Goal: Task Accomplishment & Management: Manage account settings

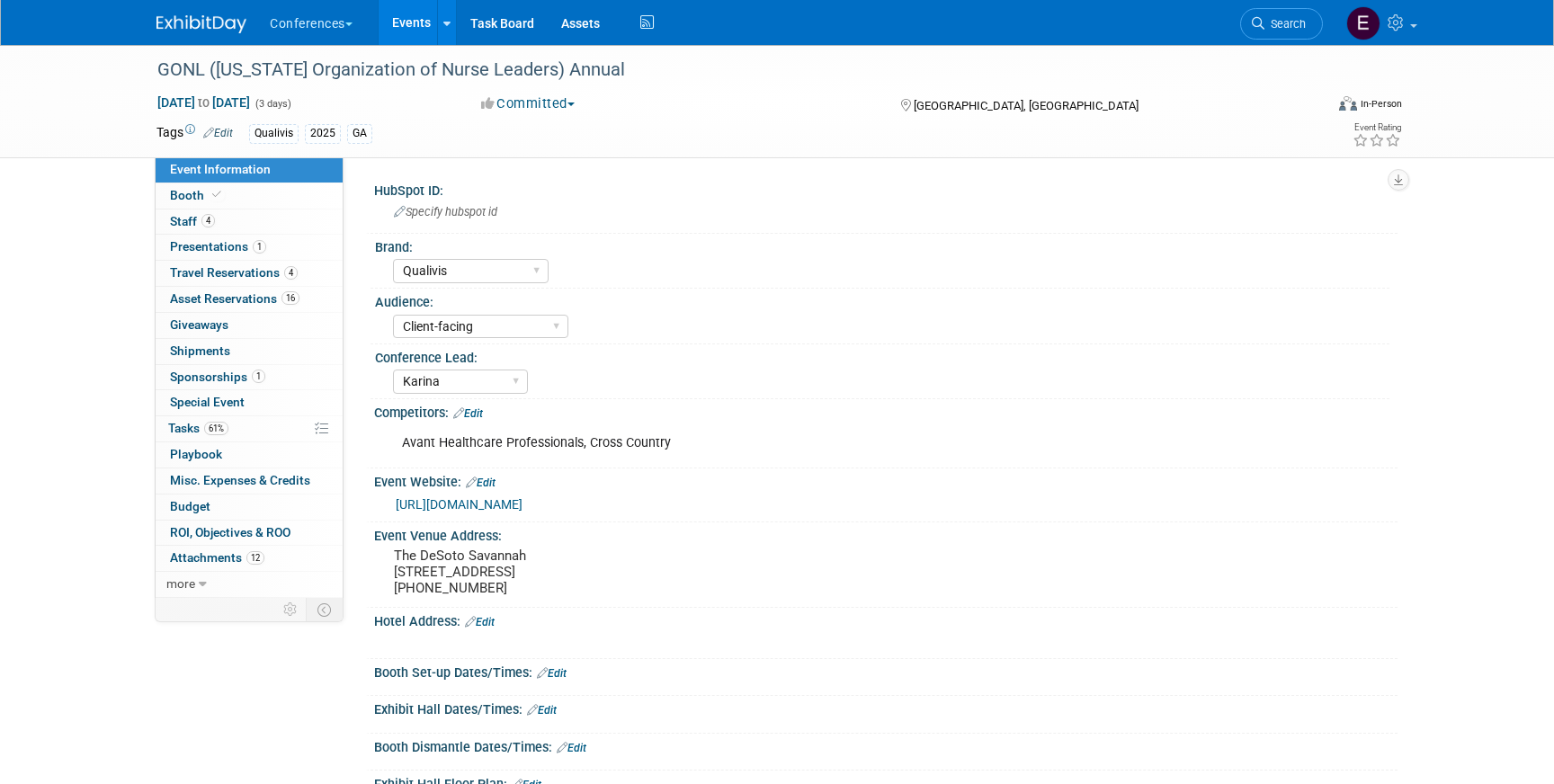
select select "Qualivis"
select select "Client-facing"
select select "Karina"
click at [272, 429] on link "61% Tasks 61%" at bounding box center [250, 428] width 187 height 25
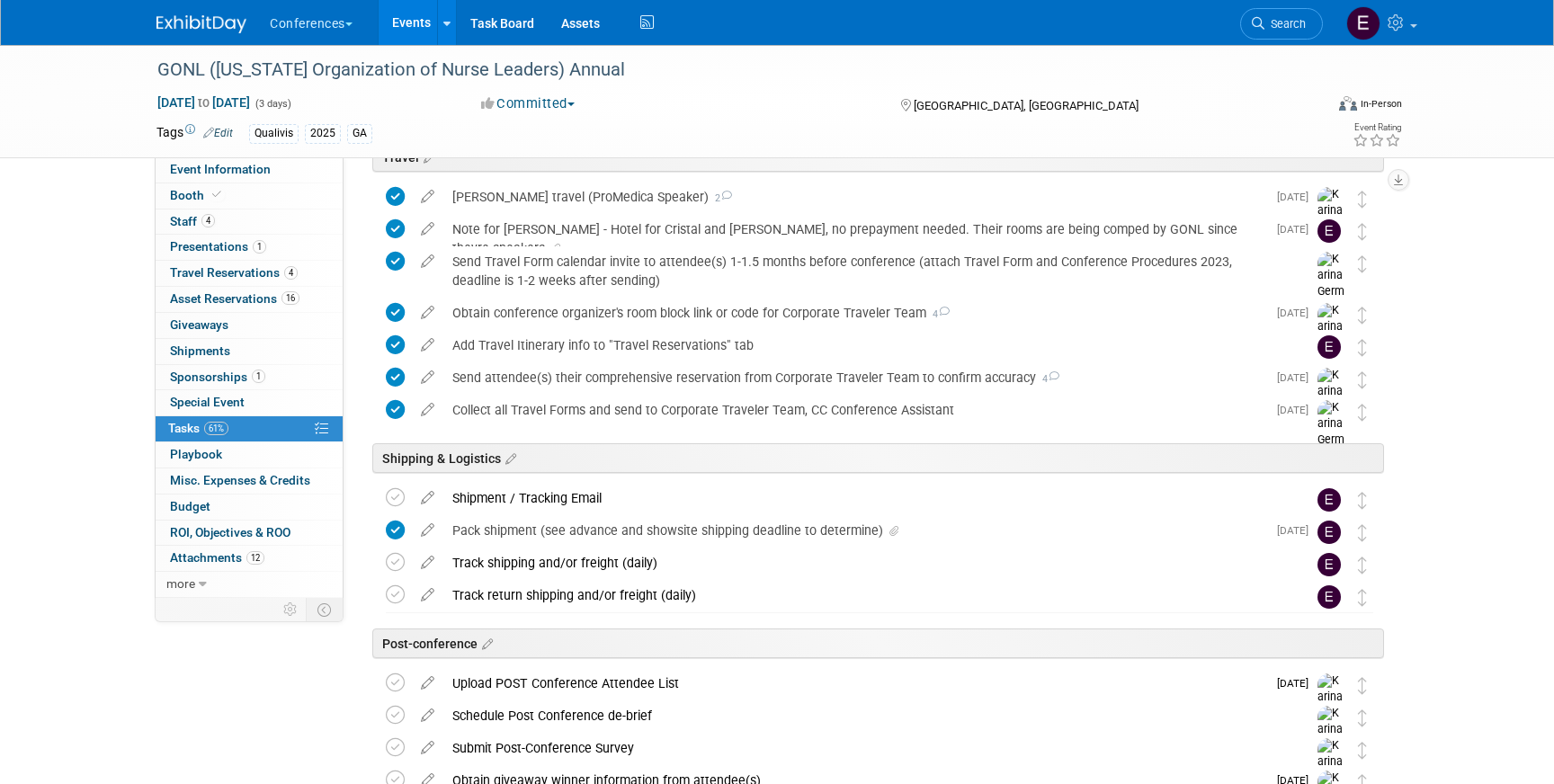
scroll to position [909, 0]
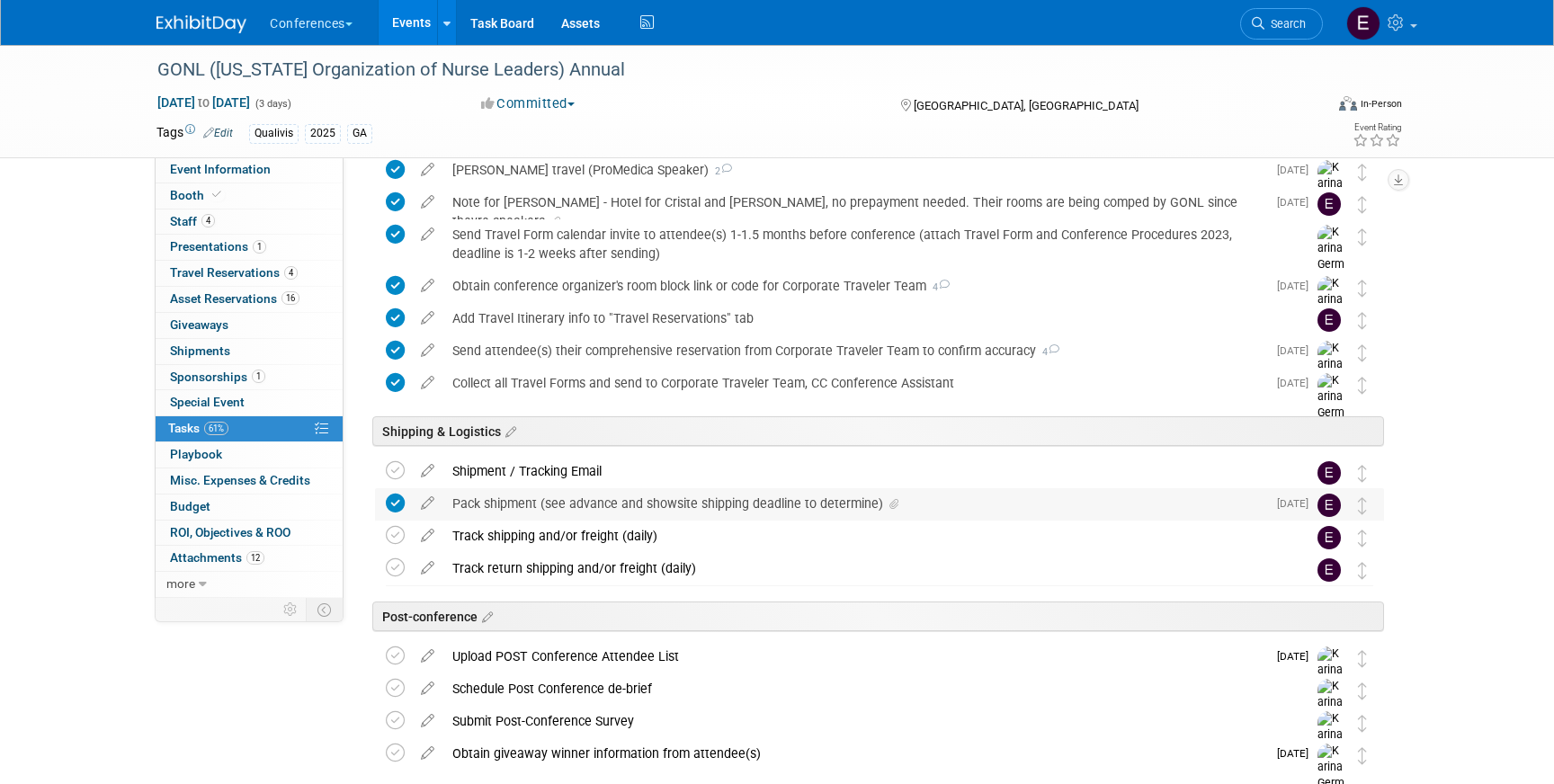
click at [689, 513] on div "Pack shipment (see advance and showsite shipping deadline to determine)" at bounding box center [854, 502] width 823 height 30
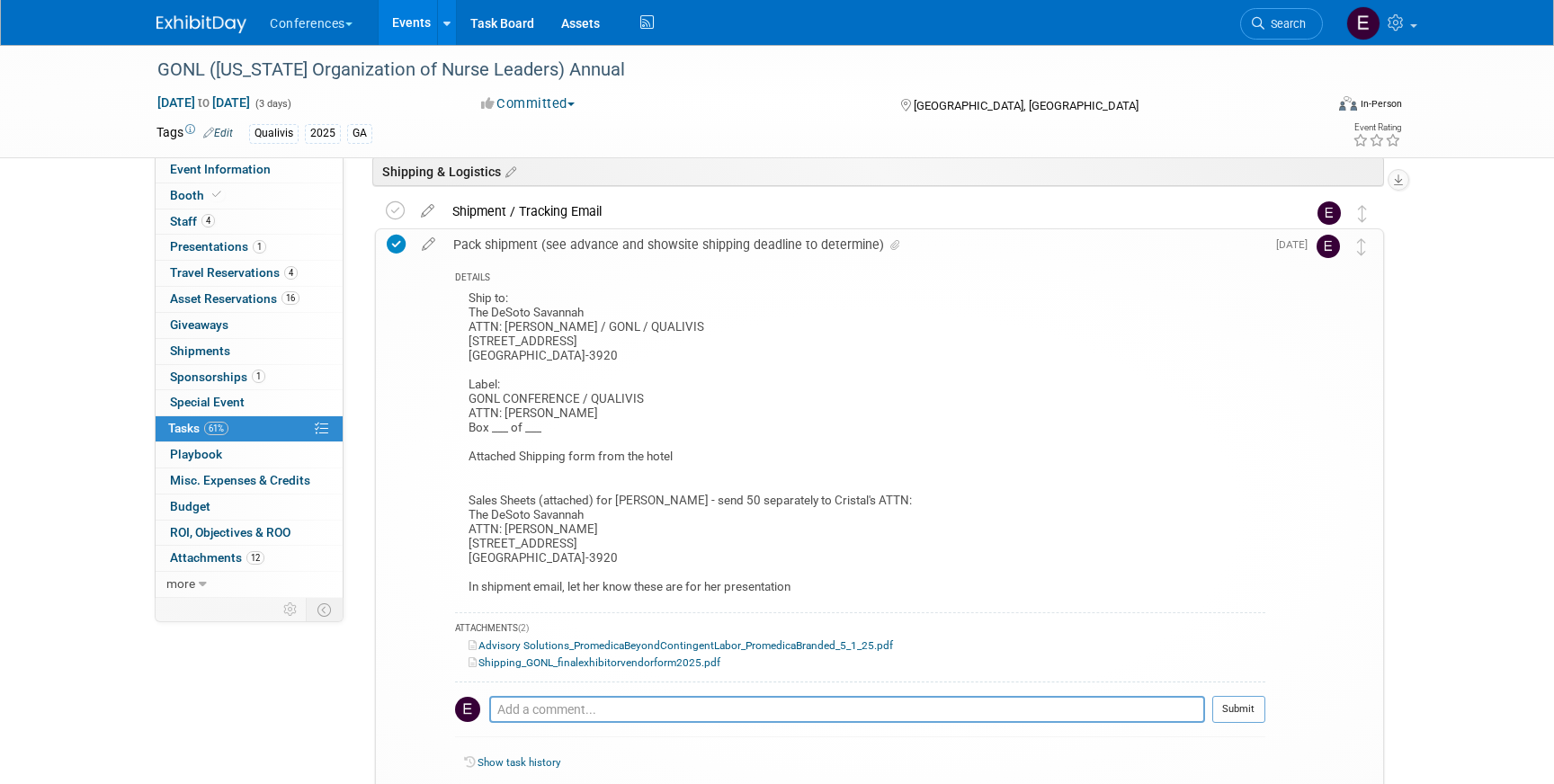
scroll to position [1172, 0]
click at [653, 659] on link "Shipping_GONL_finalexhibitorvendorform2025.pdf" at bounding box center [594, 659] width 252 height 13
click at [266, 174] on span "Event Information" at bounding box center [220, 169] width 101 height 15
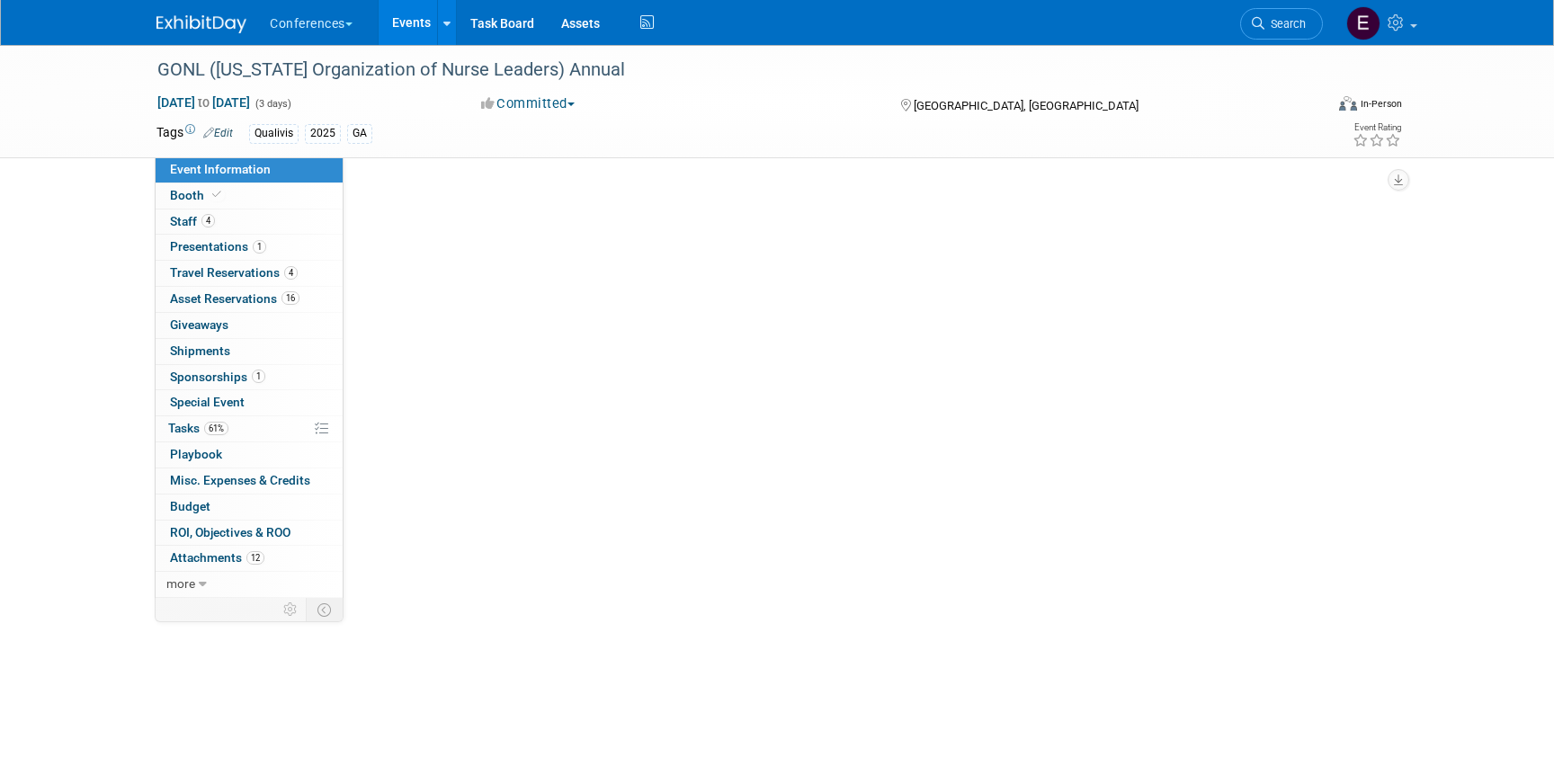
scroll to position [0, 0]
select select "Qualivis"
select select "Client-facing"
select select "Karina"
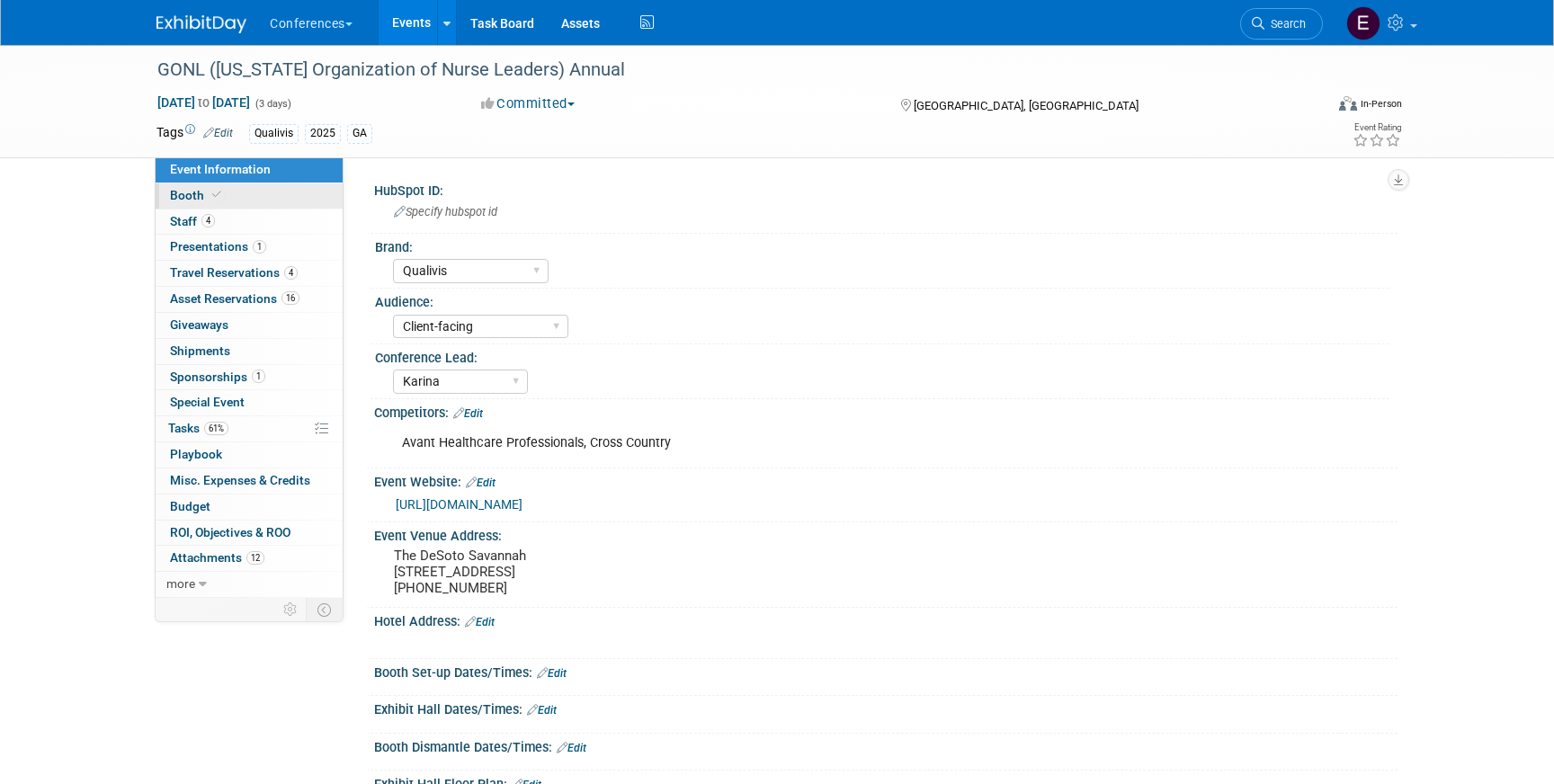
click at [268, 195] on link "Booth" at bounding box center [250, 195] width 187 height 25
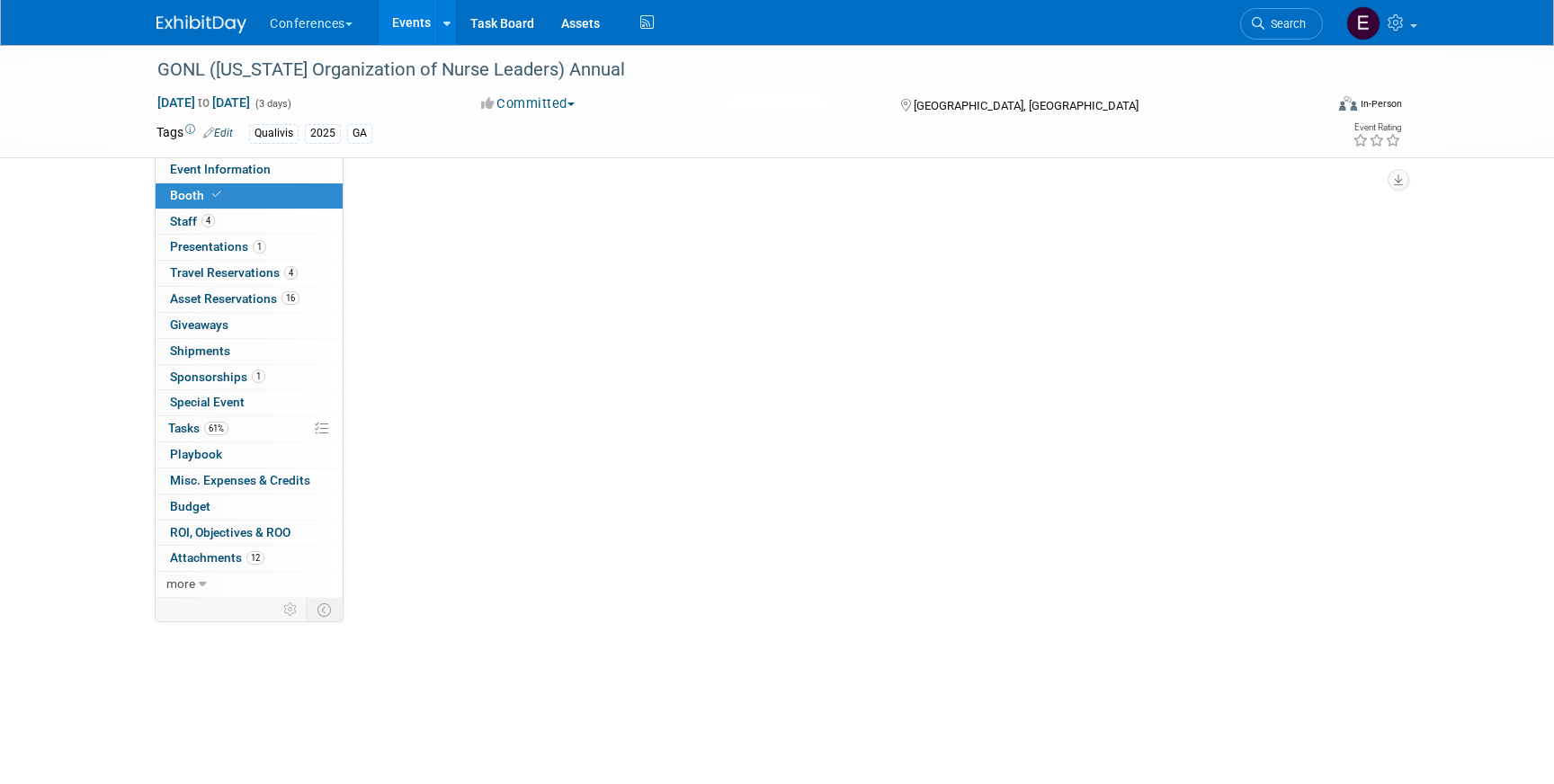
select select "6' tabletop"
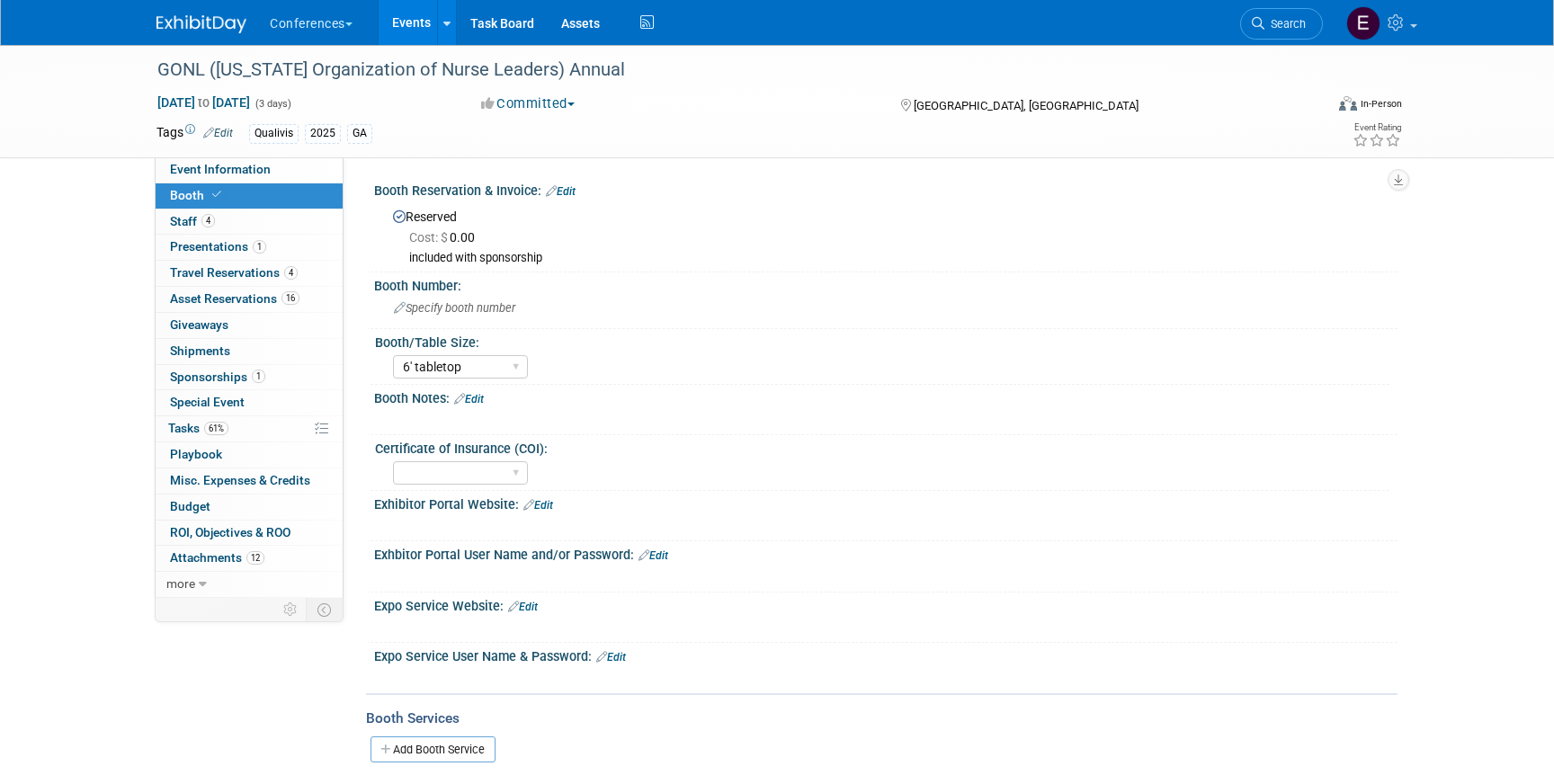
scroll to position [42, 0]
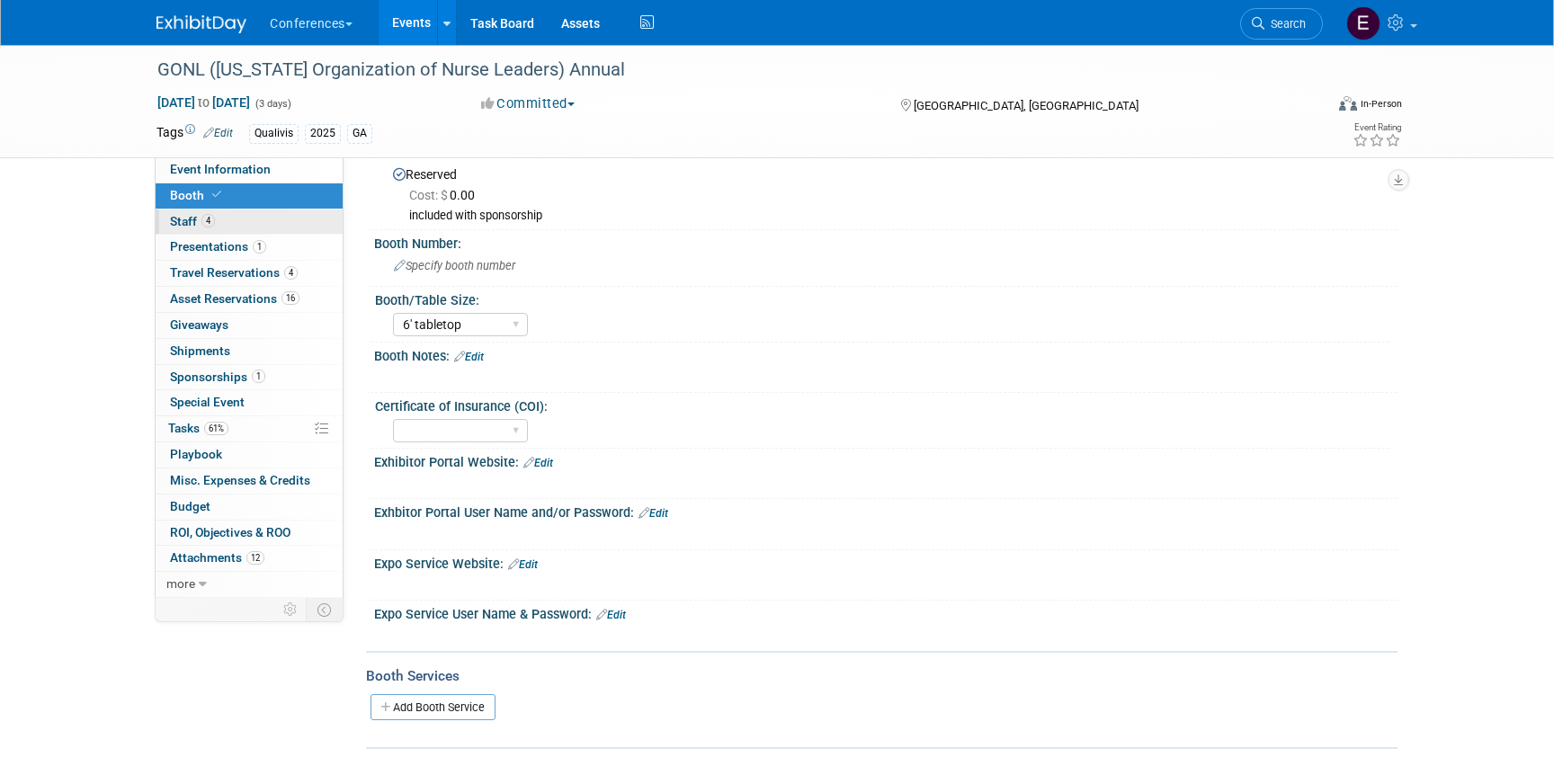
click at [289, 226] on link "4 Staff 4" at bounding box center [250, 221] width 187 height 25
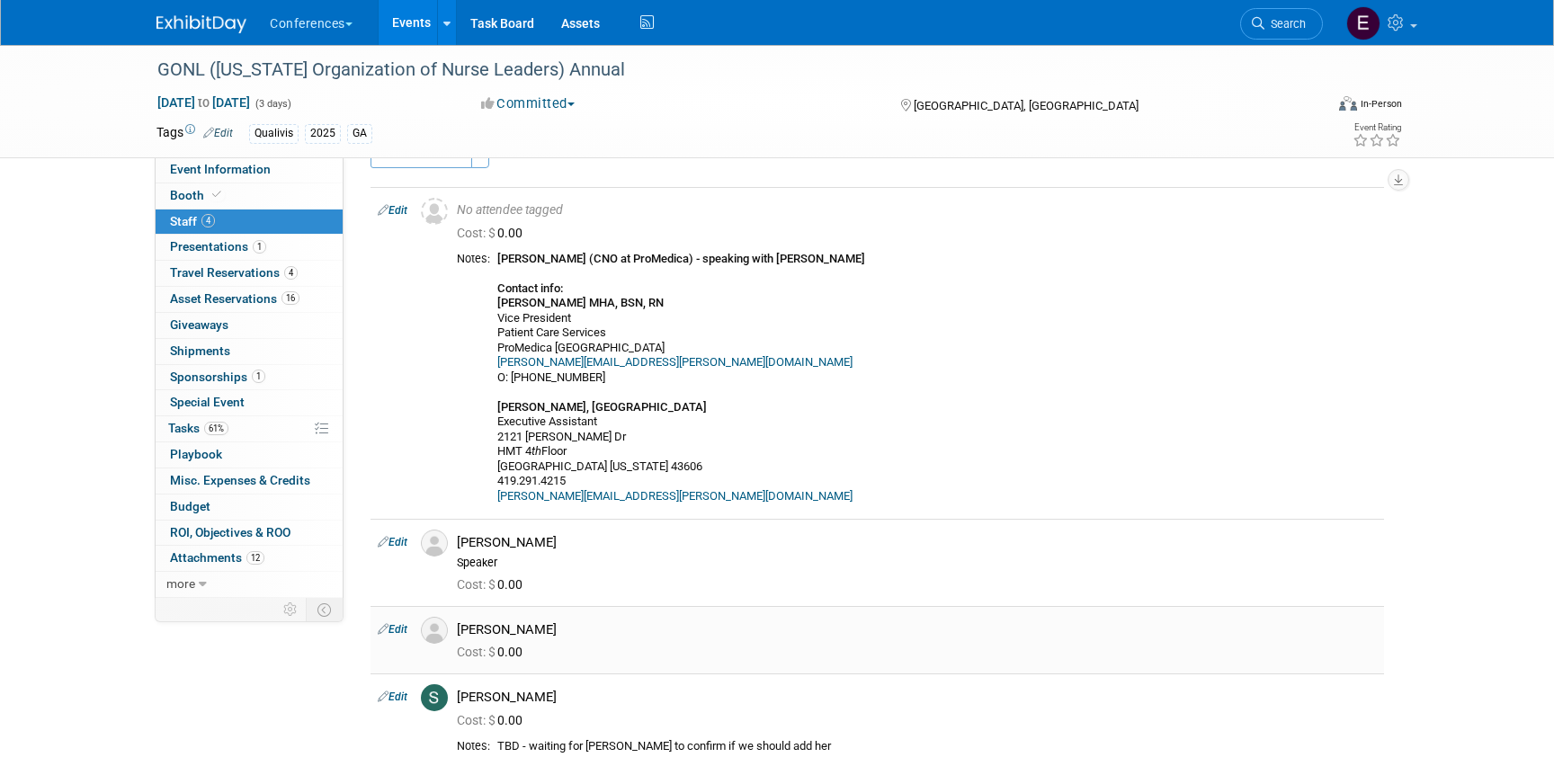
scroll to position [0, 0]
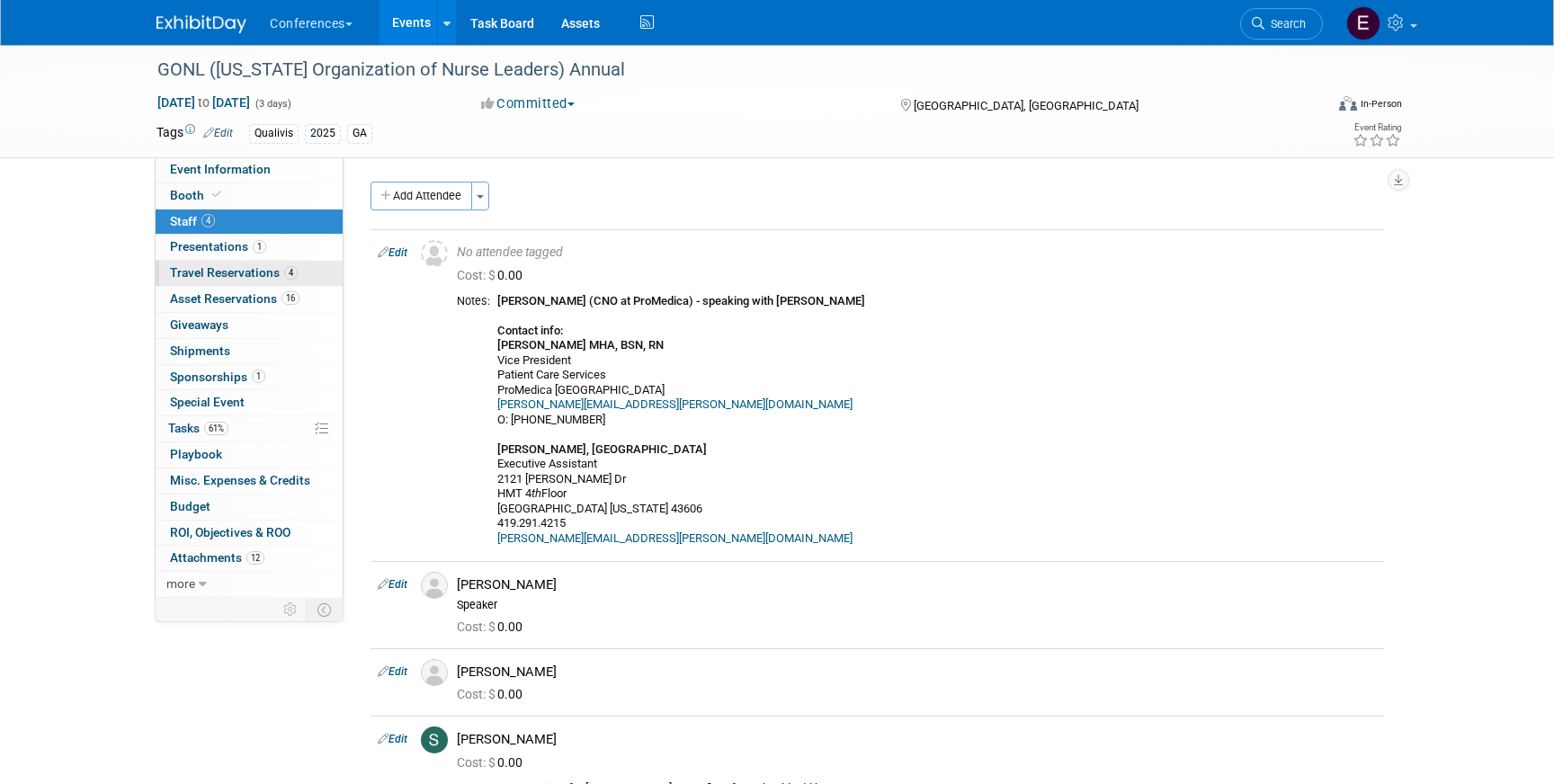
click at [283, 280] on span "Travel Reservations 4" at bounding box center [233, 272] width 128 height 15
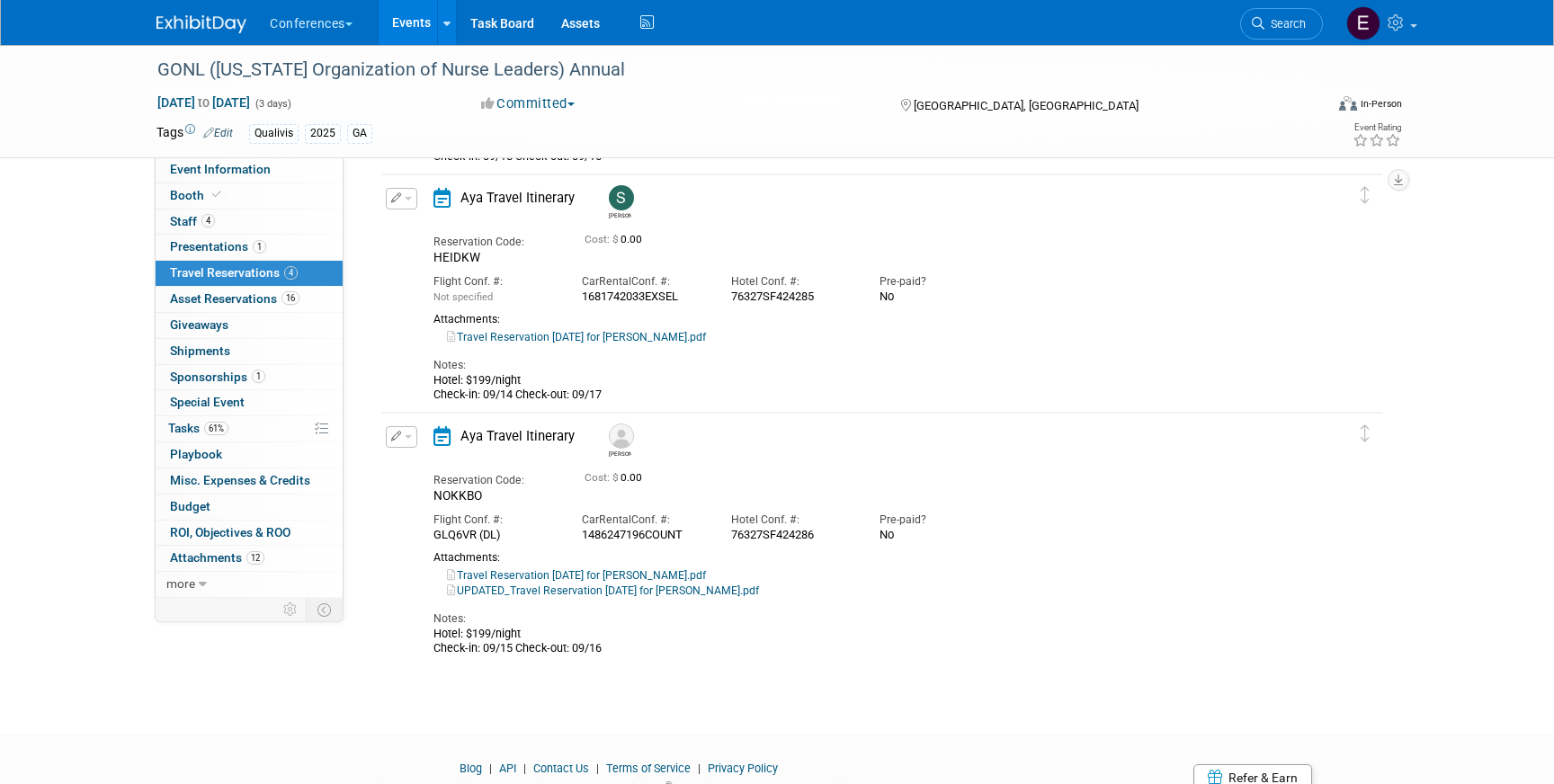
scroll to position [550, 0]
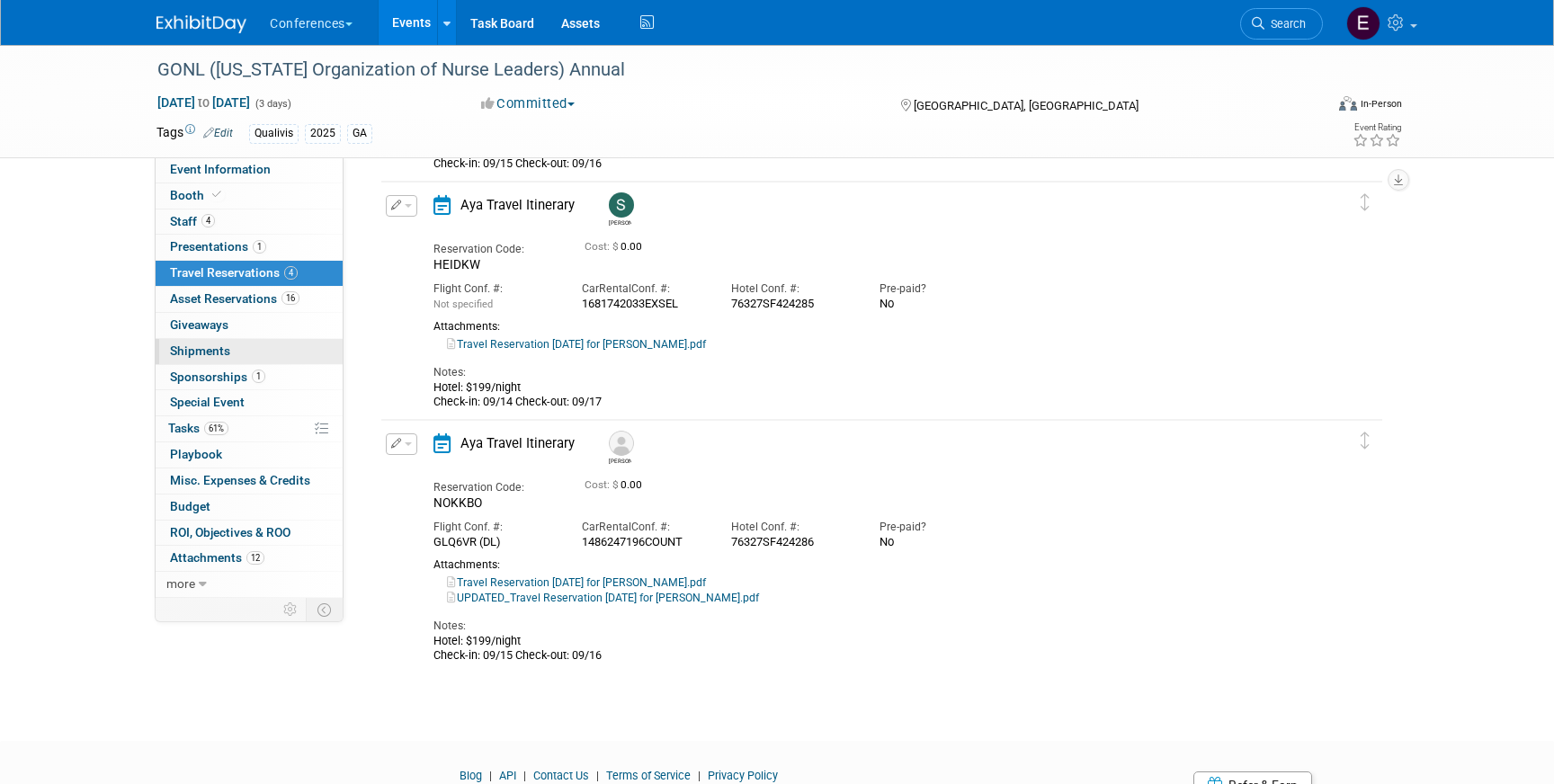
click at [192, 358] on link "0 Shipments 0" at bounding box center [250, 351] width 187 height 25
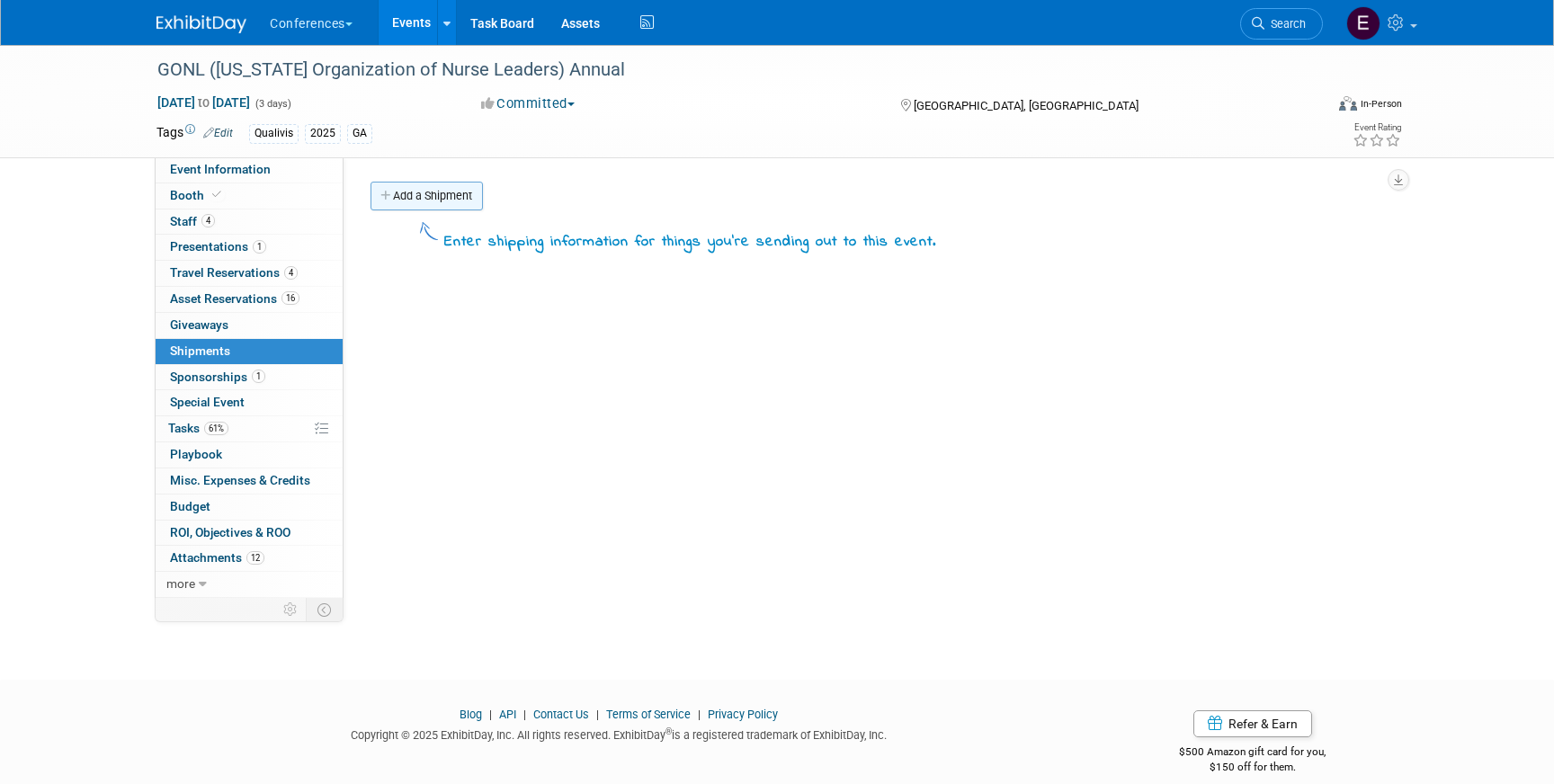
click at [448, 186] on link "Add a Shipment" at bounding box center [427, 195] width 113 height 28
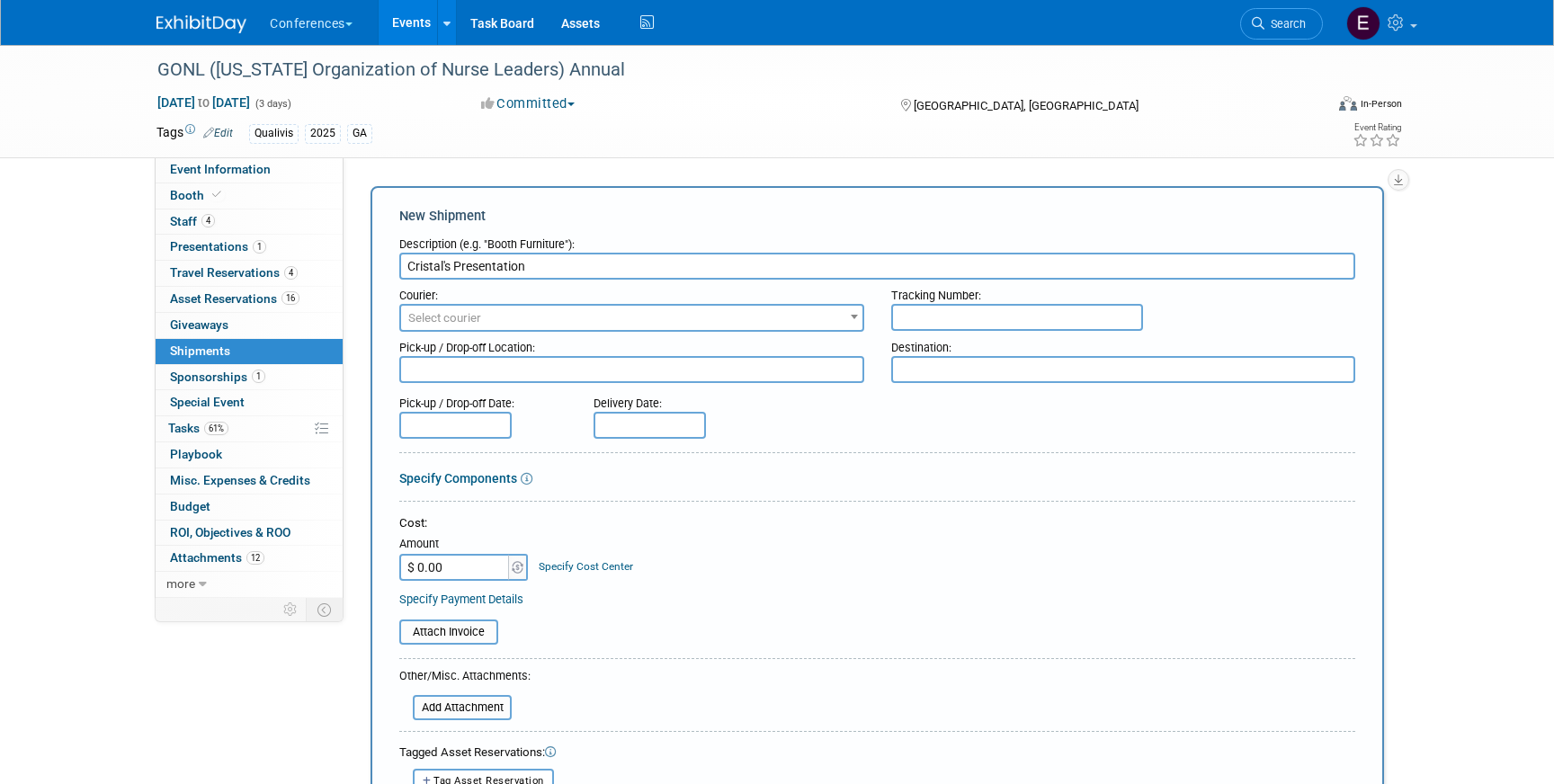
click at [404, 262] on input "Cristal's Presentation" at bounding box center [877, 266] width 956 height 27
type input "Sales Sheets for Cristal's Presentation"
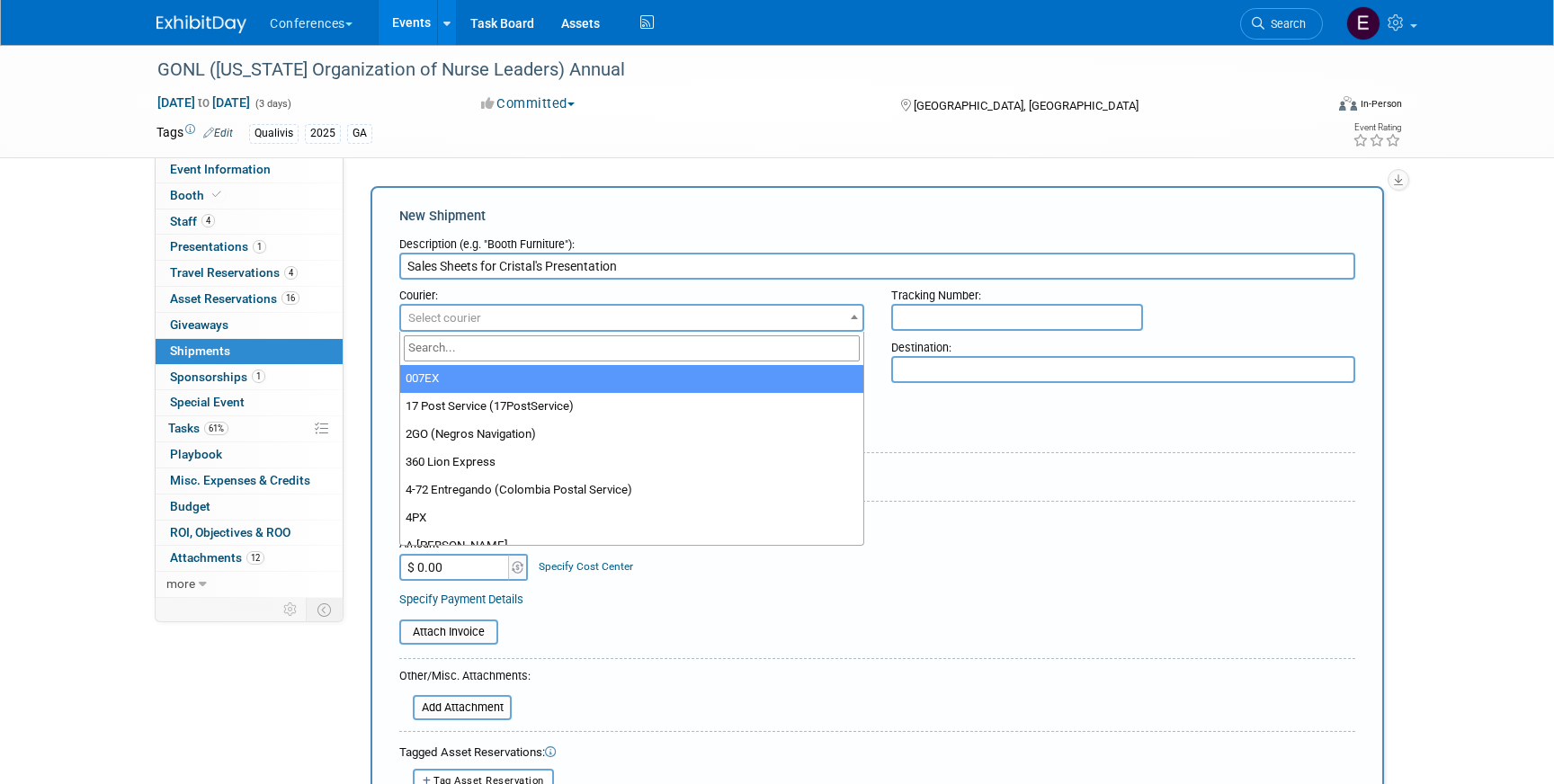
click at [438, 330] on span "Select courier" at bounding box center [631, 317] width 461 height 25
type input "fede"
select select "206"
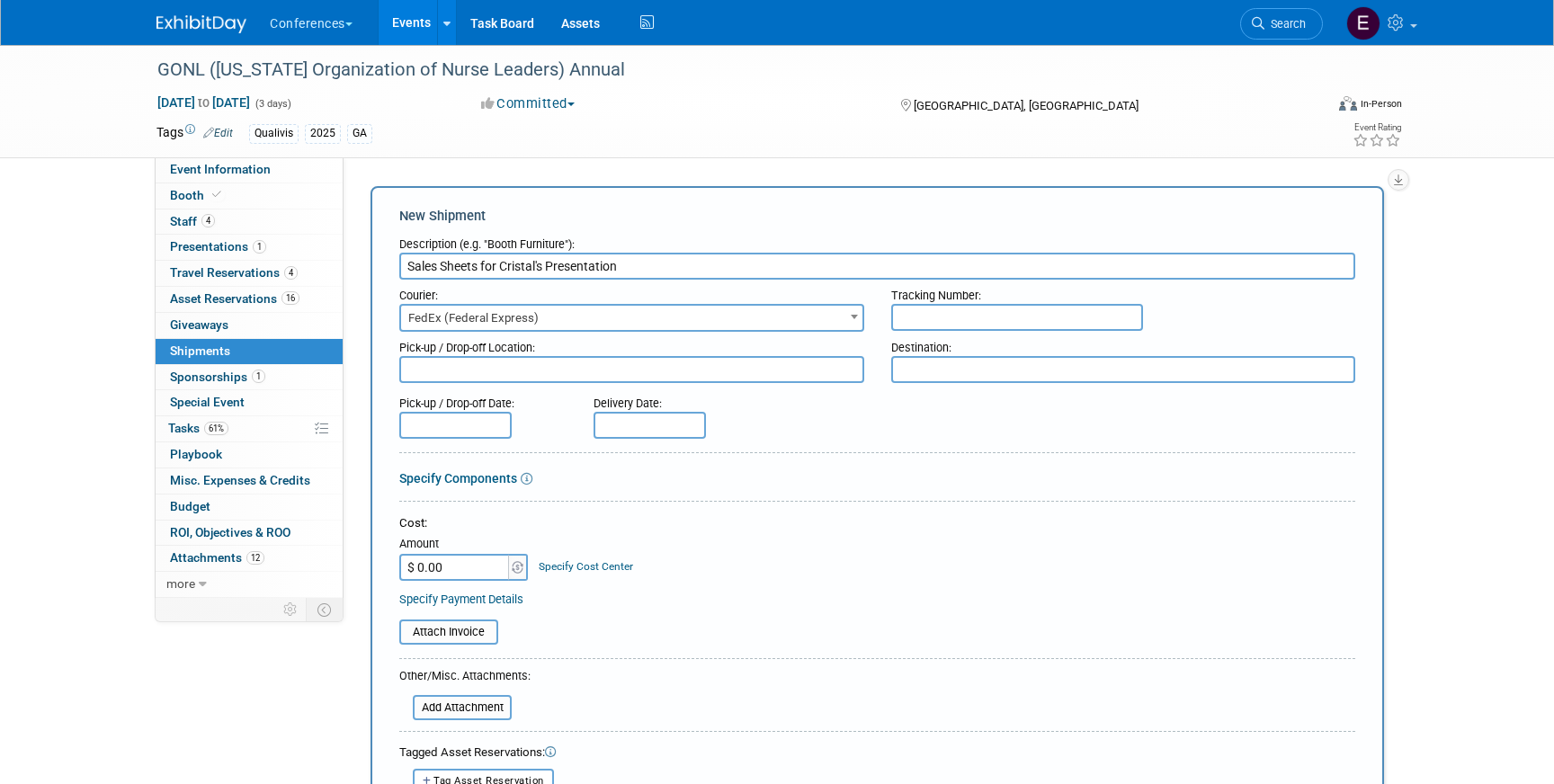
click at [998, 310] on input "text" at bounding box center [1017, 316] width 252 height 27
paste input "884308808040"
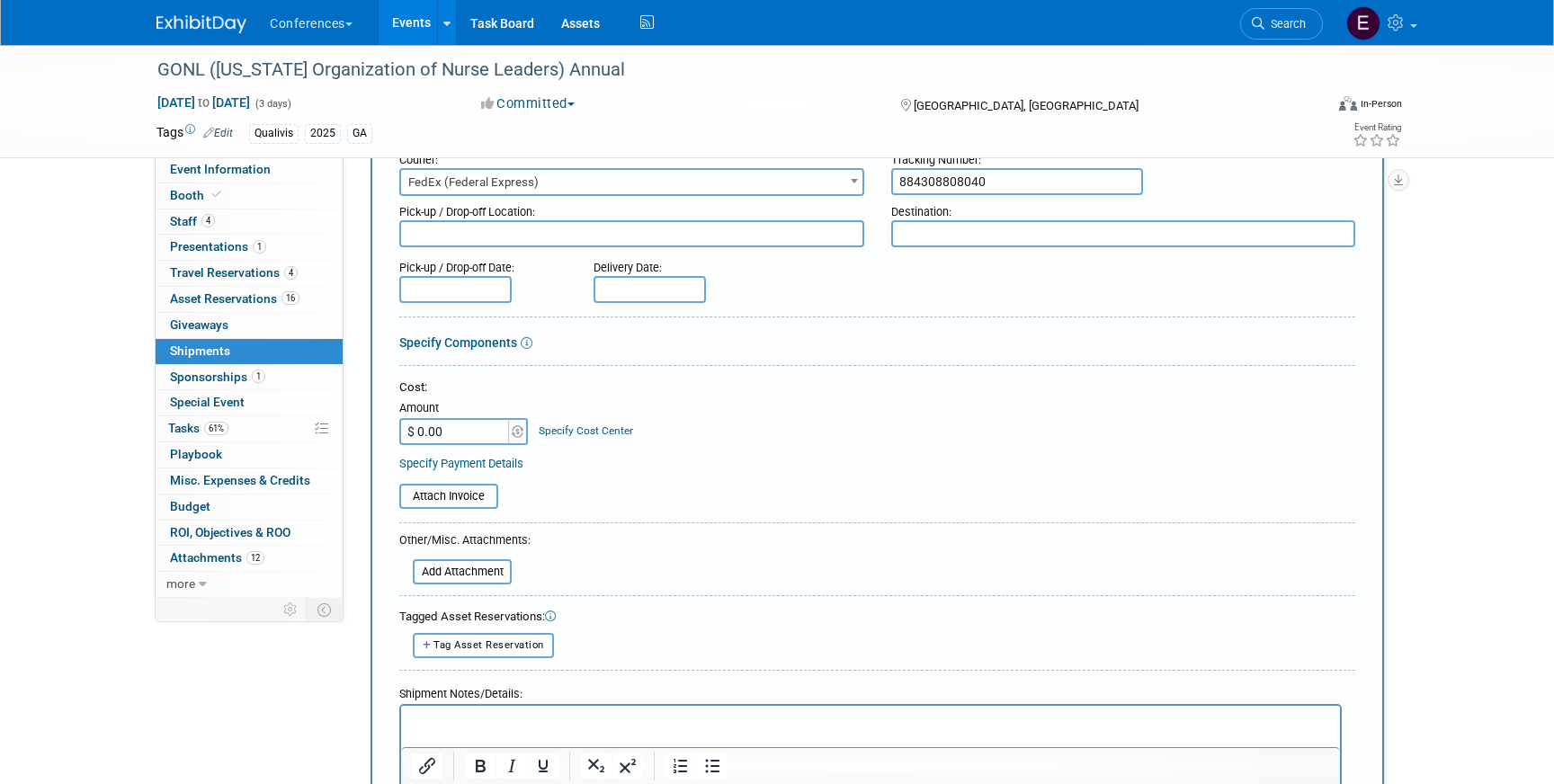
scroll to position [127, 0]
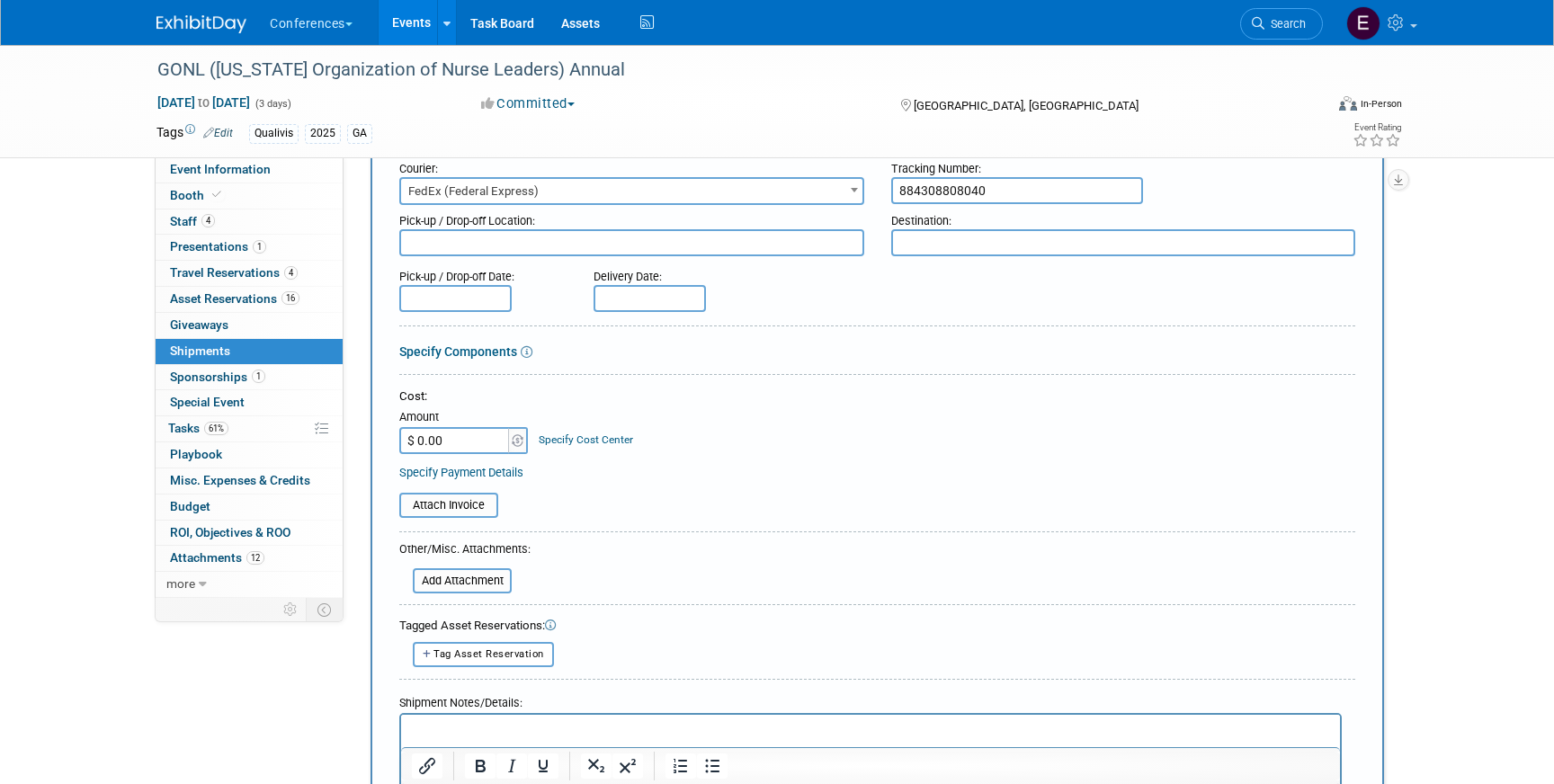
type input "884308808040"
click at [494, 443] on input "$ 0.00" at bounding box center [455, 440] width 113 height 27
type input "$ 46.93"
click at [551, 451] on td "Specify Cost Center Cost Center -- Not Specified -- Aya Education Aya Healthcar…" at bounding box center [581, 429] width 104 height 49
click at [554, 450] on td "Specify Cost Center Cost Center -- Not Specified -- Aya Education Aya Healthcar…" at bounding box center [581, 429] width 104 height 49
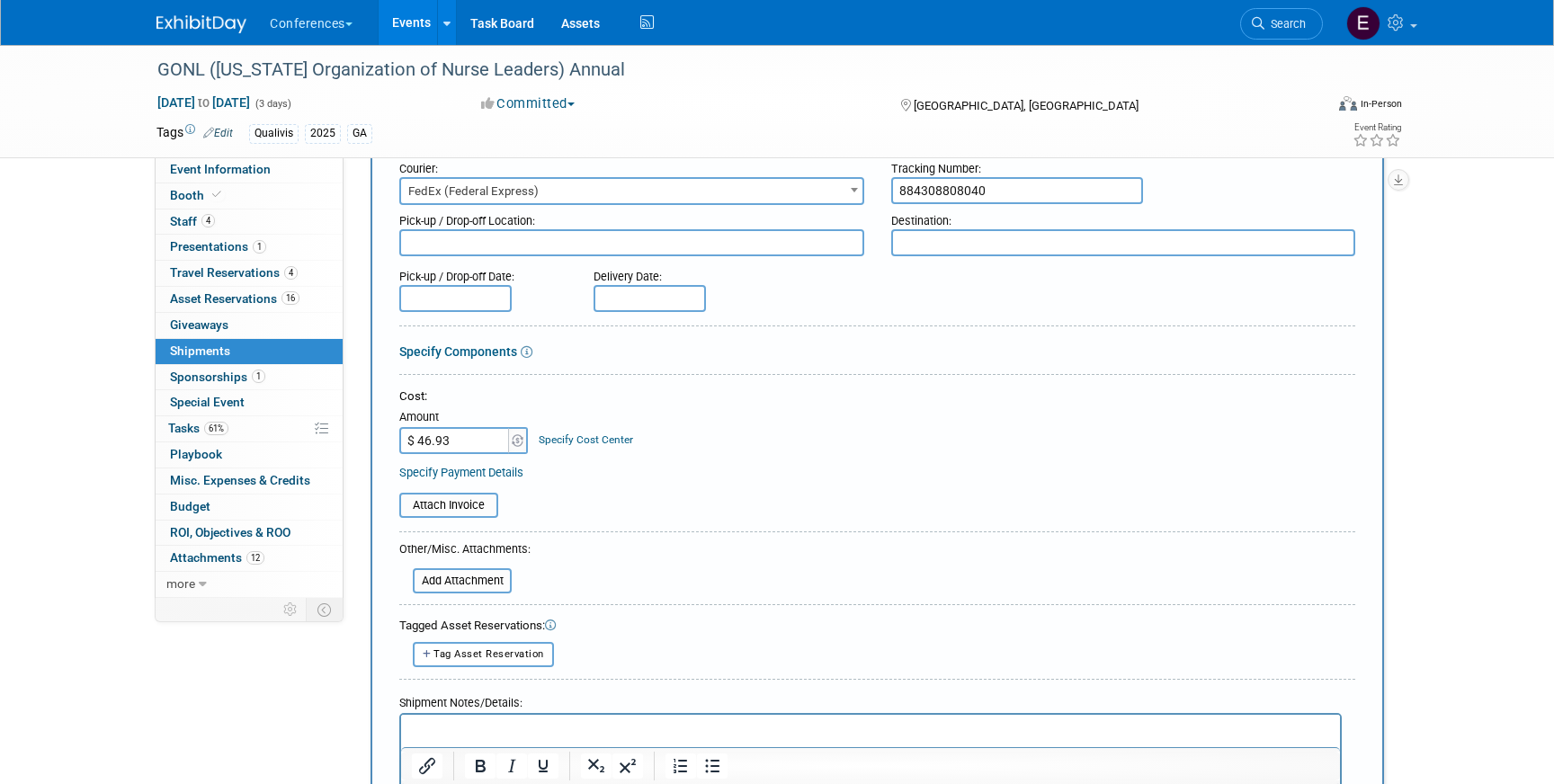
click at [562, 441] on link "Specify Cost Center" at bounding box center [585, 440] width 94 height 13
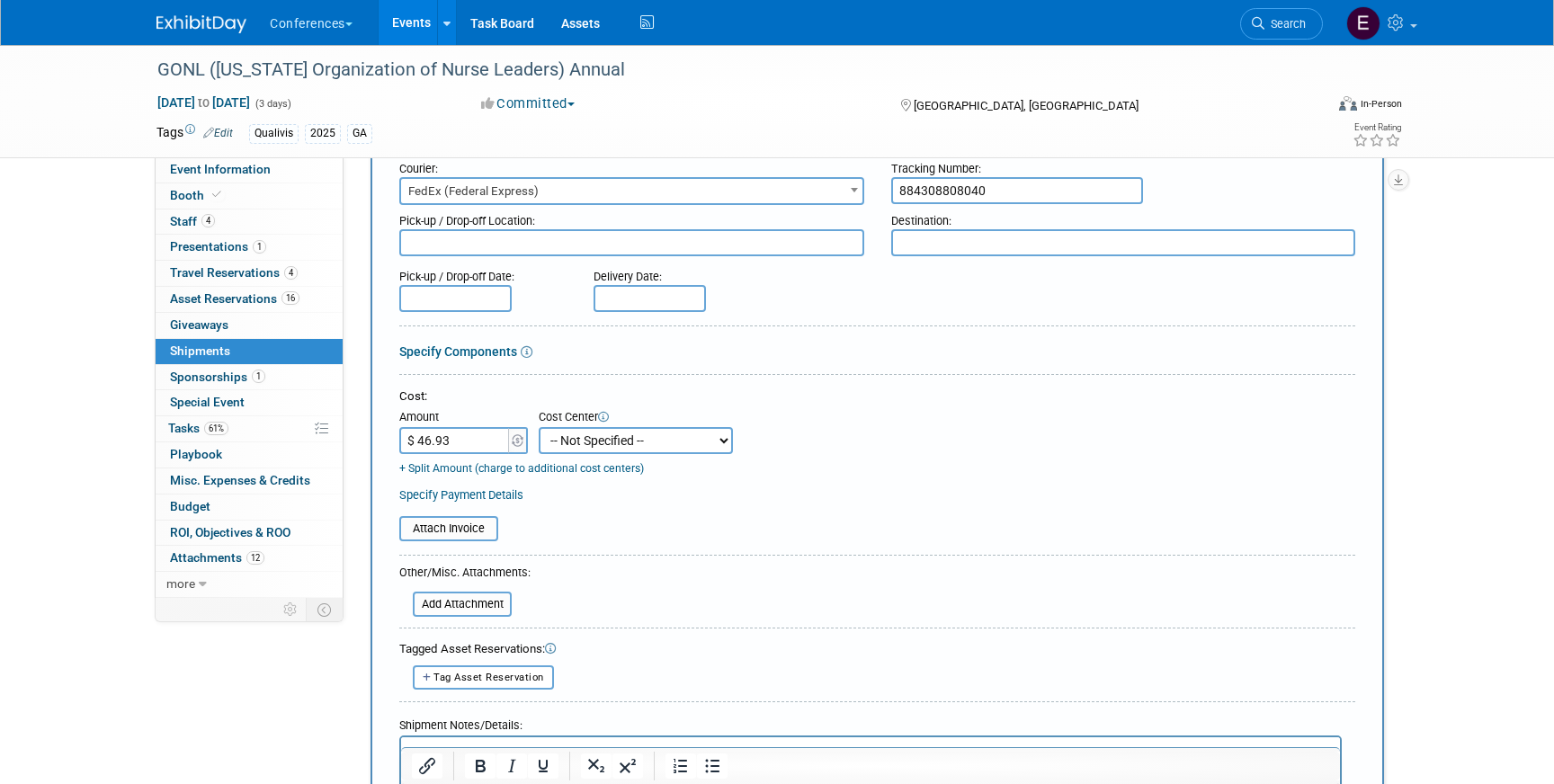
click at [562, 452] on select "-- Not Specified -- Aya Education Aya Healthcare Aya Locums Bespoke Corporate D…" at bounding box center [636, 440] width 194 height 27
select select "18965874"
click at [538, 427] on select "-- Not Specified -- Aya Education Aya Healthcare Aya Locums Bespoke Corporate D…" at bounding box center [636, 440] width 194 height 27
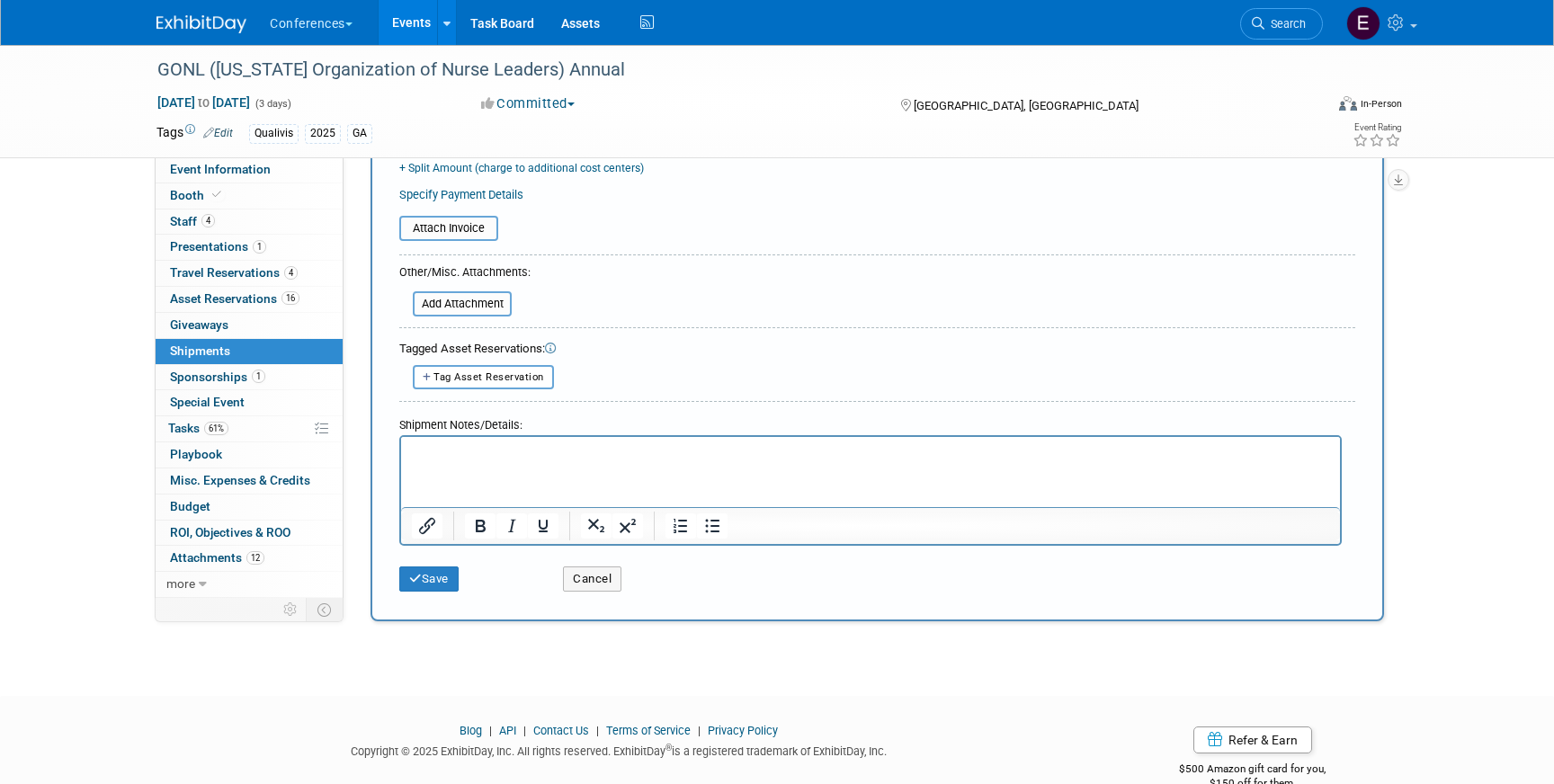
scroll to position [439, 0]
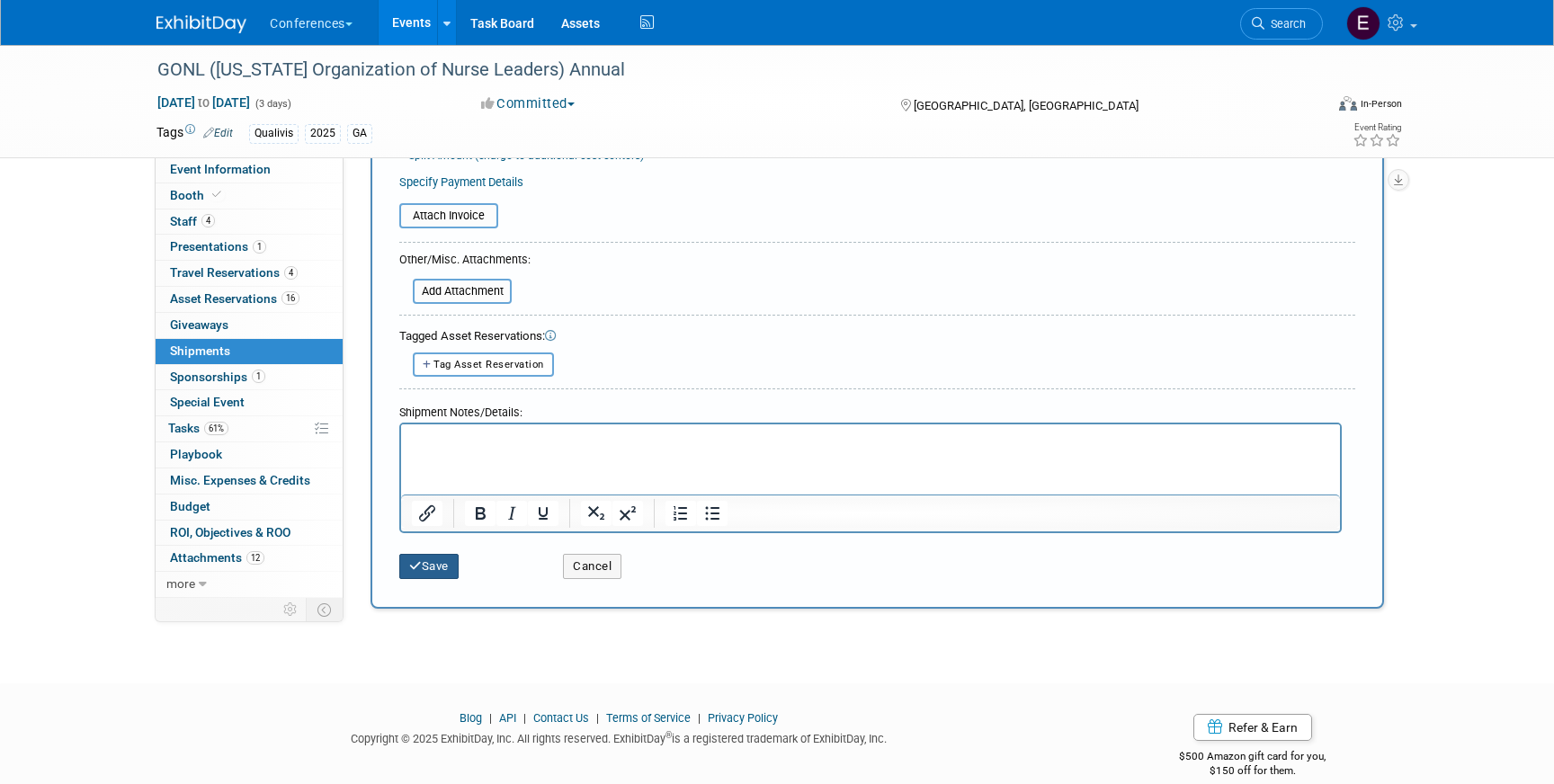
click at [458, 569] on button "Save" at bounding box center [428, 566] width 60 height 25
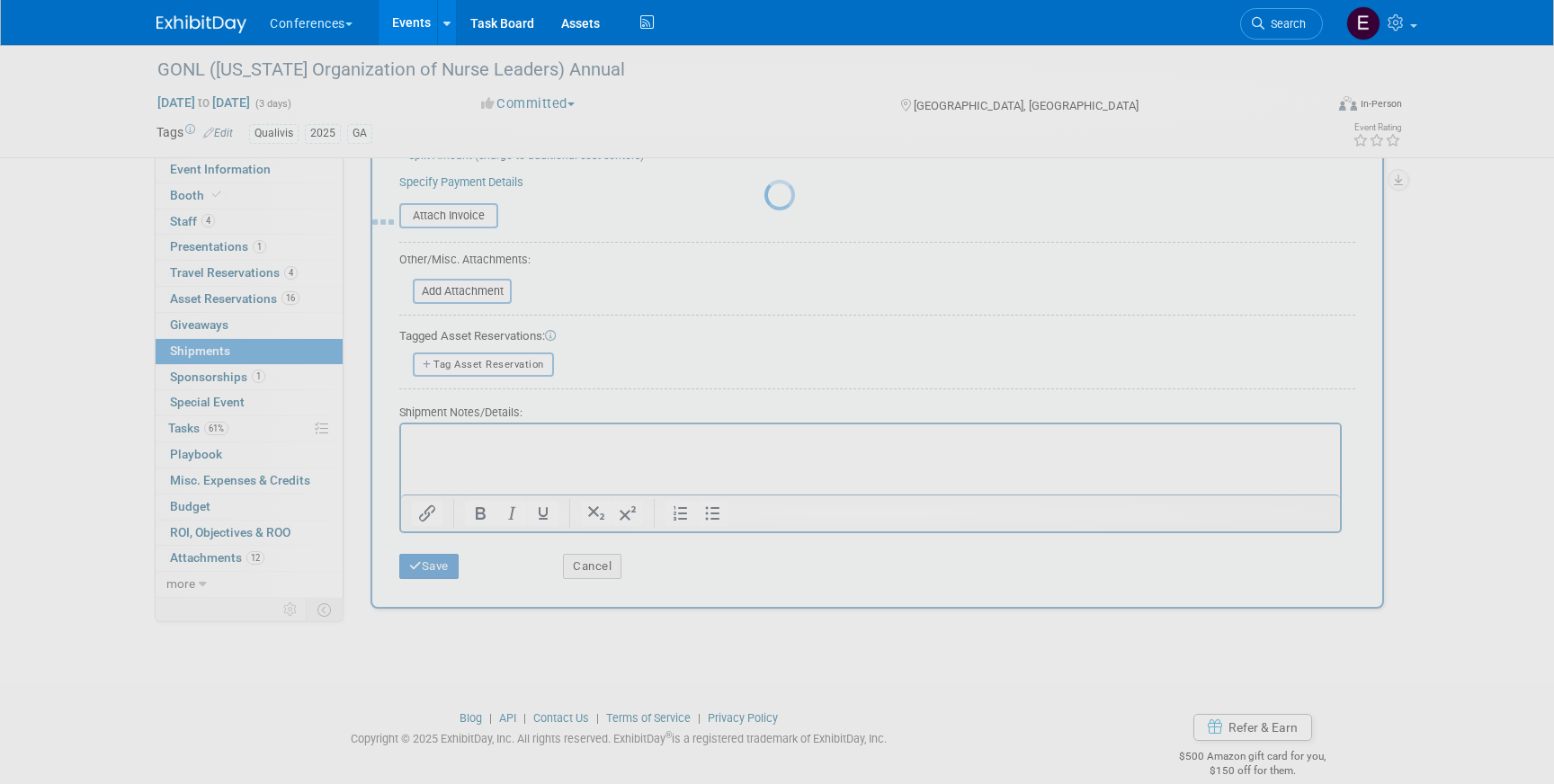
scroll to position [21, 0]
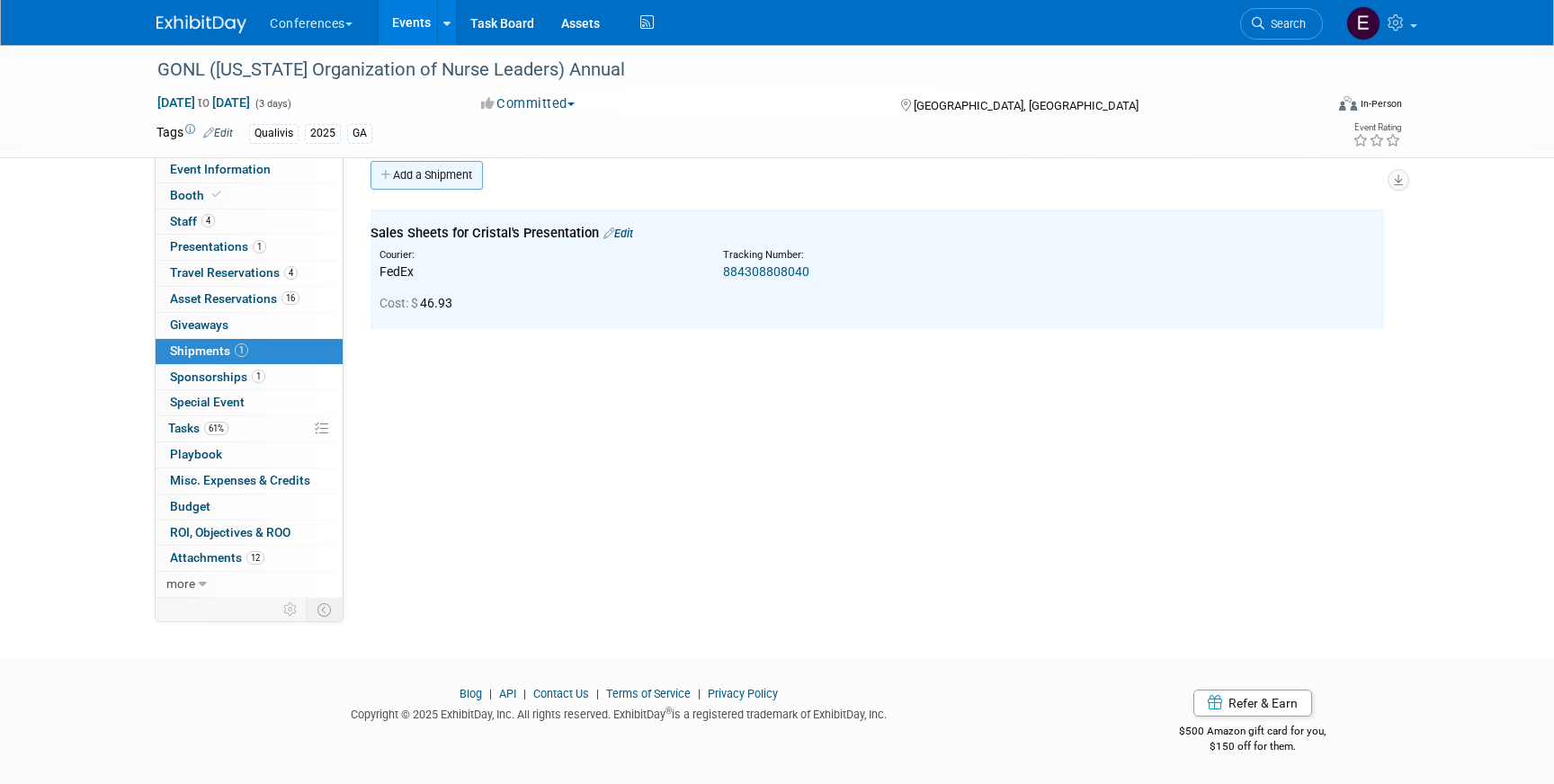
click at [447, 182] on link "Add a Shipment" at bounding box center [427, 174] width 113 height 28
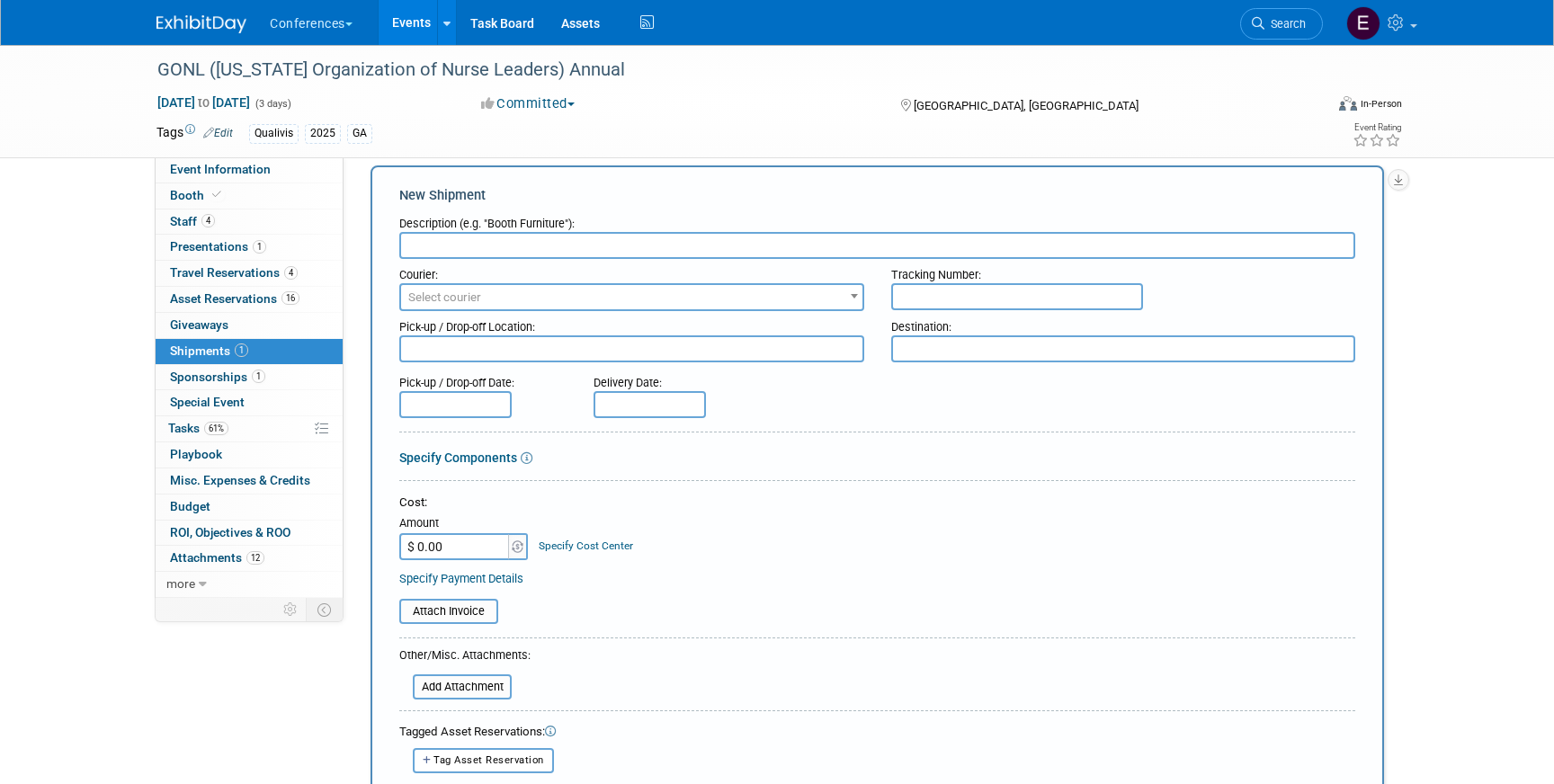
scroll to position [0, 0]
type input "To GONL"
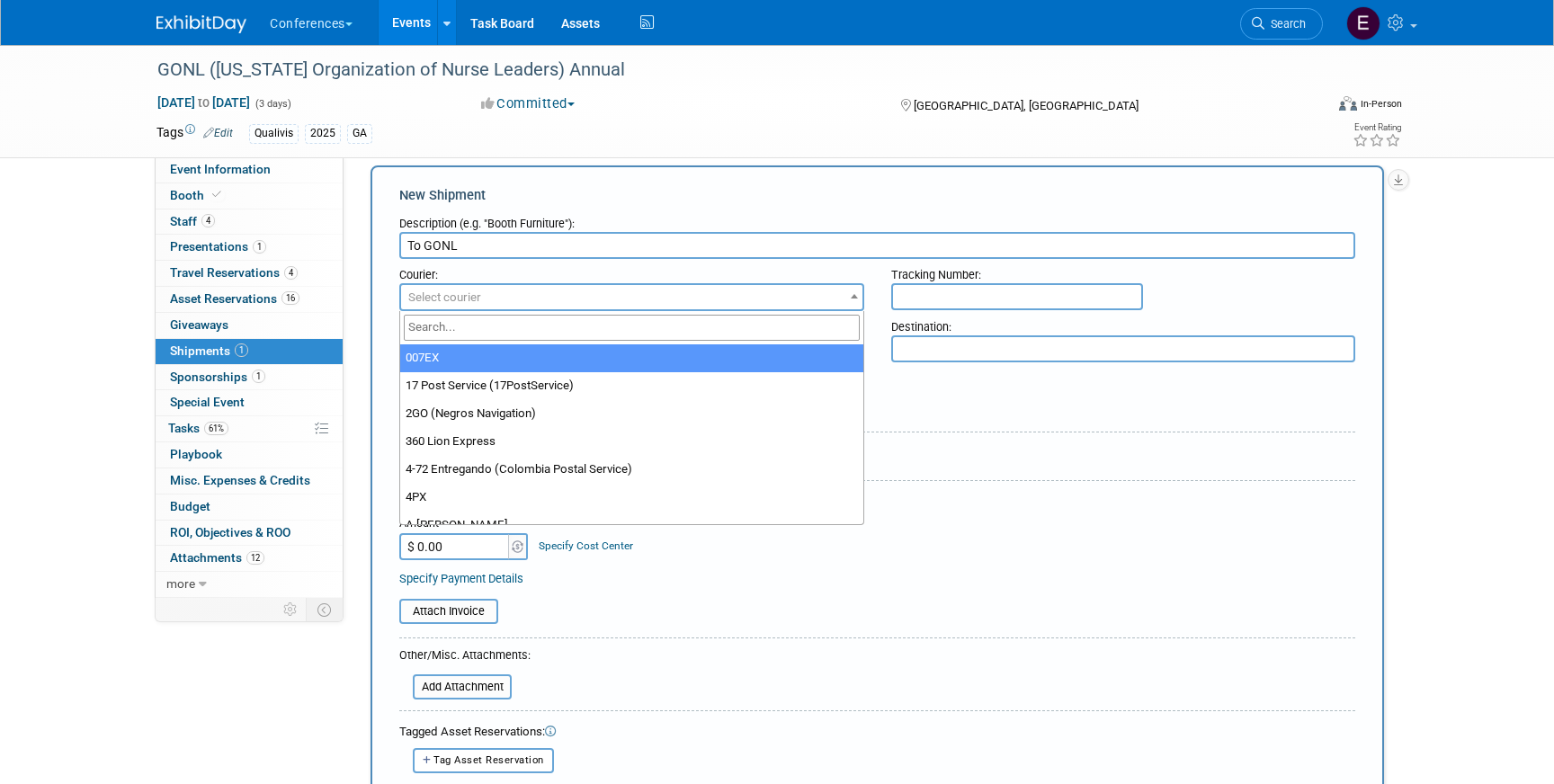
click at [458, 300] on span "Select courier" at bounding box center [444, 297] width 72 height 14
type input "fede"
select select "206"
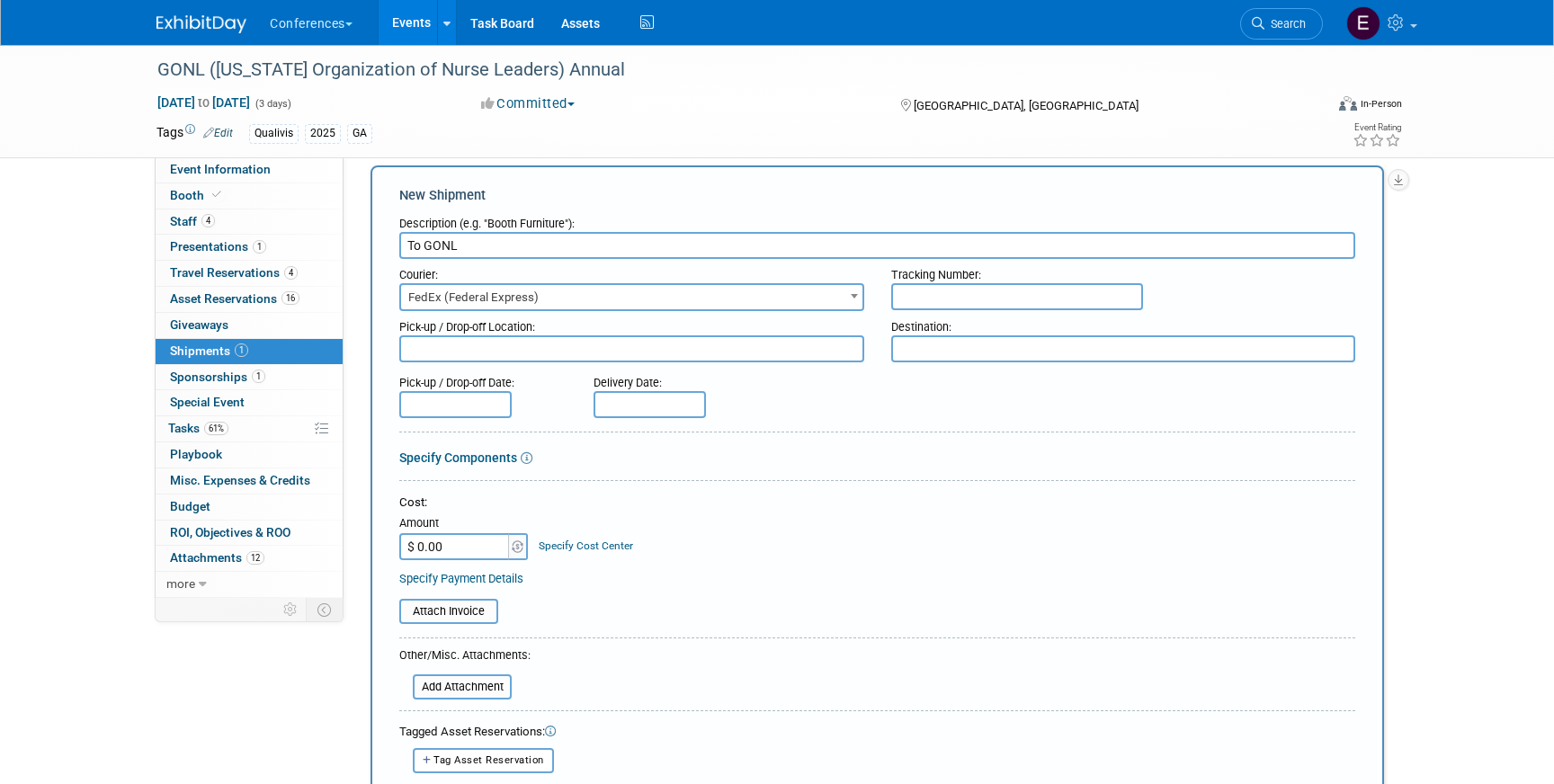
click at [906, 294] on input "text" at bounding box center [1017, 296] width 252 height 27
paste input "884309045495"
type input "884309045495"
click at [451, 547] on input "$ 0.00" at bounding box center [455, 546] width 113 height 27
type input "$ 226.27"
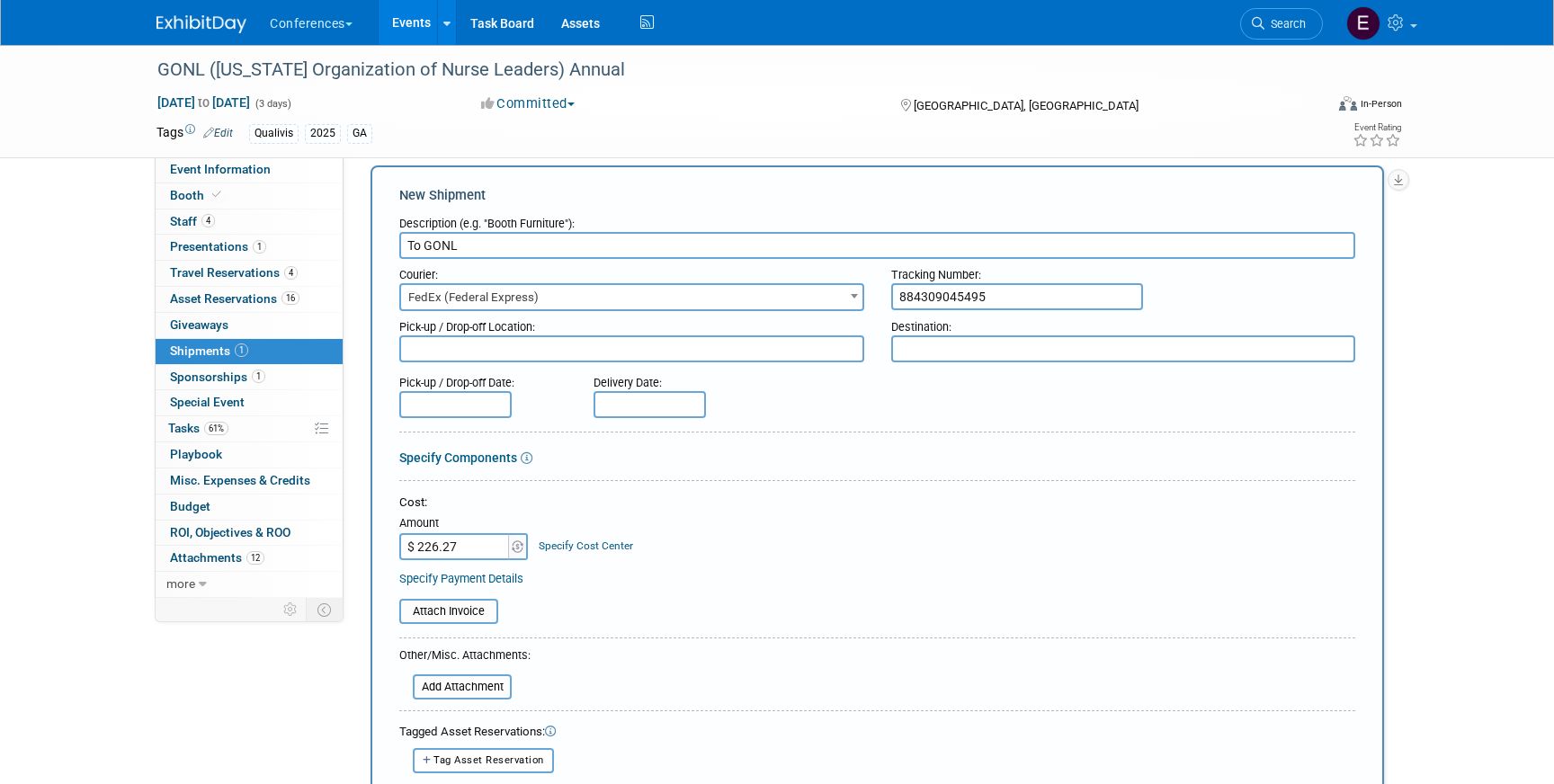
click at [580, 537] on div "Specify Cost Center" at bounding box center [585, 537] width 94 height 33
click at [580, 548] on link "Specify Cost Center" at bounding box center [585, 546] width 94 height 13
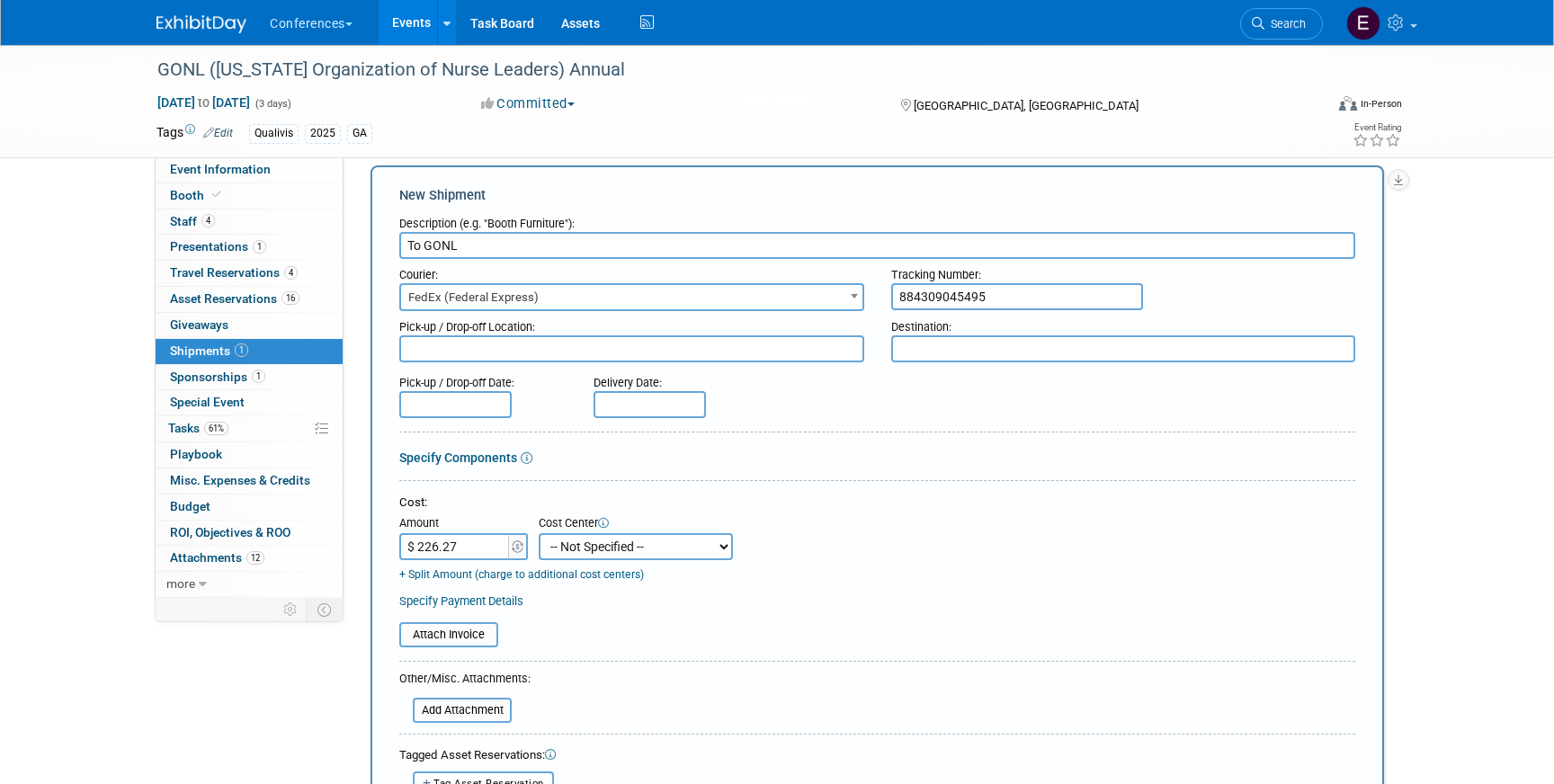
click at [580, 551] on select "-- Not Specified -- Aya Education Aya Healthcare Aya Locums Bespoke Corporate D…" at bounding box center [636, 546] width 194 height 27
select select "18965874"
click at [538, 533] on select "-- Not Specified -- Aya Education Aya Healthcare Aya Locums Bespoke Corporate D…" at bounding box center [636, 546] width 194 height 27
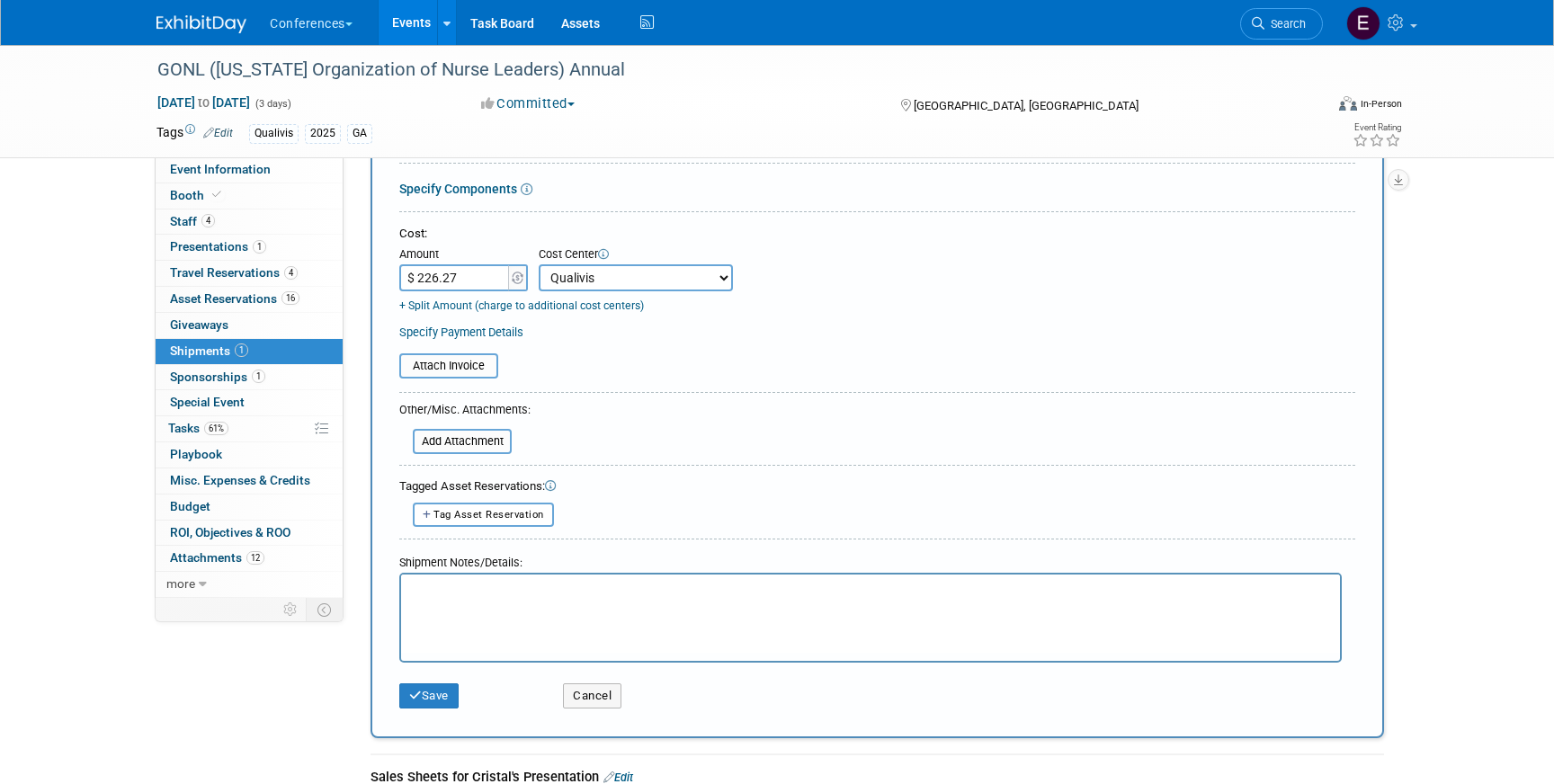
scroll to position [312, 0]
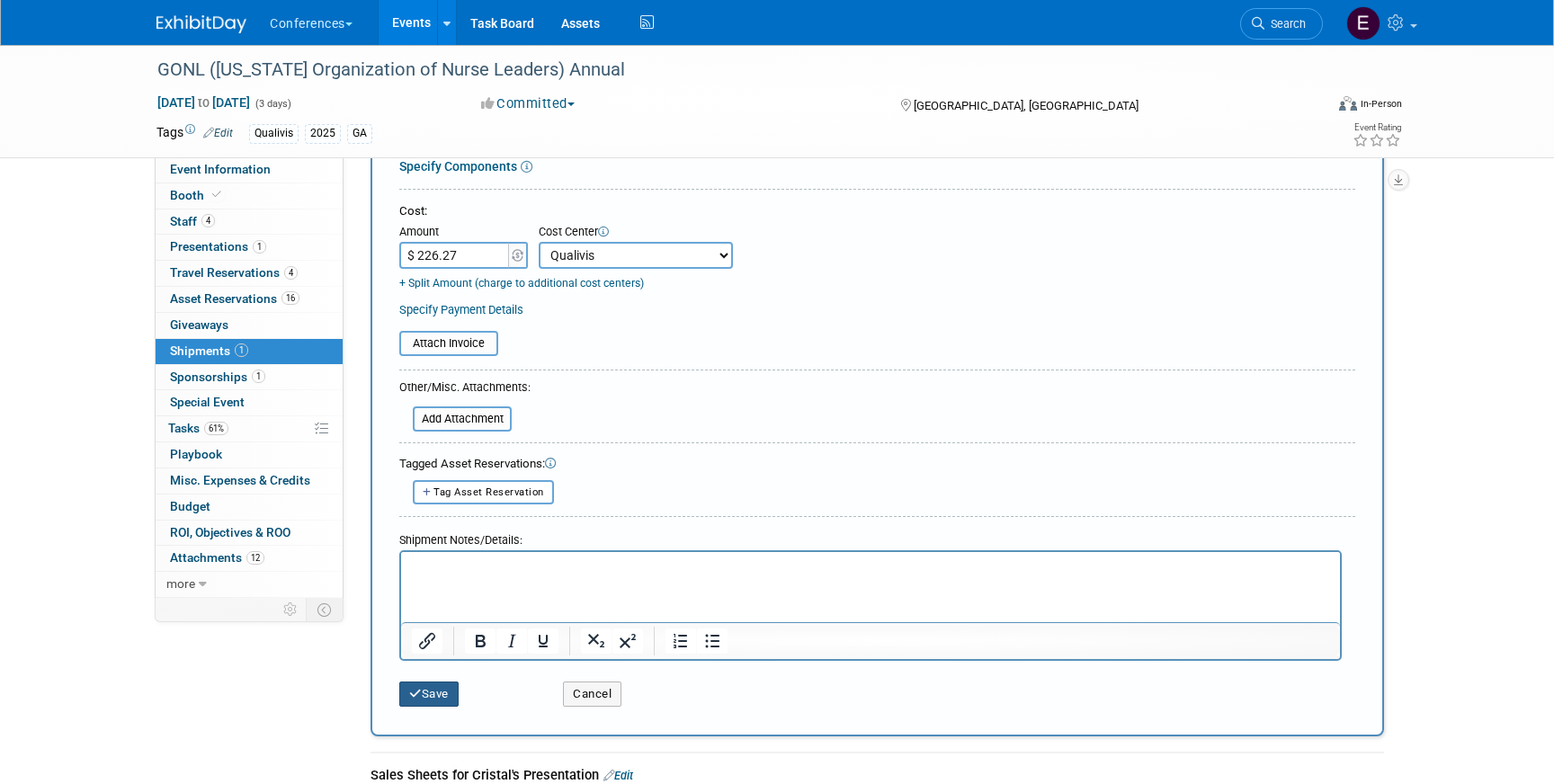
click at [439, 695] on button "Save" at bounding box center [428, 693] width 60 height 25
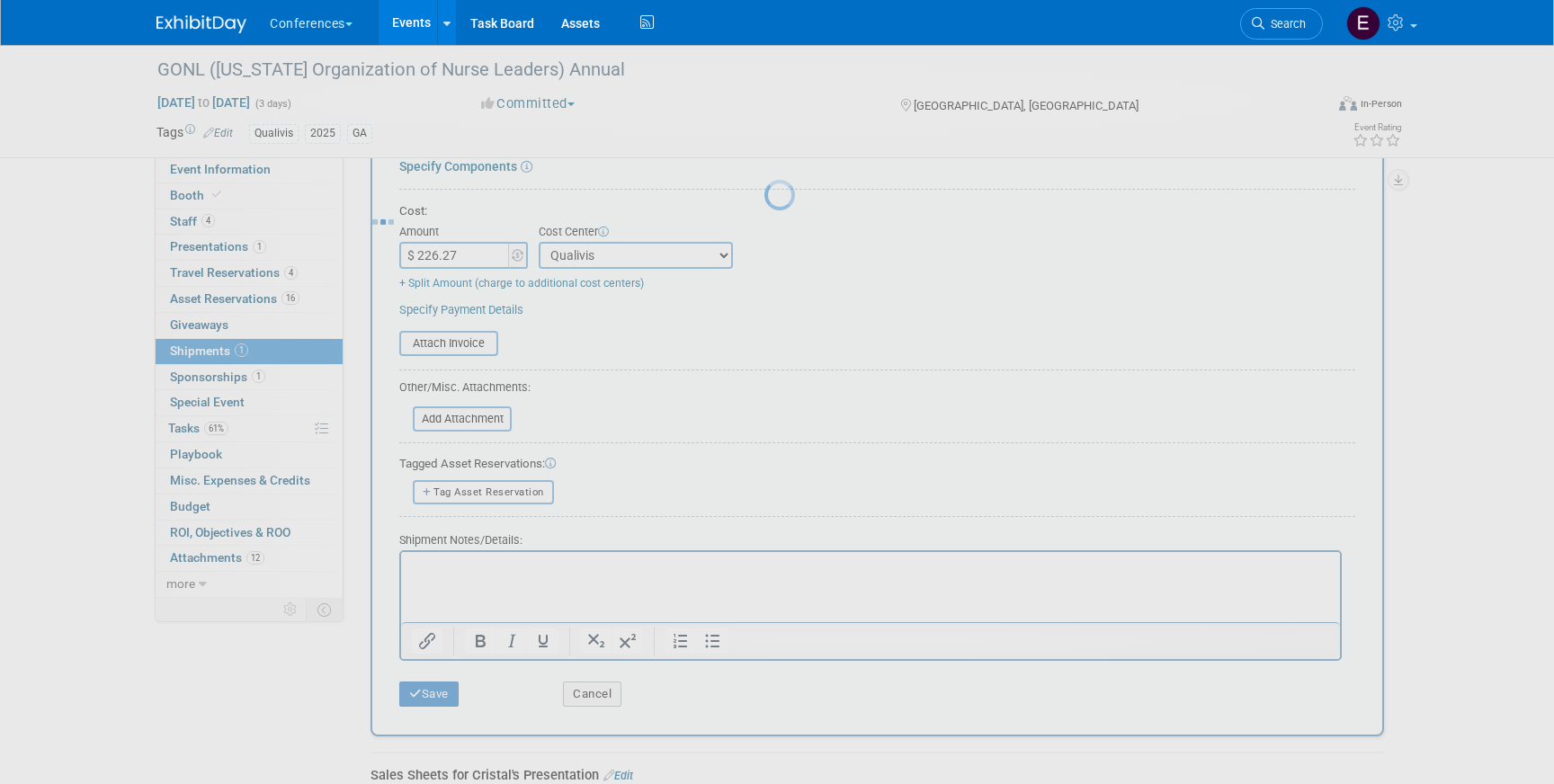
scroll to position [21, 0]
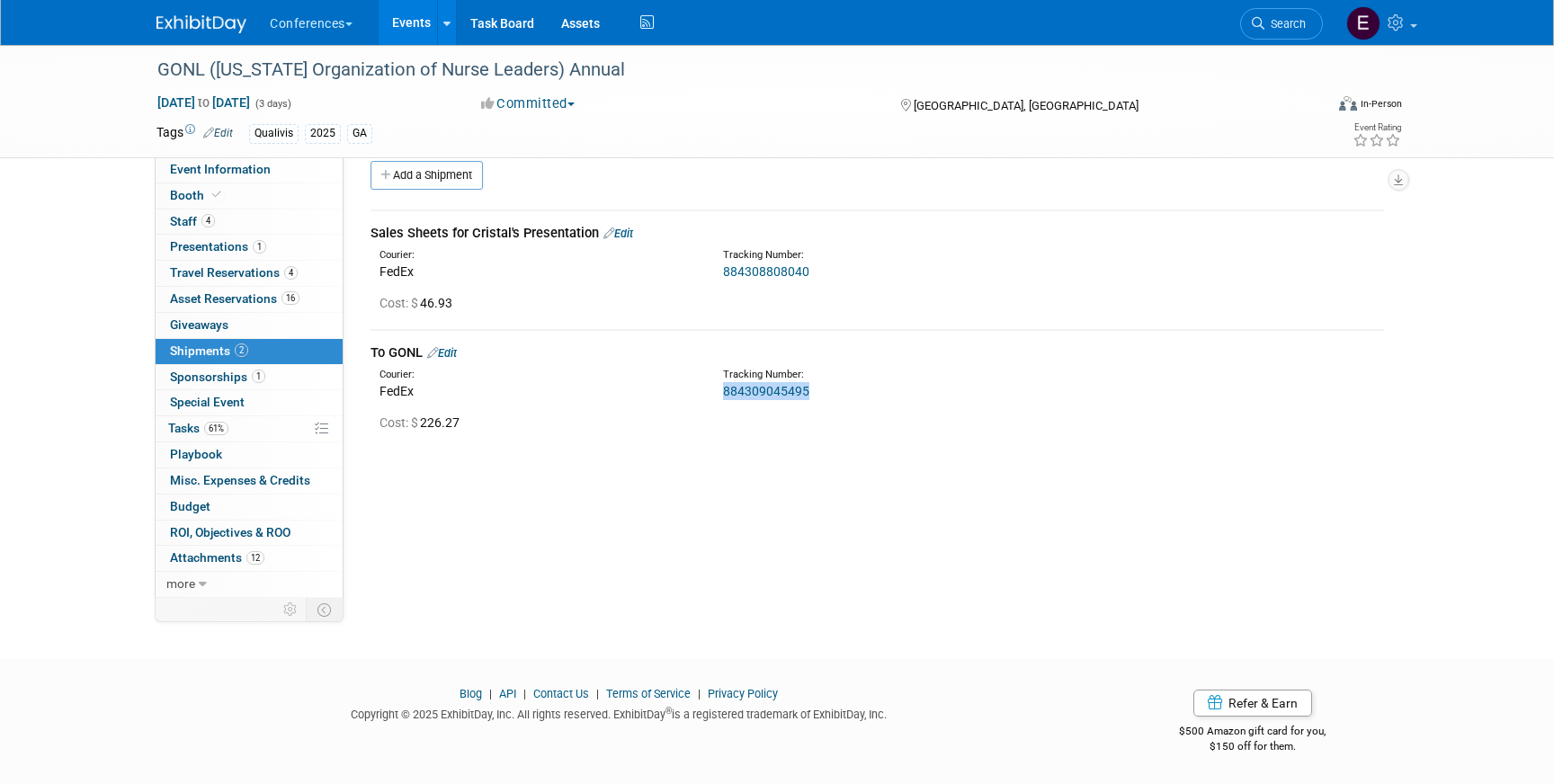
drag, startPoint x: 811, startPoint y: 391, endPoint x: 715, endPoint y: 393, distance: 96.0
click at [716, 393] on div "Tracking Number: 884309045495" at bounding box center [925, 383] width 430 height 32
copy link "884309045495"
click at [273, 433] on link "61% Tasks 61%" at bounding box center [250, 428] width 187 height 25
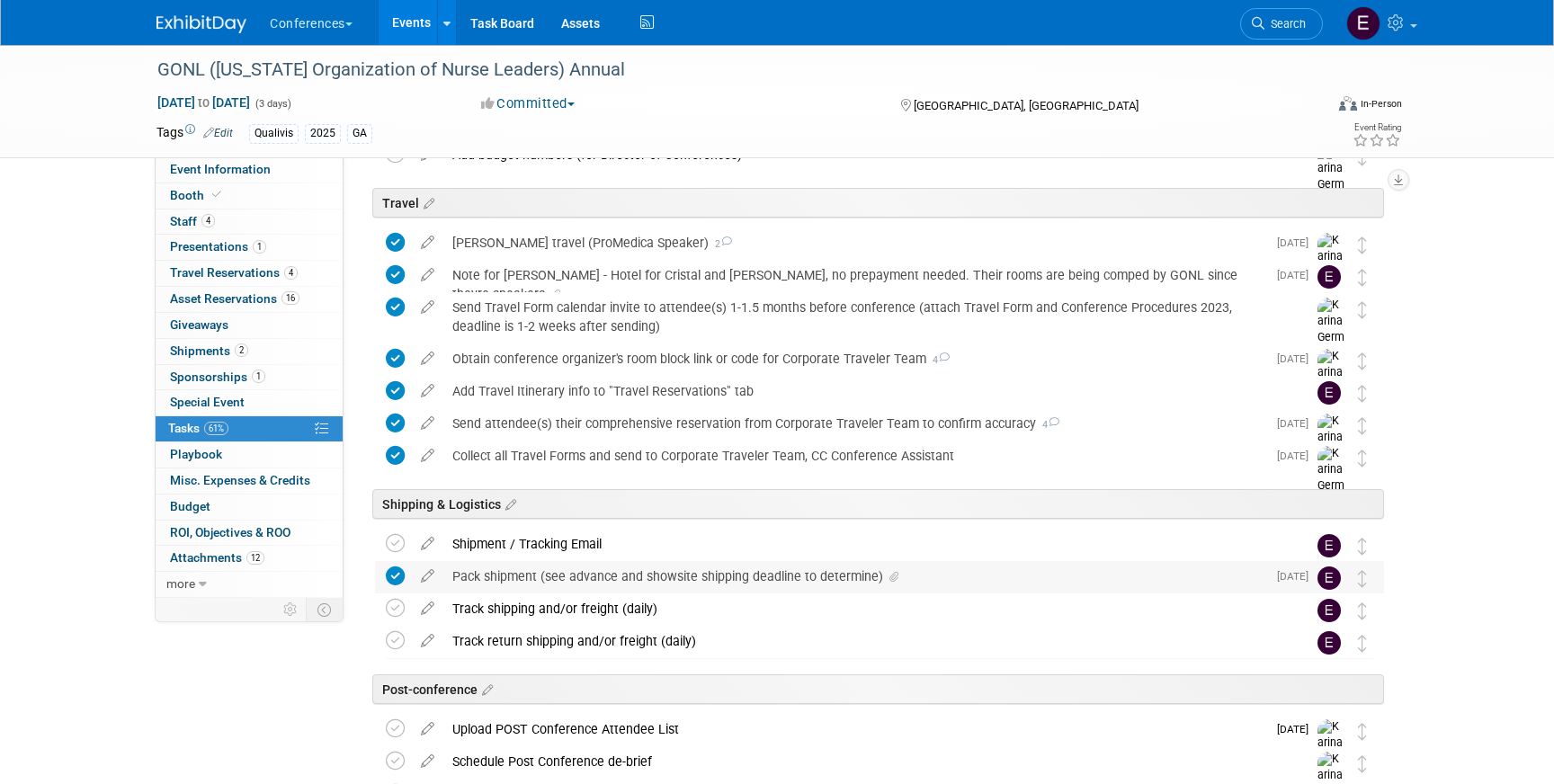
click at [601, 584] on div "Pack shipment (see advance and showsite shipping deadline to determine)" at bounding box center [854, 576] width 823 height 30
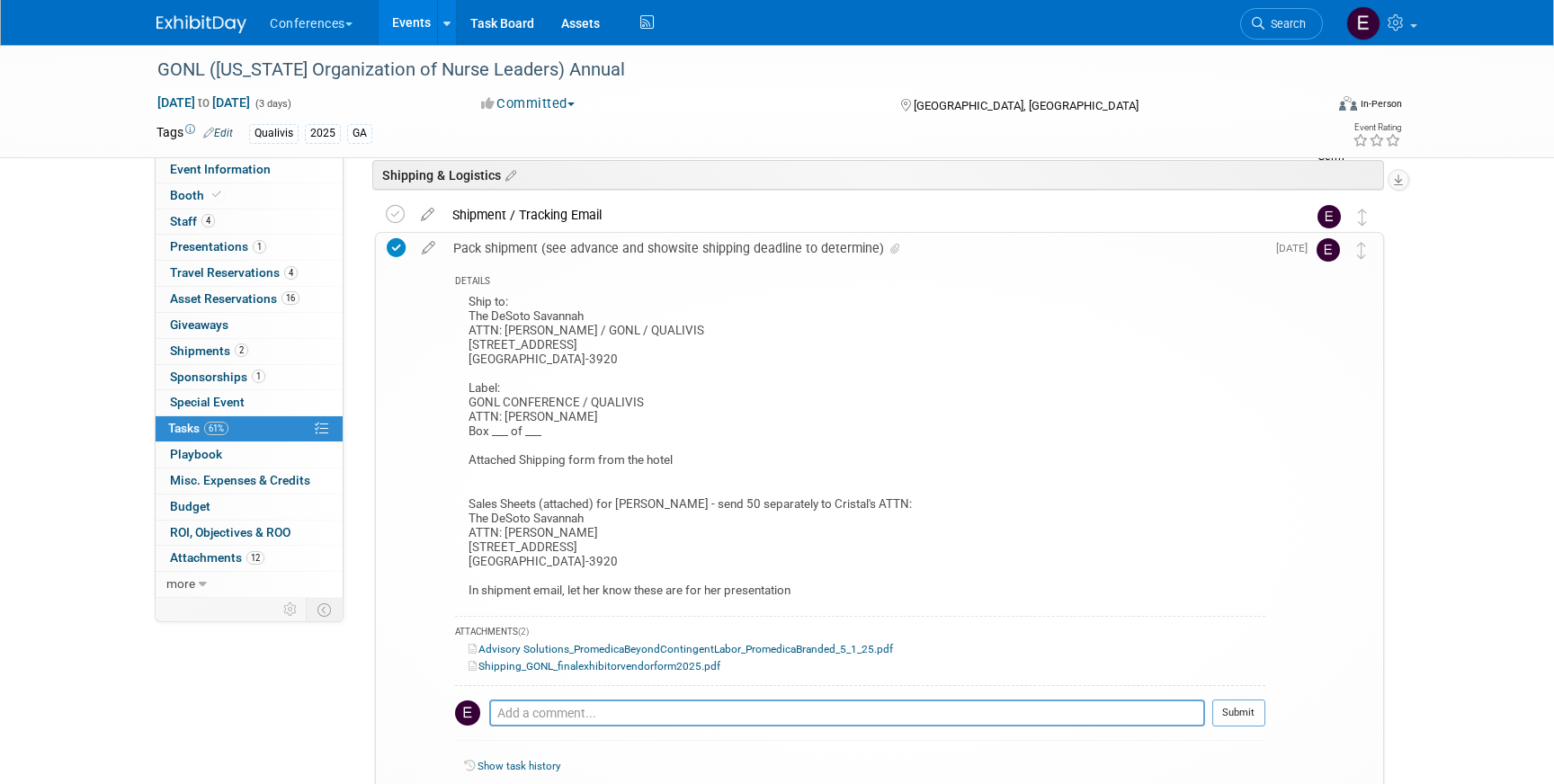
scroll to position [1165, 0]
click at [1293, 26] on span "Search" at bounding box center [1285, 24] width 41 height 14
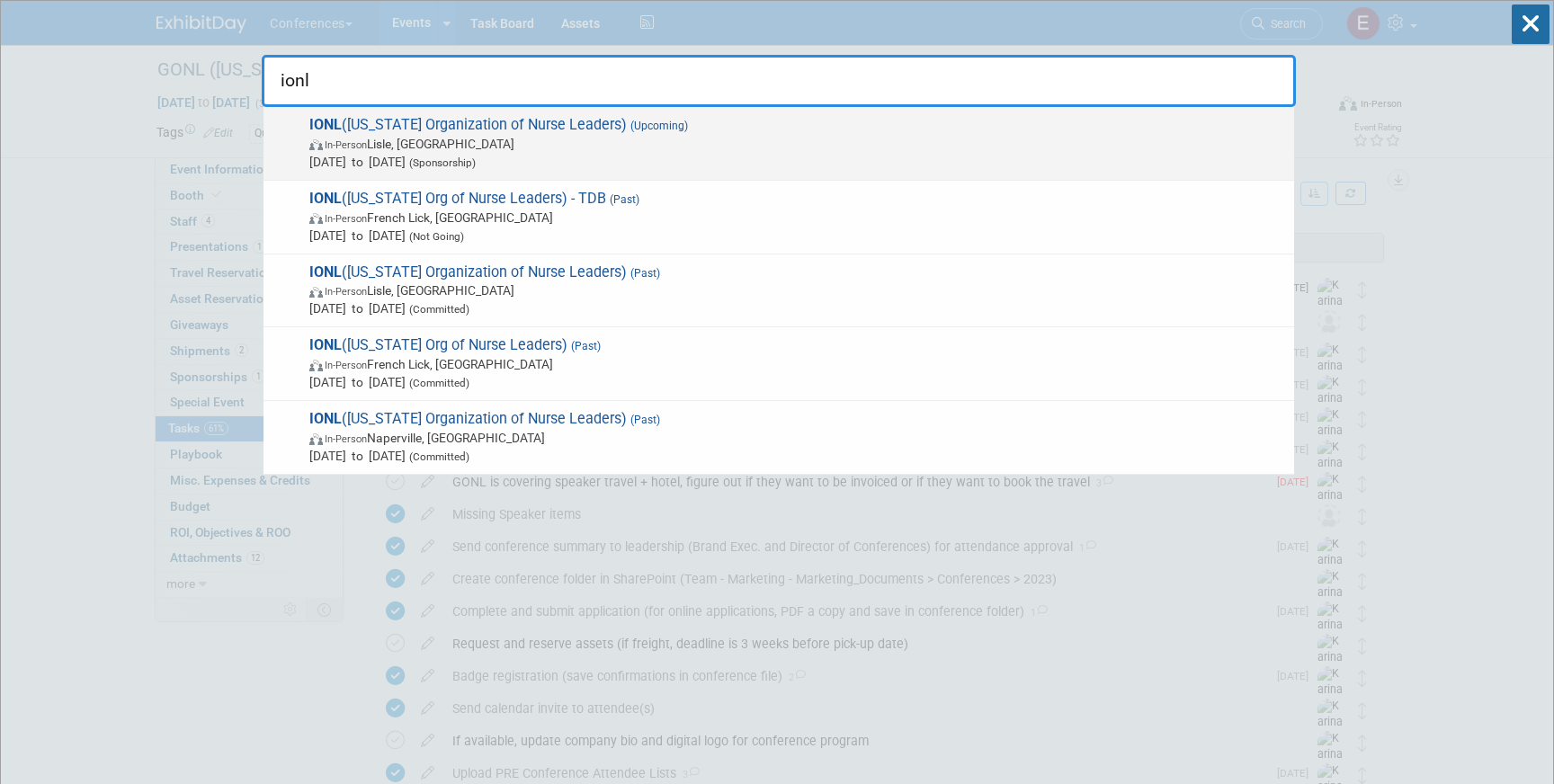
type input "ionl"
click at [562, 136] on span "In-Person Lisle, IL" at bounding box center [797, 144] width 976 height 18
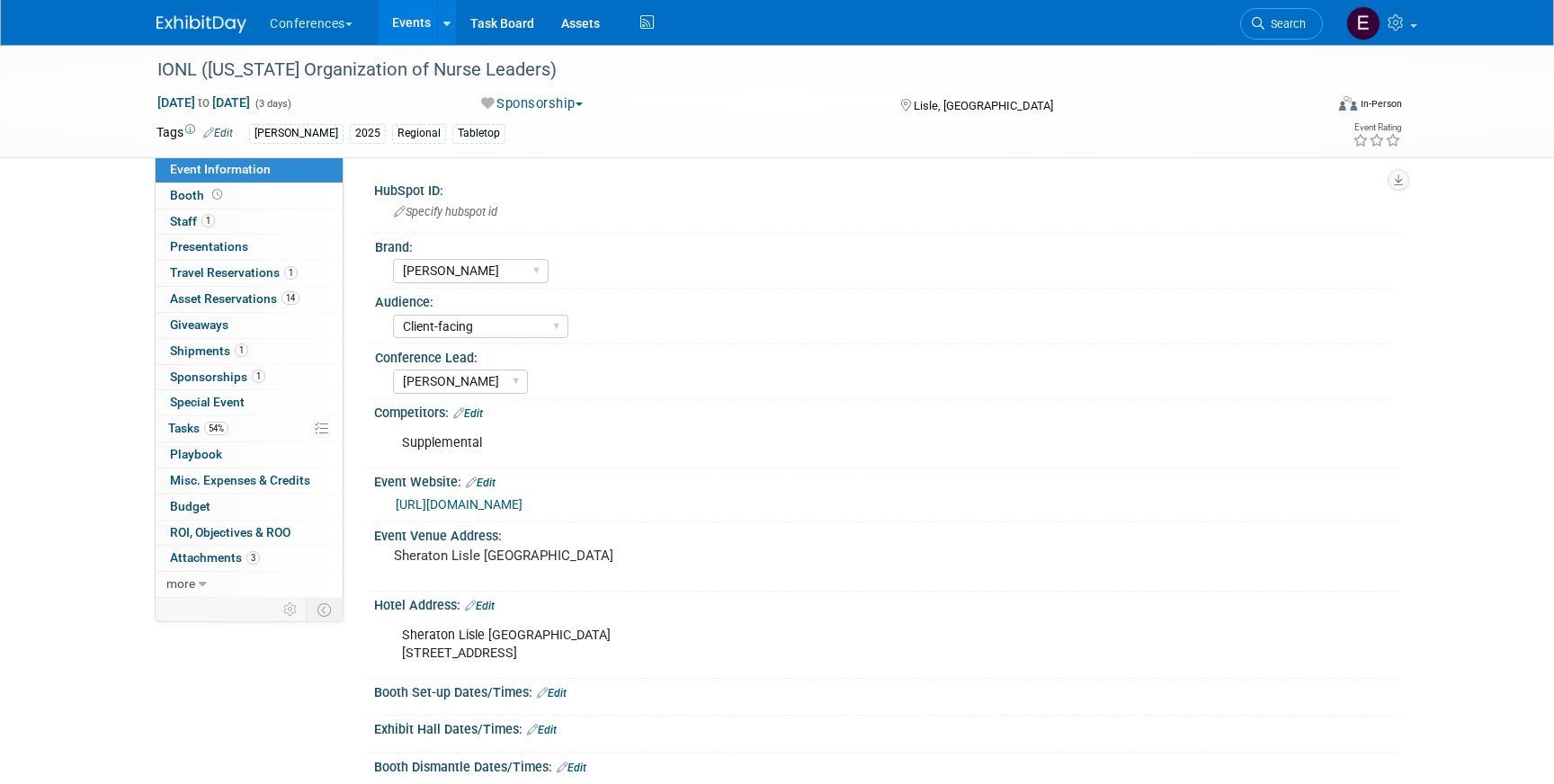
select select "[PERSON_NAME]"
select select "Client-facing"
select select "[PERSON_NAME]"
drag, startPoint x: 0, startPoint y: 0, endPoint x: 215, endPoint y: 436, distance: 486.1
click at [215, 436] on link "54% Tasks 54%" at bounding box center [250, 428] width 187 height 25
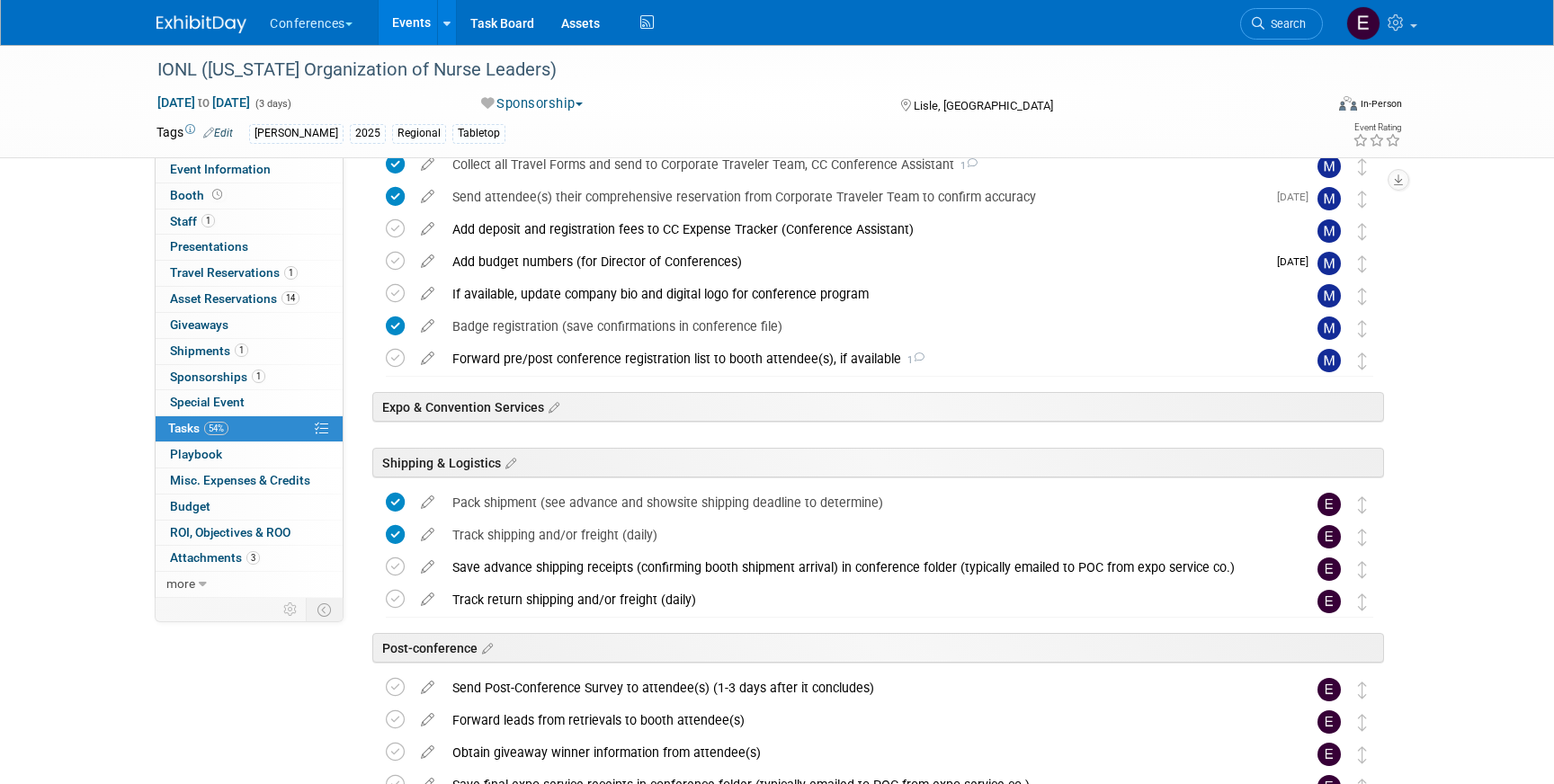
scroll to position [561, 0]
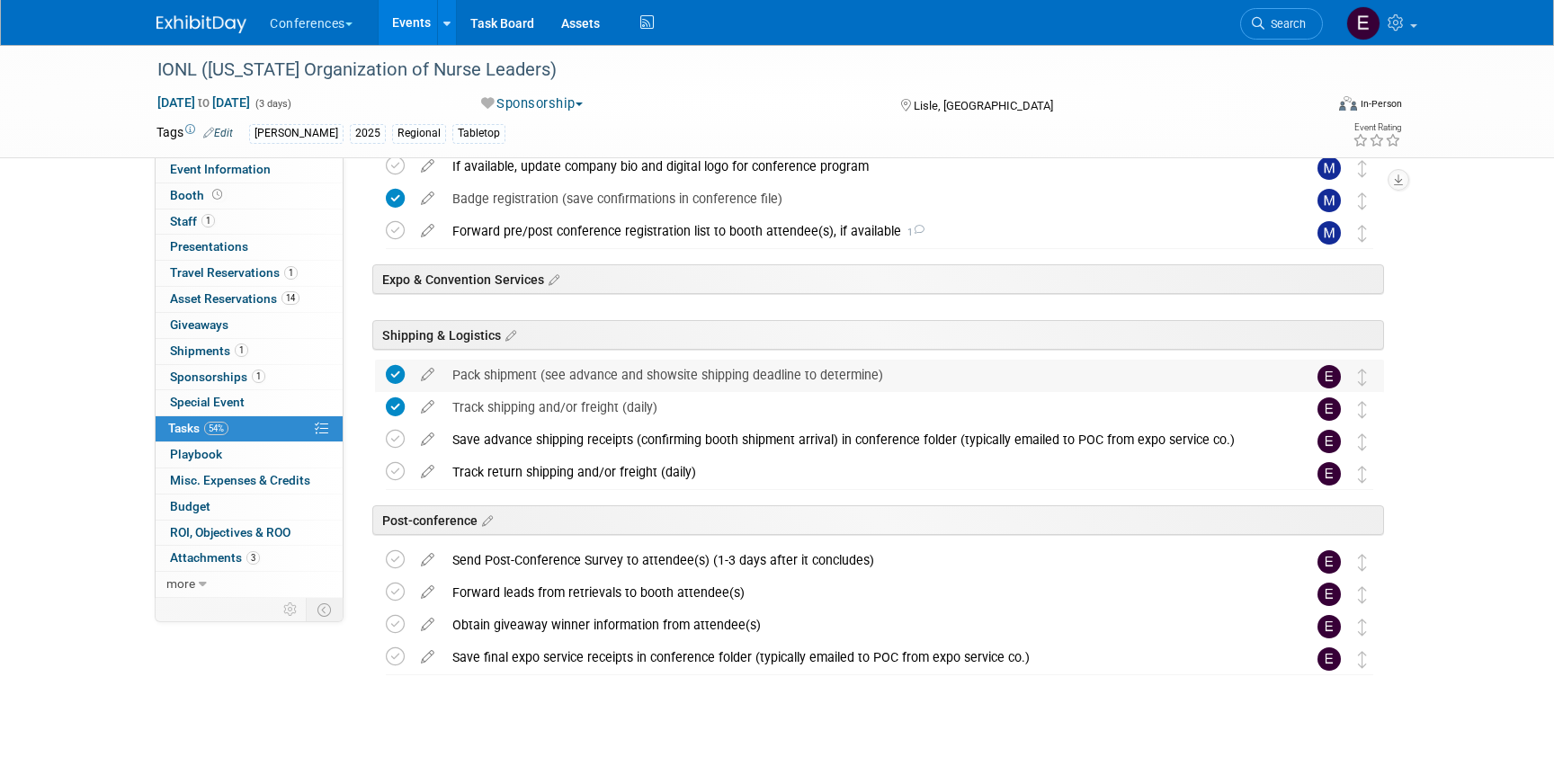
click at [509, 373] on div "Pack shipment (see advance and showsite shipping deadline to determine)" at bounding box center [862, 374] width 838 height 30
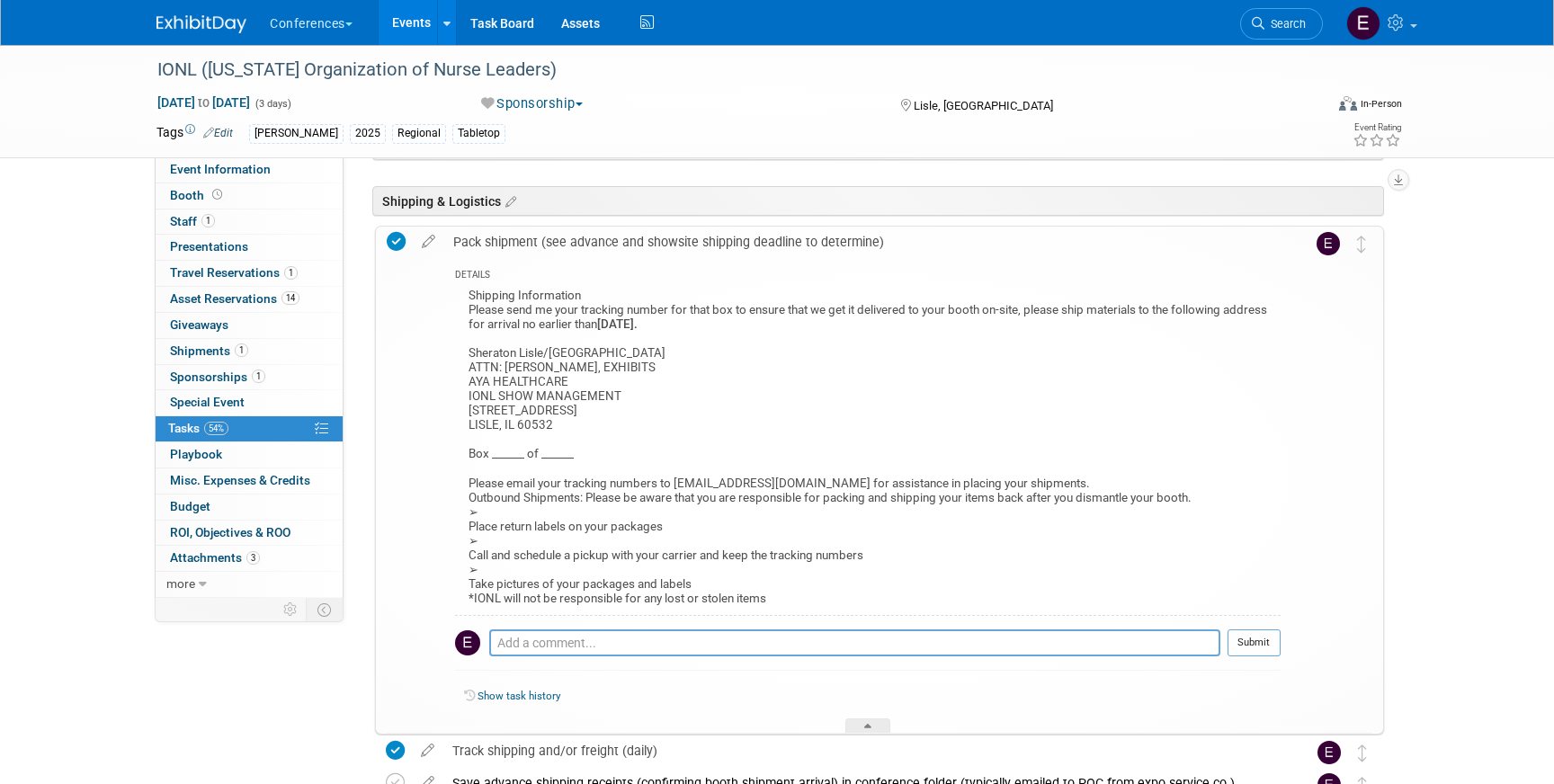
scroll to position [705, 0]
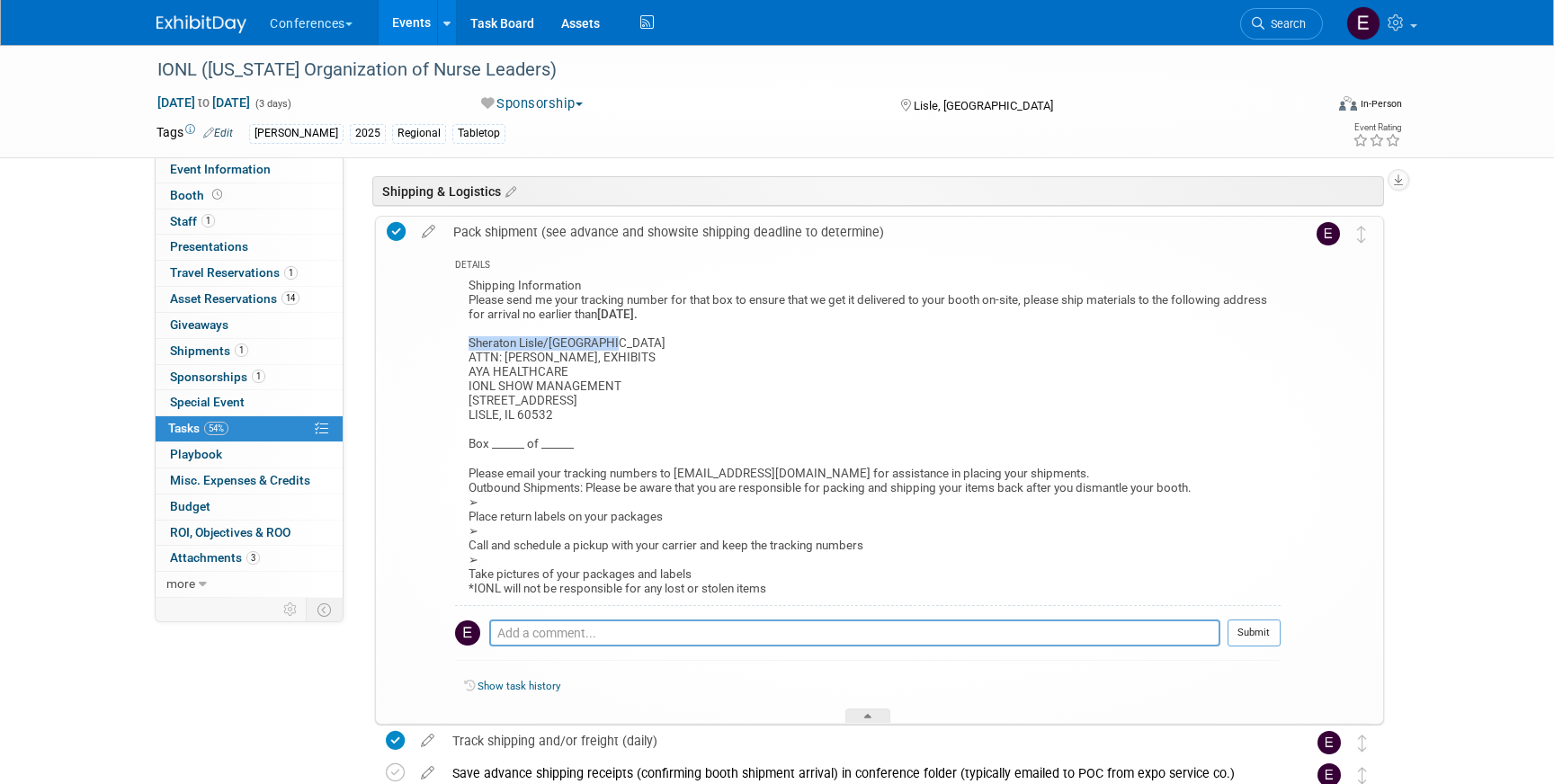
drag, startPoint x: 470, startPoint y: 340, endPoint x: 643, endPoint y: 345, distance: 173.1
click at [643, 346] on div "Shipping Information Please send me your tracking number for that box to ensure…" at bounding box center [868, 439] width 826 height 331
copy div "Sheraton Lisle/Naperville"
click at [168, 226] on link "1 Staff 1" at bounding box center [250, 221] width 187 height 25
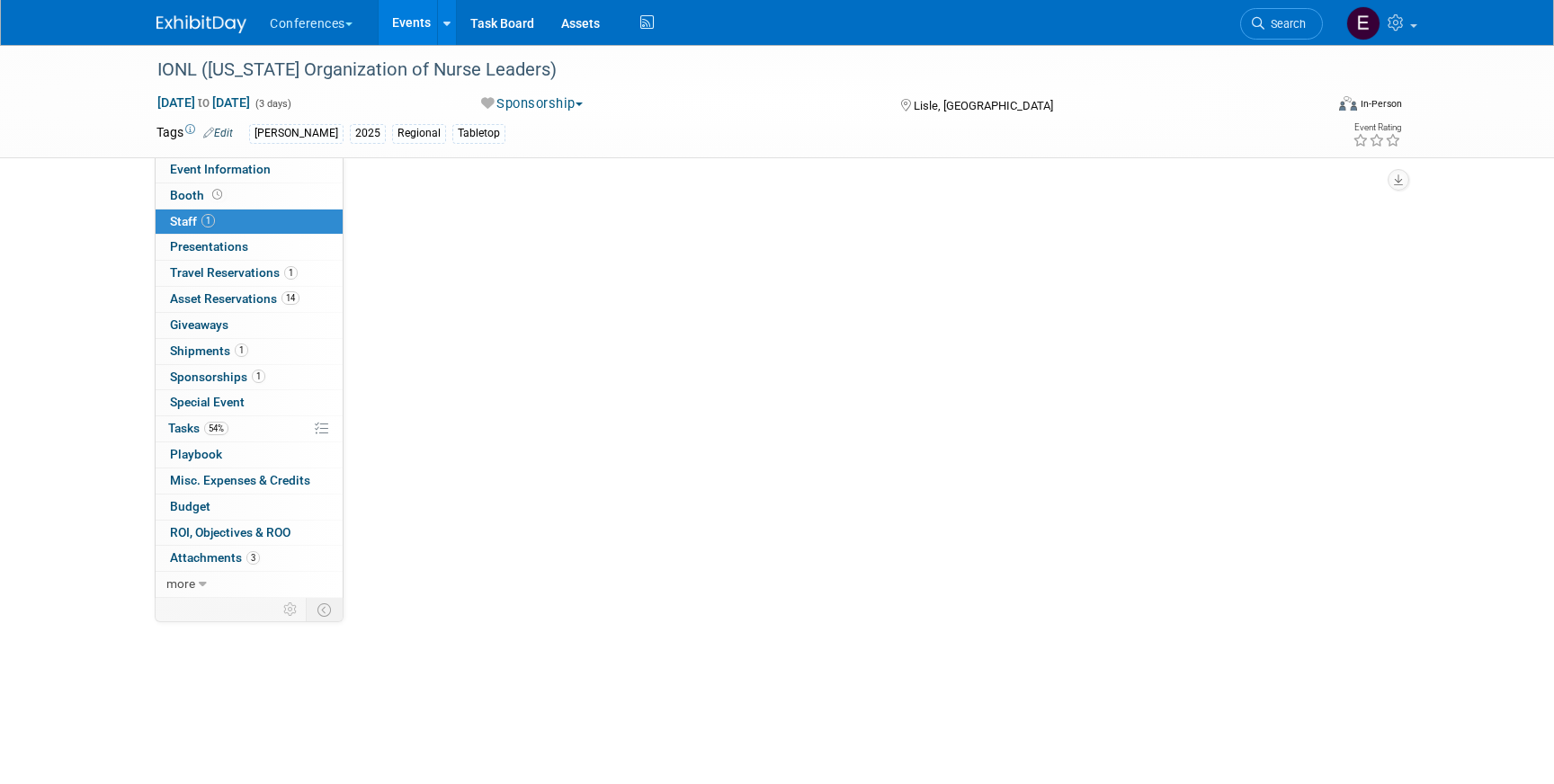
scroll to position [0, 0]
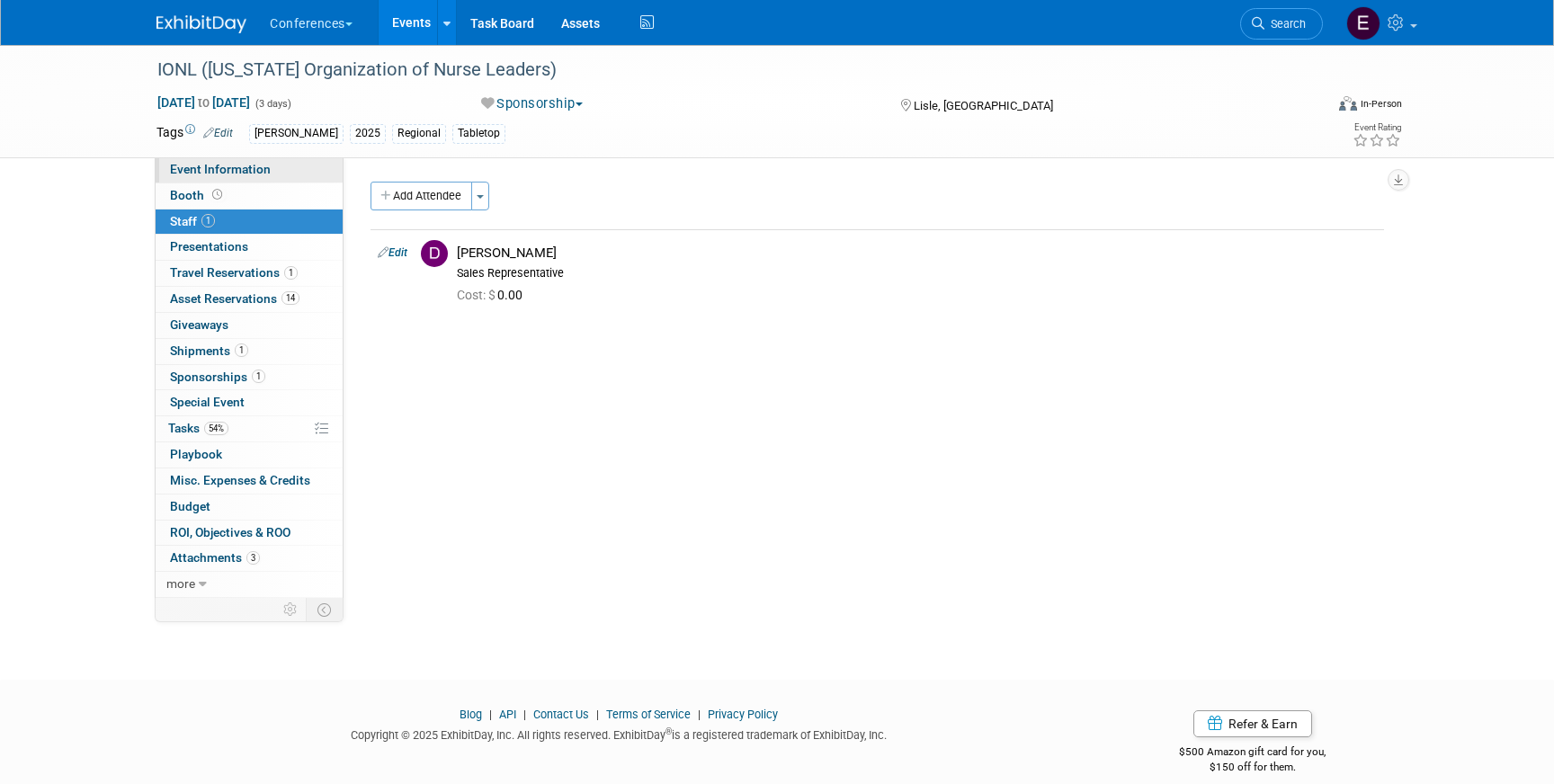
click at [239, 166] on span "Event Information" at bounding box center [220, 169] width 101 height 15
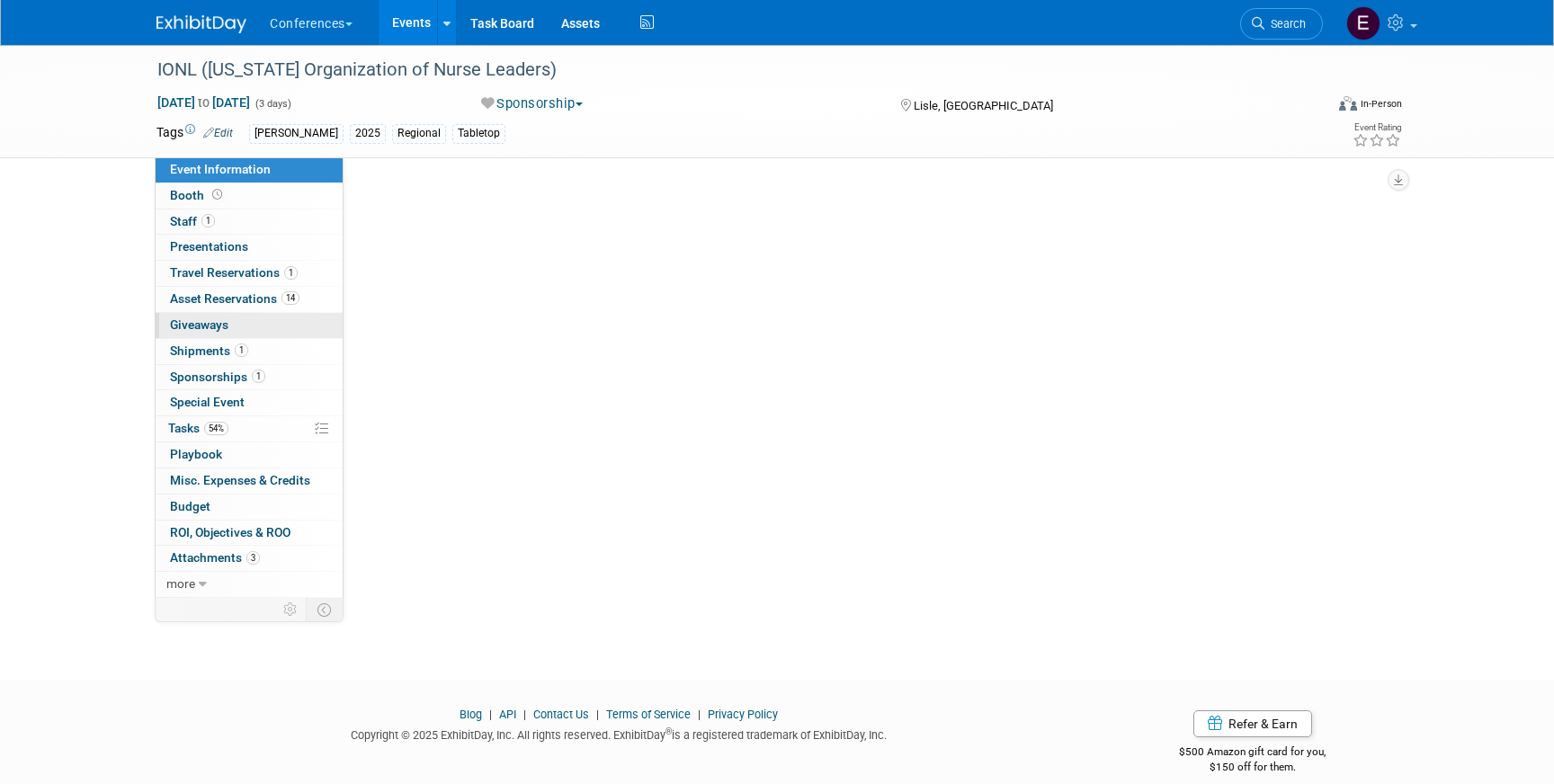
select select "Aya"
select select "Client-facing"
select select "Marygrace"
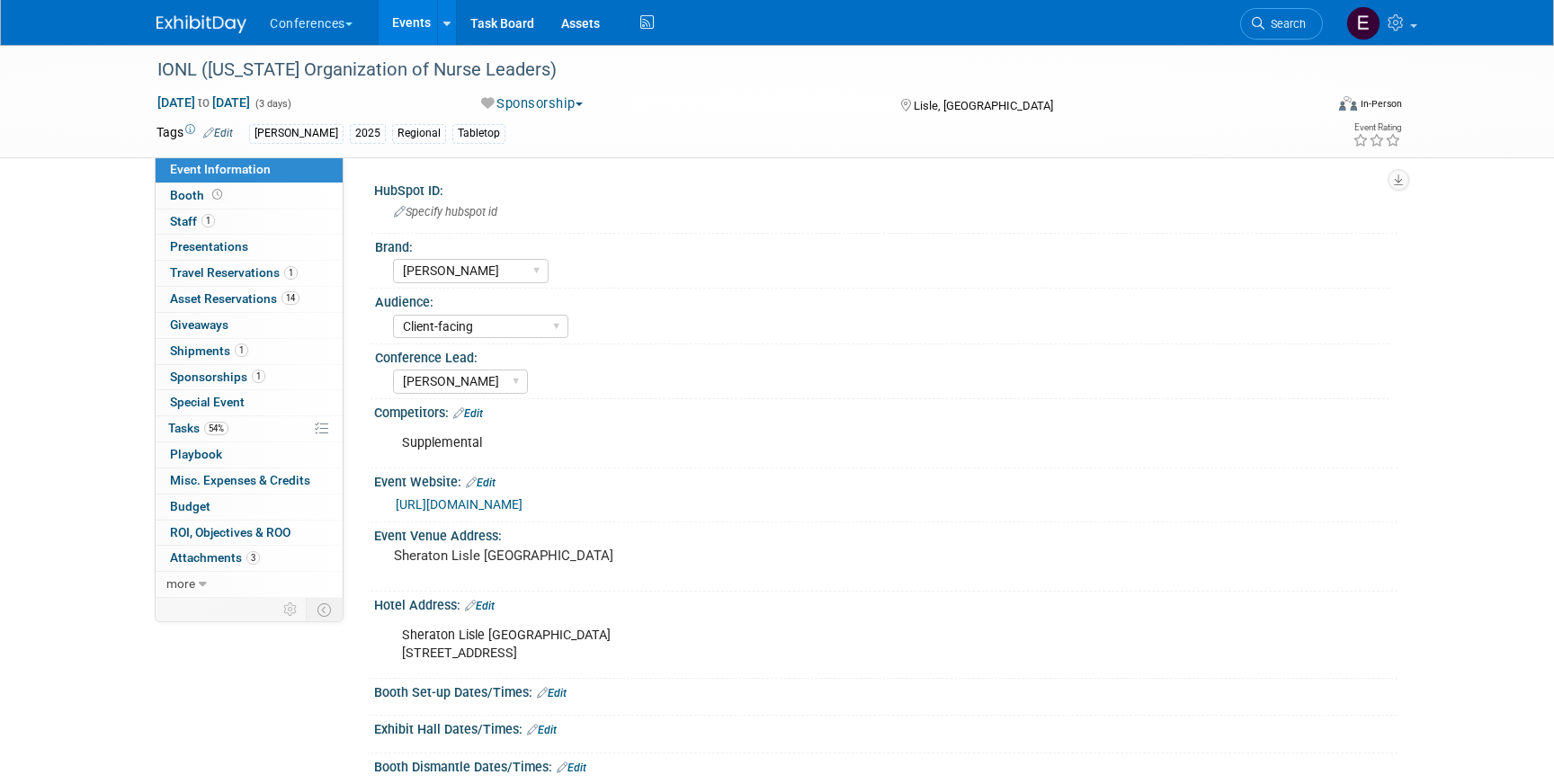
drag, startPoint x: 401, startPoint y: 653, endPoint x: 514, endPoint y: 647, distance: 113.2
click at [515, 648] on div "Sheraton Lisle Naperville Hotel 3000 Warrenville Rd, Lisle, IL 60532" at bounding box center [794, 645] width 810 height 54
copy div "3000 Warrenville Rd"
click at [269, 296] on span "Asset Reservations 14" at bounding box center [234, 299] width 129 height 15
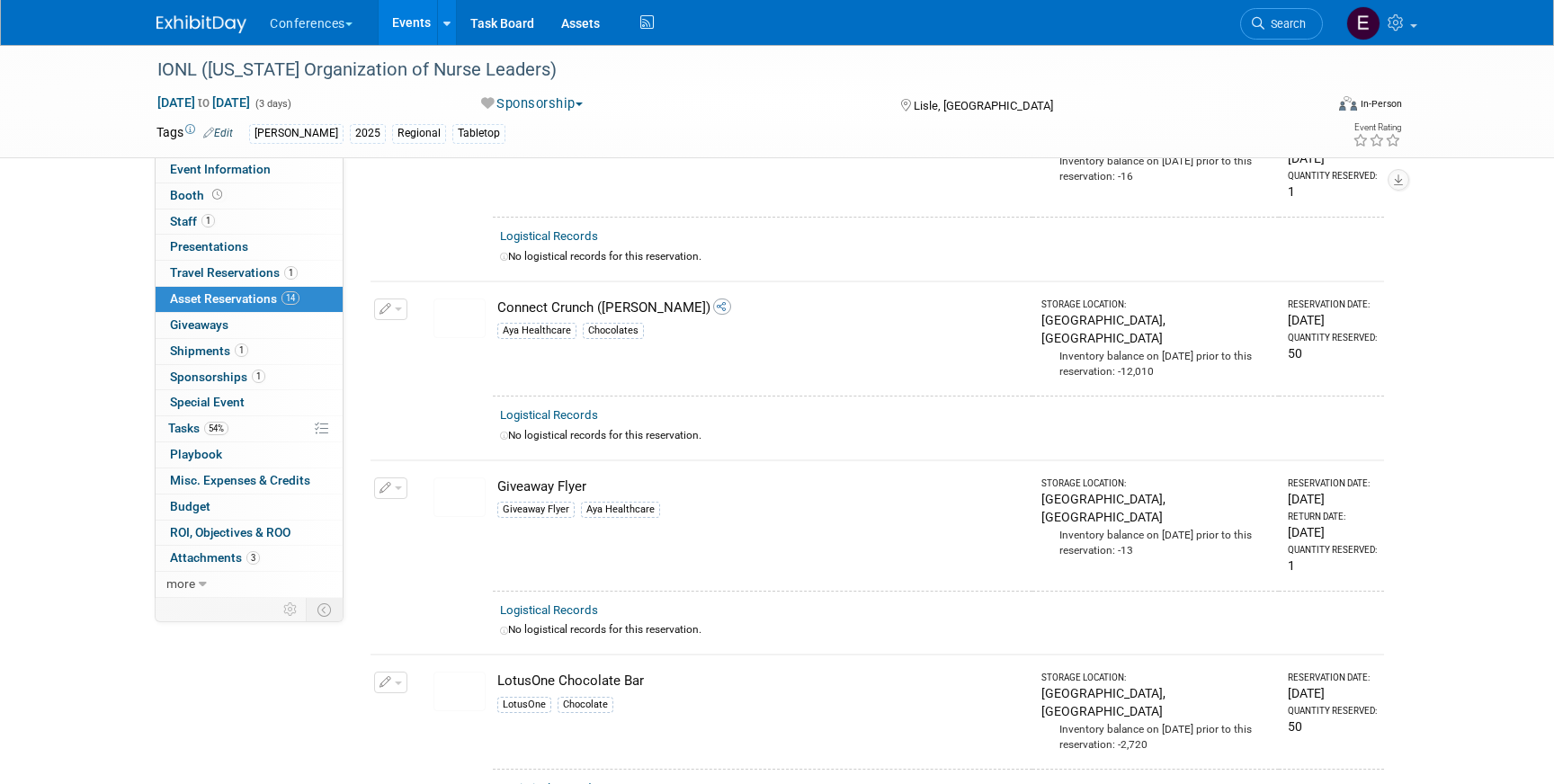
scroll to position [1692, 0]
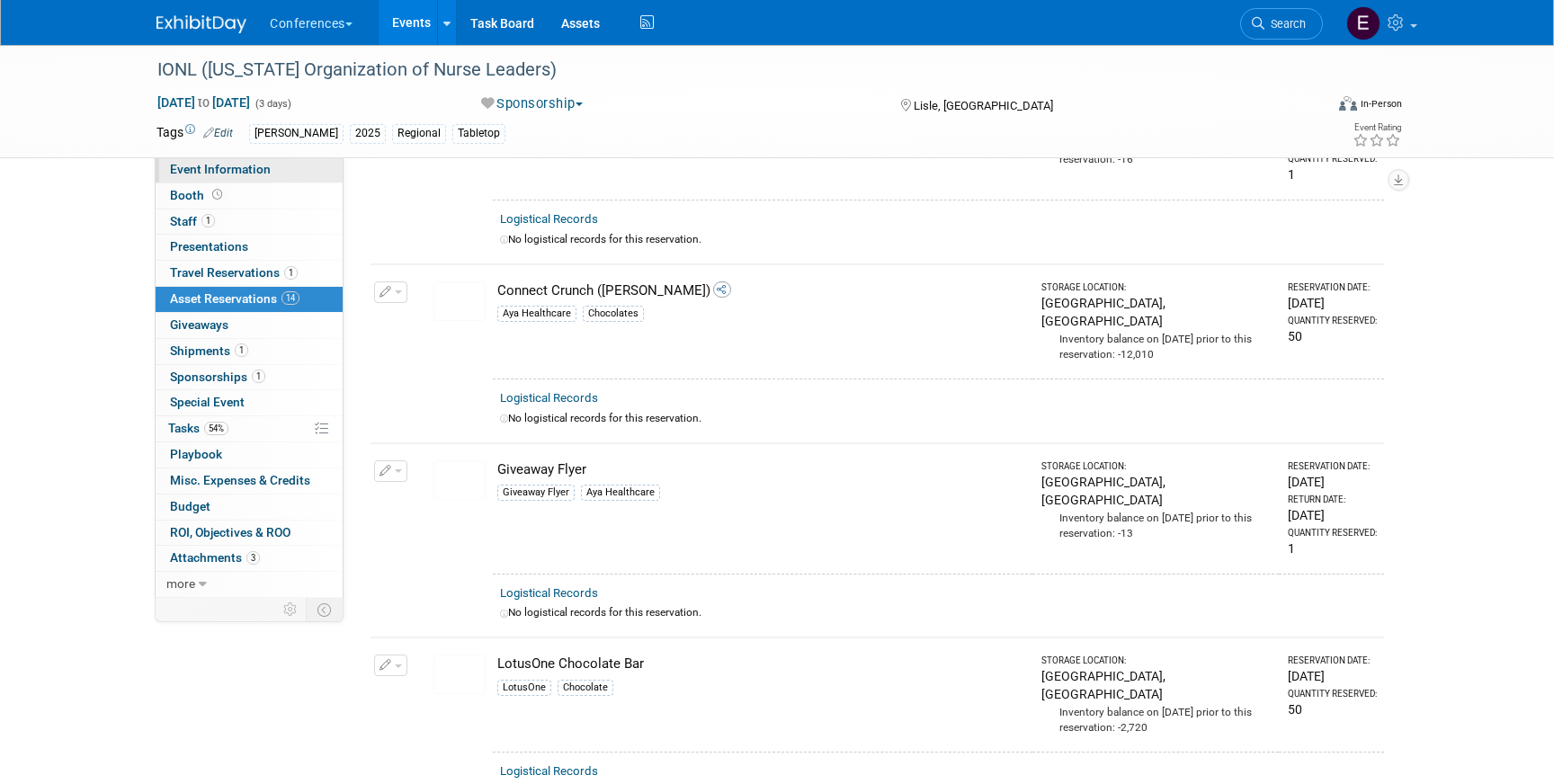
click at [193, 173] on span "Event Information" at bounding box center [220, 169] width 101 height 15
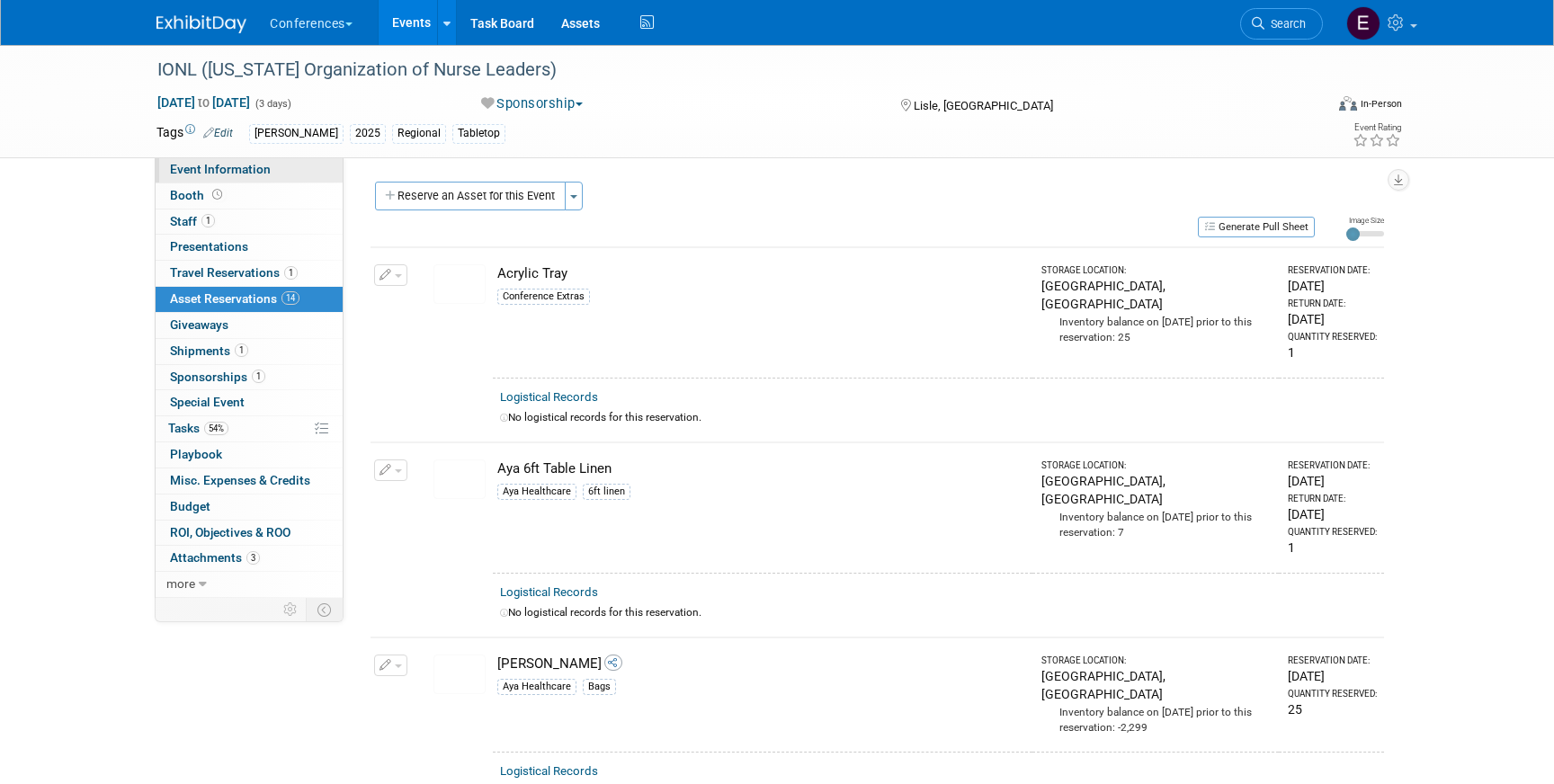
select select "[PERSON_NAME]"
select select "Client-facing"
select select "[PERSON_NAME]"
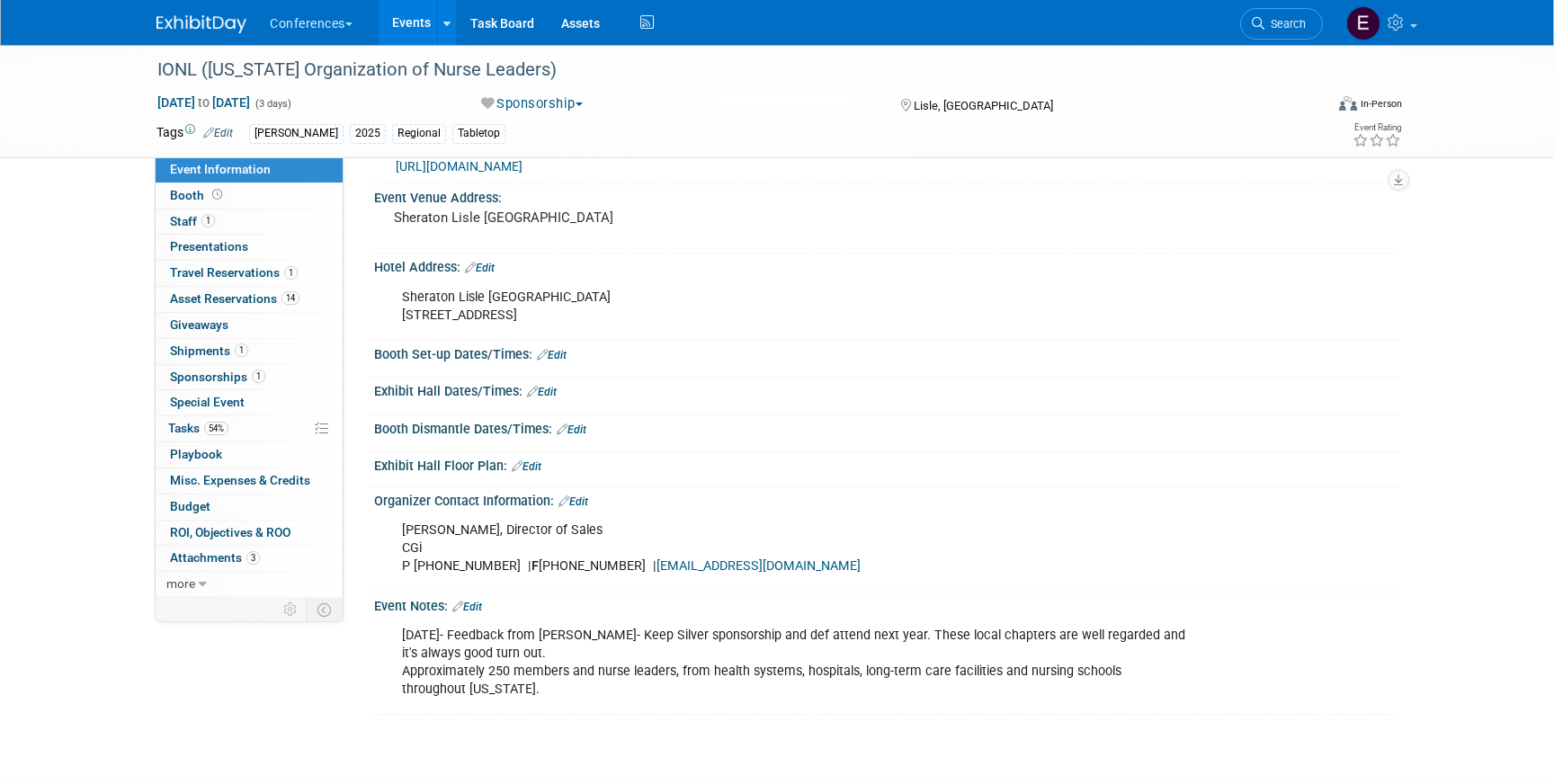
scroll to position [463, 0]
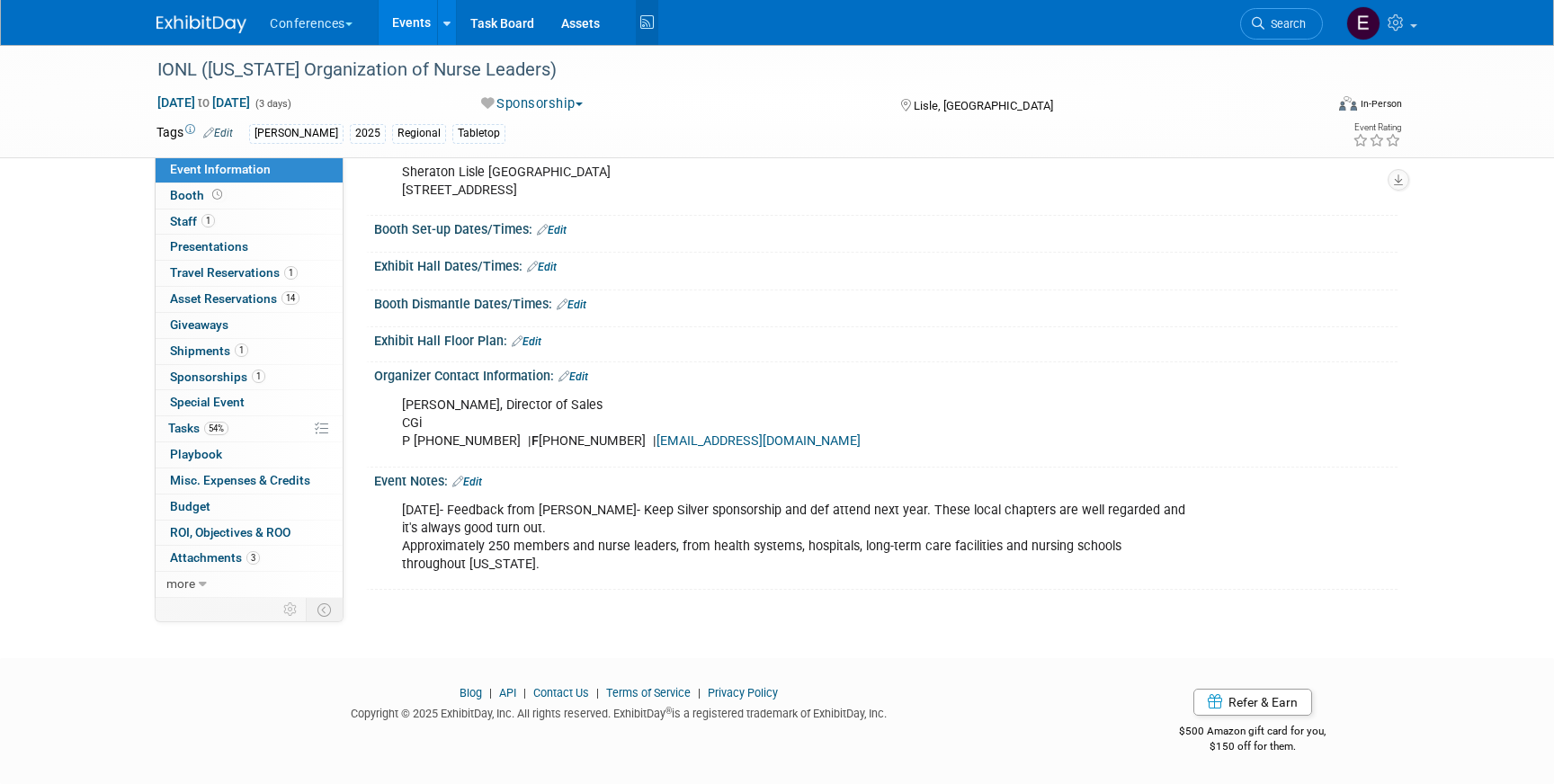
click at [642, 25] on icon at bounding box center [647, 23] width 23 height 28
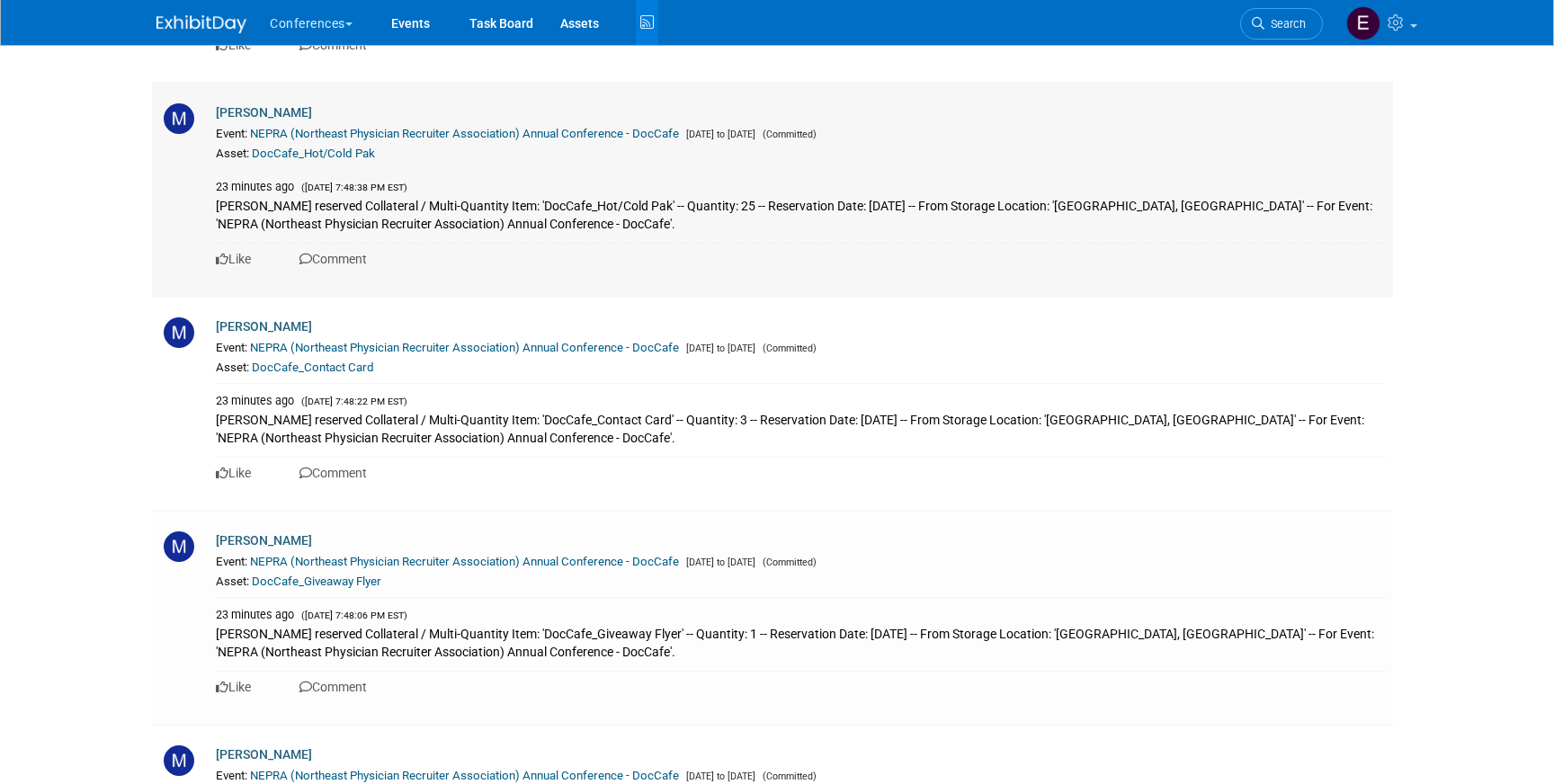
scroll to position [5618, 0]
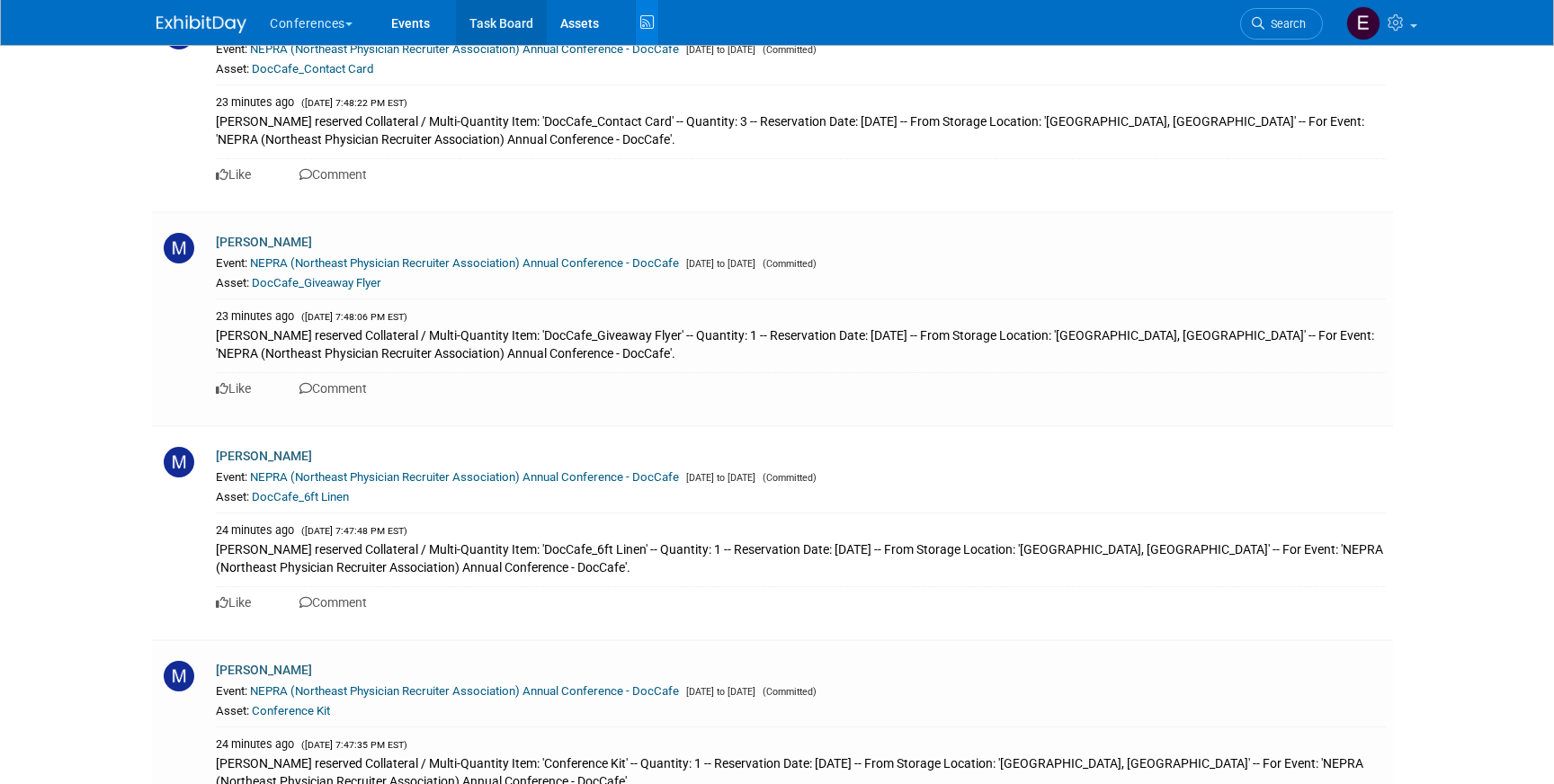
click at [532, 10] on link "Task Board" at bounding box center [501, 22] width 91 height 45
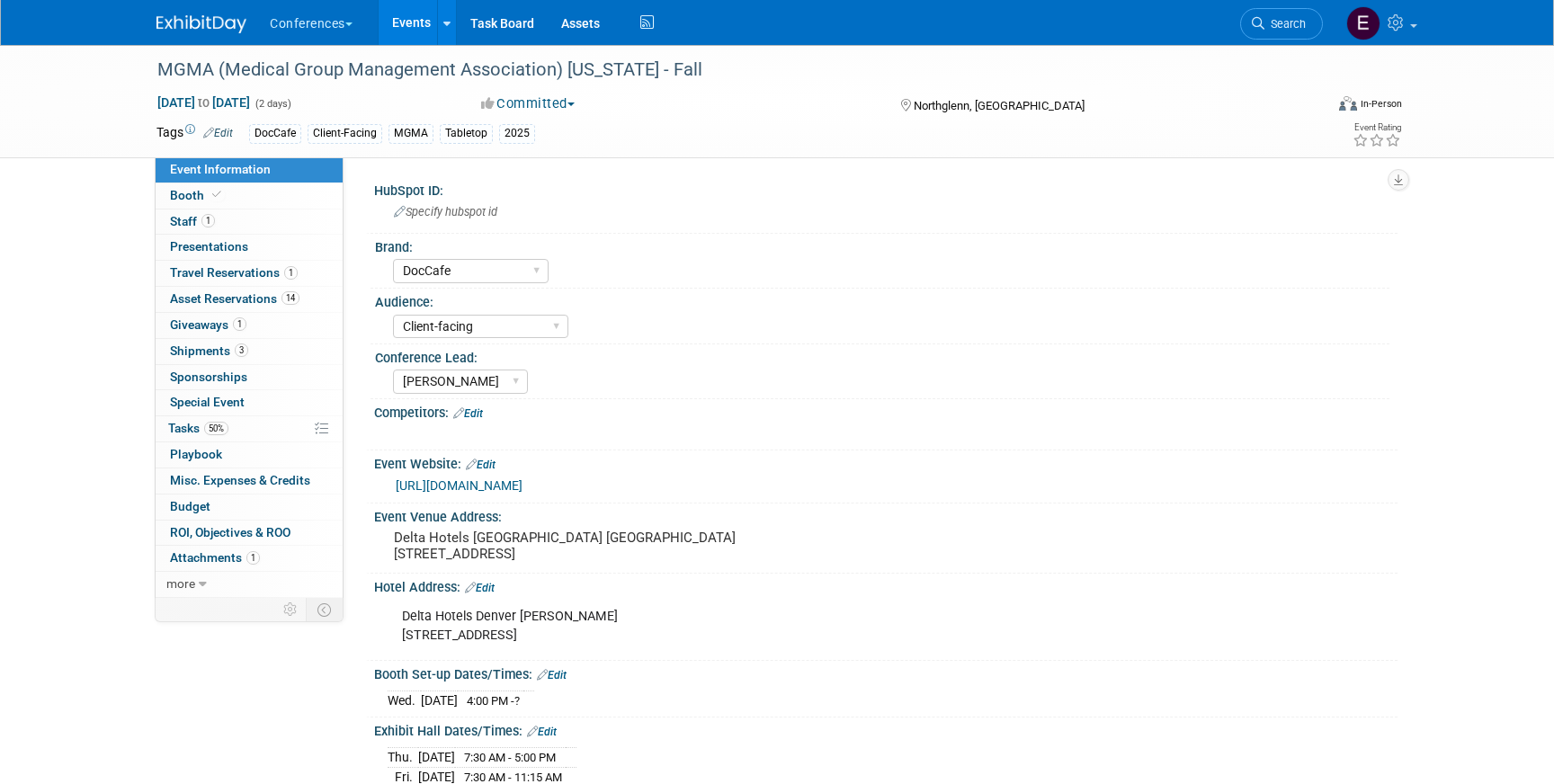
select select "DocCafe"
select select "Client-facing"
select select "[PERSON_NAME]"
click at [214, 337] on link "1 Giveaways 1" at bounding box center [250, 325] width 187 height 25
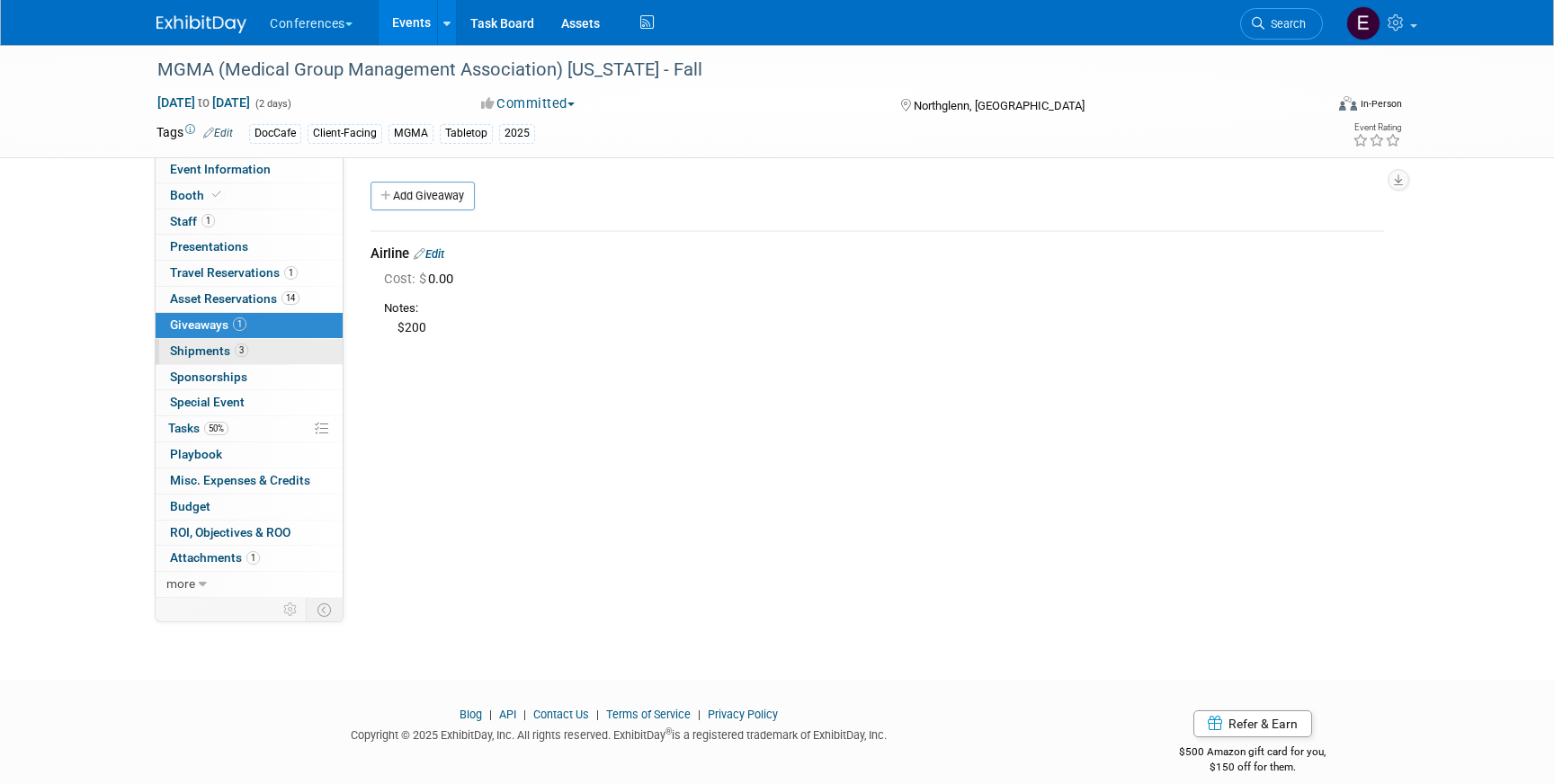
click at [210, 350] on span "Shipments 3" at bounding box center [208, 351] width 78 height 15
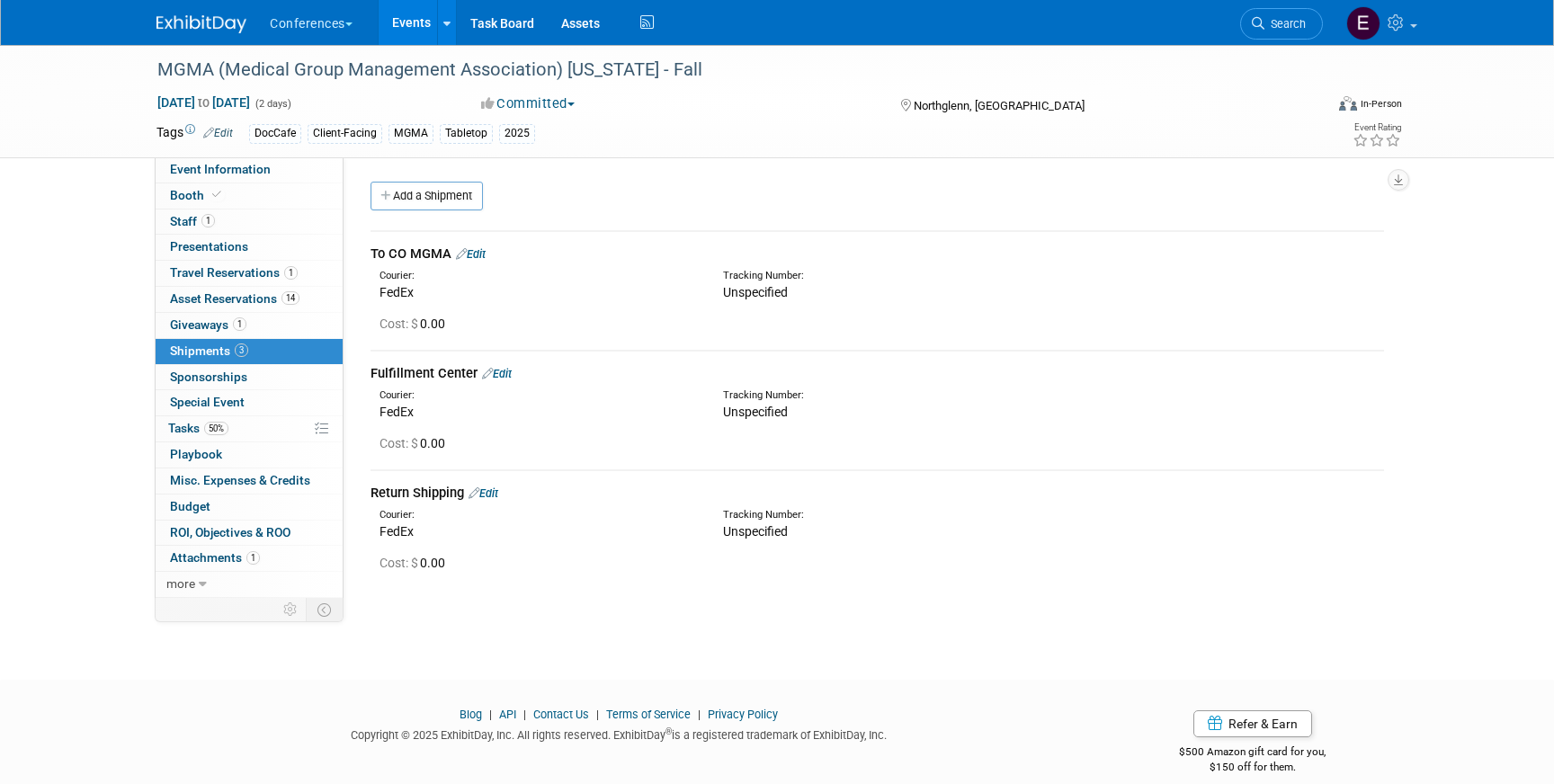
click at [483, 257] on link "Edit" at bounding box center [471, 254] width 29 height 14
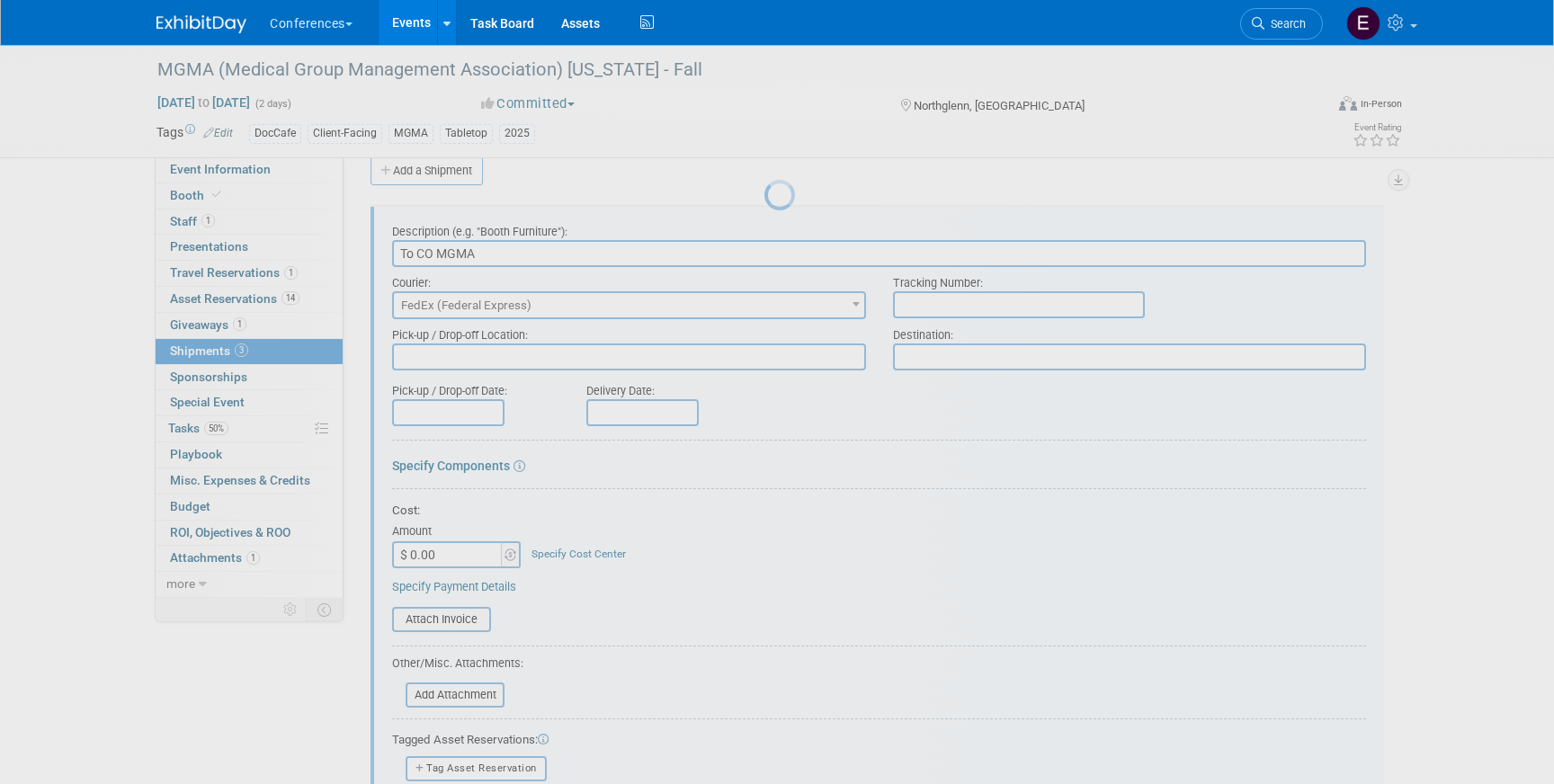
scroll to position [27, 0]
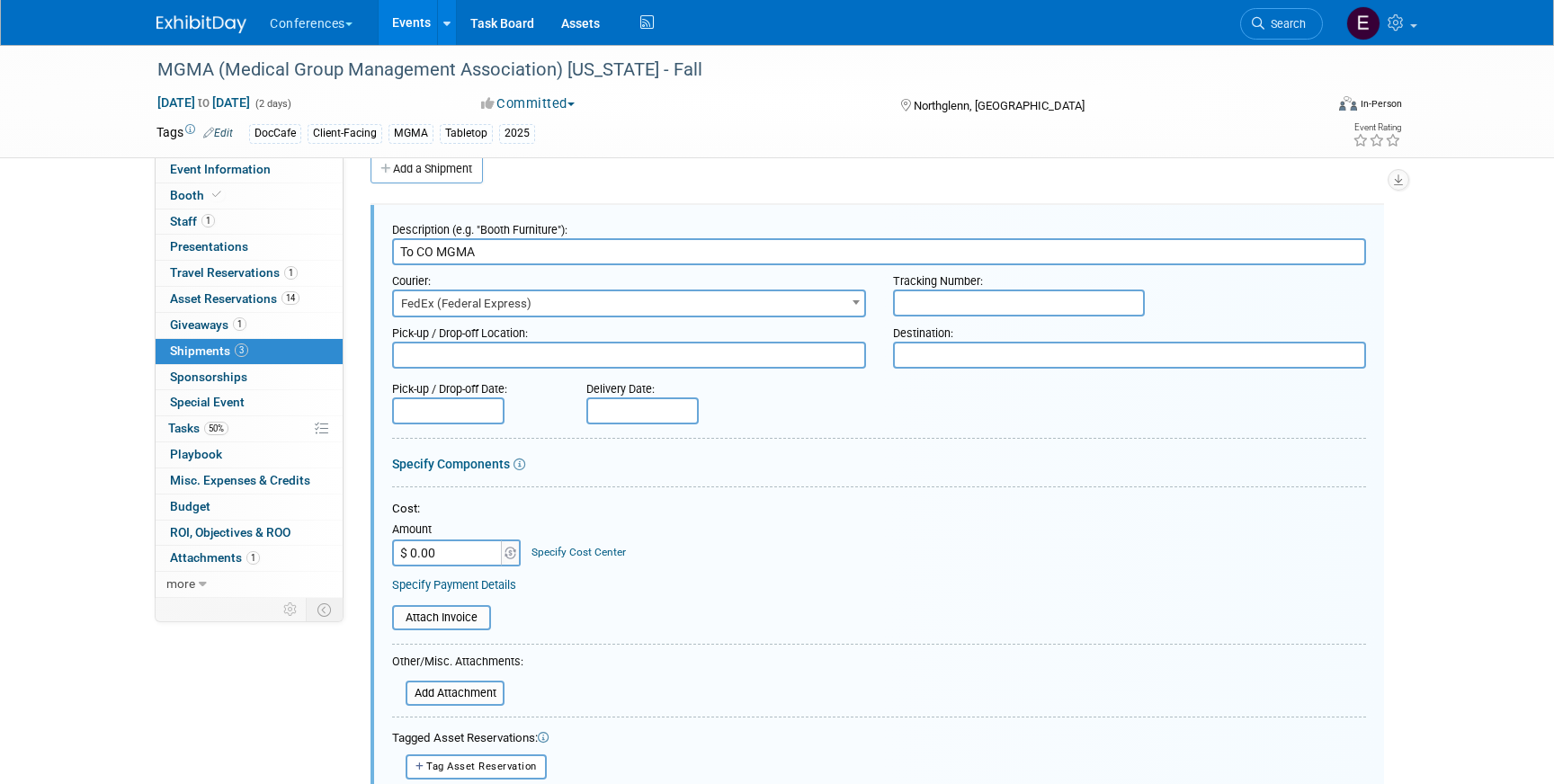
click at [966, 305] on input "text" at bounding box center [1019, 303] width 252 height 27
paste input "884308867050"
type input "884308867050"
click at [455, 555] on input "$ 0.00" at bounding box center [448, 552] width 113 height 27
type input "$ 70.02"
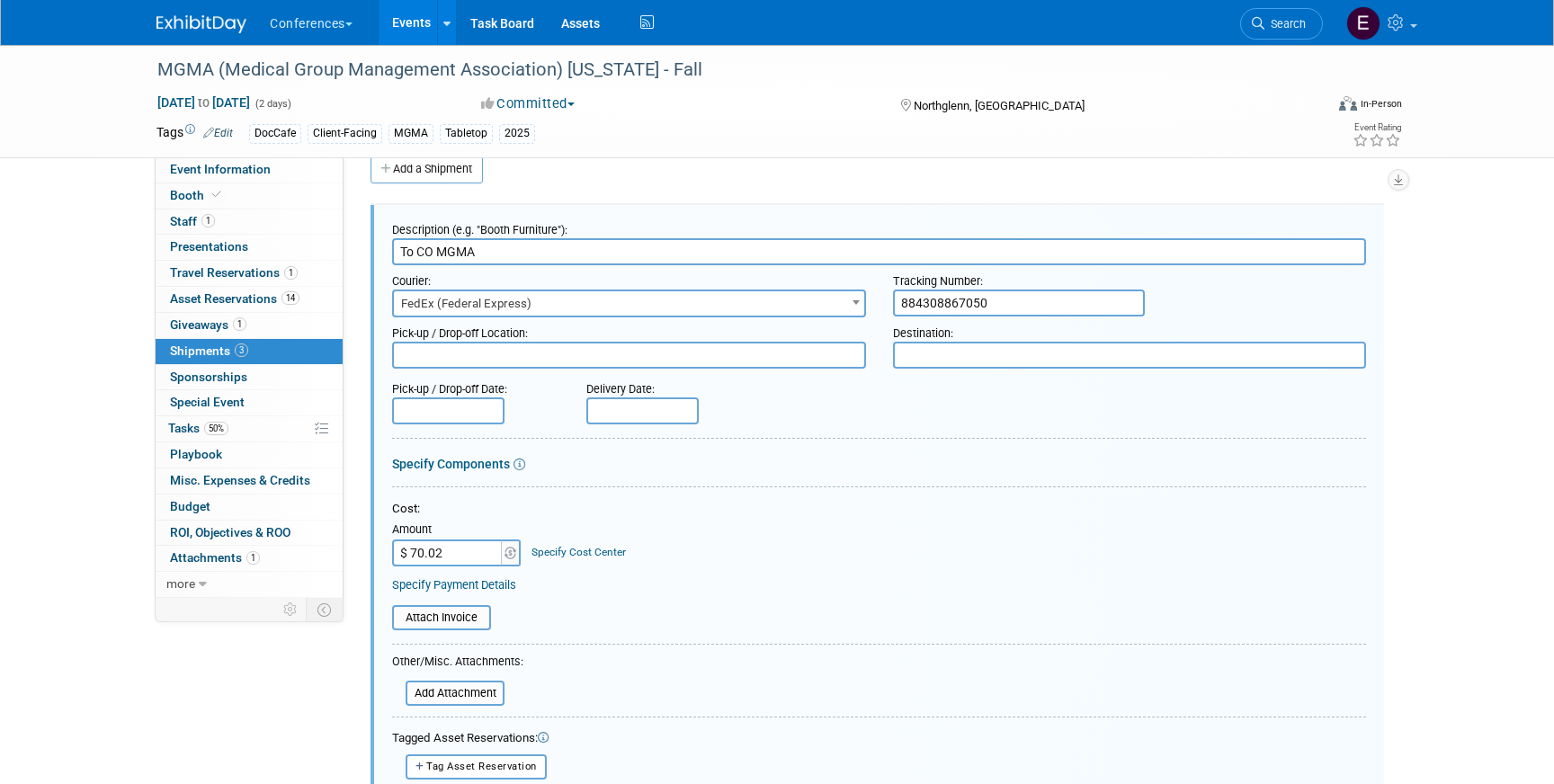
click at [596, 557] on link "Specify Cost Center" at bounding box center [578, 552] width 94 height 13
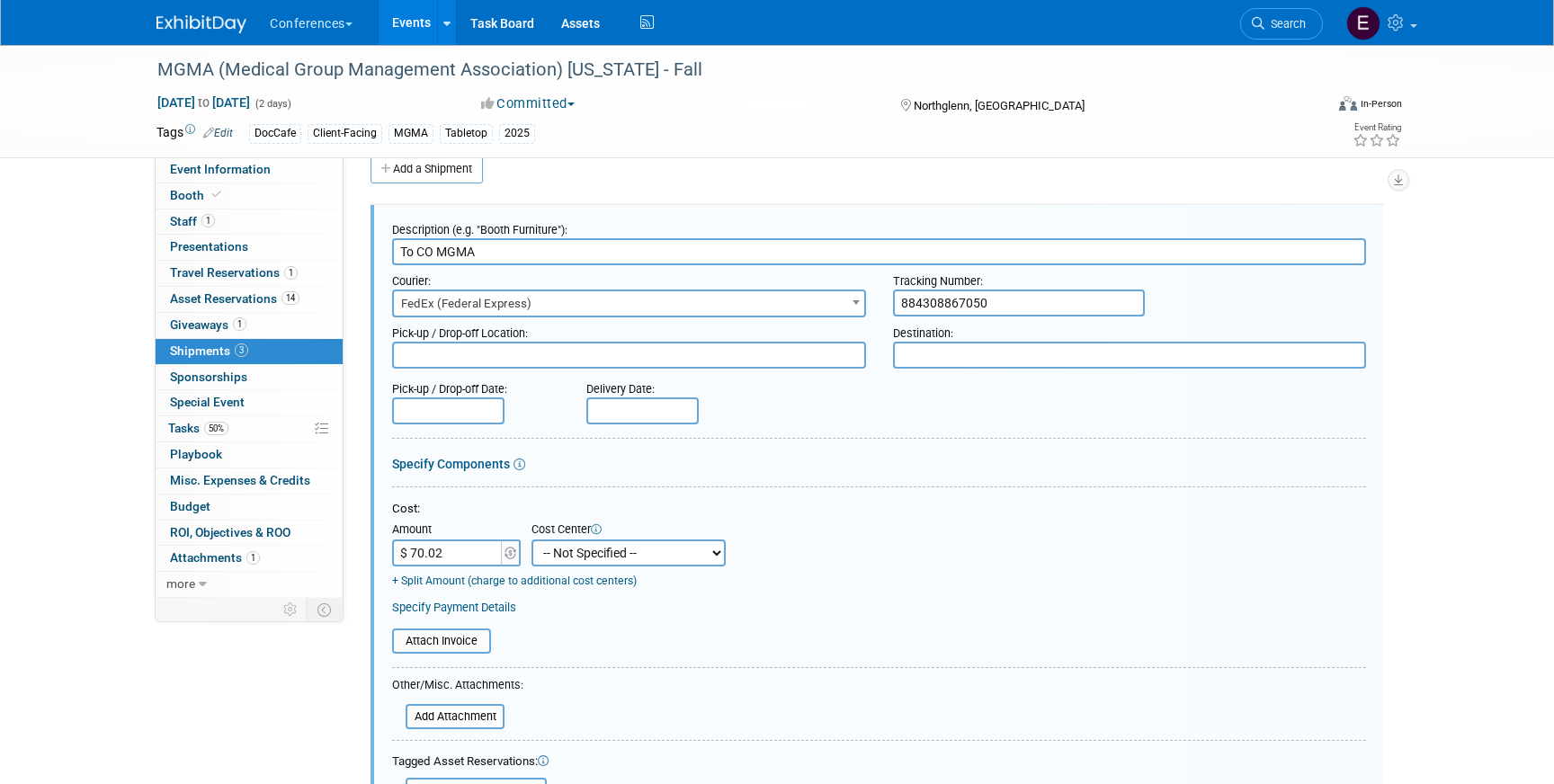
click at [596, 557] on select "-- Not Specified -- Aya Education Aya Healthcare Aya Locums Bespoke Corporate D…" at bounding box center [628, 552] width 194 height 27
select select "18965878"
click at [531, 539] on select "-- Not Specified -- Aya Education Aya Healthcare Aya Locums Bespoke Corporate D…" at bounding box center [628, 552] width 194 height 27
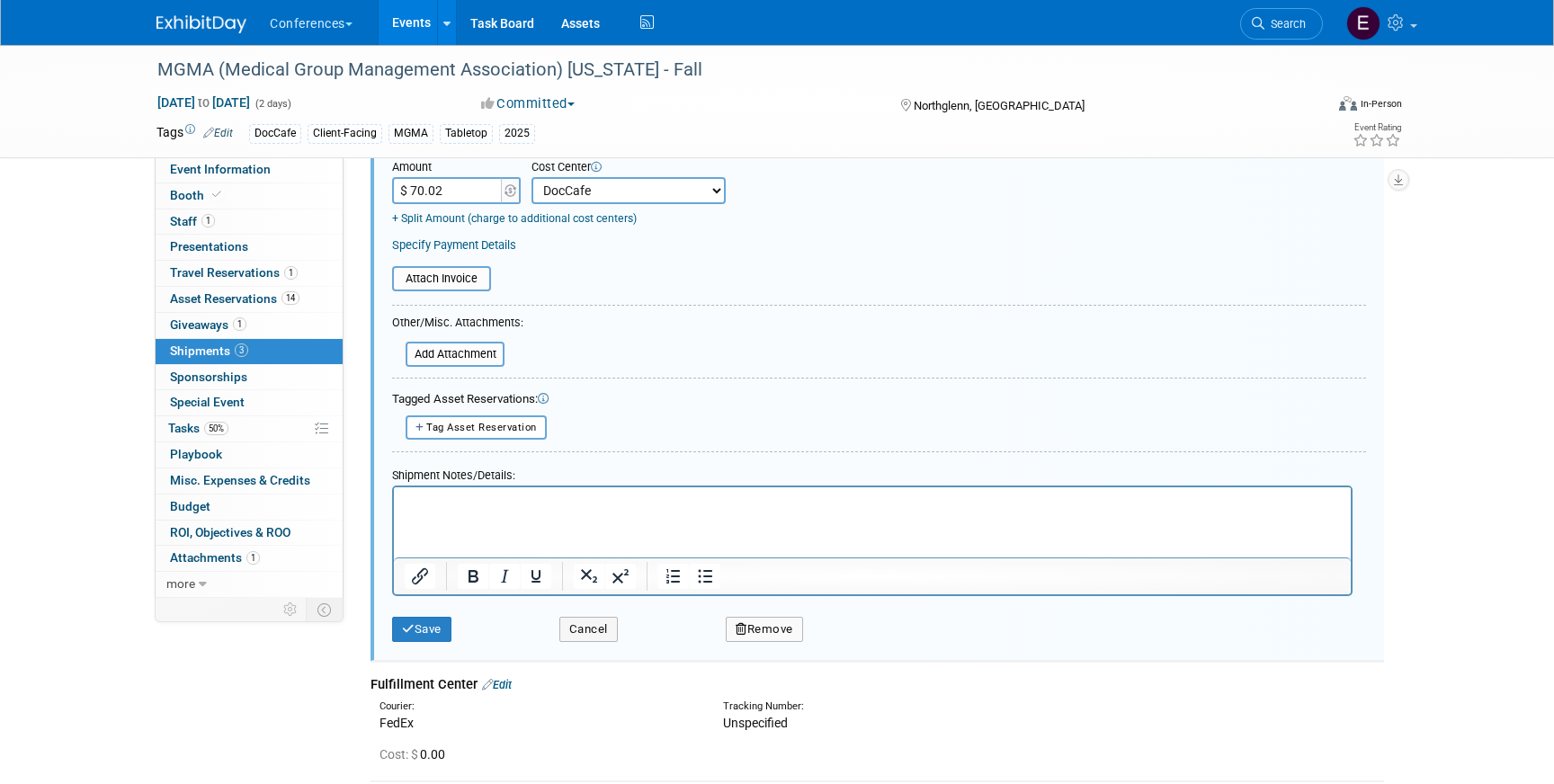
scroll to position [390, 0]
click at [394, 635] on button "Save" at bounding box center [421, 629] width 60 height 25
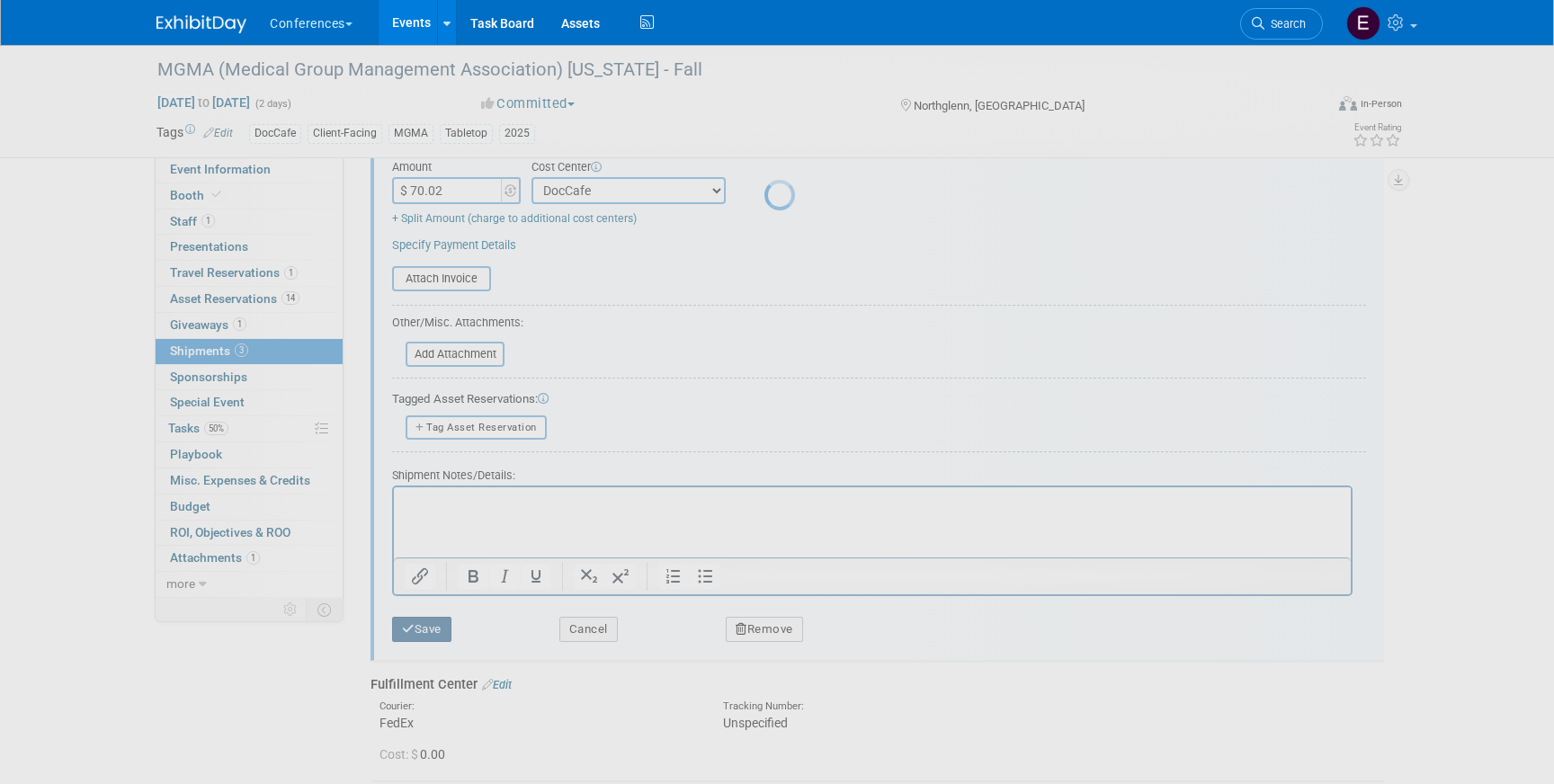
scroll to position [21, 0]
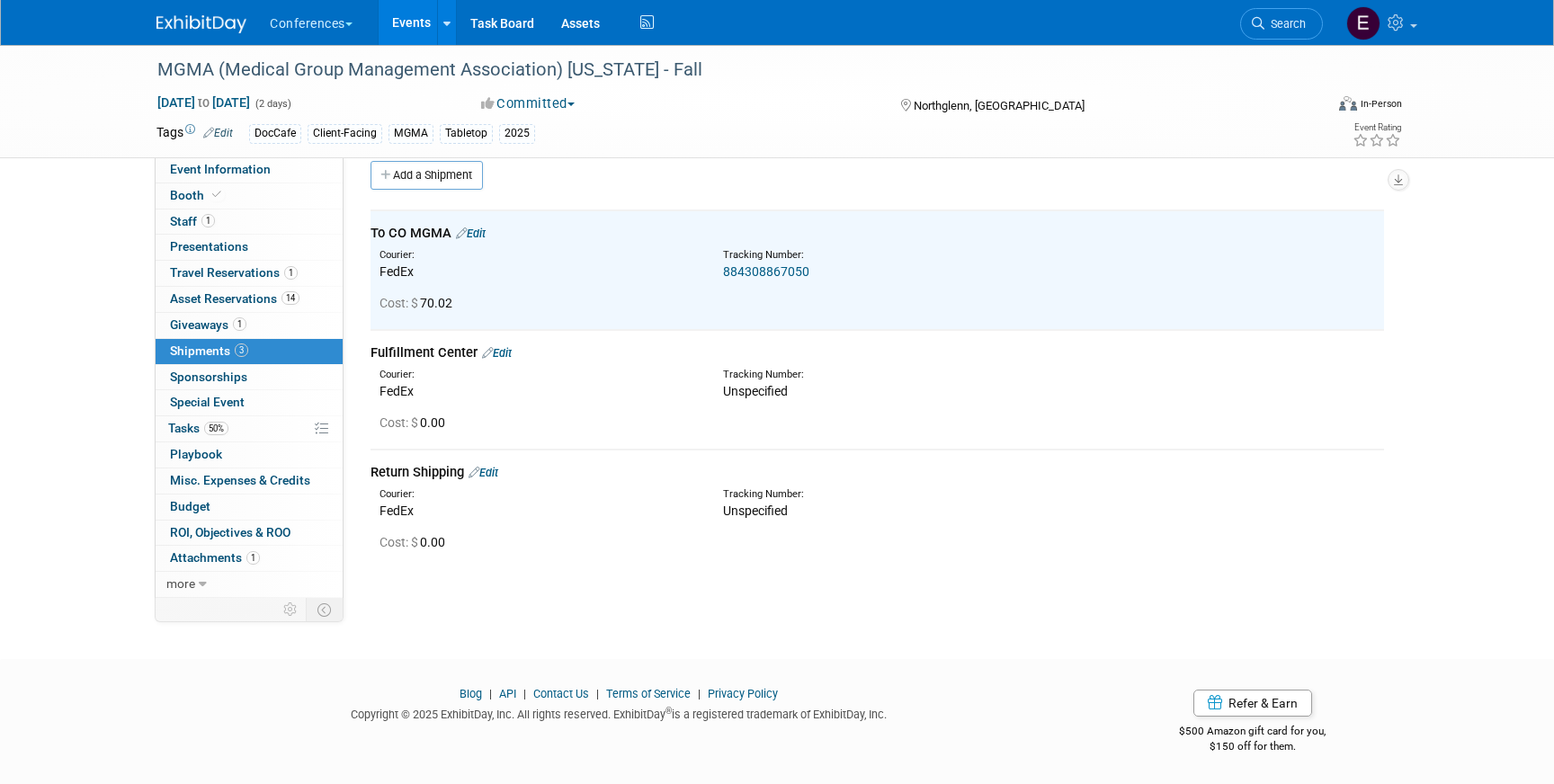
click at [504, 355] on link "Edit" at bounding box center [497, 352] width 29 height 14
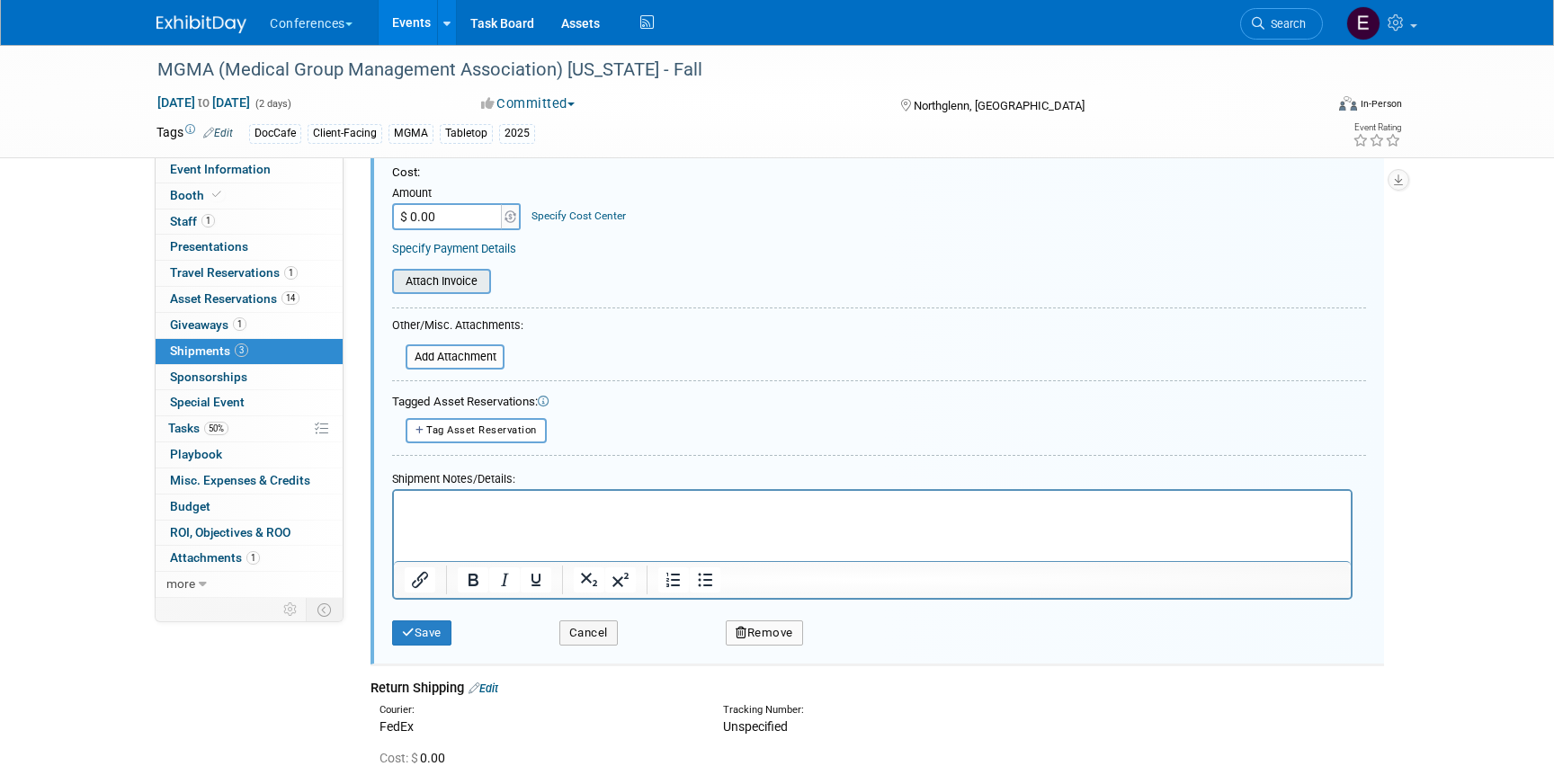
scroll to position [481, 0]
click at [758, 631] on button "Remove" at bounding box center [764, 634] width 77 height 25
click at [857, 648] on link "Yes" at bounding box center [864, 648] width 52 height 28
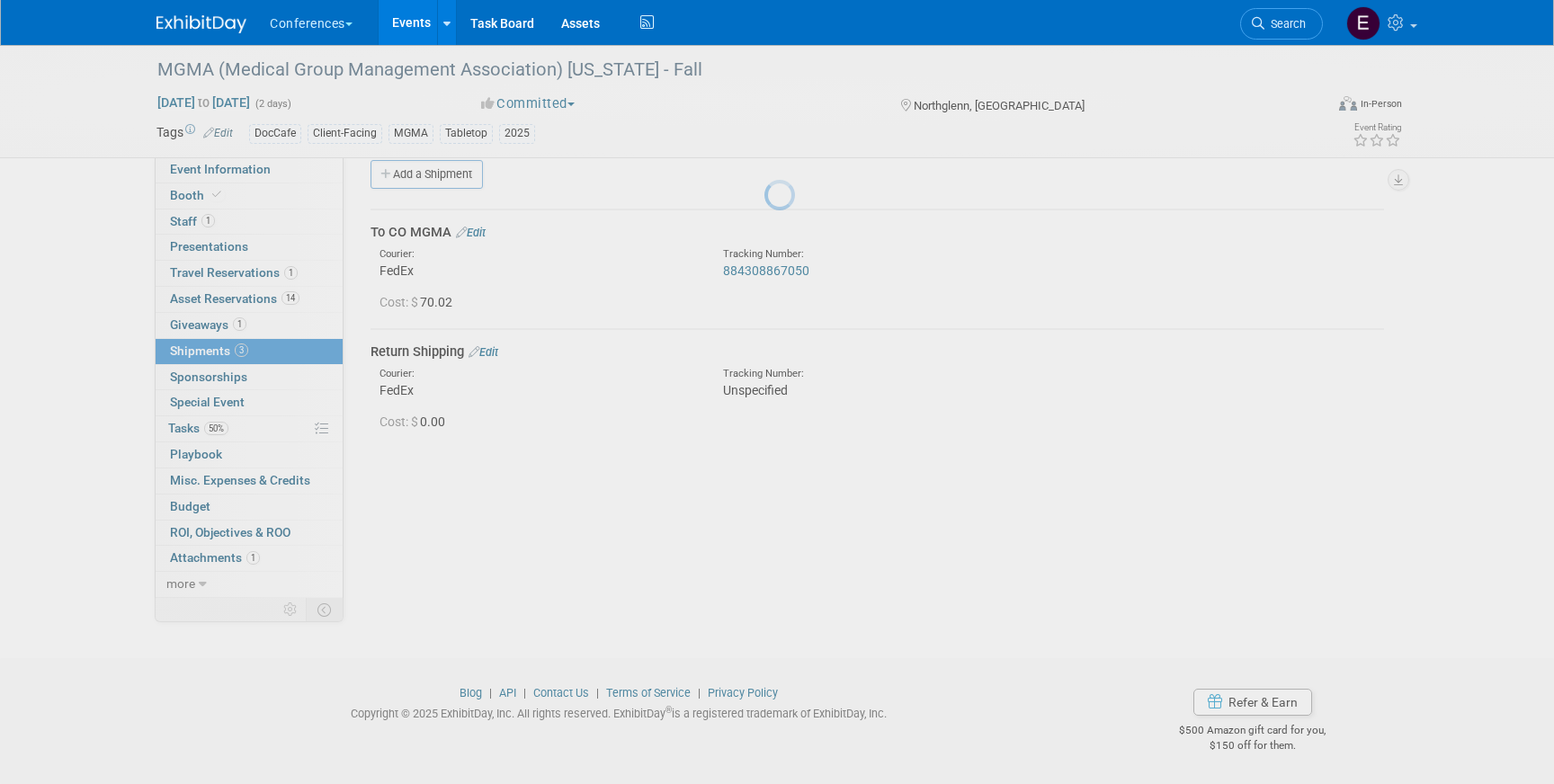
scroll to position [21, 0]
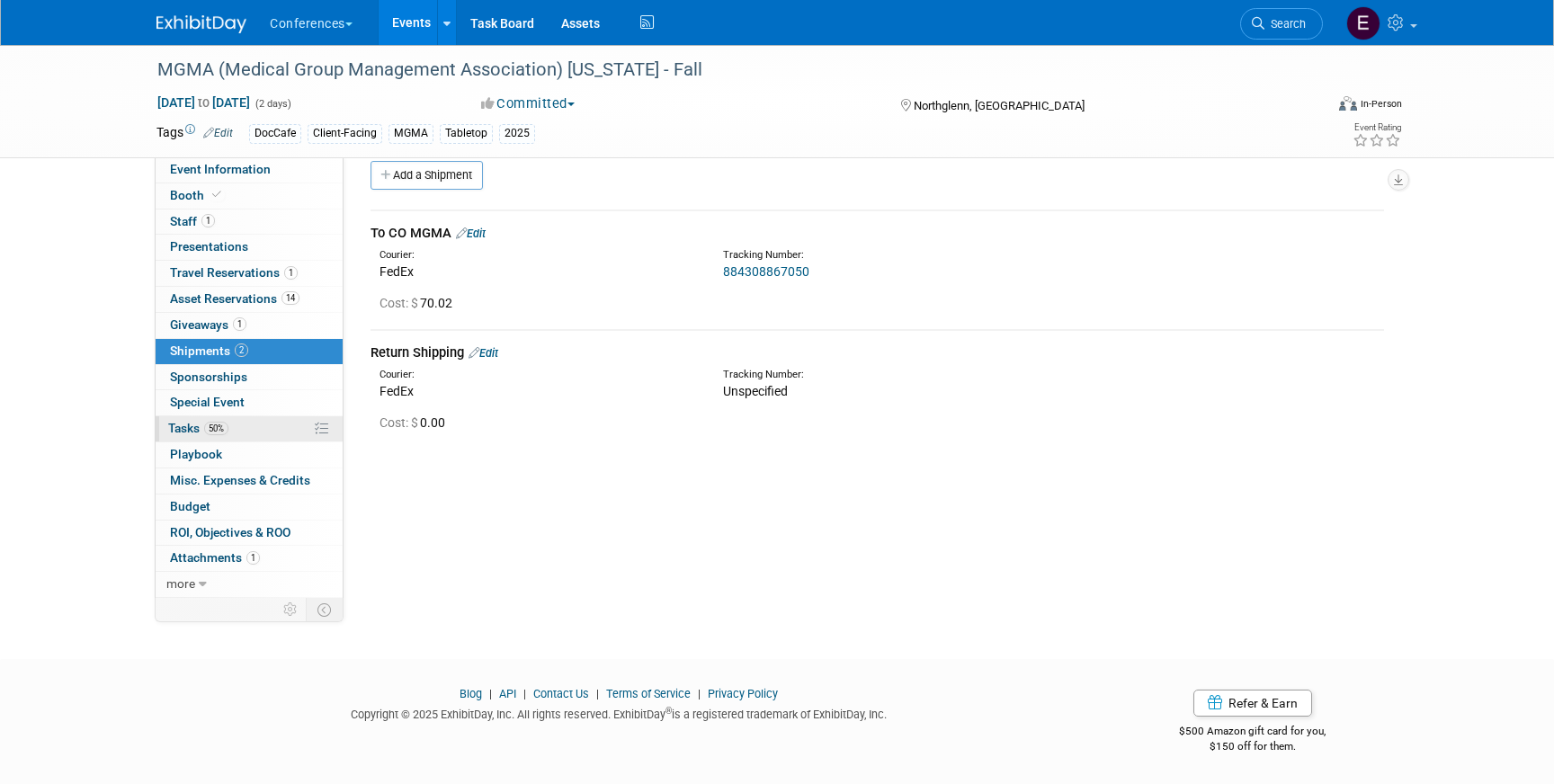
click at [249, 418] on link "50% Tasks 50%" at bounding box center [250, 428] width 187 height 25
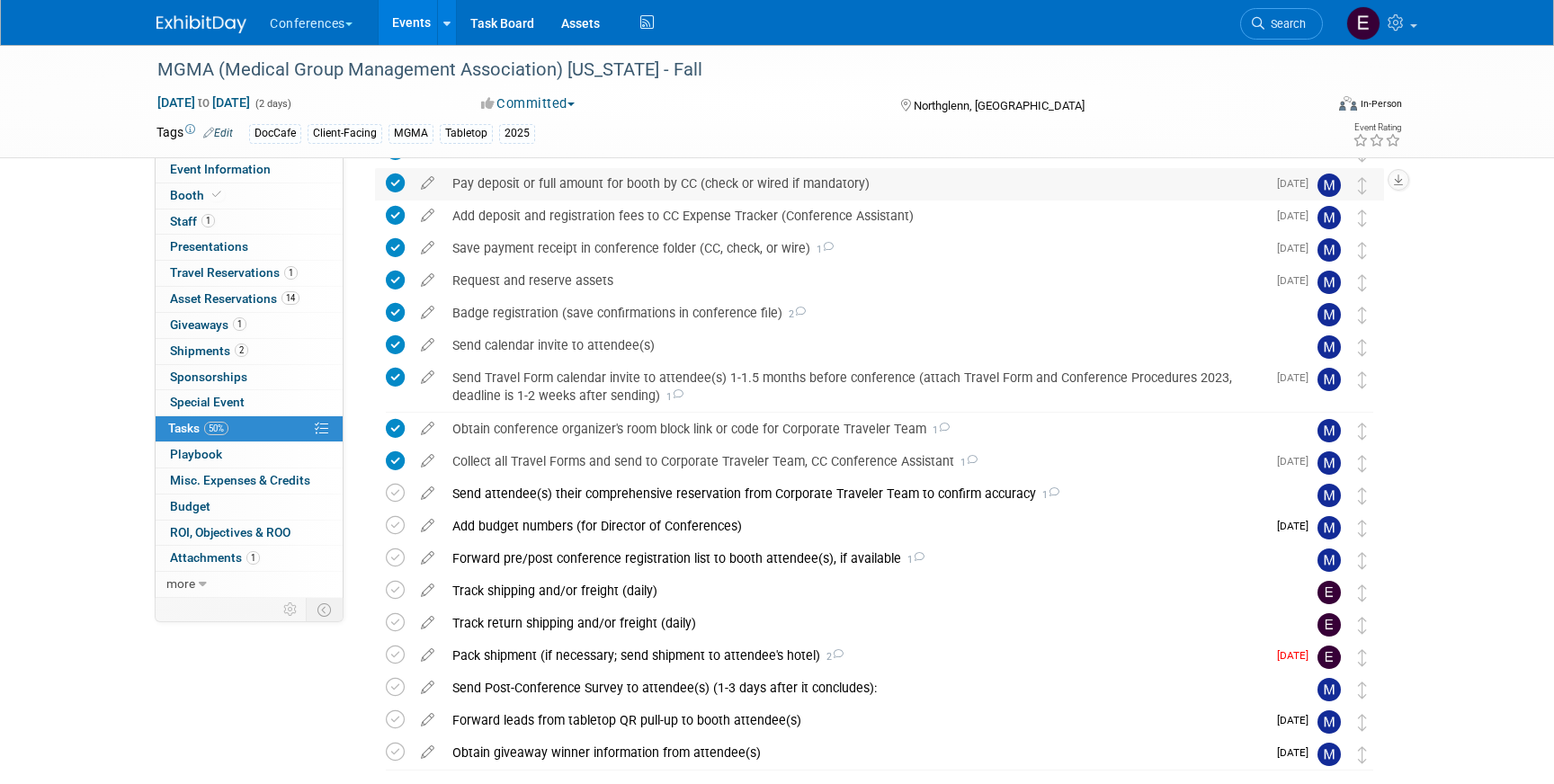
scroll to position [348, 0]
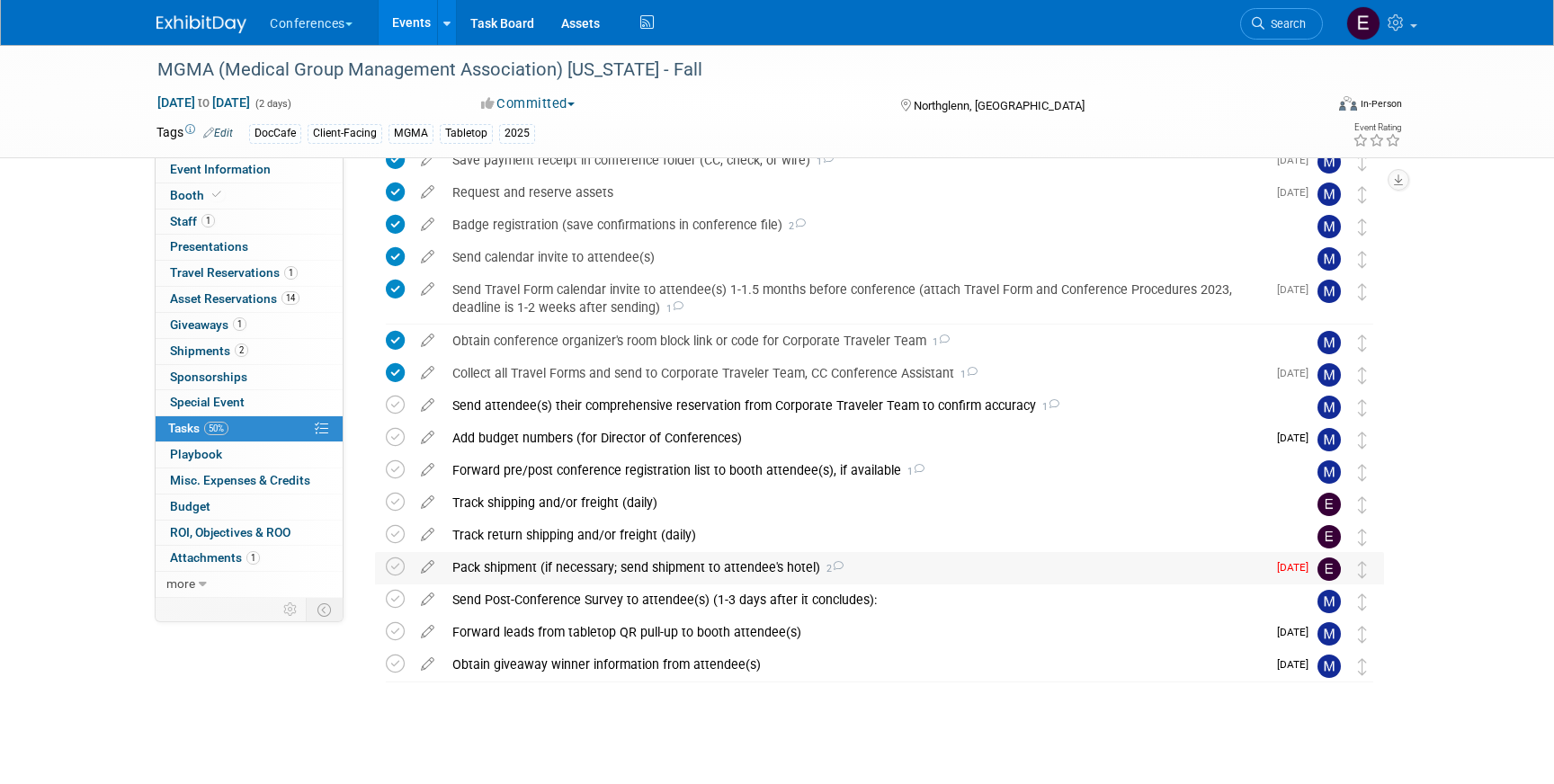
click at [520, 574] on div "Pack shipment (if necessary; send shipment to attendee's hotel) 2" at bounding box center [854, 567] width 823 height 30
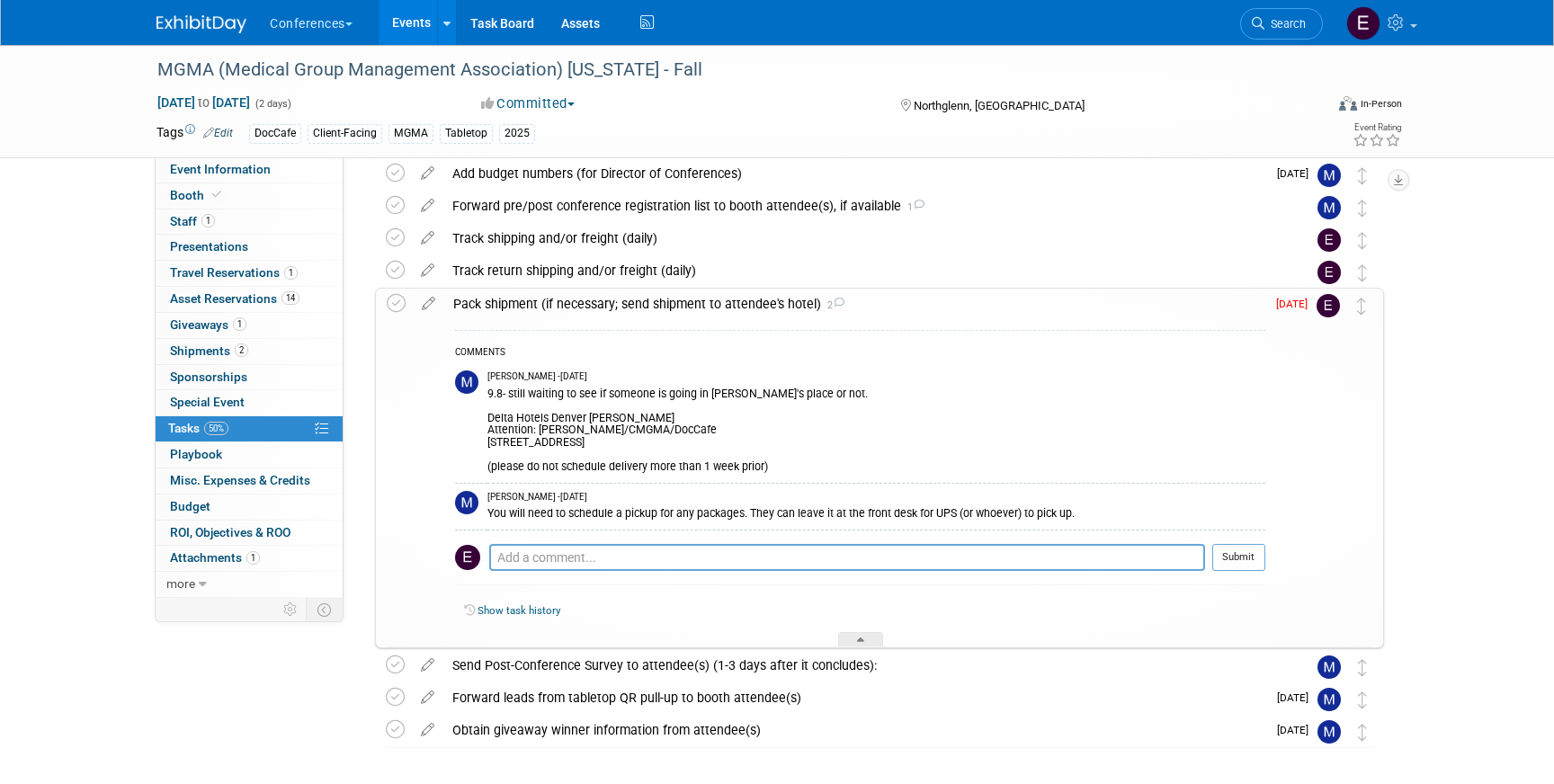
scroll to position [0, 0]
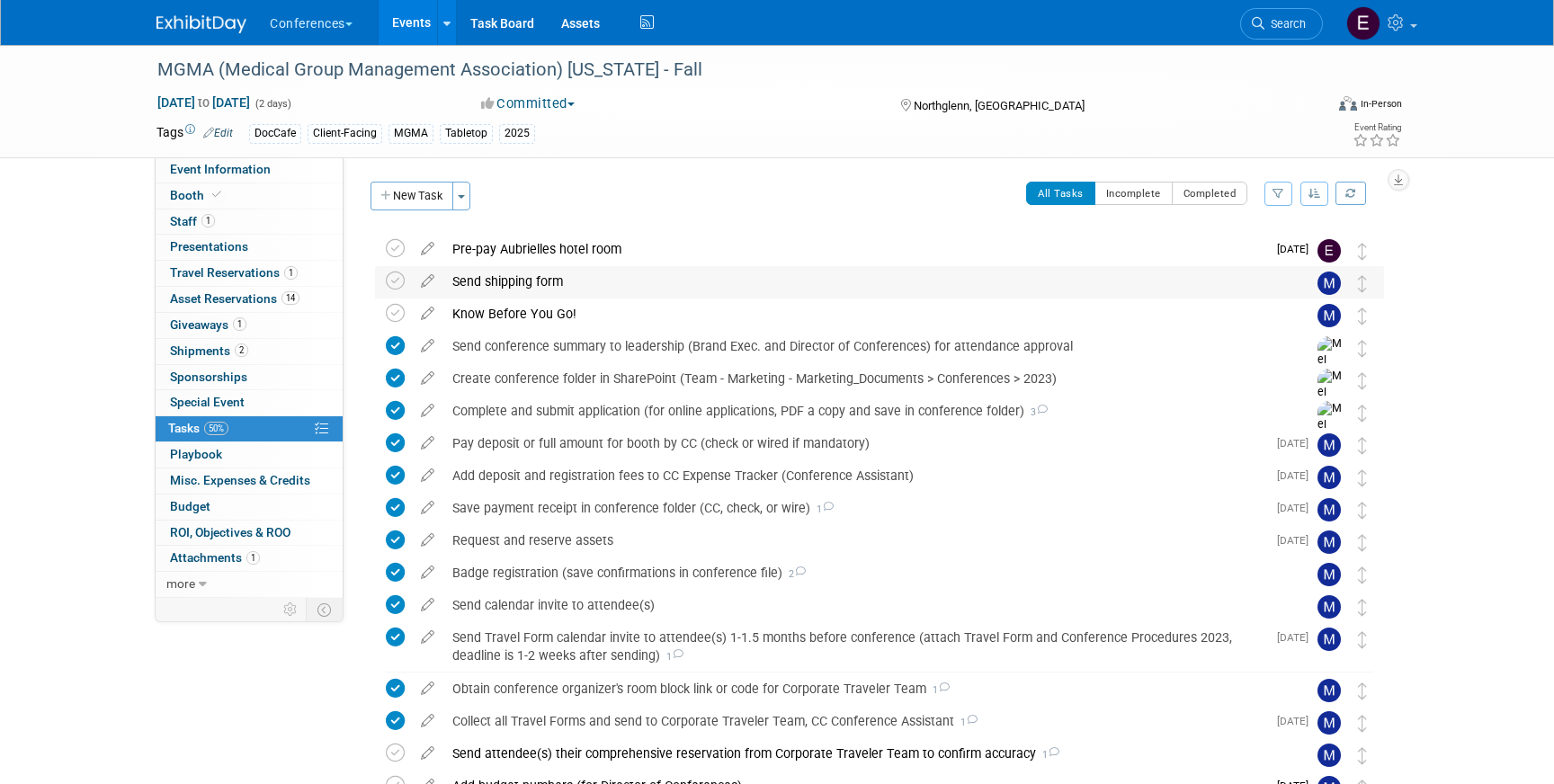
click at [550, 282] on div "Send shipping form" at bounding box center [862, 281] width 838 height 30
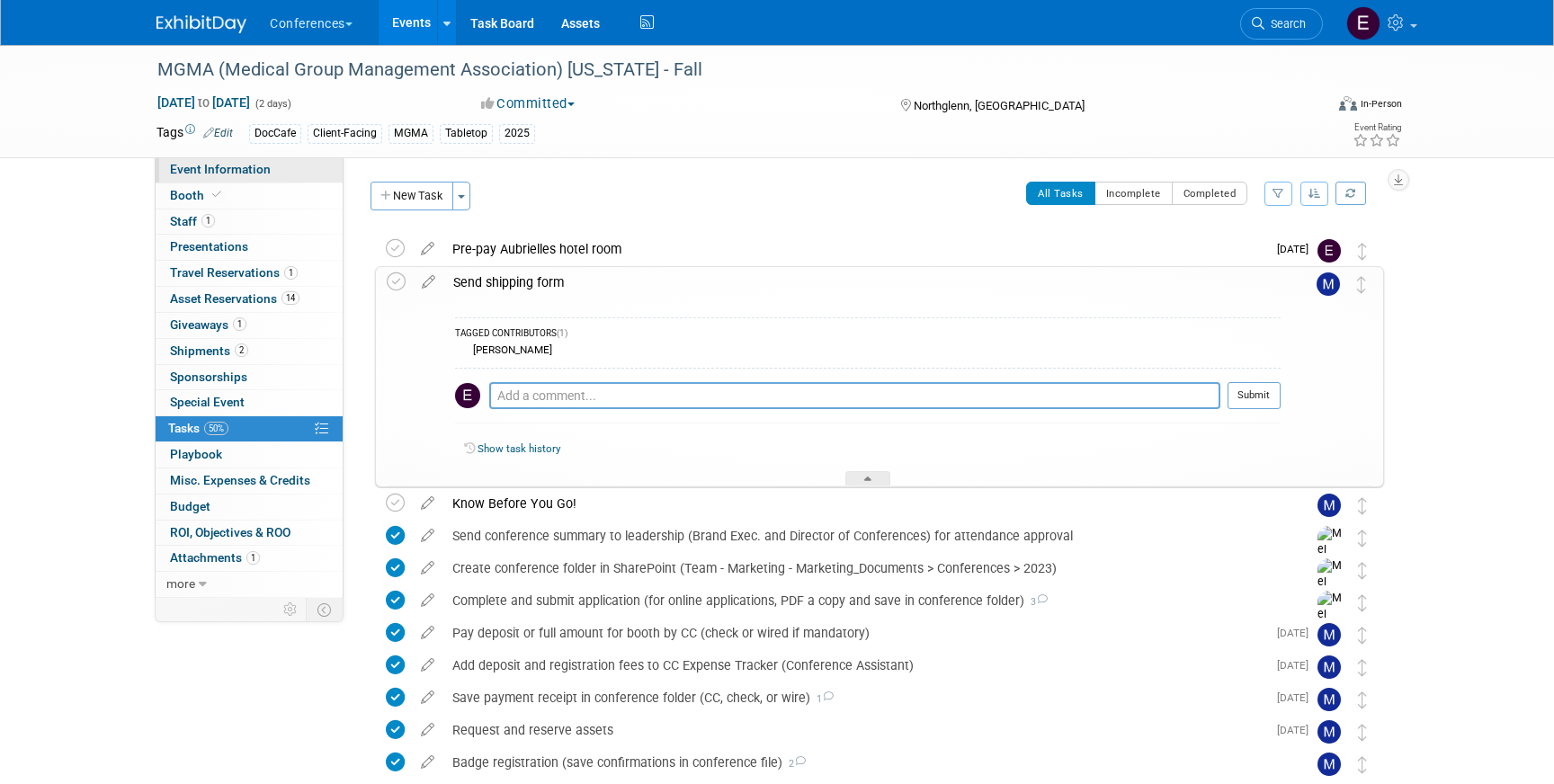
click at [246, 163] on span "Event Information" at bounding box center [220, 169] width 101 height 15
select select "DocCafe"
select select "Client-facing"
select select "[PERSON_NAME]"
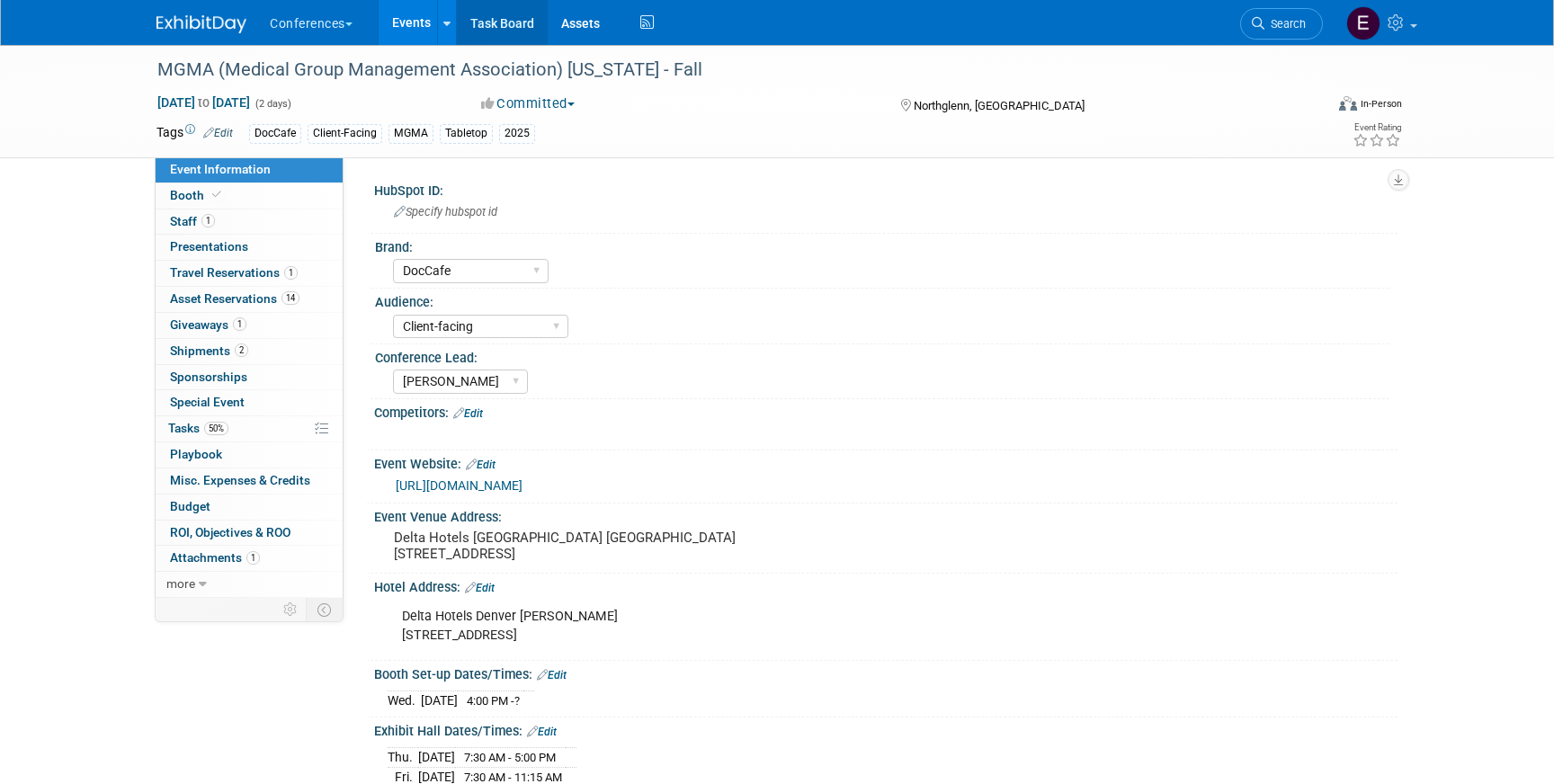
click at [496, 19] on link "Task Board" at bounding box center [502, 22] width 91 height 45
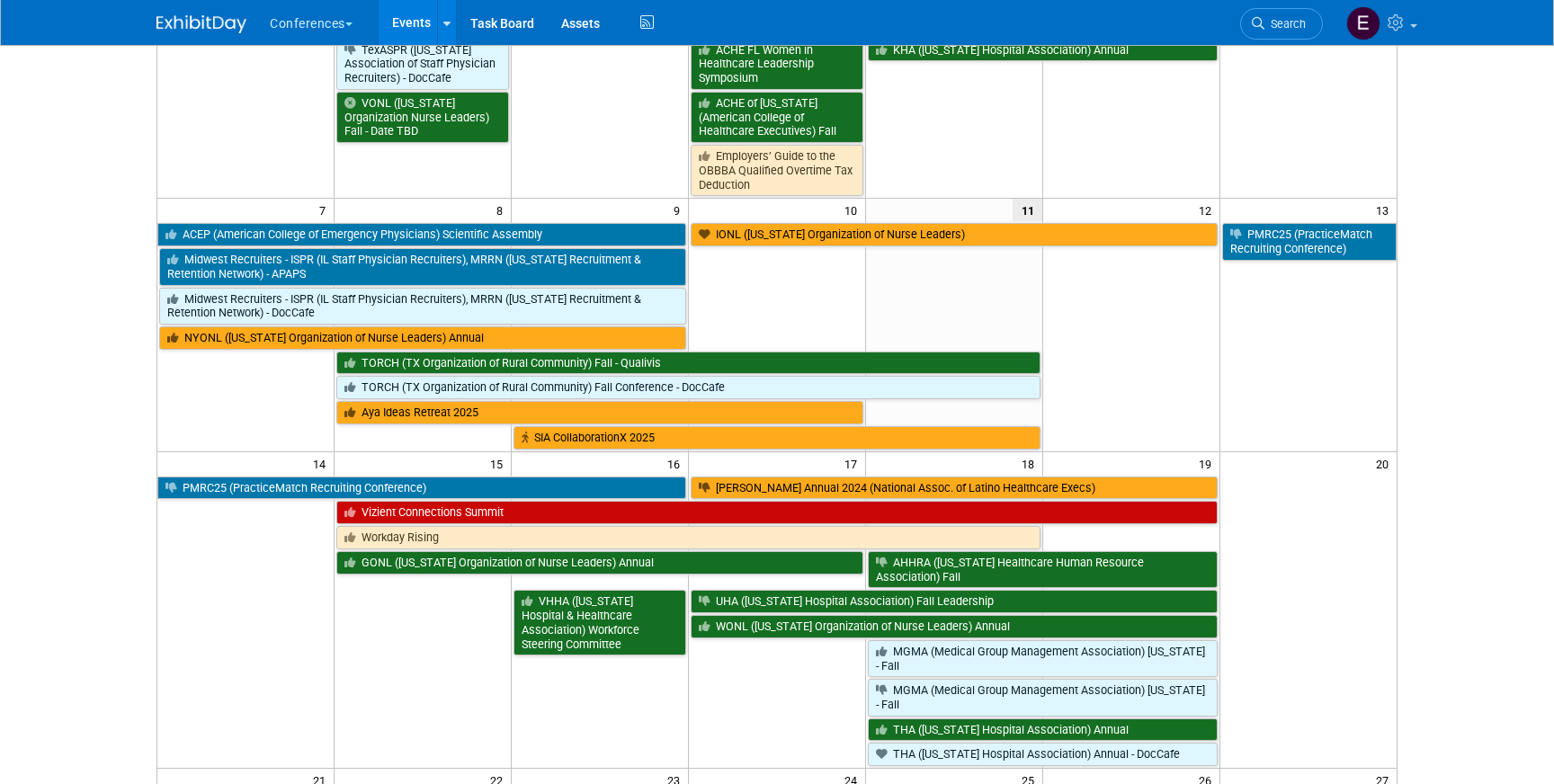
scroll to position [381, 0]
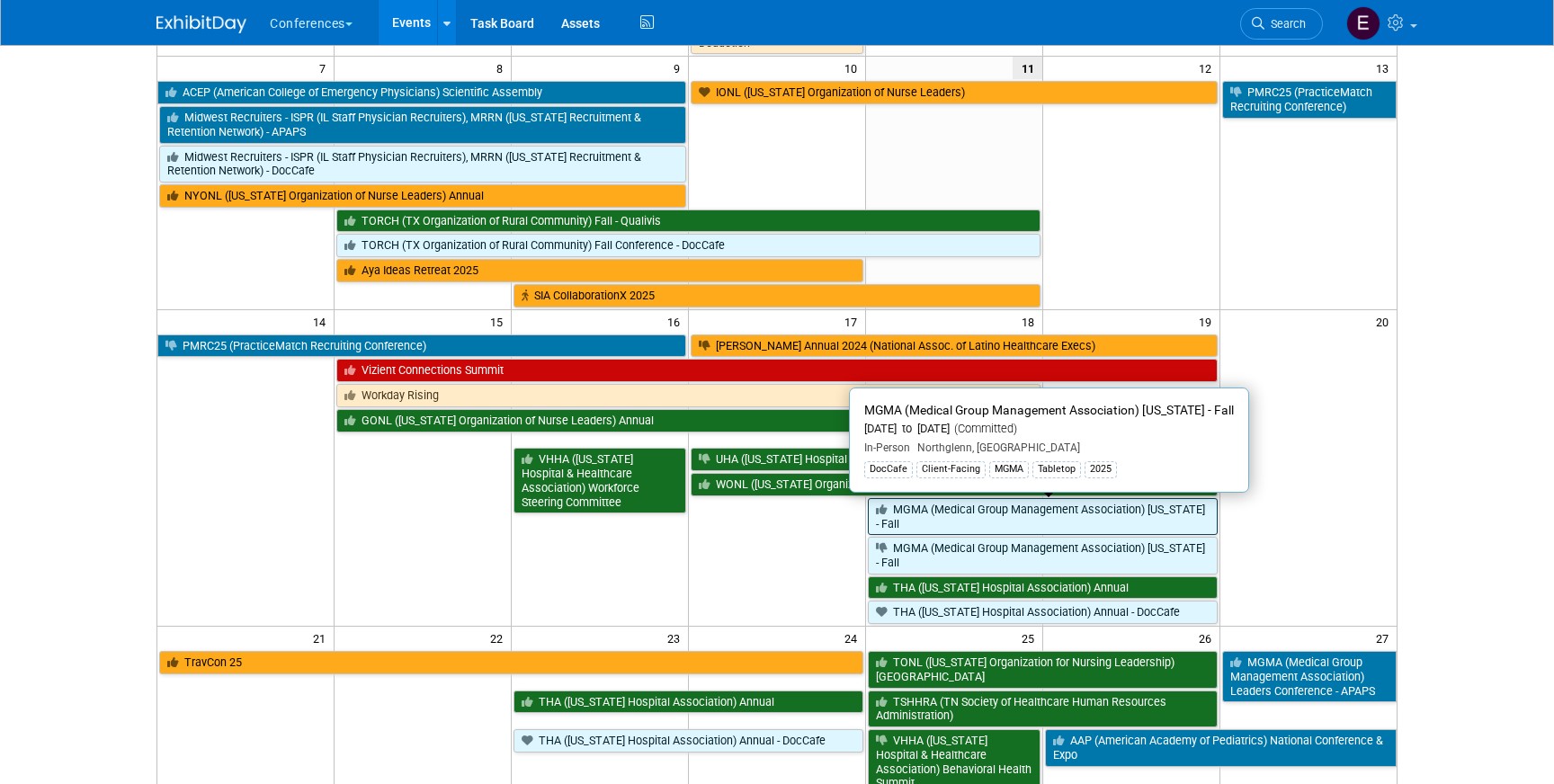
click at [894, 522] on link "MGMA (Medical Group Management Association) [US_STATE] - Fall" at bounding box center [1042, 516] width 350 height 37
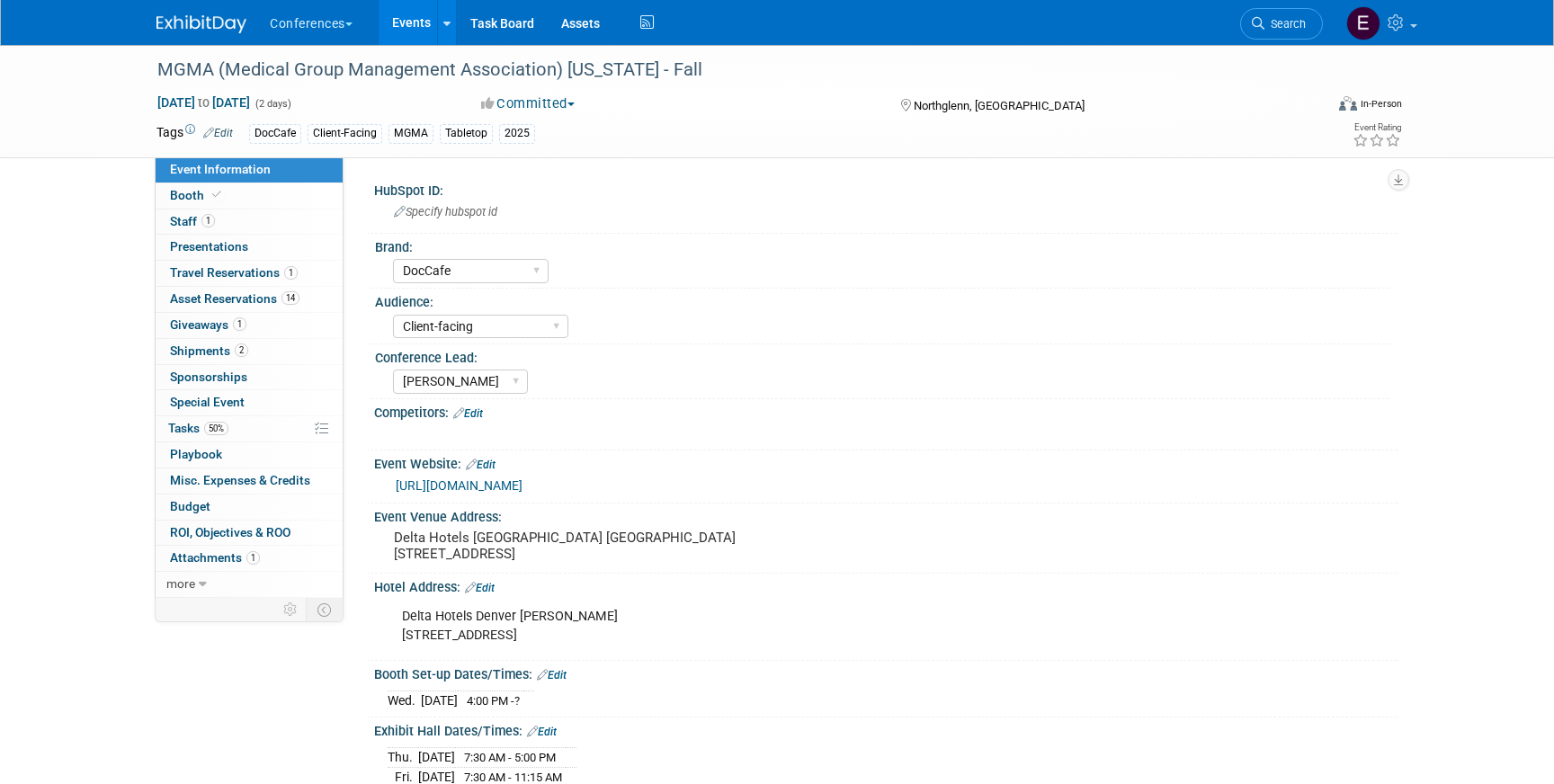
select select "DocCafe"
select select "Client-facing"
select select "[PERSON_NAME]"
click at [183, 349] on span "Shipments 2" at bounding box center [208, 351] width 78 height 15
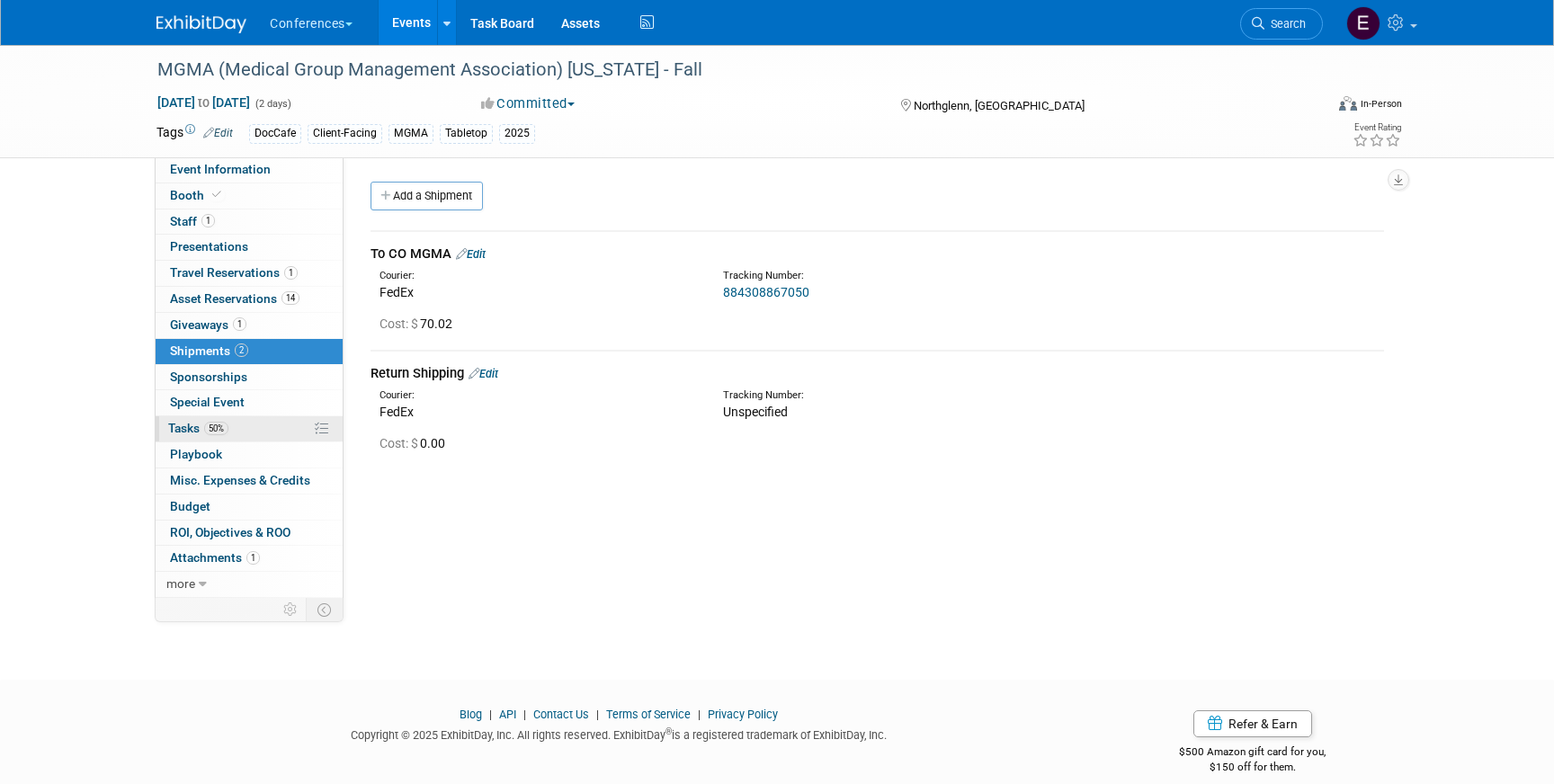
click at [198, 428] on span "Tasks 50%" at bounding box center [198, 428] width 61 height 15
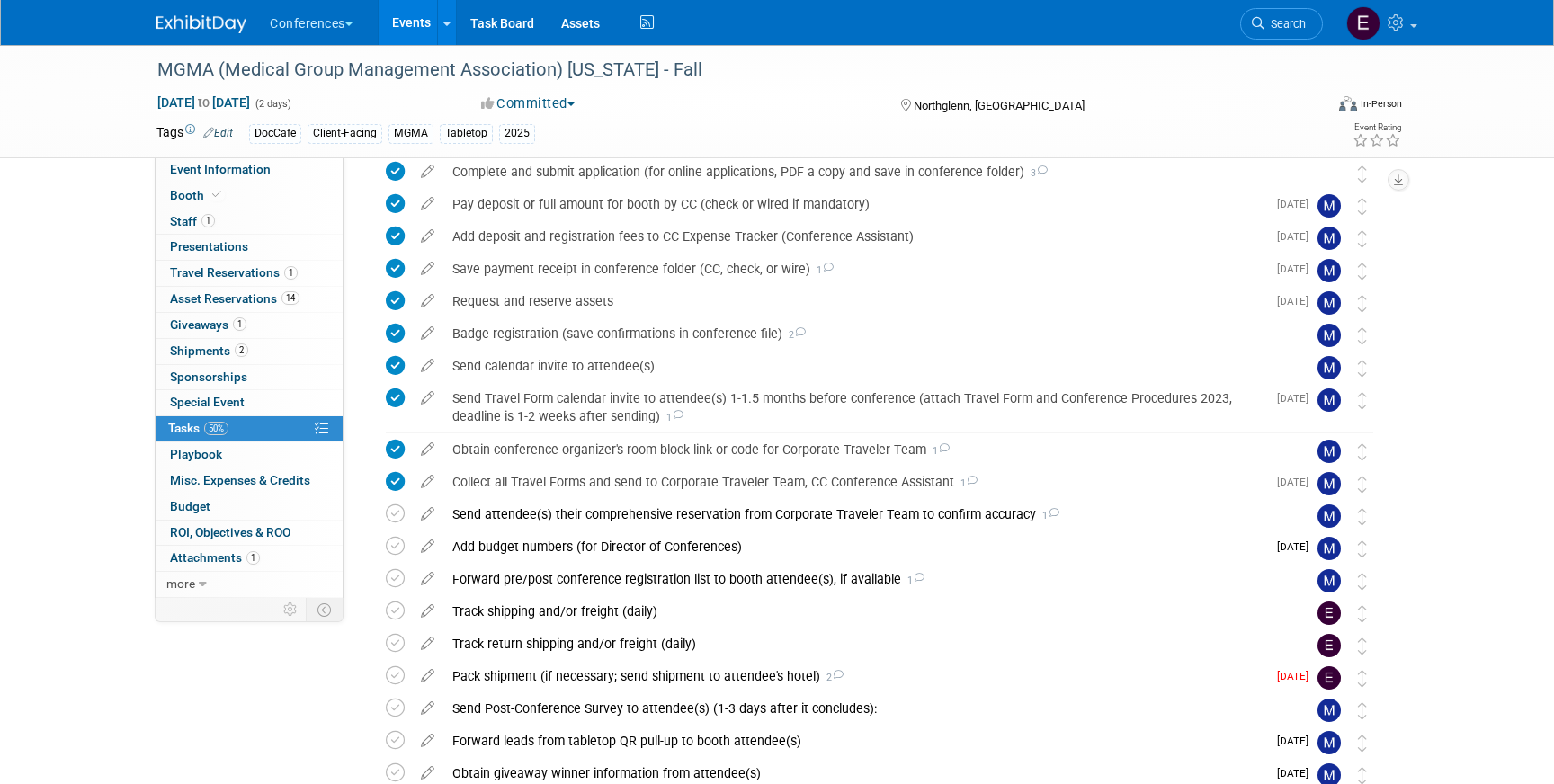
scroll to position [355, 0]
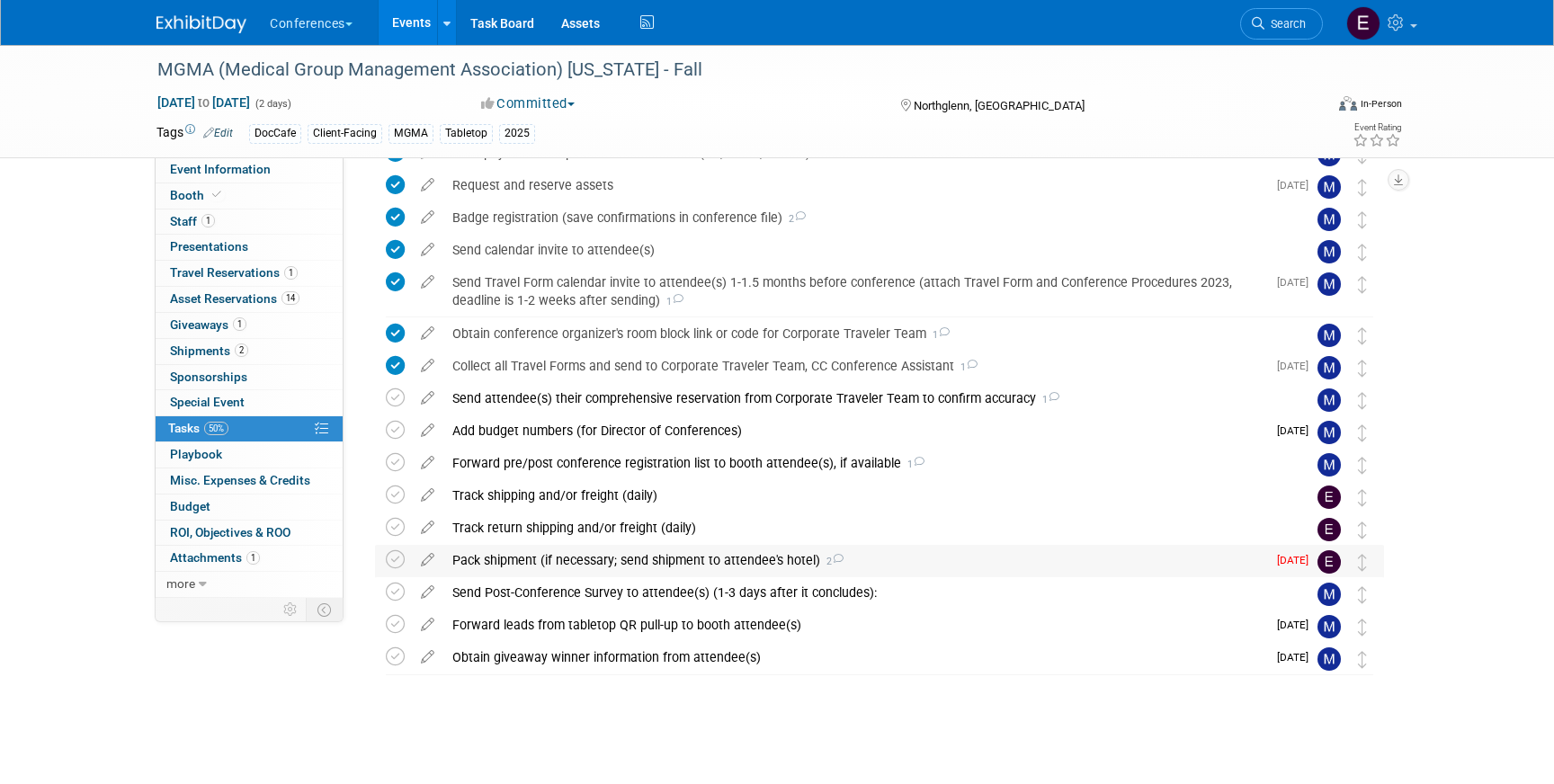
click at [494, 563] on div "Pack shipment (if necessary; send shipment to attendee's hotel) 2" at bounding box center [854, 559] width 823 height 30
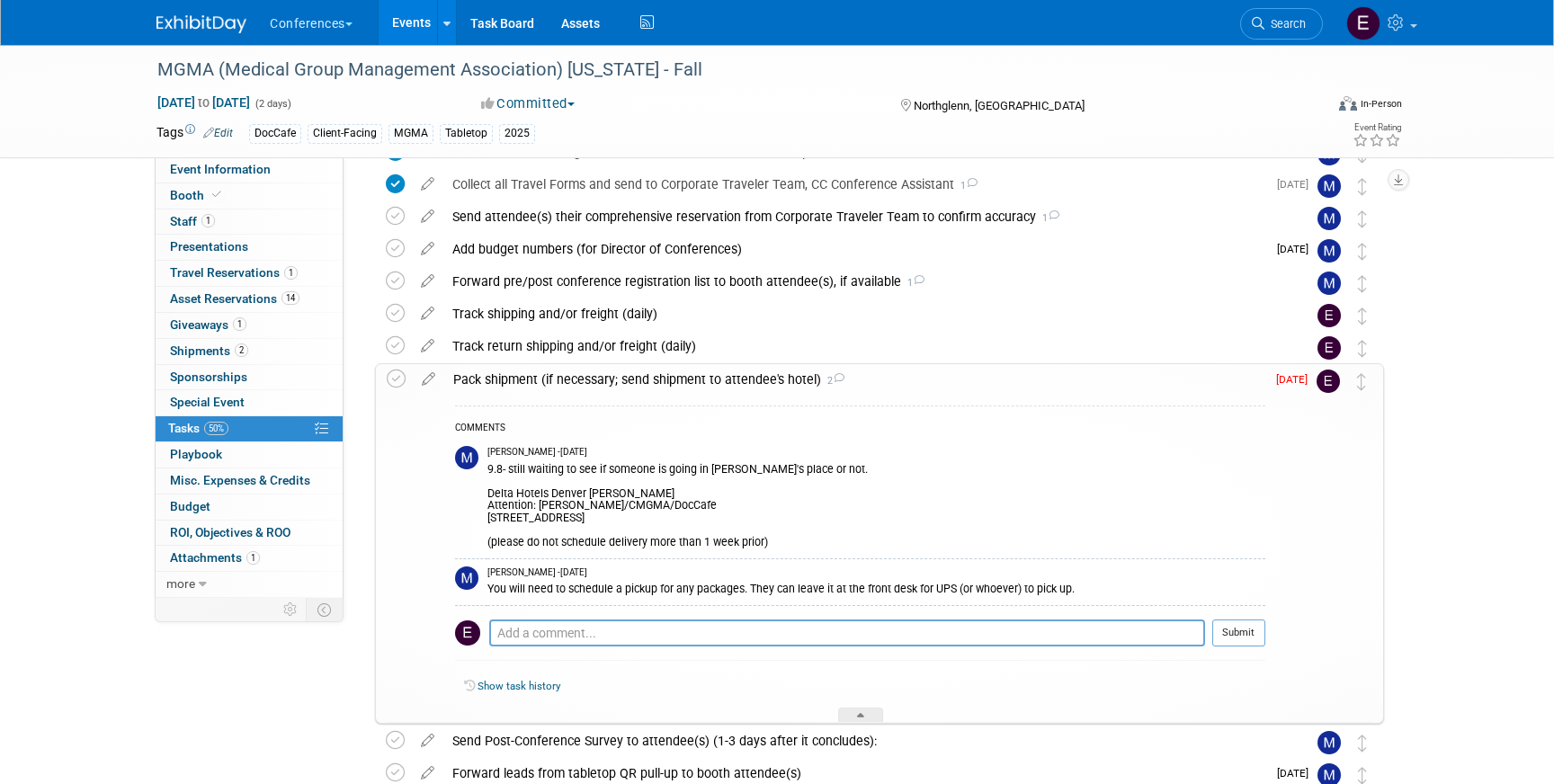
scroll to position [558, 0]
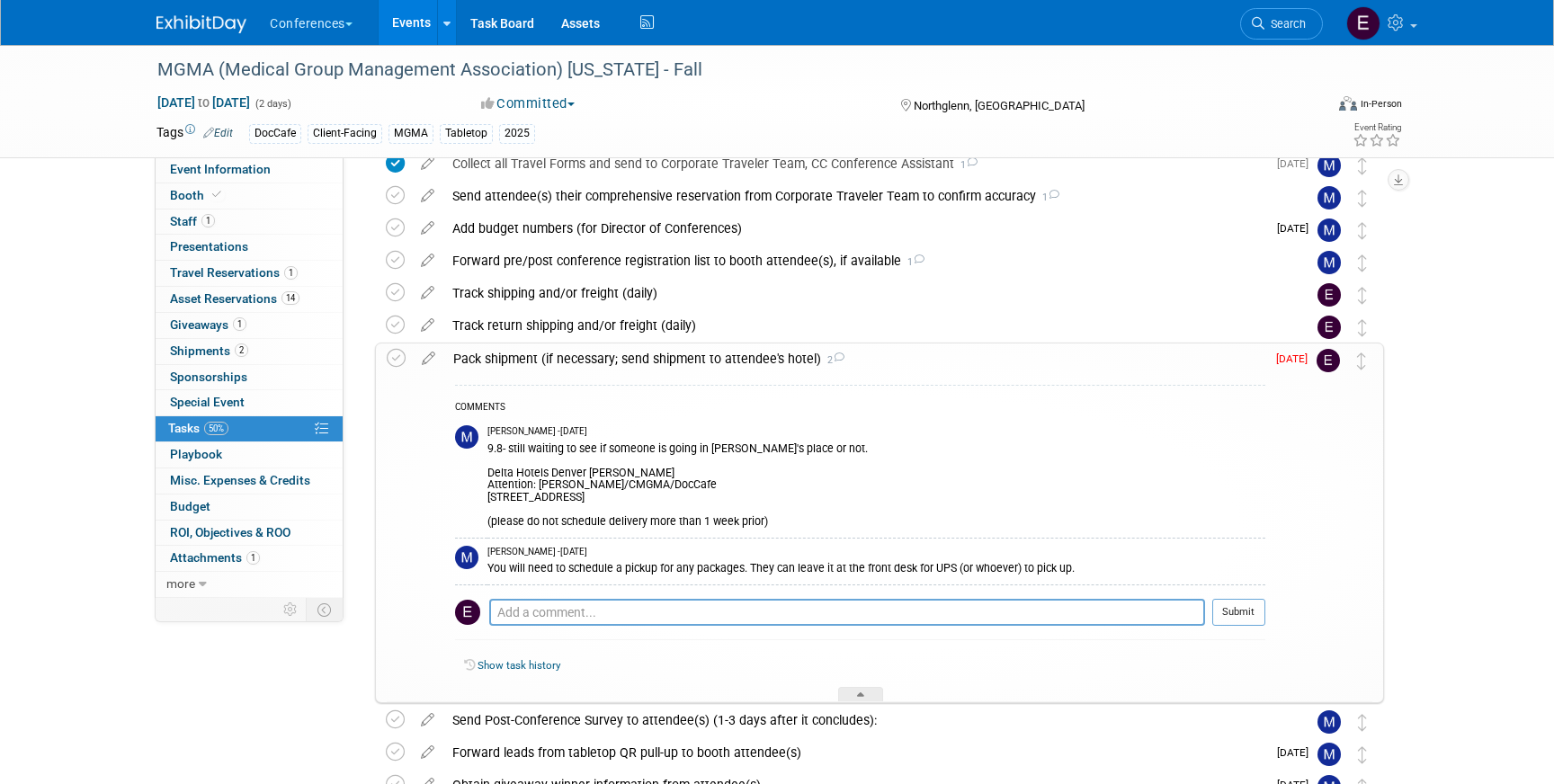
click at [405, 366] on td at bounding box center [400, 523] width 26 height 359
click at [403, 366] on icon at bounding box center [396, 358] width 19 height 19
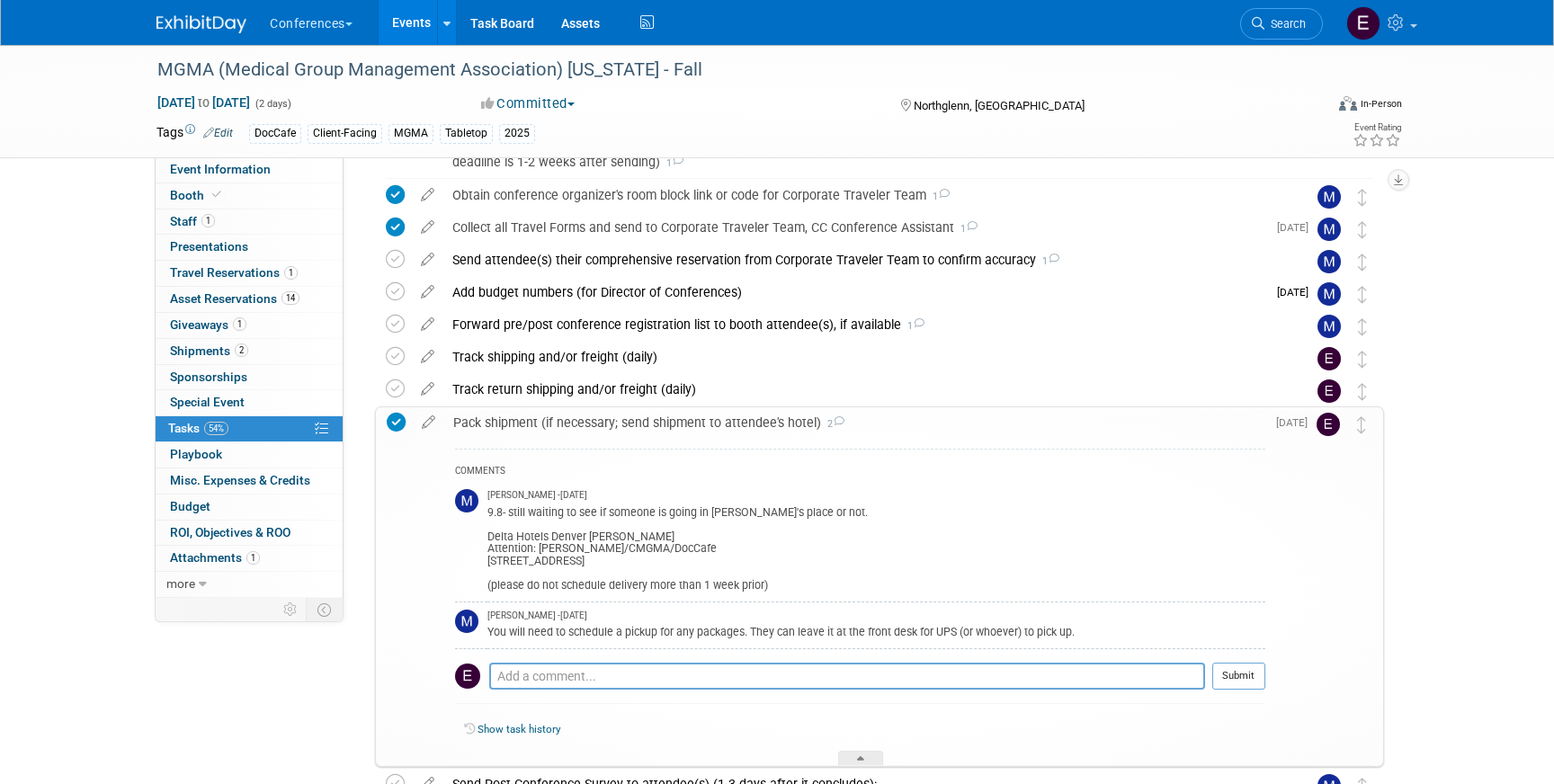
scroll to position [685, 0]
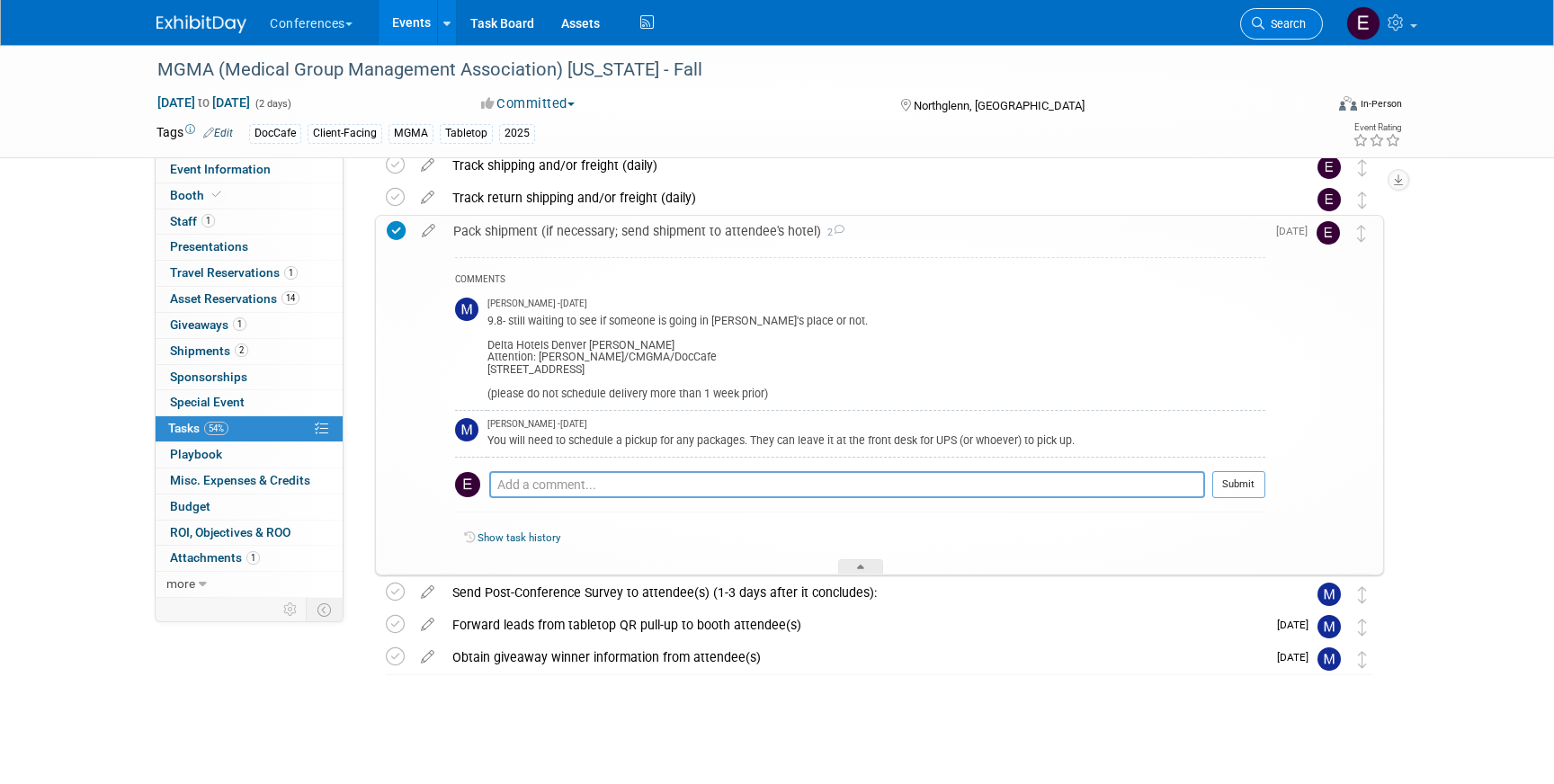
click at [1267, 22] on span "Search" at bounding box center [1285, 24] width 41 height 14
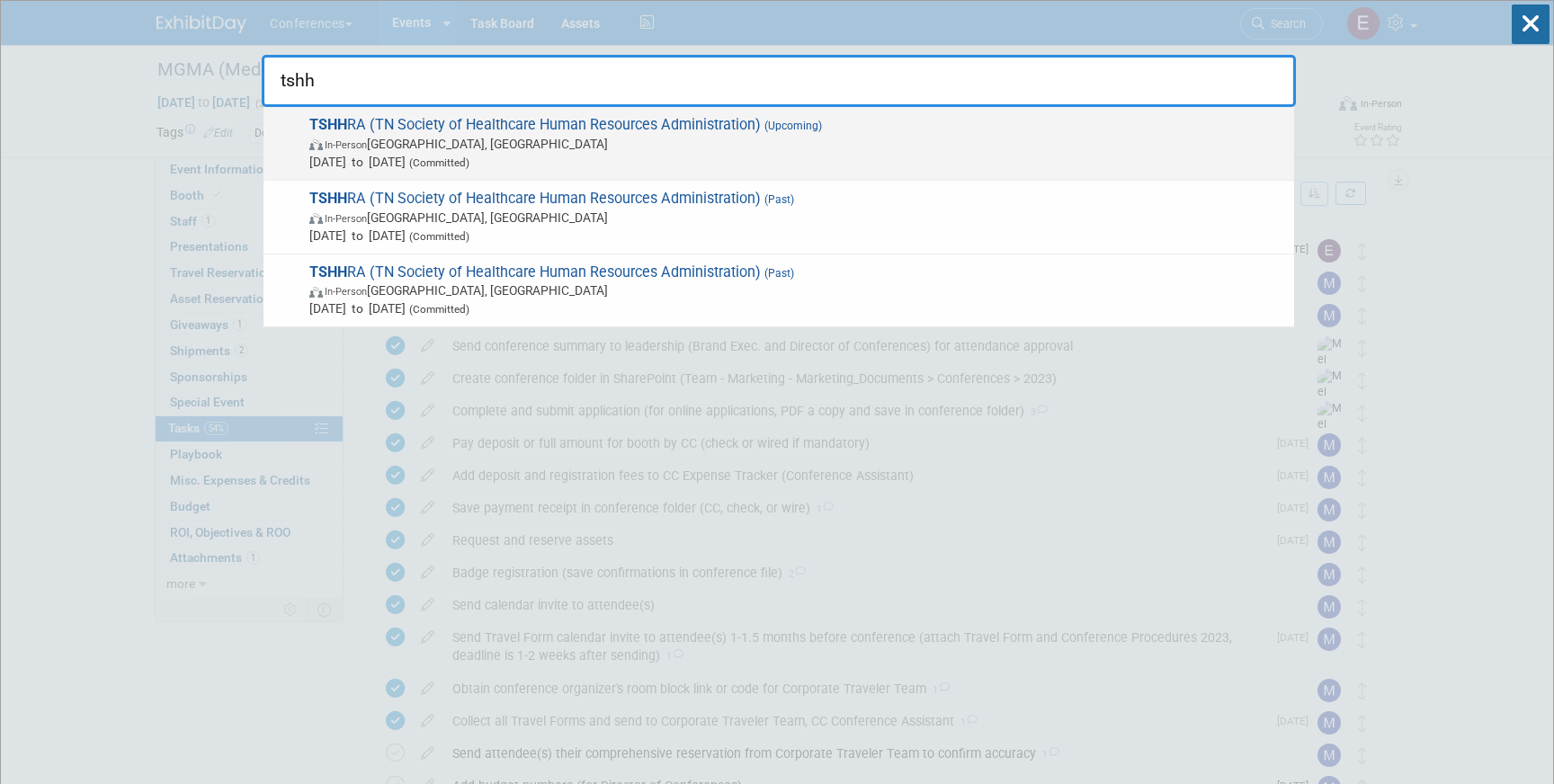
type input "tshh"
click at [788, 110] on div "TSHH RA (TN Society of Healthcare Human Resources Administration) (Upcoming) In…" at bounding box center [779, 144] width 1031 height 73
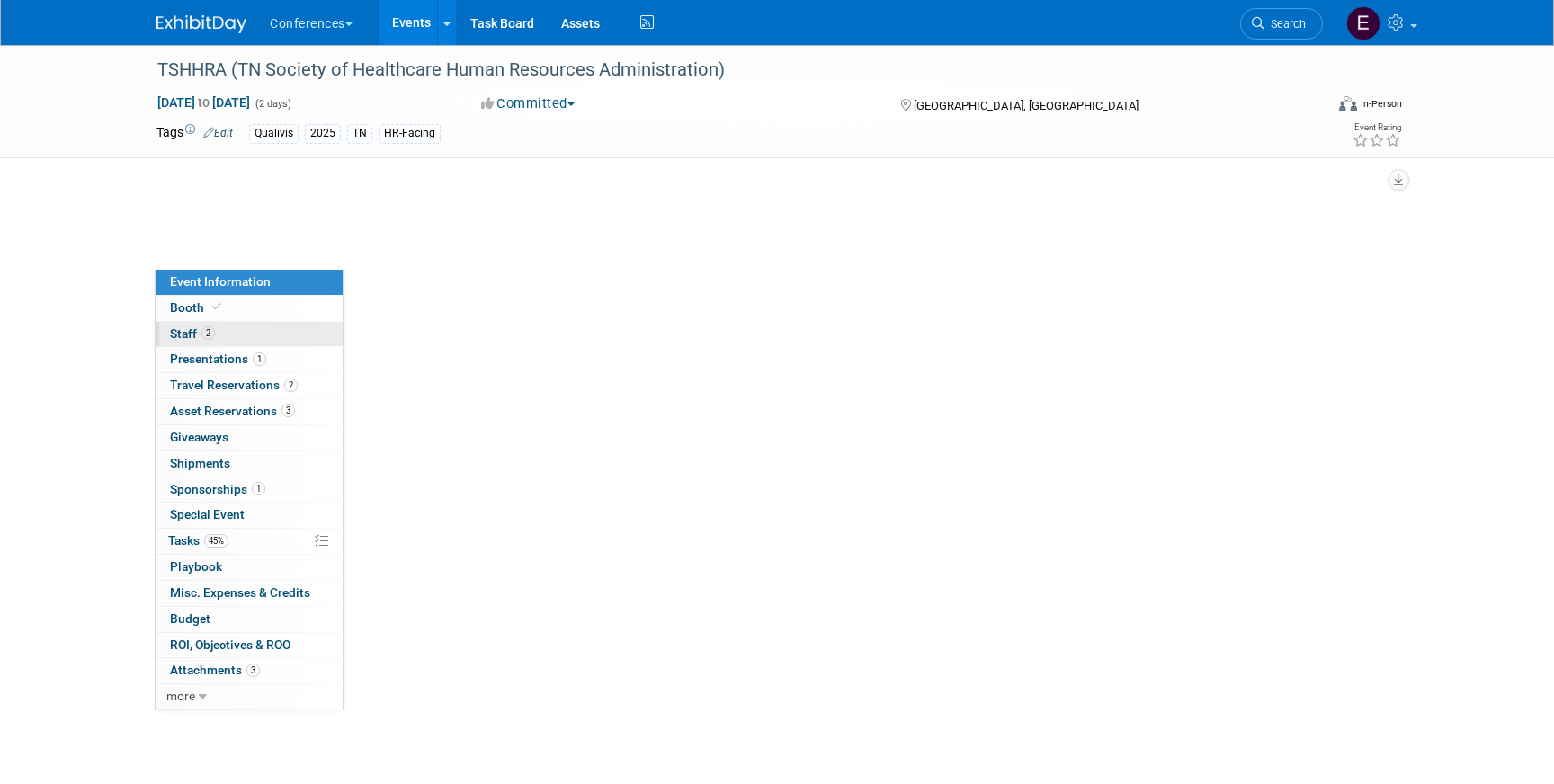
select select "Qualivis"
select select "Client-facing"
select select "Karina"
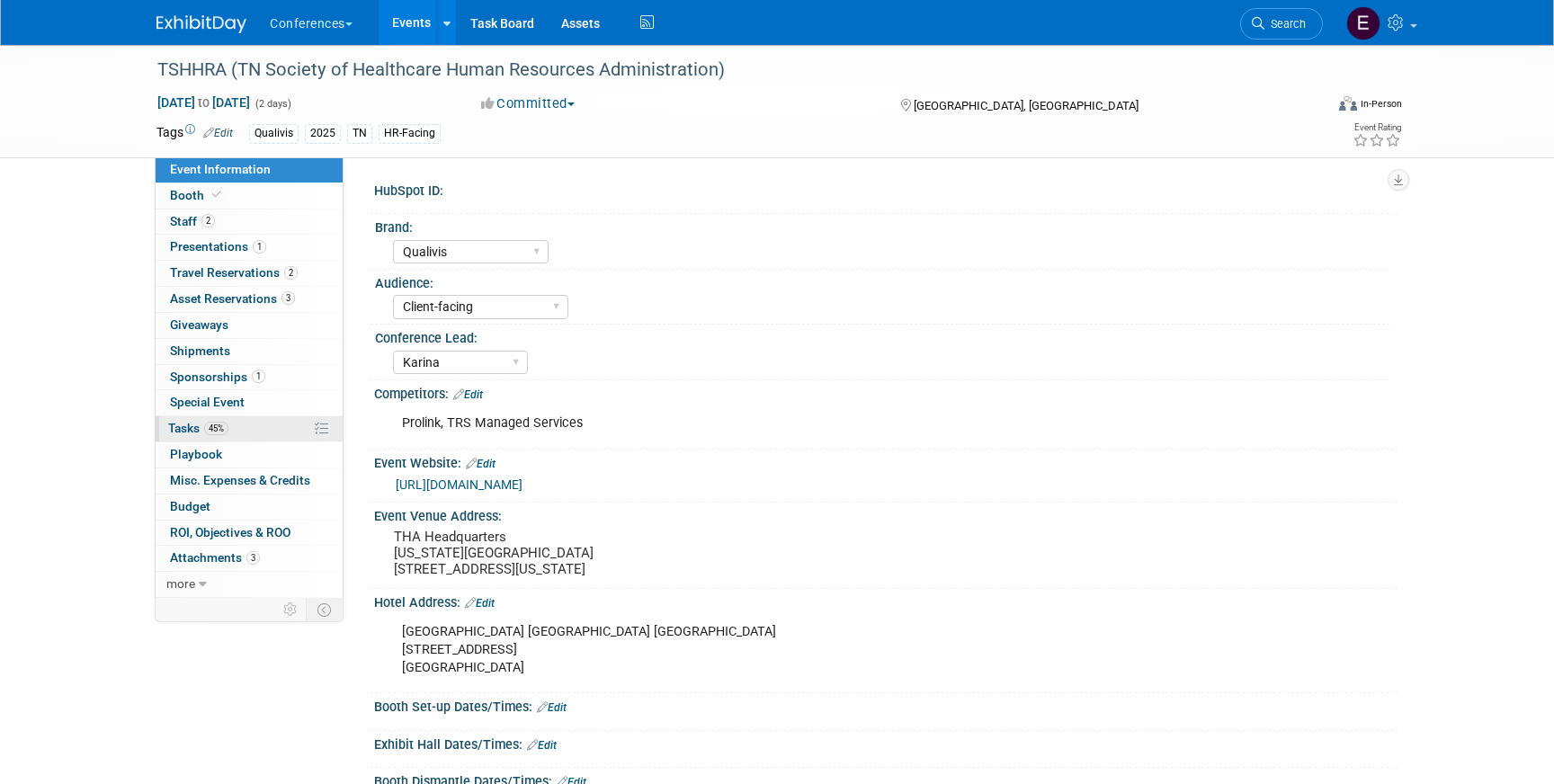
click at [197, 431] on span "Tasks 45%" at bounding box center [198, 428] width 61 height 15
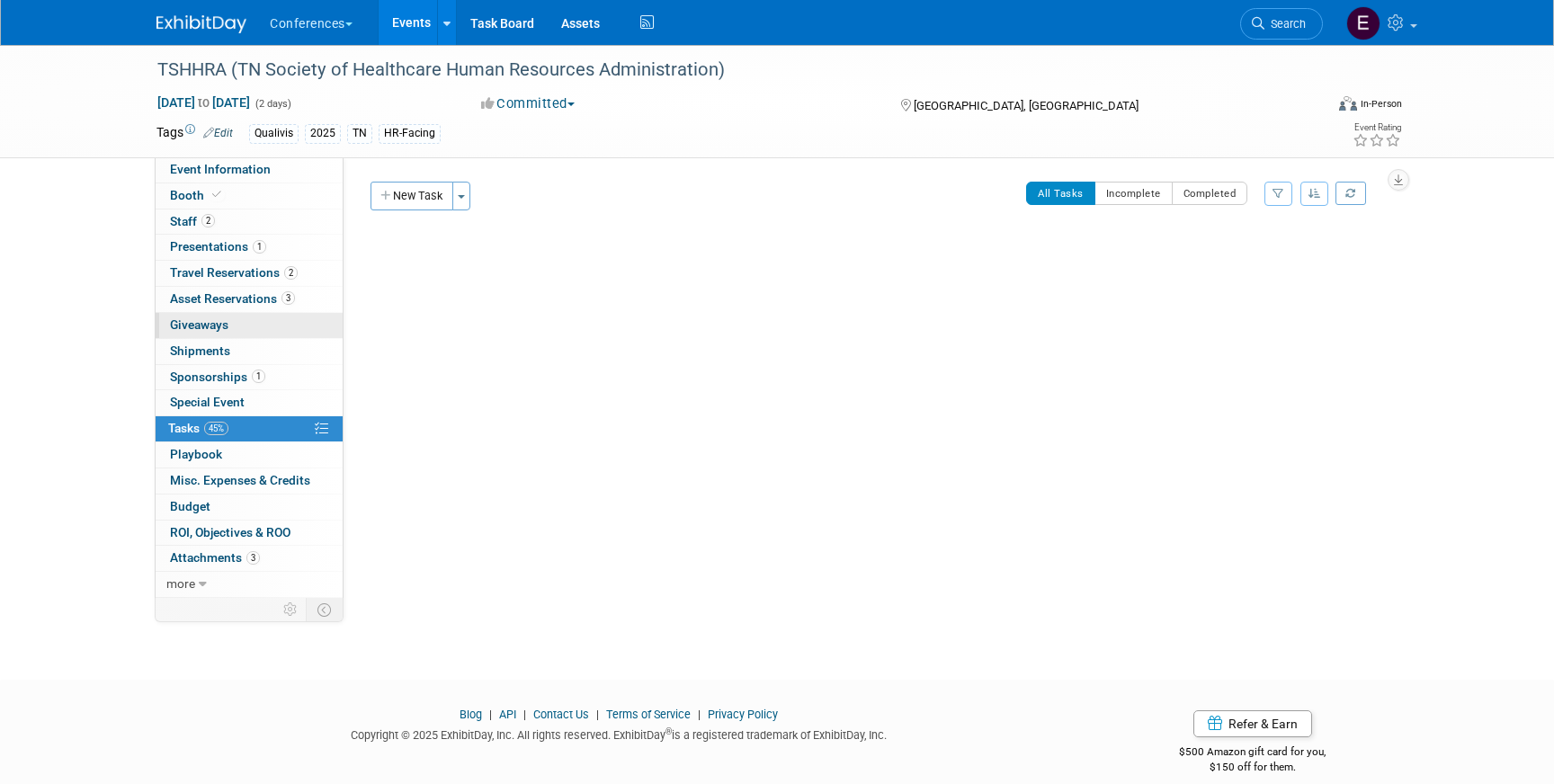
click at [258, 332] on link "0 Giveaways 0" at bounding box center [250, 325] width 187 height 25
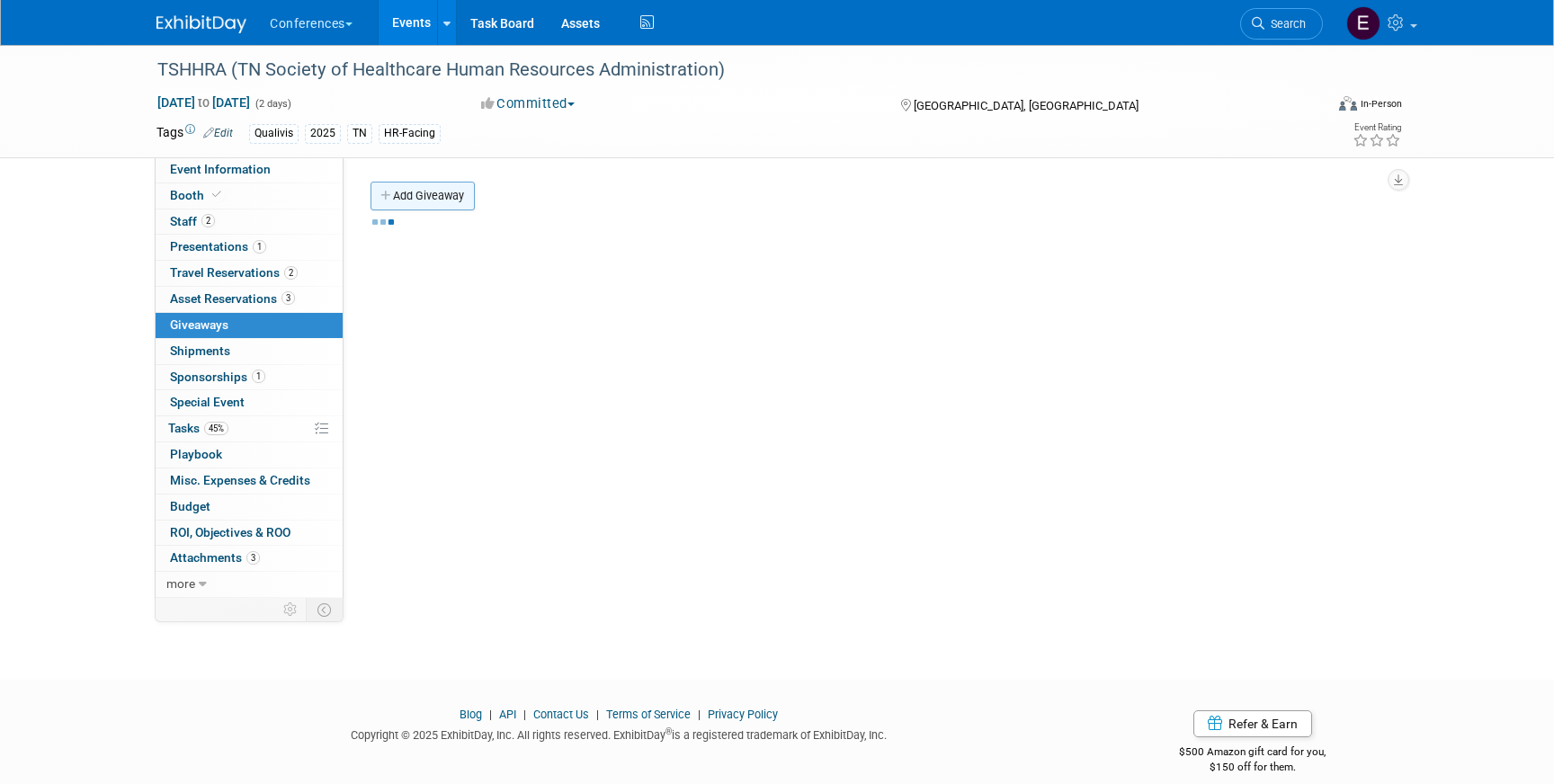
click at [447, 190] on link "Add Giveaway" at bounding box center [423, 195] width 105 height 28
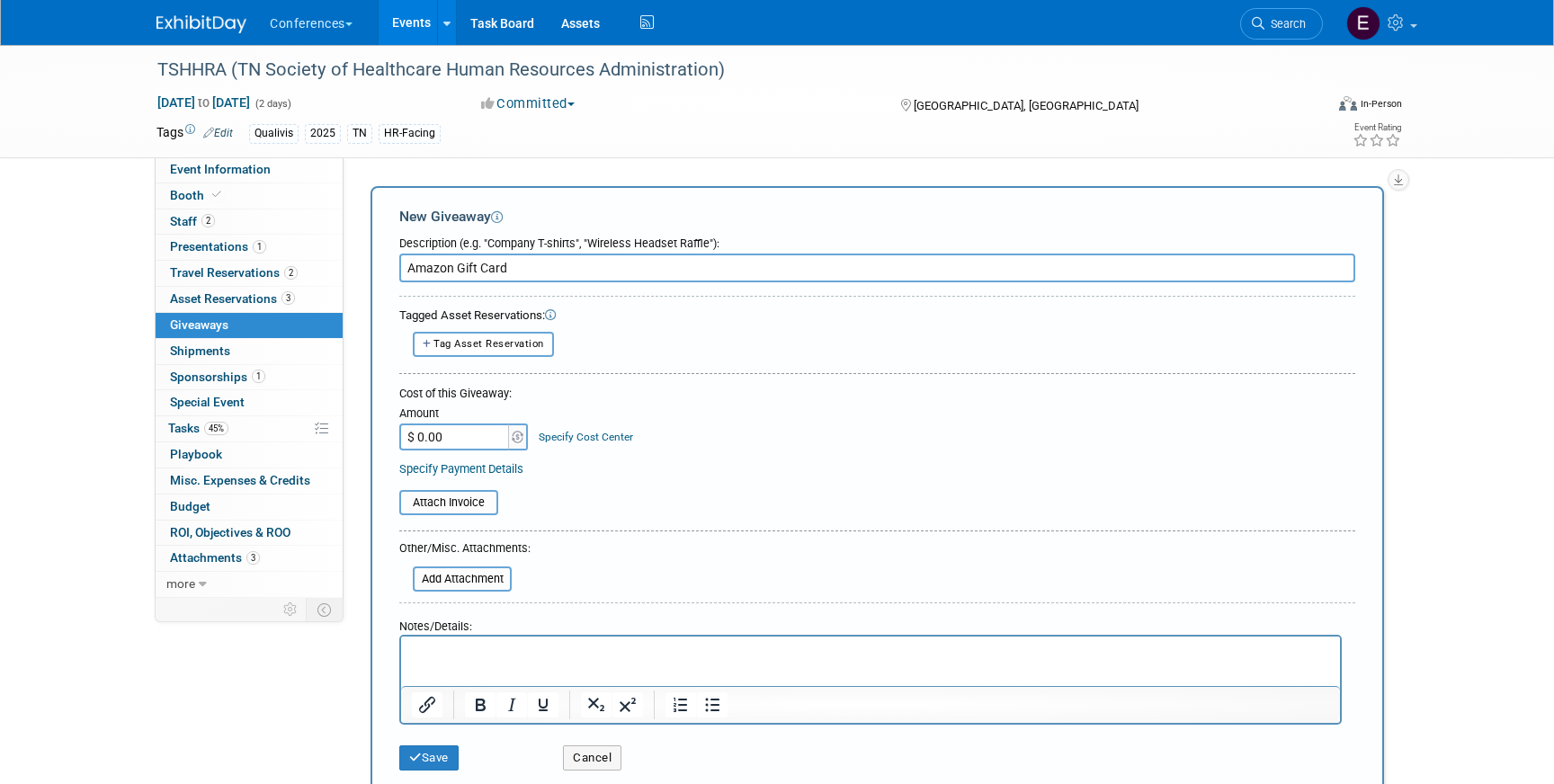
type input "Amazon Gift Card"
click at [486, 440] on input "$ 0.00" at bounding box center [455, 436] width 113 height 27
type input "$ 100.00"
click at [605, 426] on div "Specify Cost Center" at bounding box center [585, 428] width 94 height 33
click at [605, 435] on link "Specify Cost Center" at bounding box center [585, 437] width 94 height 13
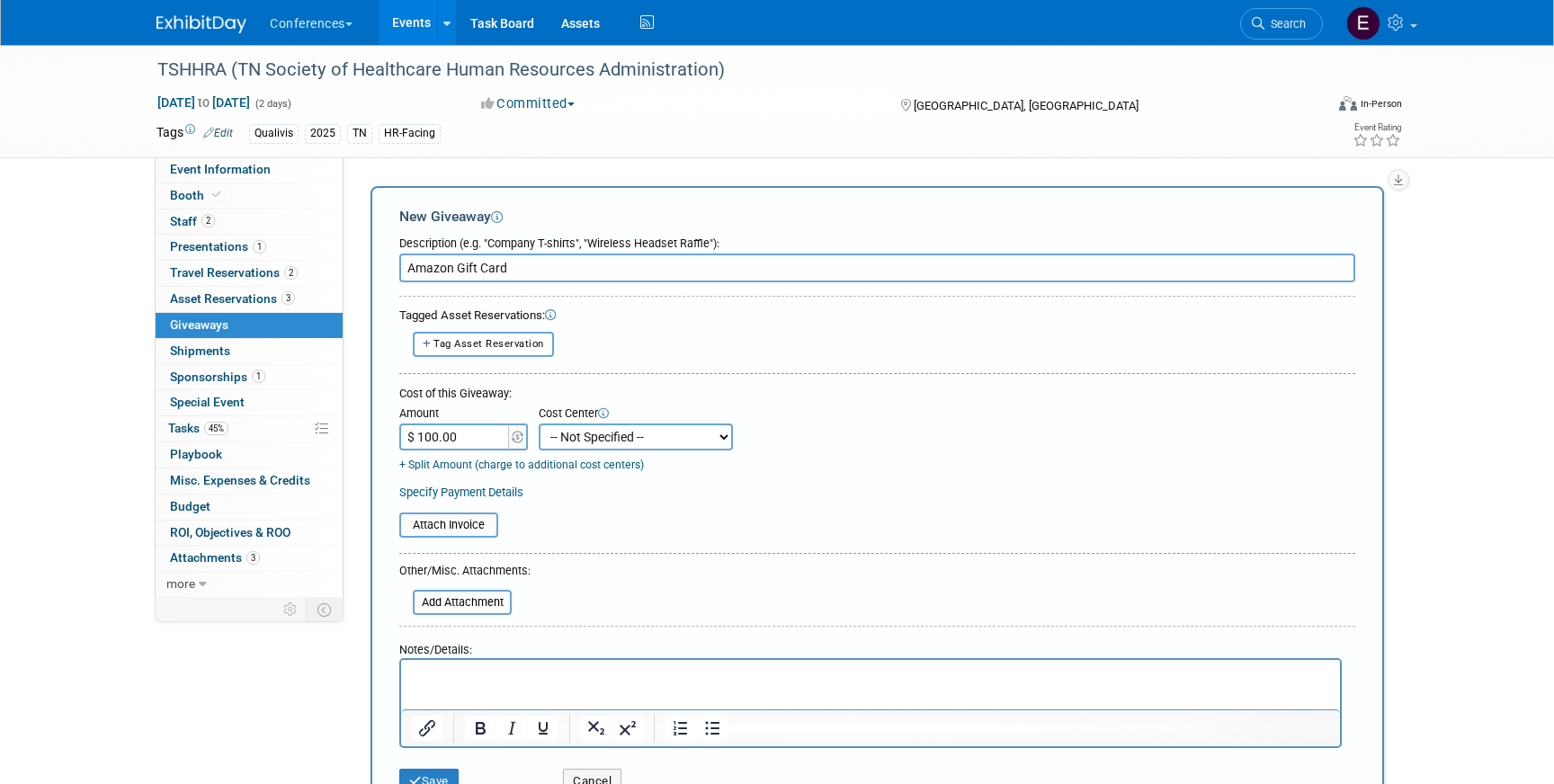
click at [605, 435] on select "-- Not Specified -- Aya Education Aya Healthcare Aya Locums Bespoke Corporate […" at bounding box center [636, 436] width 194 height 27
select select "18965874"
click at [538, 424] on select "-- Not Specified -- Aya Education Aya Healthcare Aya Locums Bespoke Corporate […" at bounding box center [636, 436] width 194 height 27
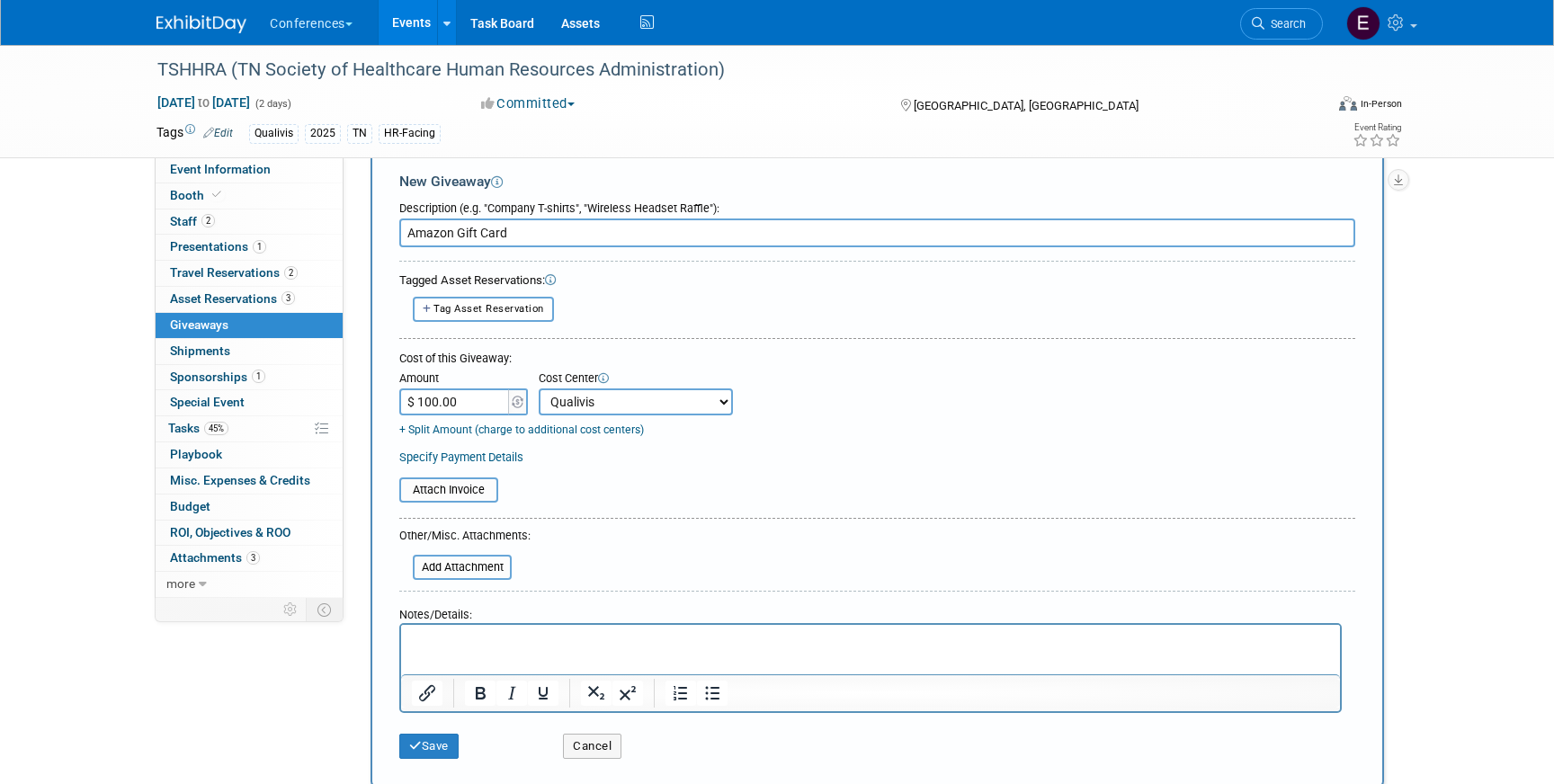
scroll to position [36, 0]
click at [436, 741] on button "Save" at bounding box center [428, 745] width 60 height 25
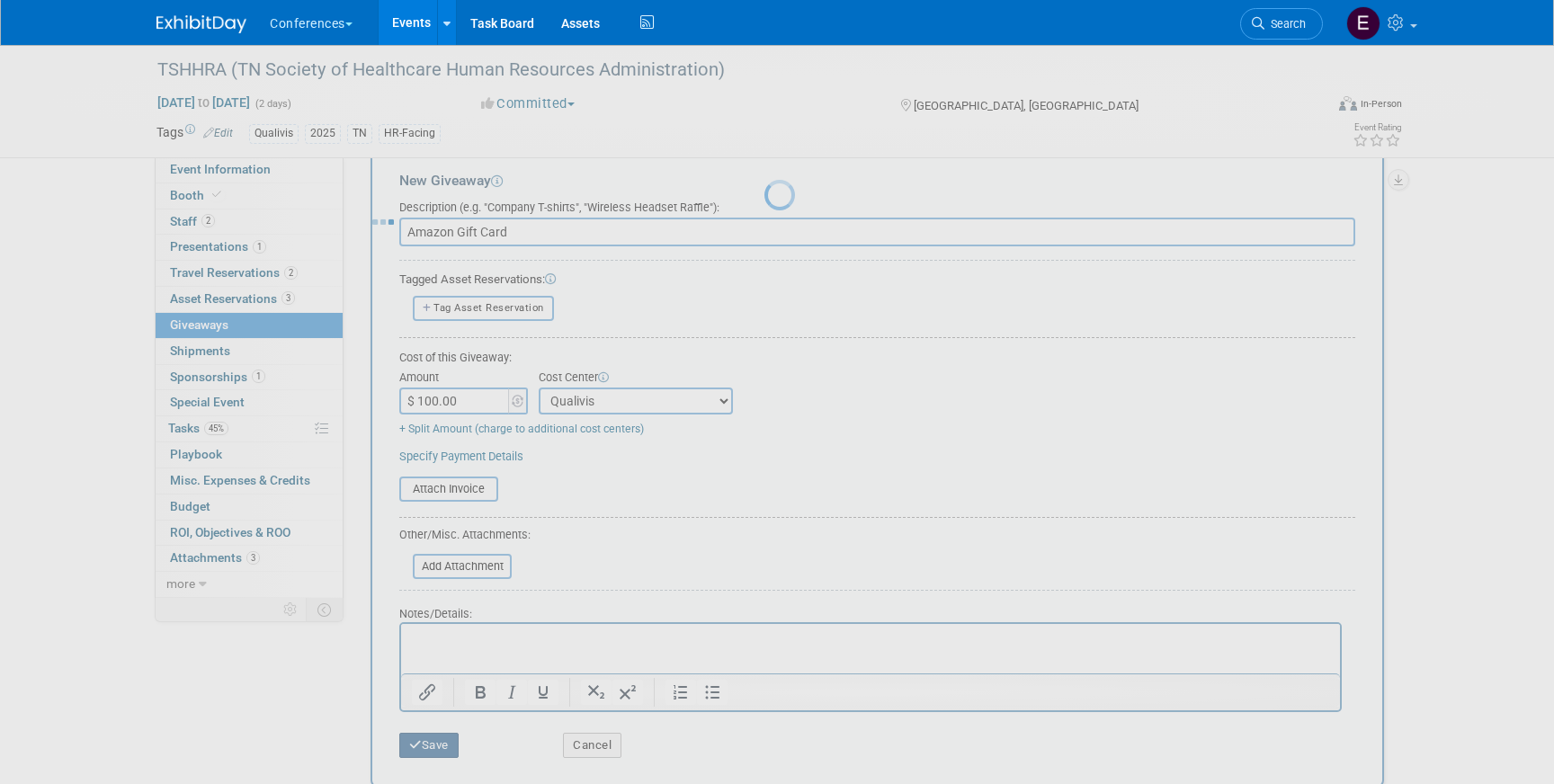
scroll to position [21, 0]
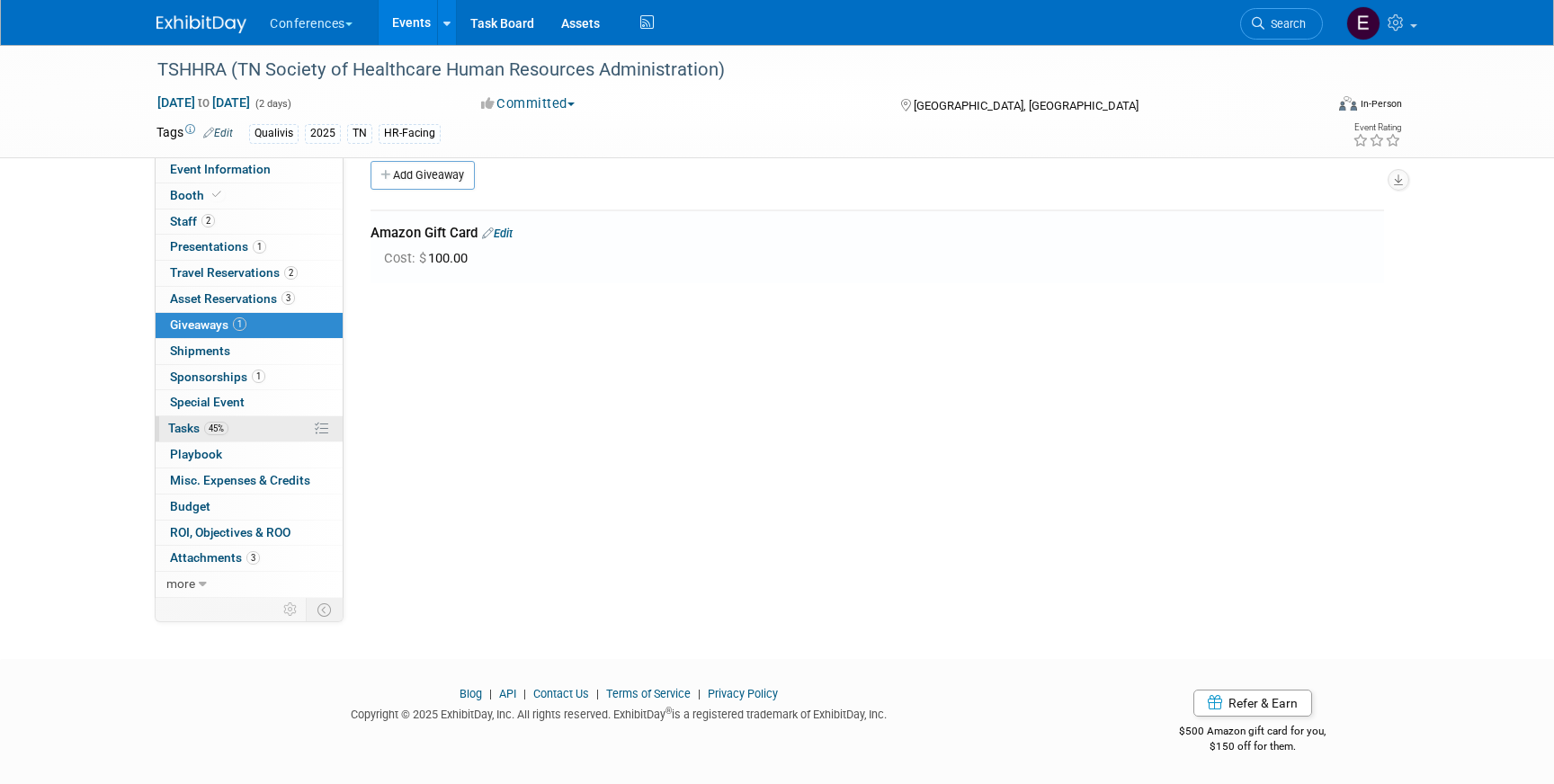
click at [257, 430] on link "45% Tasks 45%" at bounding box center [250, 428] width 187 height 25
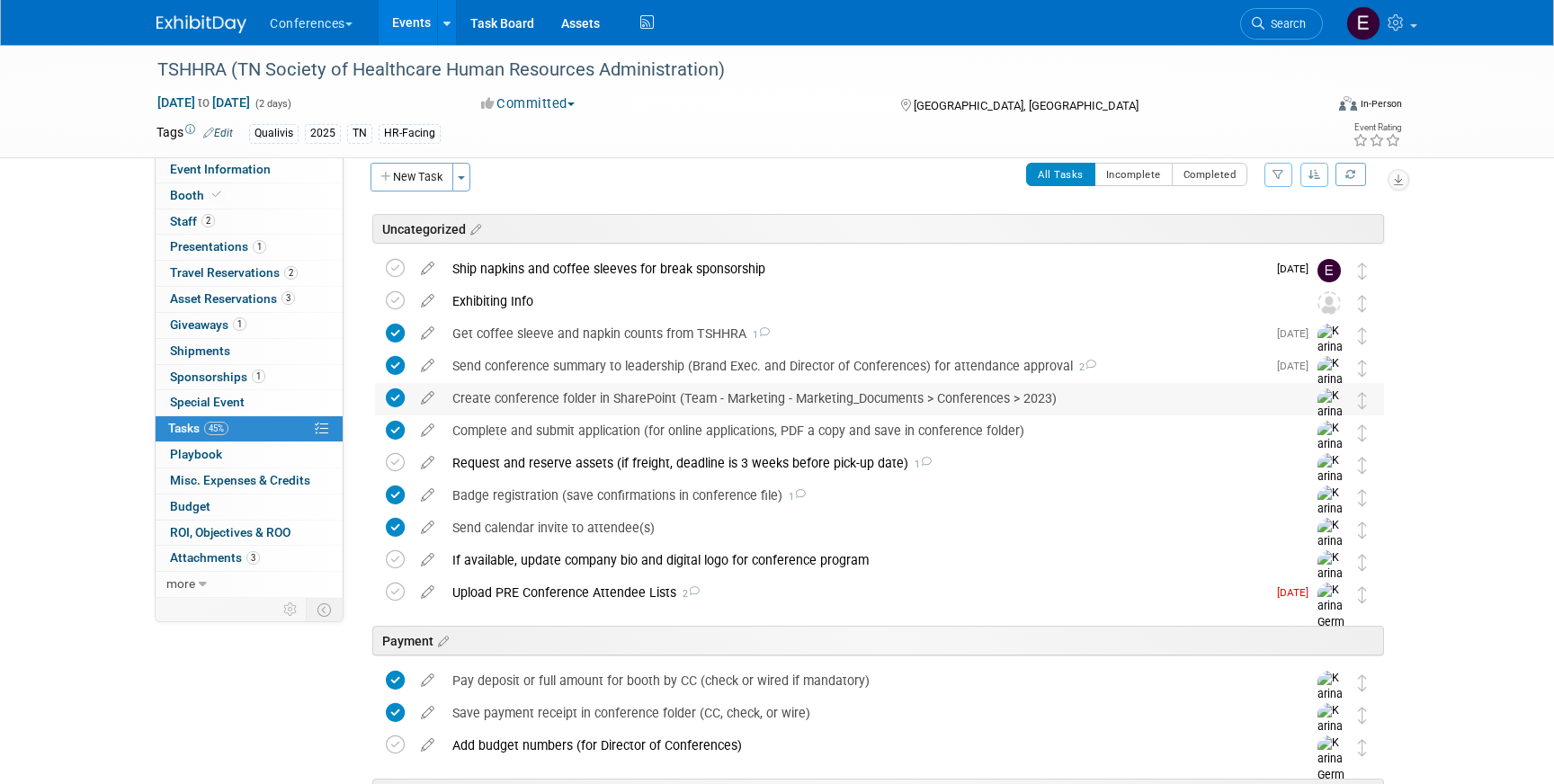
scroll to position [23, 0]
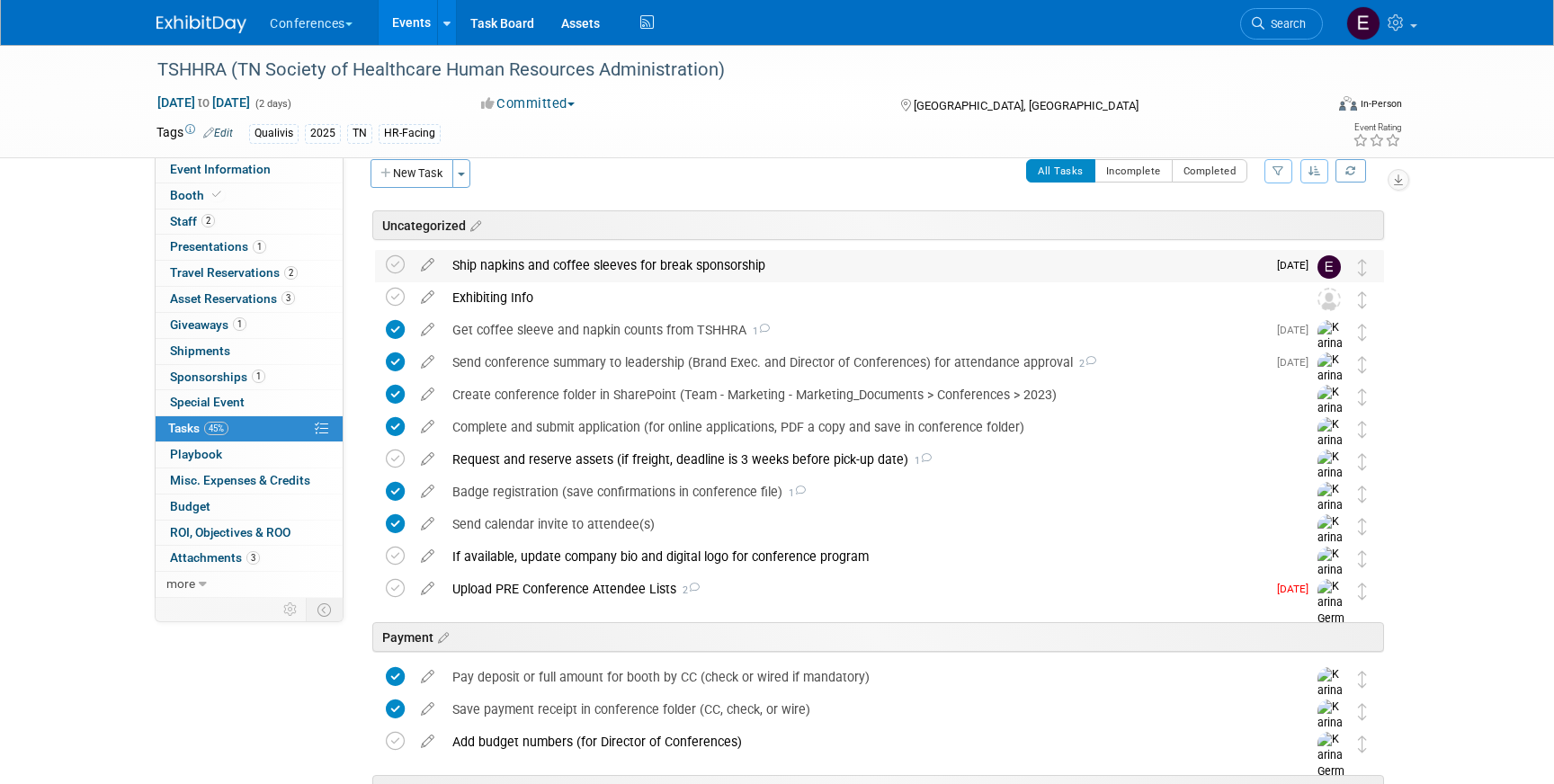
click at [621, 264] on div "Ship napkins and coffee sleeves for break sponsorship" at bounding box center [854, 265] width 823 height 30
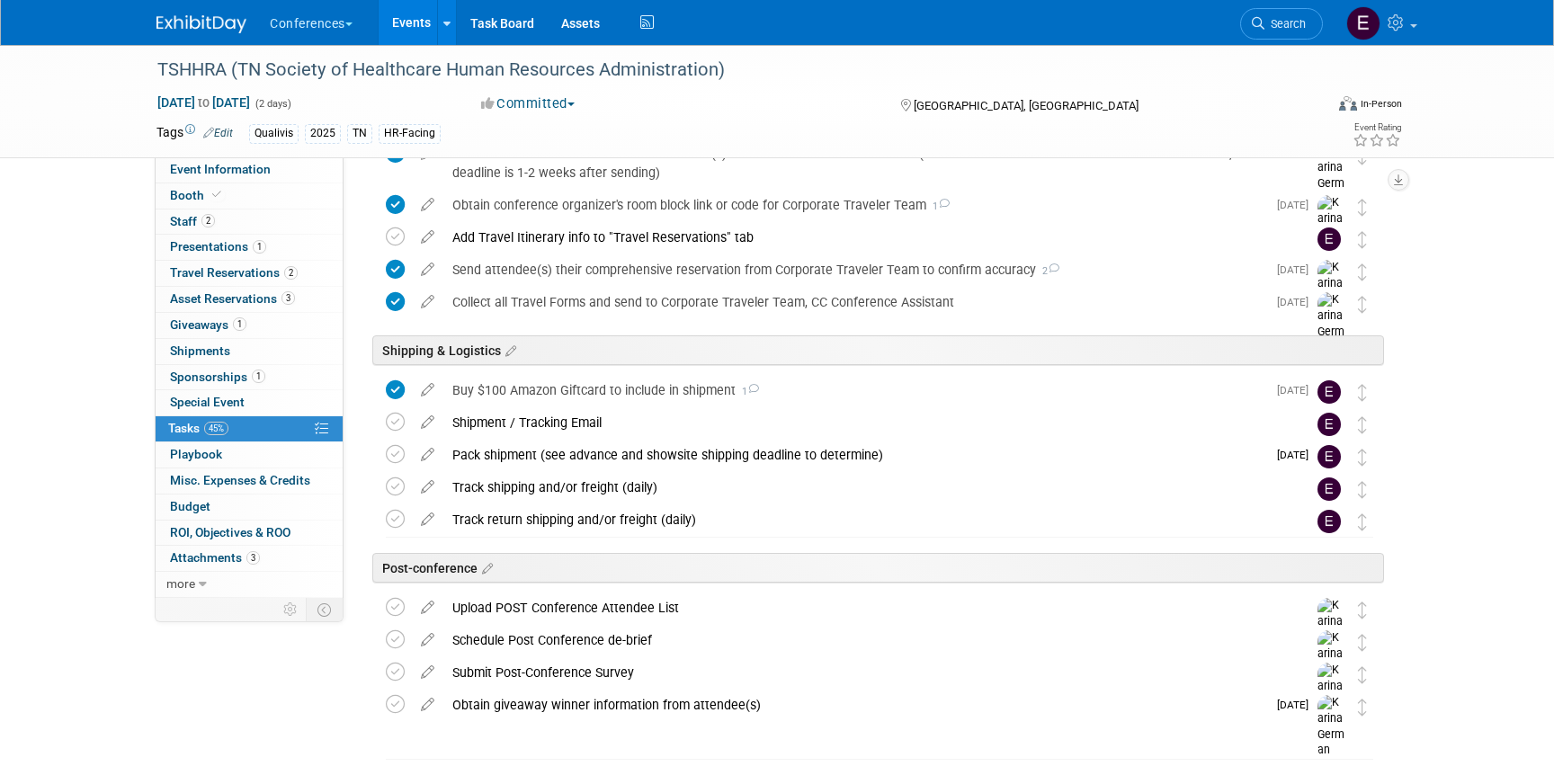
scroll to position [1021, 0]
click at [533, 453] on div "Pack shipment (see advance and showsite shipping deadline to determine)" at bounding box center [854, 453] width 823 height 30
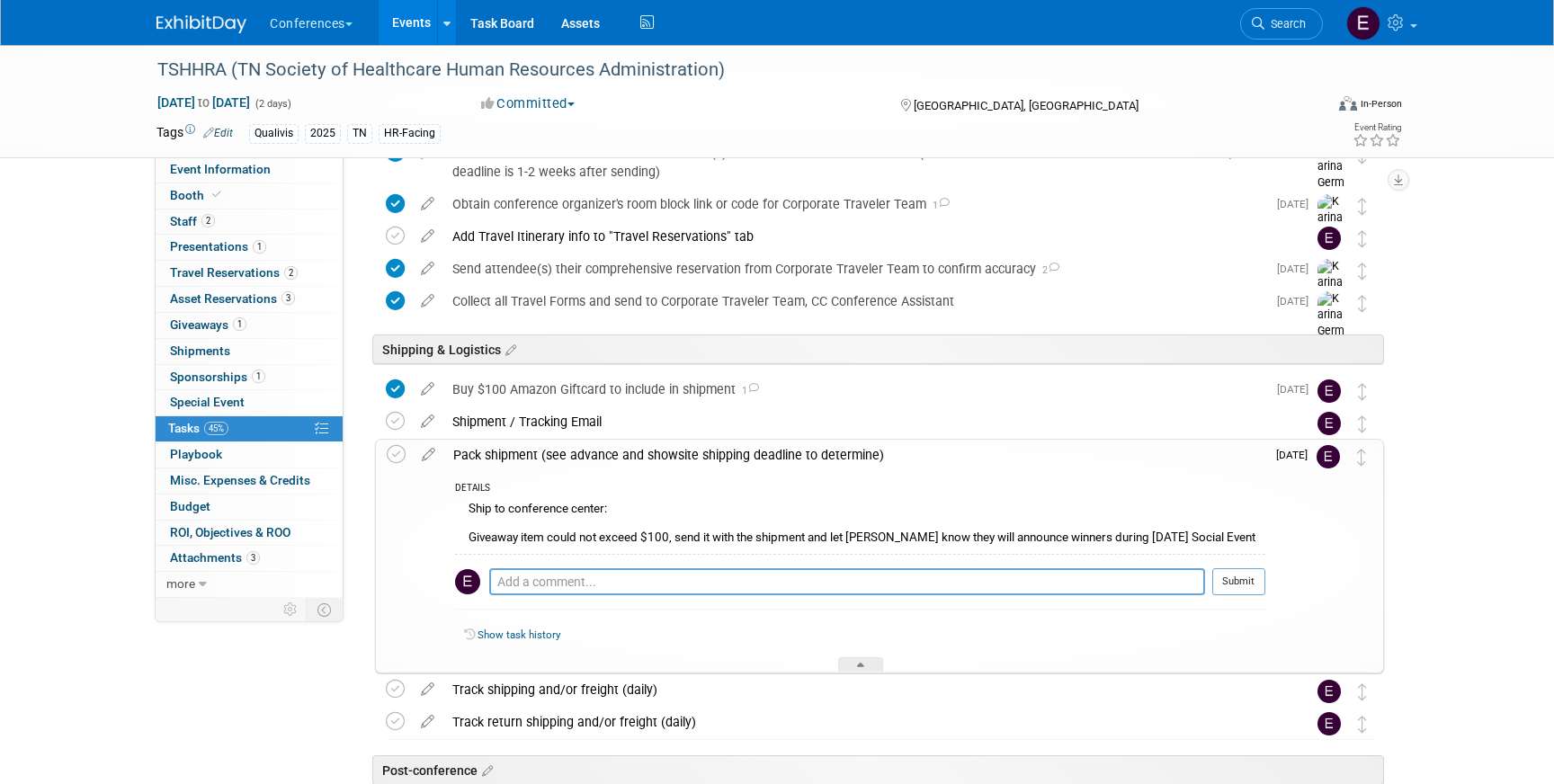
drag, startPoint x: 472, startPoint y: 509, endPoint x: 531, endPoint y: 519, distance: 59.8
click at [531, 519] on div "Ship to conference center: Giveaway item could not exceed $100, send it with th…" at bounding box center [860, 525] width 810 height 57
click at [542, 494] on div "DETAILS" at bounding box center [860, 490] width 810 height 16
click at [214, 330] on span "Giveaways 1" at bounding box center [207, 325] width 76 height 15
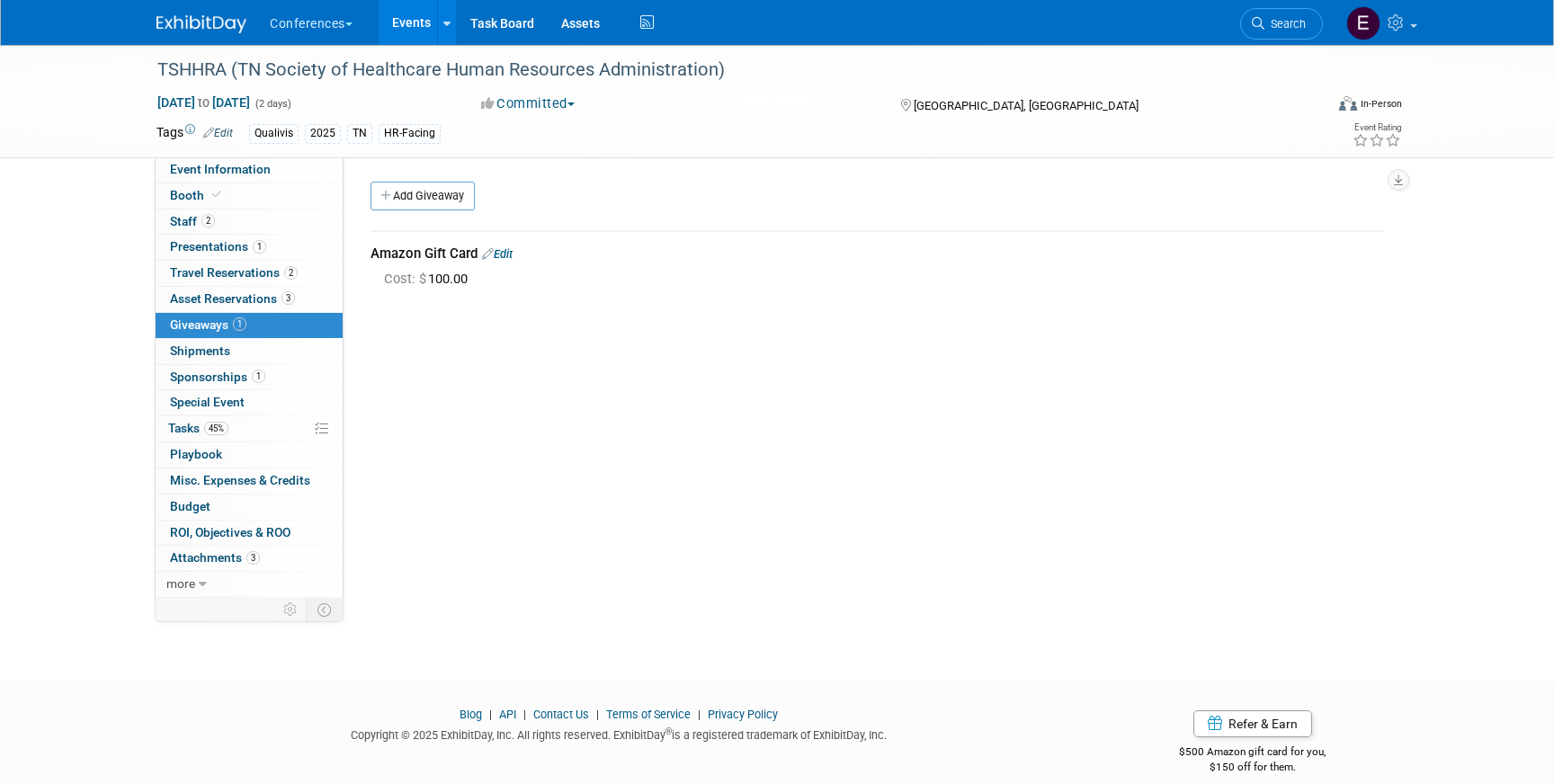
click at [512, 250] on link "Edit" at bounding box center [497, 254] width 30 height 14
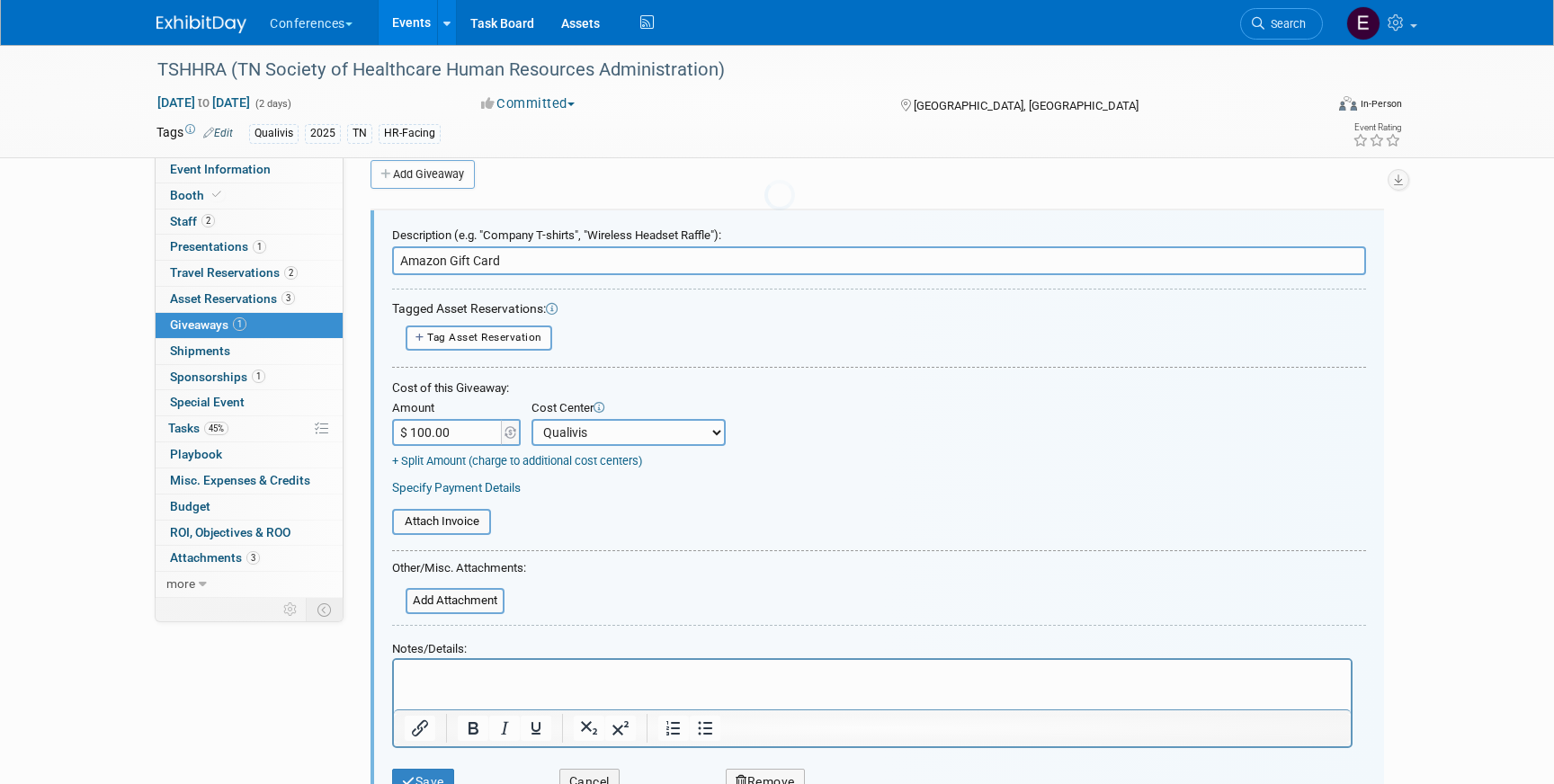
scroll to position [27, 0]
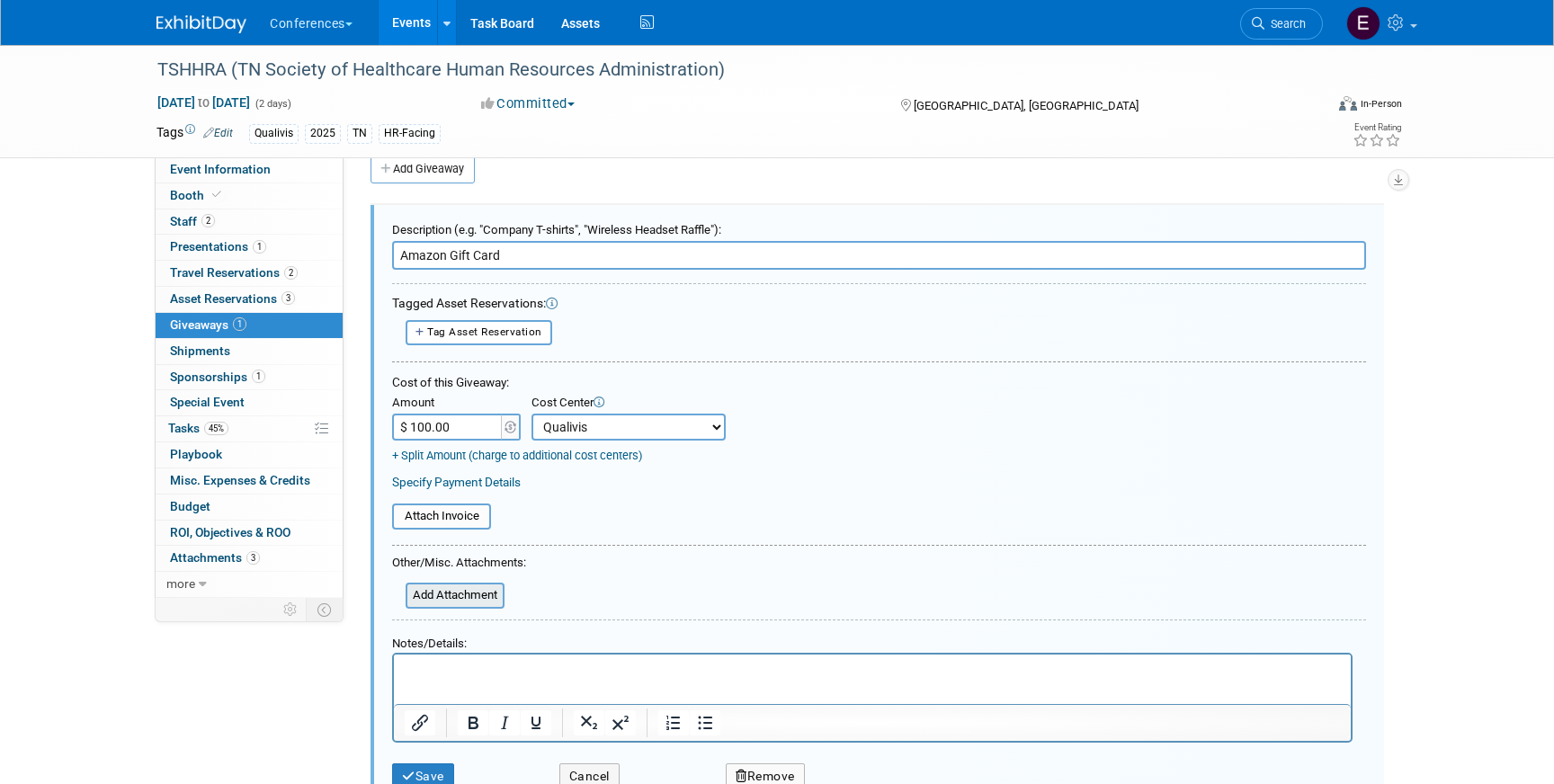
click at [426, 603] on input "file" at bounding box center [395, 595] width 214 height 23
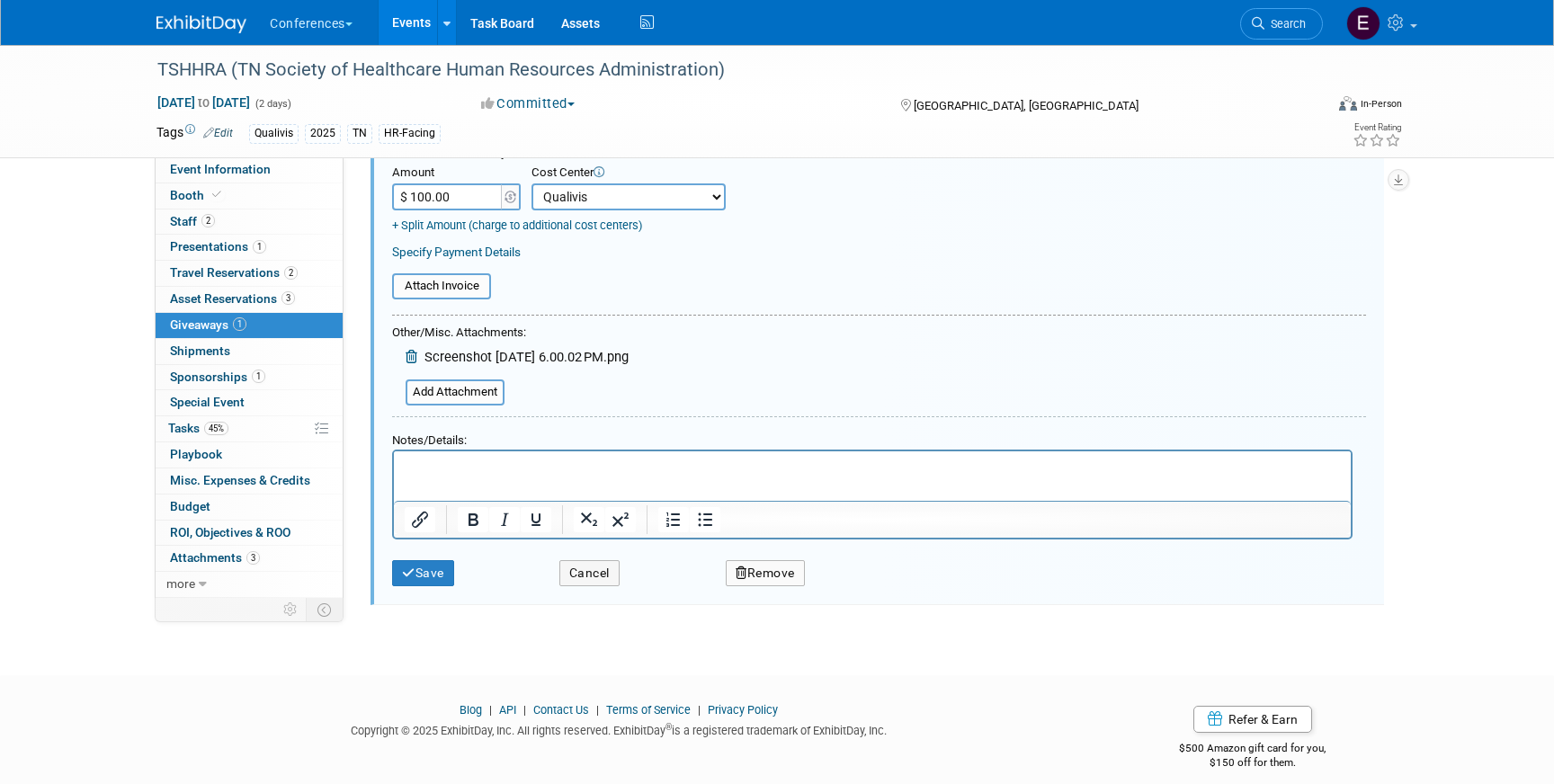
scroll to position [274, 0]
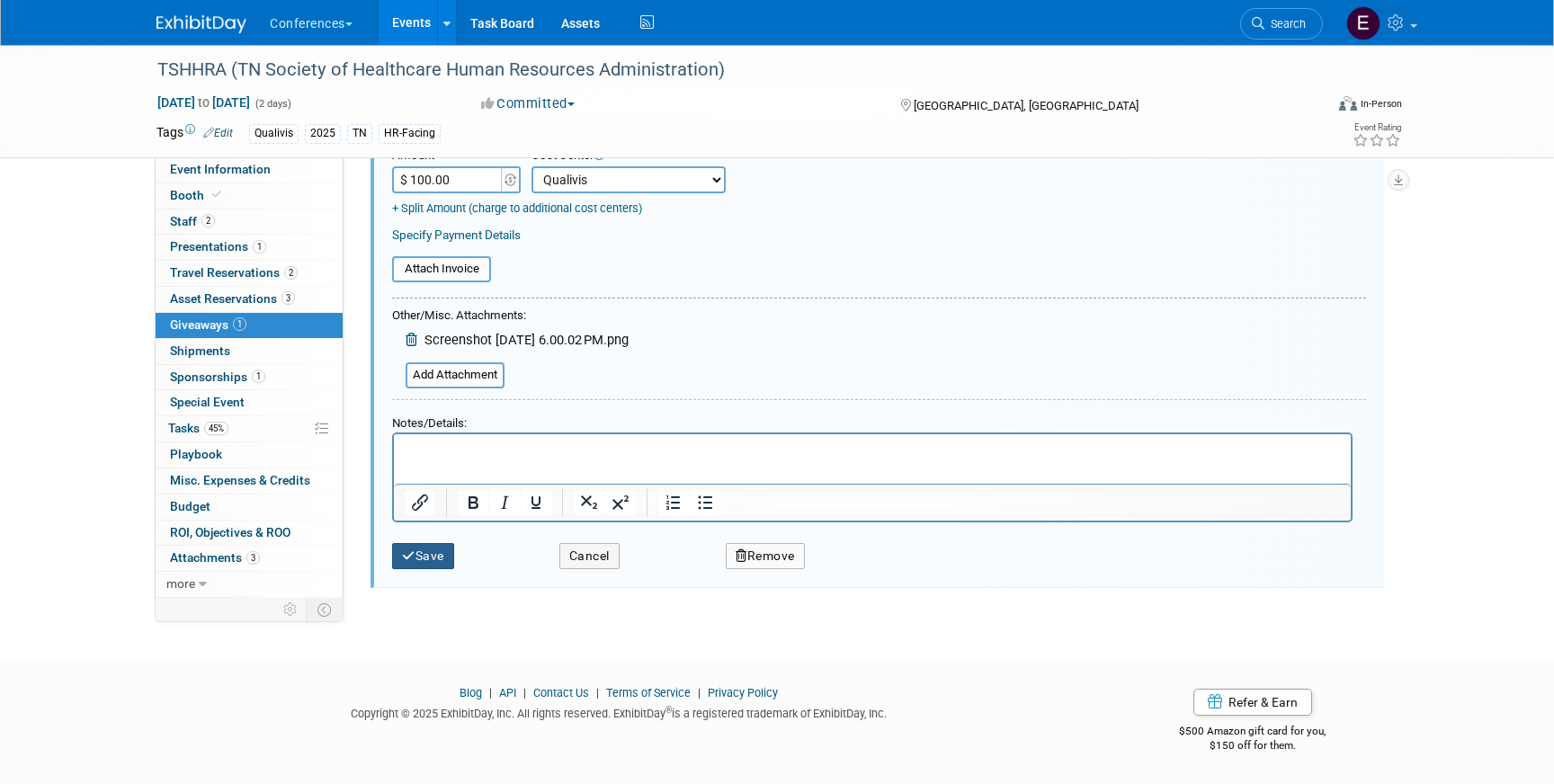
click at [422, 559] on button "Save" at bounding box center [423, 556] width 62 height 26
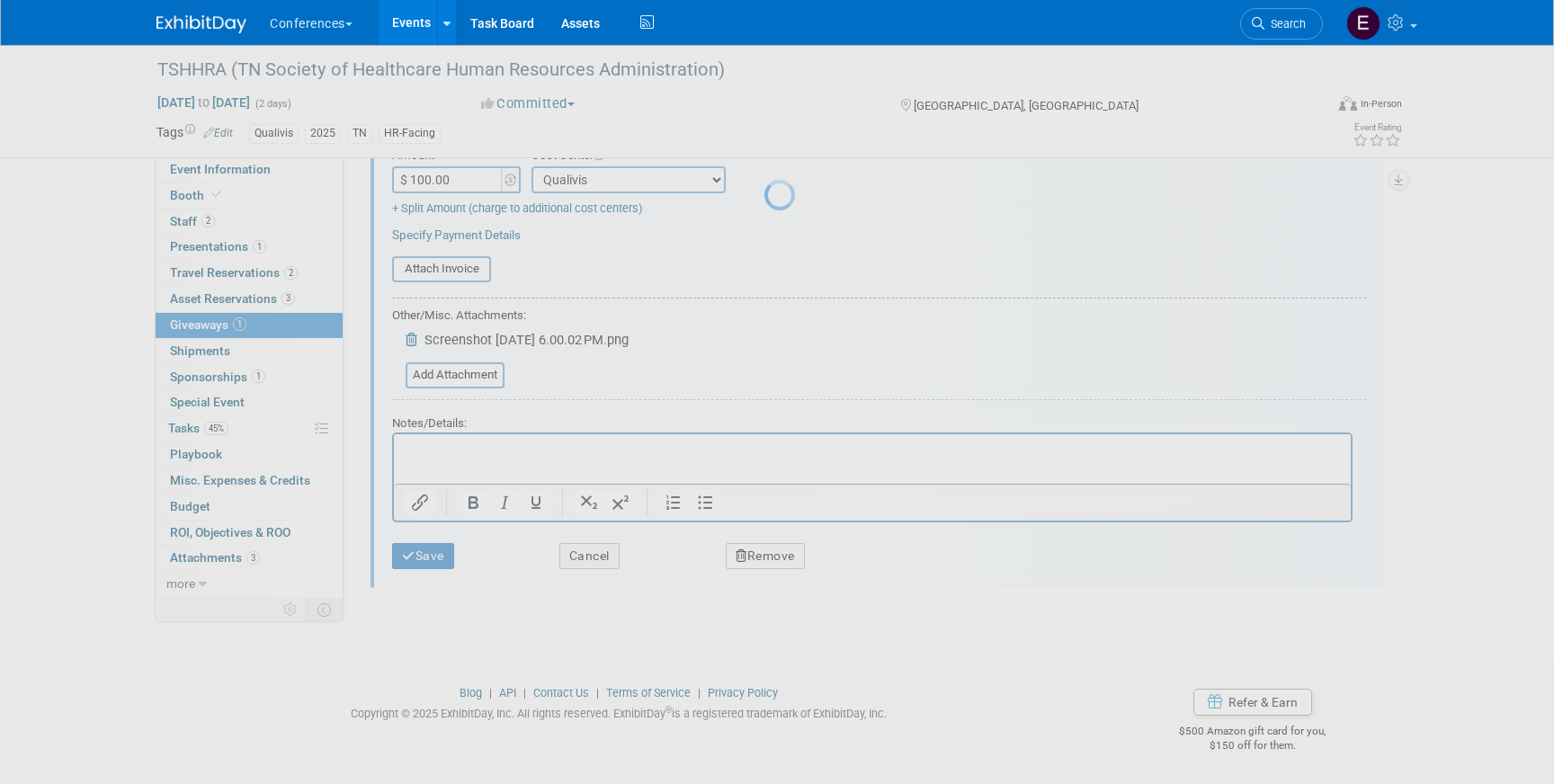
scroll to position [21, 0]
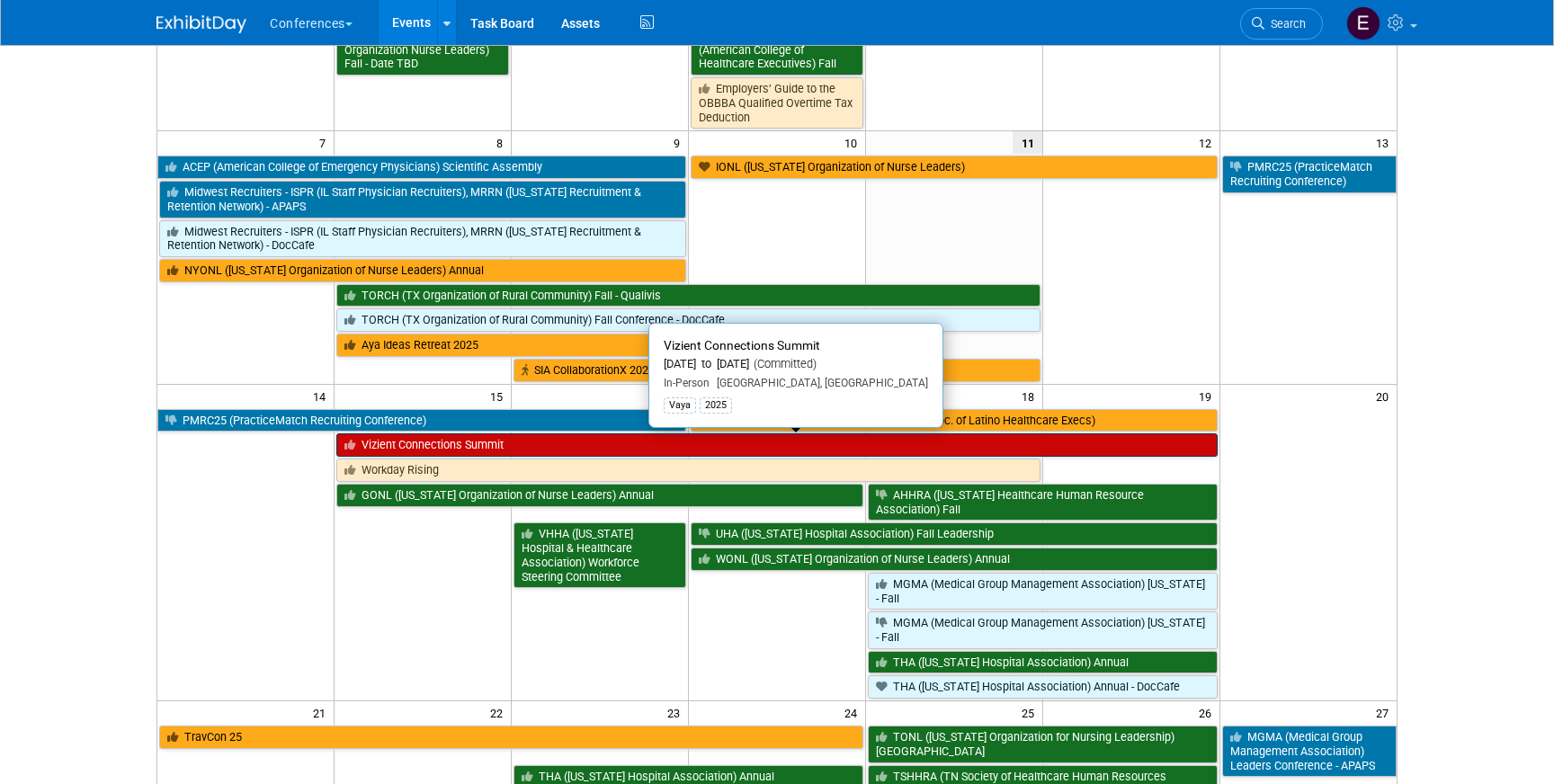
click at [472, 445] on link "Vizient Connections Summit" at bounding box center [777, 445] width 881 height 23
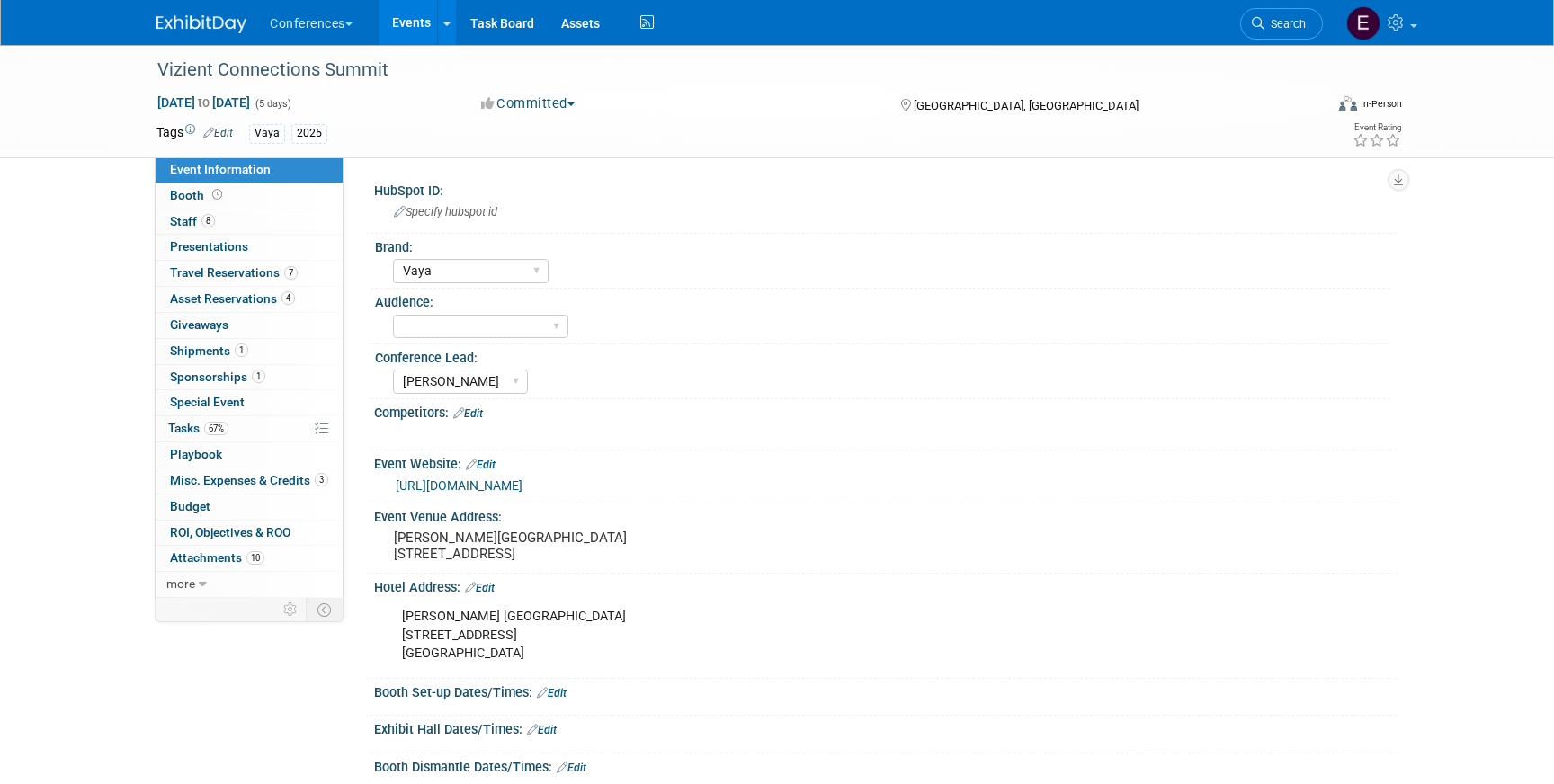
select select "Vaya"
select select "[PERSON_NAME]"
click at [194, 423] on span "Tasks 67%" at bounding box center [198, 428] width 61 height 15
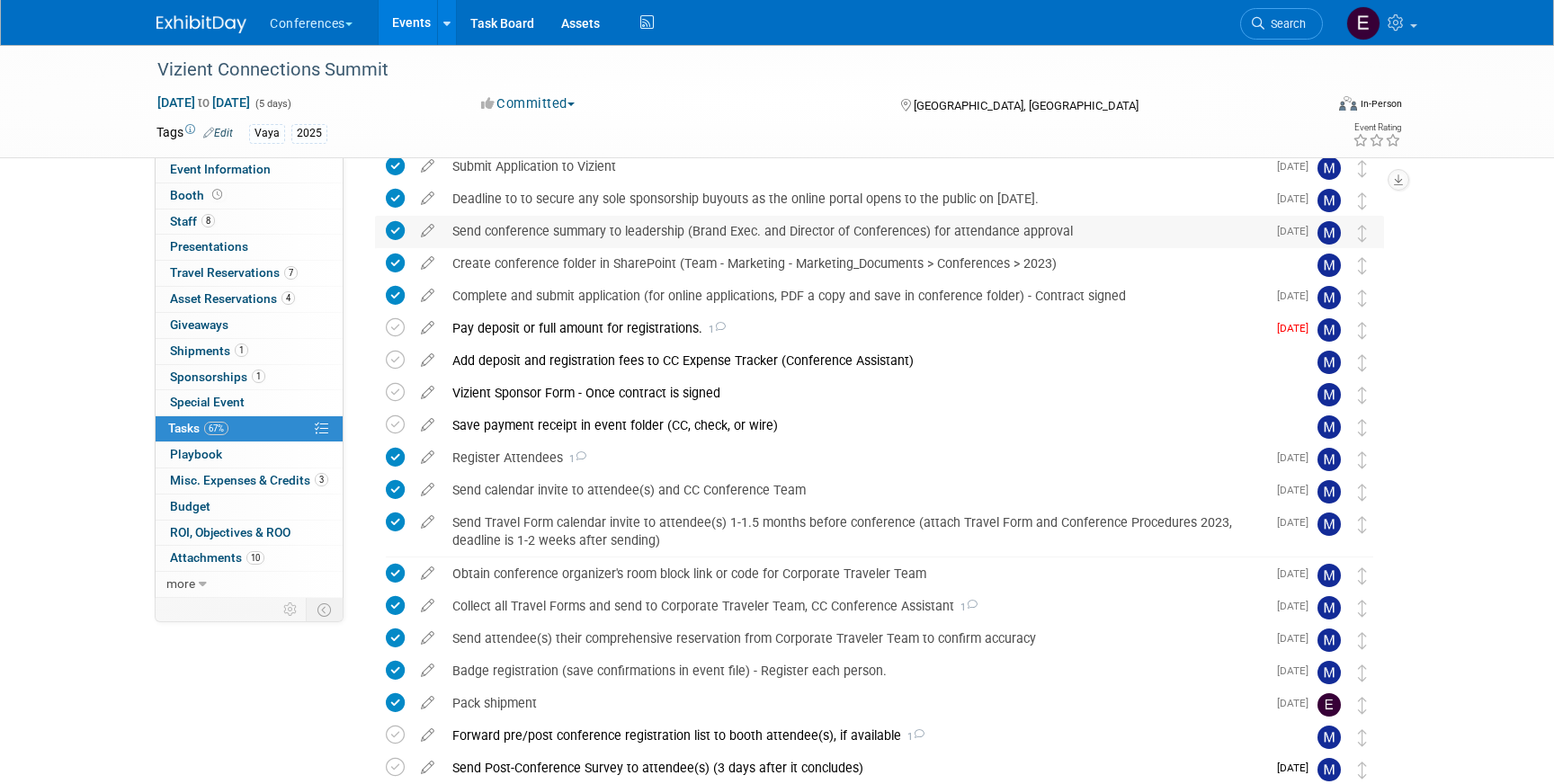
scroll to position [355, 0]
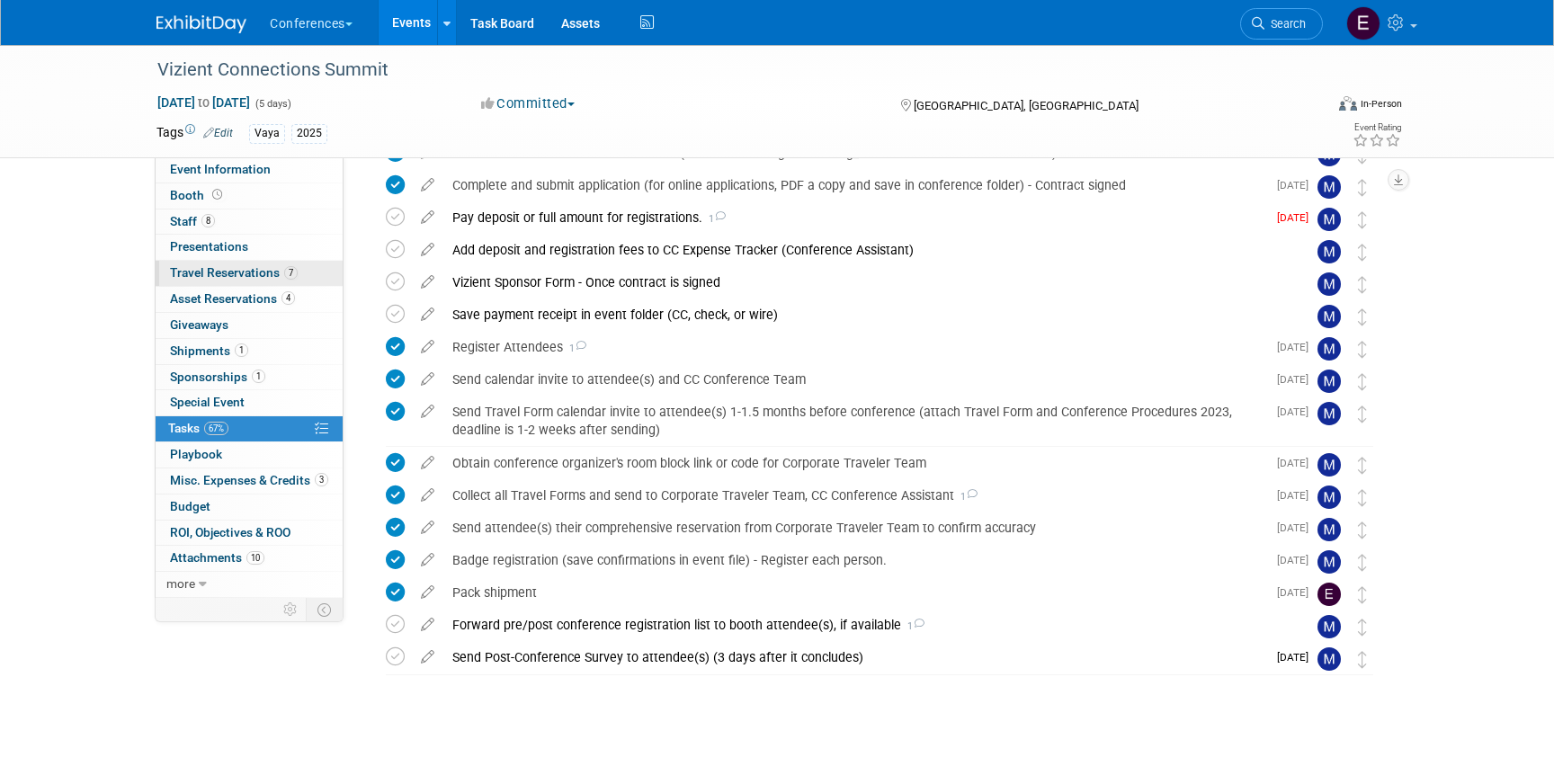
click at [278, 282] on link "7 Travel Reservations 7" at bounding box center [250, 272] width 187 height 25
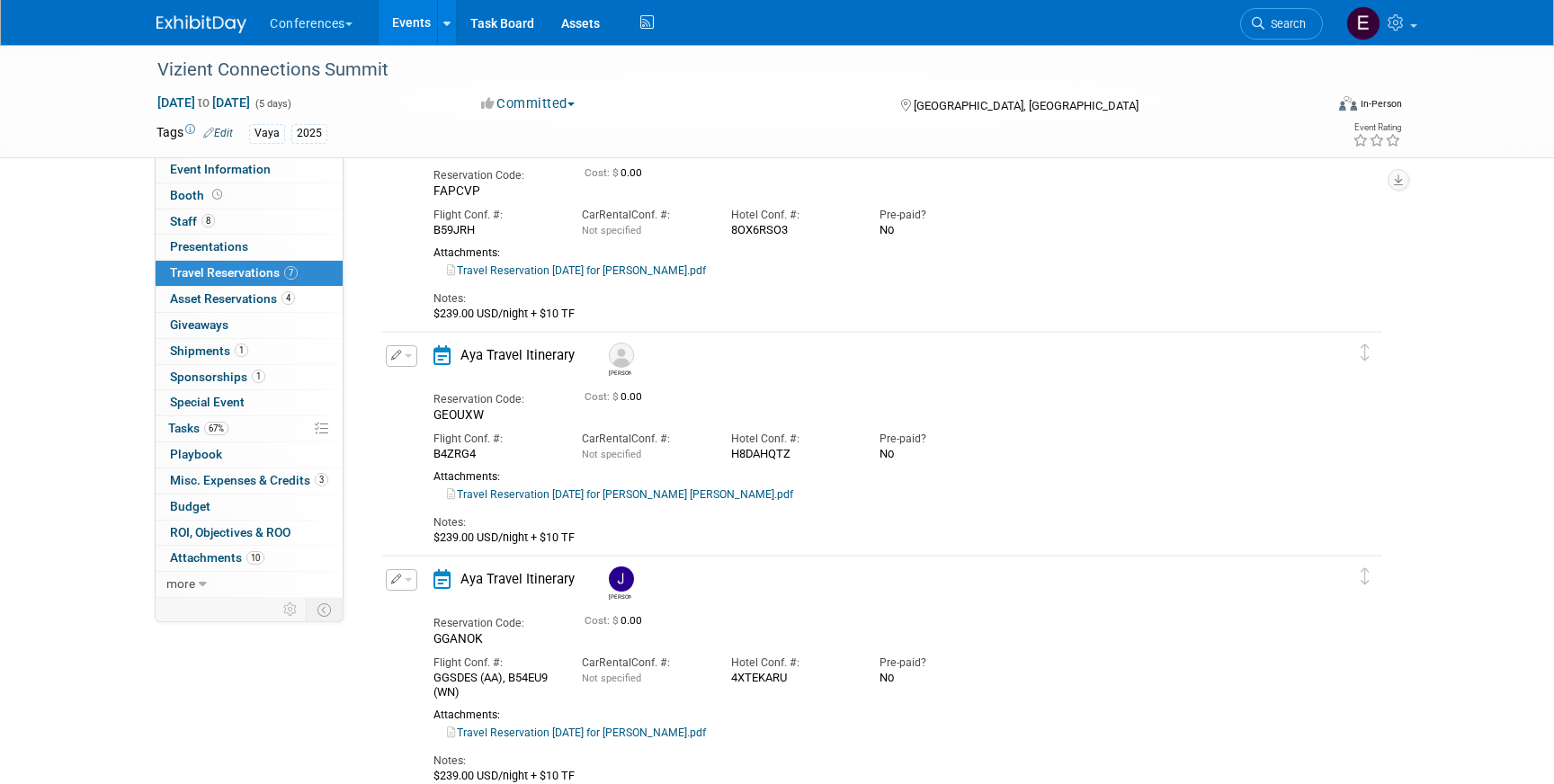
scroll to position [1088, 0]
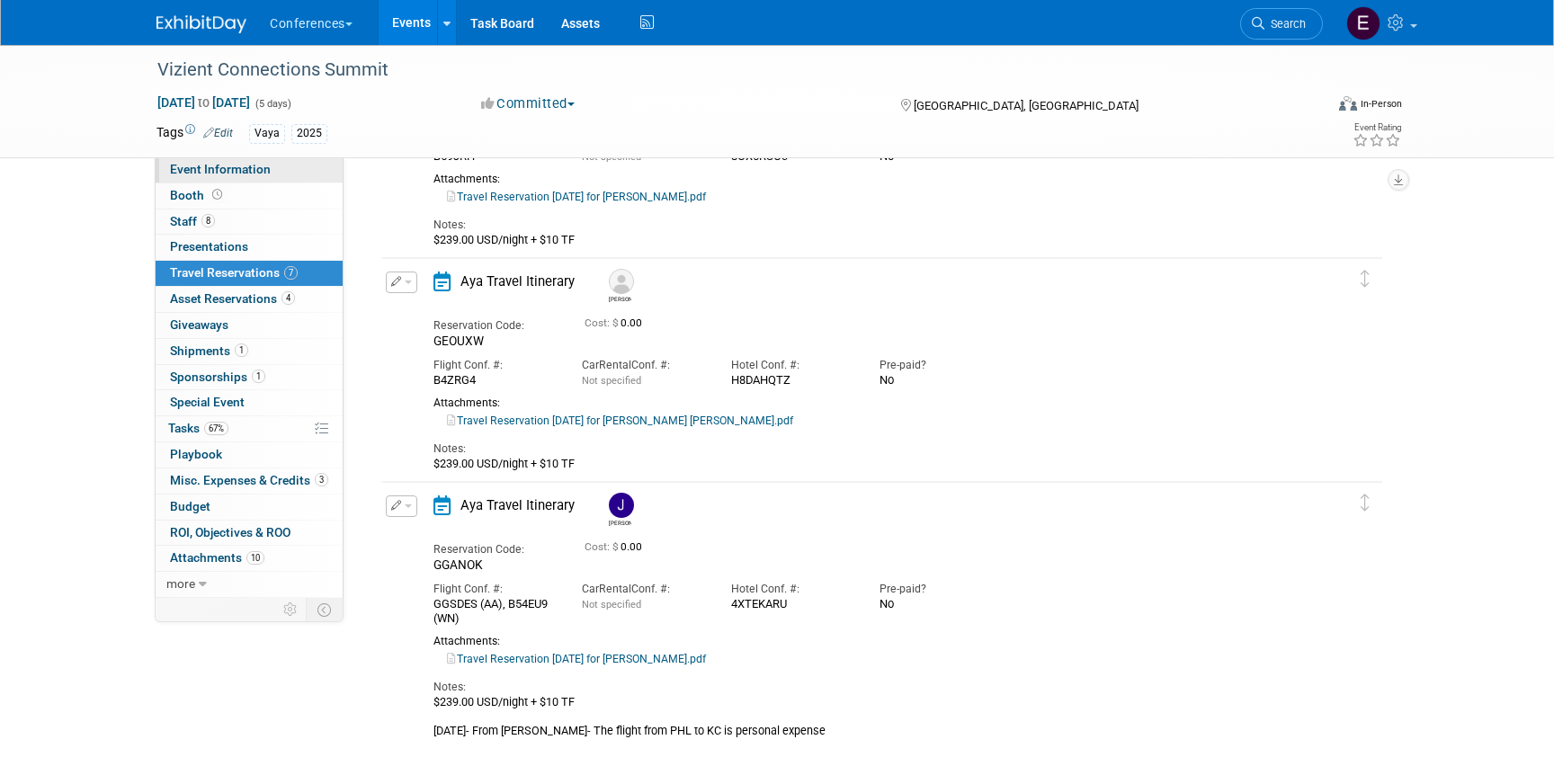
click at [235, 175] on span "Event Information" at bounding box center [220, 169] width 101 height 15
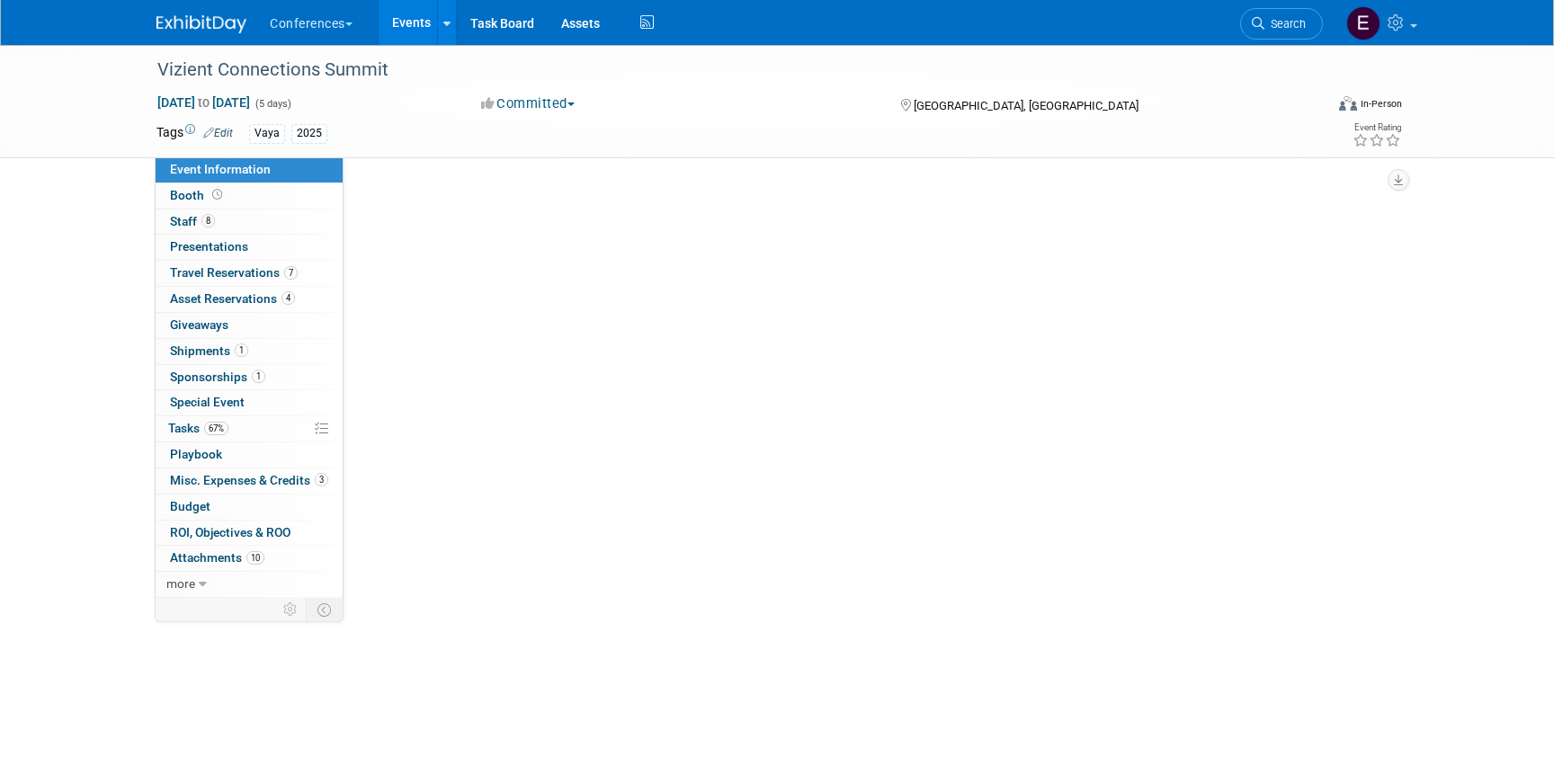
select select "Vaya"
select select "Marygrace"
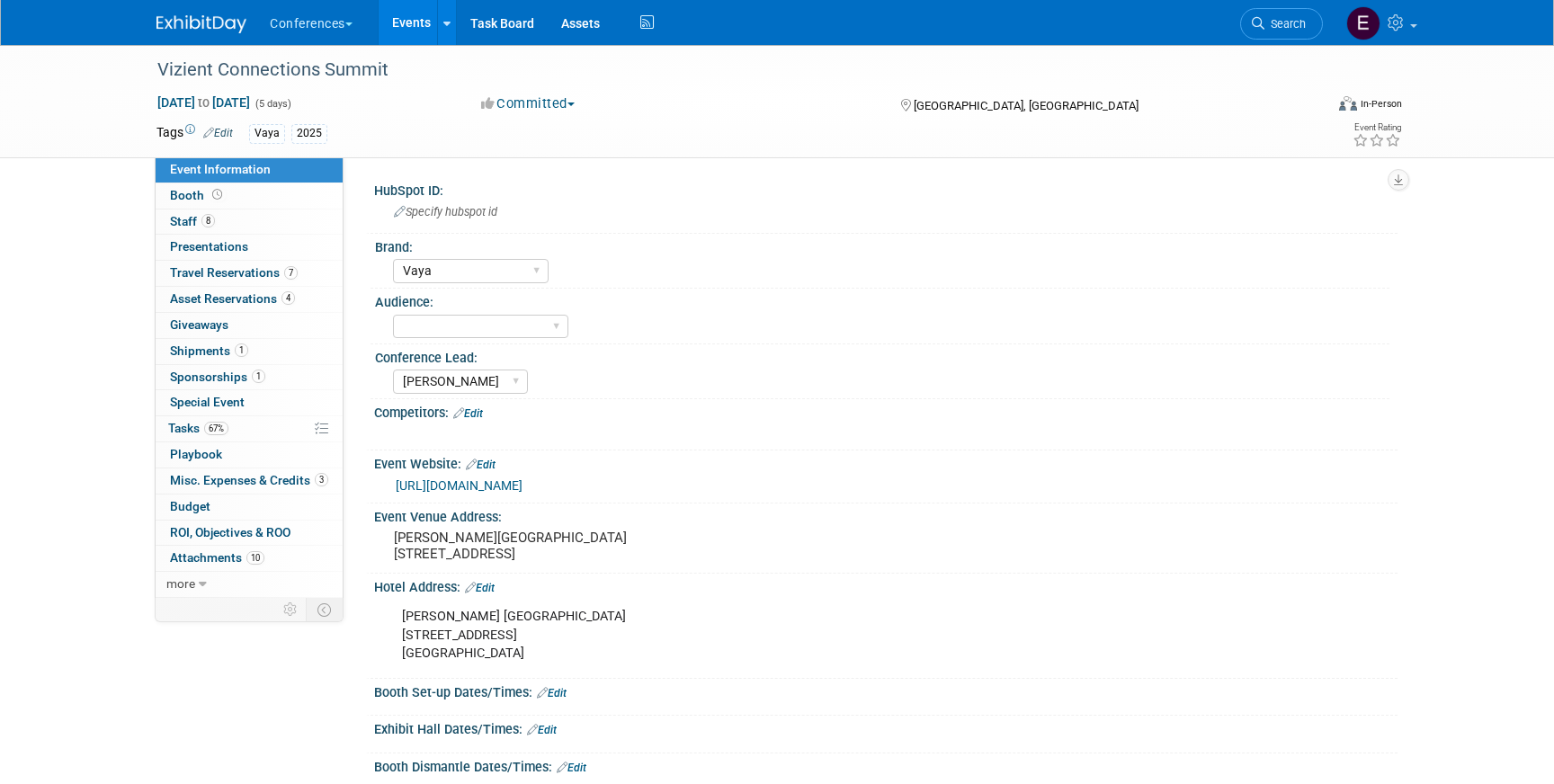
click at [183, 17] on img at bounding box center [202, 25] width 90 height 18
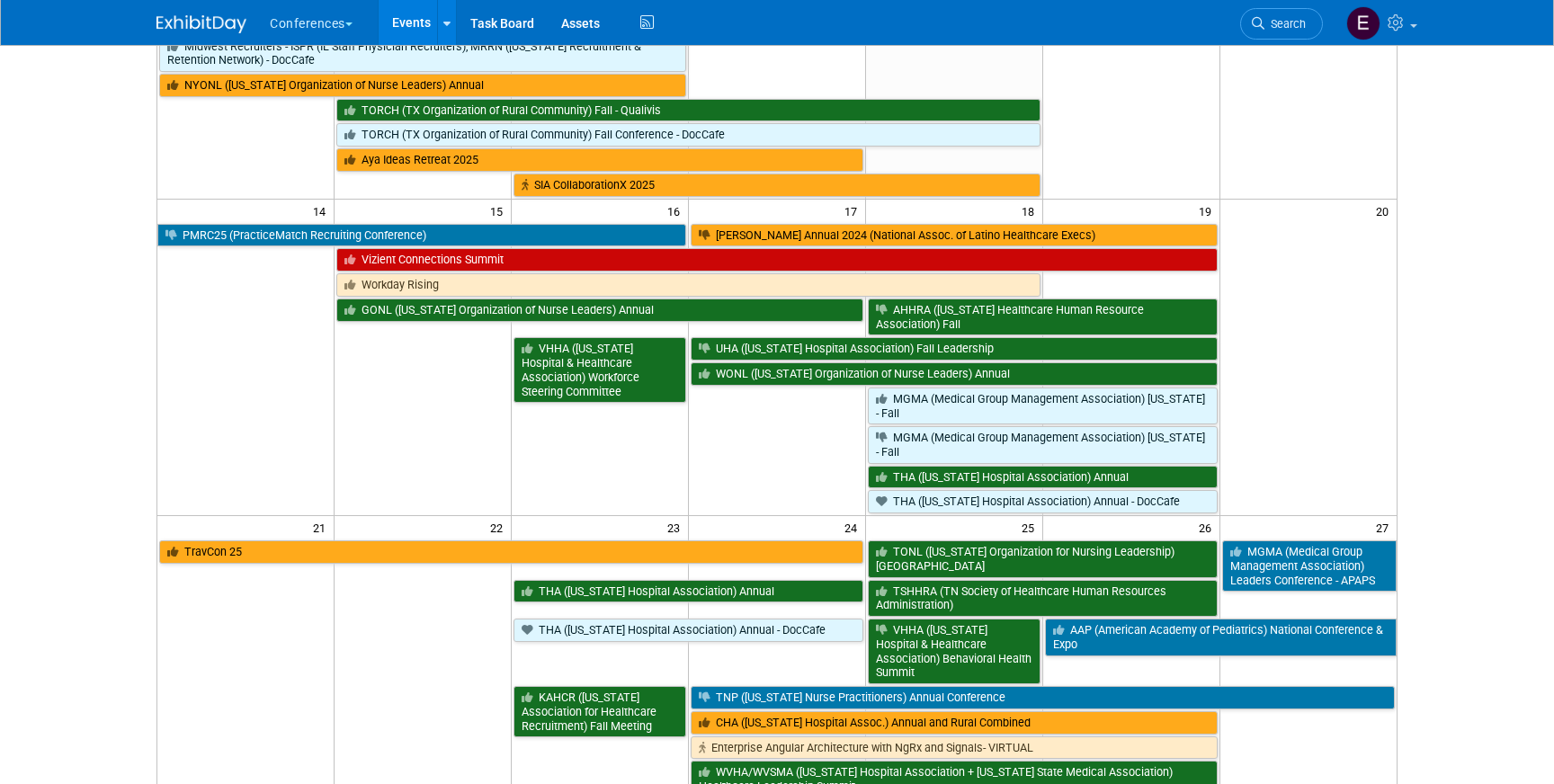
scroll to position [490, 0]
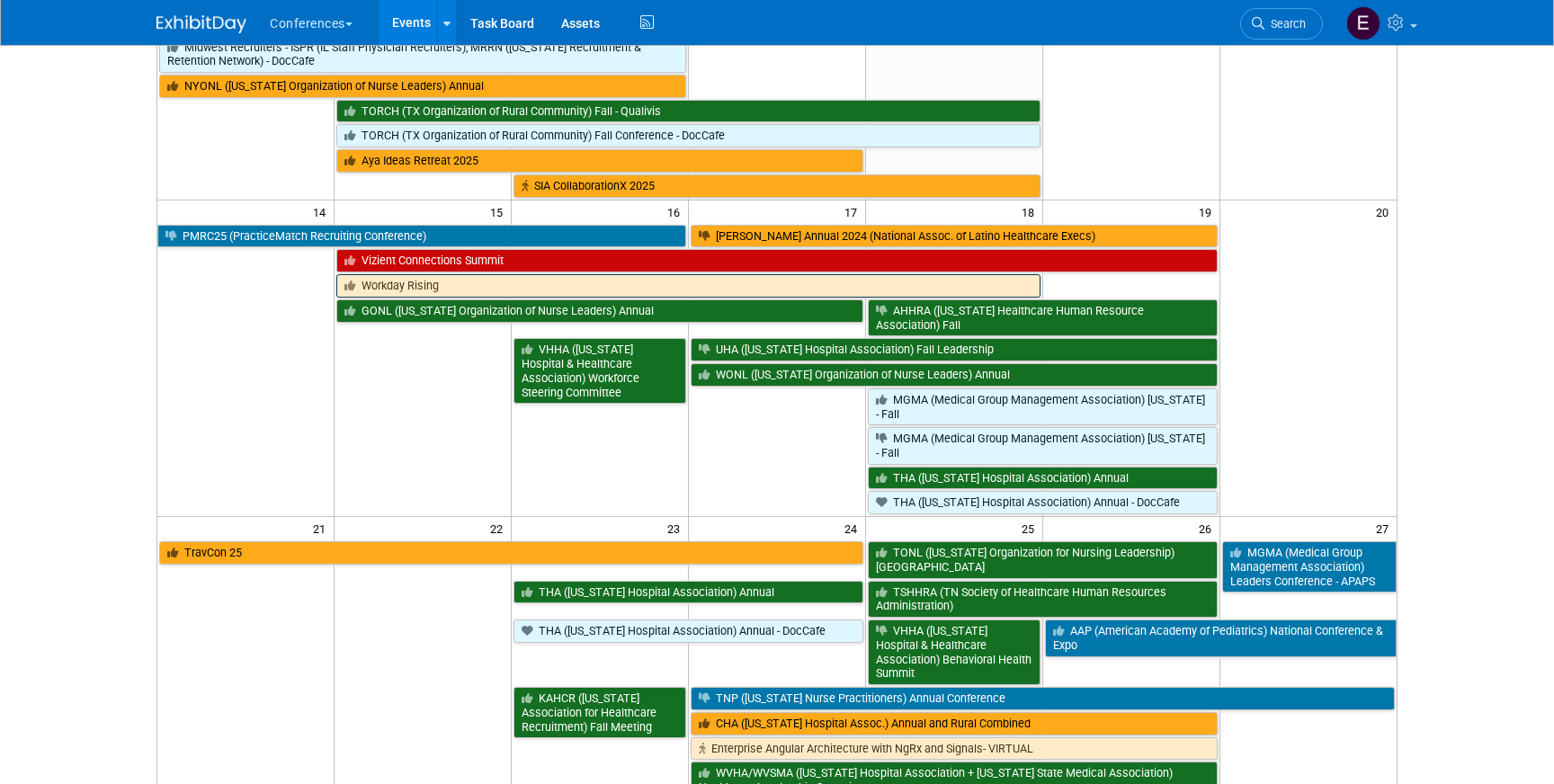
click at [438, 286] on link "Workday Rising" at bounding box center [688, 285] width 704 height 23
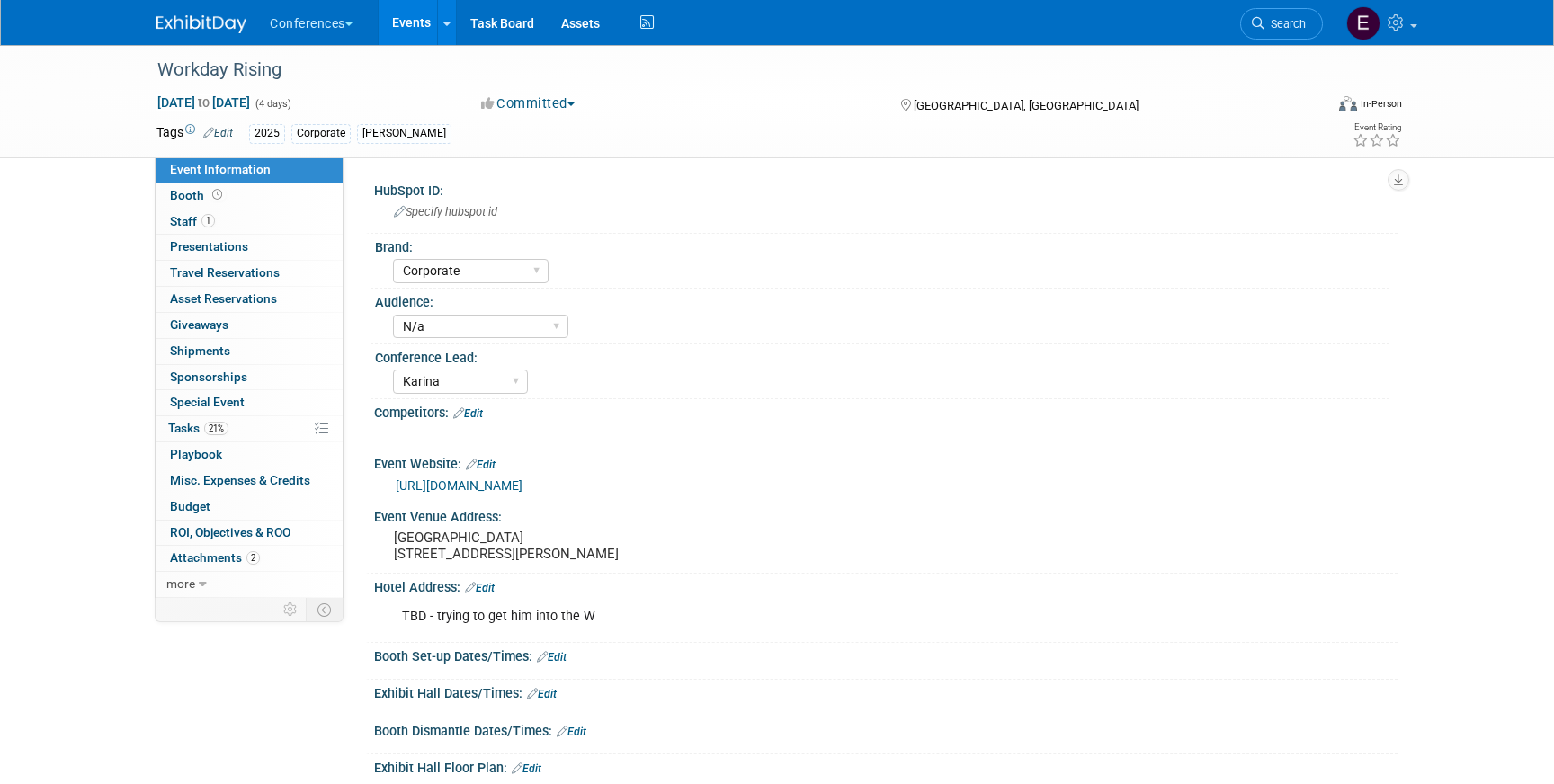
select select "Corporate"
select select "N/a"
select select "Karina"
click at [205, 222] on span "1" at bounding box center [208, 220] width 14 height 14
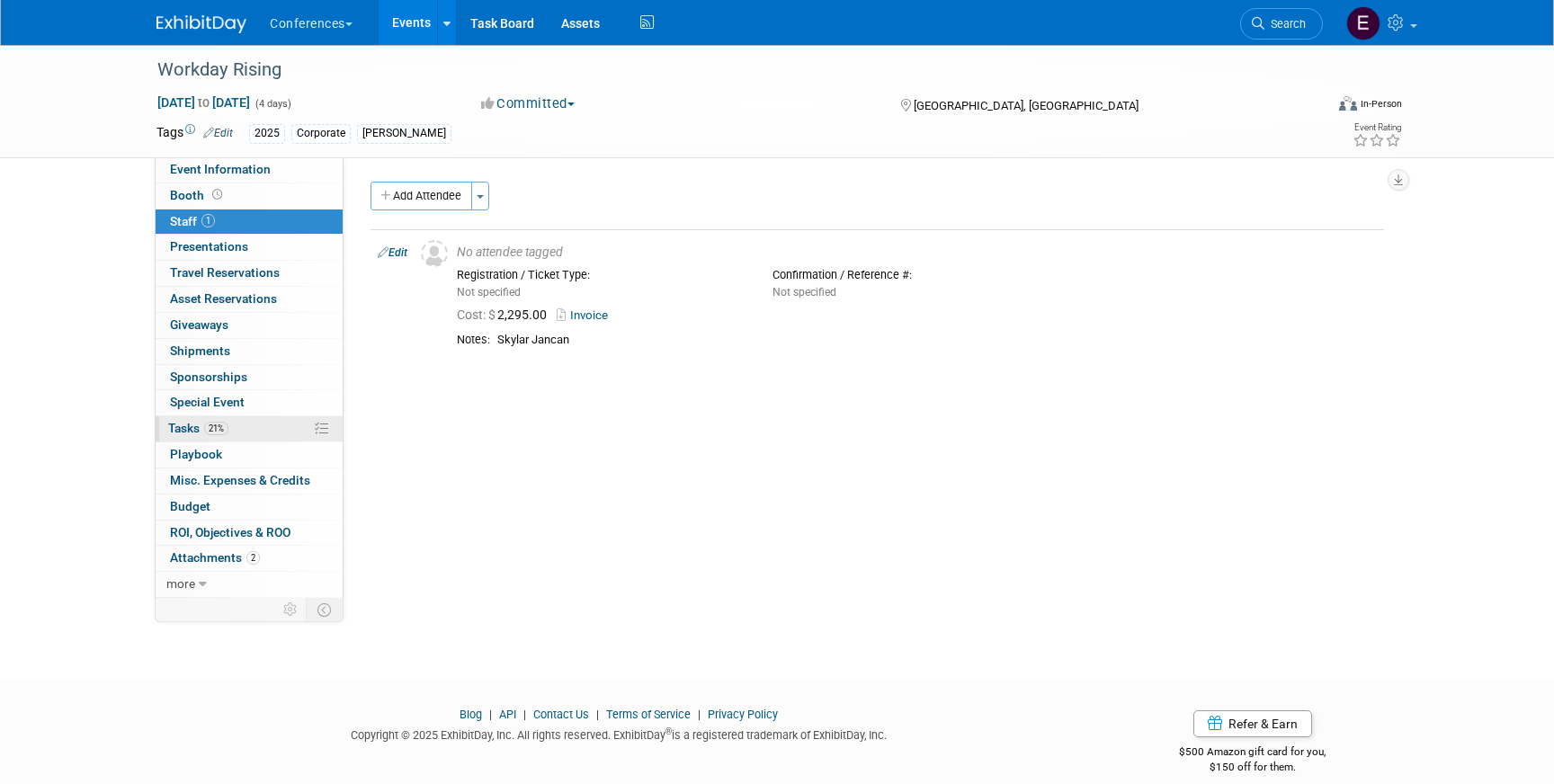
click at [259, 427] on link "21% Tasks 21%" at bounding box center [250, 428] width 187 height 25
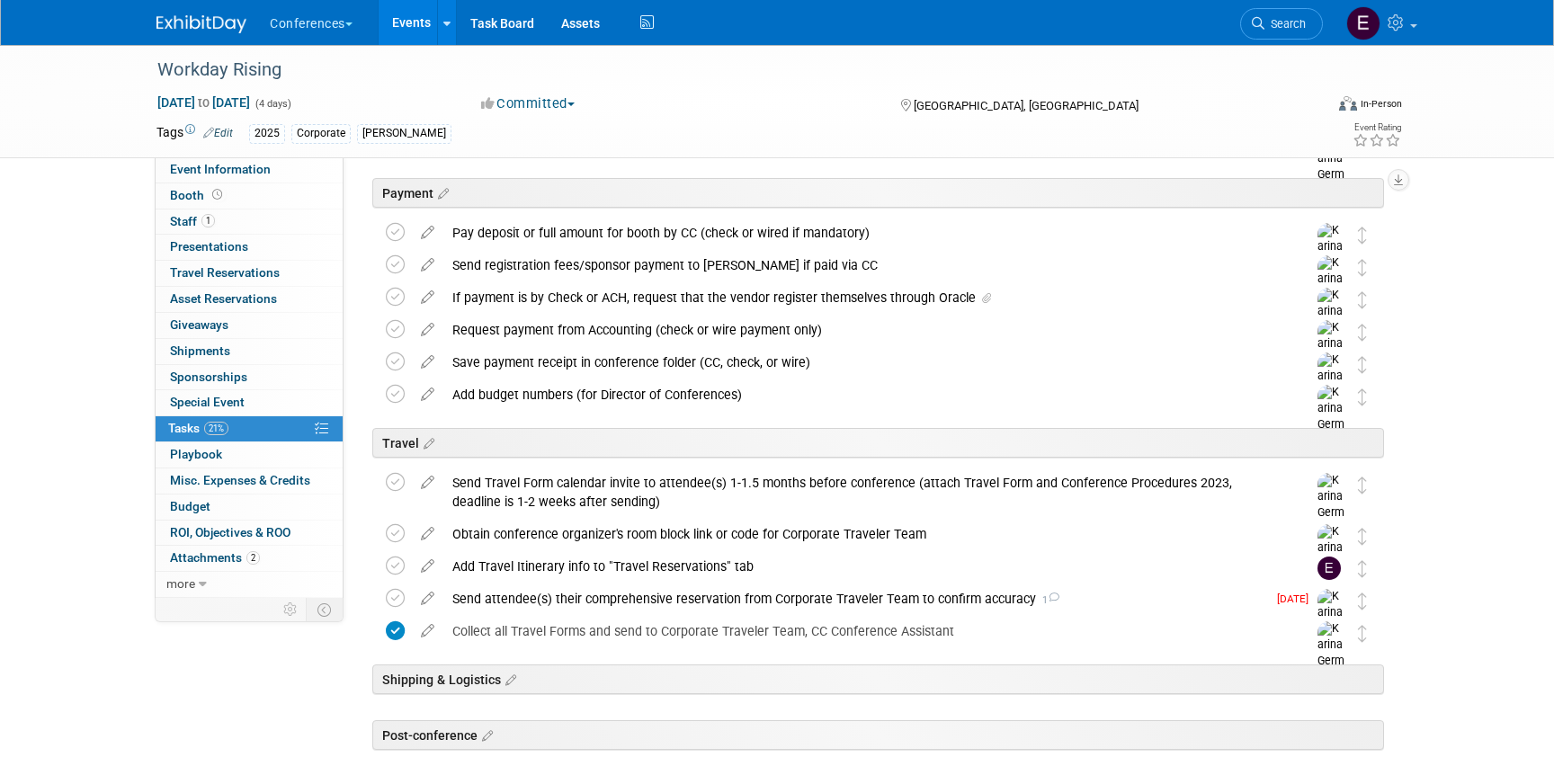
scroll to position [455, 0]
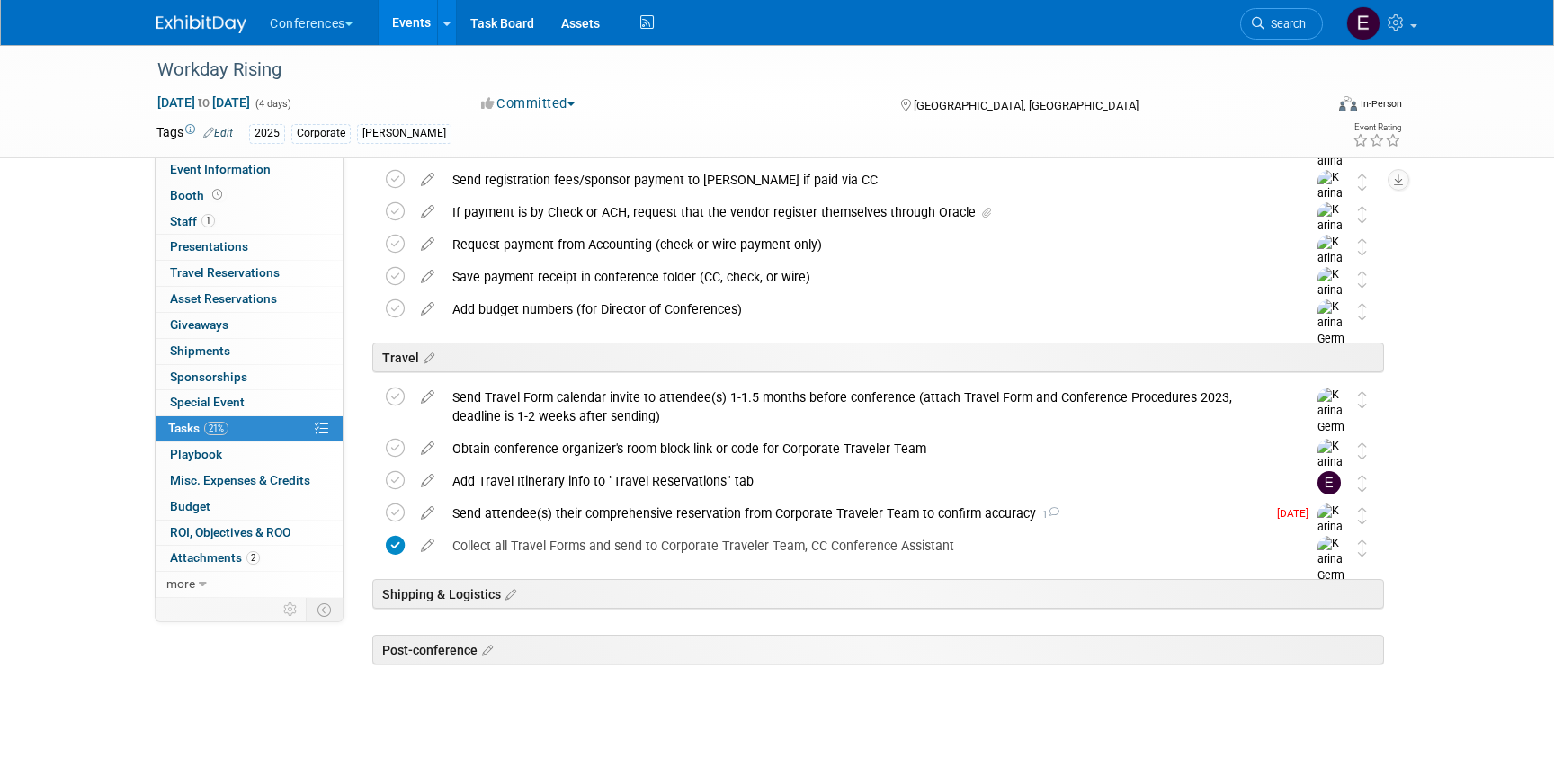
click at [184, 28] on img at bounding box center [202, 25] width 90 height 18
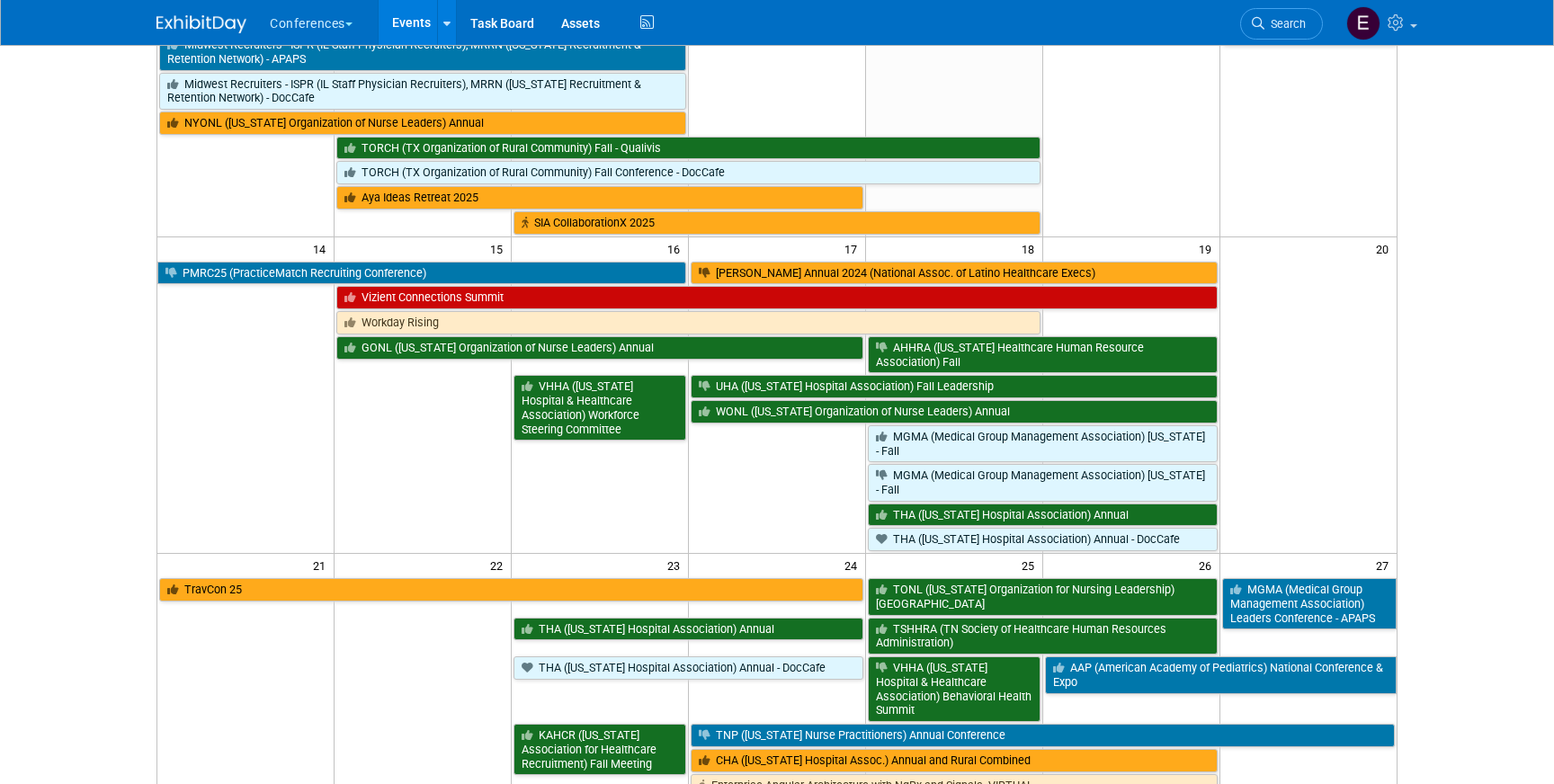
scroll to position [454, 0]
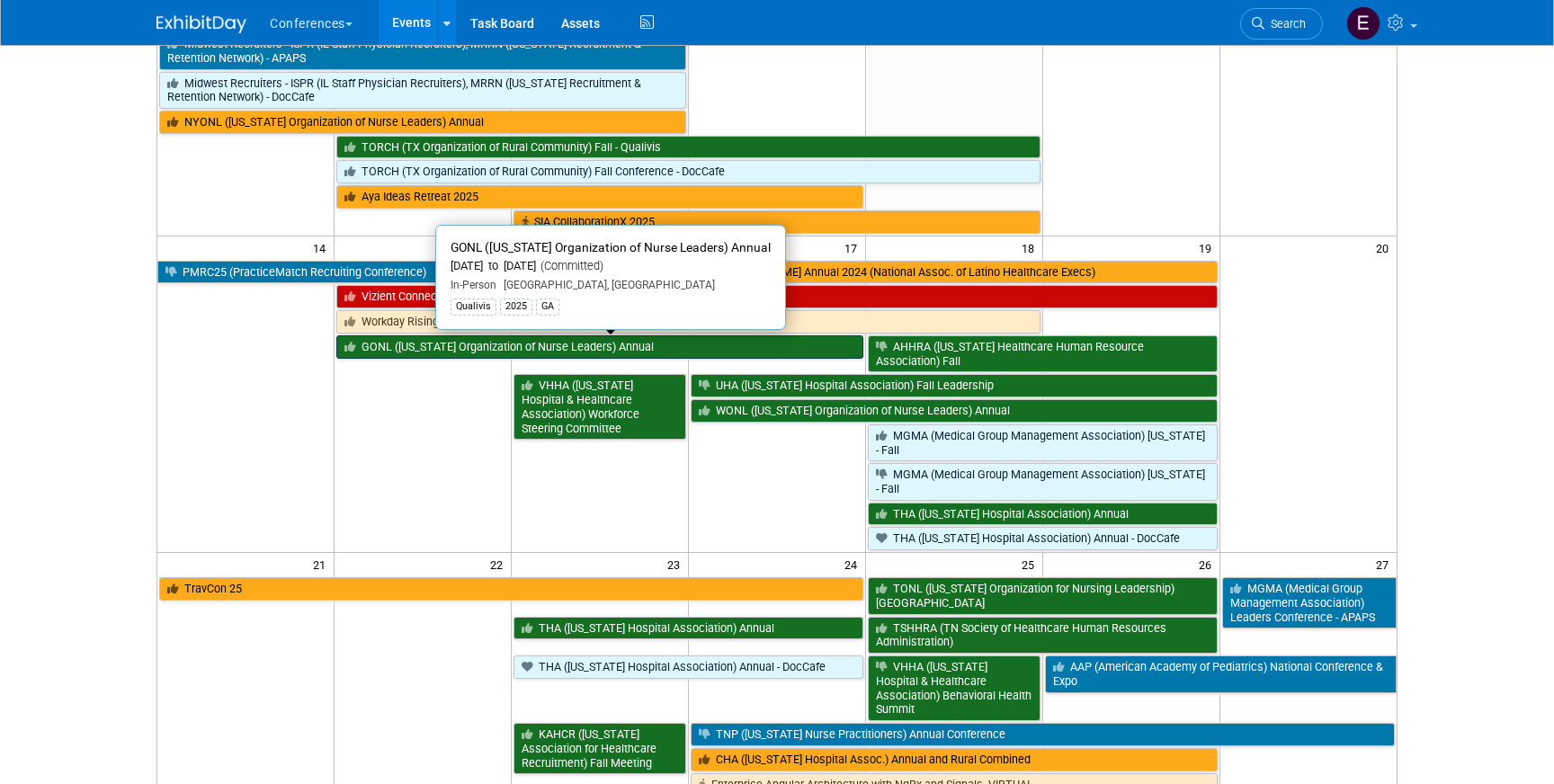
click at [425, 347] on link "GONL ([US_STATE] Organization of Nurse Leaders) Annual" at bounding box center [600, 347] width 527 height 23
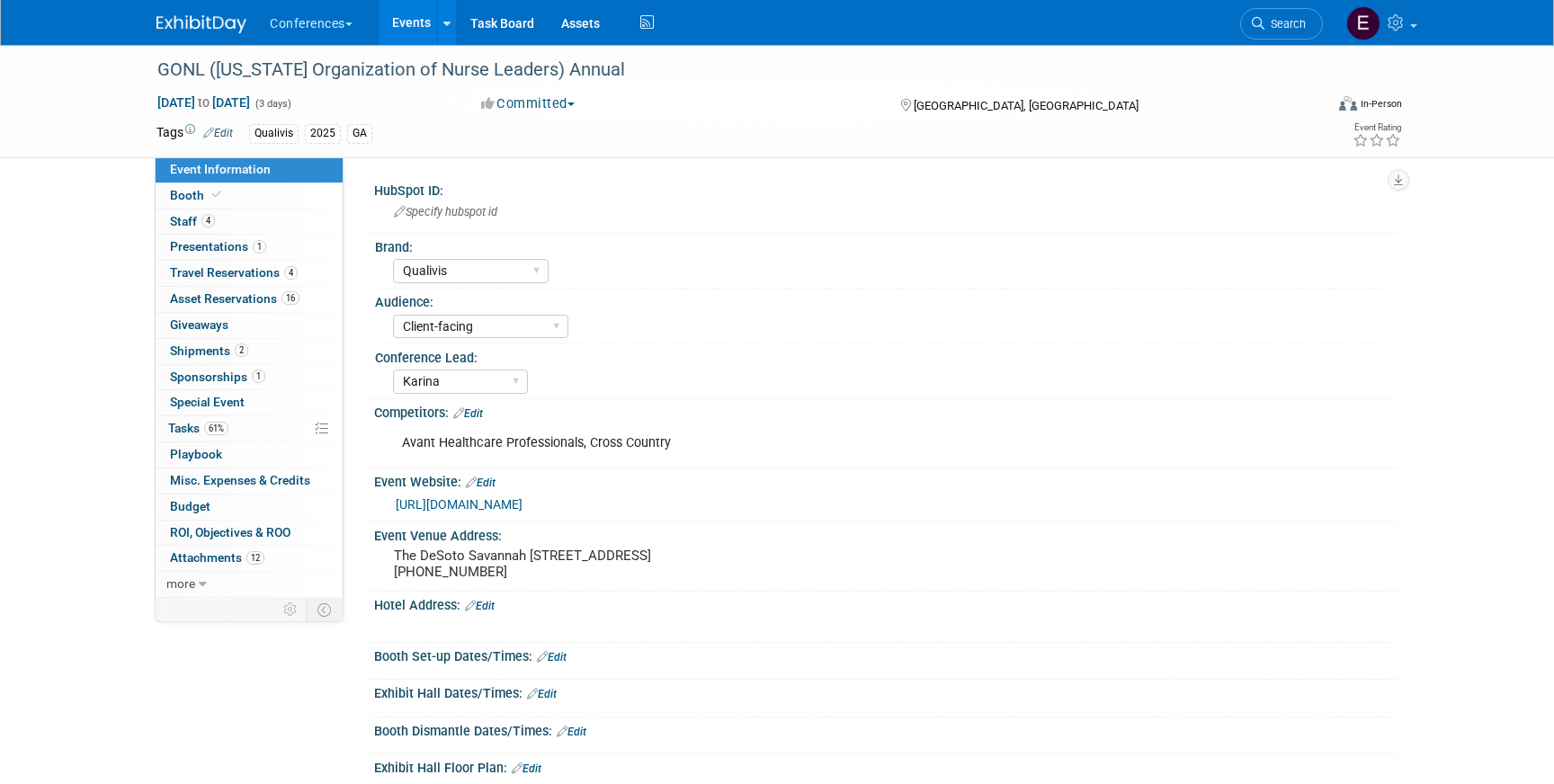
select select "Qualivis"
select select "Client-facing"
select select "Karina"
click at [214, 272] on span "Travel Reservations 4" at bounding box center [233, 272] width 128 height 15
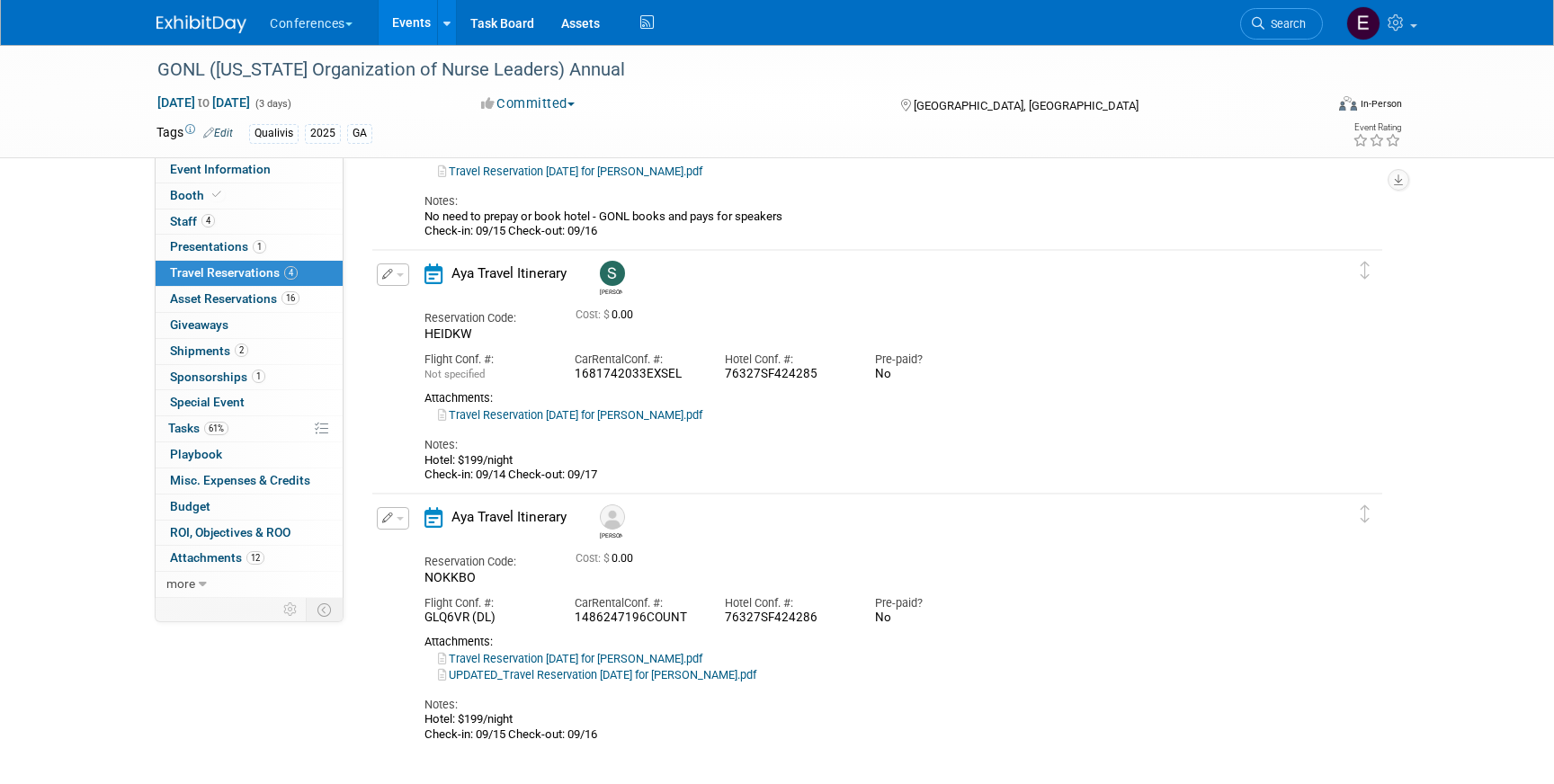
scroll to position [484, 0]
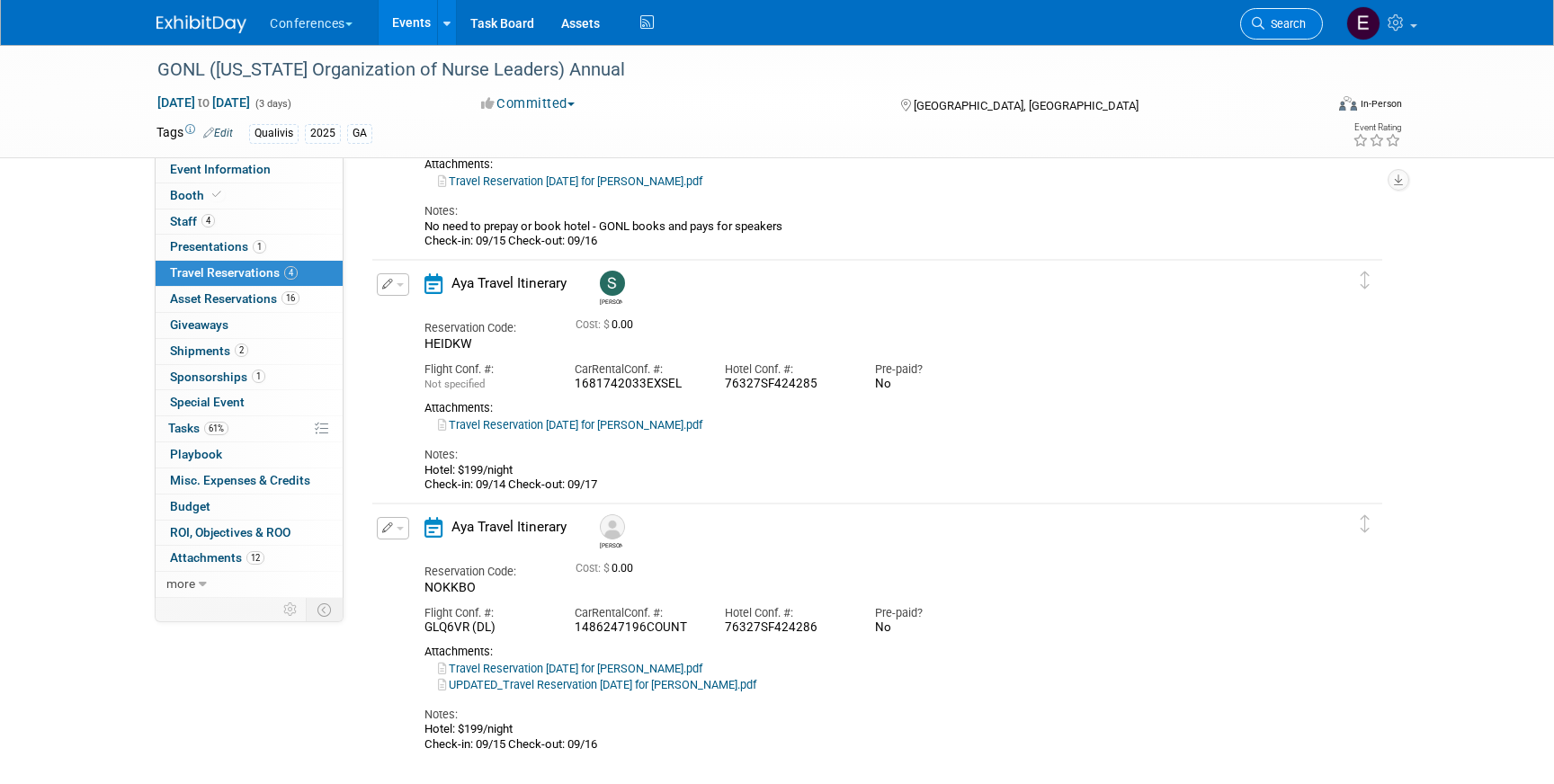
click at [1278, 22] on span "Search" at bounding box center [1285, 24] width 41 height 14
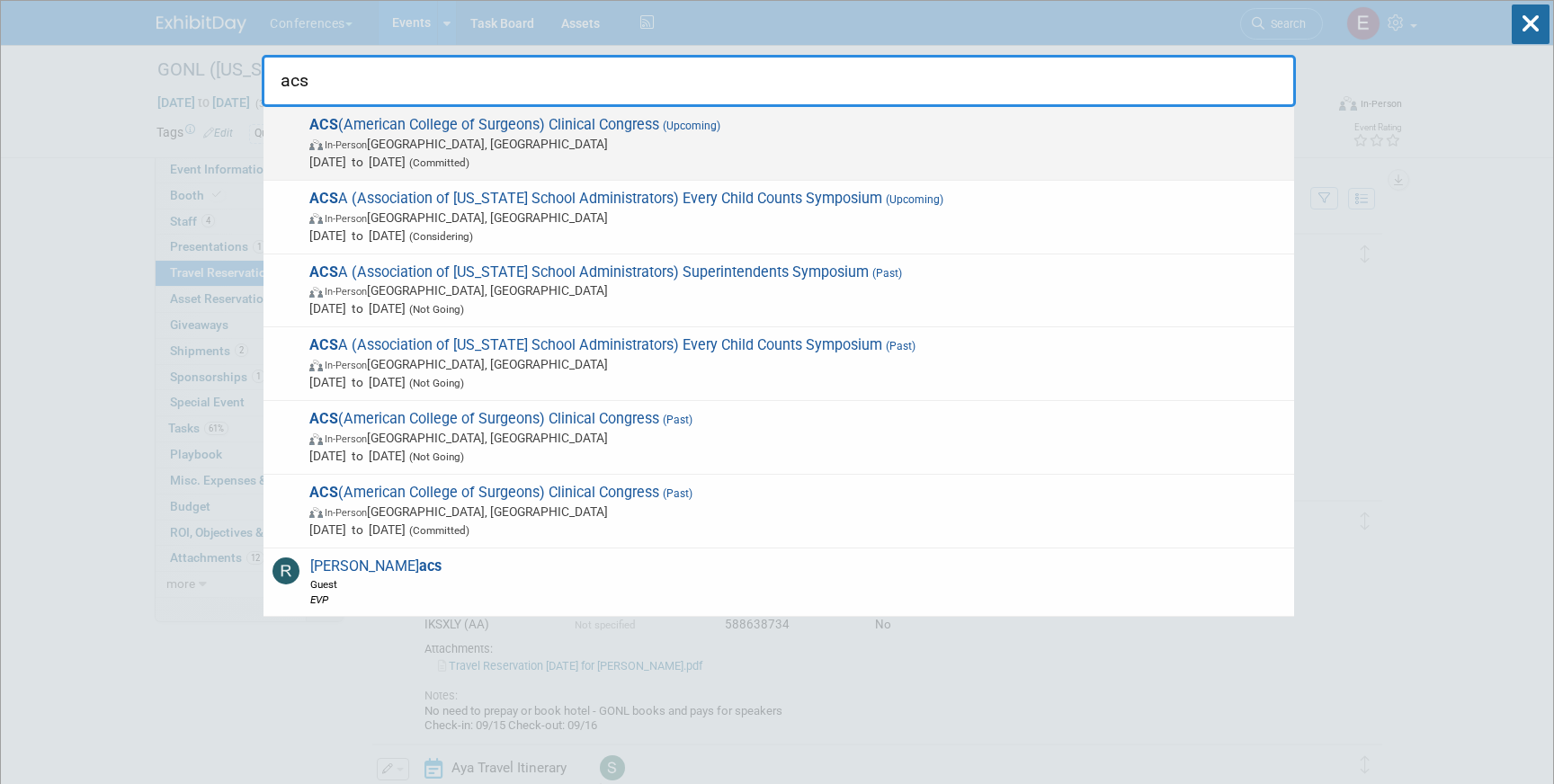
type input "acs"
click at [660, 153] on span "Oct 4, 2025 to Oct 7, 2025 (Committed)" at bounding box center [797, 162] width 976 height 18
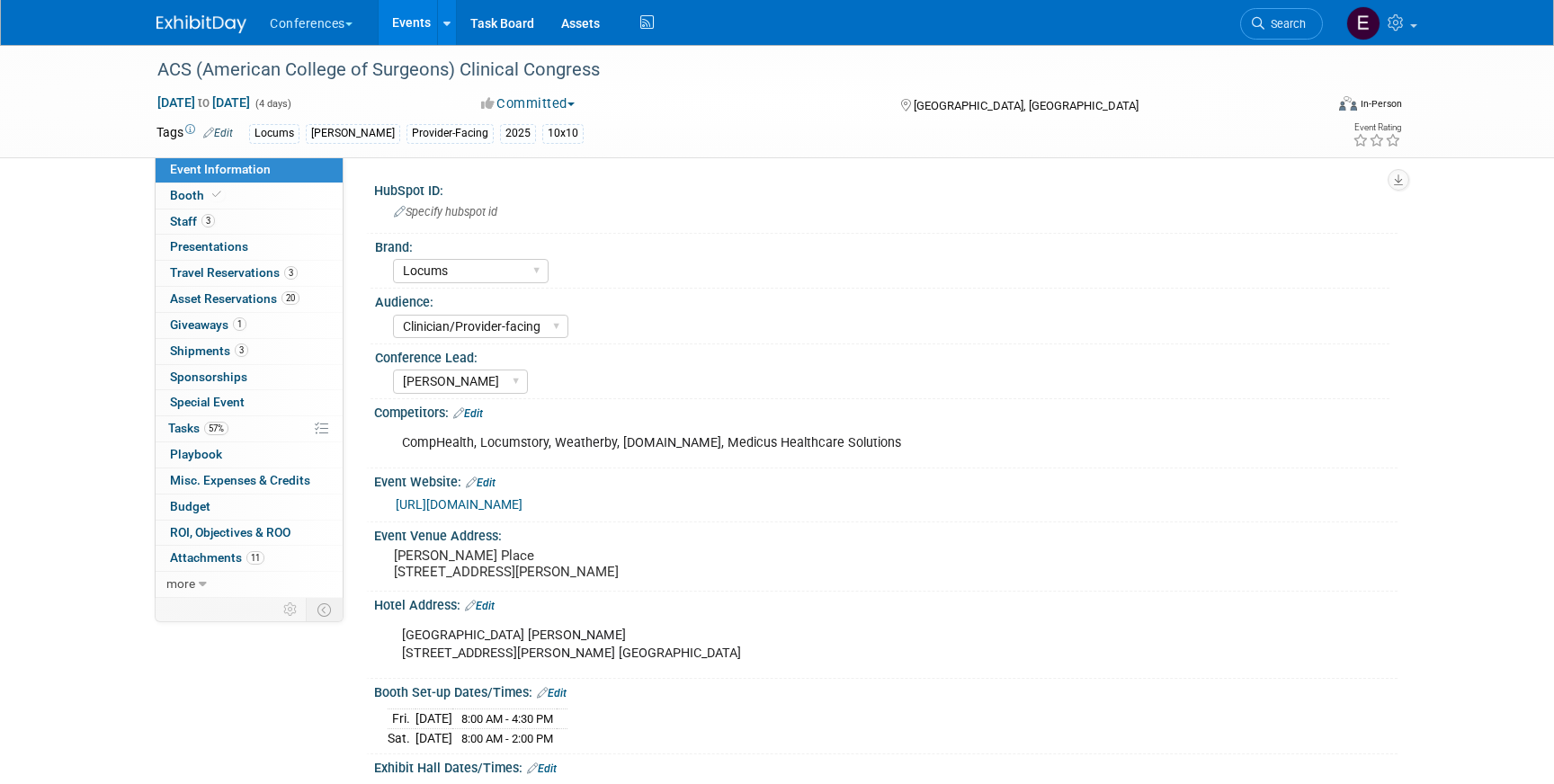
select select "Locums"
select select "Clinician/Provider-facing"
select select "[PERSON_NAME]"
click at [225, 220] on link "3 Staff 3" at bounding box center [250, 221] width 187 height 25
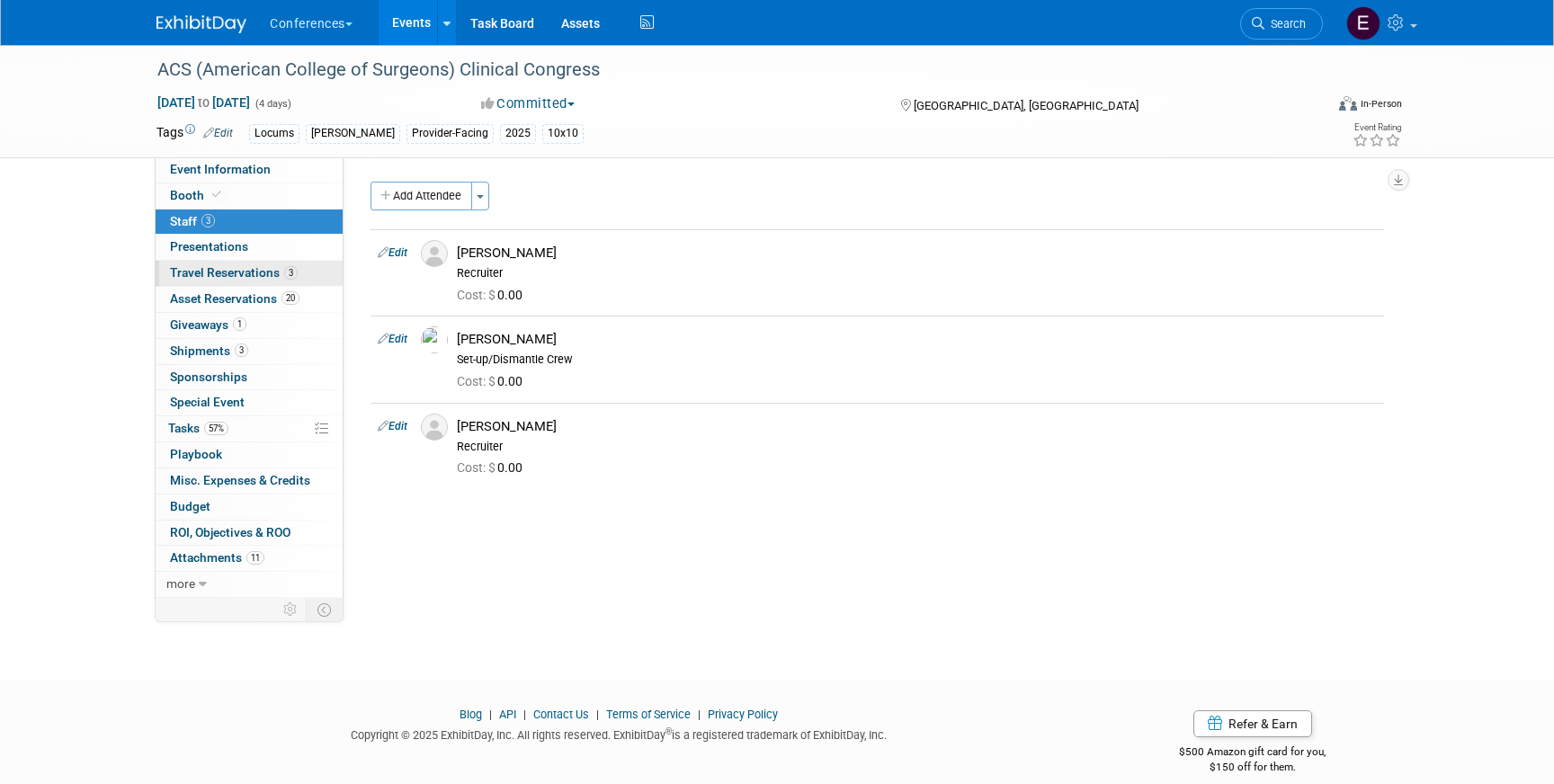
click at [251, 277] on span "Travel Reservations 3" at bounding box center [233, 272] width 128 height 15
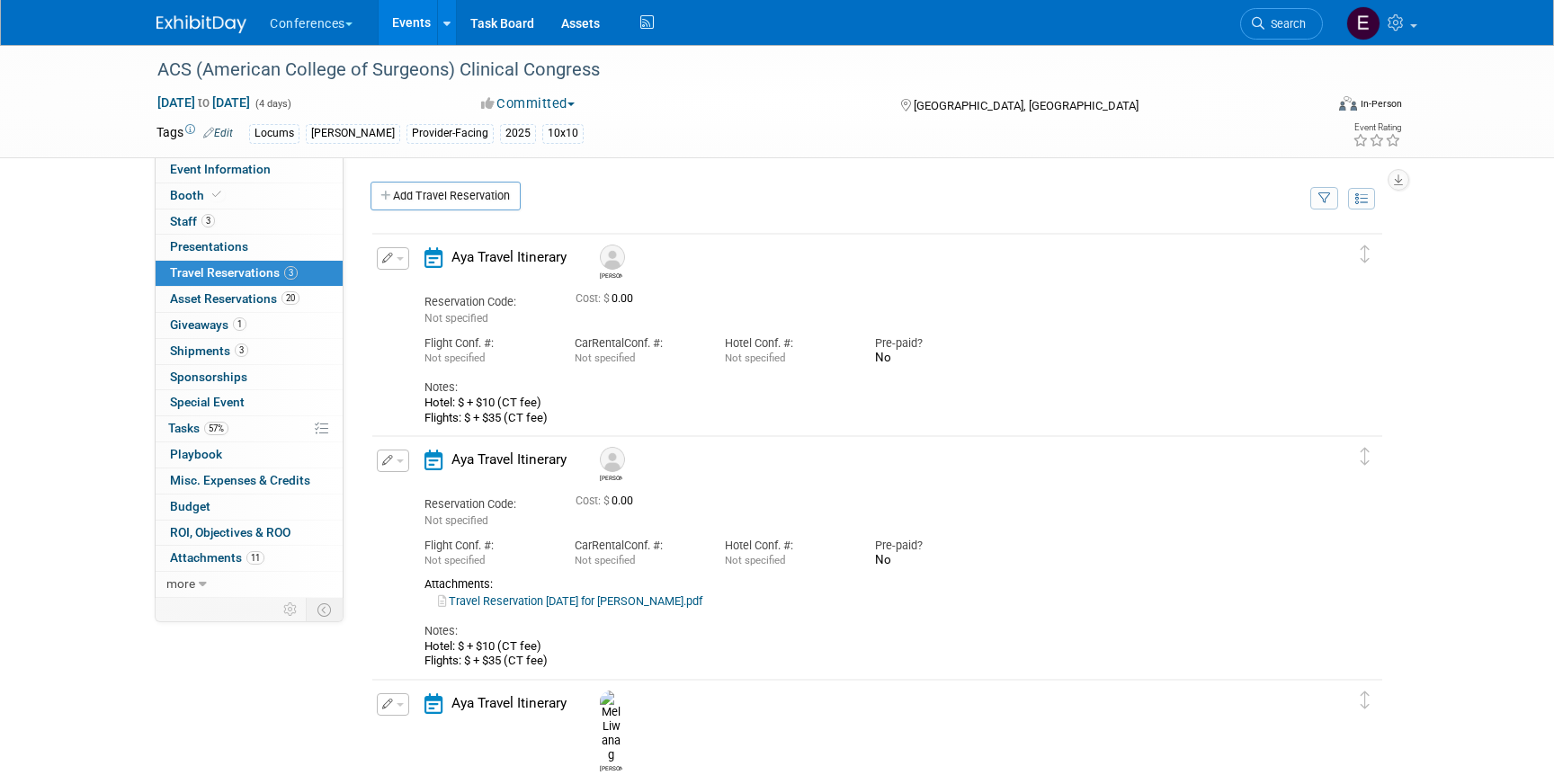
click at [402, 271] on div "Edit Reservation [GEOGRAPHIC_DATA]" at bounding box center [392, 264] width 39 height 33
click at [395, 261] on button "button" at bounding box center [393, 259] width 32 height 23
click at [420, 293] on button "Edit Reservation" at bounding box center [454, 290] width 152 height 26
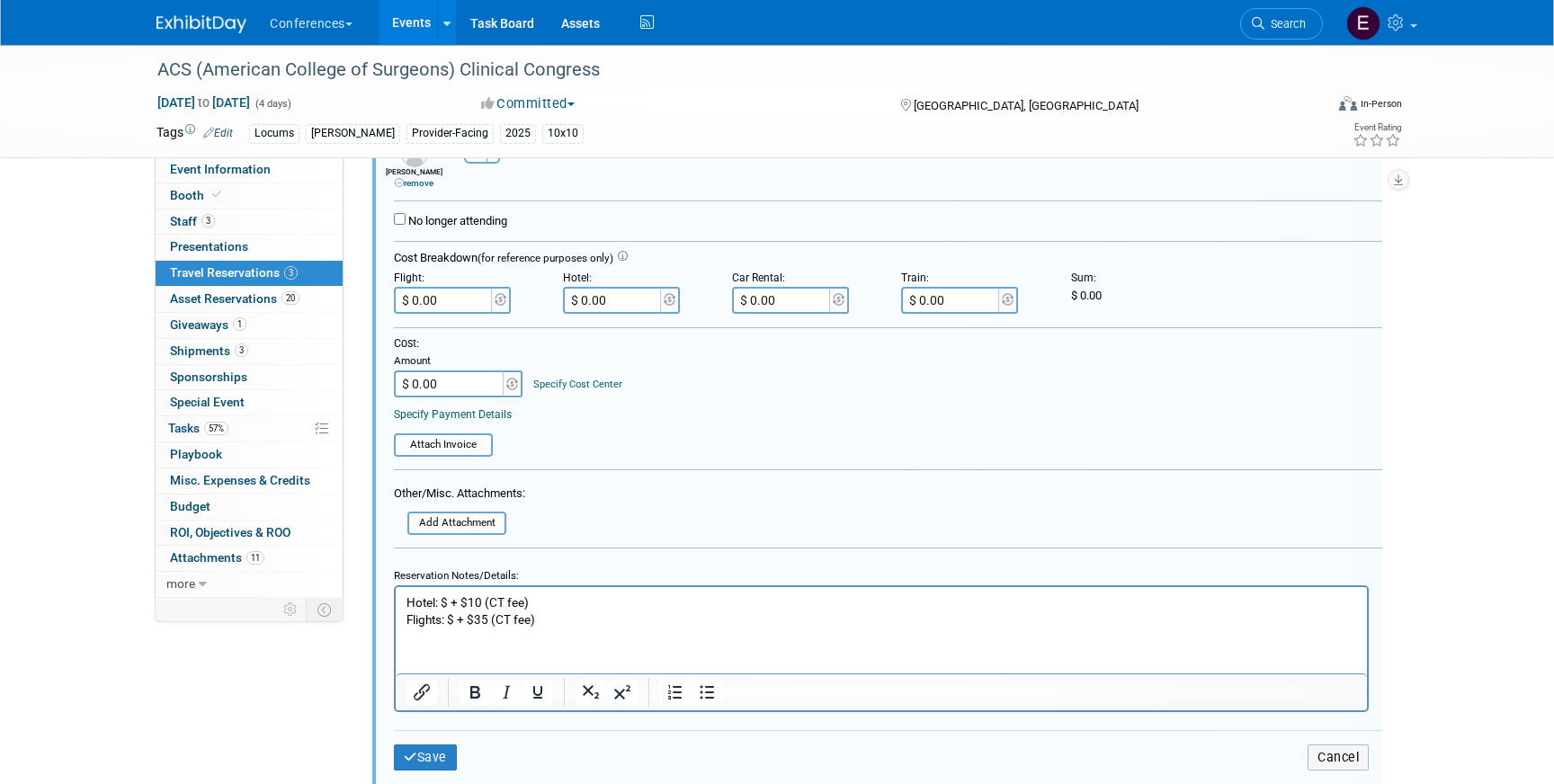
scroll to position [390, 0]
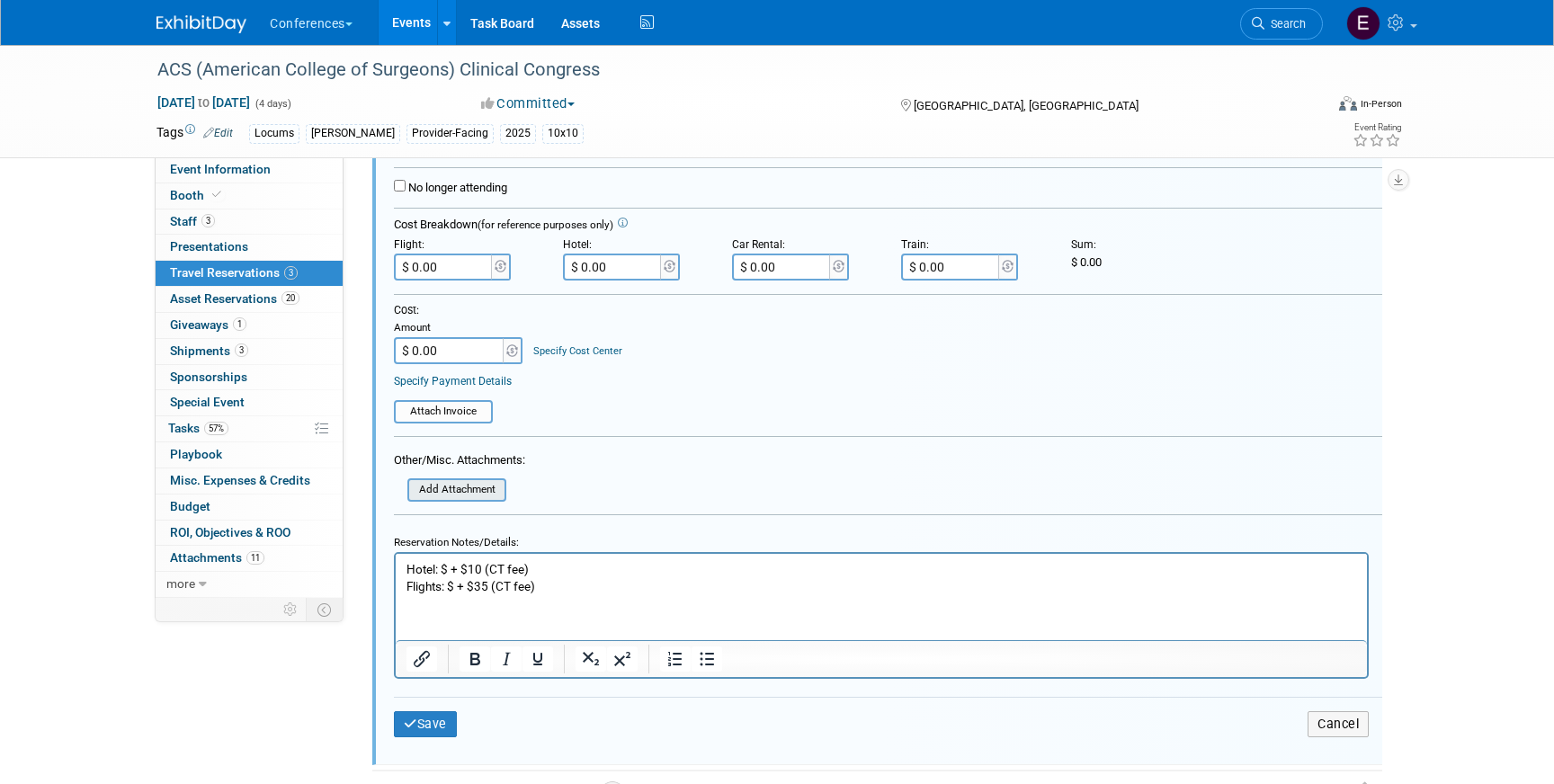
click at [465, 494] on input "file" at bounding box center [397, 491] width 214 height 20
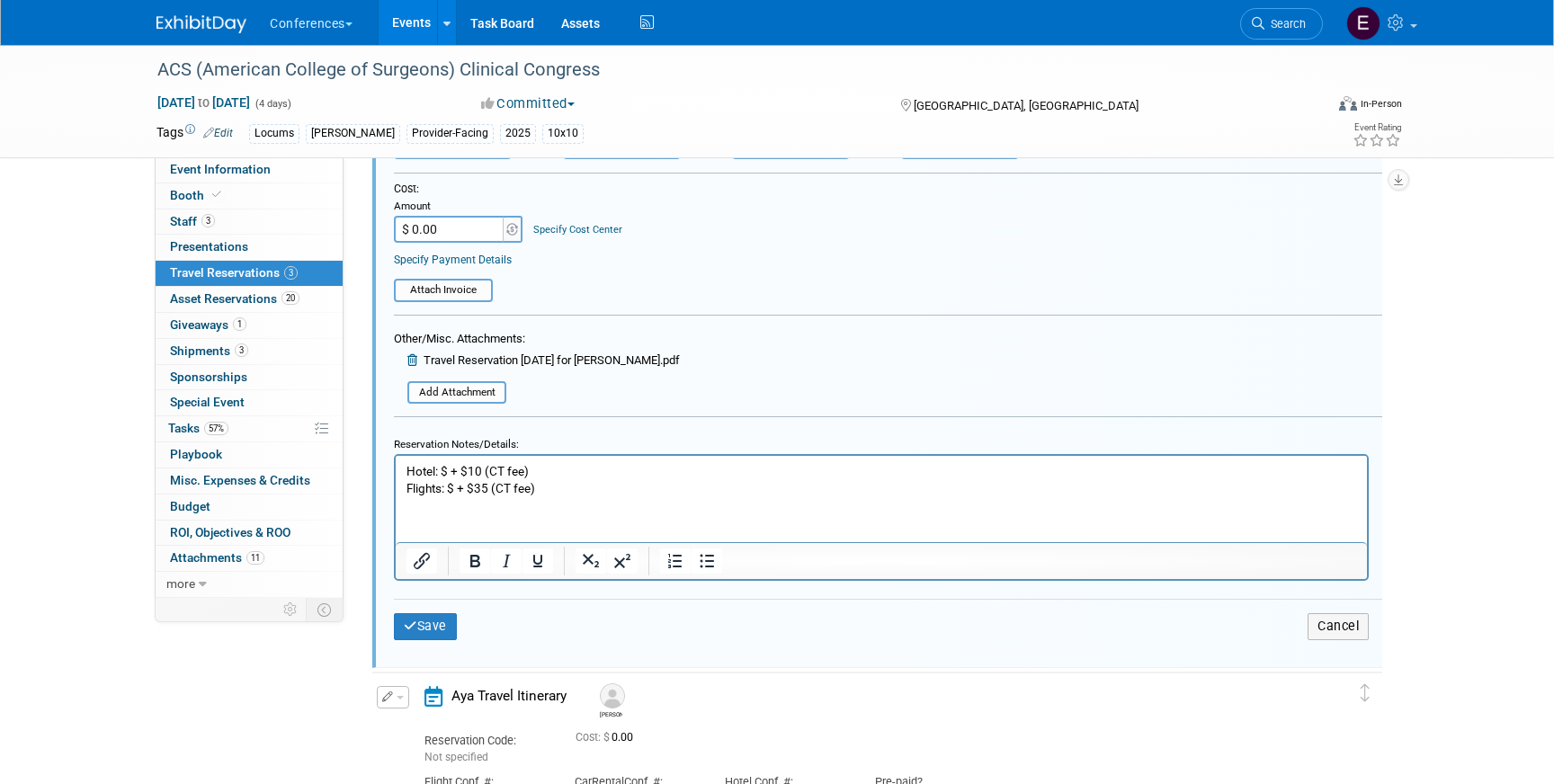
scroll to position [535, 0]
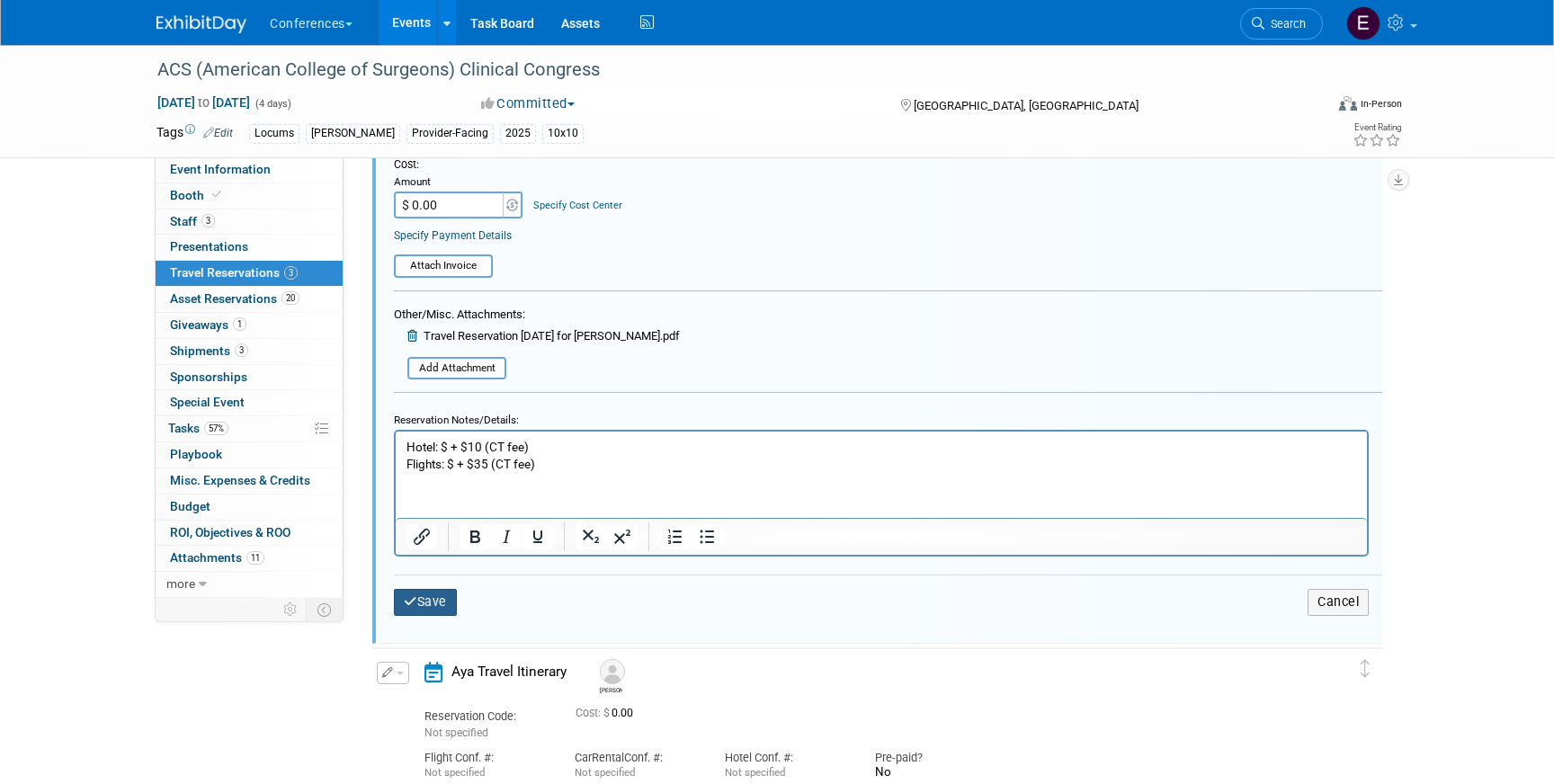
click at [437, 603] on button "Save" at bounding box center [425, 602] width 63 height 26
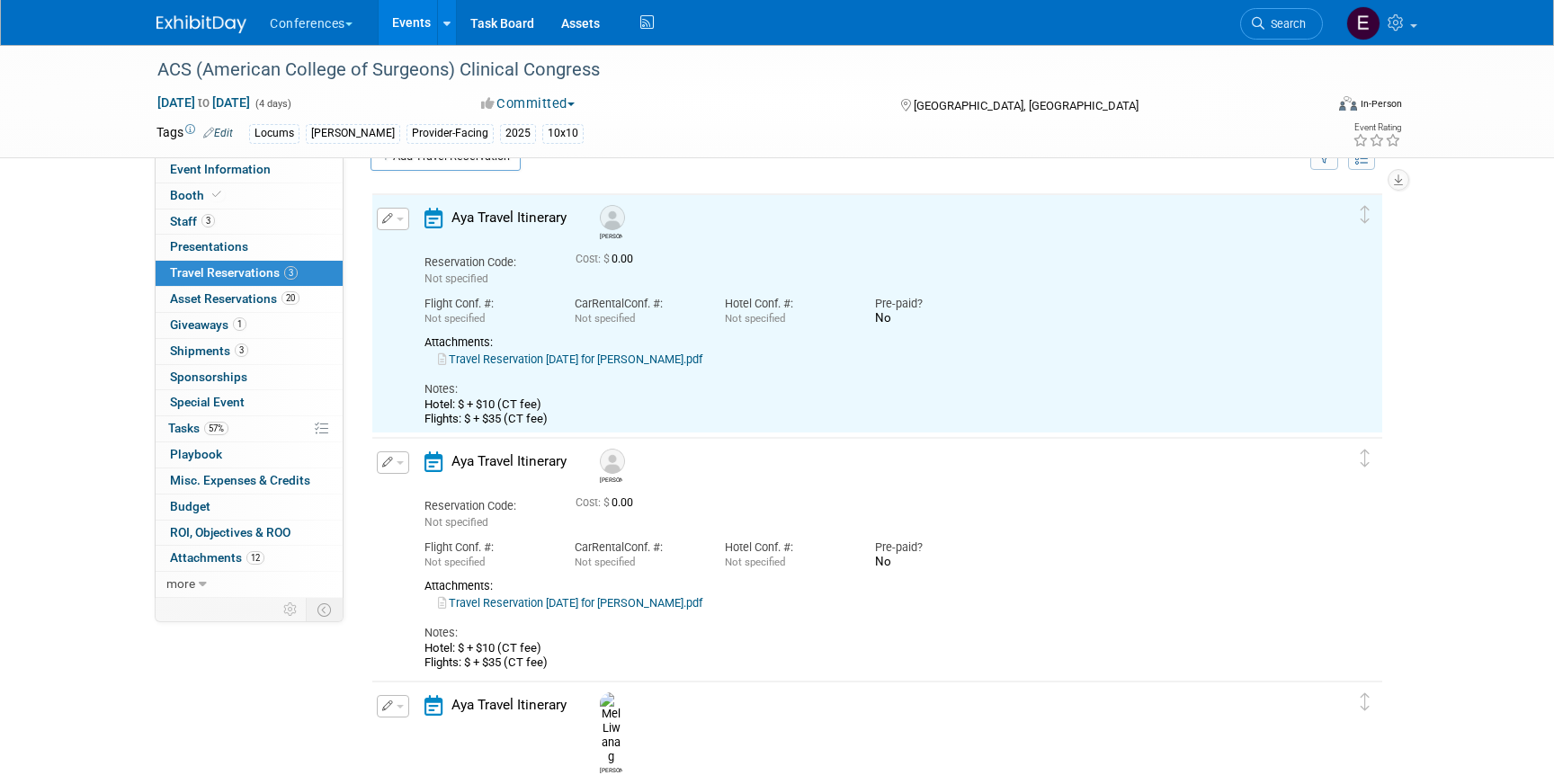
scroll to position [30, 0]
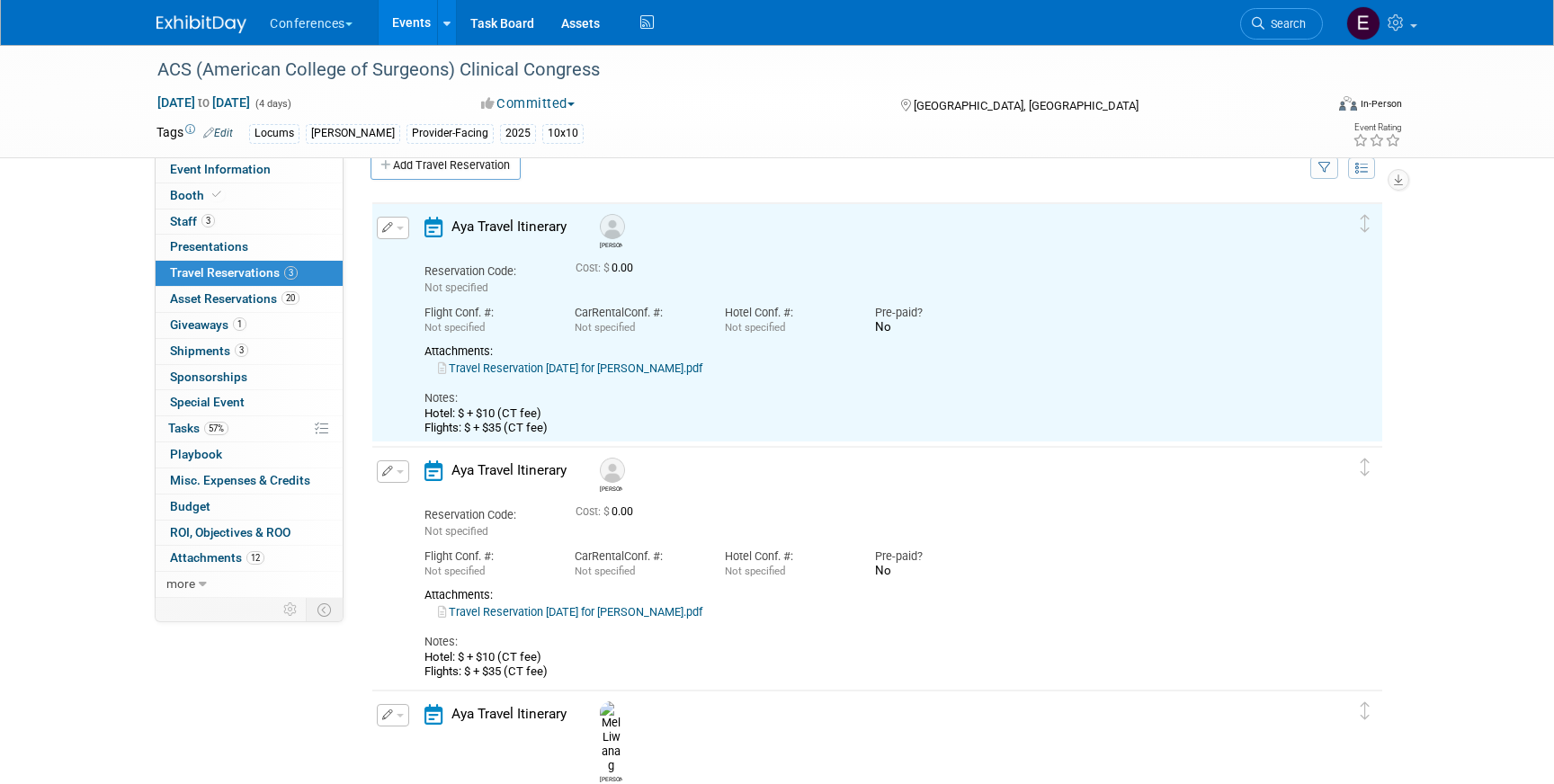
click at [624, 370] on link "Travel Reservation [DATE] for [PERSON_NAME].pdf" at bounding box center [570, 368] width 264 height 14
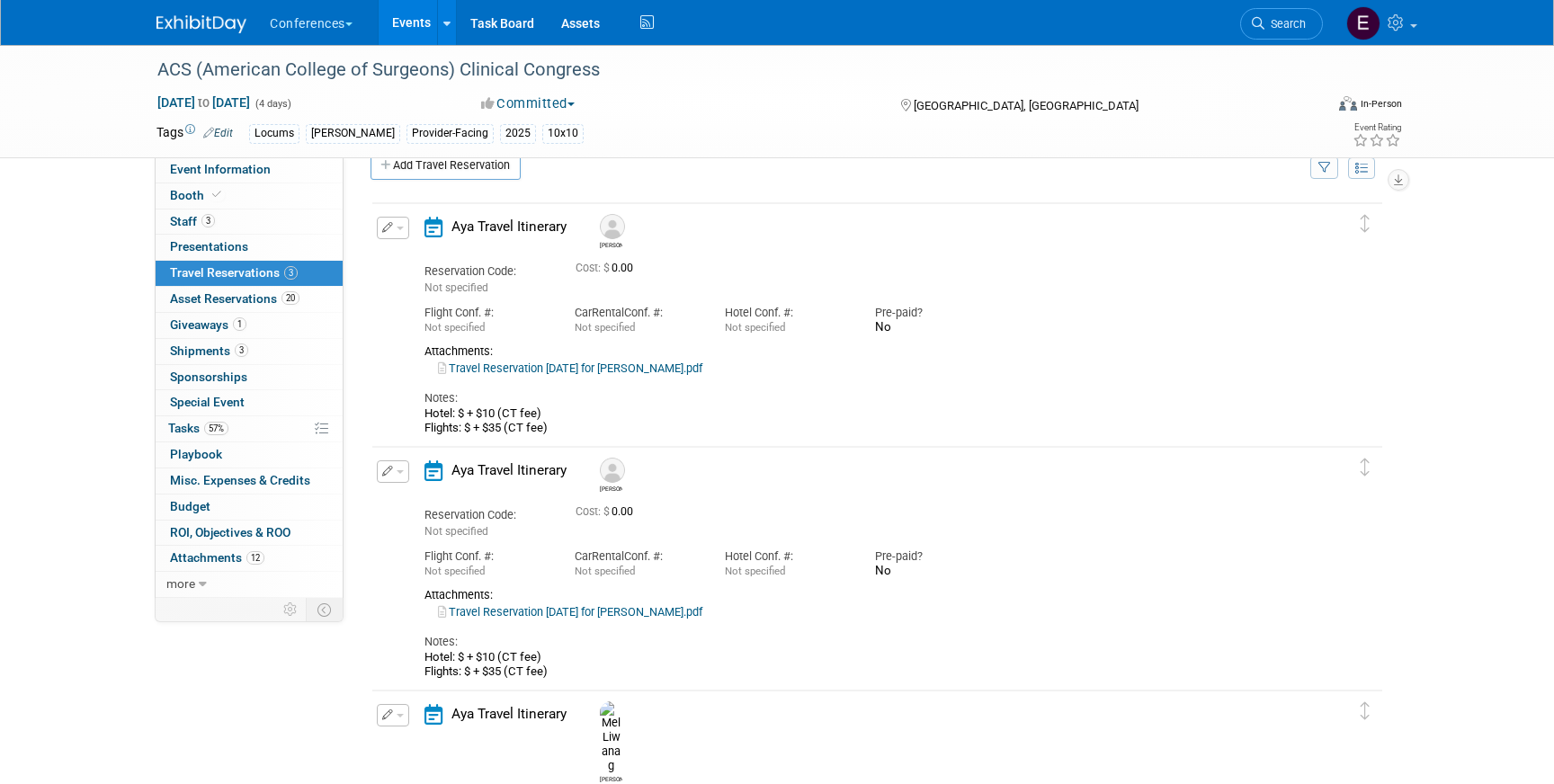
click at [391, 246] on div "Edit Reservation [GEOGRAPHIC_DATA]" at bounding box center [387, 233] width 21 height 33
click at [391, 236] on button "button" at bounding box center [393, 227] width 32 height 23
click at [404, 253] on button "Edit Reservation" at bounding box center [454, 259] width 152 height 26
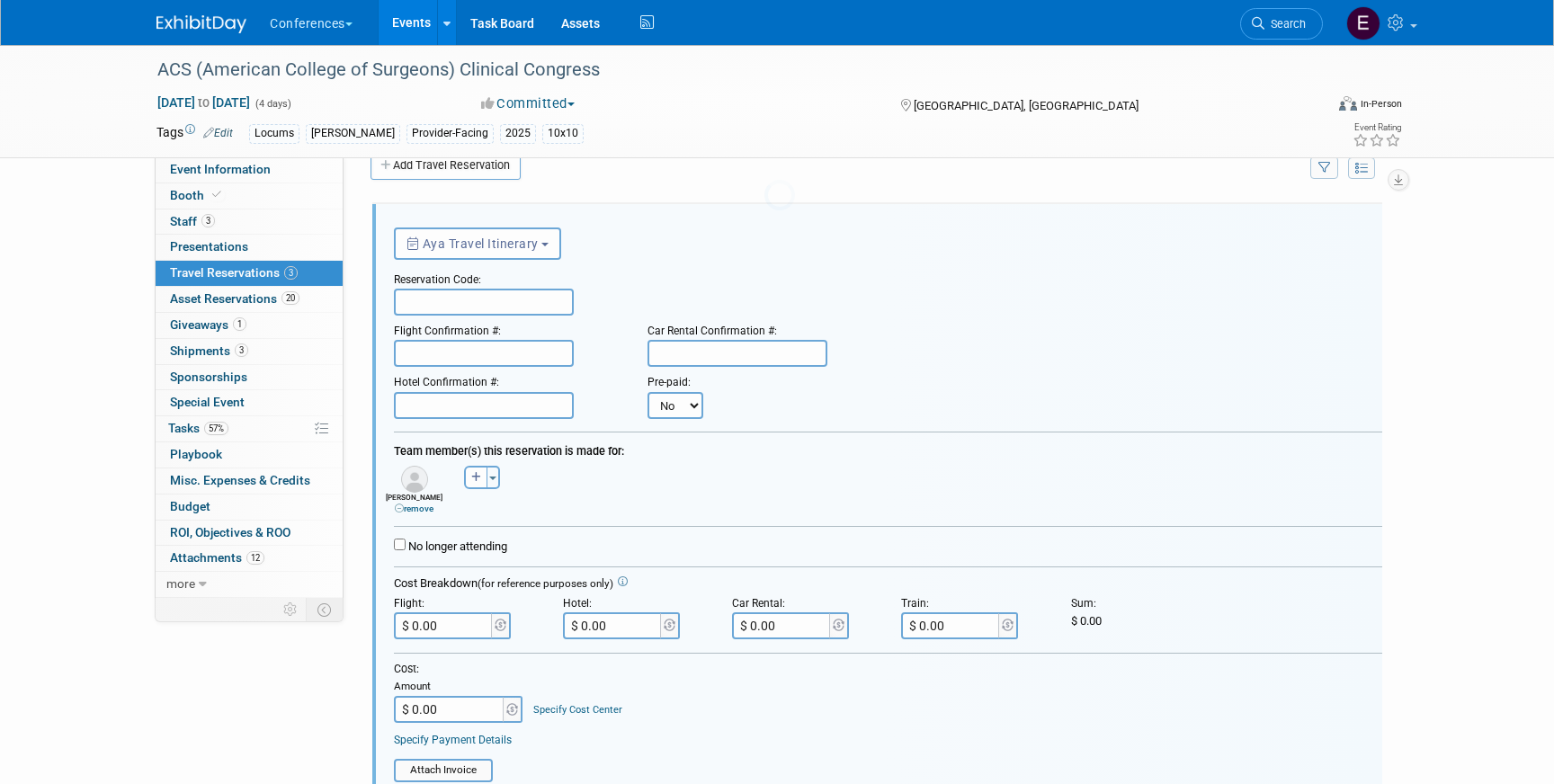
scroll to position [0, 0]
click at [443, 301] on input "text" at bounding box center [483, 302] width 180 height 27
paste input "OXBESY"
type input "OXBESY"
click at [485, 355] on input "text" at bounding box center [483, 353] width 180 height 27
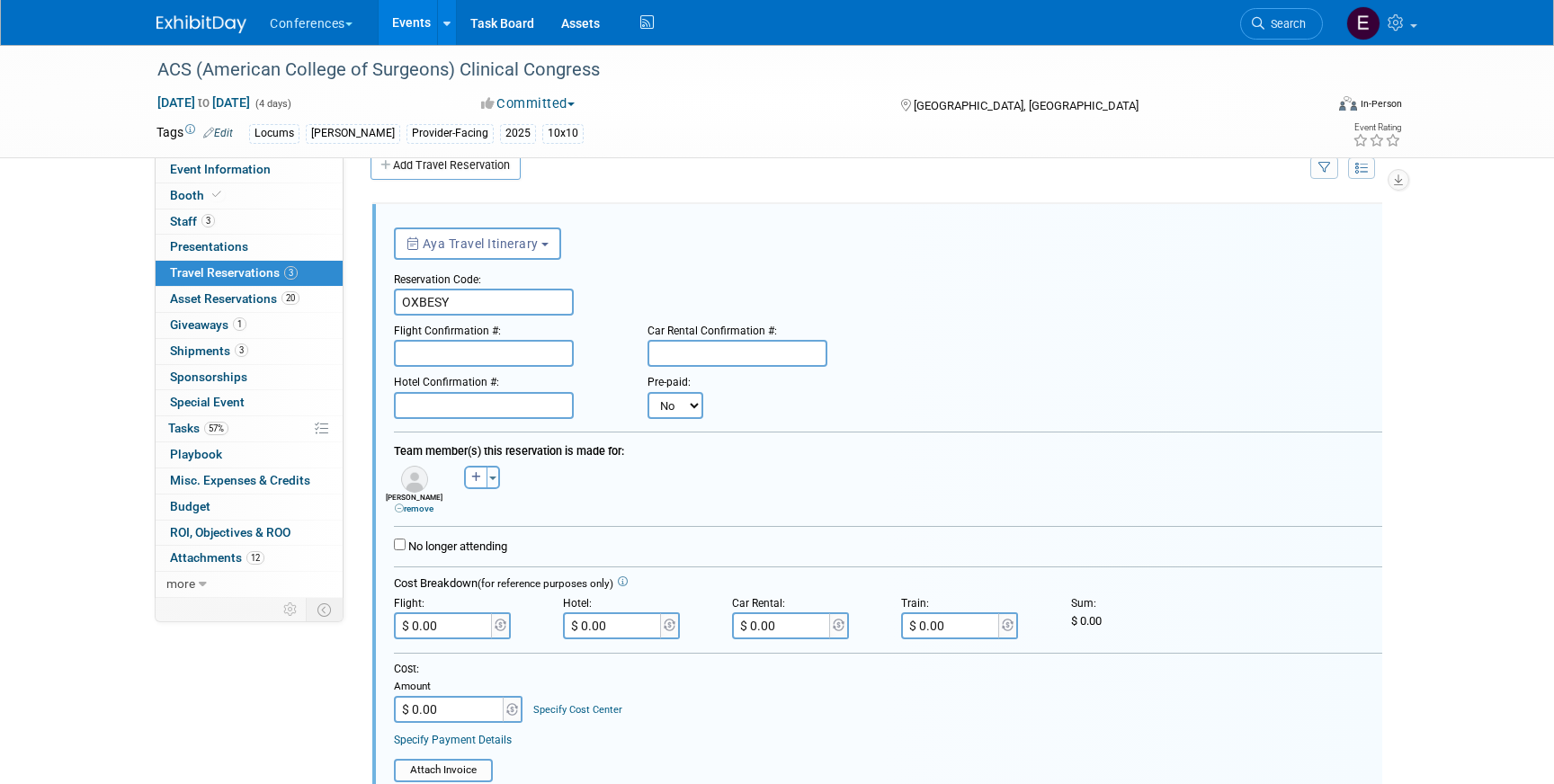
paste input "C385V9 (UA), BRV5R6 (WN)"
type input "C385V9 (UA), BRV5R6 (WN)"
click at [415, 411] on input "text" at bounding box center [483, 404] width 180 height 27
paste input "50878266"
type input "50878266"
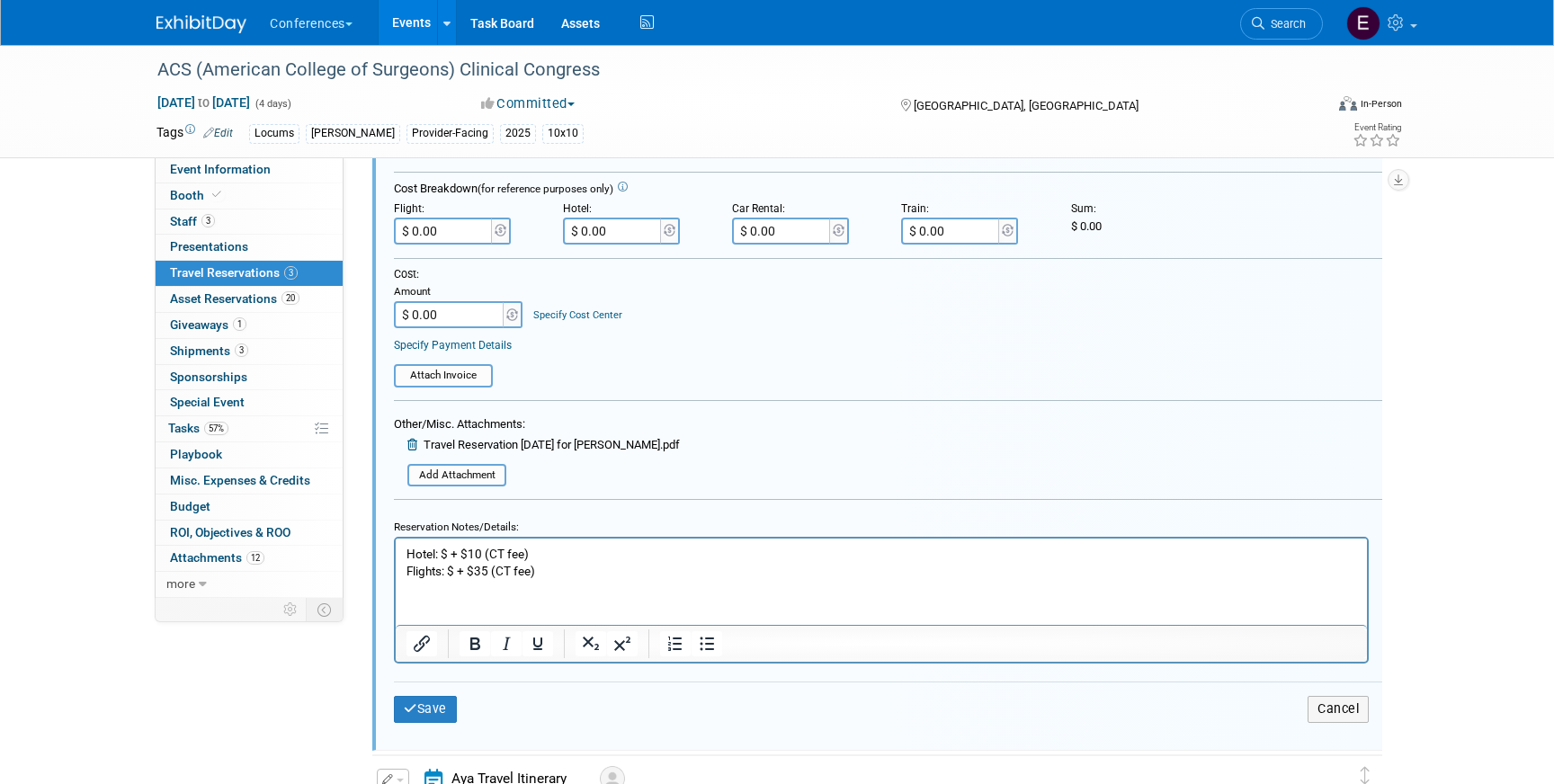
scroll to position [426, 0]
click at [448, 558] on p "Hotel: $ + $10 (CT fee) Flights: $ + $35 (CT fee)" at bounding box center [882, 561] width 950 height 34
paste body "Rich Text Area. Press ALT-0 for help."
click at [486, 557] on p "Hotel: $393.29 + $10 (CT fee) Flights: $ + $35 (CT fee)" at bounding box center [882, 561] width 950 height 34
click at [656, 554] on p "Hotel: $393.29/night + $10 (CT fee) Flights: $ + $35 (CT fee)" at bounding box center [882, 561] width 950 height 34
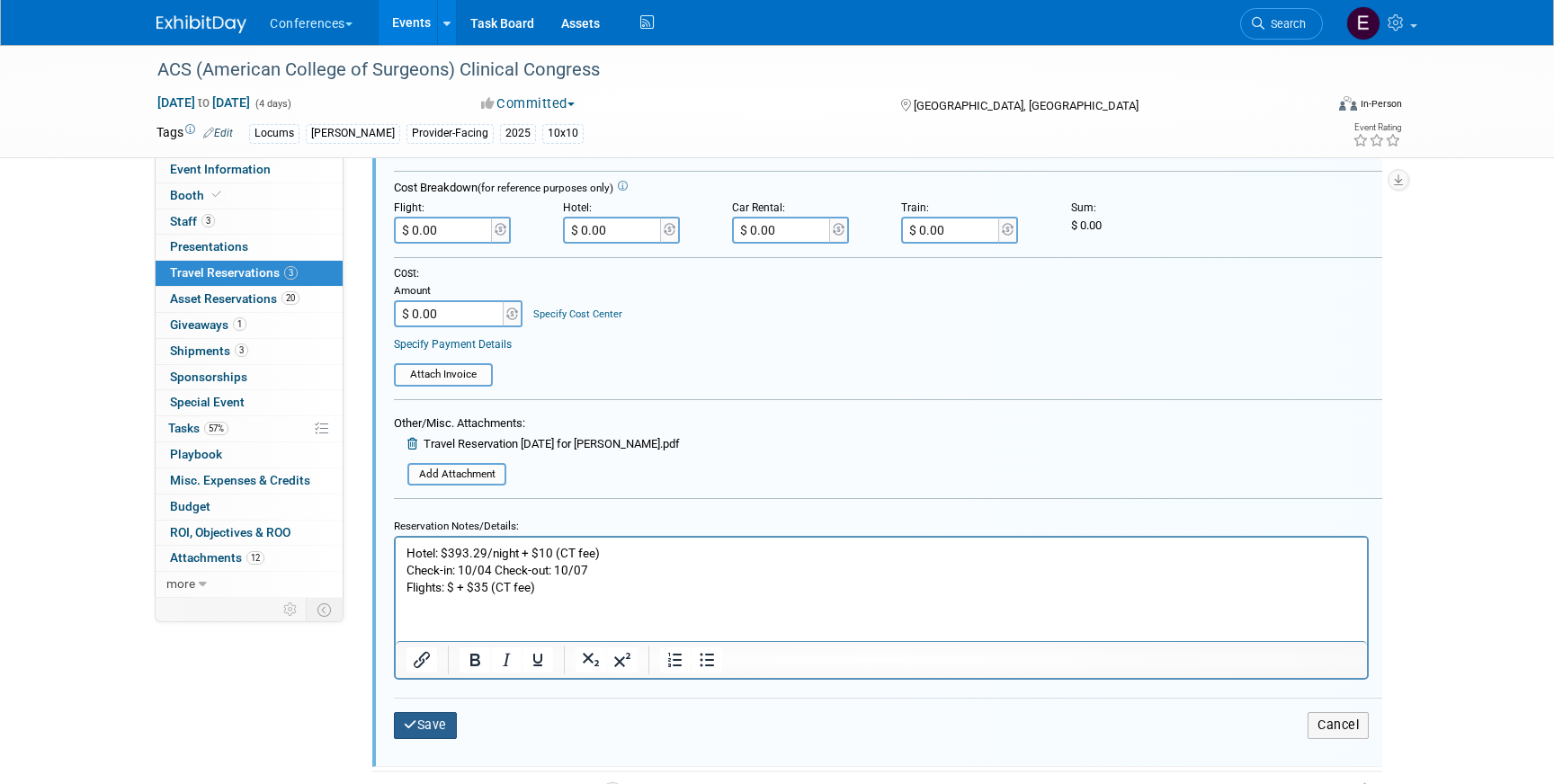
click at [430, 728] on button "Save" at bounding box center [425, 725] width 63 height 26
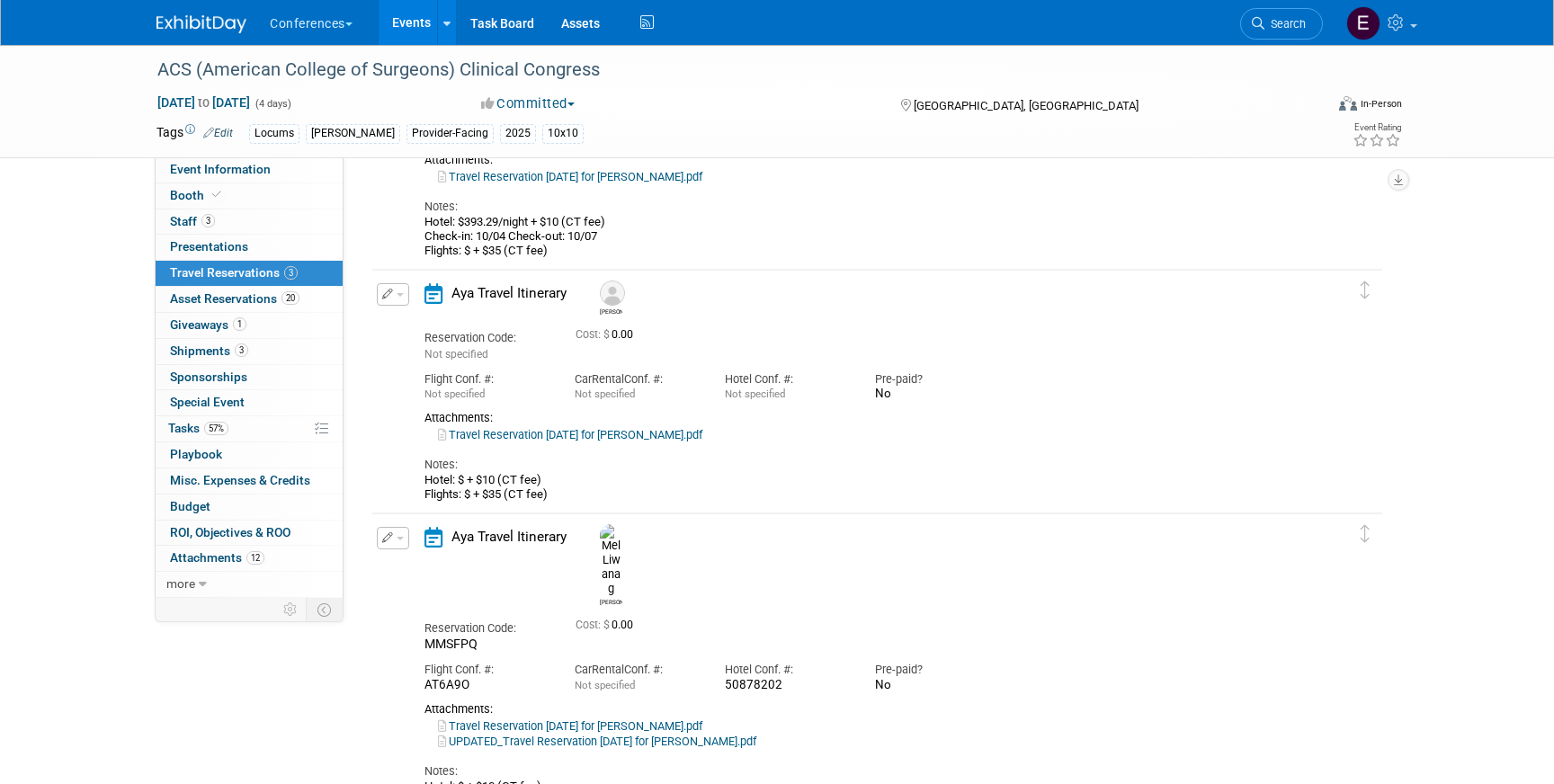
scroll to position [420, 0]
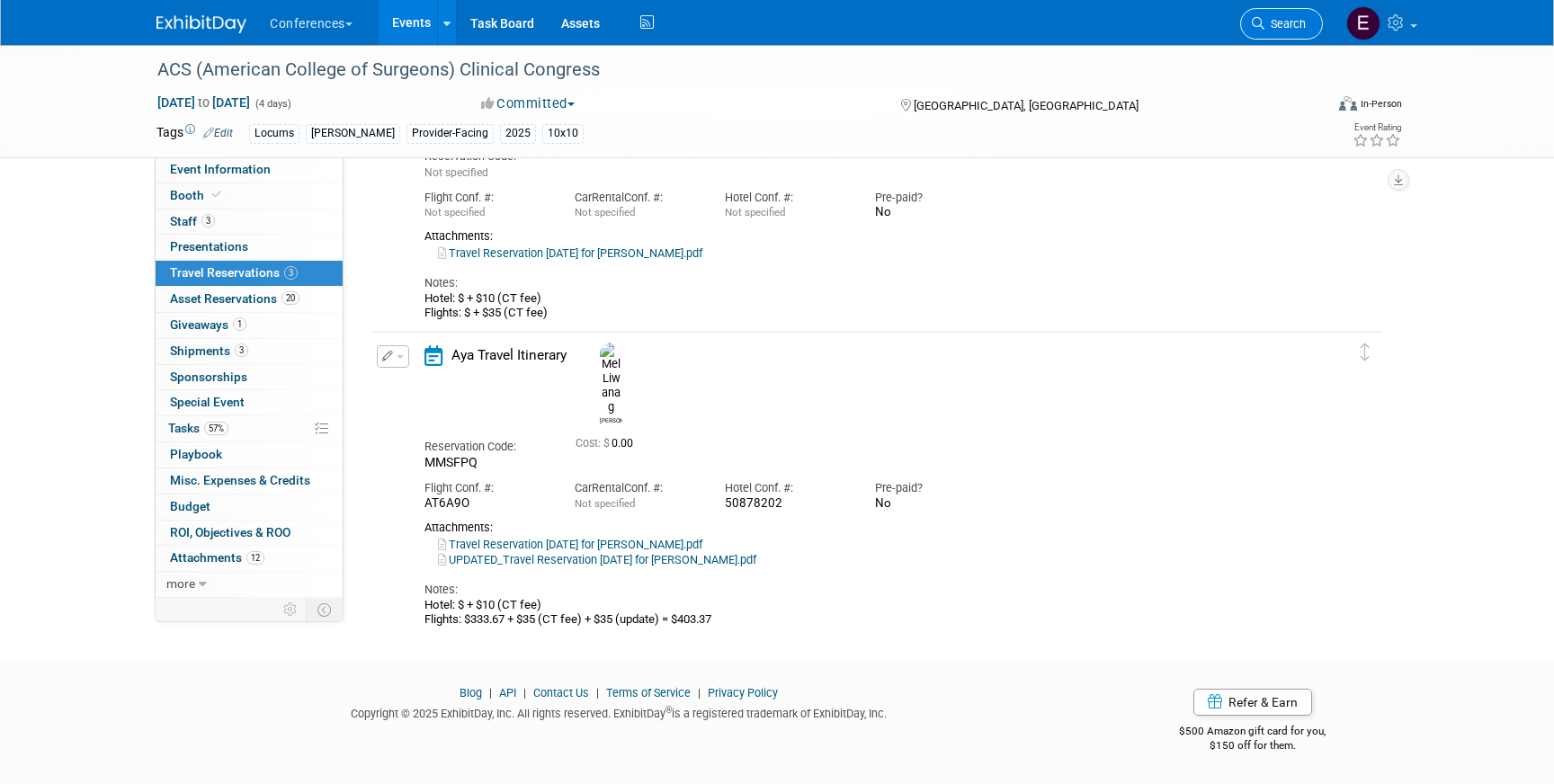
click at [1275, 17] on span "Search" at bounding box center [1285, 24] width 41 height 14
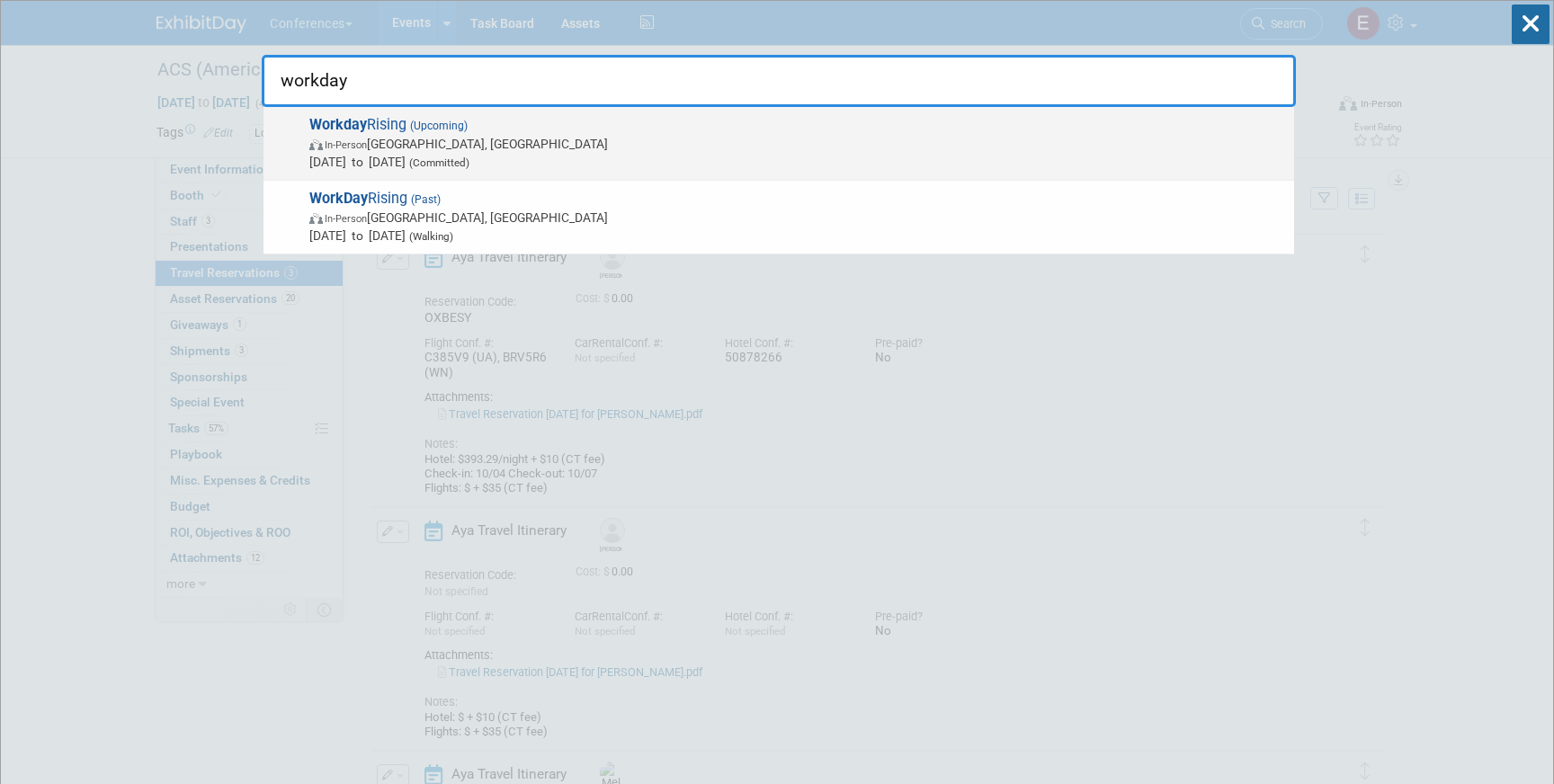
type input "workday"
click at [646, 126] on span "Workday Rising (Upcoming) In-Person San Francisco, CA Sep 15, 2025 to Sep 18, 2…" at bounding box center [794, 143] width 982 height 55
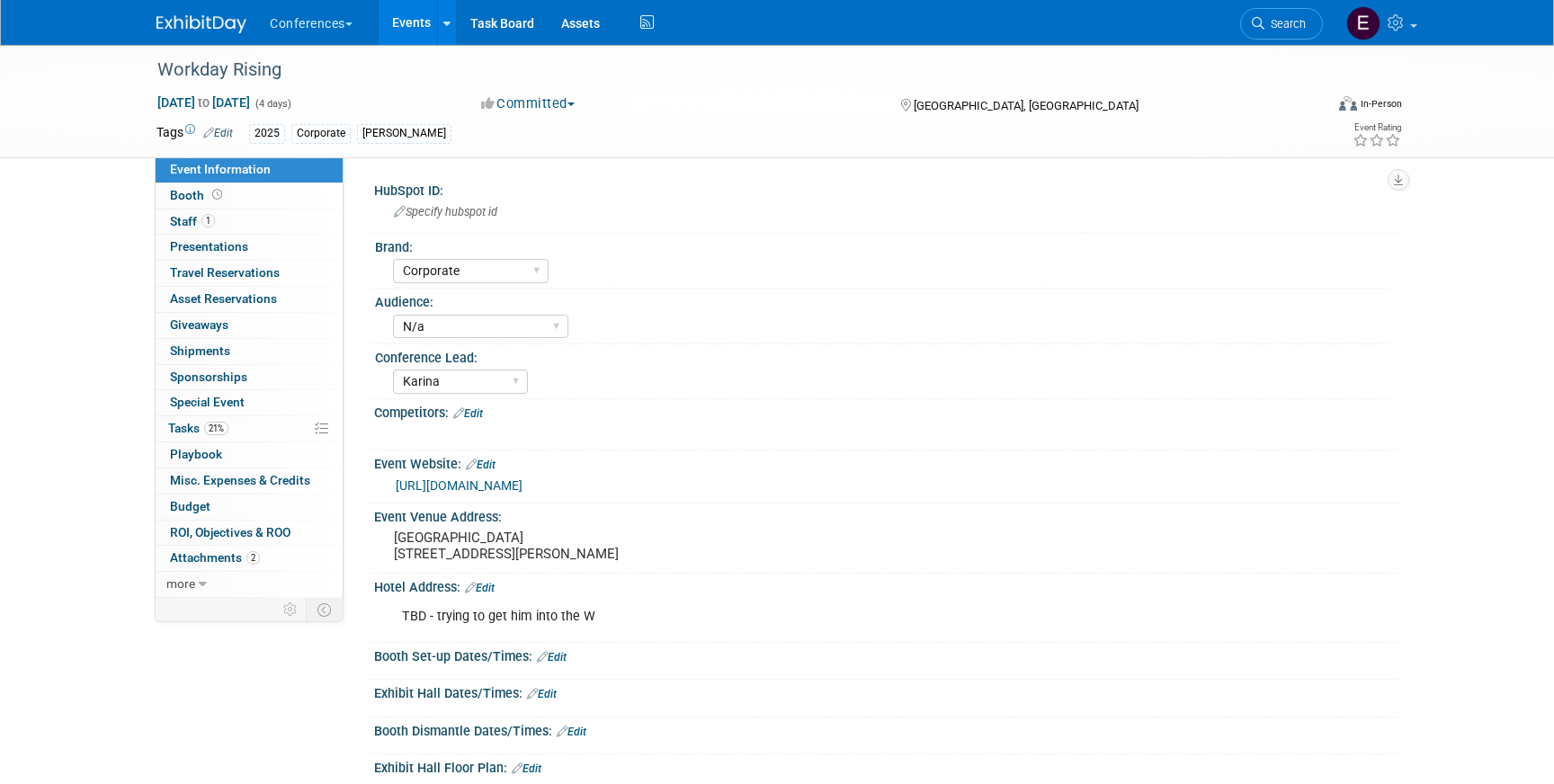
select select "Corporate"
select select "N/a"
select select "Karina"
click at [205, 259] on link "0 Presentations 0" at bounding box center [250, 247] width 187 height 25
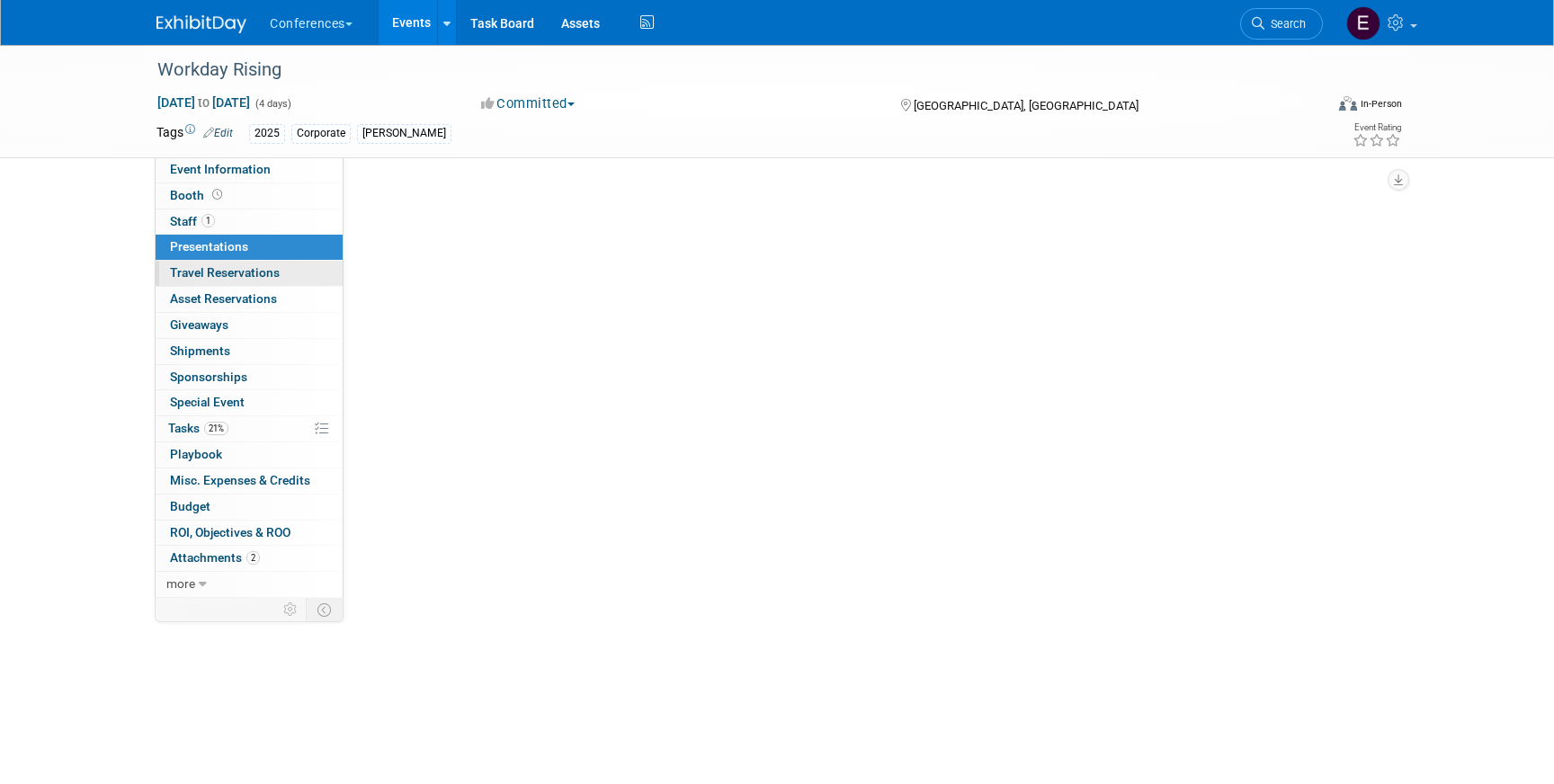
click at [205, 282] on link "0 Travel Reservations 0" at bounding box center [250, 272] width 187 height 25
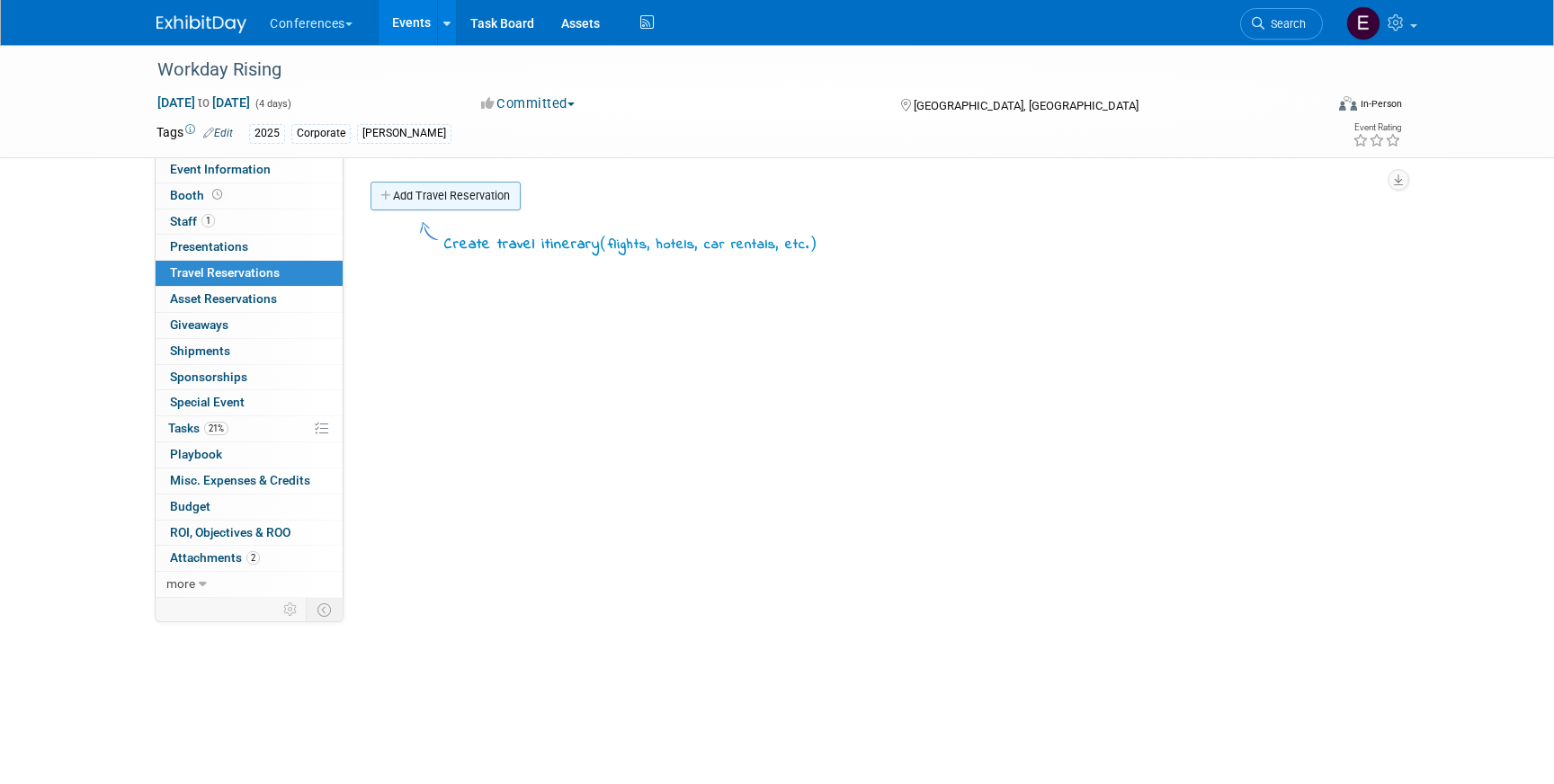
click at [468, 194] on link "Add Travel Reservation" at bounding box center [446, 195] width 150 height 28
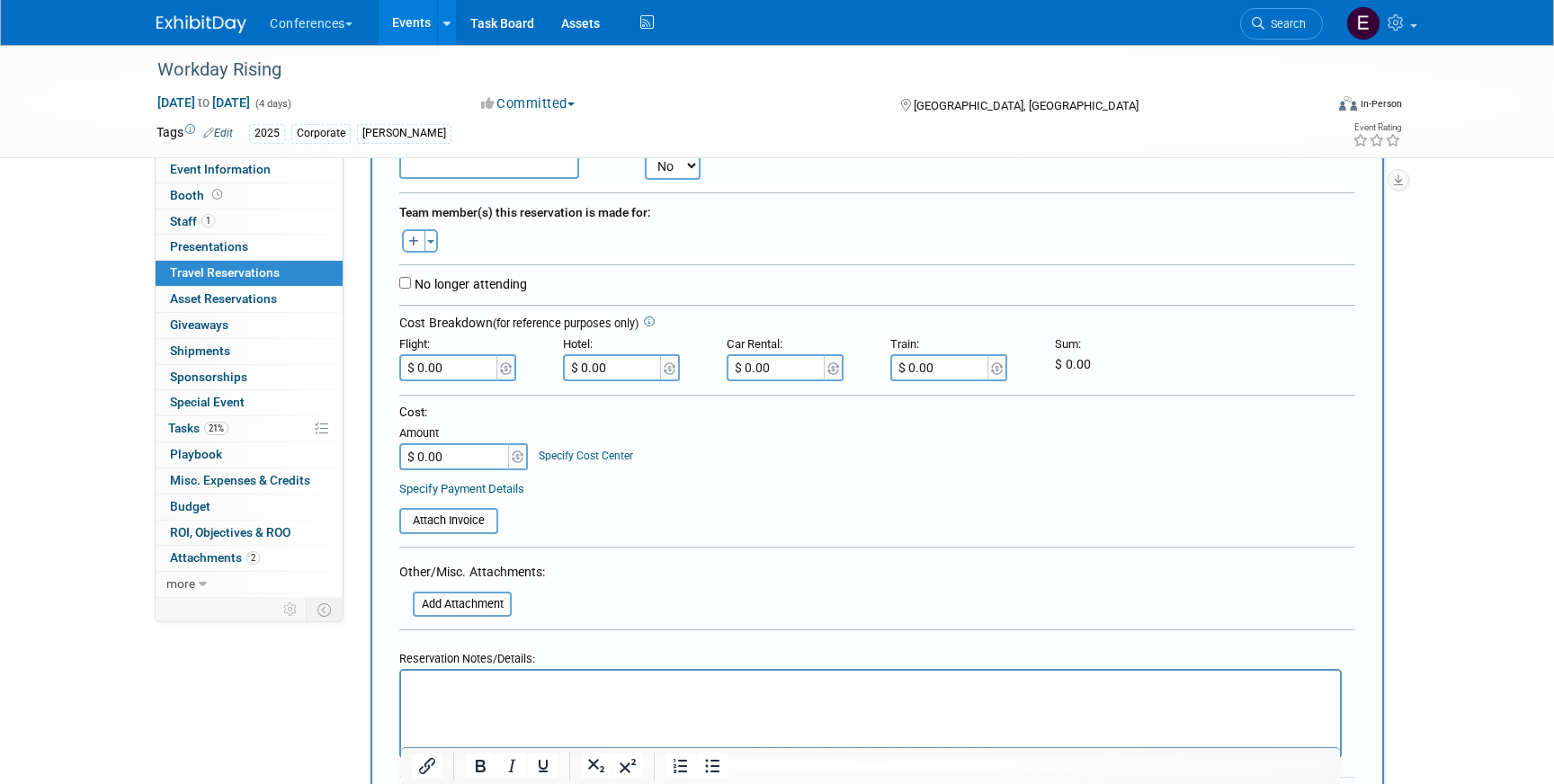
scroll to position [363, 0]
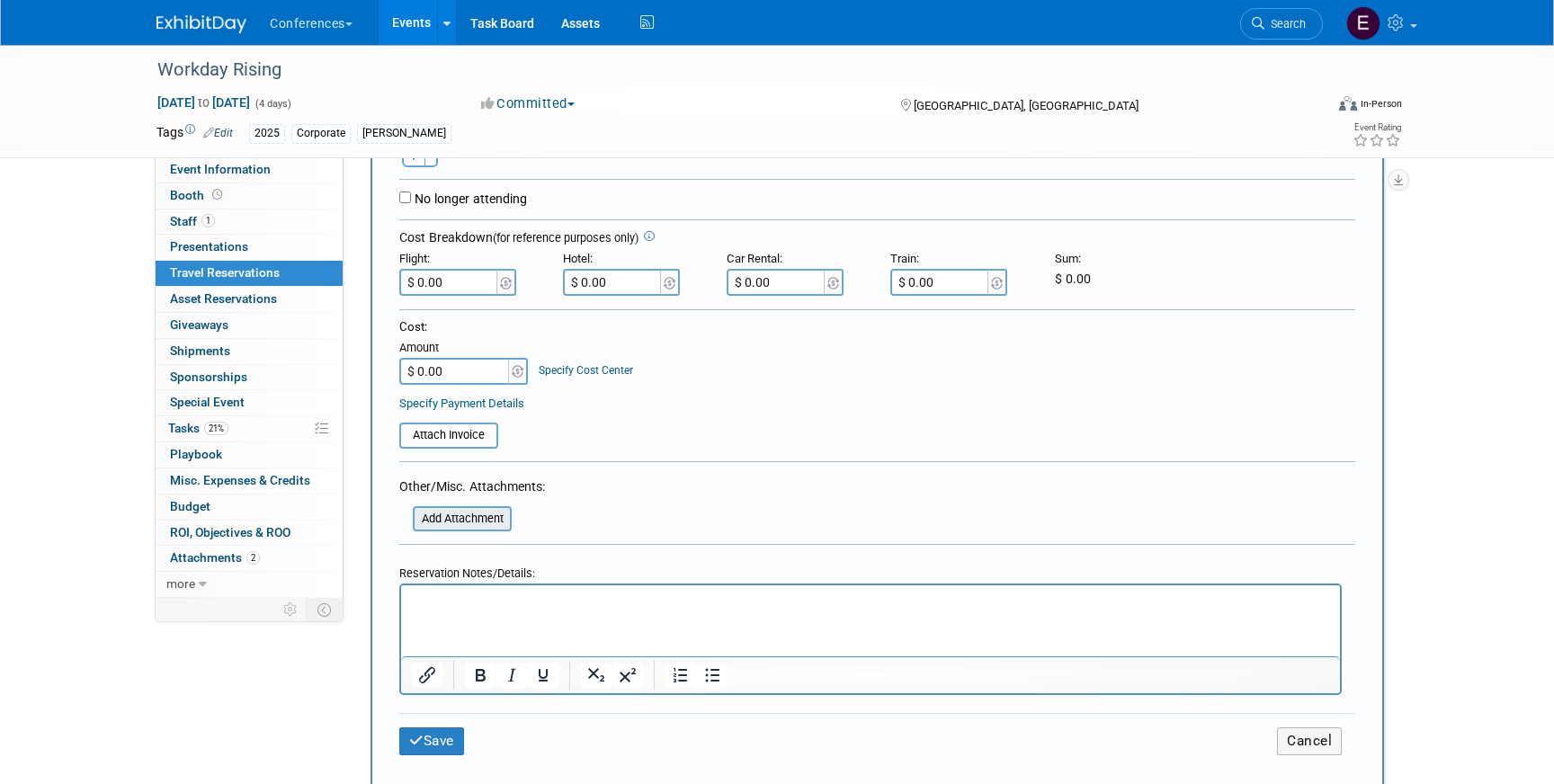
click at [453, 525] on input "file" at bounding box center [403, 519] width 214 height 22
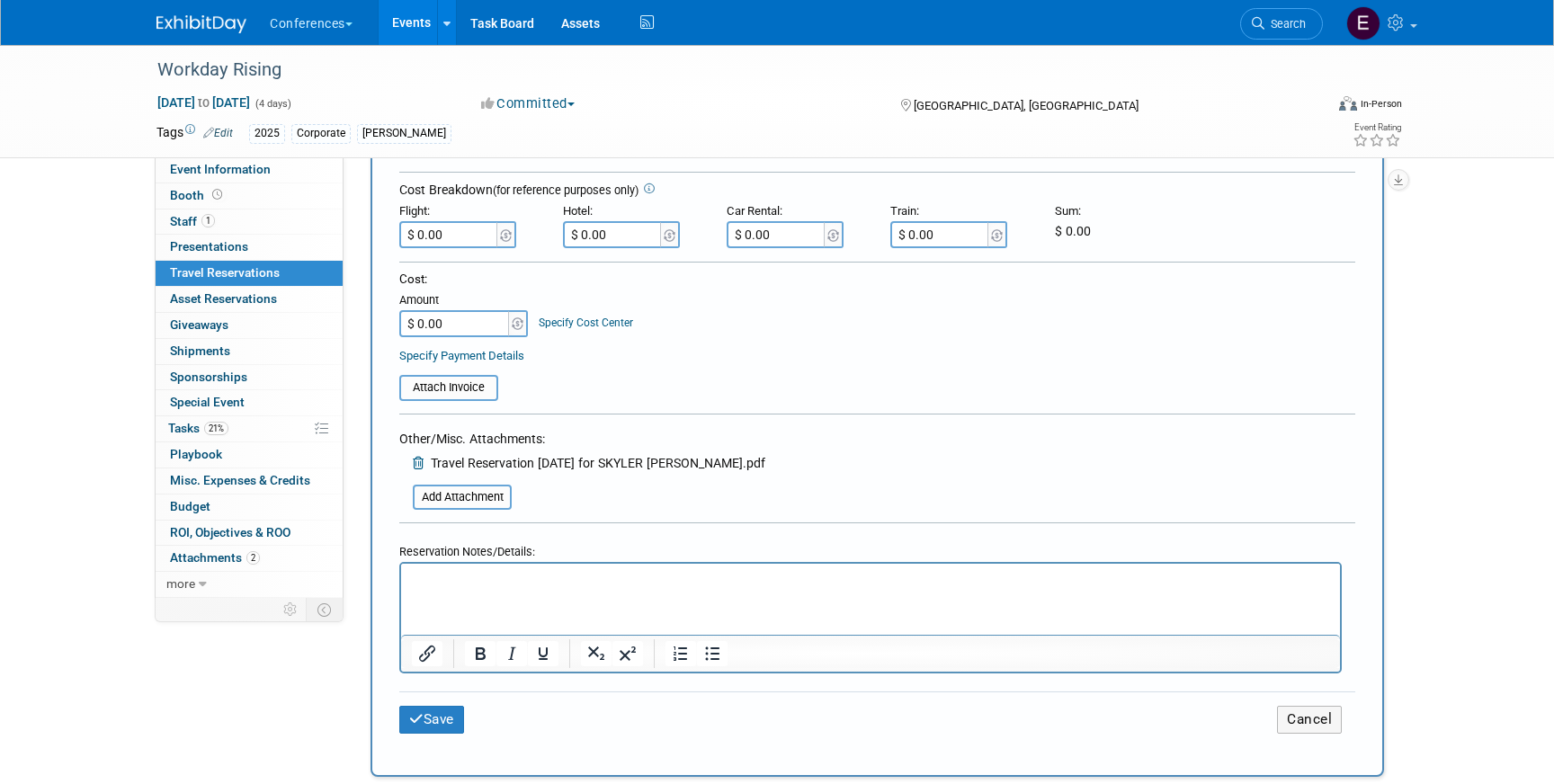
scroll to position [413, 0]
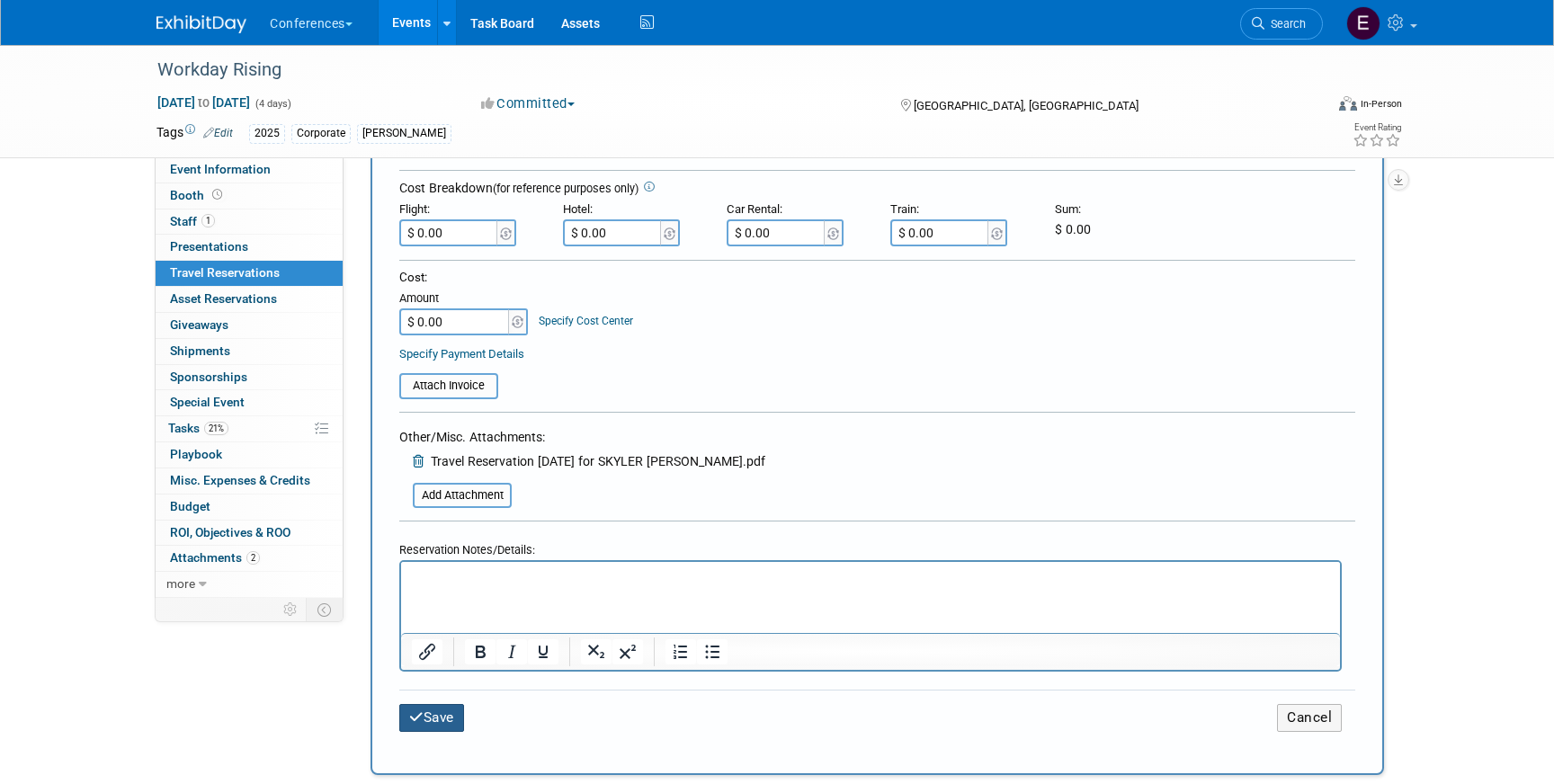
click at [453, 722] on button "Save" at bounding box center [431, 718] width 65 height 28
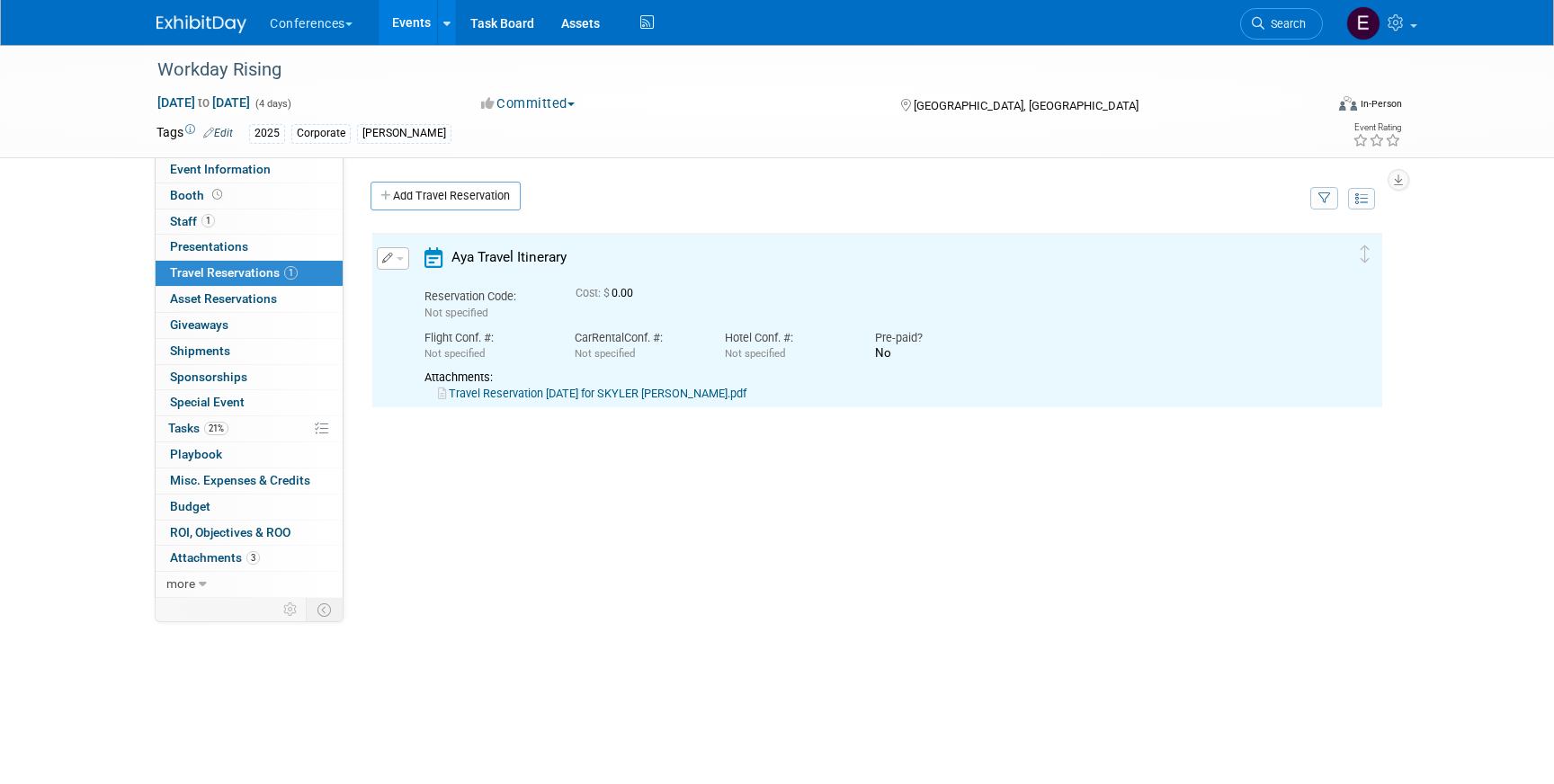
scroll to position [0, 0]
click at [510, 397] on link "Travel Reservation September 15 for SKYLER EVAN JANCAN.pdf" at bounding box center [592, 393] width 308 height 14
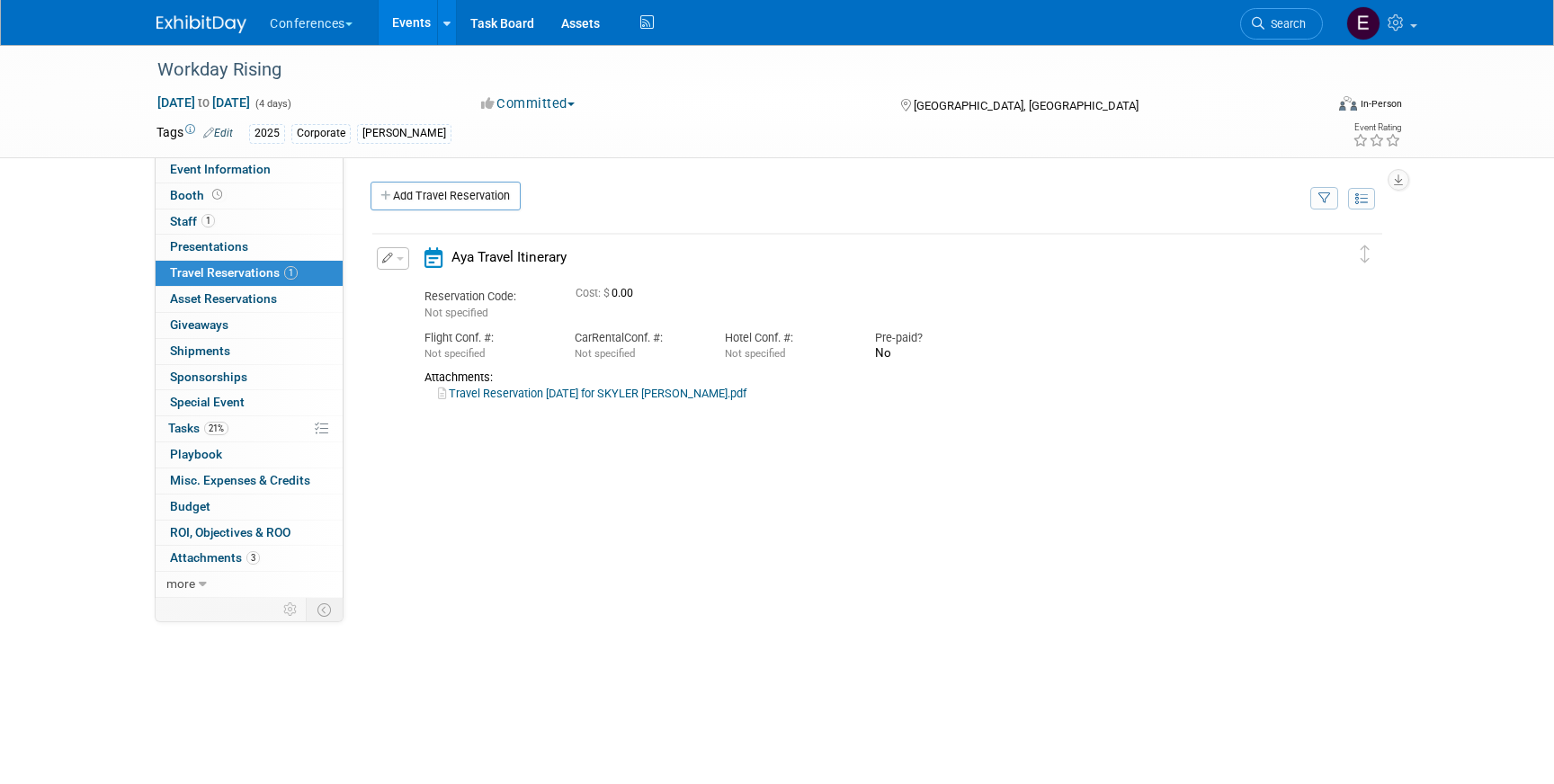
click at [392, 265] on button "button" at bounding box center [393, 259] width 32 height 23
click at [399, 287] on icon "button" at bounding box center [397, 290] width 15 height 13
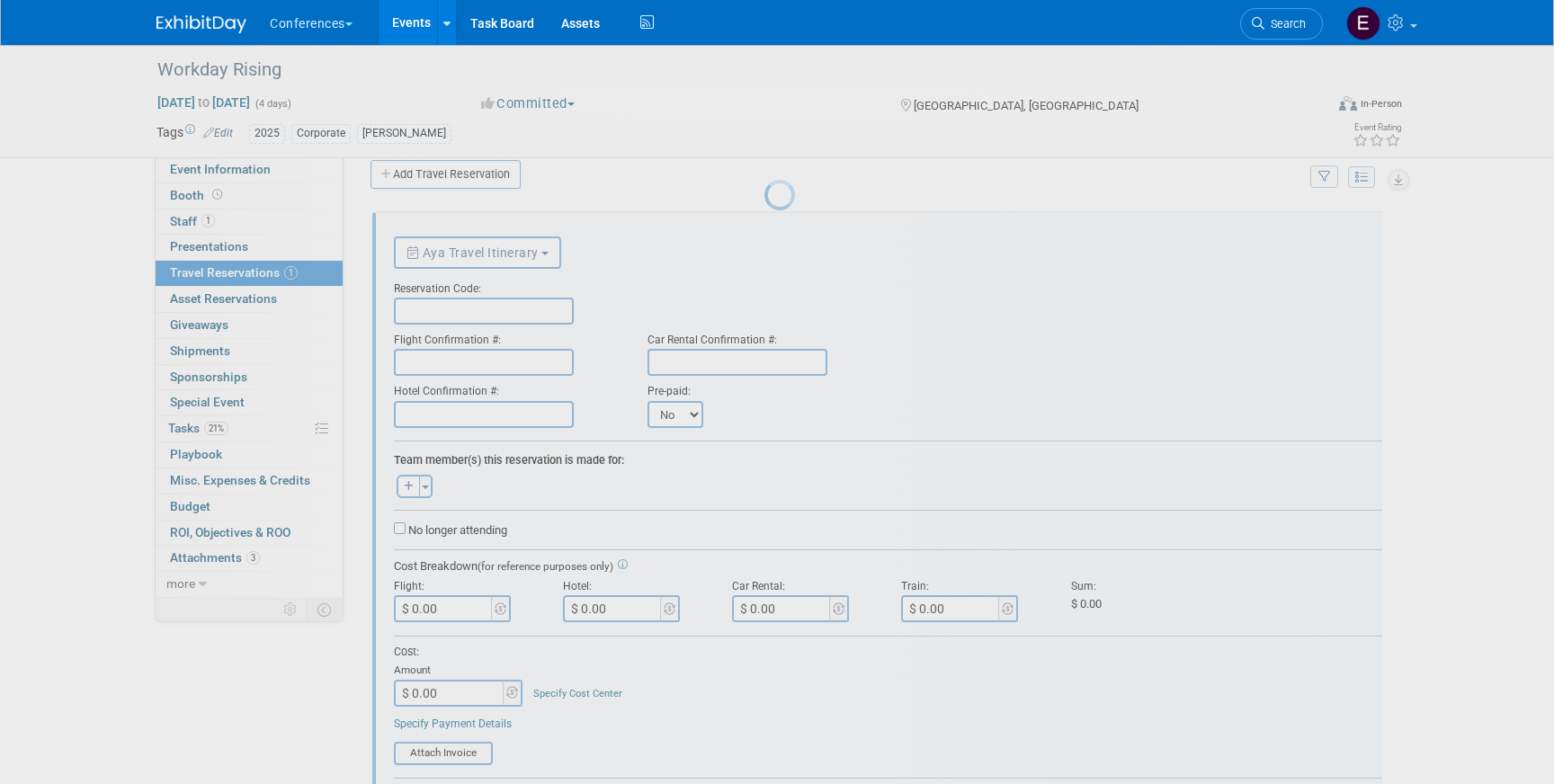
scroll to position [30, 0]
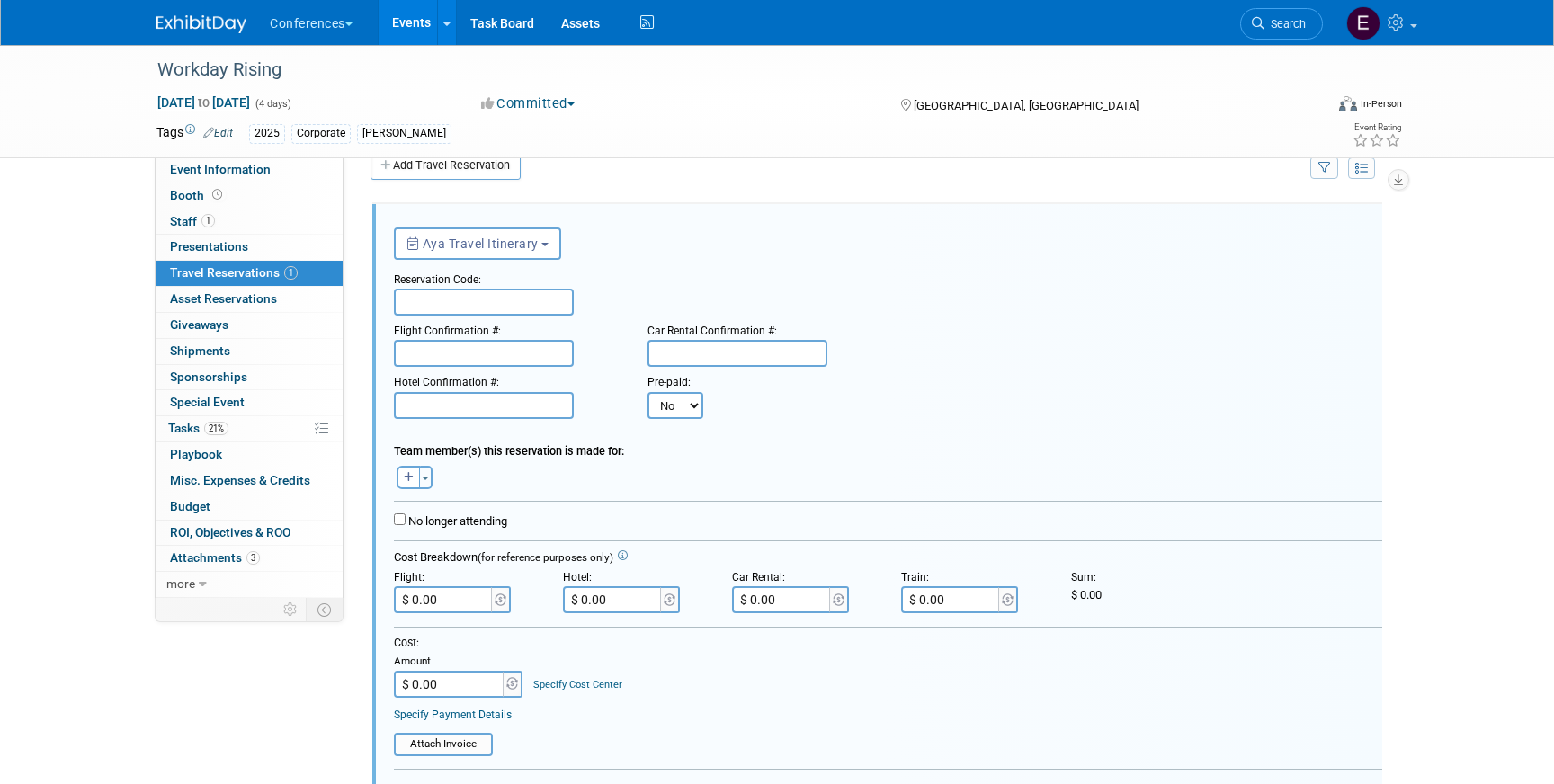
click at [437, 293] on input "text" at bounding box center [483, 302] width 180 height 27
paste input "IVOXAJ"
type input "IVOXAJ"
click at [481, 348] on input "text" at bounding box center [483, 353] width 180 height 27
paste input "HEZWOA (AS)"
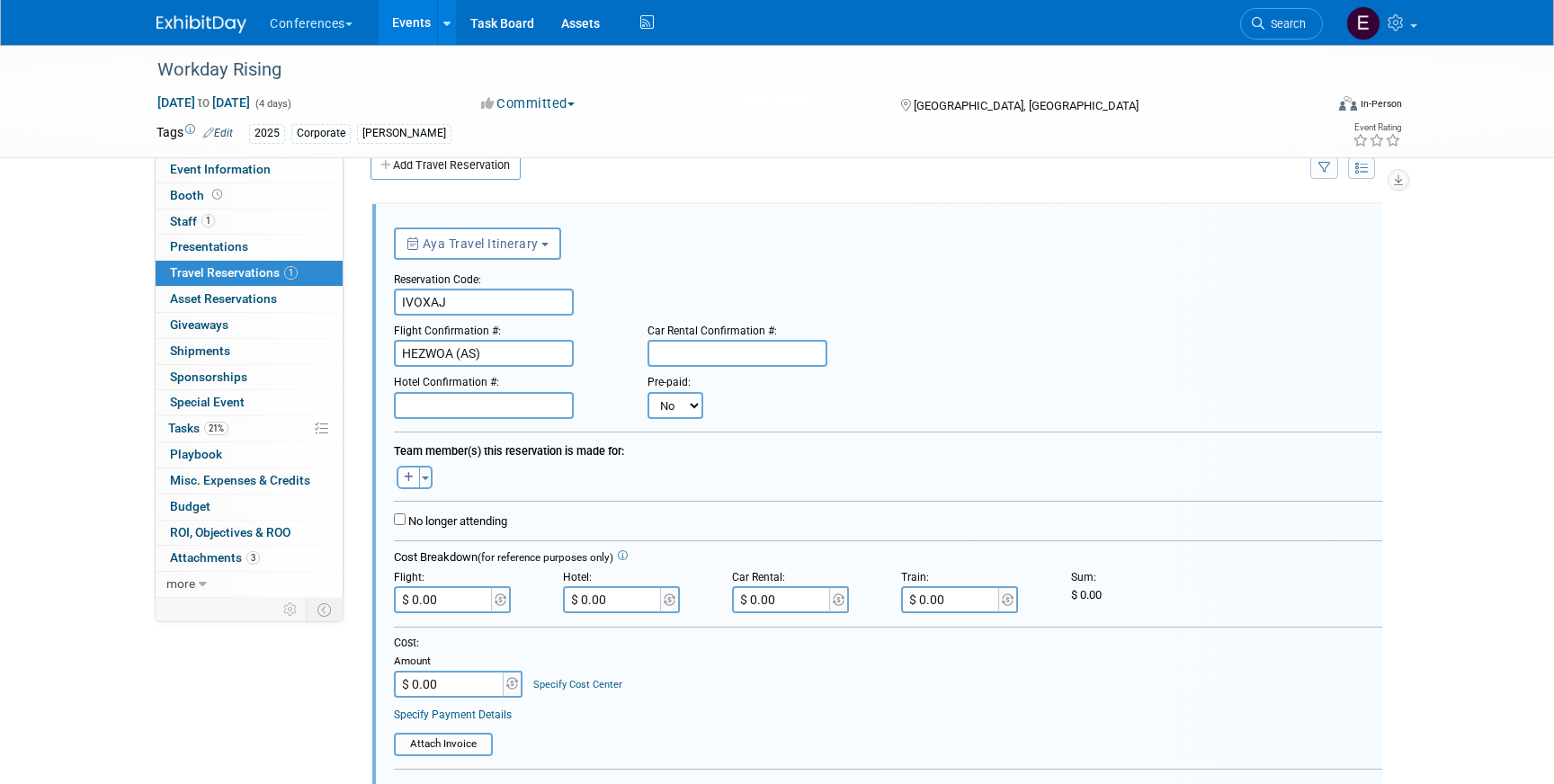
type input "HEZWOA (AS)"
click at [459, 403] on input "text" at bounding box center [483, 404] width 180 height 27
paste input "AON3946018"
type input "AON3946018"
click at [402, 480] on button "button" at bounding box center [407, 477] width 23 height 23
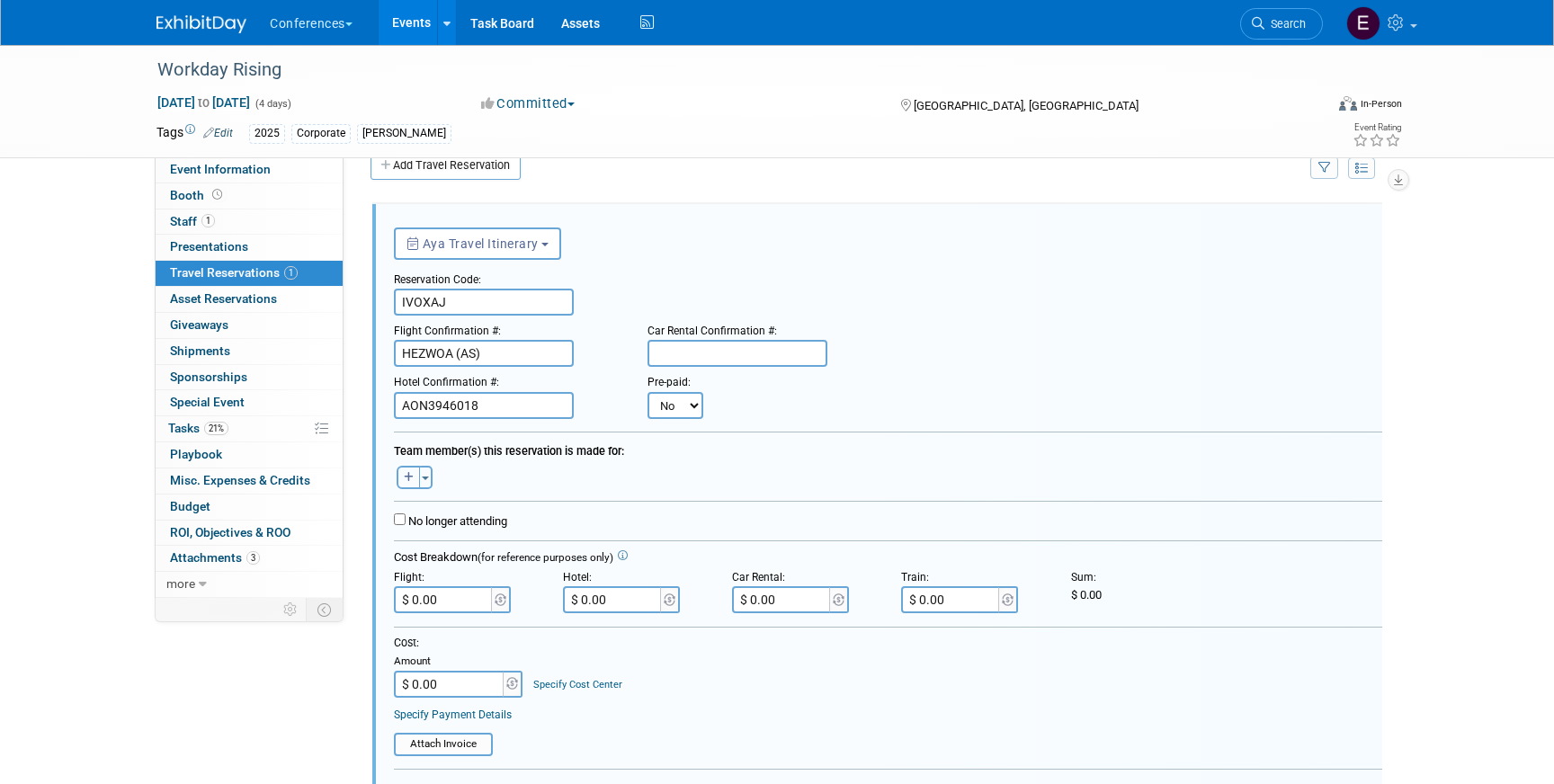
select select
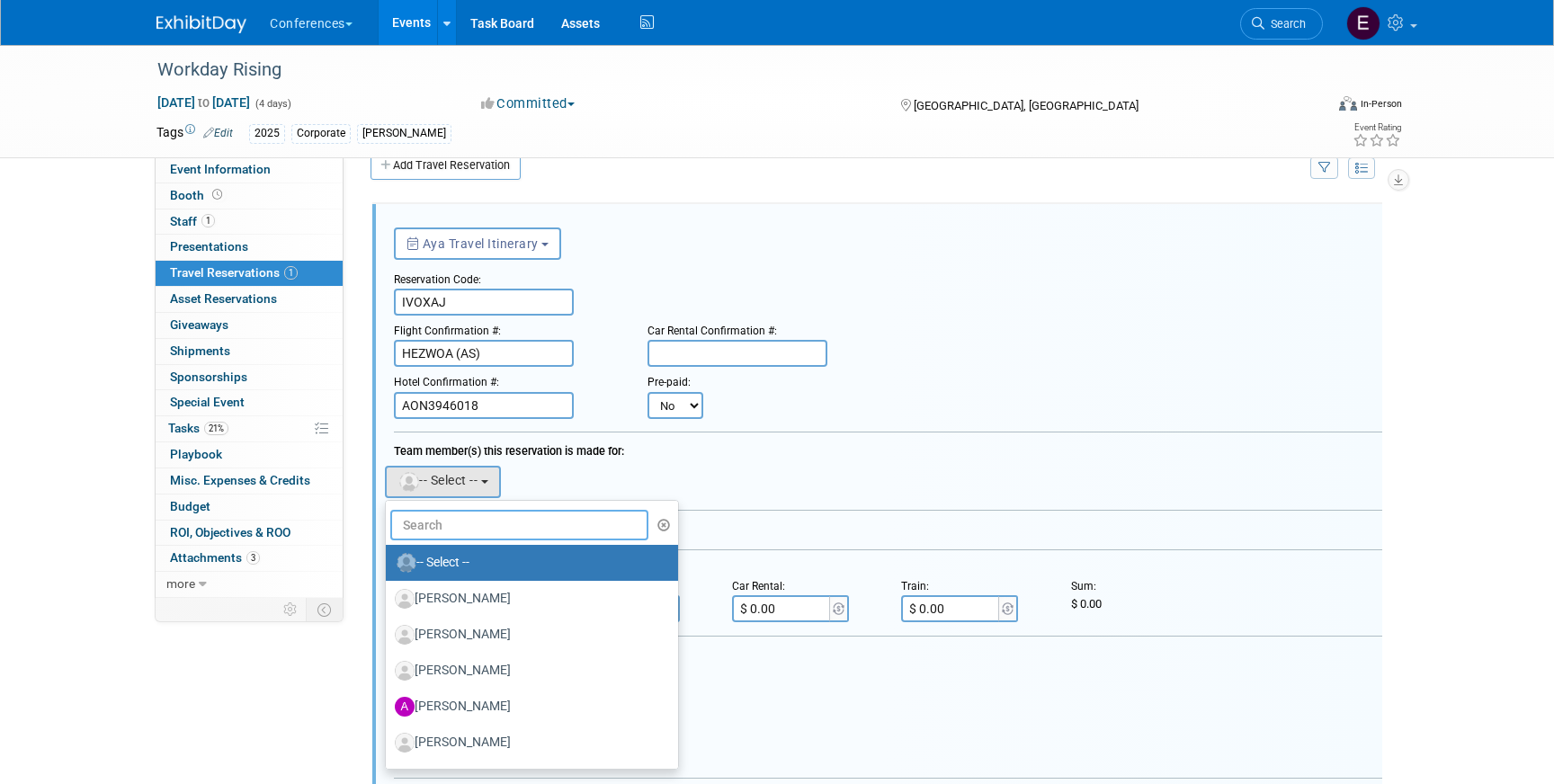
click at [431, 523] on input "text" at bounding box center [519, 525] width 258 height 30
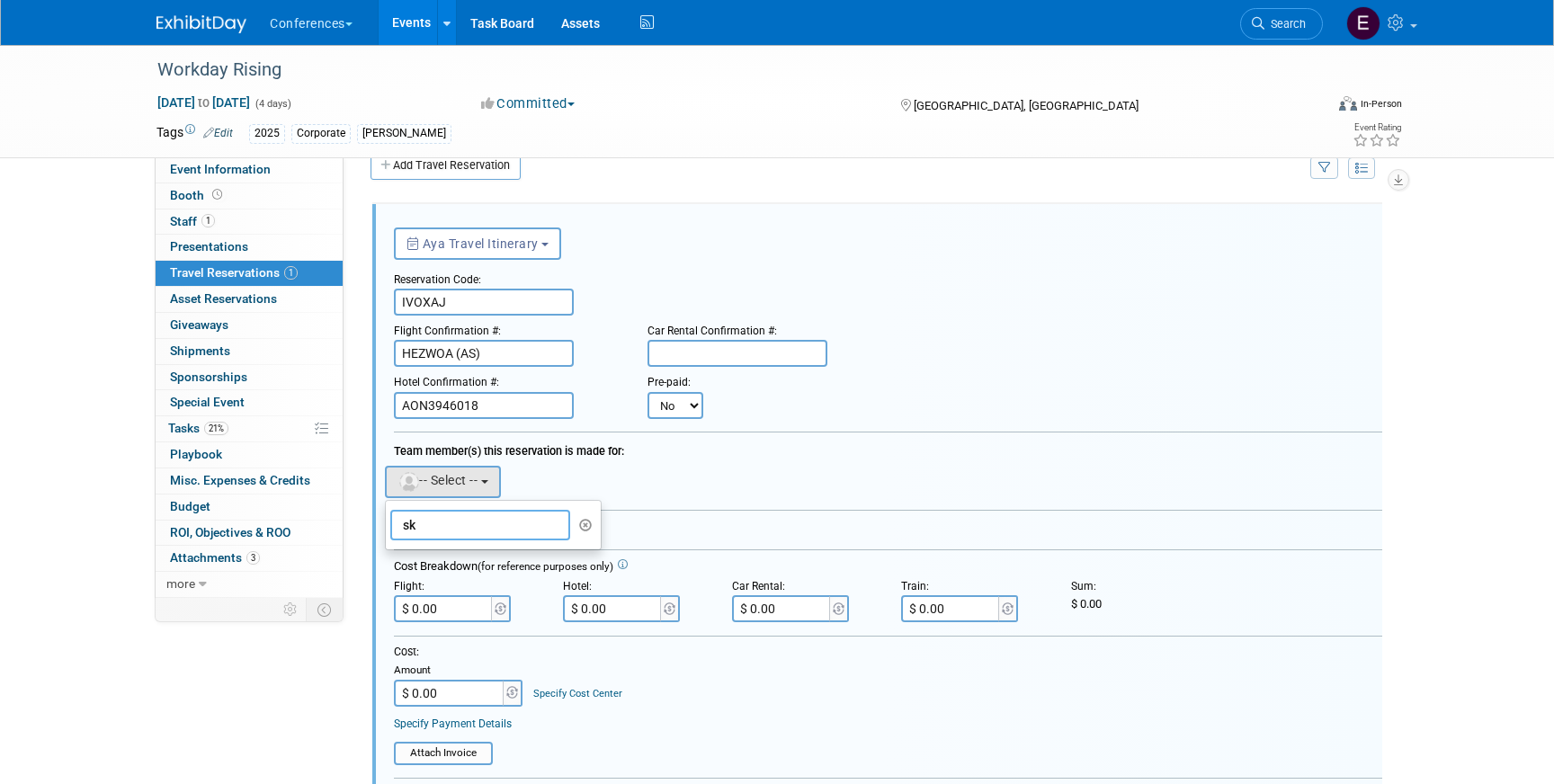
type input "s"
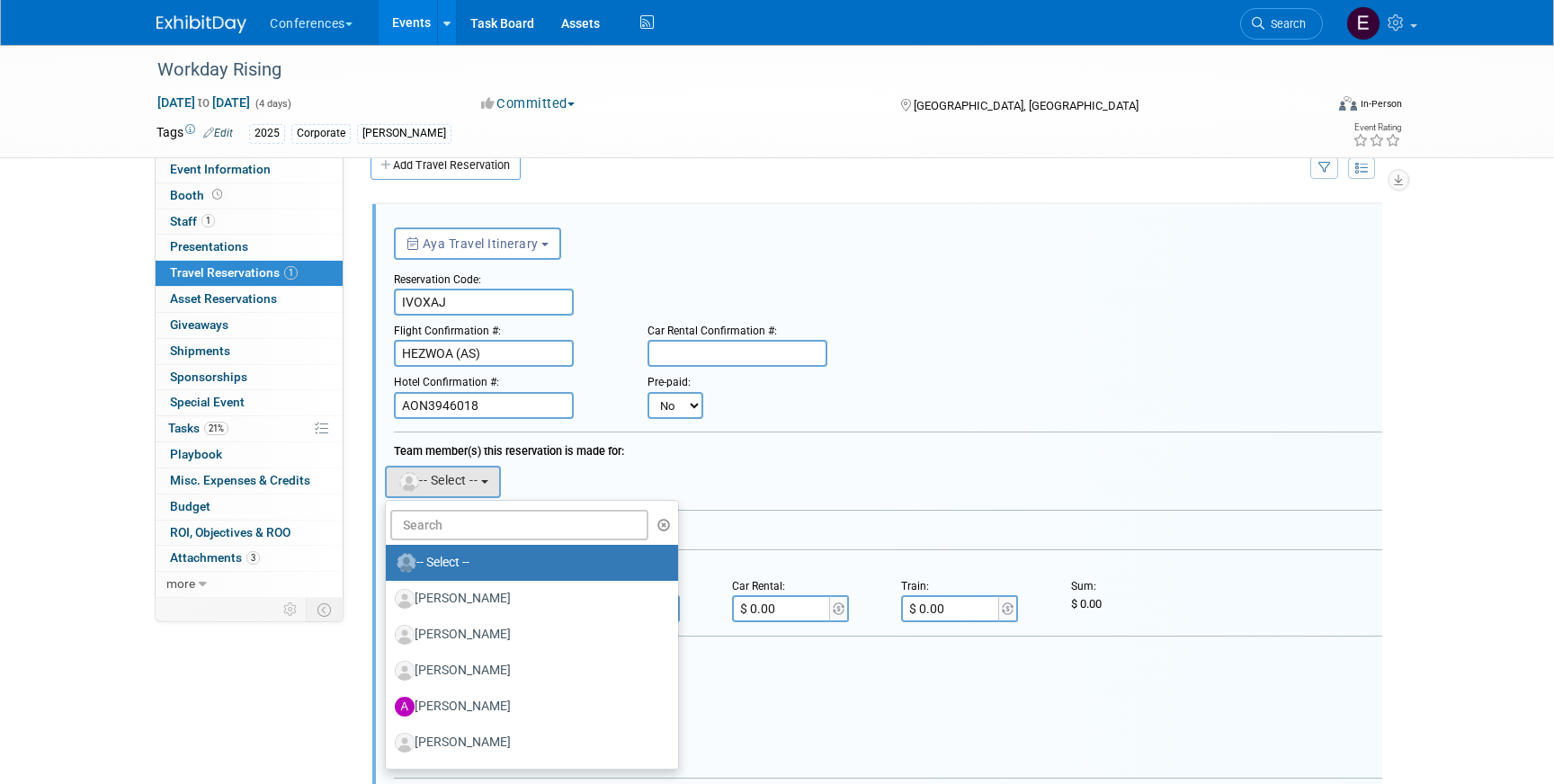
click at [689, 482] on div "Aaron remove Aaron remove Adair remove" at bounding box center [888, 480] width 1016 height 37
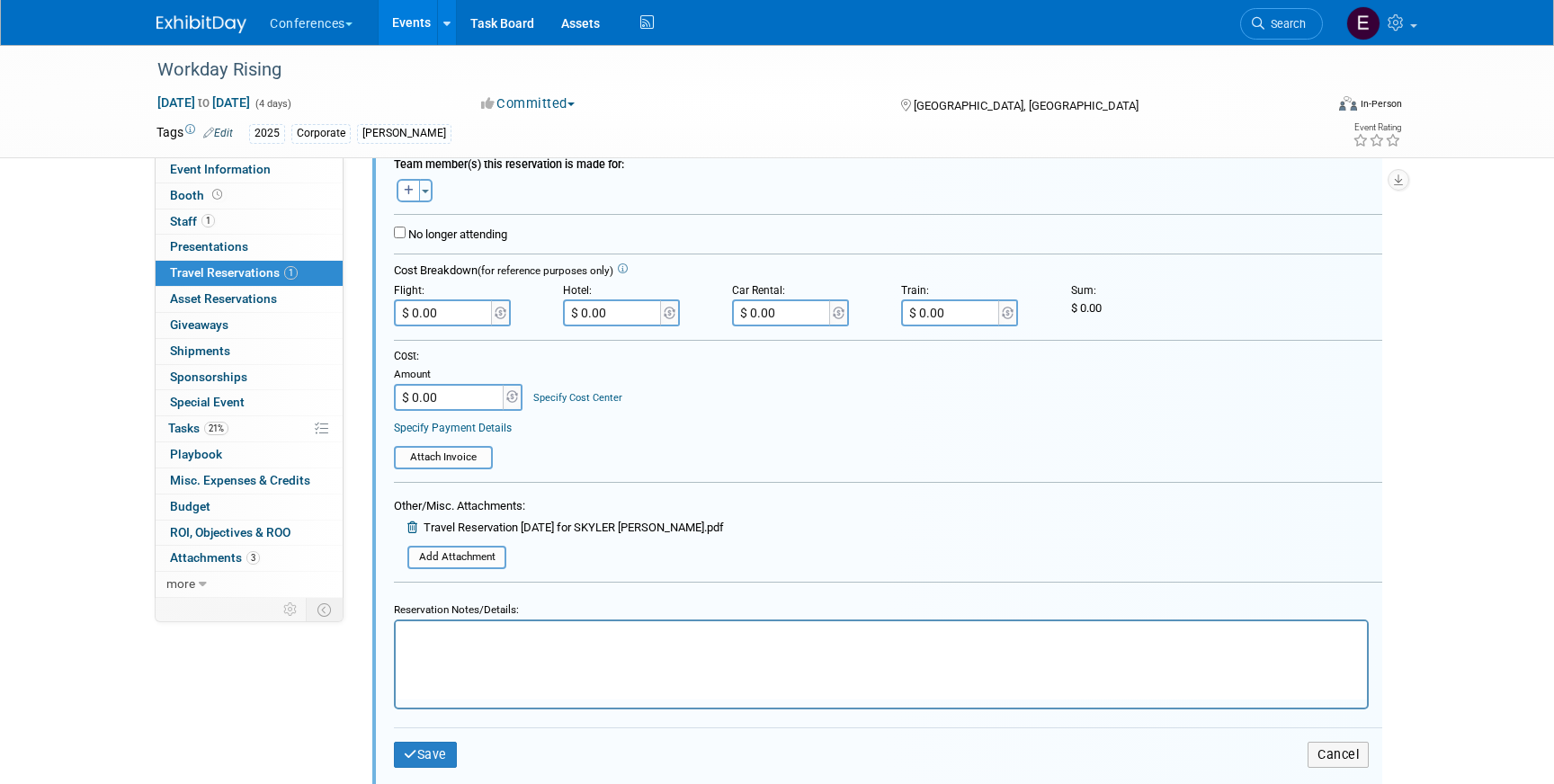
scroll to position [336, 0]
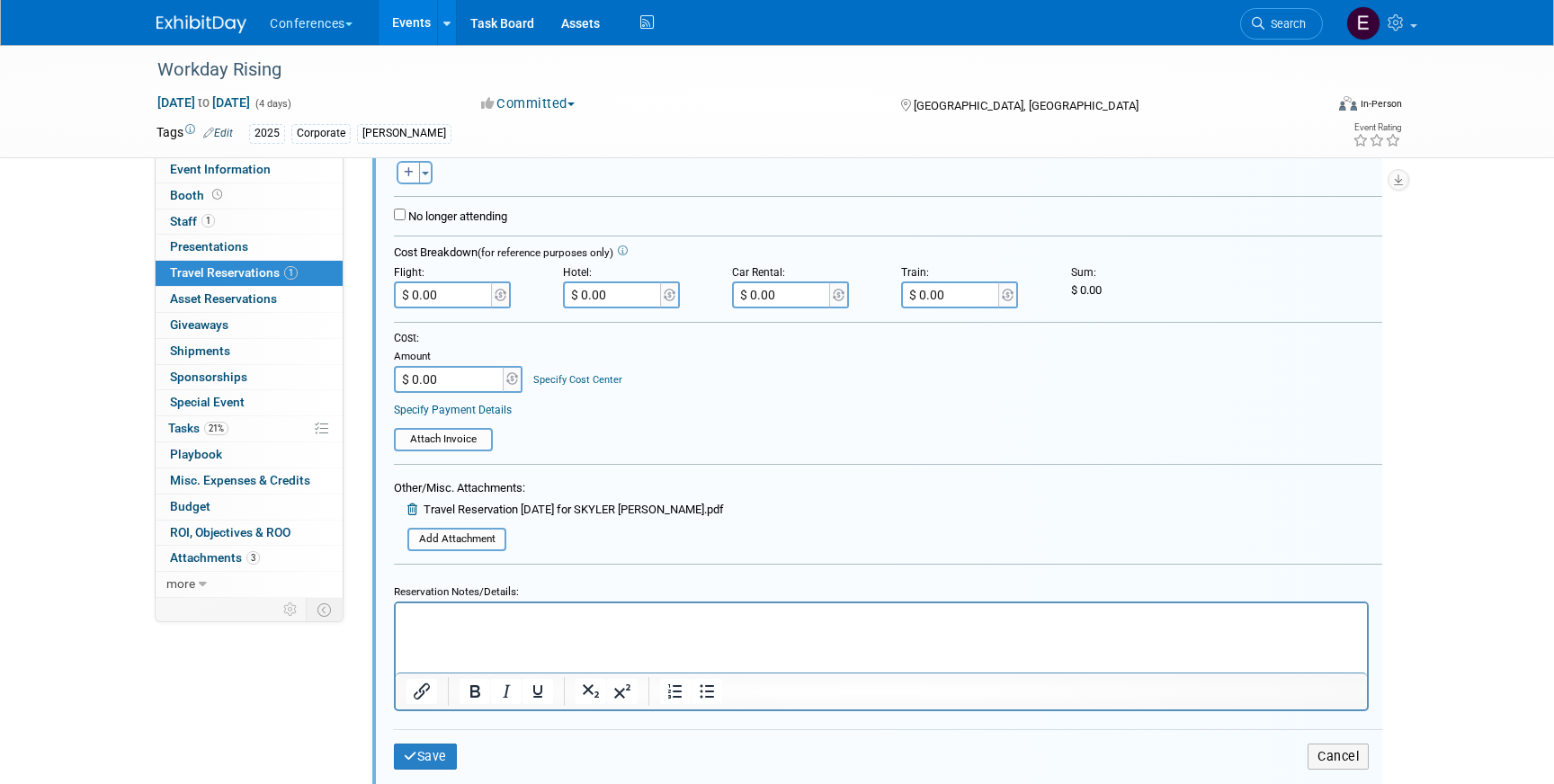
click at [501, 610] on p "Rich Text Area. Press ALT-0 for help." at bounding box center [882, 618] width 950 height 17
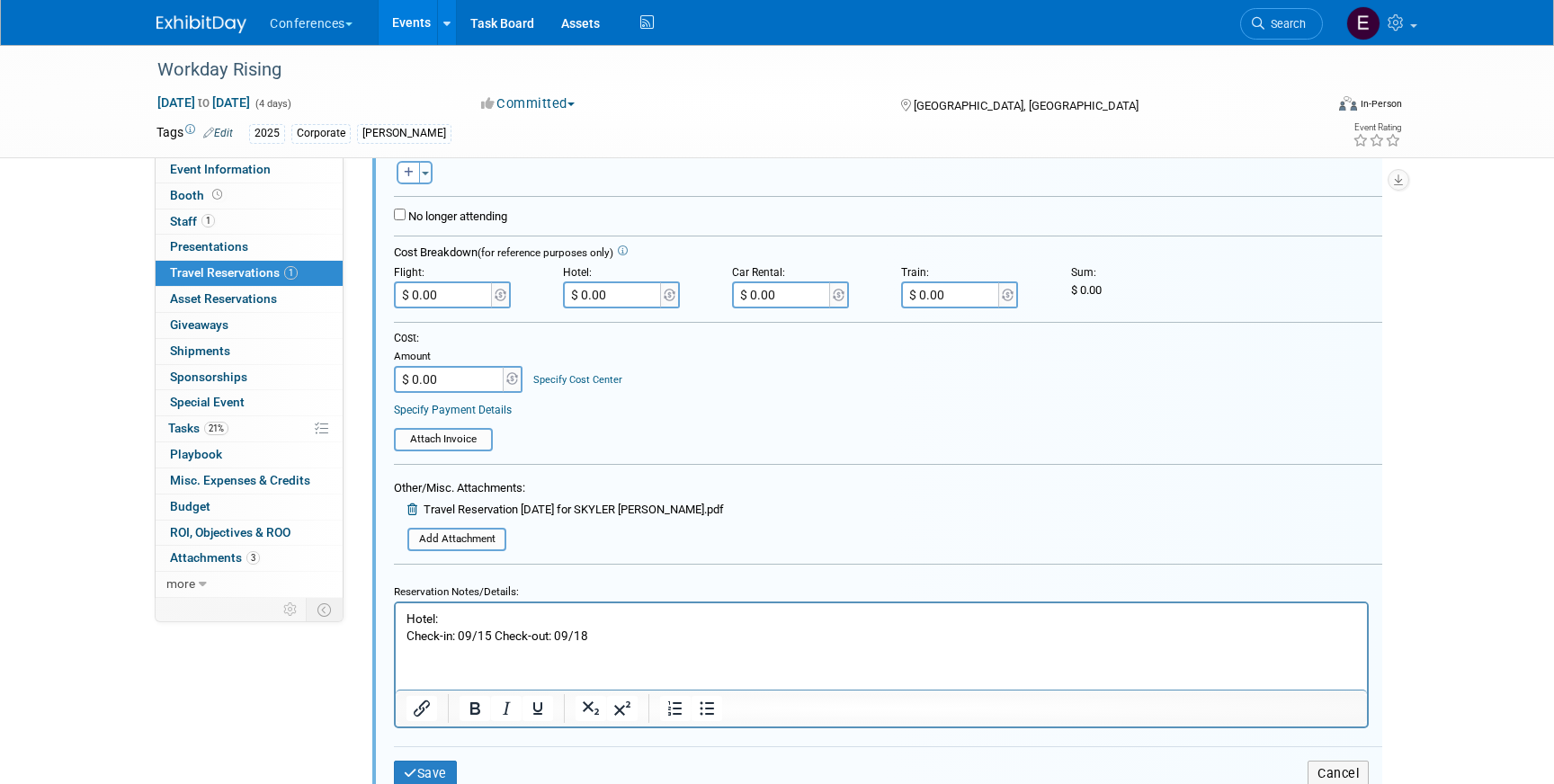
scroll to position [397, 0]
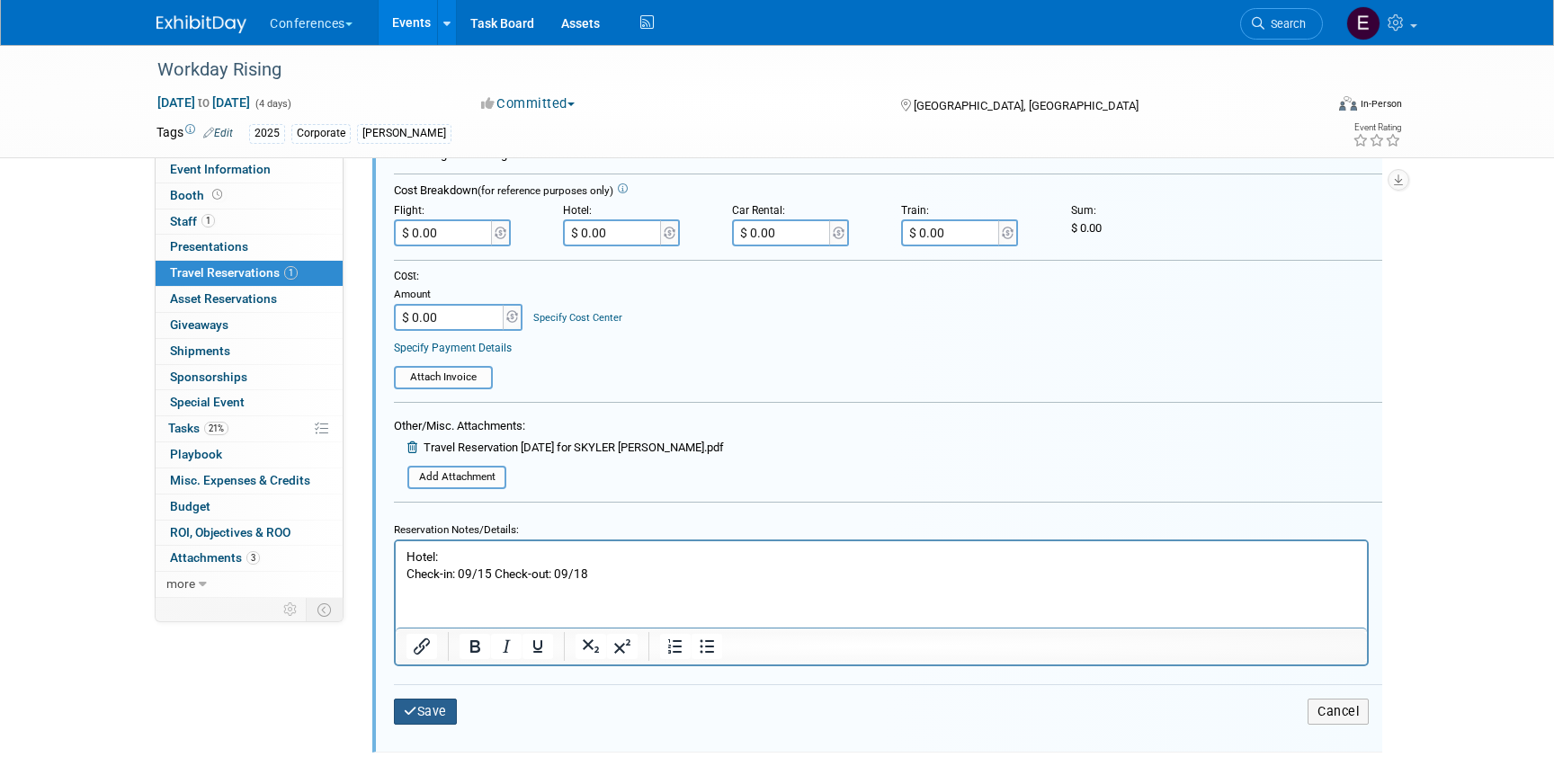
click at [442, 715] on button "Save" at bounding box center [425, 712] width 63 height 26
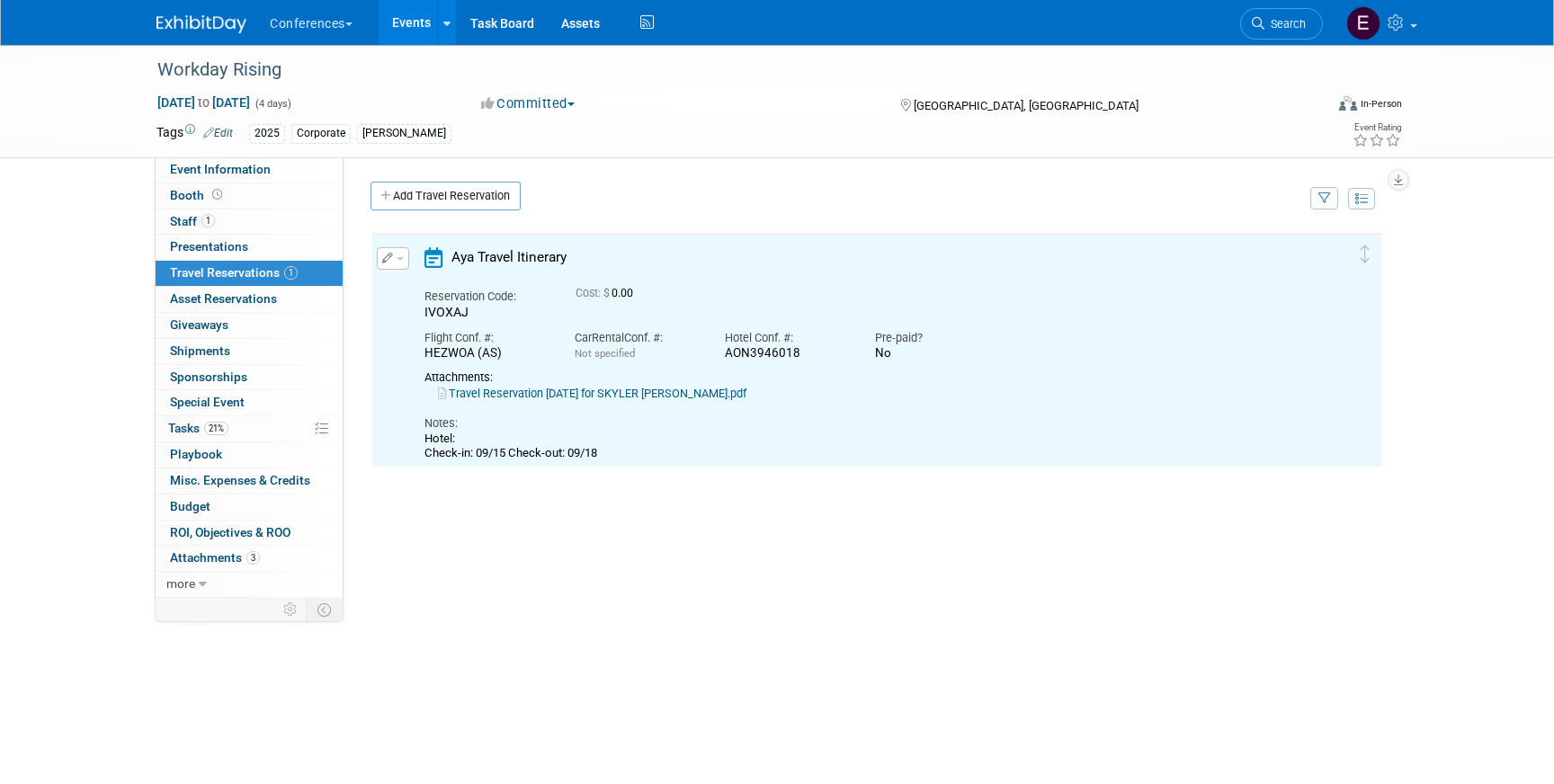
scroll to position [0, 0]
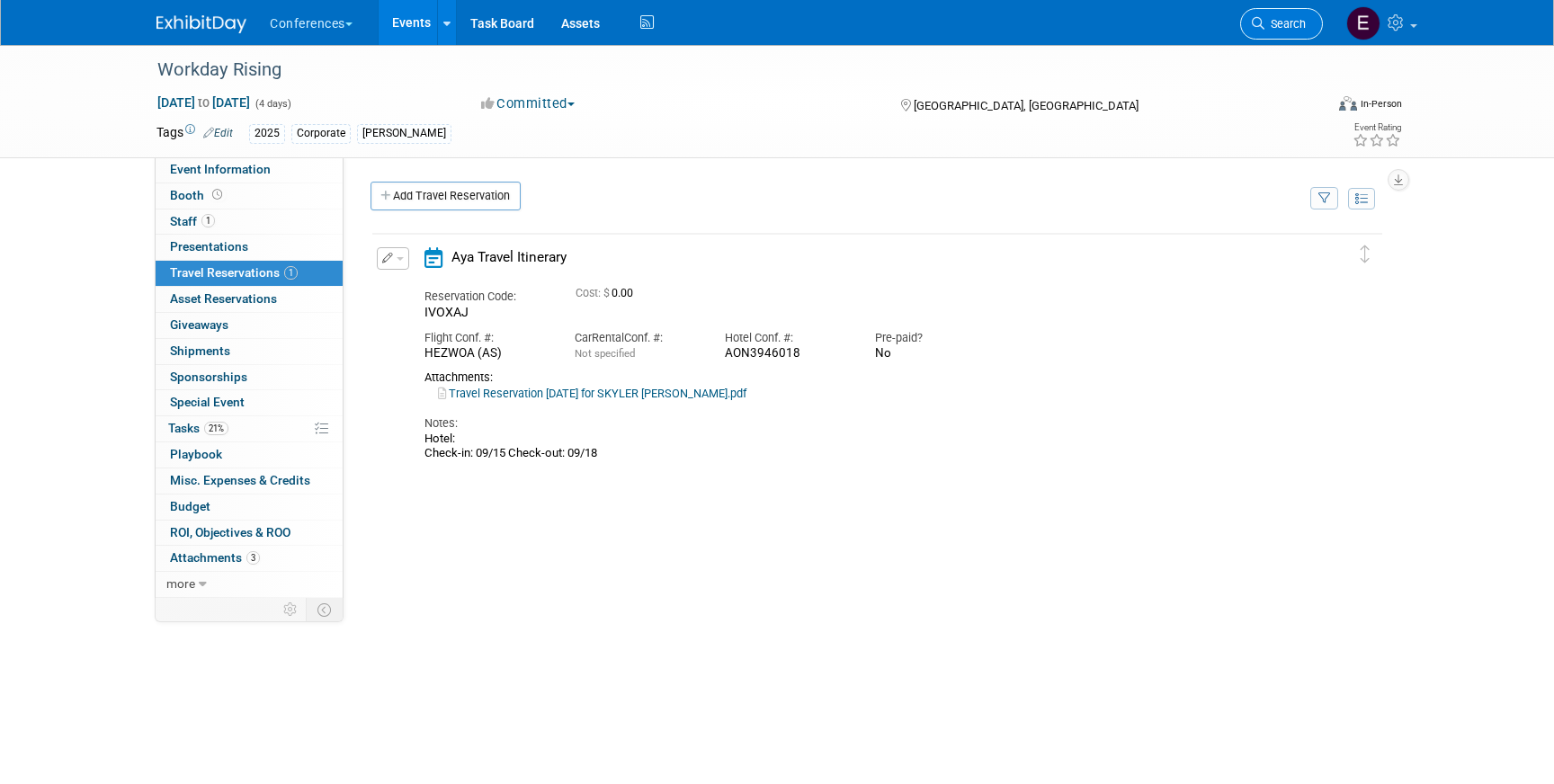
click at [1276, 30] on link "Search" at bounding box center [1282, 24] width 83 height 31
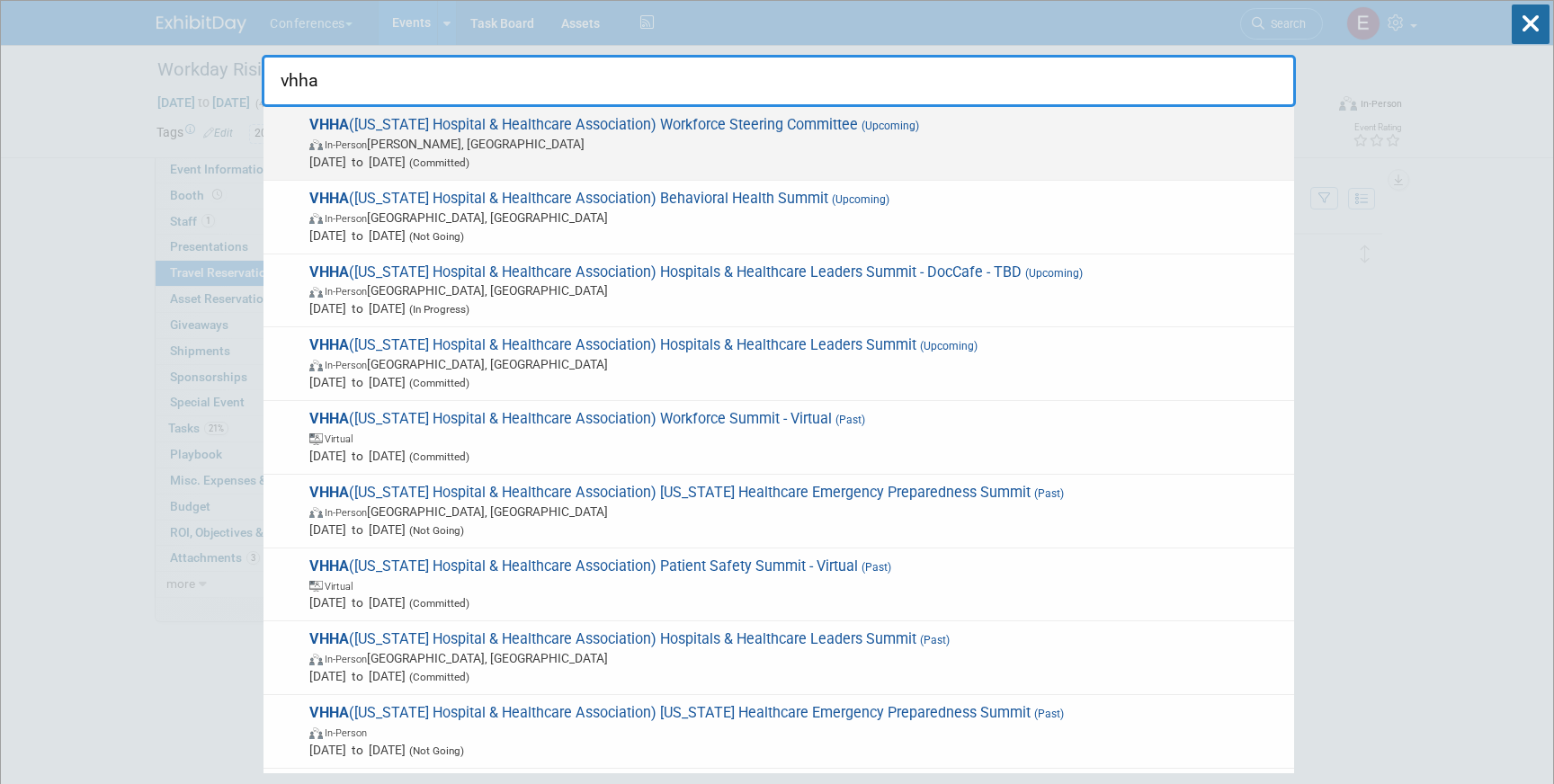
type input "vhha"
click at [470, 159] on span "(Committed)" at bounding box center [438, 163] width 64 height 13
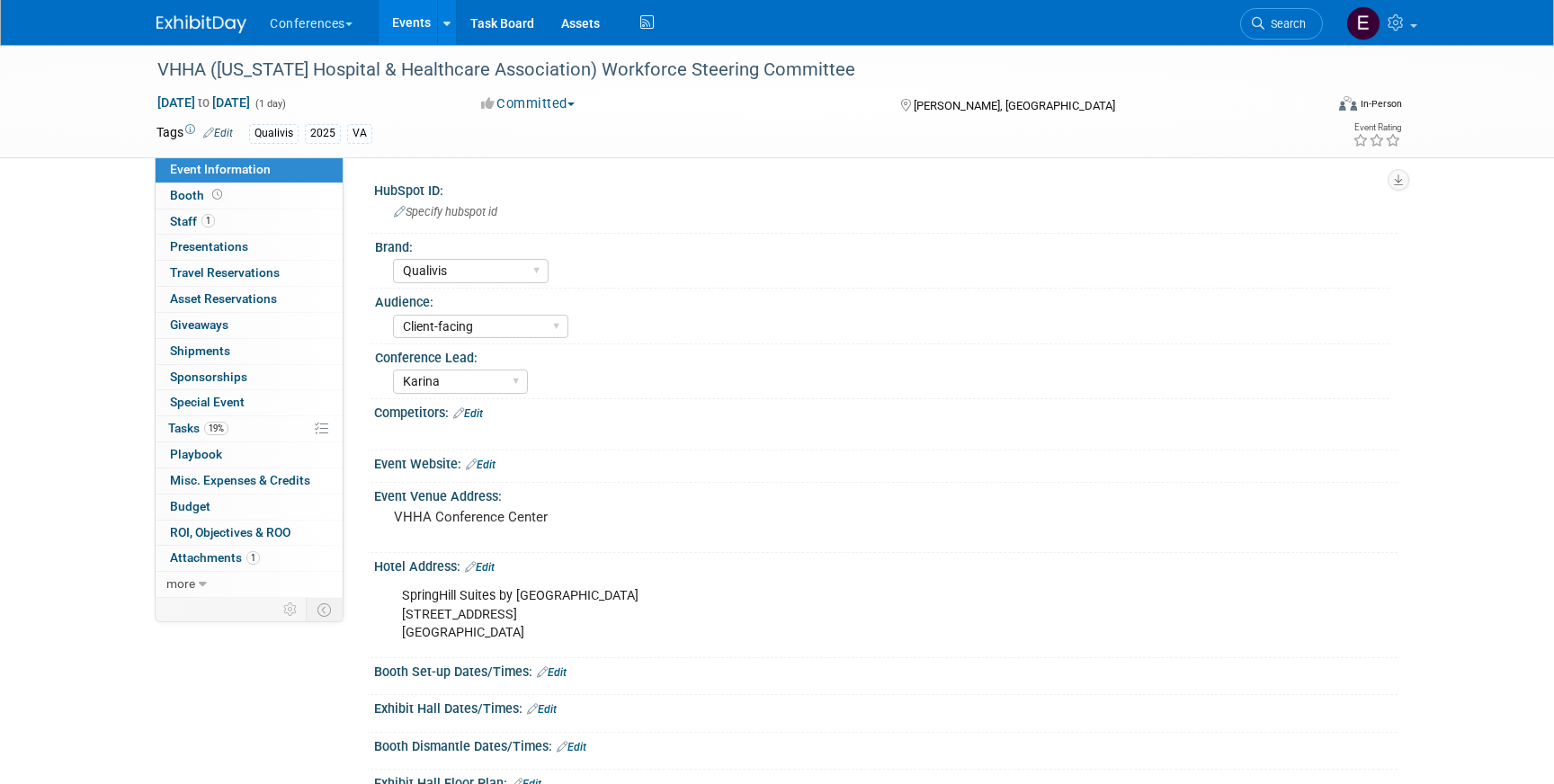
select select "Qualivis"
select select "Client-facing"
select select "Karina"
click at [289, 225] on link "1 Staff 1" at bounding box center [250, 221] width 187 height 25
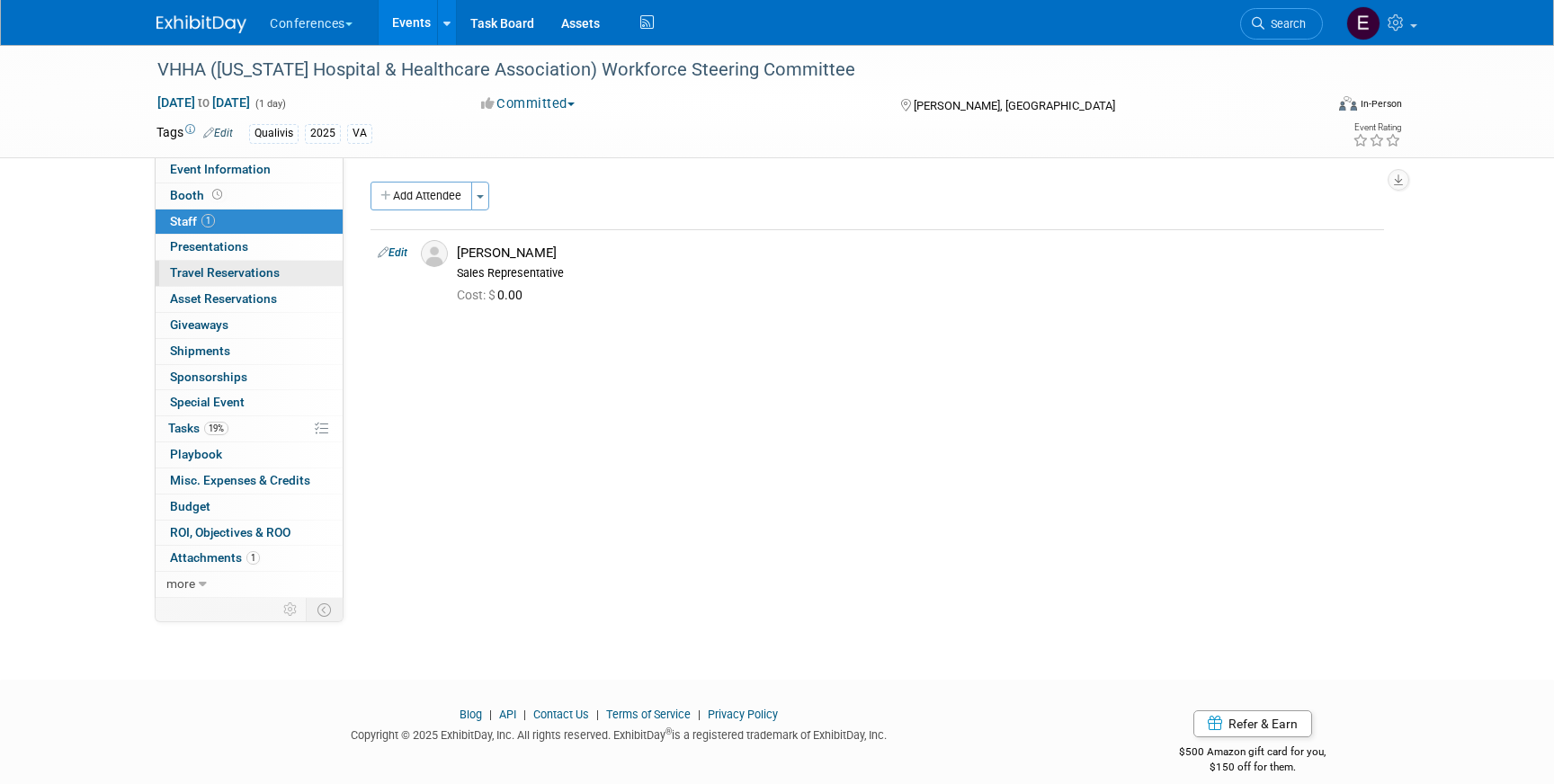
click at [283, 280] on link "0 Travel Reservations 0" at bounding box center [250, 272] width 187 height 25
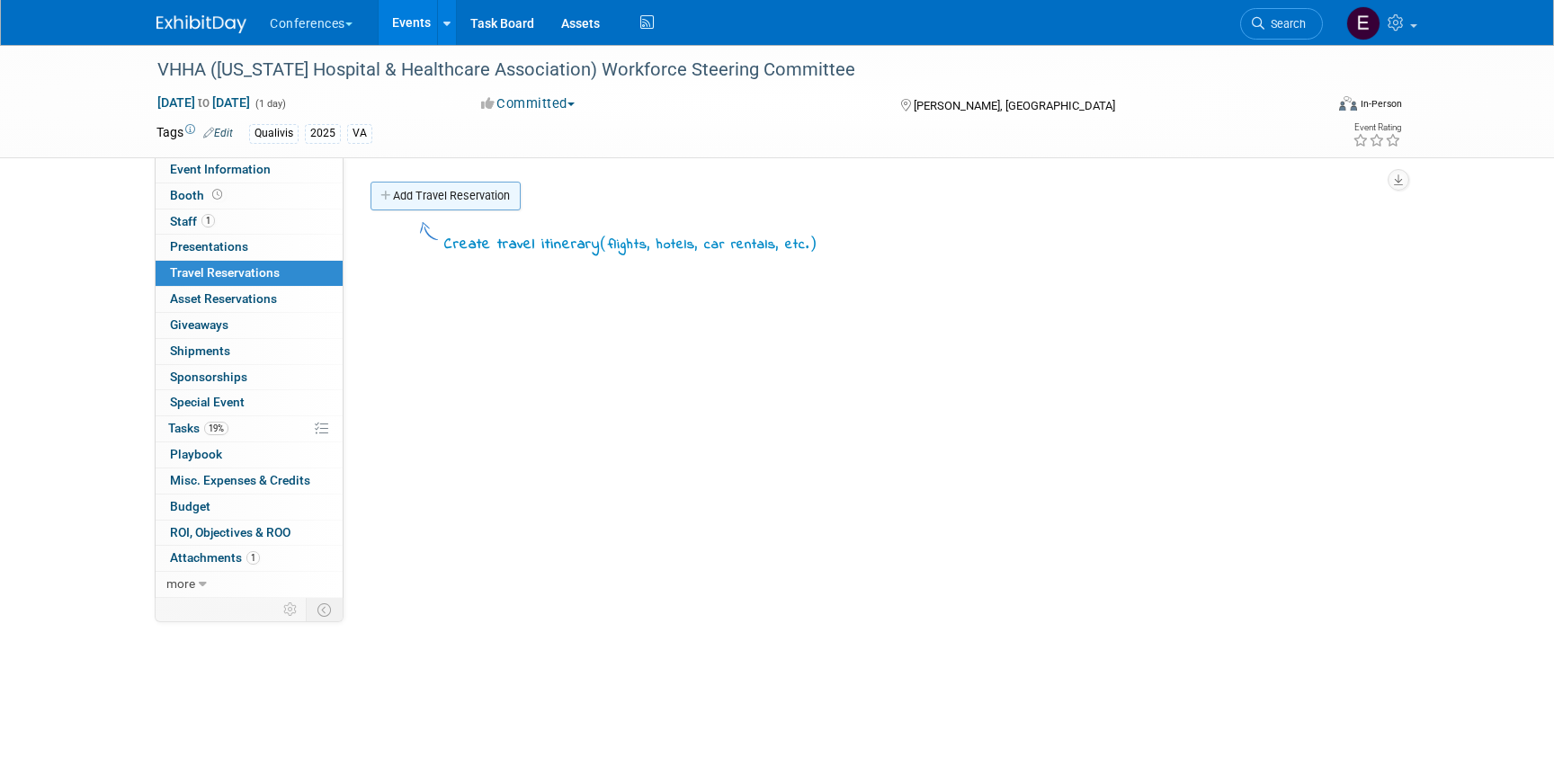
click at [435, 195] on link "Add Travel Reservation" at bounding box center [446, 195] width 150 height 28
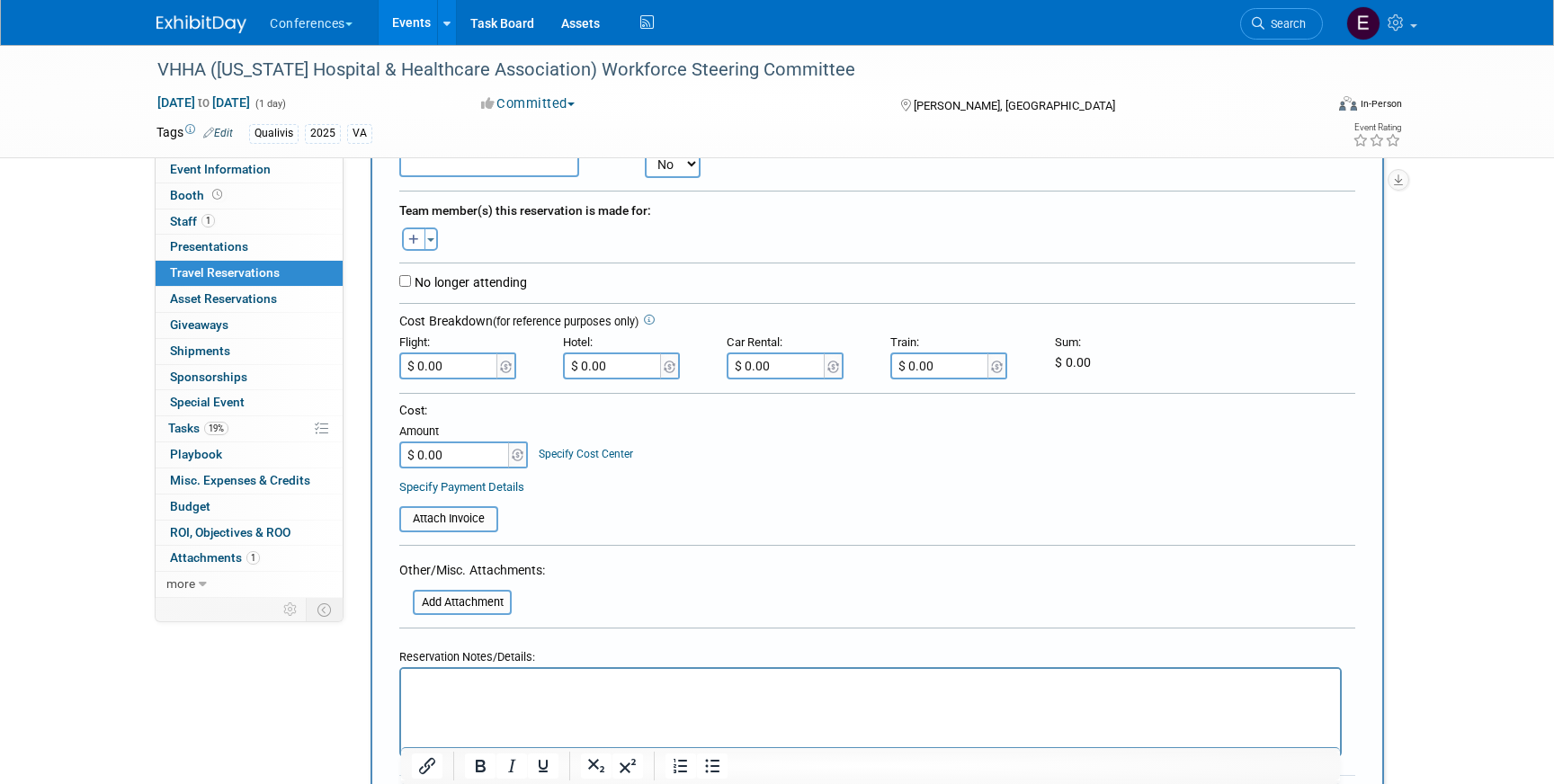
scroll to position [307, 0]
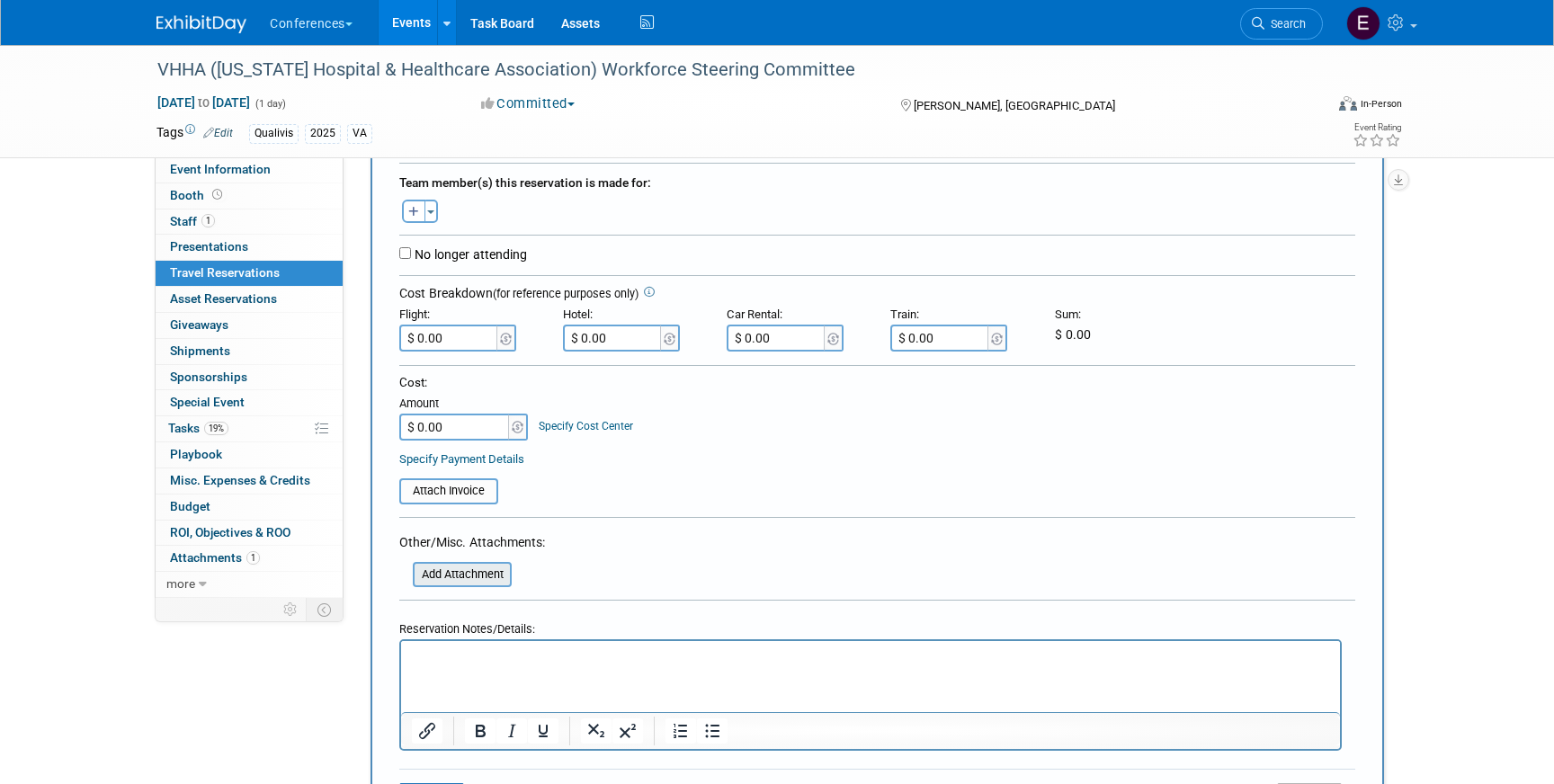
click at [429, 575] on input "file" at bounding box center [403, 575] width 214 height 22
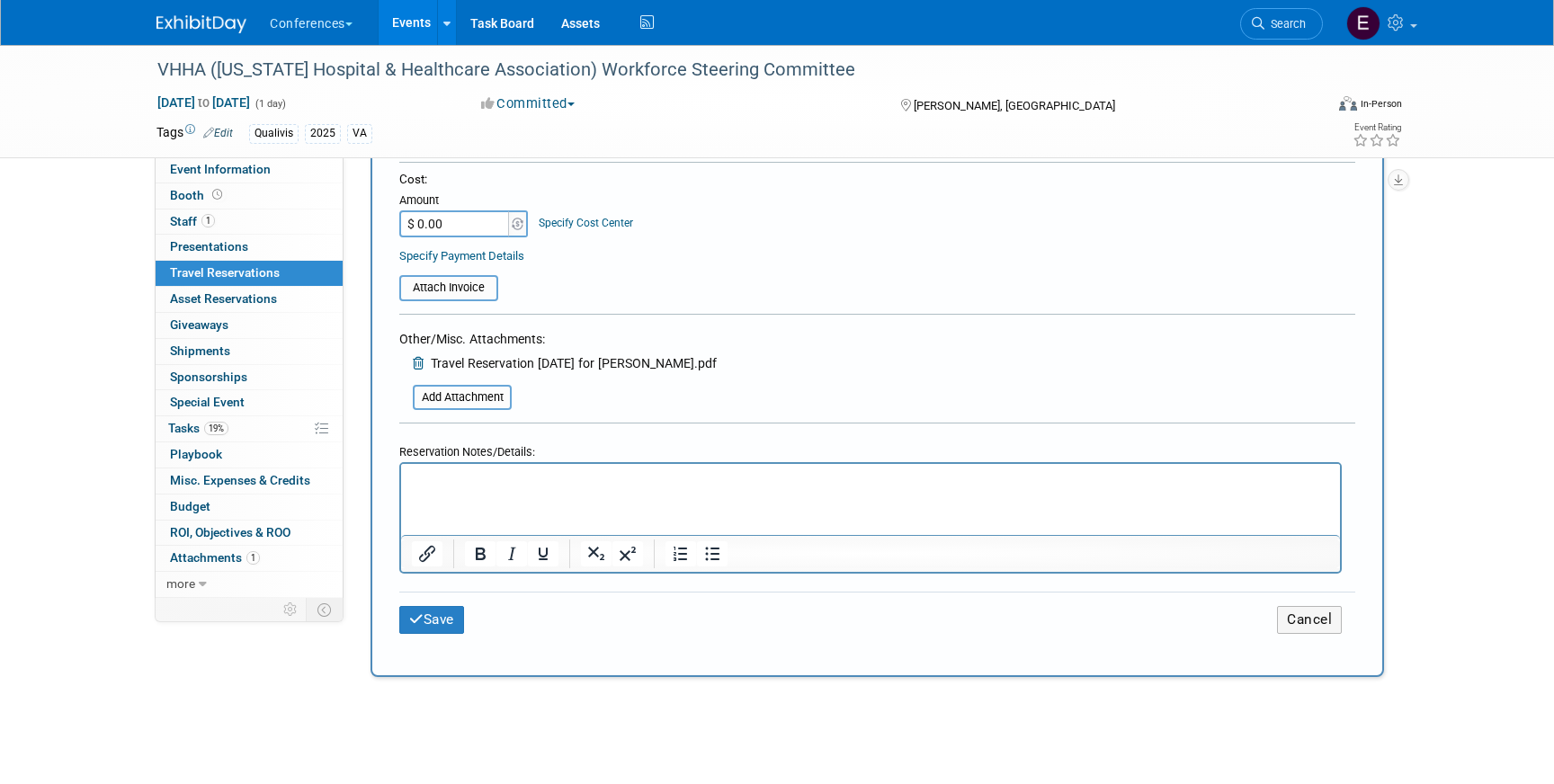
scroll to position [512, 0]
click at [432, 636] on div "Save Cancel" at bounding box center [877, 618] width 956 height 56
click at [432, 622] on button "Save" at bounding box center [431, 619] width 65 height 28
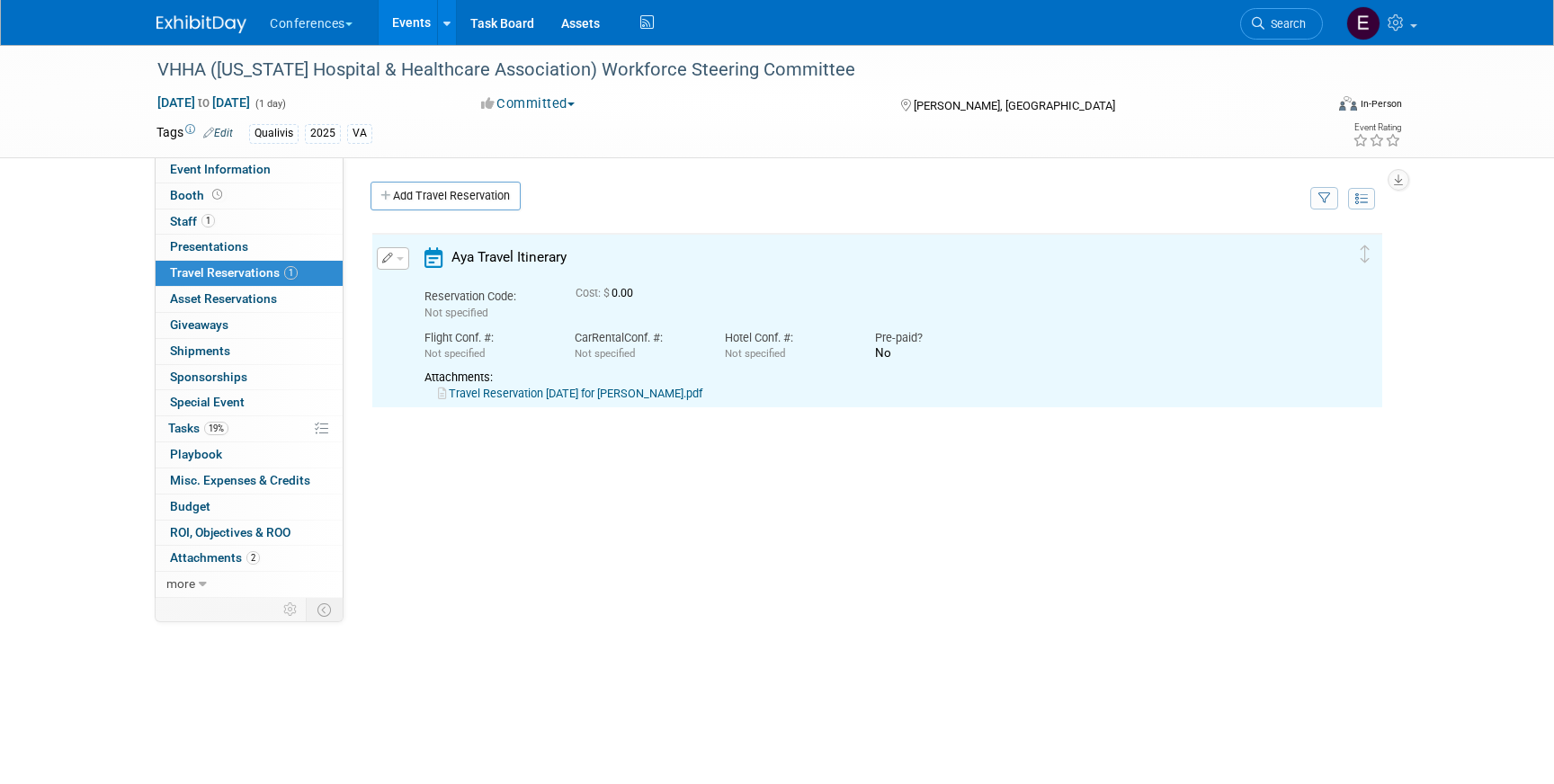
scroll to position [0, 0]
click at [575, 391] on link "Travel Reservation September 14 for JOSEPH ALAN DUNMIRE.pdf" at bounding box center [570, 393] width 264 height 14
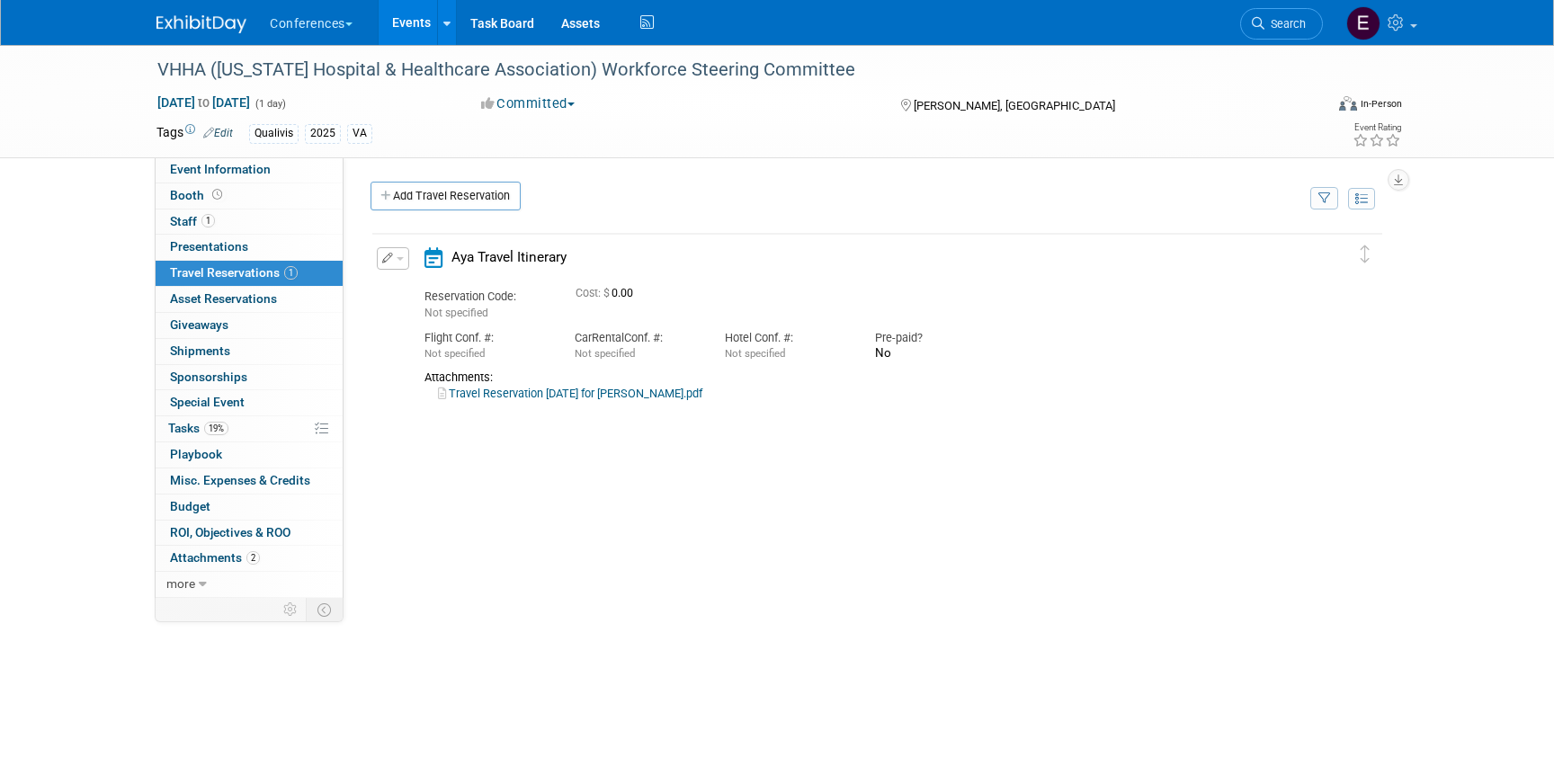
click at [398, 258] on span "button" at bounding box center [400, 259] width 7 height 4
click at [401, 287] on icon "button" at bounding box center [397, 290] width 15 height 13
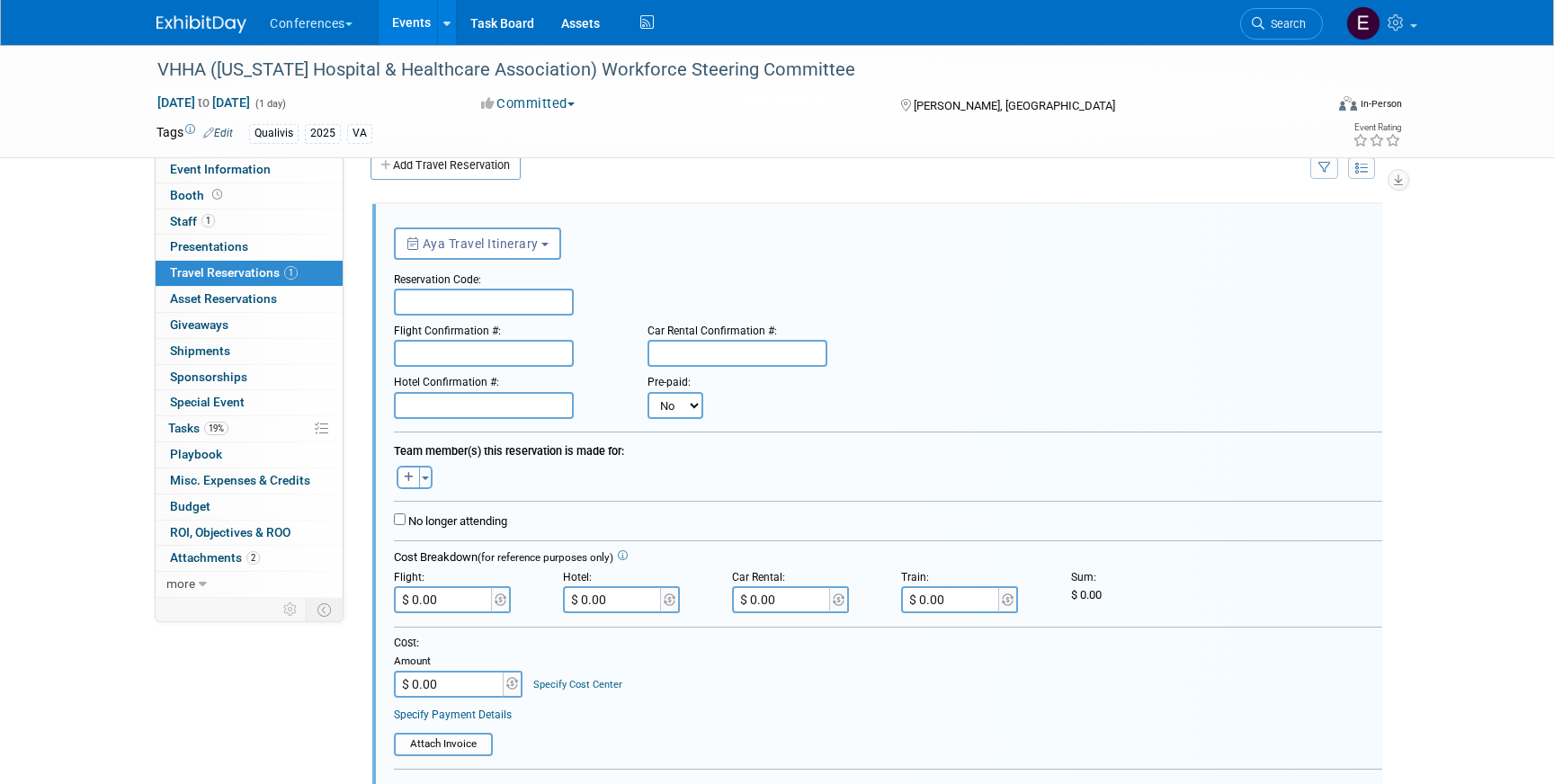
click at [483, 304] on input "text" at bounding box center [483, 302] width 180 height 27
paste input "HNJQPB"
type input "HNJQPB"
click at [442, 347] on input "text" at bounding box center [483, 353] width 180 height 27
paste input "1385285850COUNT"
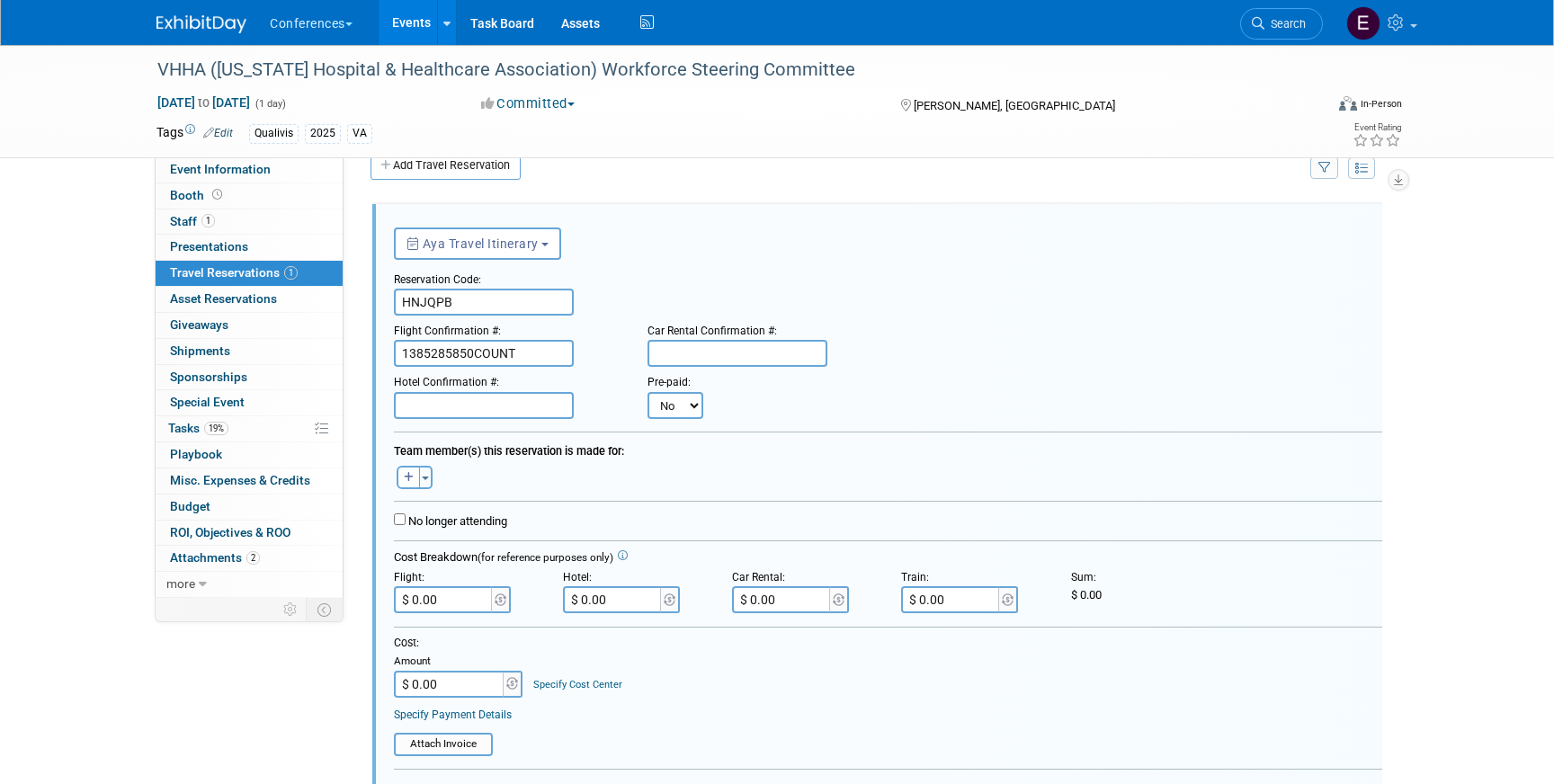
type input "1385285850COUNT"
click at [708, 357] on input "text" at bounding box center [738, 353] width 180 height 27
paste input "1385285850COUNT"
type input "1385285850COUNT"
drag, startPoint x: 527, startPoint y: 367, endPoint x: 355, endPoint y: 367, distance: 172.0
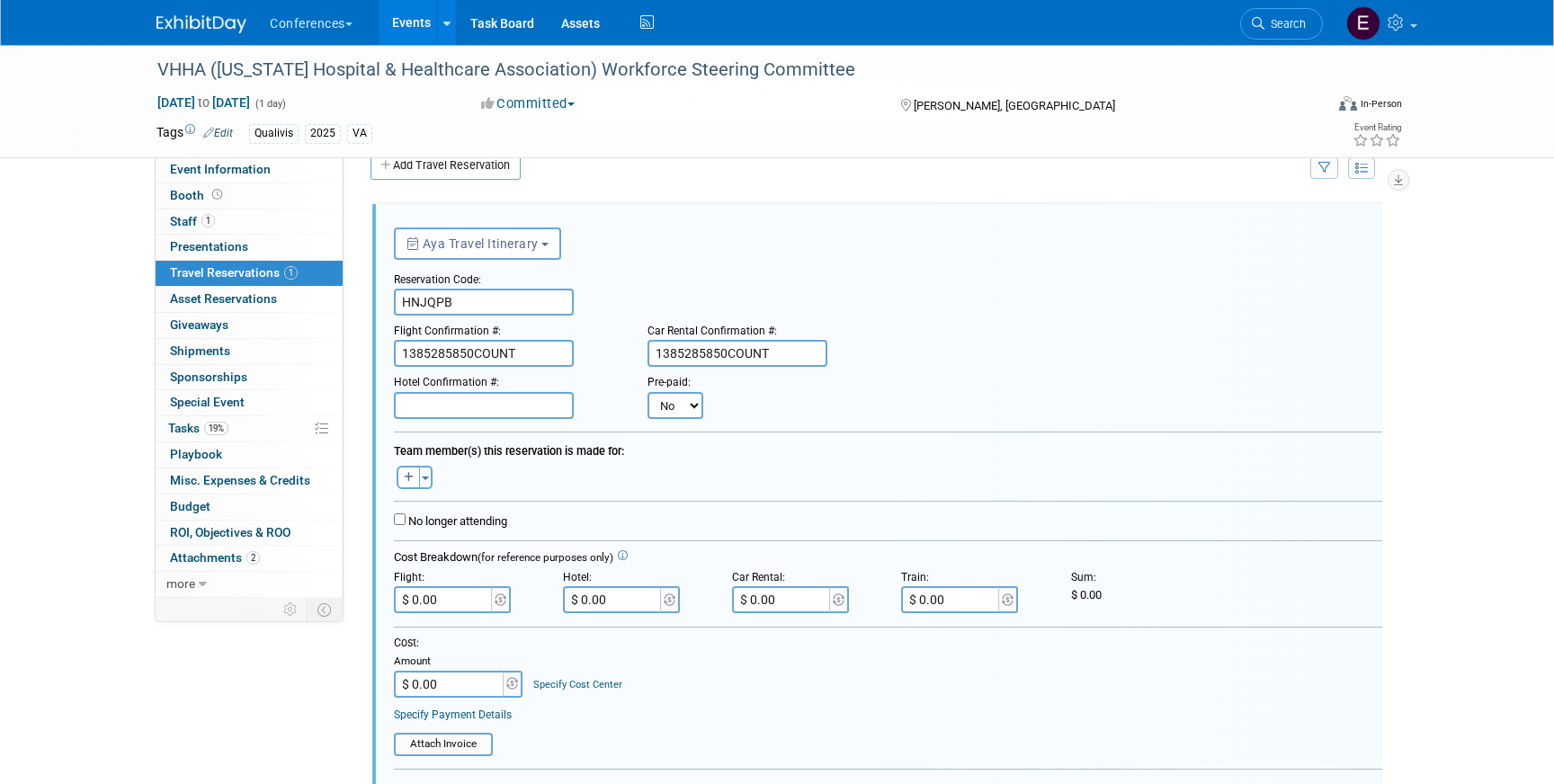
click at [355, 367] on div "HubSpot ID: Specify hubspot id Brand: Aya Bespoke Corporate Dawson DocCafe Educ…" at bounding box center [871, 347] width 1054 height 440
type input "1385285850COUN"
drag, startPoint x: 515, startPoint y: 349, endPoint x: 335, endPoint y: 349, distance: 180.0
click at [335, 349] on div "Event Information Event Info Booth Booth 1 Staff 1 Staff 0 Presentations 0 Pres…" at bounding box center [777, 551] width 1268 height 1073
click at [787, 608] on input "$ 0.00" at bounding box center [783, 599] width 101 height 27
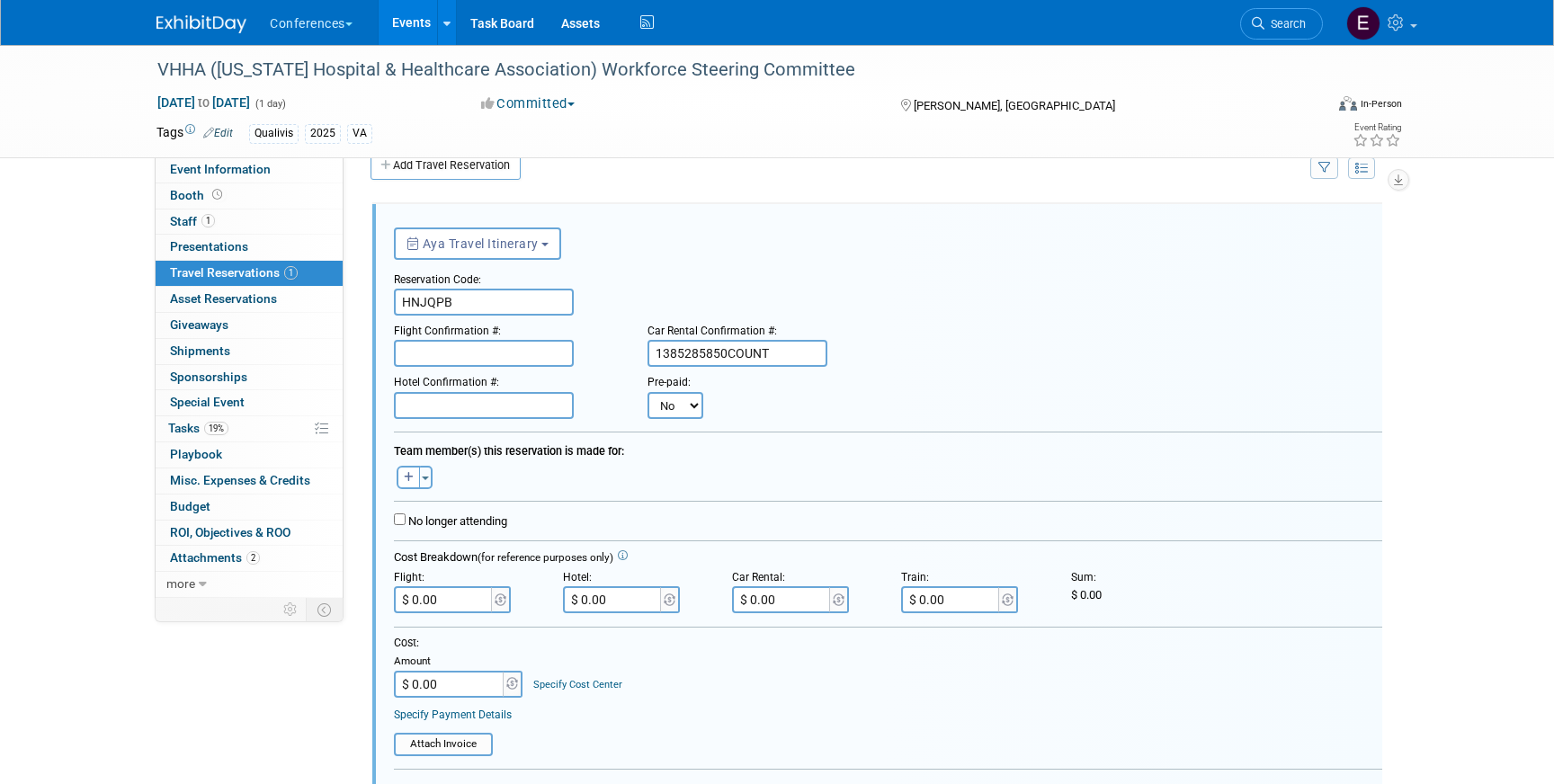
paste input "122.2"
type input "$ 122.20"
click at [478, 404] on input "text" at bounding box center [483, 404] width 180 height 27
paste input "97158413"
type input "97158413"
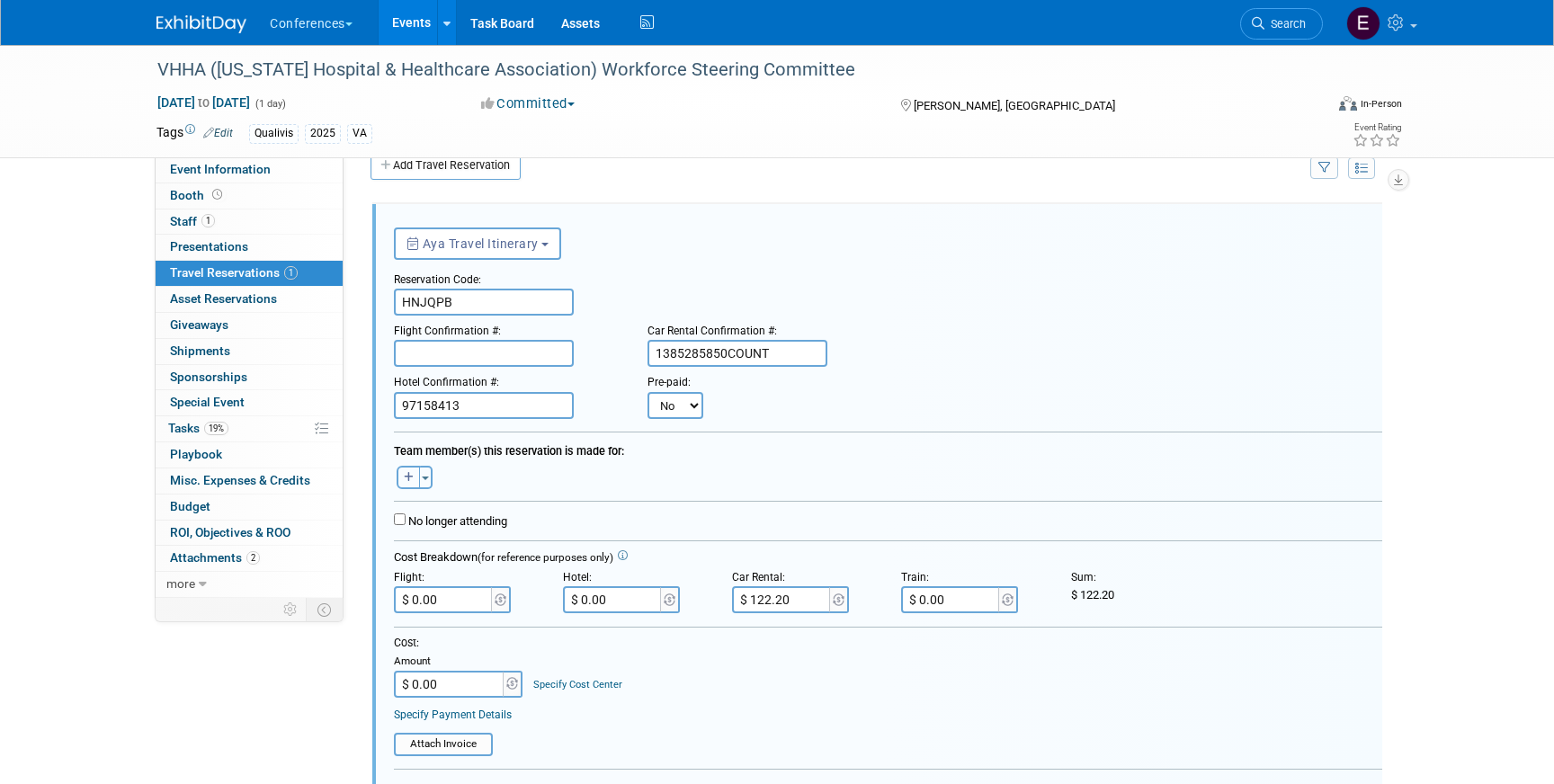
click at [412, 476] on icon "button" at bounding box center [408, 478] width 10 height 11
select select
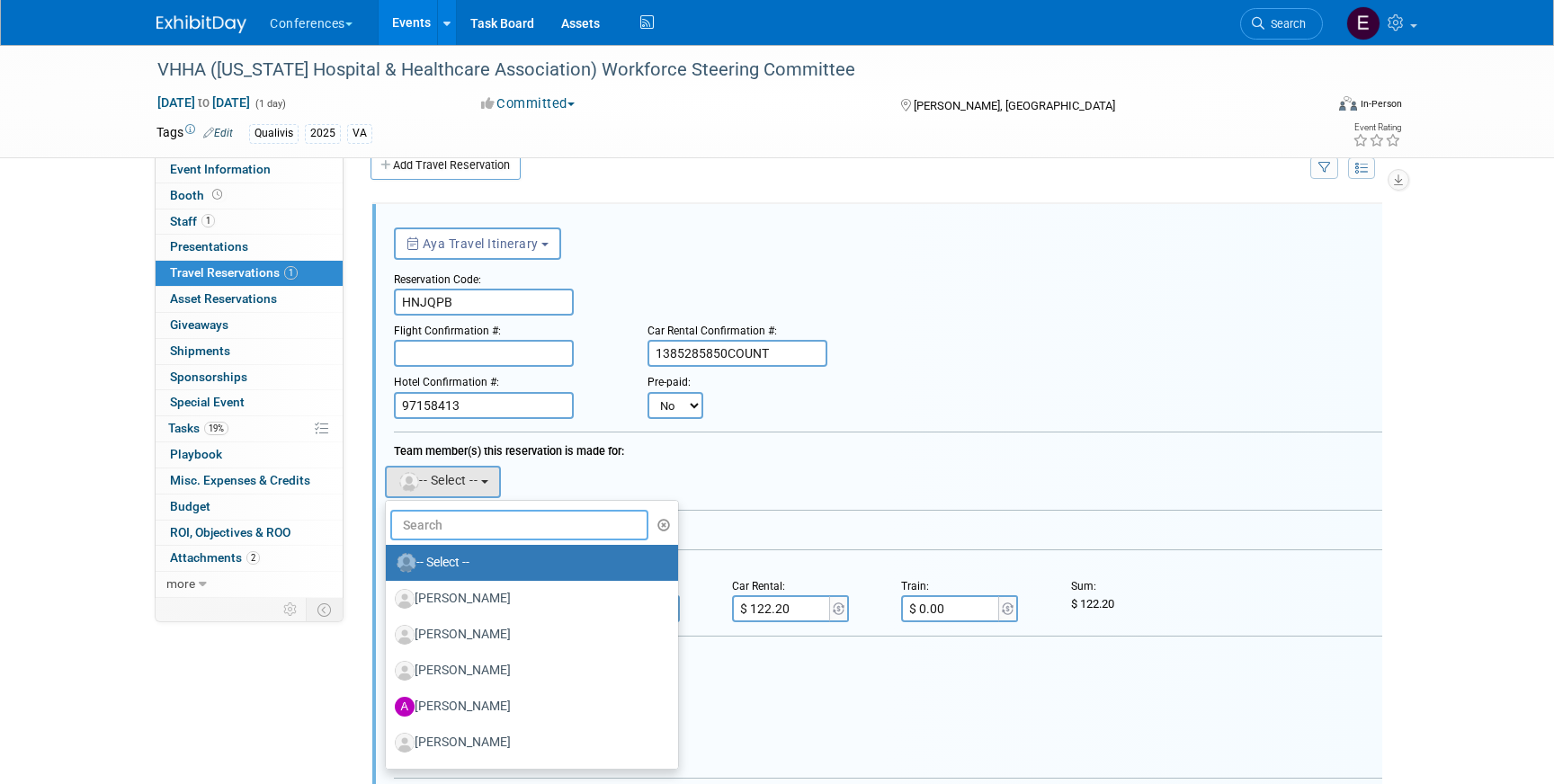
click at [465, 525] on input "text" at bounding box center [519, 525] width 258 height 30
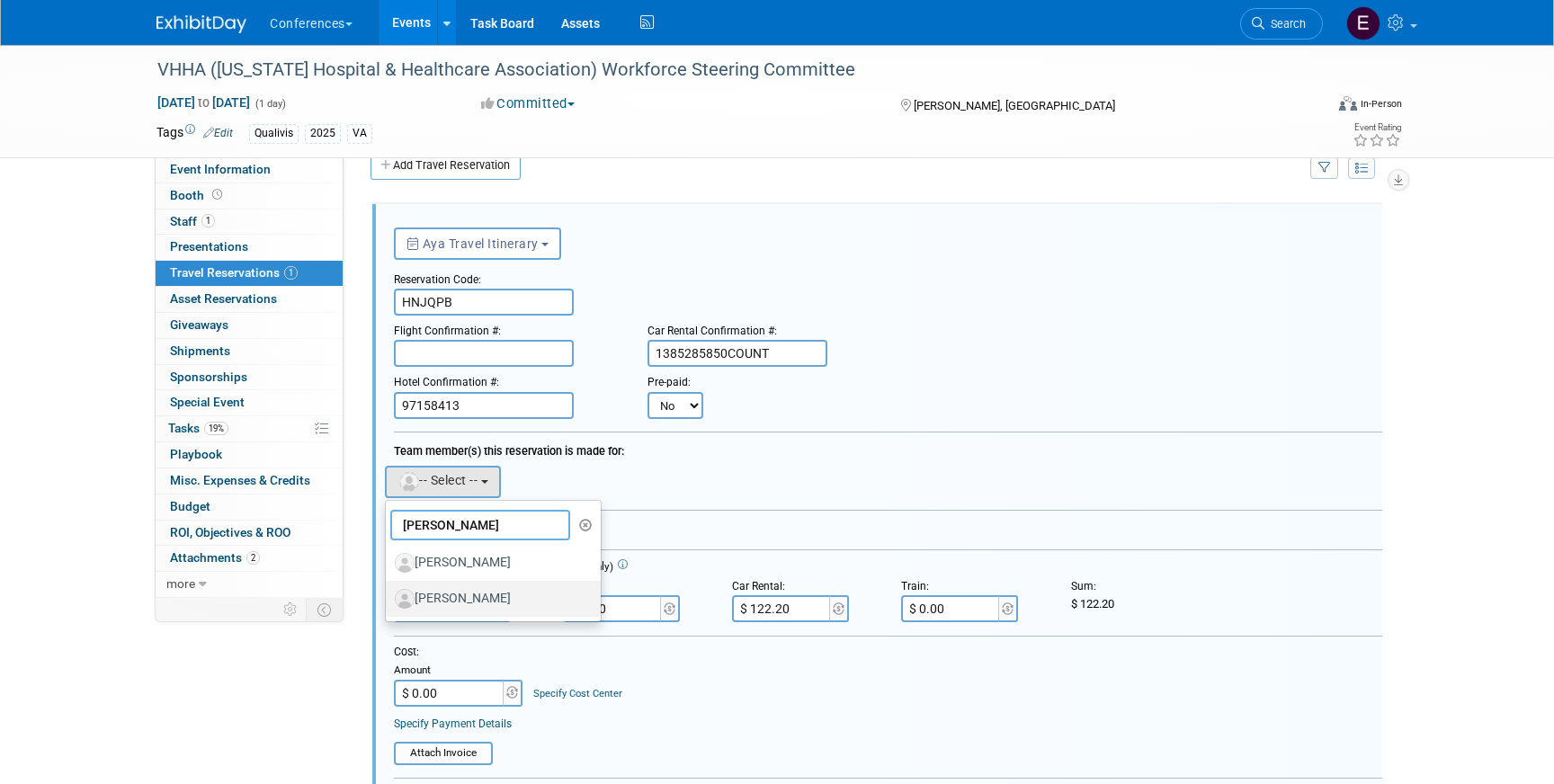
type input "joe"
click at [495, 593] on label "[PERSON_NAME]" at bounding box center [488, 598] width 188 height 28
click at [389, 593] on input "[PERSON_NAME]" at bounding box center [383, 596] width 12 height 12
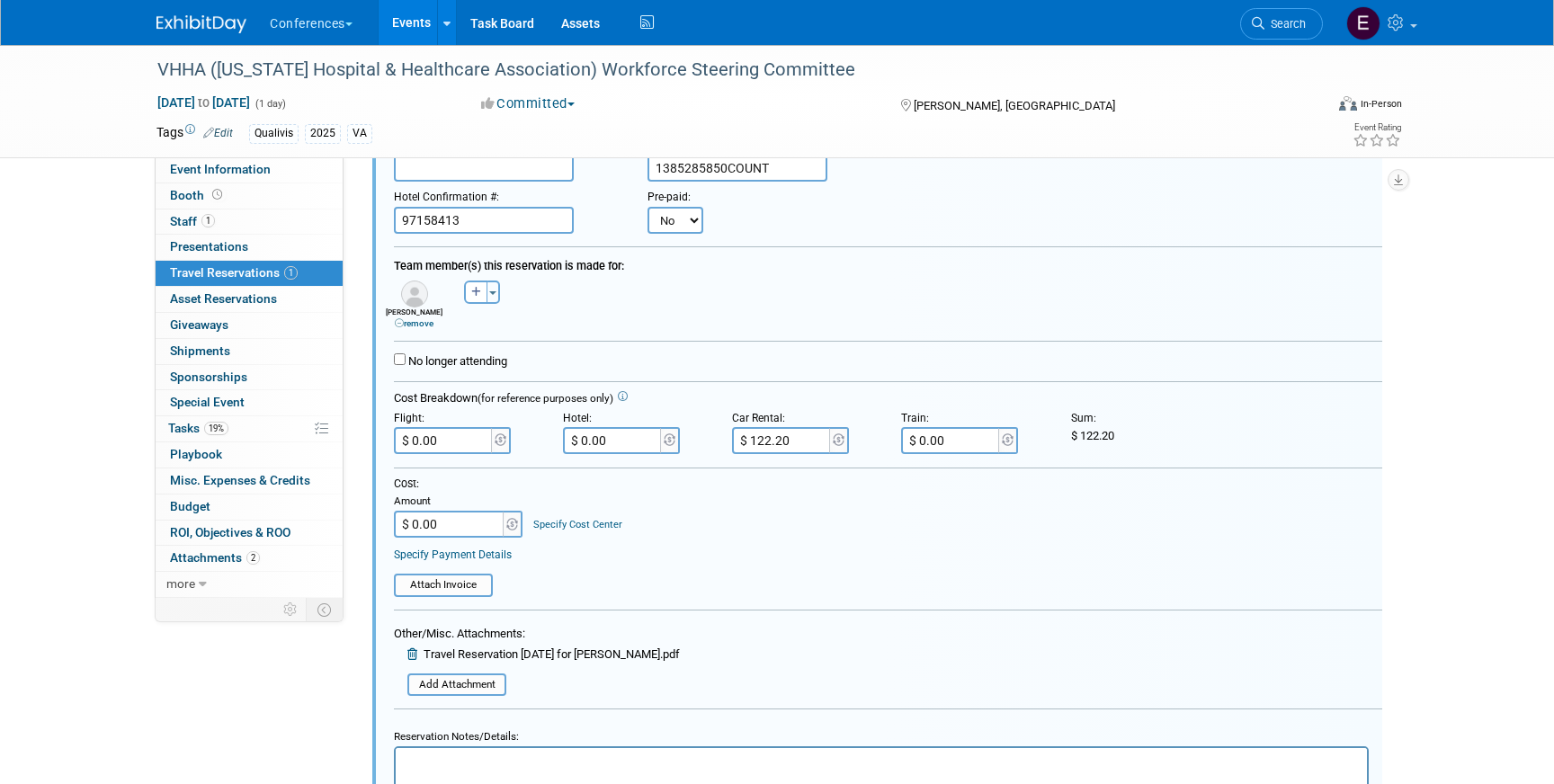
scroll to position [224, 0]
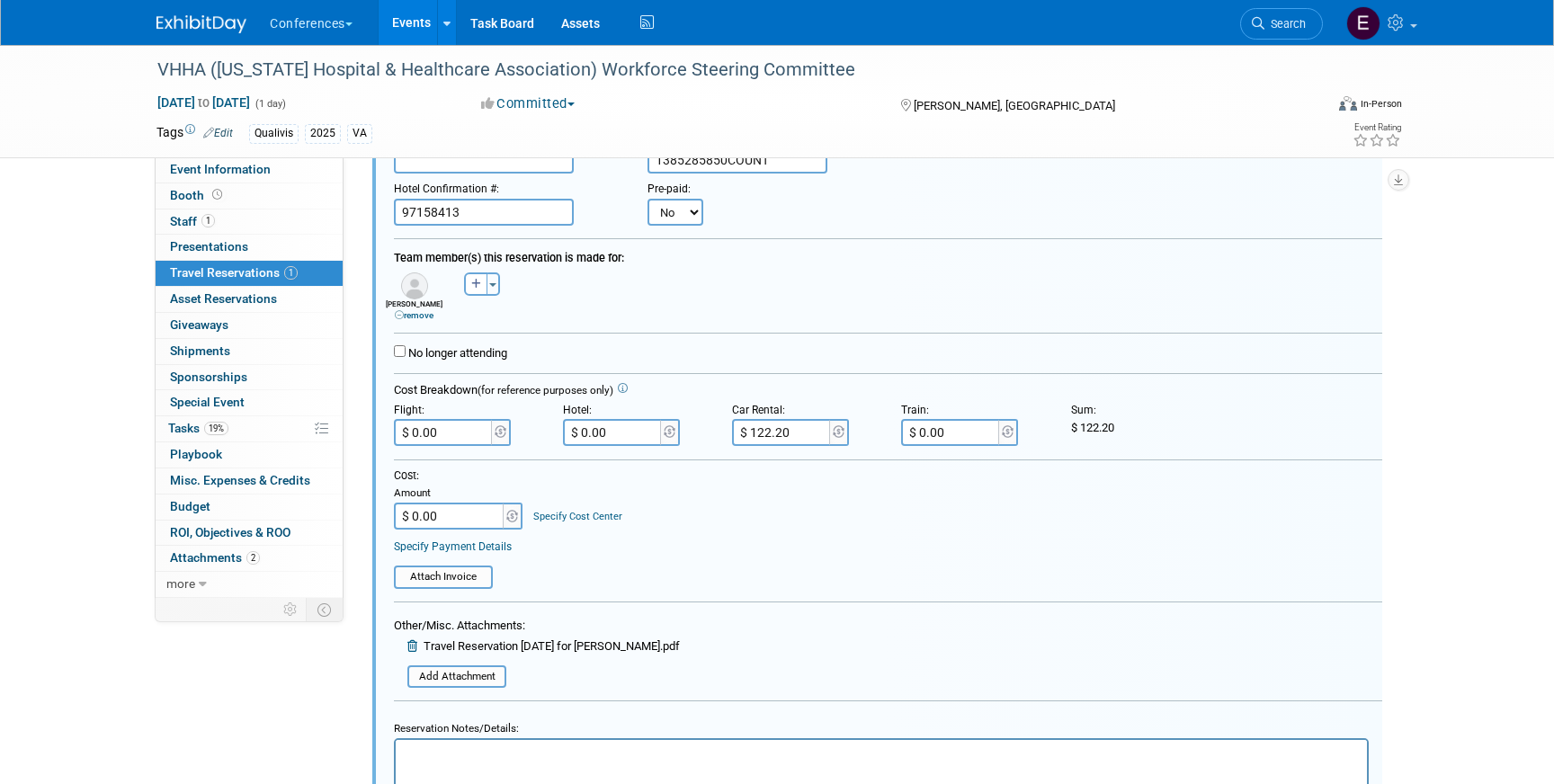
click at [631, 438] on input "$ 0.00" at bounding box center [614, 432] width 101 height 27
paste input "126.74"
type input "$ 126.74"
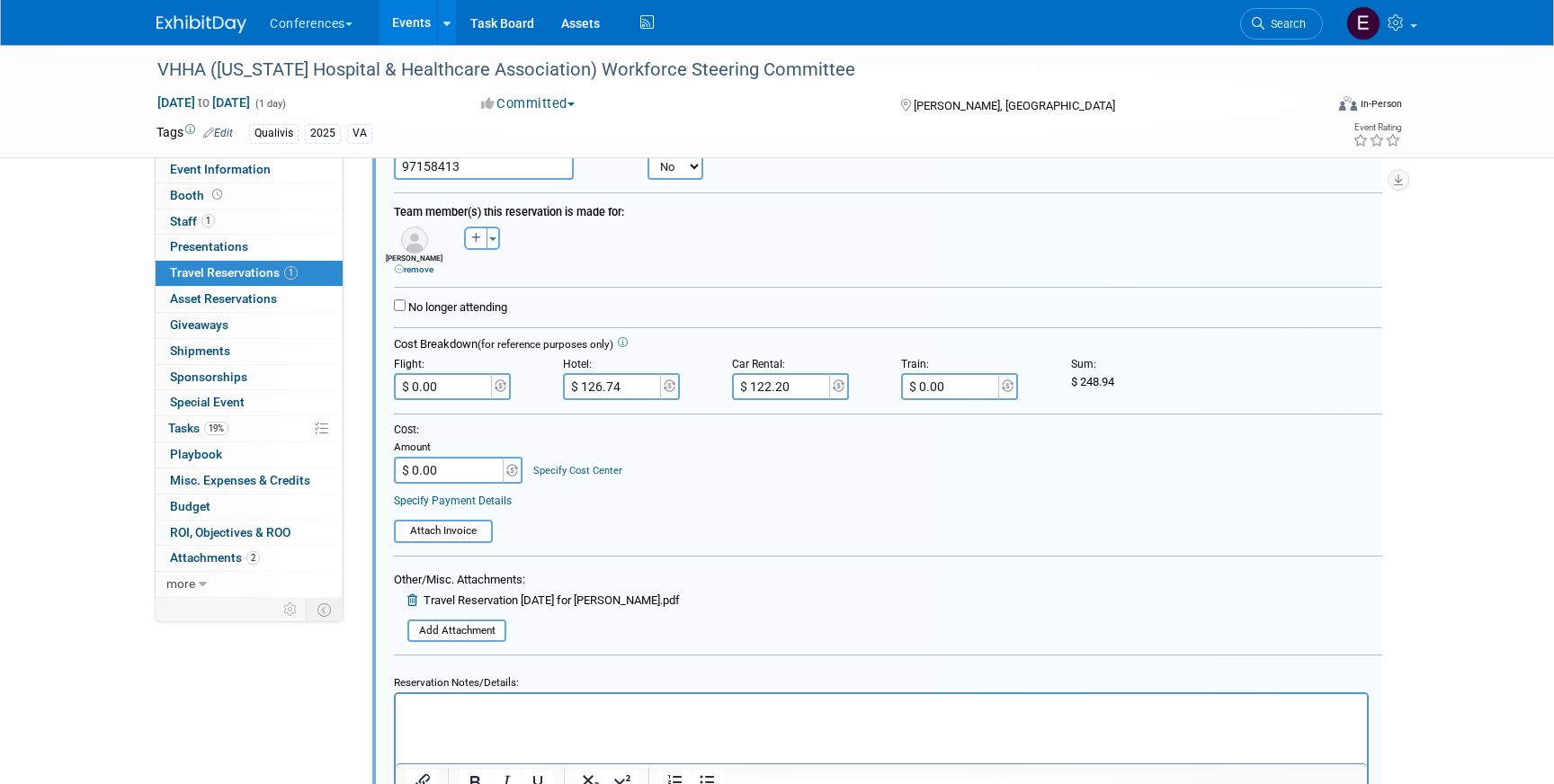
scroll to position [293, 0]
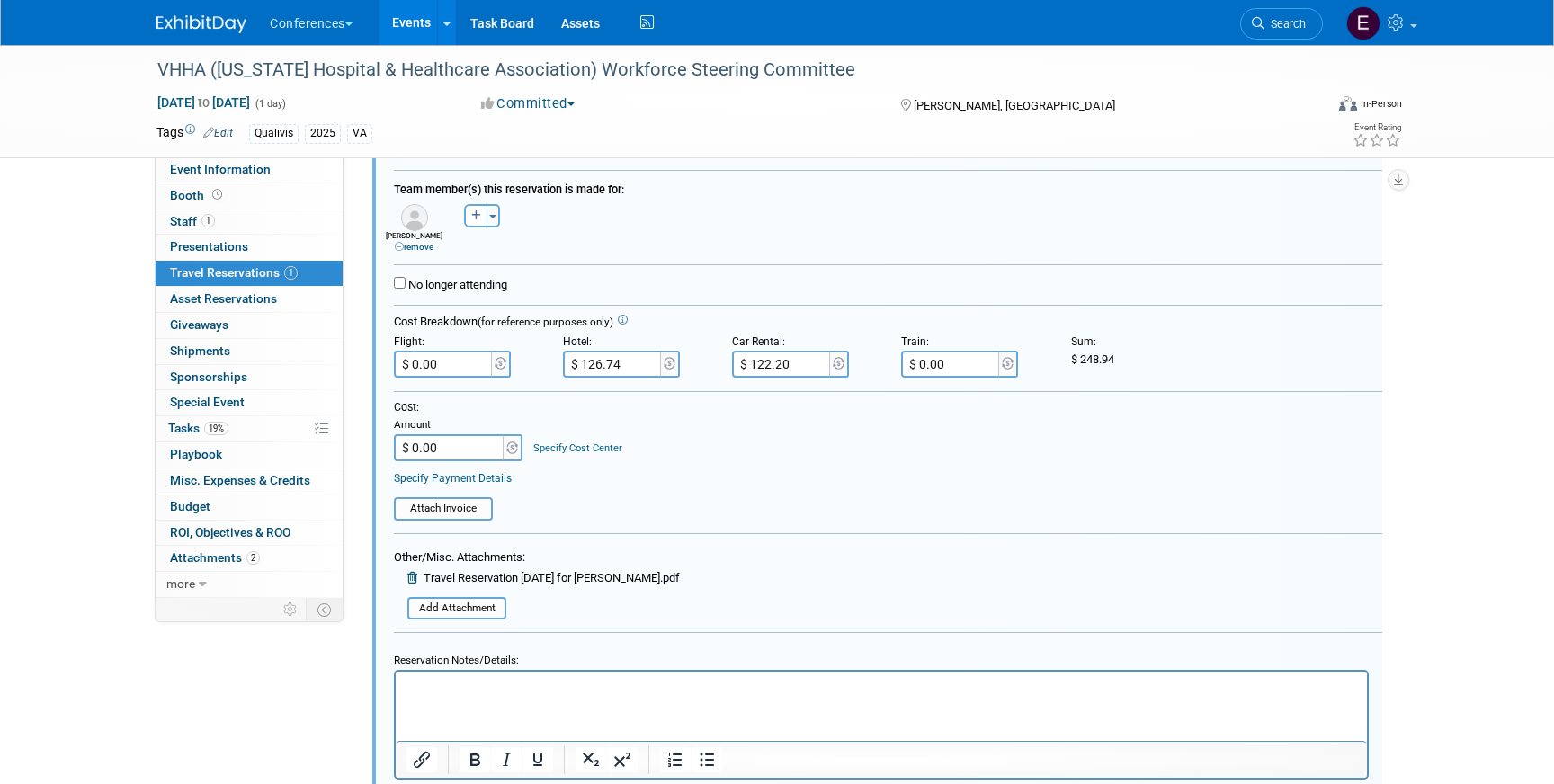
click at [471, 696] on html at bounding box center [881, 683] width 971 height 24
drag, startPoint x: 629, startPoint y: 368, endPoint x: 652, endPoint y: 368, distance: 23.0
click at [652, 368] on input "$ 126.74" at bounding box center [614, 363] width 101 height 27
click at [635, 358] on input "$ 126.74" at bounding box center [614, 363] width 101 height 27
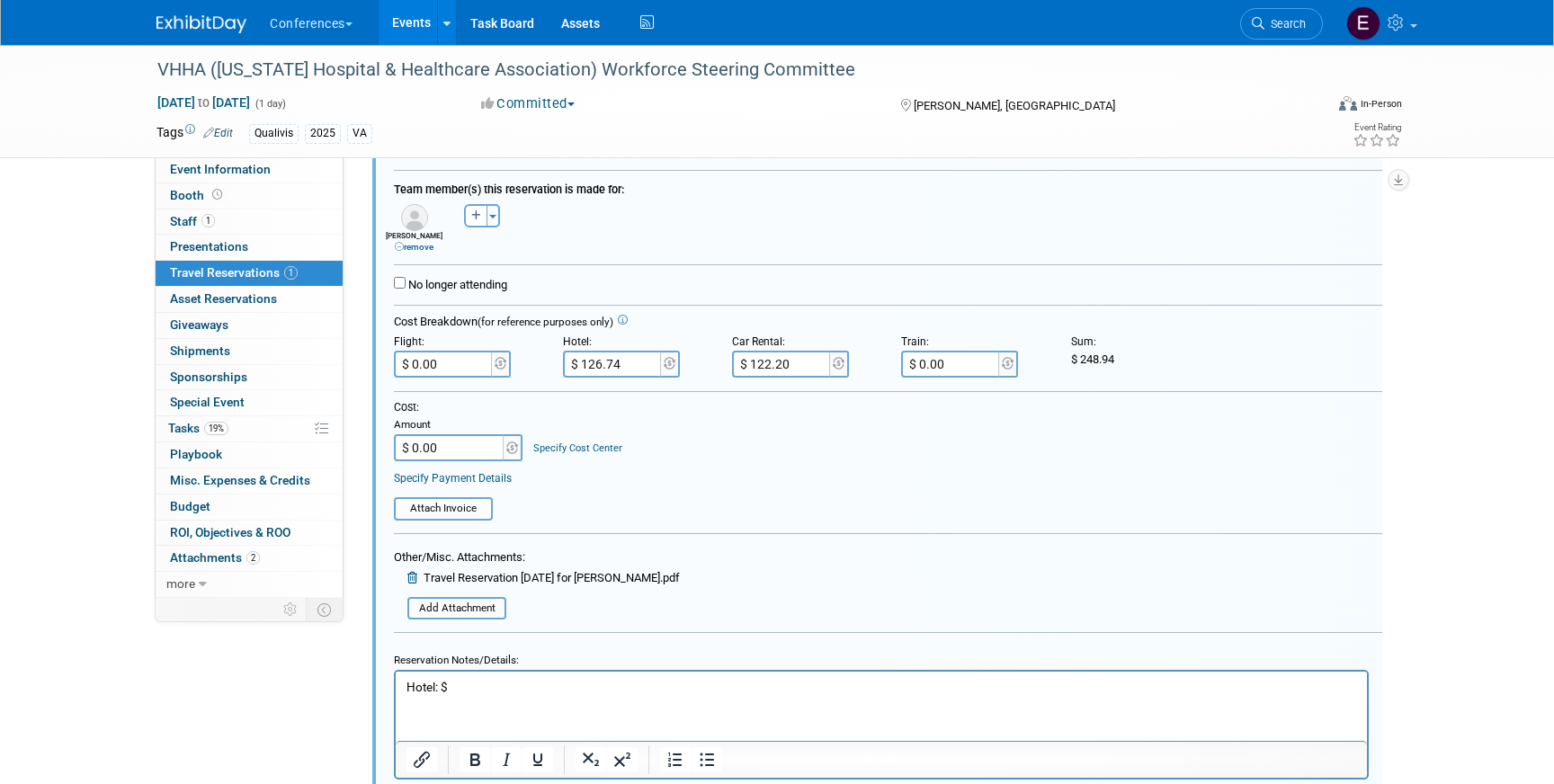
click at [508, 696] on html "Hotel: $" at bounding box center [881, 683] width 971 height 24
click at [513, 690] on p "Hotel: $126.74" at bounding box center [882, 687] width 950 height 17
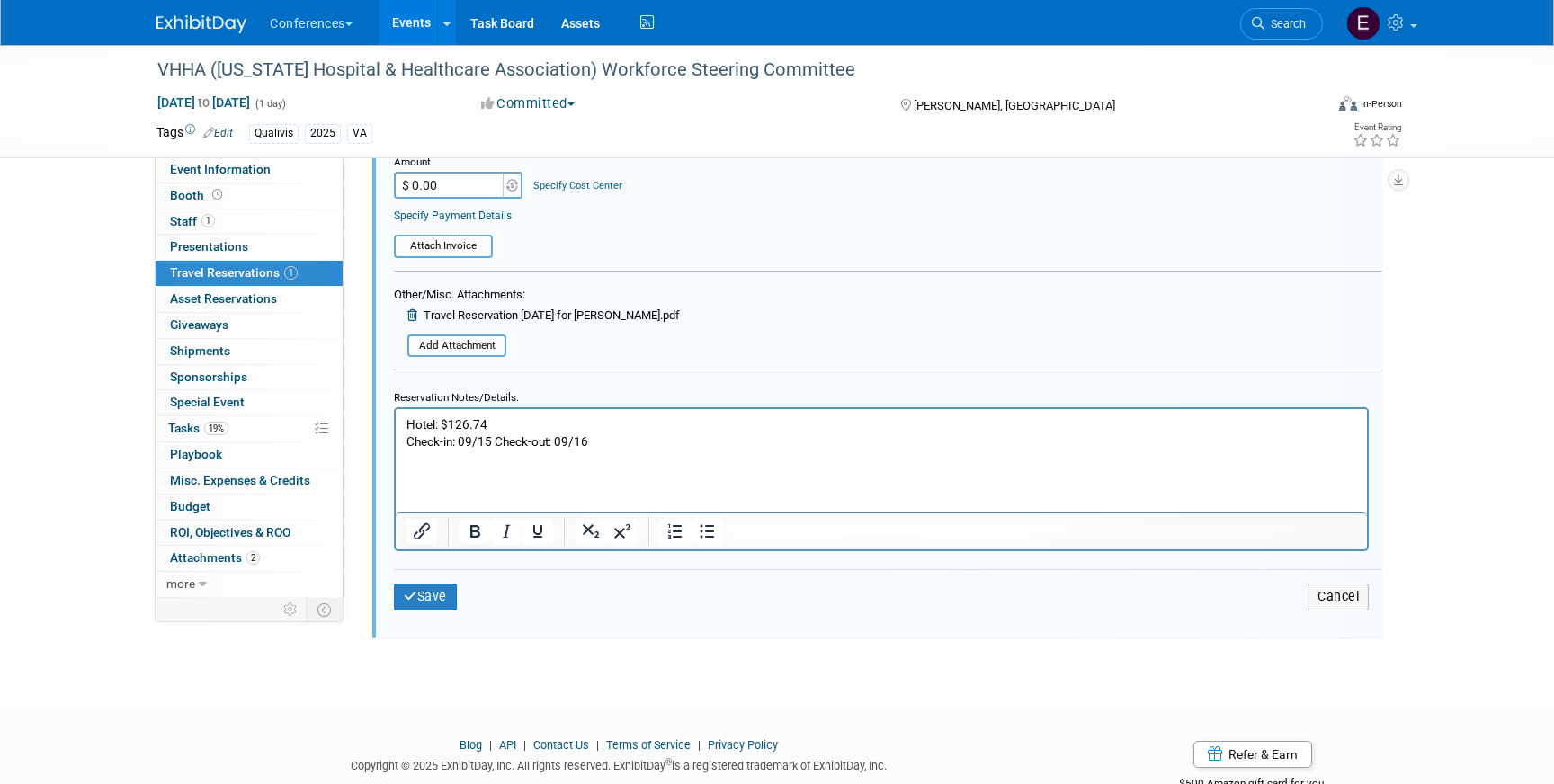
scroll to position [561, 0]
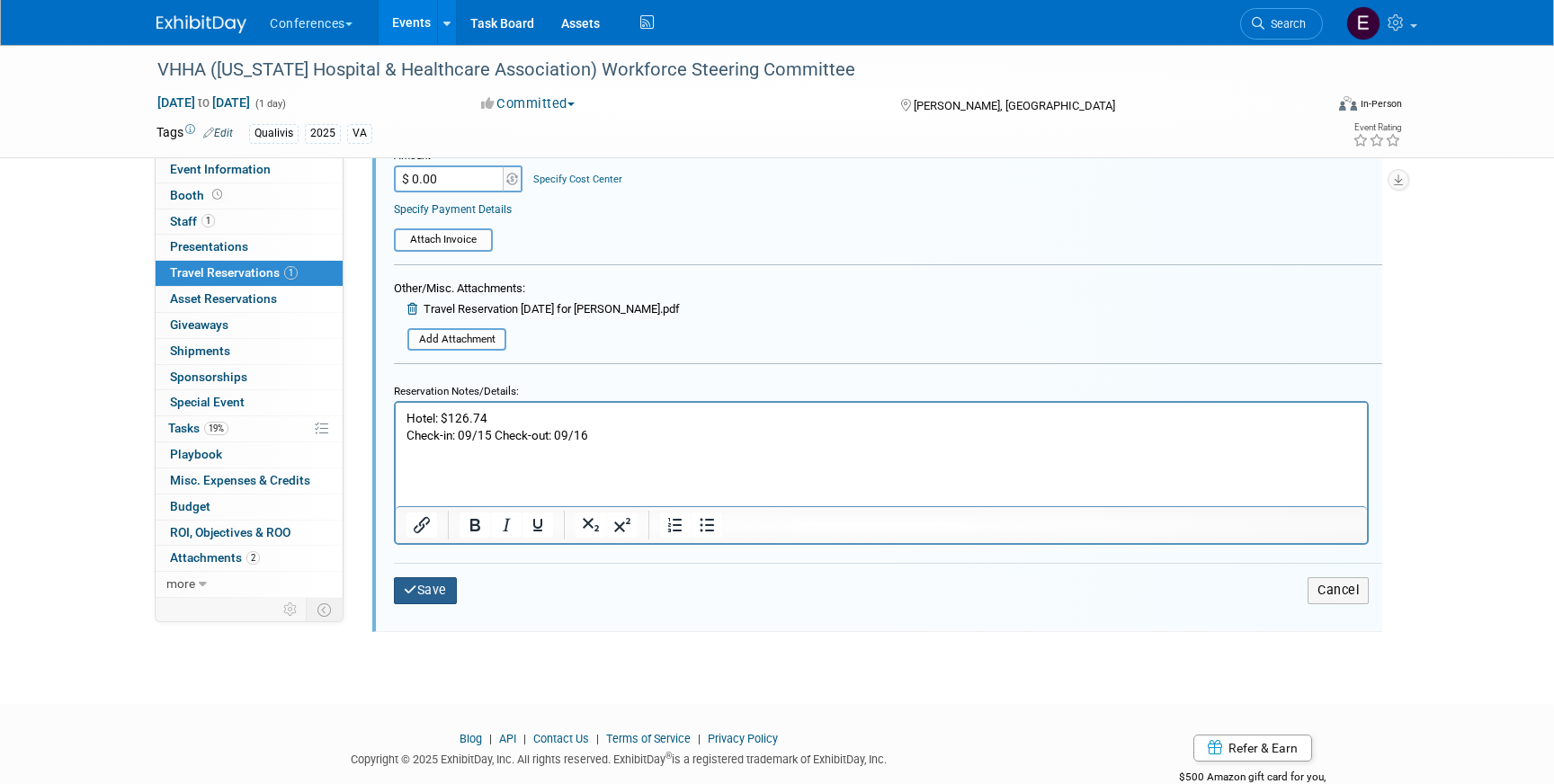
click at [431, 591] on button "Save" at bounding box center [425, 590] width 63 height 26
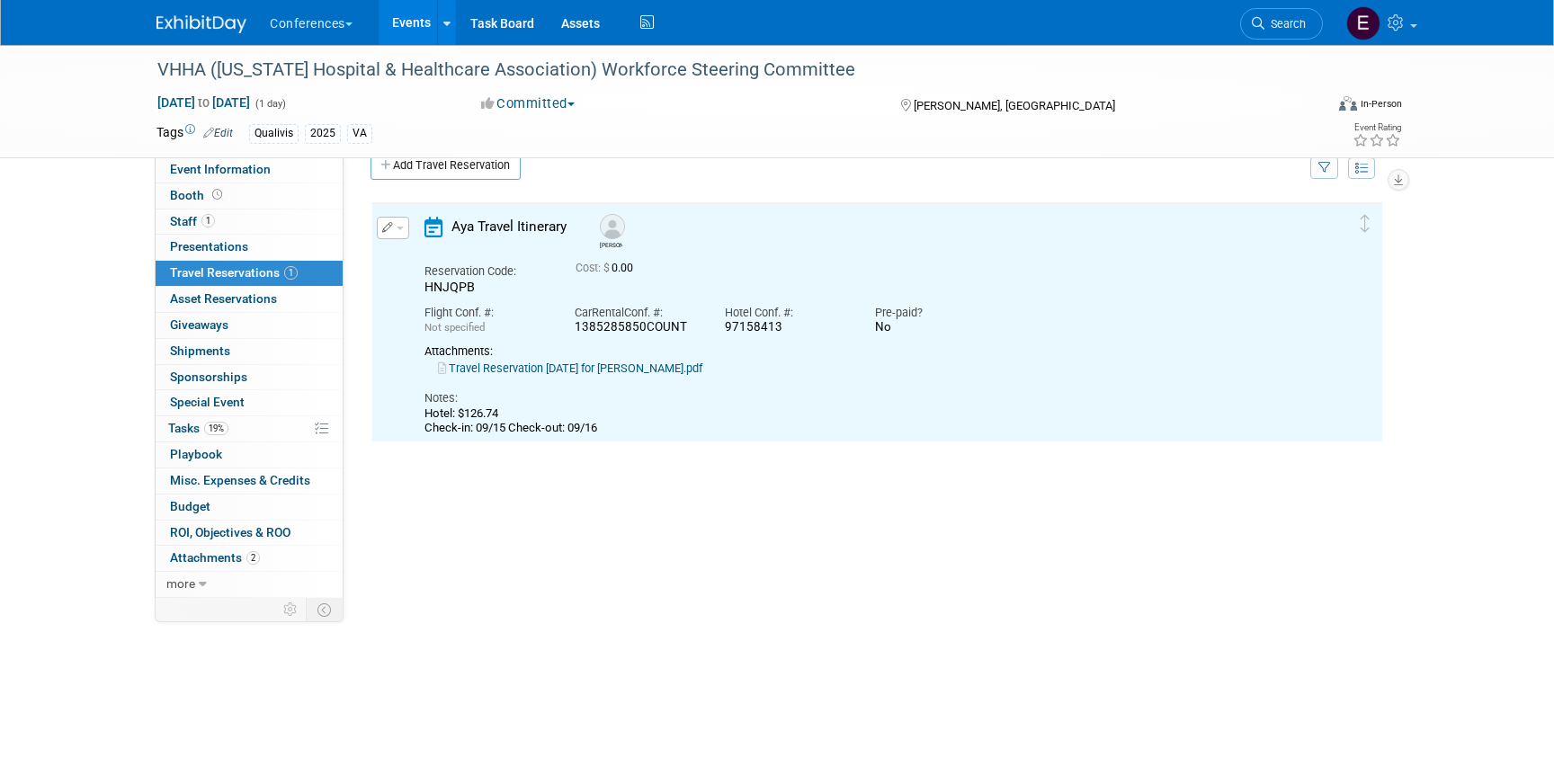
scroll to position [0, 0]
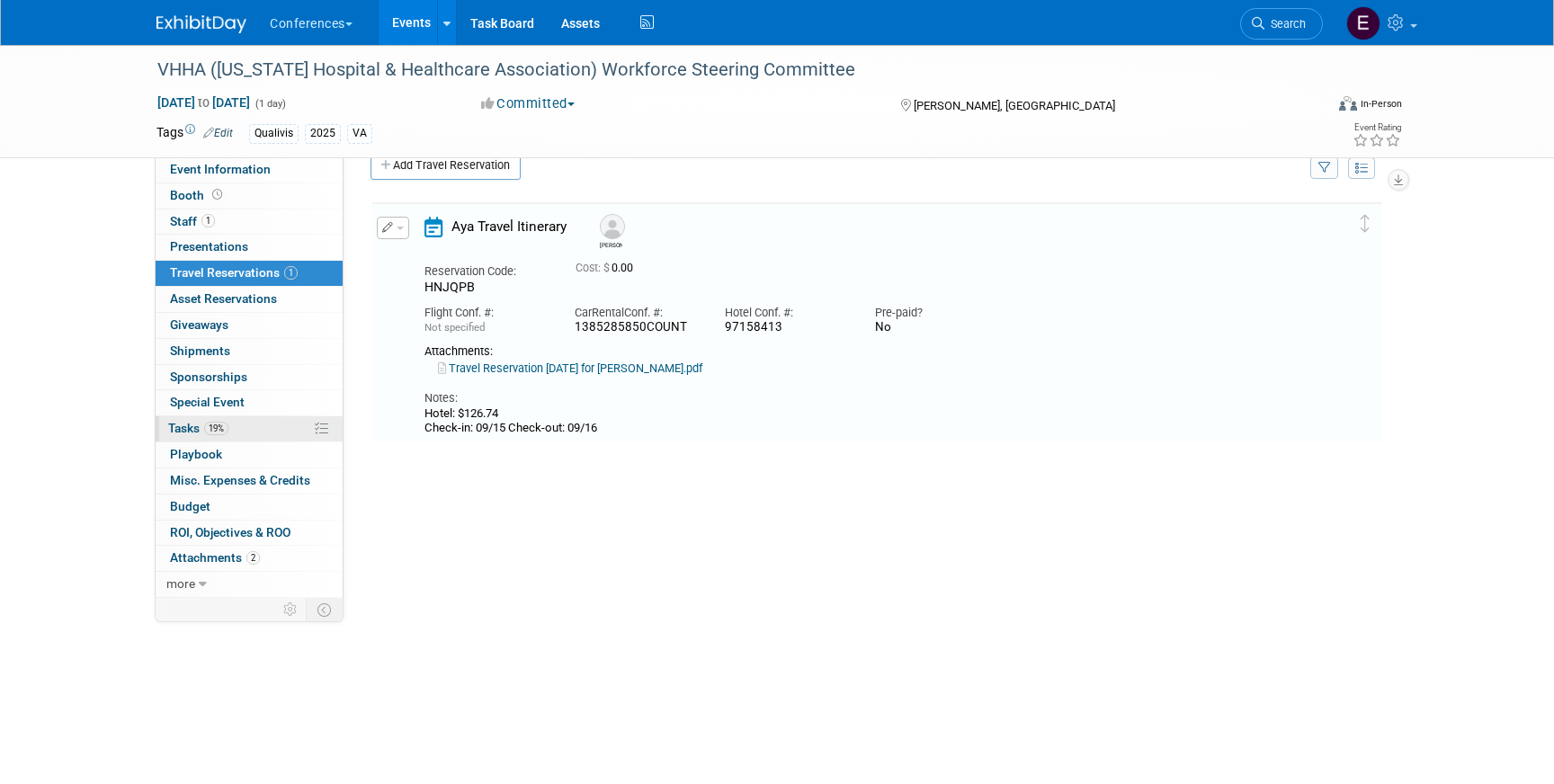
click at [259, 431] on link "19% Tasks 19%" at bounding box center [250, 428] width 187 height 25
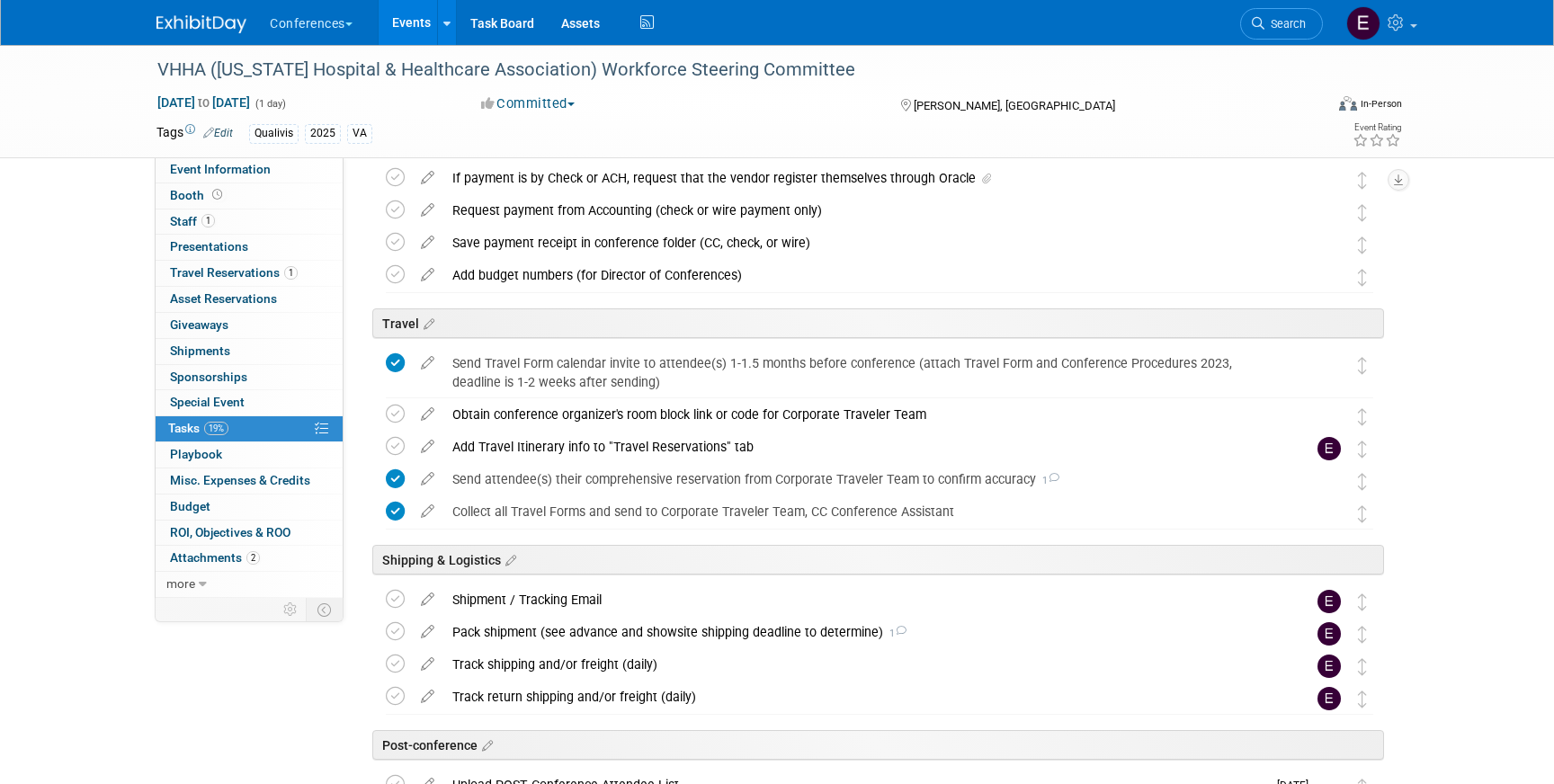
scroll to position [488, 0]
click at [395, 449] on icon at bounding box center [395, 447] width 19 height 19
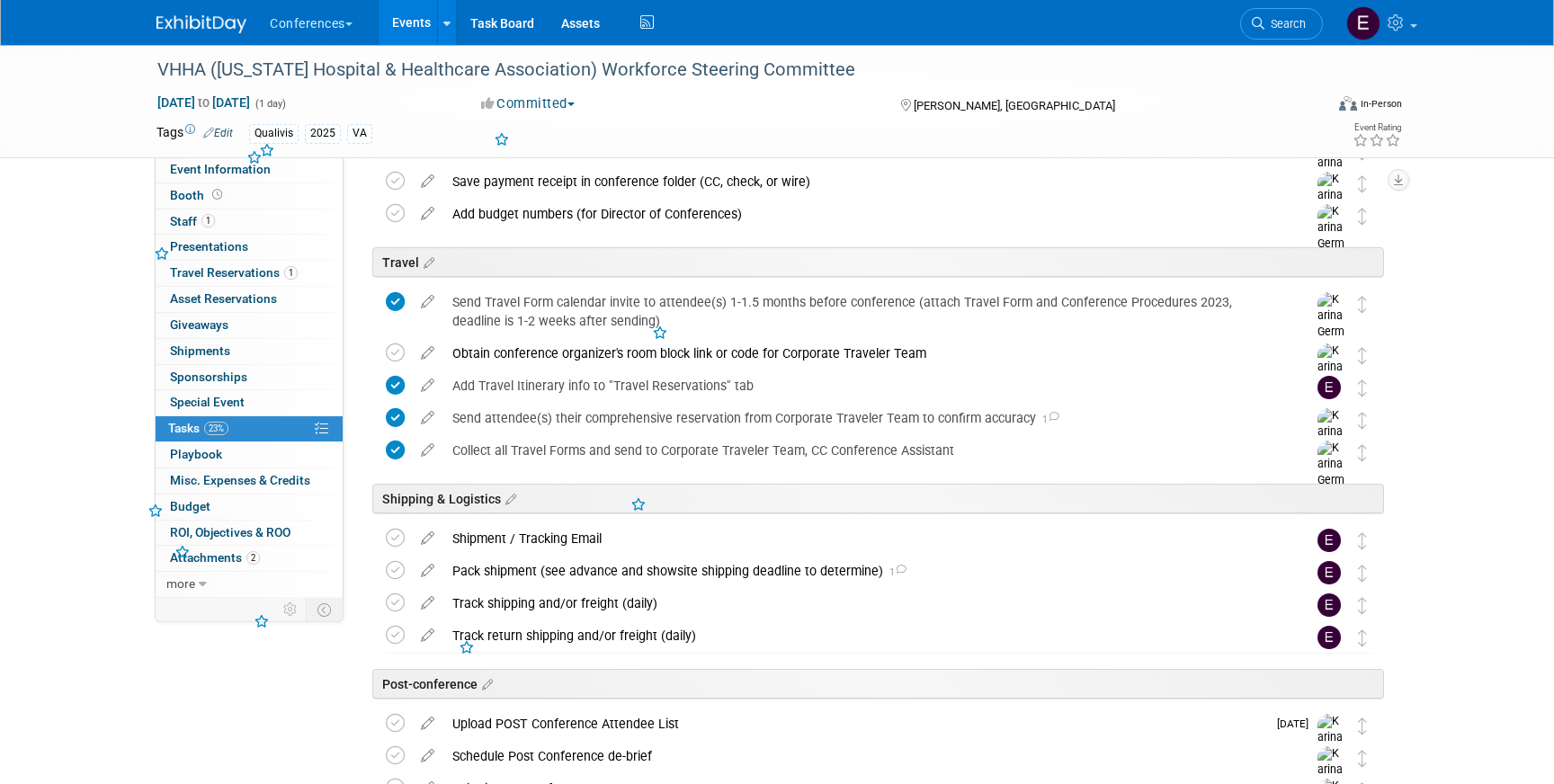
scroll to position [574, 0]
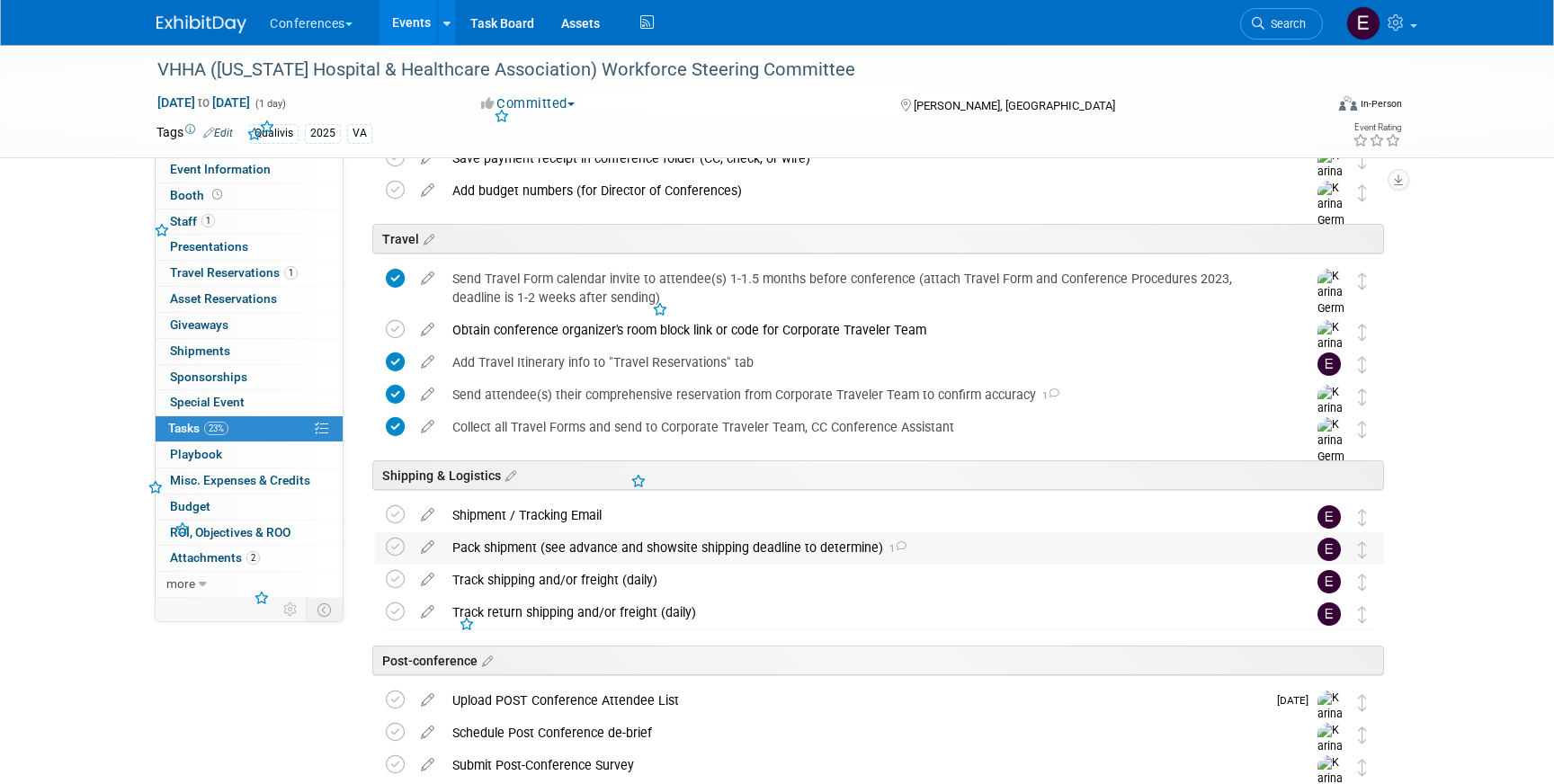
click at [628, 534] on div "Pack shipment (see advance and showsite shipping deadline to determine) 1" at bounding box center [862, 547] width 838 height 30
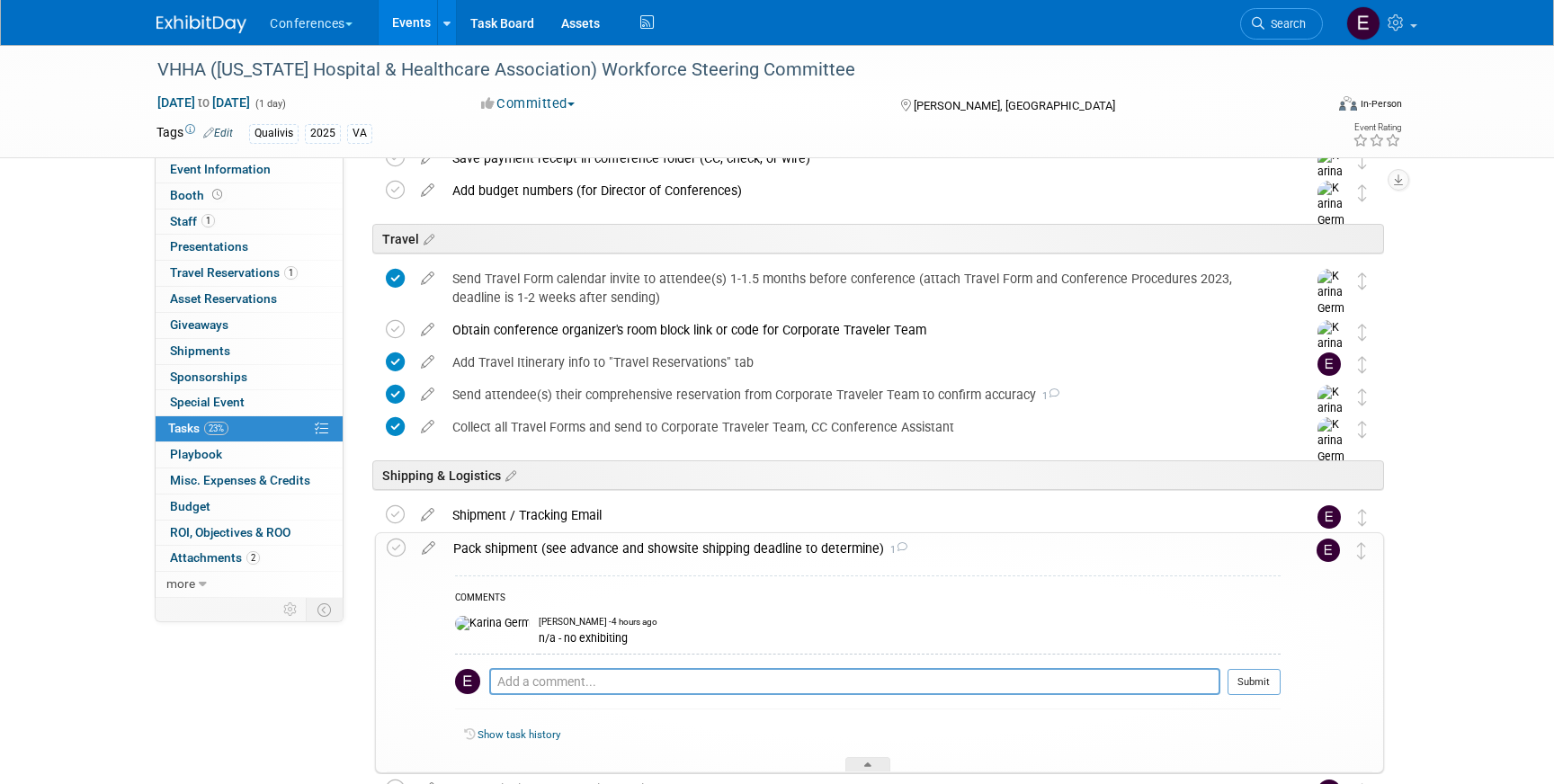
scroll to position [635, 0]
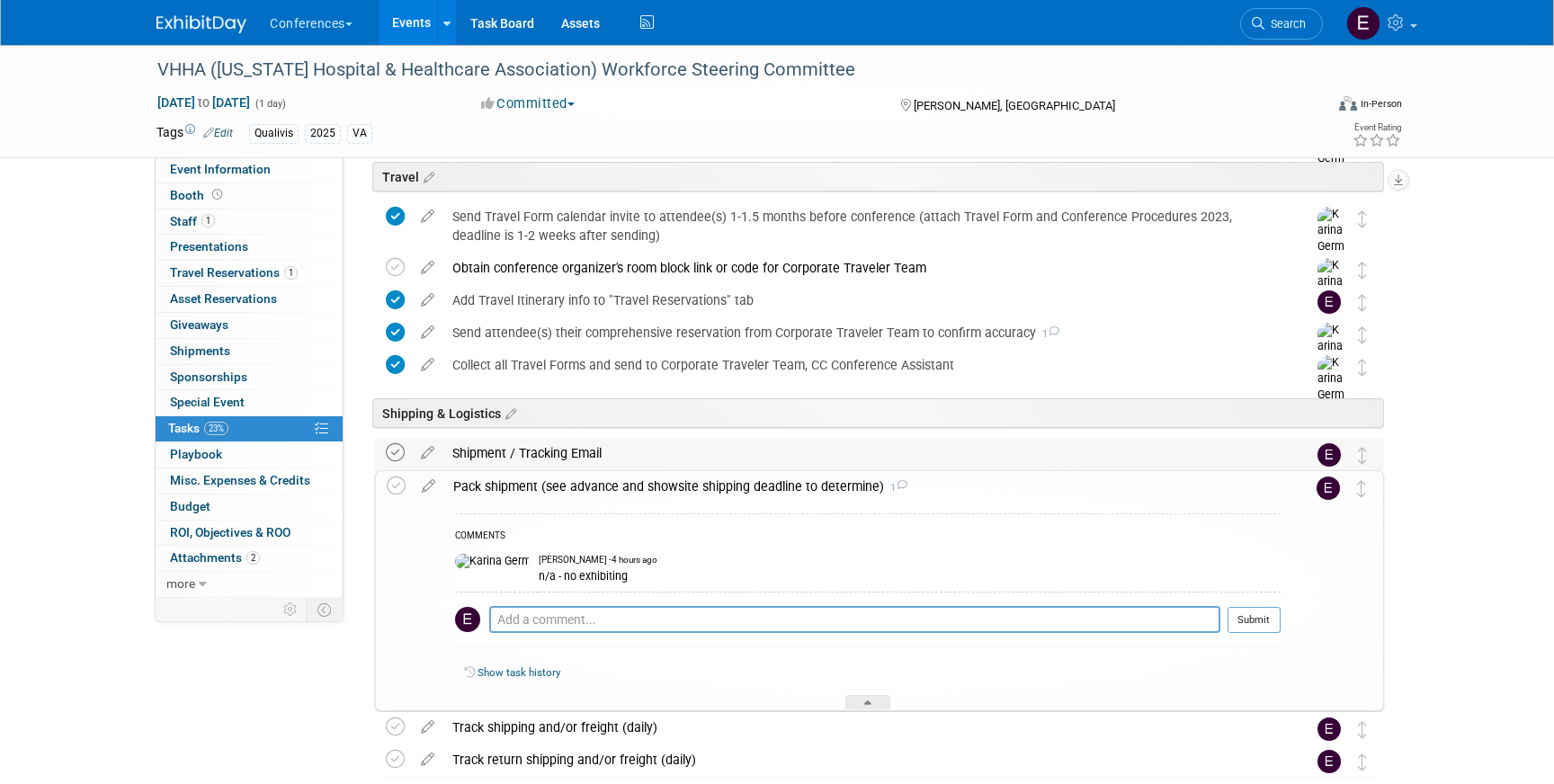
click at [399, 459] on icon at bounding box center [395, 452] width 19 height 19
click at [397, 489] on icon at bounding box center [396, 486] width 19 height 19
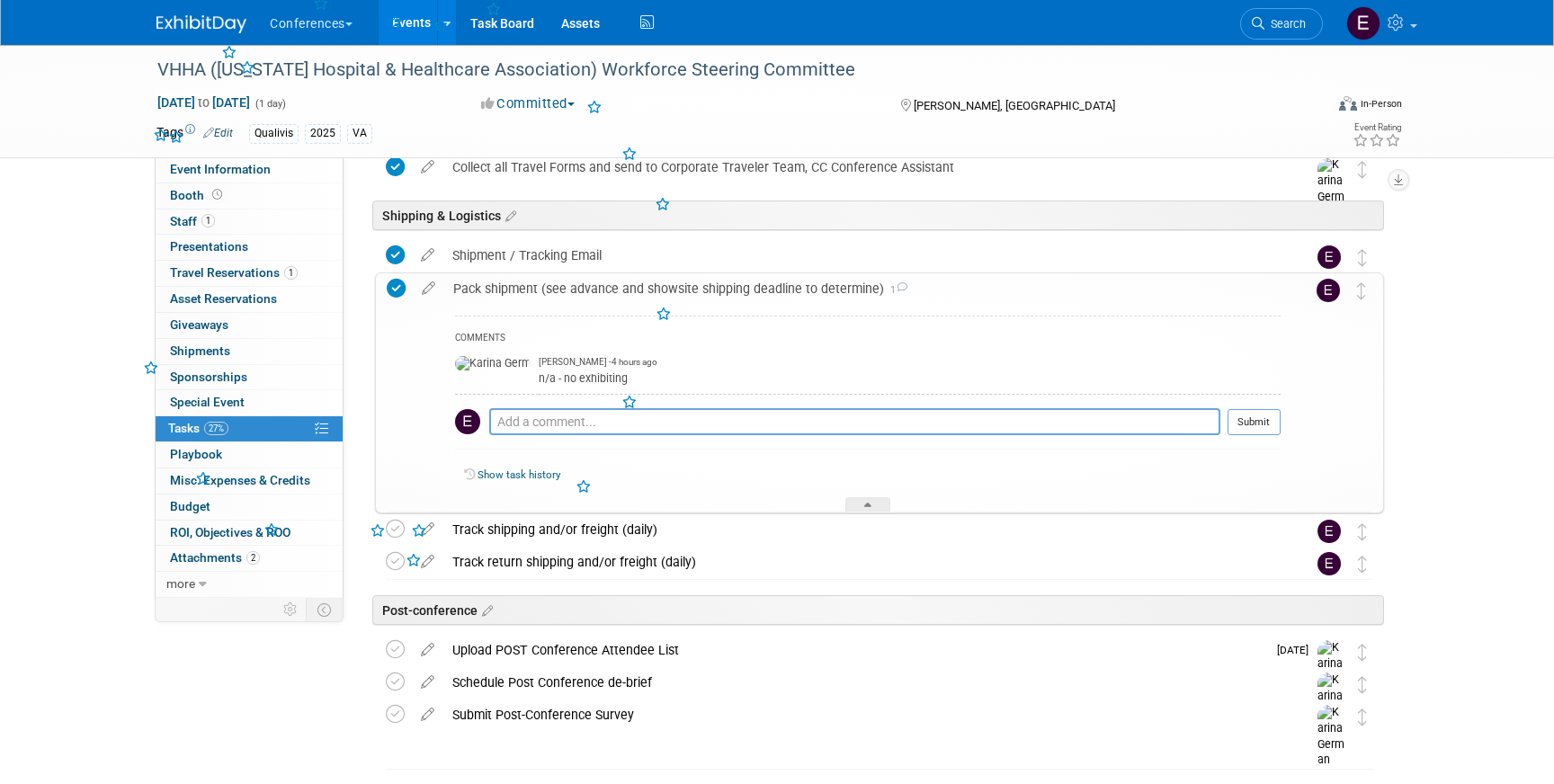
scroll to position [882, 0]
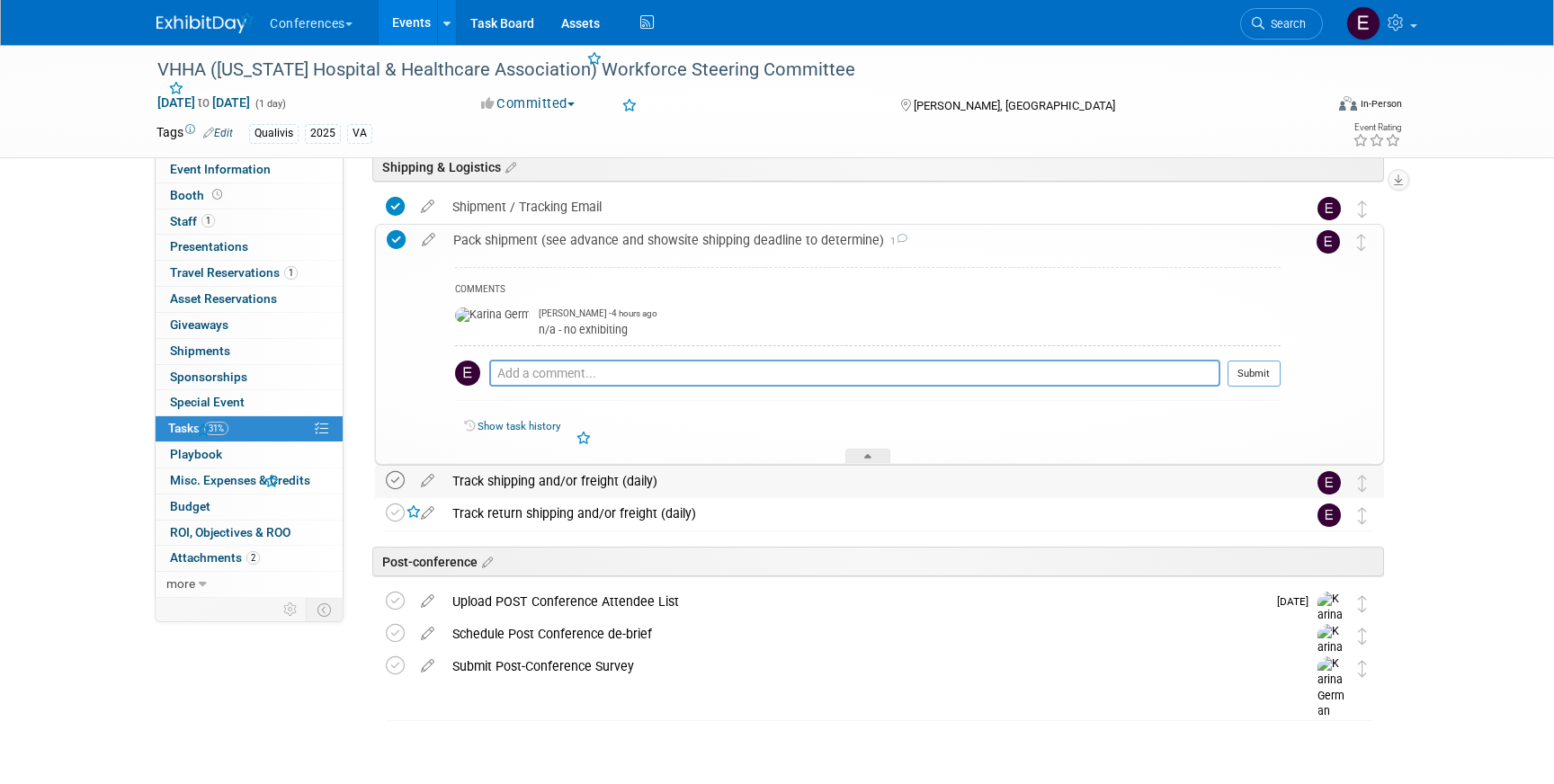
click at [395, 484] on icon at bounding box center [395, 480] width 19 height 19
click at [398, 504] on icon at bounding box center [395, 513] width 19 height 19
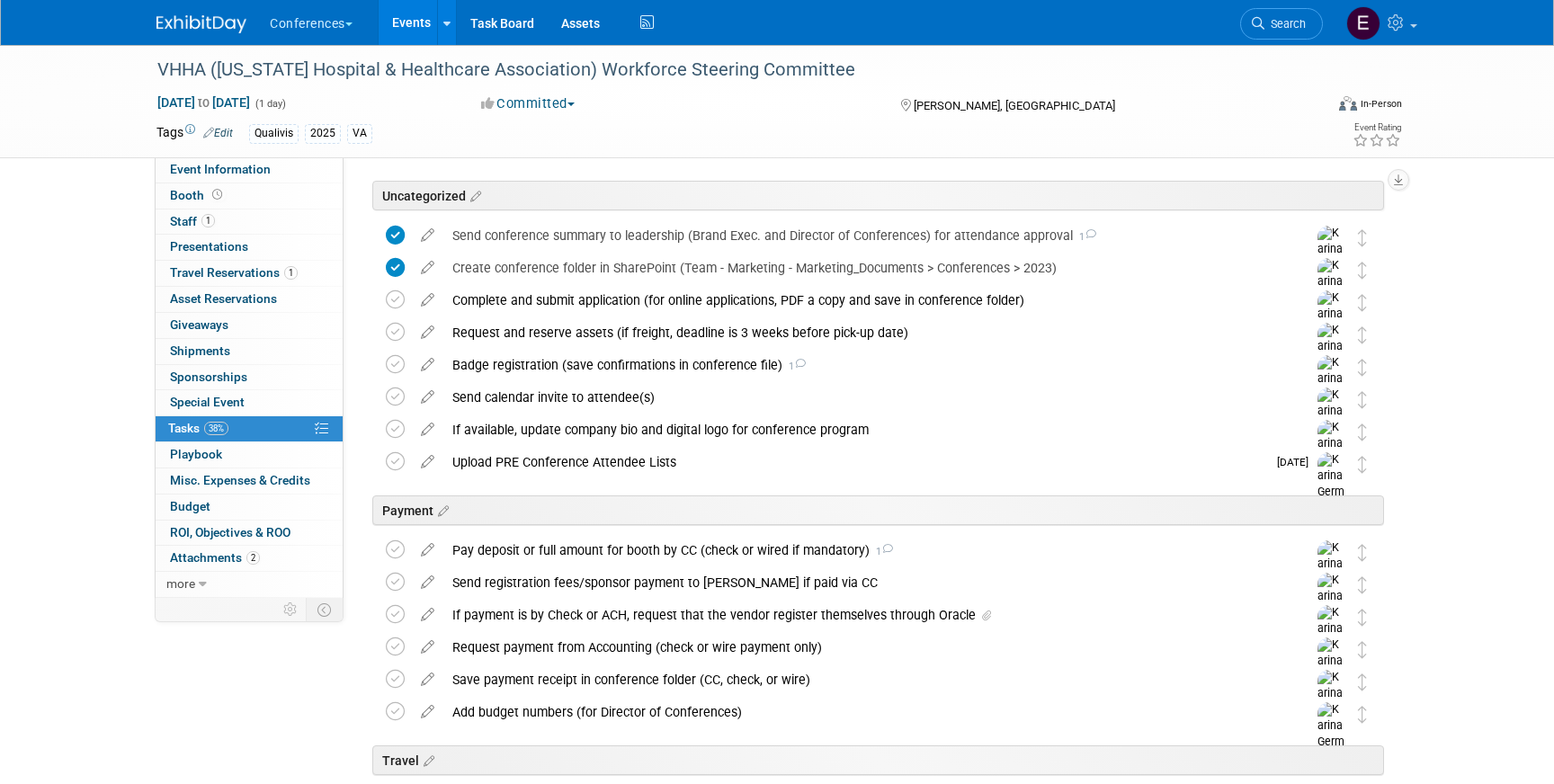
scroll to position [0, 0]
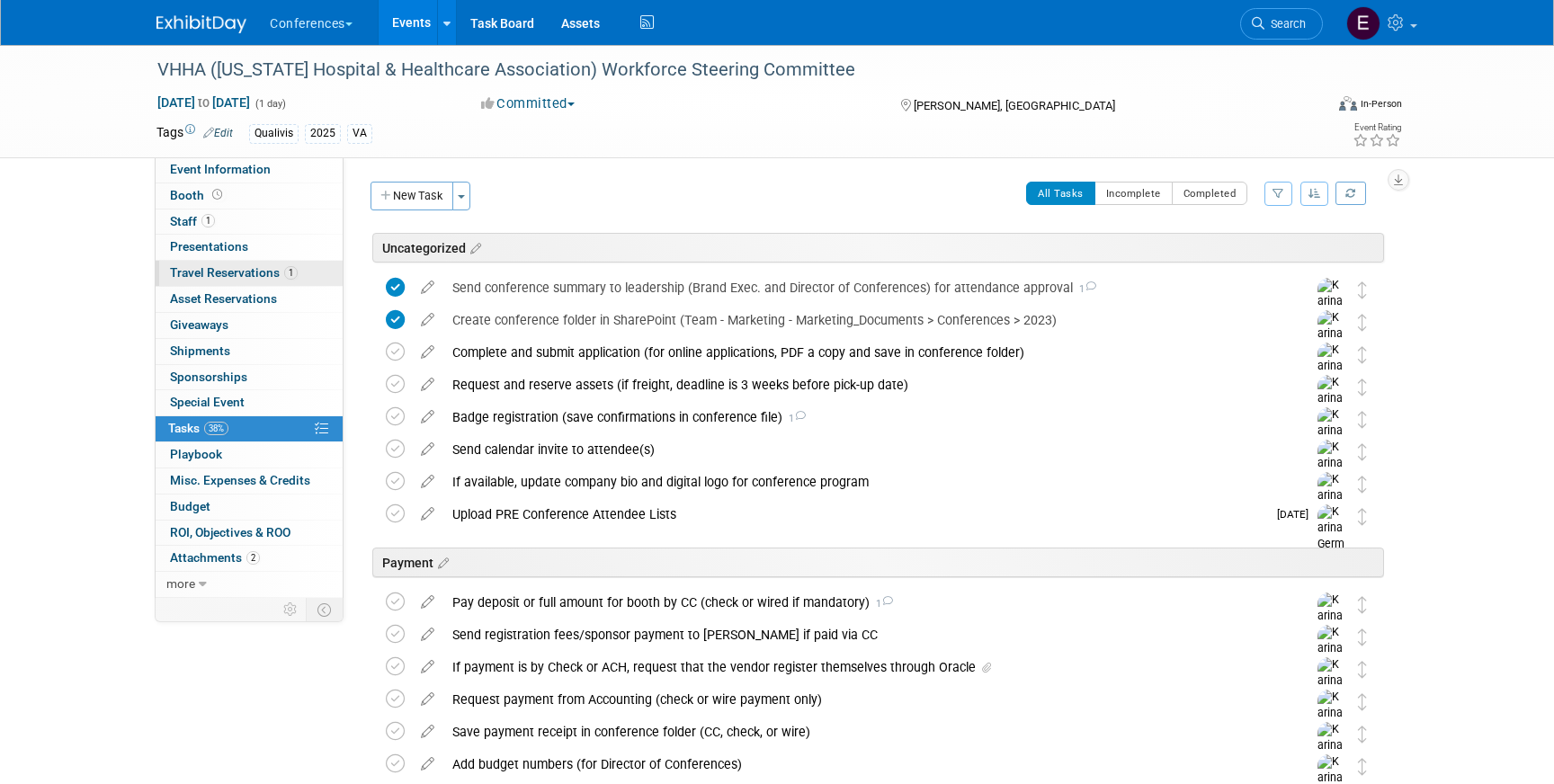
click at [227, 271] on span "Travel Reservations 1" at bounding box center [233, 272] width 128 height 15
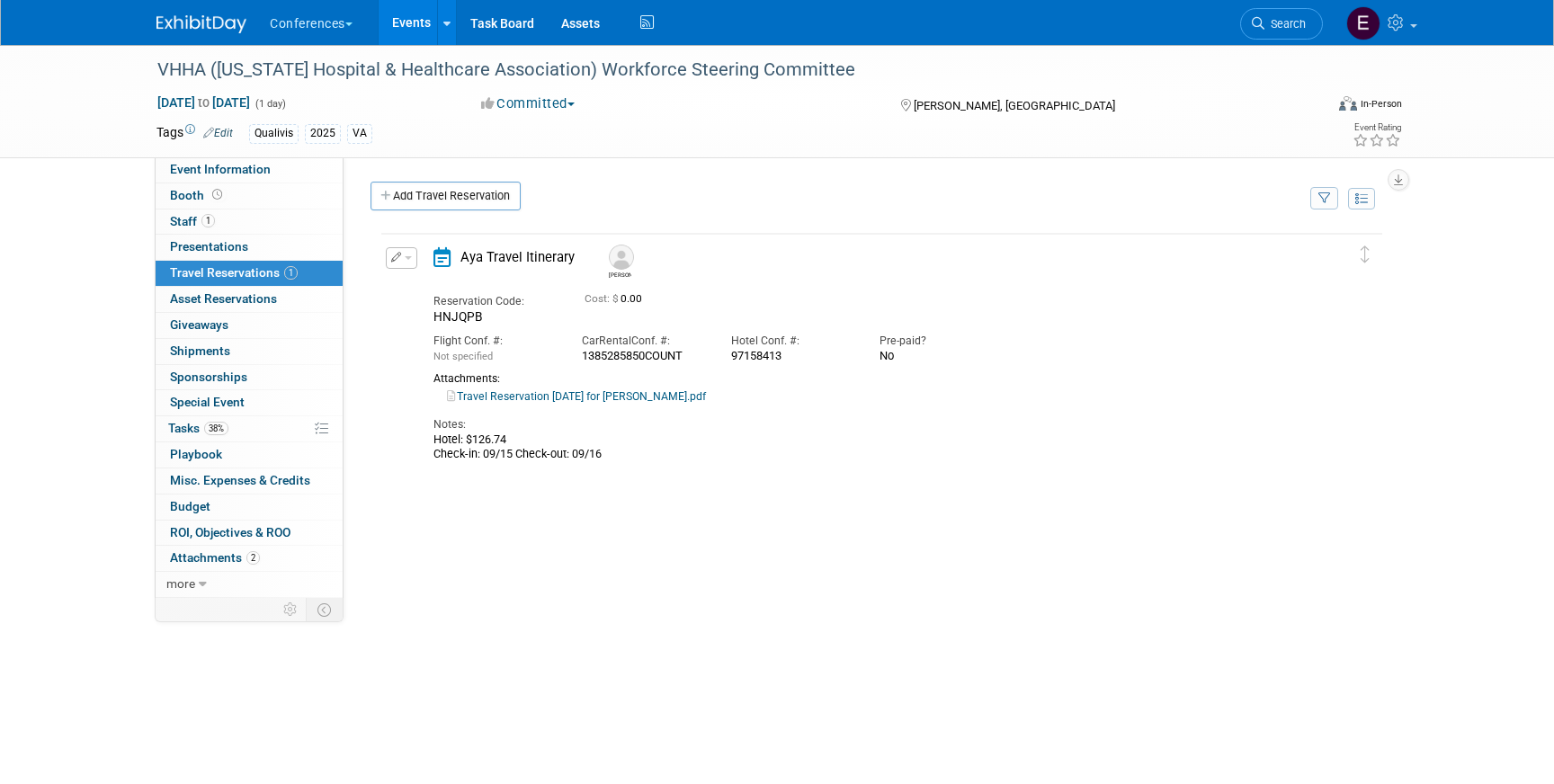
click at [184, 26] on img at bounding box center [202, 25] width 90 height 18
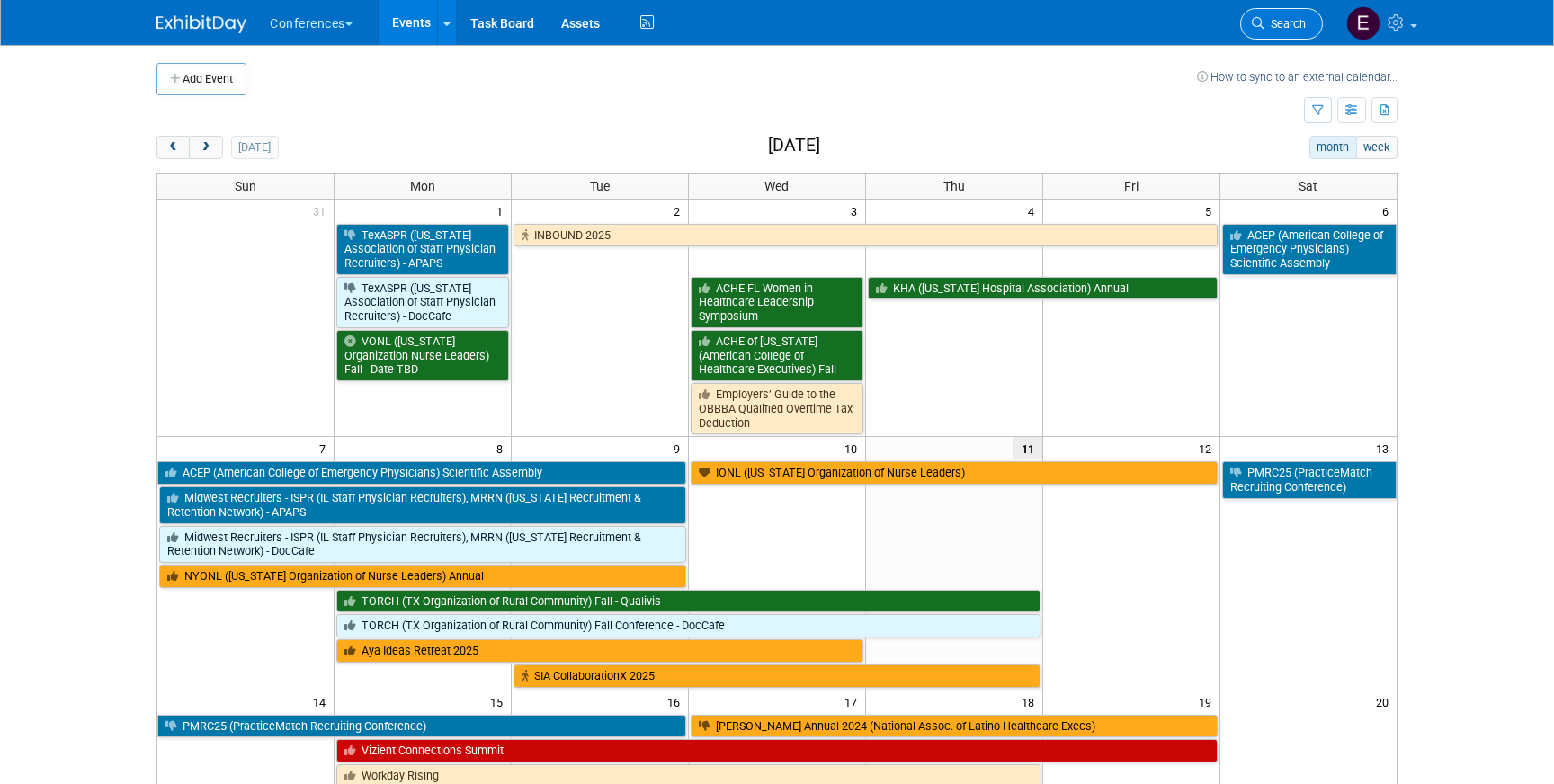
click at [1287, 15] on link "Search" at bounding box center [1282, 24] width 83 height 31
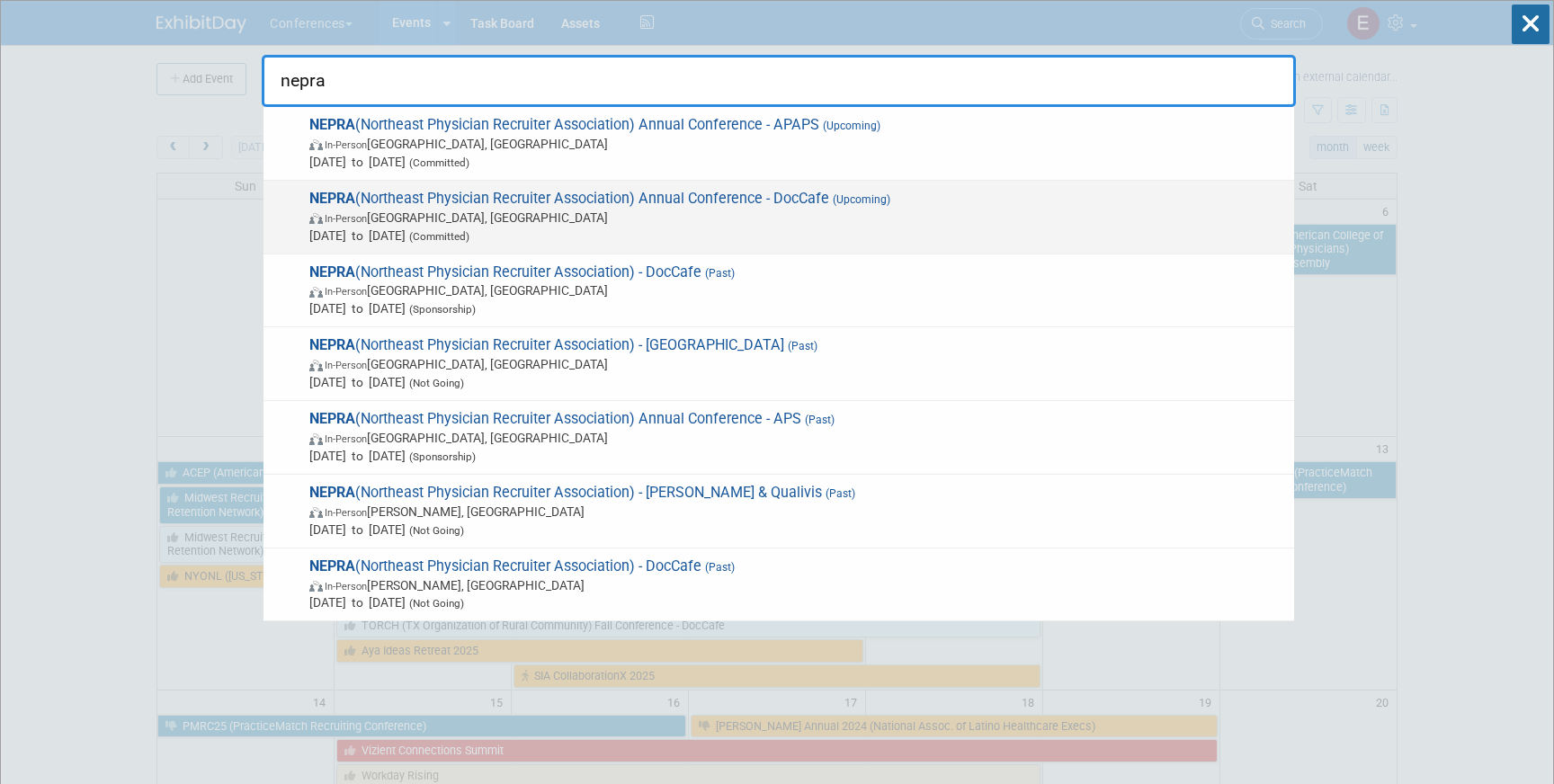
type input "nepra"
click at [814, 203] on span "NEPRA (Northeast Physician Recruiter Association) Annual Conference - DocCafe (…" at bounding box center [794, 217] width 982 height 55
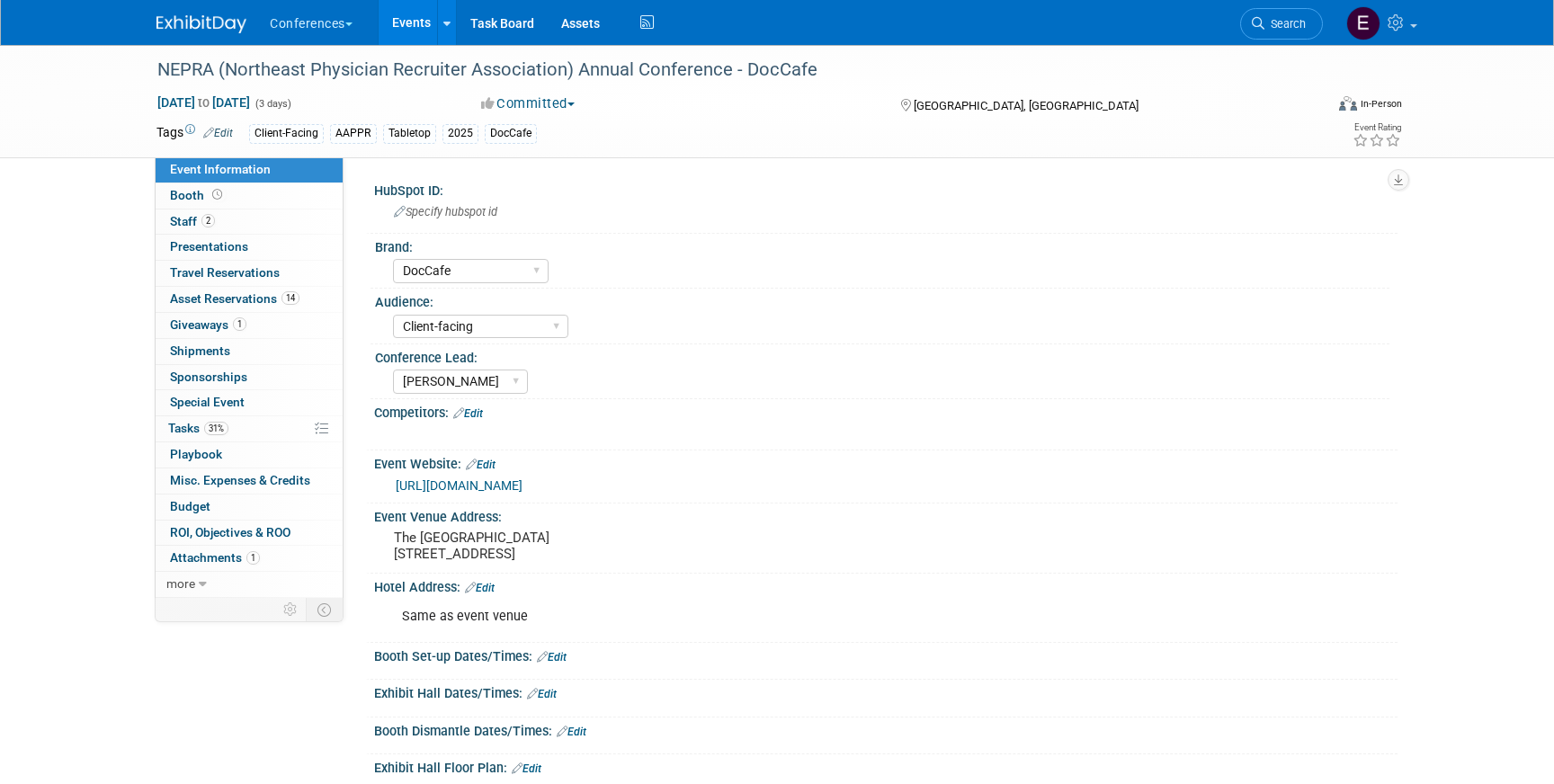
select select "DocCafe"
select select "Client-facing"
select select "[PERSON_NAME]"
click at [244, 226] on link "2 Staff 2" at bounding box center [250, 221] width 187 height 25
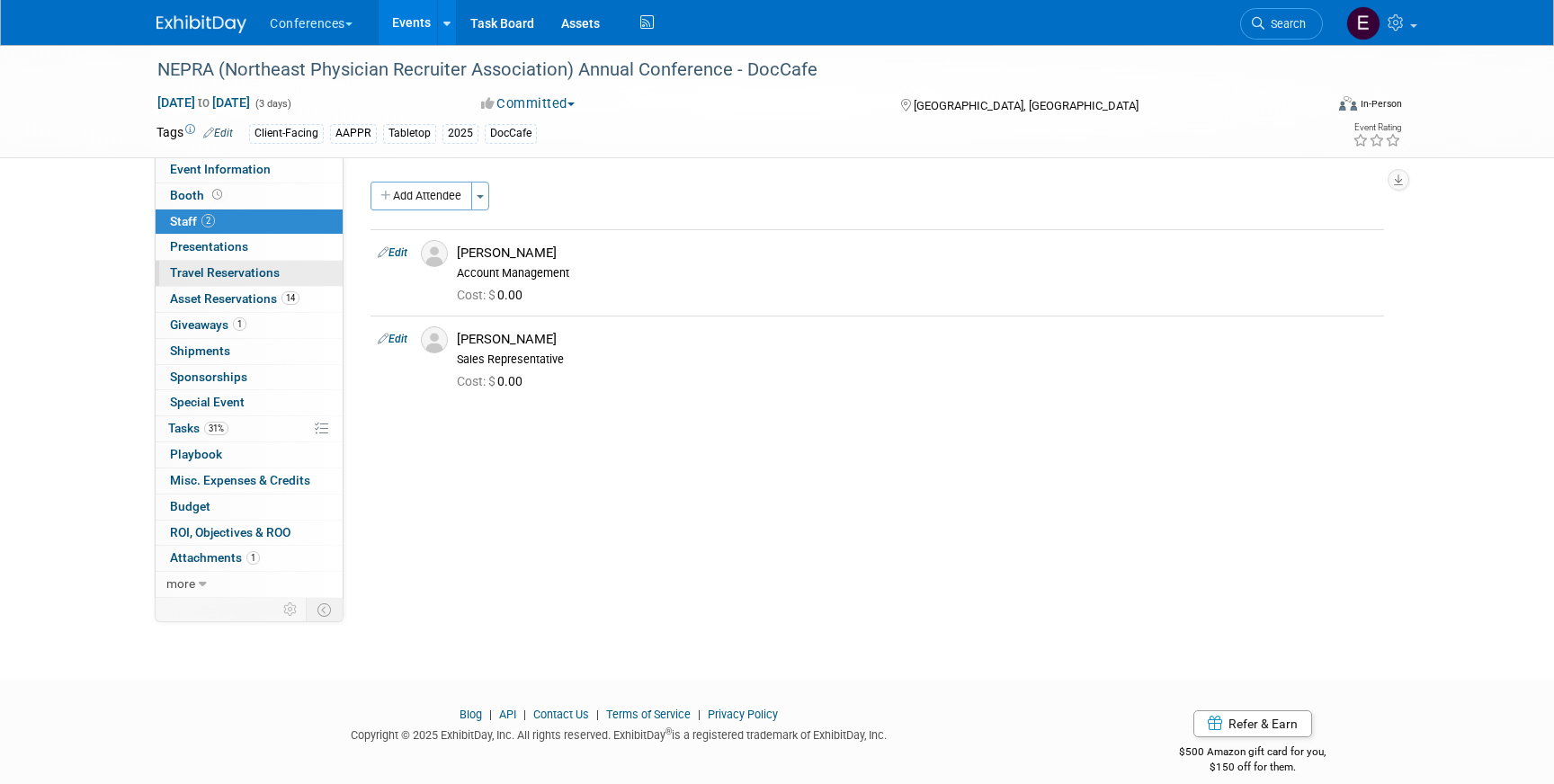
click at [234, 267] on span "Travel Reservations 0" at bounding box center [225, 272] width 110 height 15
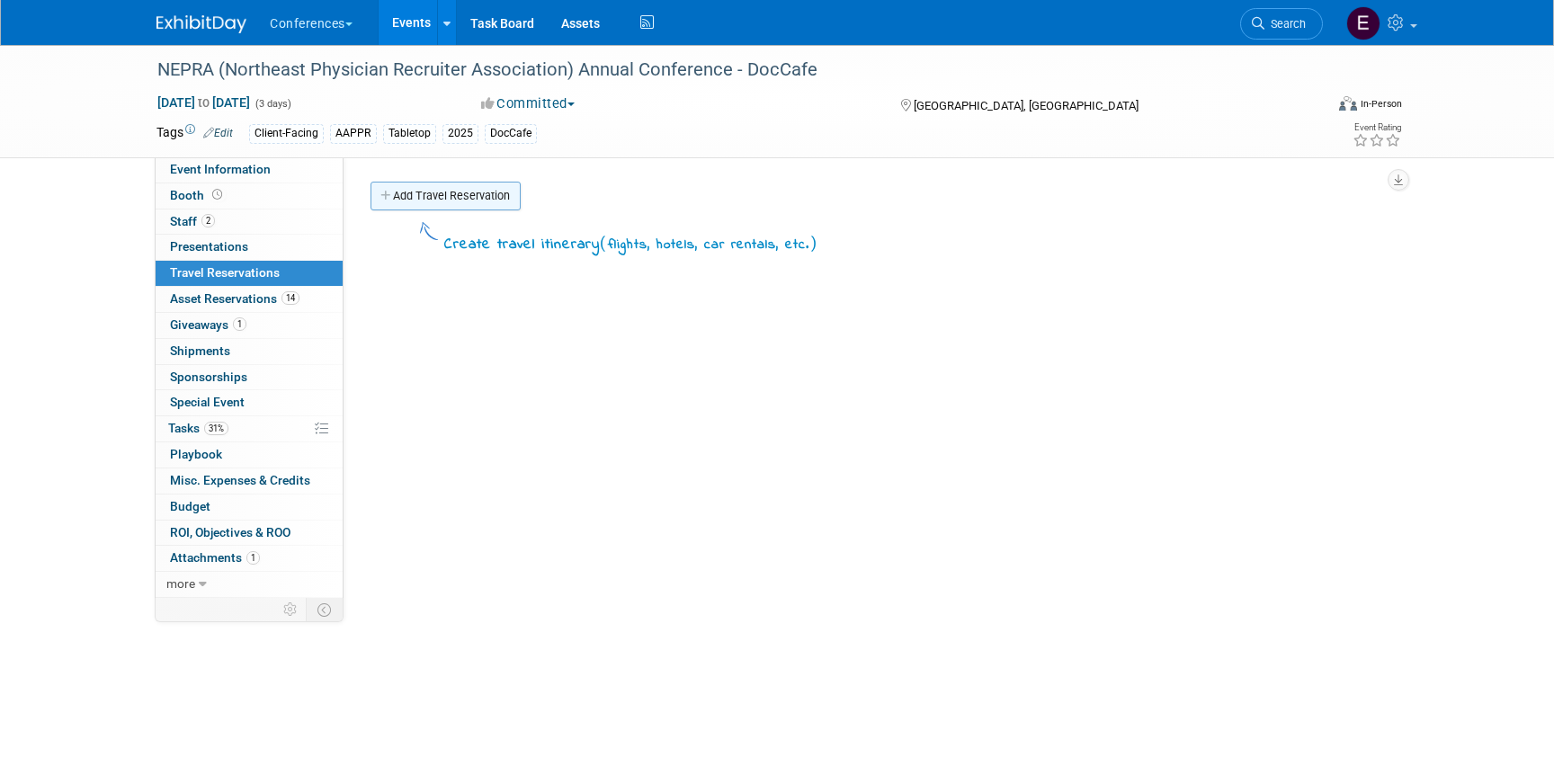
click at [470, 195] on link "Add Travel Reservation" at bounding box center [446, 195] width 150 height 28
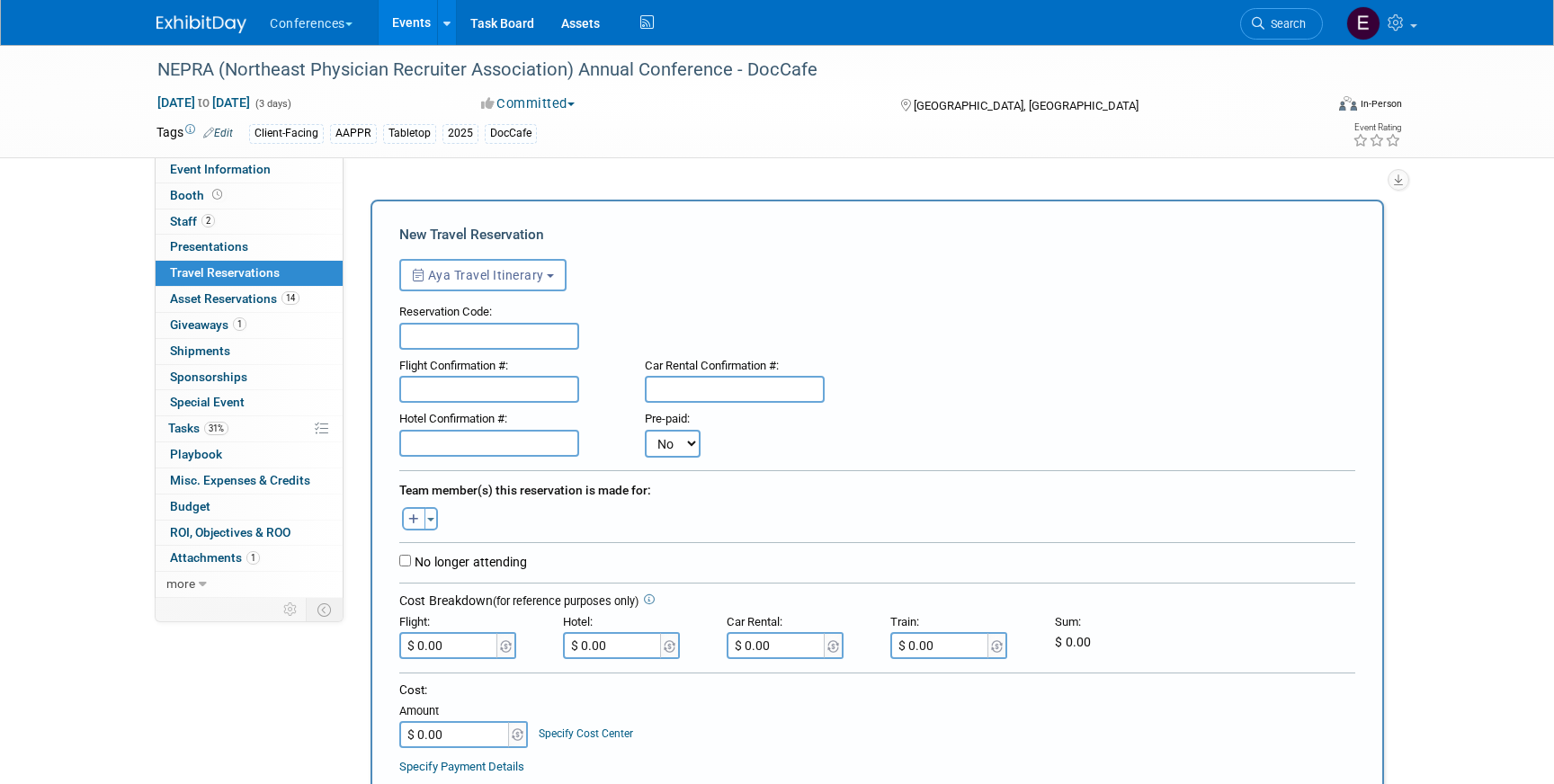
click at [414, 521] on icon "button" at bounding box center [414, 520] width 11 height 12
select select
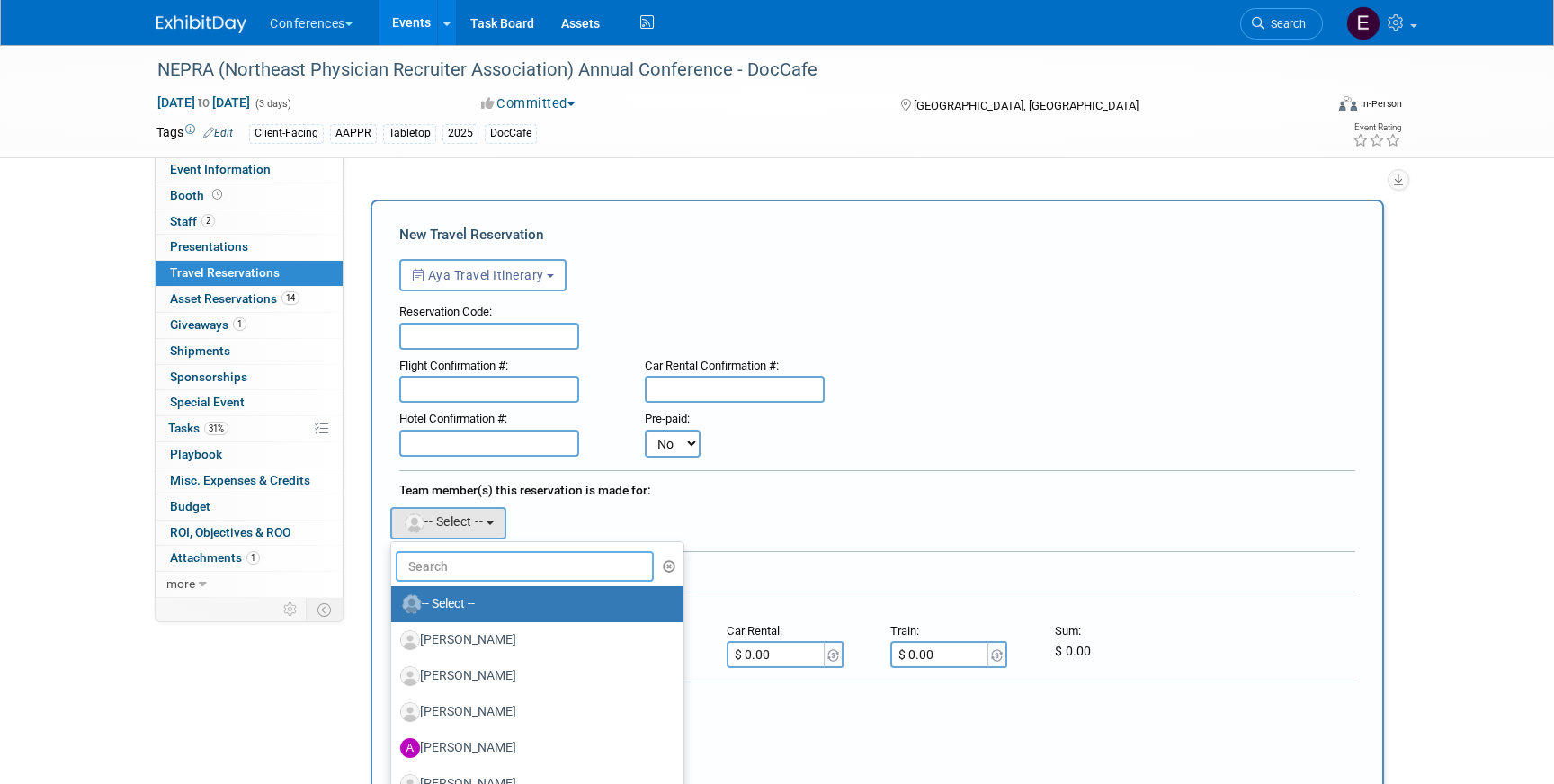
click at [512, 566] on input "text" at bounding box center [524, 566] width 258 height 30
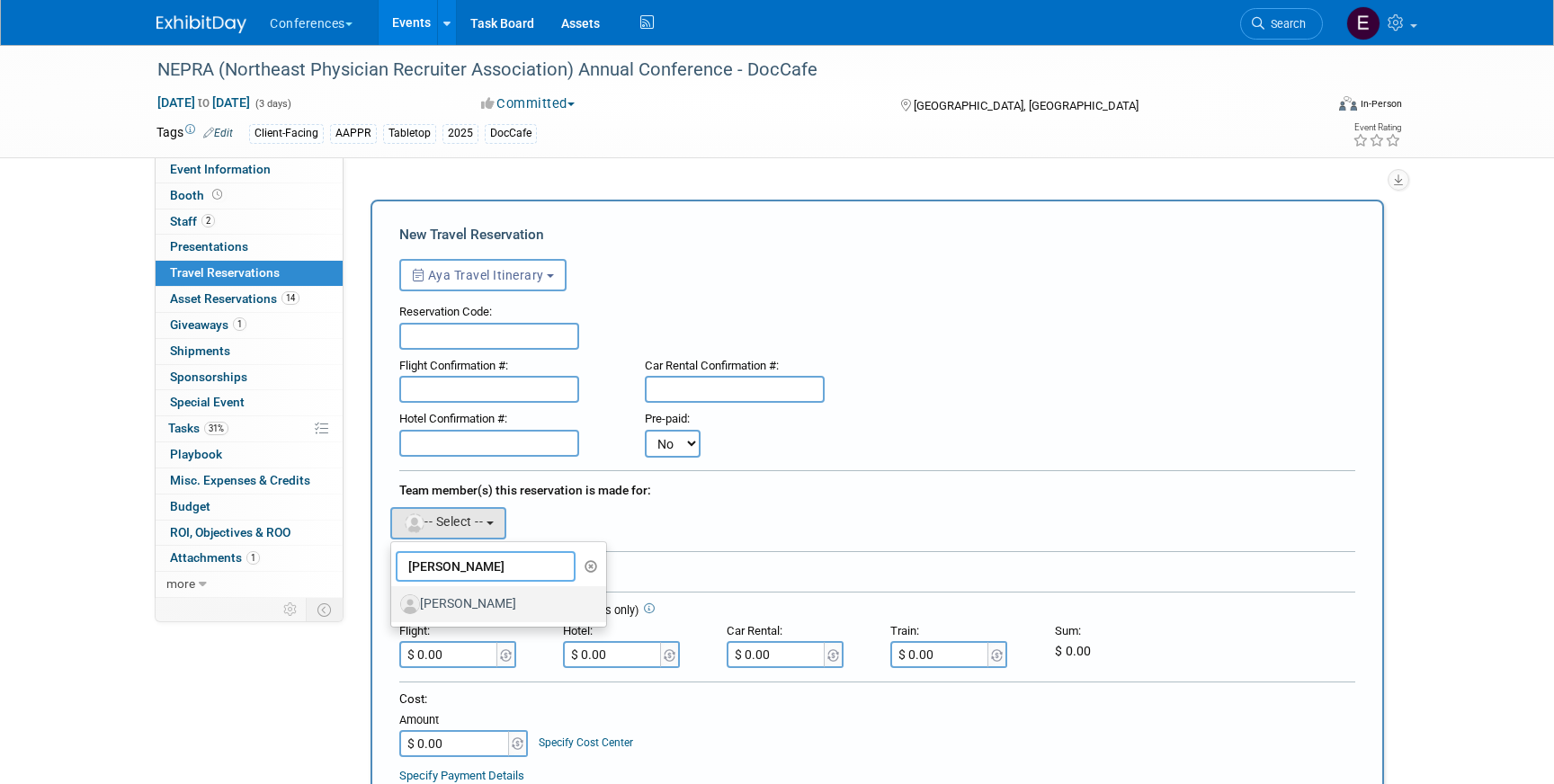
type input "chris w"
click at [527, 599] on label "[PERSON_NAME]" at bounding box center [494, 603] width 188 height 28
click at [394, 599] on input "[PERSON_NAME]" at bounding box center [388, 602] width 12 height 12
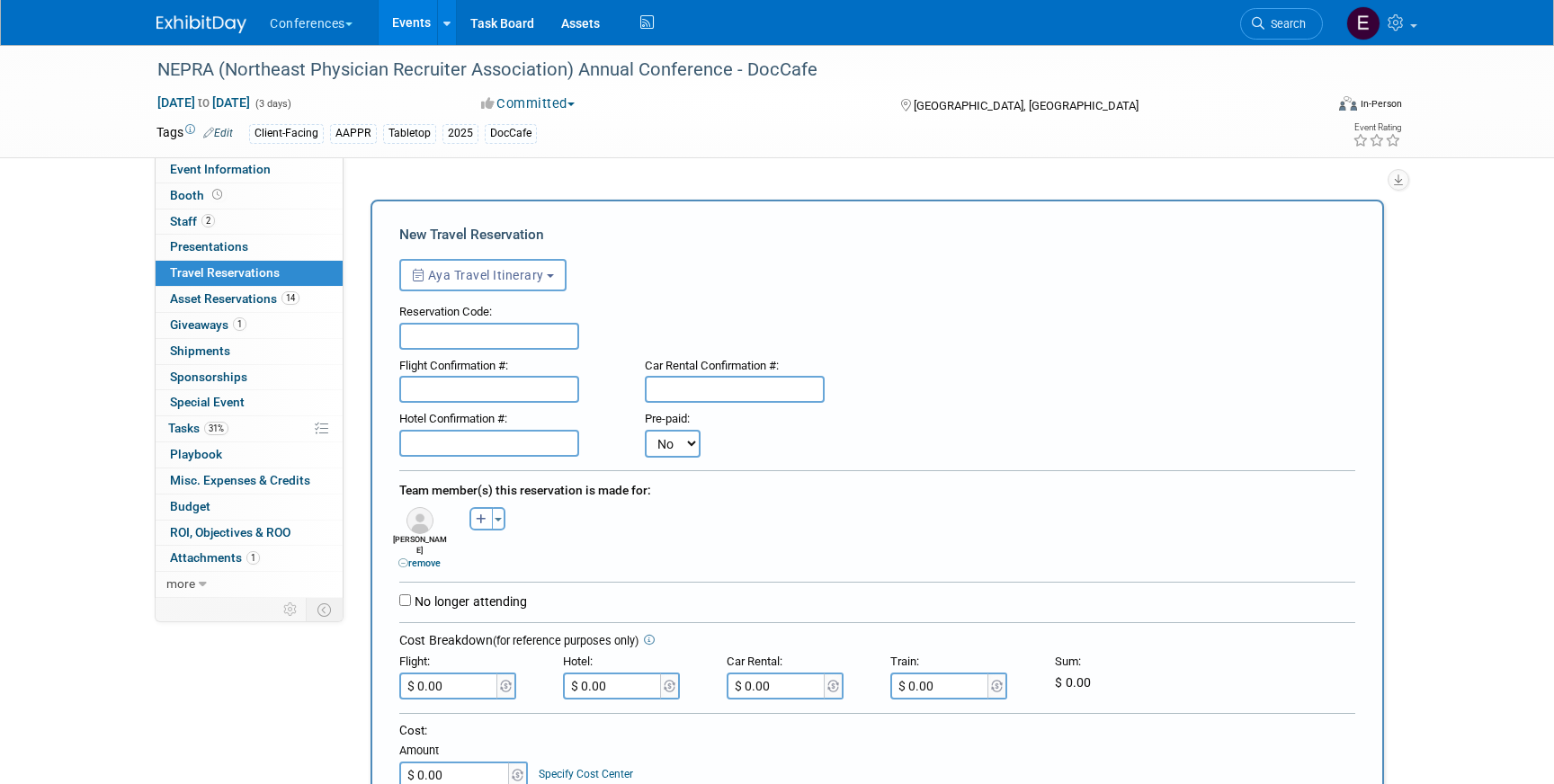
click at [472, 452] on input "text" at bounding box center [489, 443] width 180 height 27
paste input "97303067"
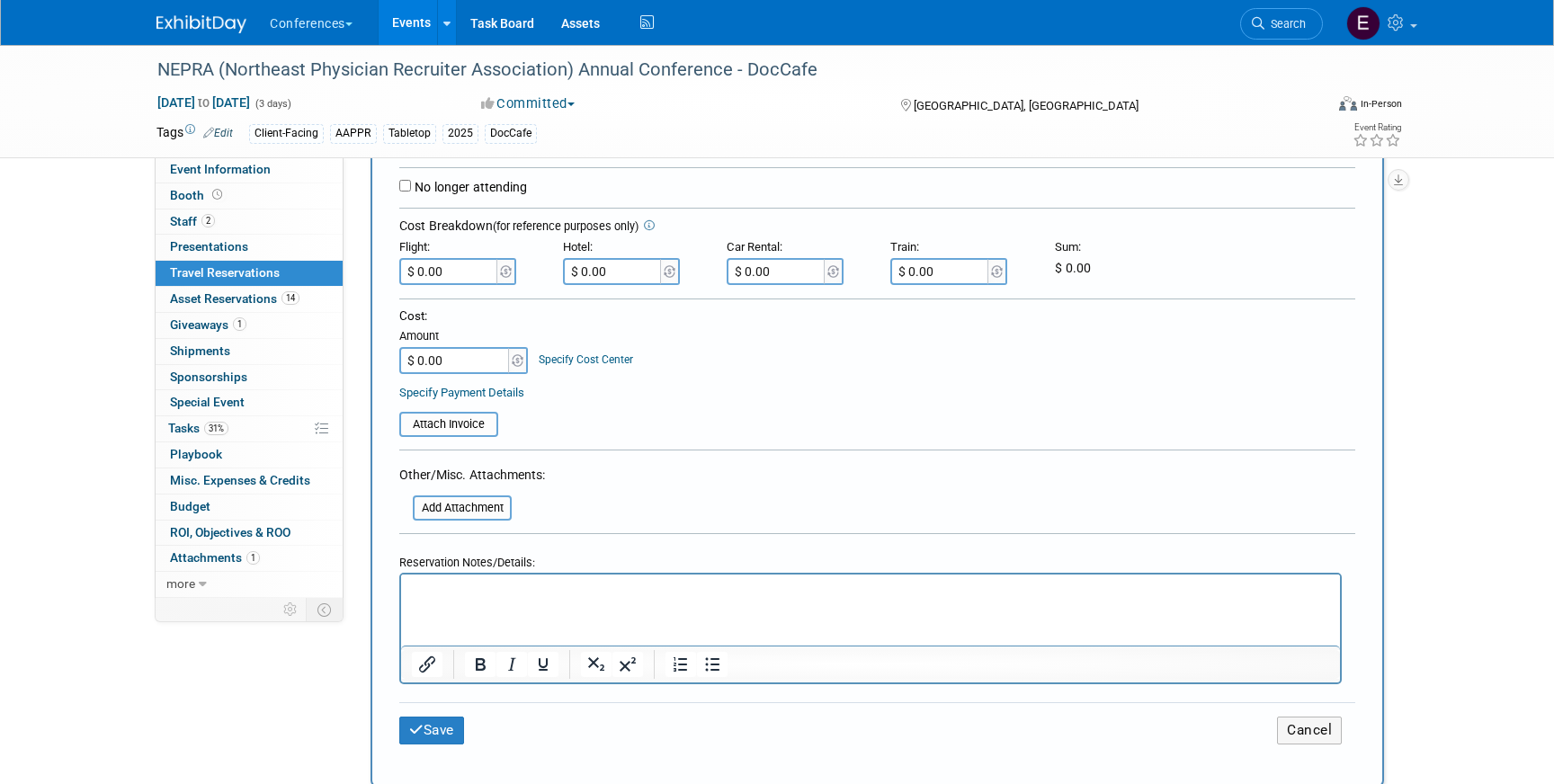
scroll to position [423, 0]
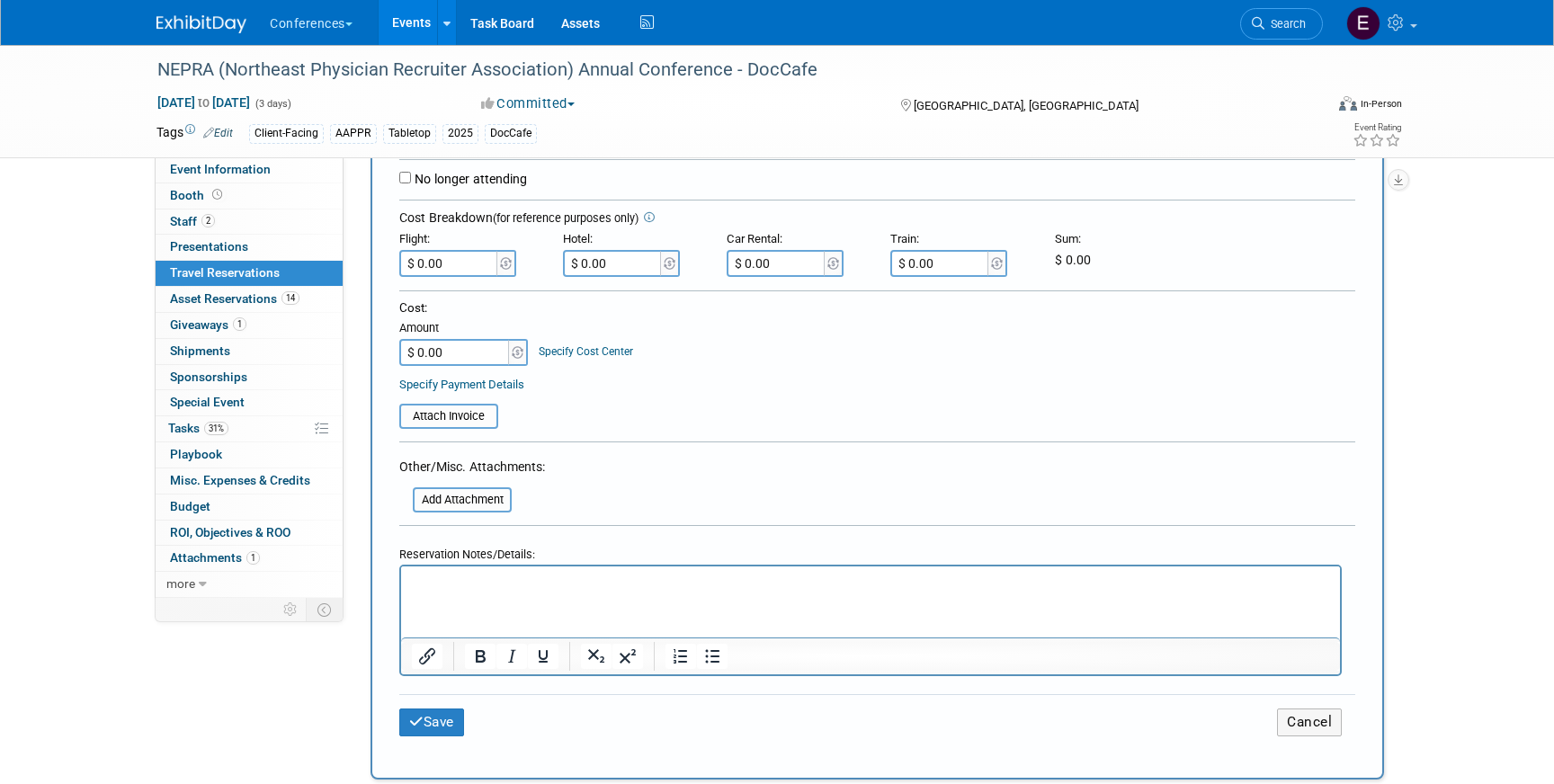
type input "97303067"
click at [461, 591] on html at bounding box center [871, 579] width 939 height 26
drag, startPoint x: 625, startPoint y: 578, endPoint x: 385, endPoint y: 574, distance: 240.0
click at [401, 574] on html "Check-in: 10/08 Check-out: 10/10" at bounding box center [871, 579] width 939 height 26
copy p "Check-in: 10/08 Check-out: 10/10"
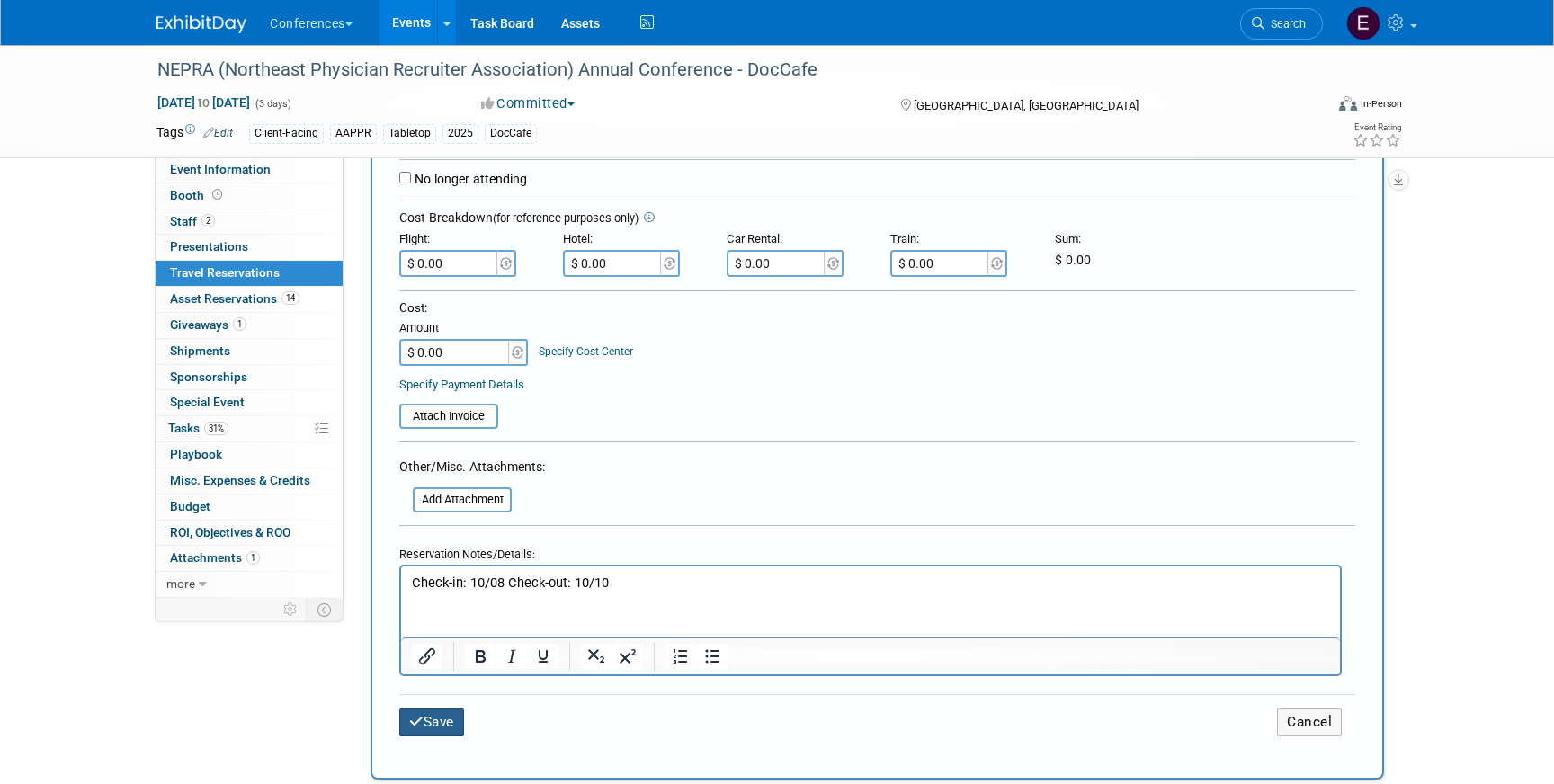
click at [426, 709] on button "Save" at bounding box center [431, 723] width 65 height 28
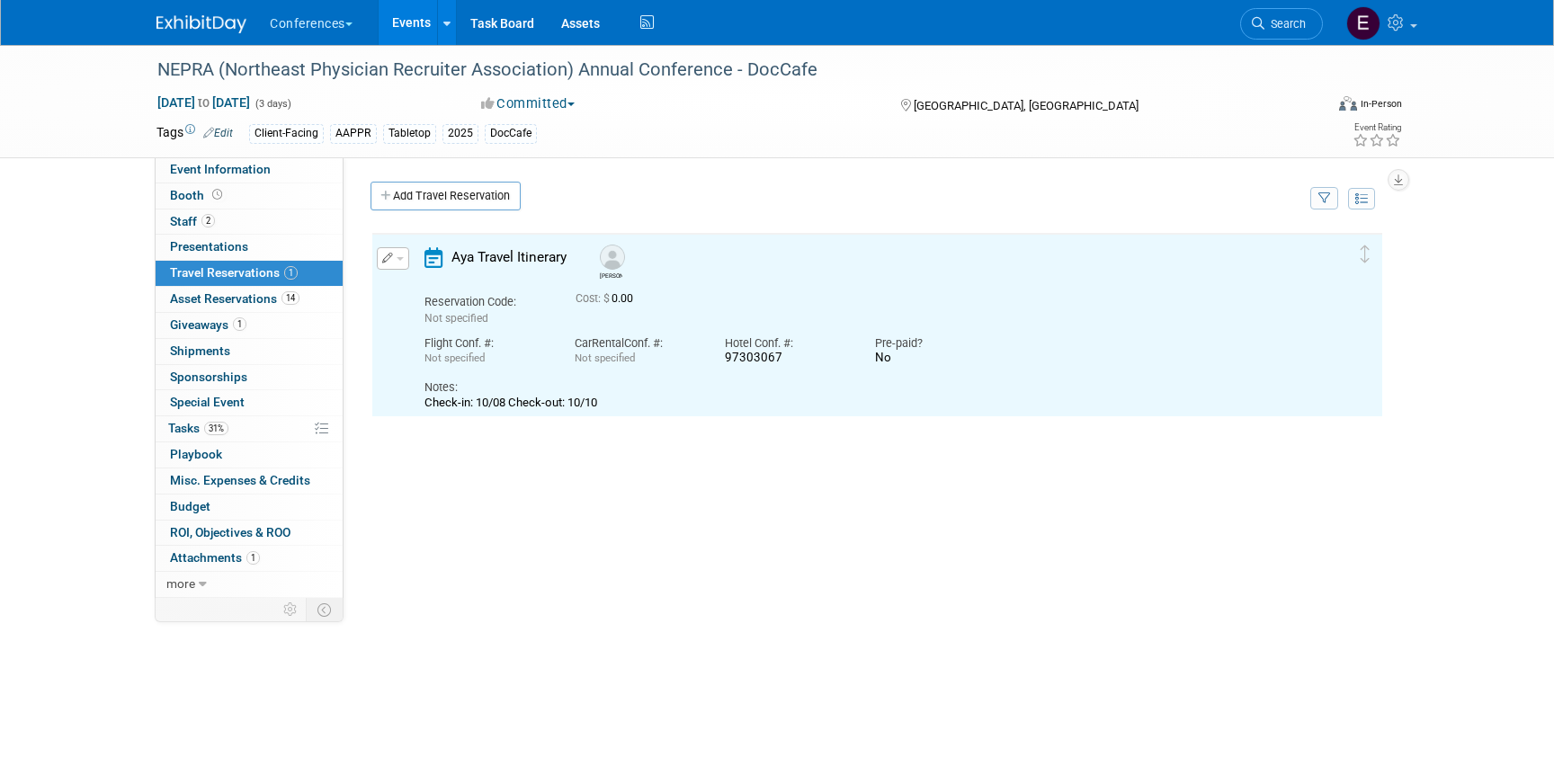
scroll to position [0, 0]
click at [462, 188] on link "Add Travel Reservation" at bounding box center [446, 195] width 150 height 28
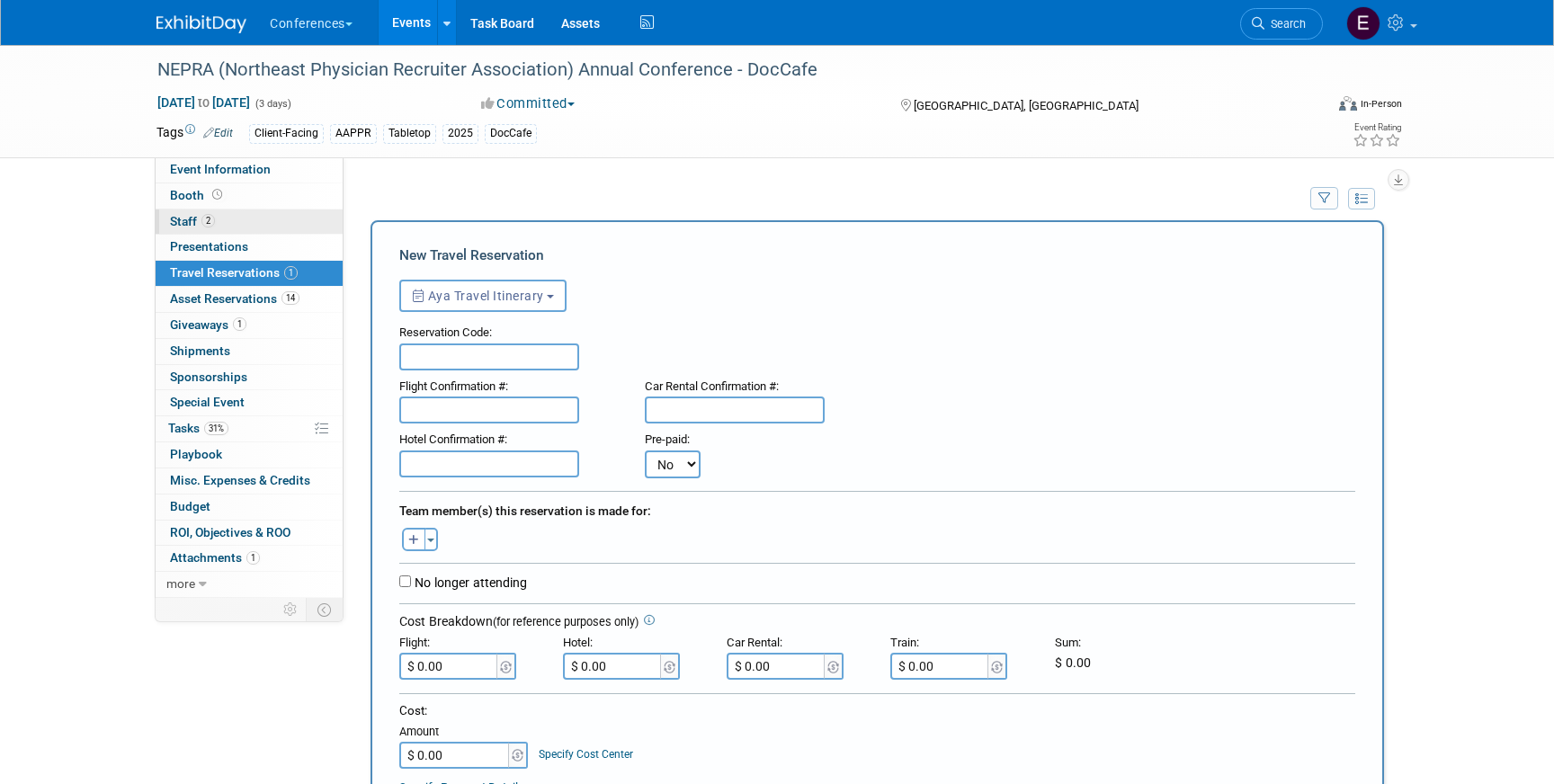
click at [272, 222] on link "2 Staff 2" at bounding box center [250, 221] width 187 height 25
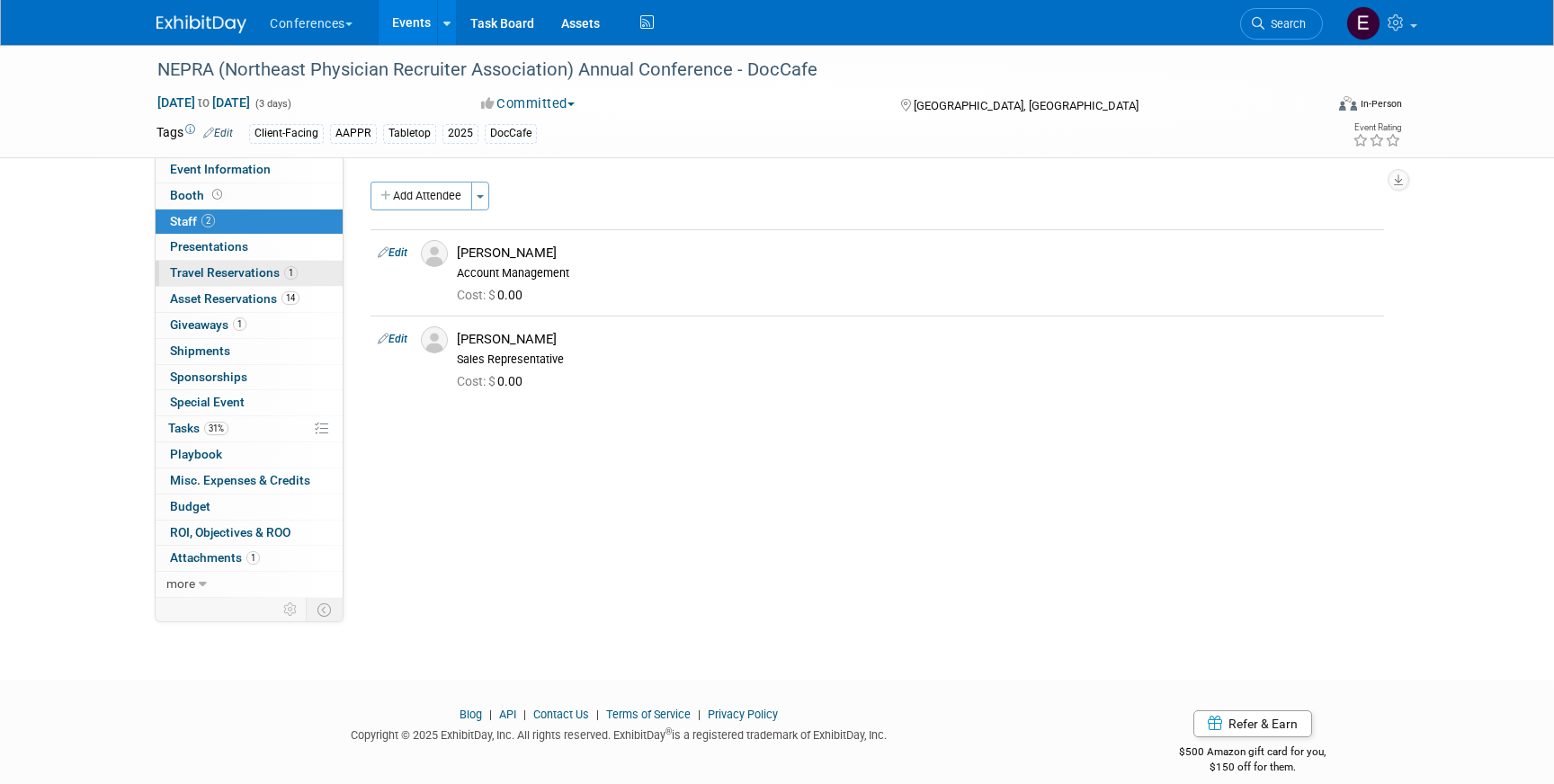
click at [270, 266] on span "Travel Reservations 1" at bounding box center [233, 272] width 128 height 15
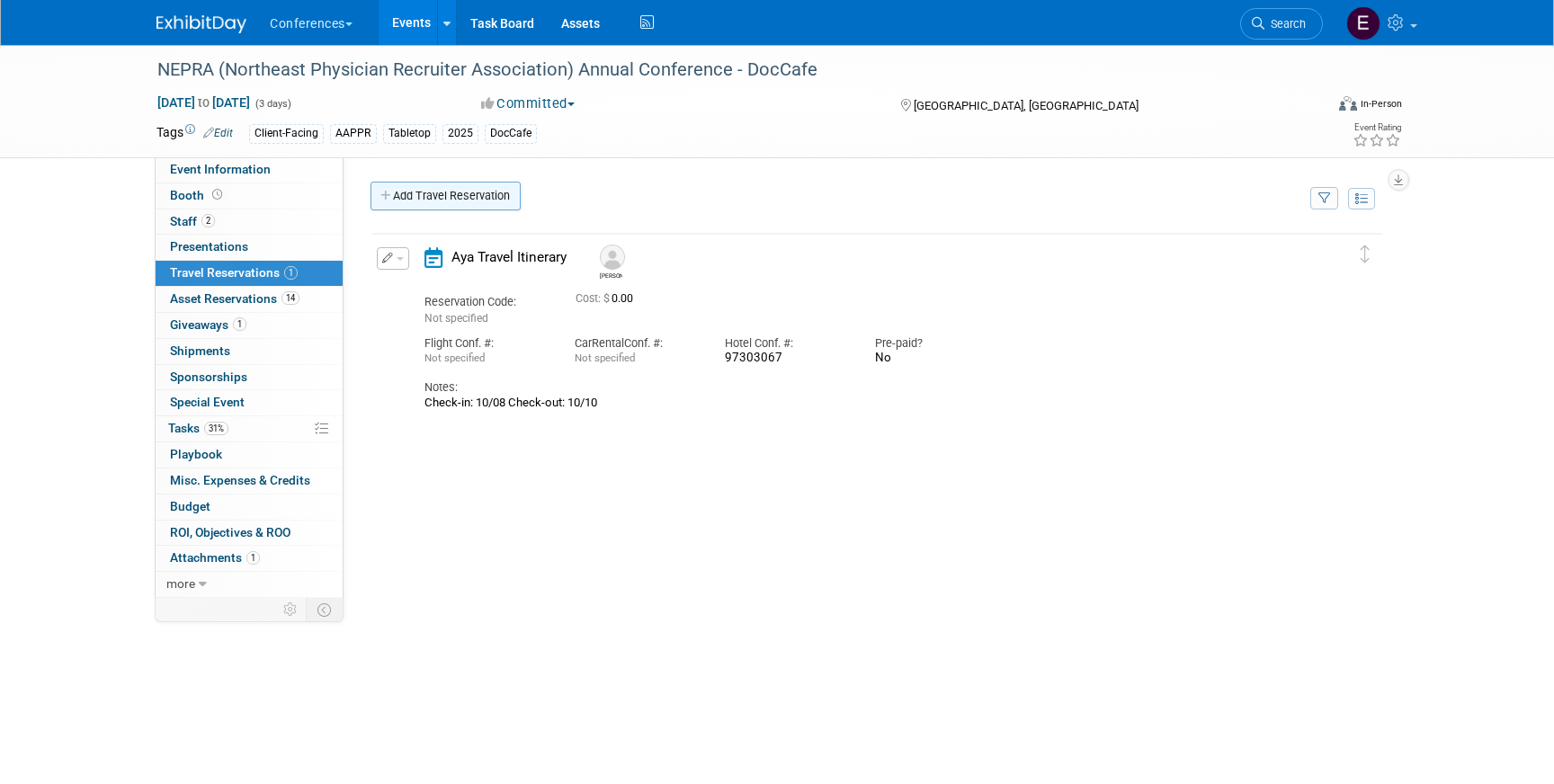
click at [441, 194] on link "Add Travel Reservation" at bounding box center [446, 195] width 150 height 28
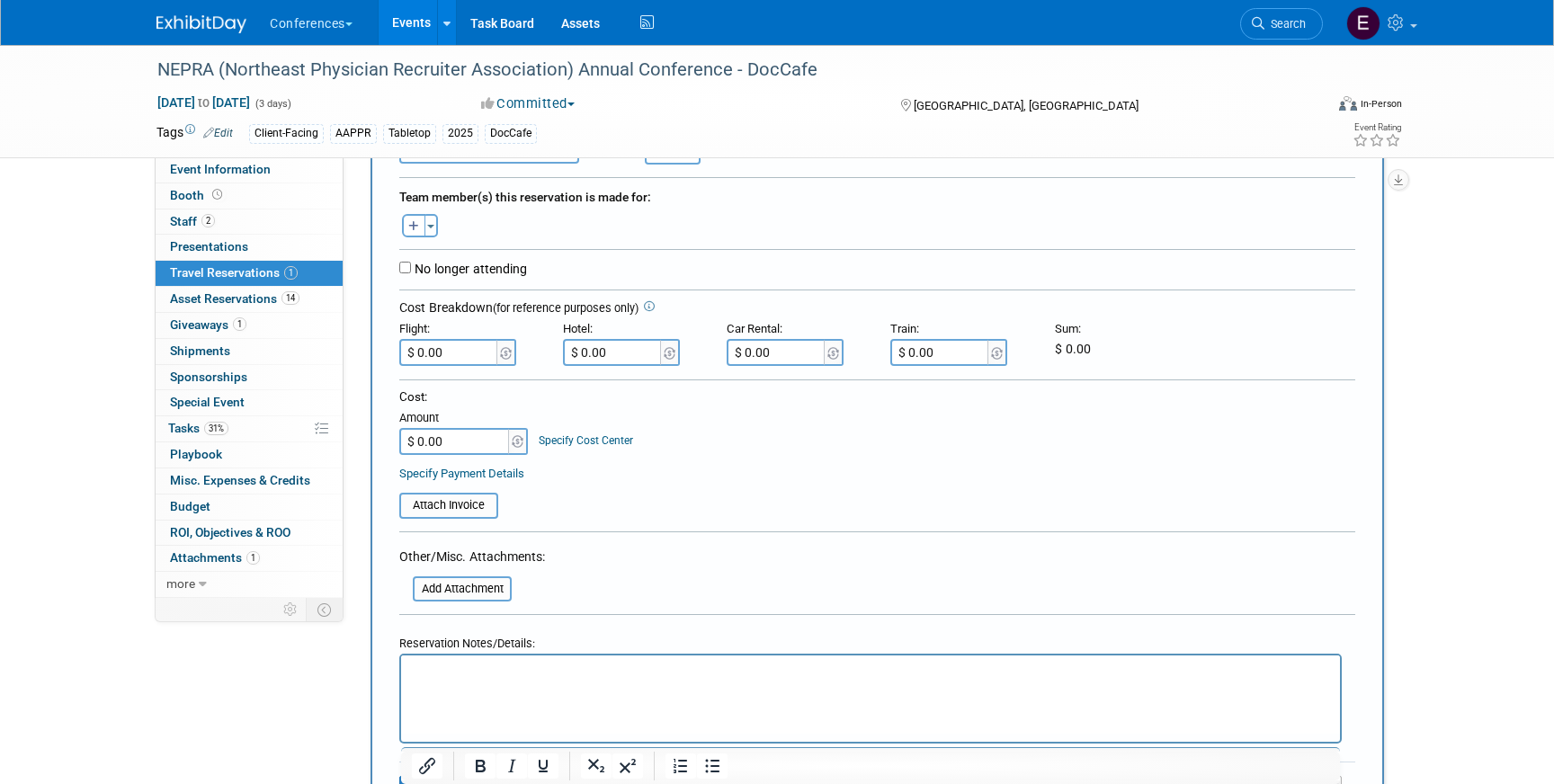
scroll to position [319, 0]
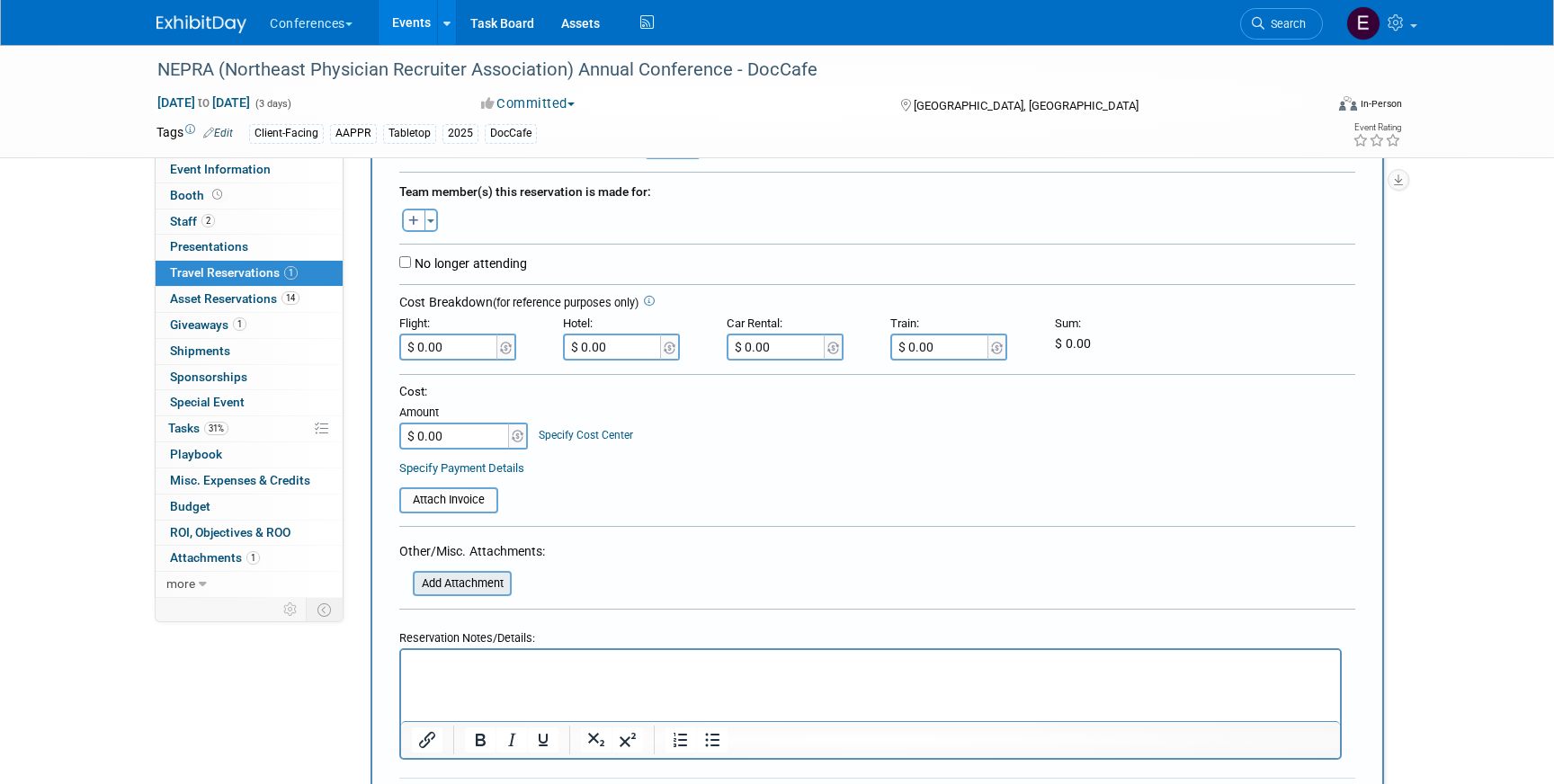
click at [471, 585] on input "file" at bounding box center [403, 584] width 214 height 22
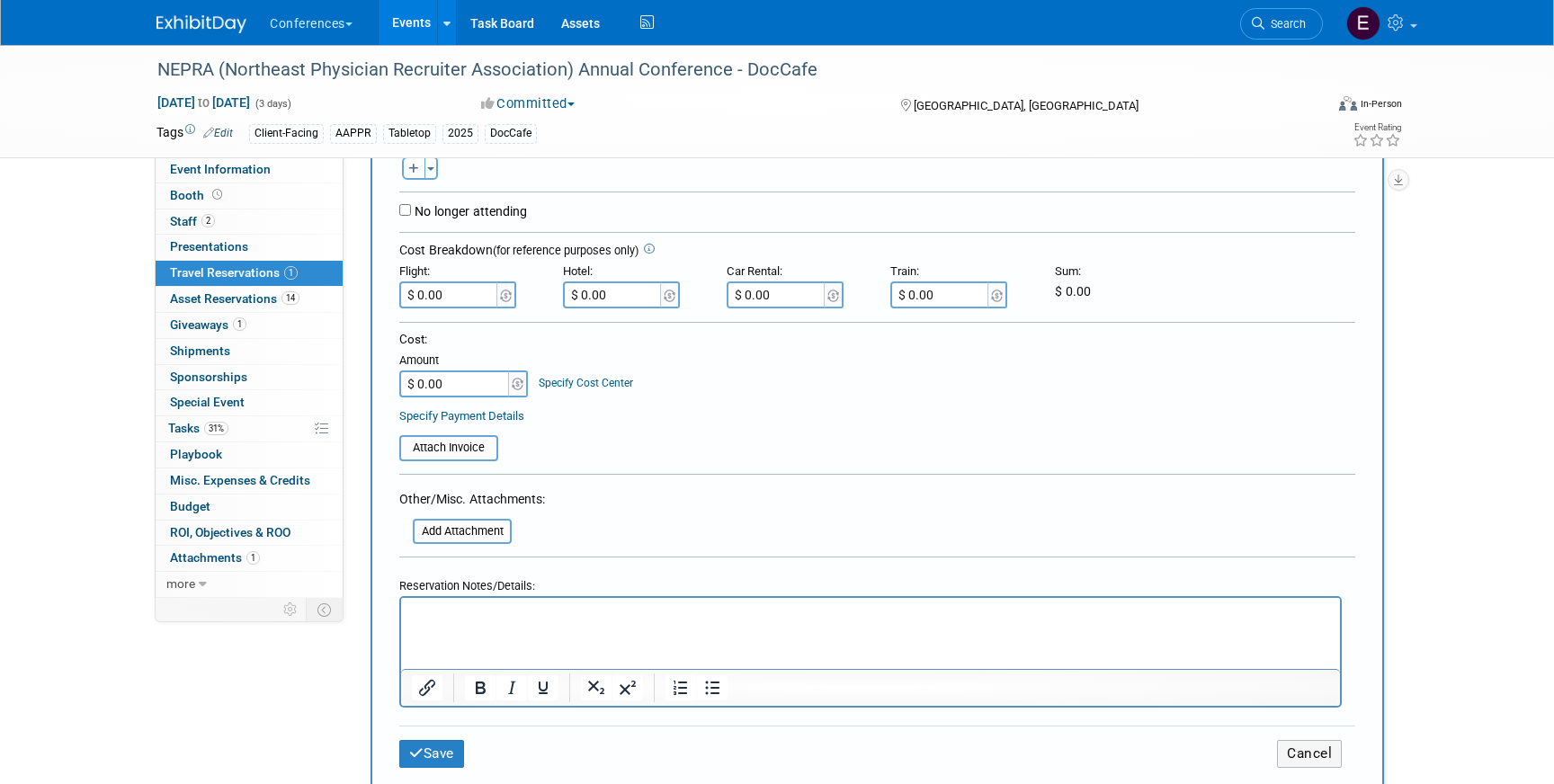
scroll to position [0, 0]
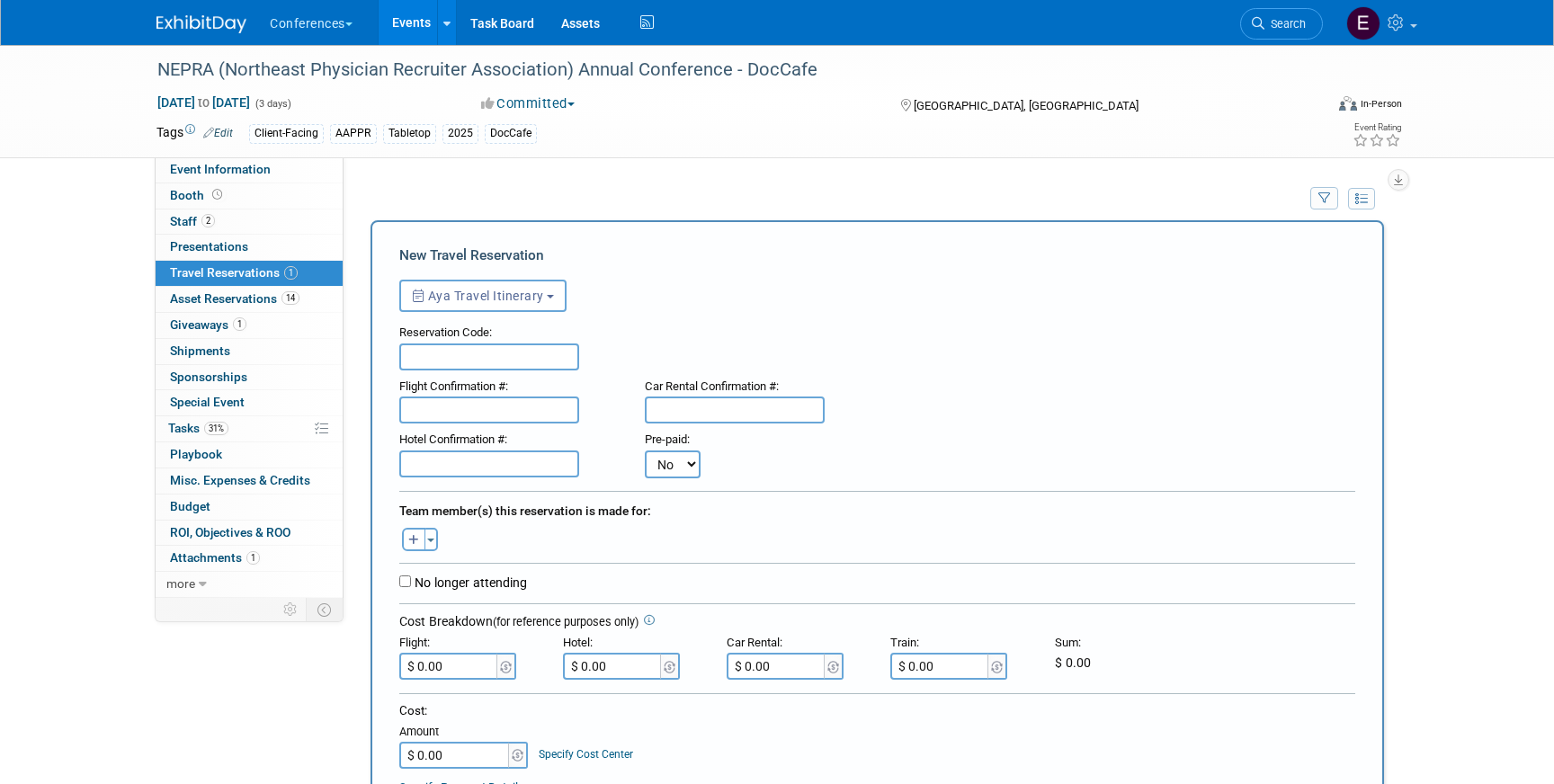
click at [426, 463] on input "text" at bounding box center [489, 463] width 180 height 27
paste input "72179286"
type input "72179286"
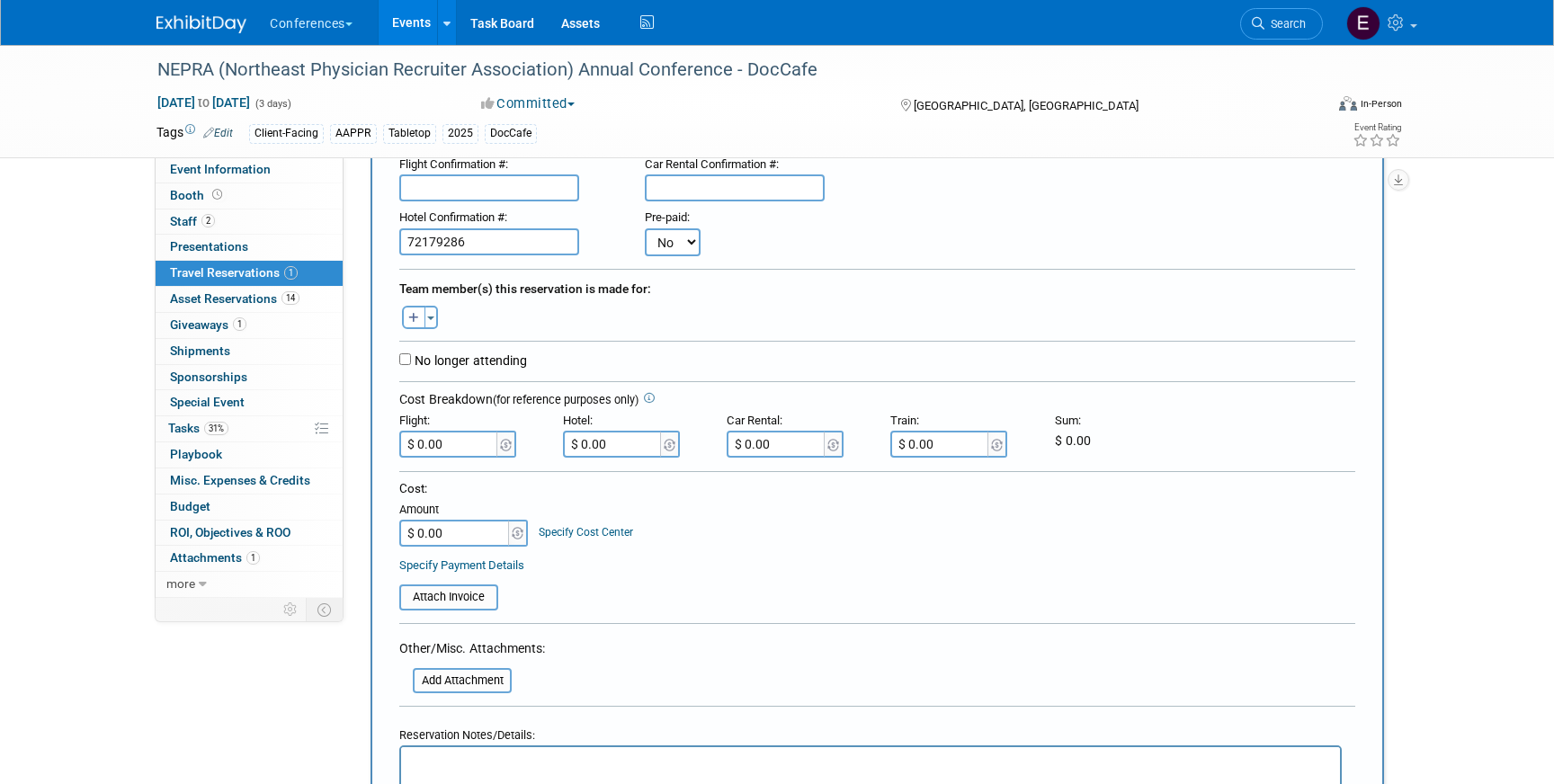
scroll to position [296, 0]
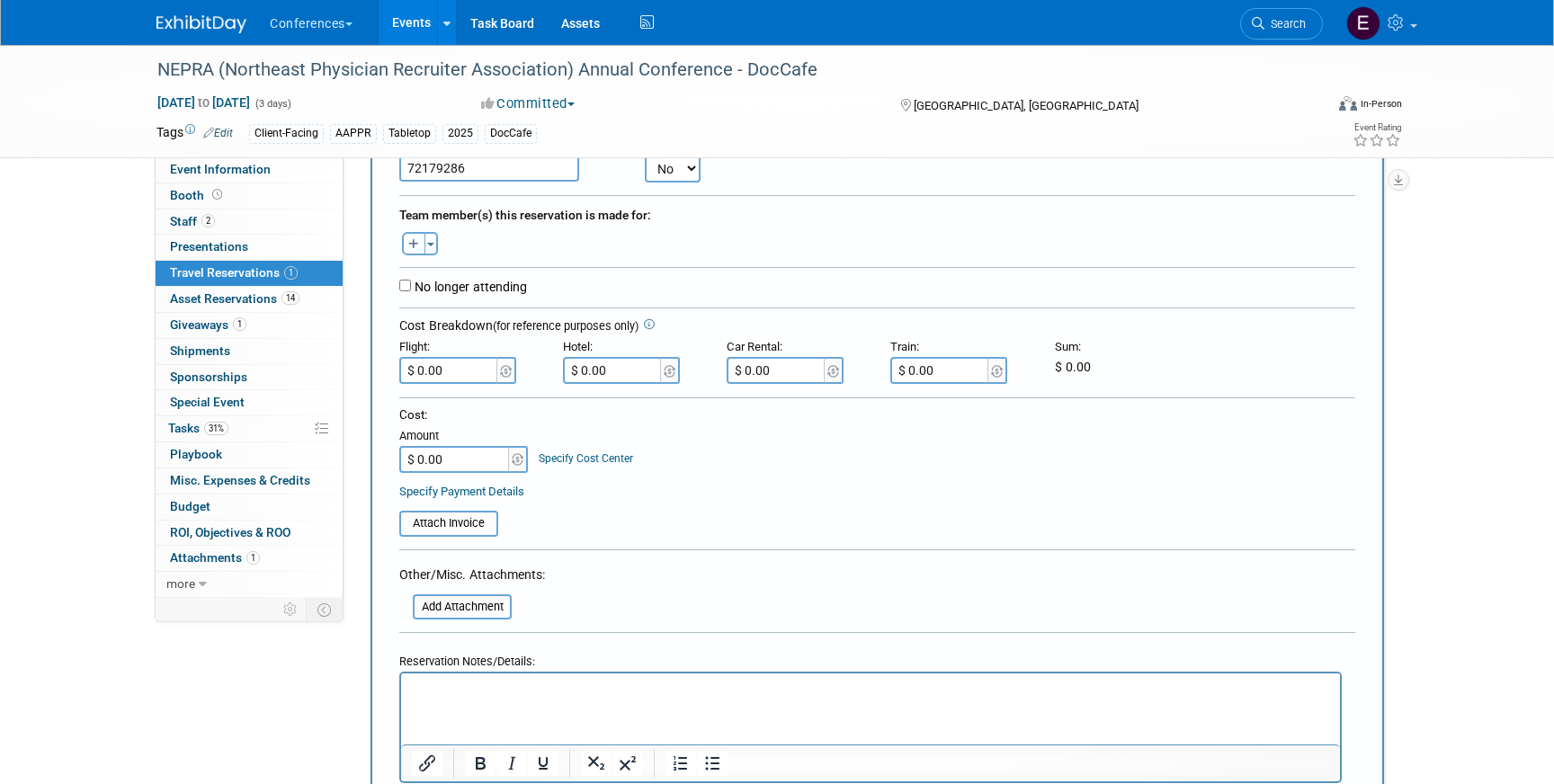
click at [410, 239] on icon "button" at bounding box center [414, 245] width 11 height 12
select select
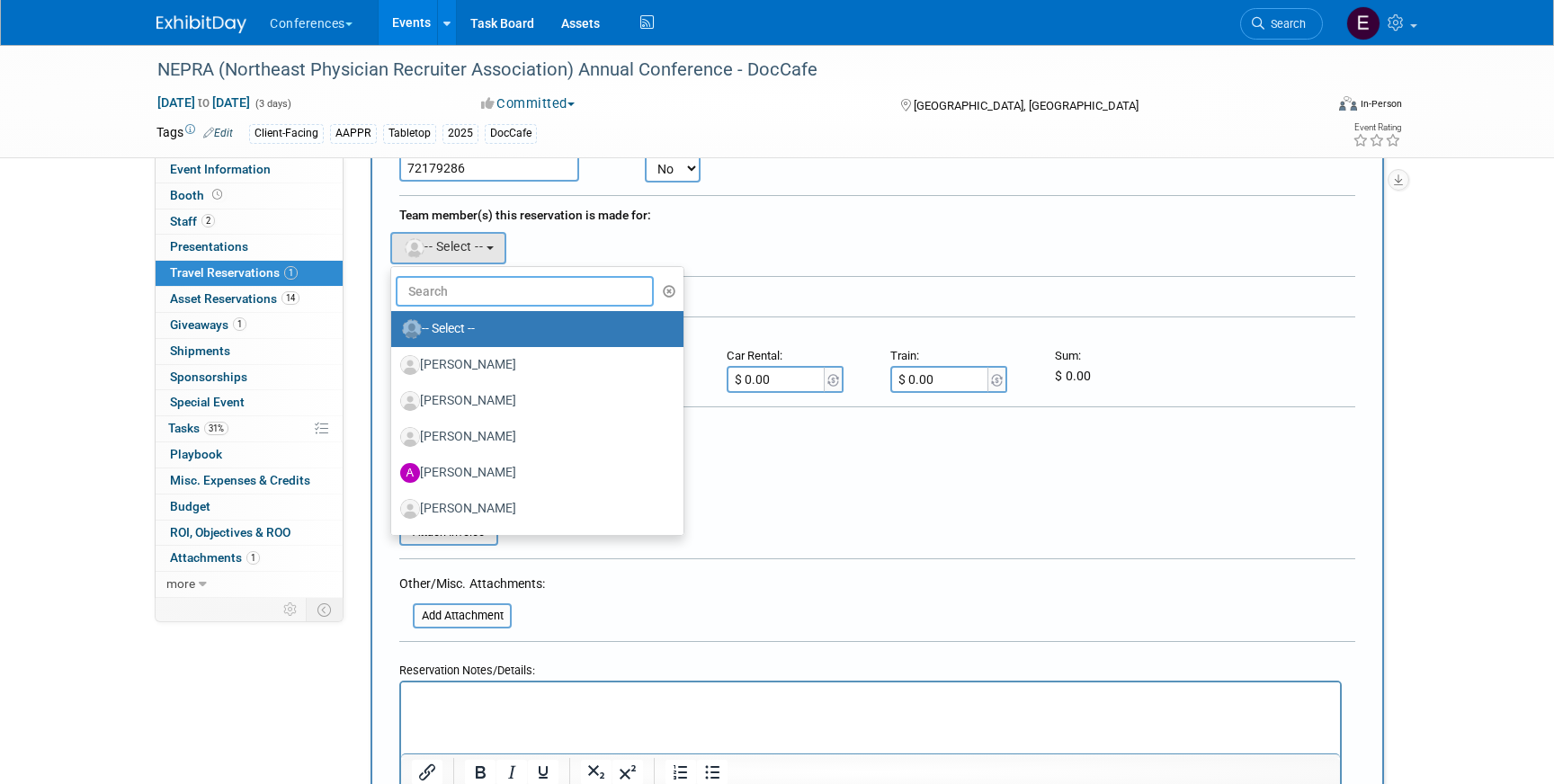
click at [494, 281] on input "text" at bounding box center [524, 291] width 258 height 30
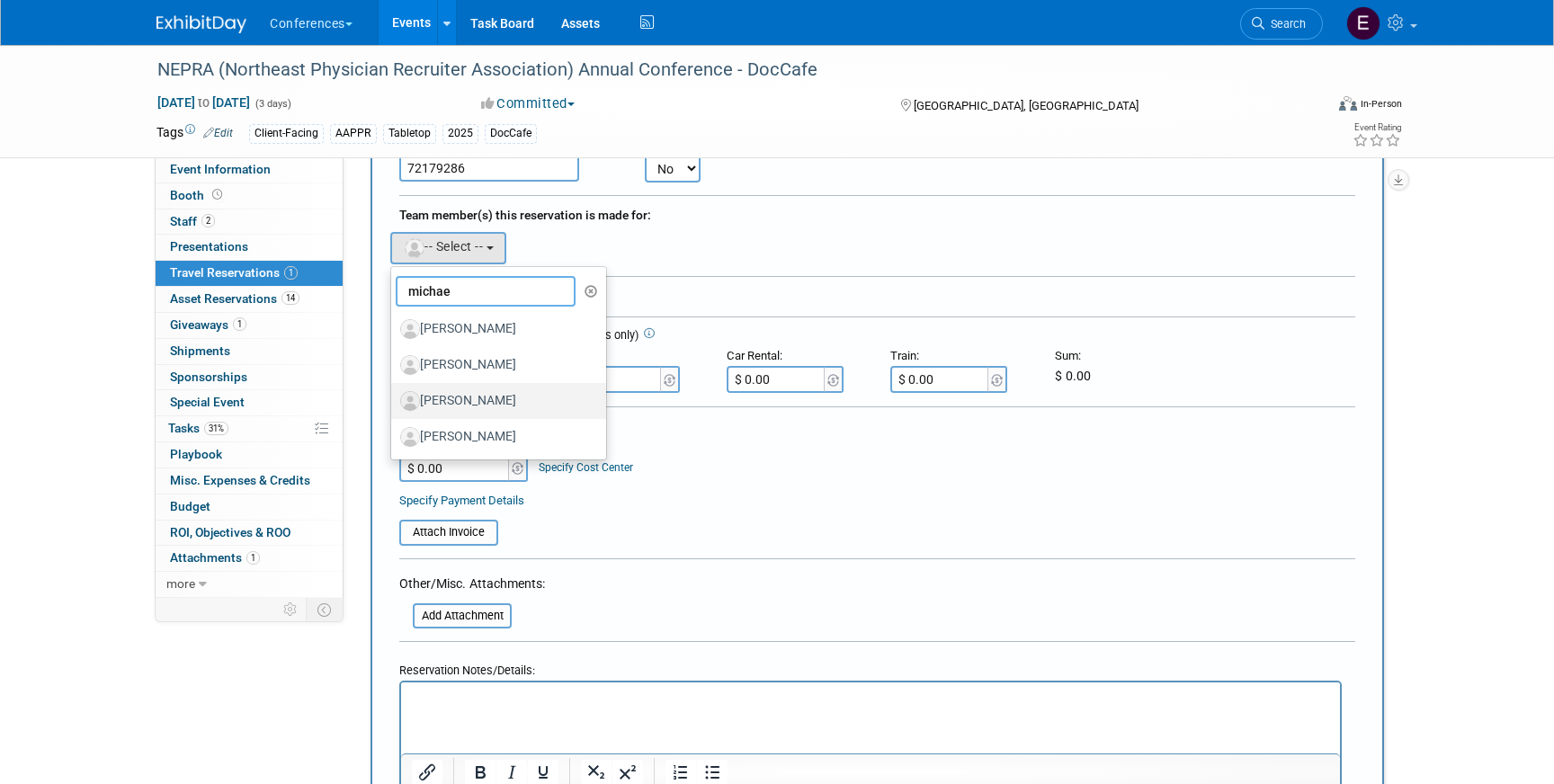
type input "michae"
click at [537, 408] on label "[PERSON_NAME]" at bounding box center [494, 401] width 188 height 28
click at [394, 404] on input "[PERSON_NAME]" at bounding box center [388, 398] width 12 height 12
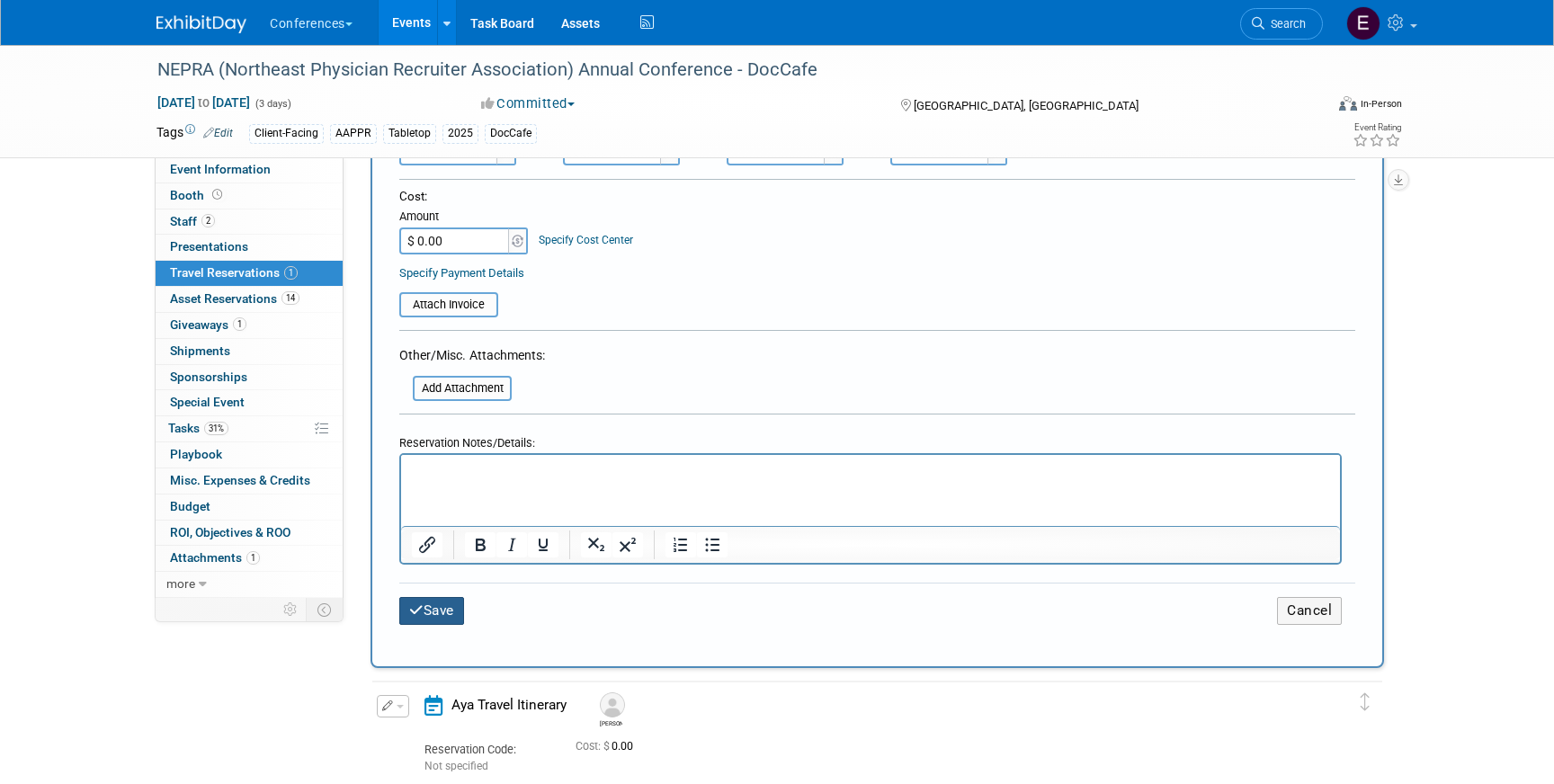
scroll to position [556, 0]
click at [427, 608] on button "Save" at bounding box center [431, 610] width 65 height 28
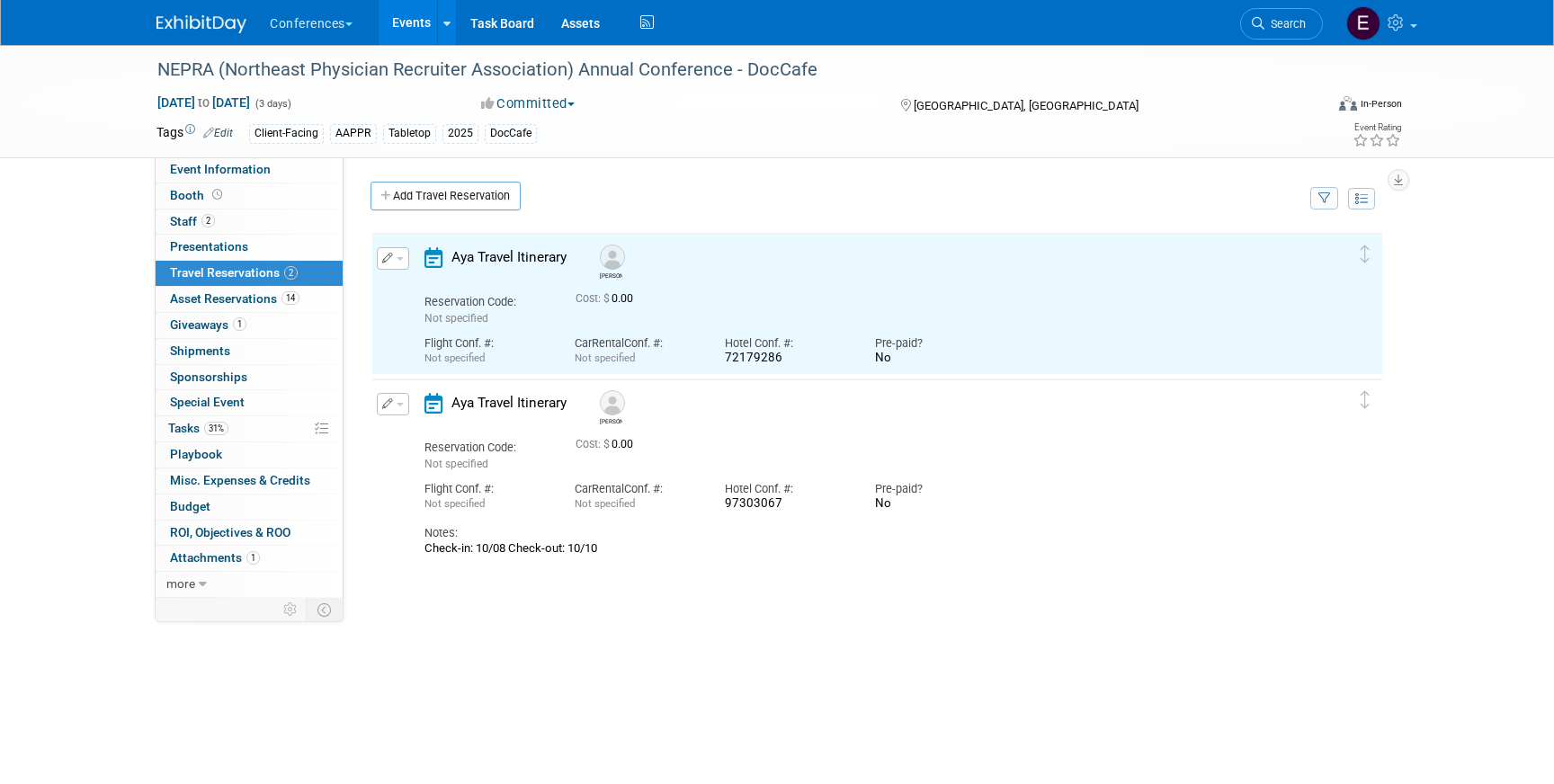
scroll to position [0, 0]
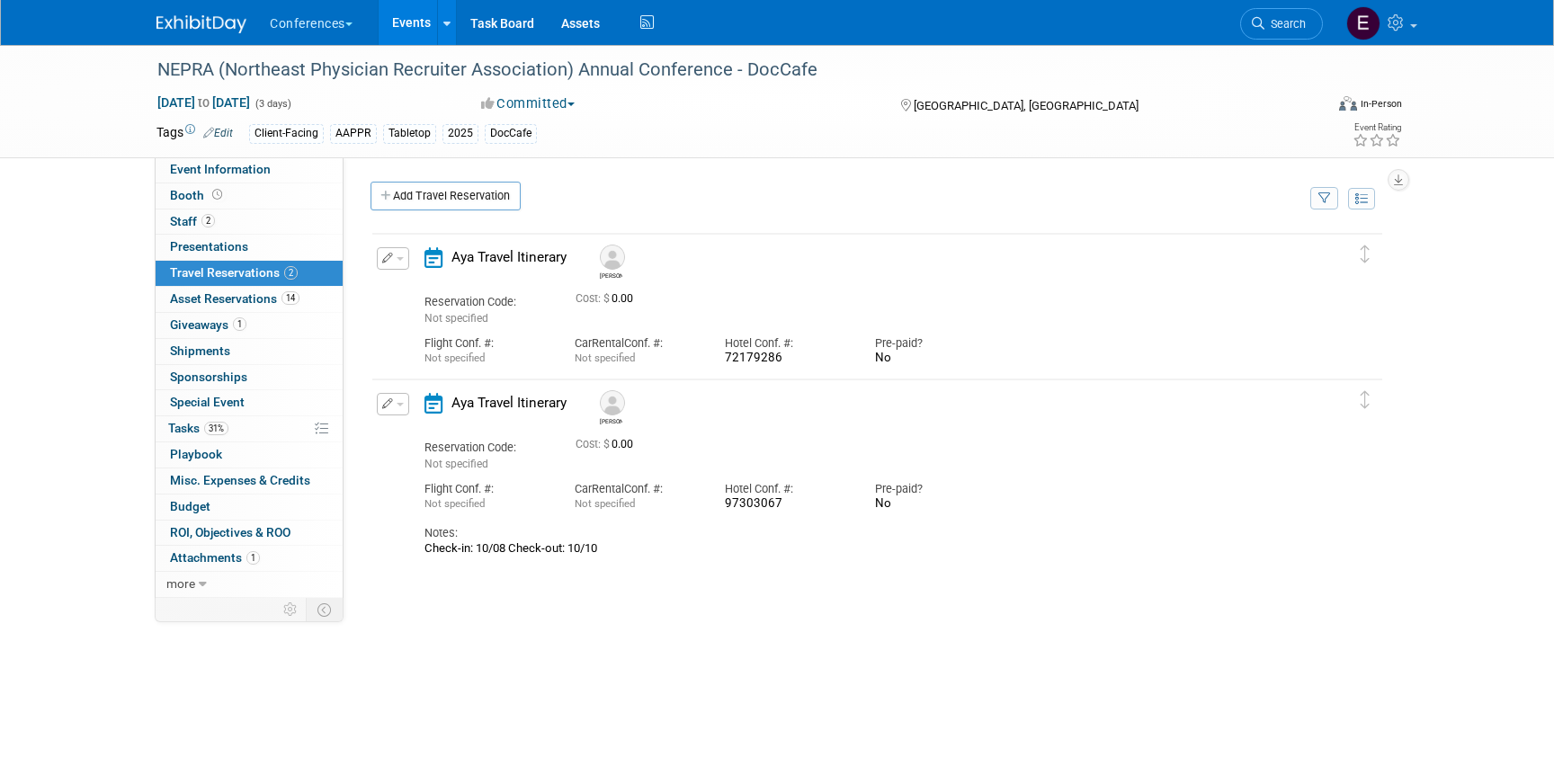
click at [389, 259] on icon "button" at bounding box center [388, 259] width 12 height 11
click at [393, 283] on icon "button" at bounding box center [397, 290] width 15 height 13
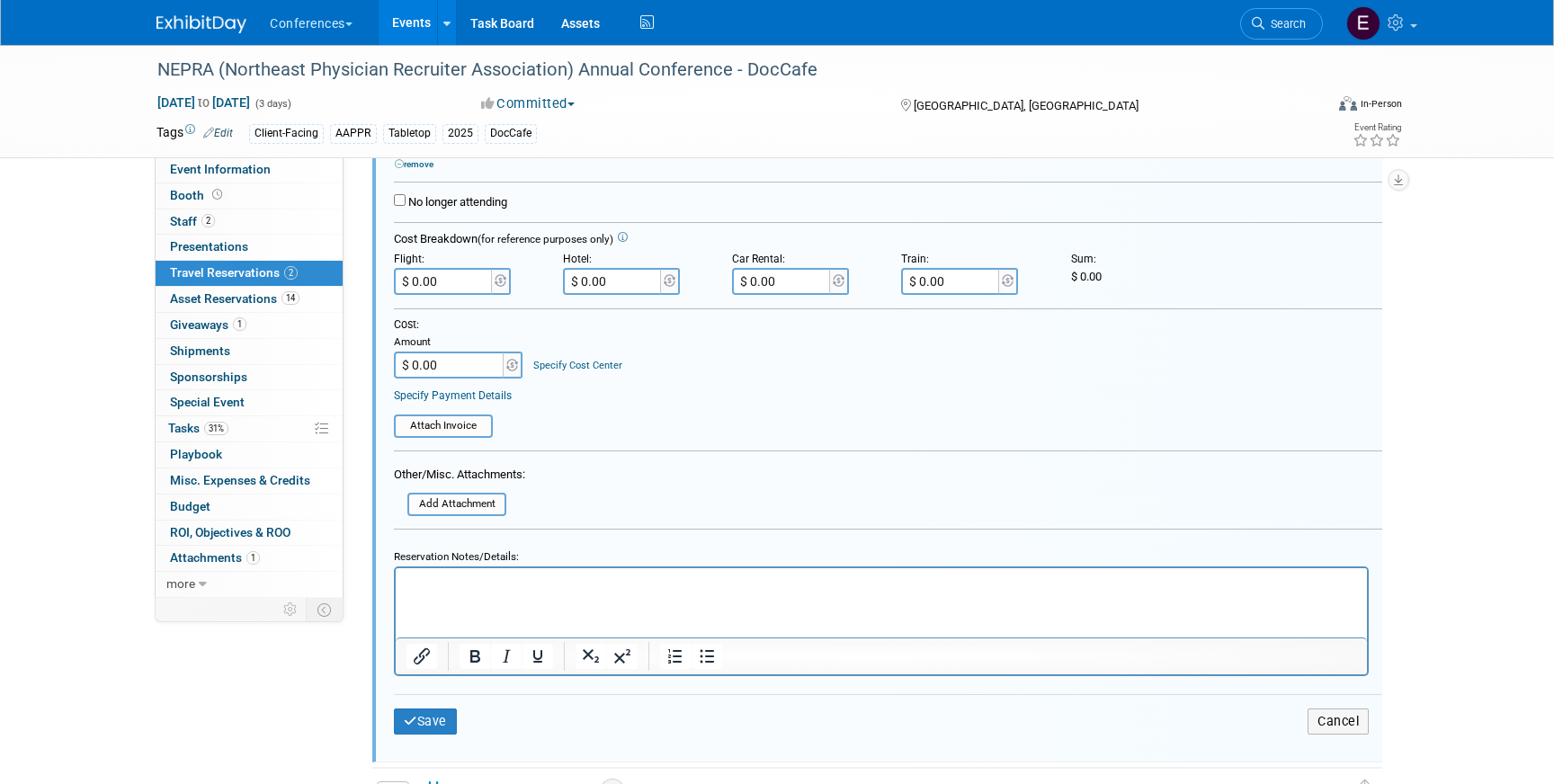
scroll to position [383, 0]
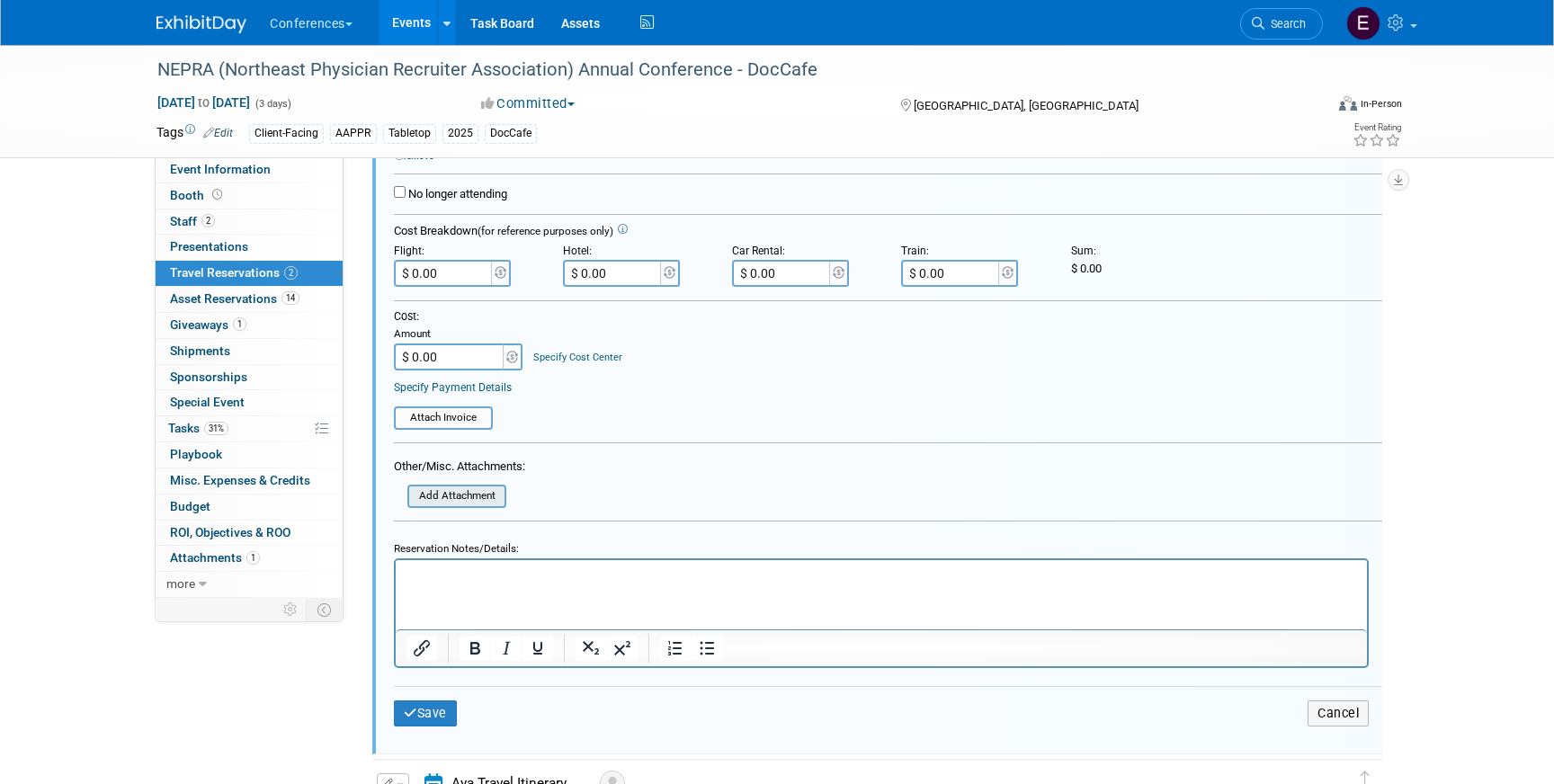
click at [453, 490] on input "file" at bounding box center [397, 496] width 214 height 20
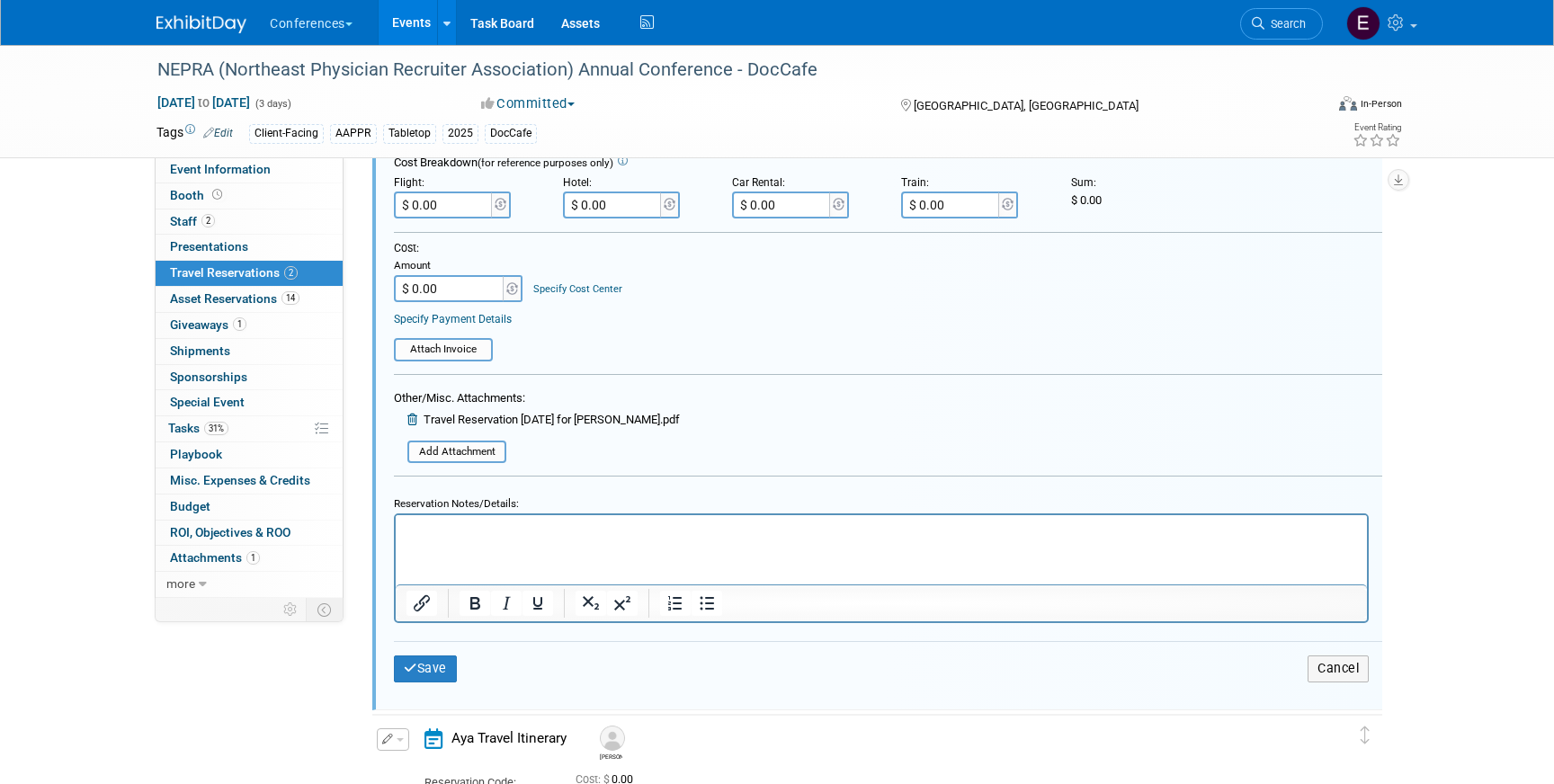
scroll to position [469, 0]
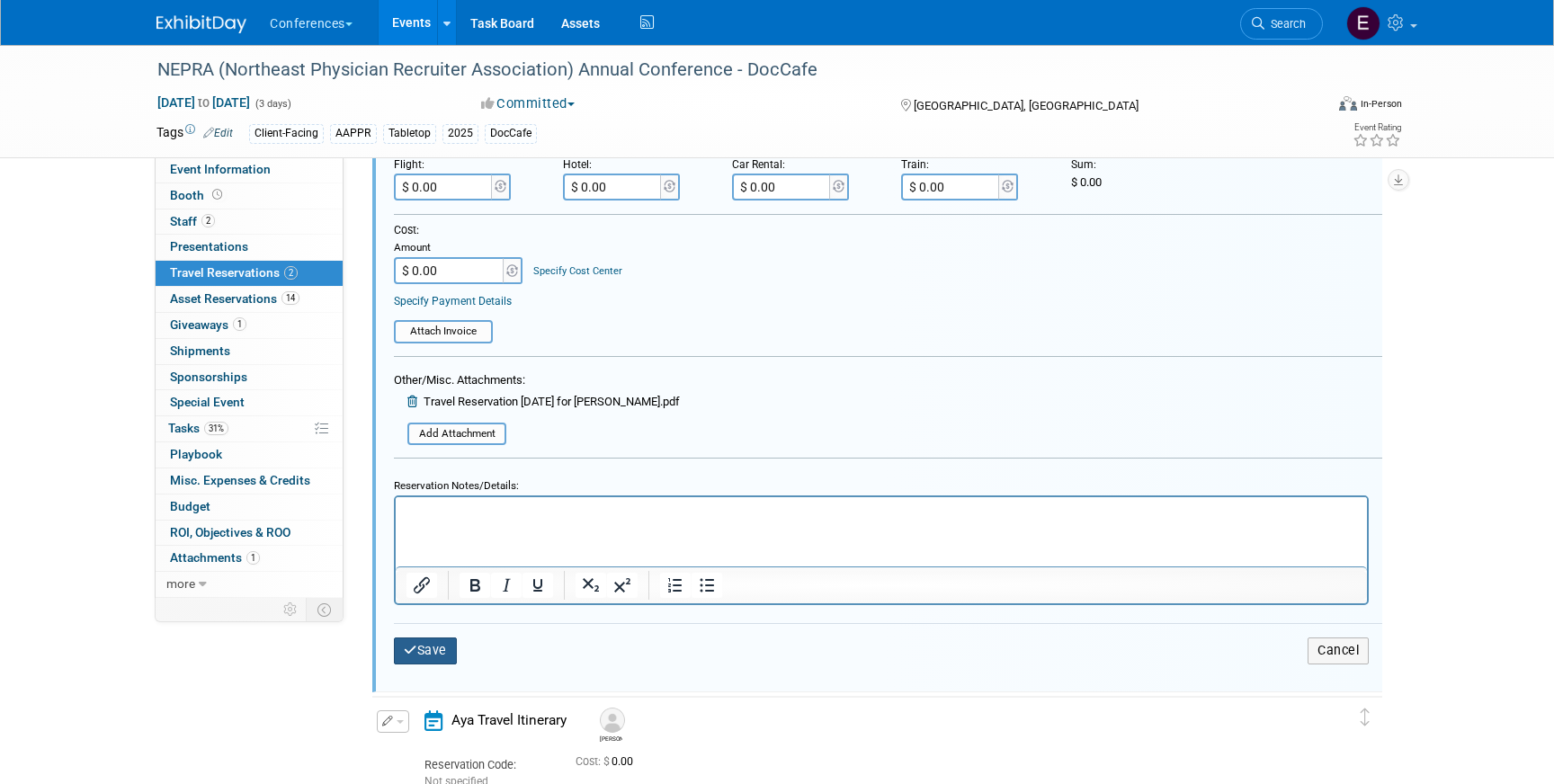
click at [420, 651] on button "Save" at bounding box center [425, 650] width 63 height 26
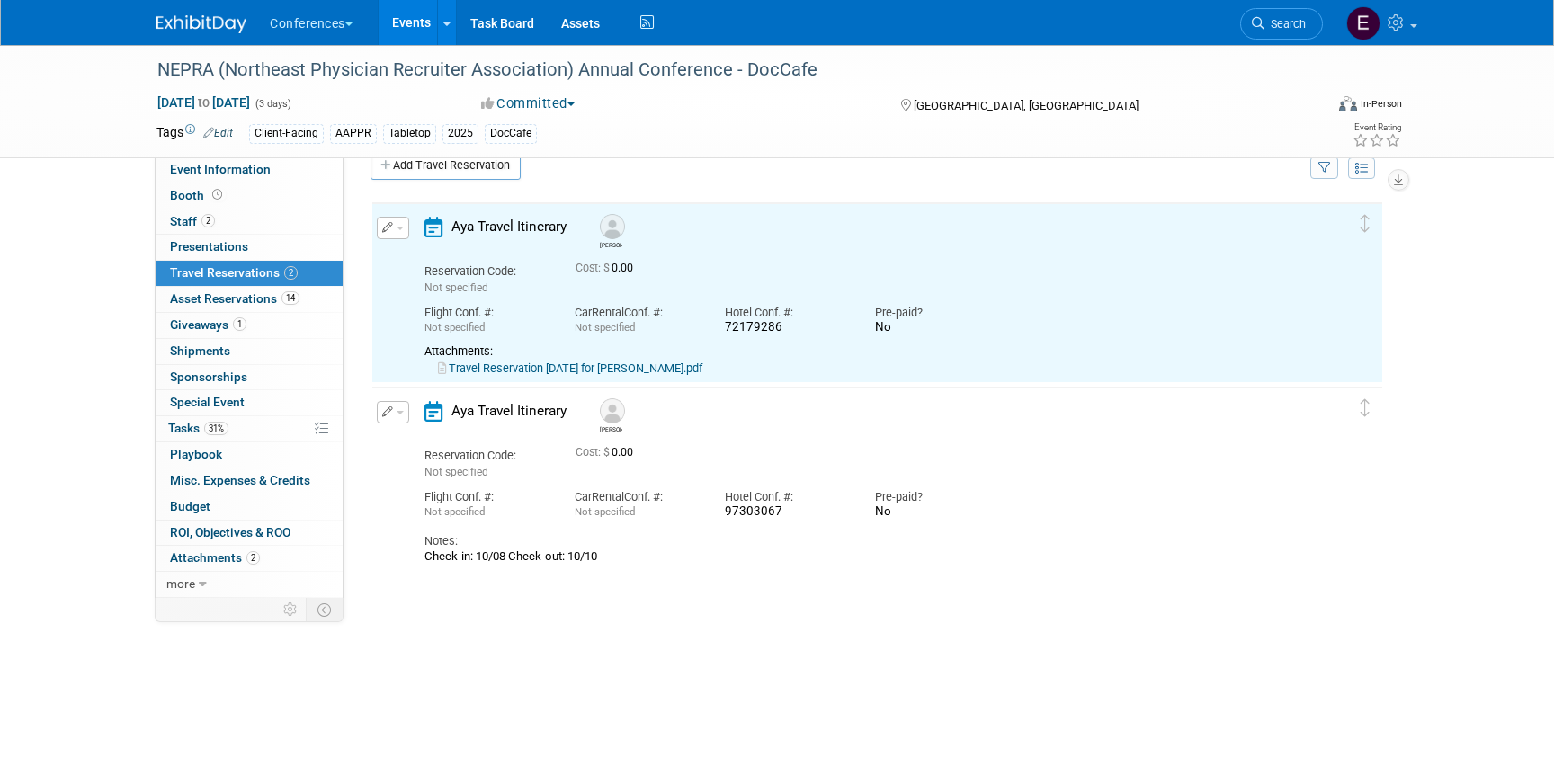
scroll to position [0, 0]
click at [604, 363] on link "Travel Reservation October 08 for MICHAEL ALLEN GRAHAM.pdf" at bounding box center [570, 368] width 264 height 14
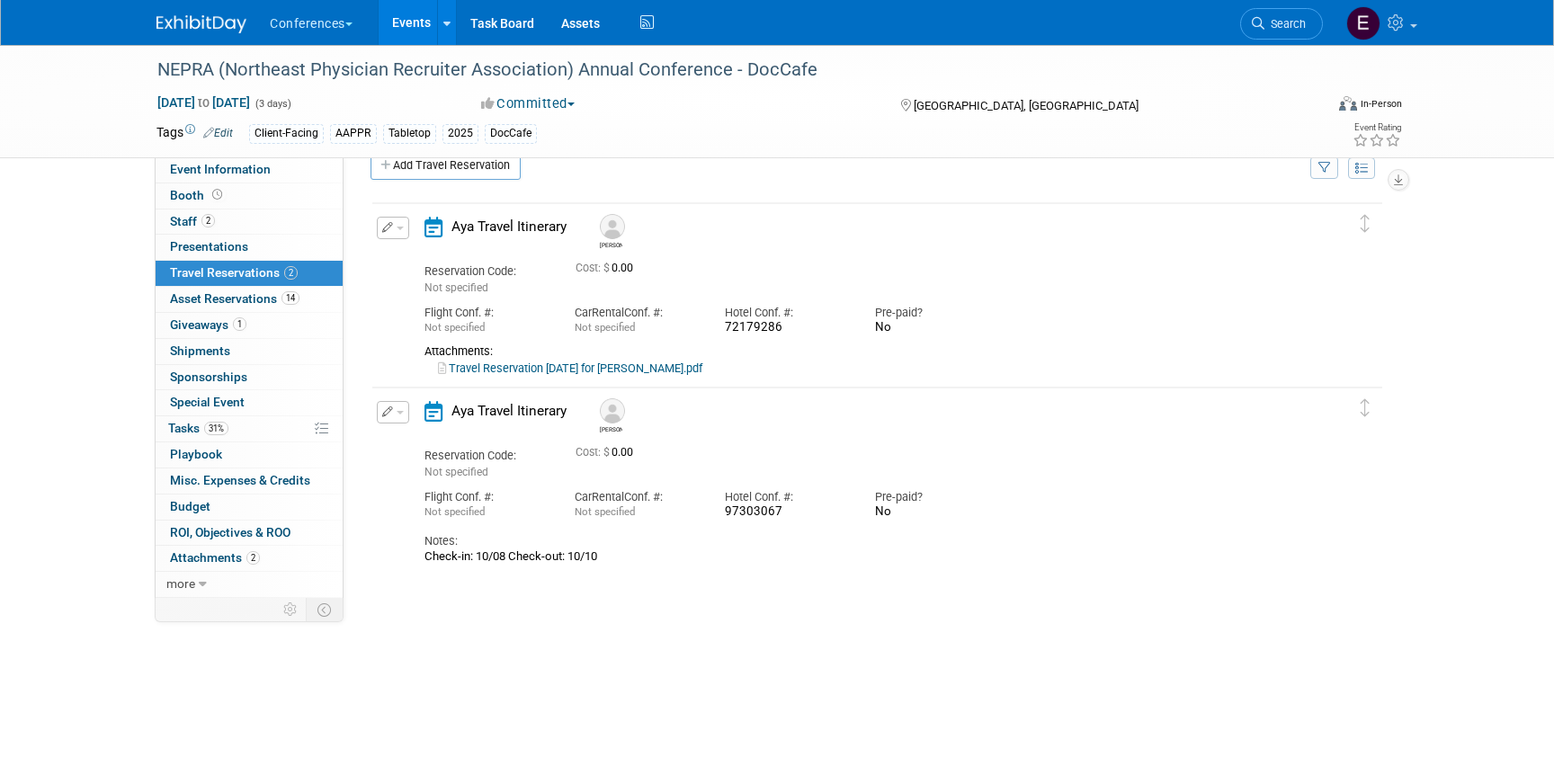
click at [402, 226] on span "button" at bounding box center [400, 228] width 7 height 4
click at [406, 253] on button "Edit Reservation" at bounding box center [454, 259] width 152 height 26
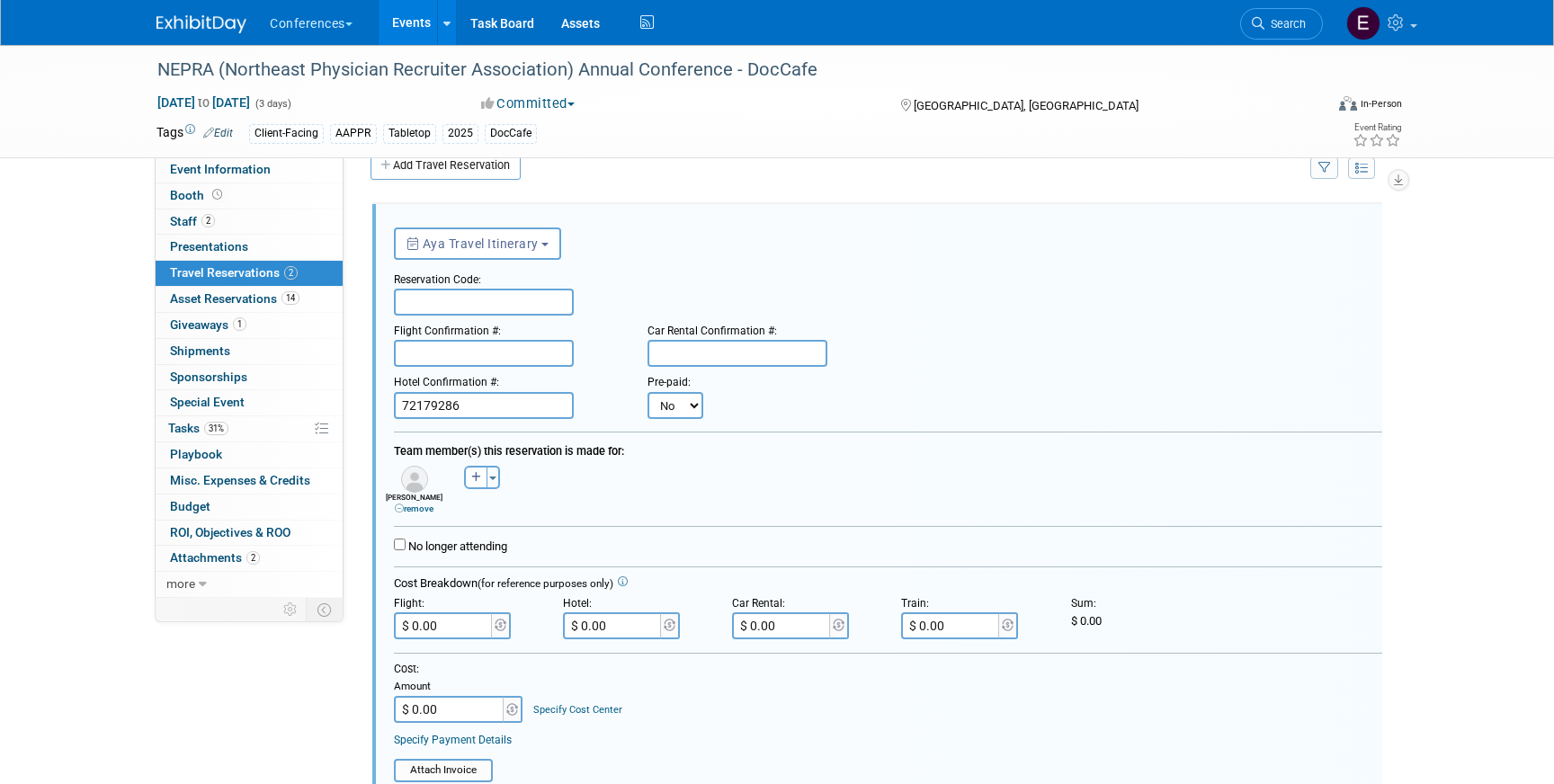
click at [464, 294] on input "text" at bounding box center [483, 302] width 180 height 27
paste input "GLEOZW"
type input "GLEOZW"
click at [483, 354] on input "text" at bounding box center [483, 353] width 180 height 27
paste input "CYWRYX (WN)"
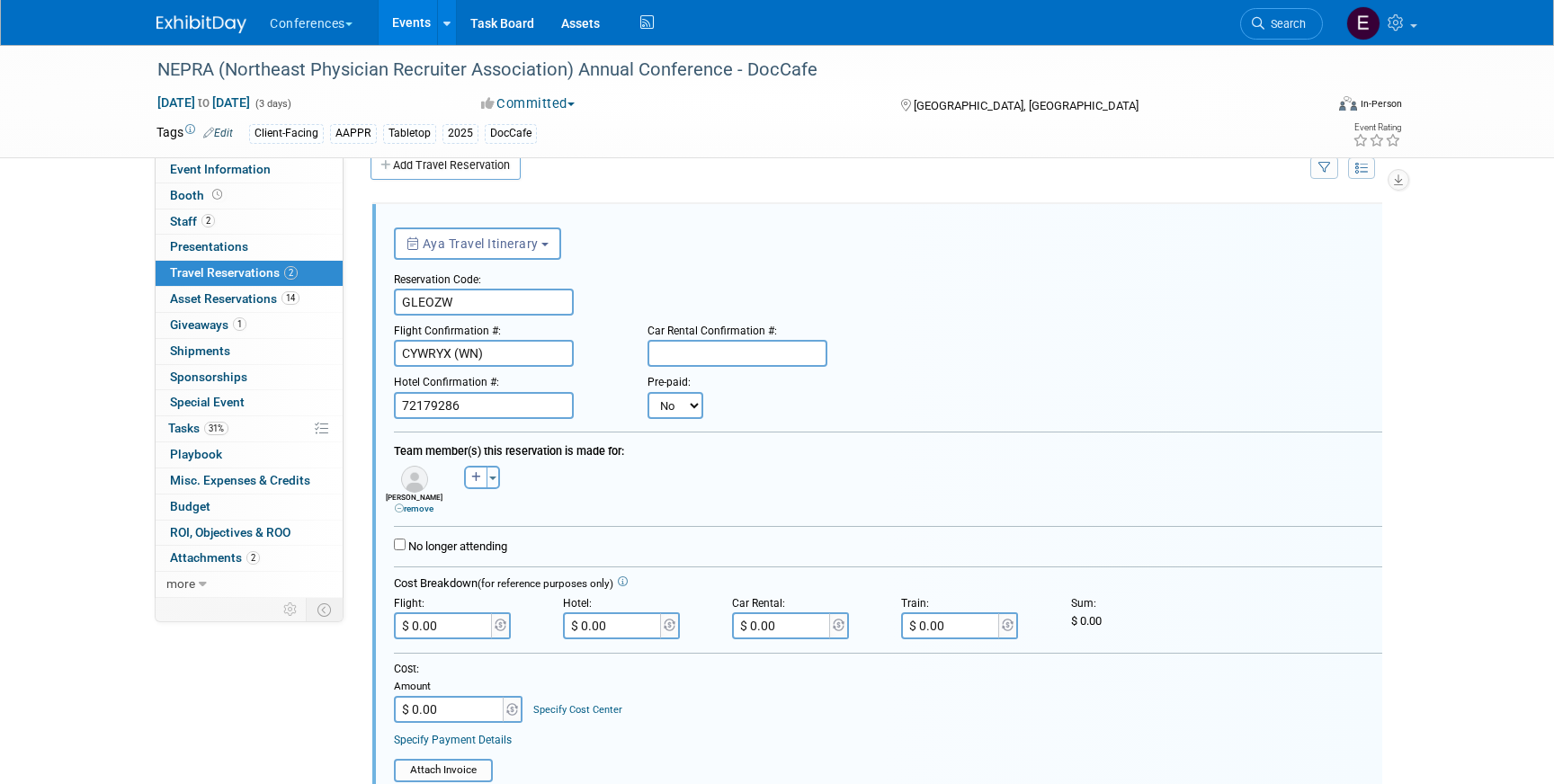
type input "CYWRYX (WN)"
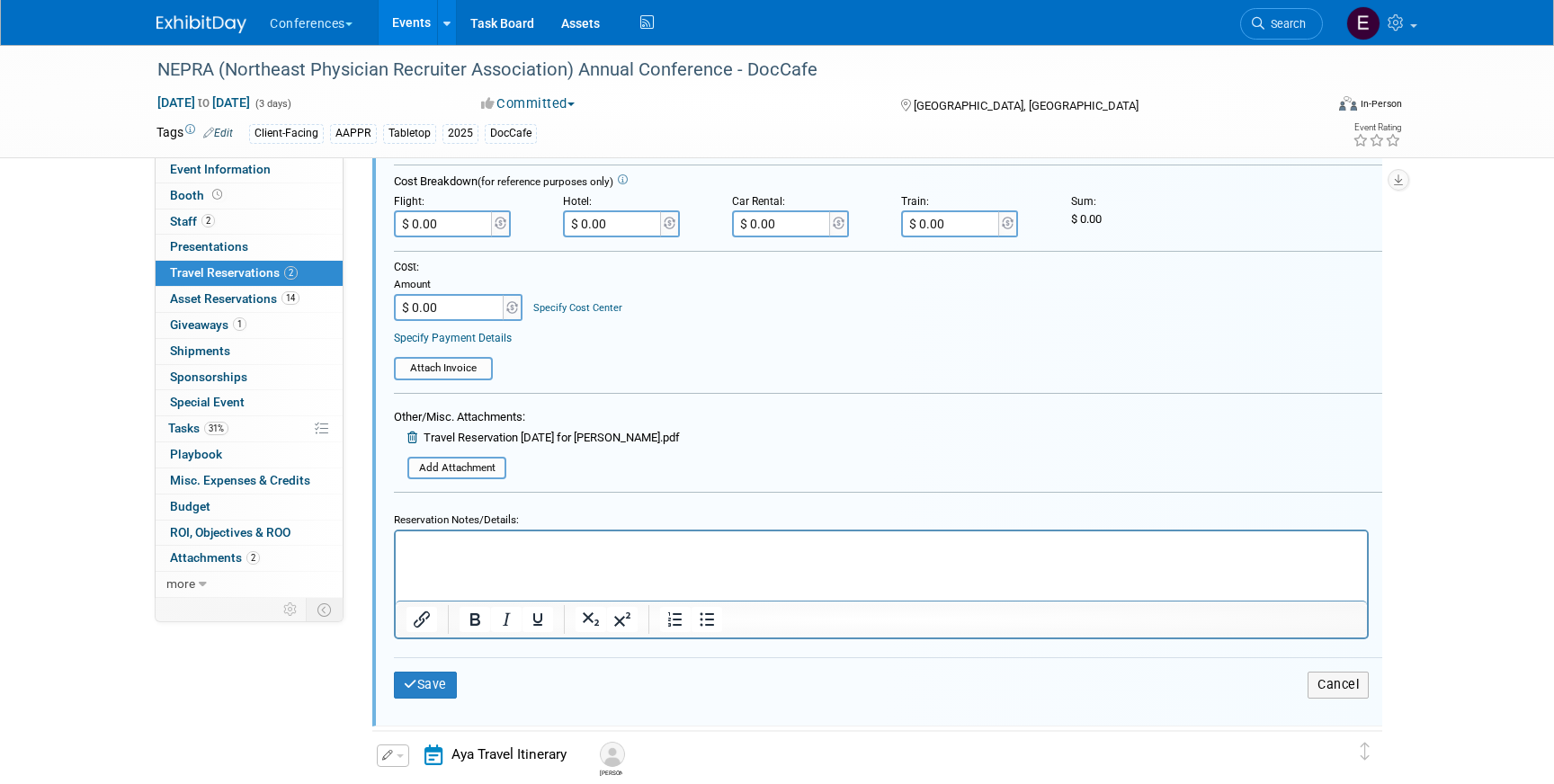
click at [493, 556] on html at bounding box center [881, 543] width 971 height 24
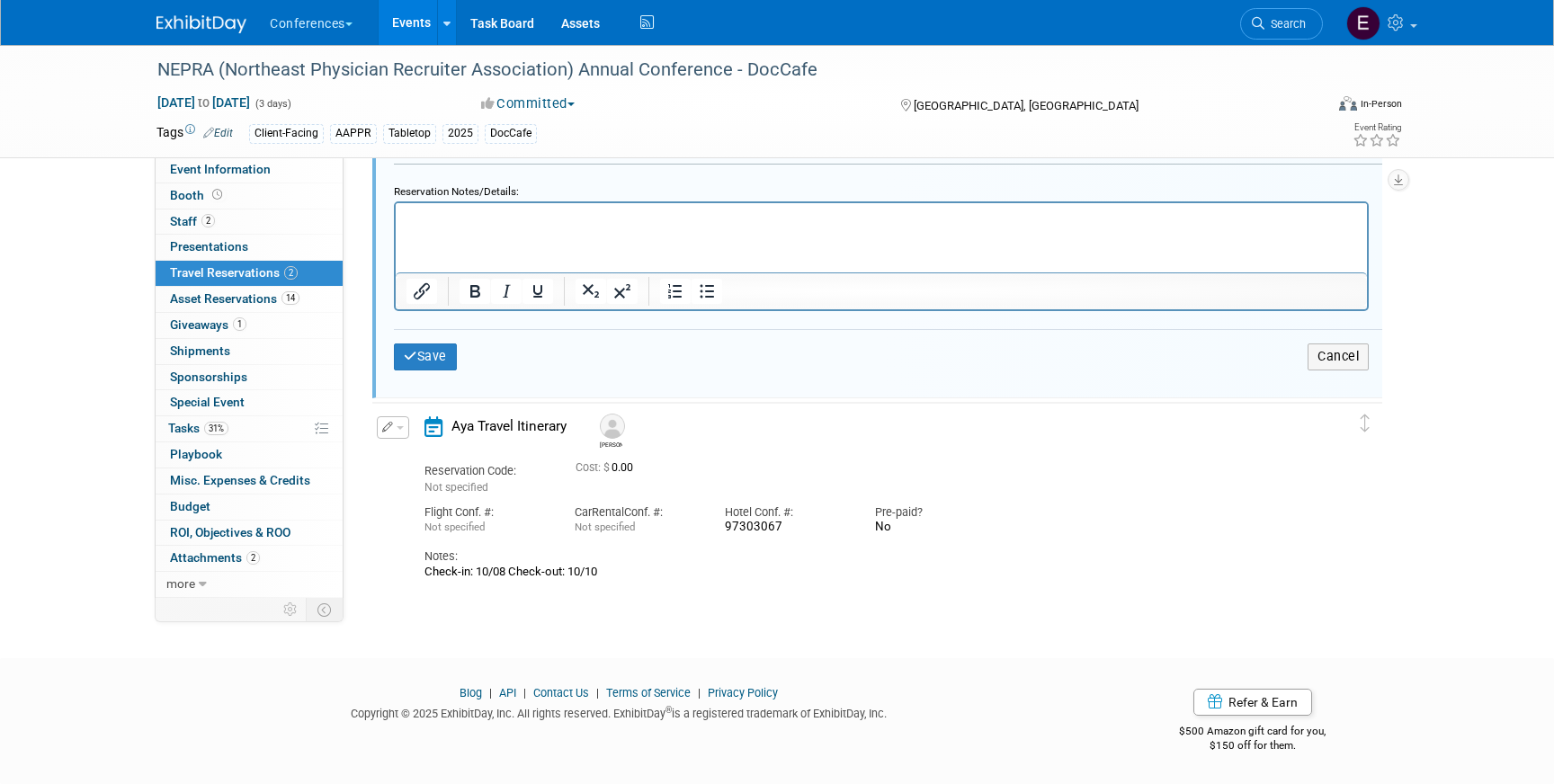
drag, startPoint x: 605, startPoint y: 569, endPoint x: 418, endPoint y: 577, distance: 187.2
click at [418, 577] on div "Aya Travel Itinerary Chris Reservation Code: Not specified Cost: $ 0.00" at bounding box center [861, 498] width 901 height 163
copy div "Check-in: 10/08 Check-out: 10/10"
click at [535, 218] on p "Rich Text Area. Press ALT-0 for help." at bounding box center [882, 218] width 950 height 17
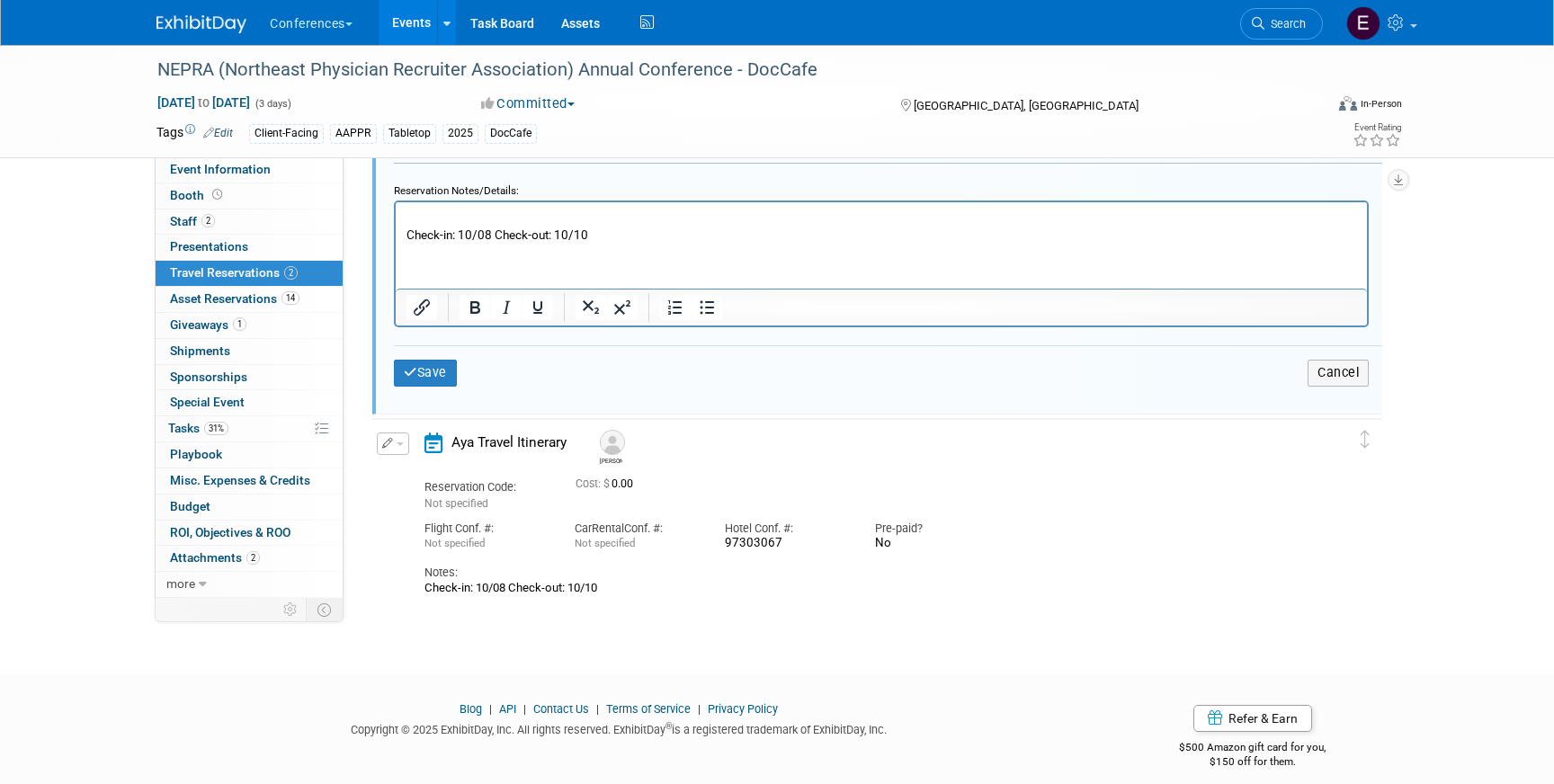
click at [427, 215] on p "Rich Text Area. Press ALT-0 for help." at bounding box center [882, 217] width 950 height 17
click at [434, 380] on button "Save" at bounding box center [425, 372] width 63 height 26
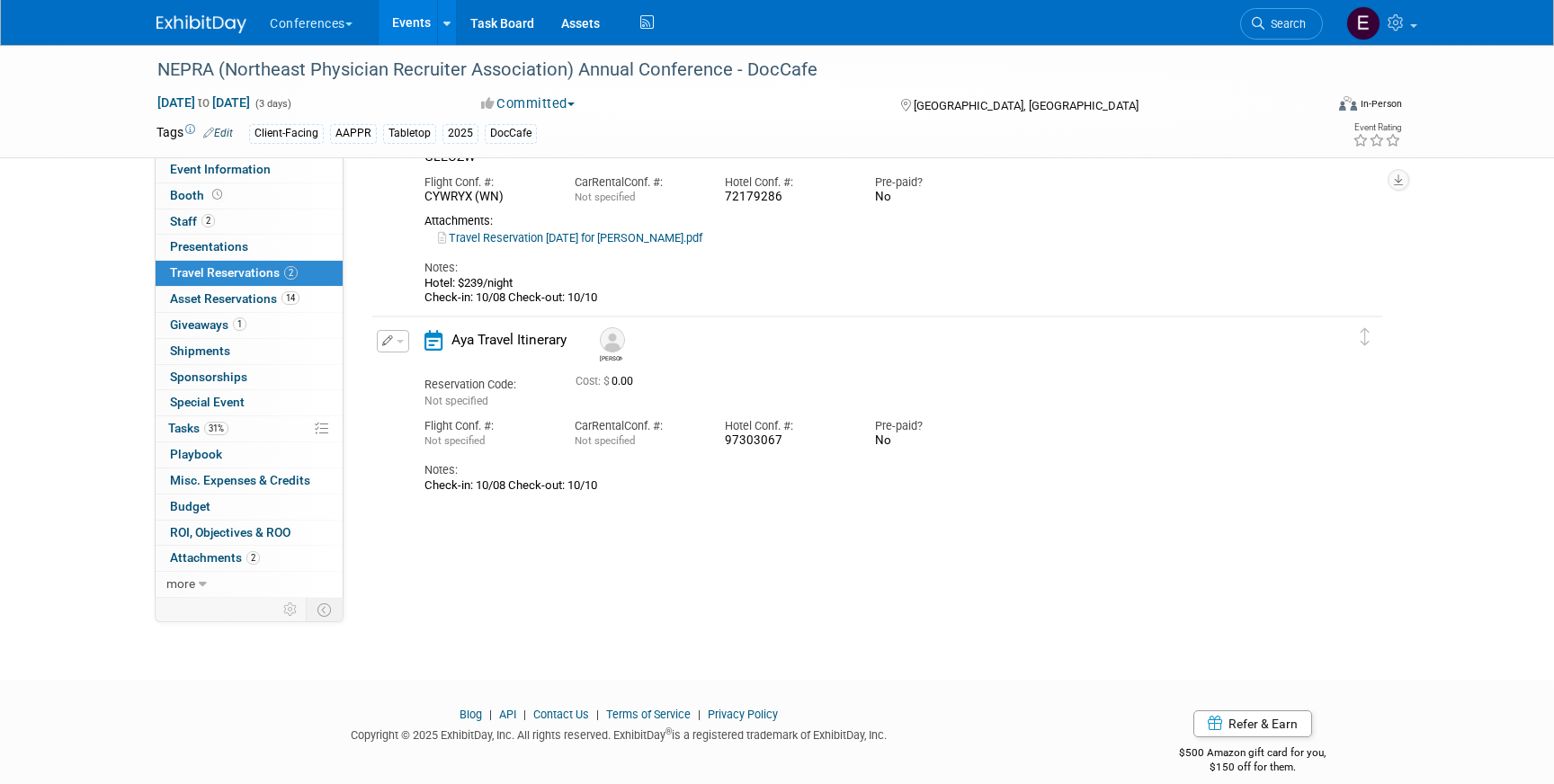
scroll to position [163, 0]
click at [1281, 23] on span "Search" at bounding box center [1285, 24] width 41 height 14
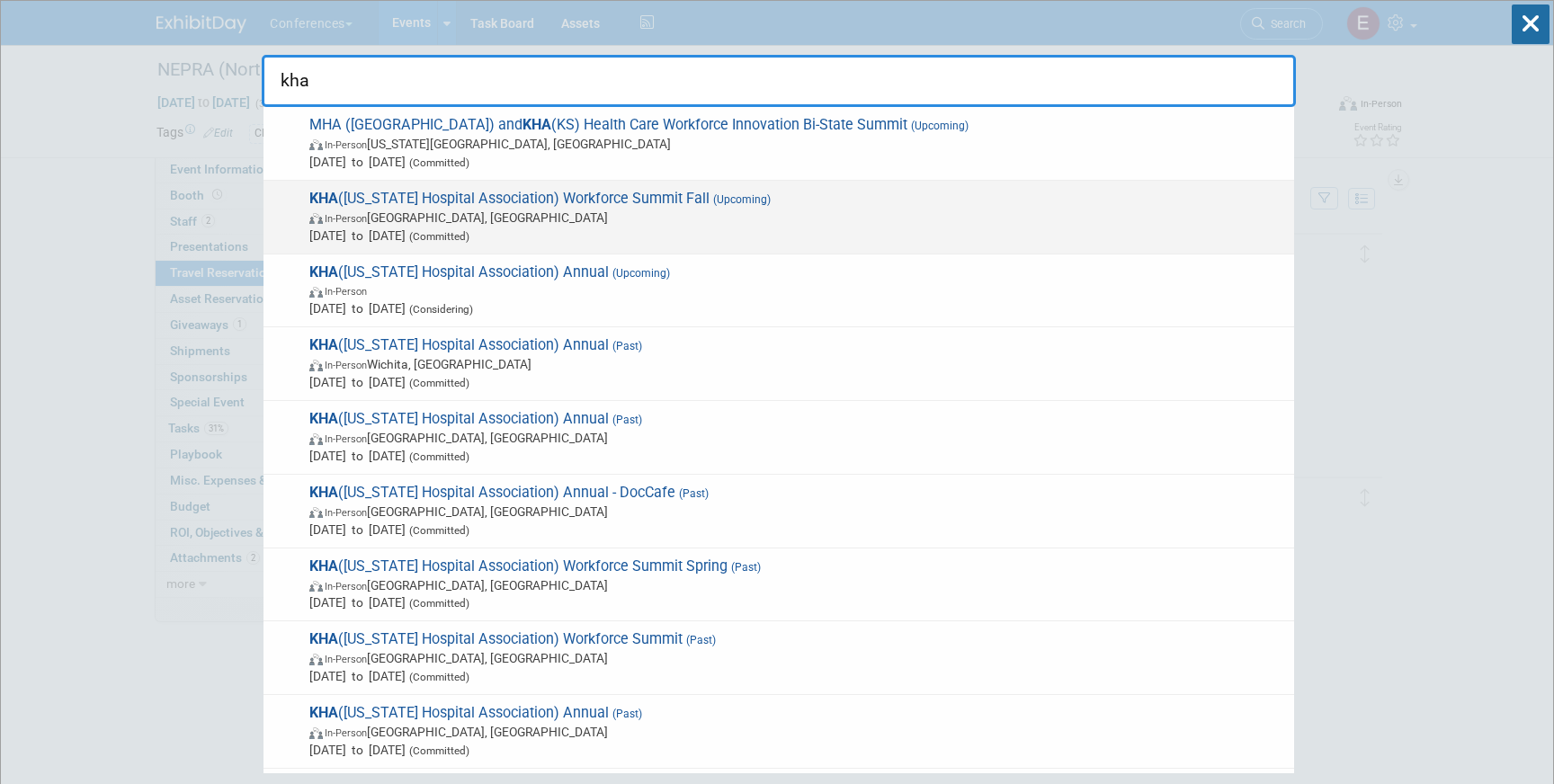
type input "kha"
click at [582, 225] on span "In-Person La Grange, KY" at bounding box center [797, 217] width 976 height 18
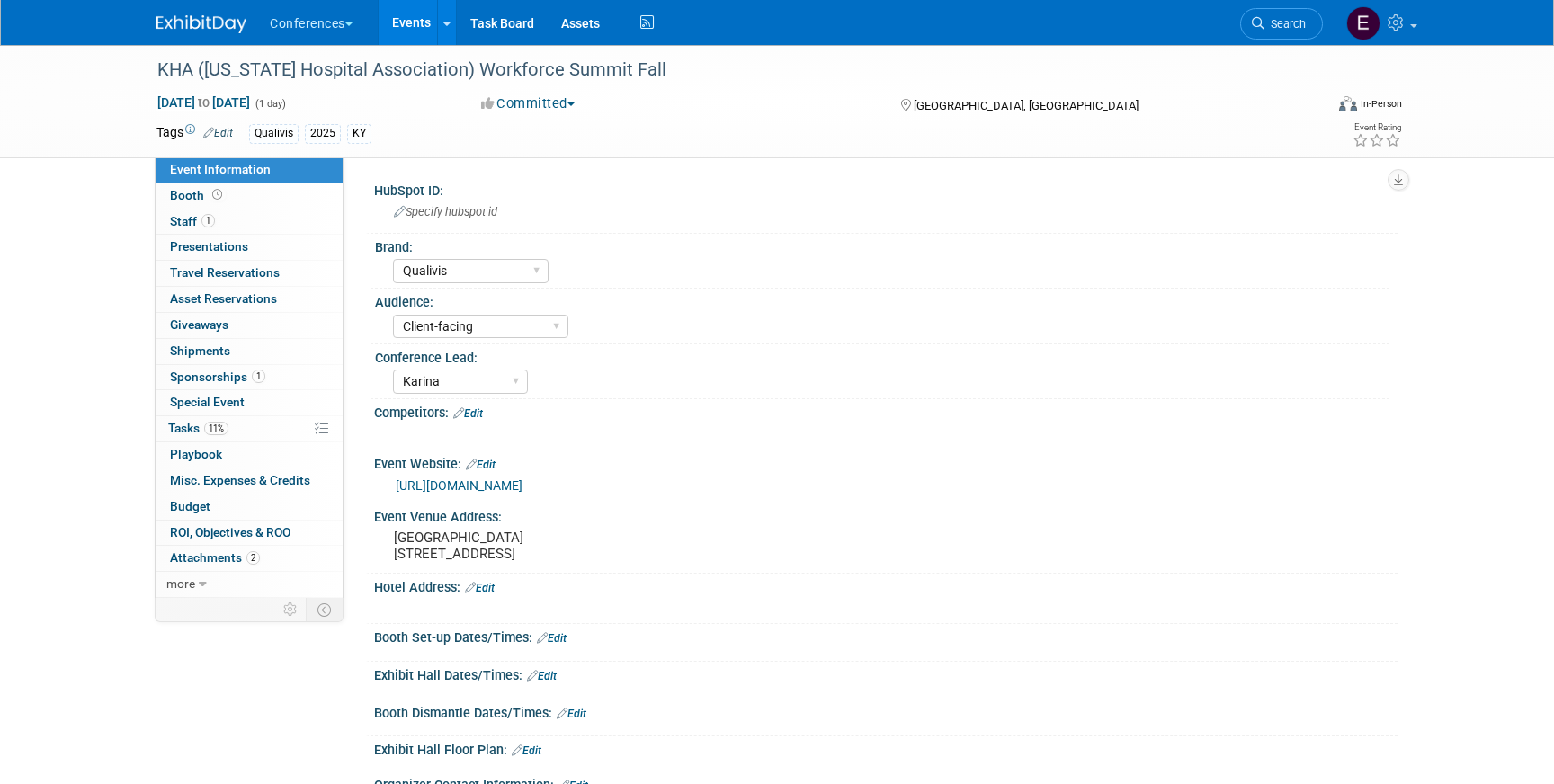
select select "Qualivis"
select select "Client-facing"
select select "Karina"
click at [1280, 17] on span "Search" at bounding box center [1285, 24] width 41 height 14
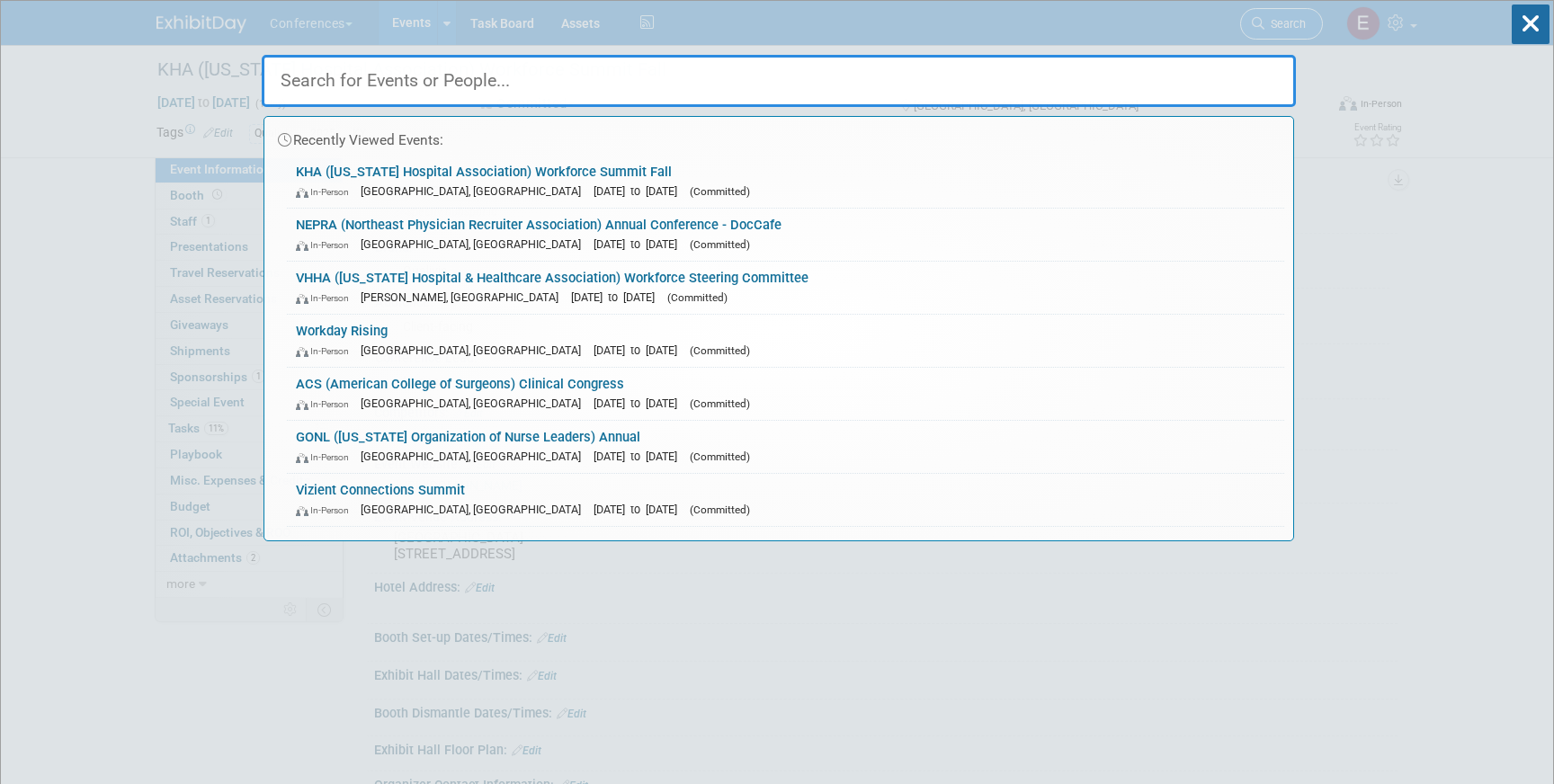
type input "j"
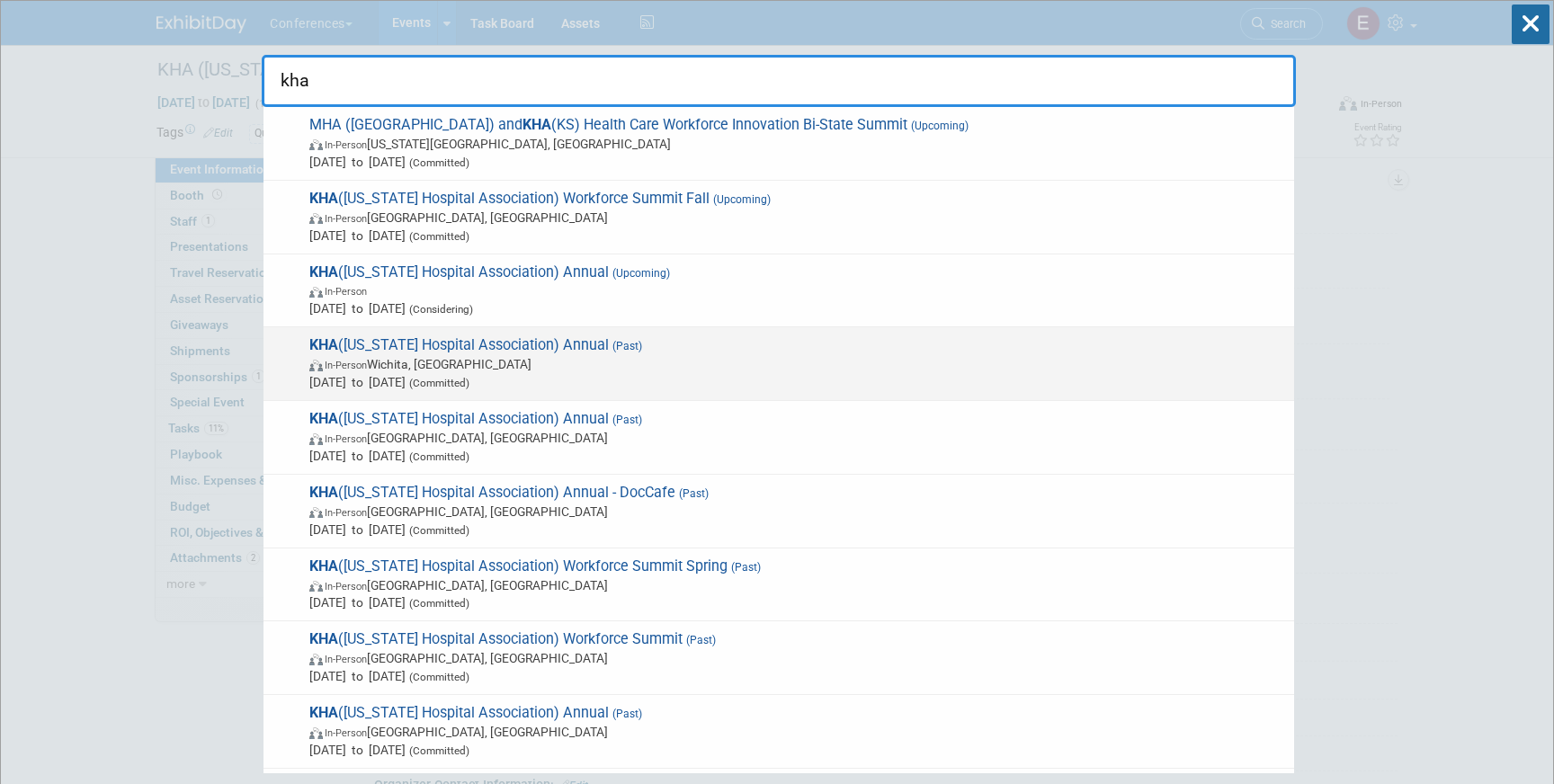
type input "kha"
click at [727, 368] on span "In-Person [GEOGRAPHIC_DATA], [GEOGRAPHIC_DATA]" at bounding box center [797, 364] width 976 height 18
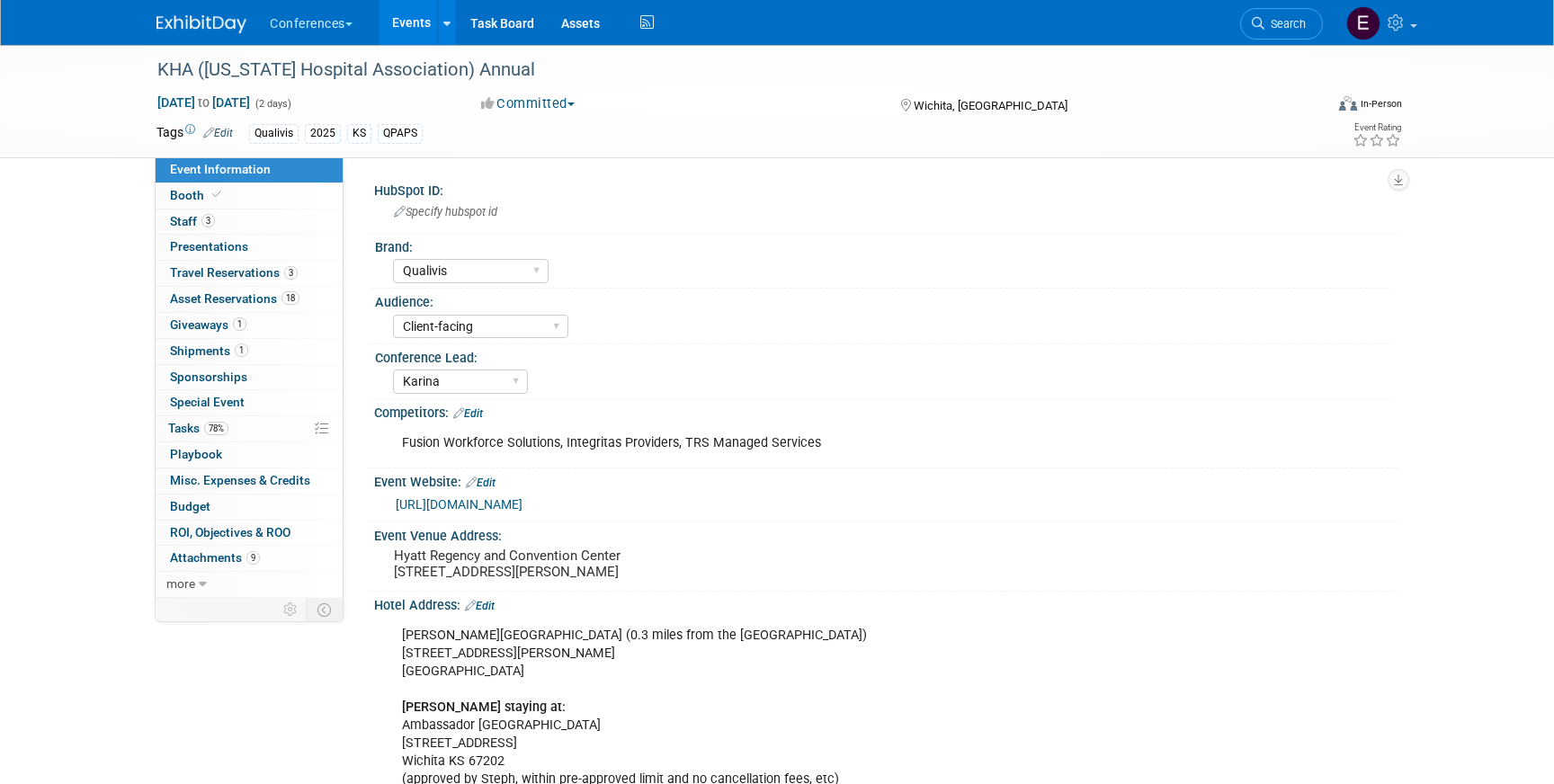
select select "Qualivis"
select select "Client-facing"
select select "Karina"
click at [204, 335] on link "1 Giveaways 1" at bounding box center [250, 325] width 187 height 25
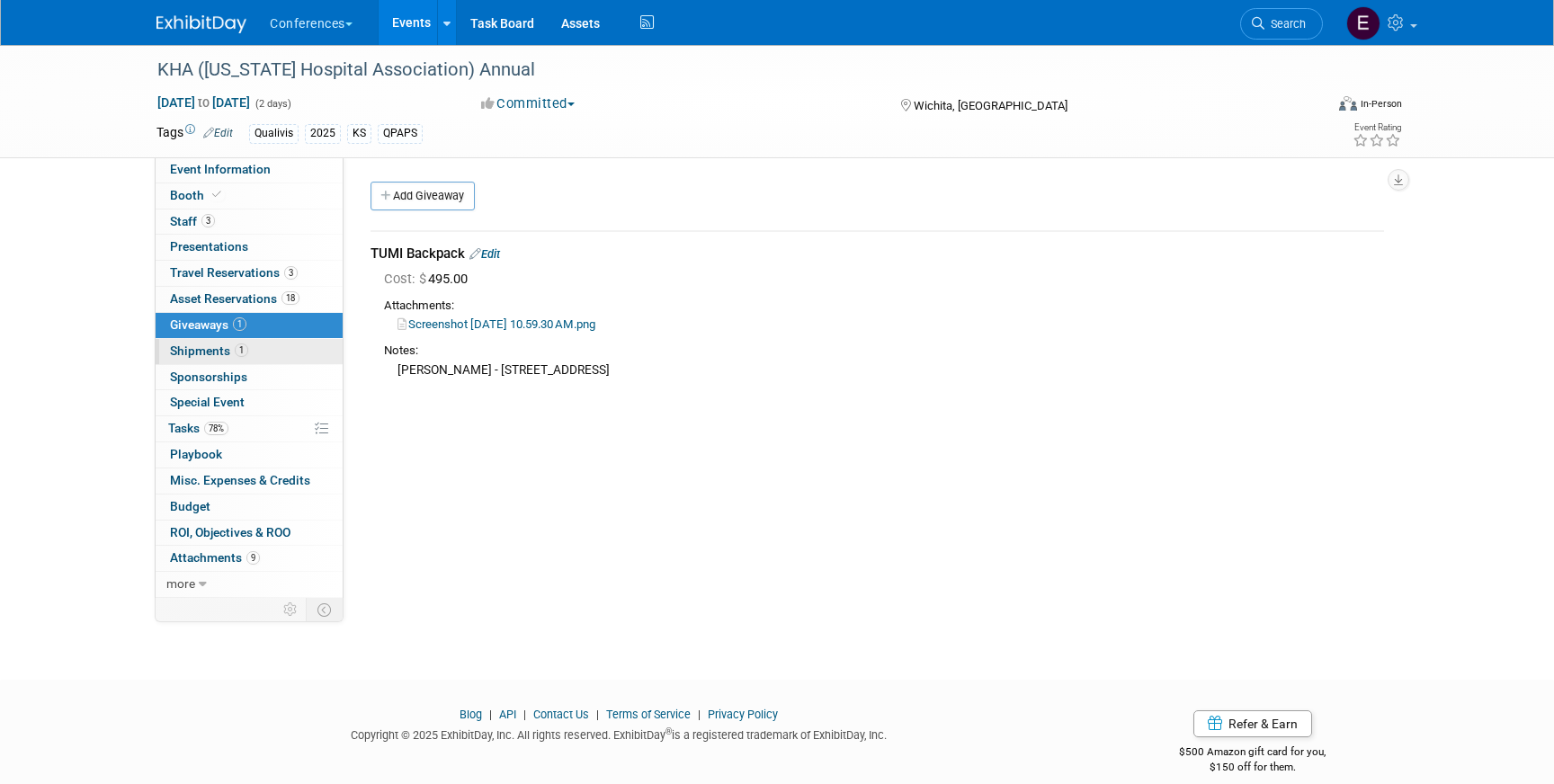
click at [205, 349] on span "Shipments 1" at bounding box center [208, 351] width 78 height 15
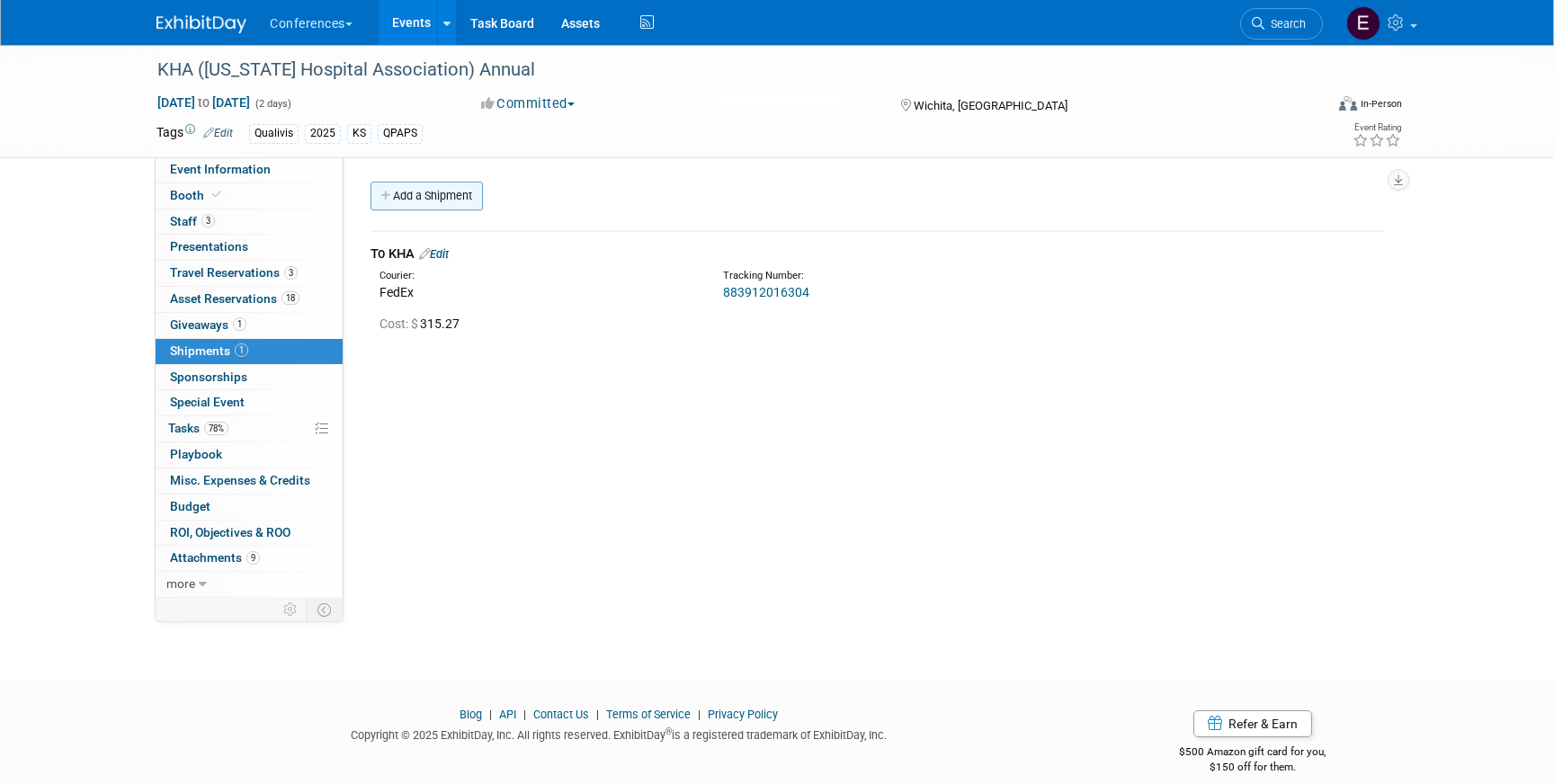
click at [443, 203] on link "Add a Shipment" at bounding box center [427, 195] width 113 height 28
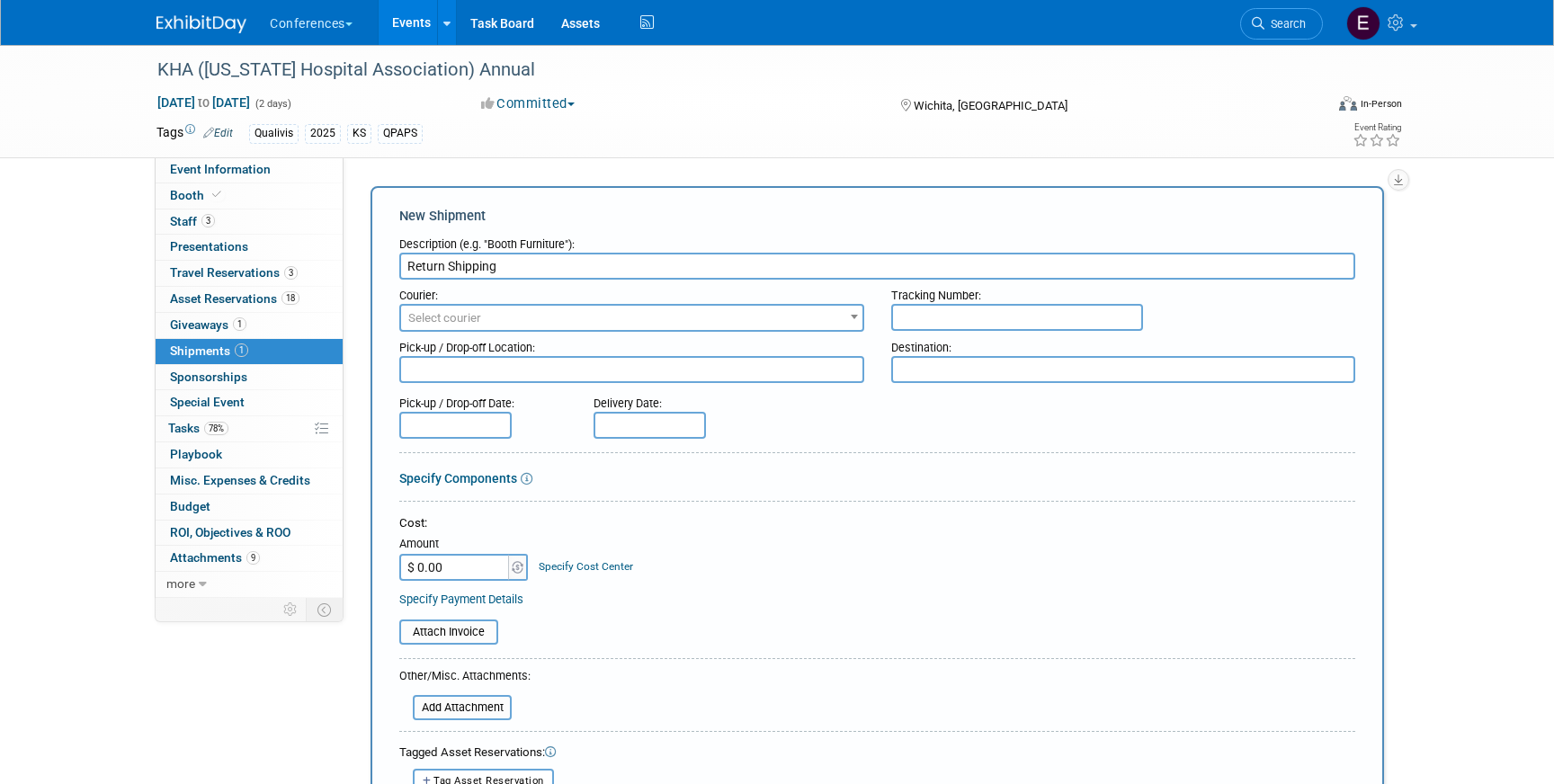
type input "Return Shipping"
click at [479, 328] on span "Select courier" at bounding box center [631, 317] width 461 height 25
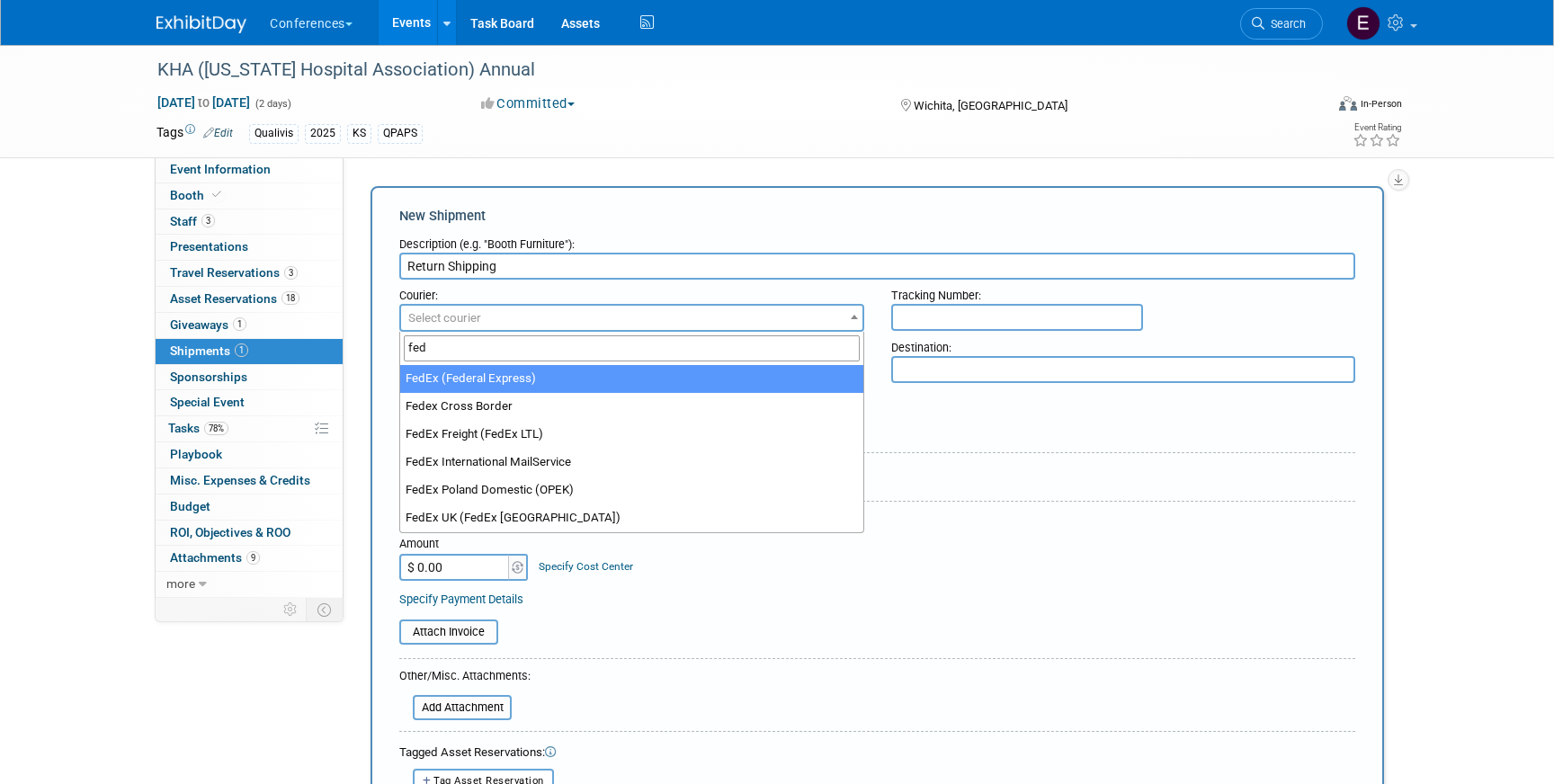
type input "fed"
select select "206"
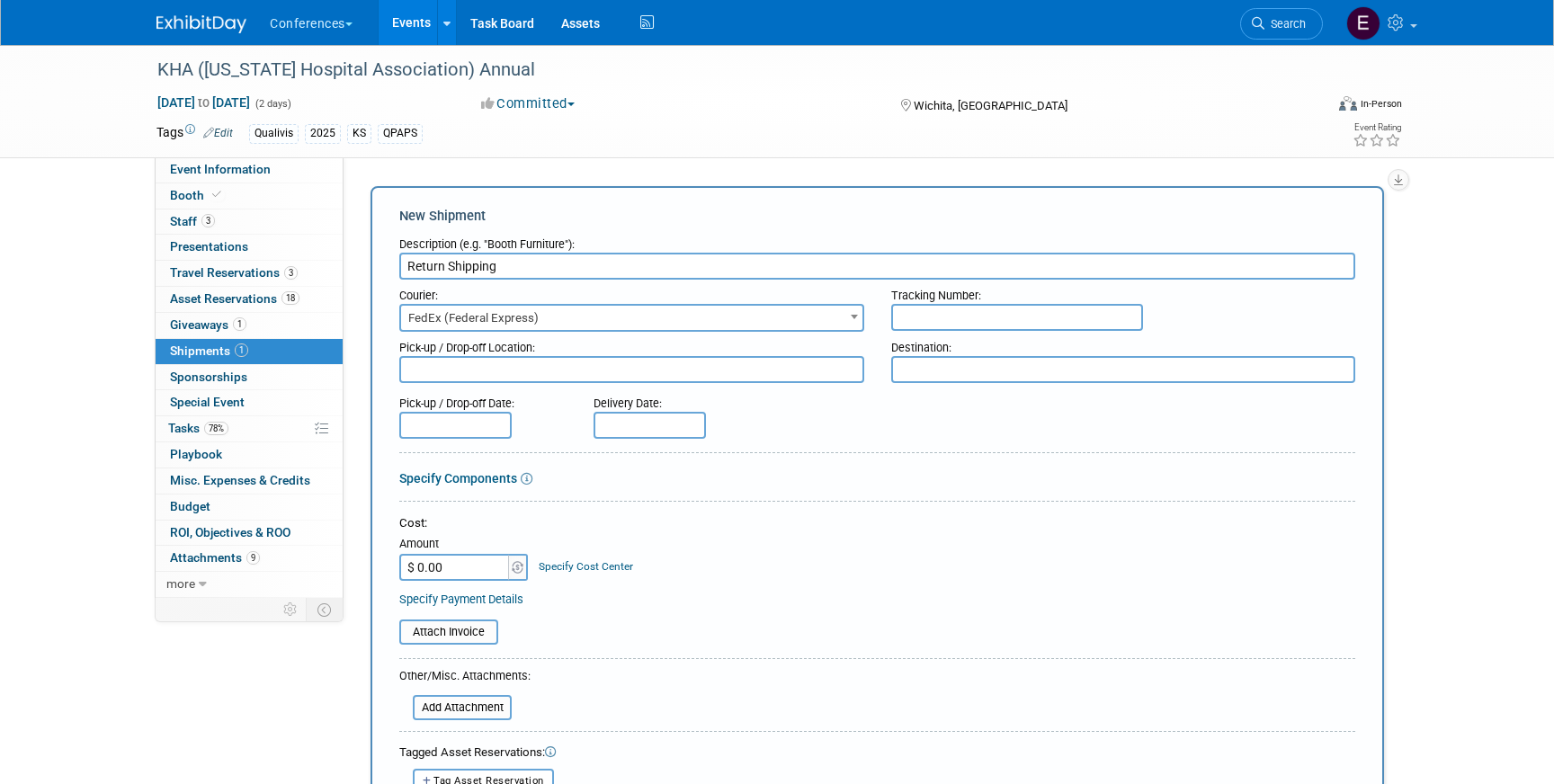
click at [957, 323] on input "text" at bounding box center [1017, 316] width 252 height 27
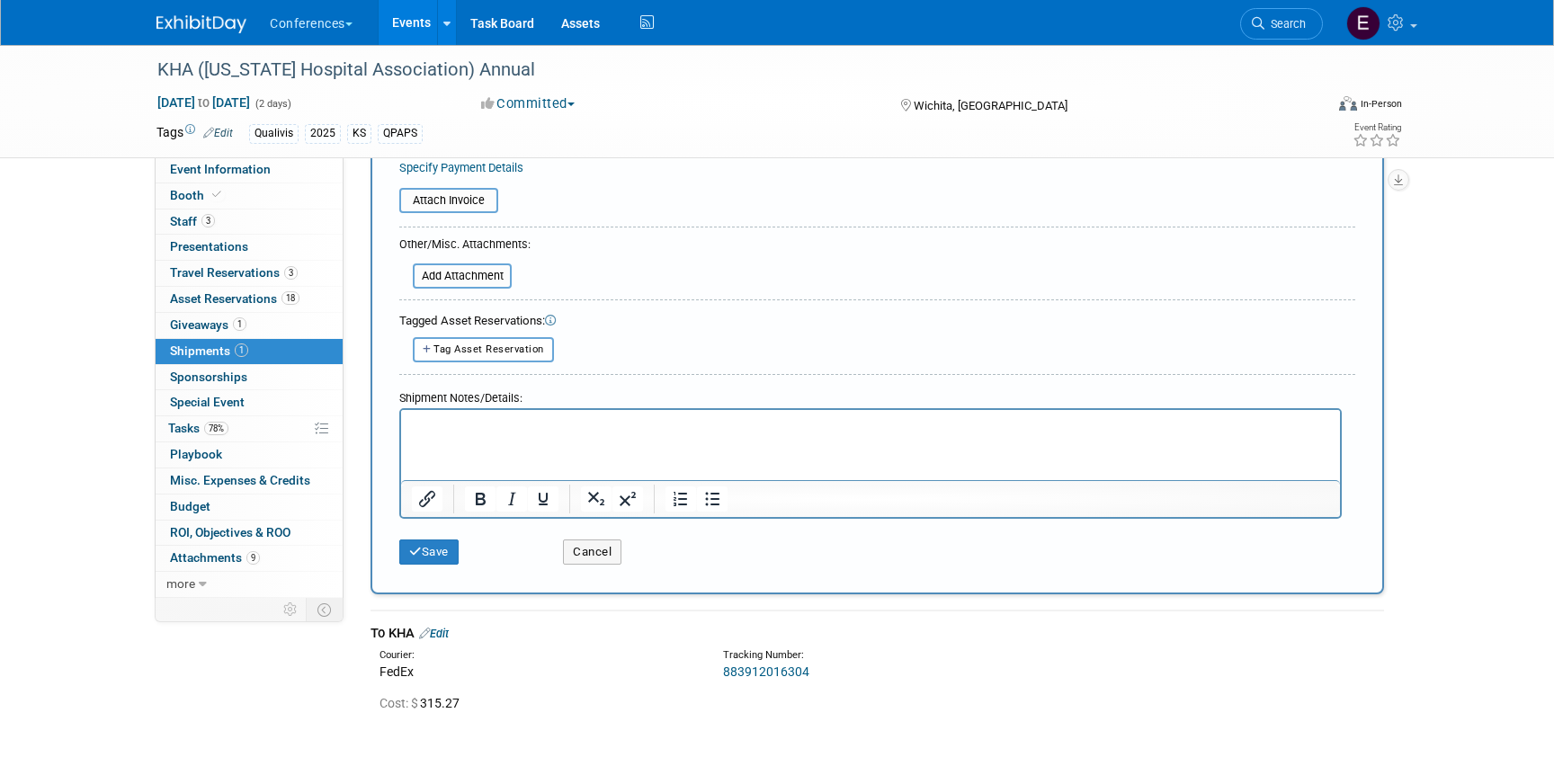
scroll to position [441, 0]
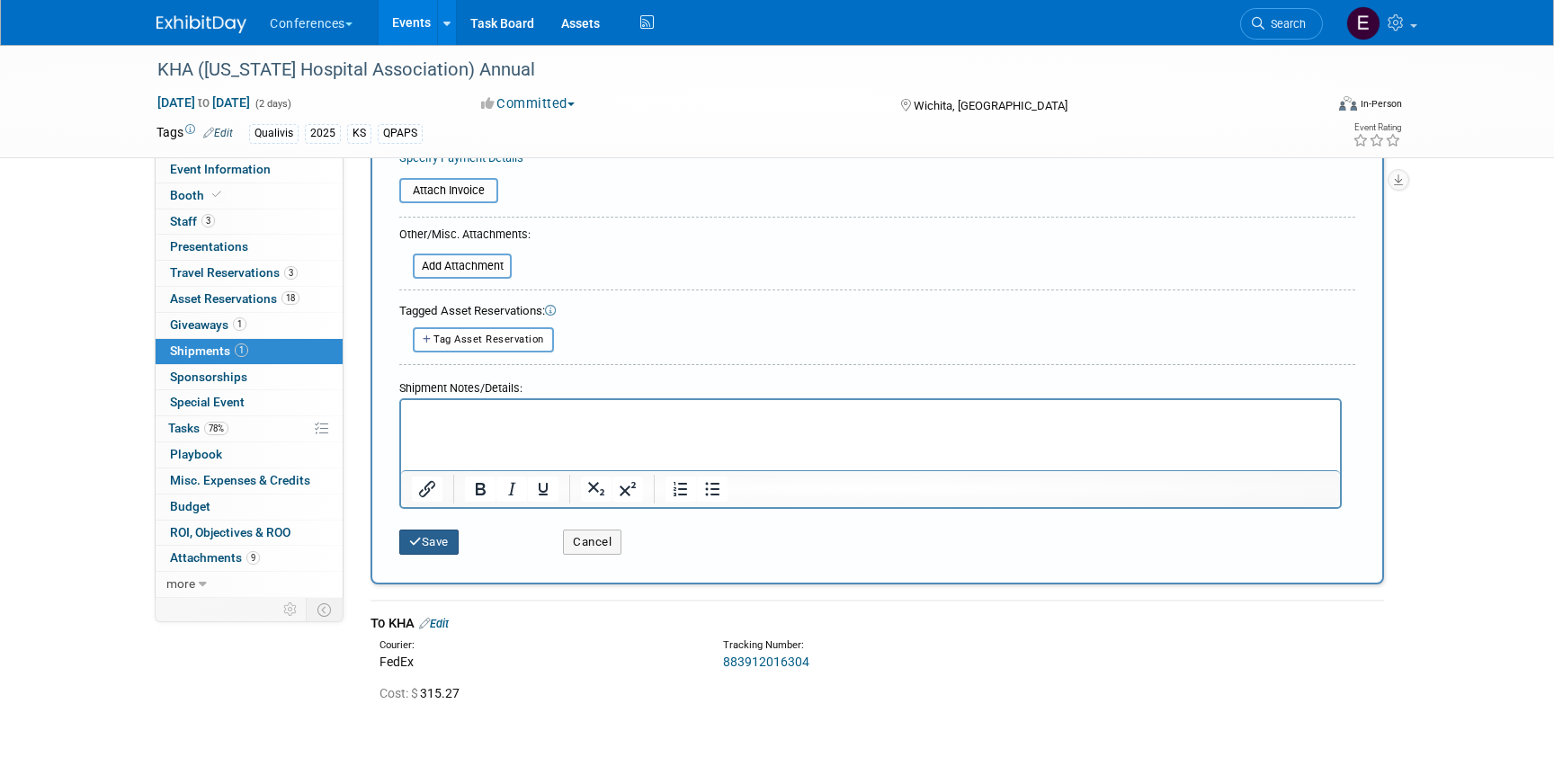
type input "884297523604, 884297523615"
click at [419, 548] on button "Save" at bounding box center [428, 541] width 60 height 25
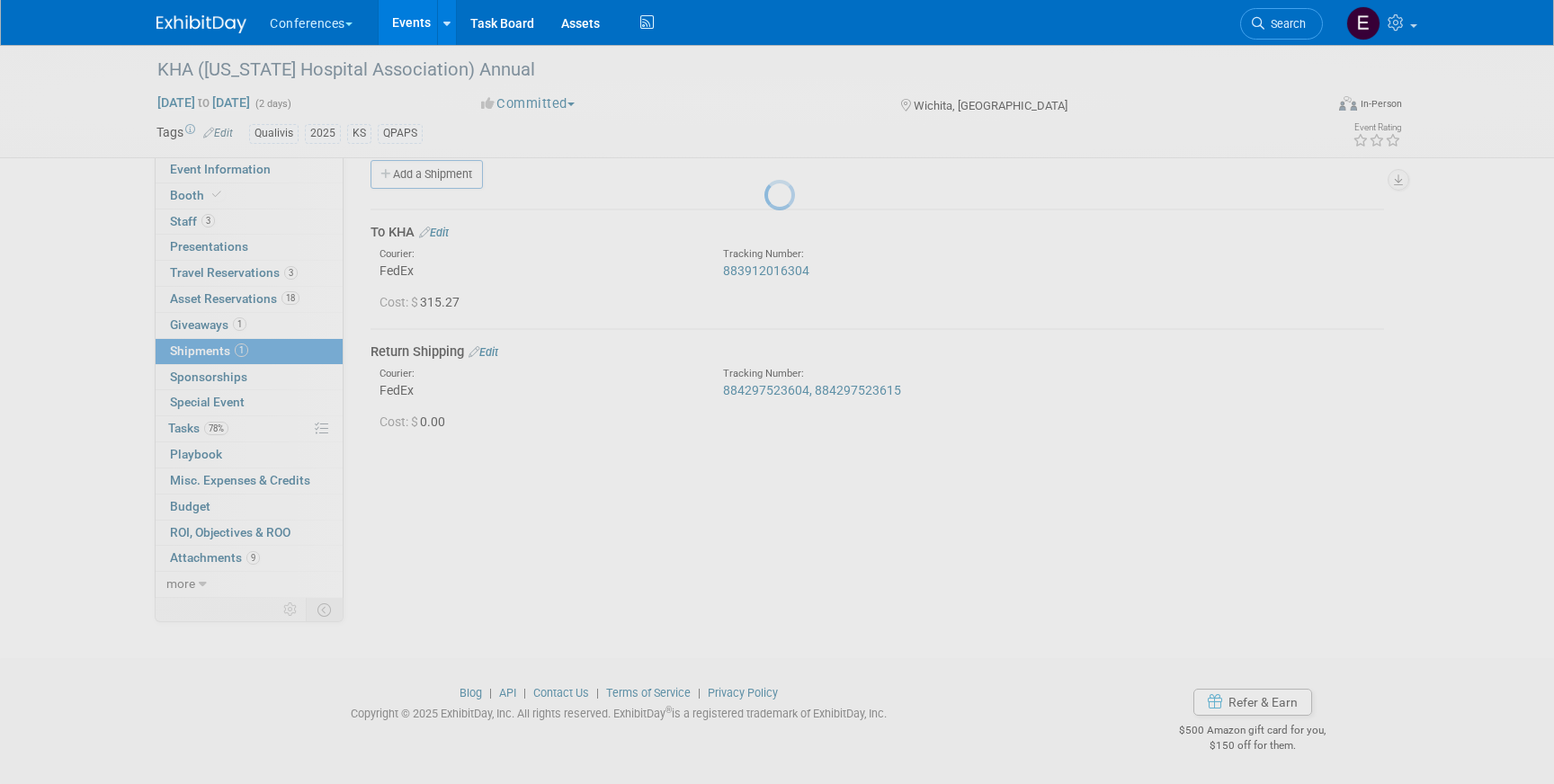
scroll to position [21, 0]
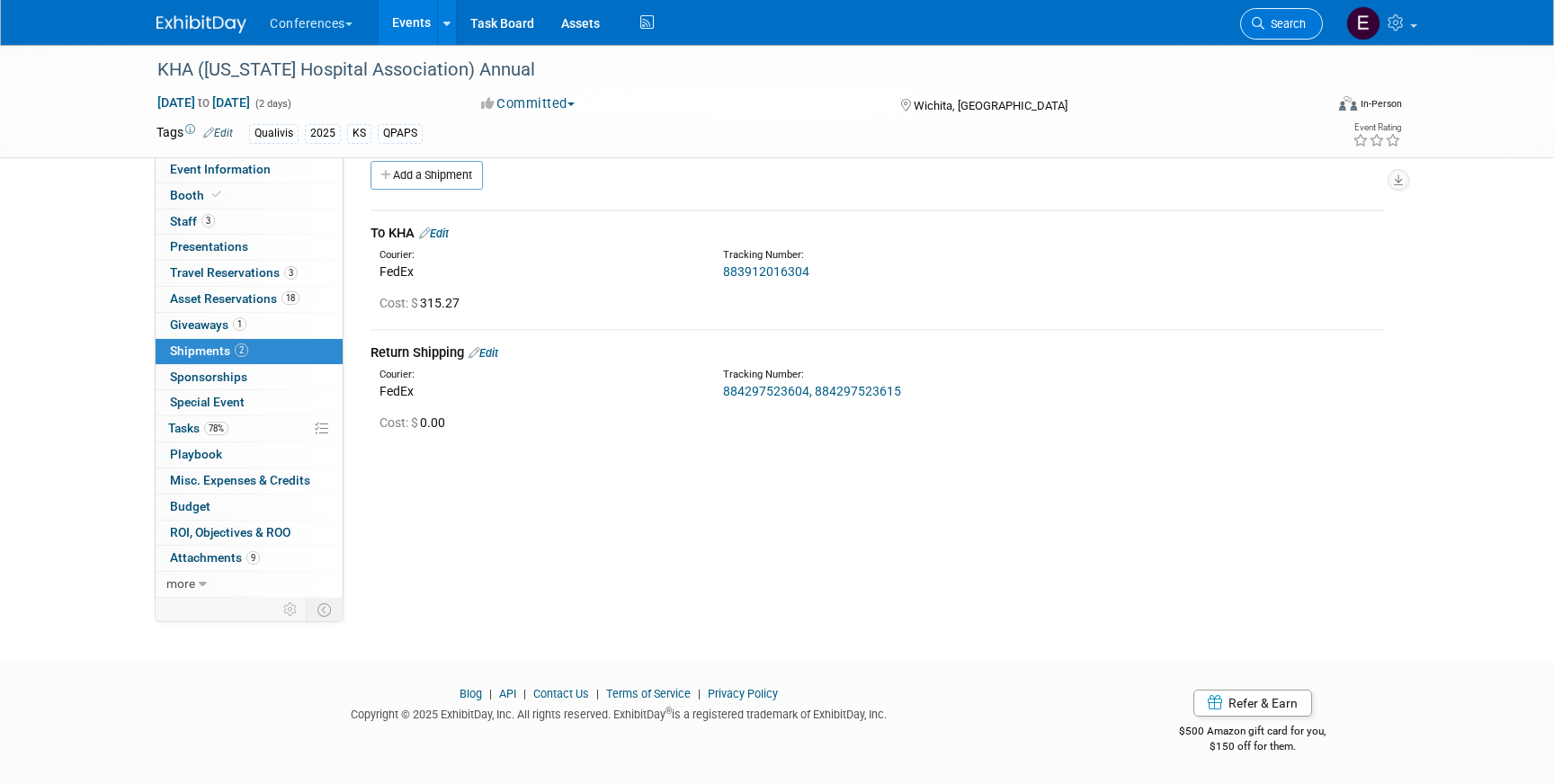
click at [1286, 9] on link "Search" at bounding box center [1282, 24] width 83 height 31
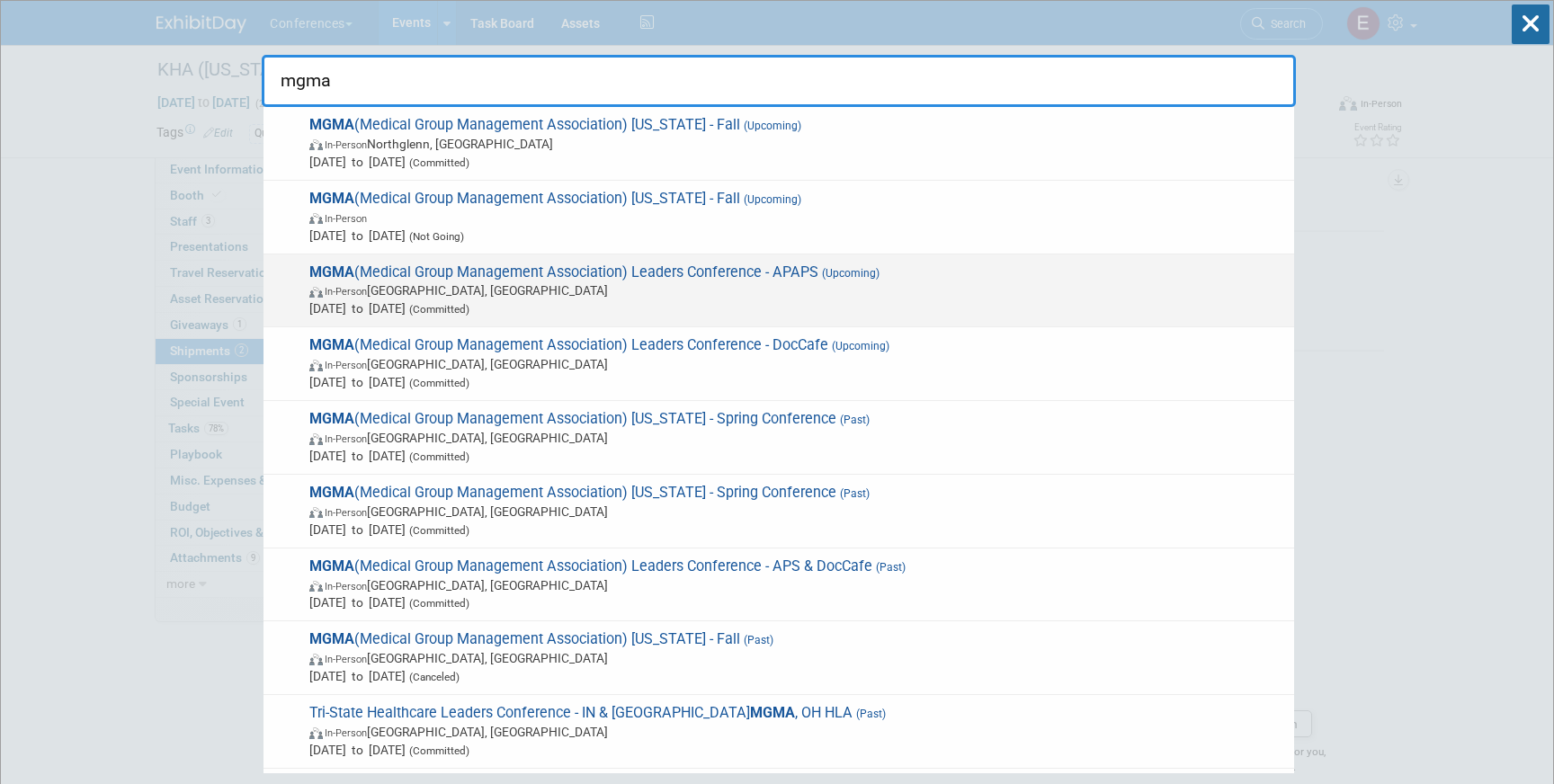
type input "mgma"
click at [766, 270] on span "MGMA (Medical Group Management Association) Leaders Conference - APAPS (Upcomin…" at bounding box center [794, 291] width 982 height 55
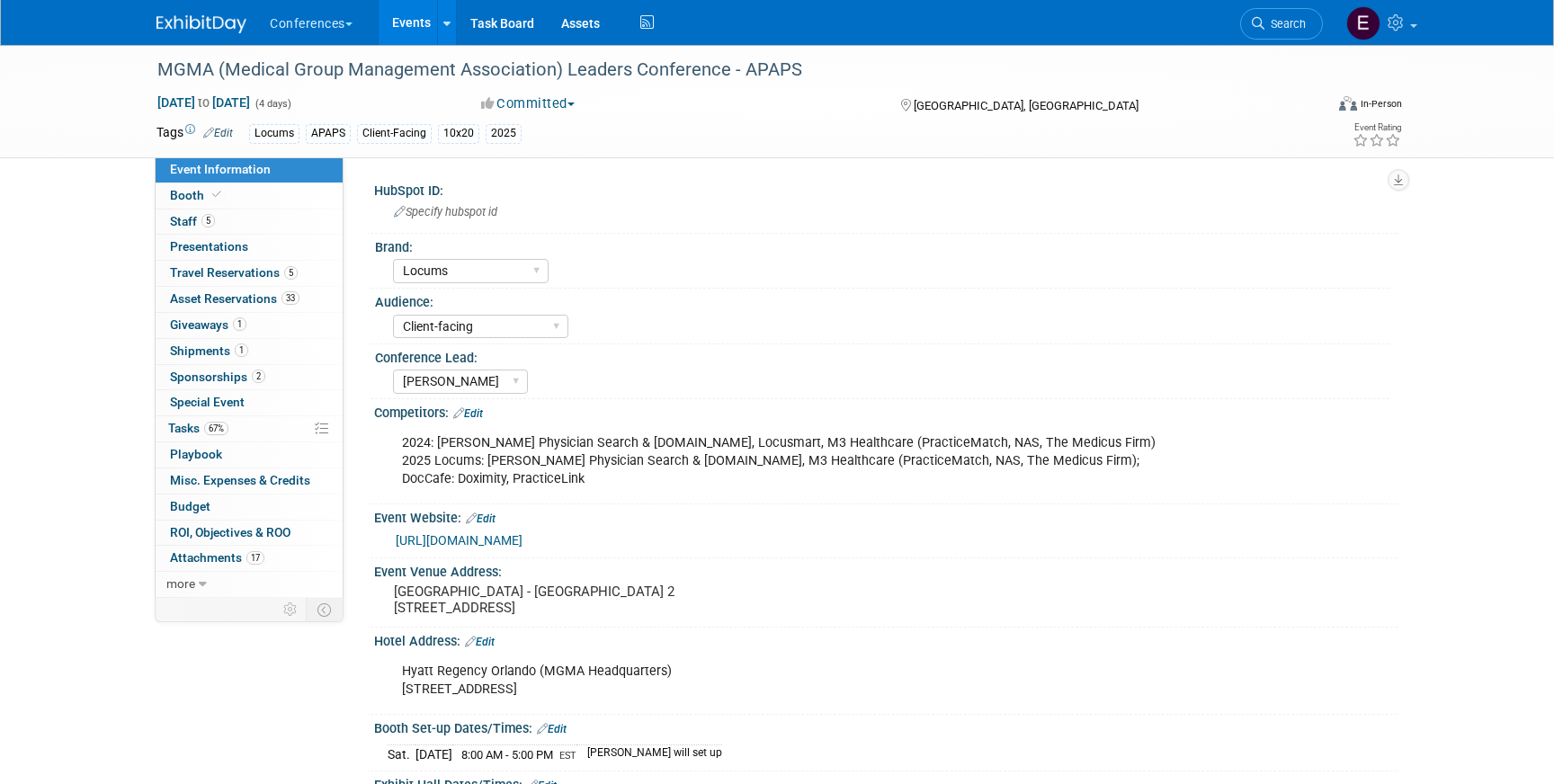
select select "Locums"
select select "Client-facing"
select select "[PERSON_NAME]"
click at [249, 219] on link "5 Staff 5" at bounding box center [250, 221] width 187 height 25
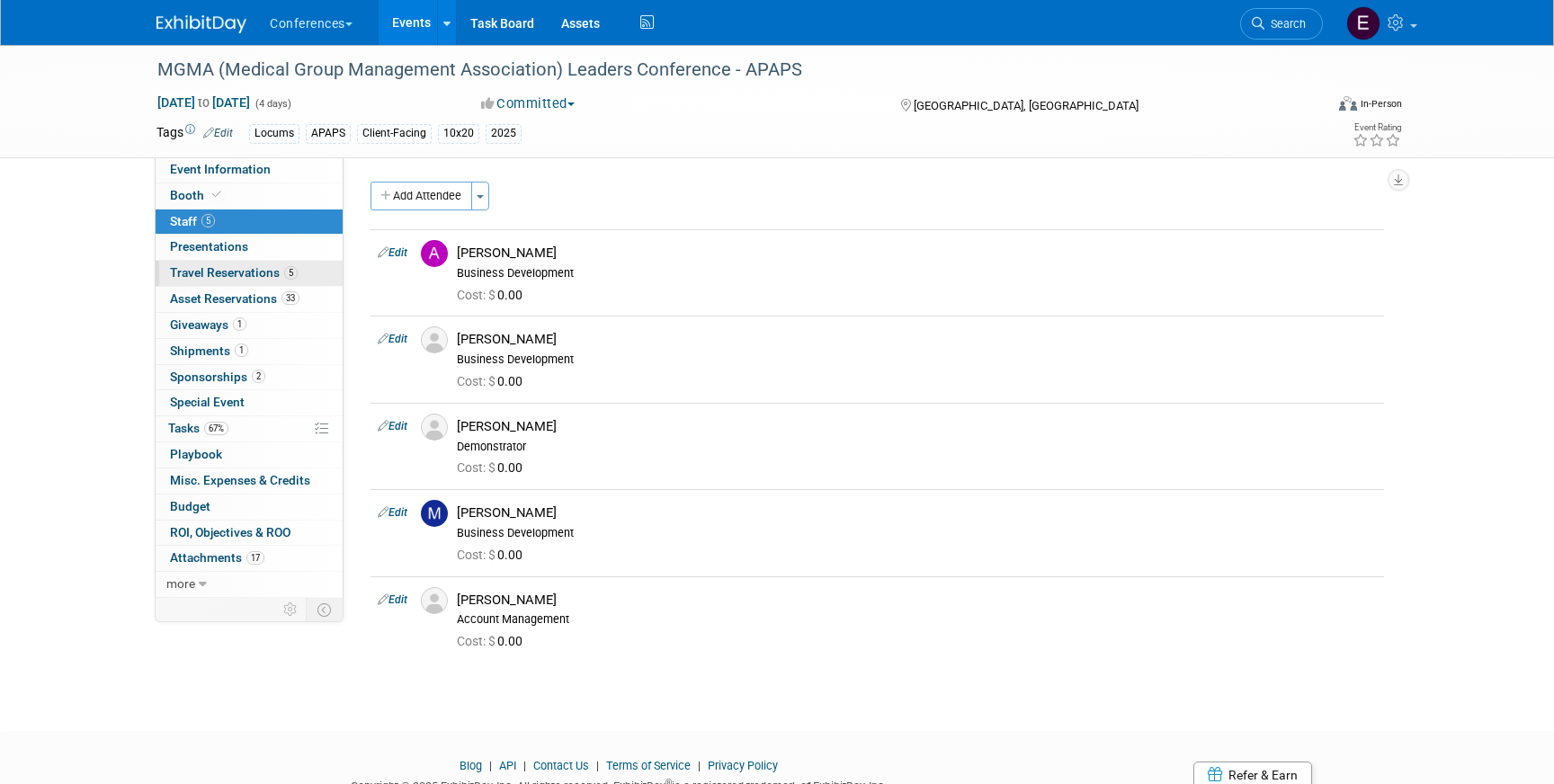
click at [249, 281] on link "5 Travel Reservations 5" at bounding box center [250, 272] width 187 height 25
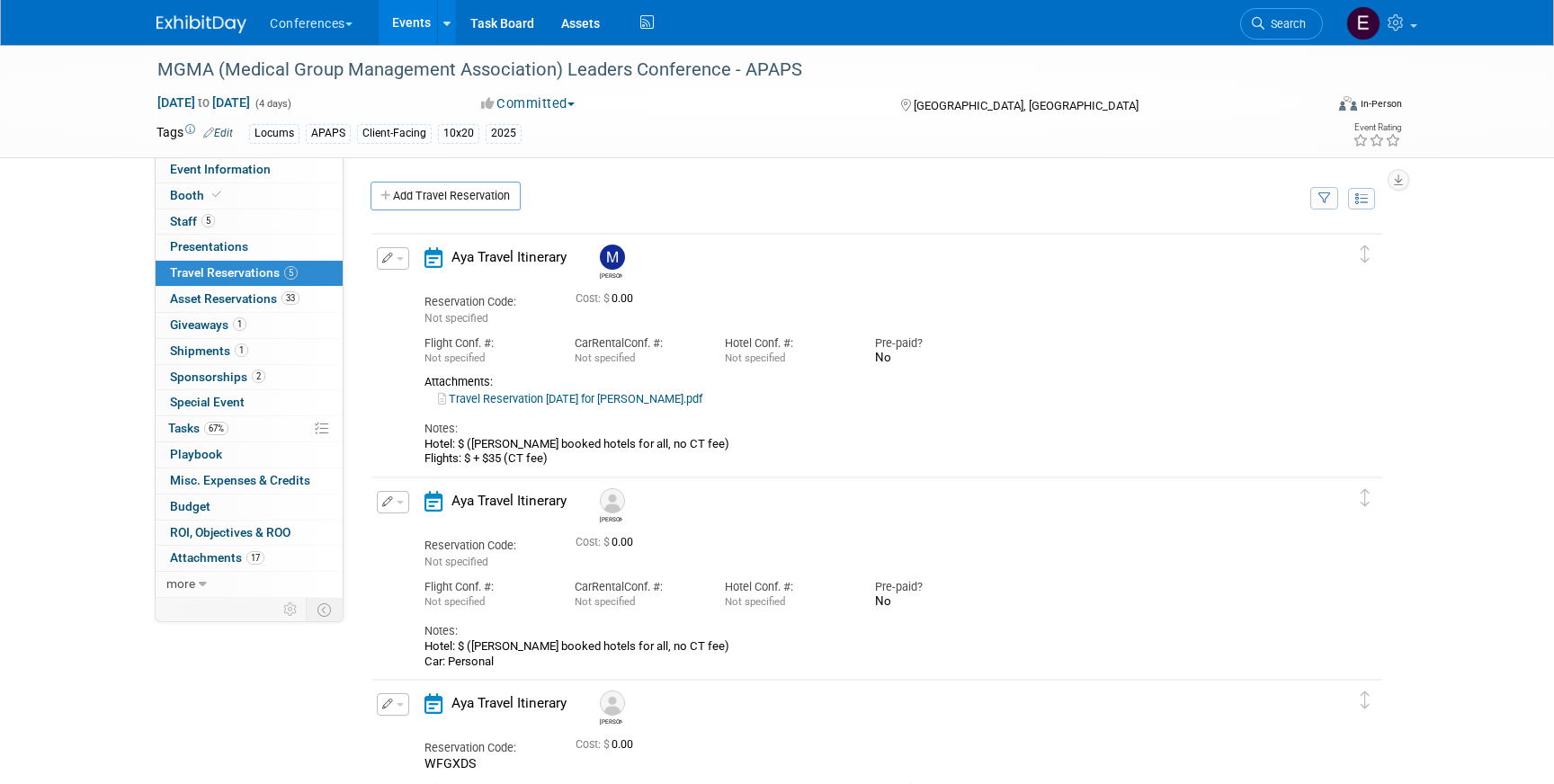
click at [389, 261] on icon "button" at bounding box center [388, 259] width 12 height 11
click at [430, 289] on button "Edit Reservation" at bounding box center [454, 290] width 152 height 26
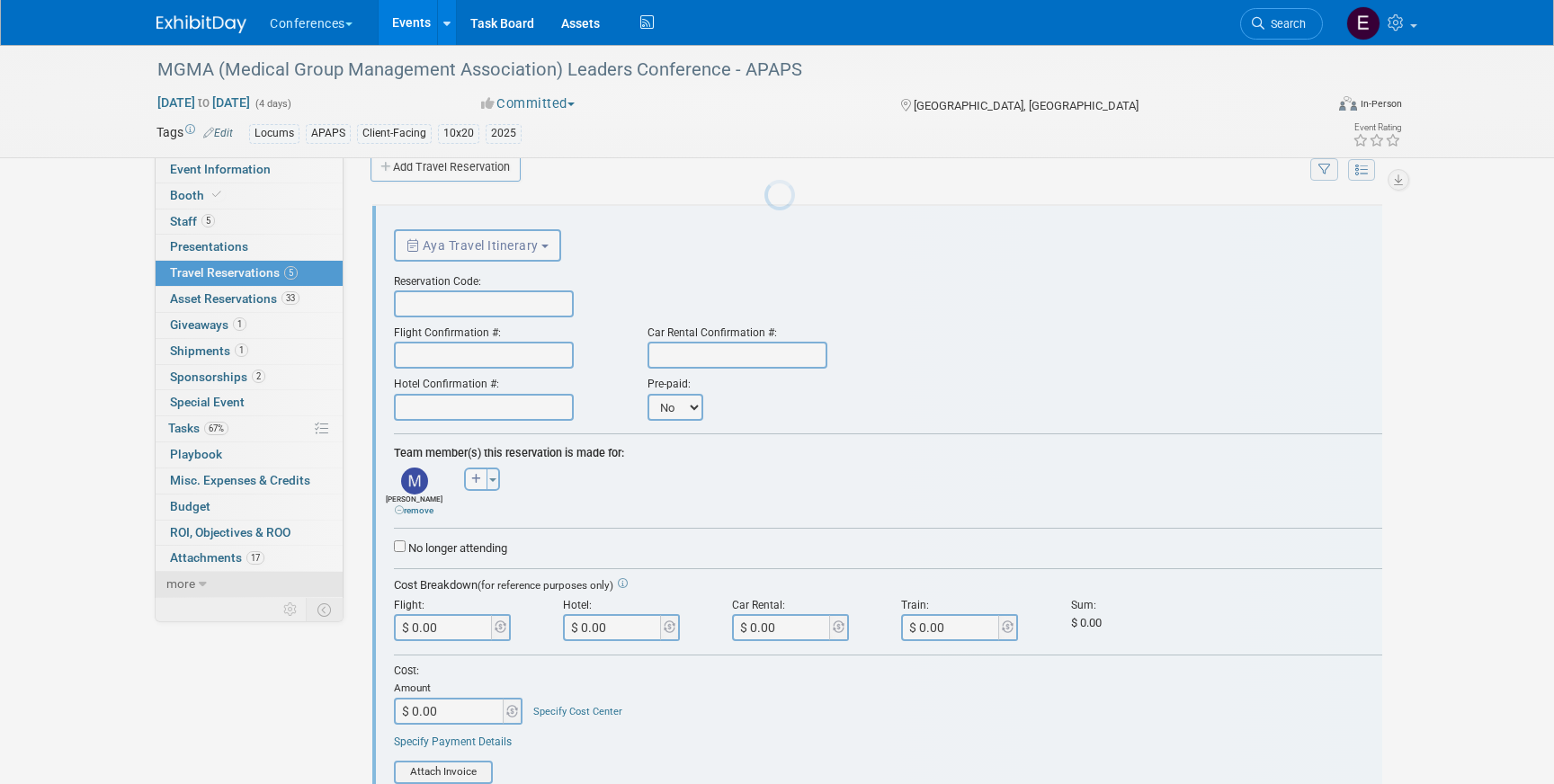
scroll to position [30, 0]
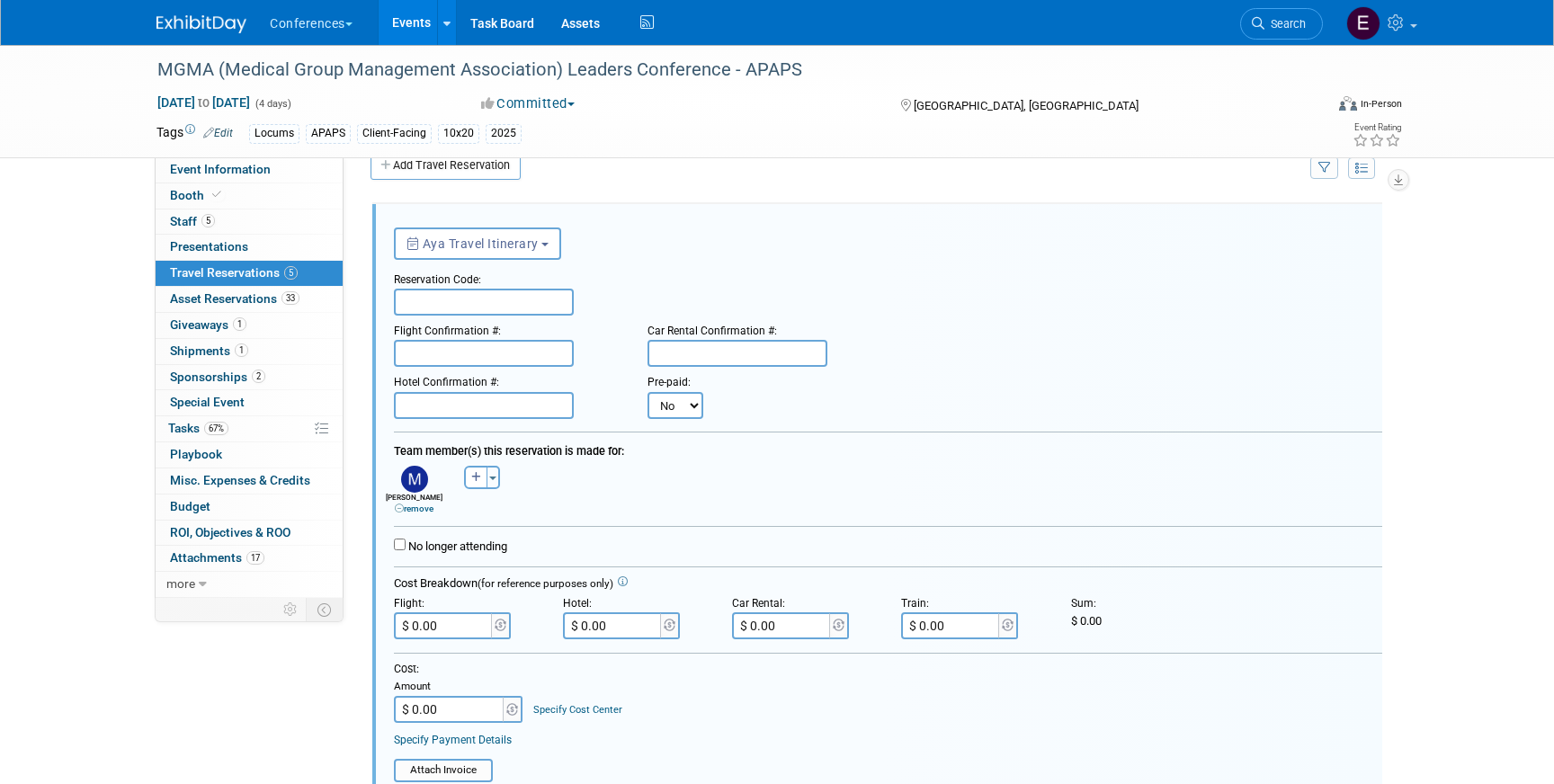
click at [486, 416] on input "text" at bounding box center [483, 404] width 180 height 27
paste input "53905758-1"
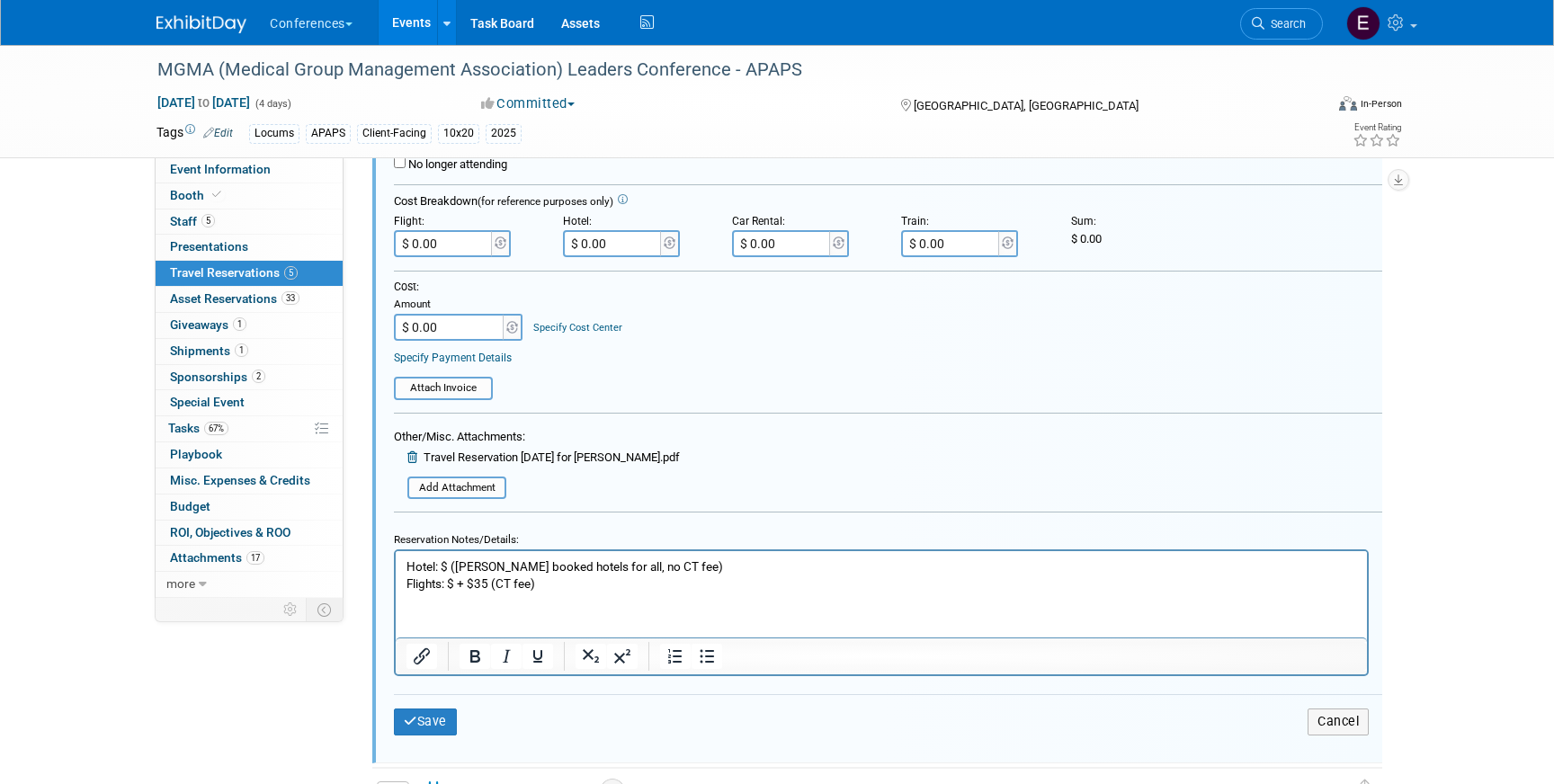
scroll to position [428, 0]
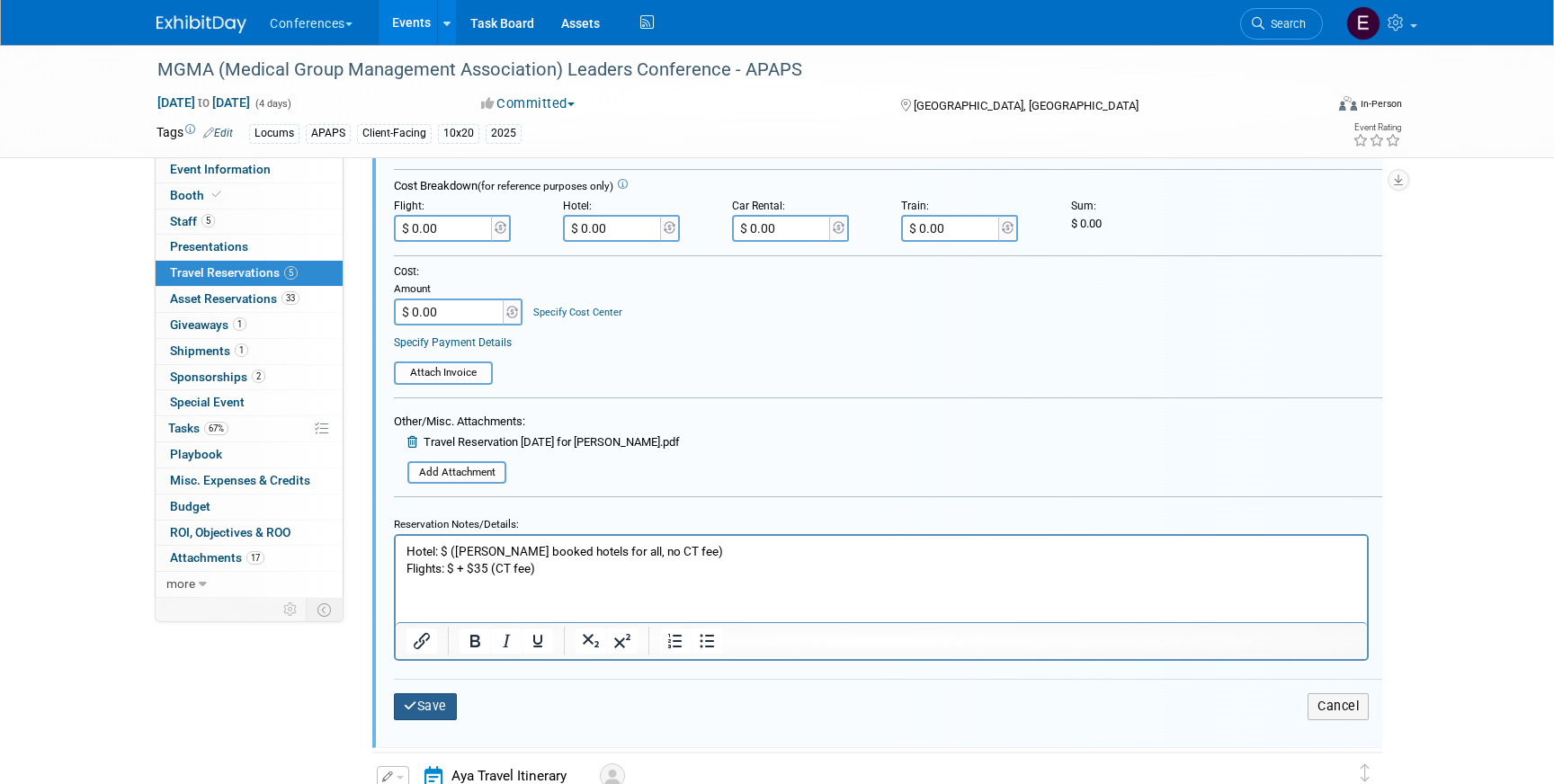
type input "53905758-1"
click at [416, 708] on button "Save" at bounding box center [425, 706] width 63 height 26
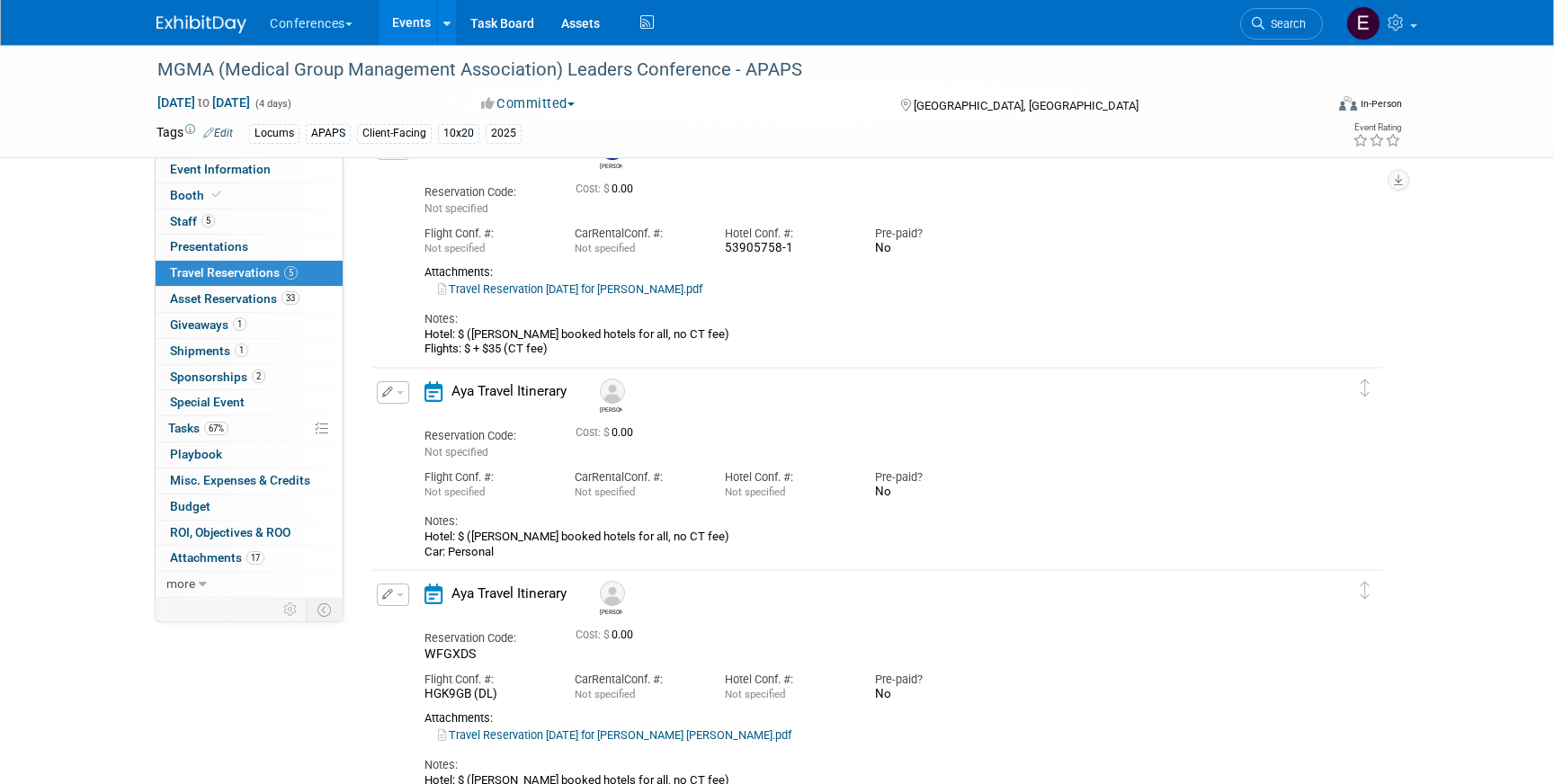
scroll to position [112, 0]
click at [394, 392] on button "button" at bounding box center [393, 391] width 32 height 23
click at [411, 422] on button "Edit Reservation" at bounding box center [454, 422] width 152 height 26
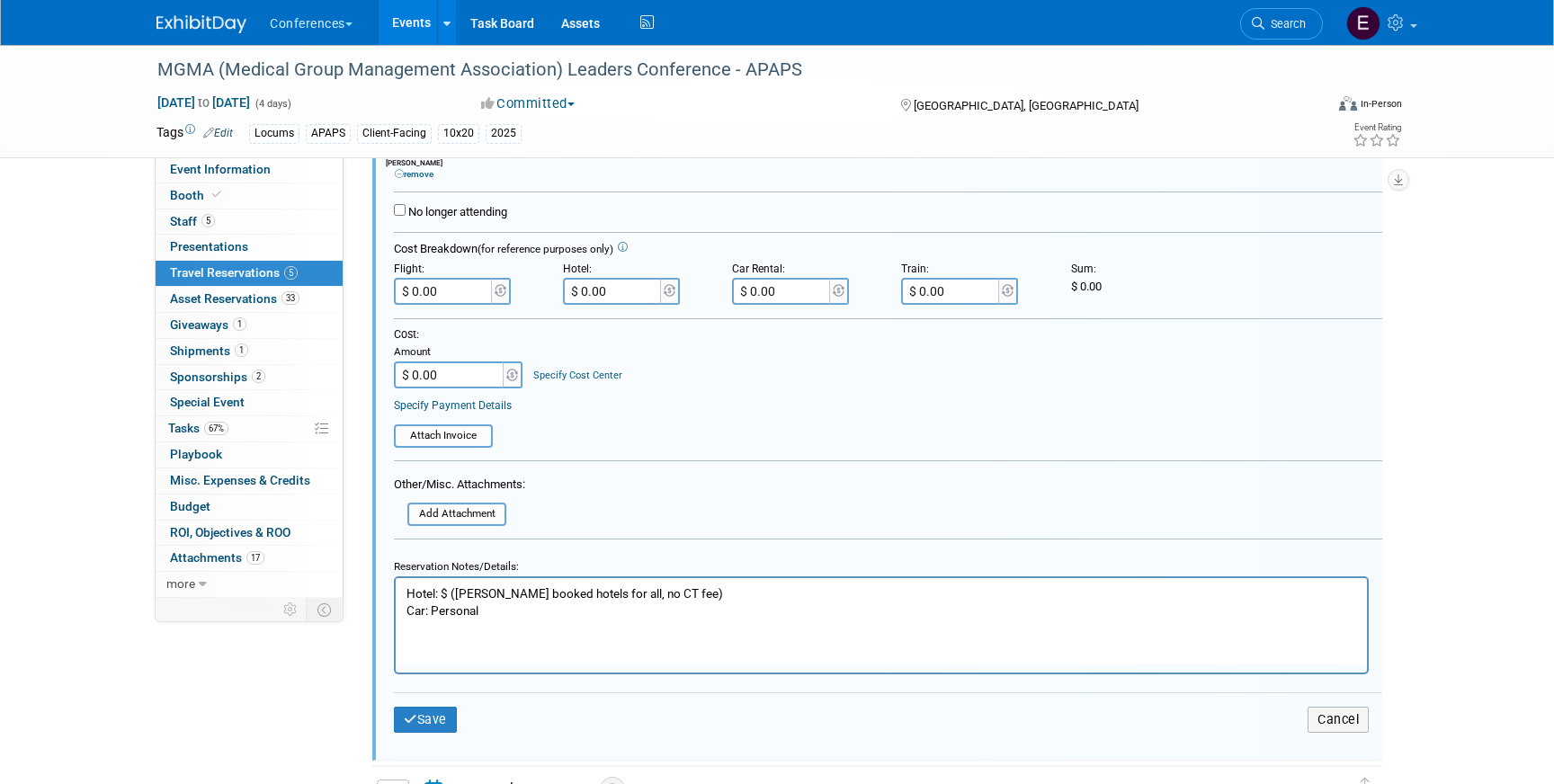
scroll to position [621, 0]
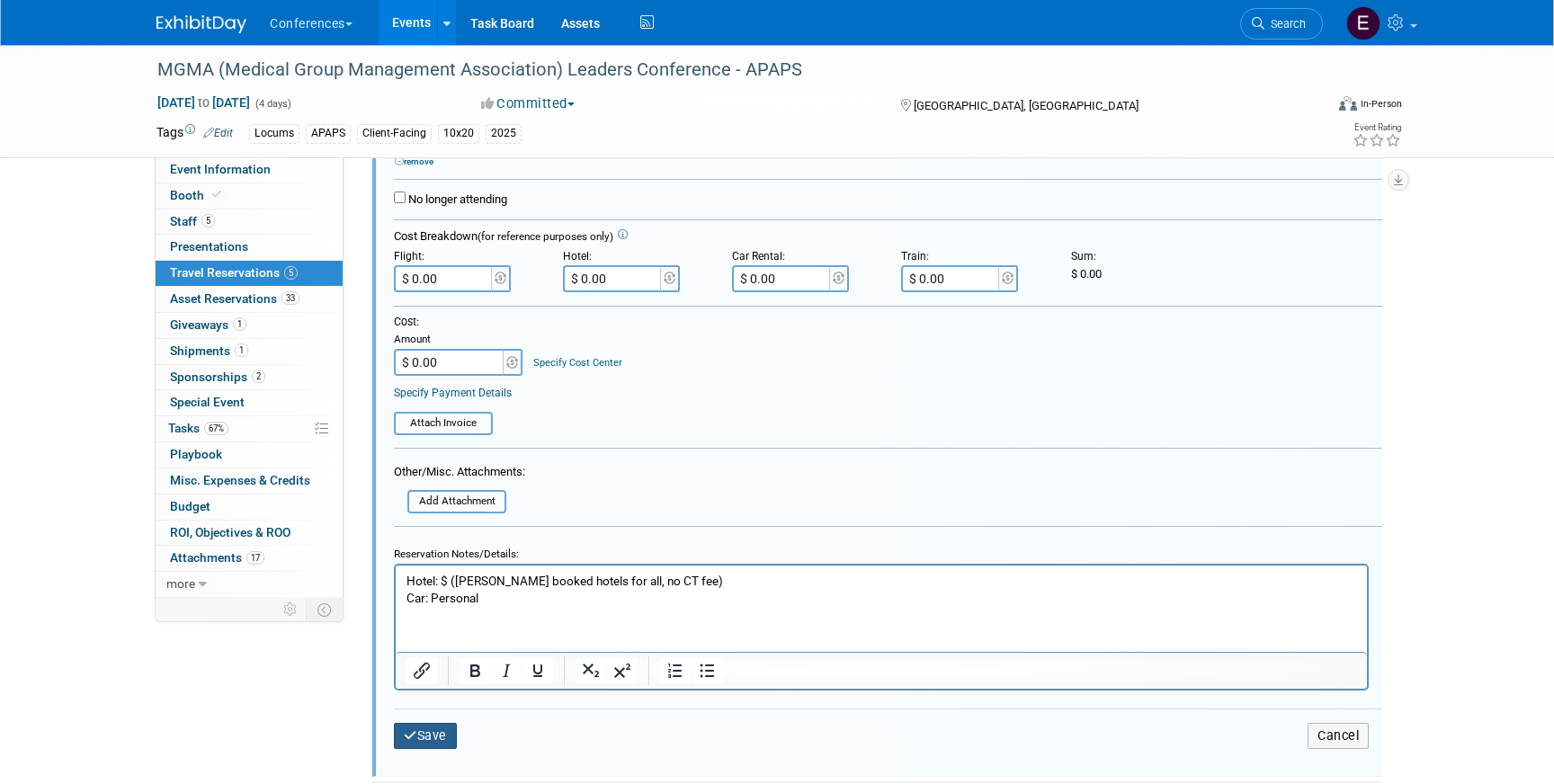
click at [421, 746] on button "Save" at bounding box center [425, 735] width 63 height 26
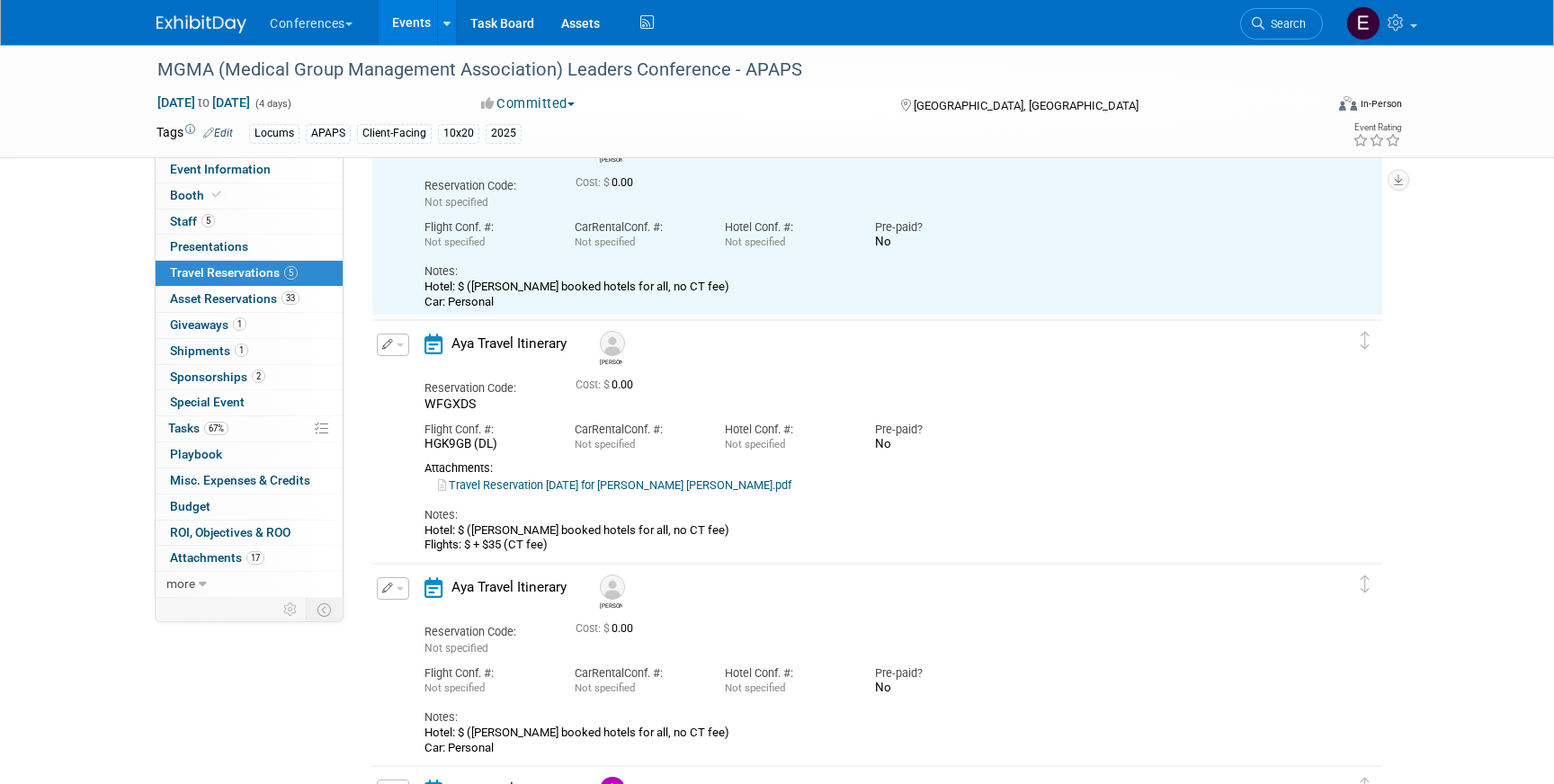
scroll to position [360, 0]
click at [385, 333] on button "button" at bounding box center [393, 344] width 32 height 23
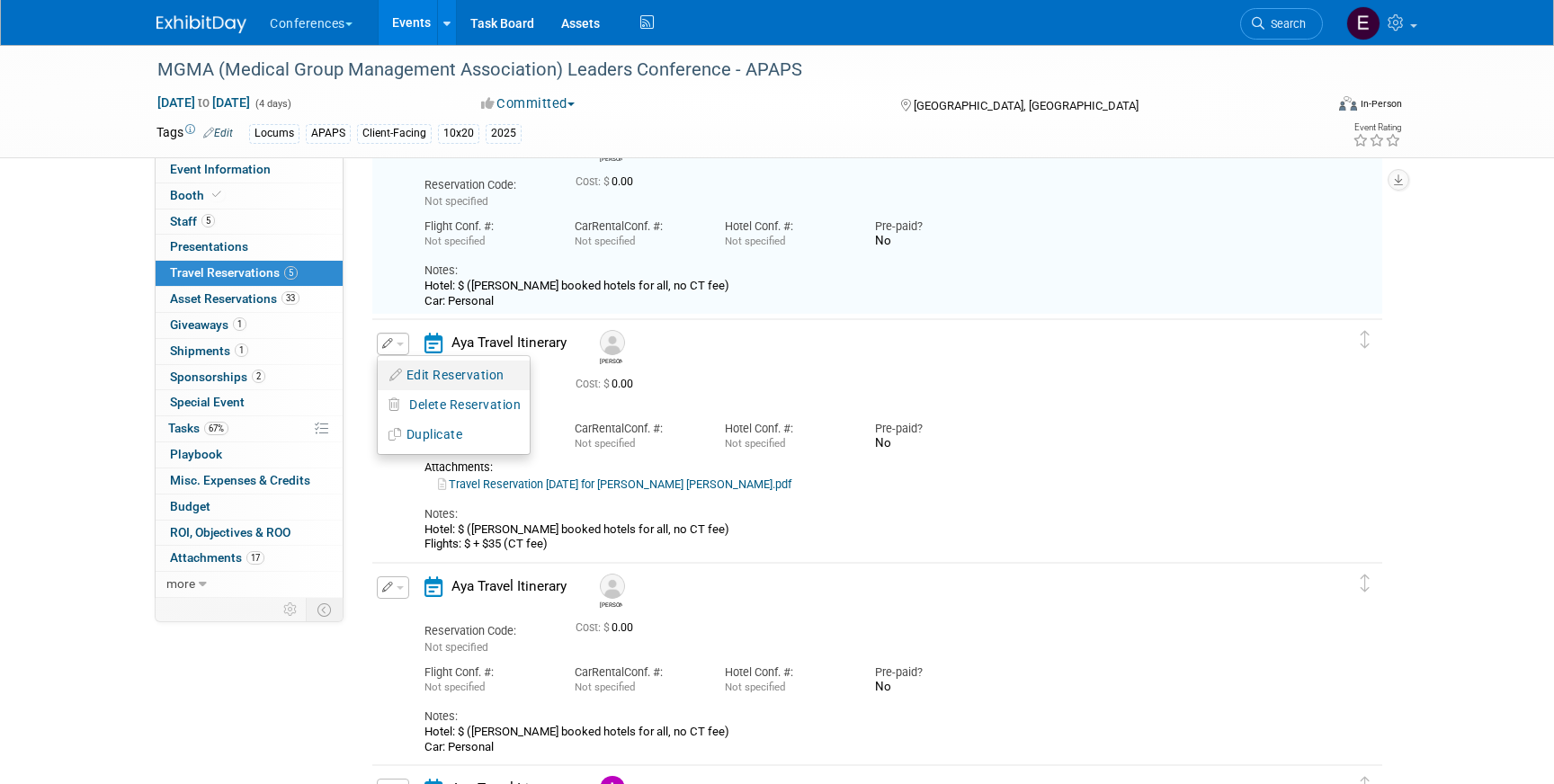
click at [418, 381] on button "Edit Reservation" at bounding box center [454, 375] width 152 height 26
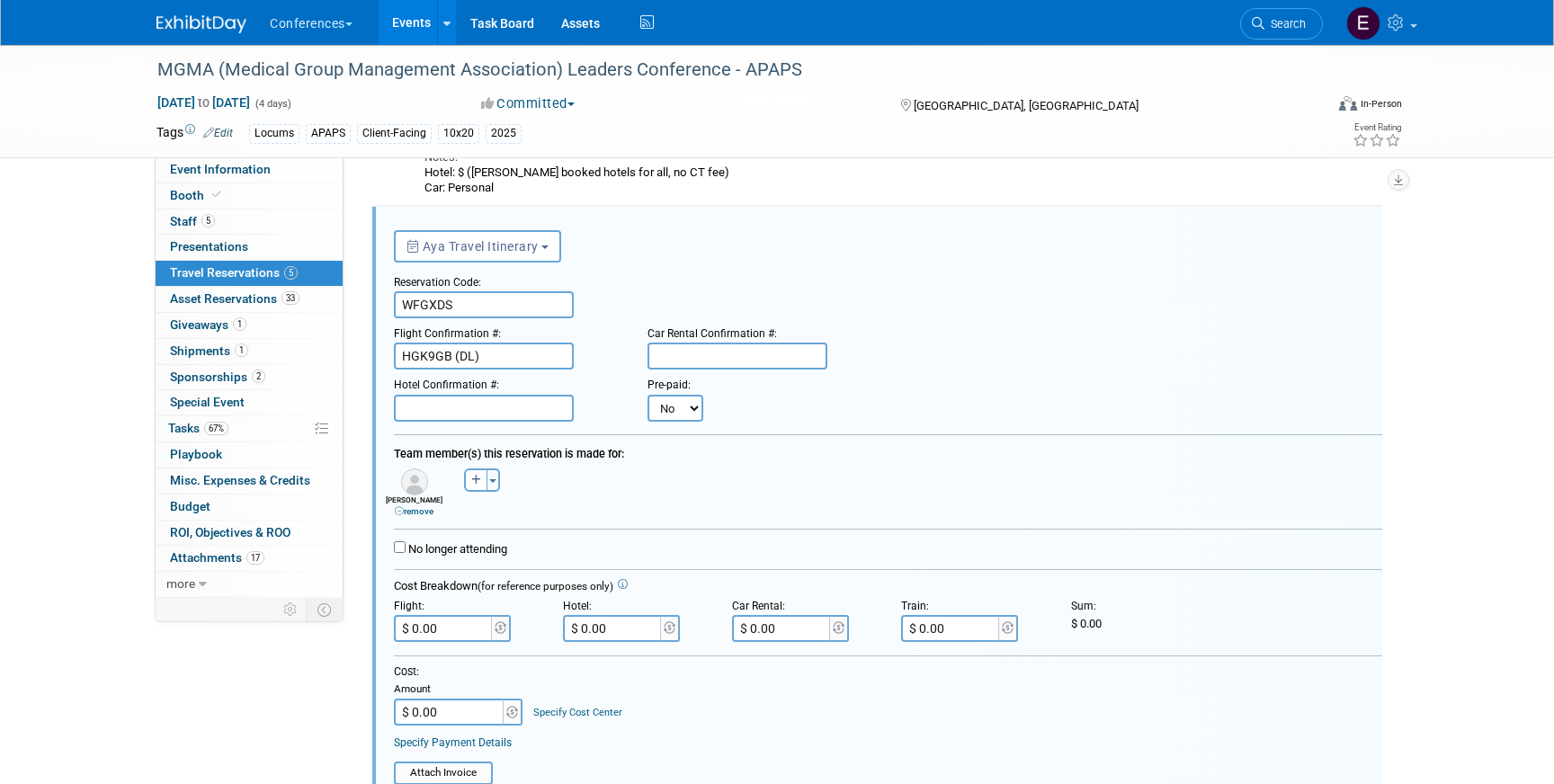
scroll to position [477, 0]
click at [502, 407] on input "text" at bounding box center [483, 404] width 180 height 27
paste input "38099569-1"
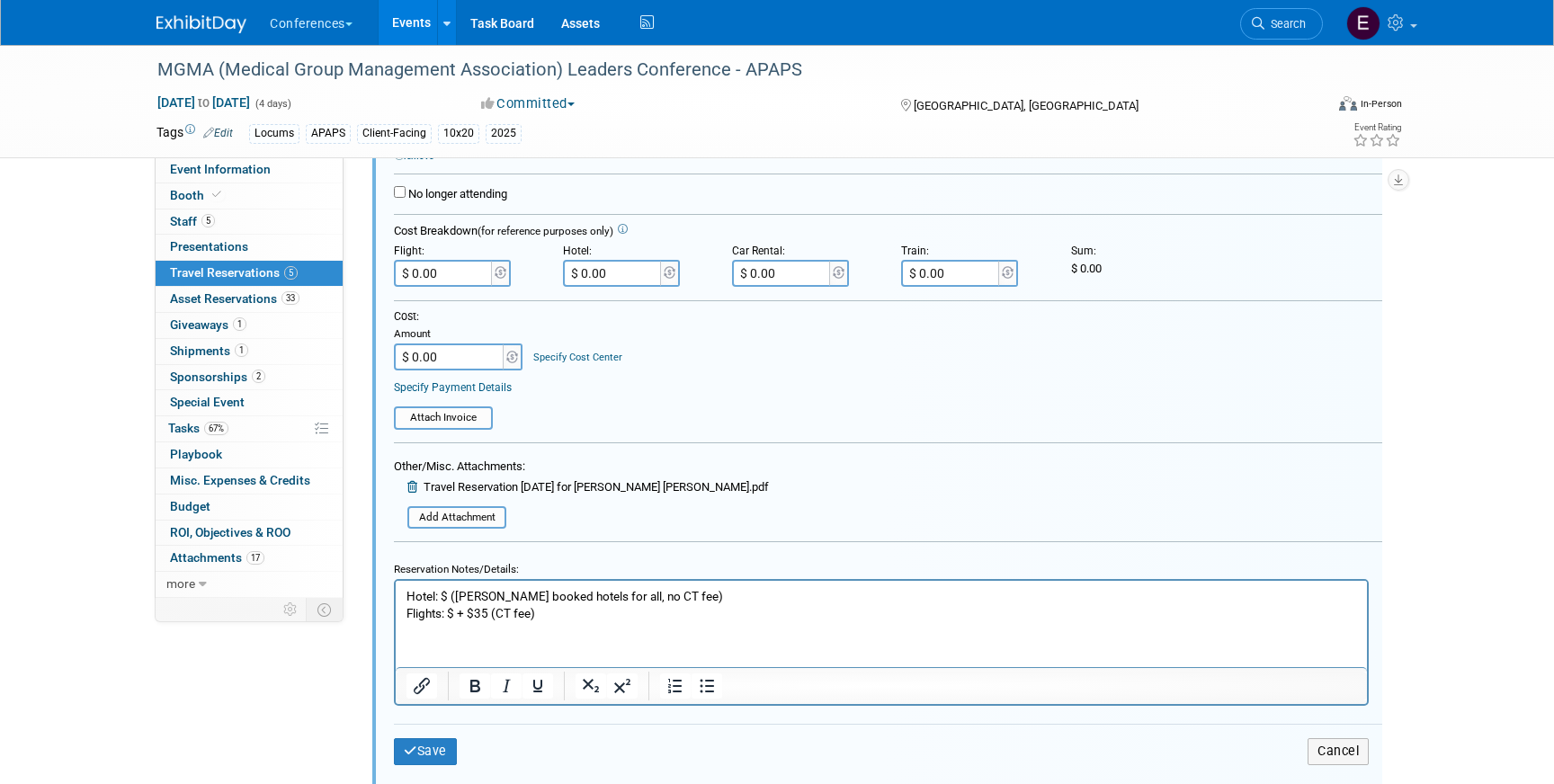
scroll to position [873, 0]
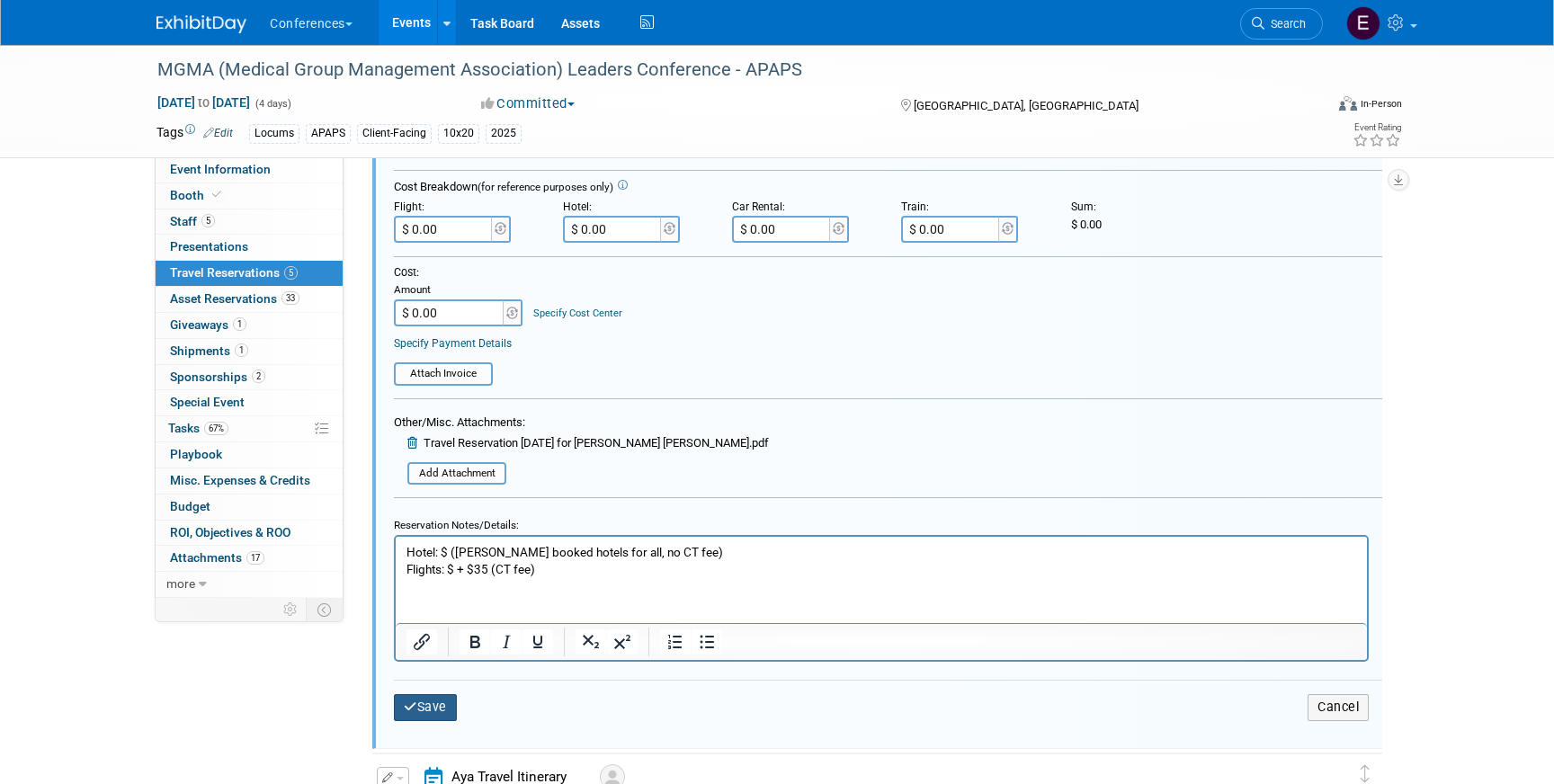
type input "38099569-1"
click at [431, 716] on button "Save" at bounding box center [425, 707] width 63 height 26
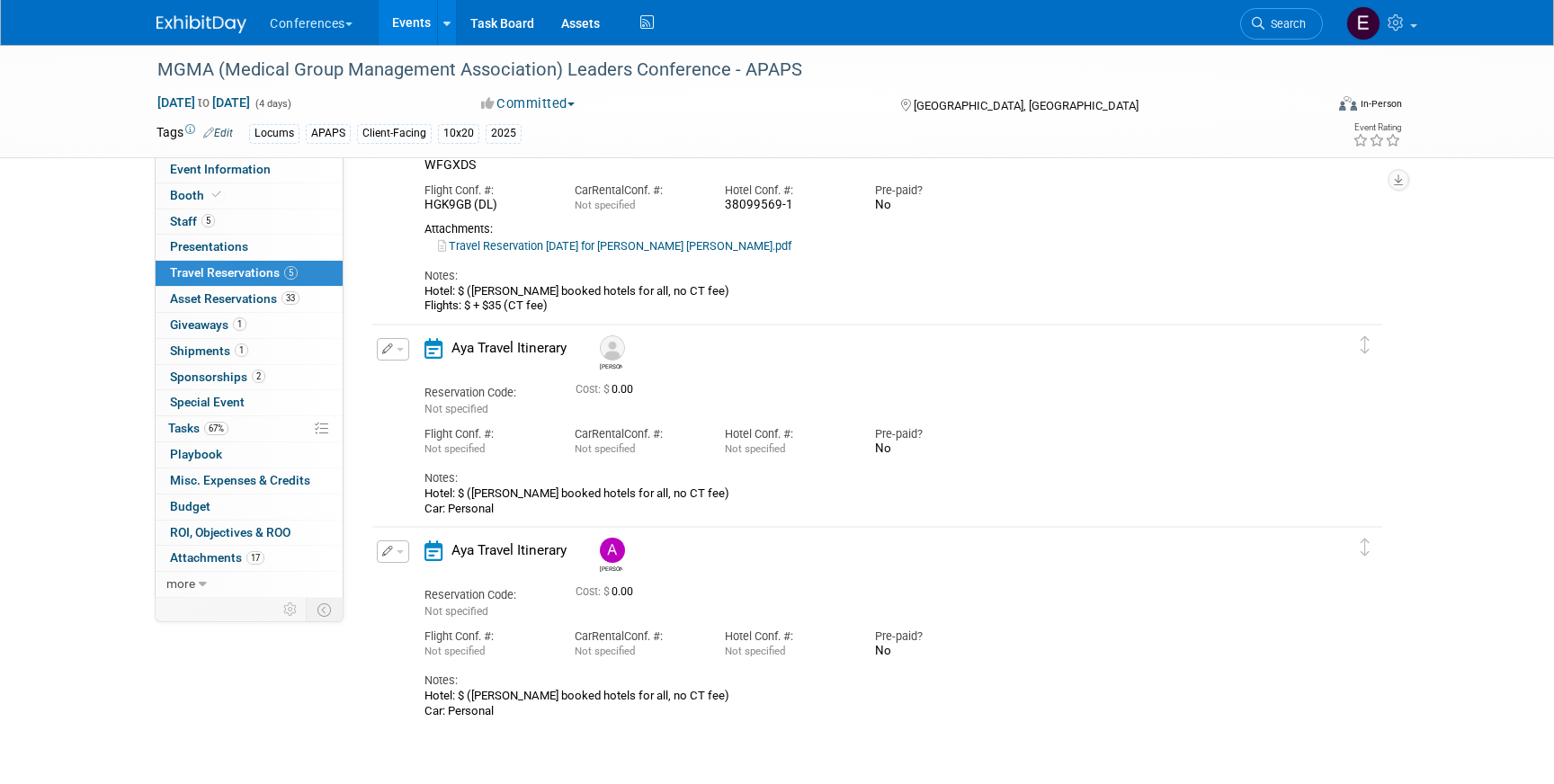
scroll to position [643, 0]
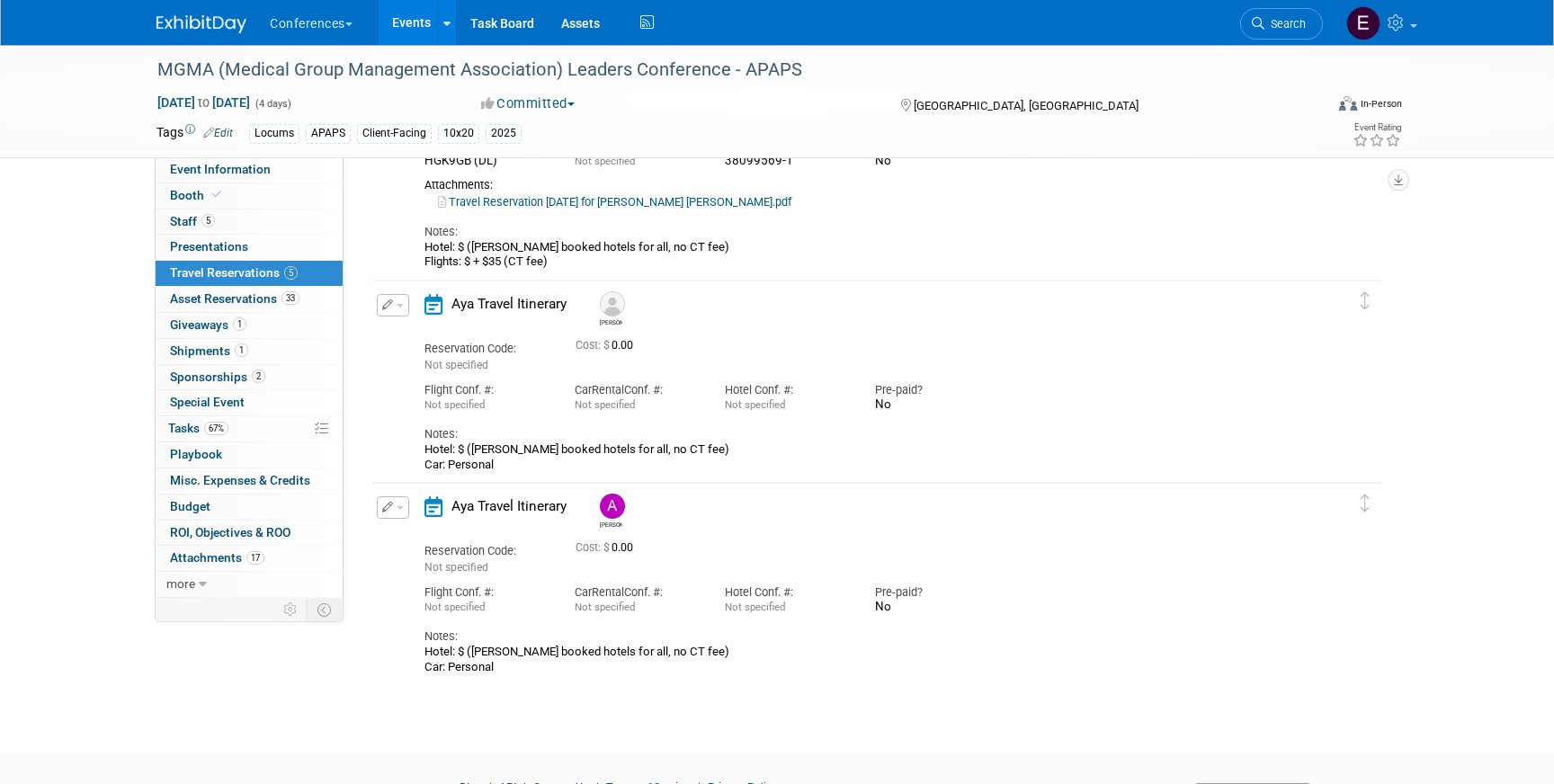
click at [391, 302] on icon "button" at bounding box center [388, 304] width 12 height 11
click at [411, 337] on button "Edit Reservation" at bounding box center [454, 337] width 152 height 26
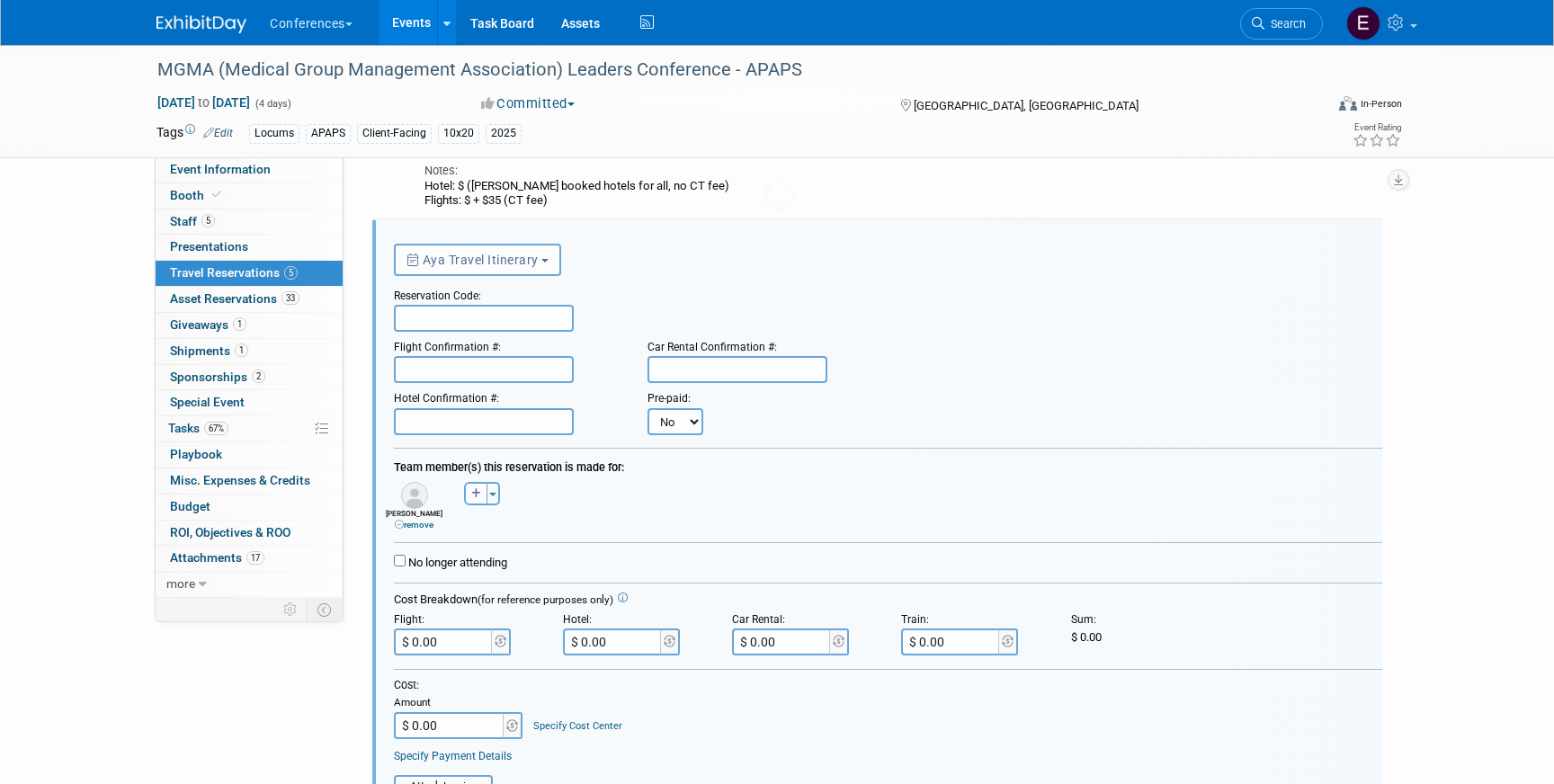
scroll to position [720, 0]
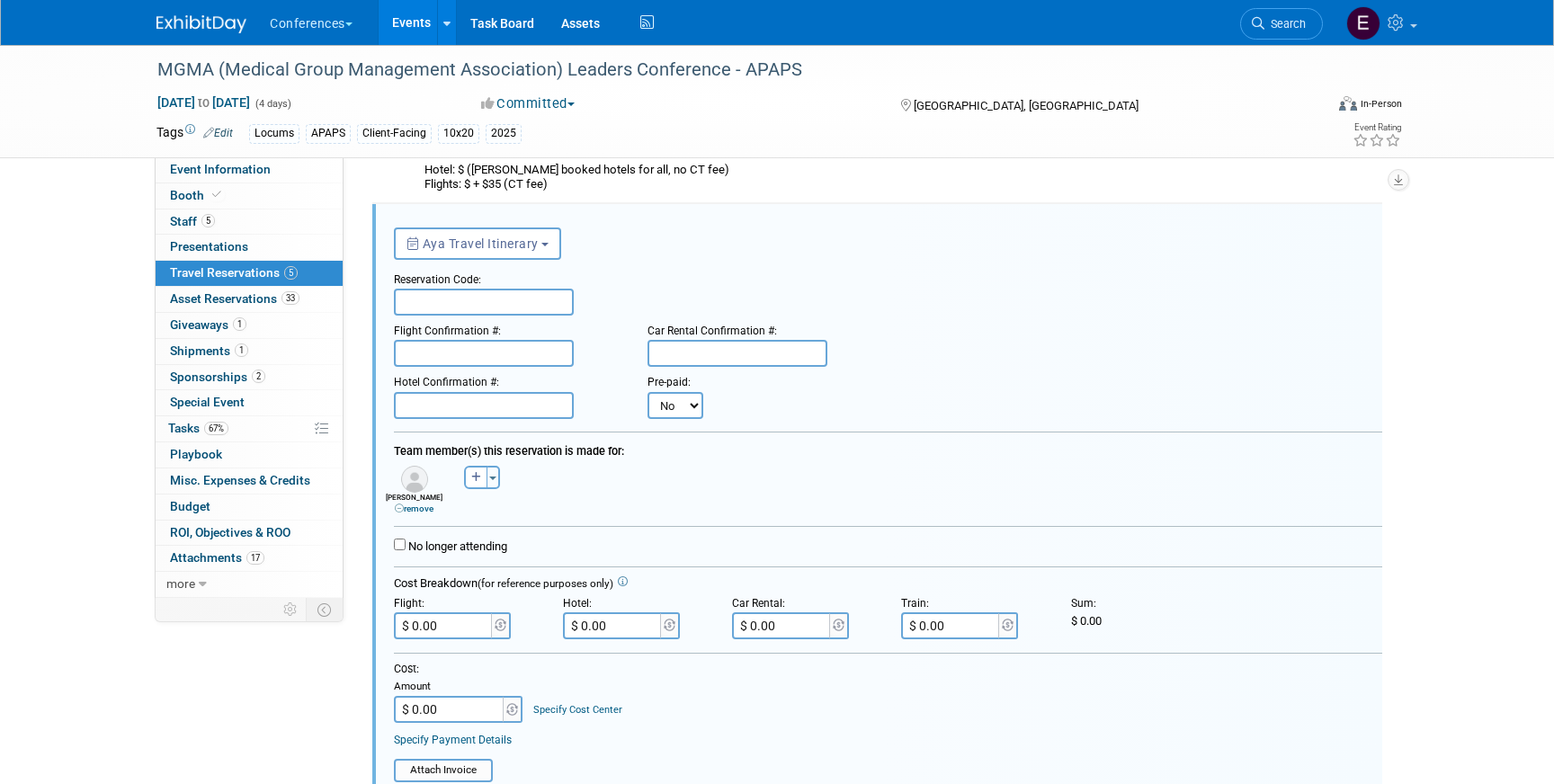
click at [521, 408] on input "text" at bounding box center [483, 404] width 180 height 27
paste input "17043406-1"
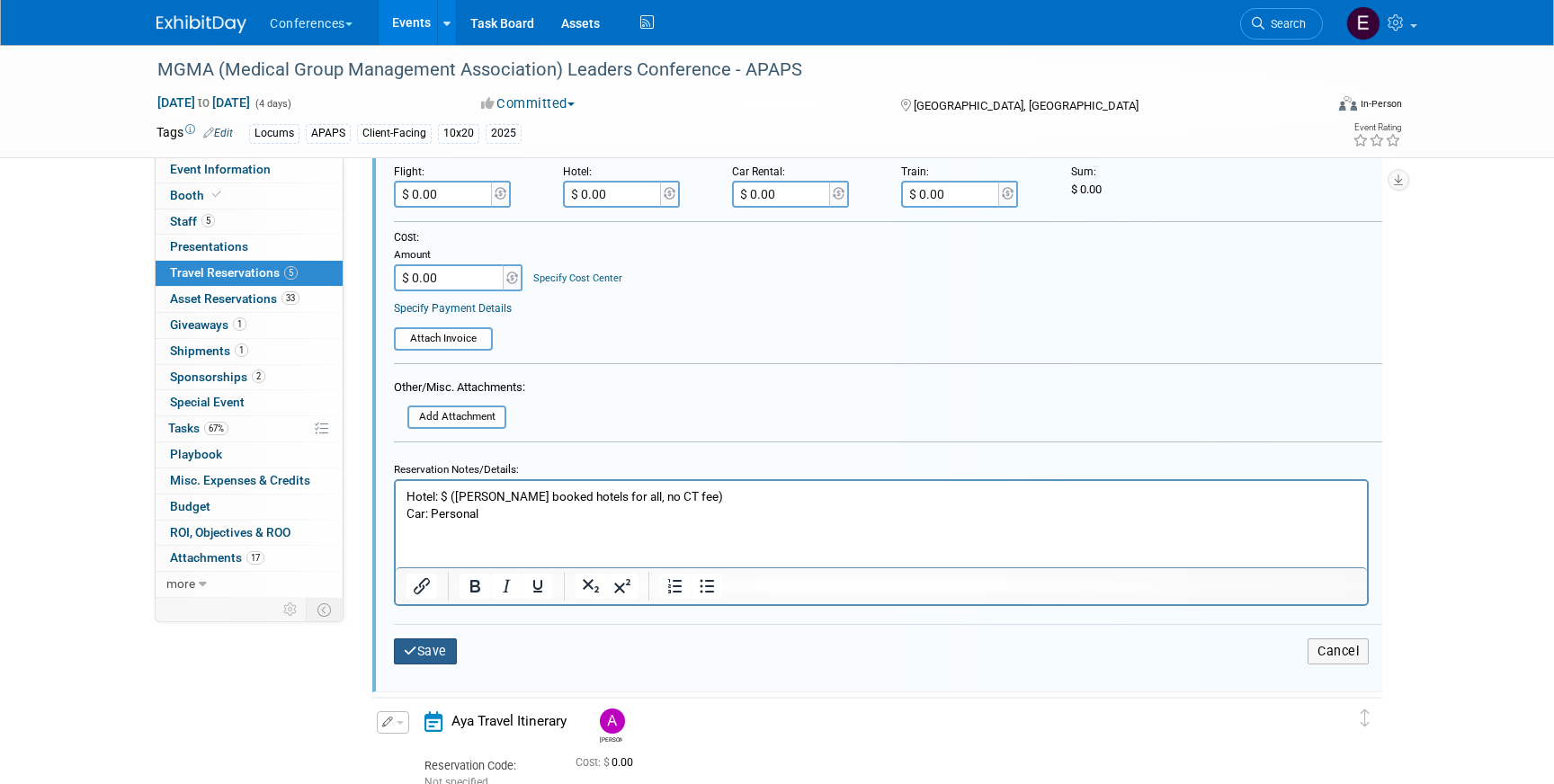
type input "17043406-1"
click at [441, 656] on button "Save" at bounding box center [425, 651] width 63 height 26
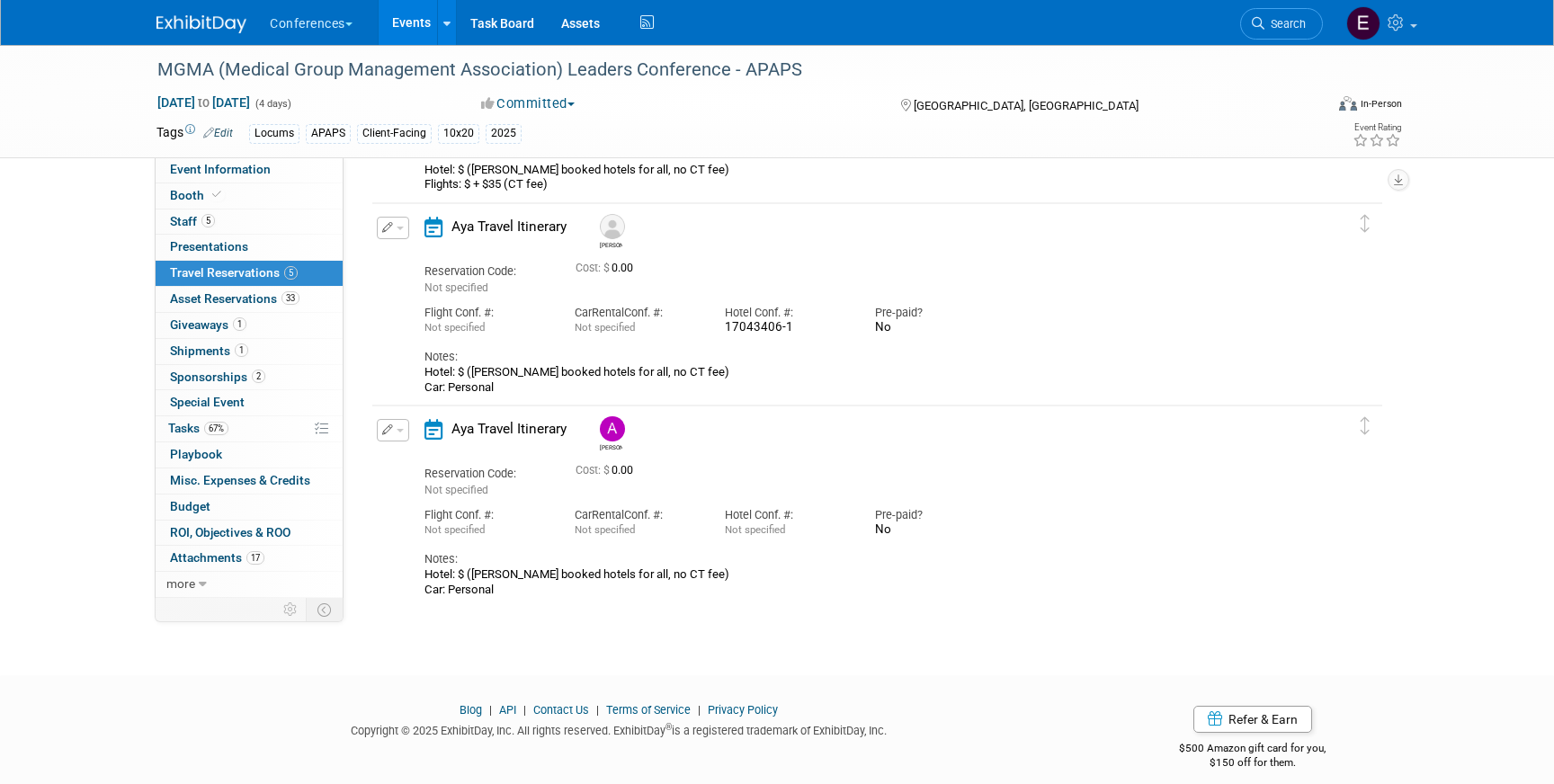
click at [397, 436] on button "button" at bounding box center [393, 430] width 32 height 23
click at [410, 460] on button "Edit Reservation" at bounding box center [454, 461] width 152 height 26
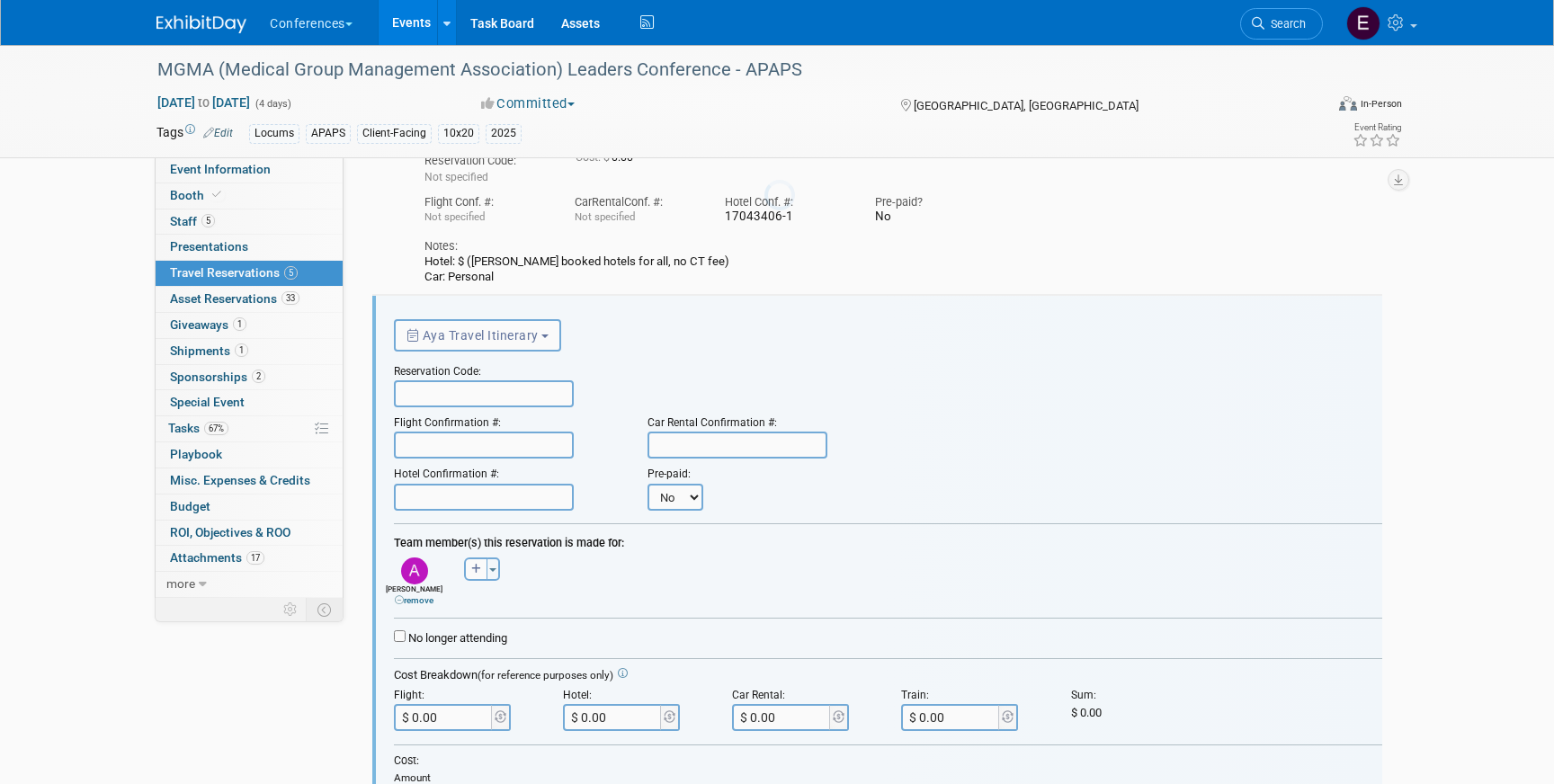
scroll to position [922, 0]
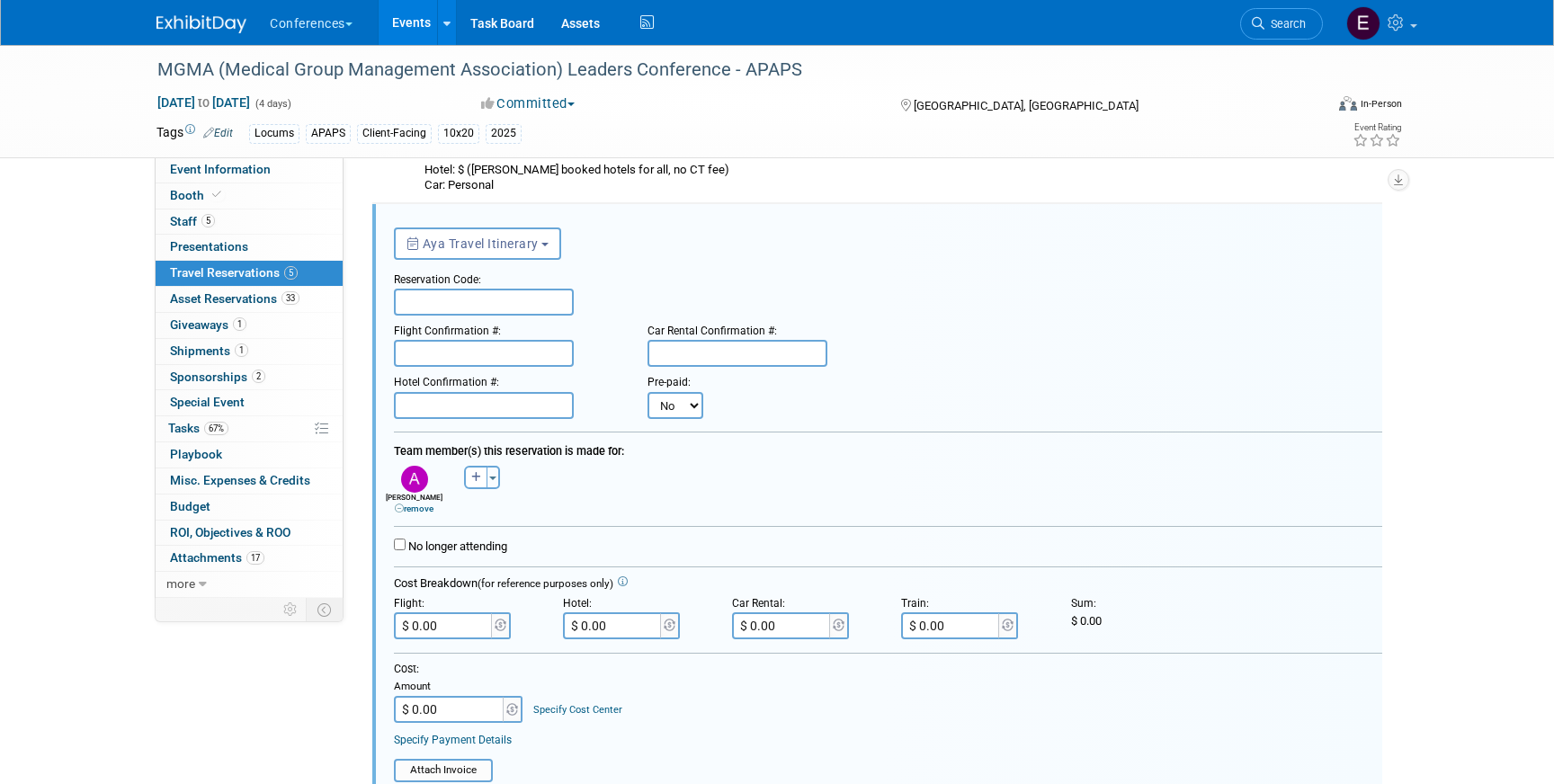
click at [506, 407] on input "text" at bounding box center [483, 404] width 180 height 27
paste input "66784139-1"
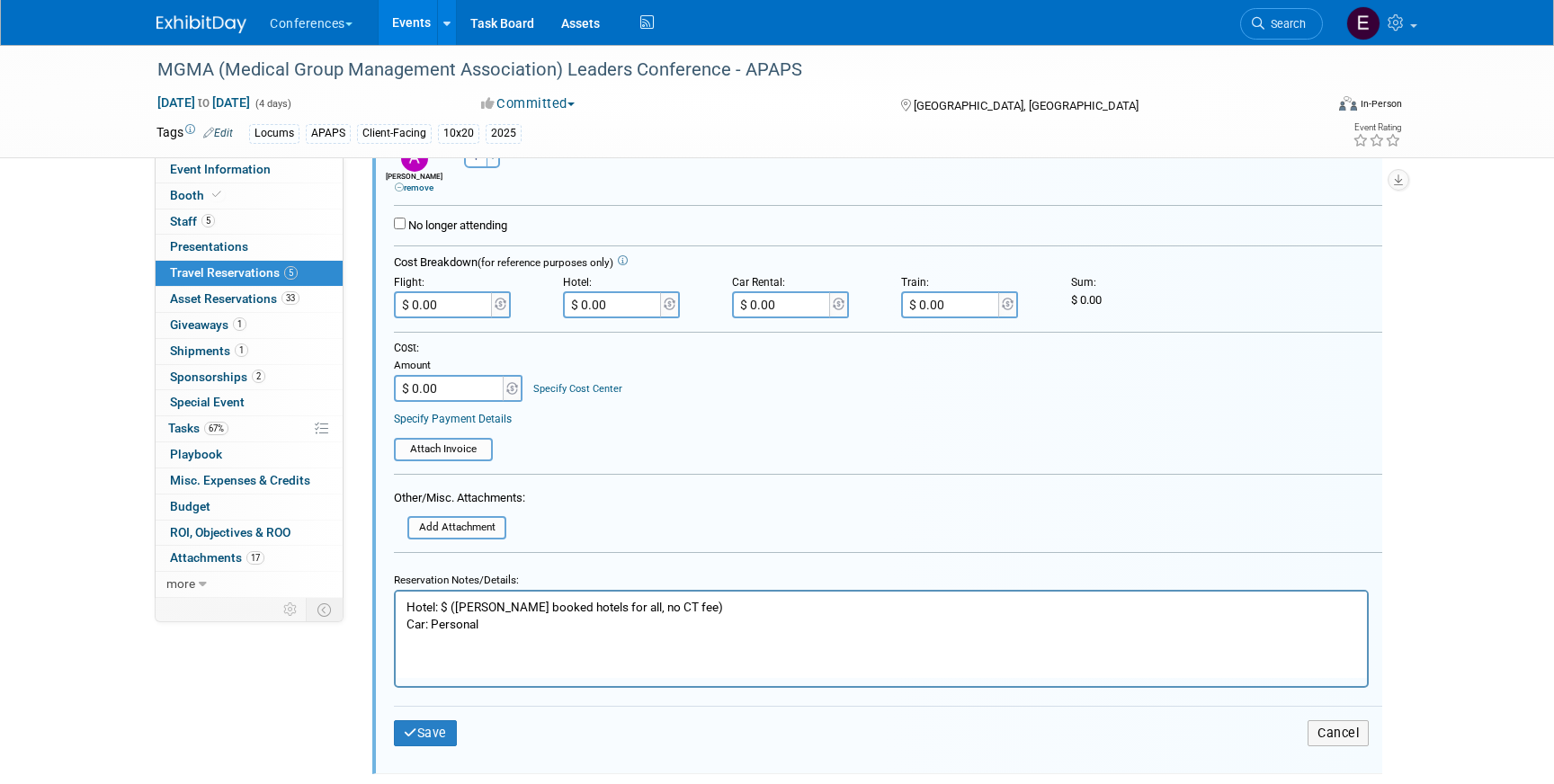
scroll to position [1278, 0]
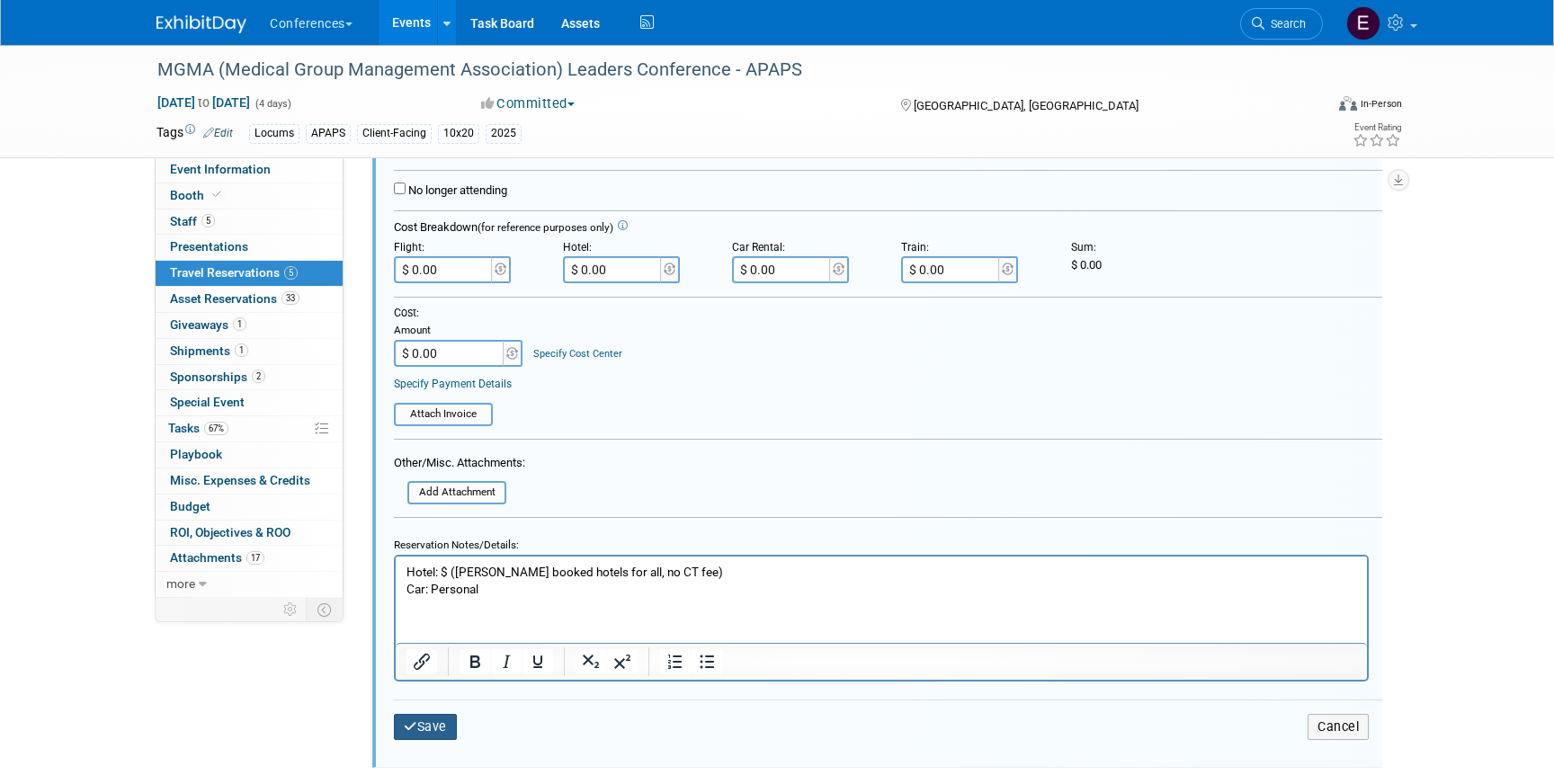
type input "66784139-1"
click at [413, 738] on button "Save" at bounding box center [425, 726] width 63 height 26
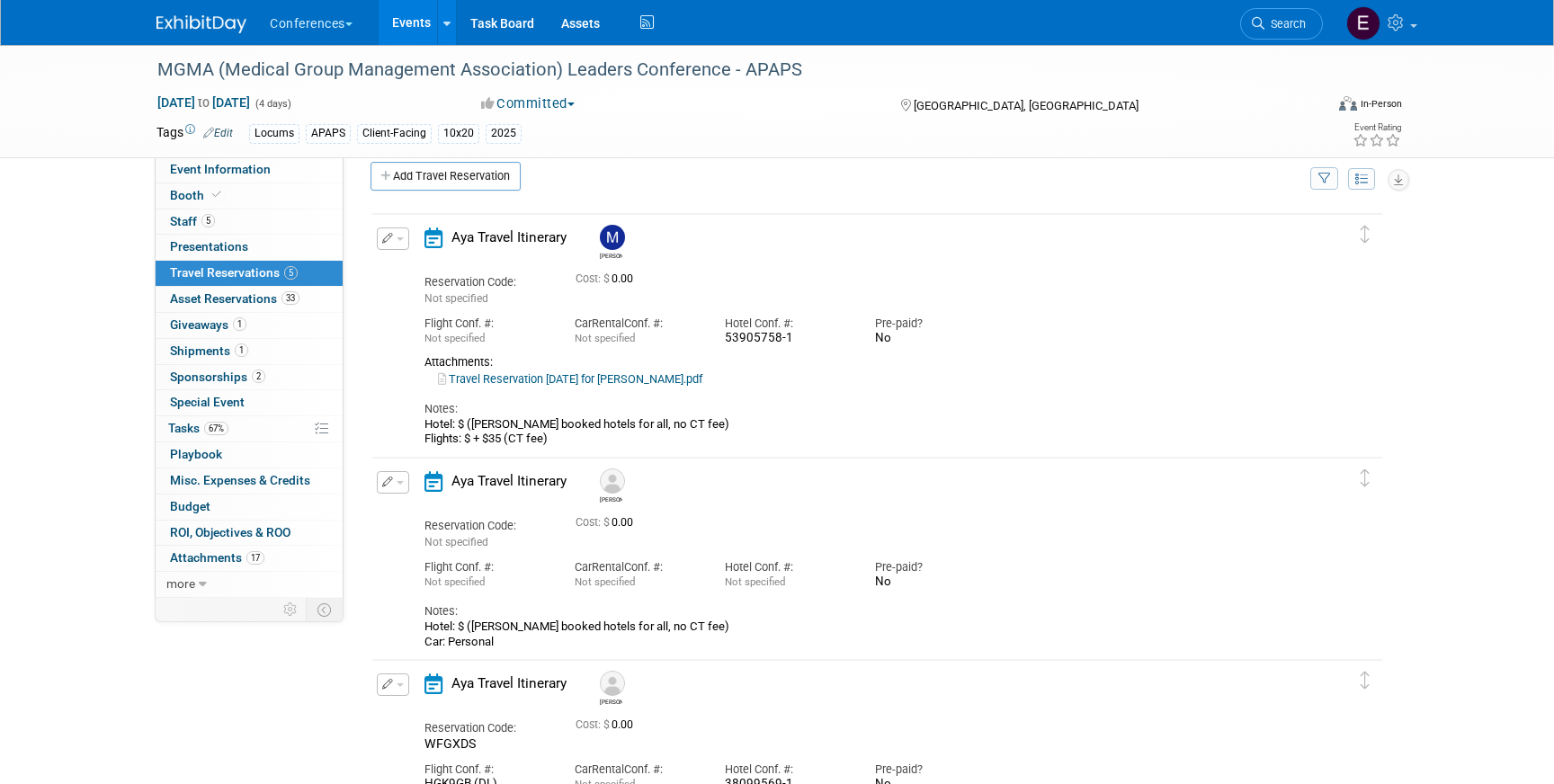
scroll to position [17, 0]
click at [1284, 36] on link "Search" at bounding box center [1282, 24] width 83 height 31
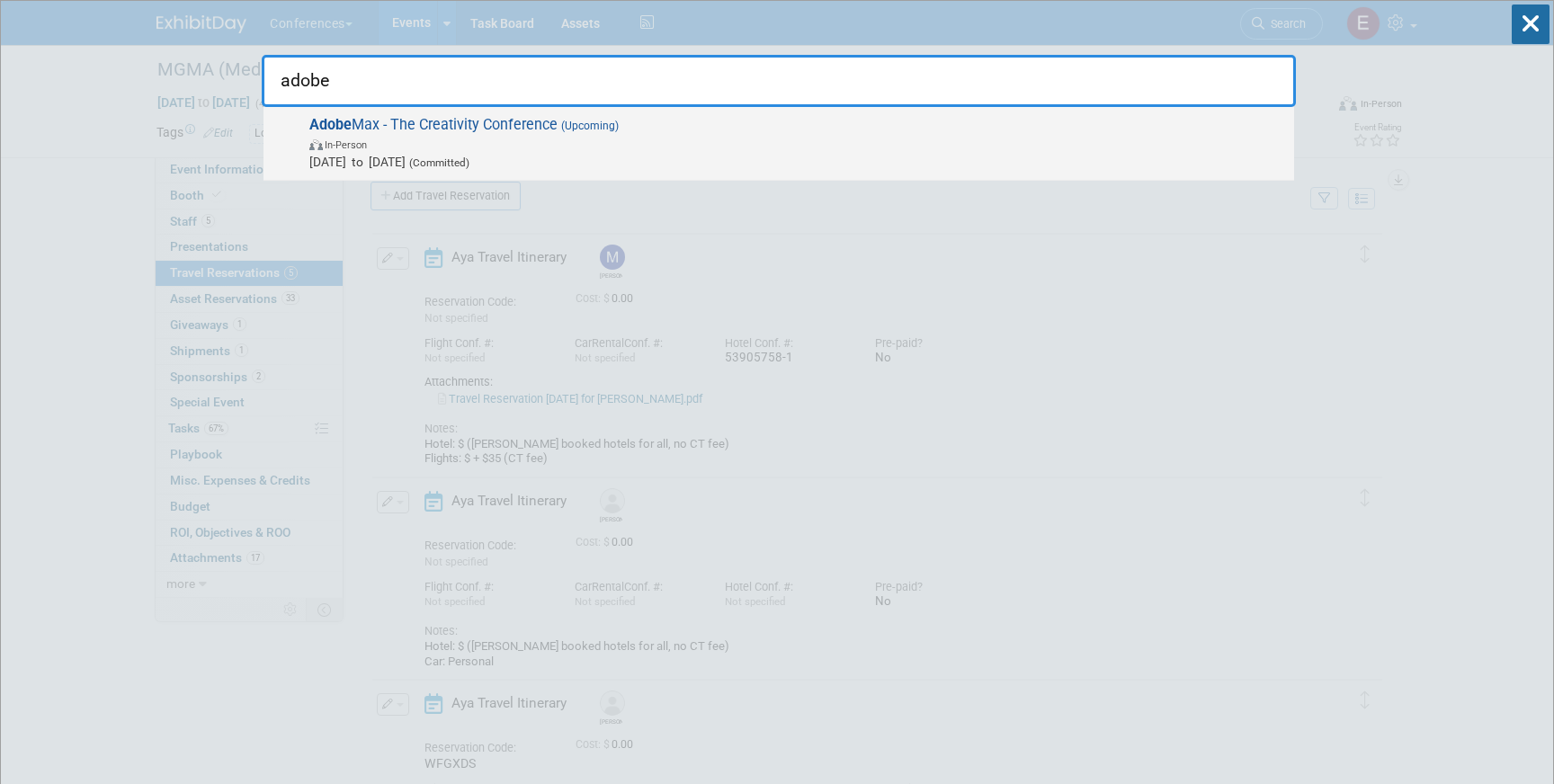
type input "adobe"
click at [715, 135] on span "In-Person" at bounding box center [797, 144] width 976 height 18
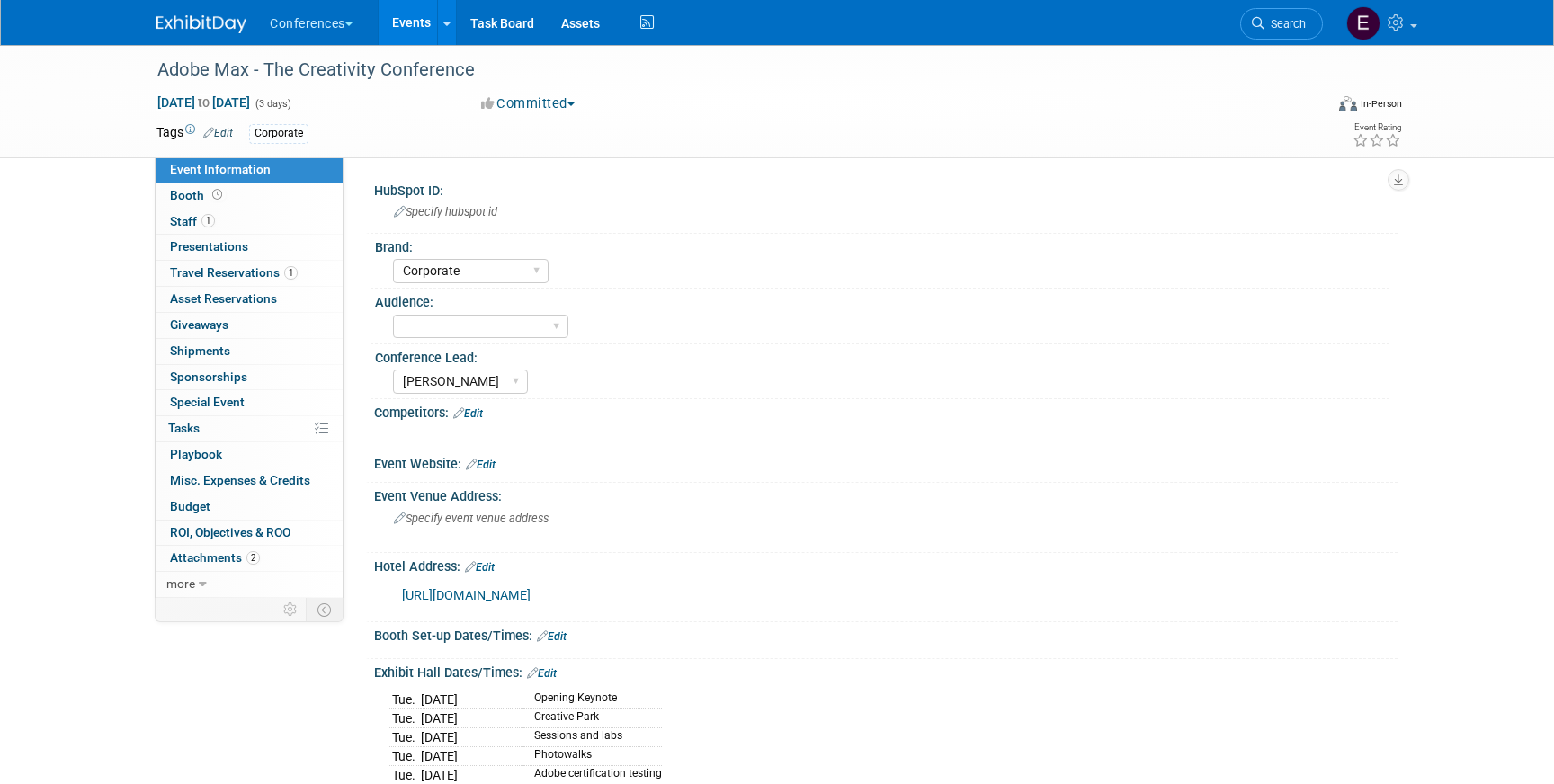
select select "Corporate"
select select "[PERSON_NAME]"
click at [232, 277] on span "Travel Reservations 1" at bounding box center [233, 272] width 128 height 15
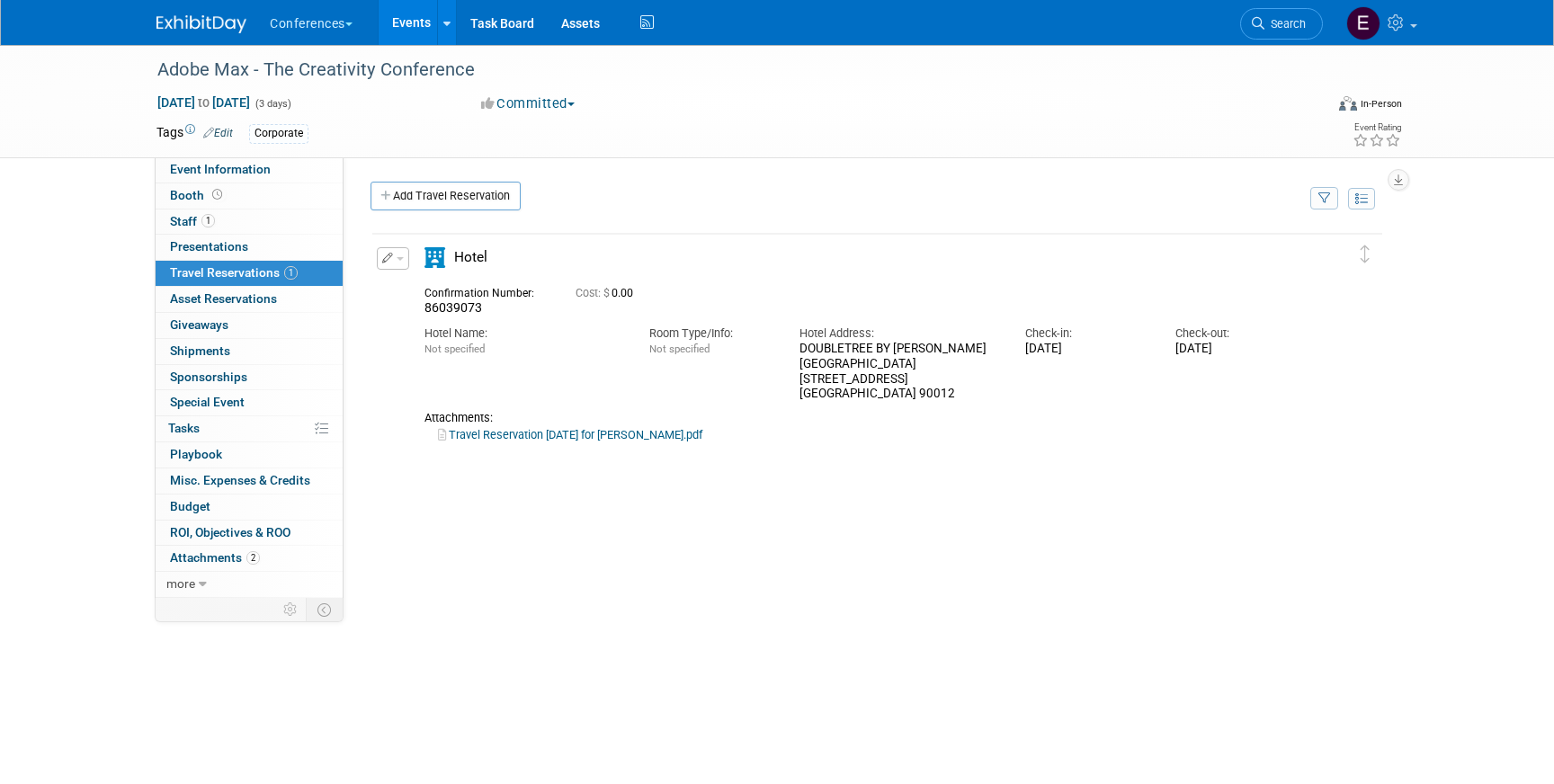
click at [394, 253] on button "button" at bounding box center [393, 259] width 32 height 23
click at [423, 288] on button "Edit Reservation" at bounding box center [454, 290] width 152 height 26
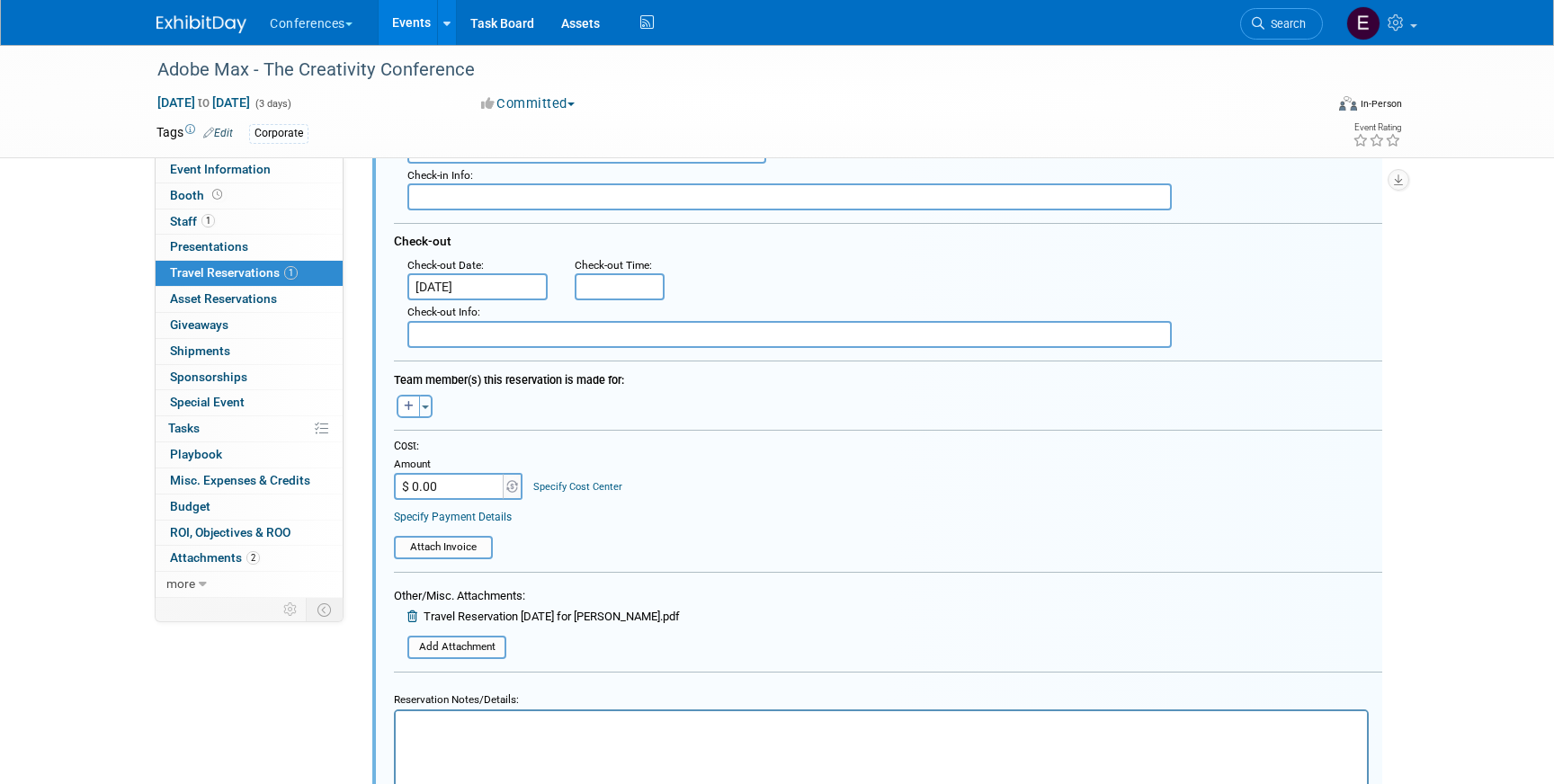
scroll to position [408, 0]
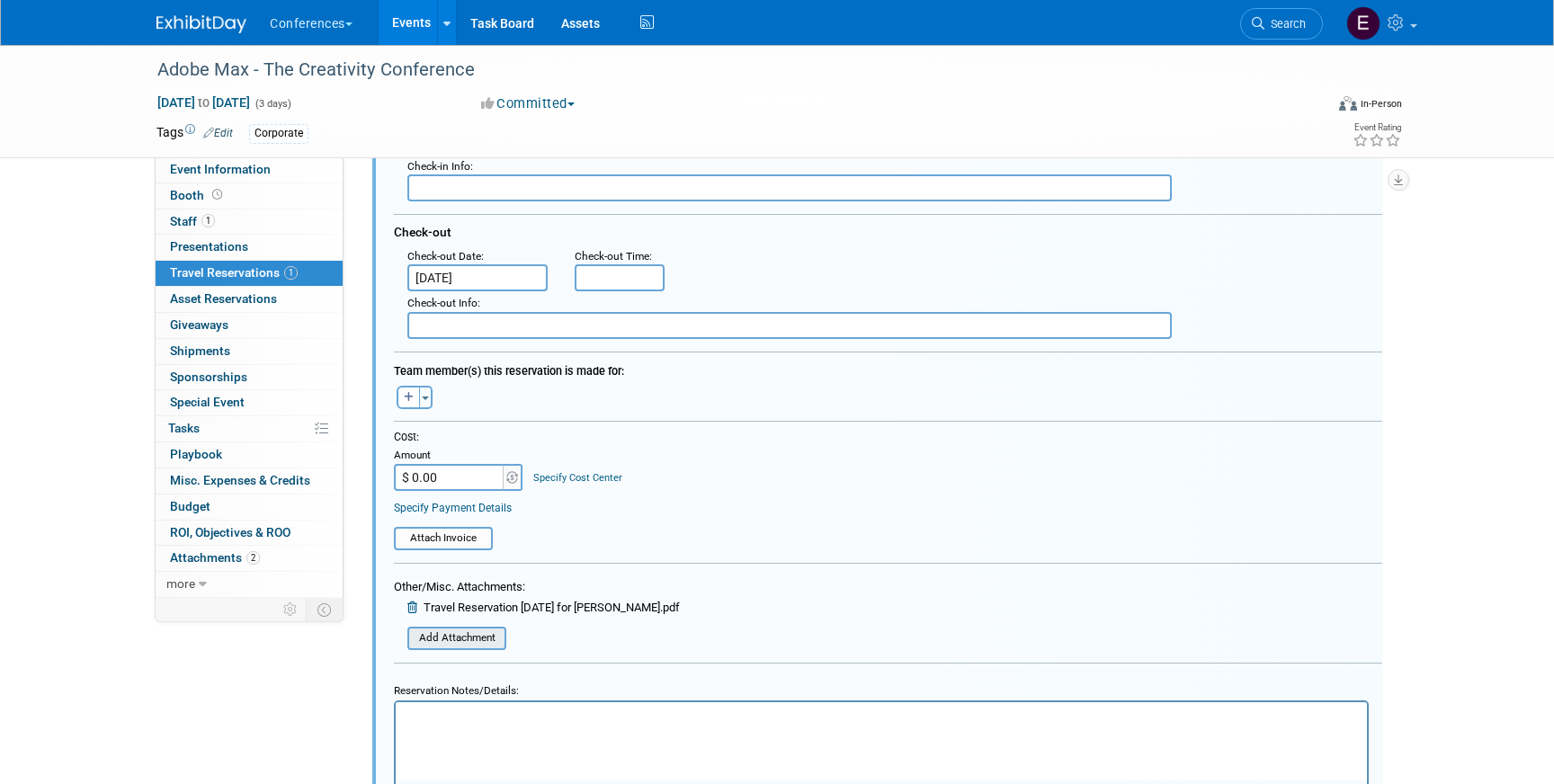
click at [454, 629] on input "file" at bounding box center [397, 638] width 214 height 20
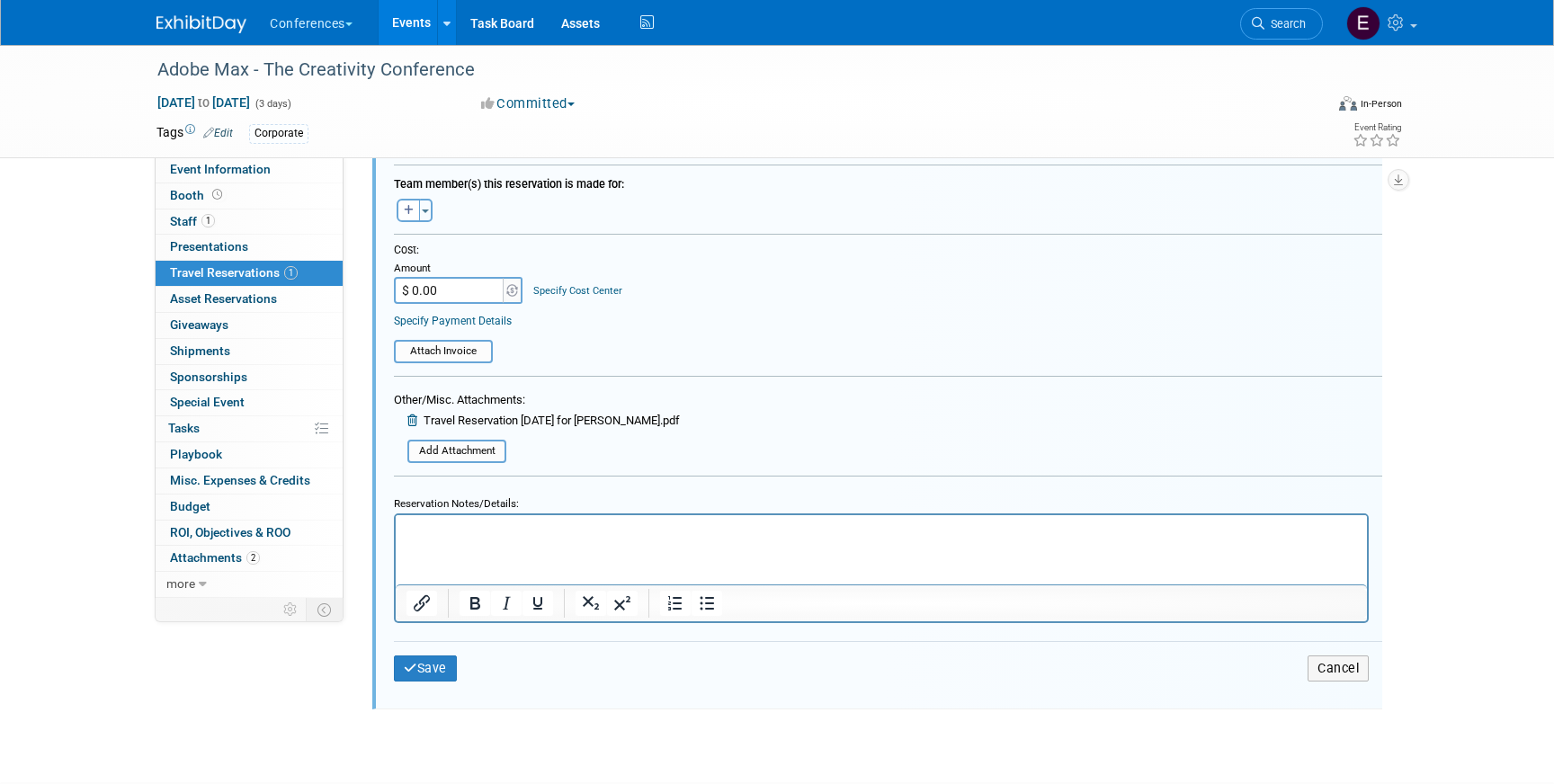
scroll to position [600, 0]
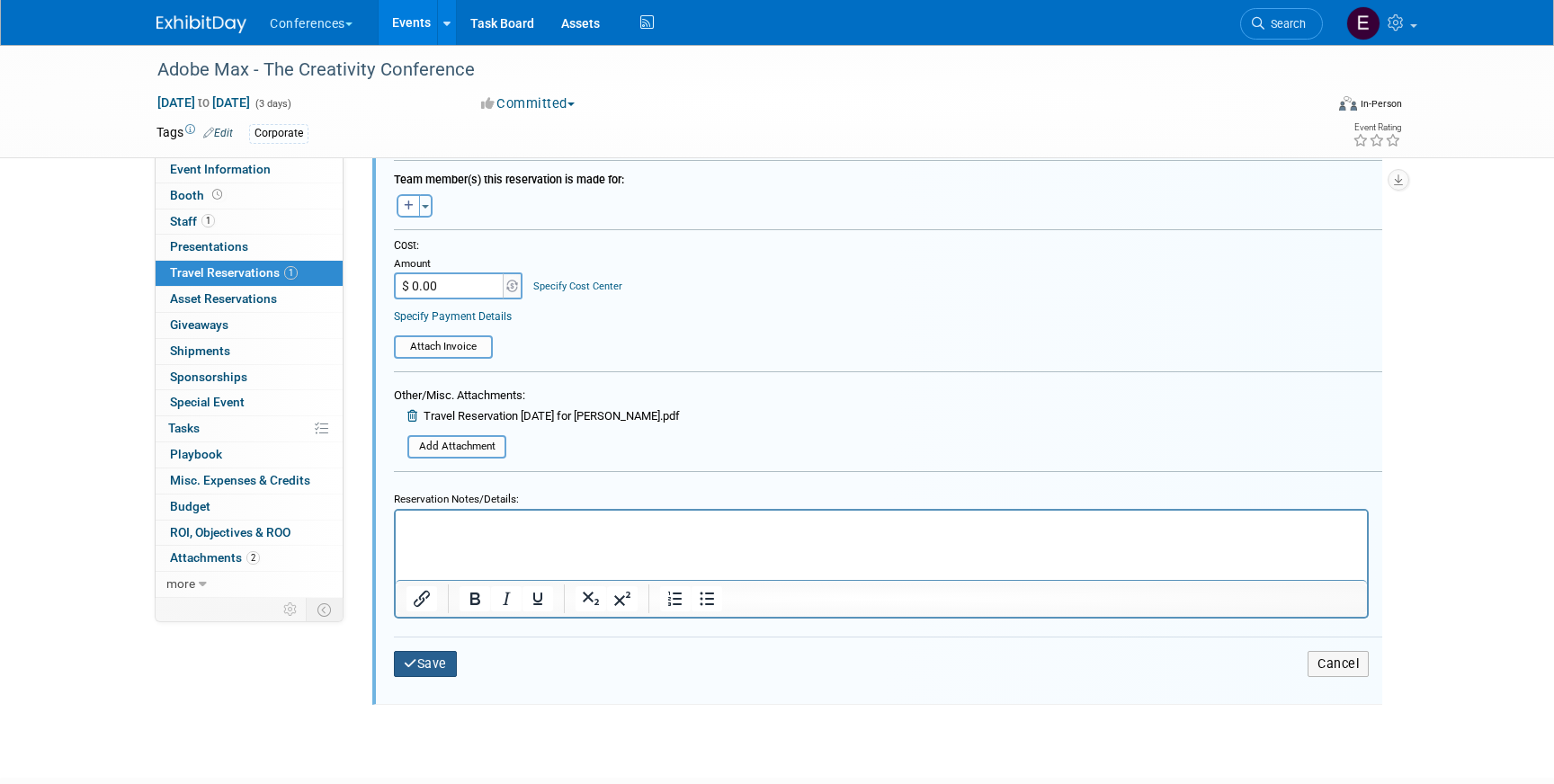
click at [457, 657] on button "Save" at bounding box center [425, 664] width 63 height 26
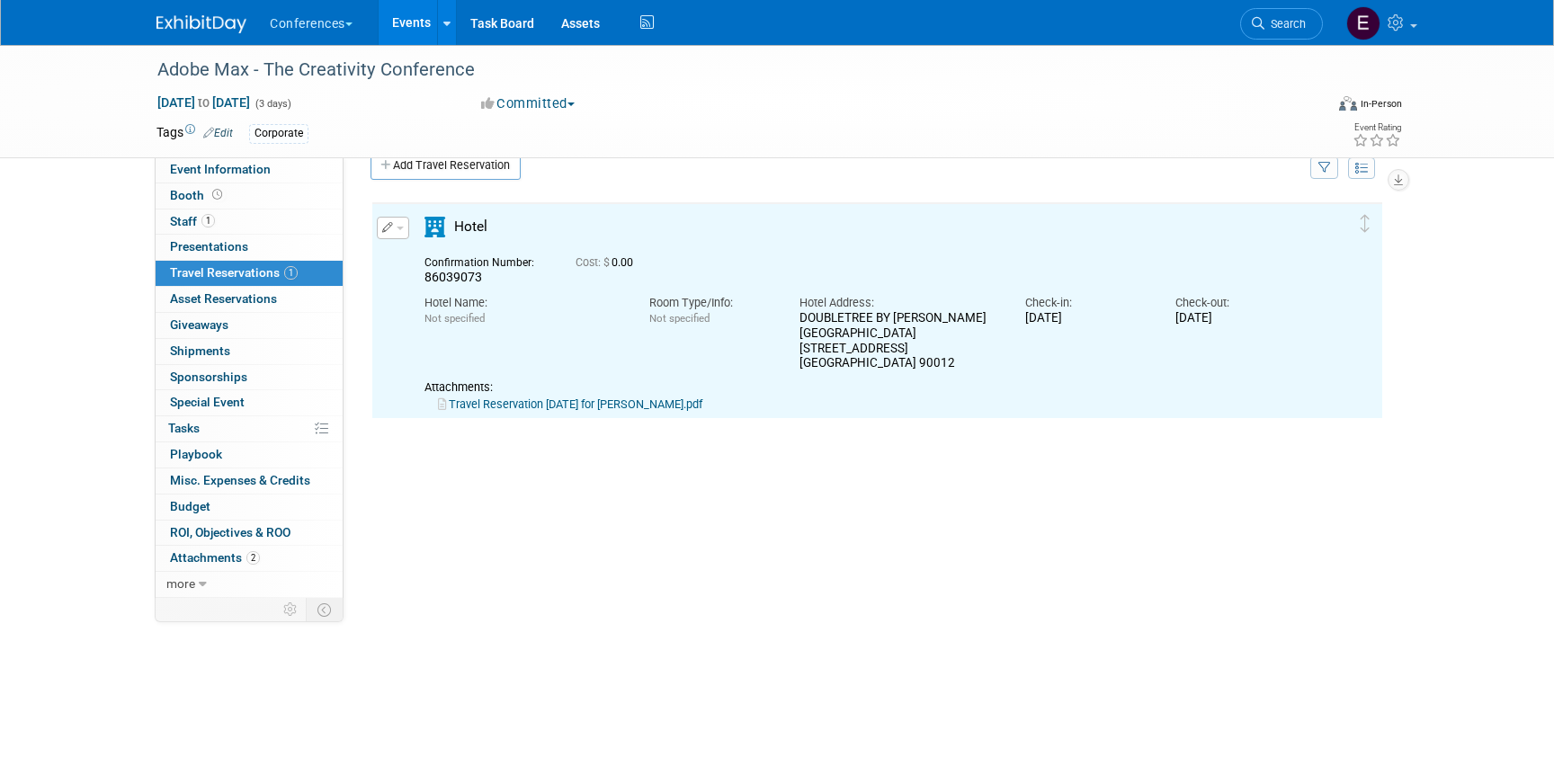
scroll to position [0, 0]
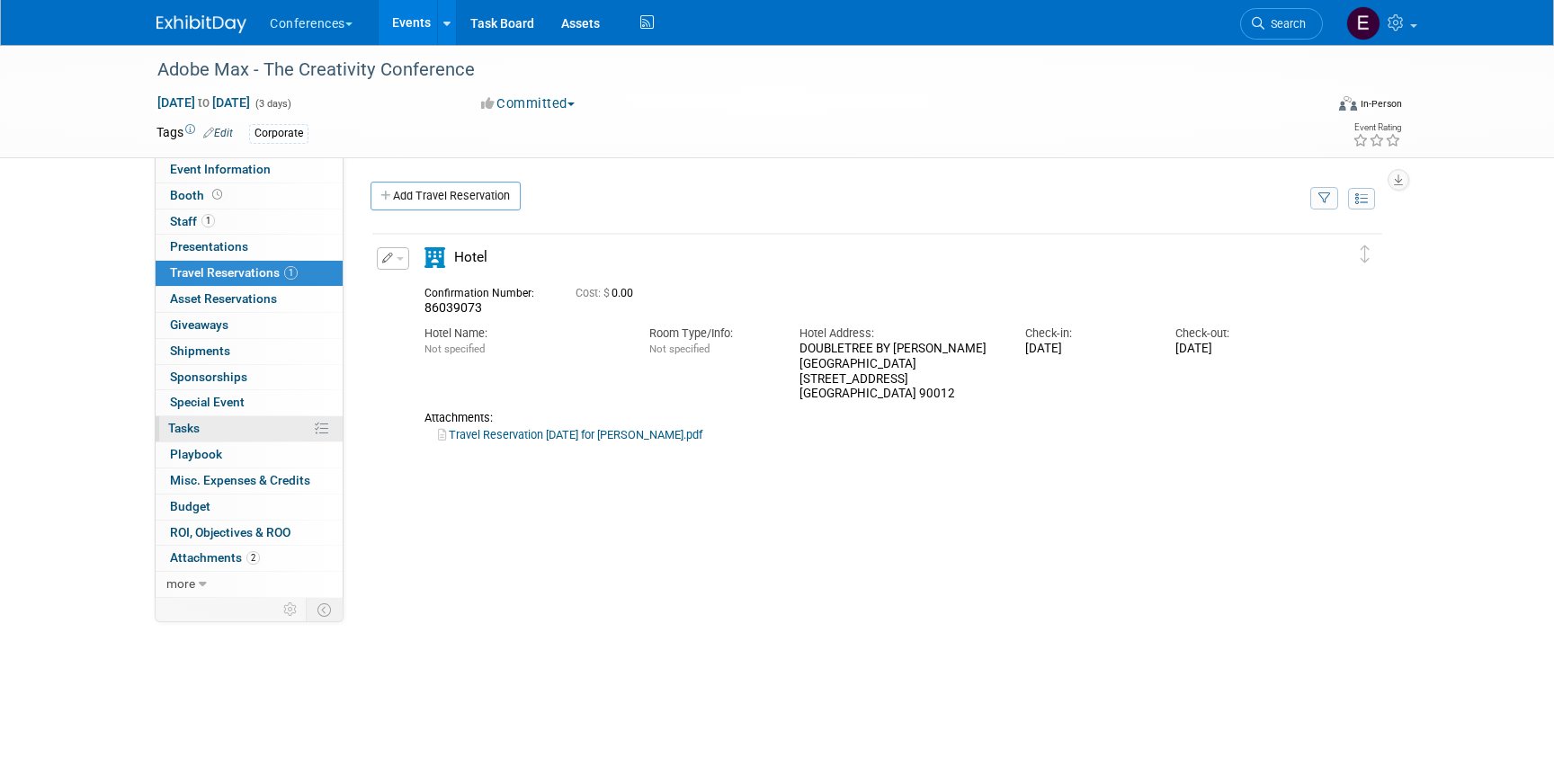
click at [257, 427] on link "0% Tasks 0%" at bounding box center [250, 428] width 187 height 25
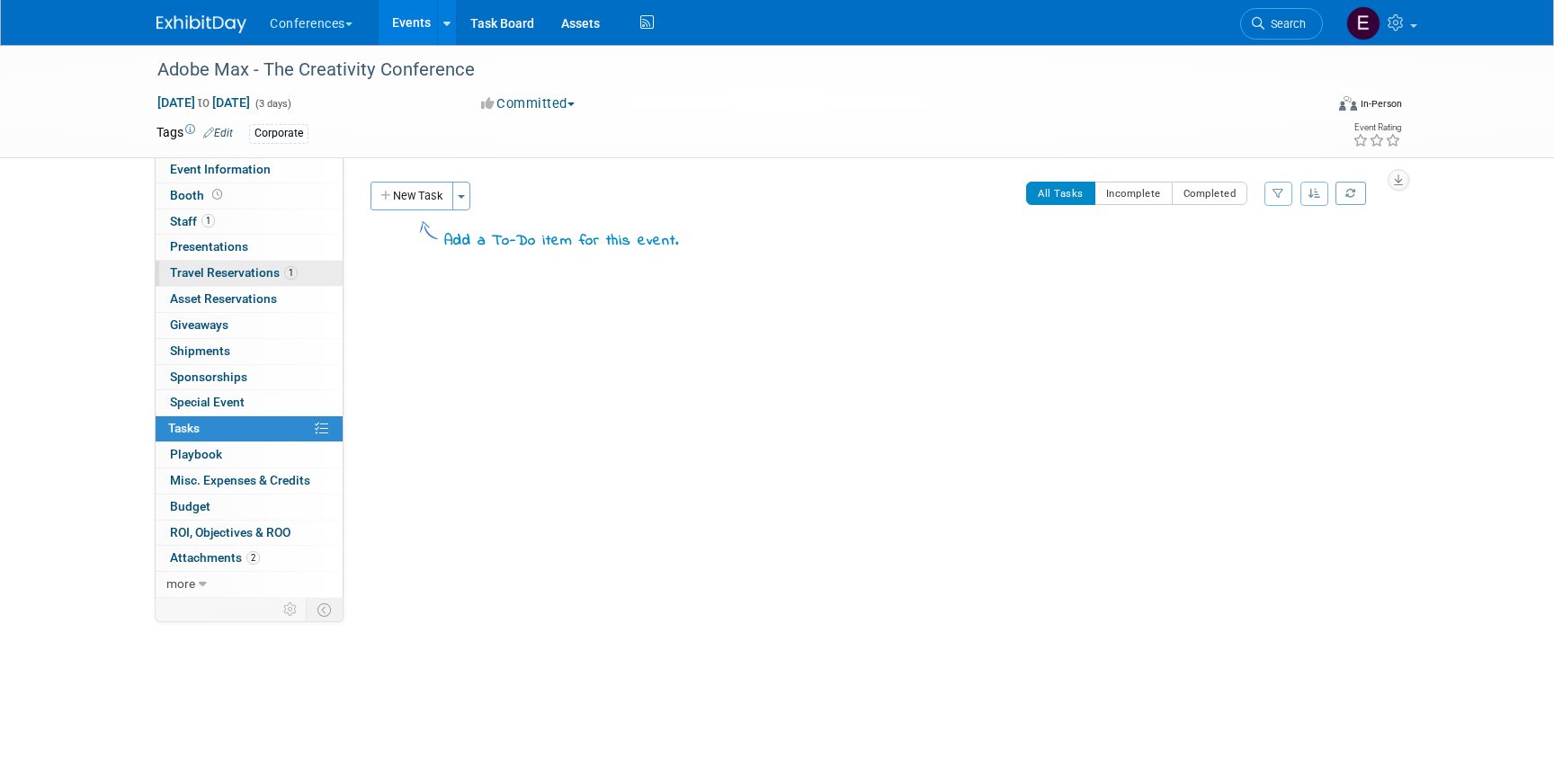
click at [291, 268] on span "1" at bounding box center [291, 272] width 14 height 14
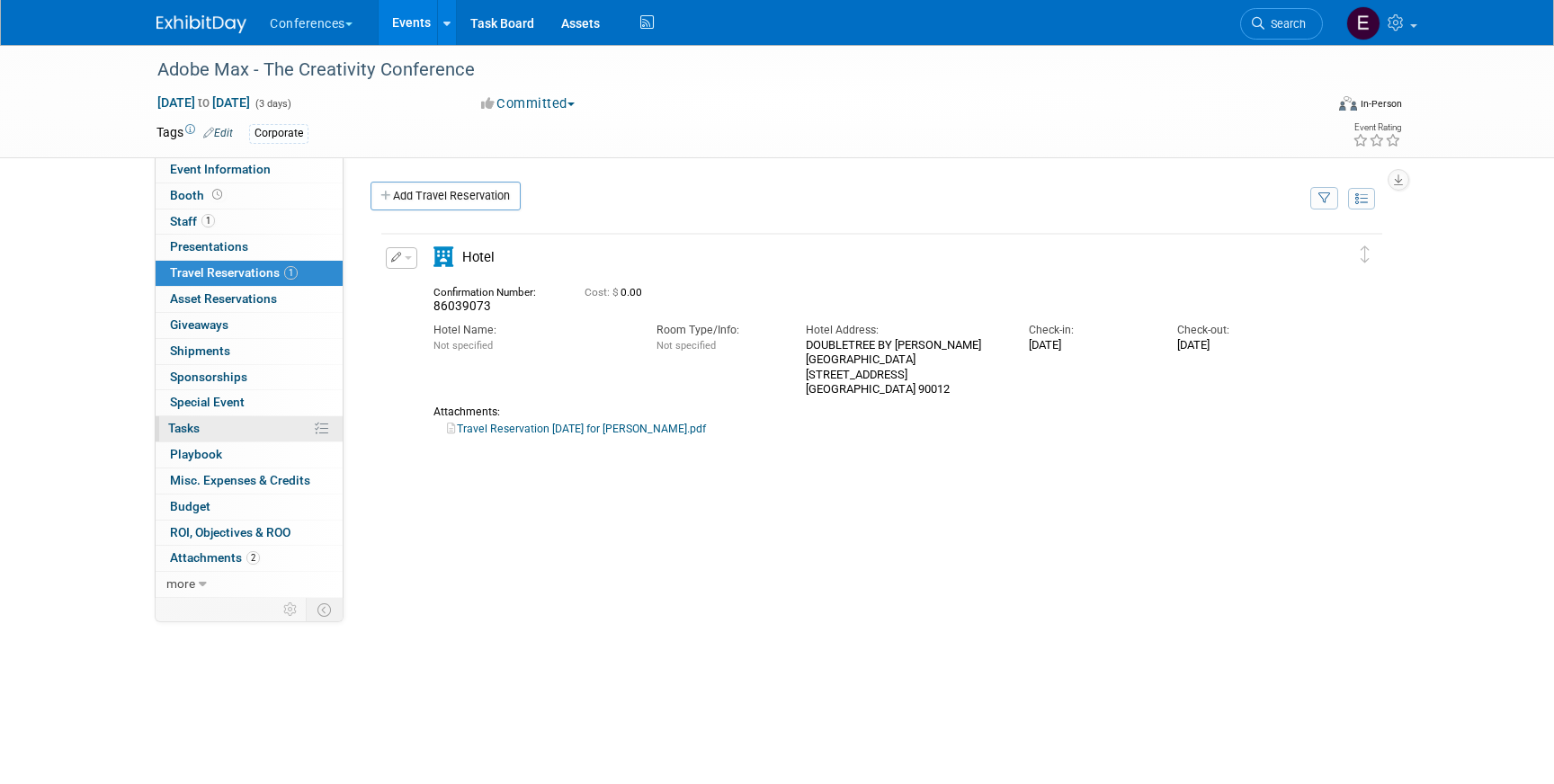
click at [243, 421] on link "0% Tasks 0%" at bounding box center [250, 428] width 187 height 25
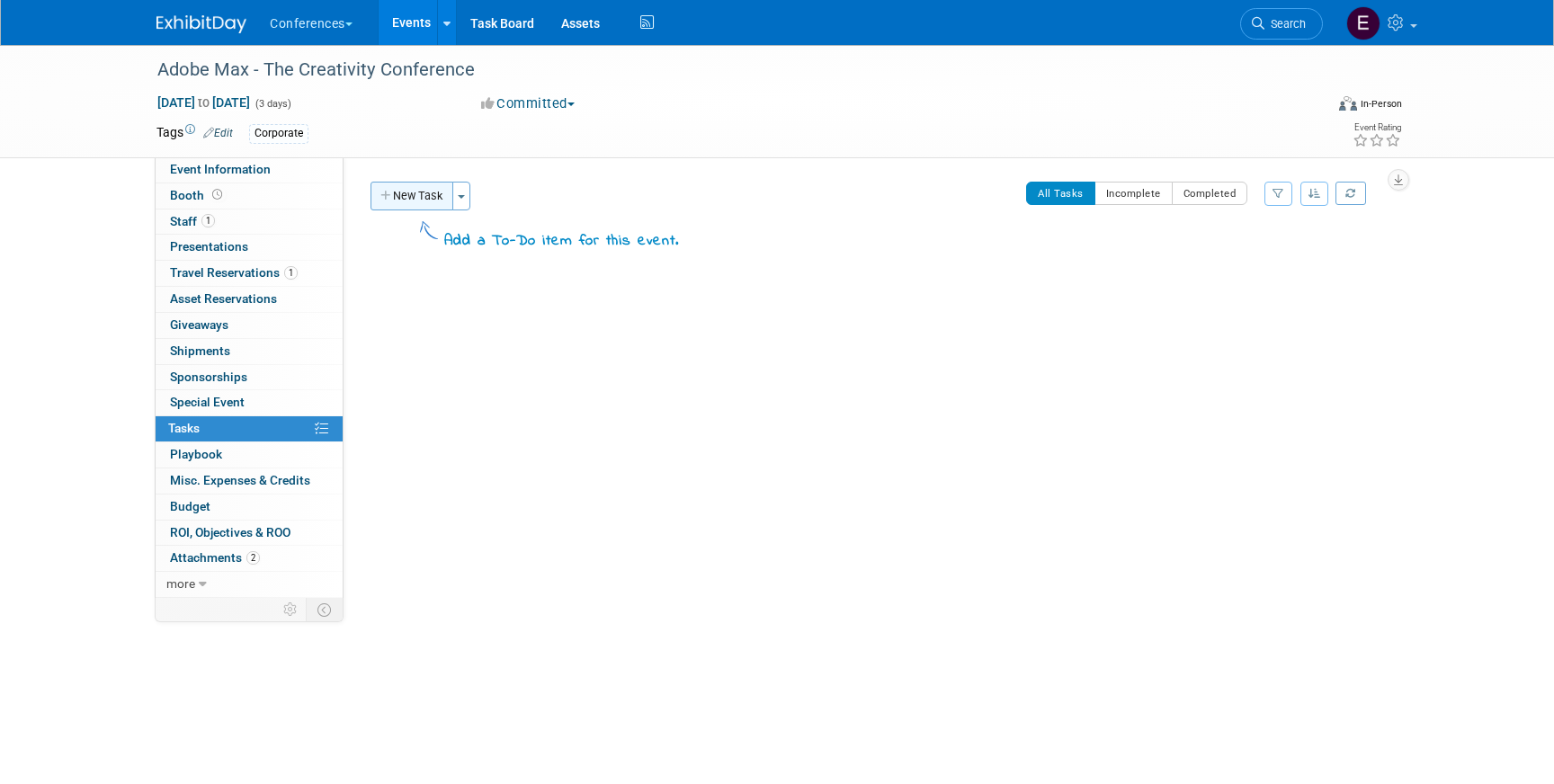
click at [385, 191] on icon "button" at bounding box center [387, 196] width 13 height 12
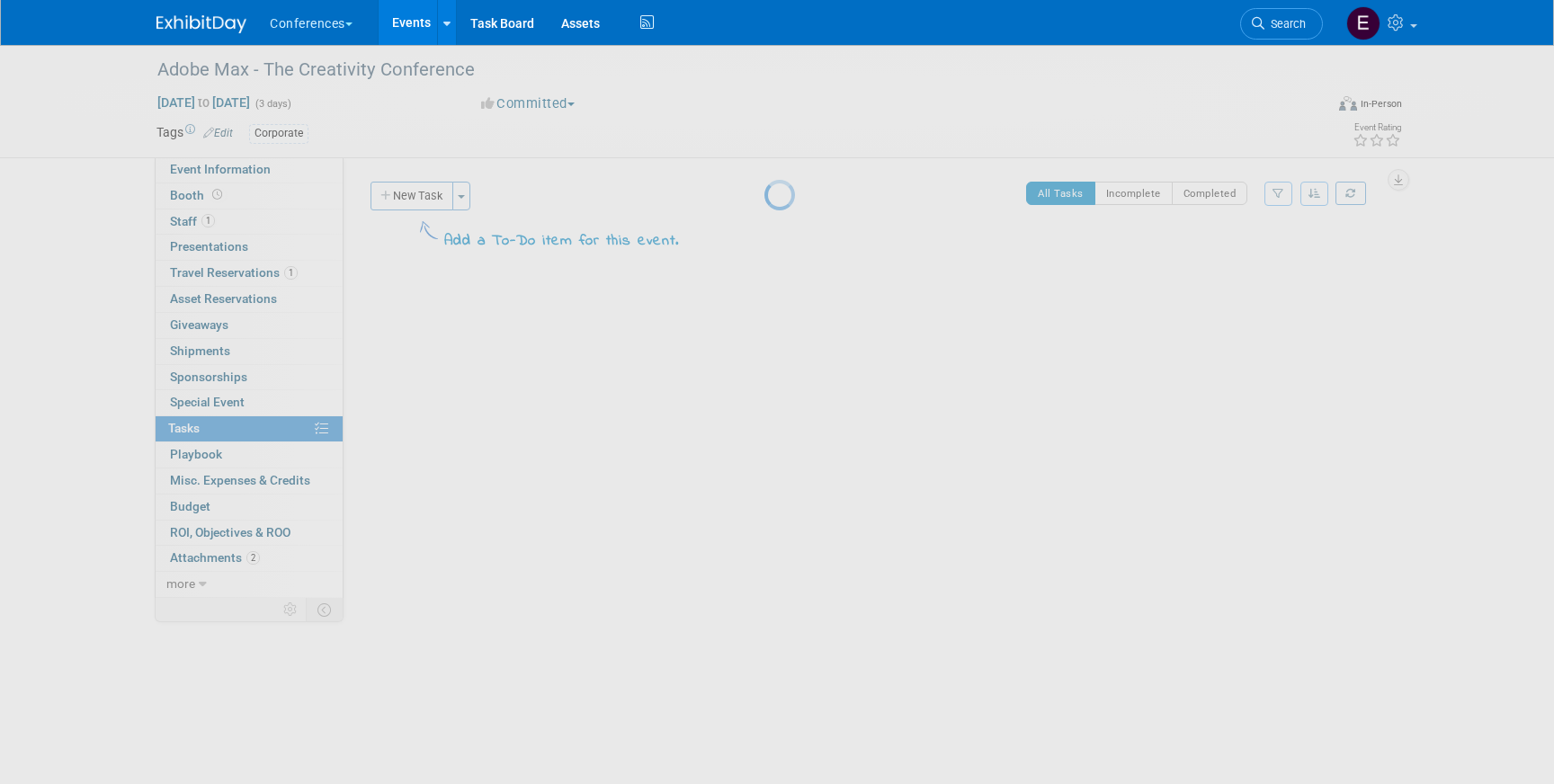
select select "8"
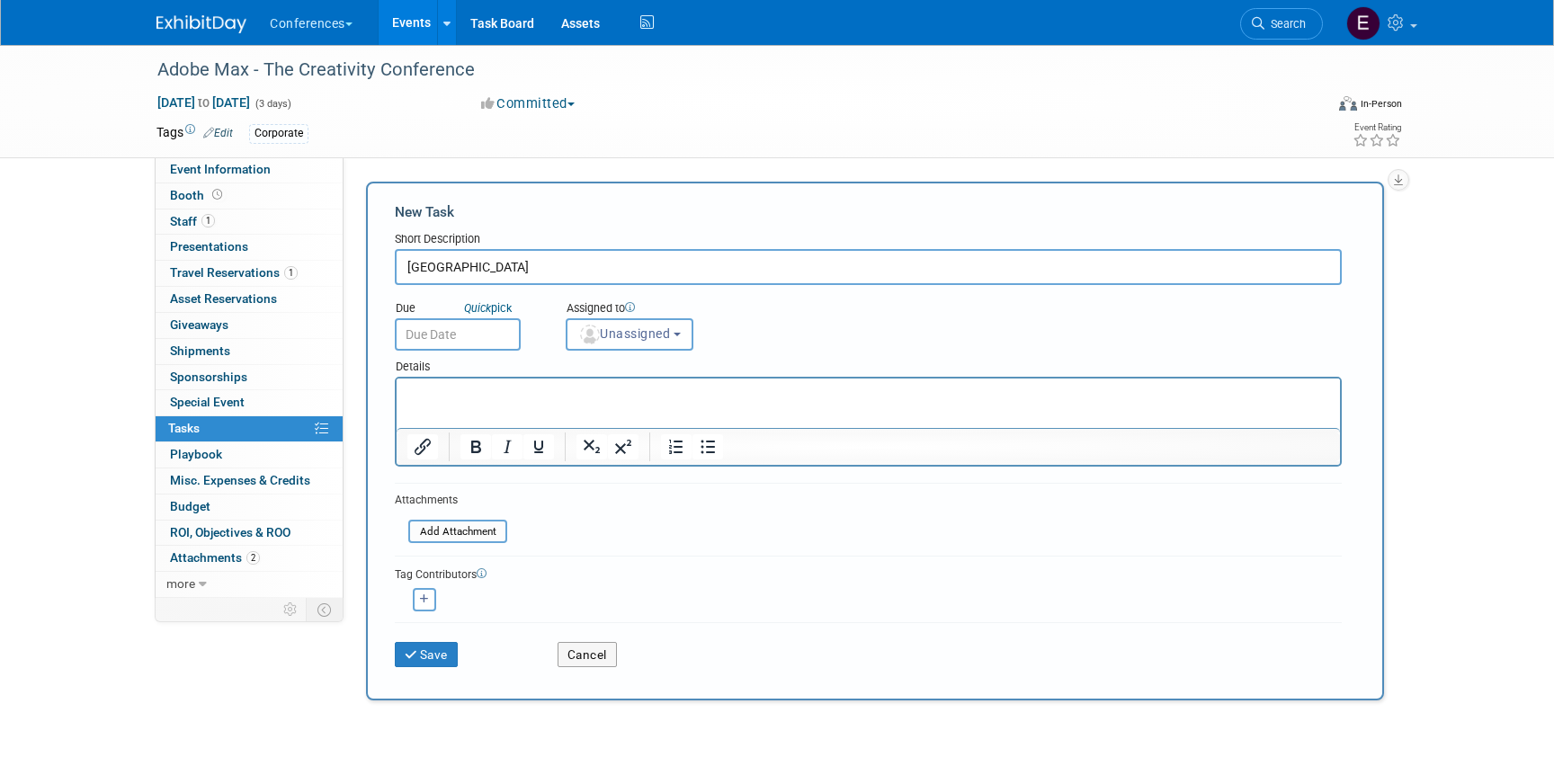
type input "Prepay Hotel"
click at [427, 336] on input "text" at bounding box center [457, 334] width 126 height 32
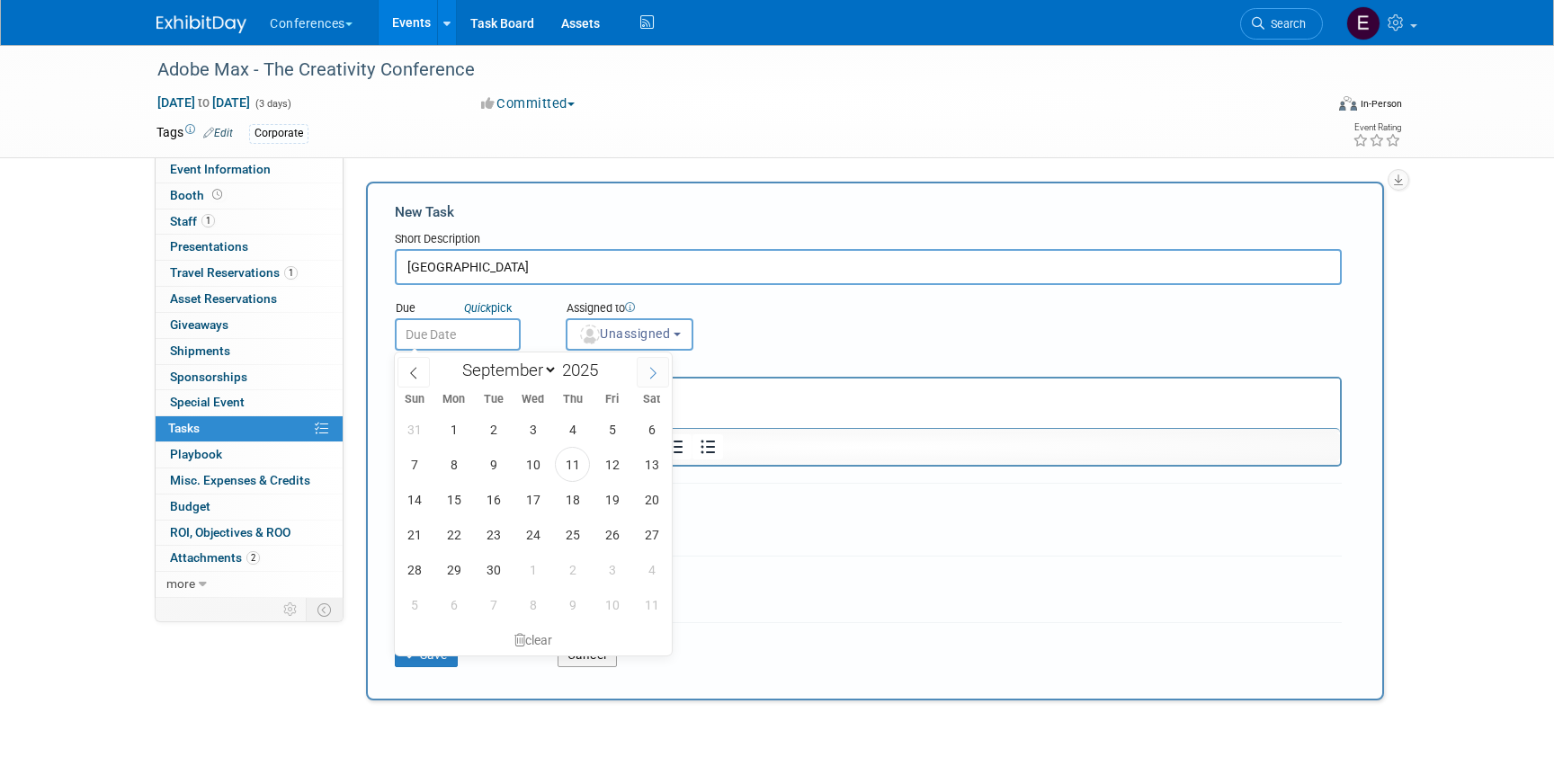
click at [654, 380] on span at bounding box center [652, 371] width 32 height 30
select select "9"
click at [458, 535] on span "20" at bounding box center [454, 535] width 35 height 35
type input "Oct 20, 2025"
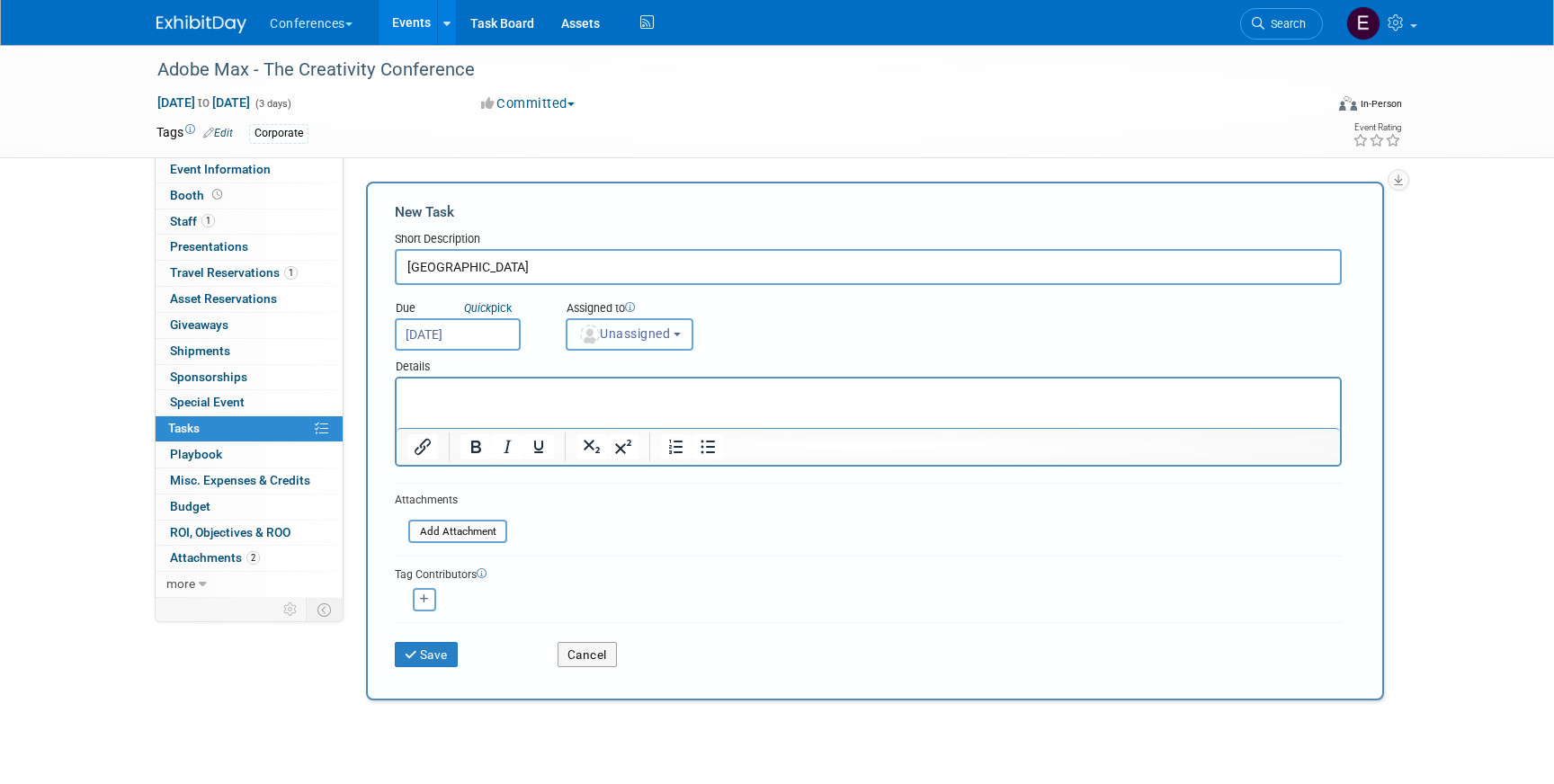
click at [660, 337] on span "Unassigned" at bounding box center [624, 334] width 92 height 15
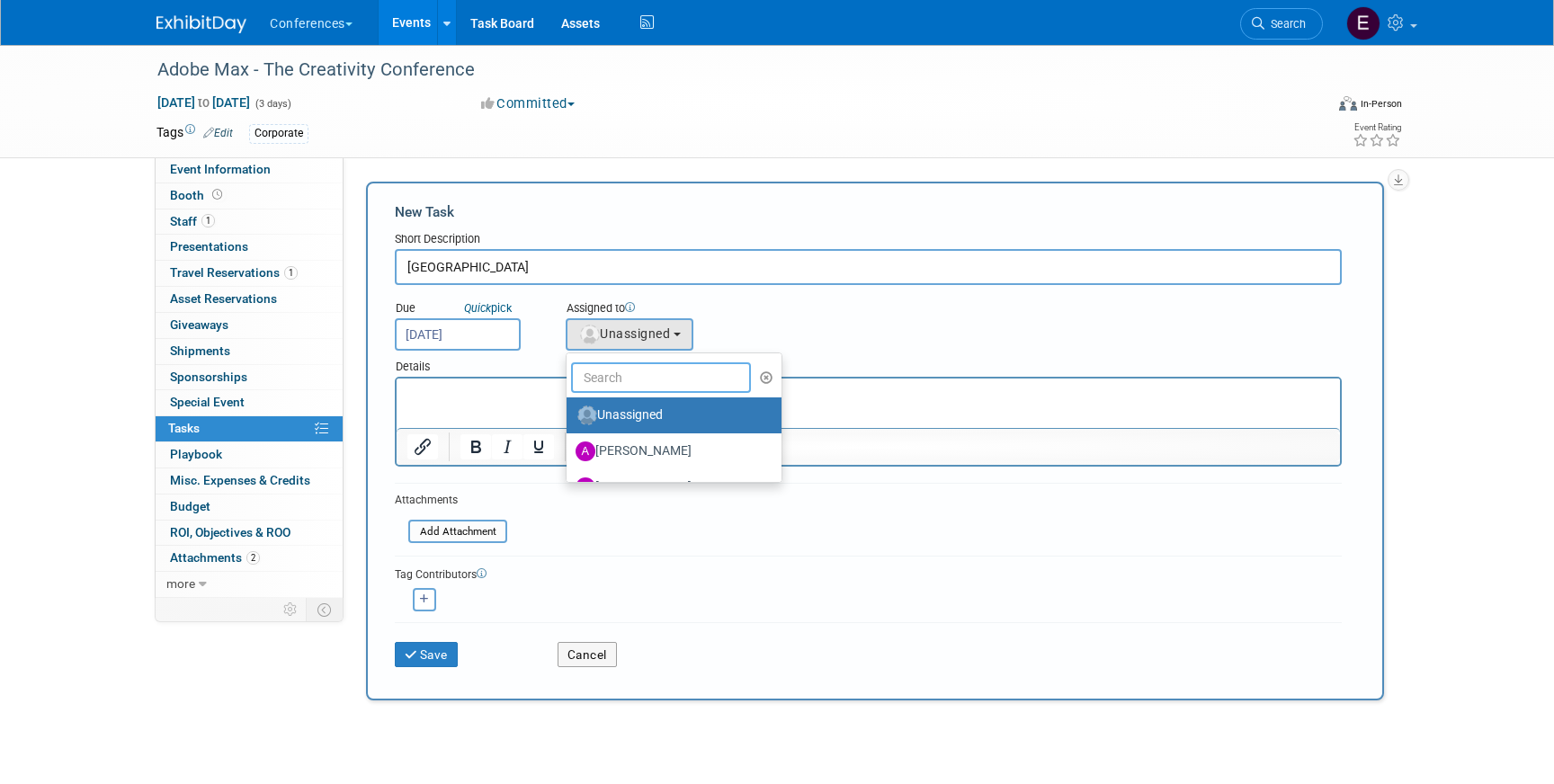
click at [621, 374] on input "text" at bounding box center [661, 377] width 180 height 30
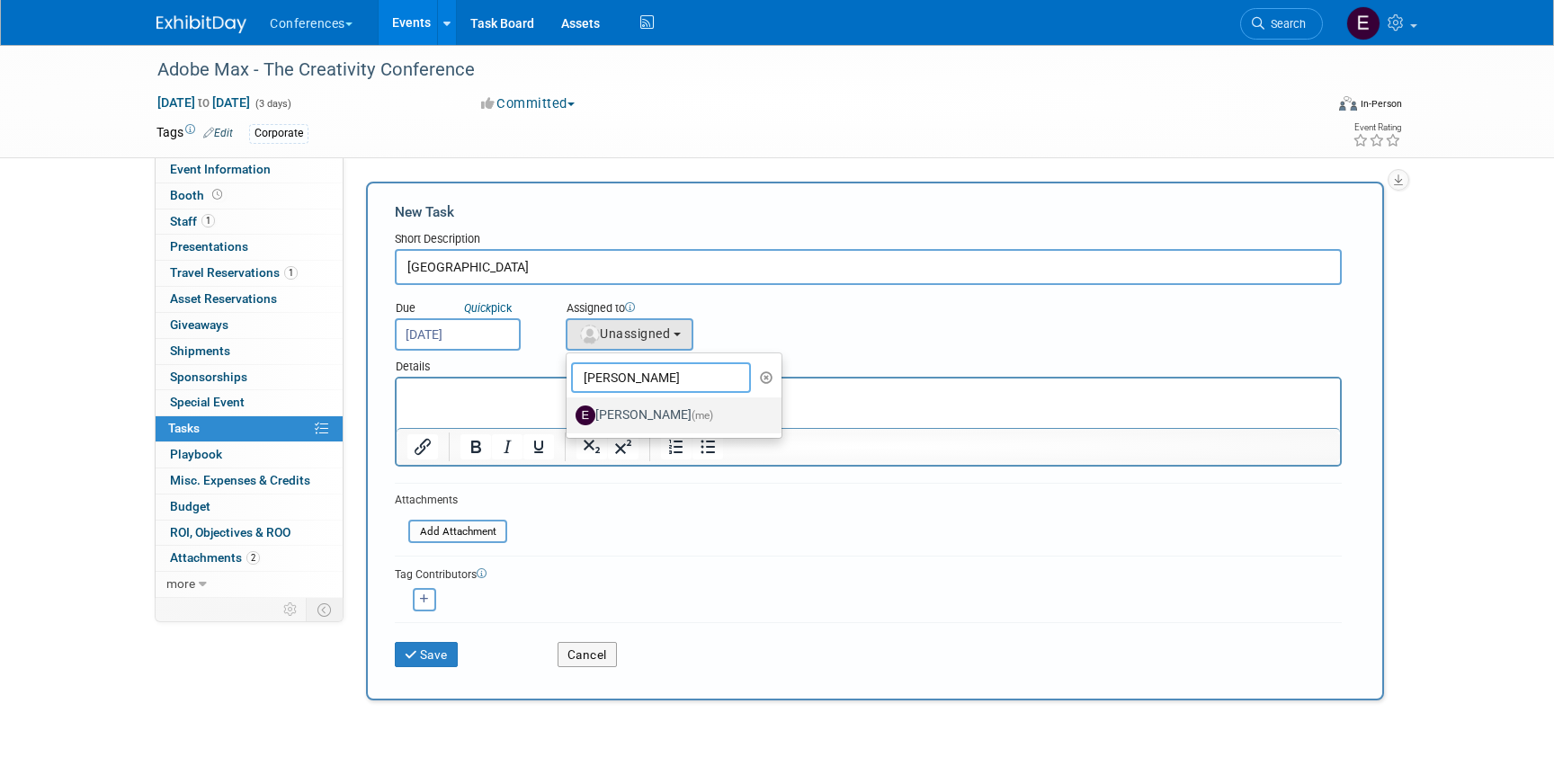
type input "erin"
click at [617, 410] on label "Erin Anderson (me)" at bounding box center [669, 414] width 188 height 28
click at [570, 410] on input "Erin Anderson (me)" at bounding box center [563, 413] width 12 height 12
select select "05738ff0-bddb-4e68-890b-b446aa749597"
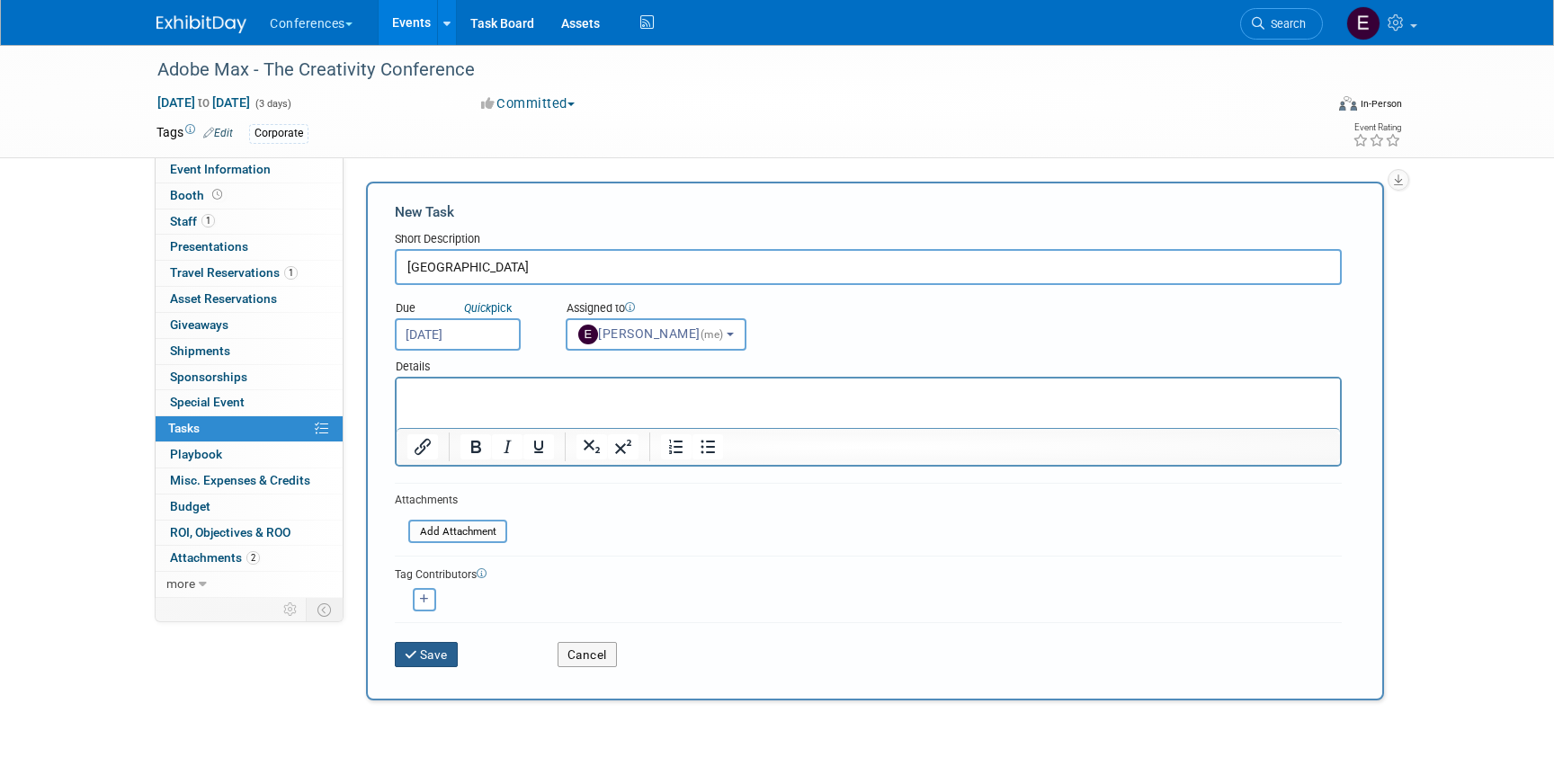
click at [425, 655] on button "Save" at bounding box center [426, 654] width 63 height 25
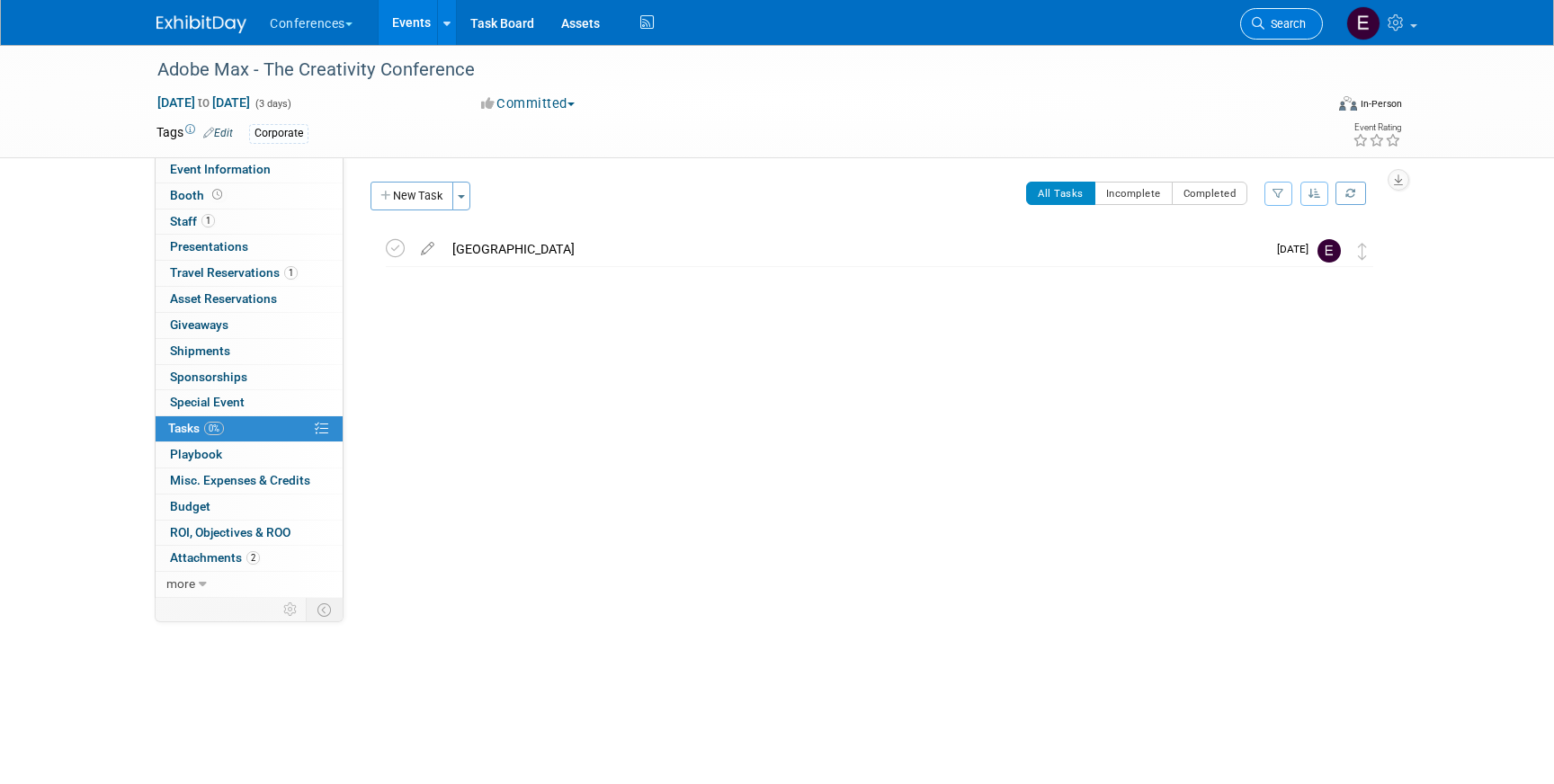
click at [1268, 24] on span "Search" at bounding box center [1285, 24] width 41 height 14
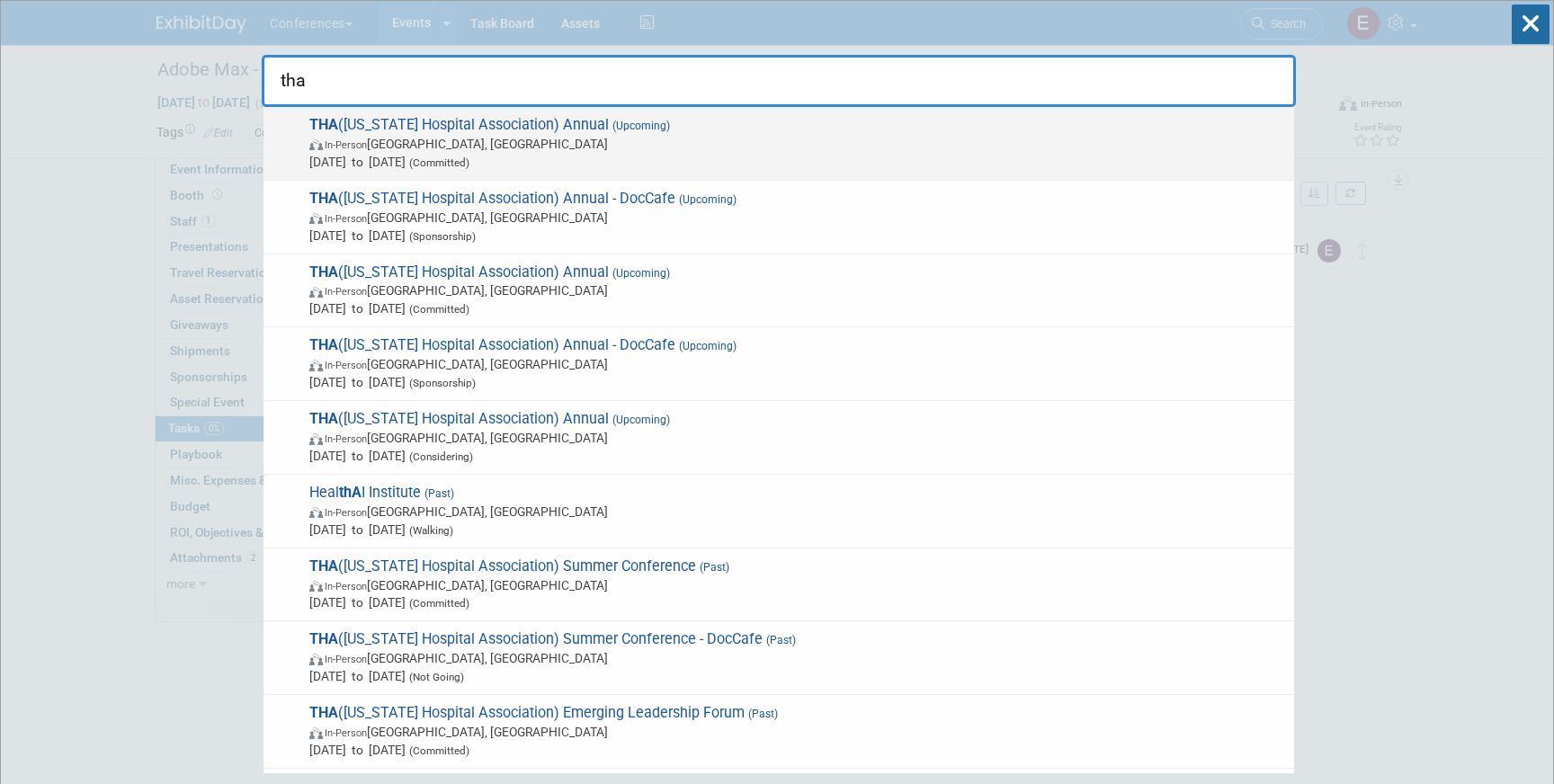
type input "tha"
click at [838, 149] on span "In-Person Nashville, TN" at bounding box center [797, 144] width 976 height 18
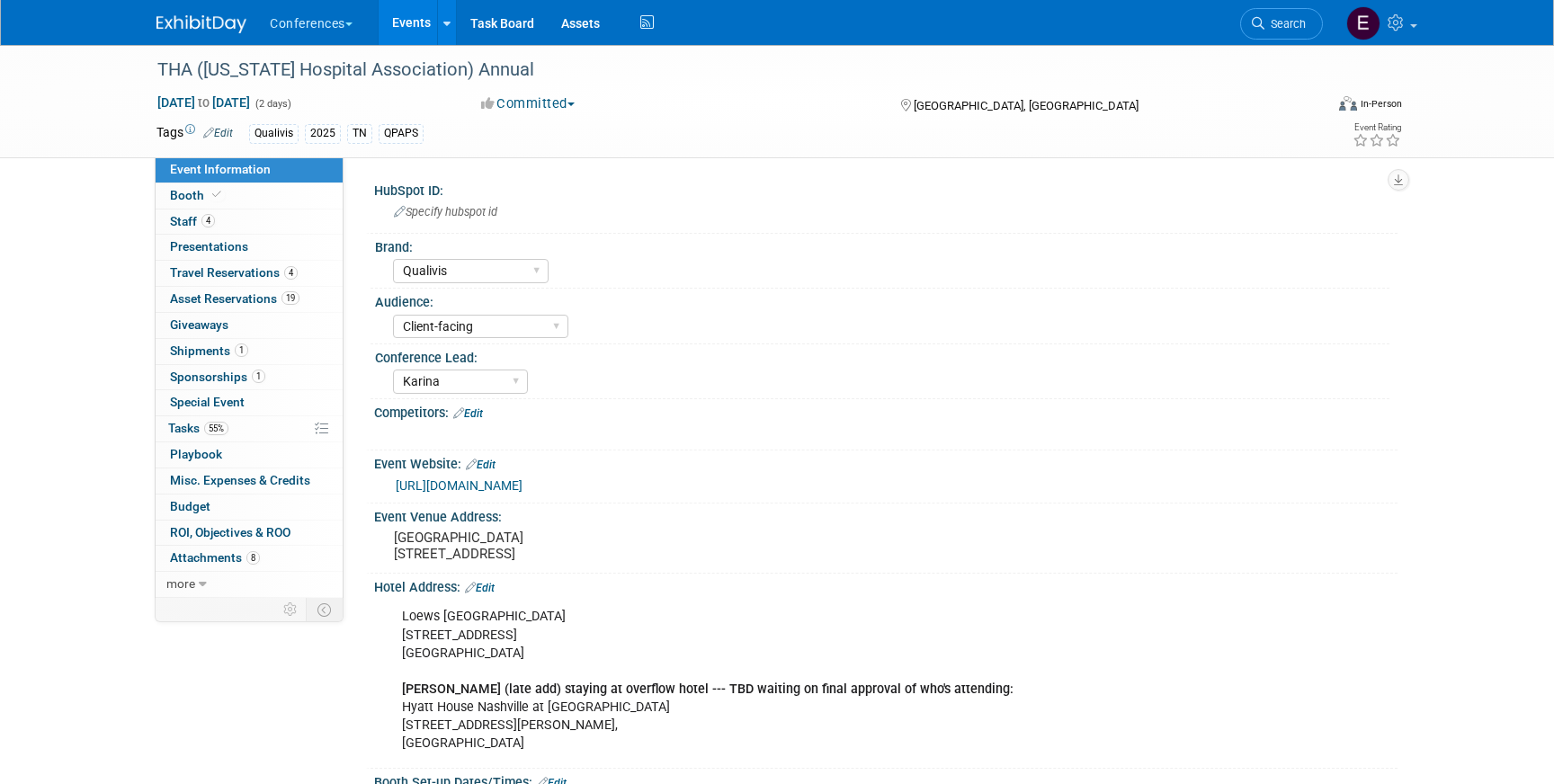
select select "Qualivis"
select select "Client-facing"
select select "Karina"
click at [232, 218] on link "4 Staff 4" at bounding box center [250, 221] width 187 height 25
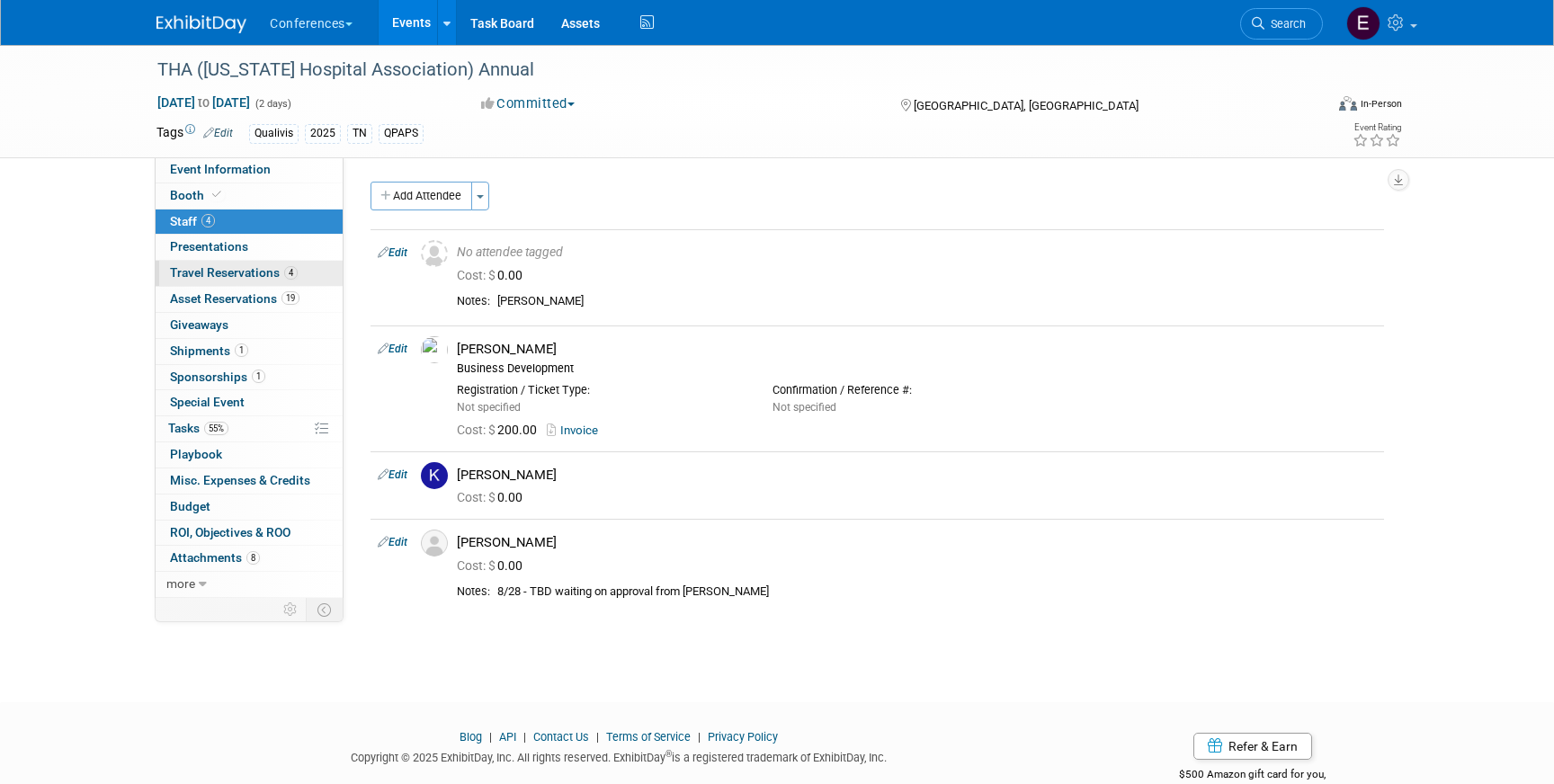
click at [243, 274] on span "Travel Reservations 4" at bounding box center [233, 272] width 128 height 15
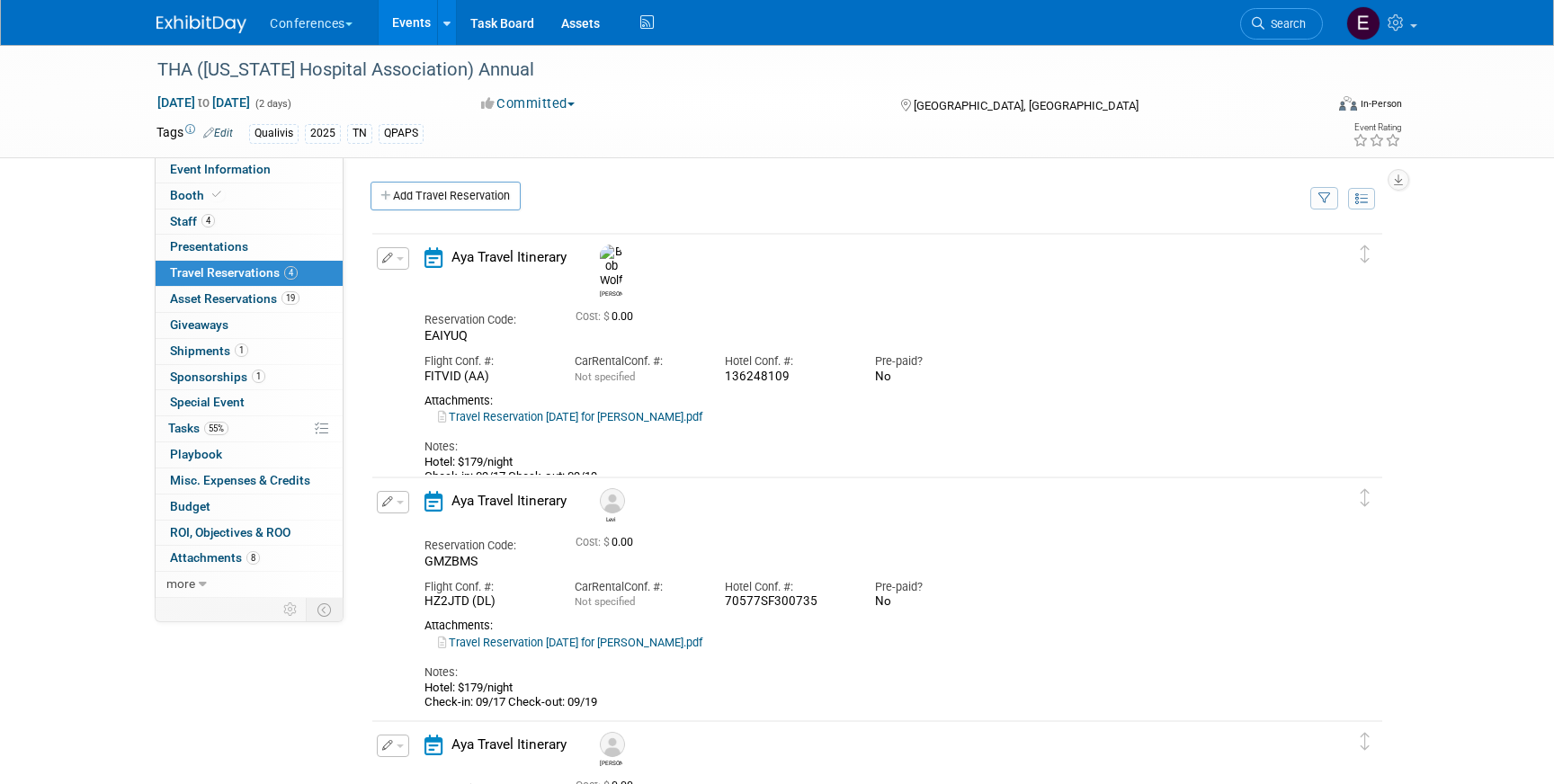
click at [384, 255] on icon "button" at bounding box center [388, 259] width 12 height 11
click at [410, 283] on button "Edit Reservation" at bounding box center [454, 290] width 152 height 26
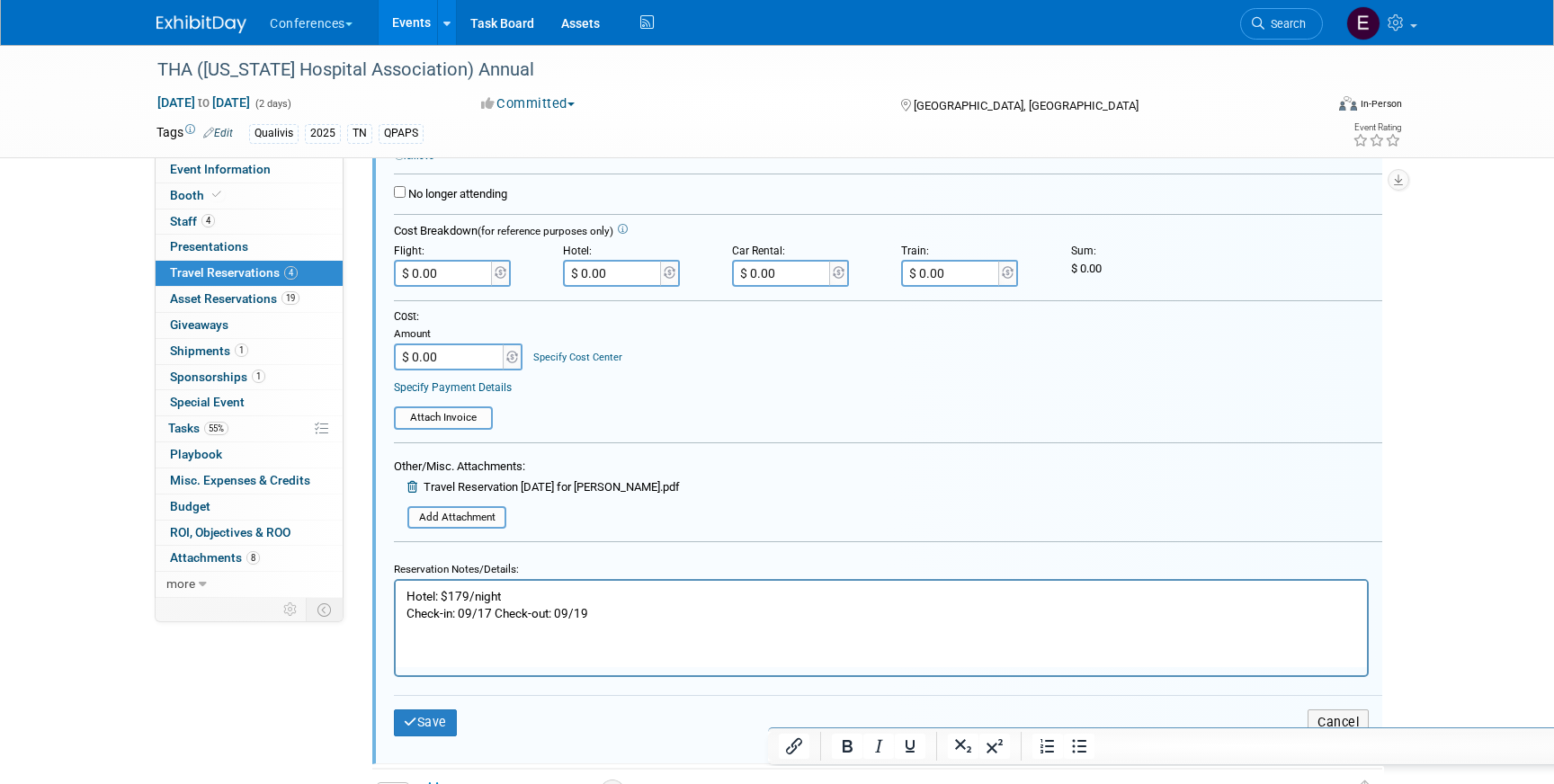
scroll to position [394, 0]
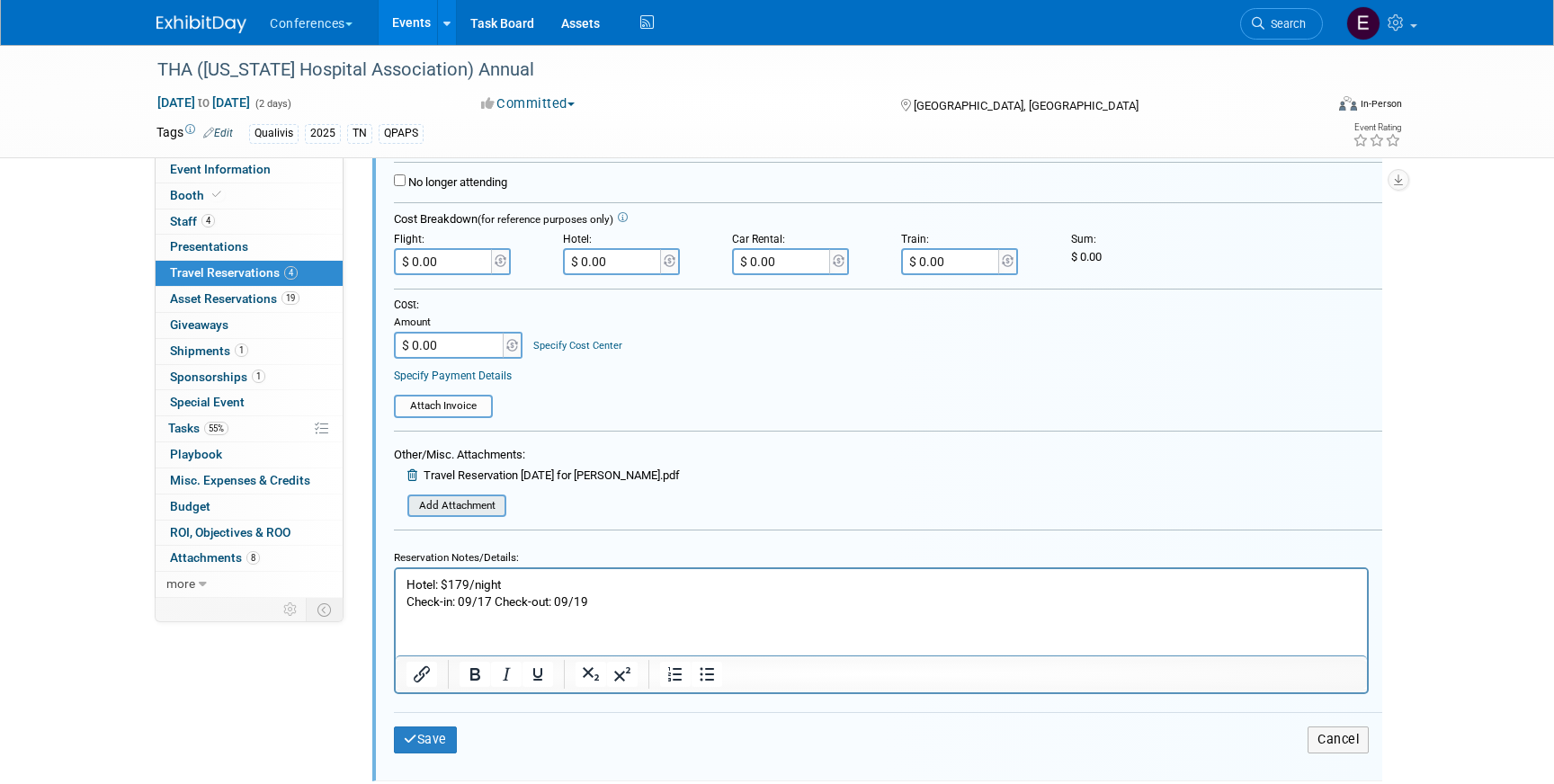
click at [450, 508] on input "file" at bounding box center [397, 506] width 214 height 20
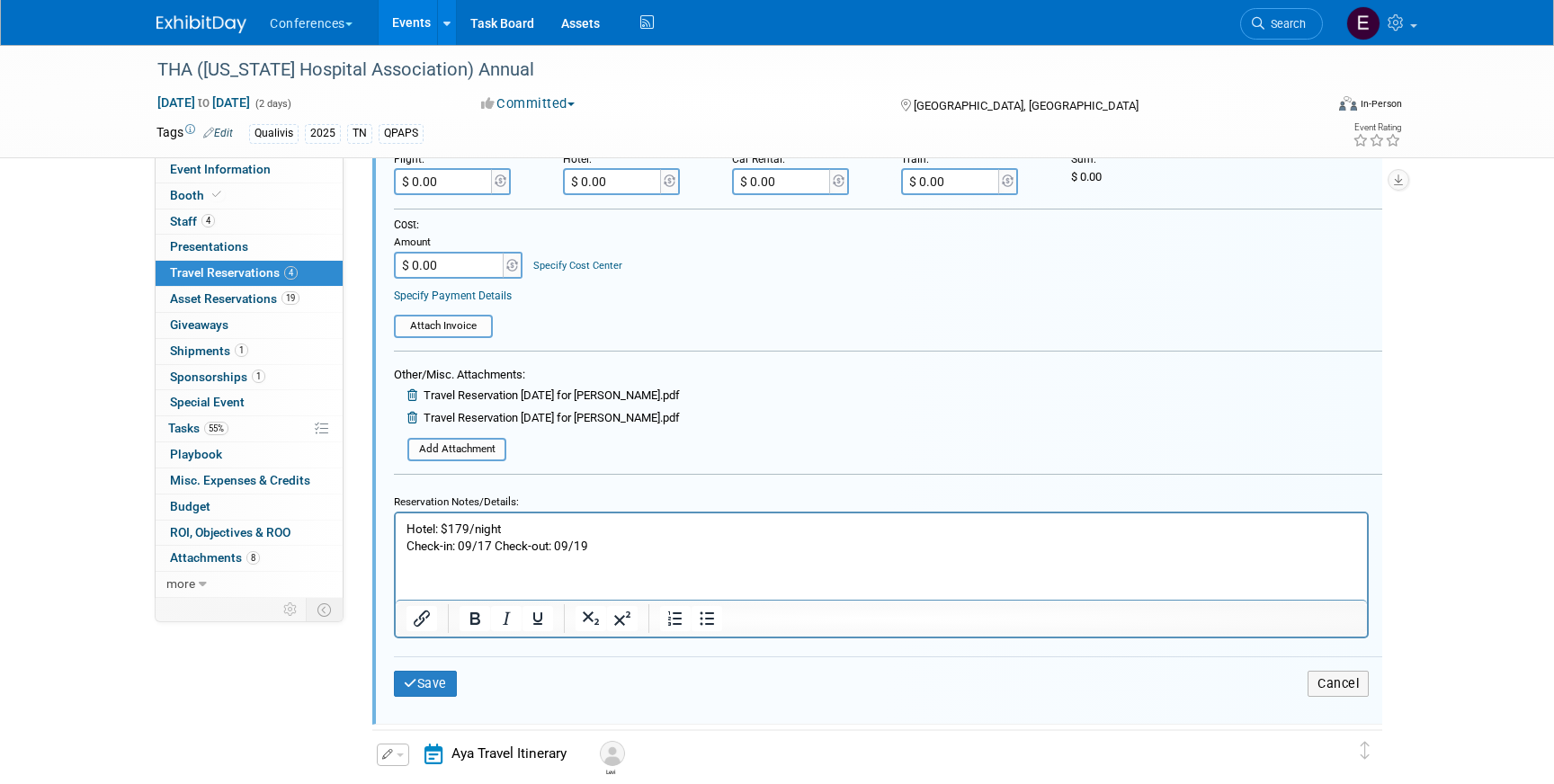
scroll to position [484, 0]
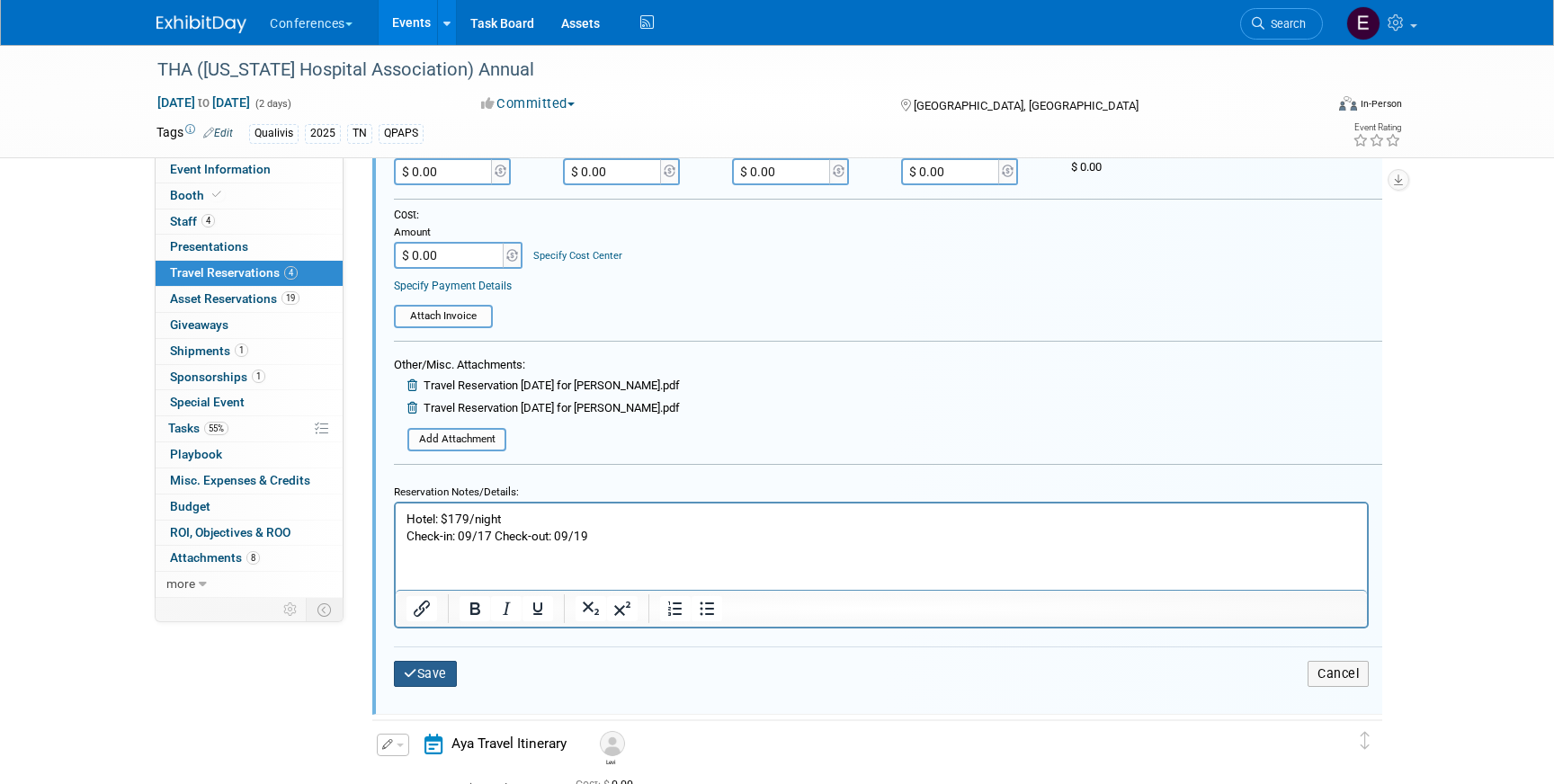
click at [436, 671] on button "Save" at bounding box center [425, 674] width 63 height 26
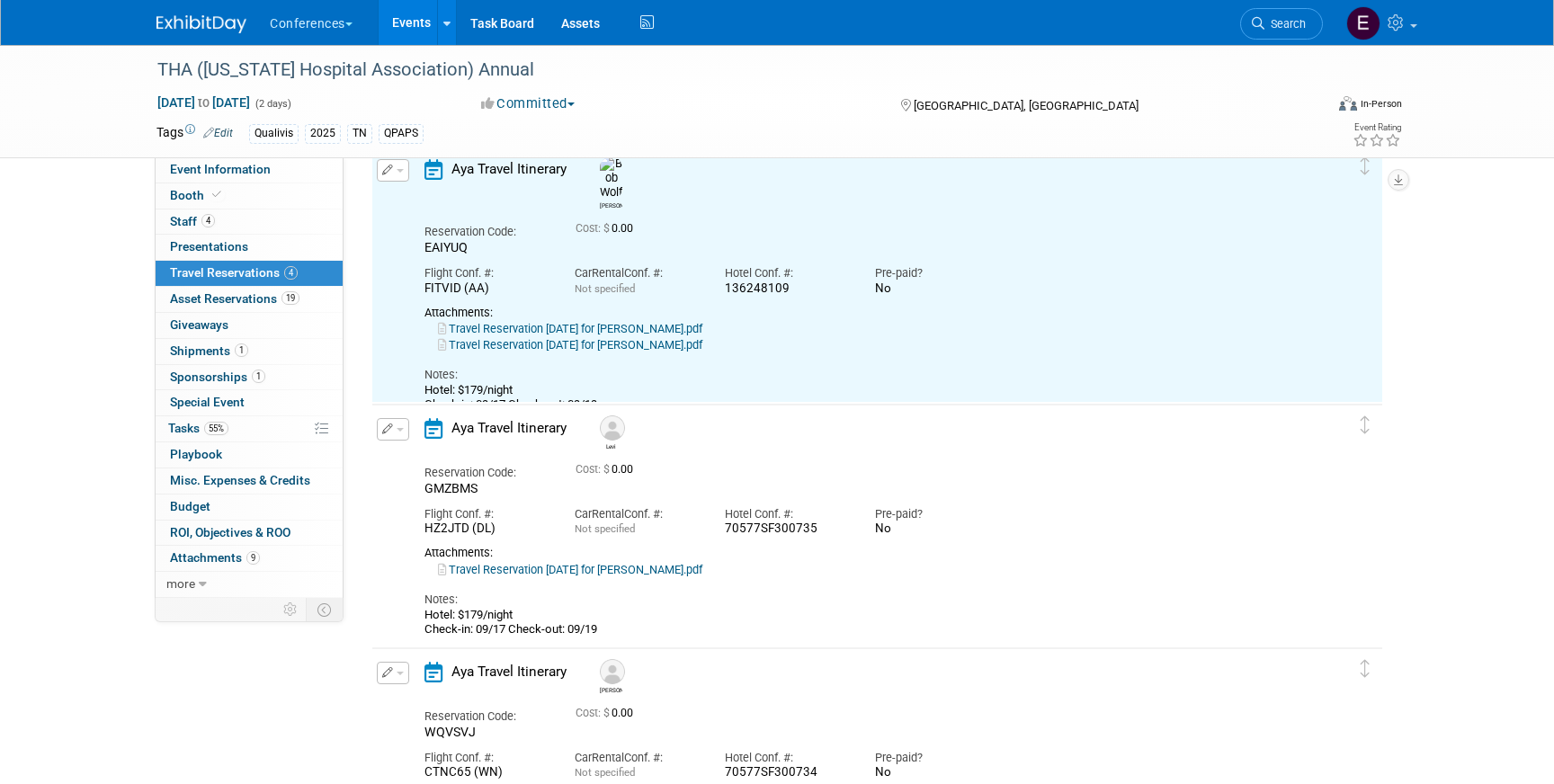
scroll to position [30, 0]
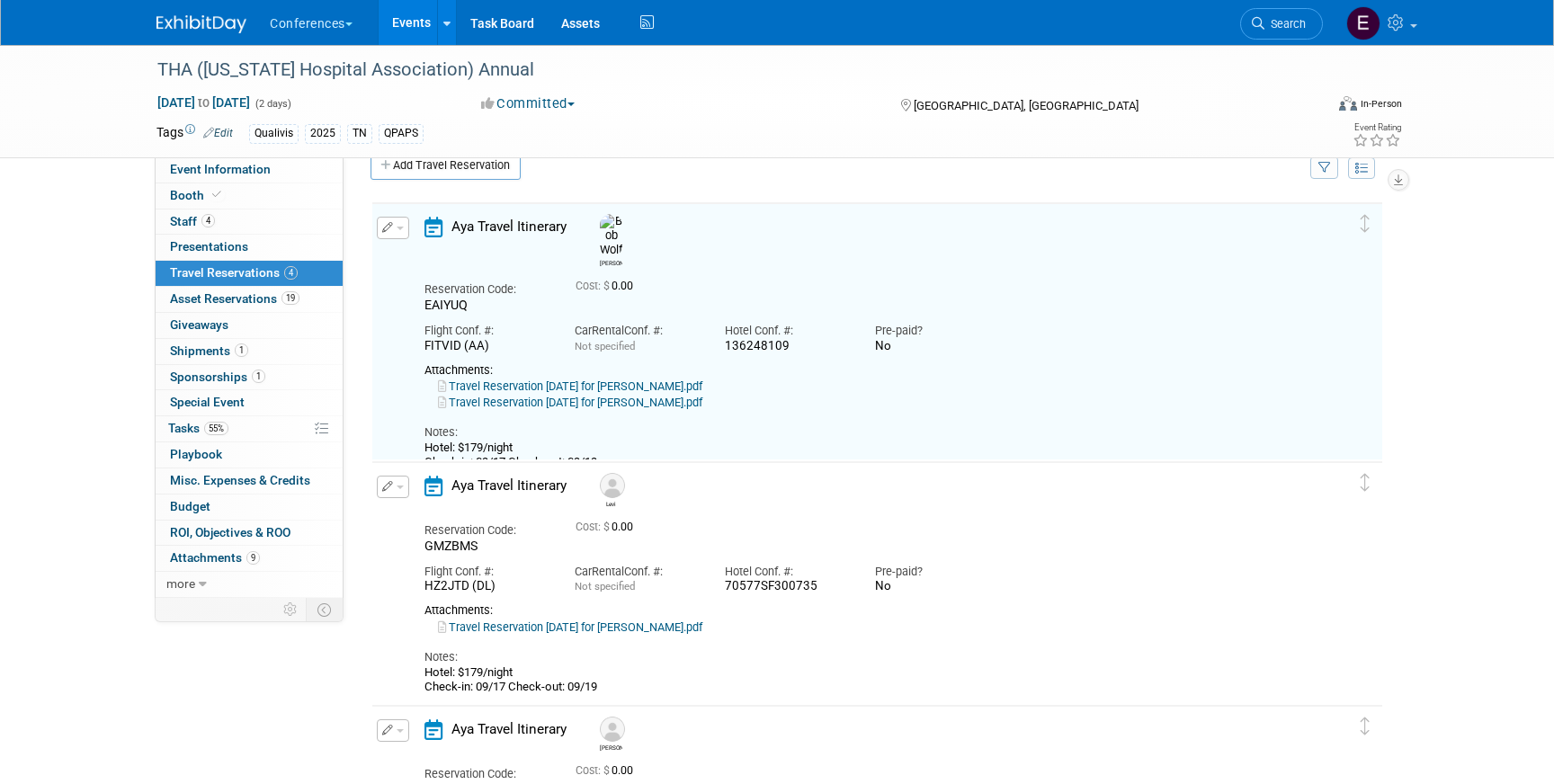
click at [692, 395] on link "Travel Reservation [DATE] for [PERSON_NAME].pdf" at bounding box center [570, 402] width 264 height 14
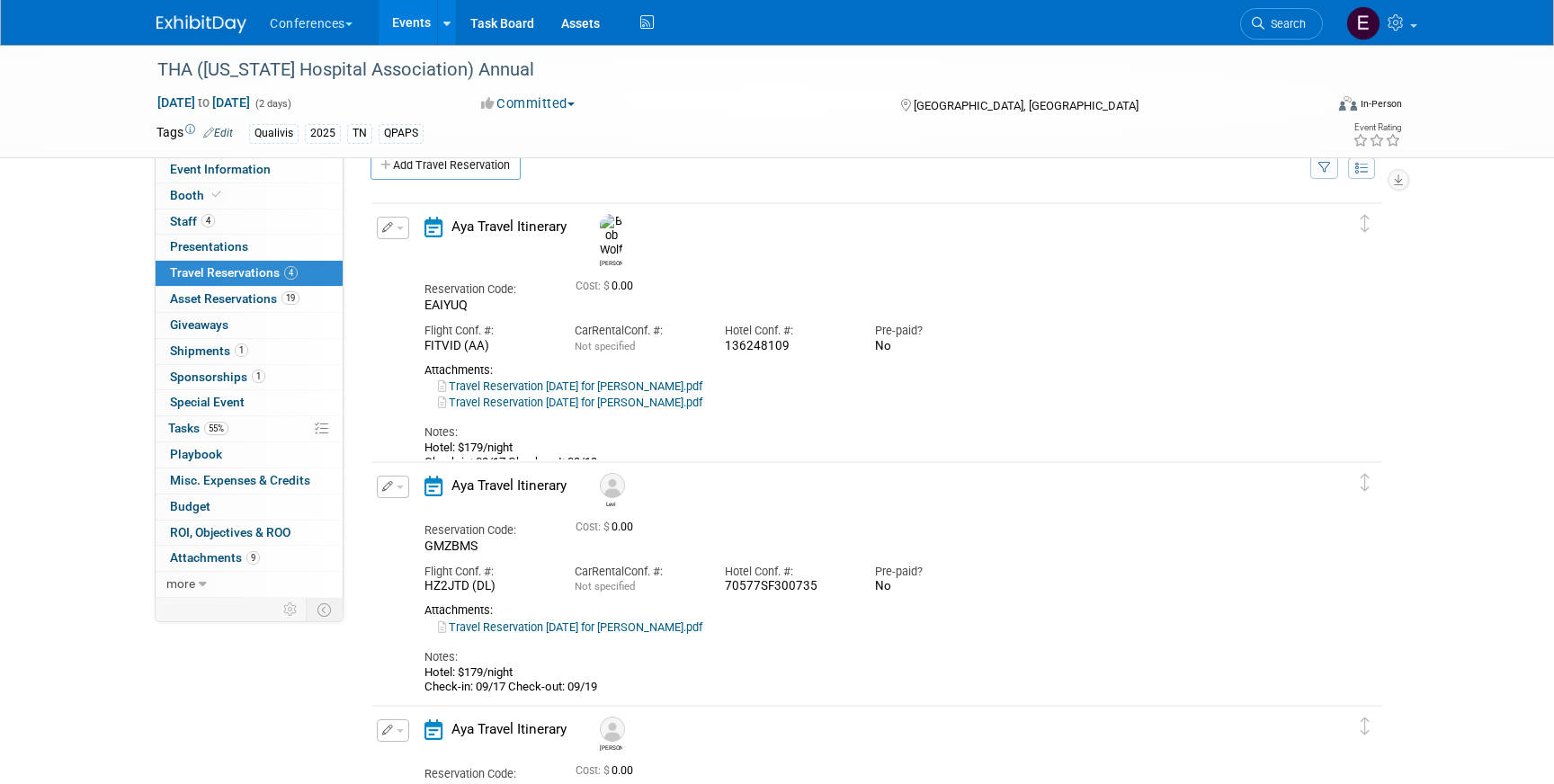
click at [577, 380] on link "Travel Reservation [DATE] for [PERSON_NAME].pdf" at bounding box center [570, 386] width 264 height 14
click at [556, 395] on link "Travel Reservation [DATE] for [PERSON_NAME].pdf" at bounding box center [570, 402] width 264 height 14
click at [396, 231] on button "button" at bounding box center [393, 227] width 32 height 23
click at [417, 258] on button "Edit Reservation" at bounding box center [454, 259] width 152 height 26
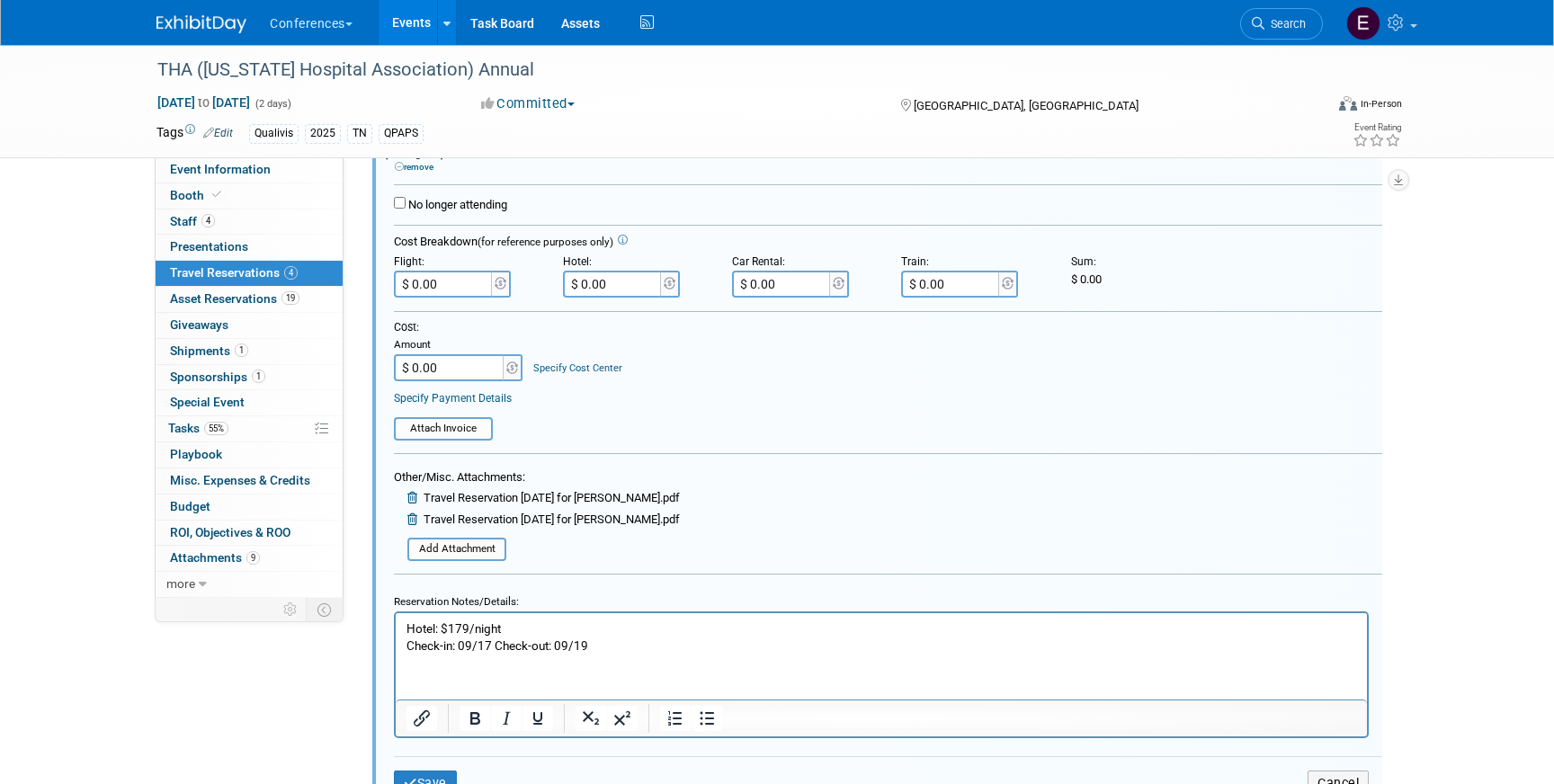
scroll to position [374, 0]
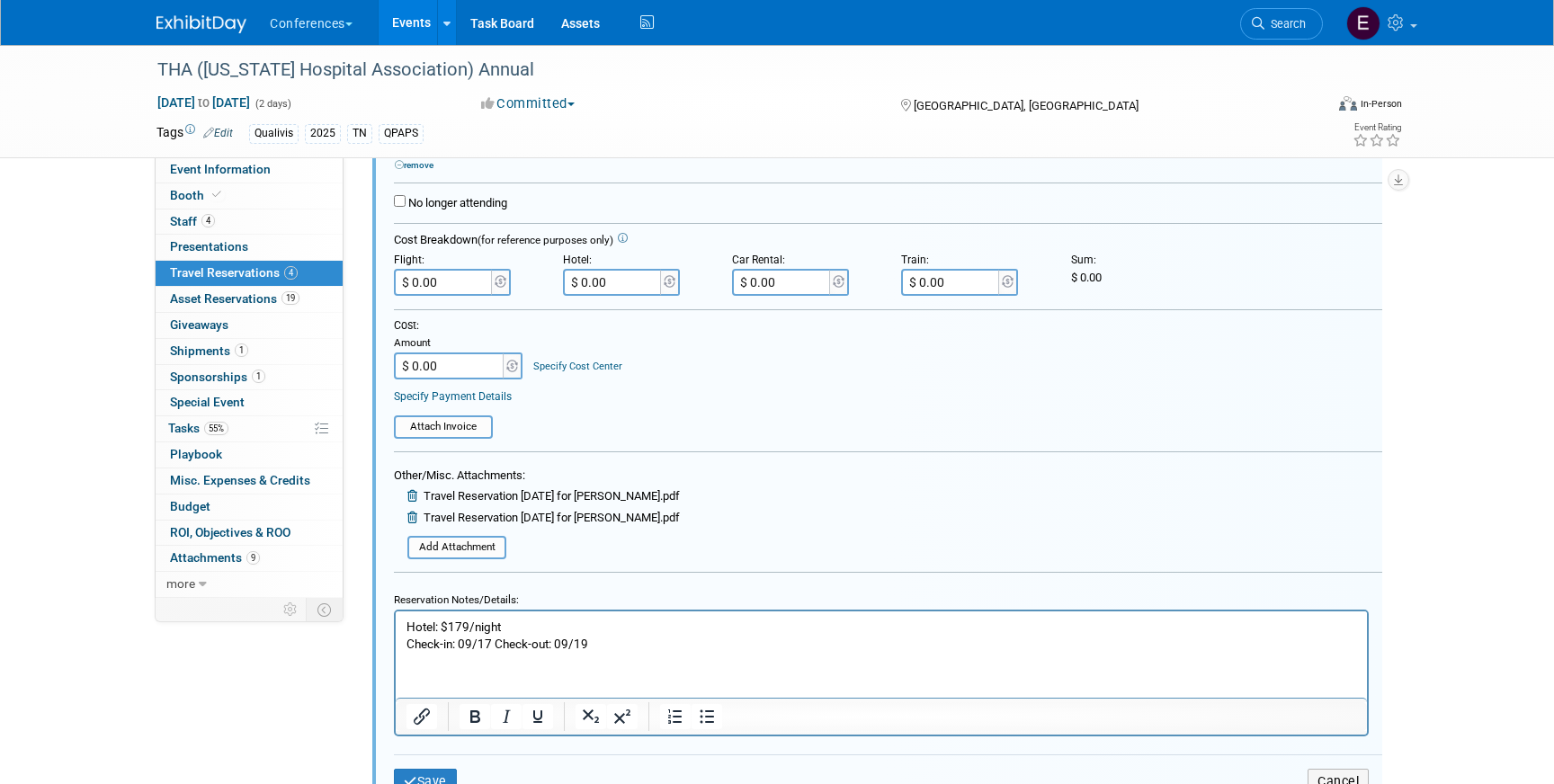
click at [605, 644] on p "Hotel: $179/night Check-in: 09/17 Check-out: 09/19" at bounding box center [882, 635] width 950 height 34
click at [414, 778] on icon "submit" at bounding box center [410, 781] width 14 height 13
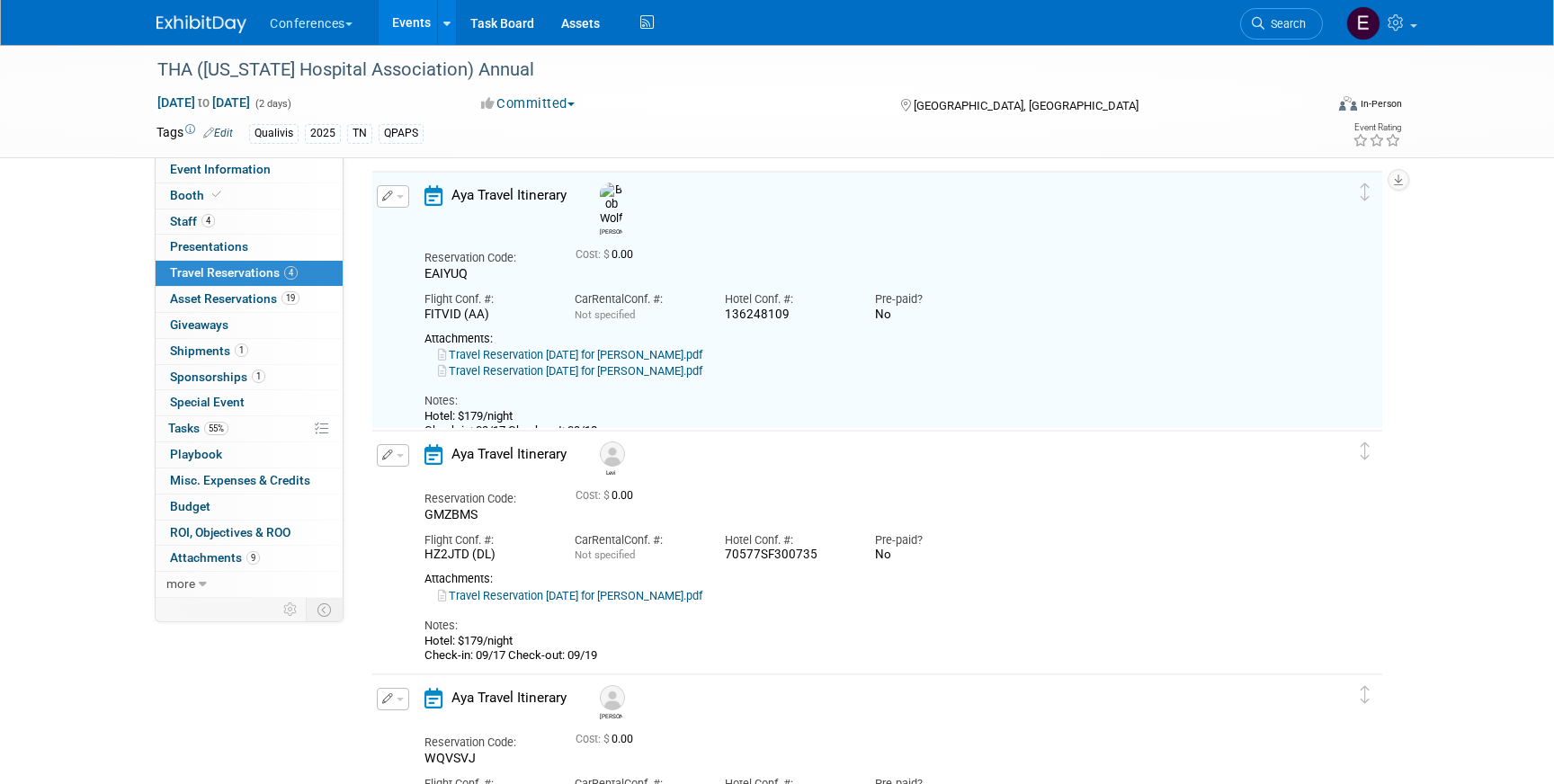
scroll to position [30, 0]
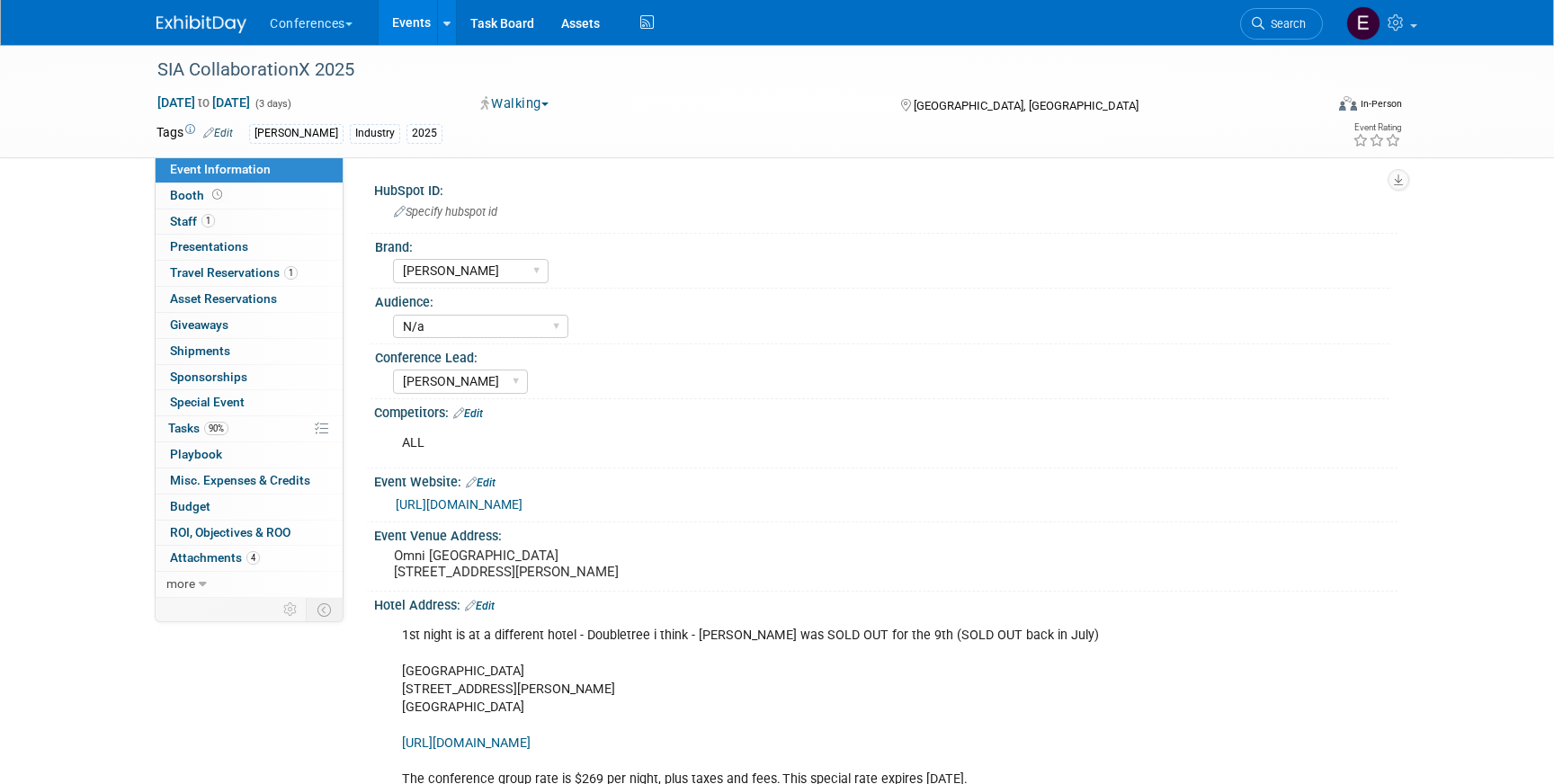
select select "[PERSON_NAME]"
select select "N/a"
select select "[PERSON_NAME]"
click at [264, 270] on span "Travel Reservations 1" at bounding box center [233, 272] width 128 height 15
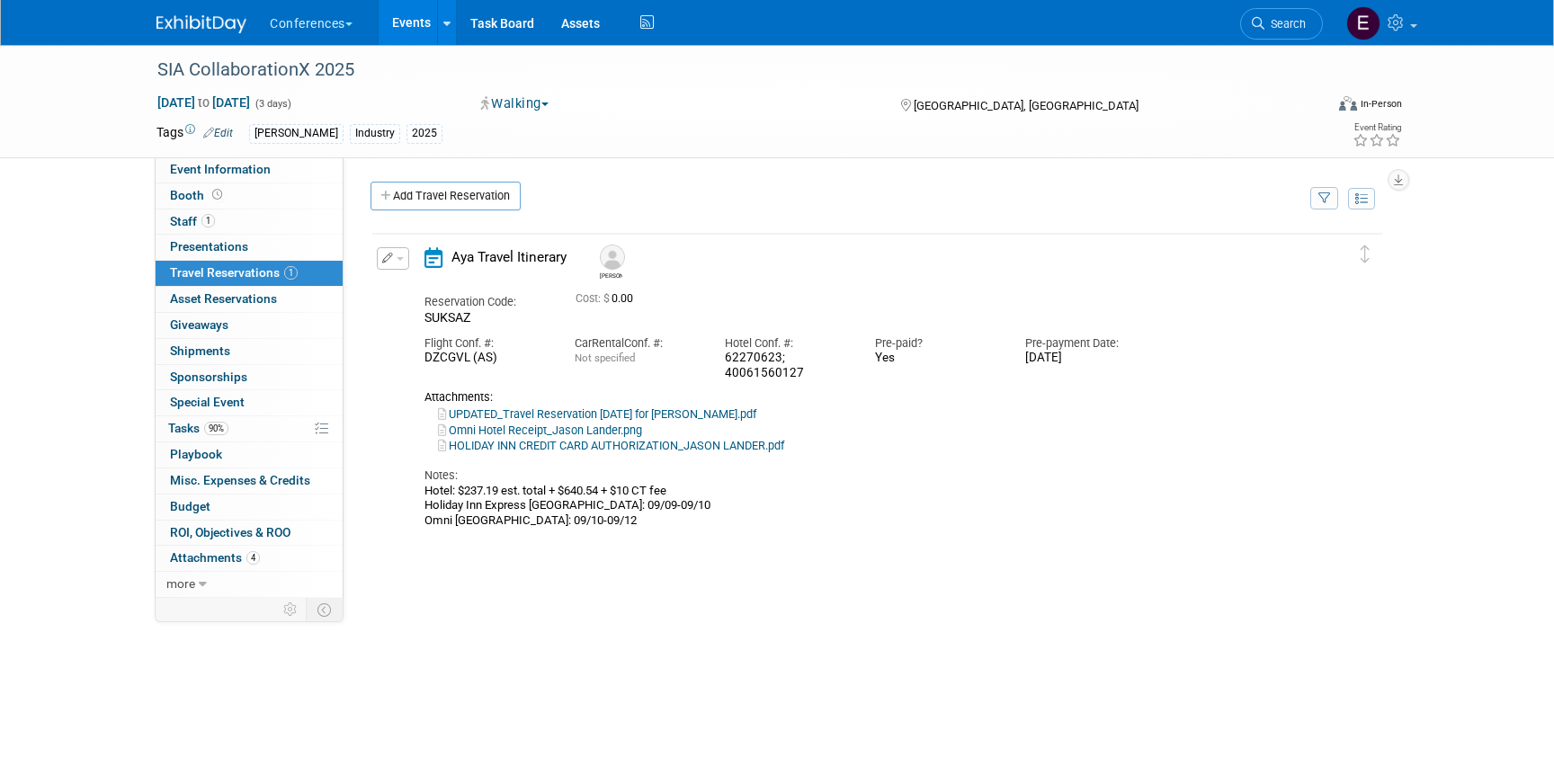
click at [385, 251] on button "button" at bounding box center [393, 259] width 32 height 23
click at [414, 288] on button "Edit Reservation" at bounding box center [454, 290] width 152 height 26
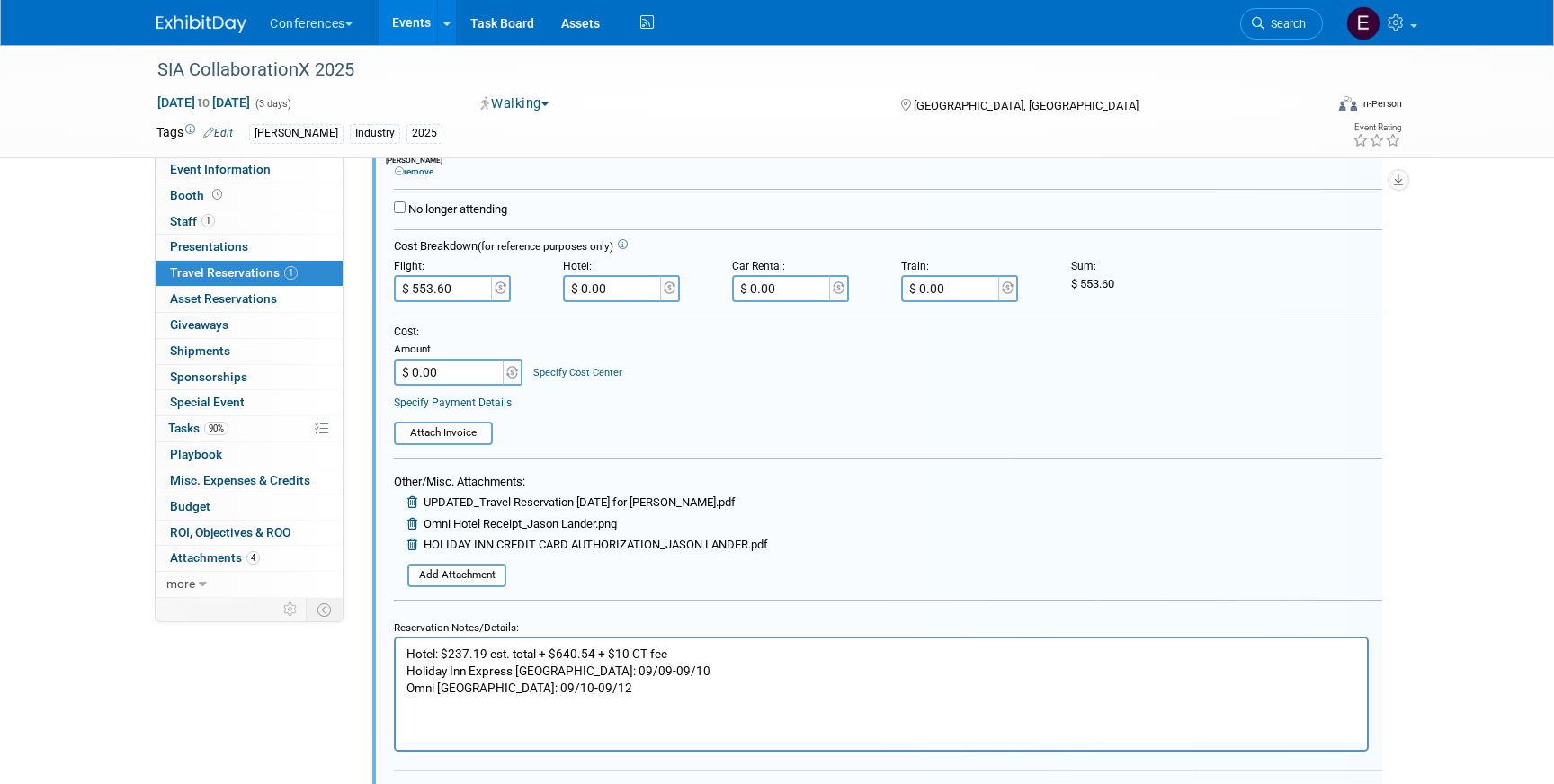
scroll to position [376, 0]
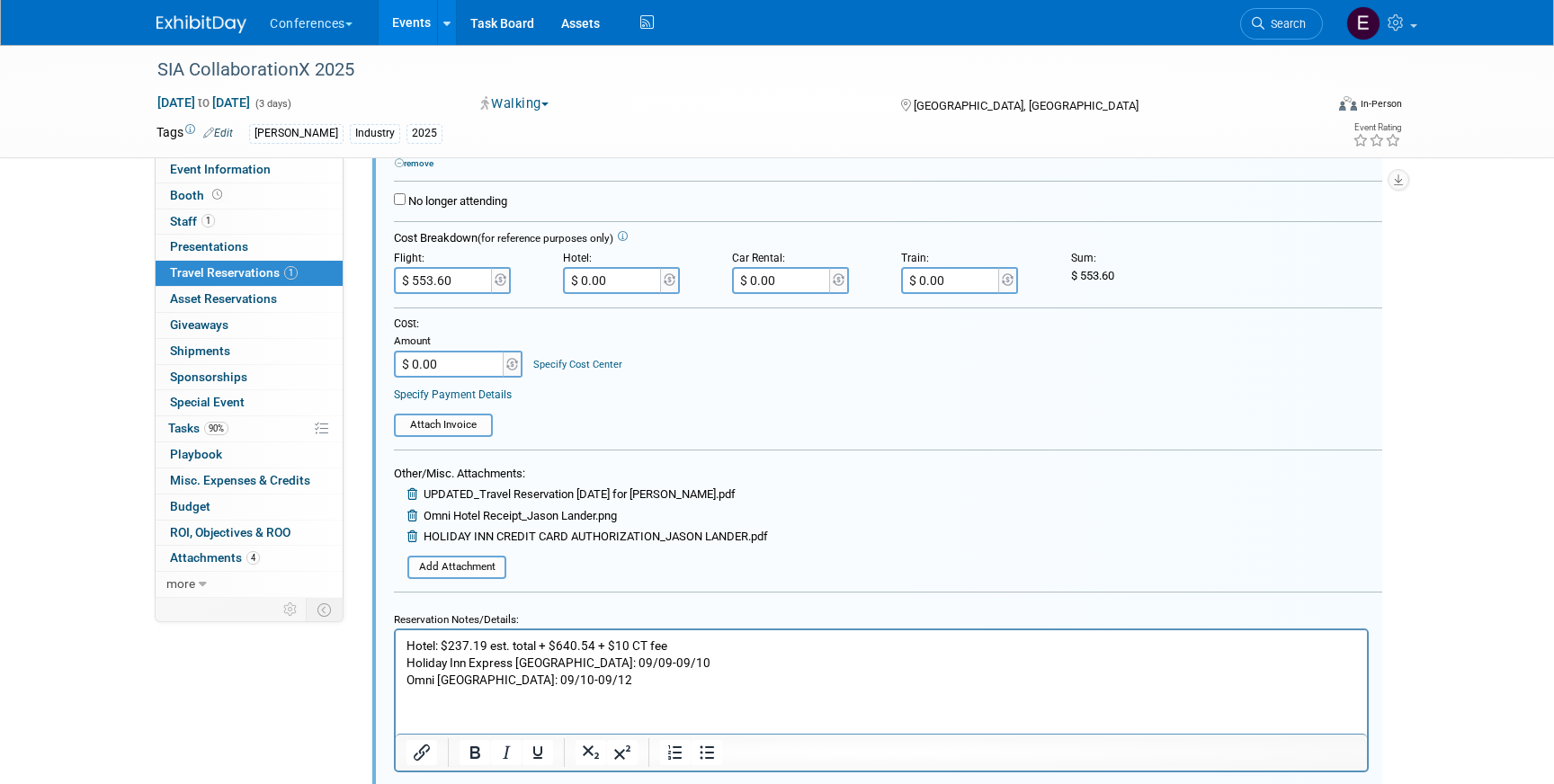
click at [608, 685] on p "Hotel: $237.19 est. total + $640.54 + $10 CT fee Holiday Inn Express [GEOGRAPHI…" at bounding box center [882, 663] width 950 height 51
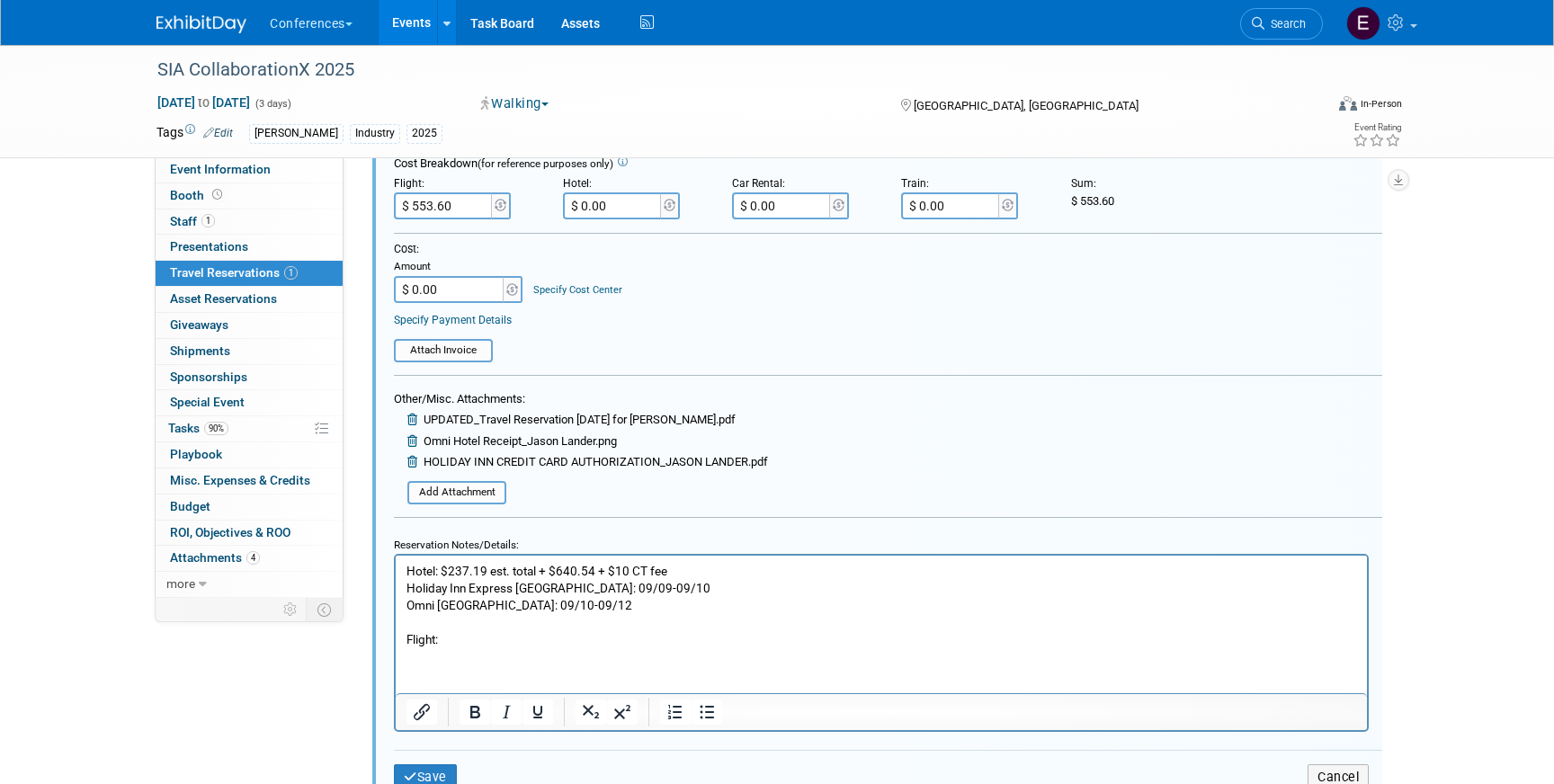
scroll to position [474, 0]
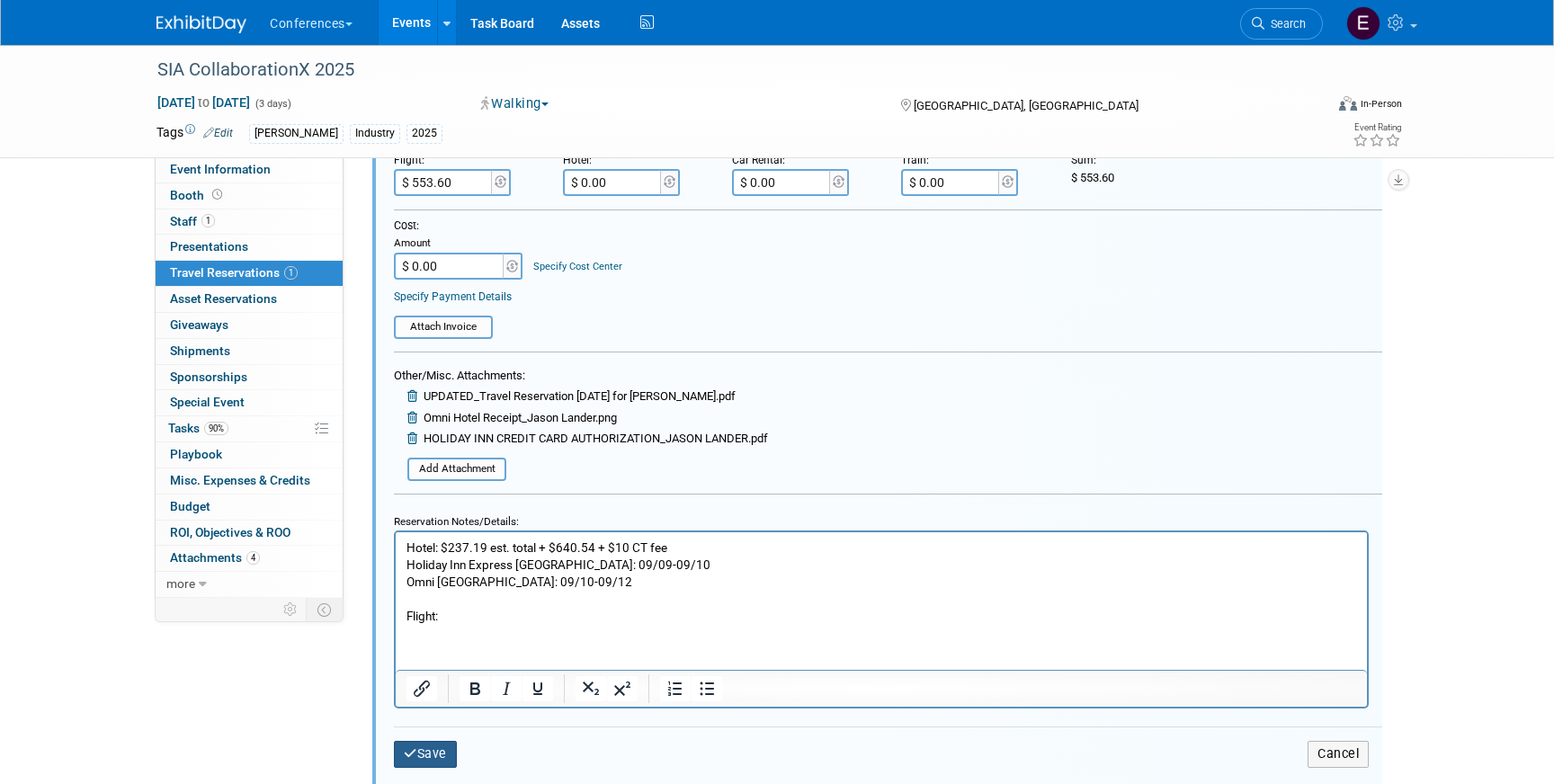
click at [432, 756] on button "Save" at bounding box center [425, 754] width 63 height 26
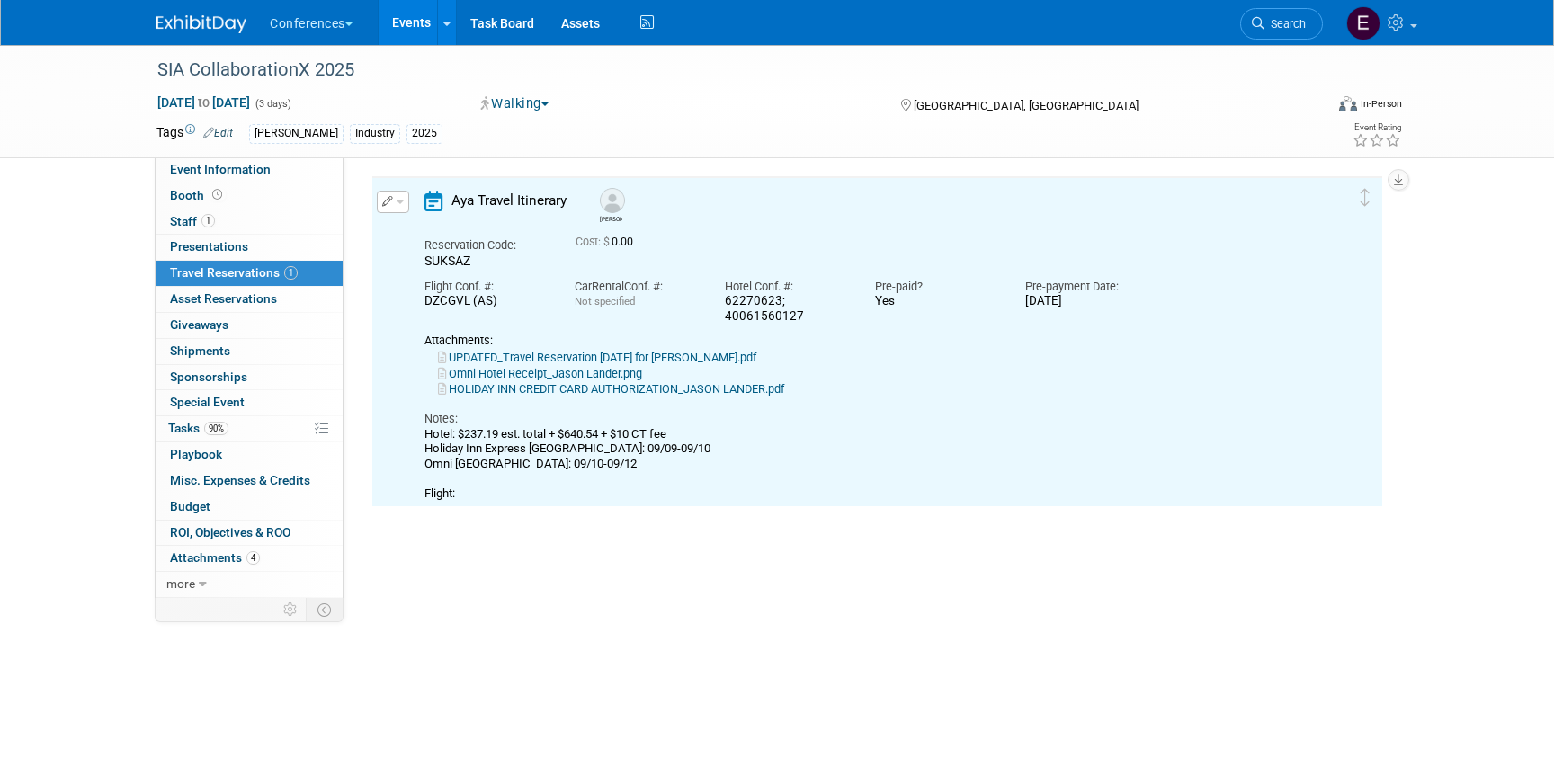
scroll to position [0, 0]
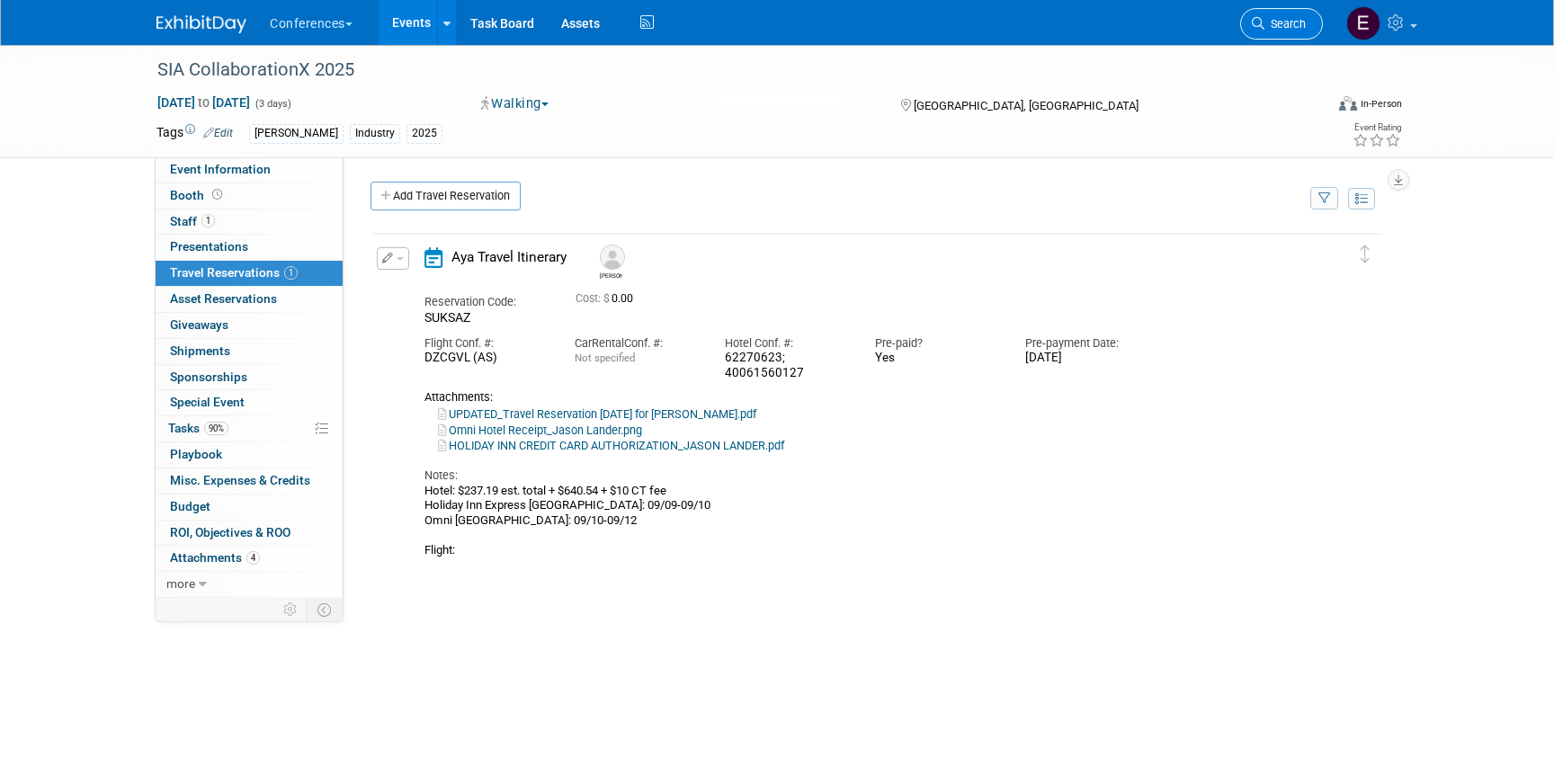
click at [1270, 16] on link "Search" at bounding box center [1282, 24] width 83 height 31
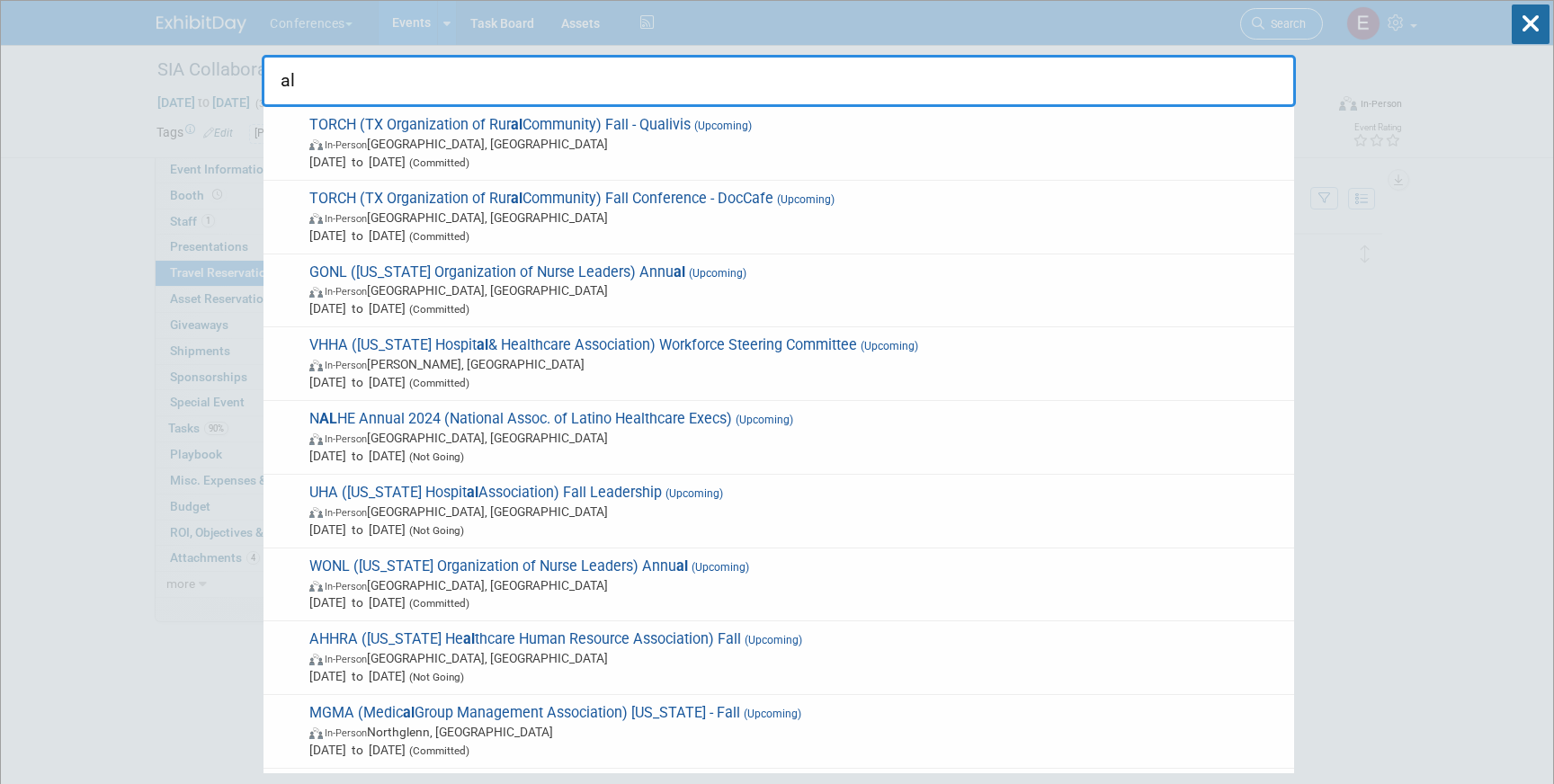
type input "a"
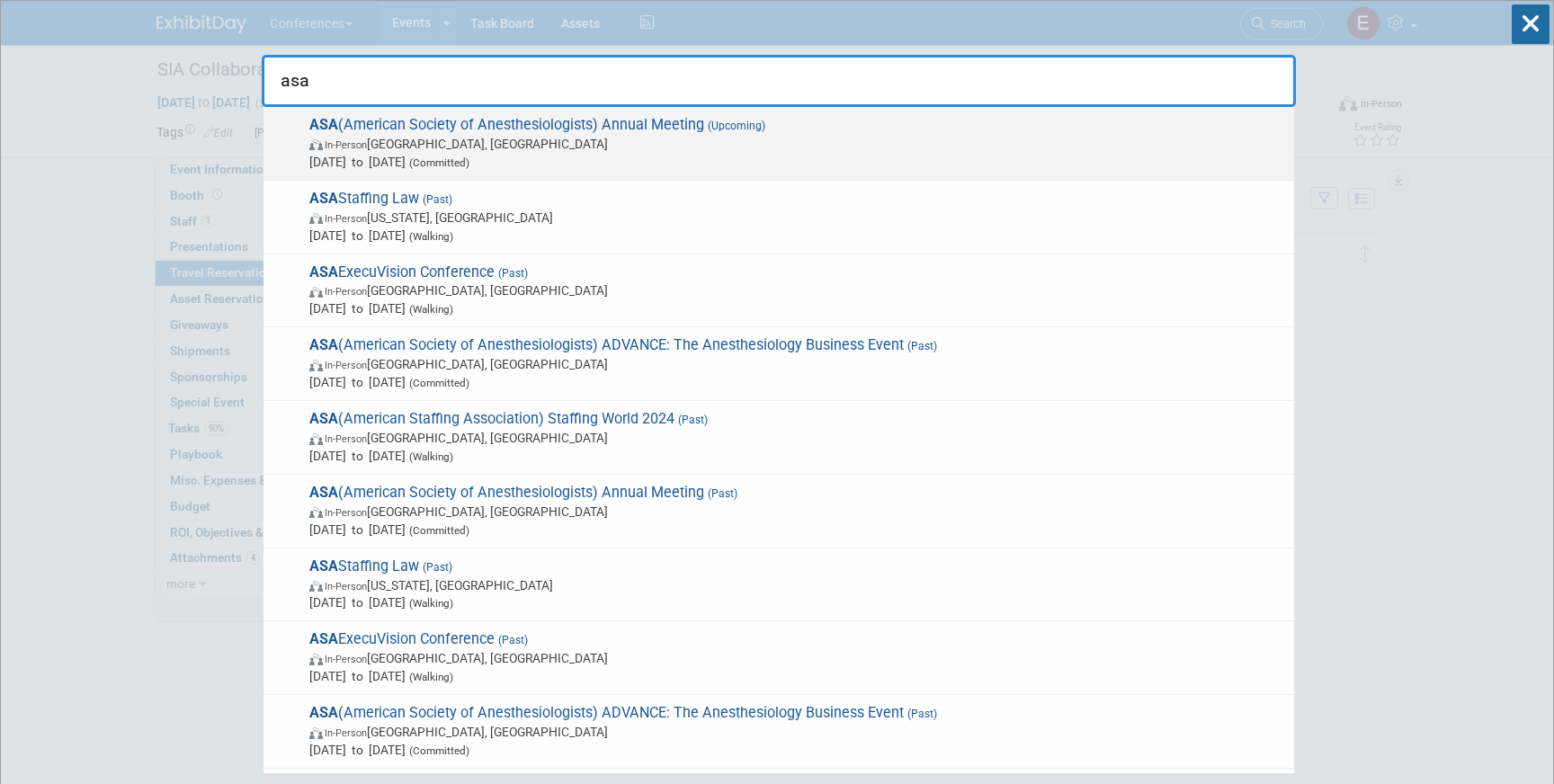
type input "asa"
click at [480, 123] on span "ASA (American Society of Anesthesiologists) Annual Meeting (Upcoming) In-Person…" at bounding box center [794, 143] width 982 height 55
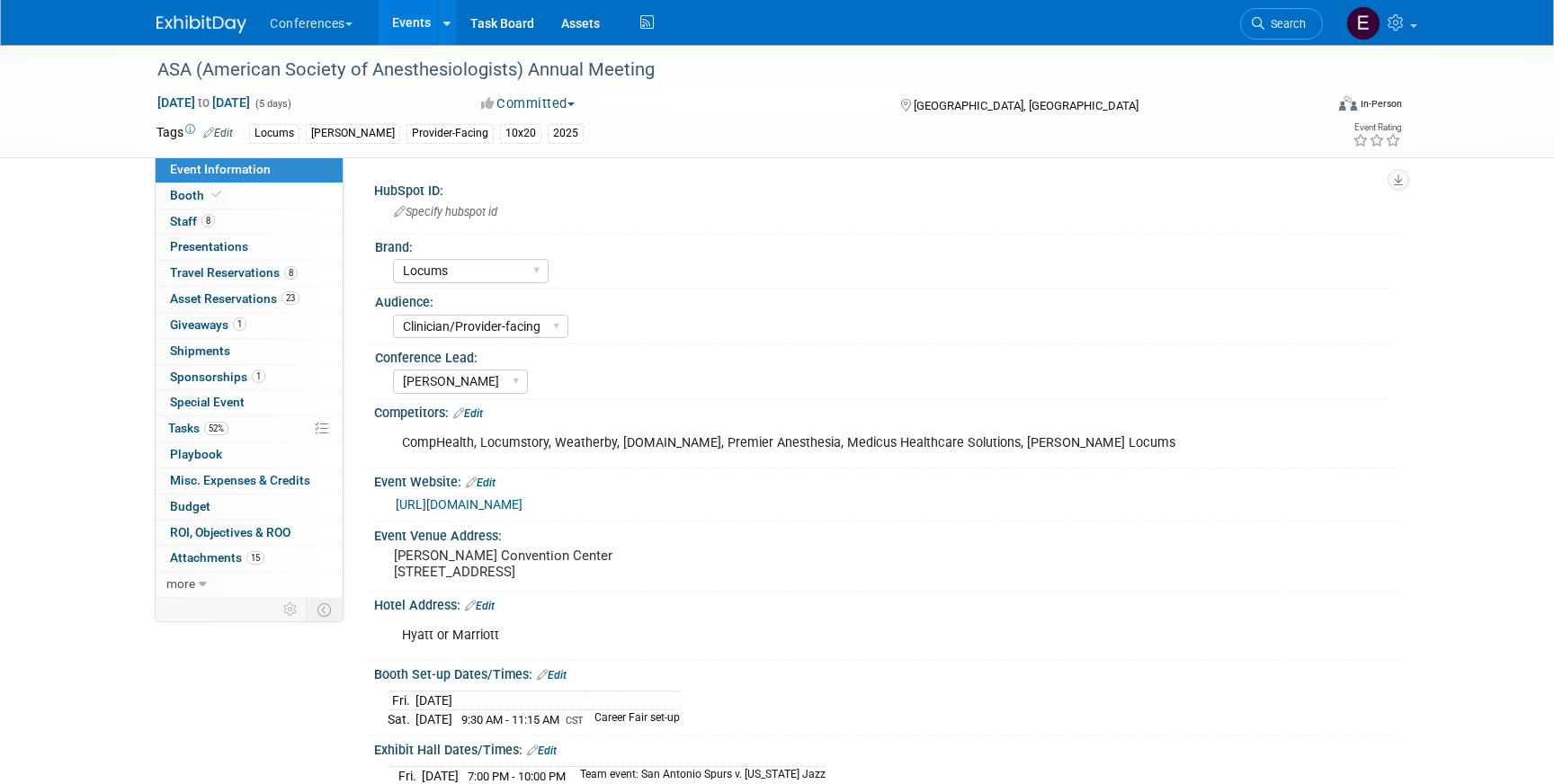
select select "Locums"
select select "Clinician/Provider-facing"
select select "[PERSON_NAME]"
click at [210, 269] on span "Travel Reservations 8" at bounding box center [233, 272] width 128 height 15
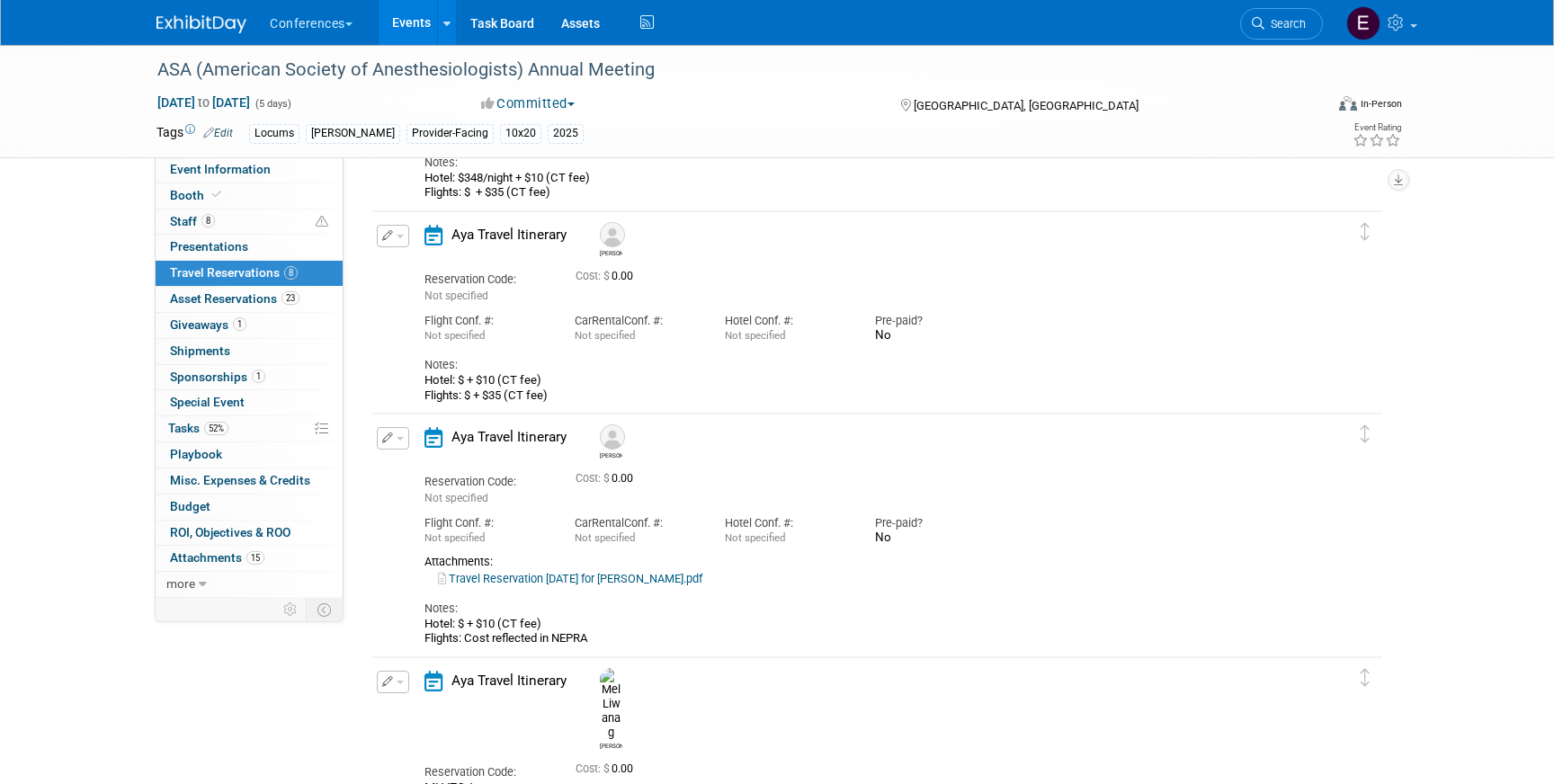
scroll to position [1263, 0]
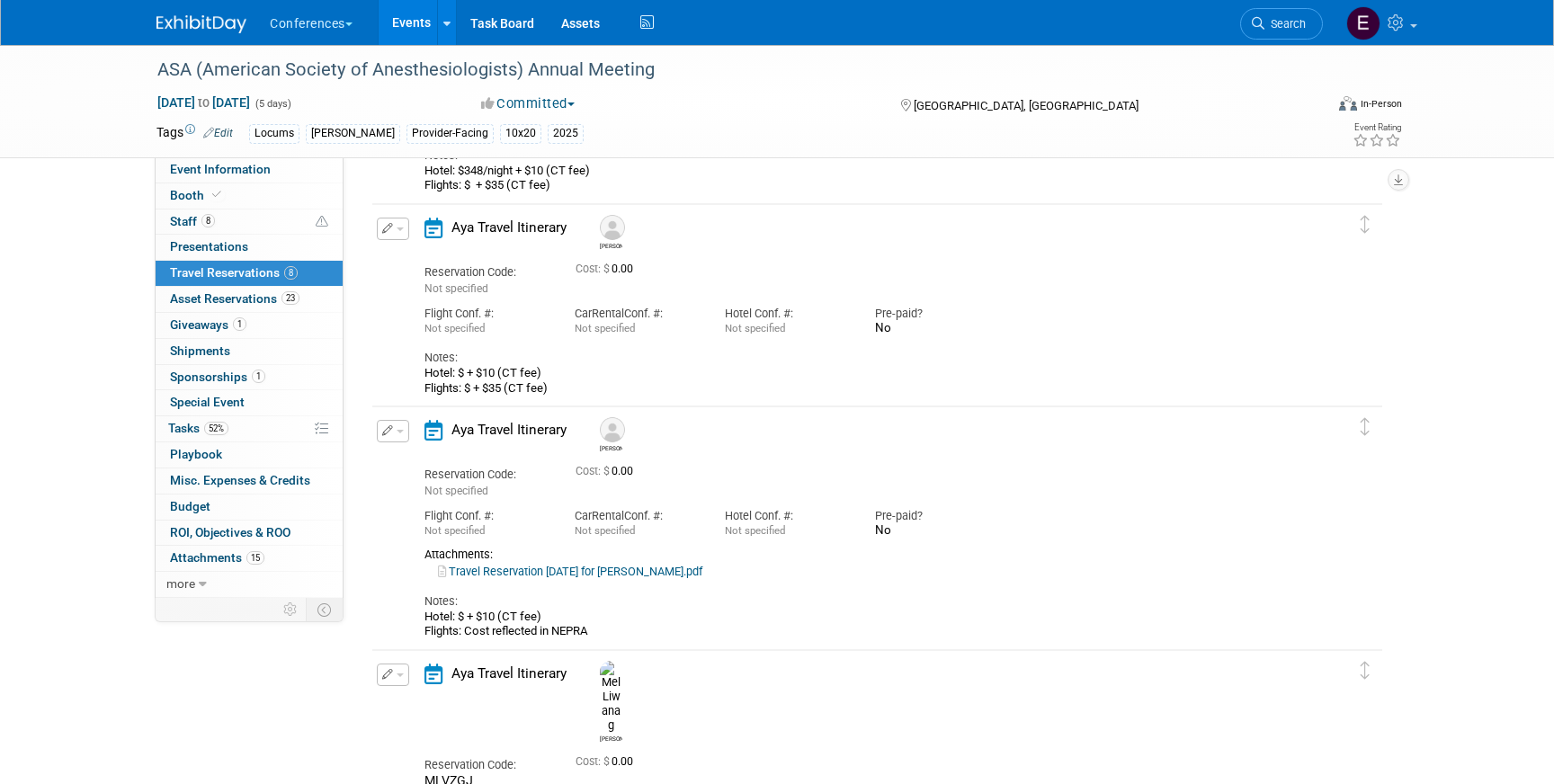
click at [396, 227] on span "button" at bounding box center [400, 229] width 7 height 4
click at [402, 253] on icon "button" at bounding box center [397, 259] width 15 height 13
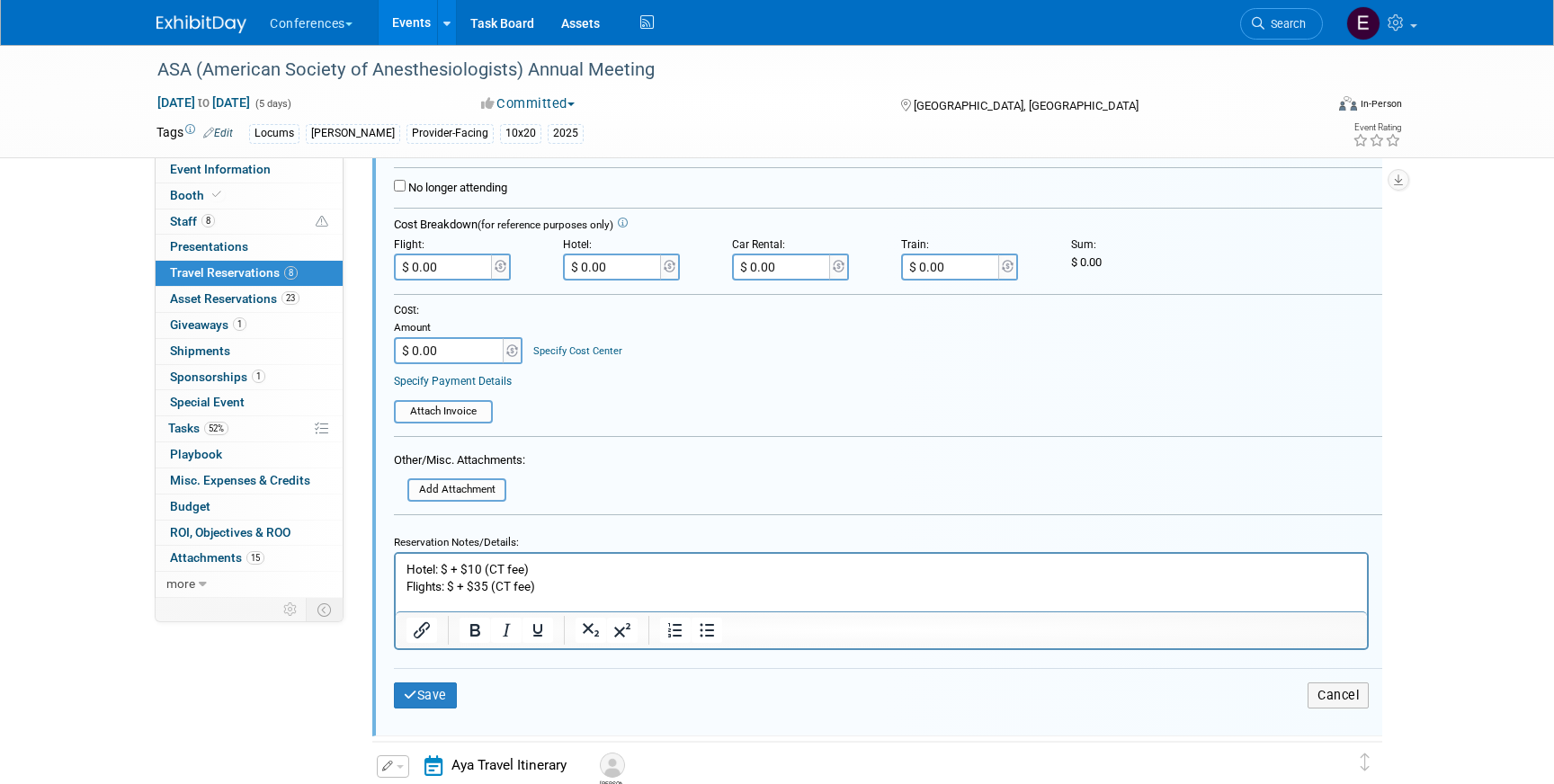
scroll to position [1675, 0]
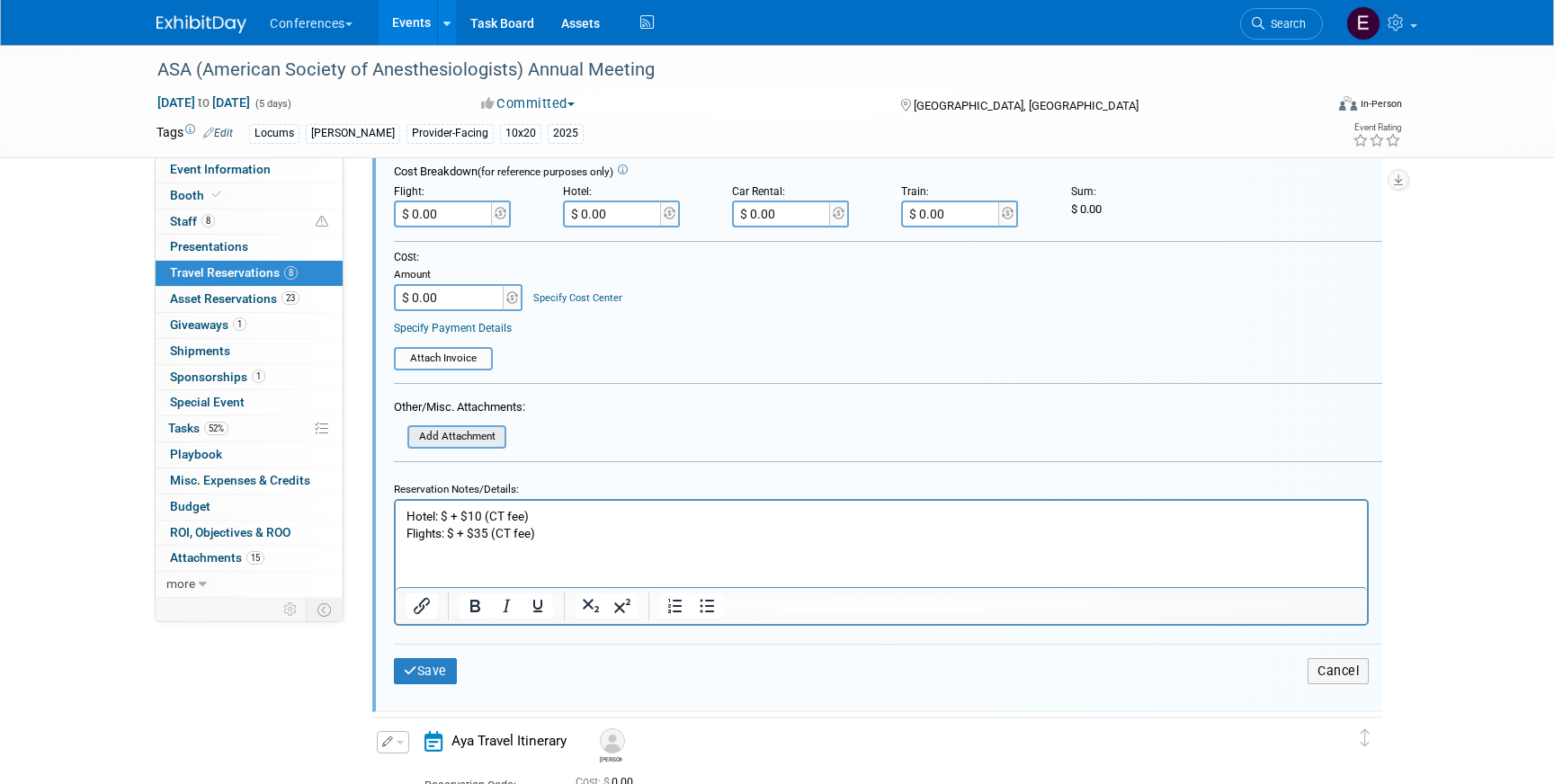
click at [466, 431] on input "file" at bounding box center [397, 437] width 214 height 20
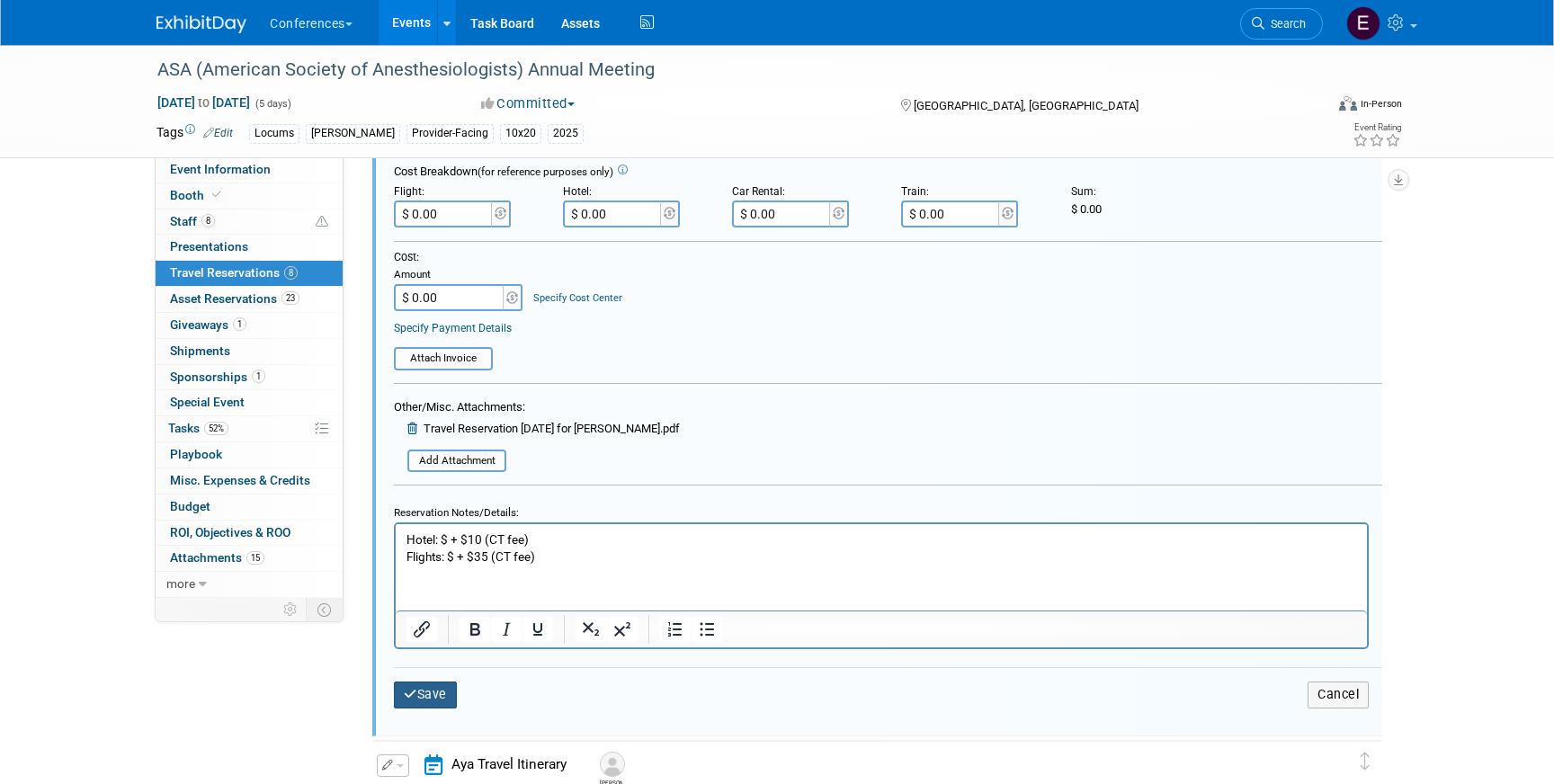
click at [423, 696] on button "Save" at bounding box center [425, 694] width 63 height 26
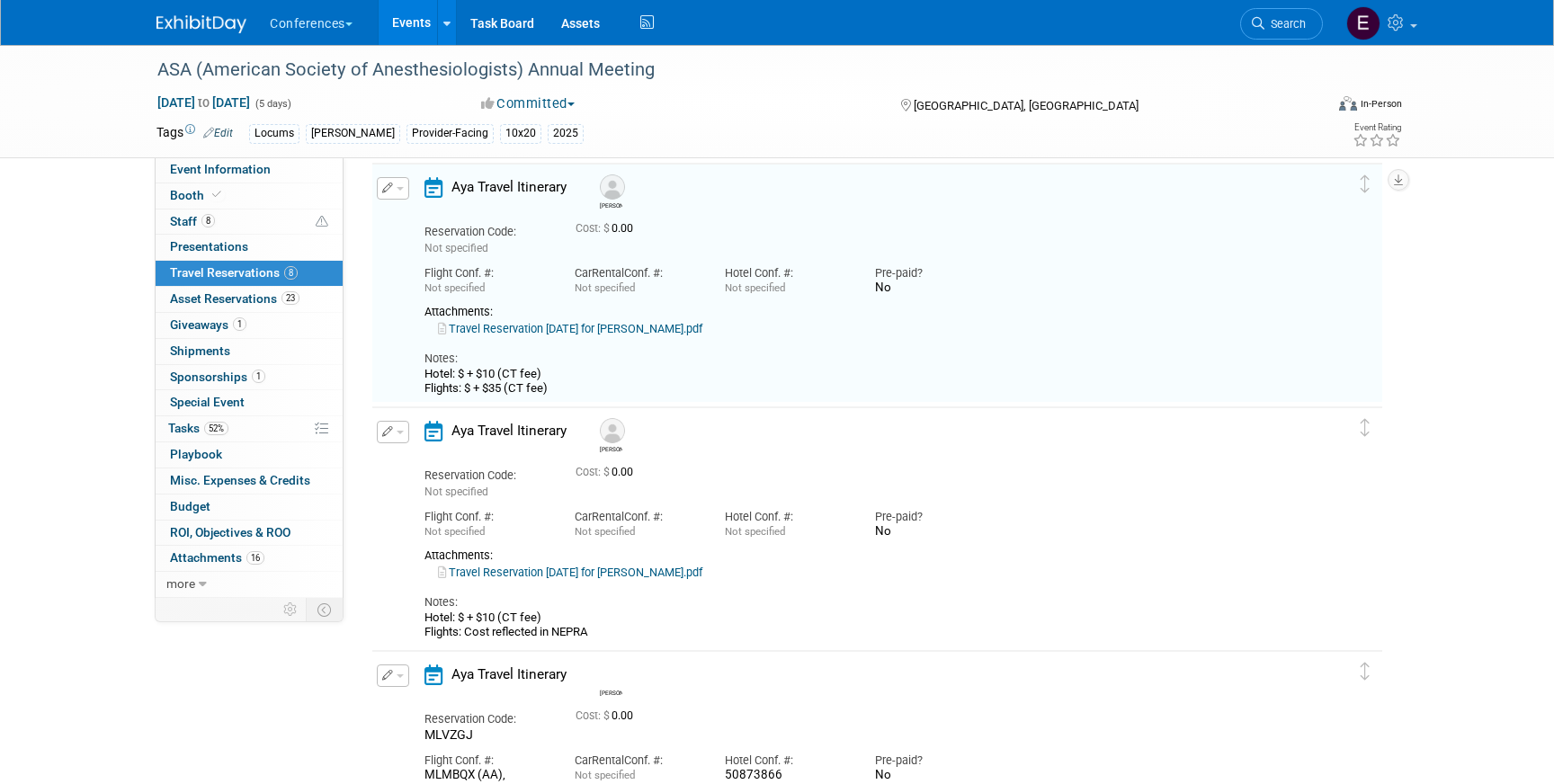
scroll to position [1264, 0]
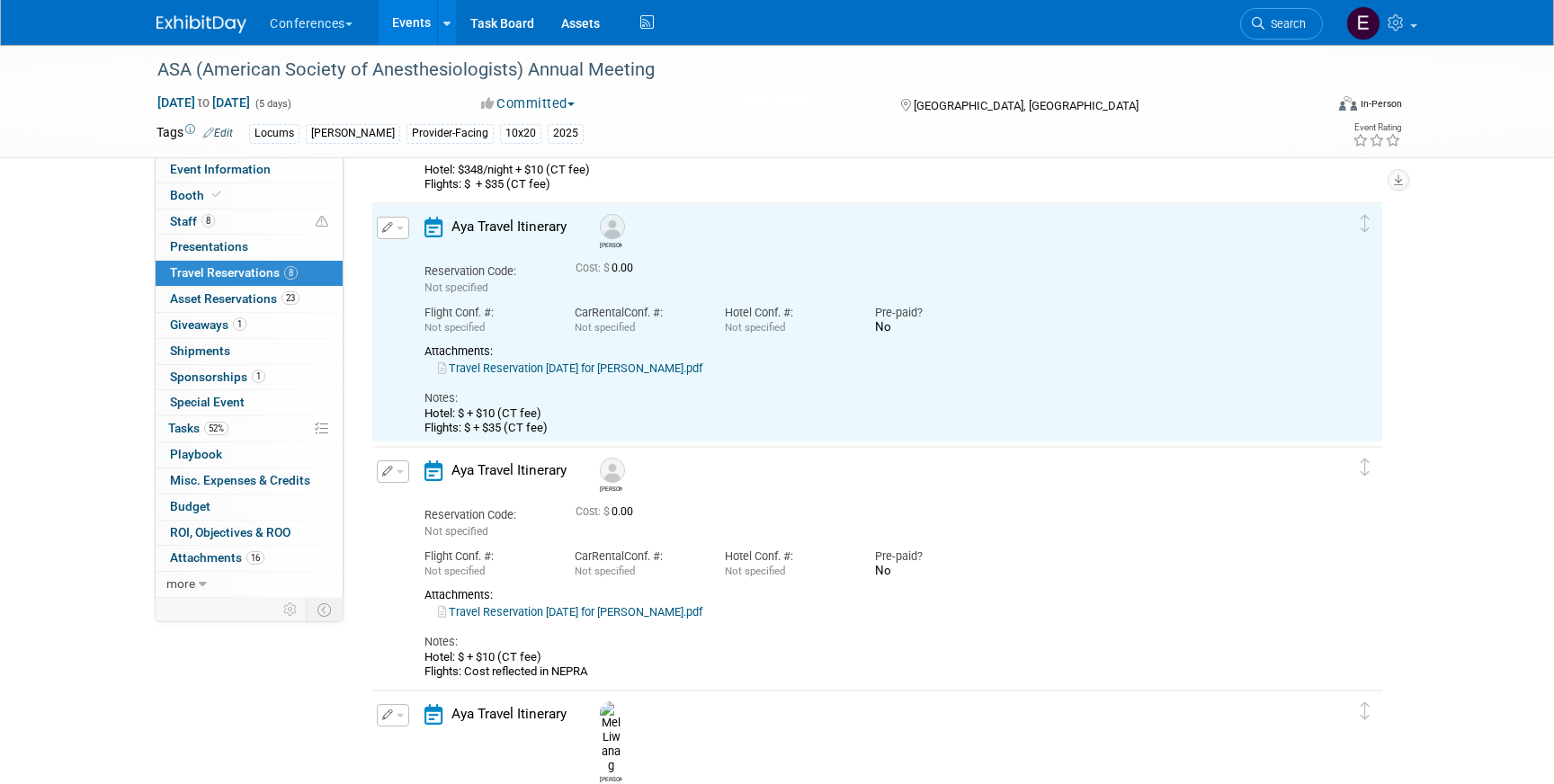
click at [627, 370] on link "Travel Reservation [DATE] for [PERSON_NAME].pdf" at bounding box center [570, 368] width 264 height 14
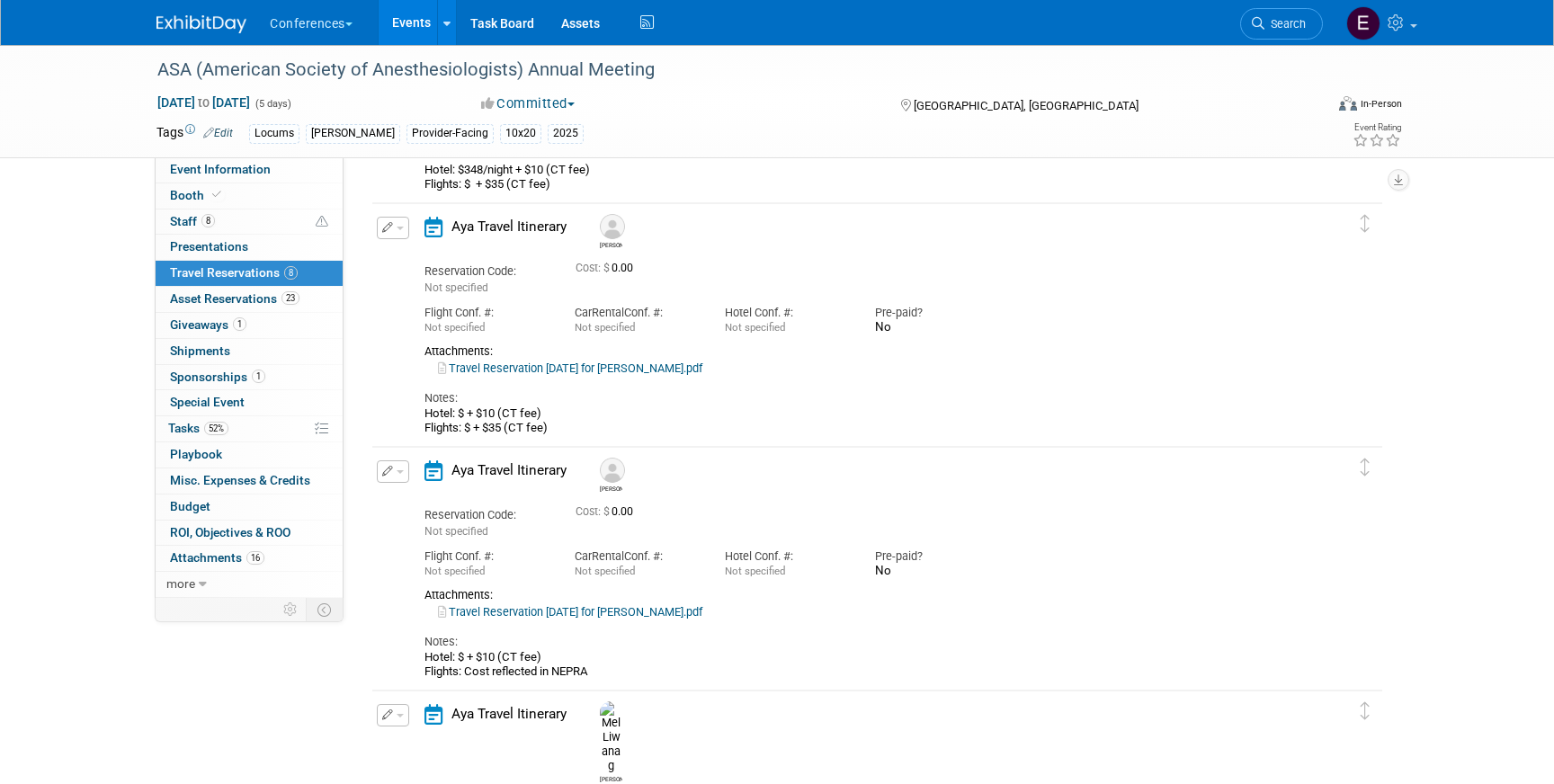
click at [385, 222] on button "button" at bounding box center [393, 227] width 32 height 23
click at [421, 264] on button "Edit Reservation" at bounding box center [454, 259] width 152 height 26
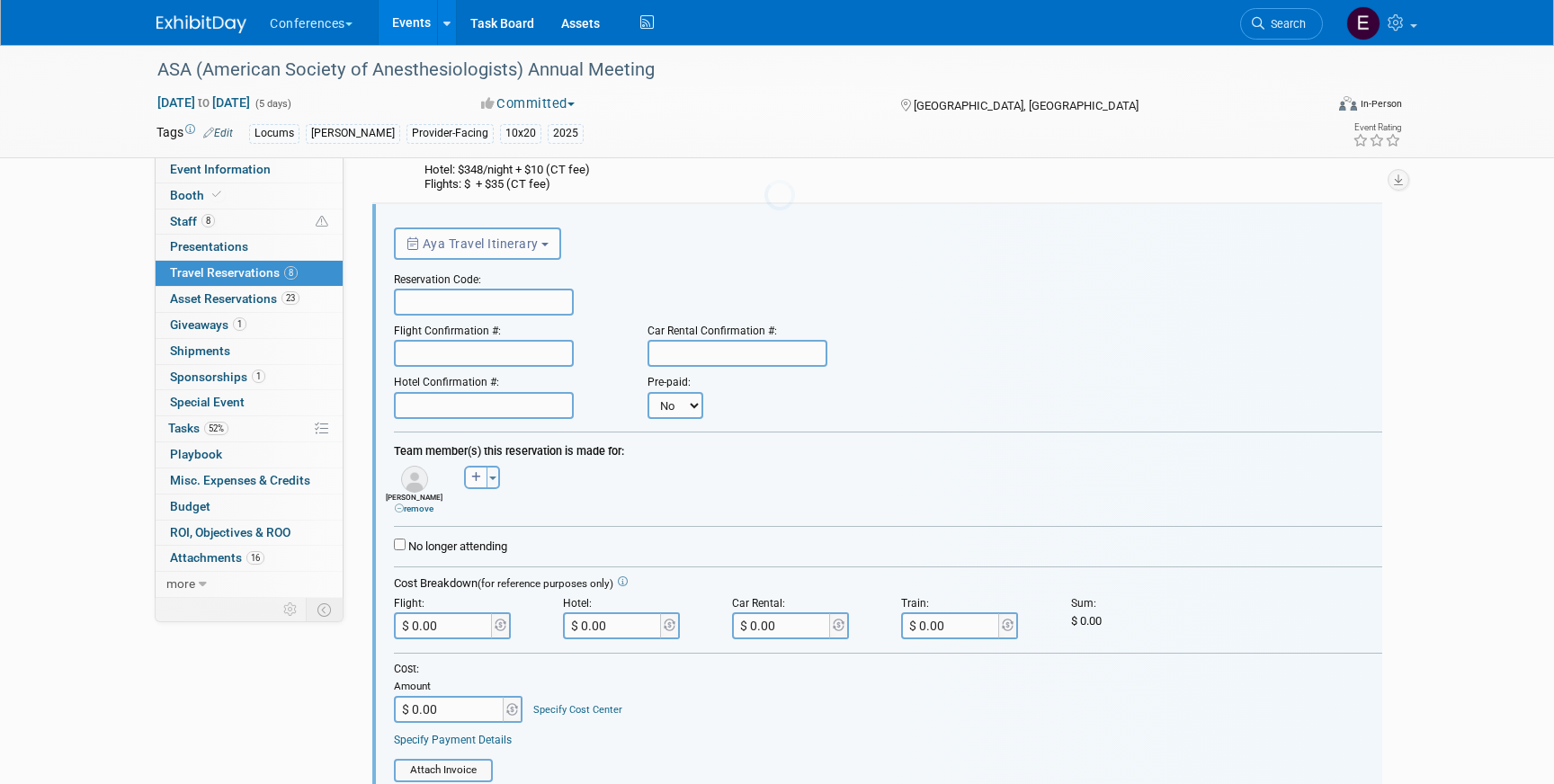
scroll to position [0, 0]
click at [446, 296] on input "text" at bounding box center [483, 302] width 180 height 27
paste input "HIBLWP"
type input "HIBLWP"
click at [431, 348] on input "text" at bounding box center [483, 353] width 180 height 27
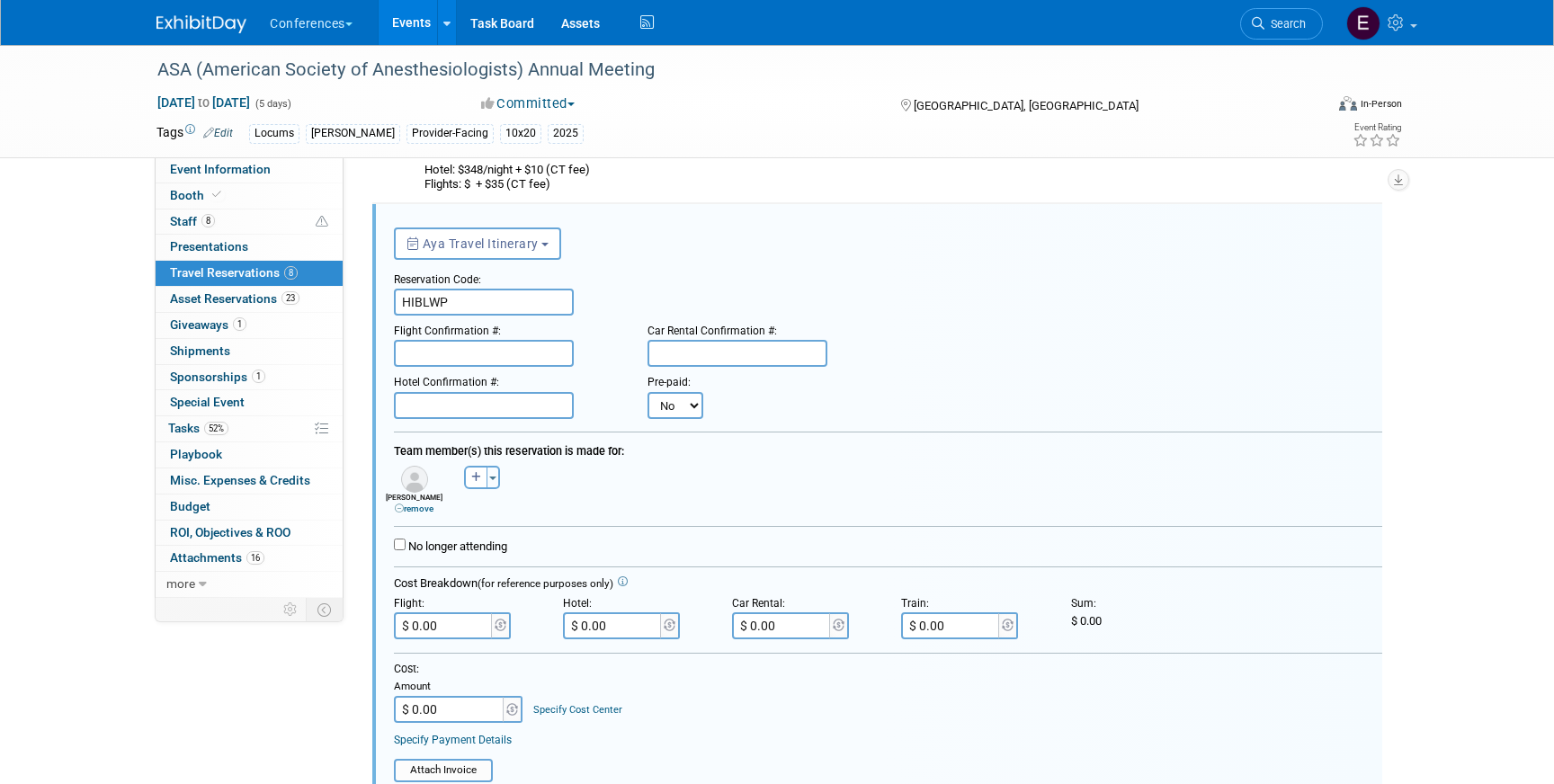
paste input "HIBLWP"
type input "HIBLWP"
click at [454, 394] on input "text" at bounding box center [483, 404] width 180 height 27
paste input "50874181"
type input "50874181"
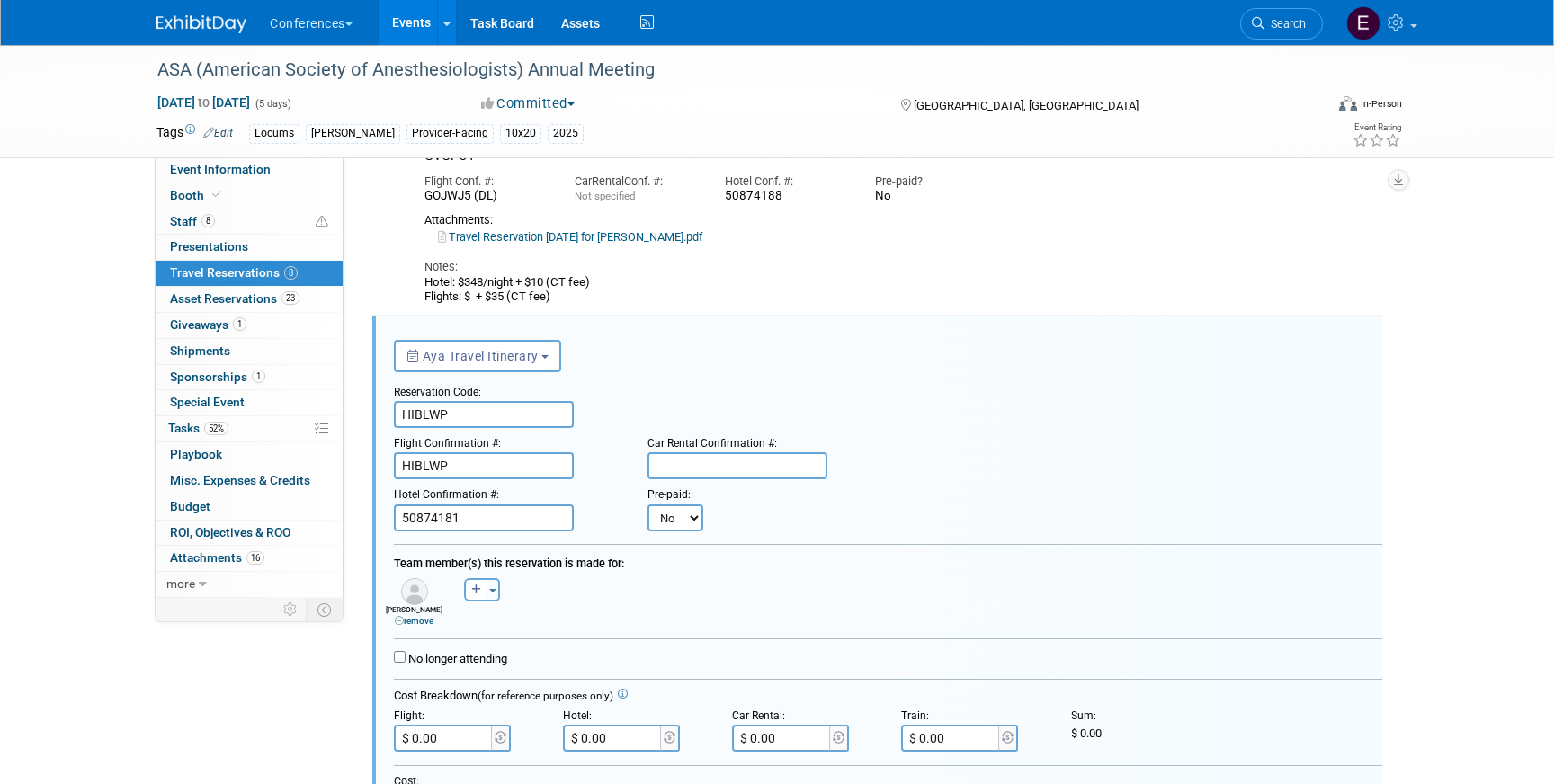
scroll to position [1143, 0]
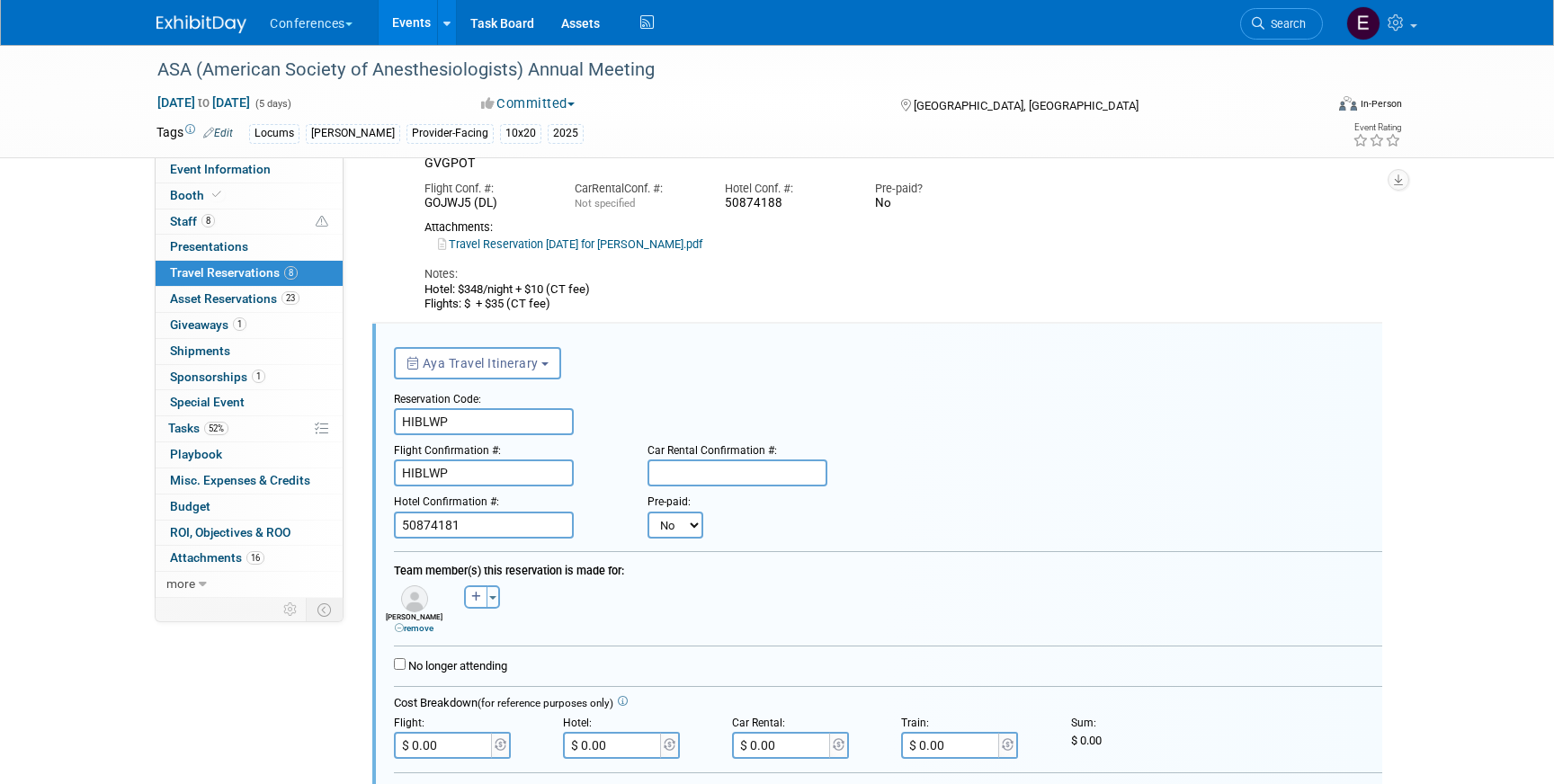
click at [425, 289] on div "Hotel: $348/night + $10 (CT fee) Flights: $ + $35 (CT fee)" at bounding box center [861, 297] width 874 height 29
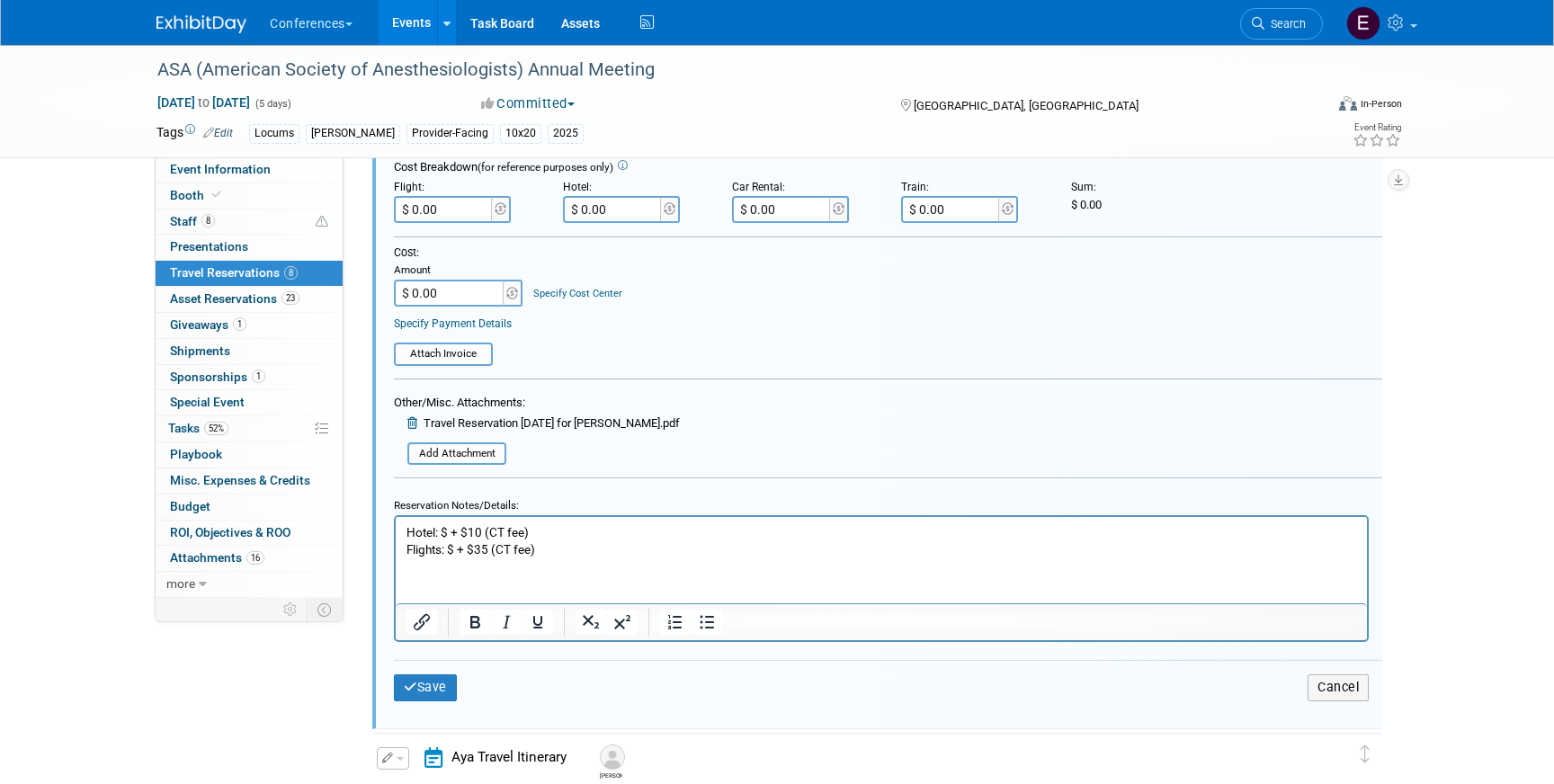
scroll to position [1677, 0]
click at [446, 533] on p "Hotel: $ + $10 (CT fee) Flights: $ + $35 (CT fee)" at bounding box center [882, 544] width 950 height 34
click at [611, 532] on p "Hotel: $348/night + $10 (CT fee) Flights: $ + $35 (CT fee)" at bounding box center [882, 544] width 950 height 34
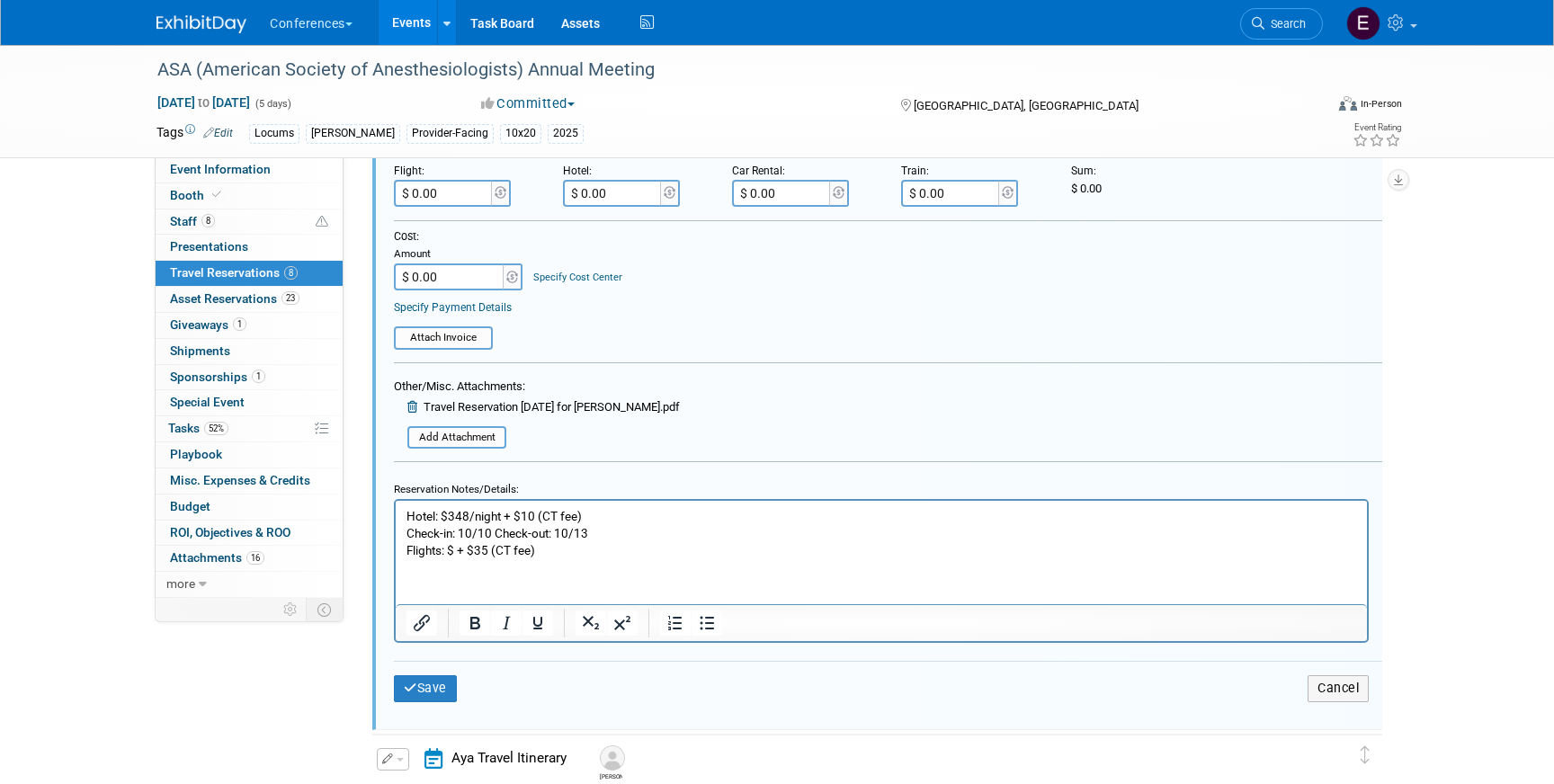
scroll to position [1696, 0]
click at [422, 689] on button "Save" at bounding box center [425, 687] width 63 height 26
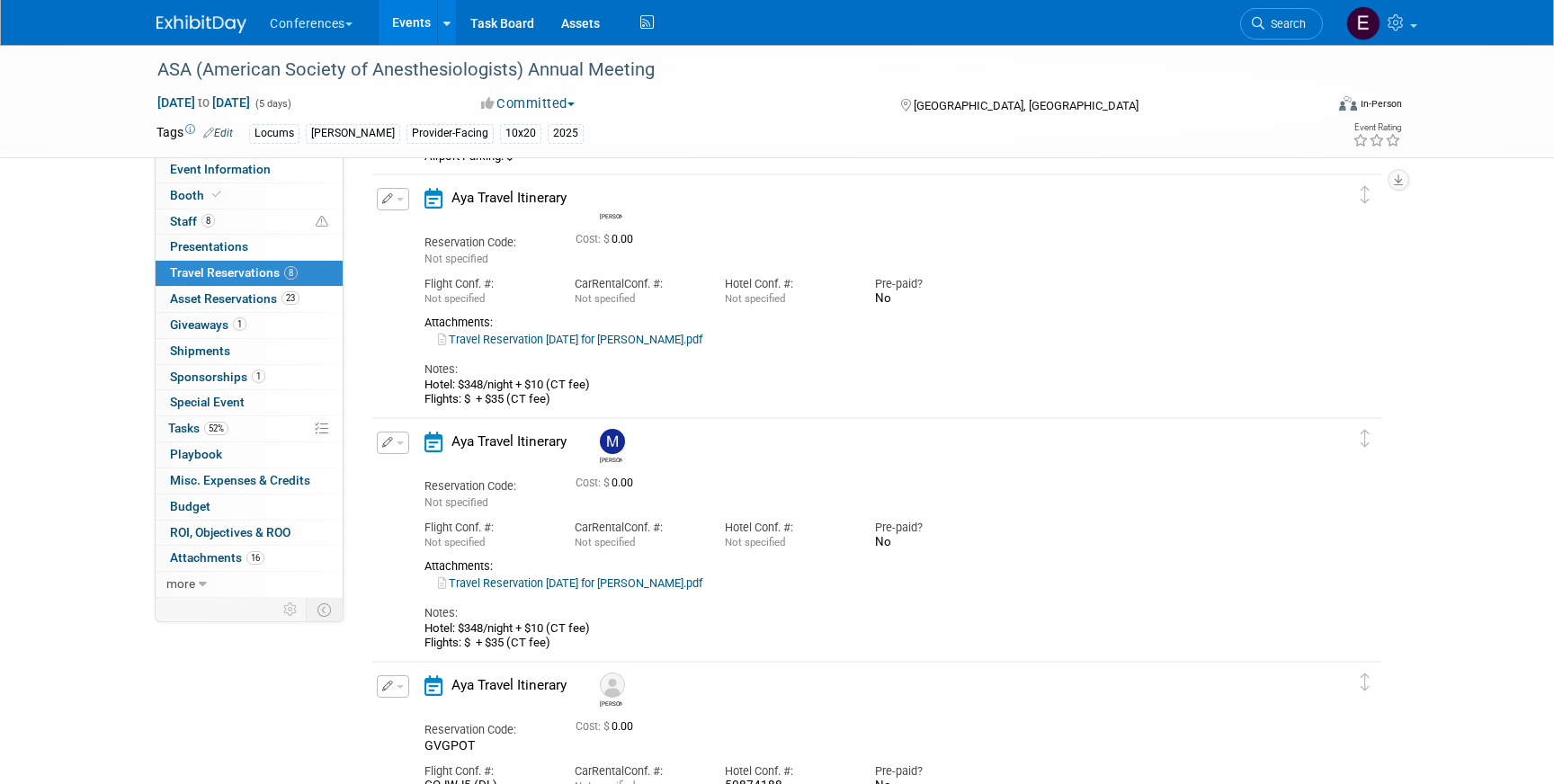
scroll to position [559, 0]
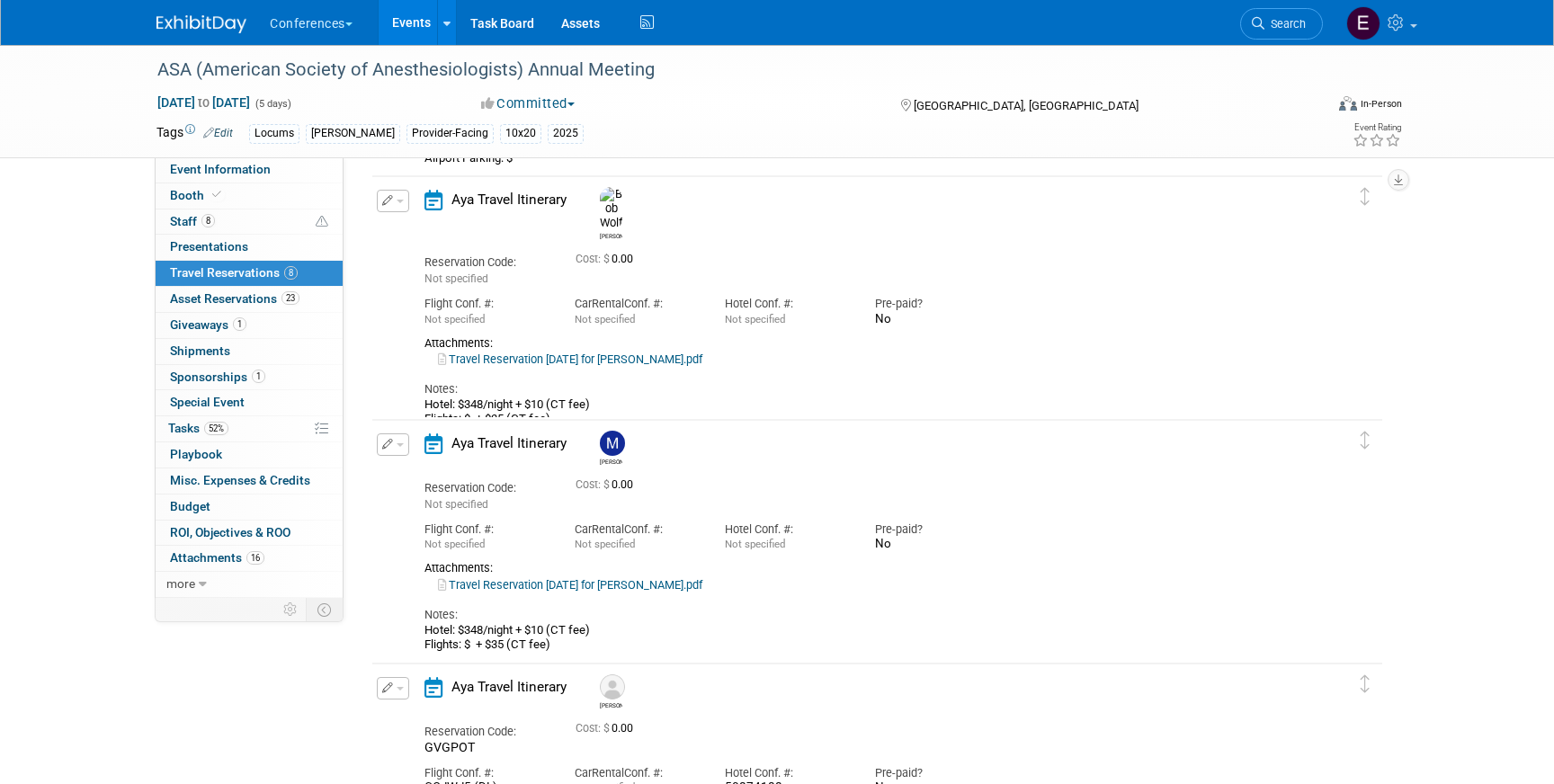
click at [601, 582] on link "Travel Reservation October 10 for MADELINE A CUMMINGS.pdf" at bounding box center [570, 584] width 264 height 14
click at [398, 449] on button "button" at bounding box center [393, 445] width 32 height 23
click at [405, 474] on button "Edit Reservation" at bounding box center [454, 476] width 152 height 26
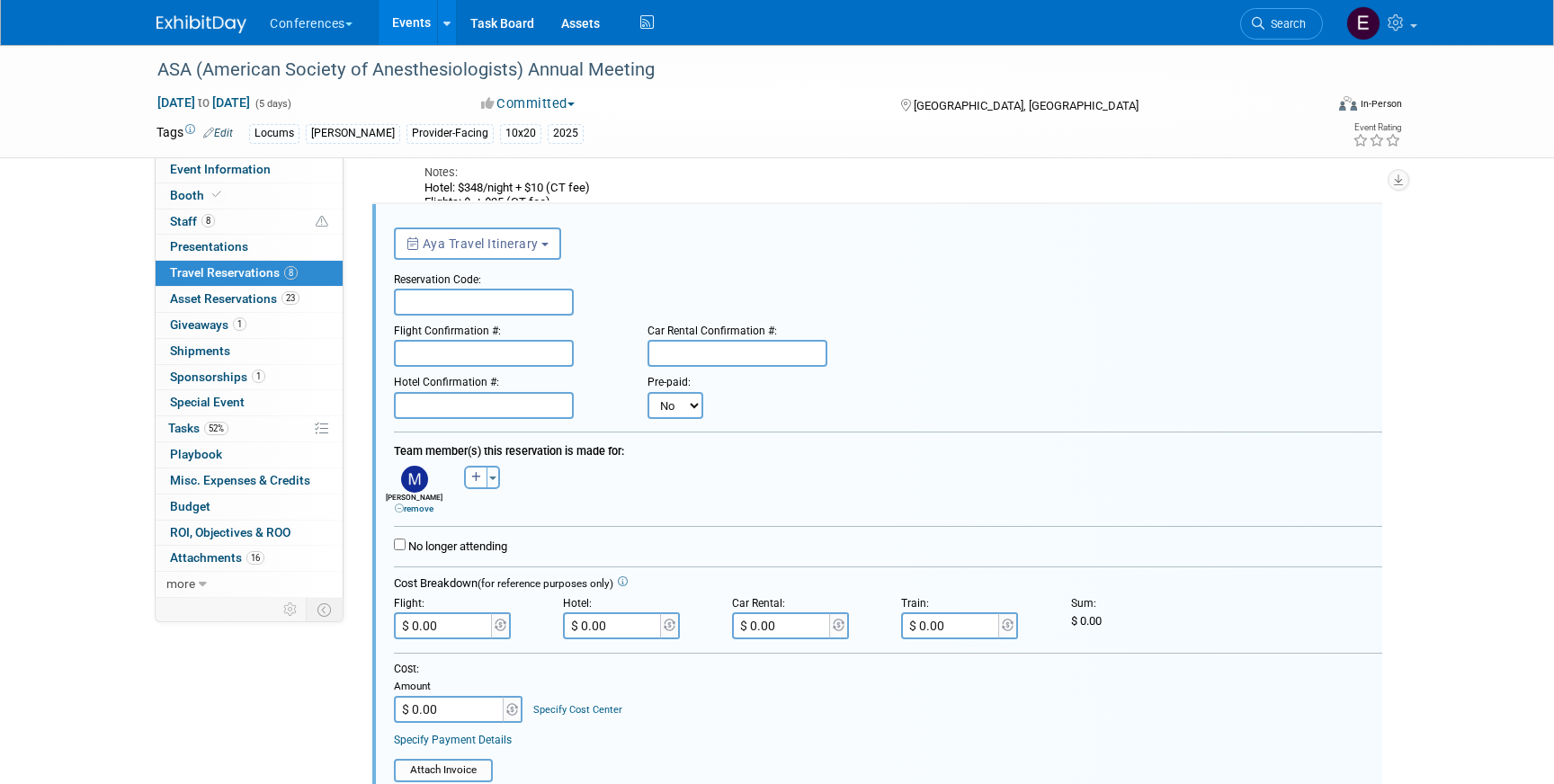
scroll to position [0, 0]
click at [496, 299] on input "text" at bounding box center [483, 302] width 180 height 27
paste input "JSGVLB"
type input "JSGVLB"
click at [533, 347] on input "text" at bounding box center [483, 353] width 180 height 27
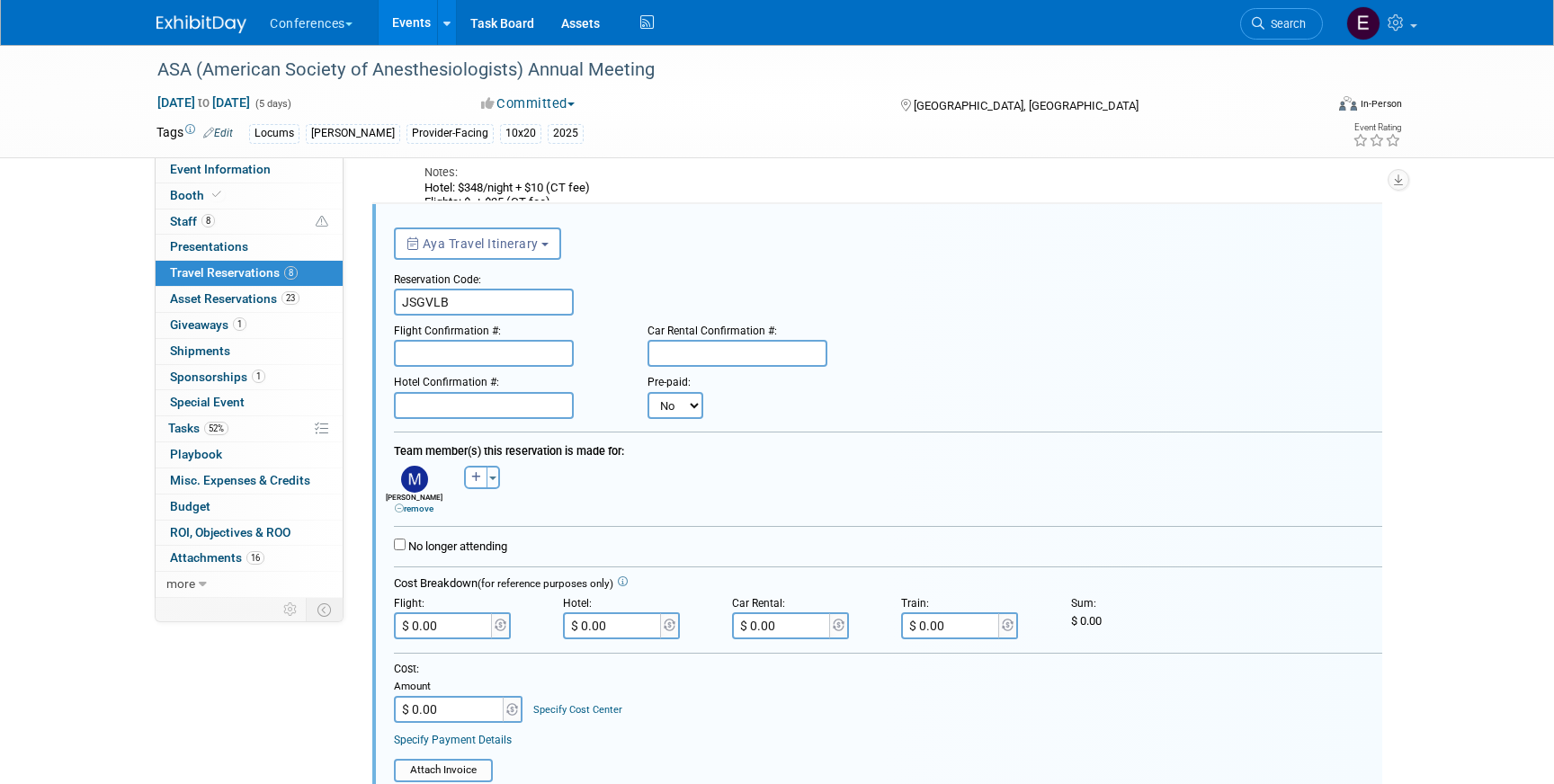
paste input "NPLYBF (AA)"
type input "NPLYBF (AA)"
click at [527, 401] on input "text" at bounding box center [483, 404] width 180 height 27
paste input "50874174"
type input "50874174"
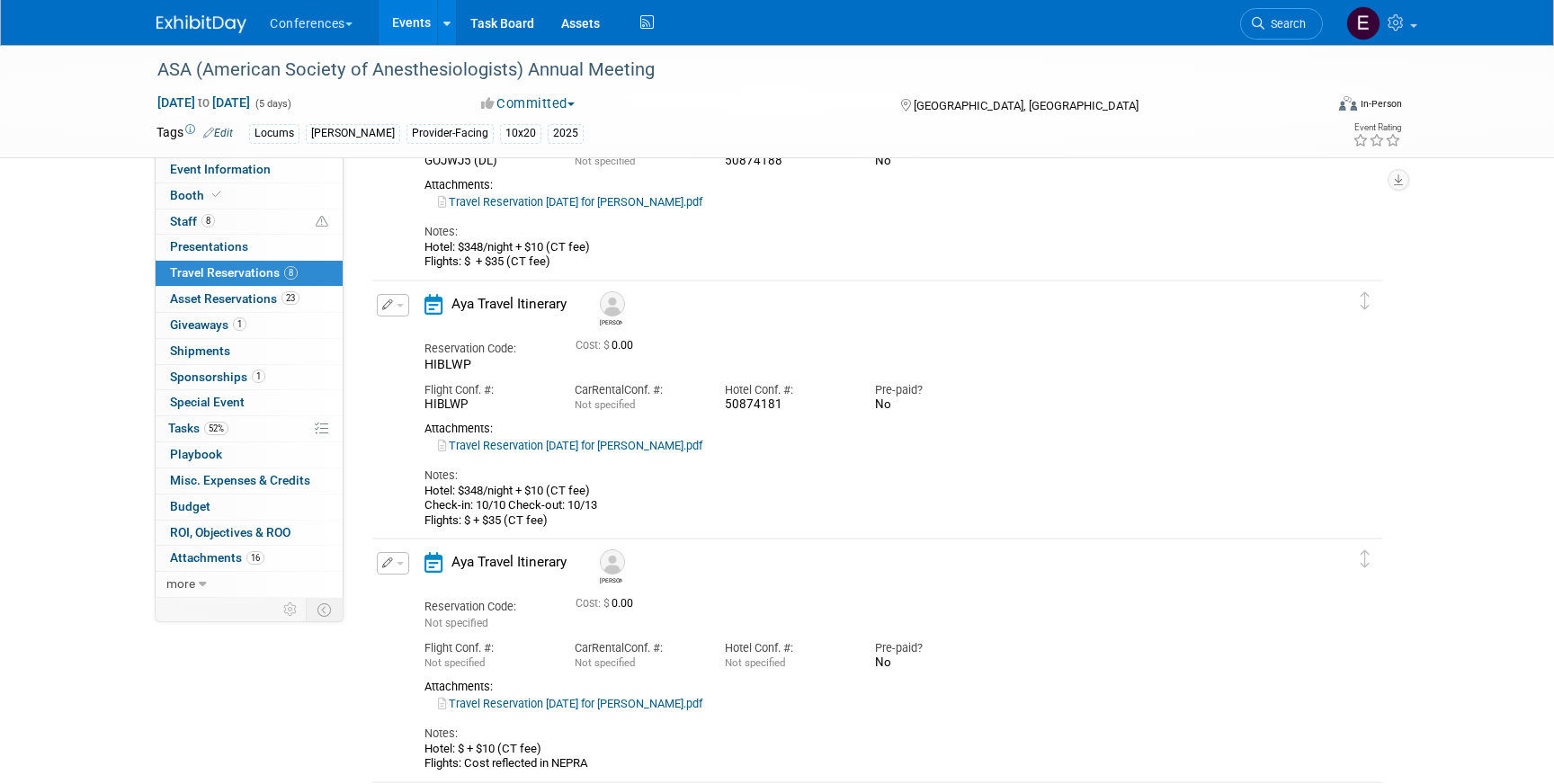
scroll to position [1907, 0]
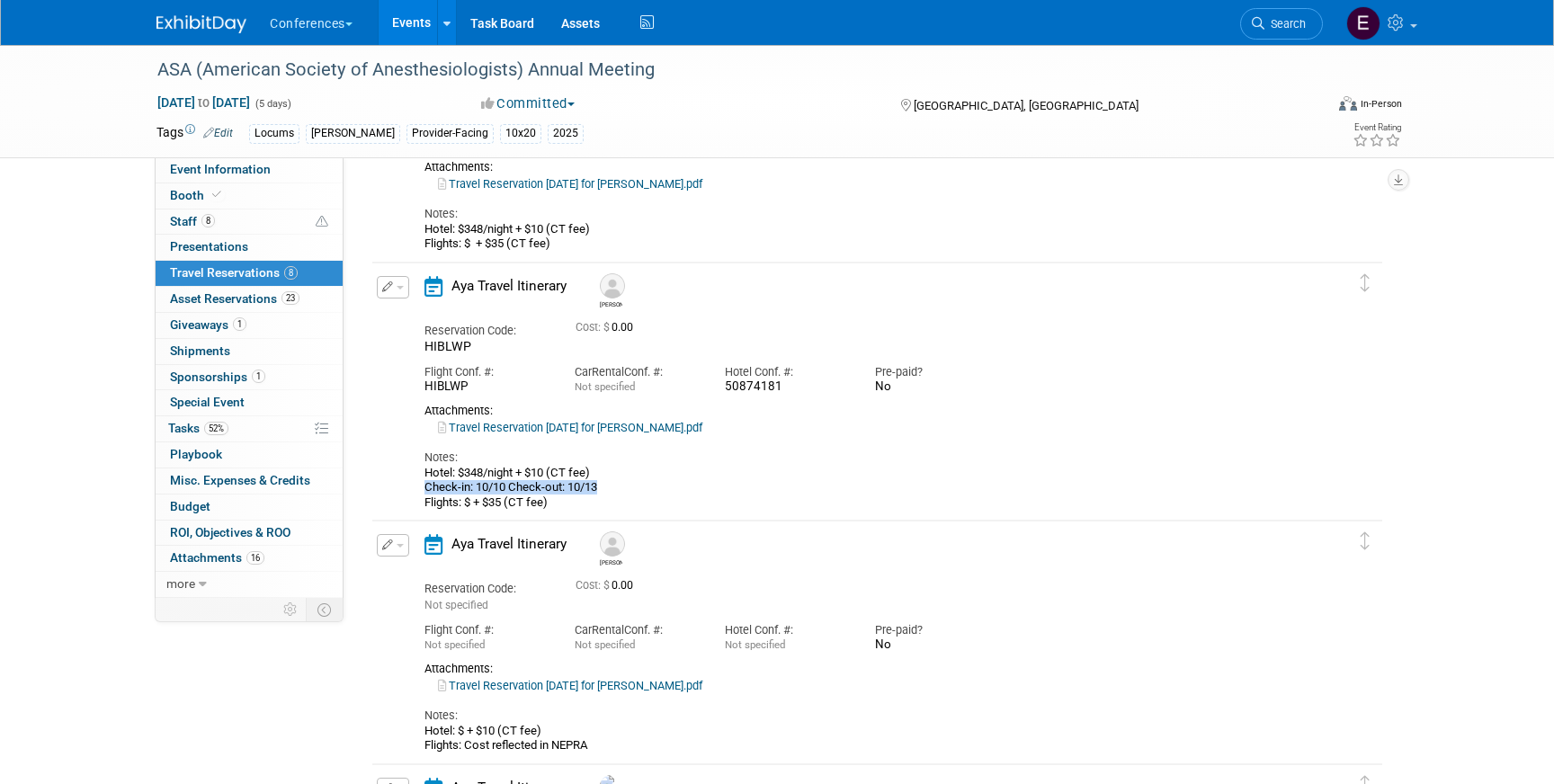
drag, startPoint x: 597, startPoint y: 482, endPoint x: 420, endPoint y: 492, distance: 177.3
click at [420, 492] on div "Aya Travel Itinerary Allison Reservation Code: HIBLWP Cost: $ 0.00 Car" at bounding box center [861, 392] width 901 height 234
copy div "Check-in: 10/10 Check-out: 10/13"
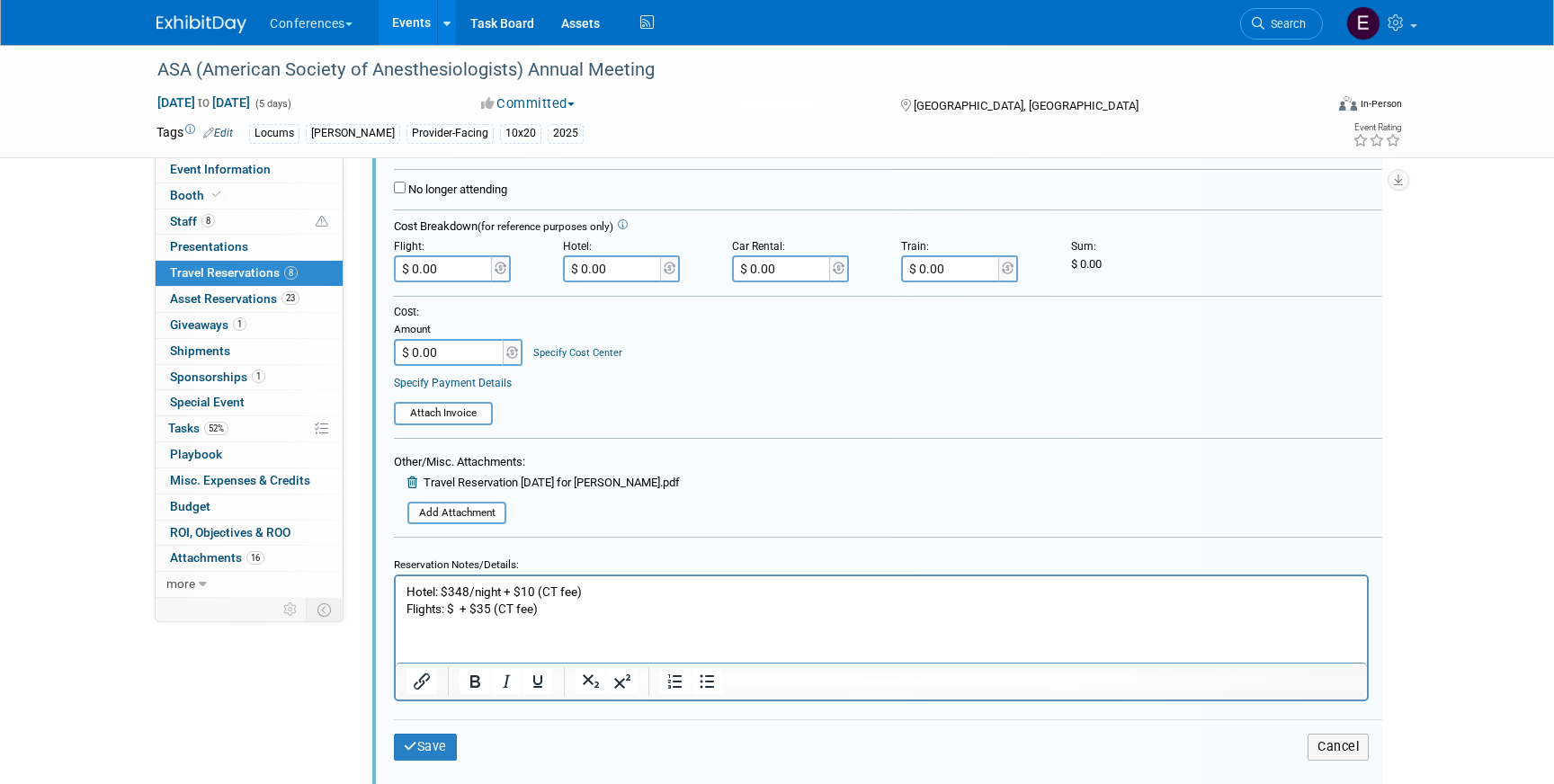
scroll to position [1166, 0]
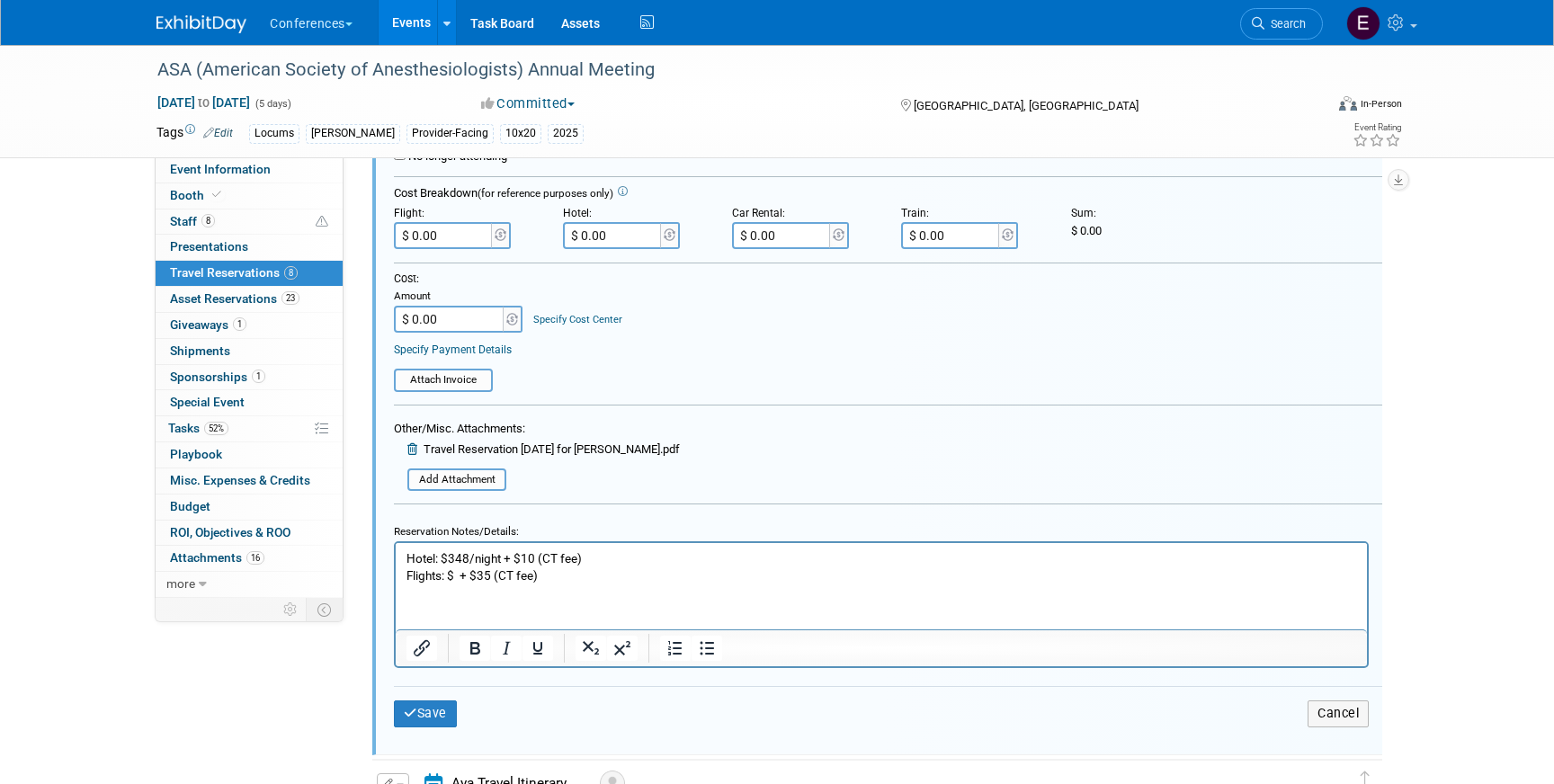
click at [632, 552] on p "Hotel: $348/night + $10 (CT fee) Flights: $ + $35 (CT fee)" at bounding box center [882, 567] width 950 height 34
paste body "Rich Text Area. Press ALT-0 for help."
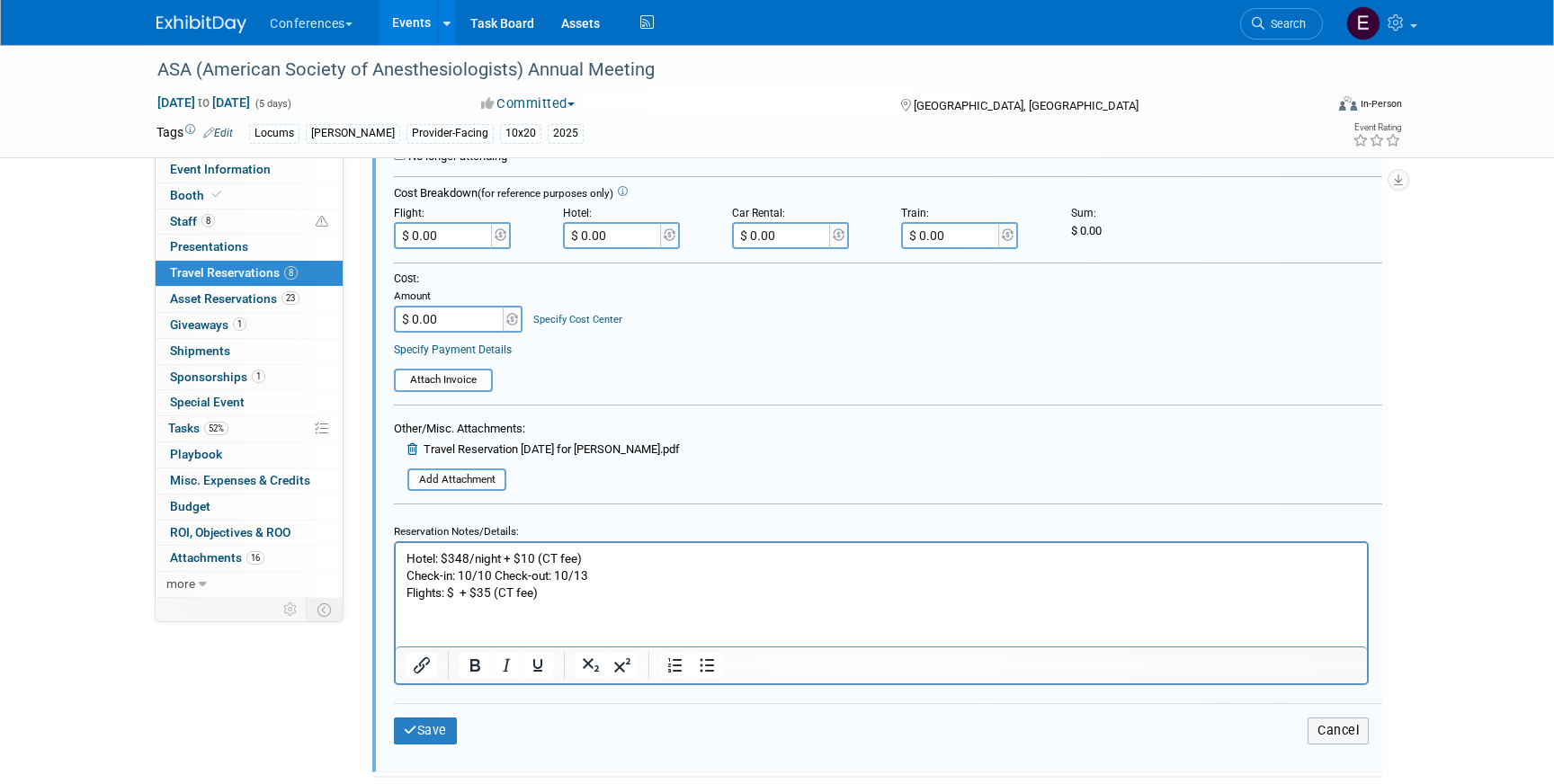
click at [627, 565] on p "Hotel: $348/night + $10 (CT fee)" at bounding box center [882, 558] width 950 height 17
click at [612, 572] on p "Check-in: 10/10 Check-out: 10/13 Flights: $ + $35 (CT fee)" at bounding box center [882, 584] width 950 height 34
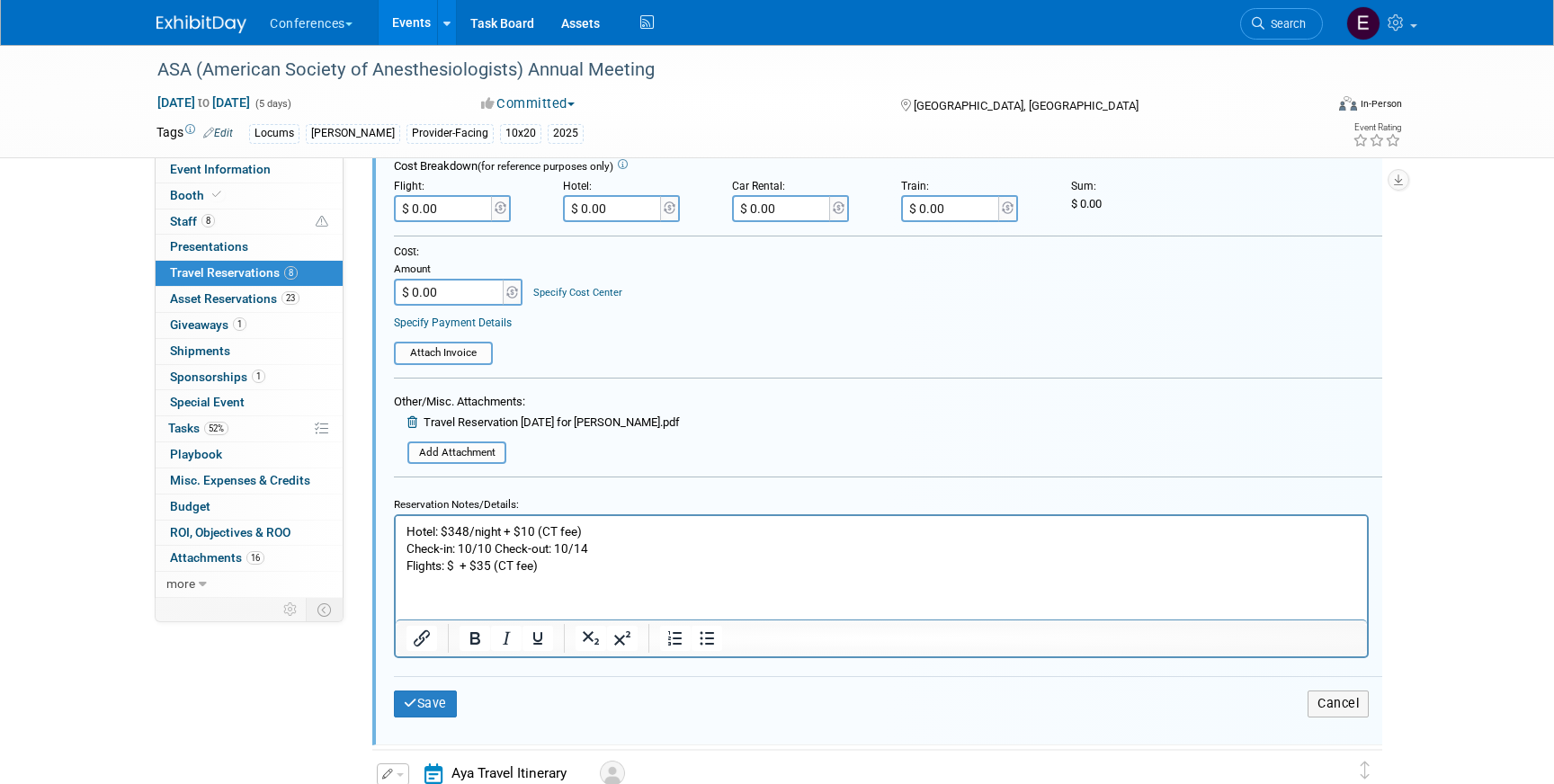
scroll to position [1196, 0]
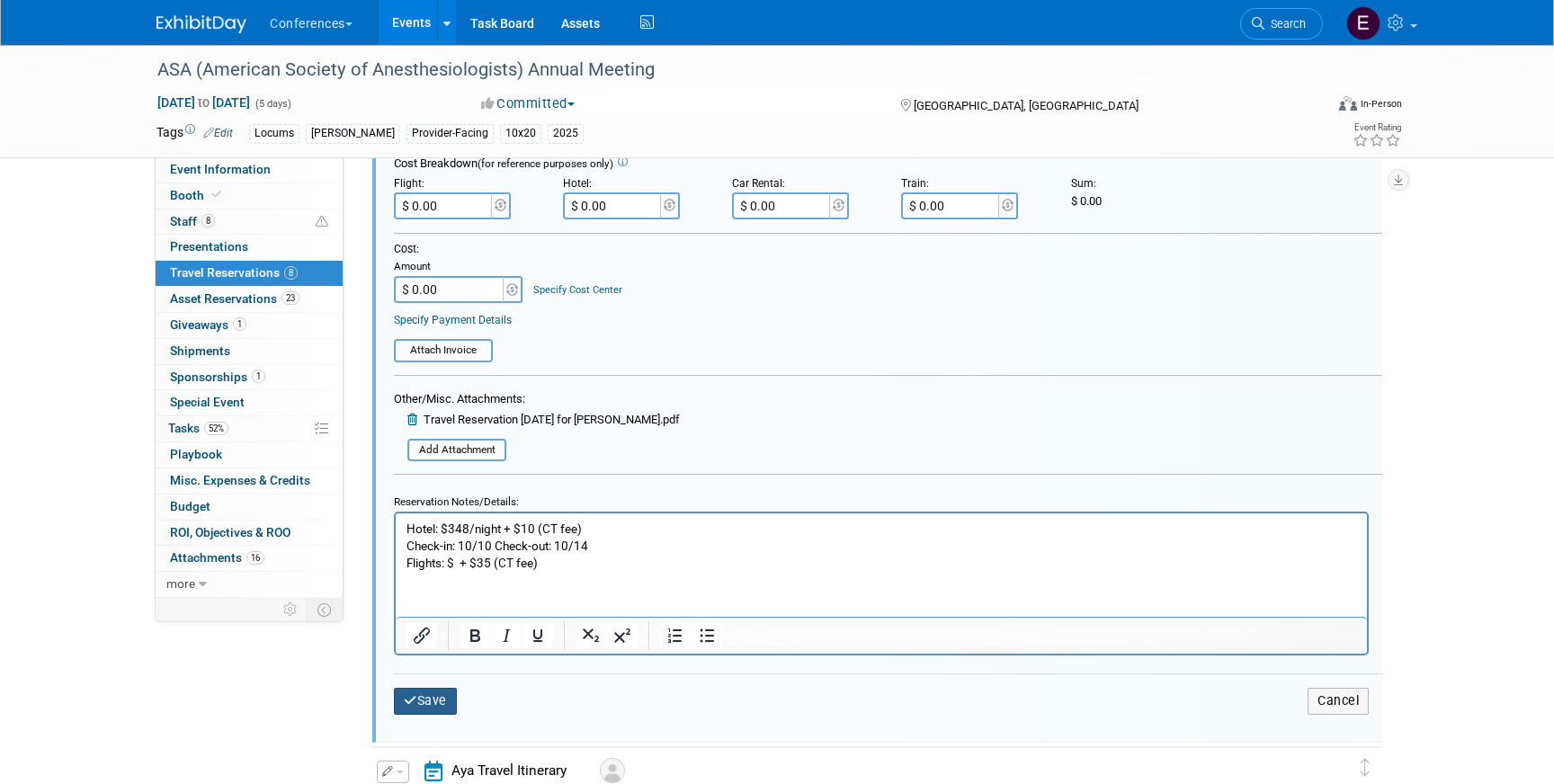
click at [416, 695] on button "Save" at bounding box center [425, 701] width 63 height 26
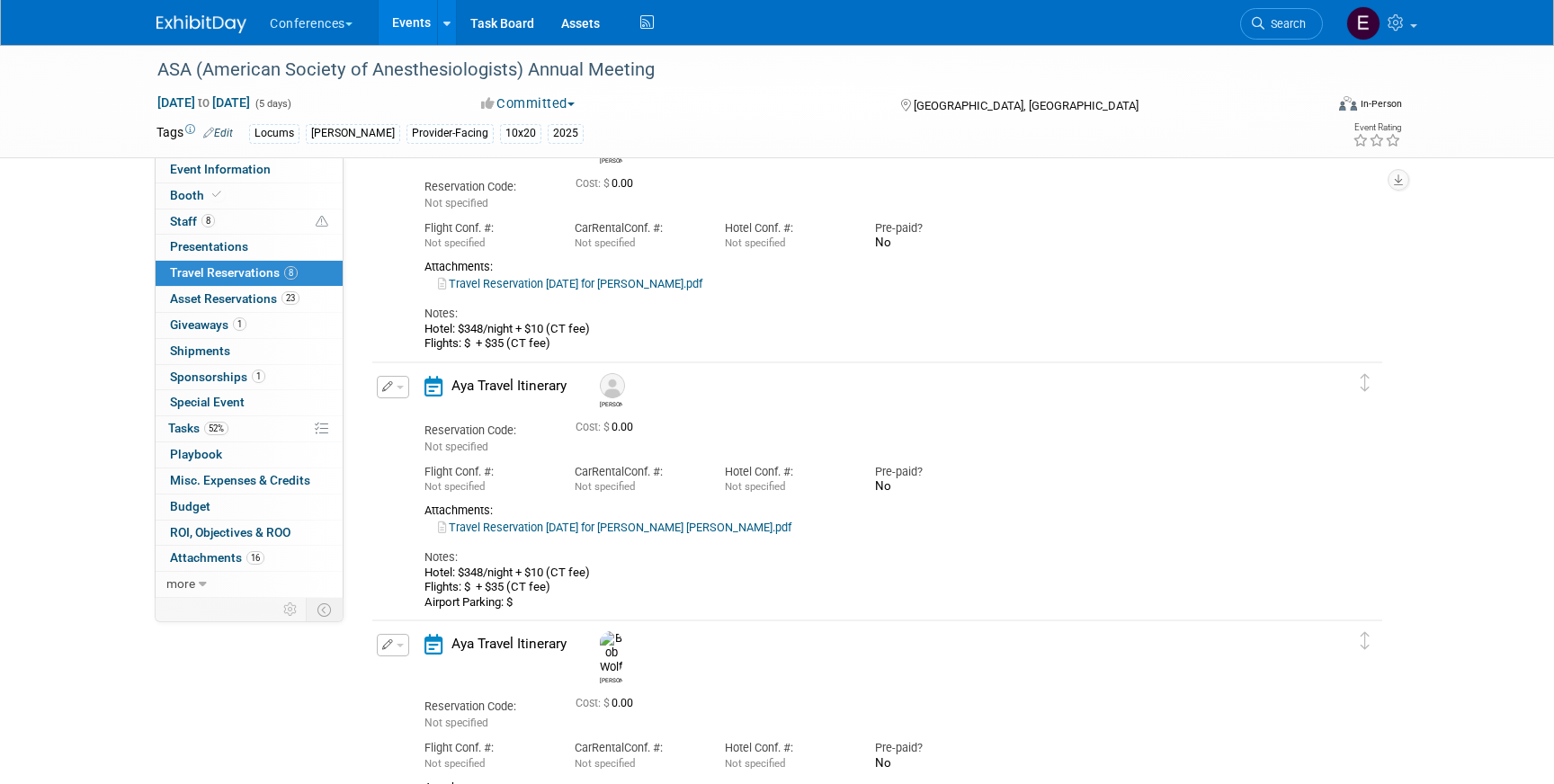
scroll to position [0, 0]
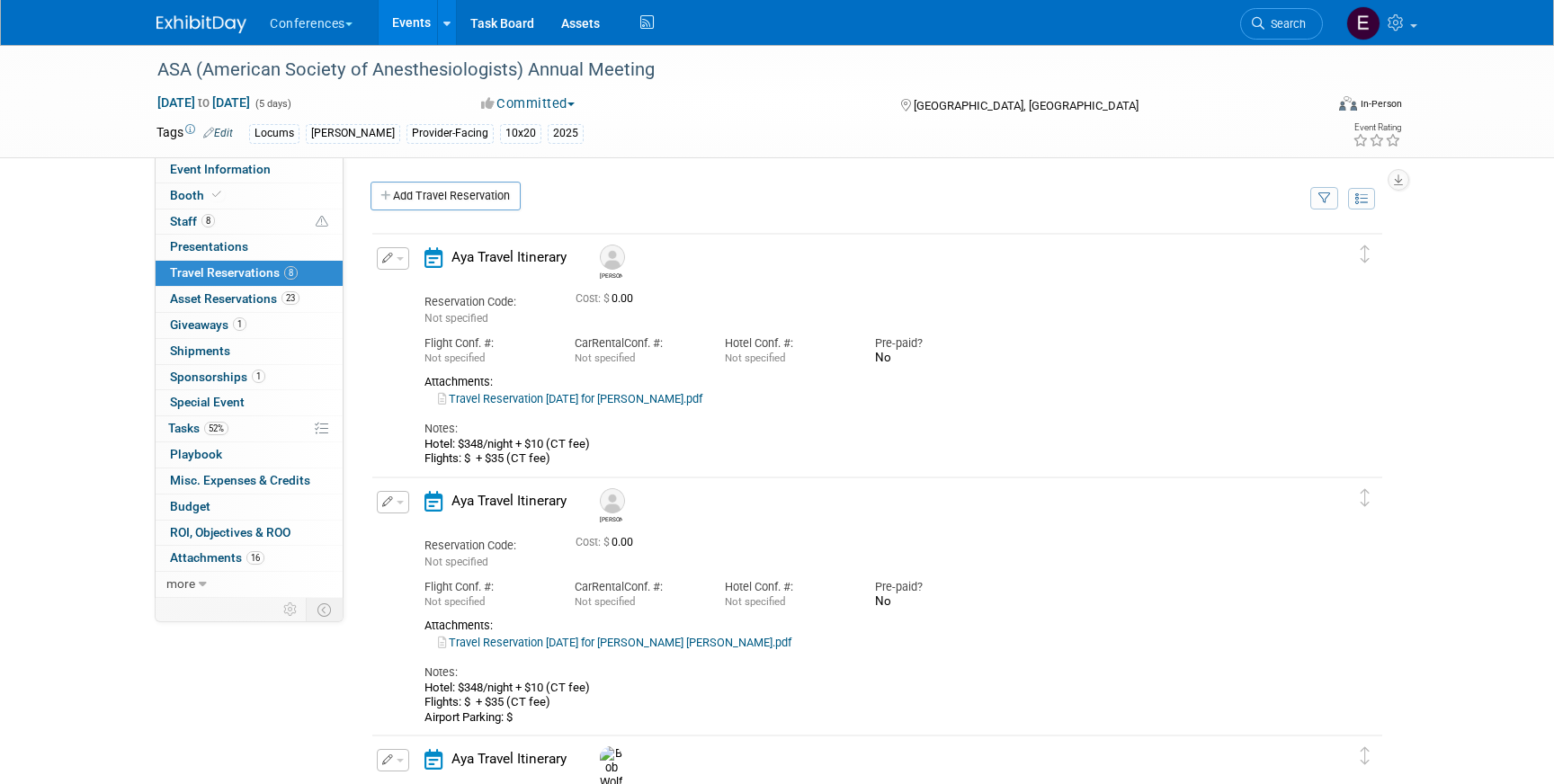
click at [585, 396] on link "Travel Reservation October 10 for SERGIO DAVIS.pdf" at bounding box center [570, 398] width 264 height 14
click at [383, 254] on icon "button" at bounding box center [388, 259] width 12 height 11
click at [401, 289] on icon "button" at bounding box center [397, 290] width 15 height 13
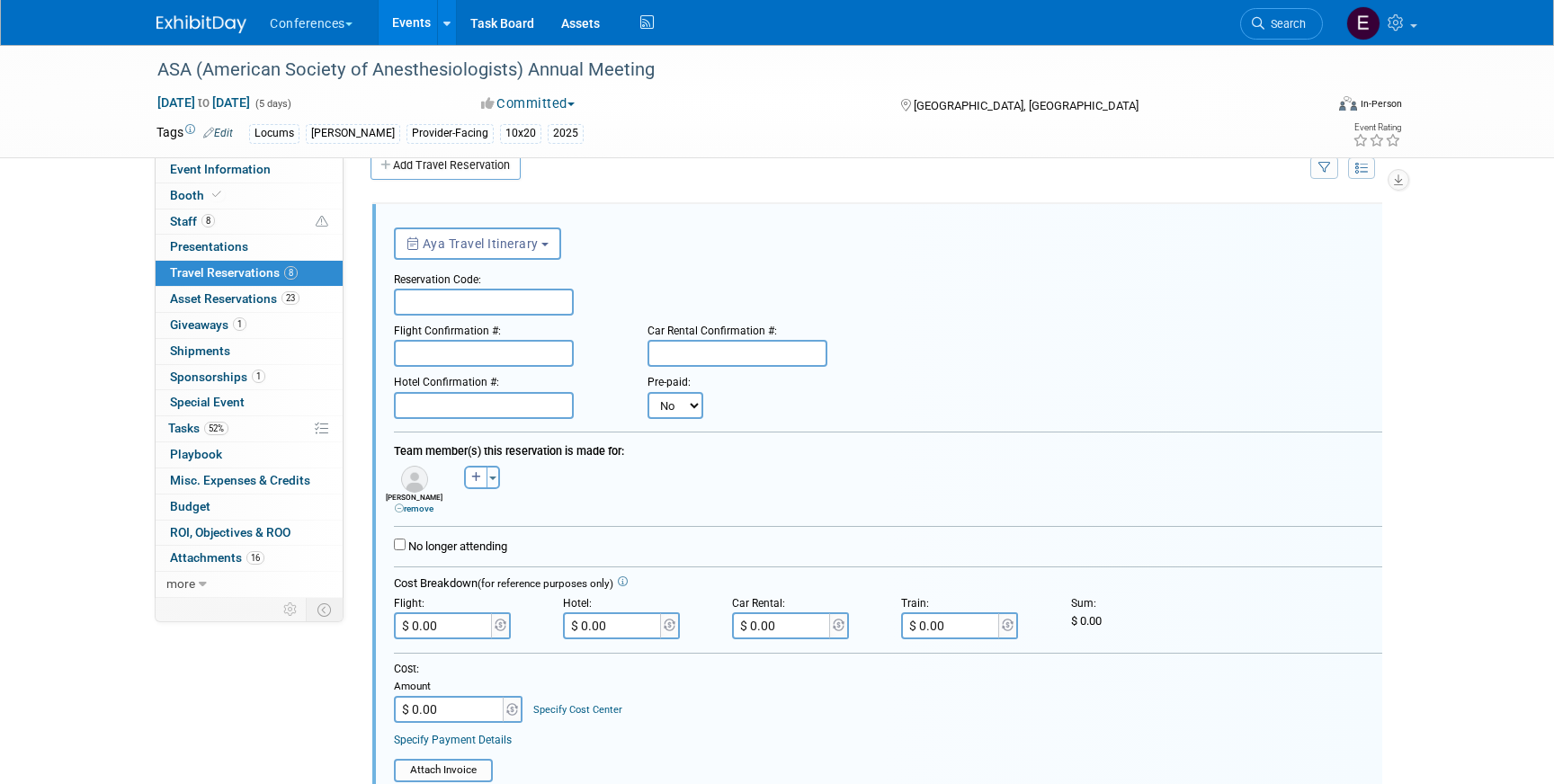
click at [454, 320] on div "Flight Confirmation #:" at bounding box center [506, 327] width 227 height 24
click at [461, 308] on input "text" at bounding box center [483, 302] width 180 height 27
paste input "EFZAQW"
type input "EFZAQW"
click at [442, 354] on input "text" at bounding box center [483, 353] width 180 height 27
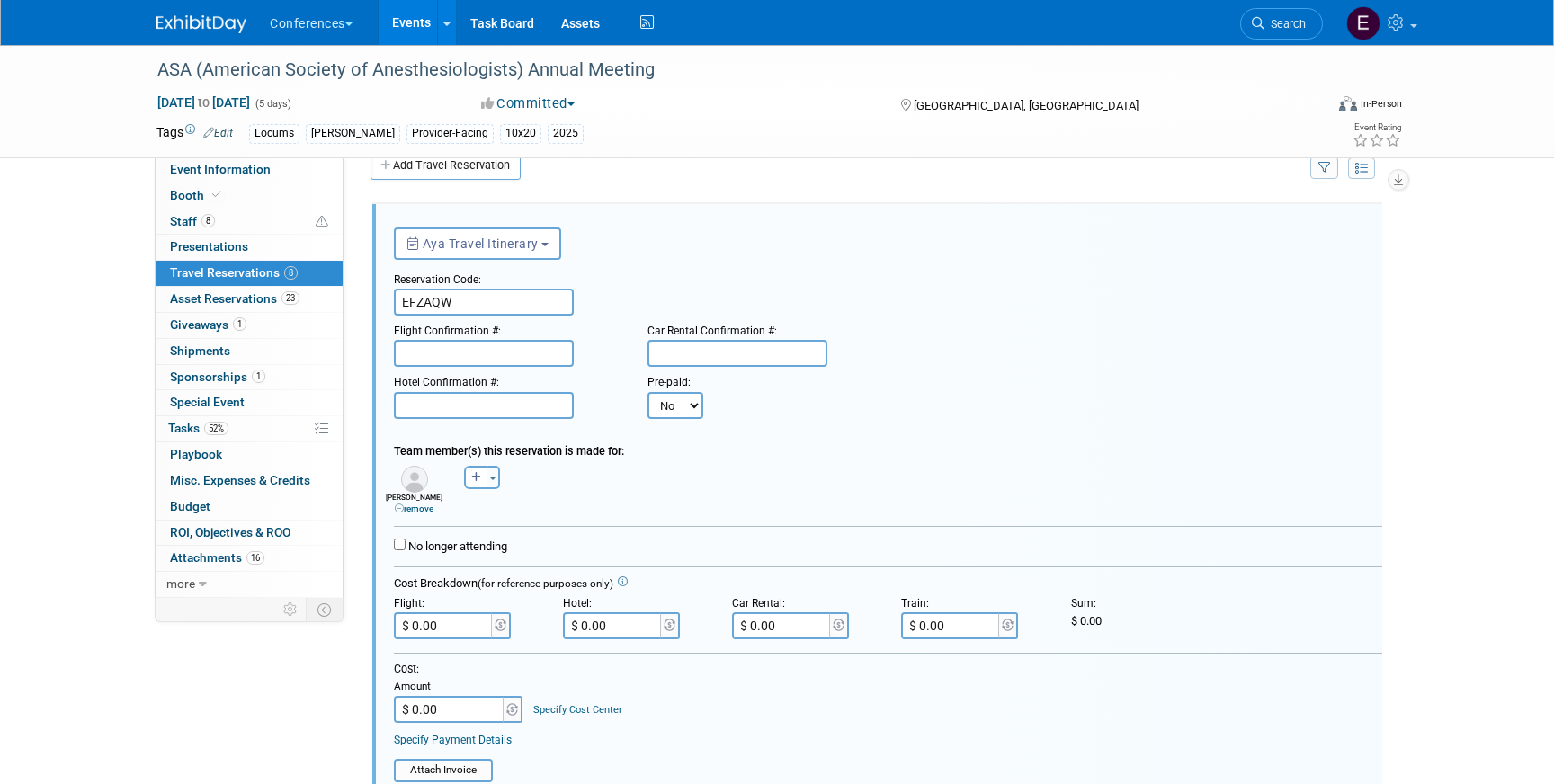
paste input "DWC4M2 (UA)"
type input "DWC4M2 (UA)"
click at [426, 393] on input "text" at bounding box center [483, 404] width 180 height 27
paste input "50874186"
type input "50874186"
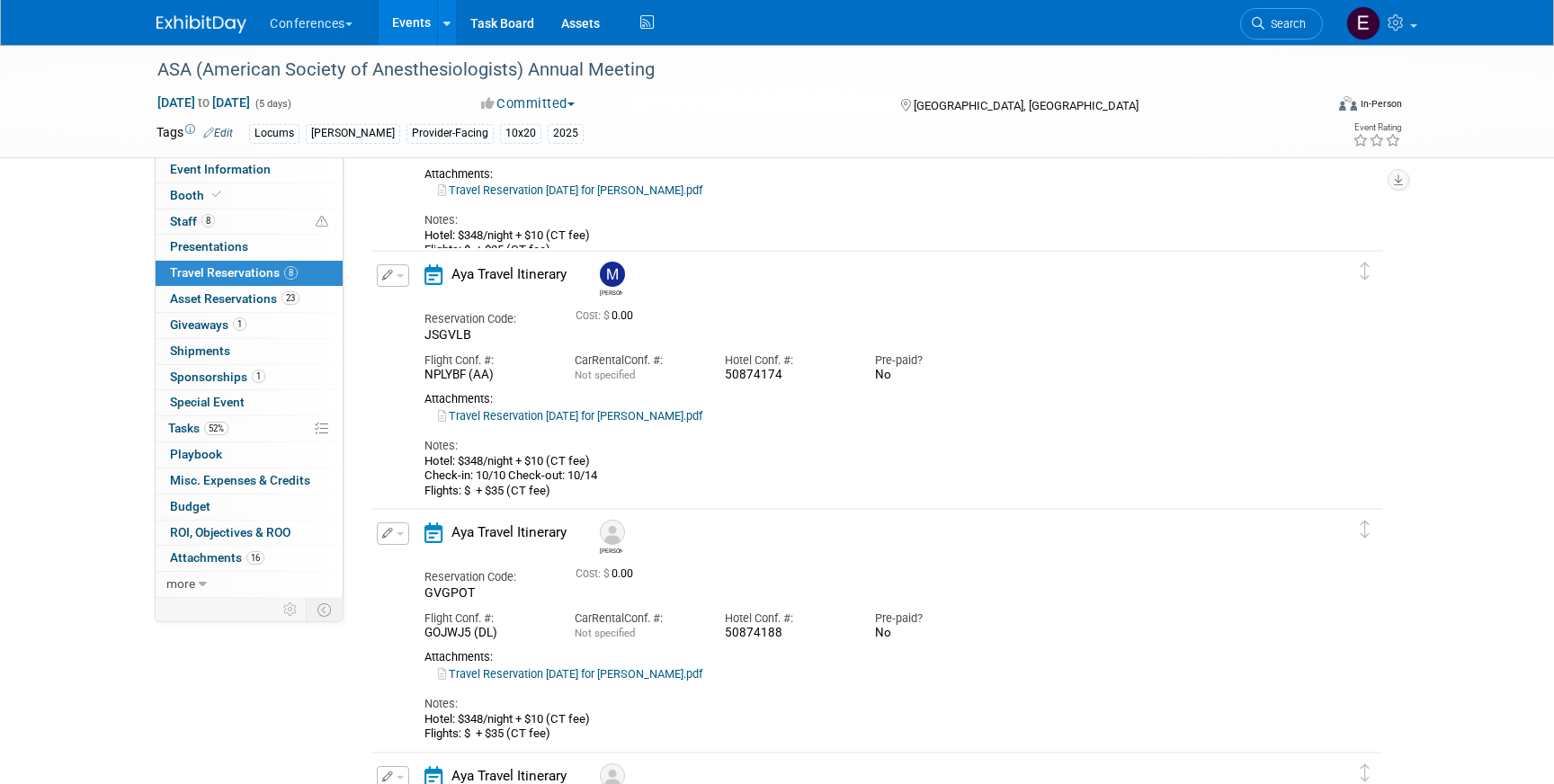
scroll to position [1443, 0]
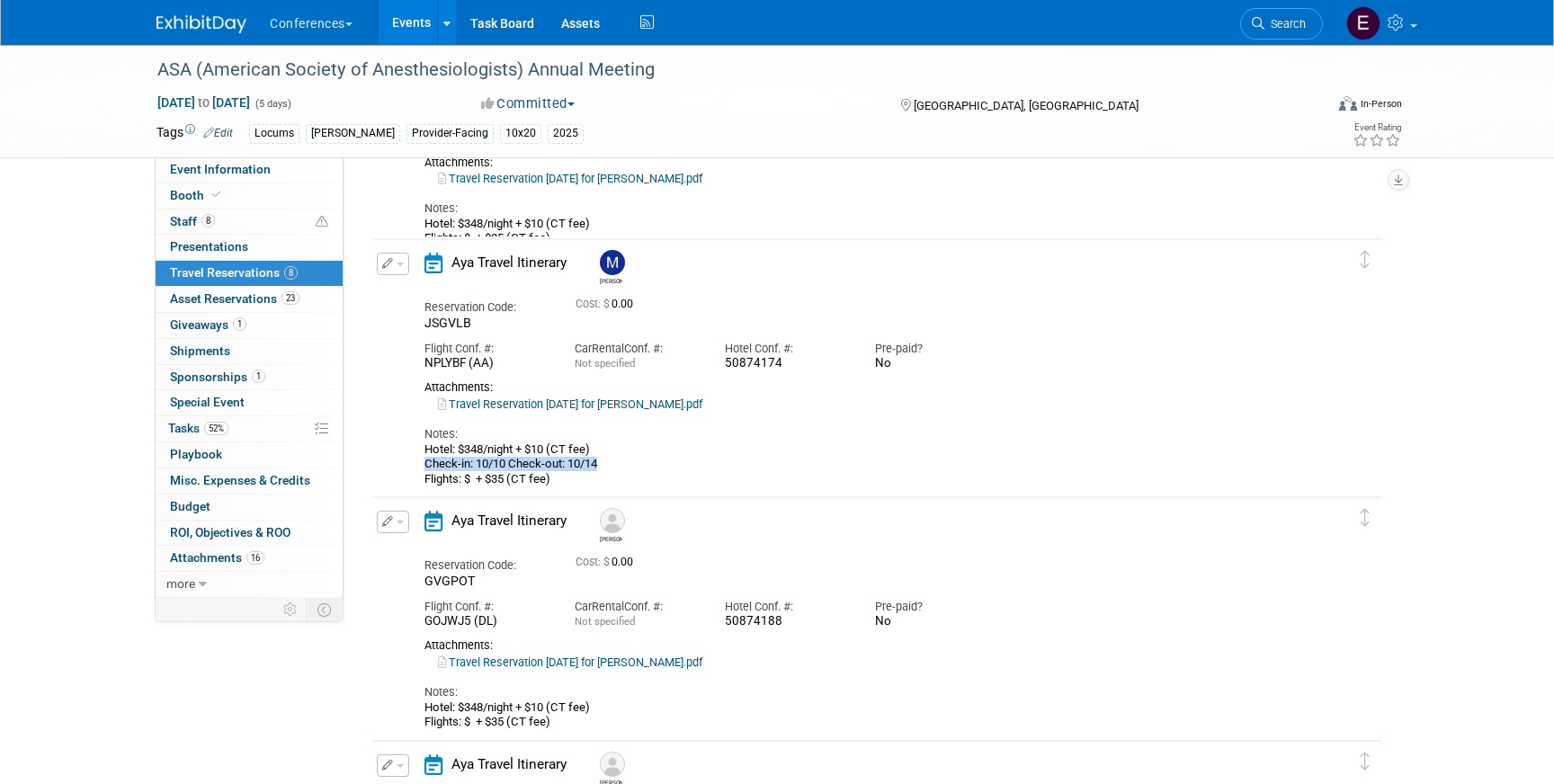
drag, startPoint x: 423, startPoint y: 465, endPoint x: 636, endPoint y: 467, distance: 213.0
click at [636, 467] on div "Aya Travel Itinerary Maddie Reservation Code: JSGVLB Cost: $ 0.00 Car" at bounding box center [861, 370] width 901 height 234
copy div "Check-in: 10/10 Check-out: 10/14"
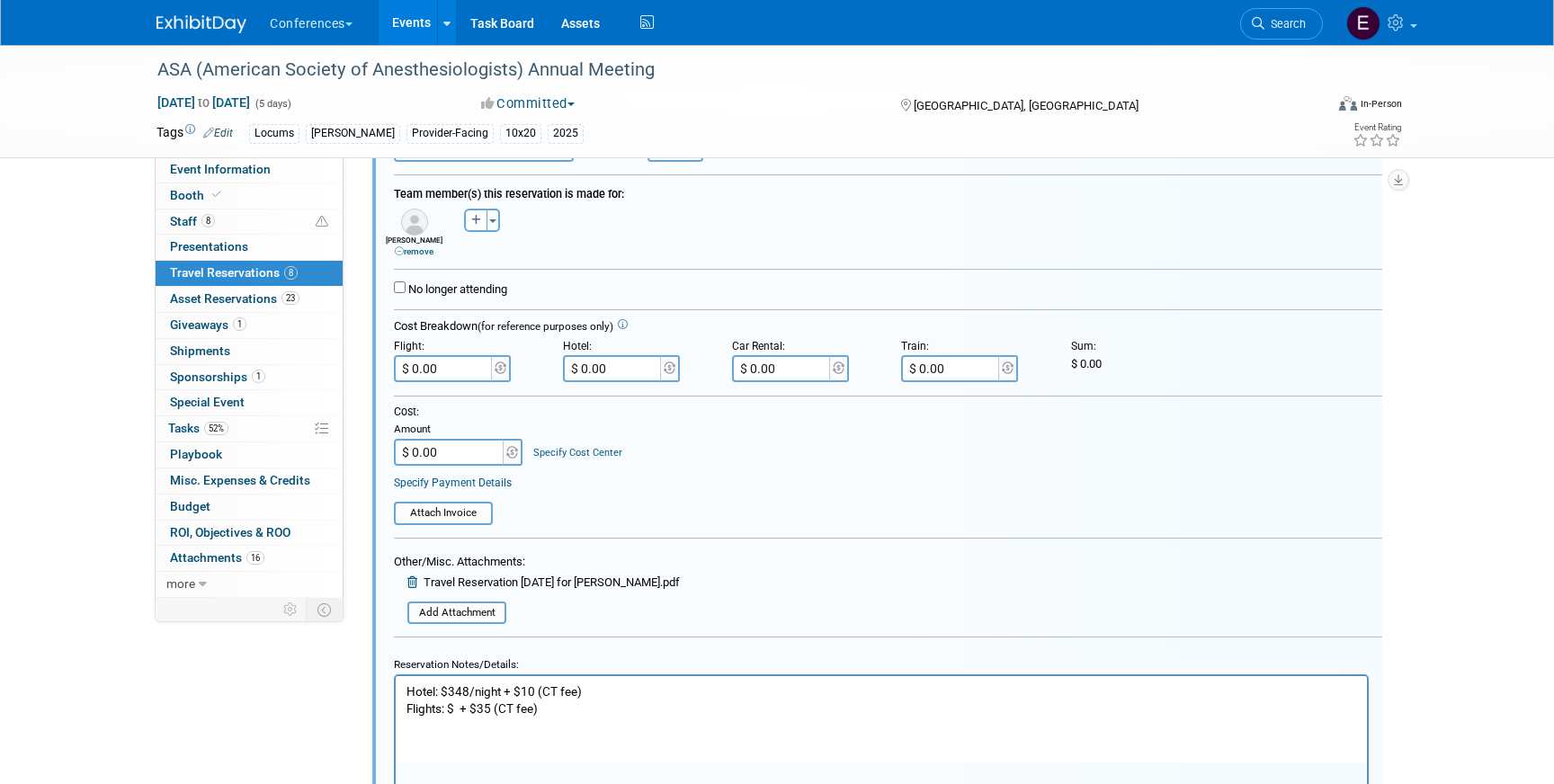
scroll to position [347, 0]
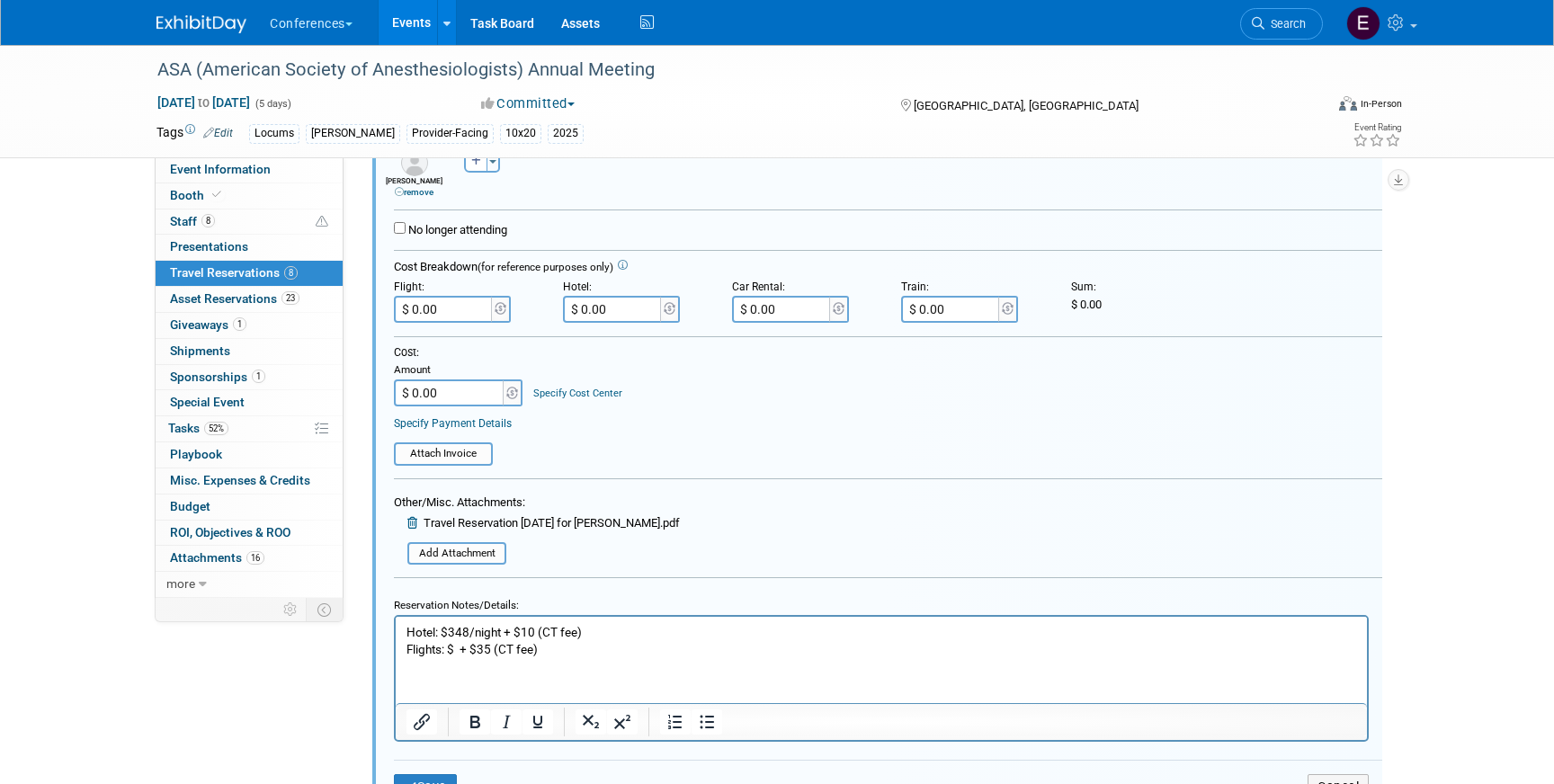
click at [605, 629] on p "Hotel: $348/night + $10 (CT fee) Flights: $ + $35 (CT fee)" at bounding box center [882, 640] width 950 height 34
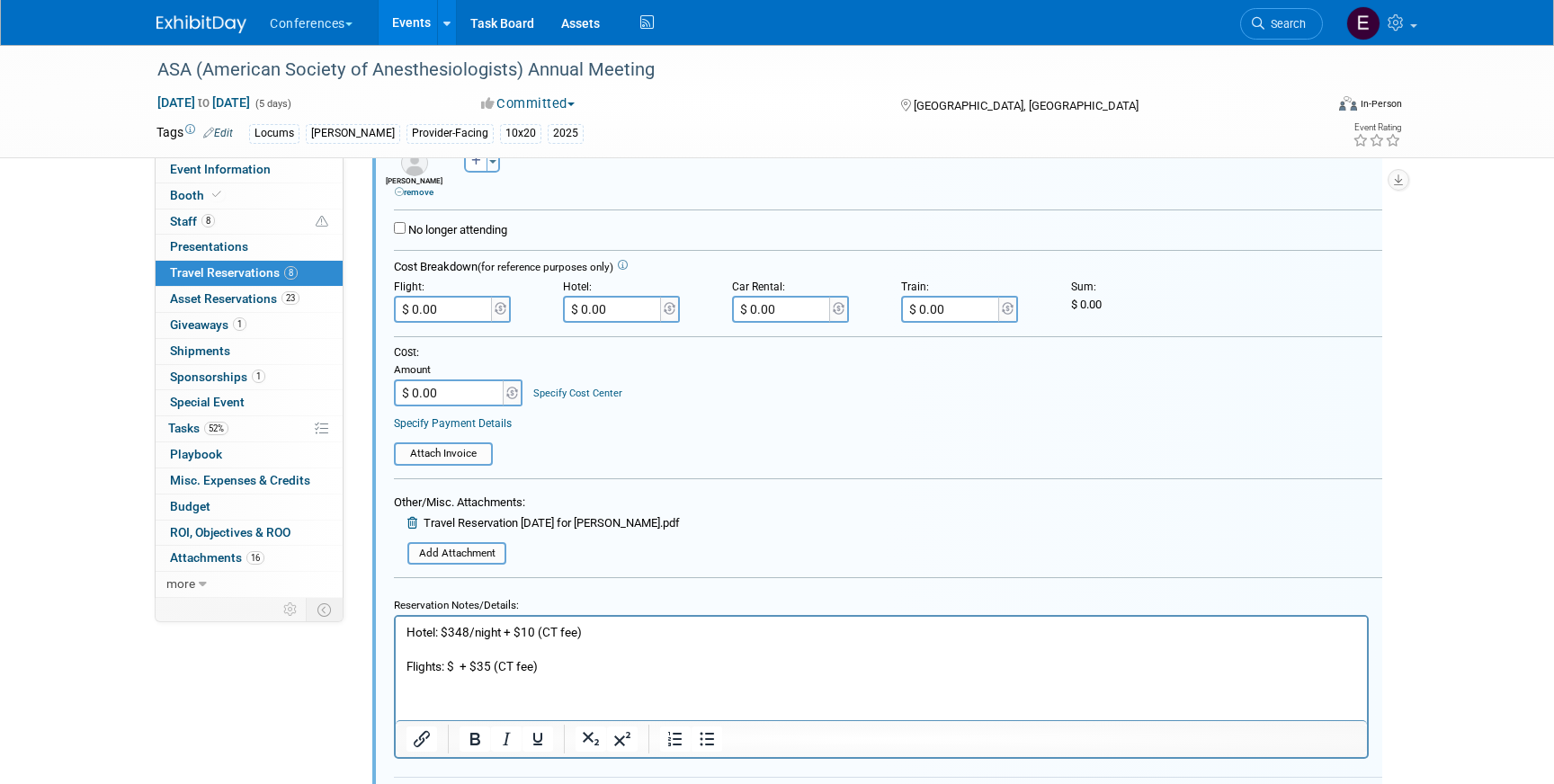
paste body "Rich Text Area. Press ALT-0 for help."
click at [606, 646] on p "Check-in: 10/10 Check-out: 10/14 Flights: $ + $35 (CT fee)" at bounding box center [882, 657] width 950 height 34
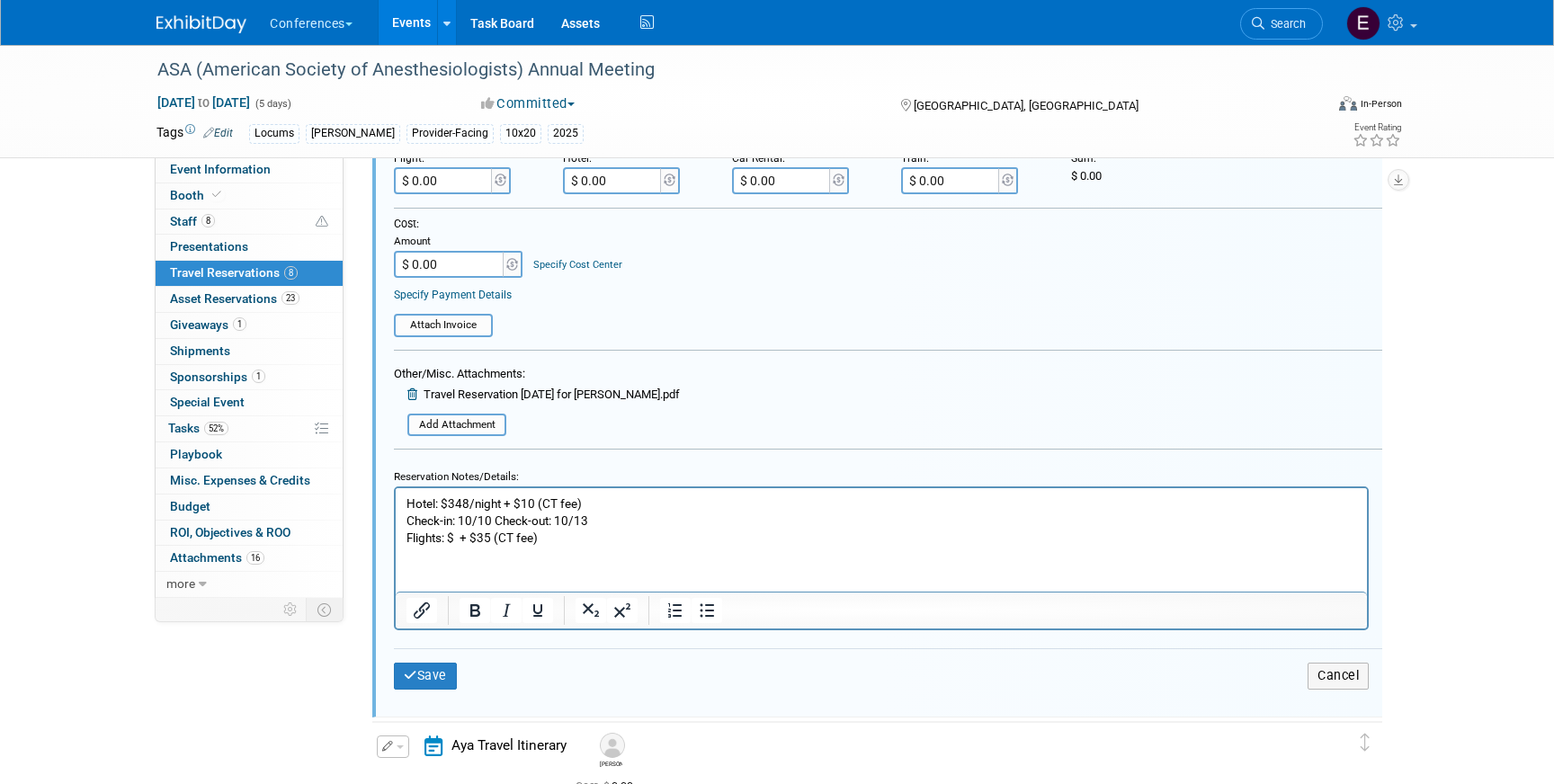
scroll to position [477, 0]
click at [429, 674] on button "Save" at bounding box center [425, 675] width 63 height 26
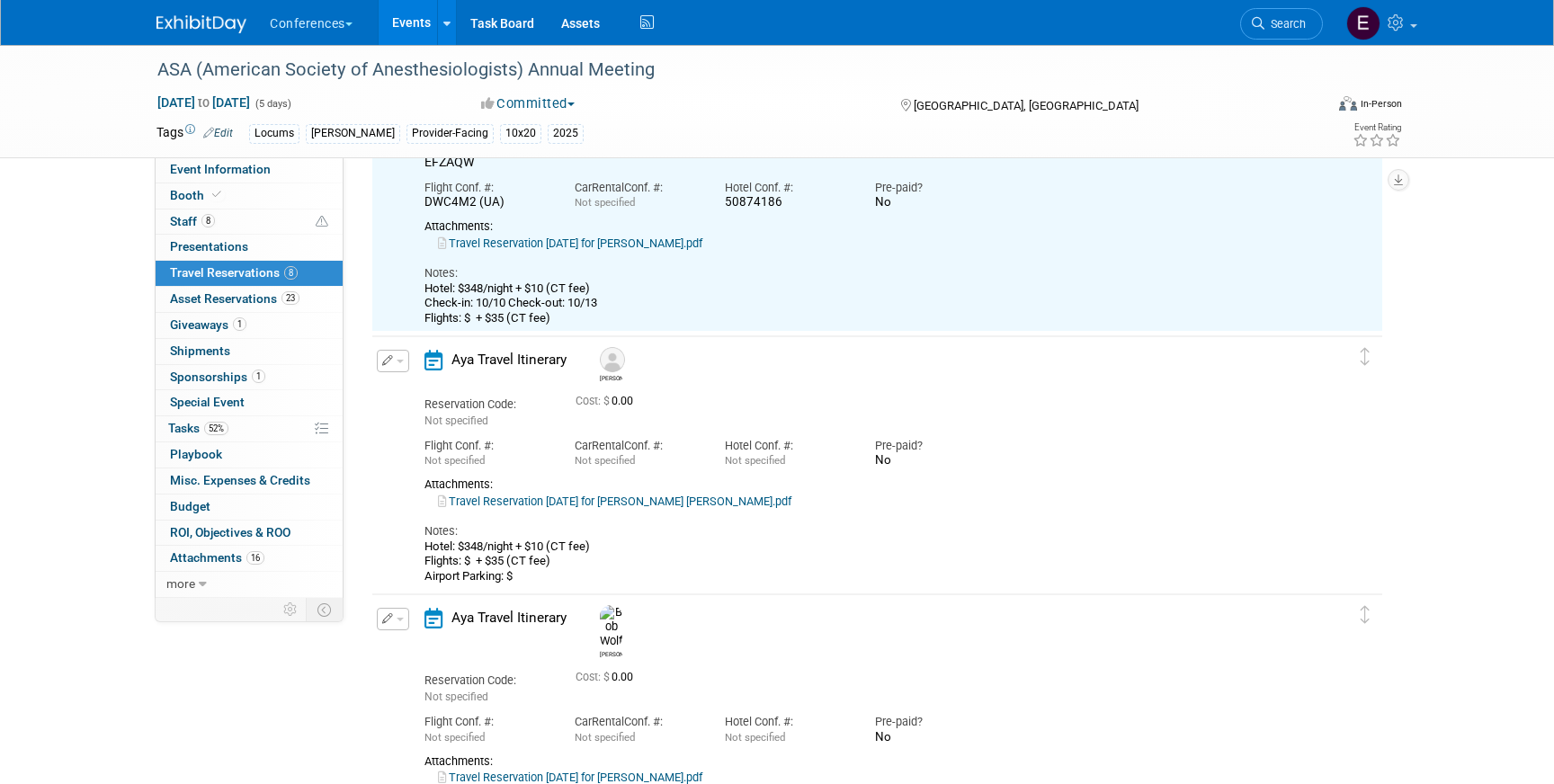
scroll to position [158, 0]
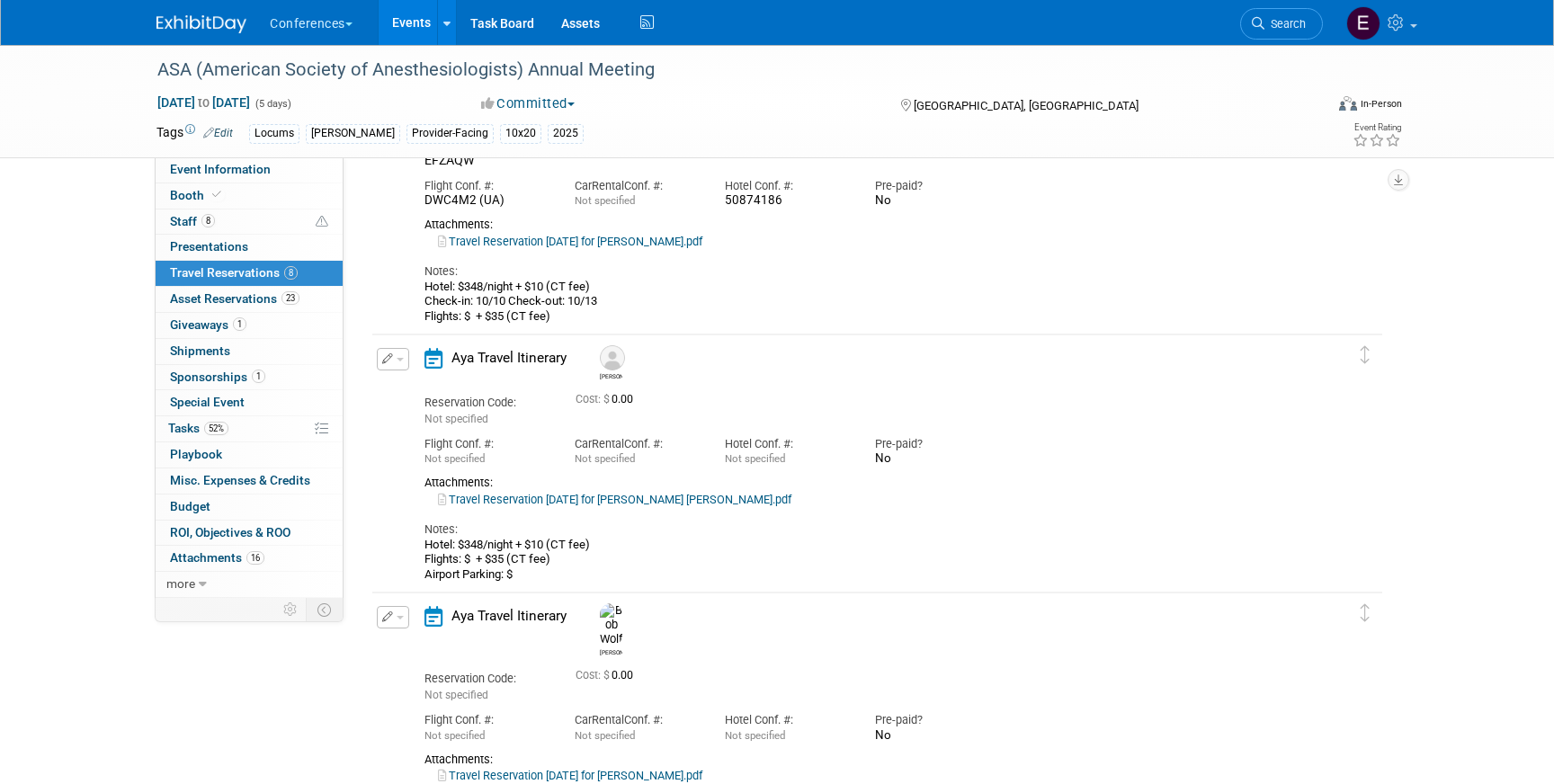
click at [755, 504] on link "Travel Reservation October 10 for ARI PAUL BESTOLARIDES.pdf" at bounding box center [614, 499] width 353 height 14
click at [400, 358] on span "button" at bounding box center [400, 359] width 7 height 4
click at [400, 405] on li "Delete Reservation" at bounding box center [454, 420] width 152 height 29
click at [390, 362] on icon "button" at bounding box center [388, 359] width 12 height 11
click at [410, 392] on button "Edit Reservation" at bounding box center [454, 391] width 152 height 26
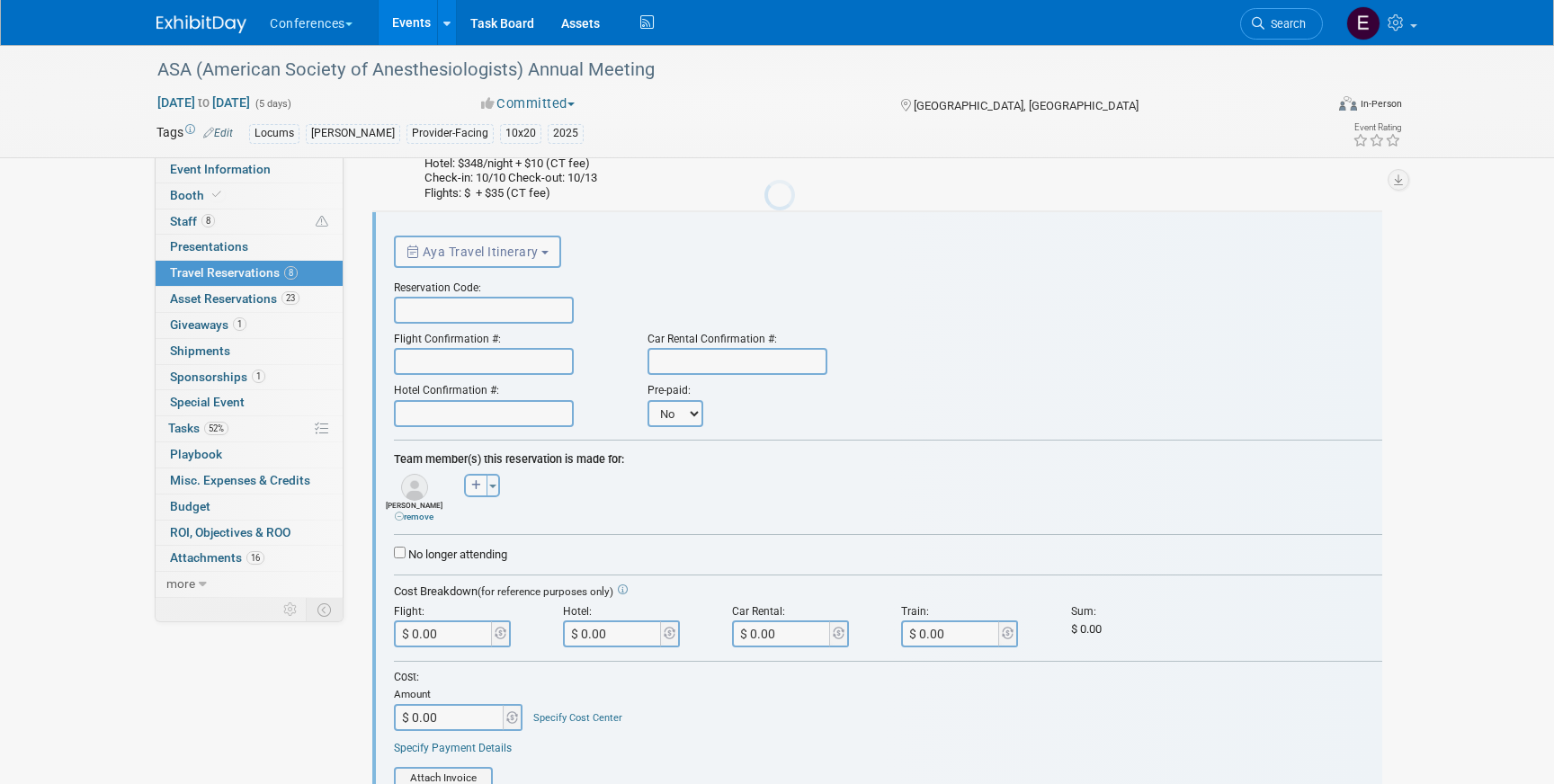
scroll to position [289, 0]
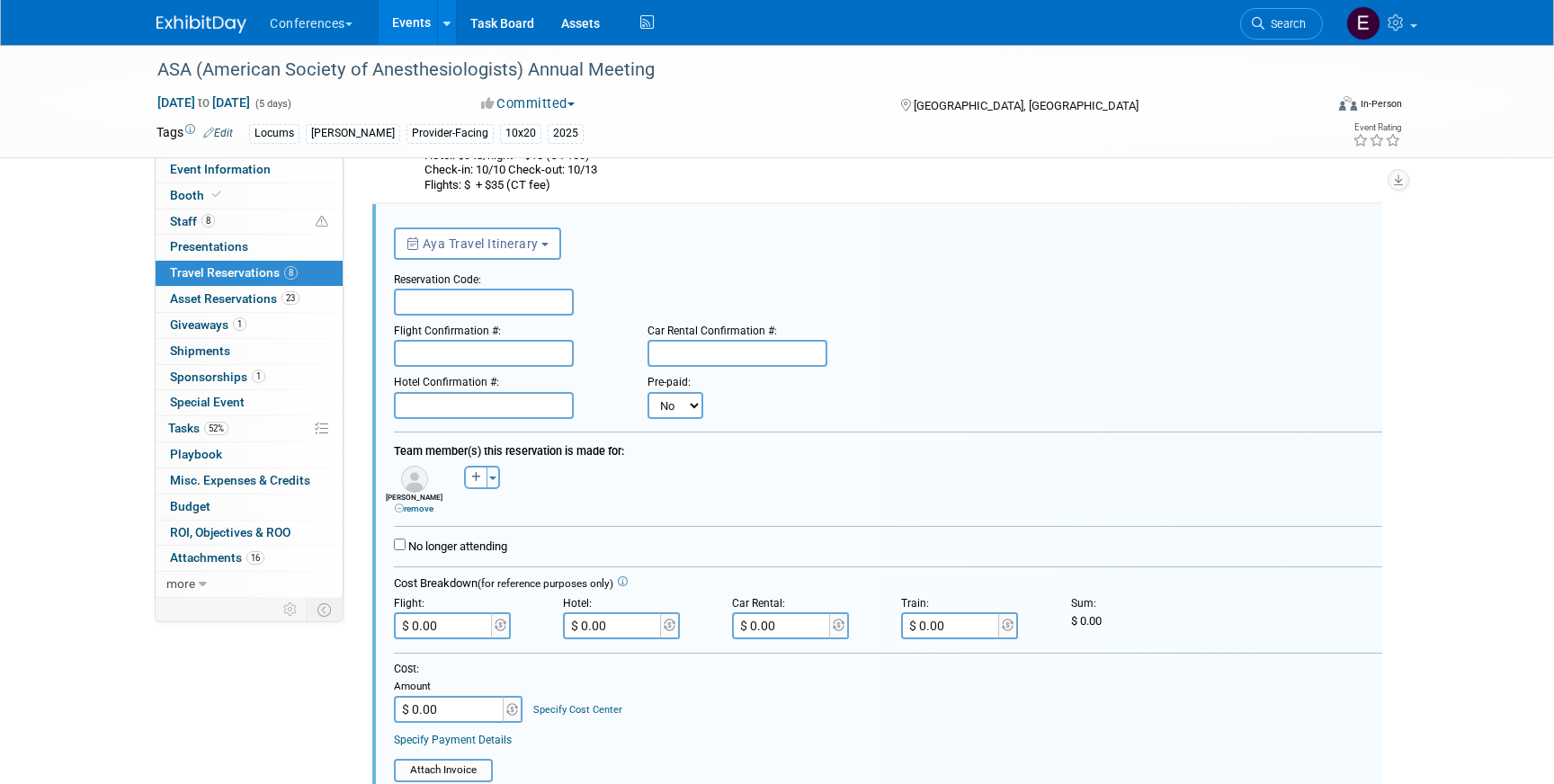
click at [452, 311] on input "text" at bounding box center [483, 302] width 180 height 27
paste input "NTRADA"
type input "NTRADA"
click at [419, 407] on input "text" at bounding box center [483, 404] width 180 height 27
paste input "CGVFXM (WN)"
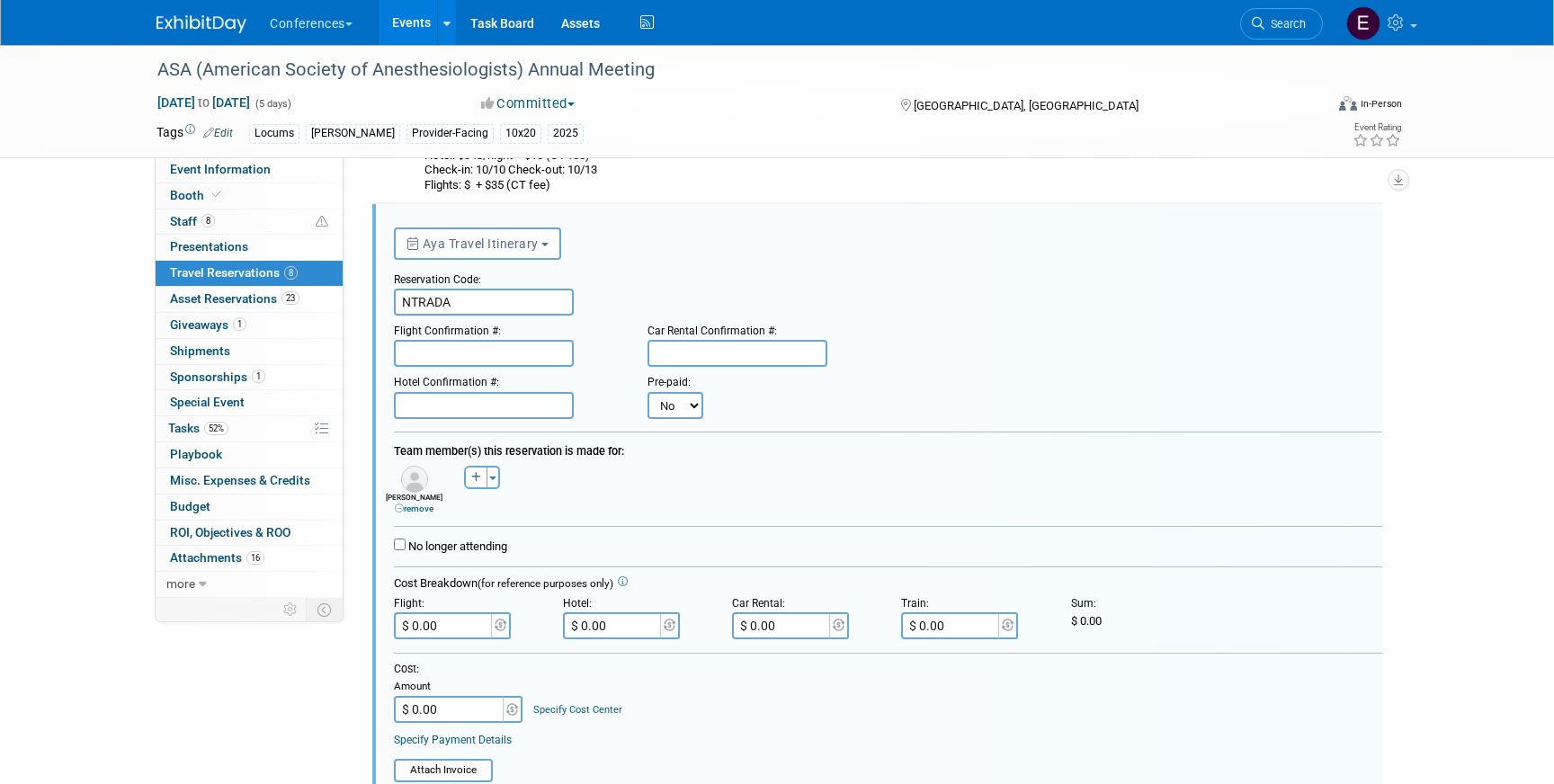
type input "CGVFXM (WN)"
drag, startPoint x: 508, startPoint y: 412, endPoint x: 364, endPoint y: 407, distance: 144.1
drag, startPoint x: 499, startPoint y: 413, endPoint x: 396, endPoint y: 408, distance: 103.1
click at [396, 408] on input "CGVFXM (WN)" at bounding box center [483, 404] width 180 height 27
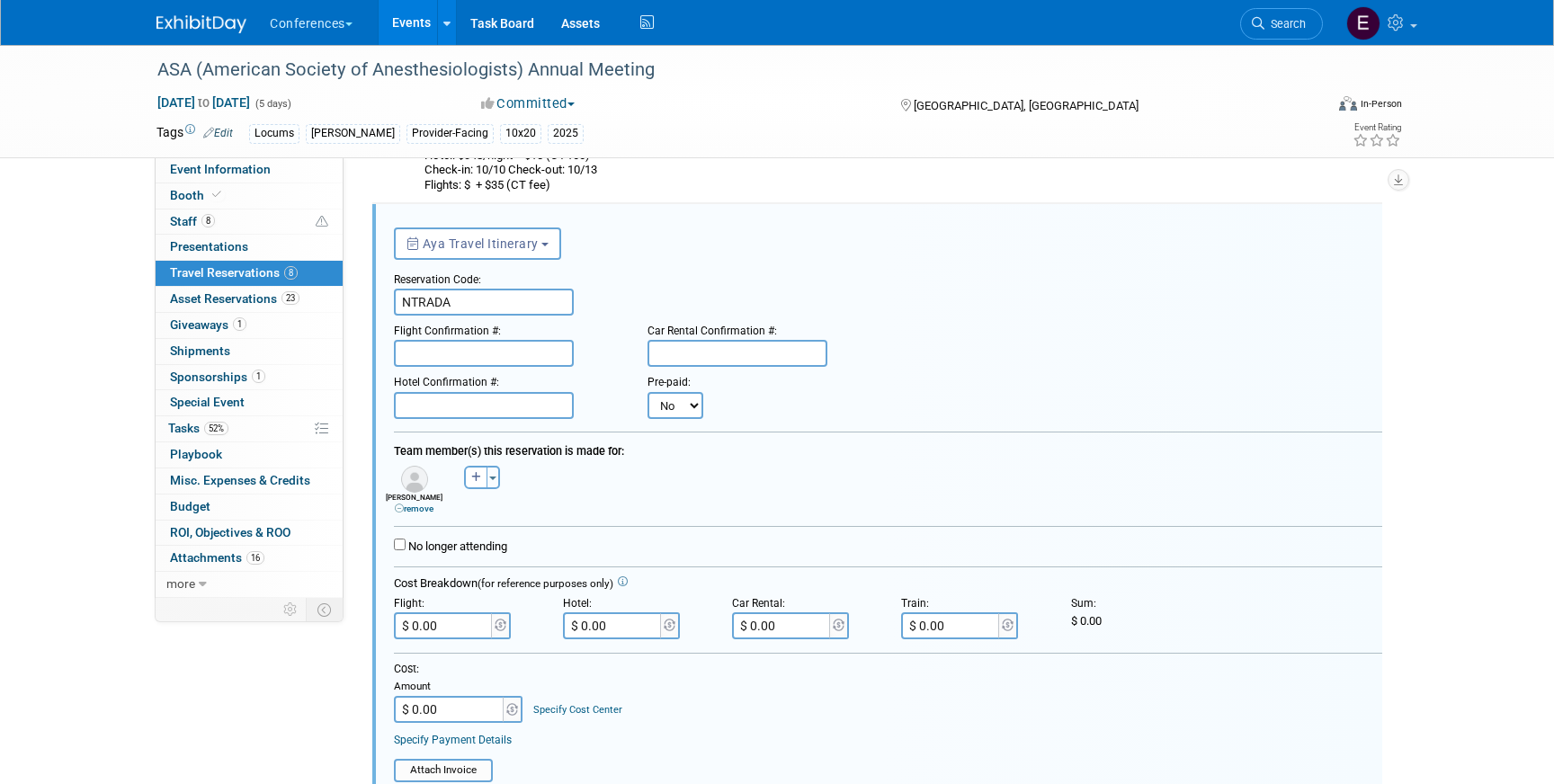
click at [415, 345] on input "text" at bounding box center [483, 353] width 180 height 27
paste input "CGVFXM (WN)"
type input "CGVFXM (WN)"
click at [466, 402] on input "text" at bounding box center [483, 404] width 180 height 27
paste input "50874184"
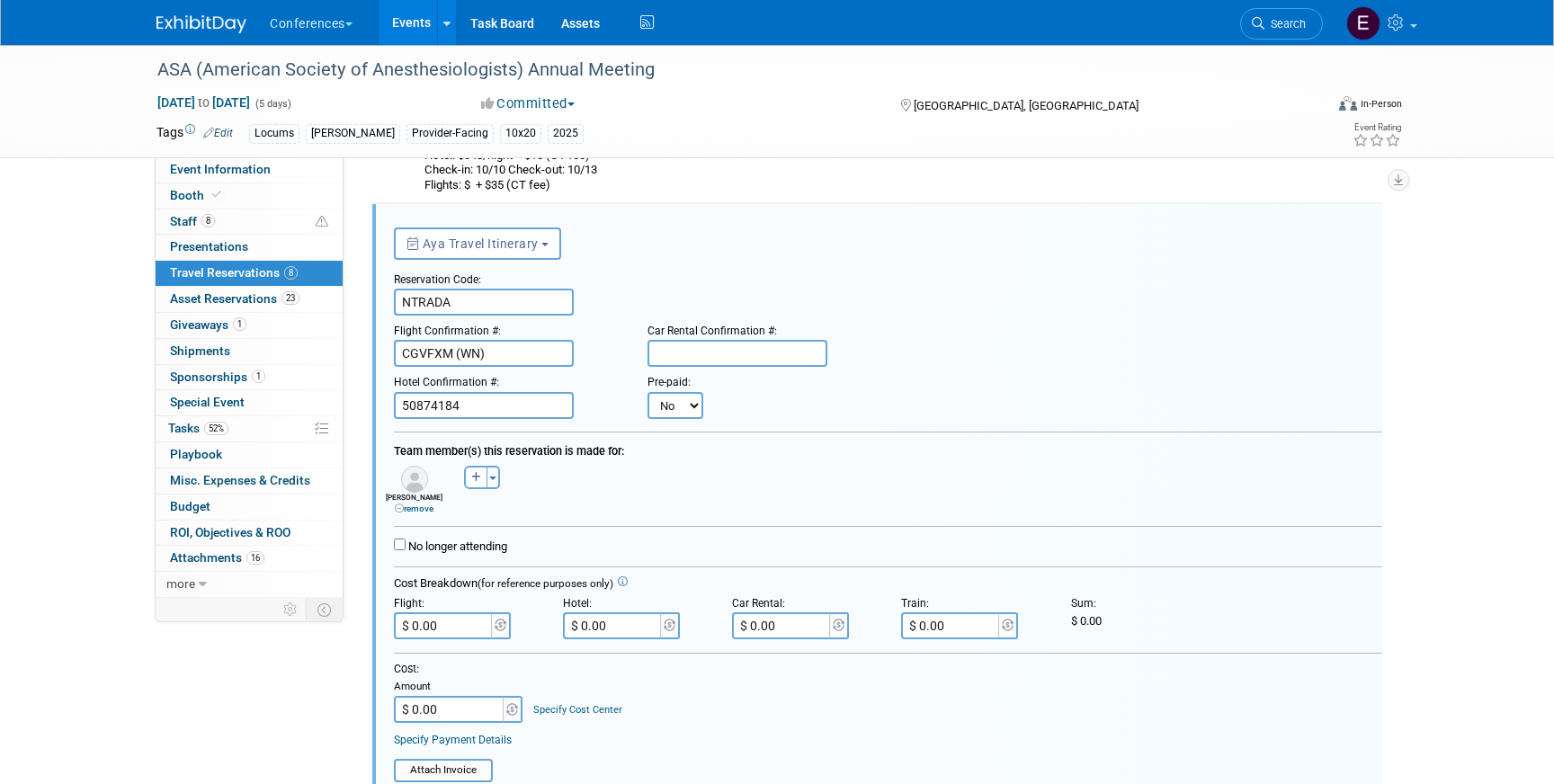
type input "50874184"
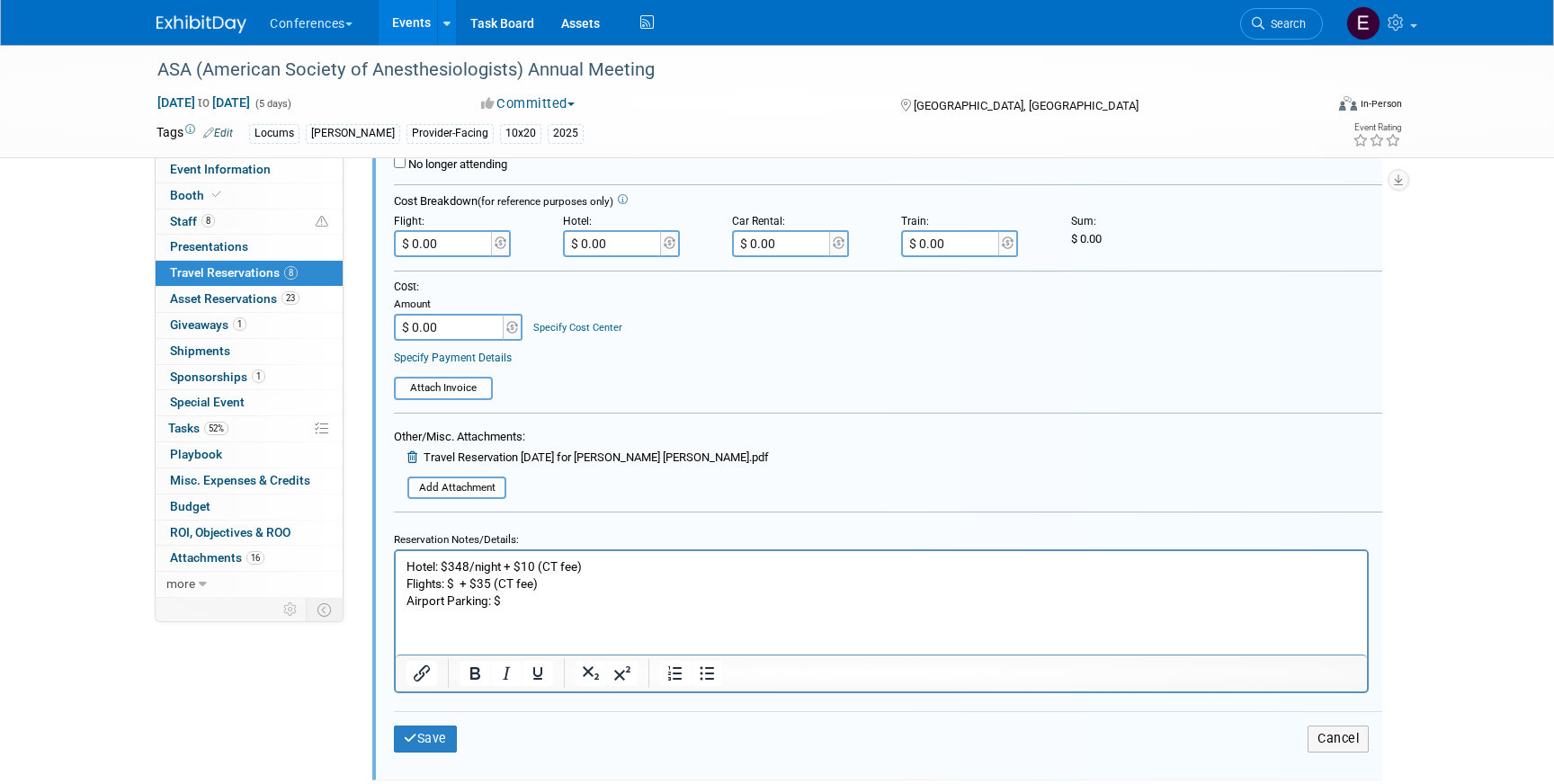
scroll to position [668, 0]
click at [616, 562] on p "Hotel: $348/night + $10 (CT fee) Flights: $ + $35 (CT fee) Airport Parking: $" at bounding box center [882, 586] width 950 height 51
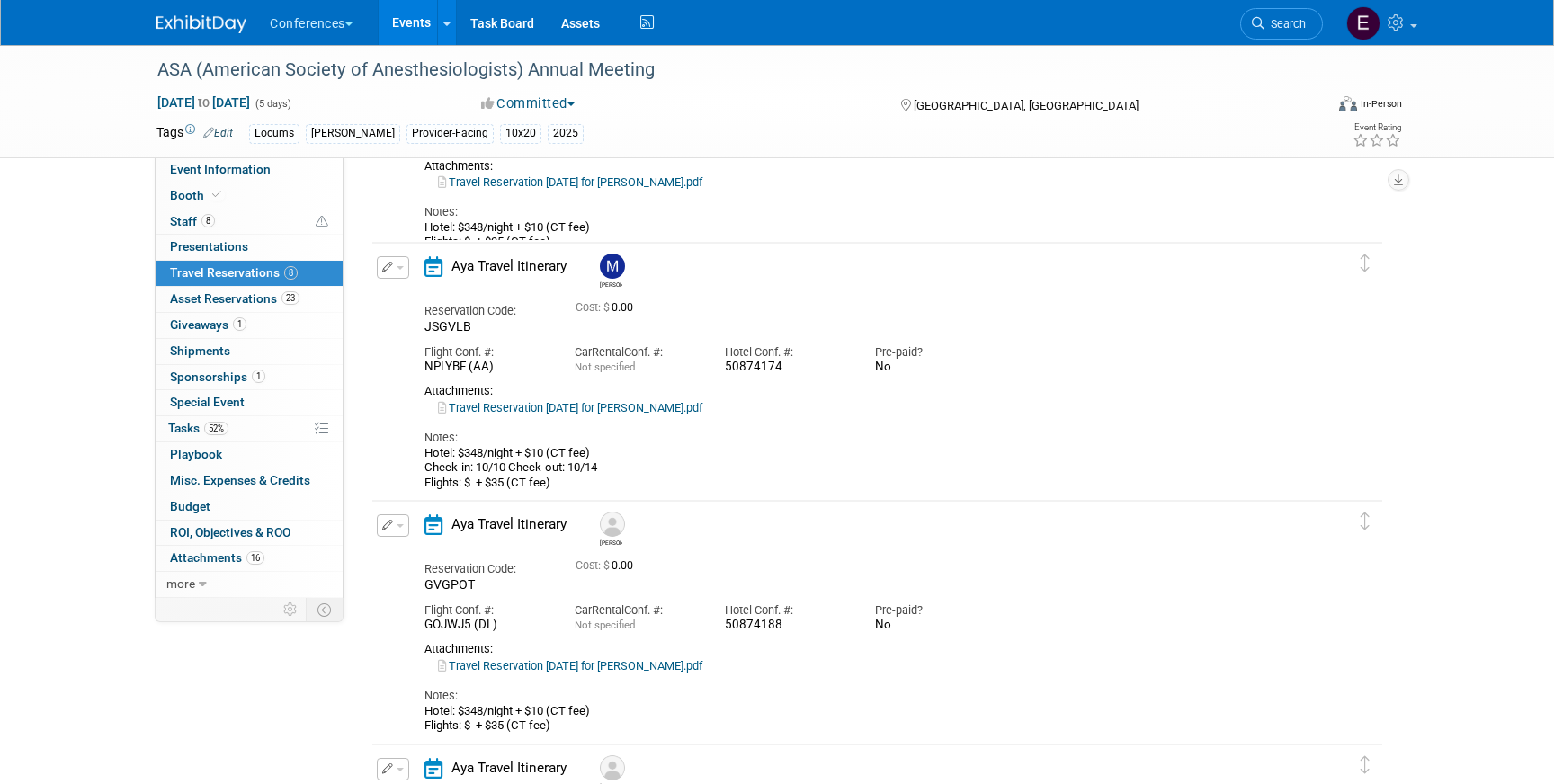
scroll to position [1468, 0]
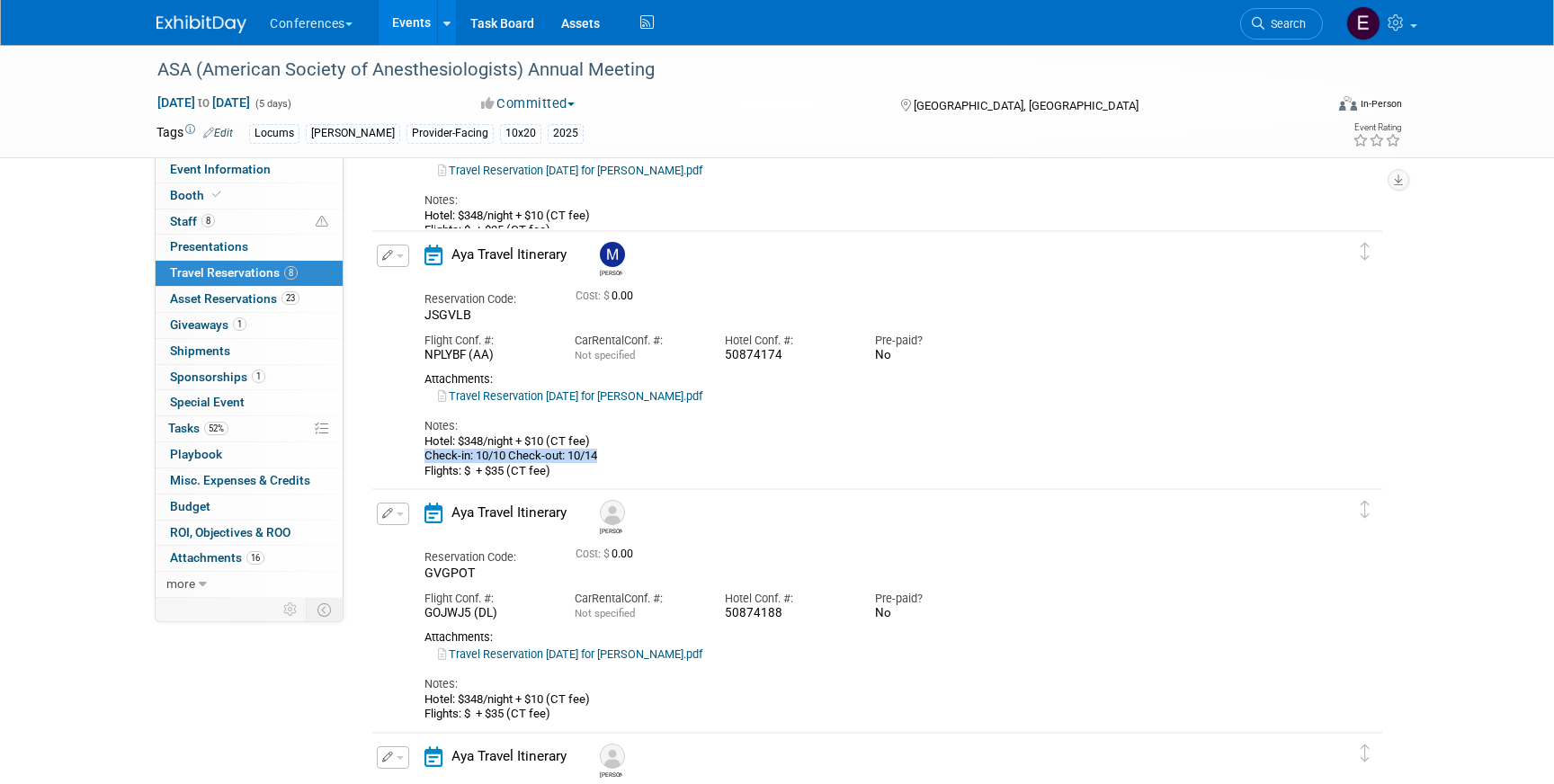
drag, startPoint x: 605, startPoint y: 453, endPoint x: 426, endPoint y: 458, distance: 179.1
click at [426, 458] on div "Hotel: $348/night + $10 (CT fee) Check-in: 10/10 Check-out: 10/14 Flights: $ + …" at bounding box center [861, 457] width 874 height 44
copy div "Check-in: 10/10 Check-out: 10/14"
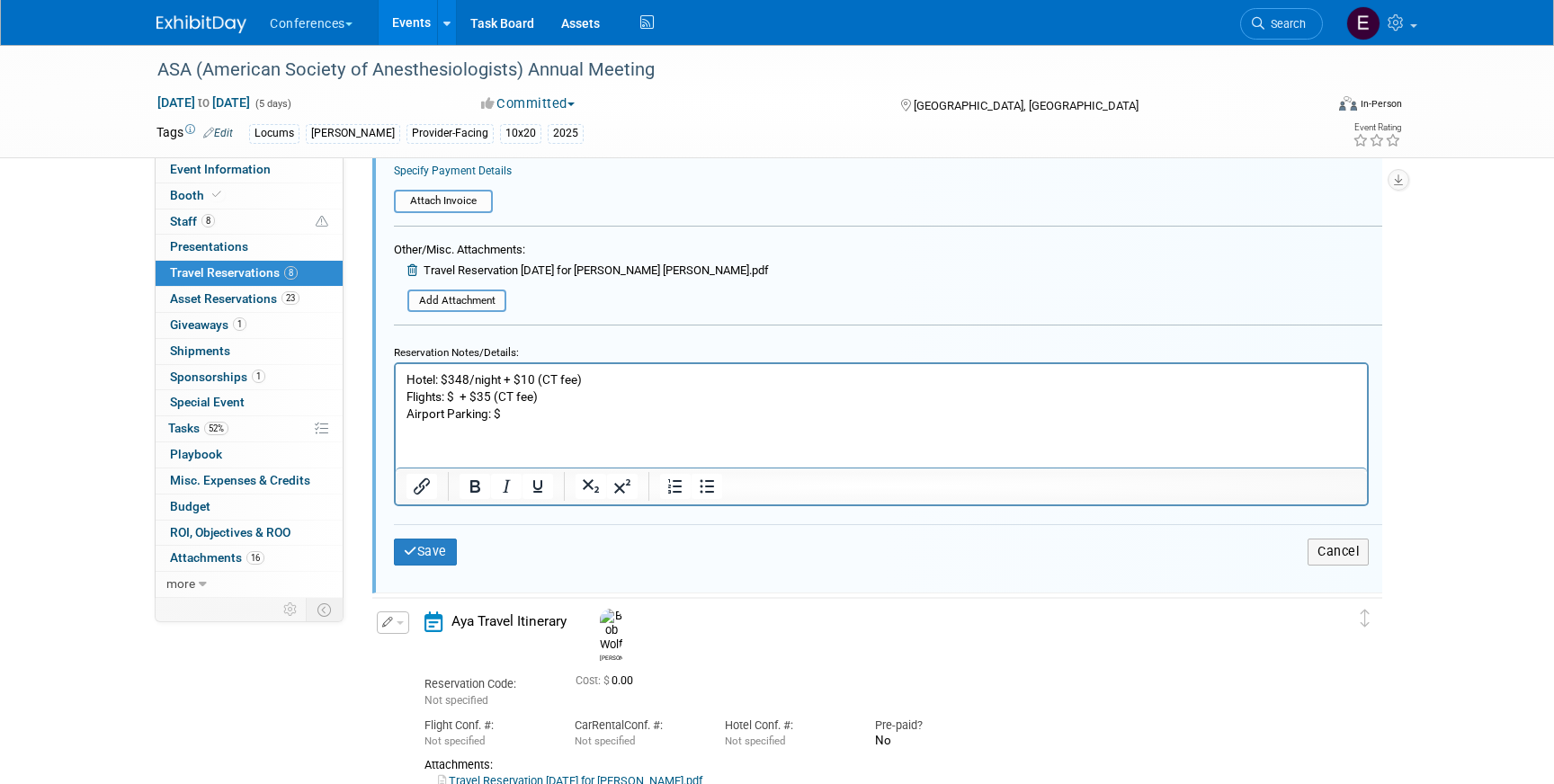
scroll to position [840, 0]
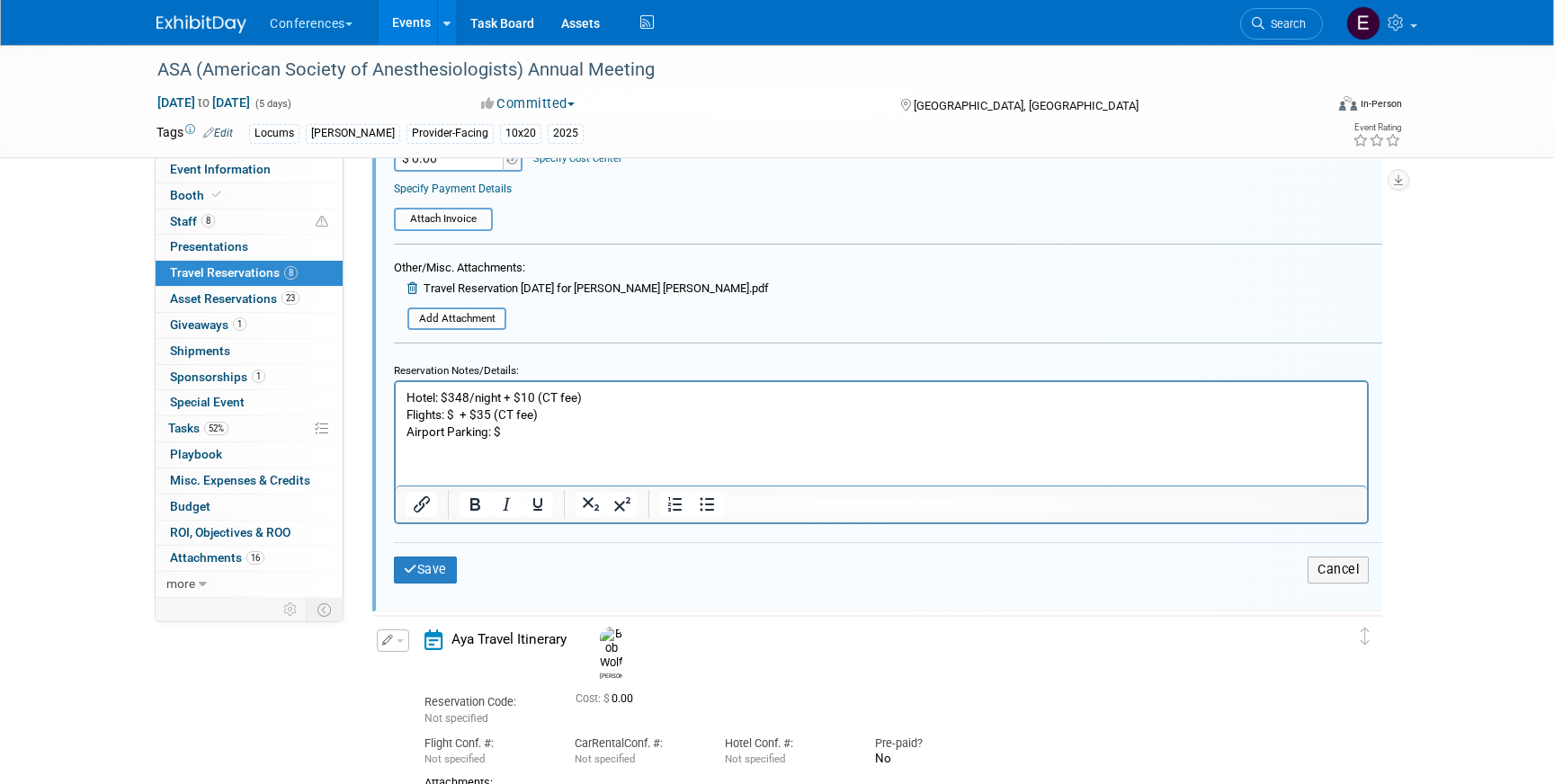
click at [597, 403] on p "Hotel: $348/night + $10 (CT fee) Flights: $ + $35 (CT fee) Airport Parking: $" at bounding box center [882, 415] width 950 height 51
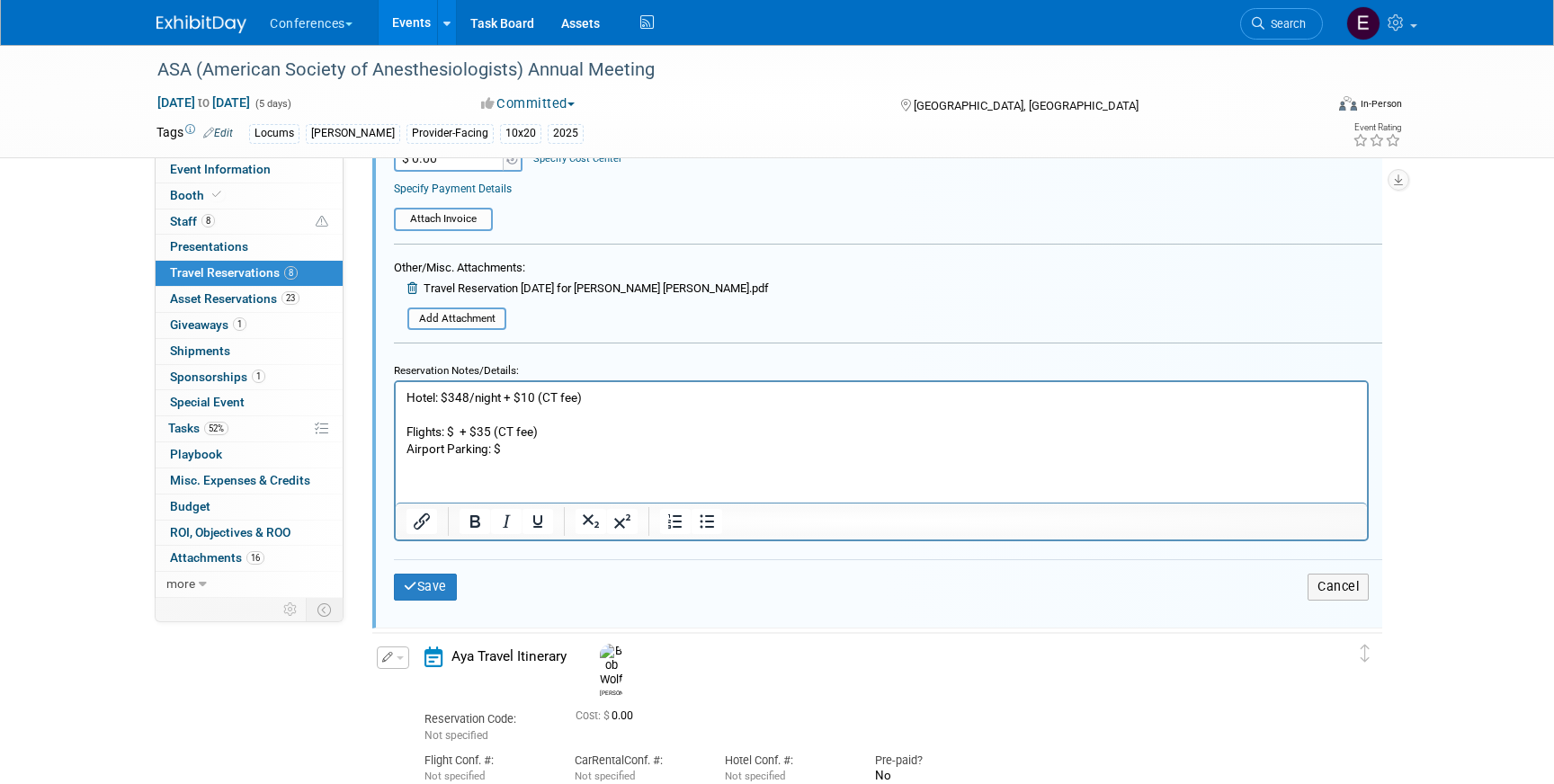
paste body "Rich Text Area. Press ALT-0 for help."
click at [592, 419] on p "Check-in: 10/10 Check-out: 10/14 Flights: $ + $35 (CT fee) Airport Parking: $" at bounding box center [882, 432] width 950 height 51
click at [420, 587] on button "Save" at bounding box center [425, 587] width 63 height 26
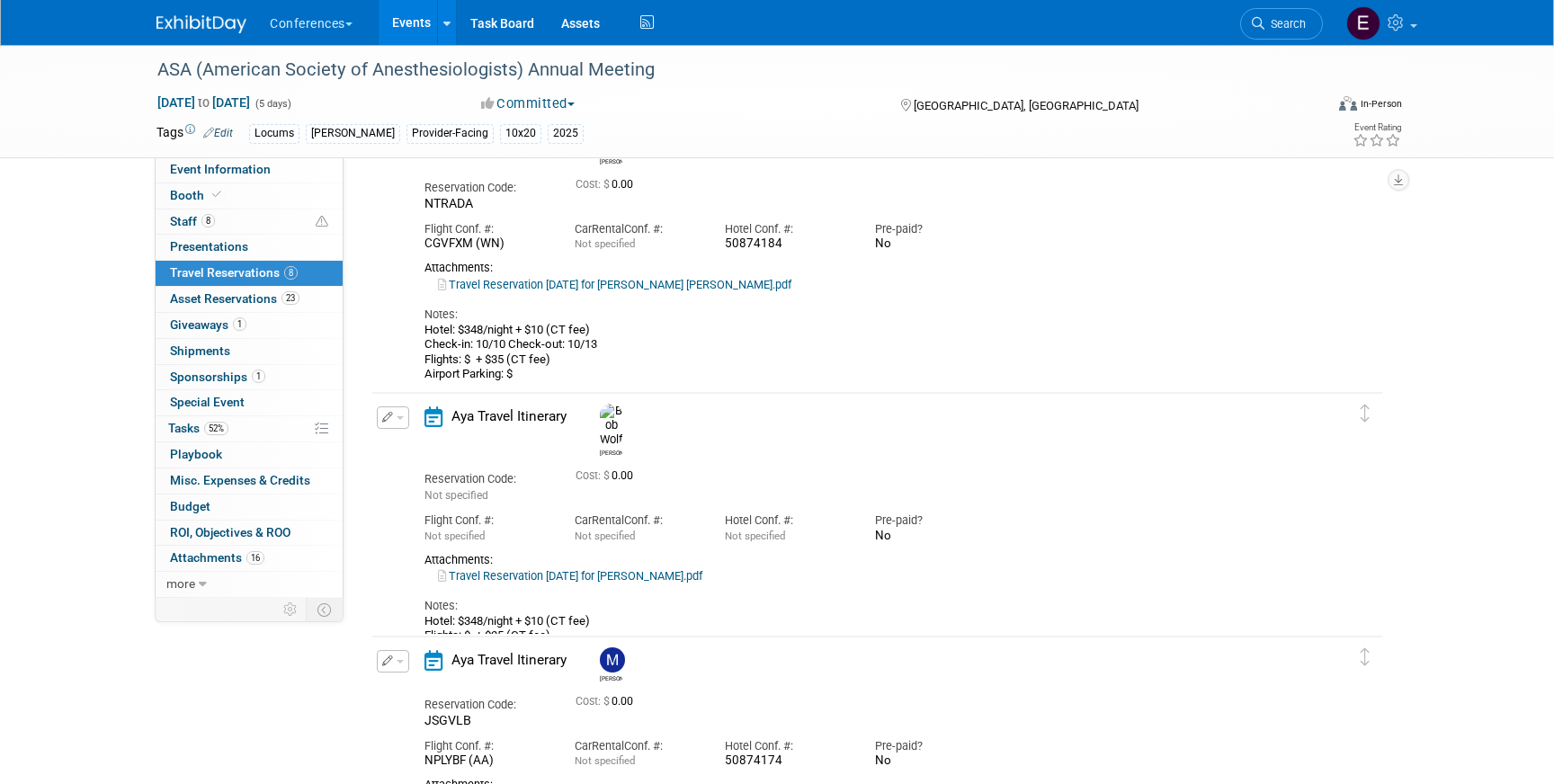
scroll to position [414, 0]
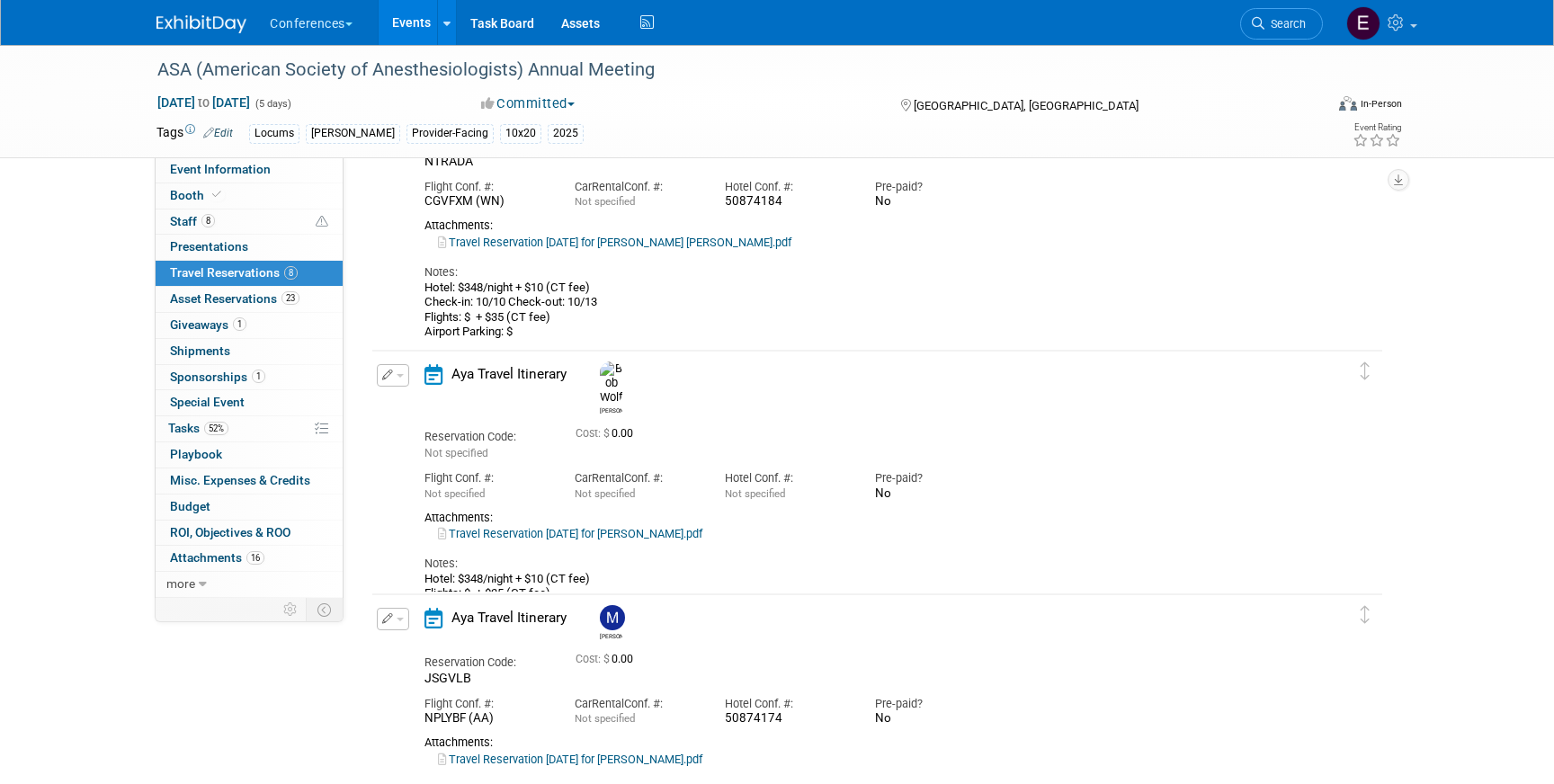
click at [560, 527] on link "Travel Reservation October 10 for ROBERT HAROLD WOLF.pdf" at bounding box center [570, 534] width 264 height 14
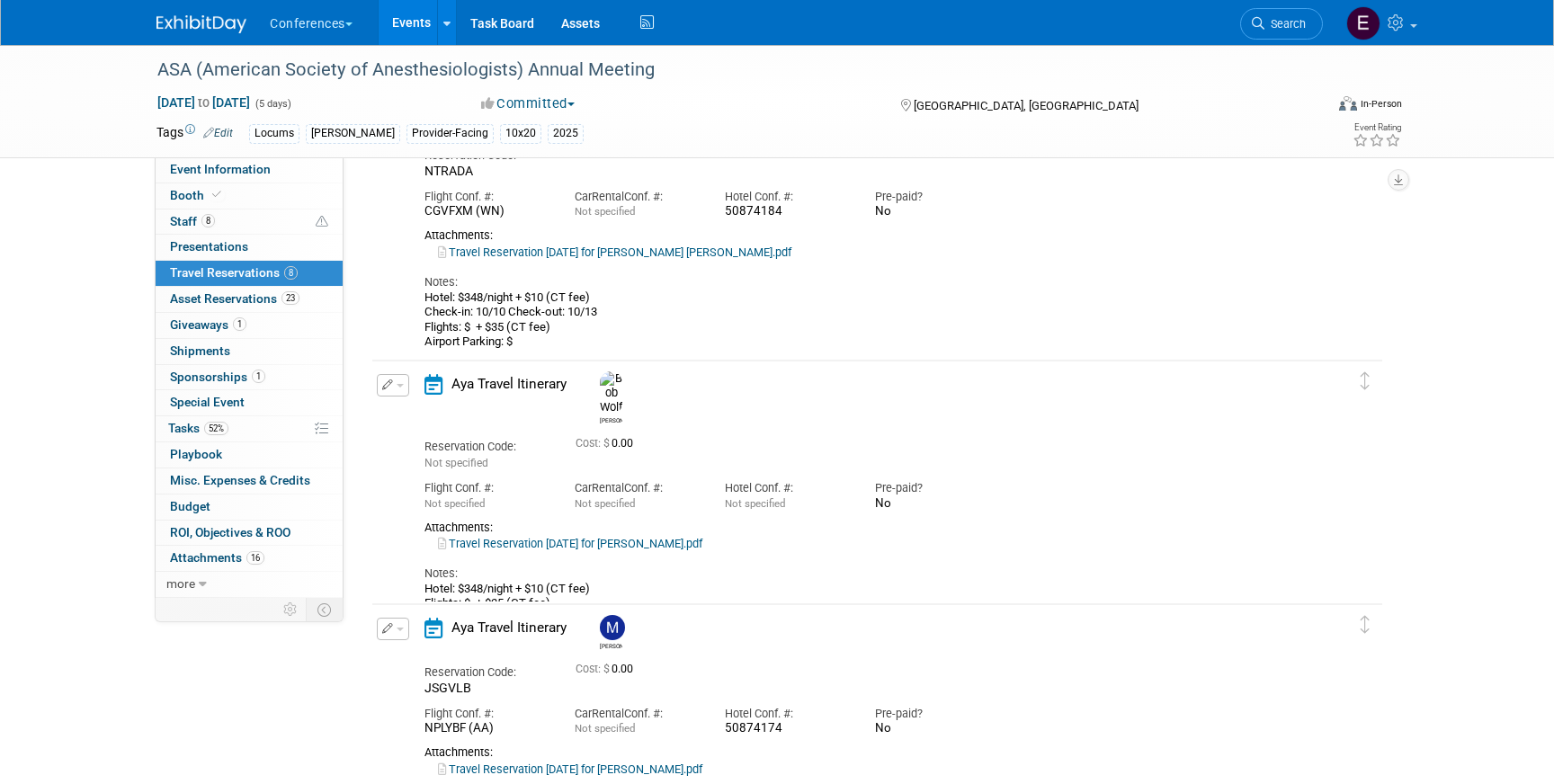
scroll to position [403, 0]
click at [394, 389] on button "button" at bounding box center [393, 387] width 32 height 23
click at [405, 417] on button "Edit Reservation" at bounding box center [454, 418] width 152 height 26
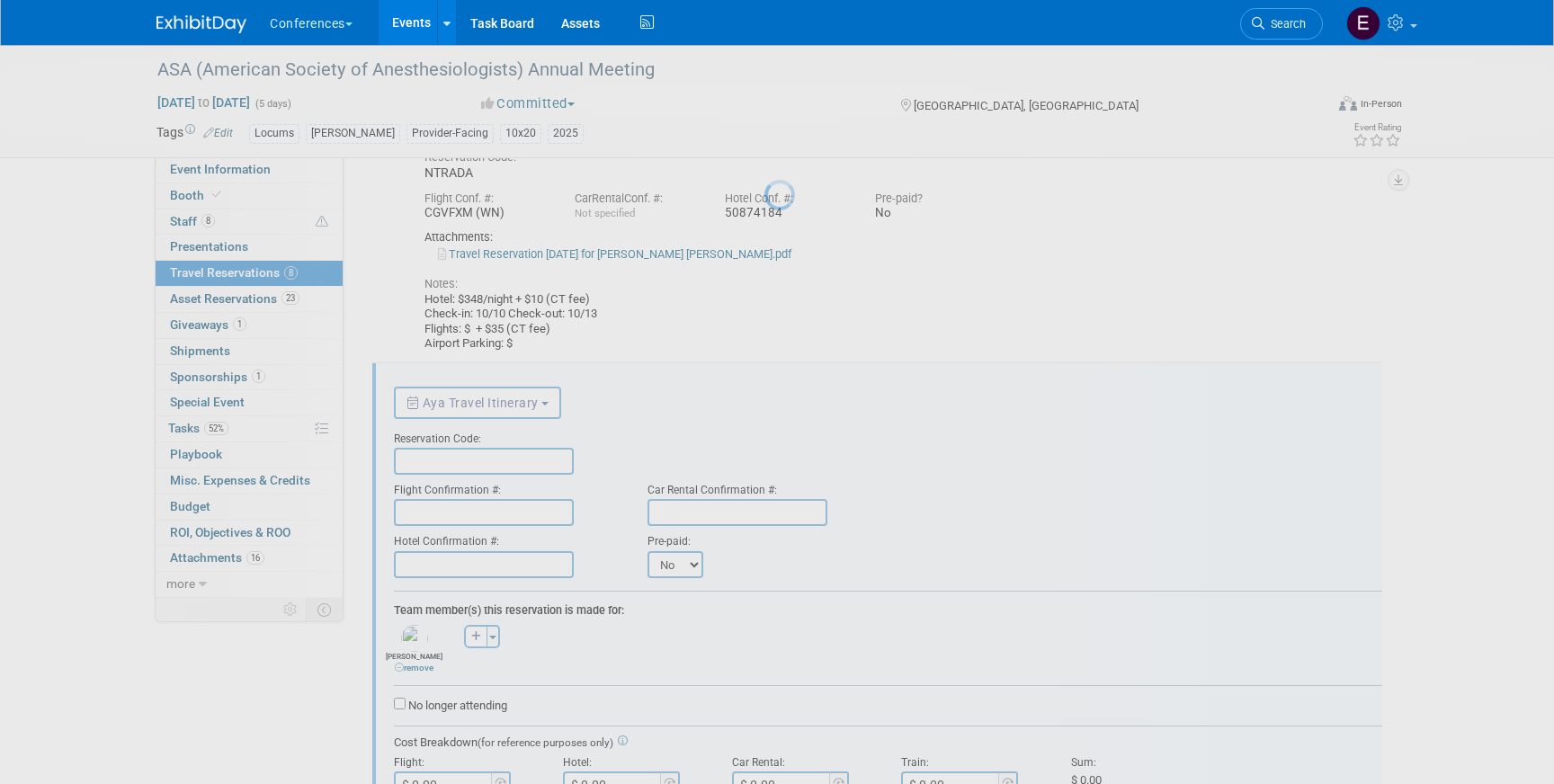
scroll to position [562, 0]
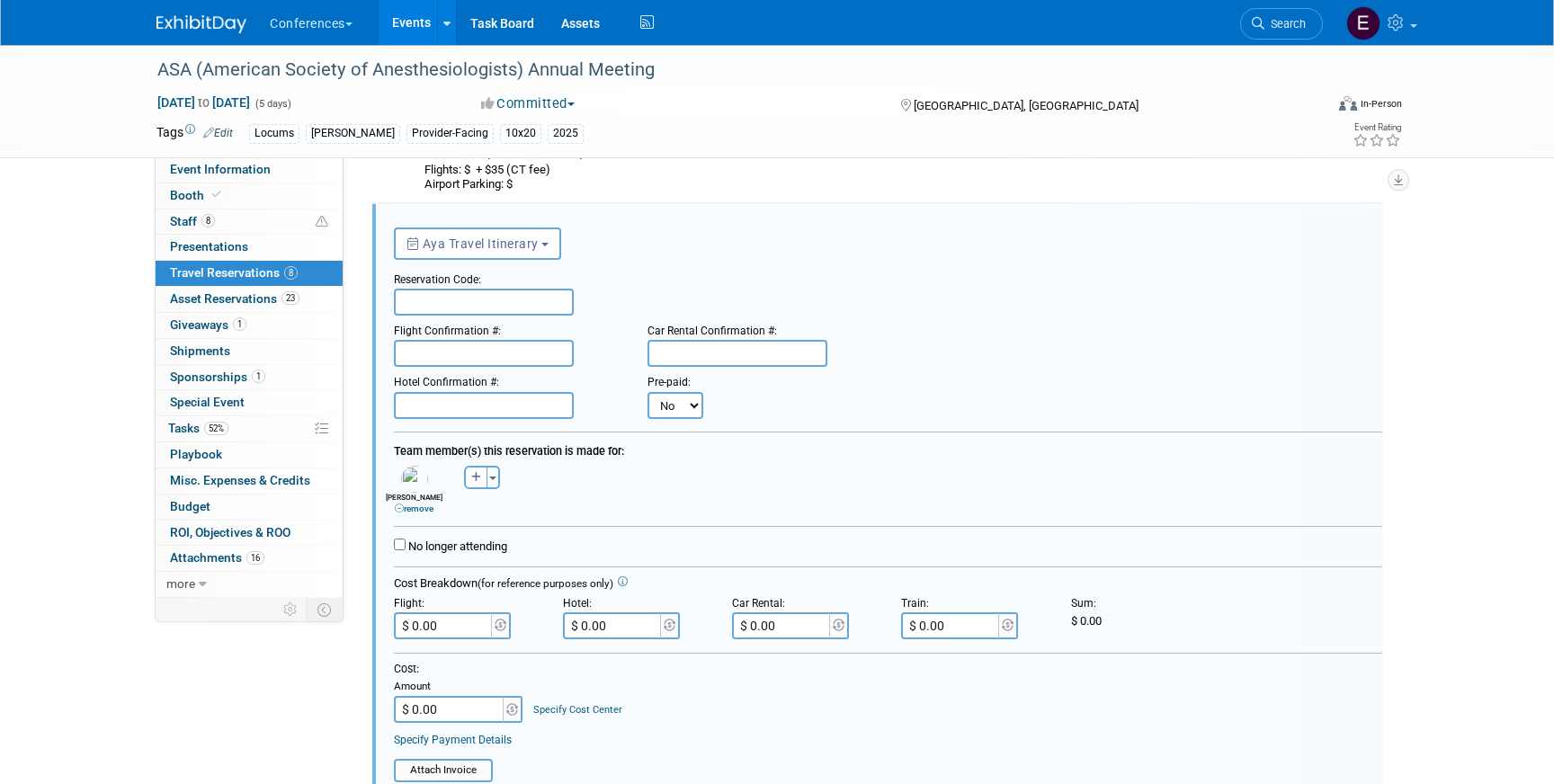
click at [462, 306] on input "text" at bounding box center [483, 302] width 180 height 27
paste input "QUFKXI"
type input "QUFKXI"
click at [500, 356] on input "text" at bounding box center [483, 353] width 180 height 27
paste input "MWJPLF (AA)"
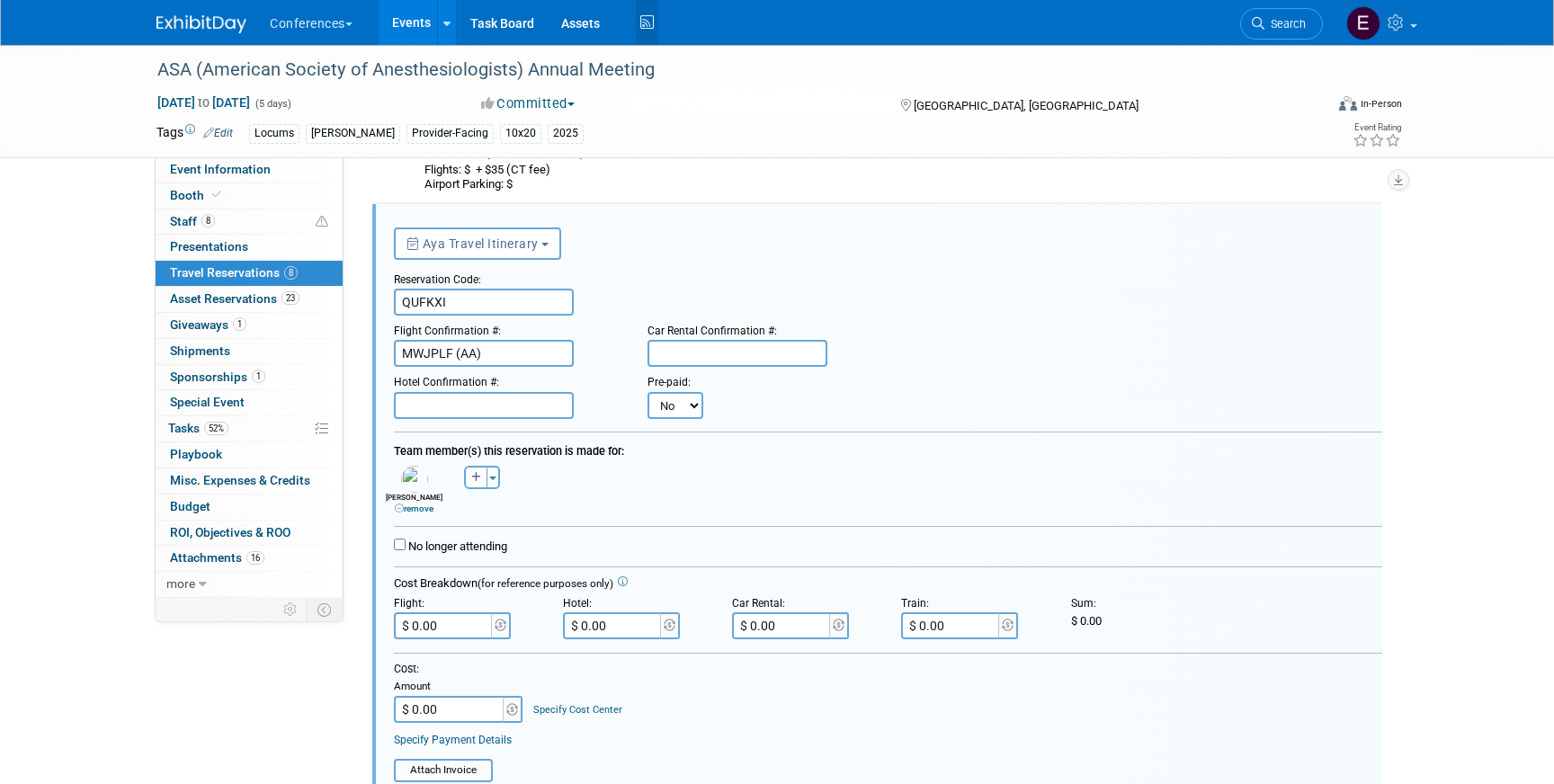
type input "MWJPLF (AA)"
click at [489, 406] on input "text" at bounding box center [483, 404] width 180 height 27
paste input "50874191"
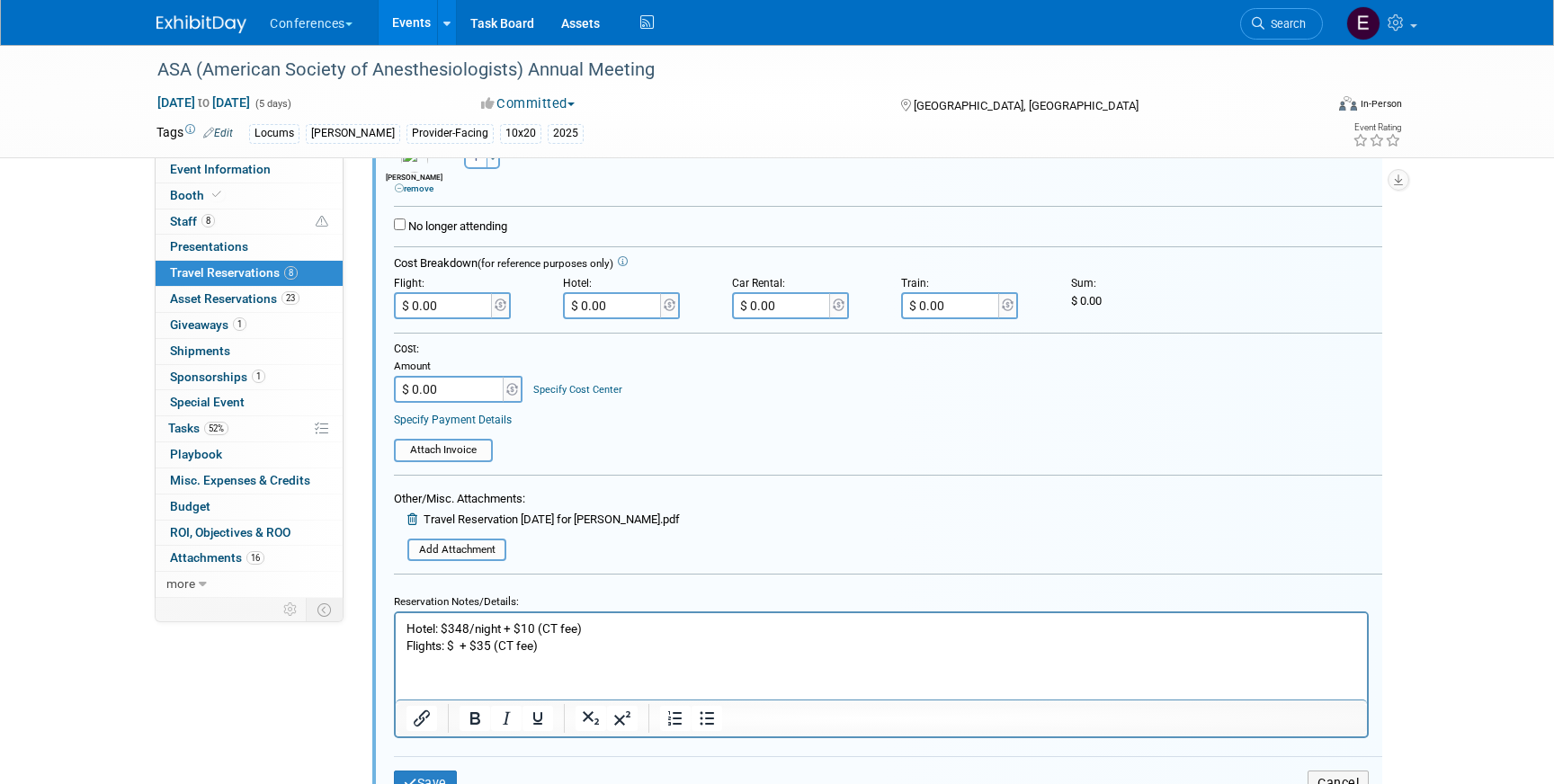
scroll to position [889, 0]
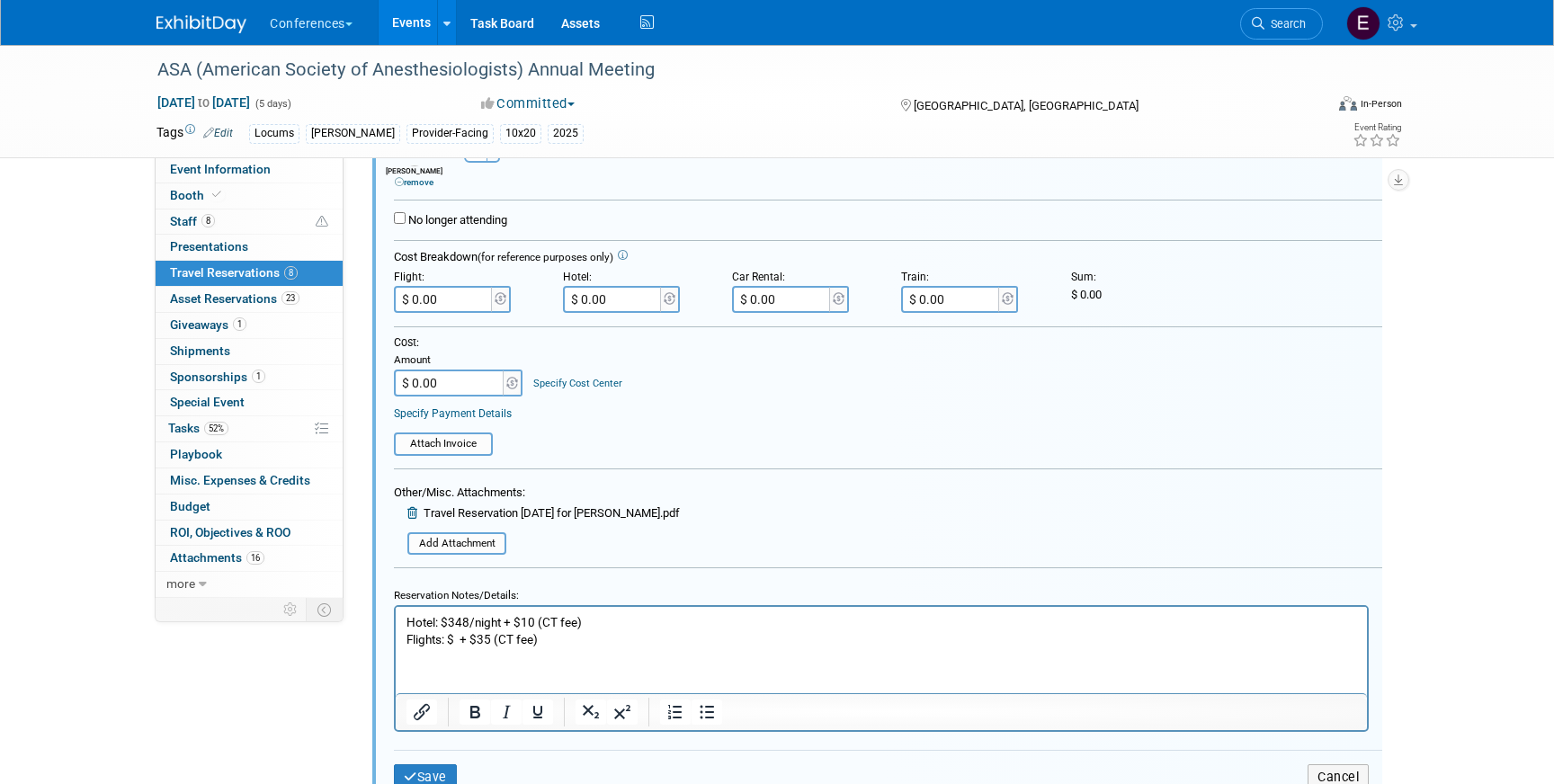
type input "50874191"
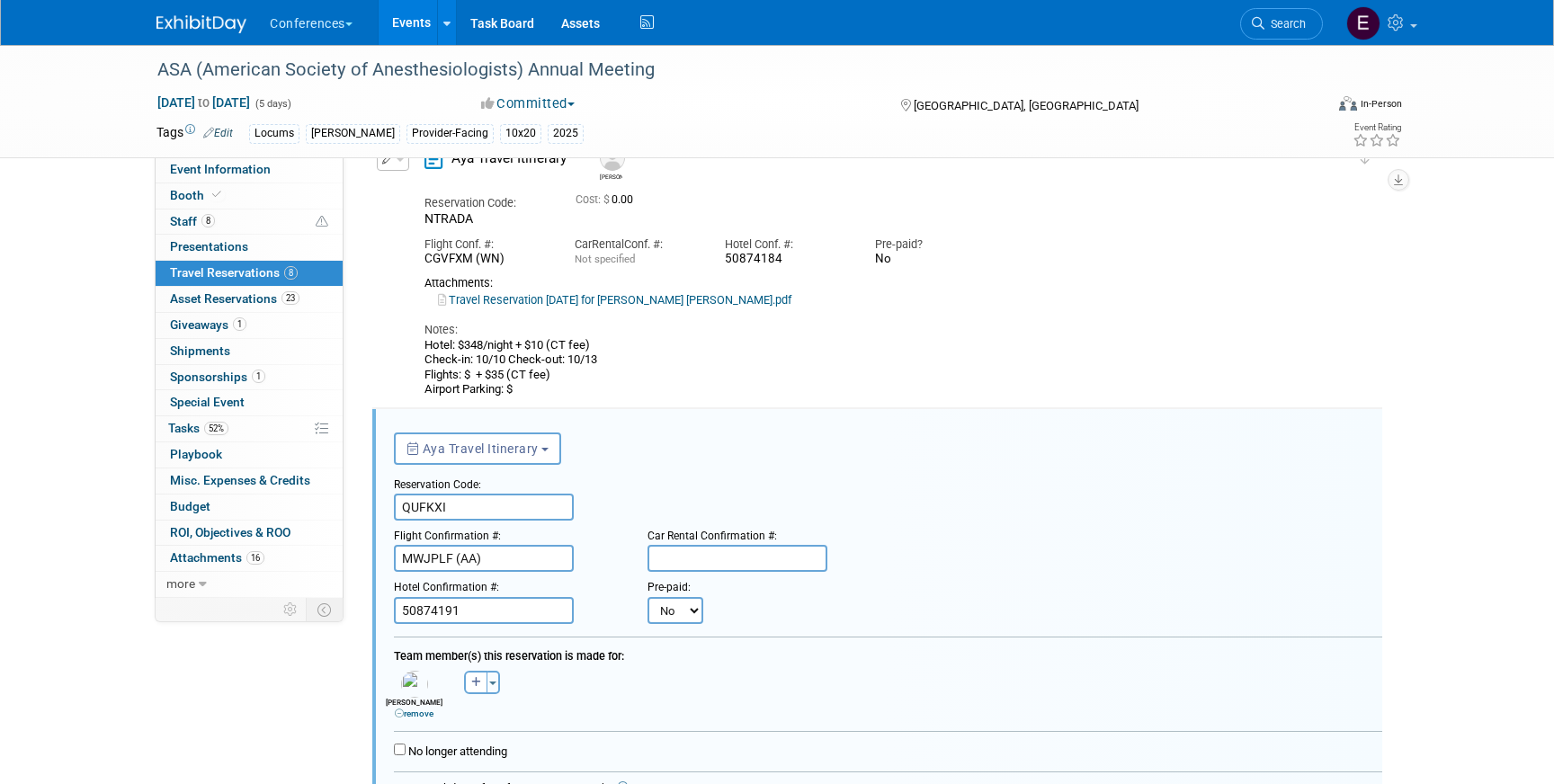
scroll to position [358, 0]
drag, startPoint x: 600, startPoint y: 361, endPoint x: 408, endPoint y: 362, distance: 192.0
click at [408, 362] on div "Edit Reservation Ari NTRADA" at bounding box center [864, 272] width 983 height 249
copy div "Check-in: 10/10 Check-out: 10/13"
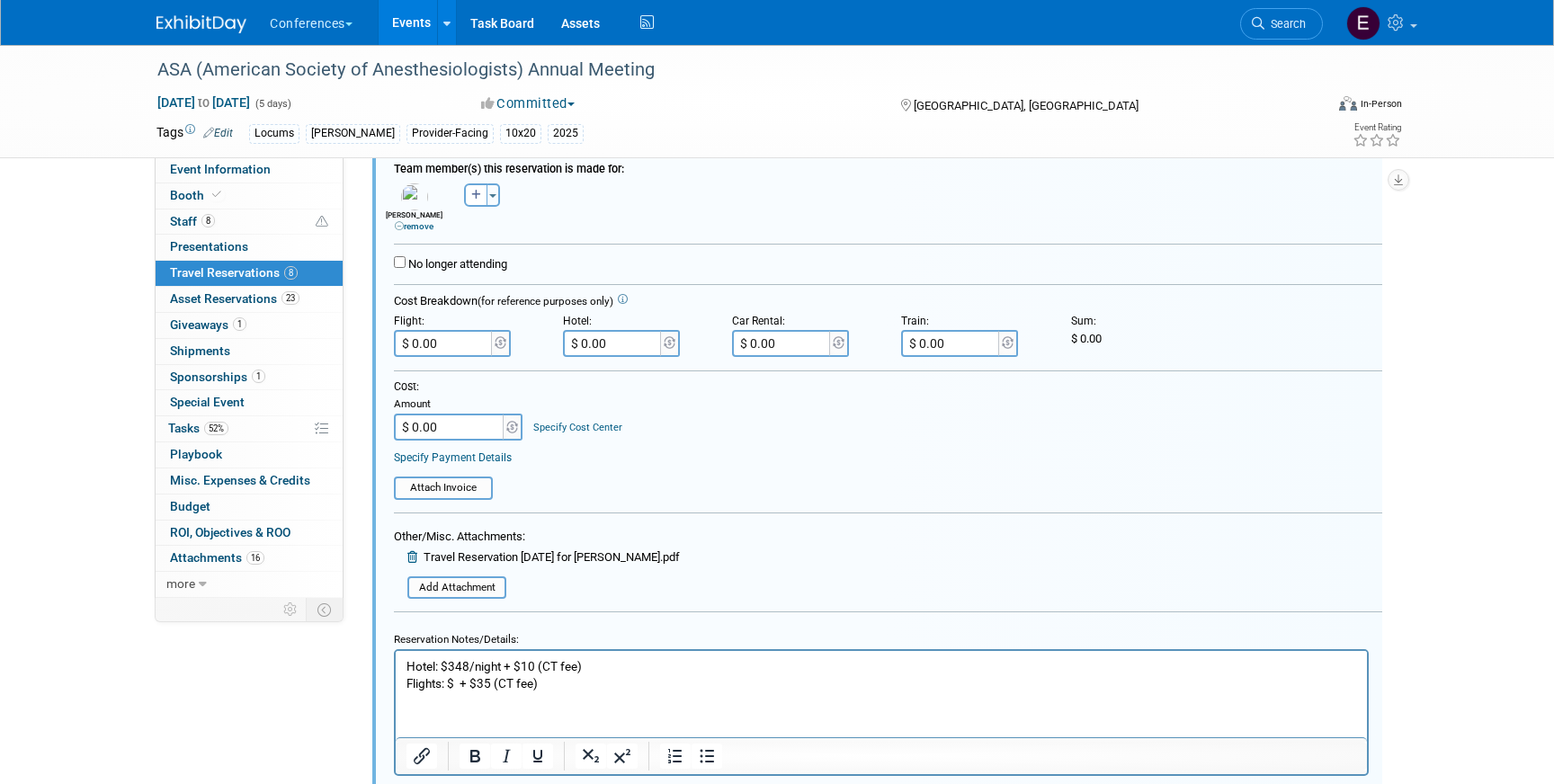
scroll to position [843, 0]
click at [616, 667] on p "Hotel: $348/night + $10 (CT fee) Flights: $ + $35 (CT fee)" at bounding box center [882, 677] width 950 height 34
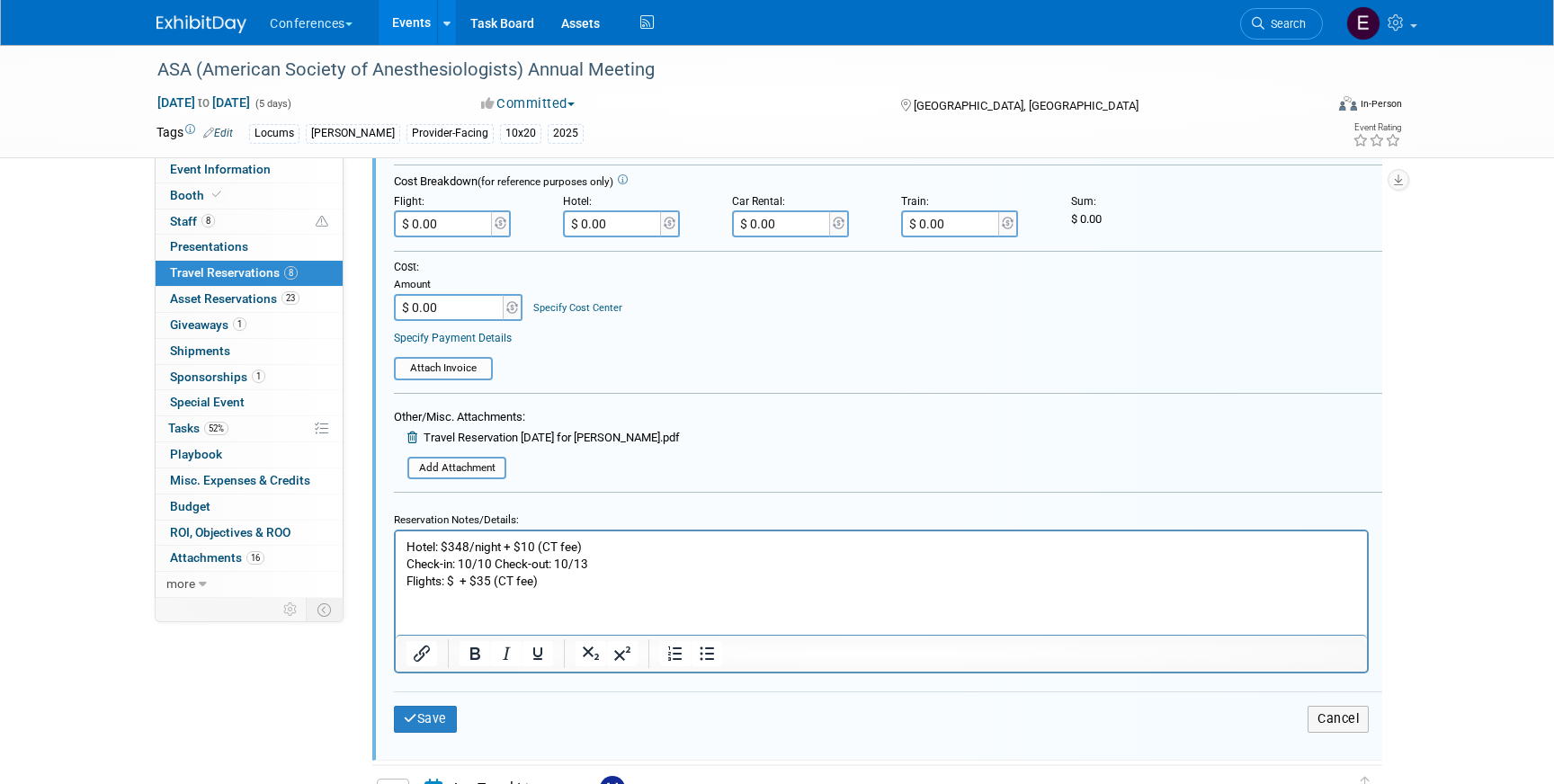
scroll to position [962, 0]
click at [434, 712] on button "Save" at bounding box center [425, 721] width 63 height 26
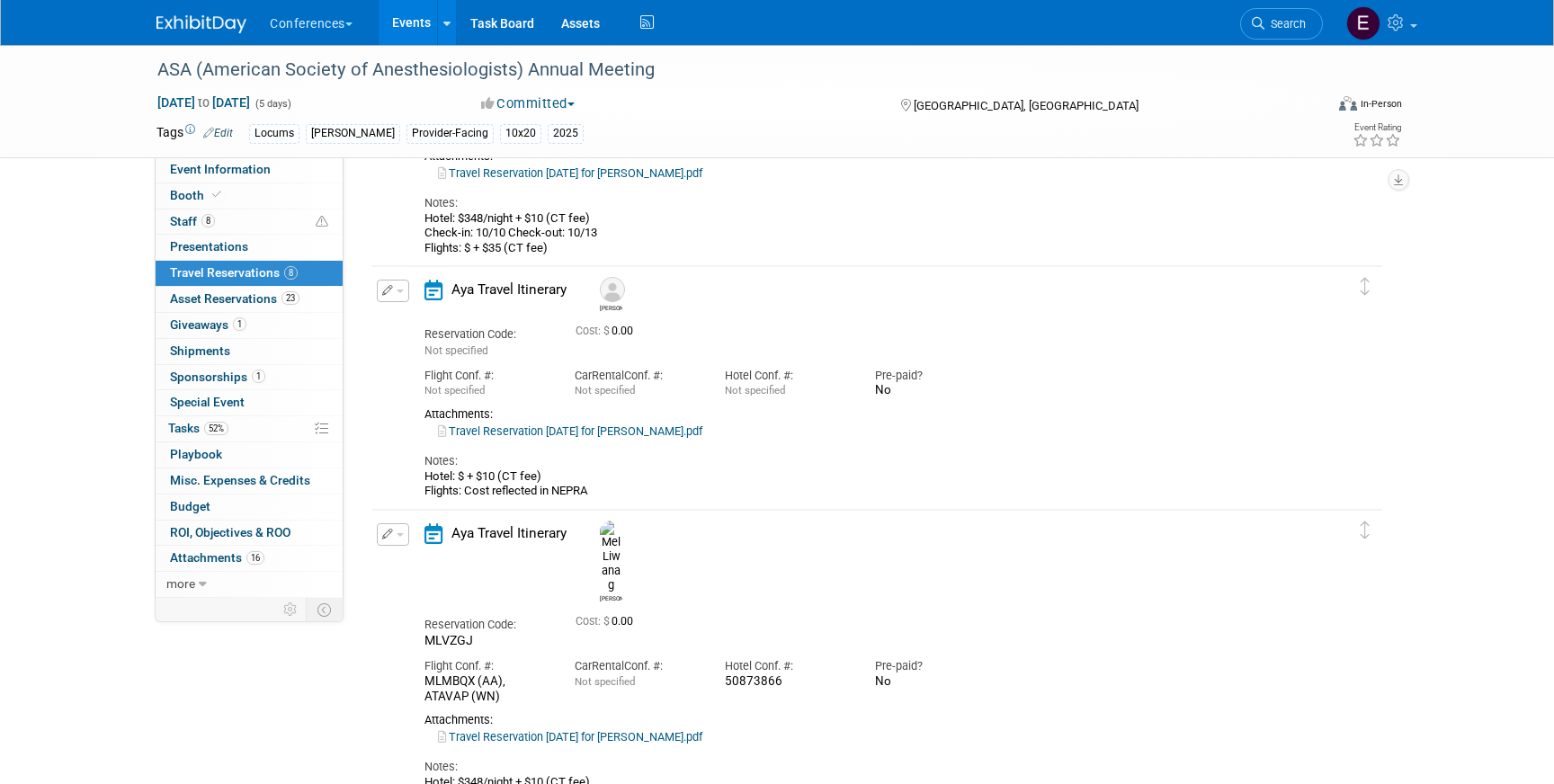
scroll to position [1519, 0]
click at [567, 431] on link "Travel Reservation October 08 for BRANDY G COLLIER.pdf" at bounding box center [570, 428] width 264 height 14
click at [394, 289] on button "button" at bounding box center [393, 288] width 32 height 23
click at [408, 318] on button "Edit Reservation" at bounding box center [454, 319] width 152 height 26
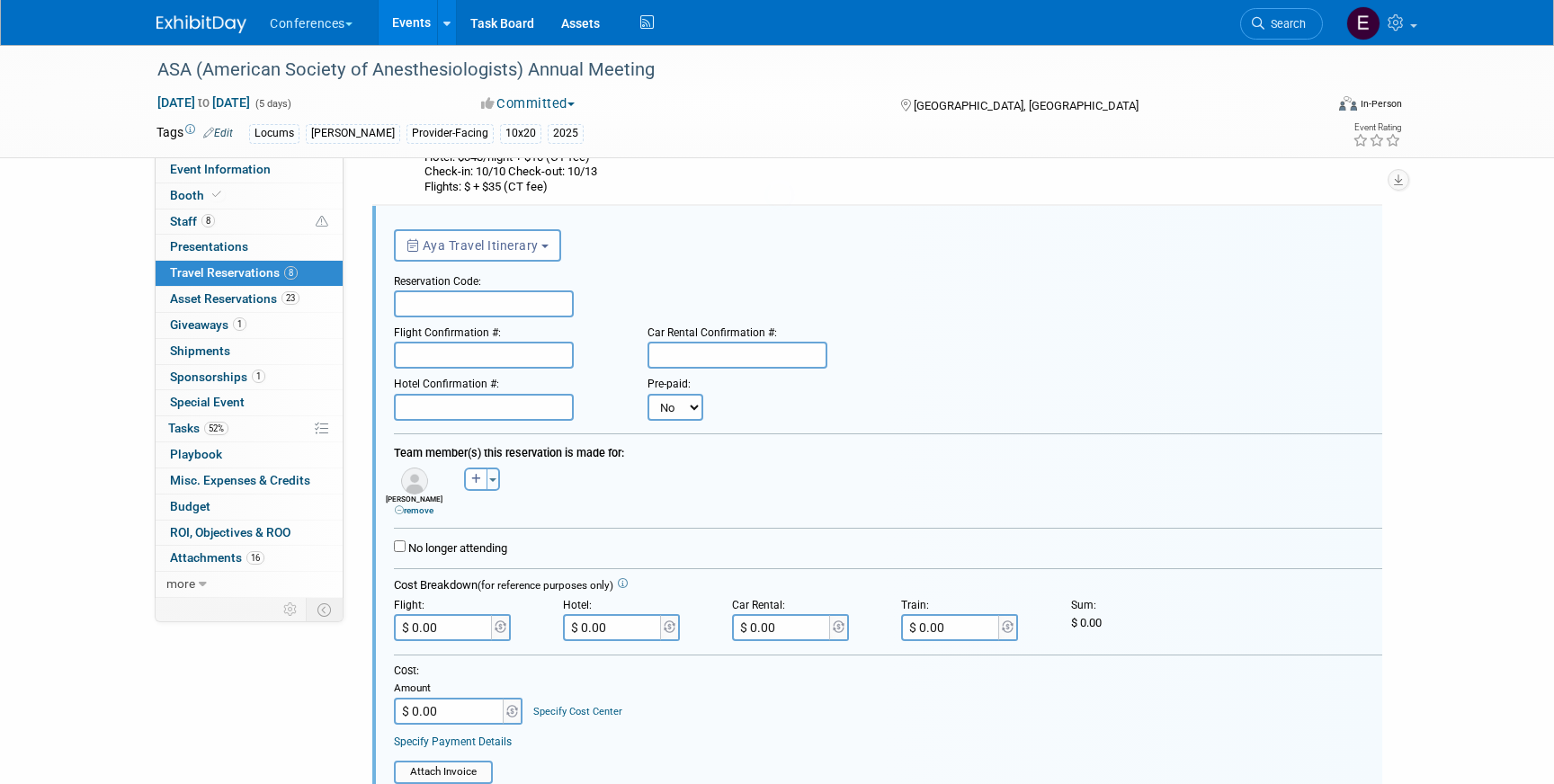
scroll to position [1580, 0]
click at [470, 304] on input "text" at bounding box center [483, 302] width 180 height 27
paste input "DAPKFL"
type input "DAPKFL"
click at [484, 340] on div "Flight Confirmation #:" at bounding box center [506, 327] width 227 height 24
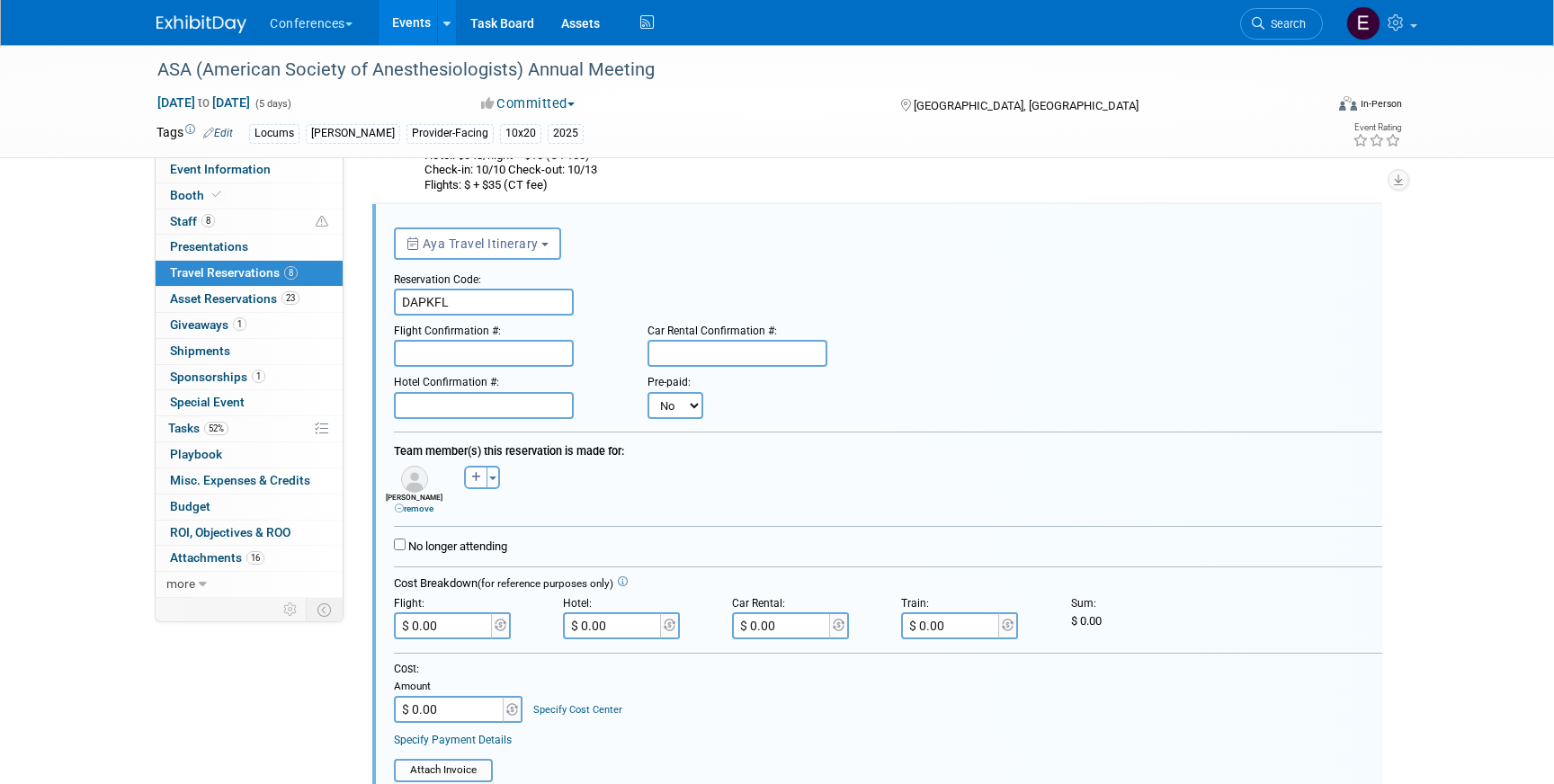
click at [483, 346] on input "text" at bounding box center [483, 353] width 180 height 27
paste input "H7LE69 (DL)"
type input "H7LE69 (DL)"
click at [481, 418] on input "text" at bounding box center [483, 404] width 180 height 27
paste input "99704639"
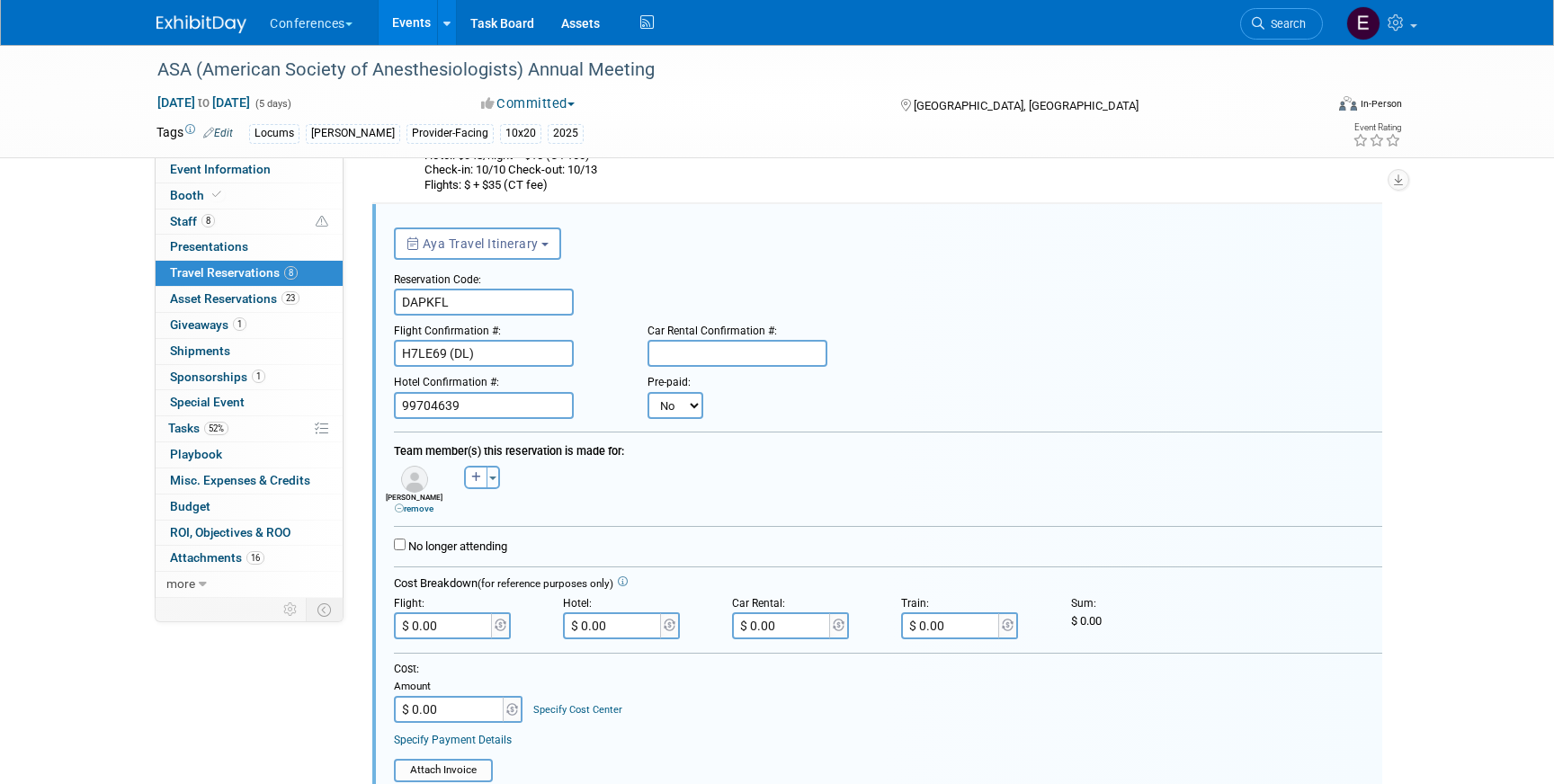
type input "99704639"
drag, startPoint x: 507, startPoint y: 394, endPoint x: 521, endPoint y: 417, distance: 26.9
click at [521, 420] on form "<i class="fa-light fa-calendar-lines" style="padding: 6px 4px 6px 1px;"></i> Ay…" at bounding box center [888, 664] width 989 height 894
paste input "50873882"
type input "50873882"
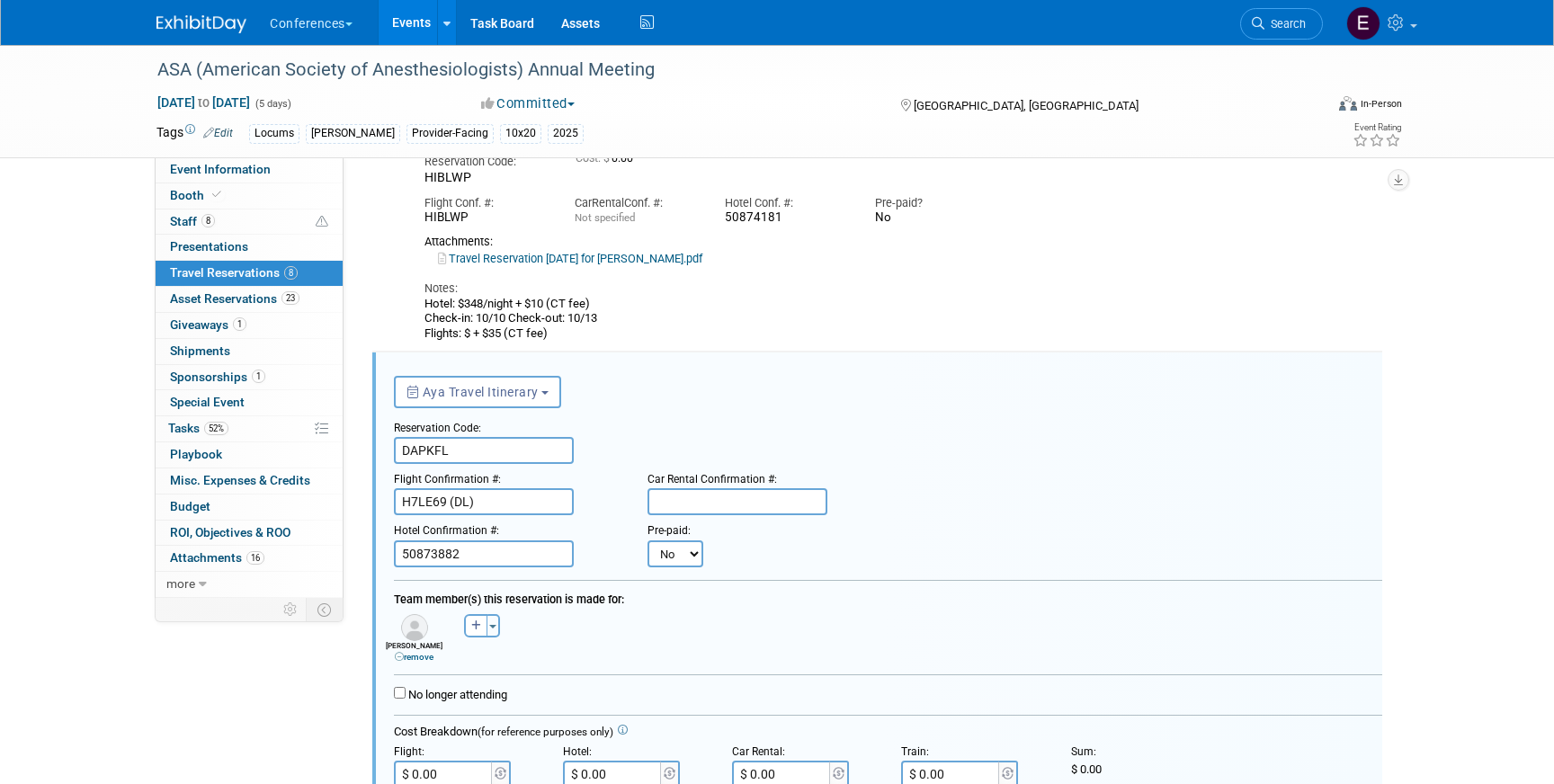
scroll to position [1430, 0]
drag, startPoint x: 605, startPoint y: 317, endPoint x: 403, endPoint y: 318, distance: 202.0
click at [403, 318] on div "Edit Reservation Allison No" at bounding box center [864, 226] width 983 height 234
copy div "Check-in: 10/10 Check-out: 10/13"
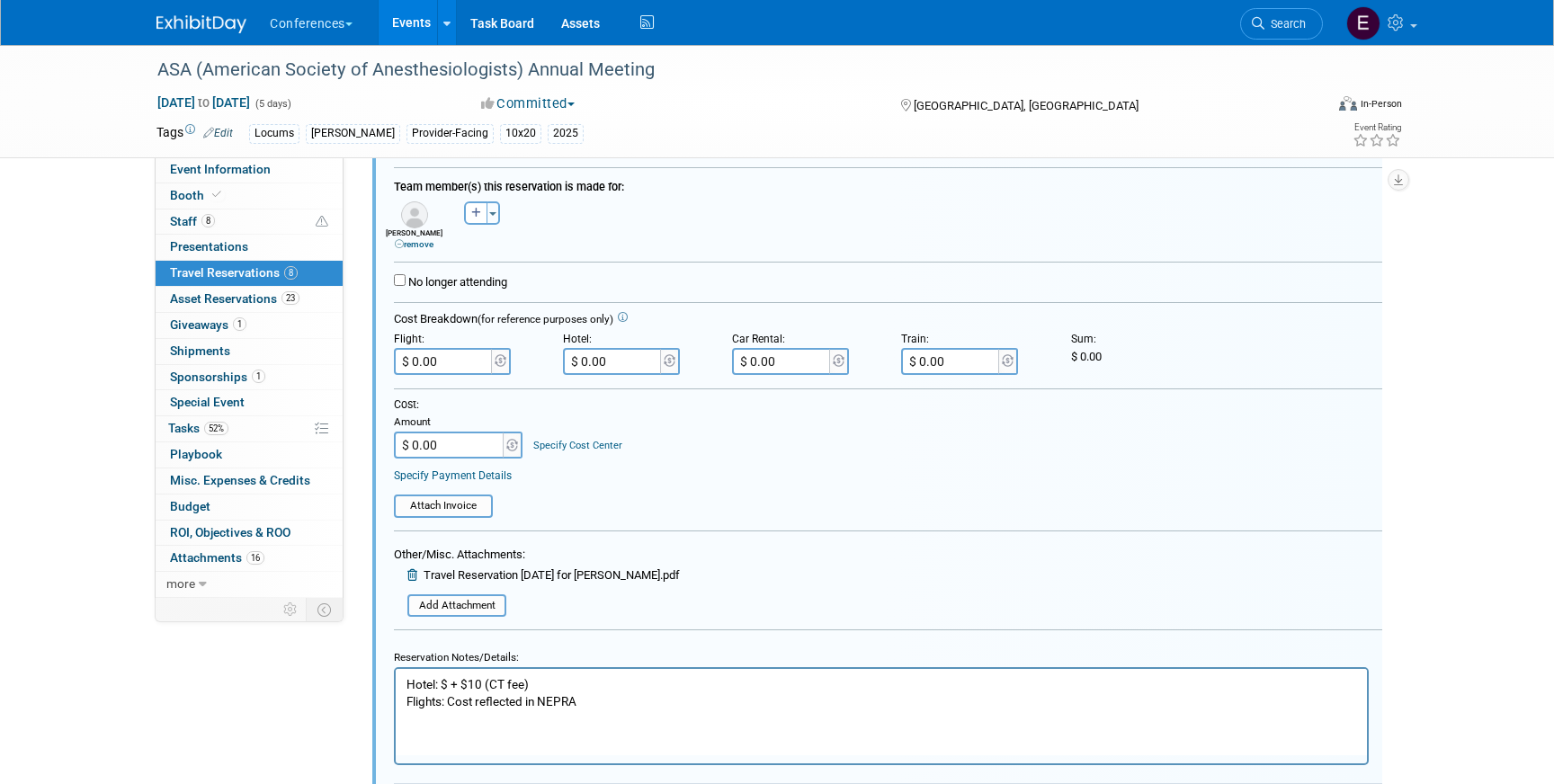
scroll to position [1867, 0]
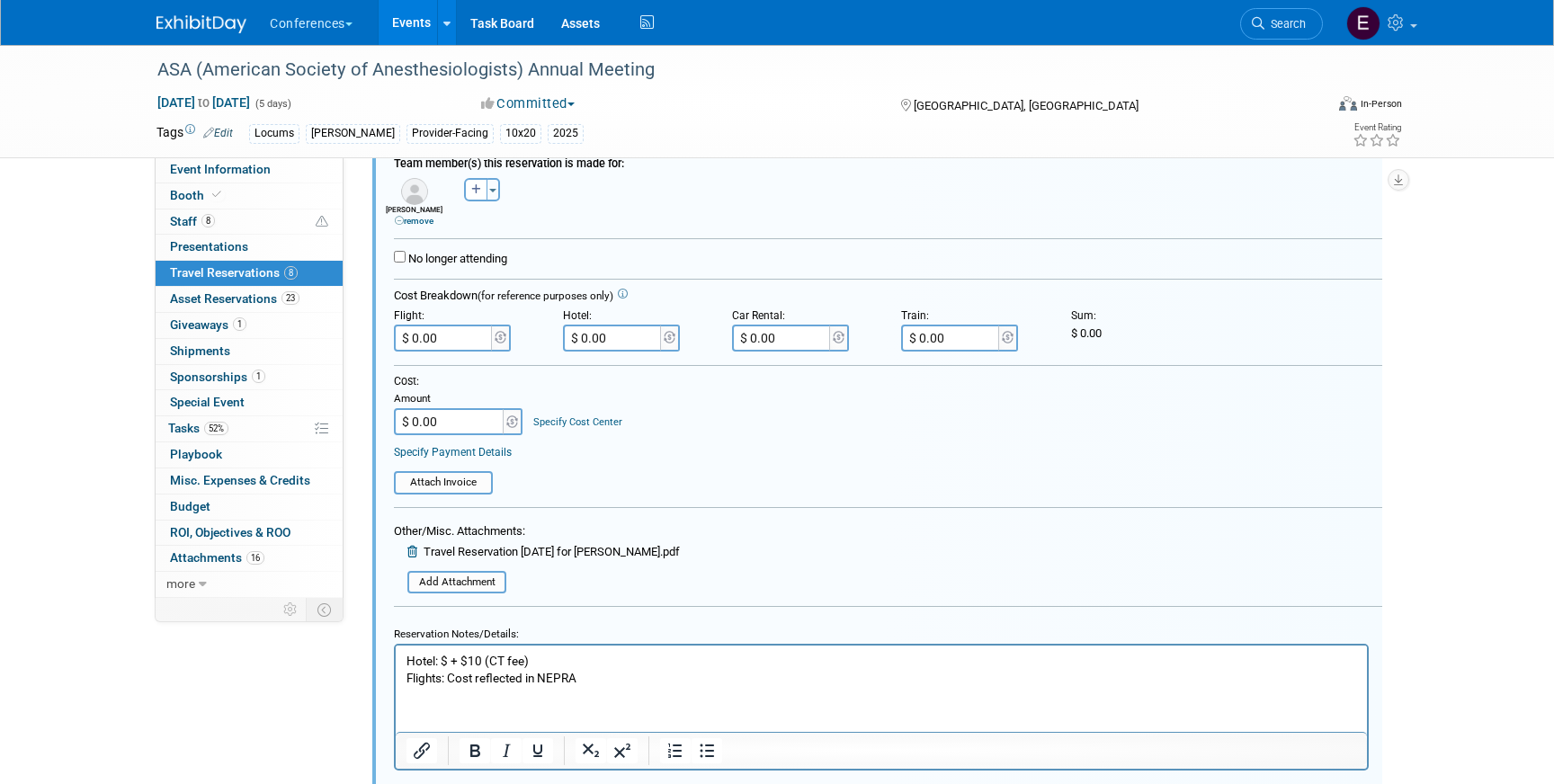
click at [545, 655] on p "Hotel: $ + $10 (CT fee) Flights: Cost reflected in NEPRA" at bounding box center [882, 669] width 950 height 34
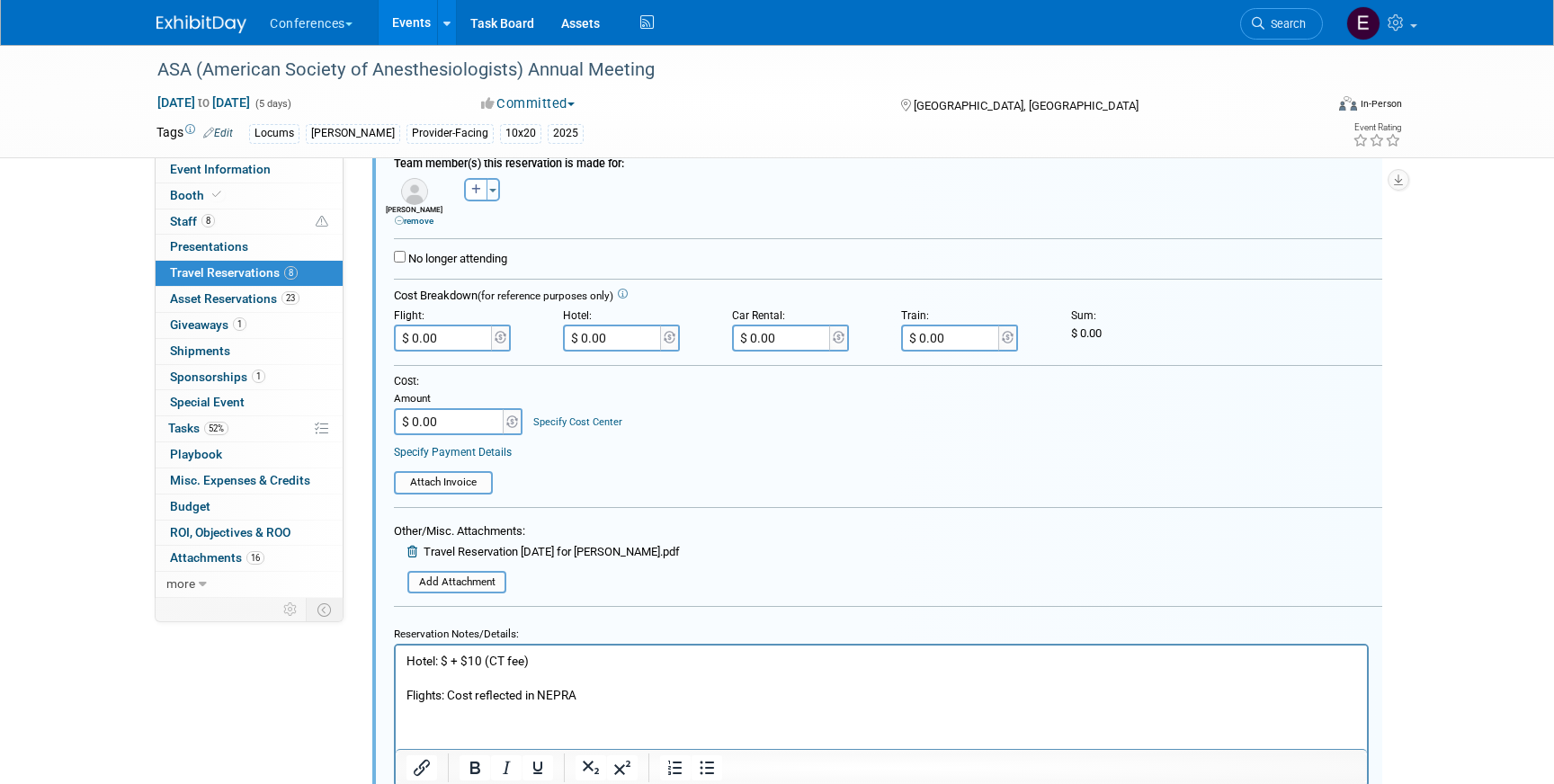
paste body "Rich Text Area. Press ALT-0 for help."
click at [585, 675] on p "Check-in: 10/10 Check-out: 10/13 Flights: Cost reflected in NEPRA" at bounding box center [882, 686] width 950 height 34
click at [446, 656] on p "Hotel: $ + $10 (CT fee)" at bounding box center [882, 661] width 950 height 17
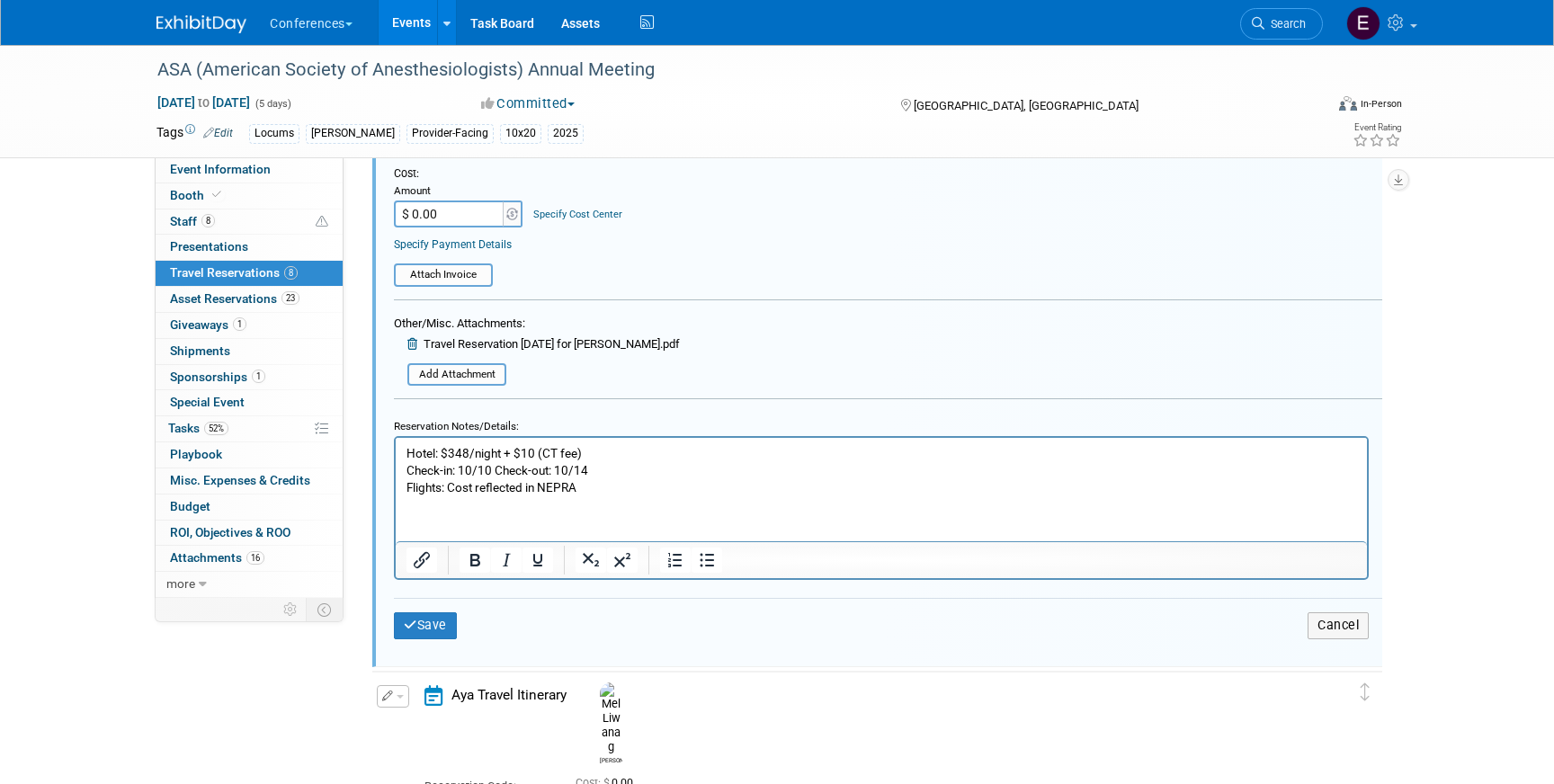
scroll to position [2101, 0]
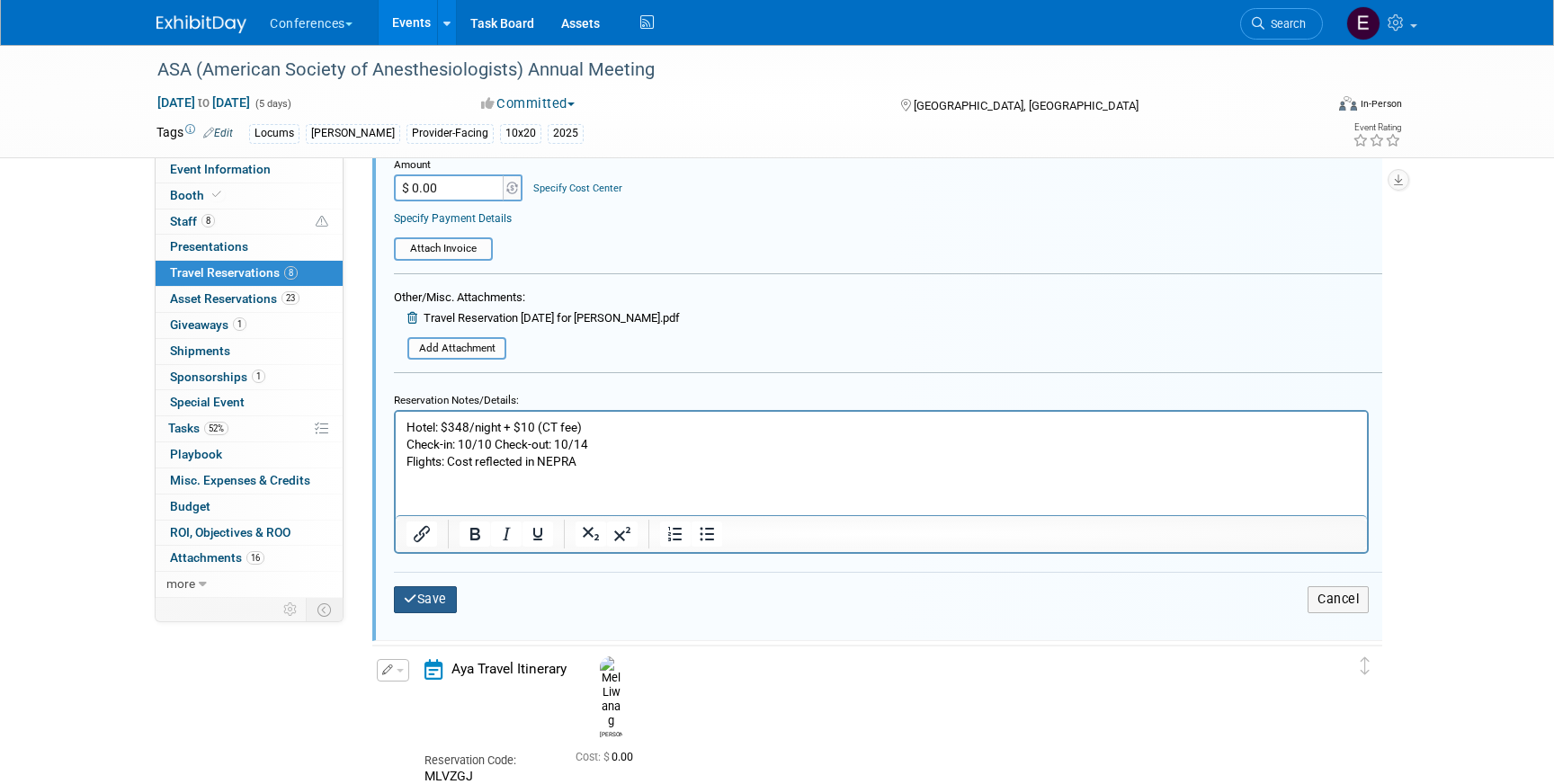
click at [433, 605] on button "Save" at bounding box center [425, 599] width 63 height 26
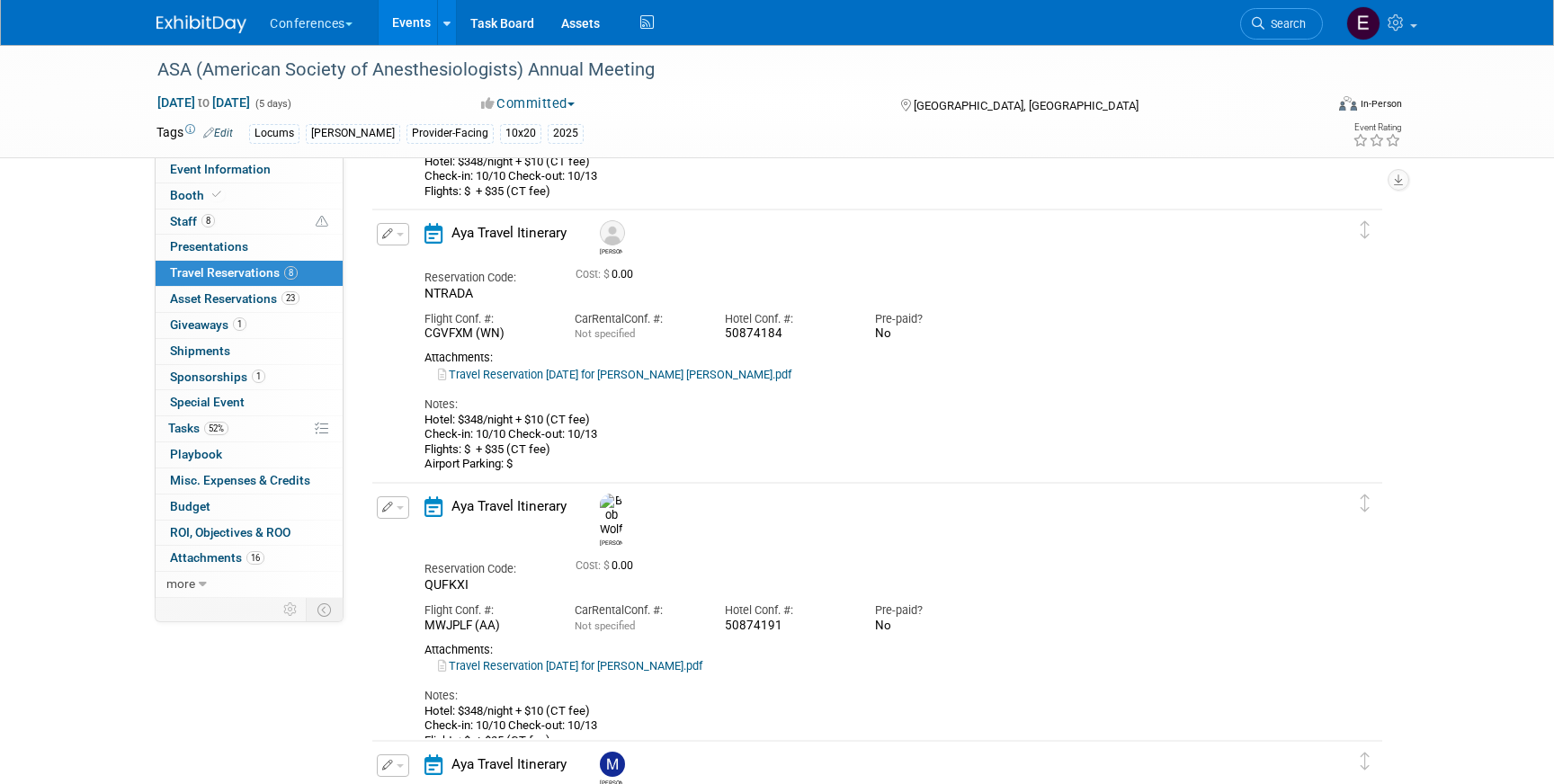
scroll to position [0, 0]
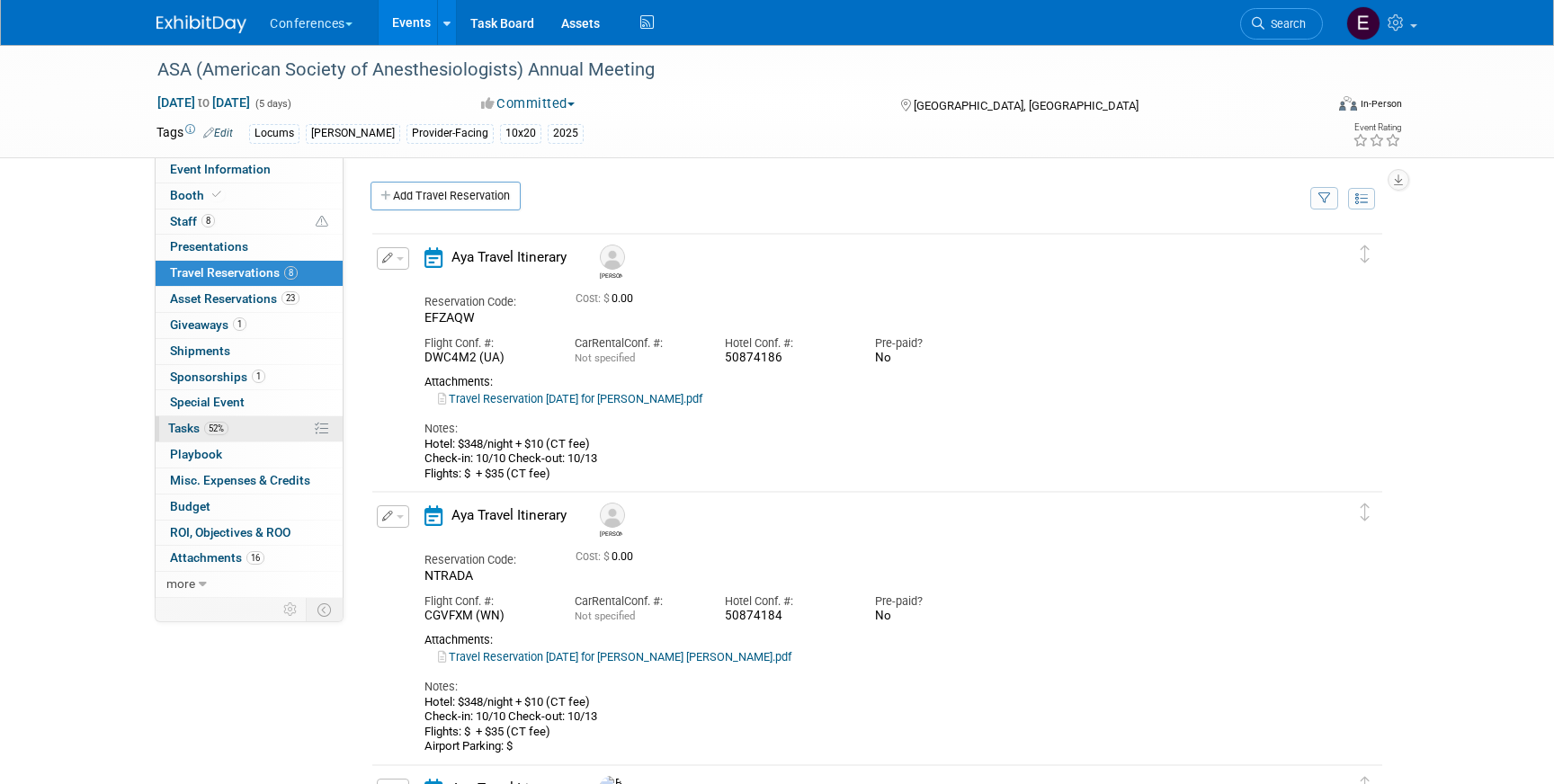
click at [224, 424] on span "52%" at bounding box center [216, 428] width 24 height 14
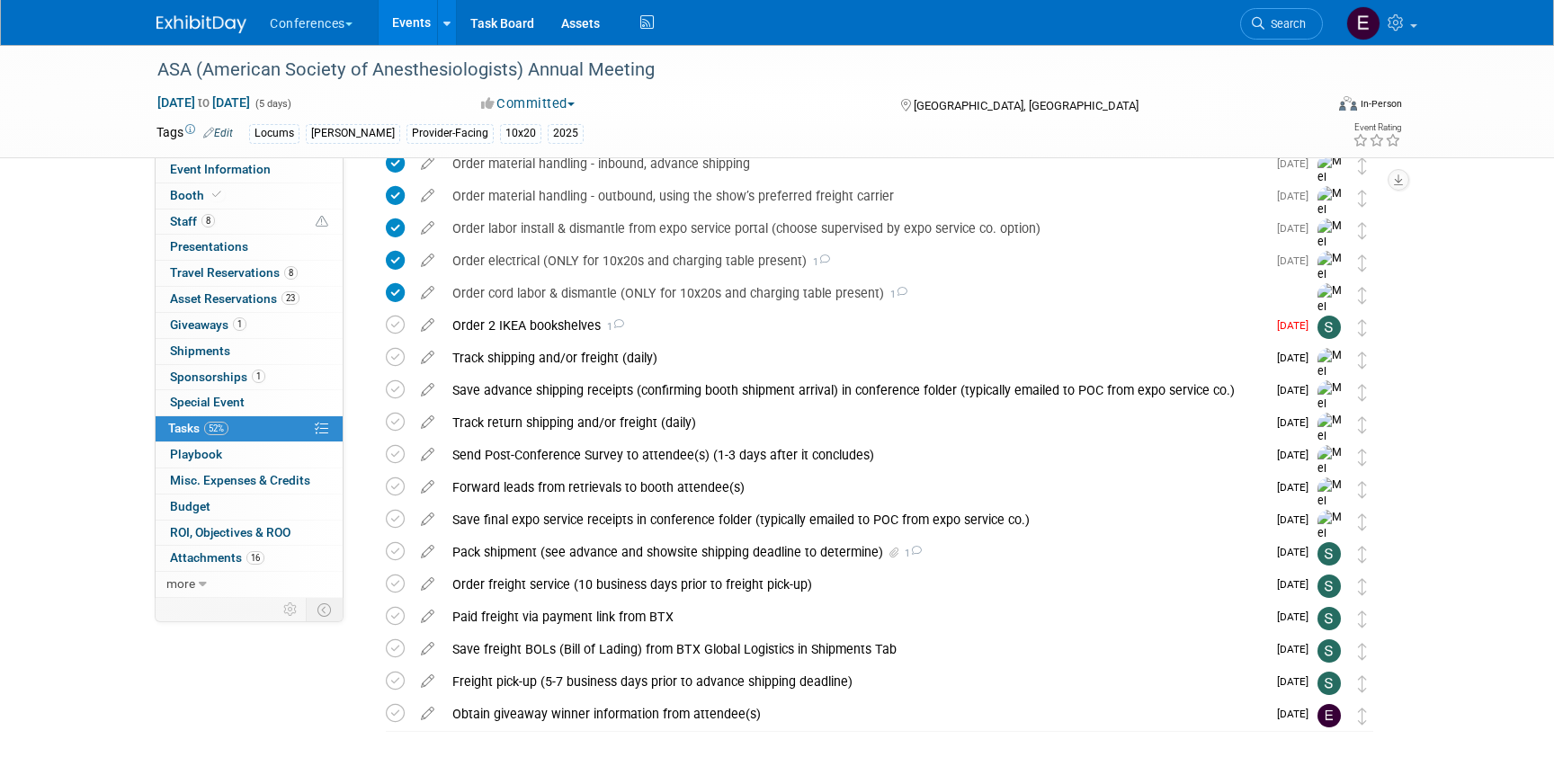
scroll to position [1096, 0]
click at [1265, 22] on span "Search" at bounding box center [1285, 24] width 41 height 14
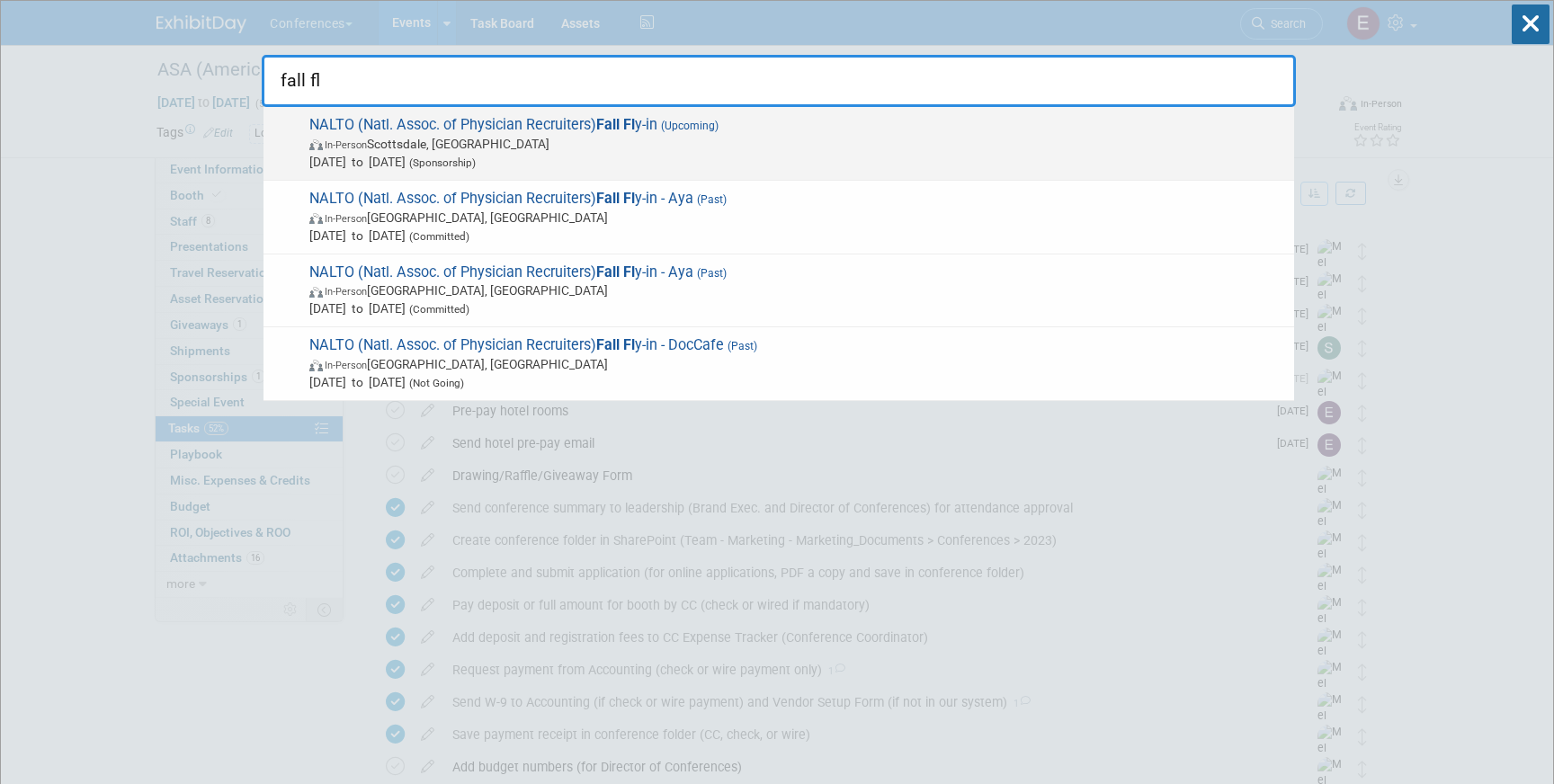
type input "fall fl"
click at [840, 132] on span "NALTO (Natl. Assoc. of Physician Recruiters) Fall Fl y-in (Upcoming) In-Person …" at bounding box center [794, 143] width 982 height 55
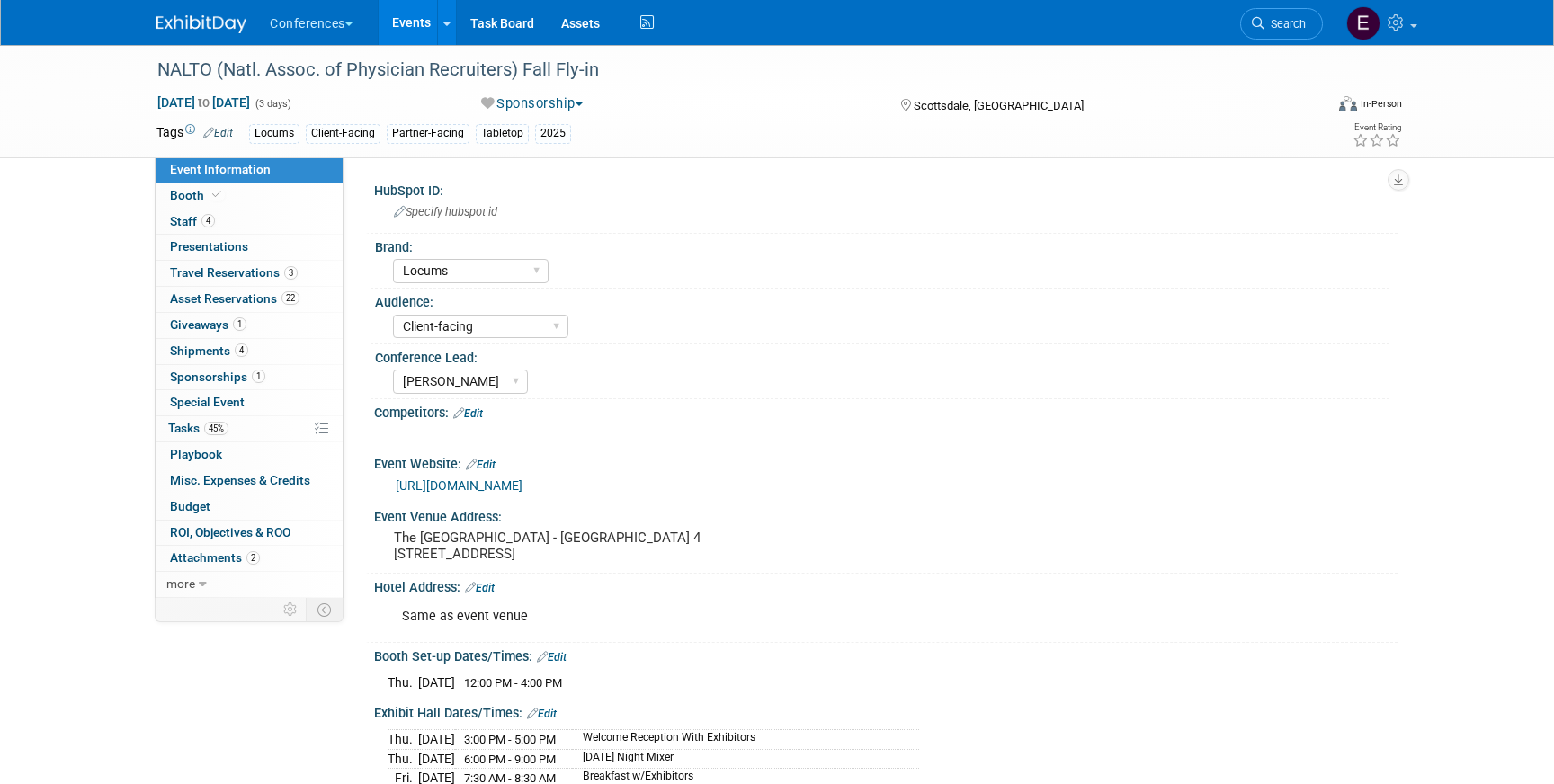
select select "Locums"
select select "Client-facing"
select select "[PERSON_NAME]"
click at [228, 220] on link "4 Staff 4" at bounding box center [250, 221] width 187 height 25
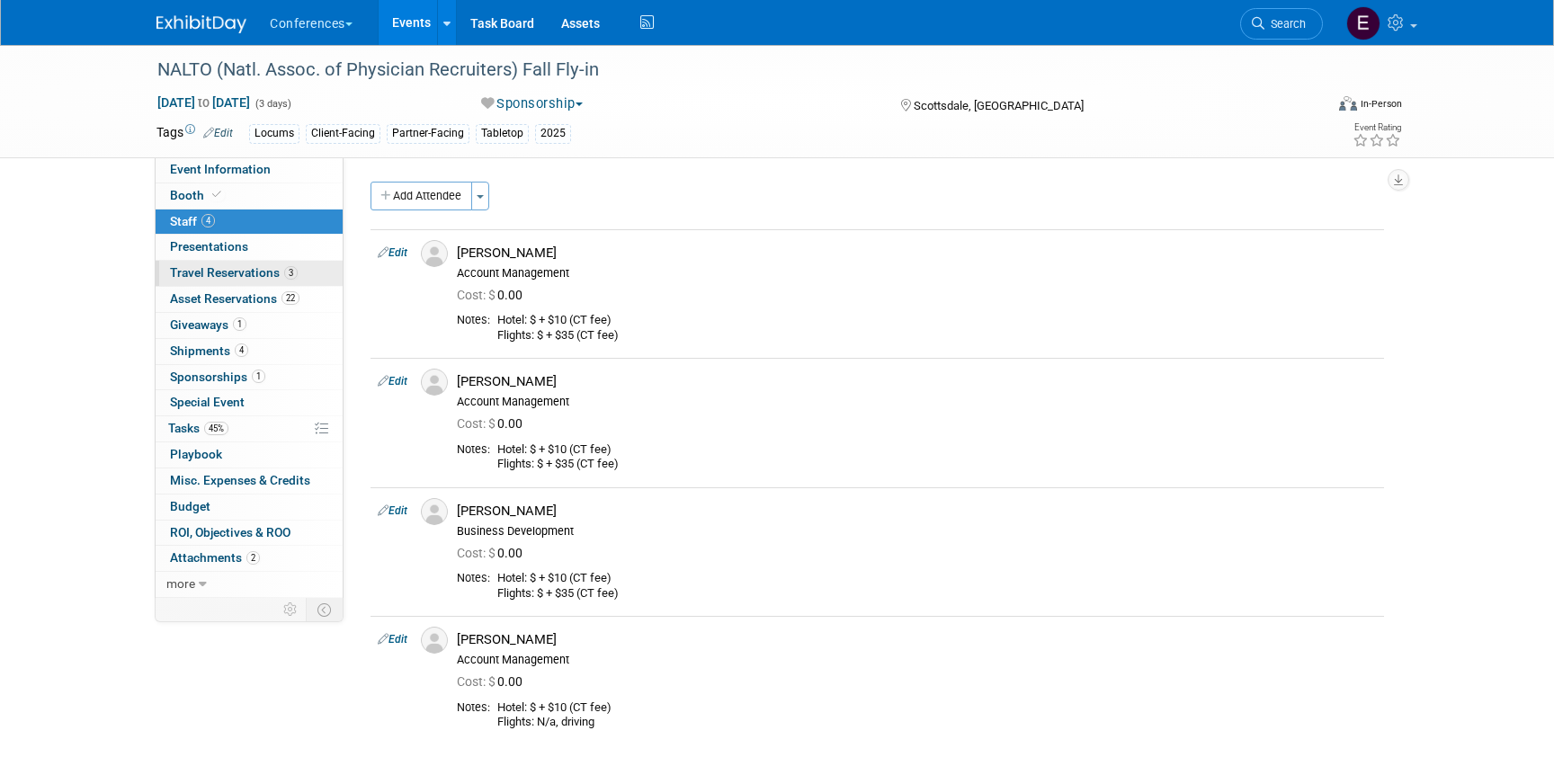
click at [228, 275] on span "Travel Reservations 3" at bounding box center [233, 272] width 128 height 15
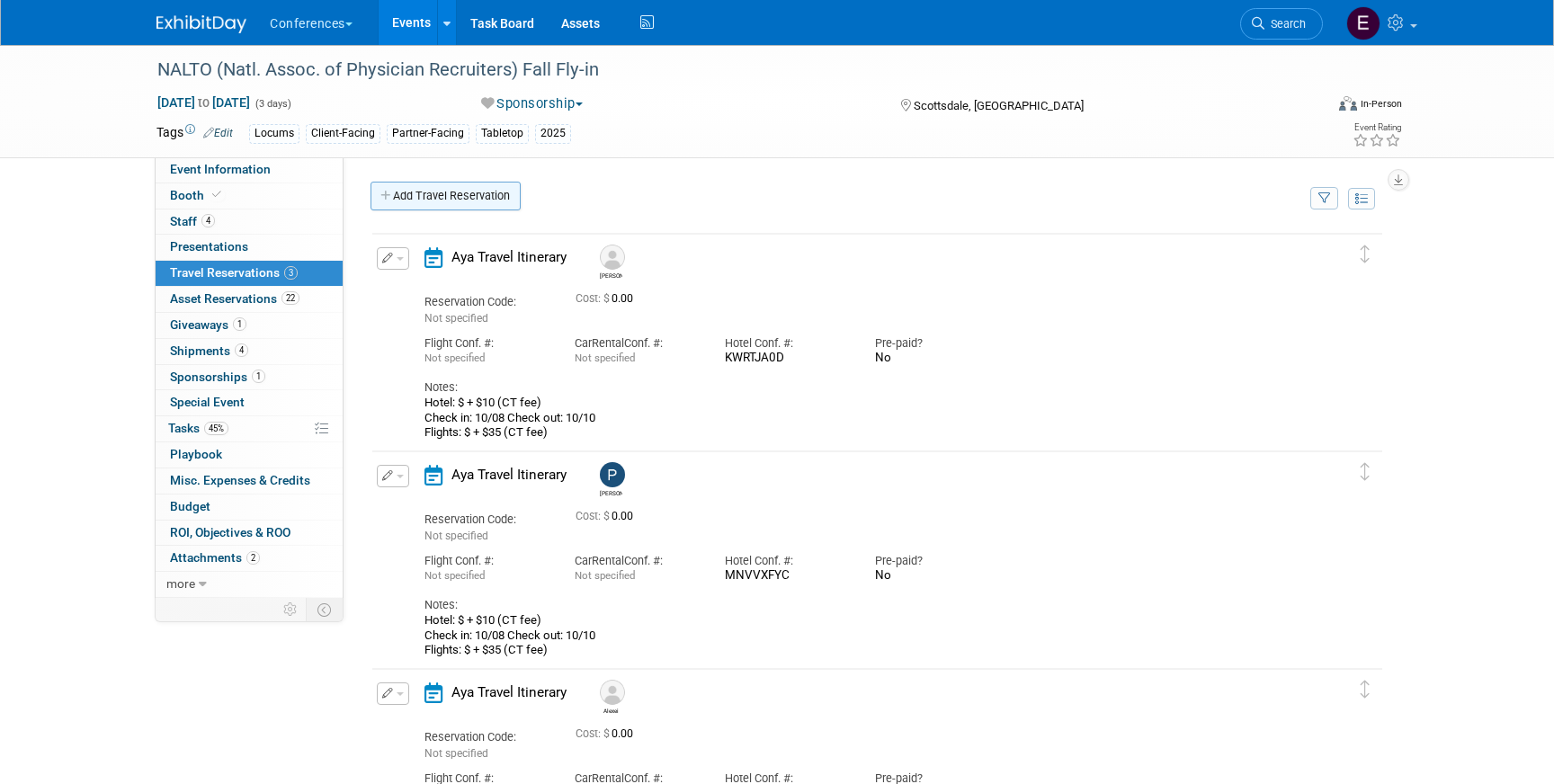
click at [415, 199] on link "Add Travel Reservation" at bounding box center [446, 195] width 150 height 28
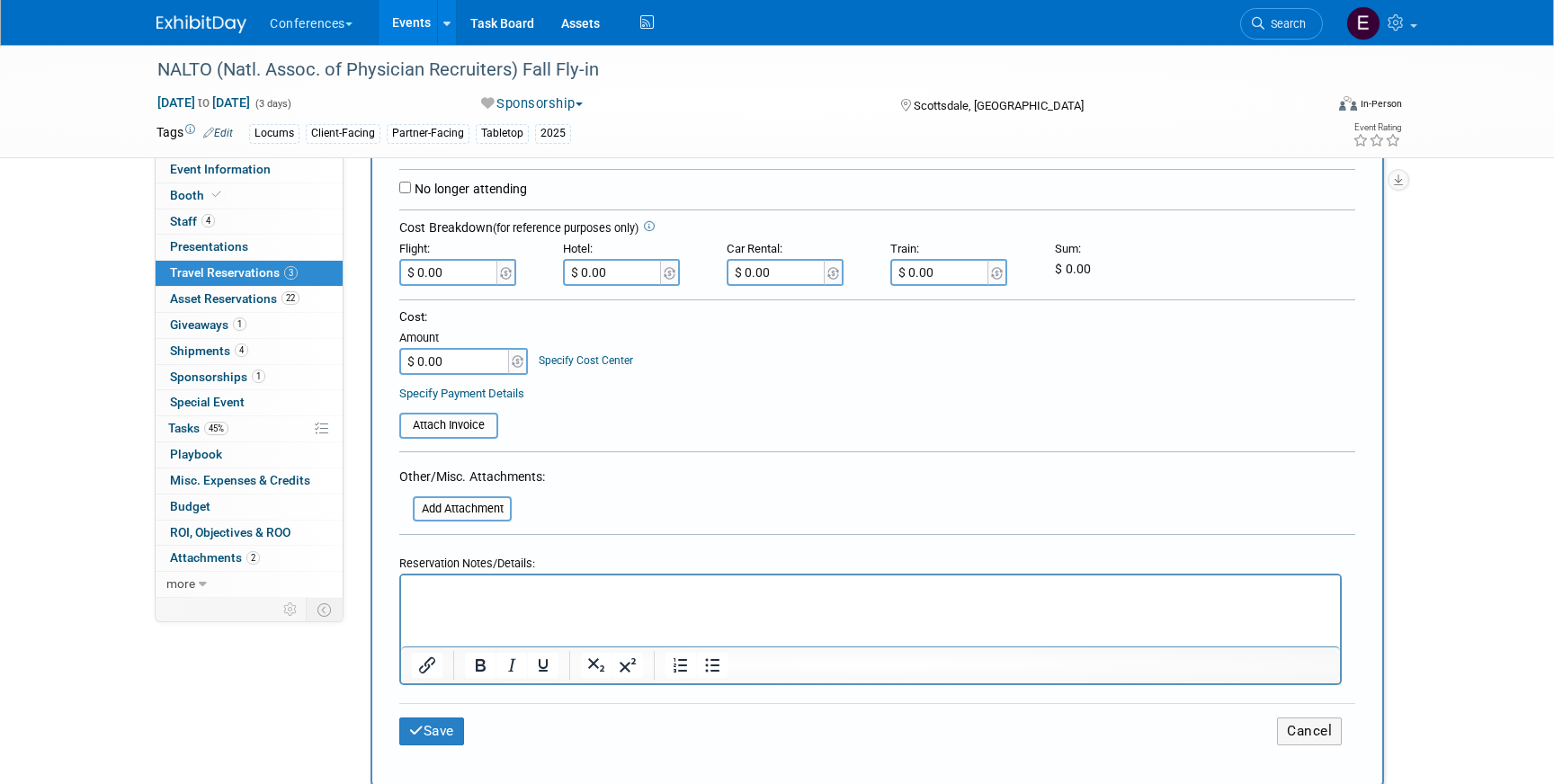
scroll to position [436, 0]
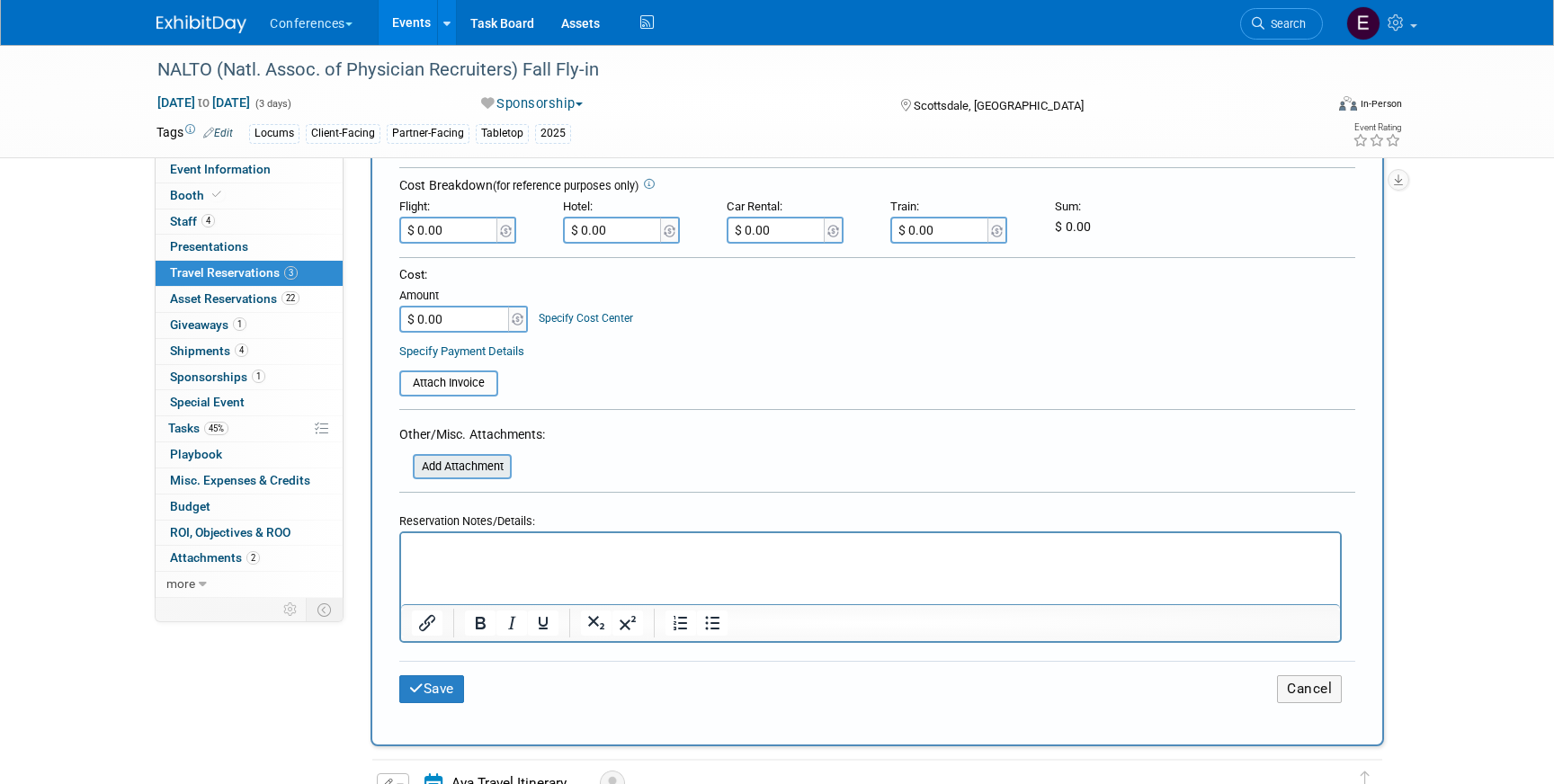
click at [453, 471] on input "file" at bounding box center [403, 467] width 214 height 22
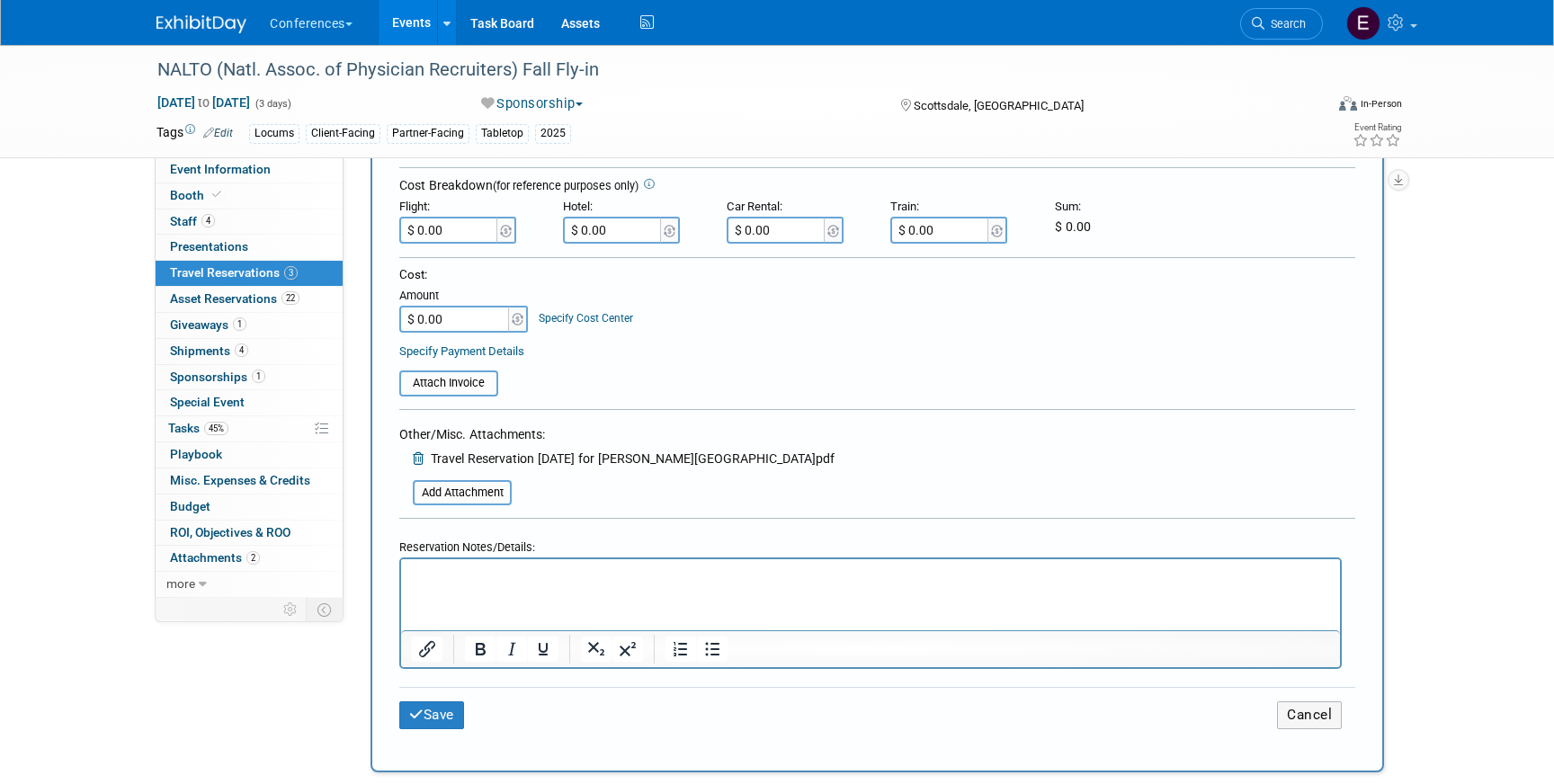
scroll to position [507, 0]
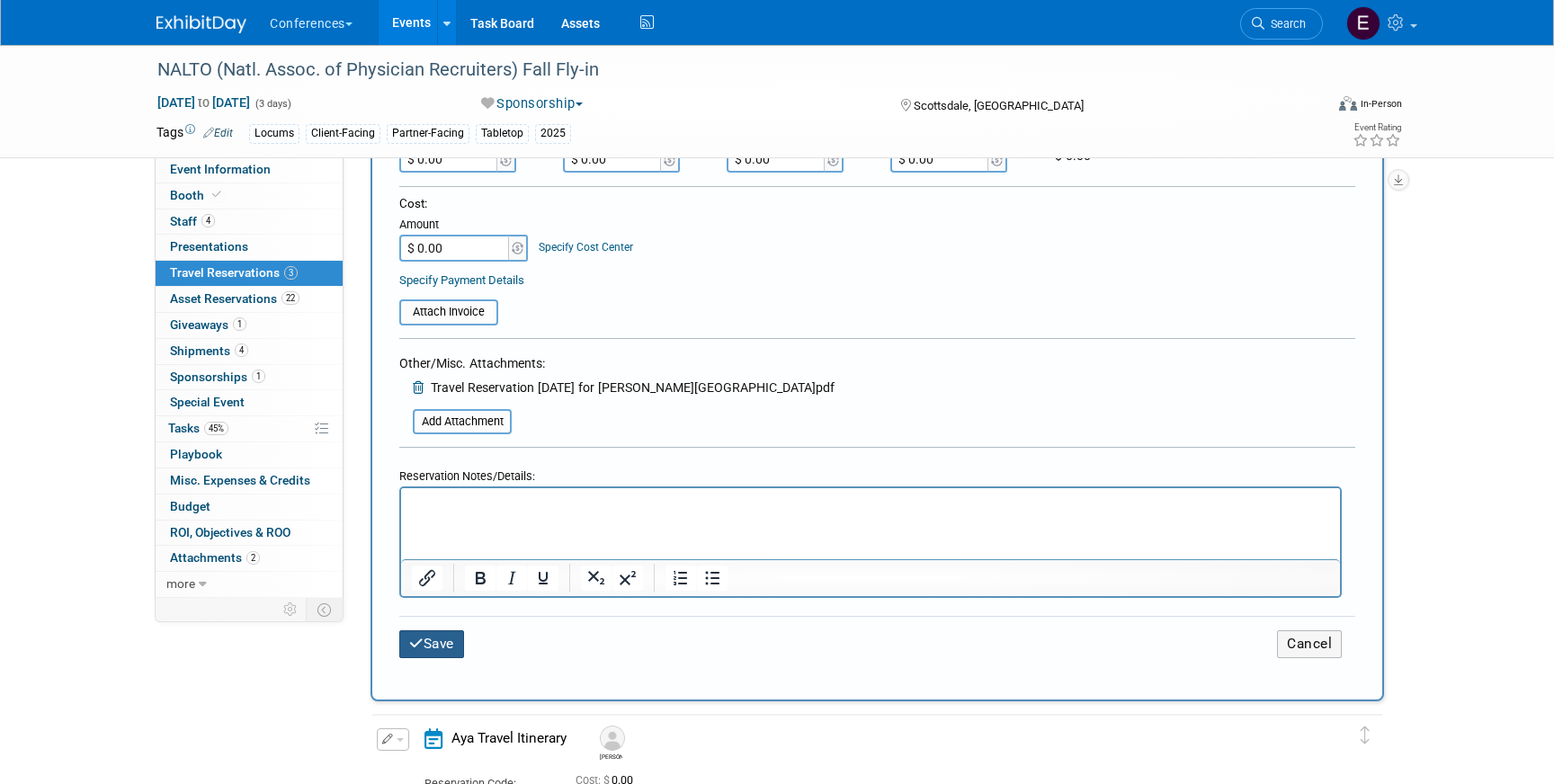
click at [446, 653] on button "Save" at bounding box center [431, 644] width 65 height 28
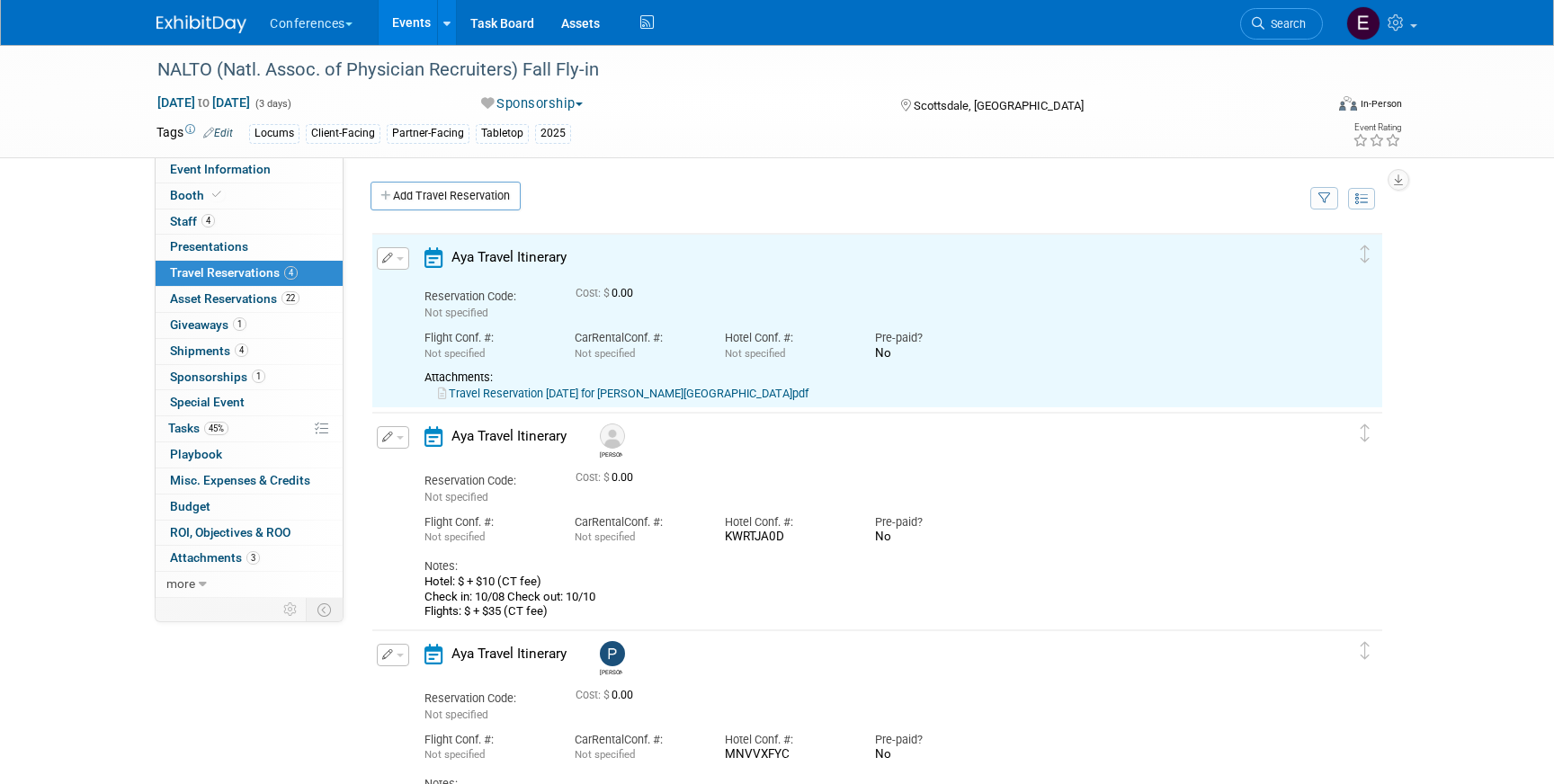
scroll to position [0, 0]
click at [391, 256] on icon "button" at bounding box center [388, 259] width 12 height 11
click at [404, 287] on button "Edit Reservation" at bounding box center [454, 290] width 152 height 26
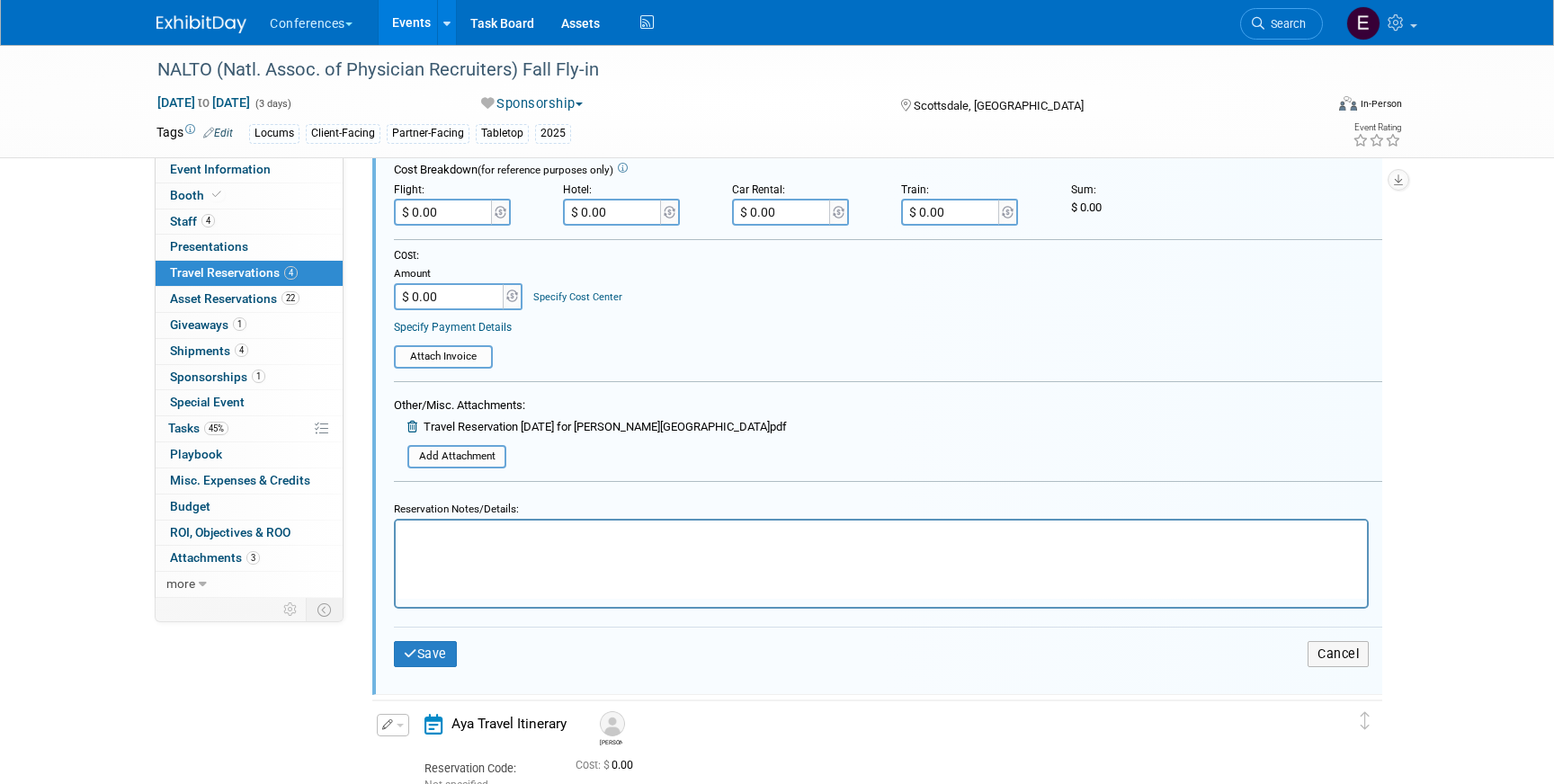
scroll to position [441, 0]
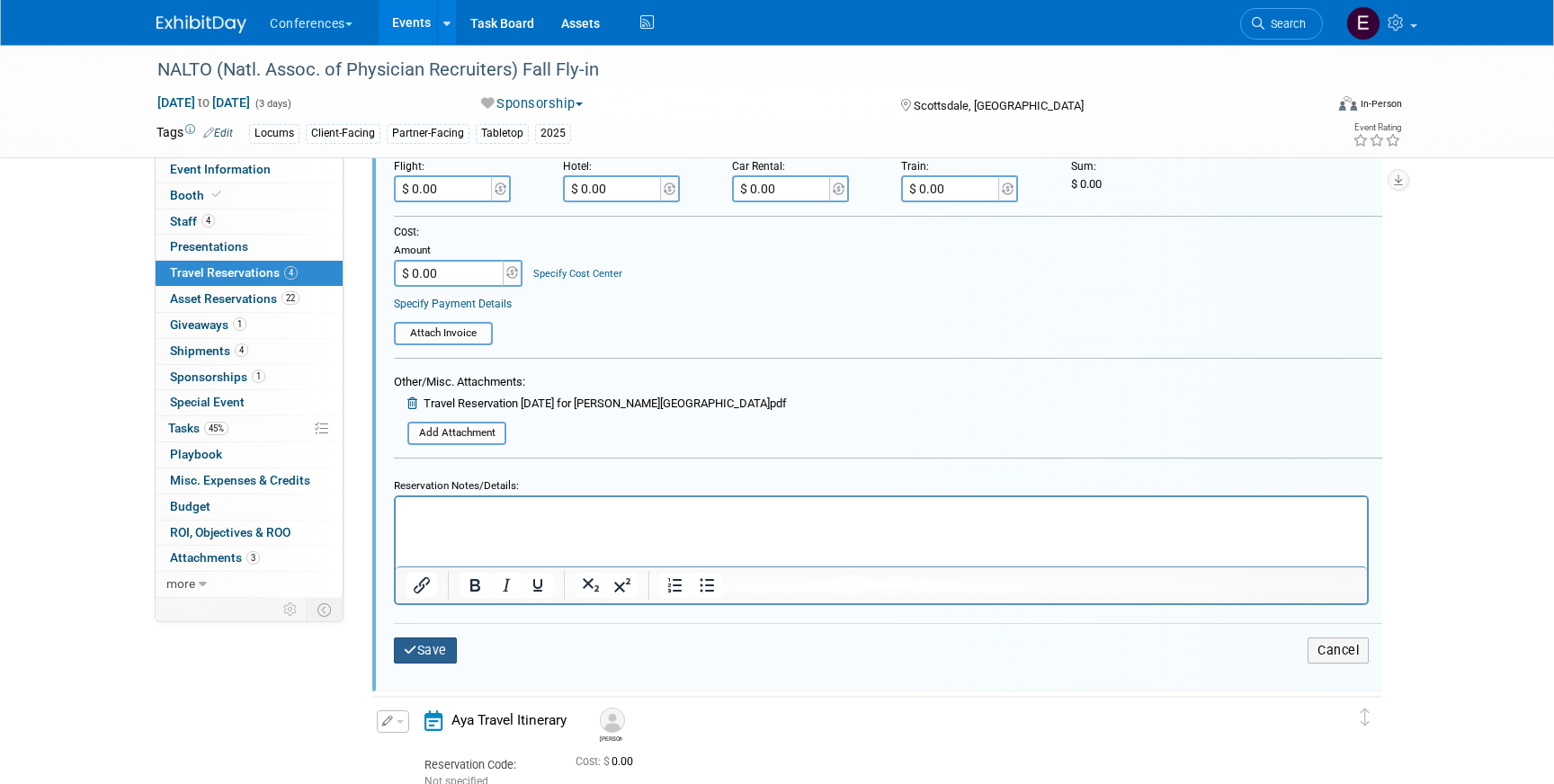
click at [417, 653] on button "Save" at bounding box center [425, 650] width 63 height 26
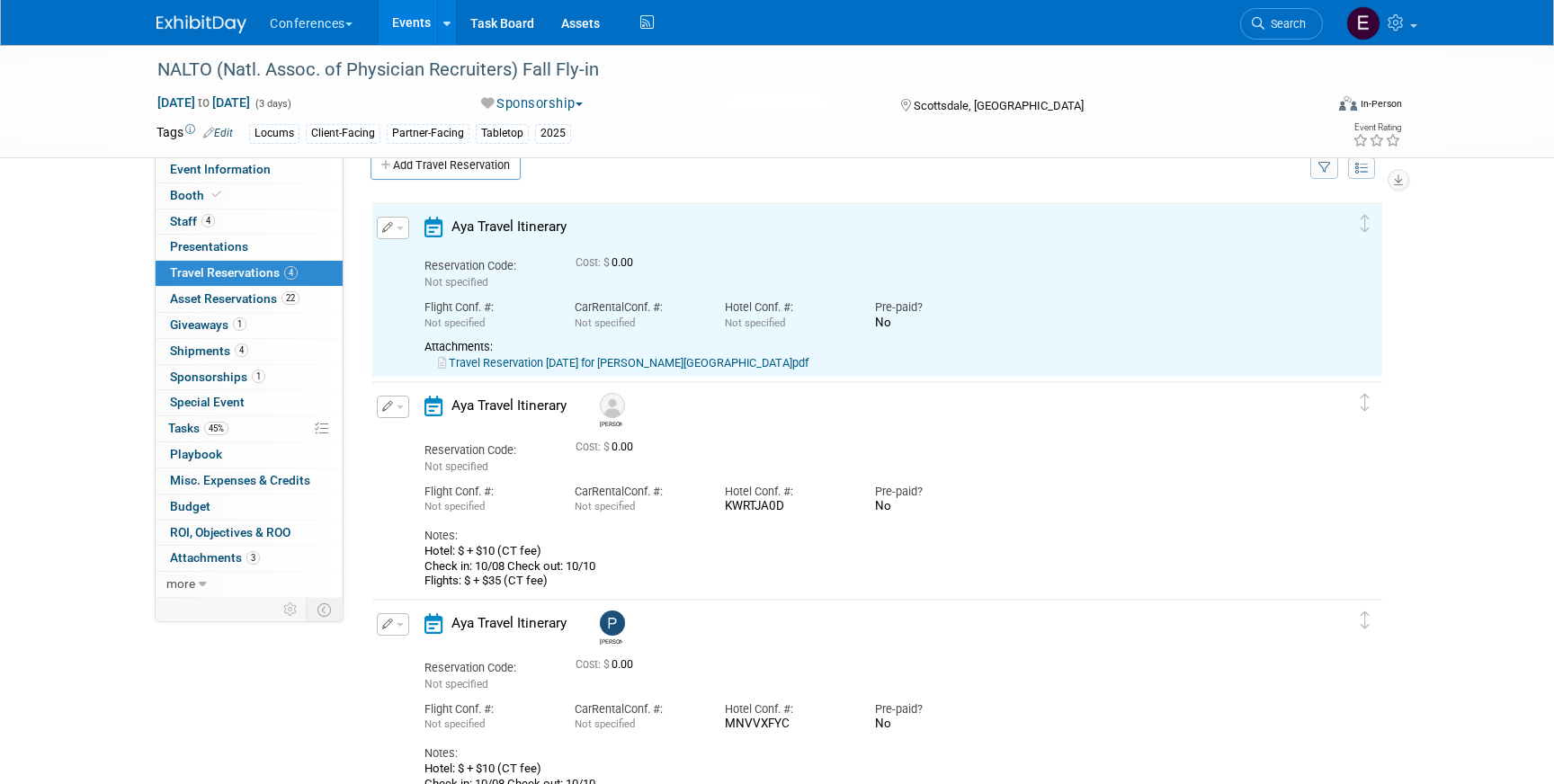
scroll to position [0, 0]
click at [601, 368] on link "Travel Reservation [DATE] for [PERSON_NAME][GEOGRAPHIC_DATA]pdf" at bounding box center [623, 362] width 371 height 14
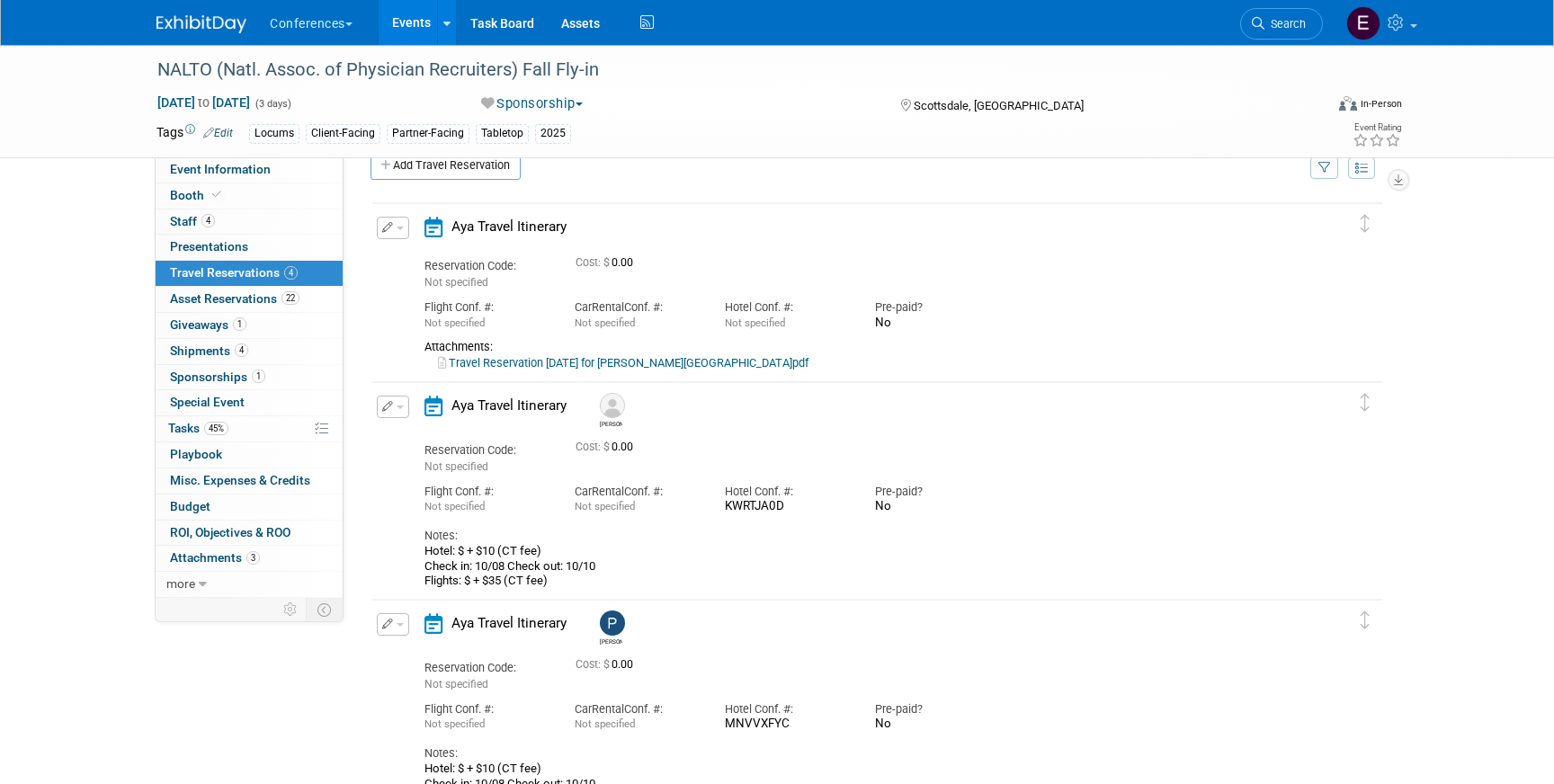
click at [390, 229] on icon "button" at bounding box center [388, 227] width 12 height 11
click at [412, 250] on button "Edit Reservation" at bounding box center [454, 259] width 152 height 26
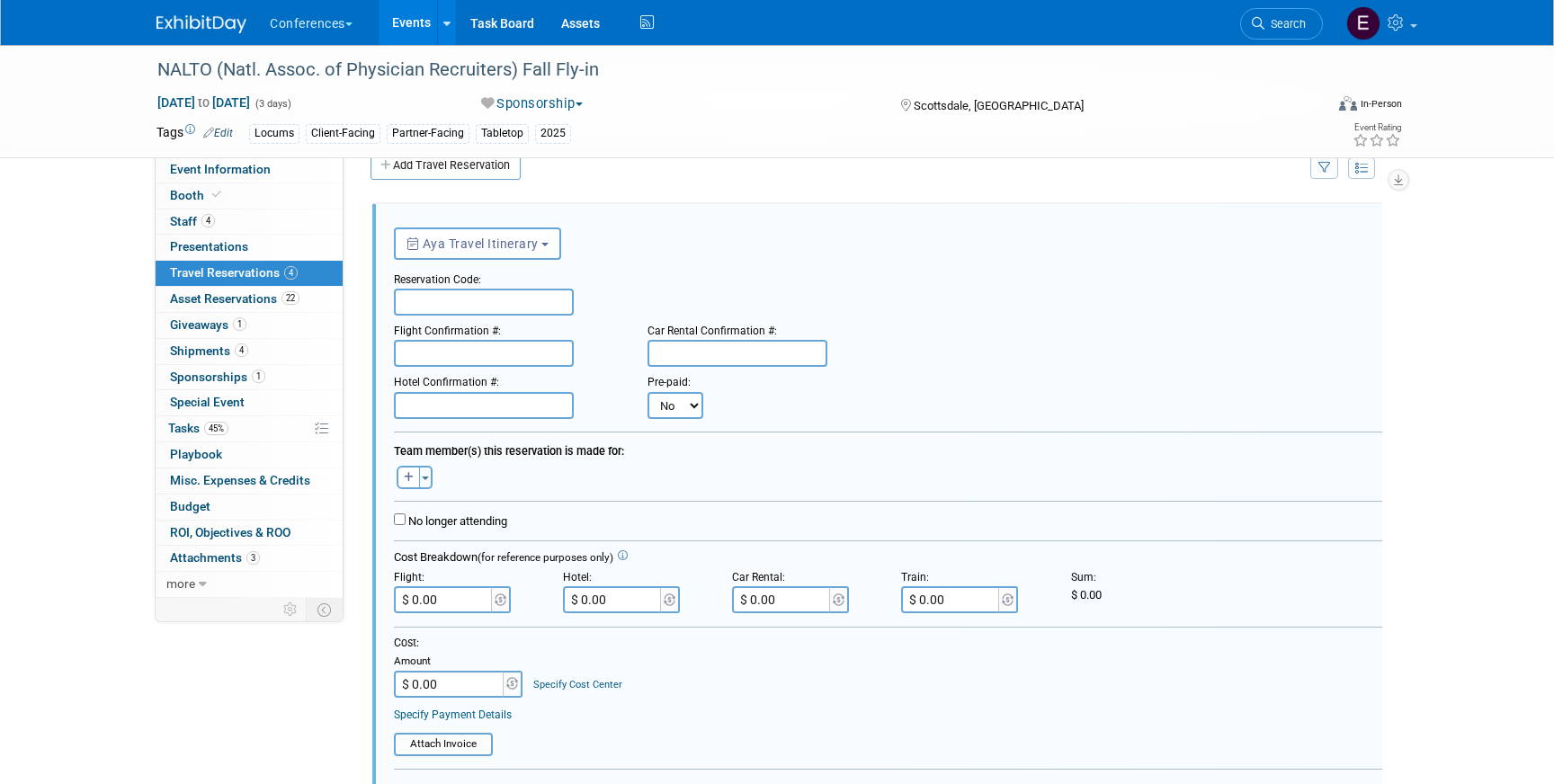
click at [432, 299] on input "text" at bounding box center [483, 302] width 180 height 27
paste input "ACSHLP"
type input "ACSHLP"
click at [490, 352] on input "text" at bounding box center [483, 353] width 180 height 27
paste input "HNUGXB (AA)"
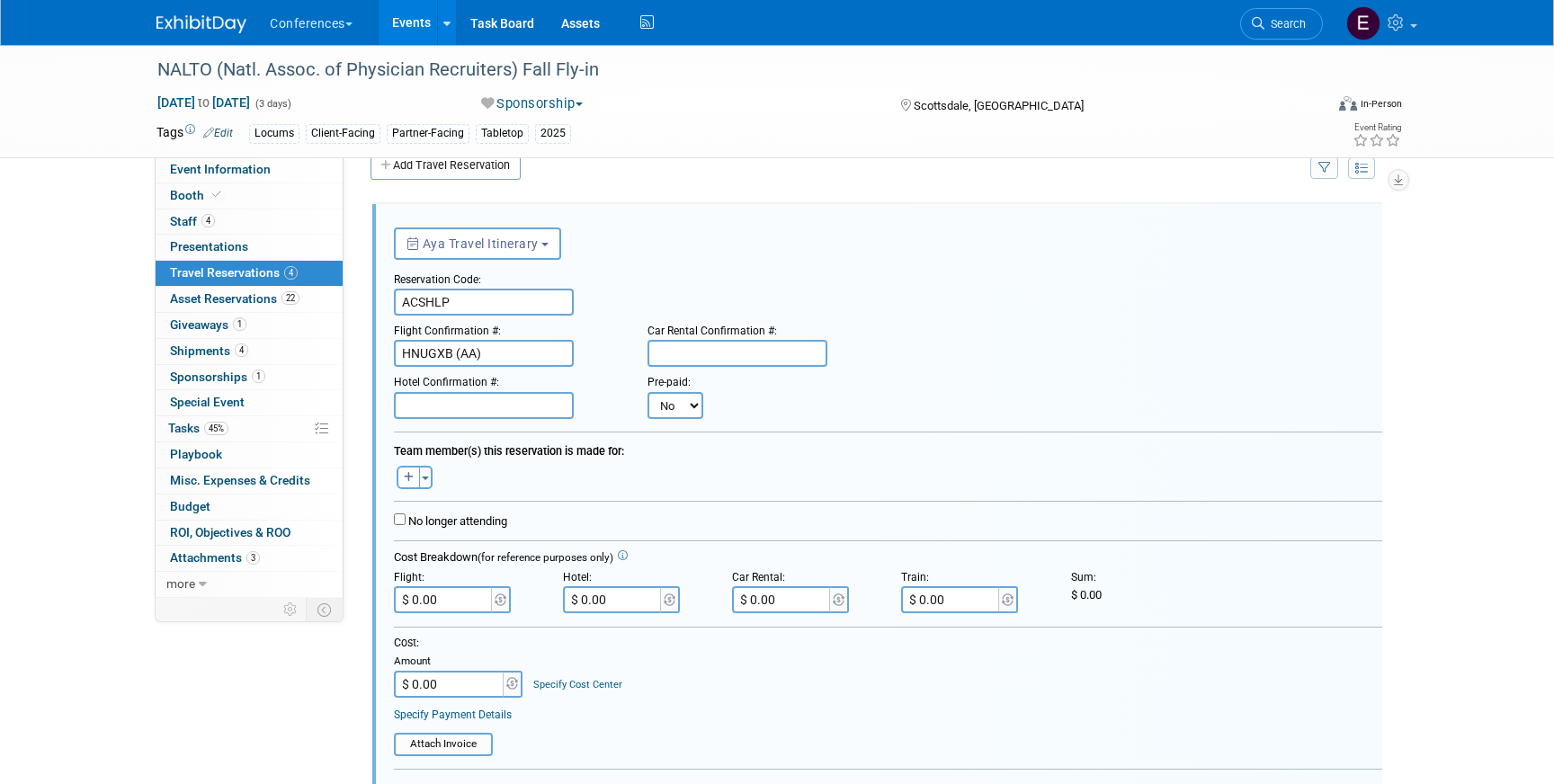
type input "HNUGXB (AA)"
click at [464, 413] on input "text" at bounding box center [483, 404] width 180 height 27
paste input "QCCP78Q5"
type input "QCCP78Q5"
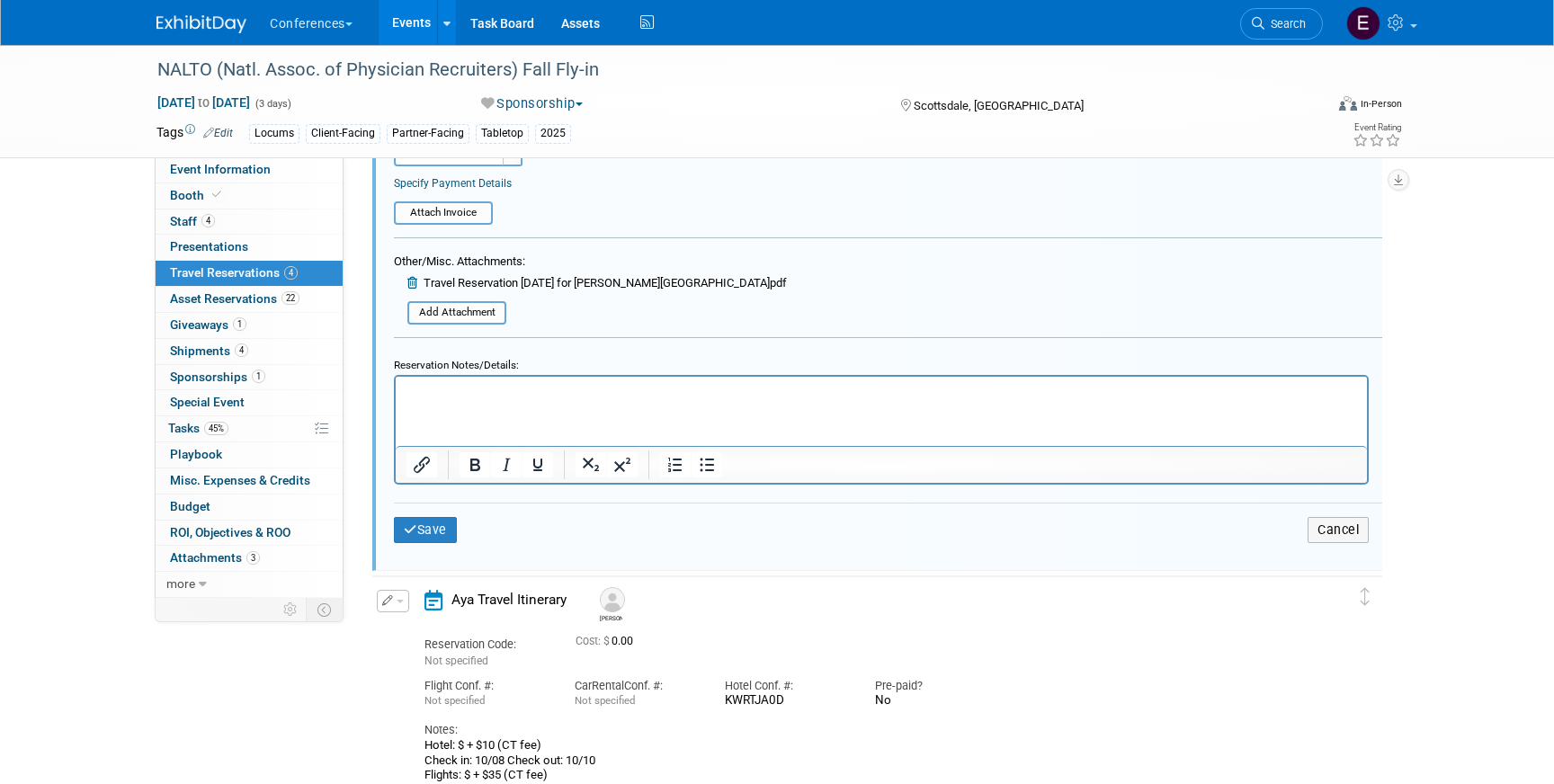
scroll to position [560, 0]
click at [427, 402] on html at bounding box center [881, 390] width 971 height 24
click at [505, 393] on p "Hotel: $355." at bounding box center [882, 393] width 950 height 17
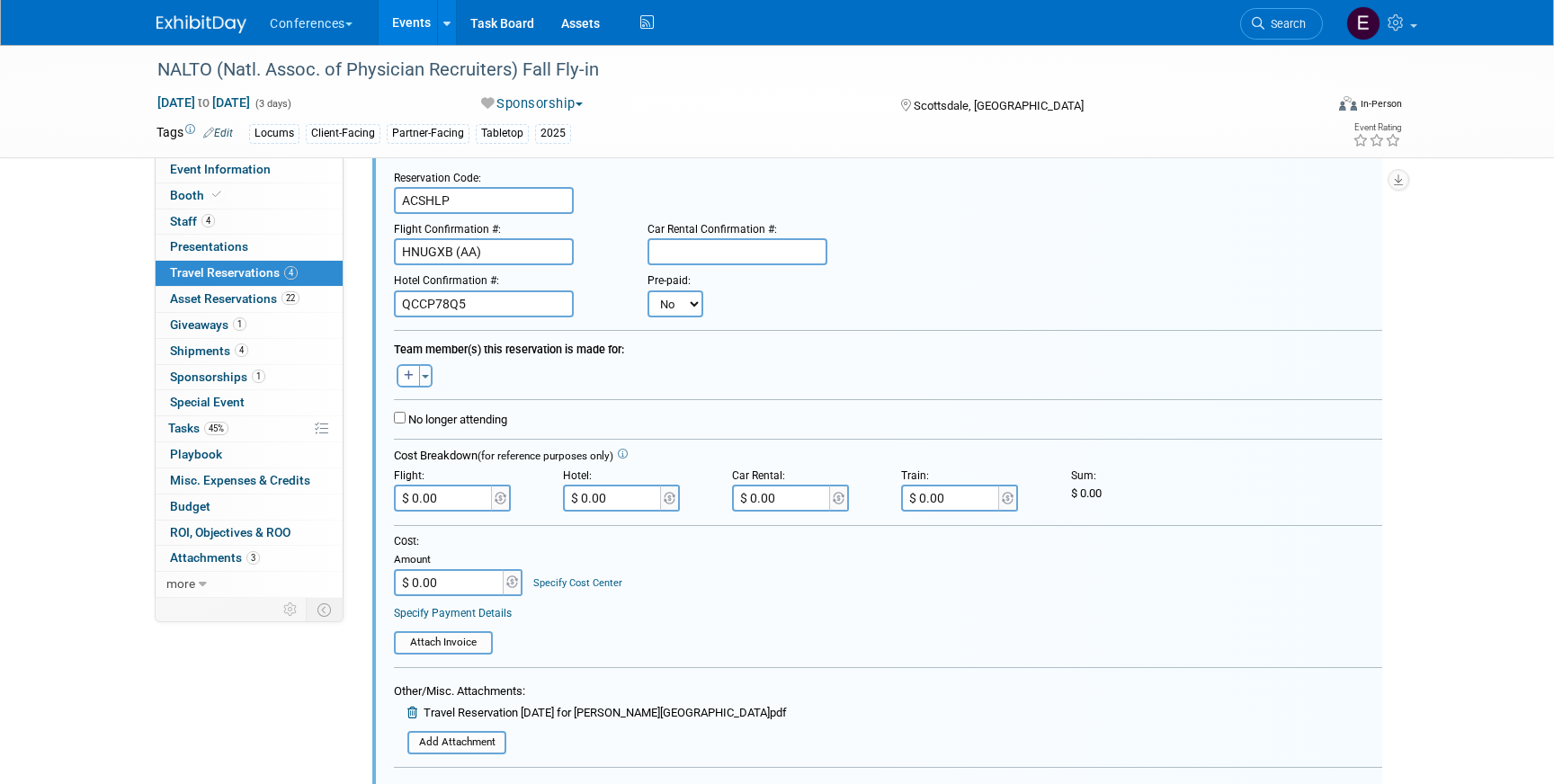
scroll to position [125, 0]
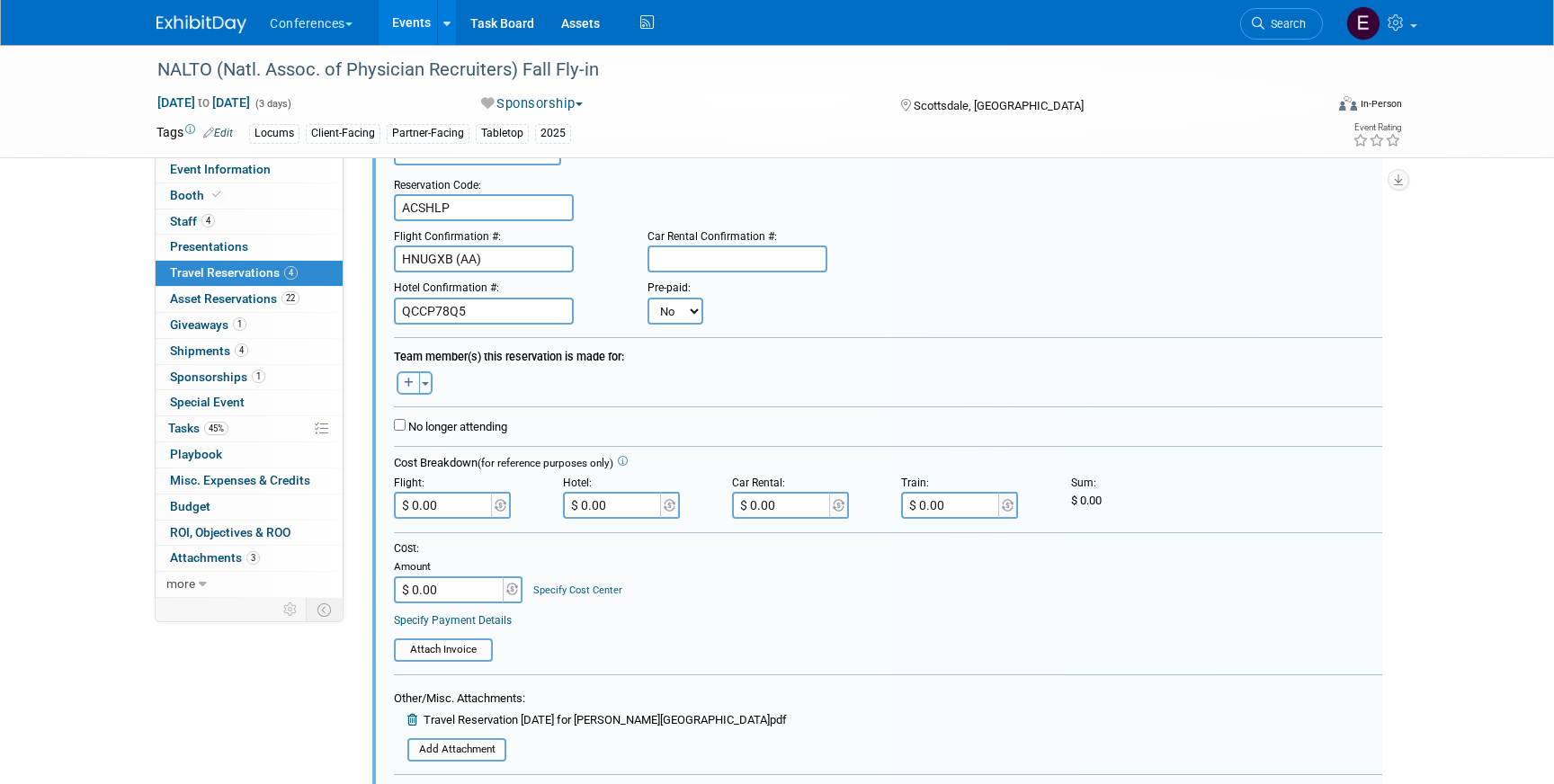
click at [399, 383] on button "button" at bounding box center [407, 382] width 23 height 23
select select
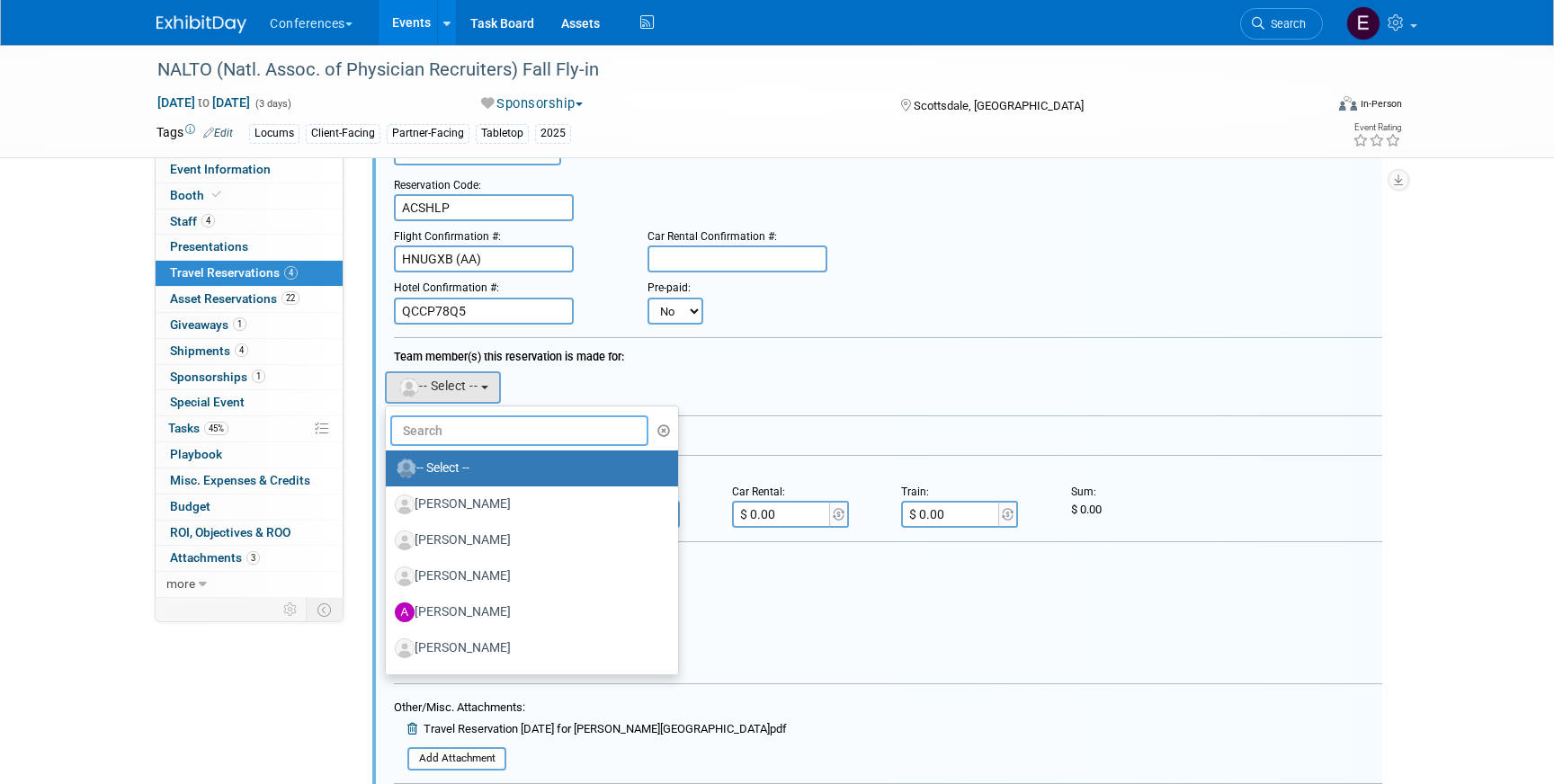
click at [465, 432] on input "text" at bounding box center [519, 430] width 258 height 30
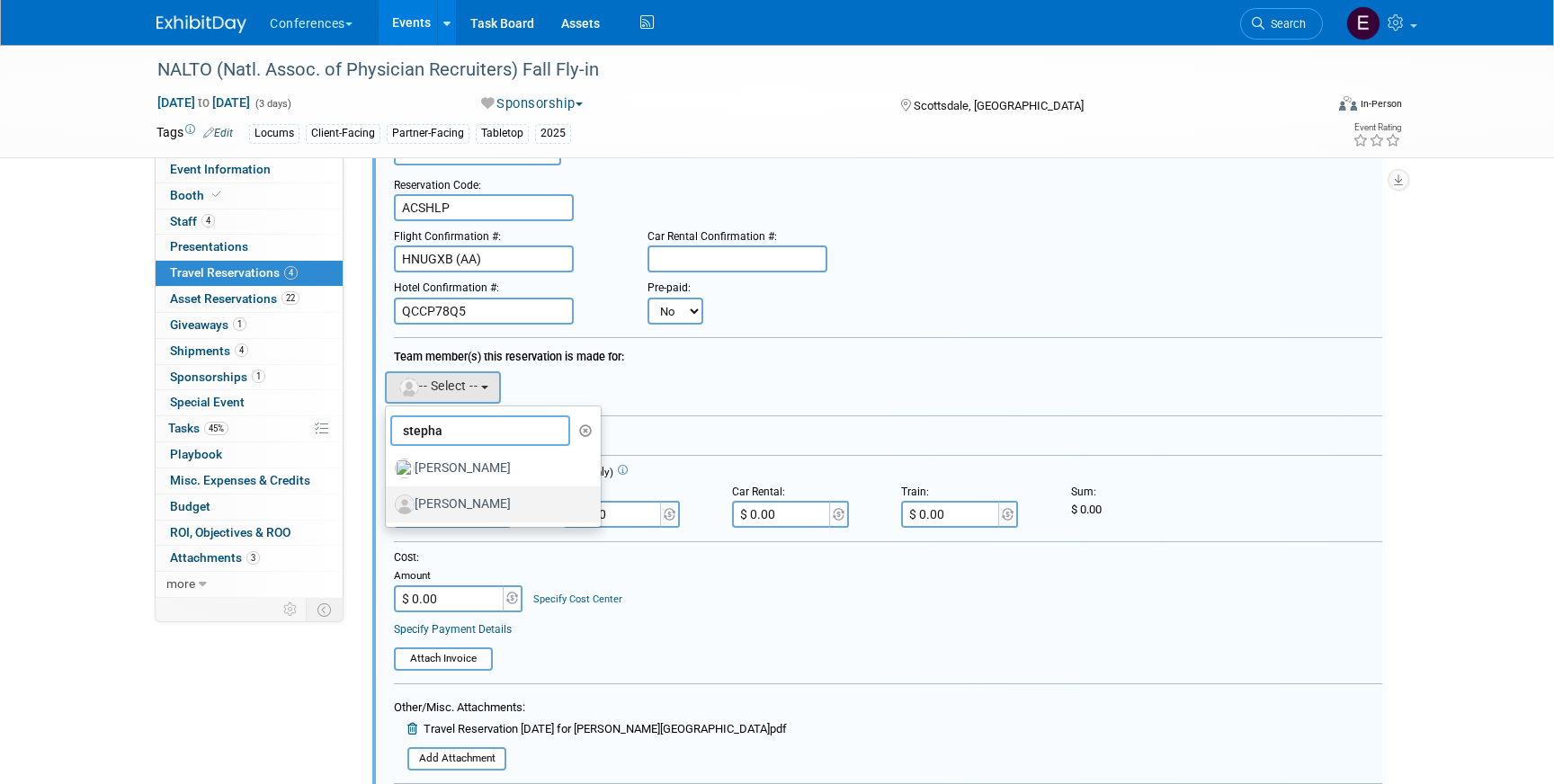
type input "stepha"
click at [521, 503] on label "[PERSON_NAME]" at bounding box center [488, 503] width 188 height 28
click at [389, 503] on input "[PERSON_NAME]" at bounding box center [383, 502] width 12 height 12
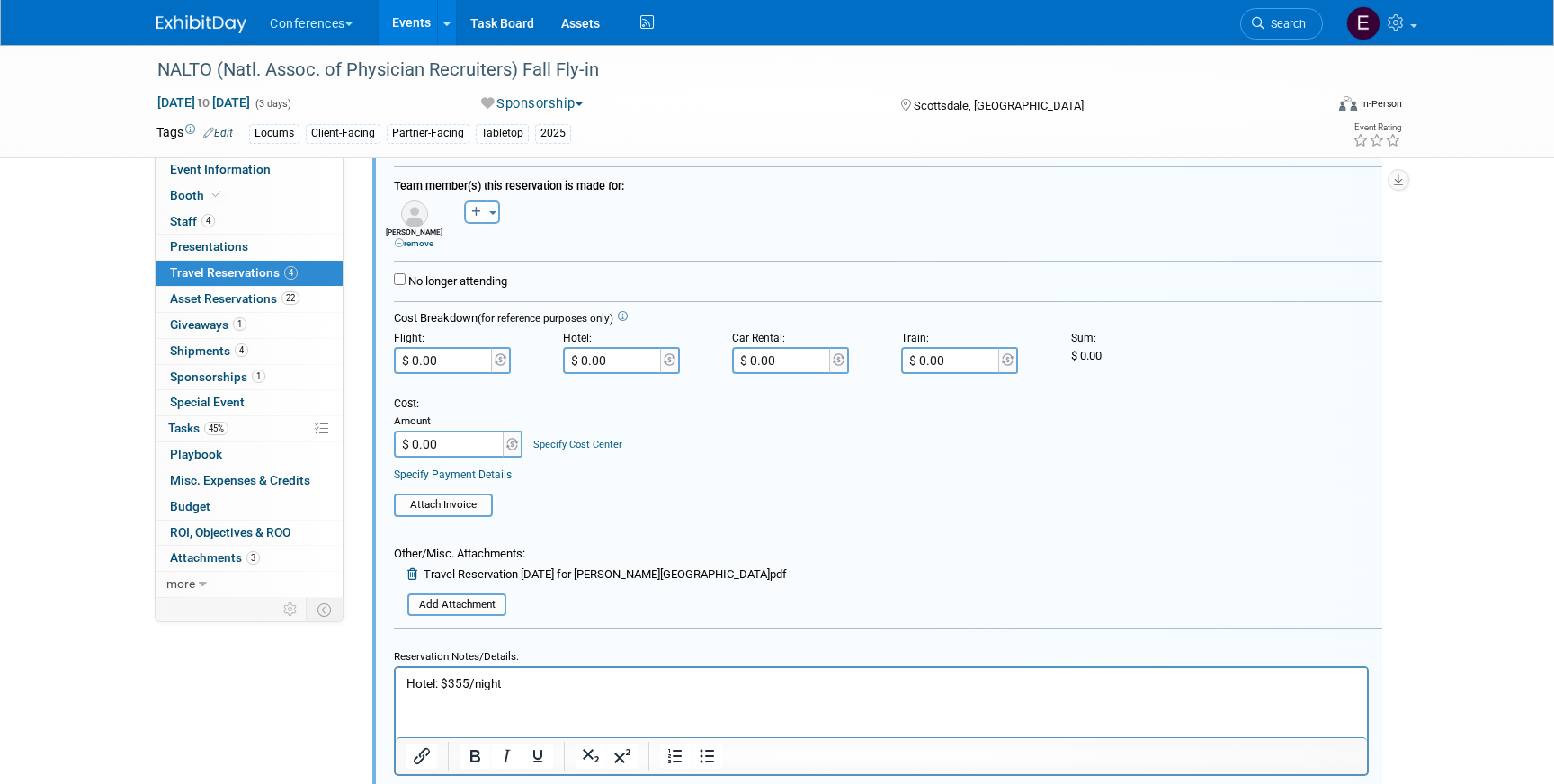
scroll to position [457, 0]
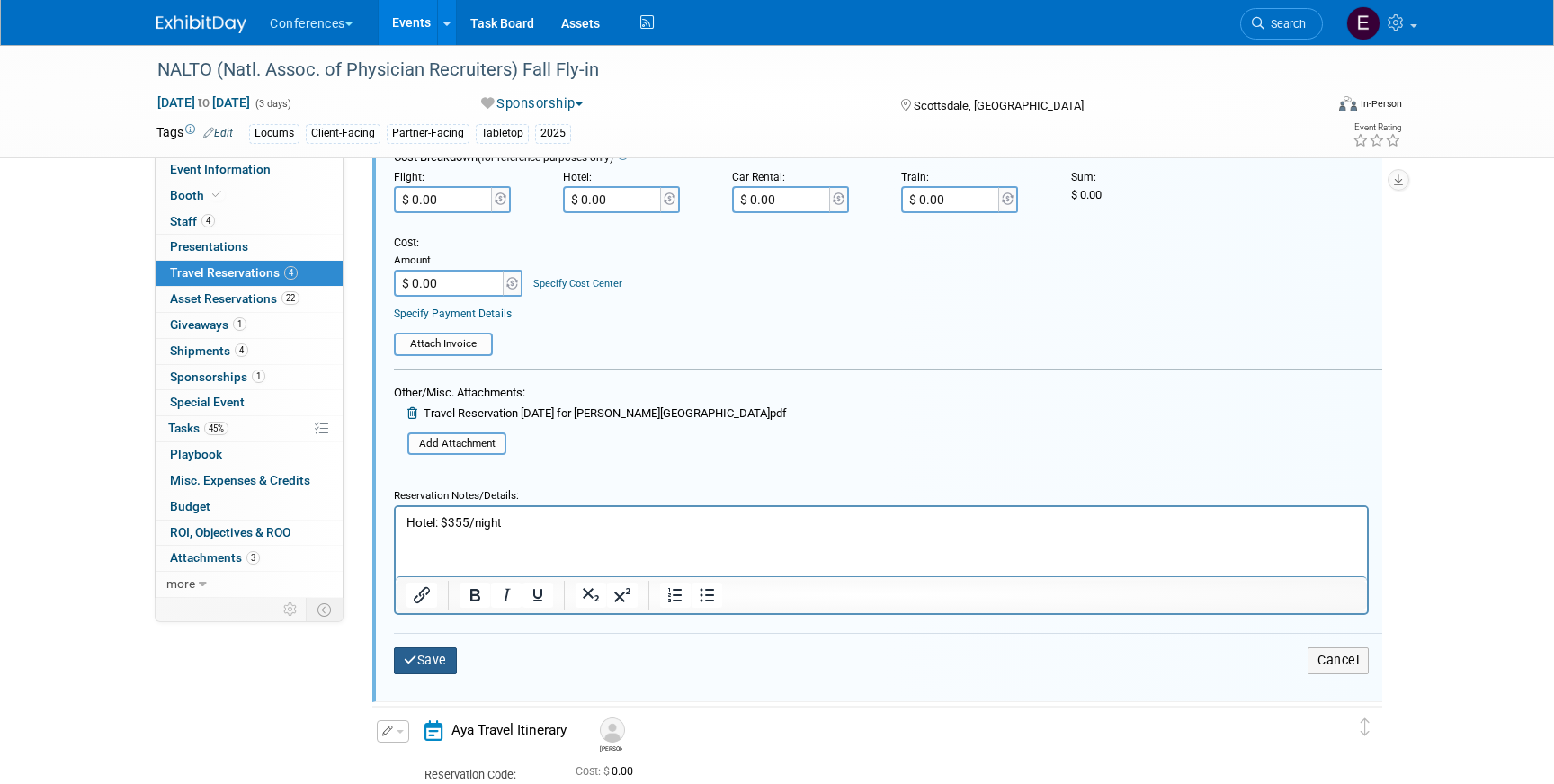
click at [420, 651] on button "Save" at bounding box center [425, 660] width 63 height 26
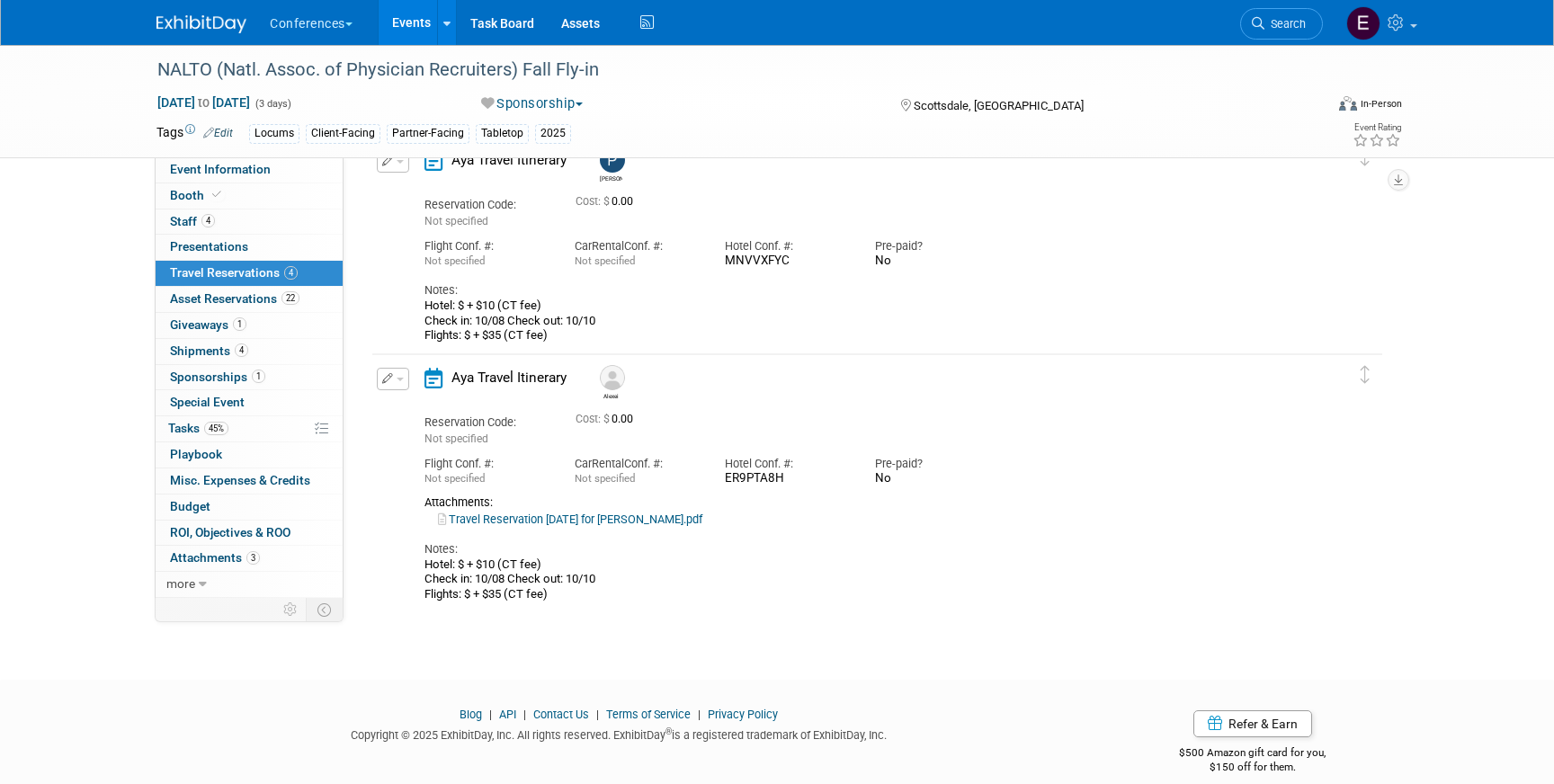
scroll to position [557, 0]
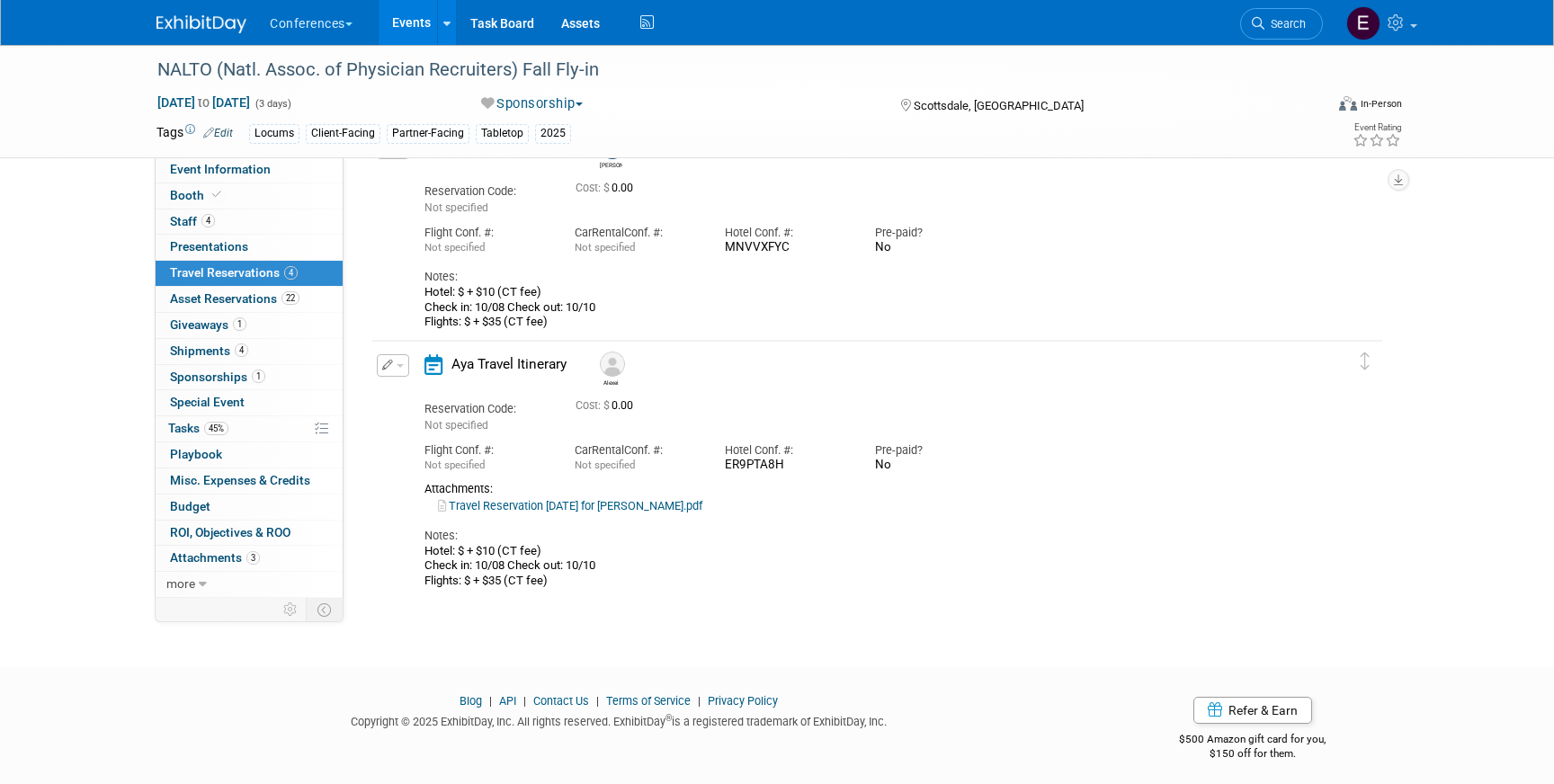
click at [576, 502] on link "Travel Reservation October 08 for ALEXEI VIKTORVICH BACHURETZ.pdf" at bounding box center [570, 505] width 264 height 14
click at [395, 370] on button "button" at bounding box center [393, 365] width 32 height 23
click at [406, 392] on button "Edit Reservation" at bounding box center [454, 397] width 152 height 26
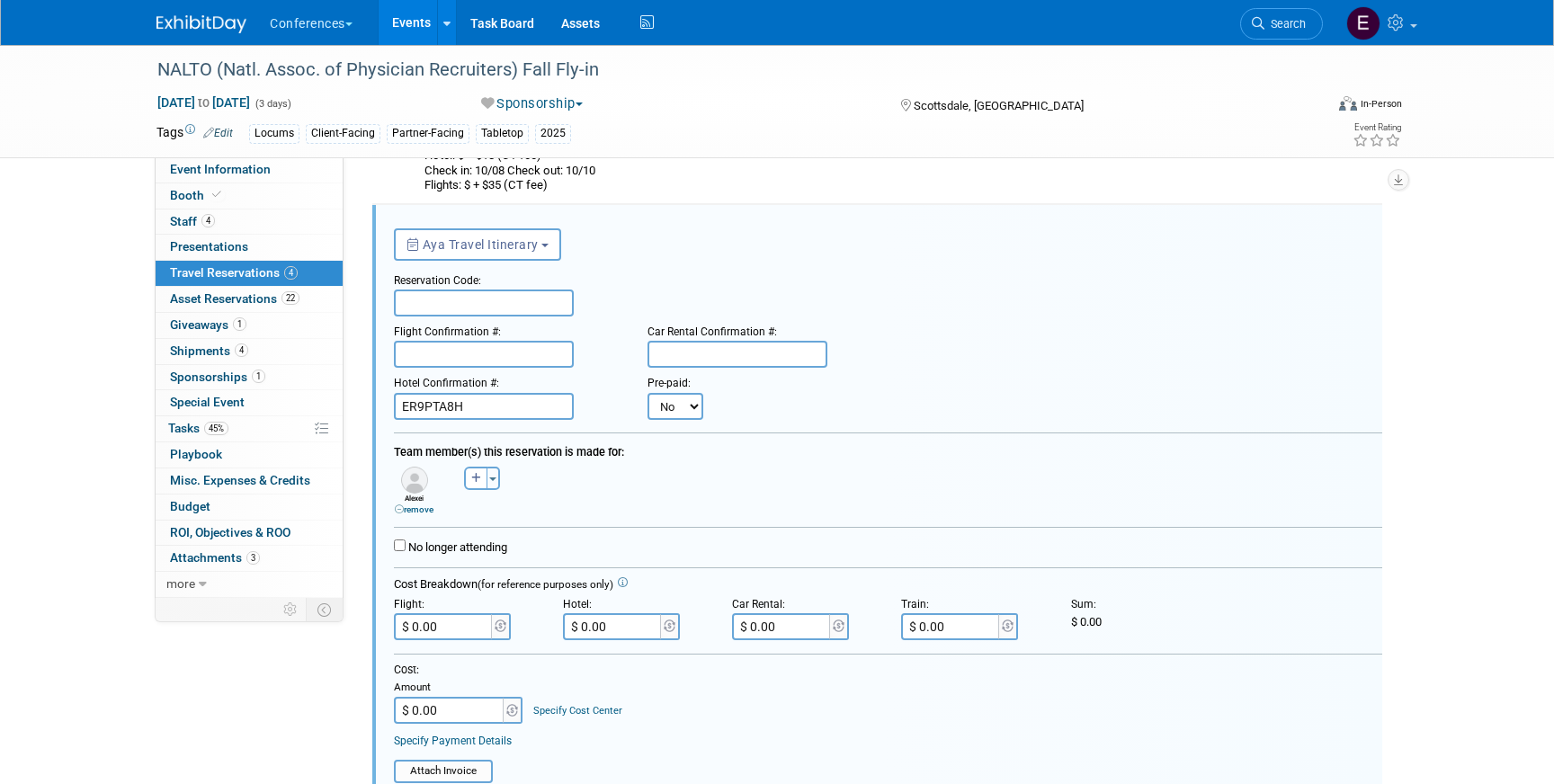
scroll to position [0, 0]
click at [438, 308] on input "text" at bounding box center [483, 302] width 180 height 27
paste input "IUOHFC"
type input "IUOHFC"
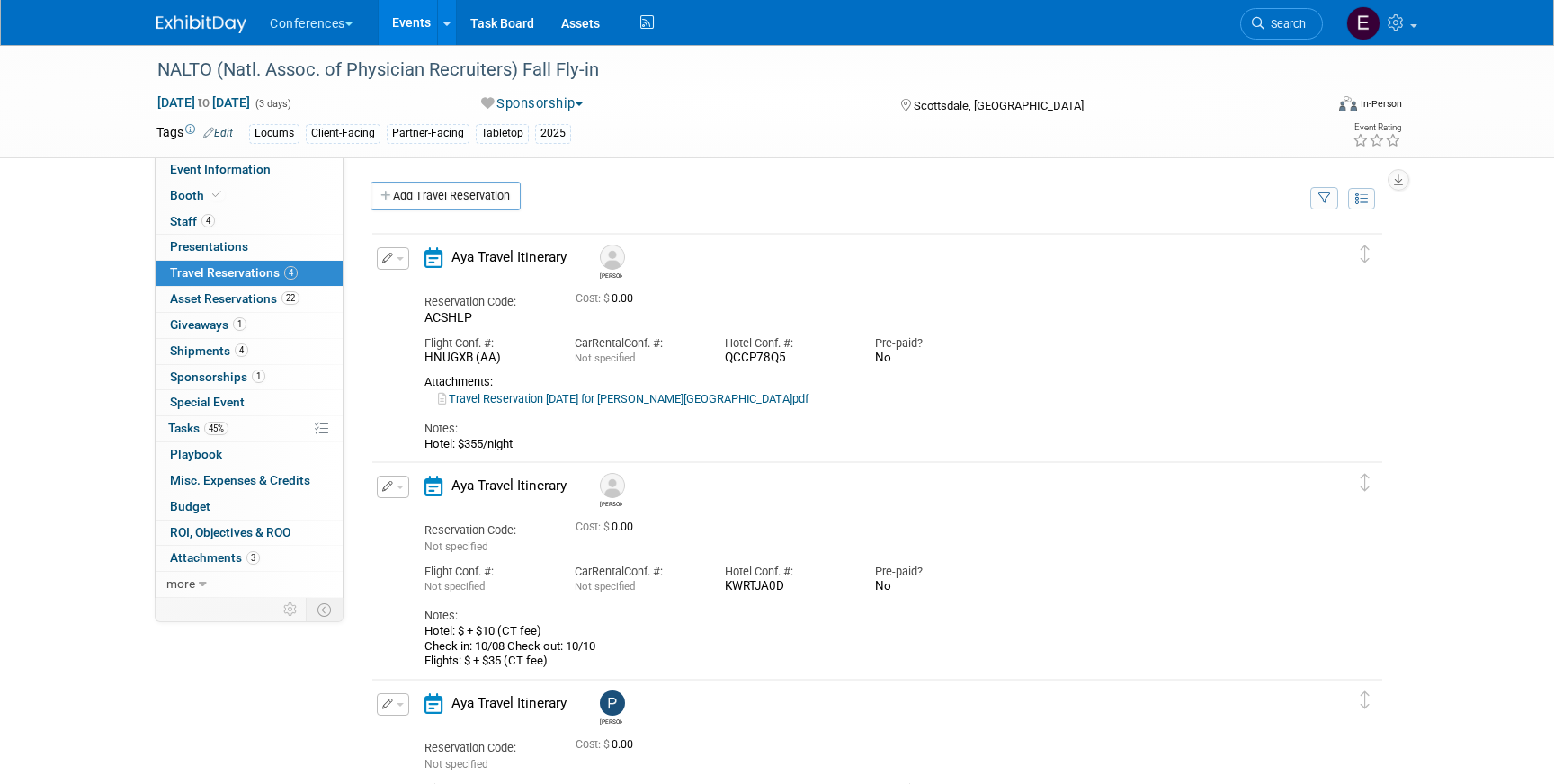
drag, startPoint x: 522, startPoint y: 447, endPoint x: 408, endPoint y: 446, distance: 114.0
click at [408, 446] on div "Edit Reservation Stephanie" at bounding box center [864, 349] width 983 height 204
copy div "Hotel: $355/night"
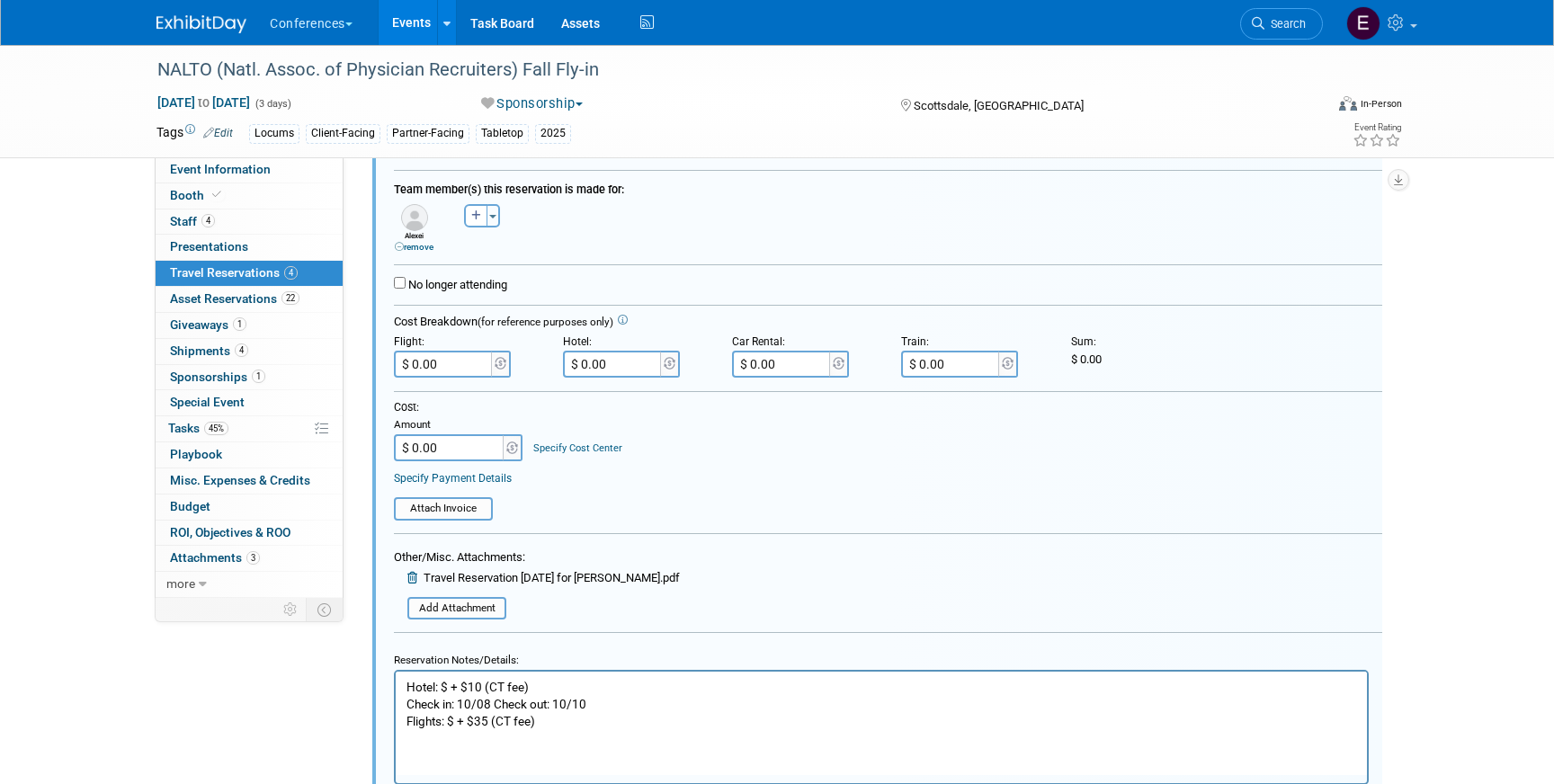
scroll to position [952, 0]
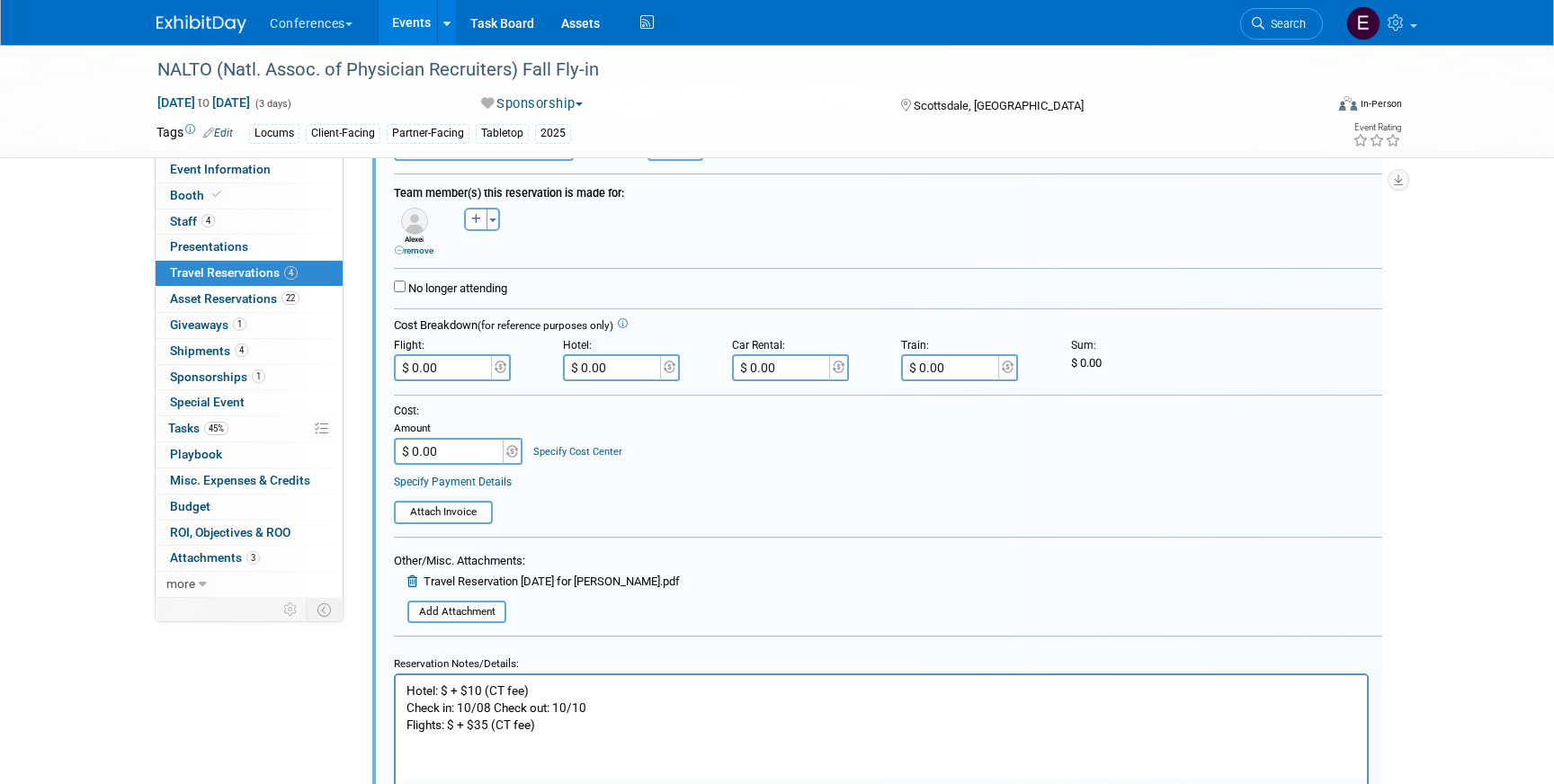
click at [448, 693] on p "Hotel: $ + $10 (CT fee) Check in: 10/08 Check out: 10/10 Flights: $ + $35 (CT f…" at bounding box center [882, 708] width 950 height 51
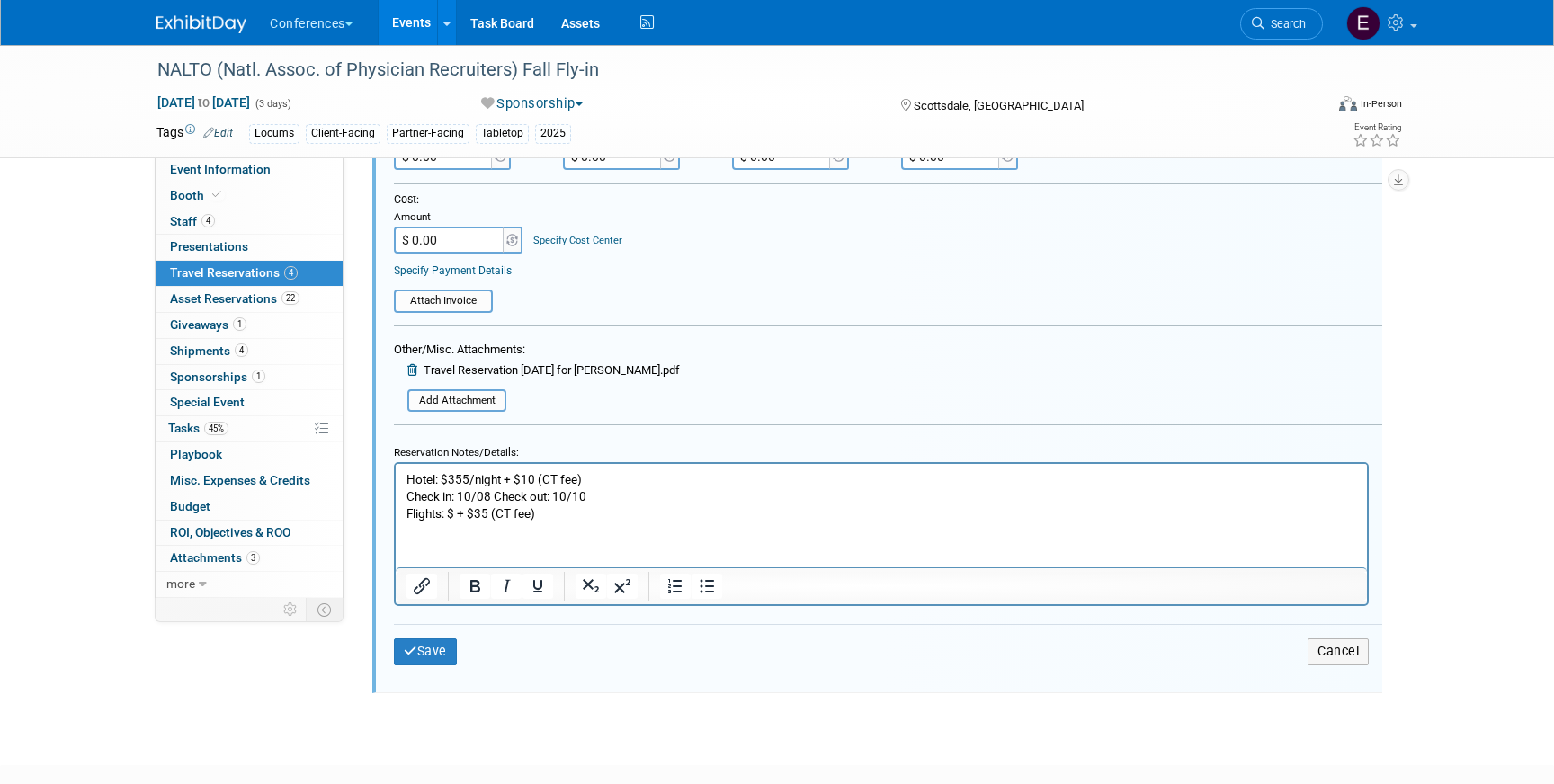
scroll to position [1174, 0]
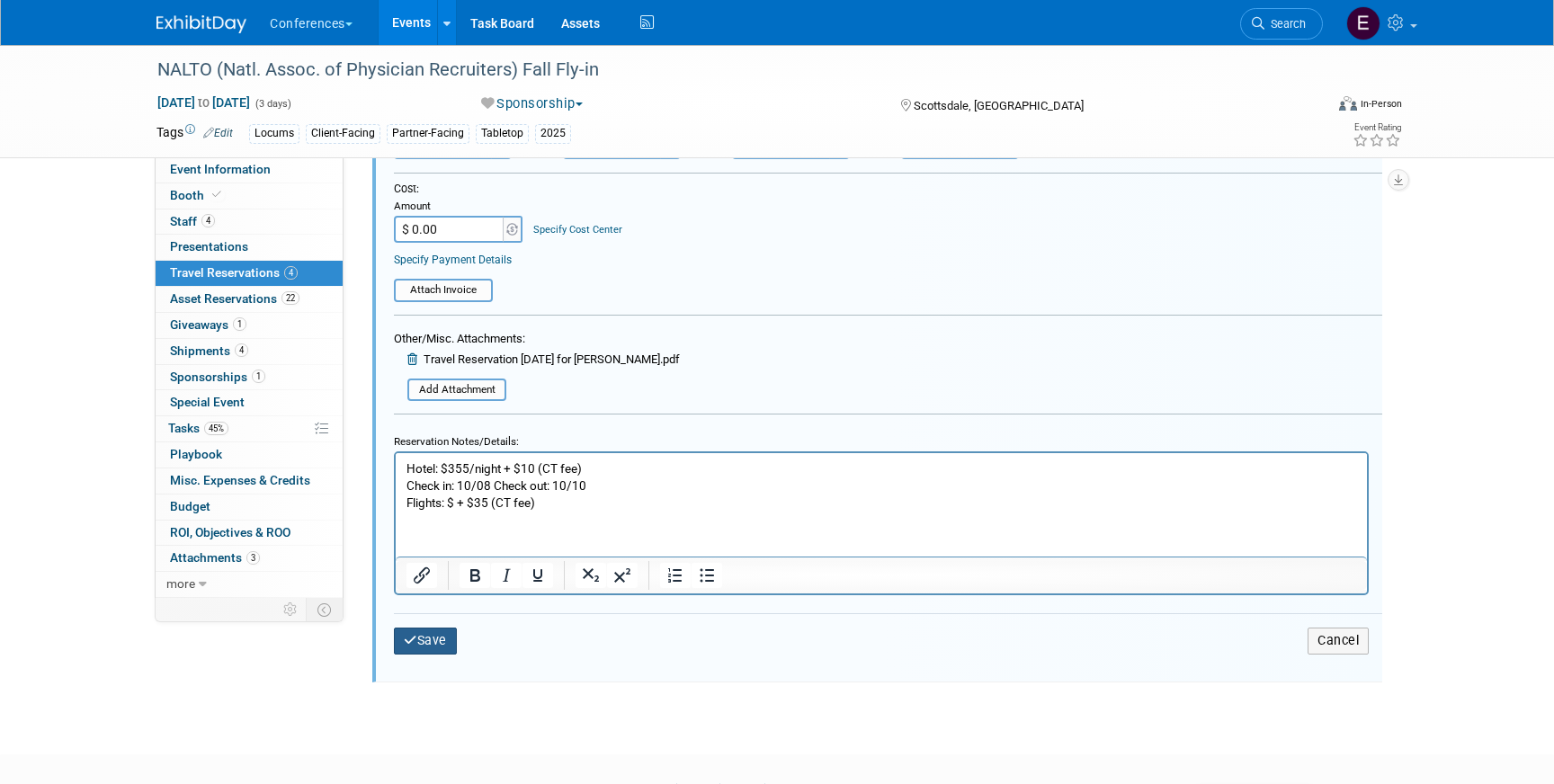
click at [436, 640] on button "Save" at bounding box center [425, 640] width 63 height 26
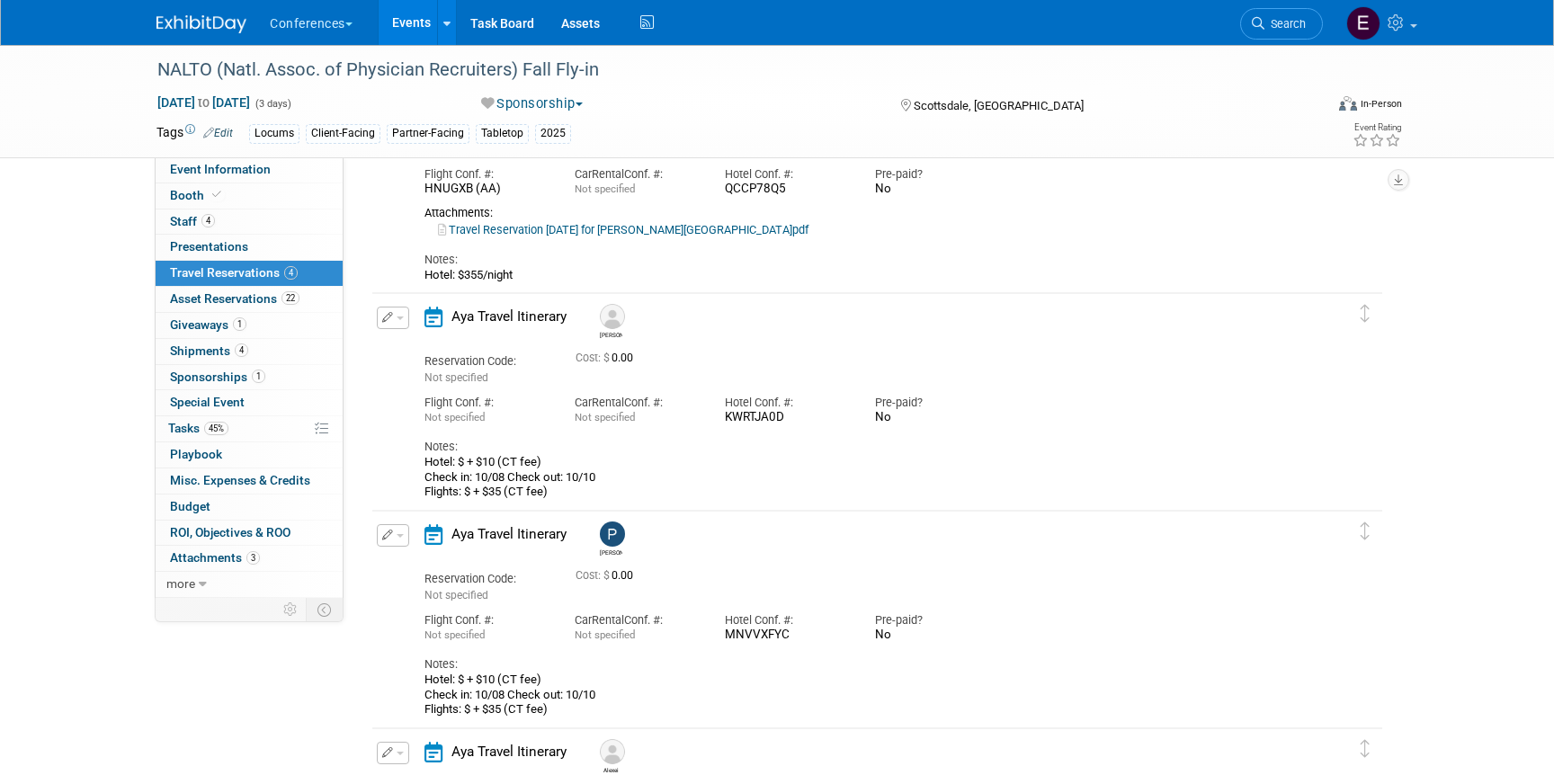
scroll to position [0, 0]
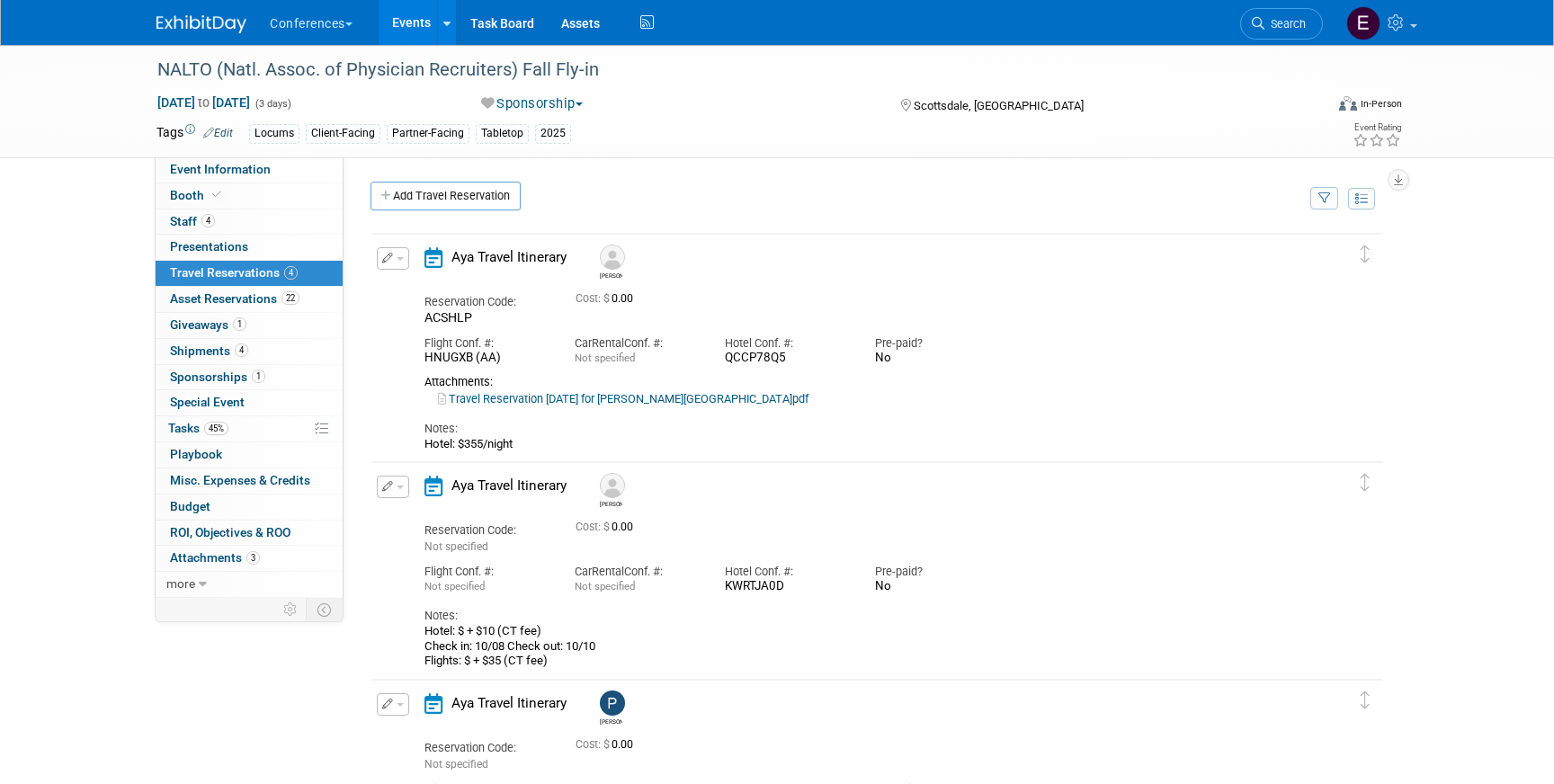
click at [378, 261] on button "button" at bounding box center [393, 259] width 32 height 23
click at [418, 297] on button "Edit Reservation" at bounding box center [454, 290] width 152 height 26
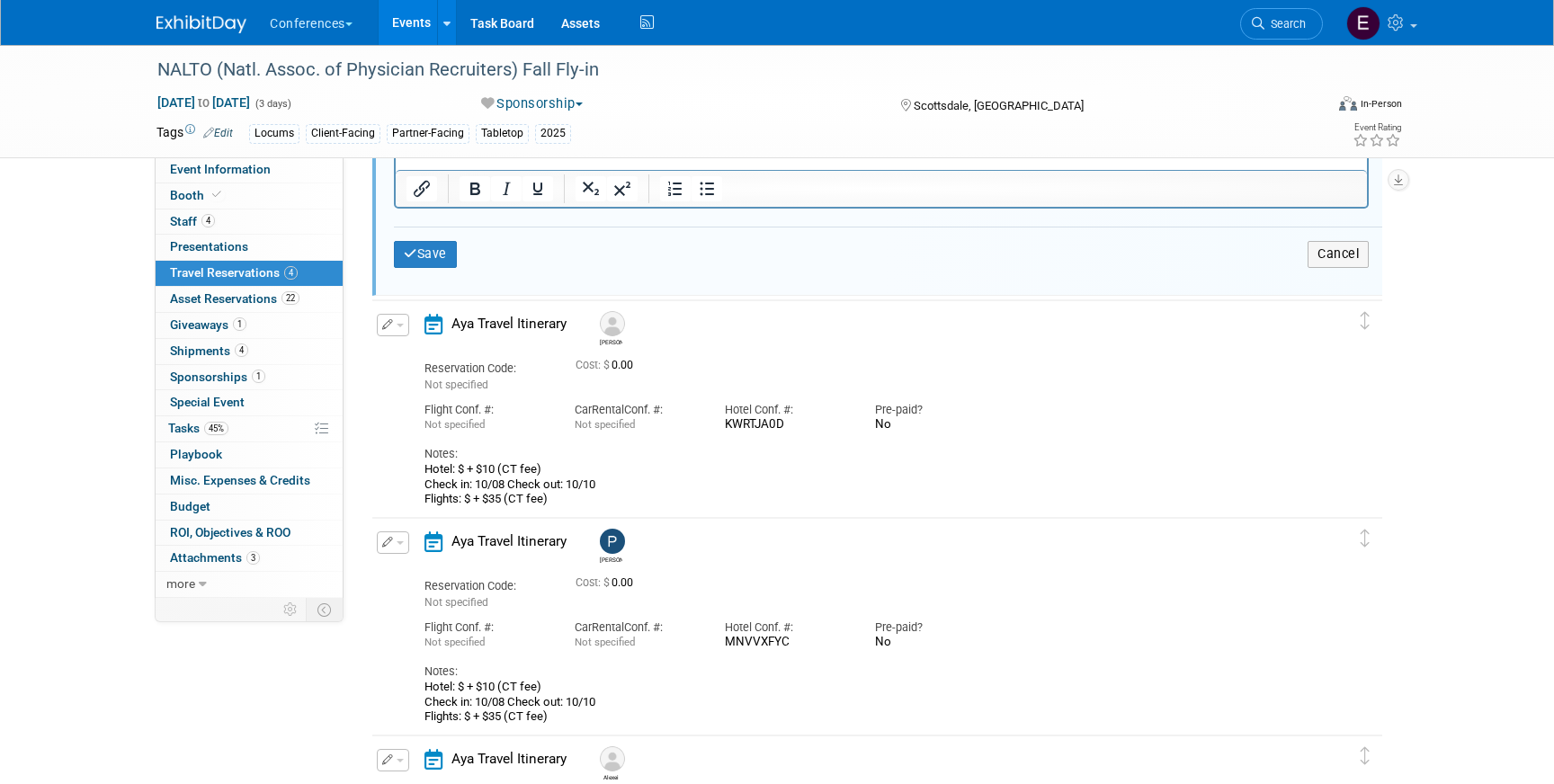
scroll to position [864, 0]
drag, startPoint x: 551, startPoint y: 499, endPoint x: 400, endPoint y: 471, distance: 153.6
click at [399, 471] on div "Edit Reservation Peter 0.00" at bounding box center [864, 409] width 983 height 193
copy div "Hotel: $ + $10 (CT fee) Check in: 10/08 Check out: 10/10 Flights: $ + $35 (CT f…"
click at [520, 462] on div "Hotel: $ + $10 (CT fee) Check in: 10/08 Check out: 10/10 Flights: $ + $35 (CT f…" at bounding box center [861, 483] width 874 height 44
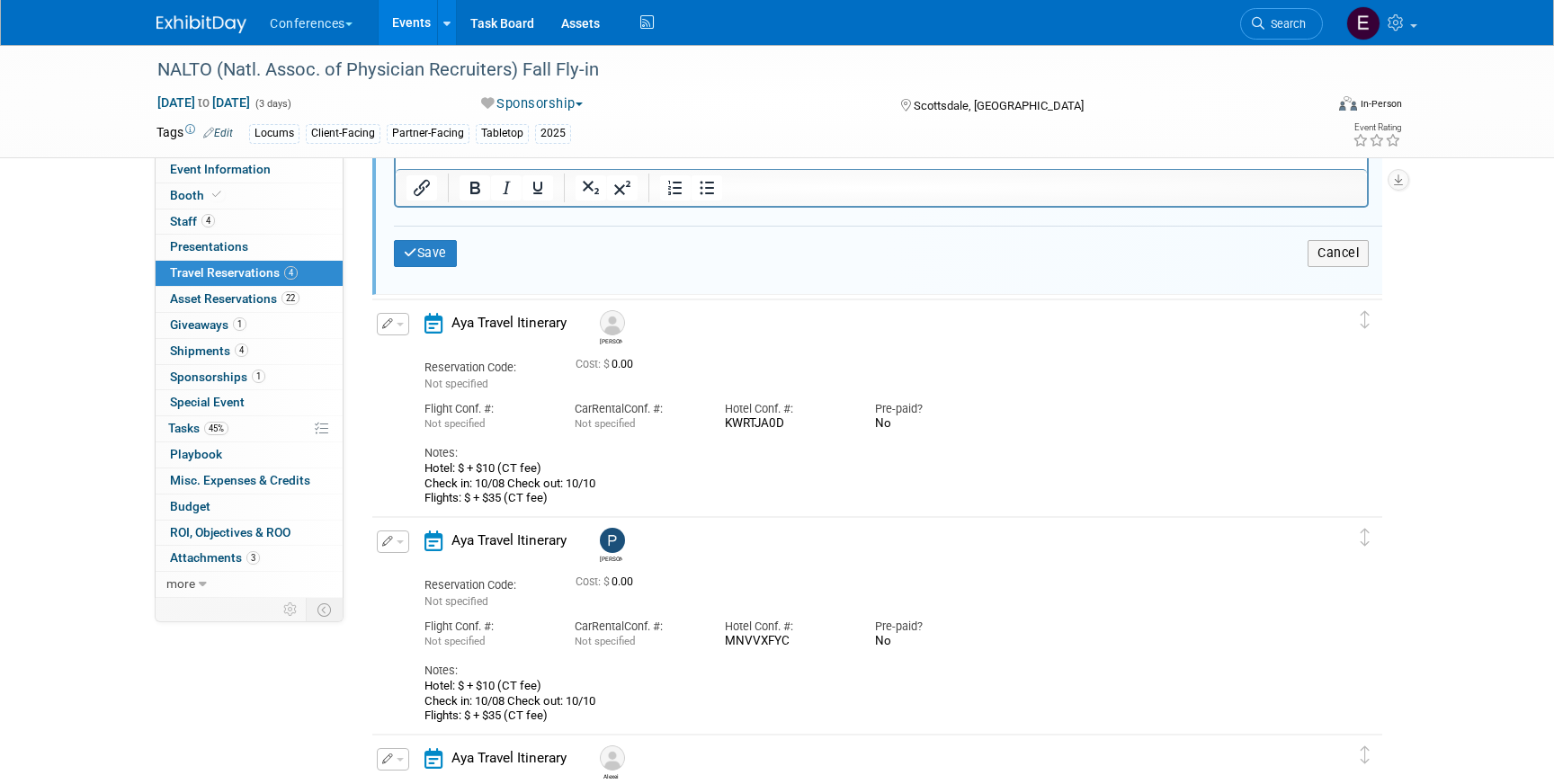
drag, startPoint x: 547, startPoint y: 469, endPoint x: 479, endPoint y: 470, distance: 68.0
click at [479, 470] on div "Hotel: $ + $10 (CT fee) Check in: 10/08 Check out: 10/10 Flights: $ + $35 (CT f…" at bounding box center [861, 483] width 874 height 44
click at [587, 480] on div "Hotel: $ + $10 (CT fee) Check in: 10/08 Check out: 10/10 Flights: $ + $35 (CT f…" at bounding box center [861, 483] width 874 height 44
drag, startPoint x: 603, startPoint y: 483, endPoint x: 408, endPoint y: 469, distance: 195.5
click at [408, 469] on div "Edit Reservation Peter 0.00" at bounding box center [864, 409] width 983 height 193
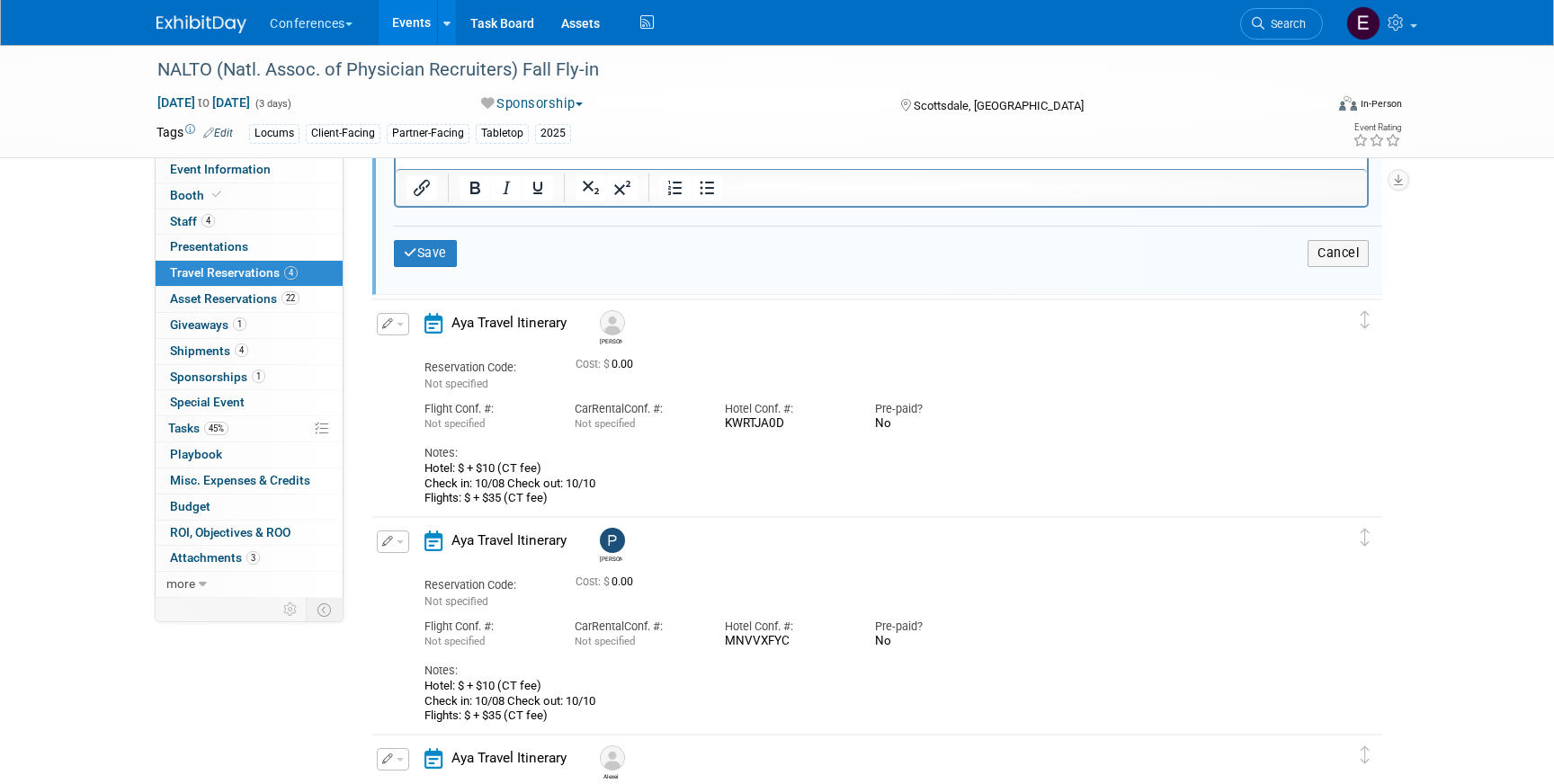
copy div "Hotel: $ + $10 (CT fee) Check in: 10/08 Check out: 10/10"
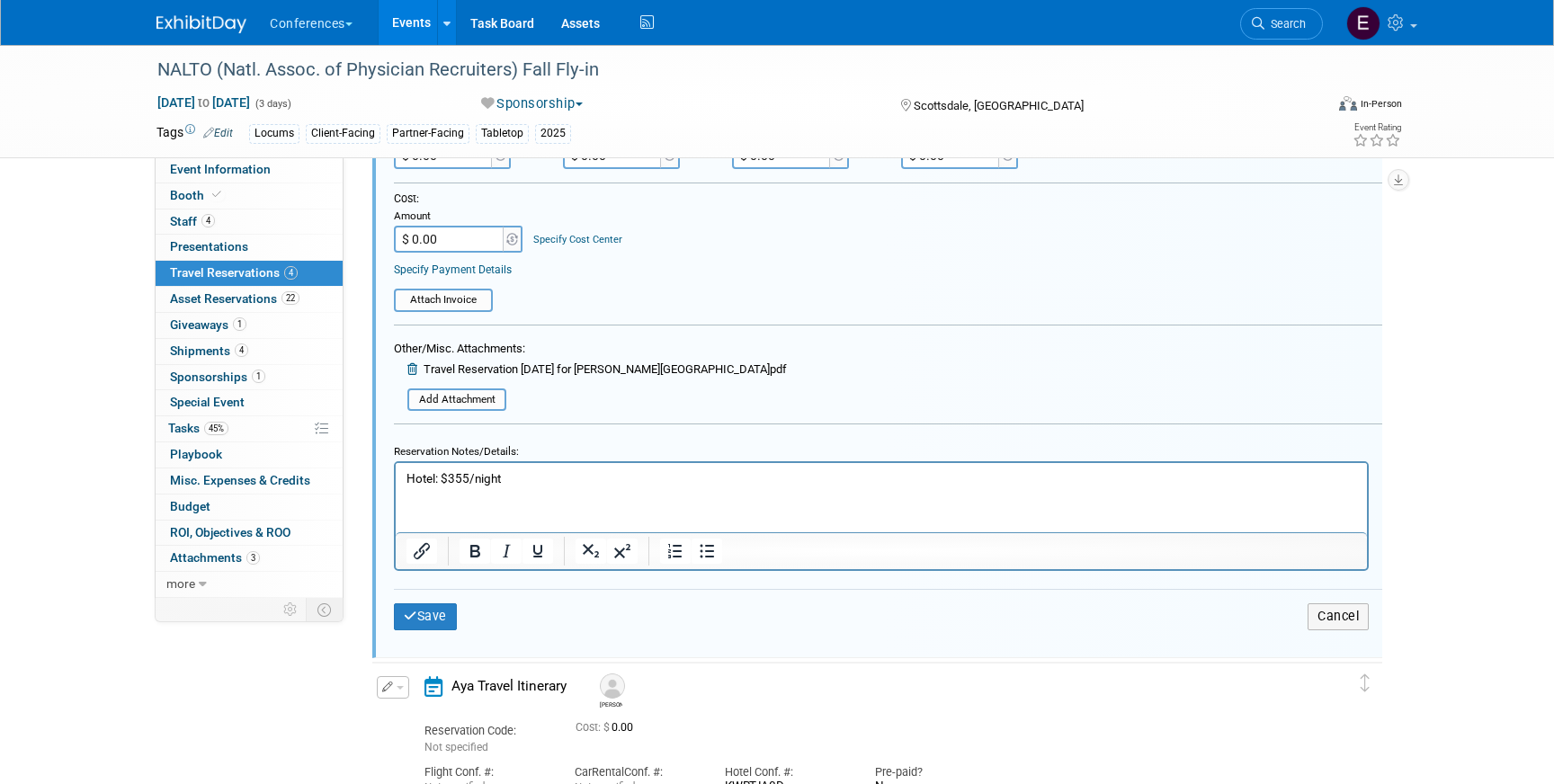
scroll to position [490, 0]
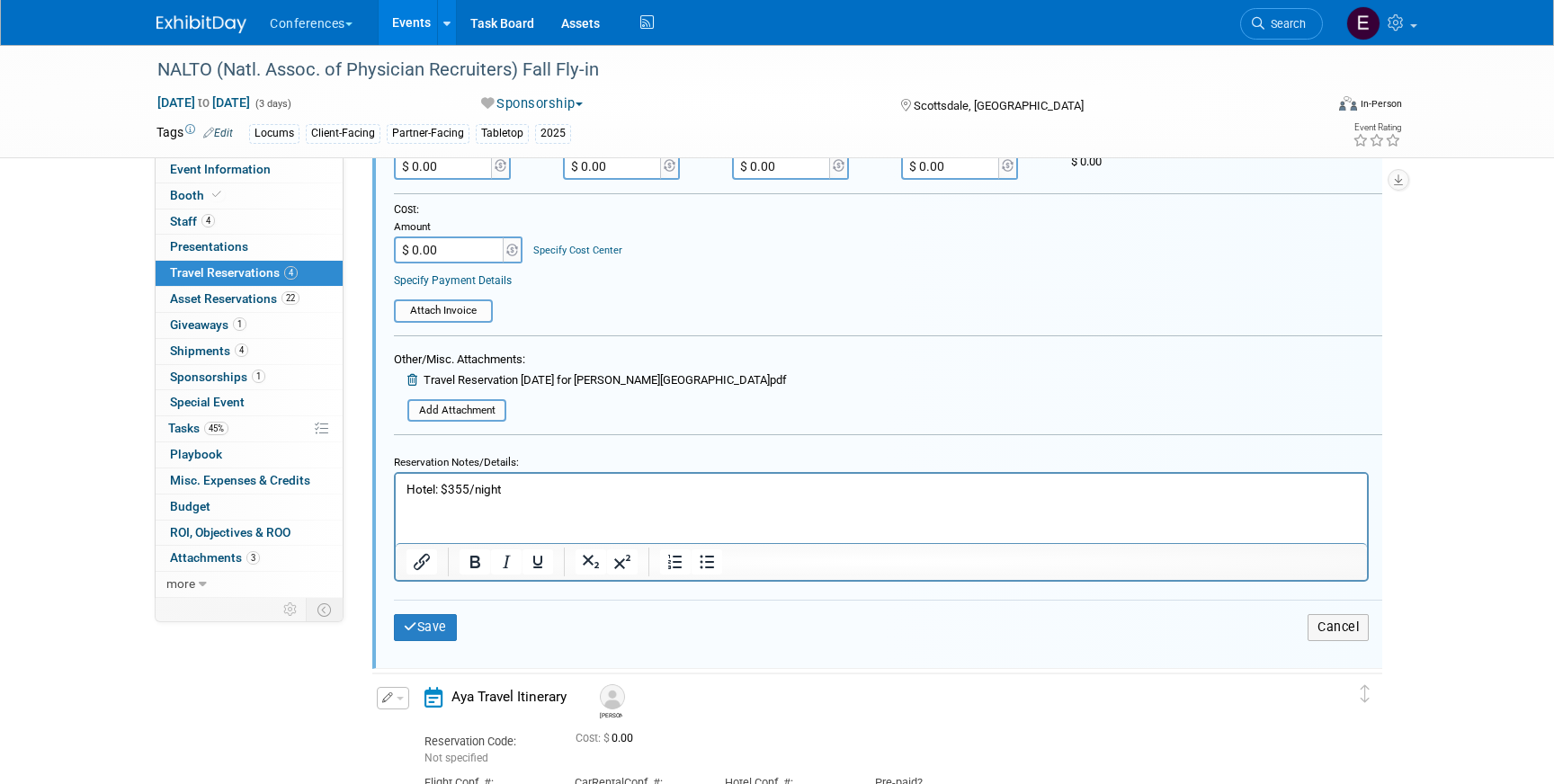
click at [406, 488] on p "Hotel: $355/night" at bounding box center [882, 490] width 950 height 17
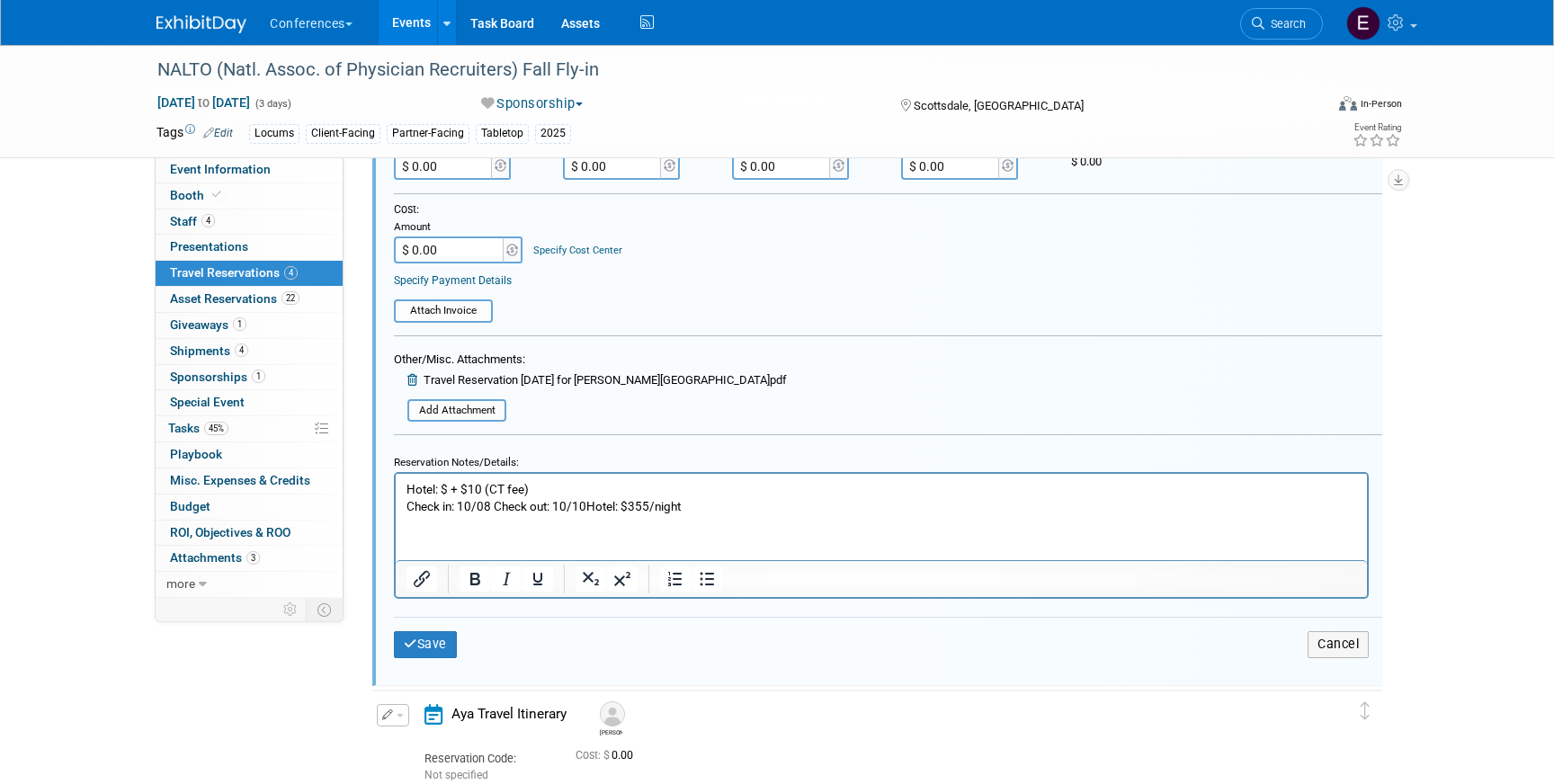
click at [587, 505] on p "Hotel: $ + $10 (CT fee) Check in: 10/08 Check out: 10/10Hotel: $355/night" at bounding box center [882, 498] width 950 height 34
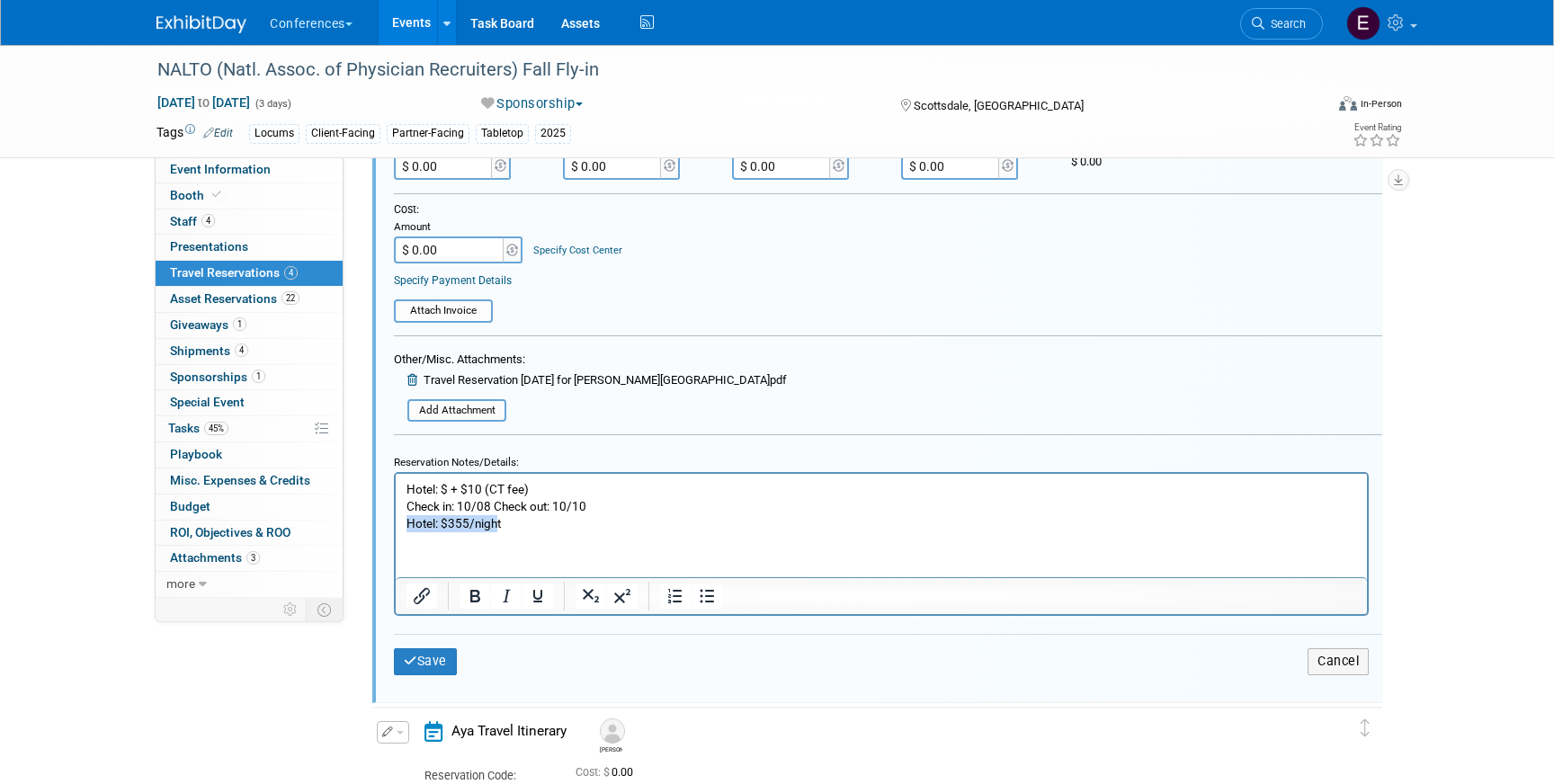
drag, startPoint x: 498, startPoint y: 526, endPoint x: 356, endPoint y: 526, distance: 142.0
click at [395, 526] on html "Hotel: $ + $10 (CT fee) Check in: 10/08 Check out: 10/10 Hotel: $355/night" at bounding box center [881, 503] width 971 height 59
click at [450, 483] on p "Hotel: $ + $10 (CT fee) Check in: 10/08 Check out: 10/10" at bounding box center [882, 498] width 950 height 34
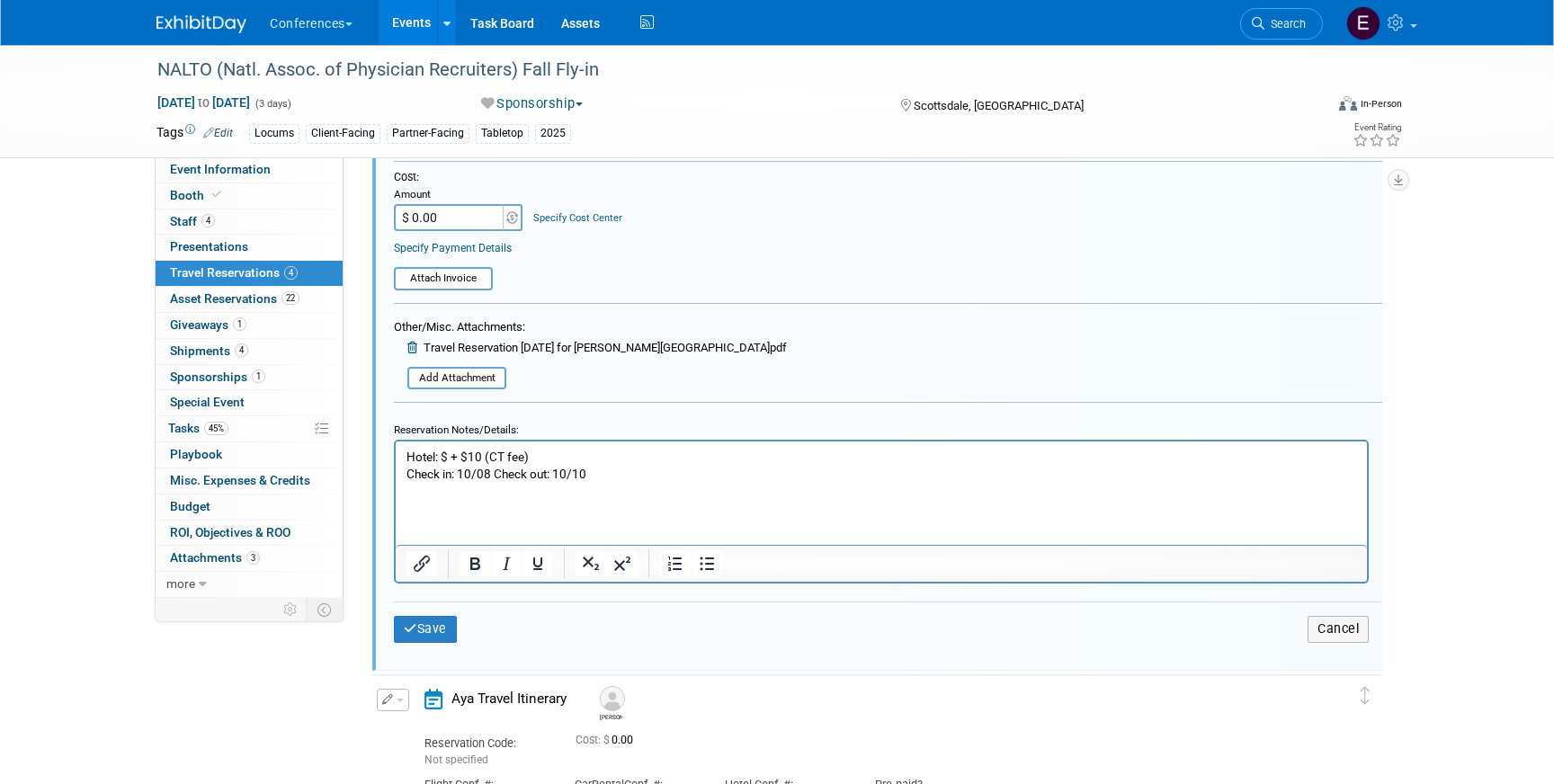
scroll to position [512, 0]
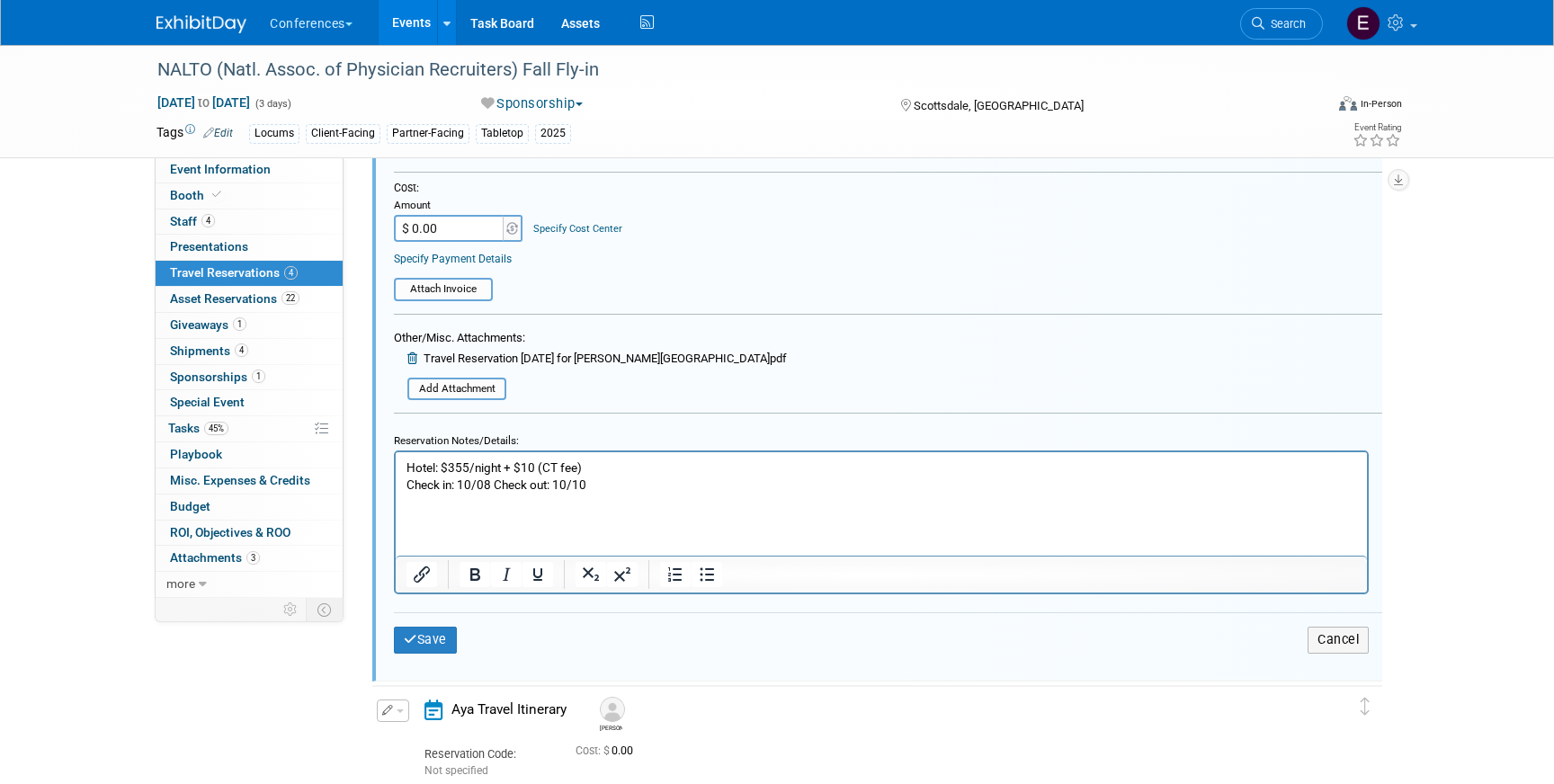
click at [616, 484] on p "Hotel: $355/night + $10 (CT fee) Check in: 10/08 Check out: 10/10" at bounding box center [882, 476] width 950 height 34
click at [417, 640] on button "Save" at bounding box center [425, 639] width 63 height 26
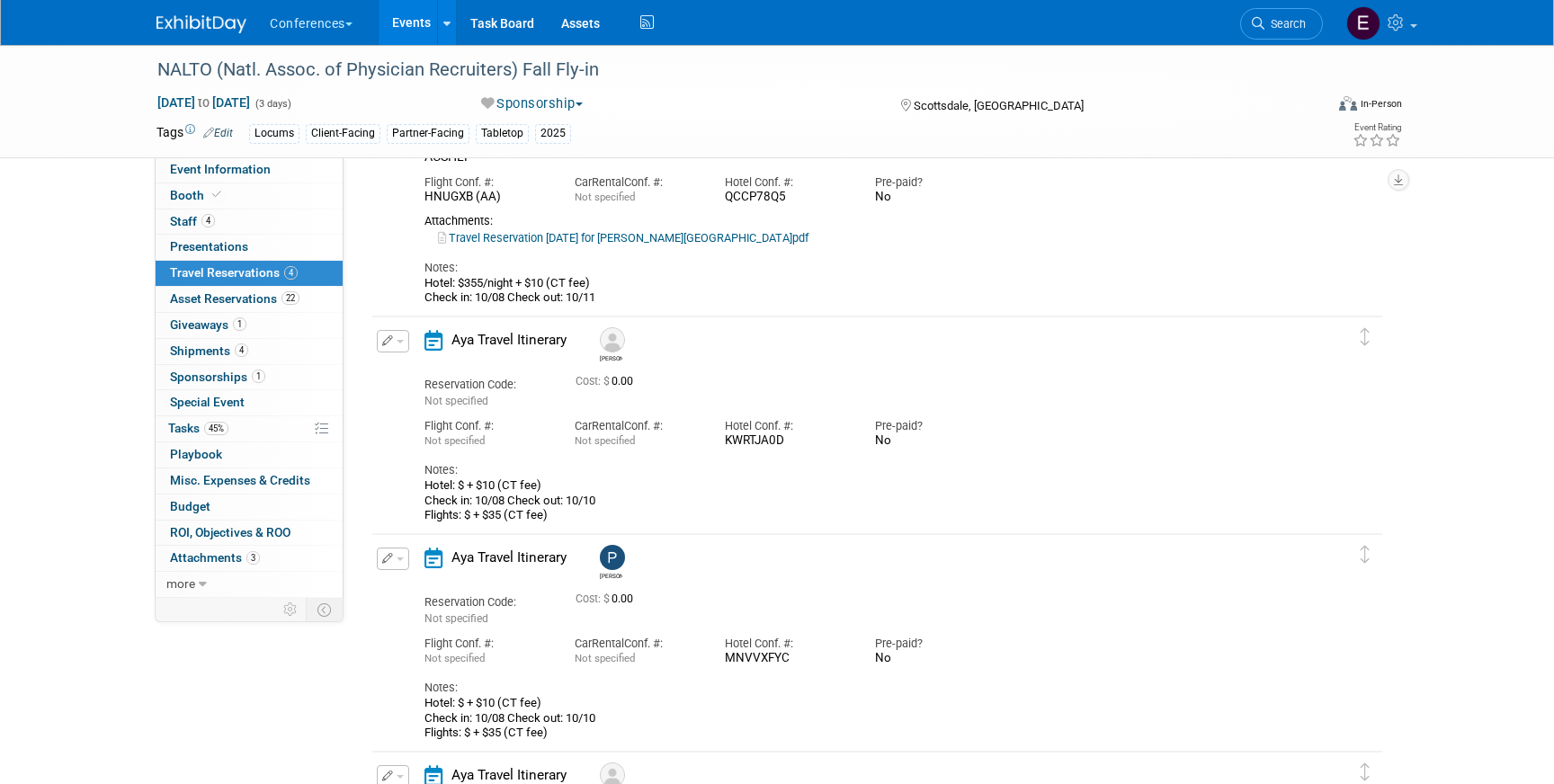
scroll to position [0, 0]
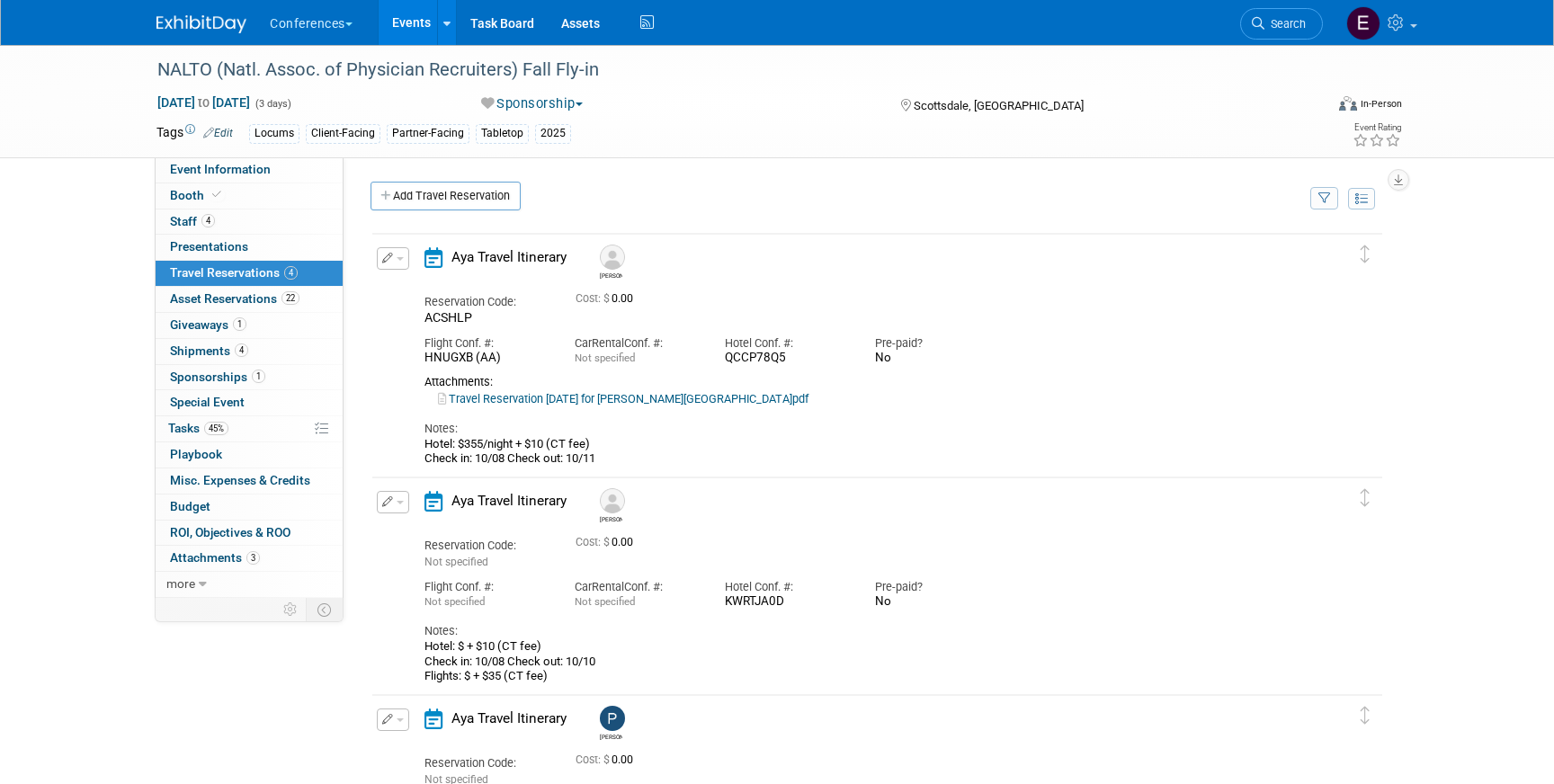
click at [611, 404] on link "Travel Reservation October 09 for STEPHANIE ENGLAND.pdf" at bounding box center [623, 398] width 371 height 14
click at [405, 262] on button "button" at bounding box center [393, 259] width 32 height 23
click at [425, 293] on button "Edit Reservation" at bounding box center [454, 290] width 152 height 26
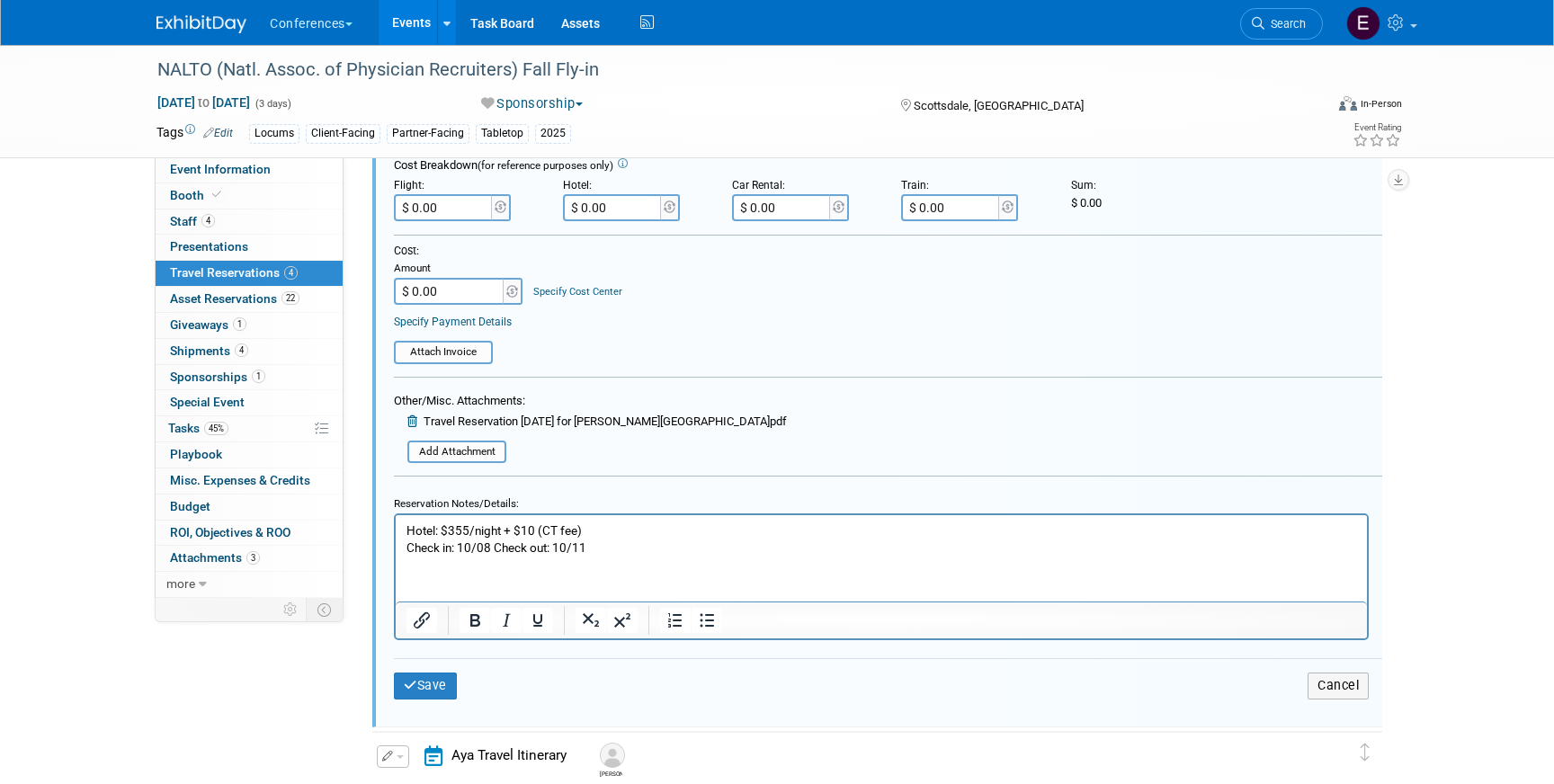
scroll to position [454, 0]
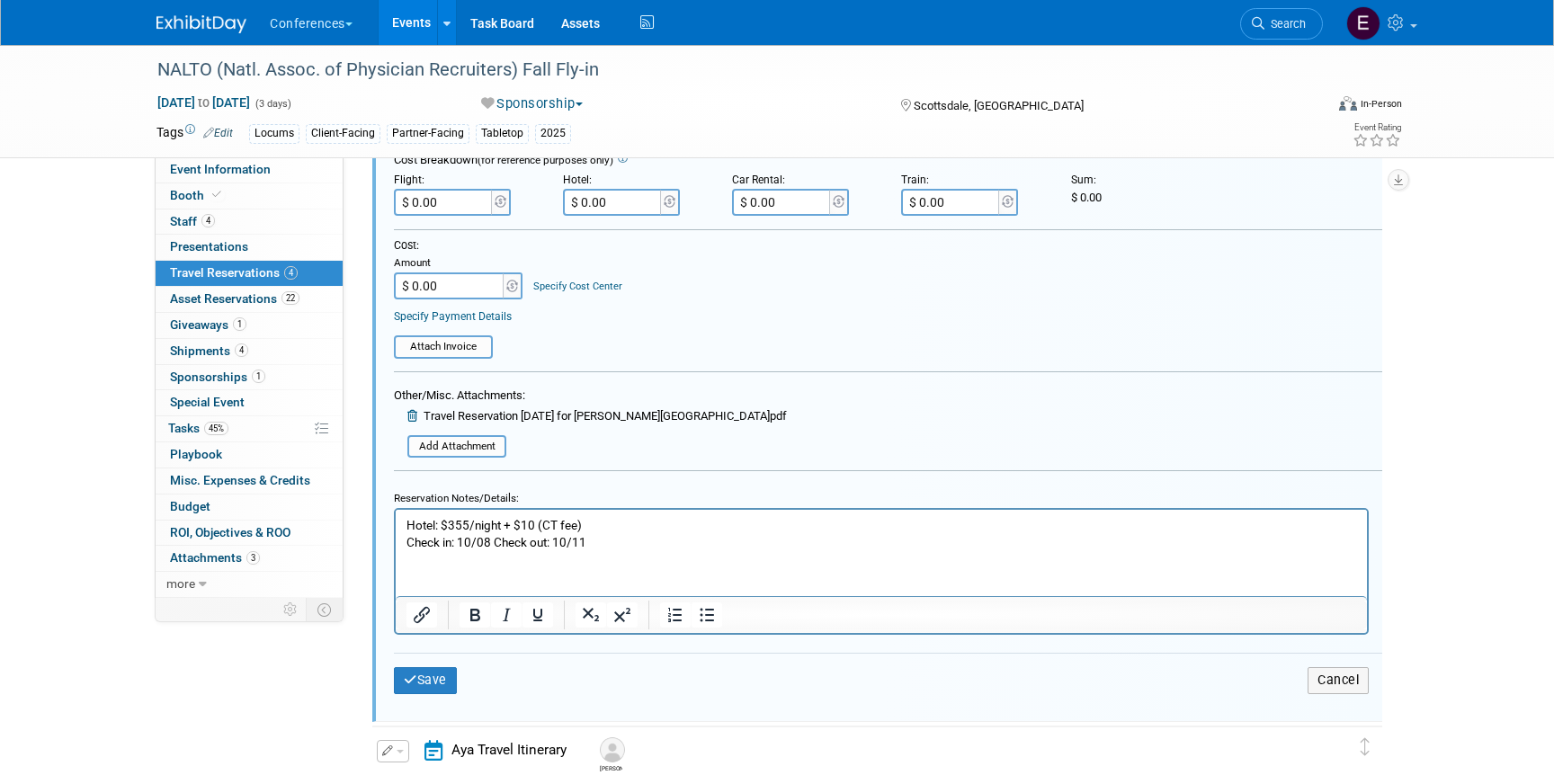
click at [490, 547] on p "Hotel: $355/night + $10 (CT fee) Check in: 10/08 Check out: 10/11" at bounding box center [882, 534] width 950 height 34
click at [617, 551] on html "Hotel: $355/night + $10 (CT fee) Check in: 10/09 Check out: 10/11" at bounding box center [881, 530] width 971 height 41
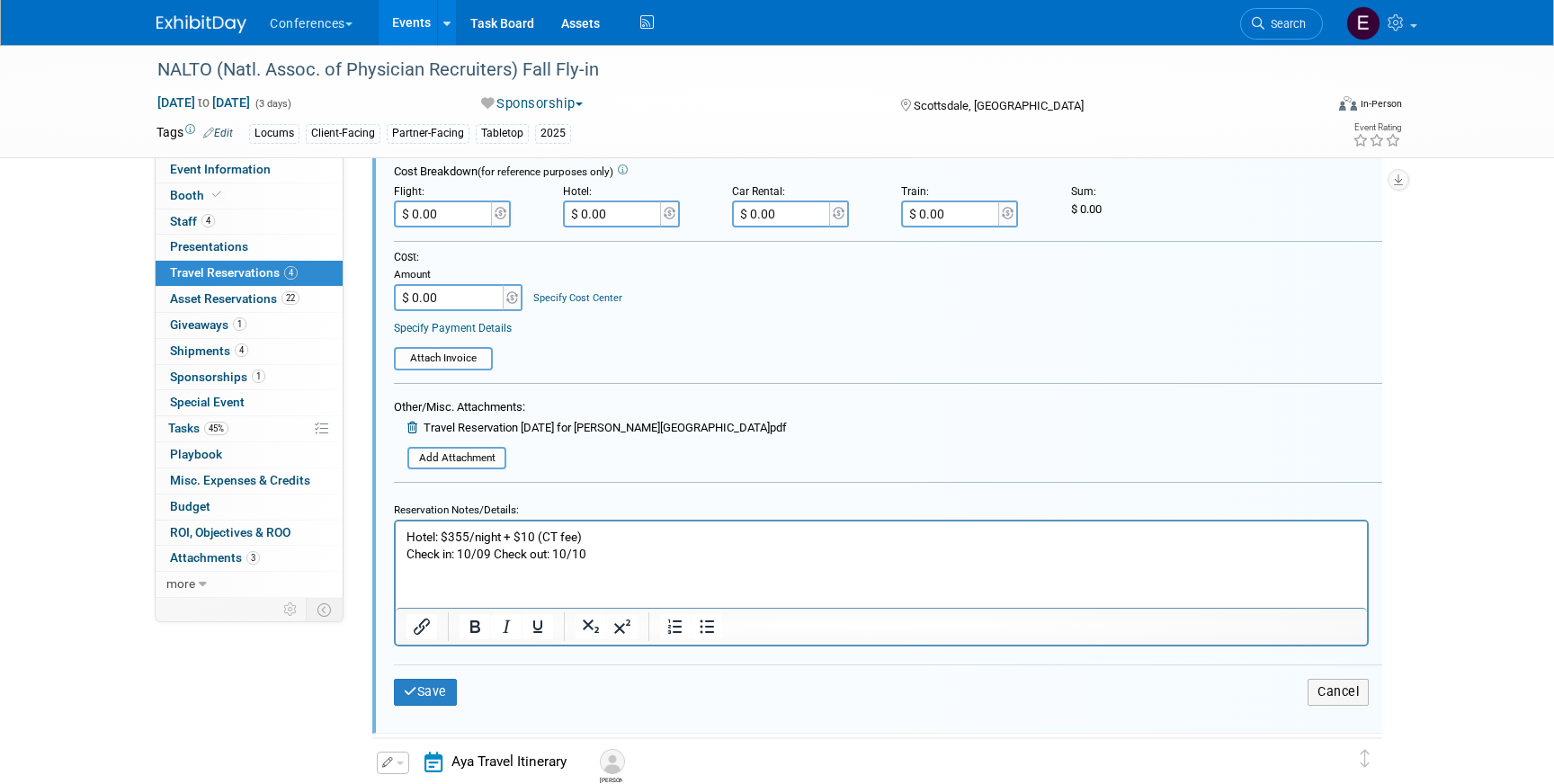
scroll to position [449, 0]
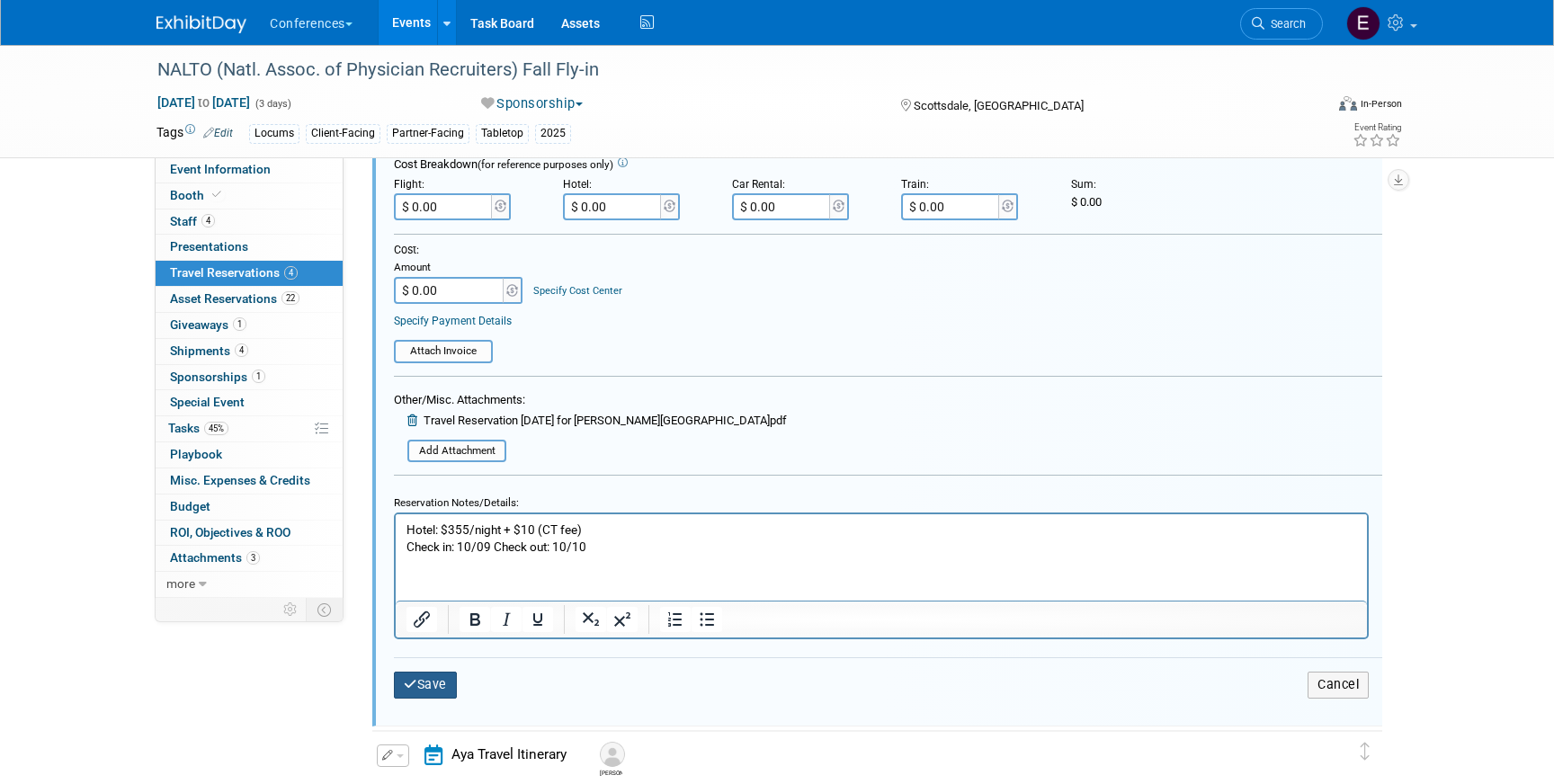
click at [437, 691] on button "Save" at bounding box center [425, 684] width 63 height 26
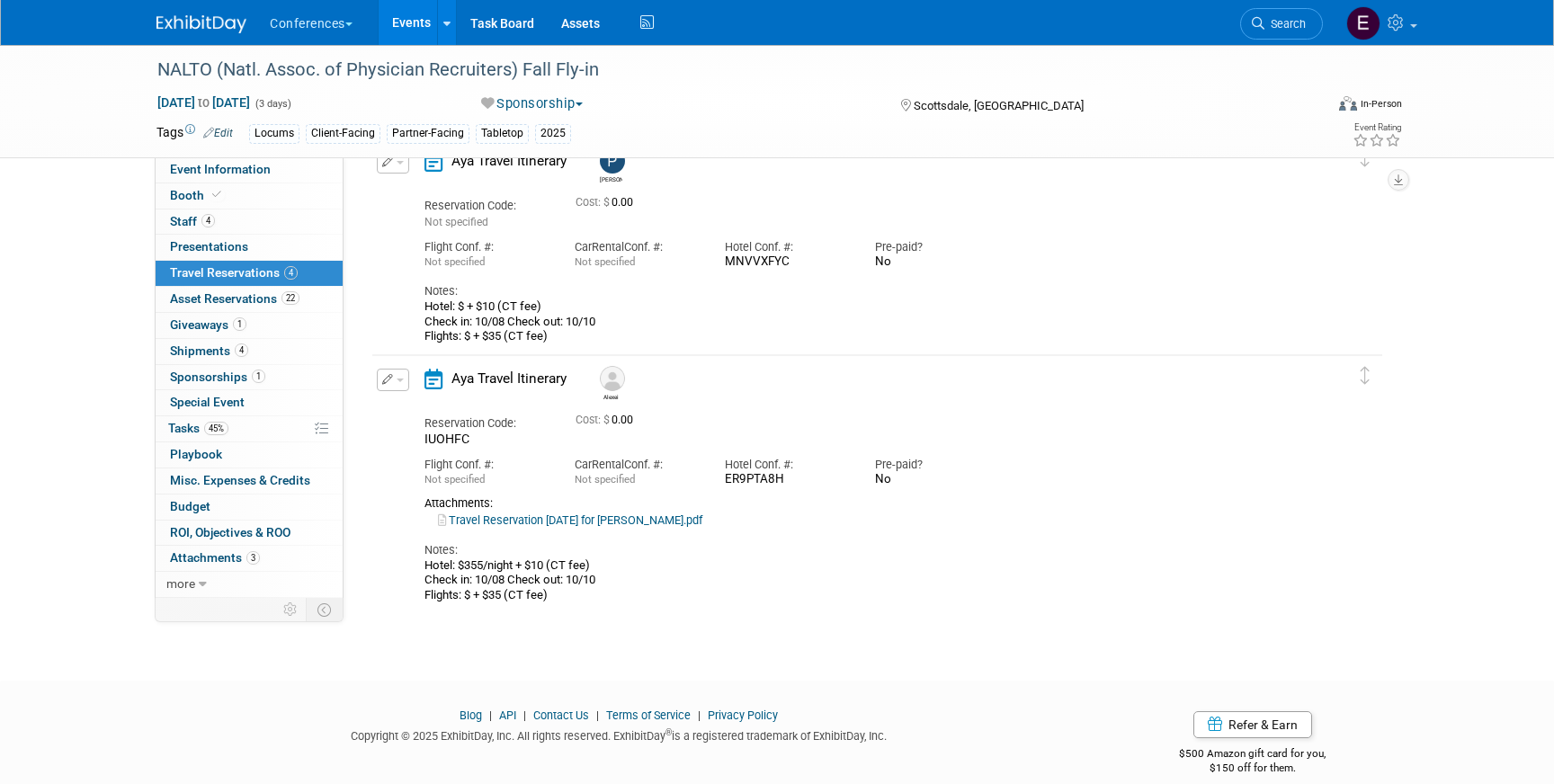
scroll to position [569, 0]
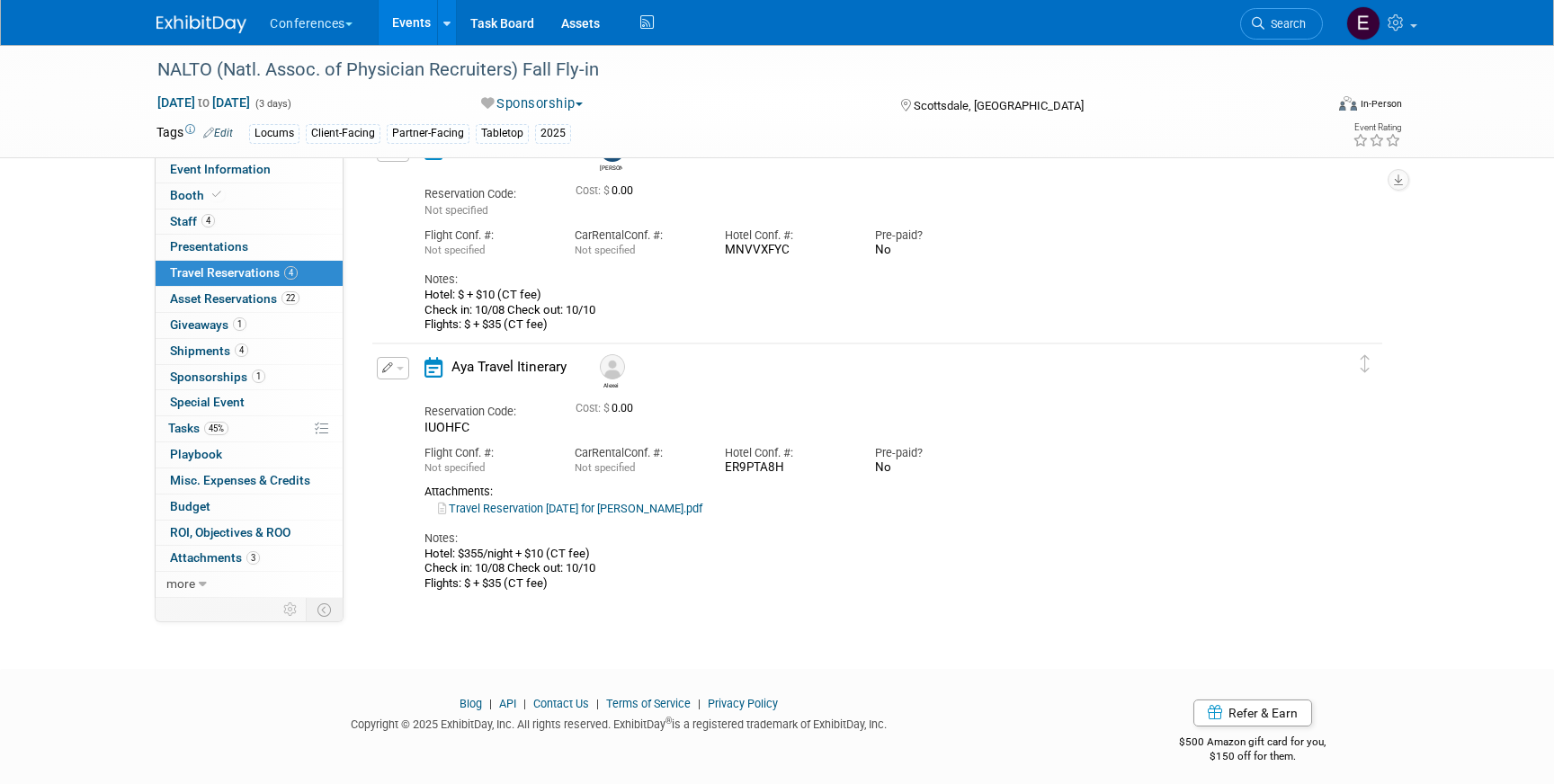
click at [703, 504] on link "Travel Reservation October 08 for ALEXEI VIKTORVICH BACHURETZ.pdf" at bounding box center [570, 508] width 264 height 14
click at [389, 374] on button "button" at bounding box center [393, 368] width 32 height 23
click at [413, 395] on button "Edit Reservation" at bounding box center [454, 400] width 152 height 26
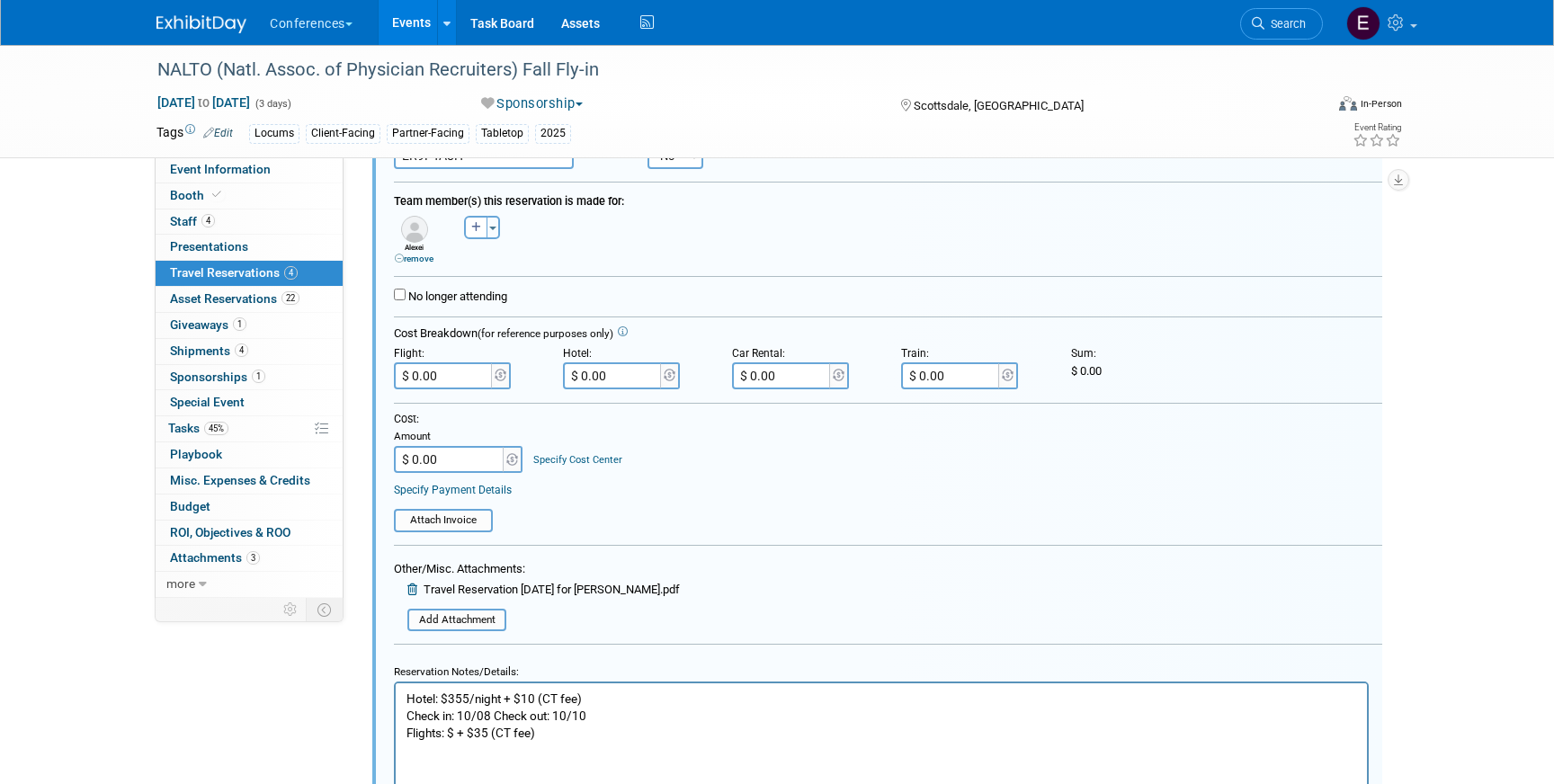
scroll to position [966, 0]
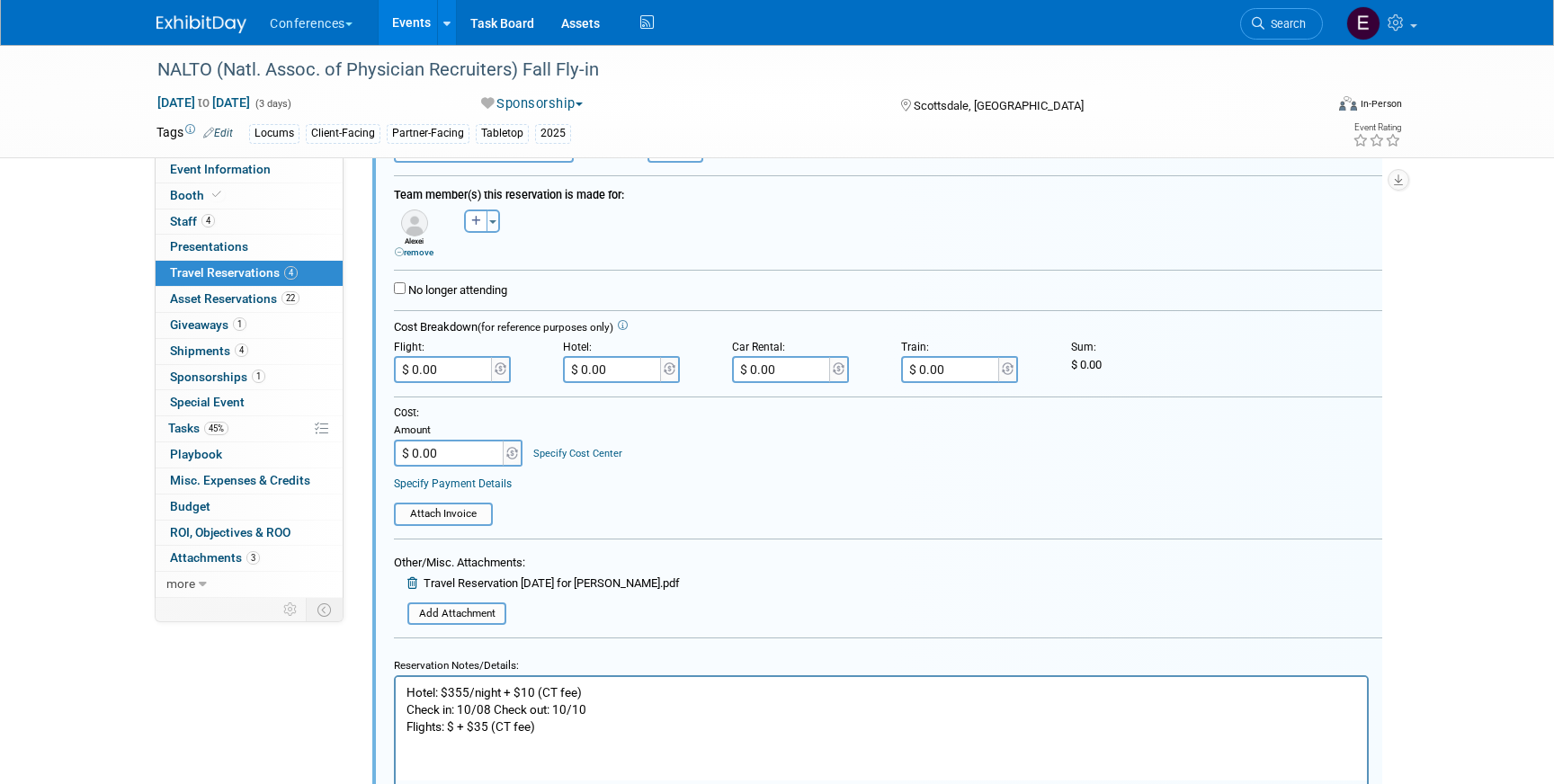
click at [594, 714] on p "Hotel: $355/night + $10 (CT fee) Check in: 10/08 Check out: 10/10 Flights: $ + …" at bounding box center [882, 710] width 950 height 51
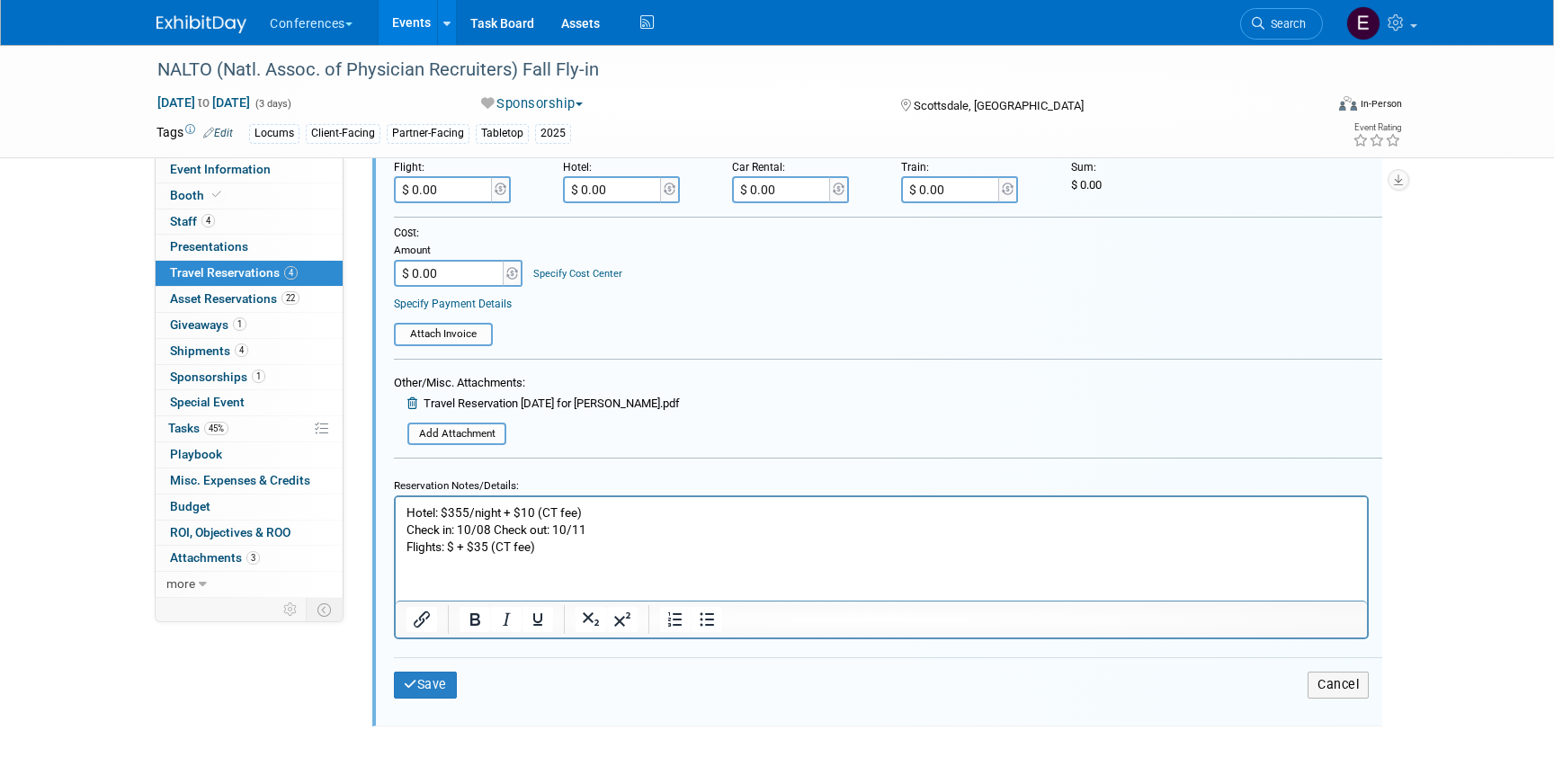
scroll to position [1187, 0]
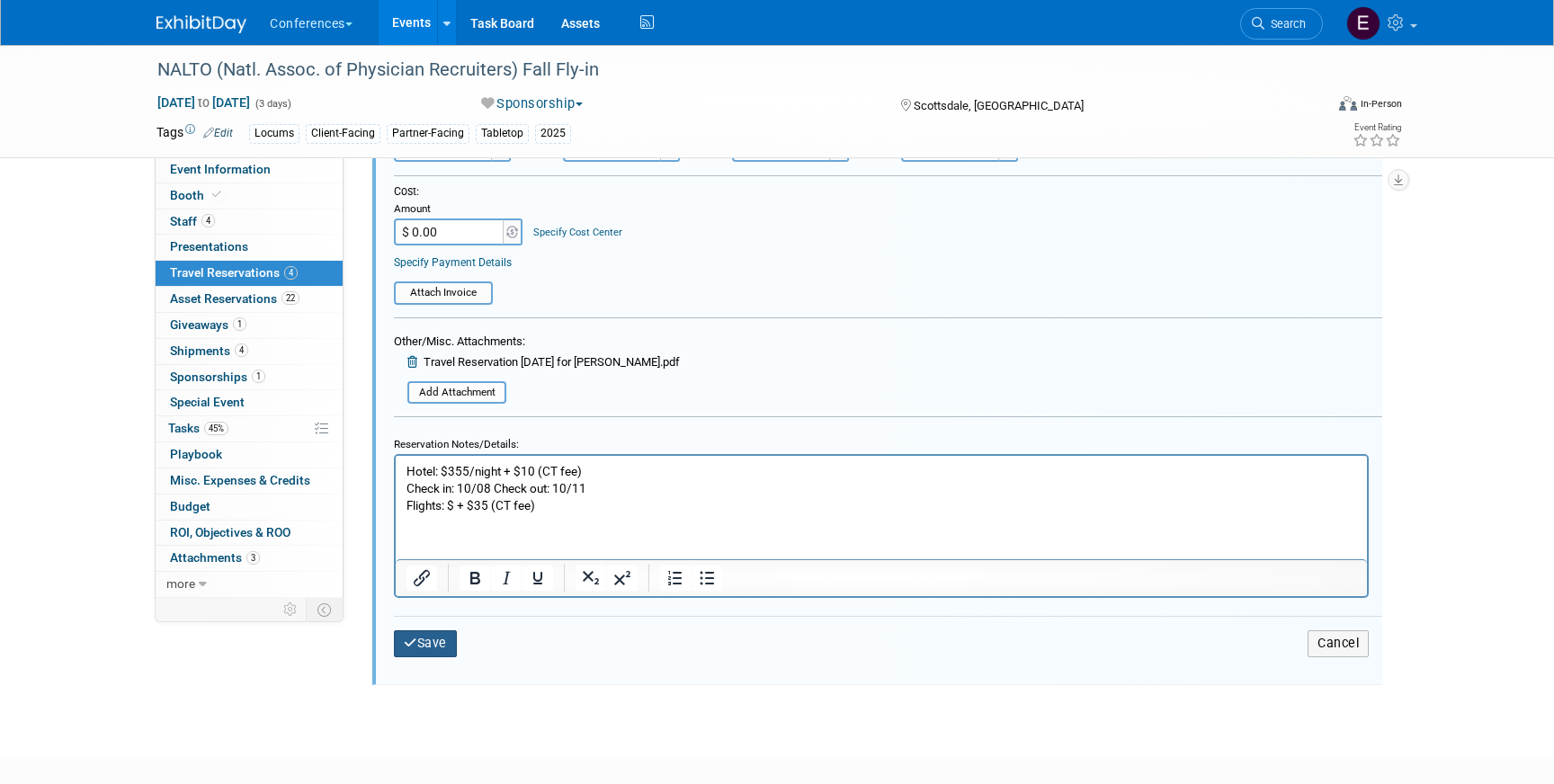
click at [427, 645] on button "Save" at bounding box center [425, 643] width 63 height 26
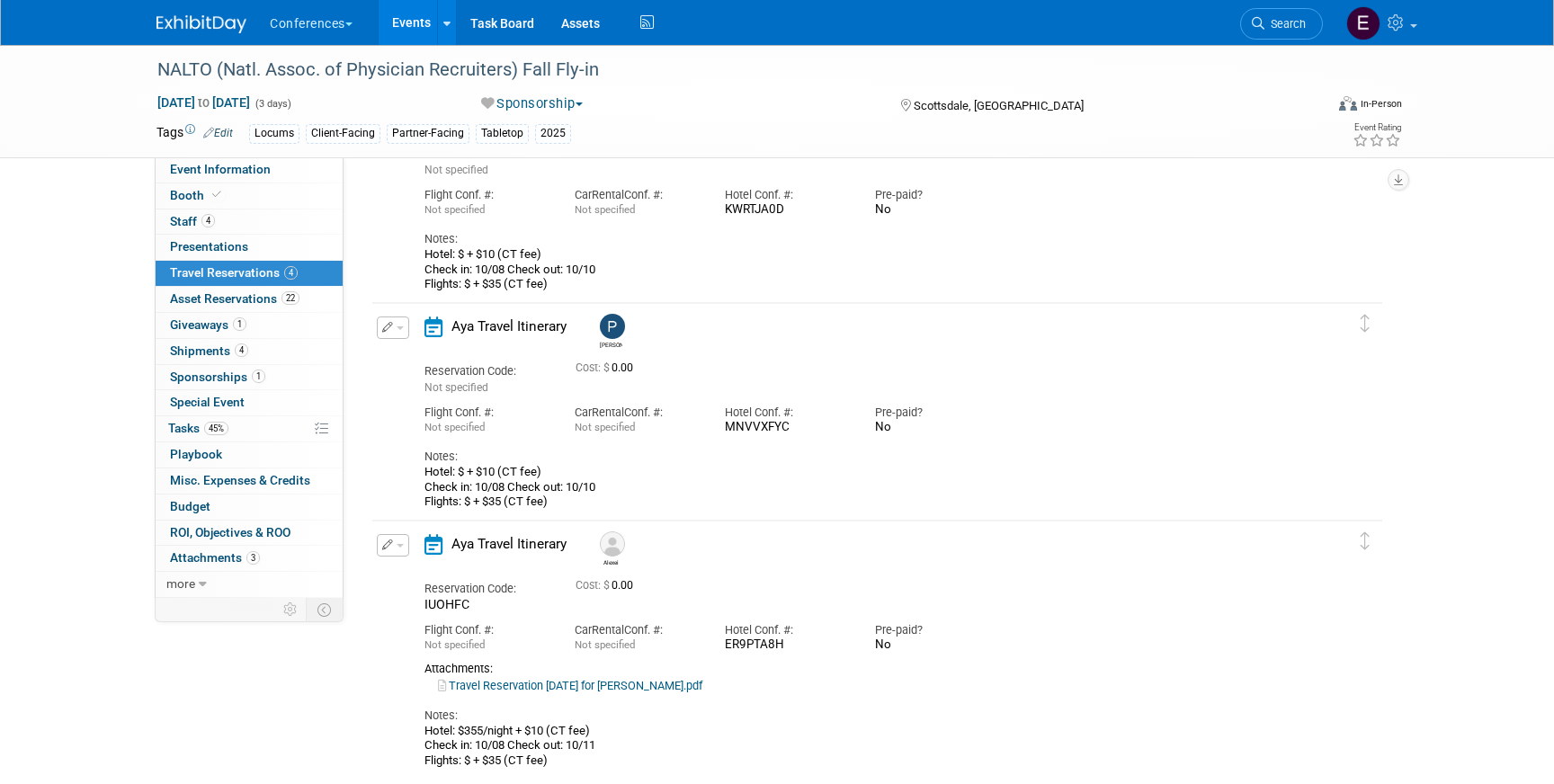
scroll to position [441, 0]
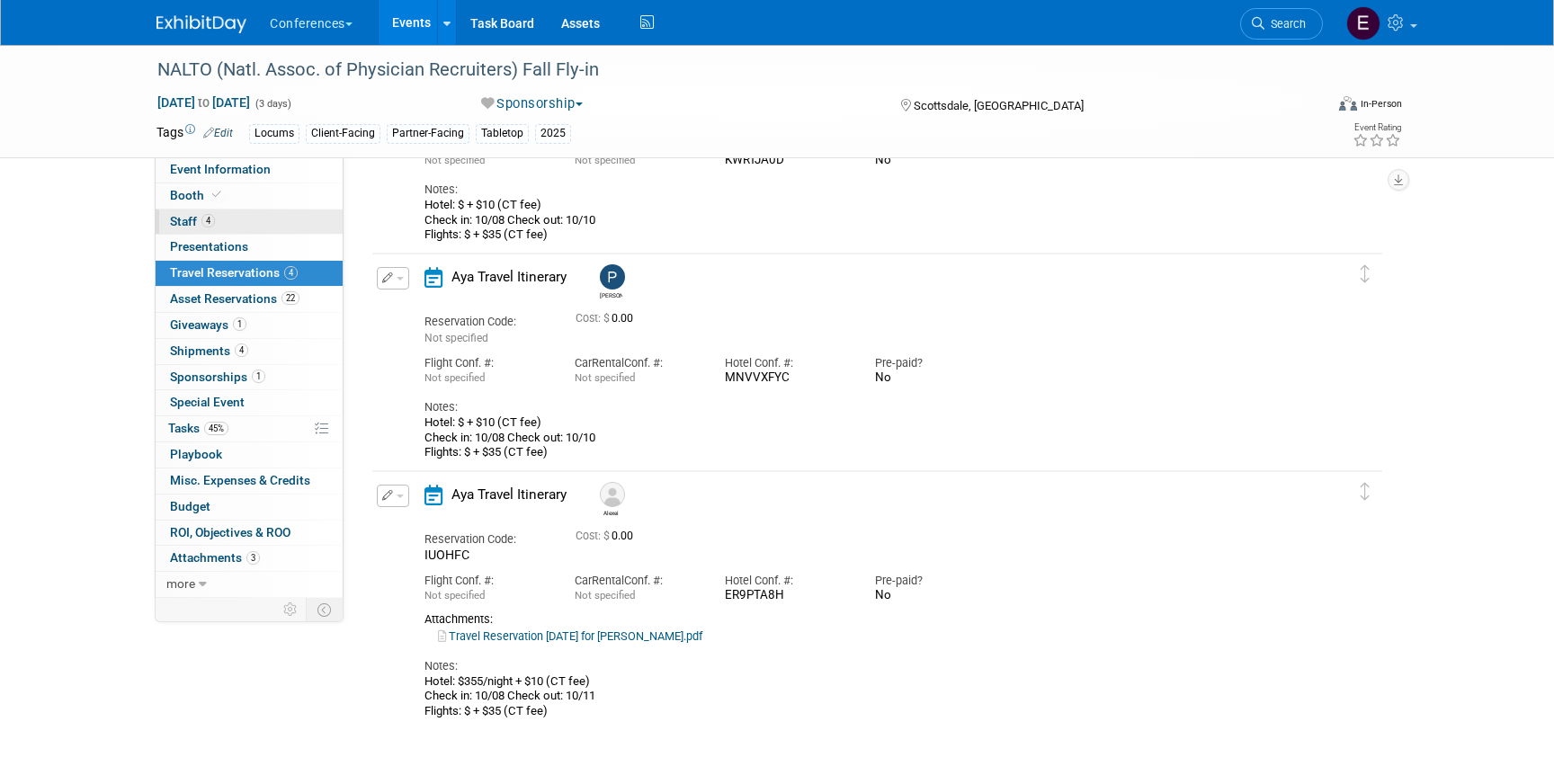
click at [291, 217] on link "4 Staff 4" at bounding box center [250, 221] width 187 height 25
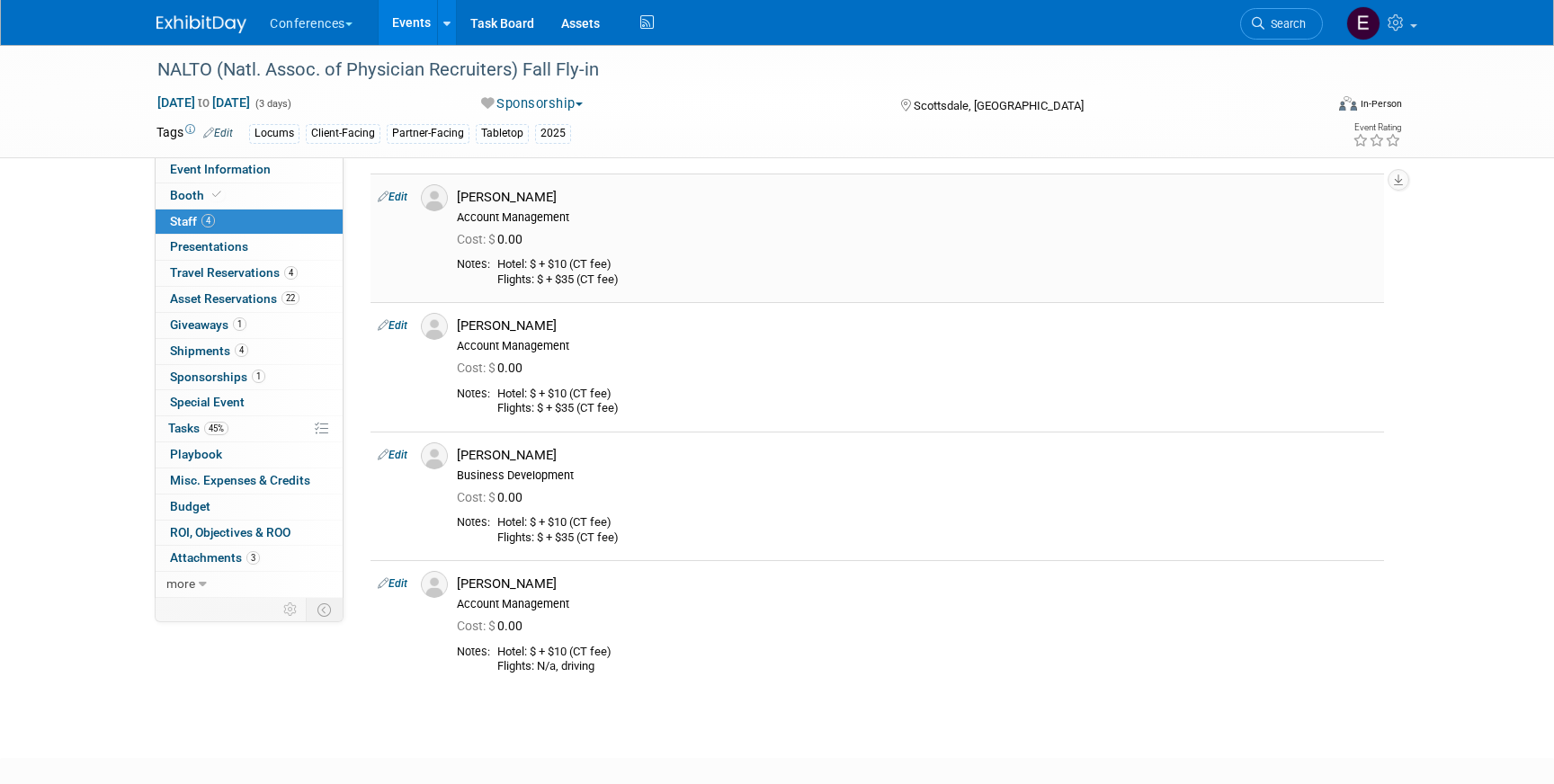
scroll to position [0, 0]
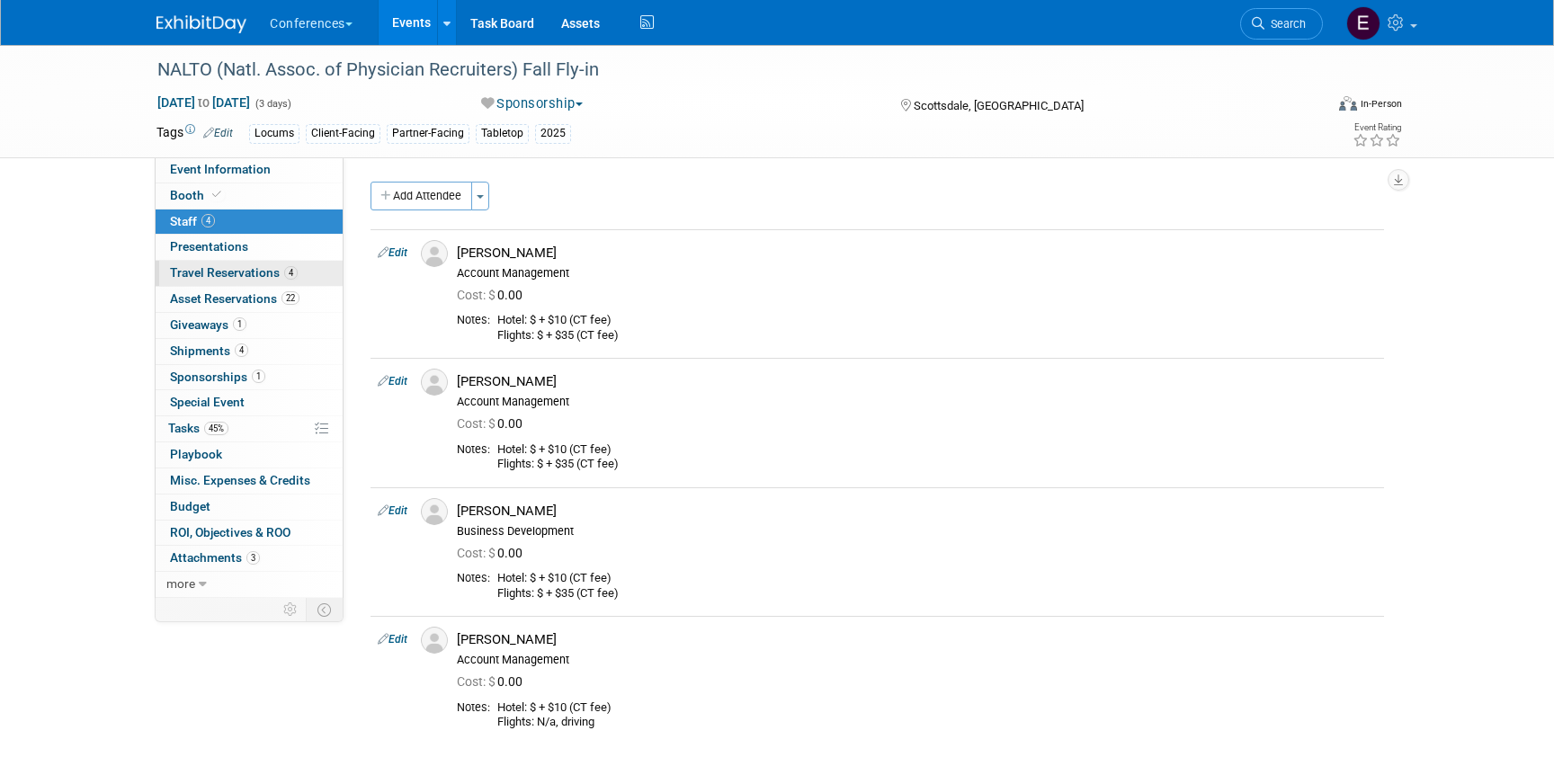
click at [280, 274] on span "Travel Reservations 4" at bounding box center [233, 272] width 128 height 15
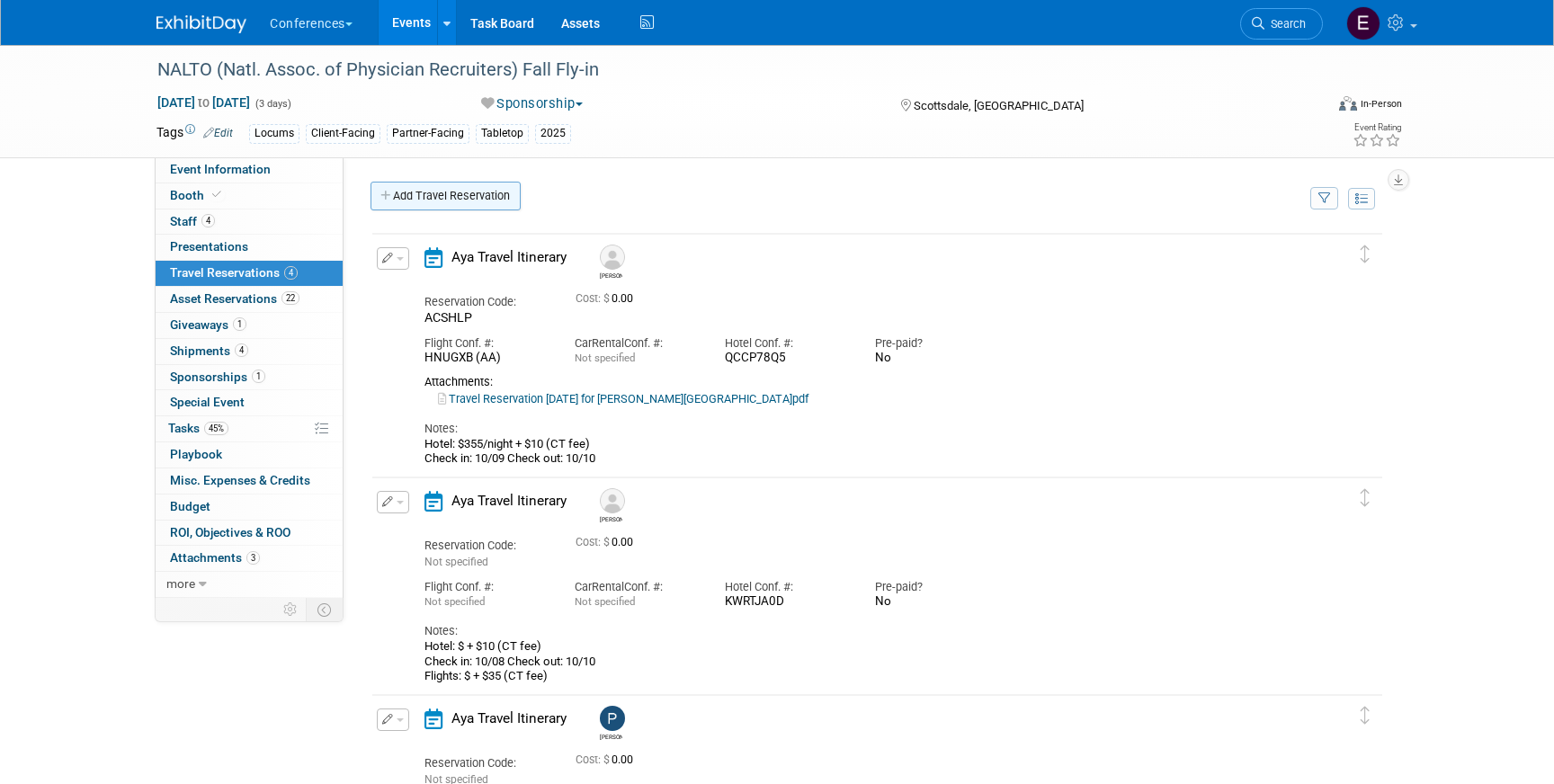
click at [450, 193] on link "Add Travel Reservation" at bounding box center [446, 195] width 150 height 28
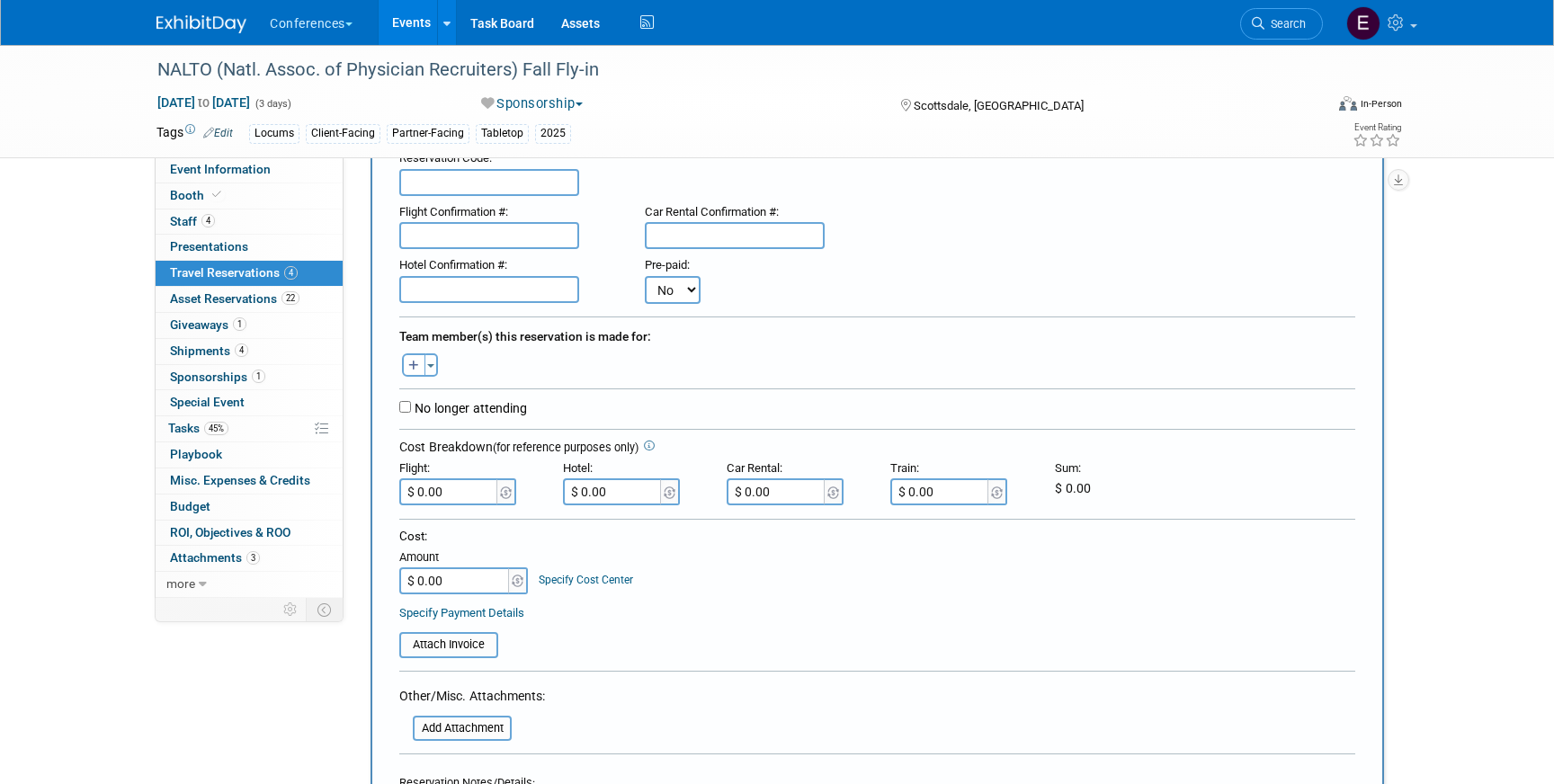
scroll to position [139, 0]
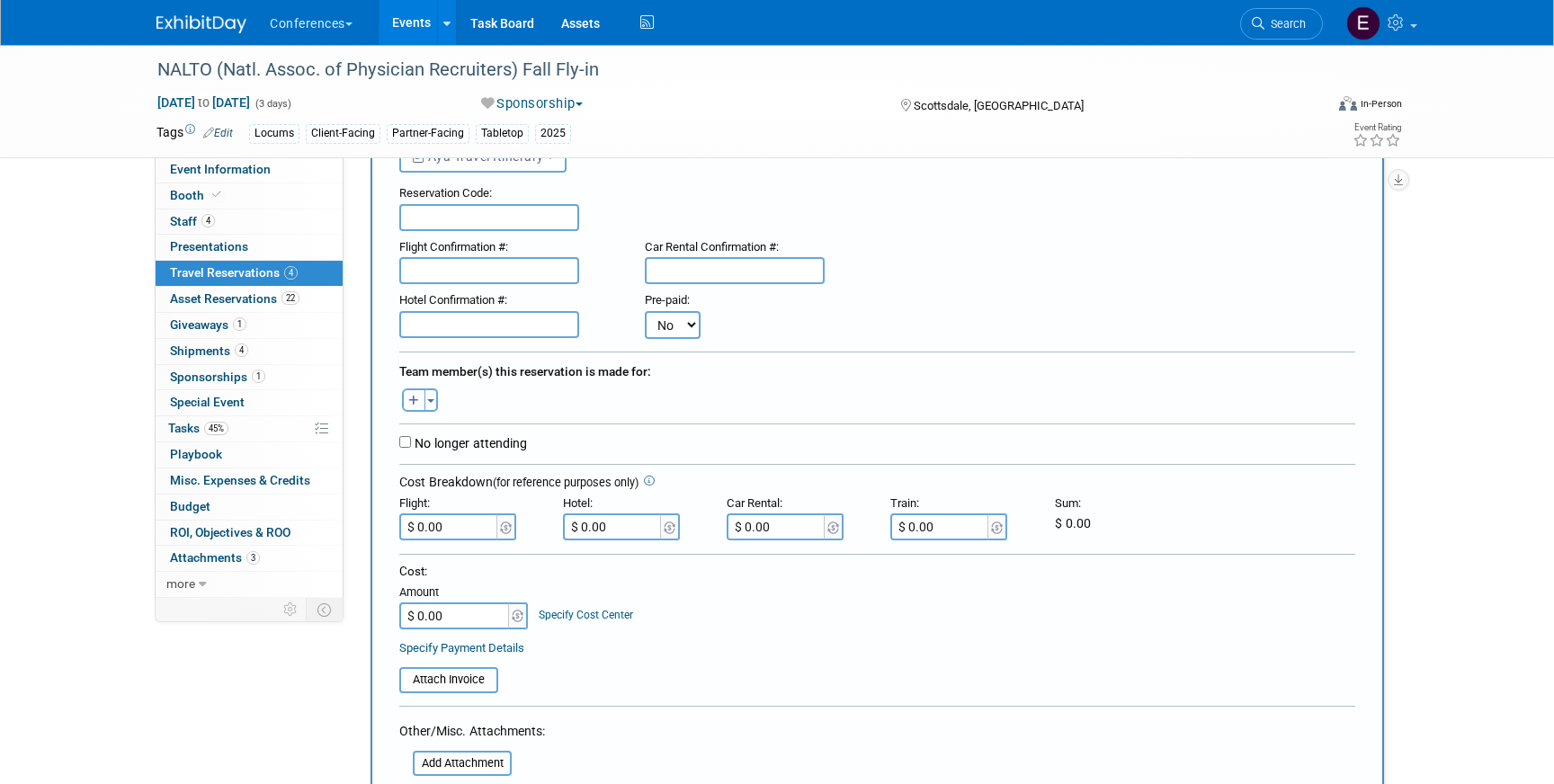
click at [419, 403] on button "button" at bounding box center [413, 400] width 23 height 23
select select
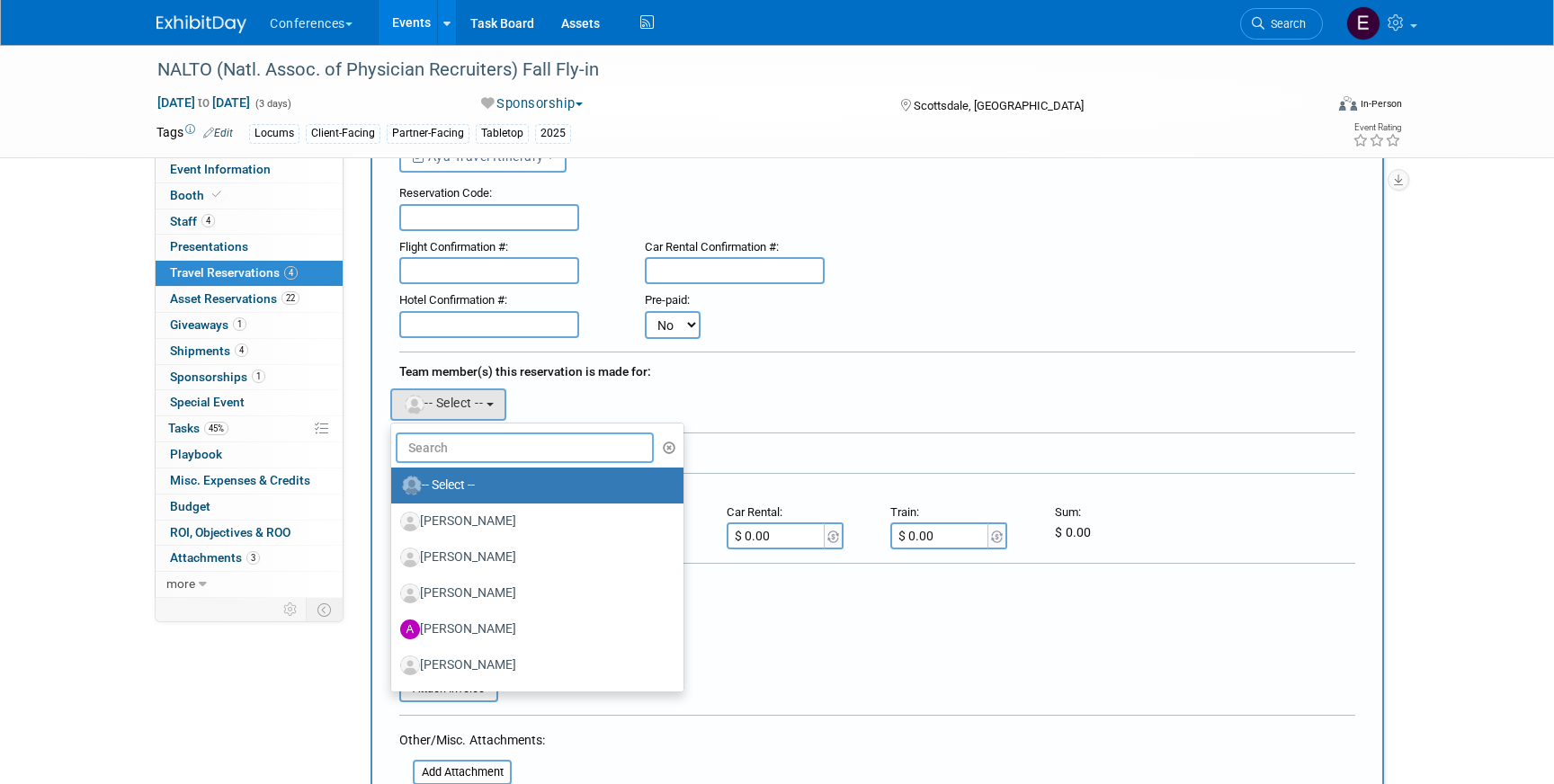
click at [451, 450] on input "text" at bounding box center [524, 447] width 258 height 30
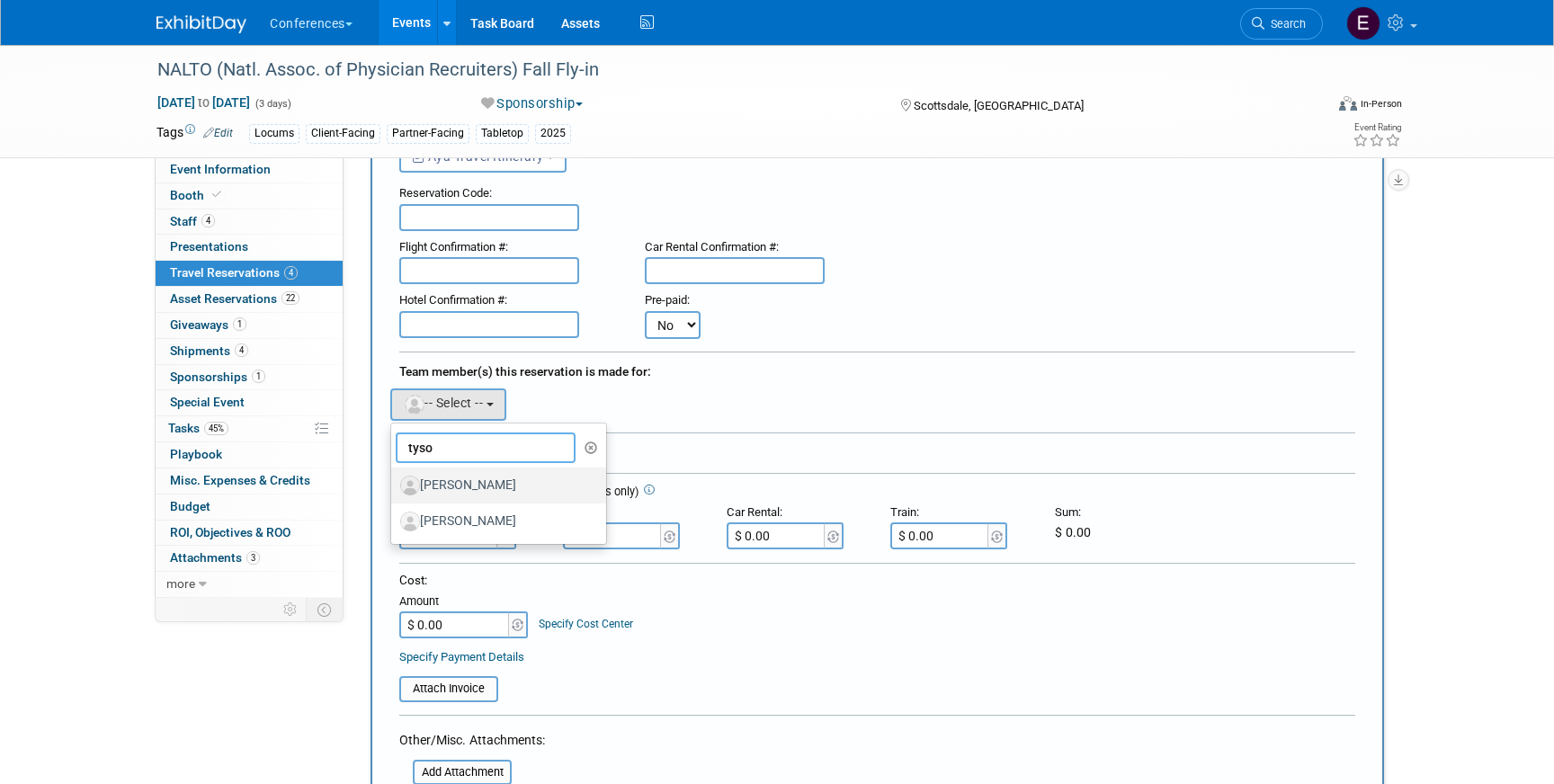
type input "tyso"
click at [503, 490] on label "[PERSON_NAME]" at bounding box center [494, 485] width 188 height 28
click at [394, 489] on input "[PERSON_NAME]" at bounding box center [388, 483] width 12 height 12
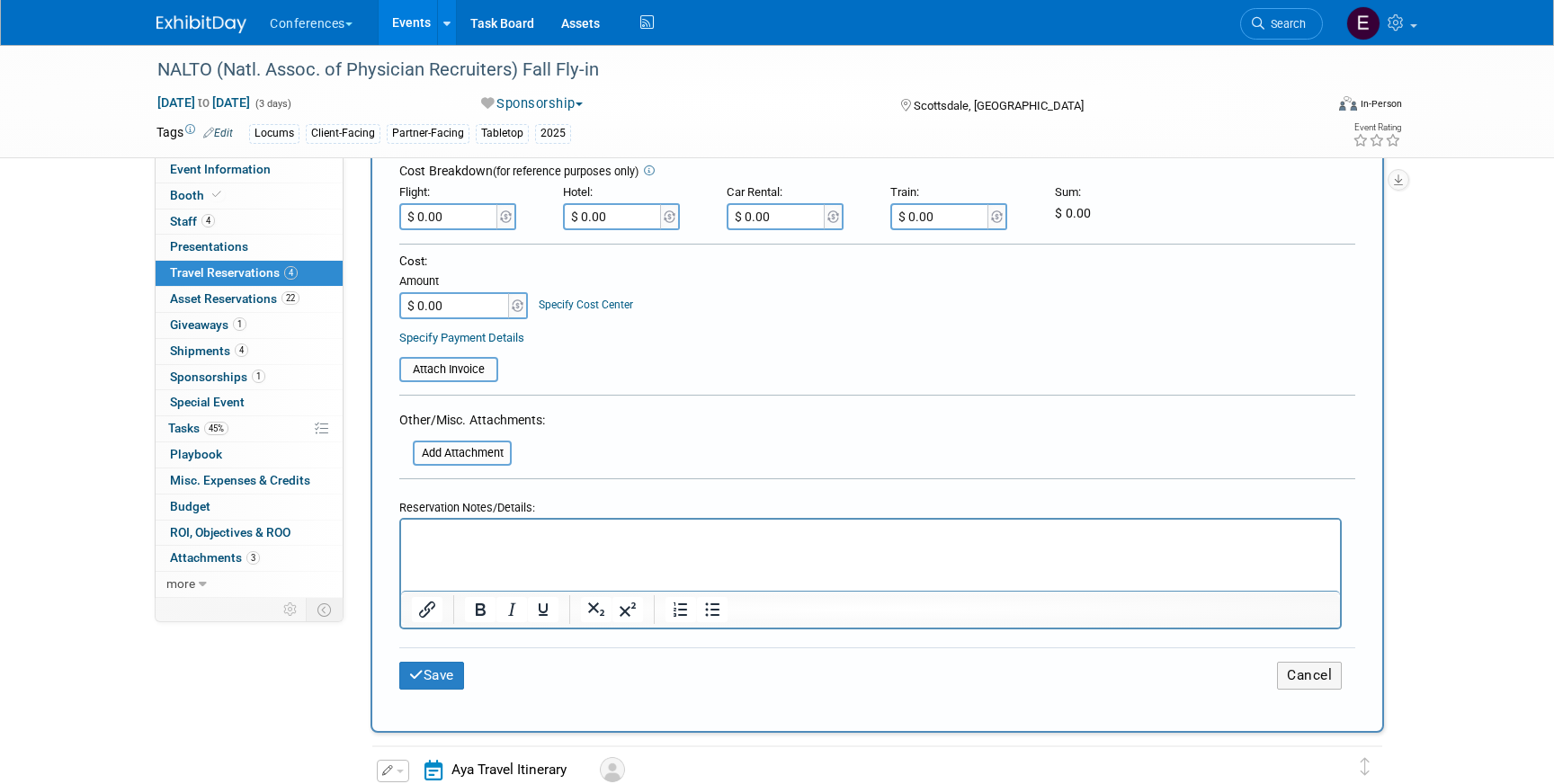
scroll to position [513, 0]
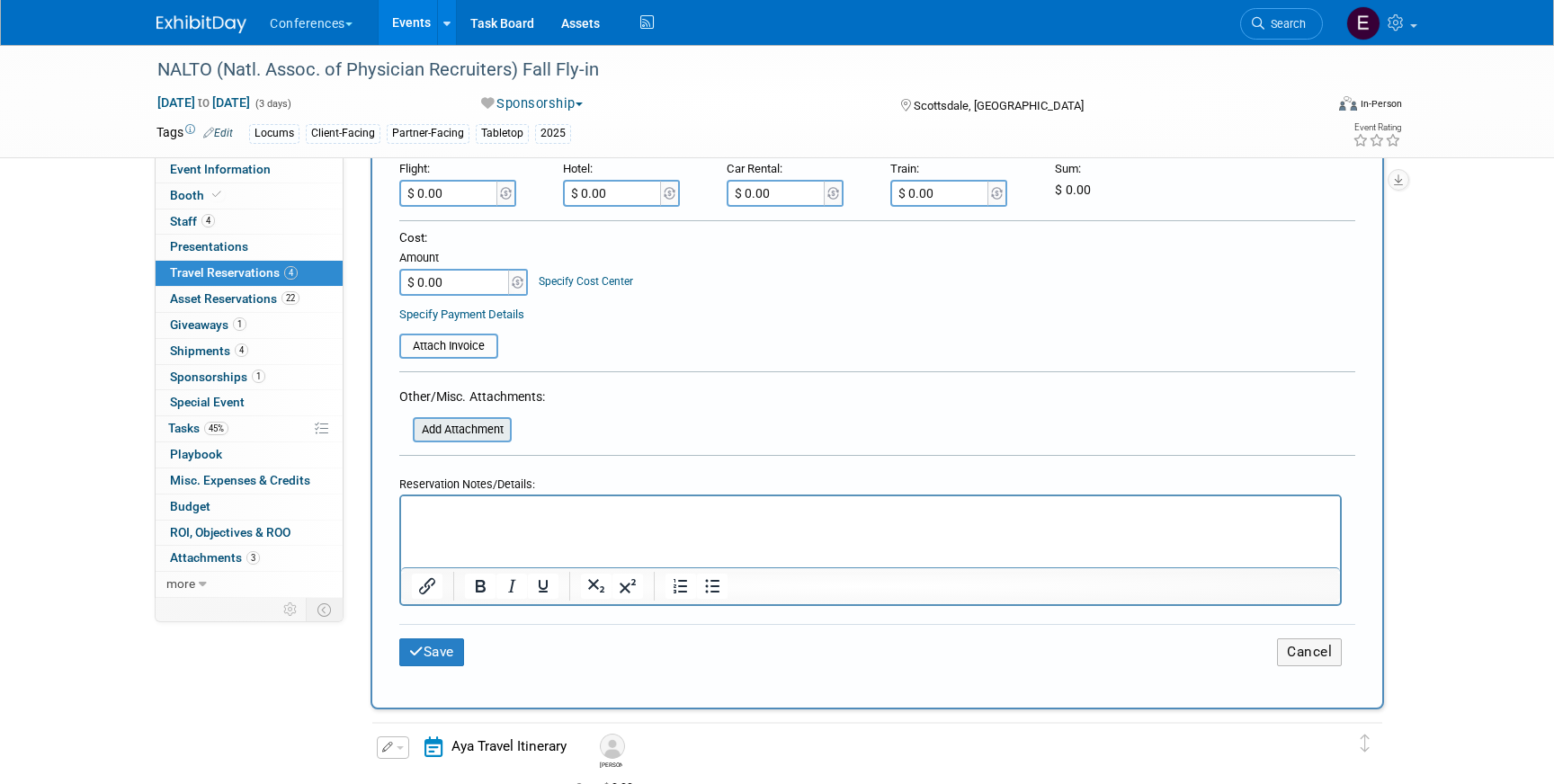
click at [445, 424] on input "file" at bounding box center [403, 430] width 214 height 22
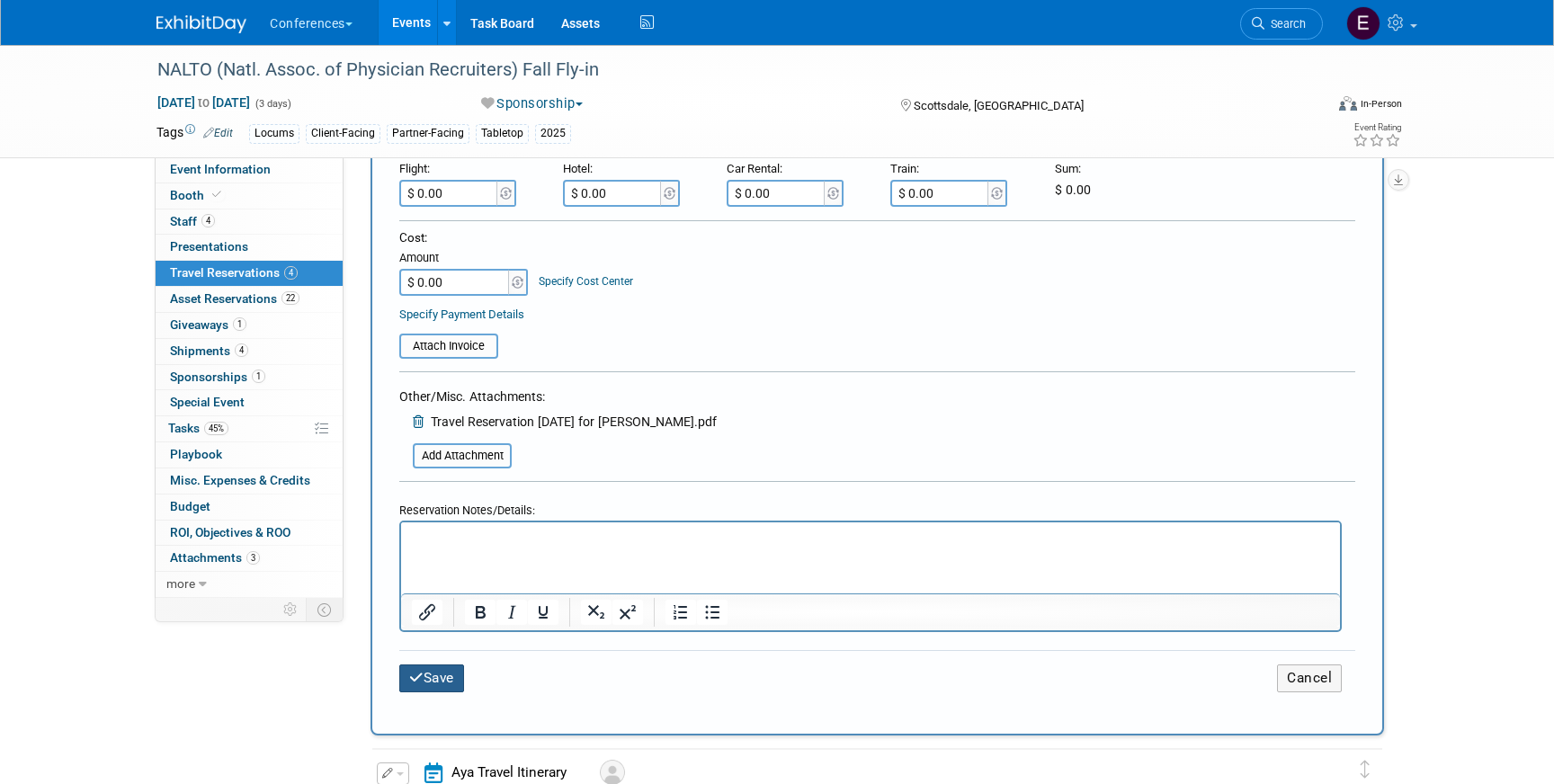
click at [449, 668] on button "Save" at bounding box center [431, 679] width 65 height 28
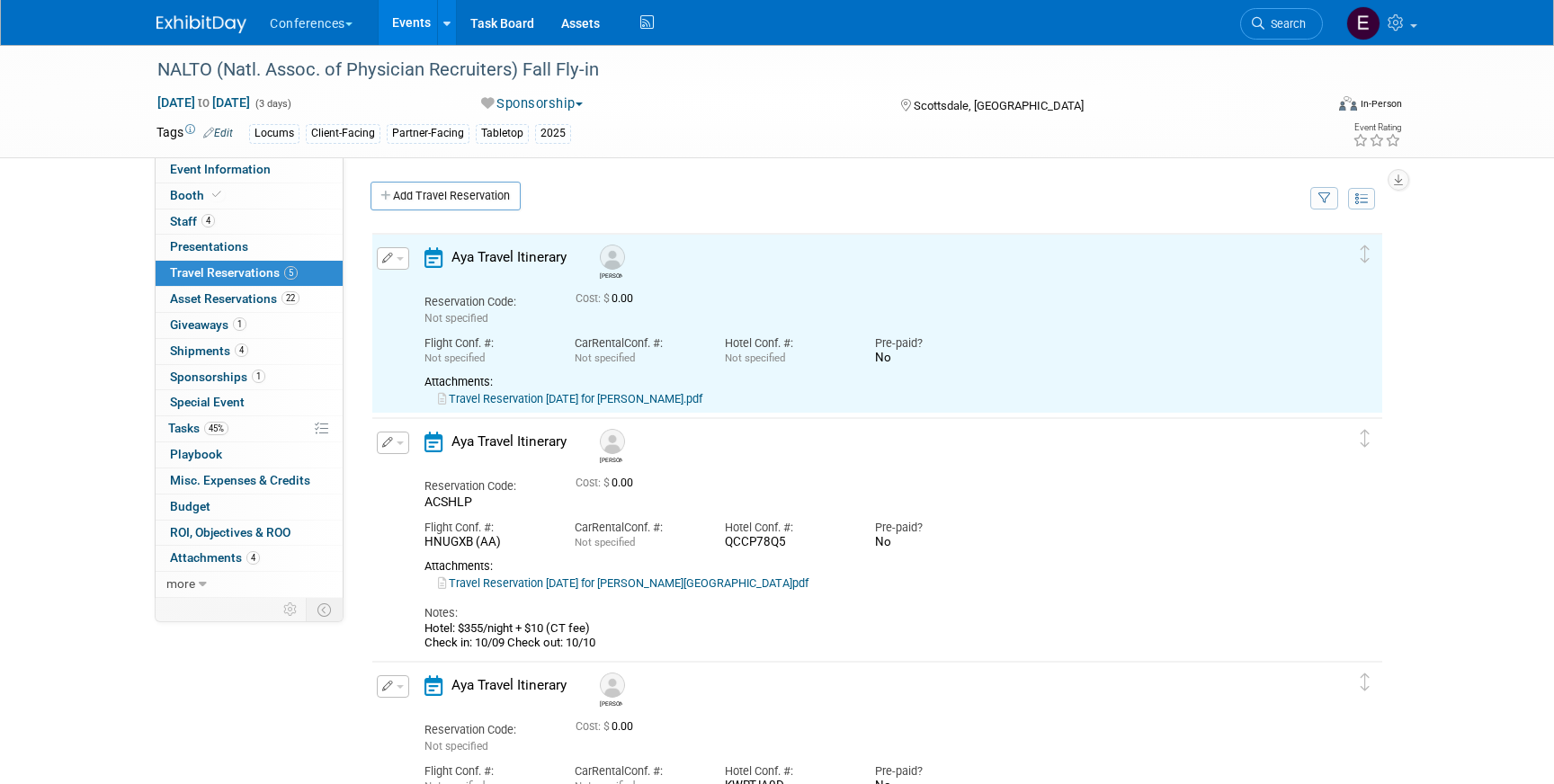
scroll to position [0, 0]
click at [551, 403] on link "Travel Reservation October 09 for TYSON FUGETT.pdf" at bounding box center [570, 398] width 264 height 14
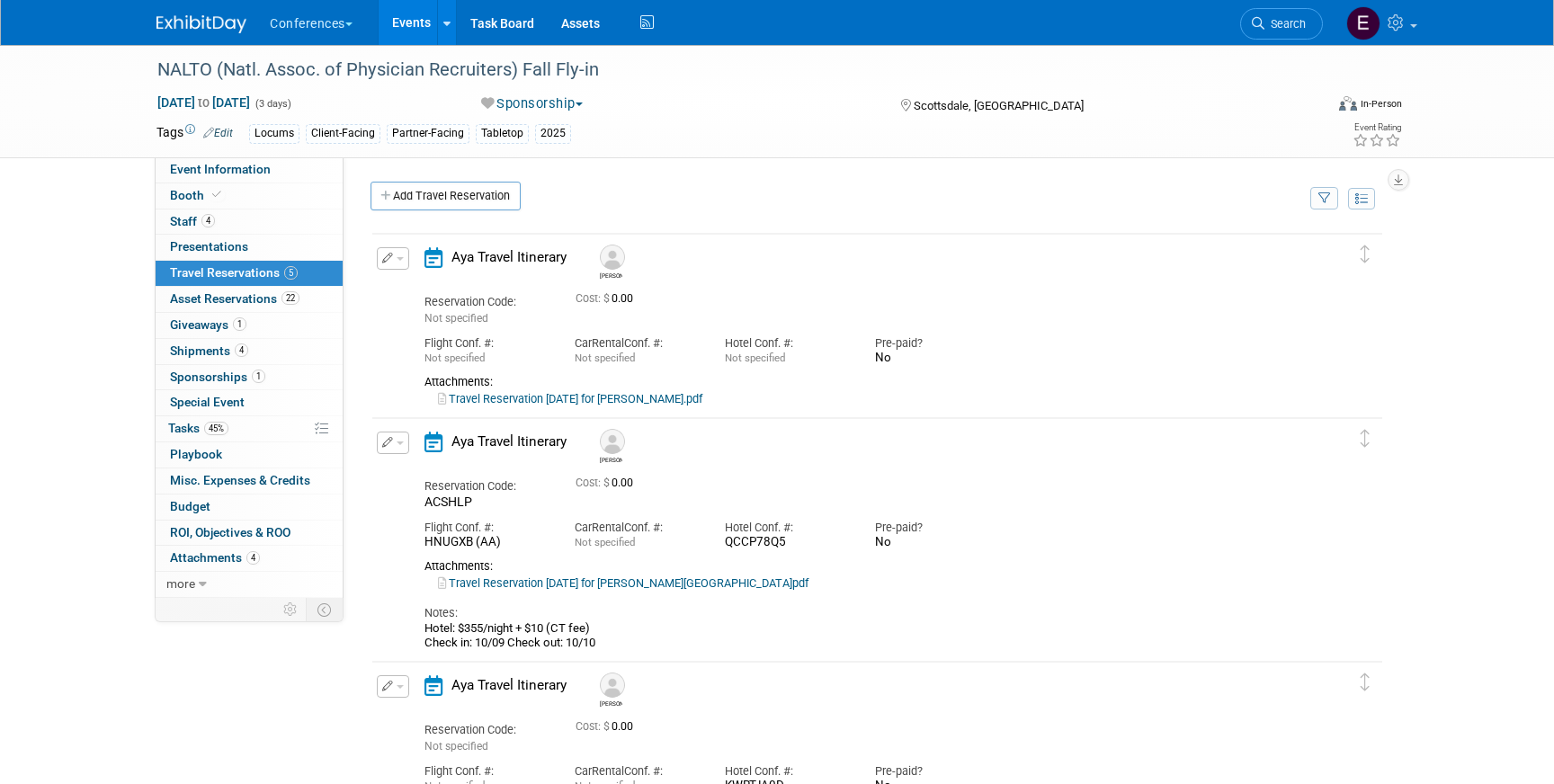
click at [391, 259] on icon "button" at bounding box center [388, 259] width 12 height 11
click at [393, 283] on icon "button" at bounding box center [397, 290] width 15 height 13
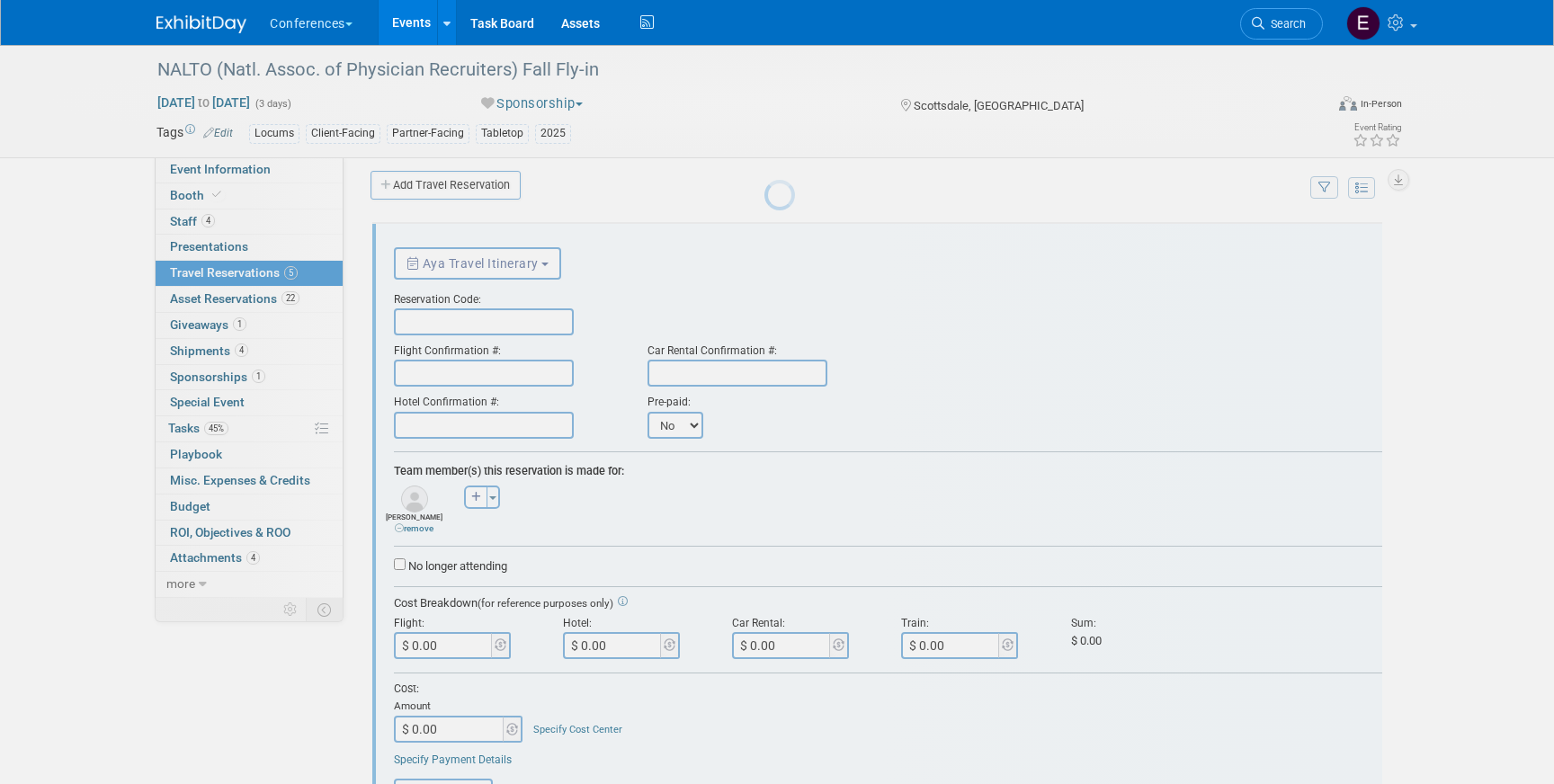
scroll to position [30, 0]
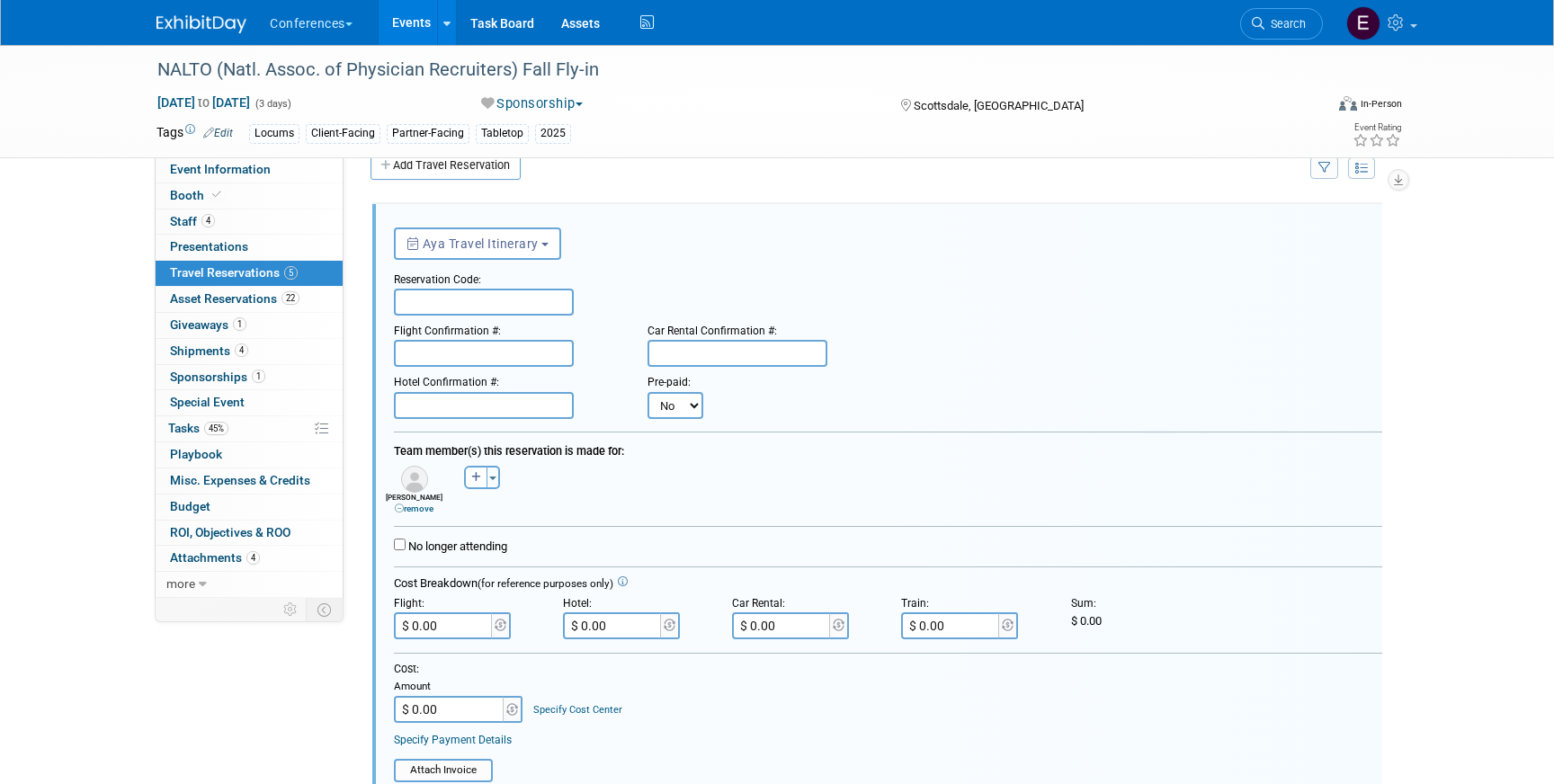
click at [421, 301] on input "text" at bounding box center [483, 302] width 180 height 27
paste input "JBYSUD"
type input "JBYSUD"
click at [527, 392] on input "text" at bounding box center [483, 404] width 180 height 27
paste input "43YTVJNM"
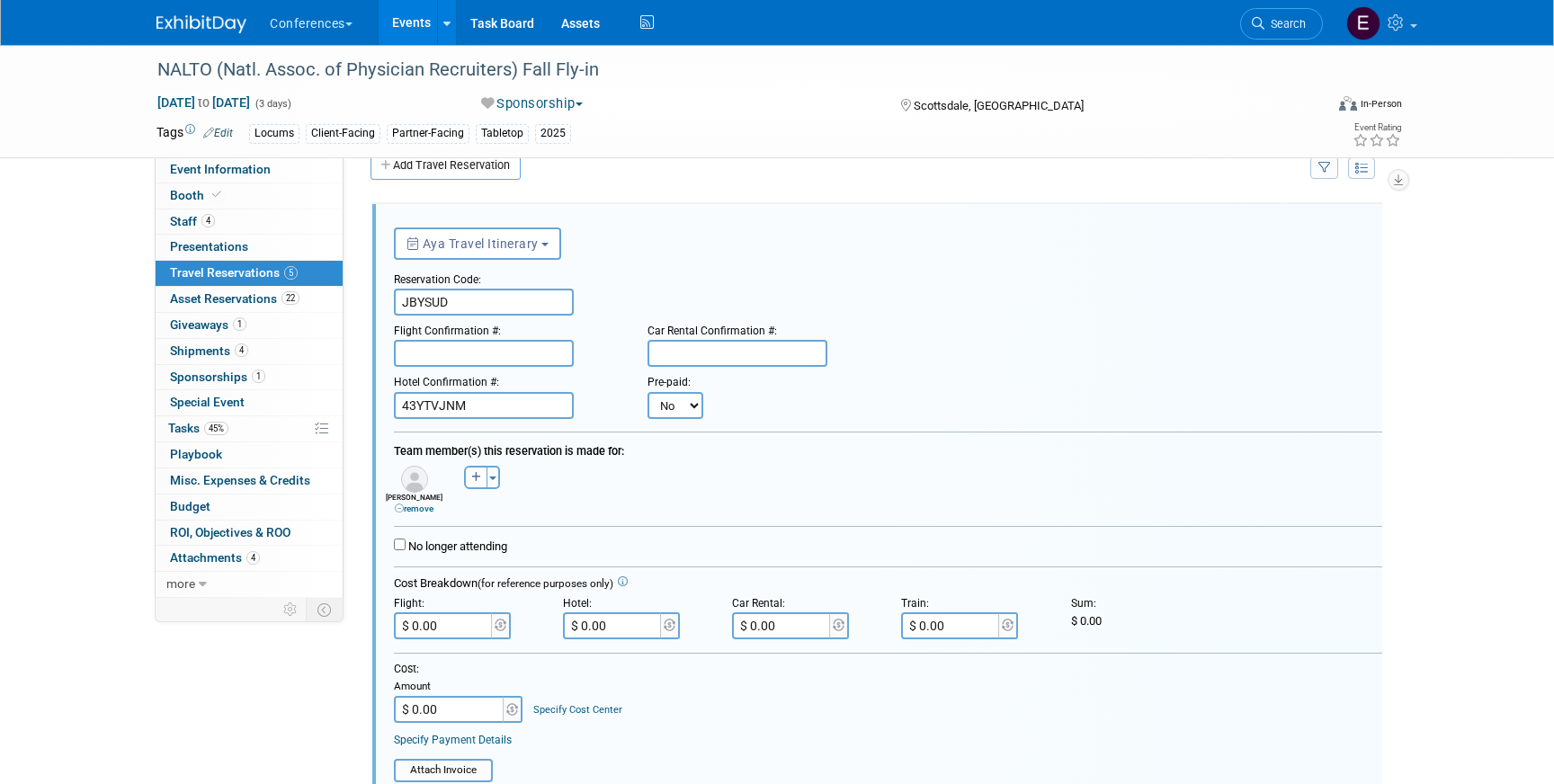
type input "43YTVJNM"
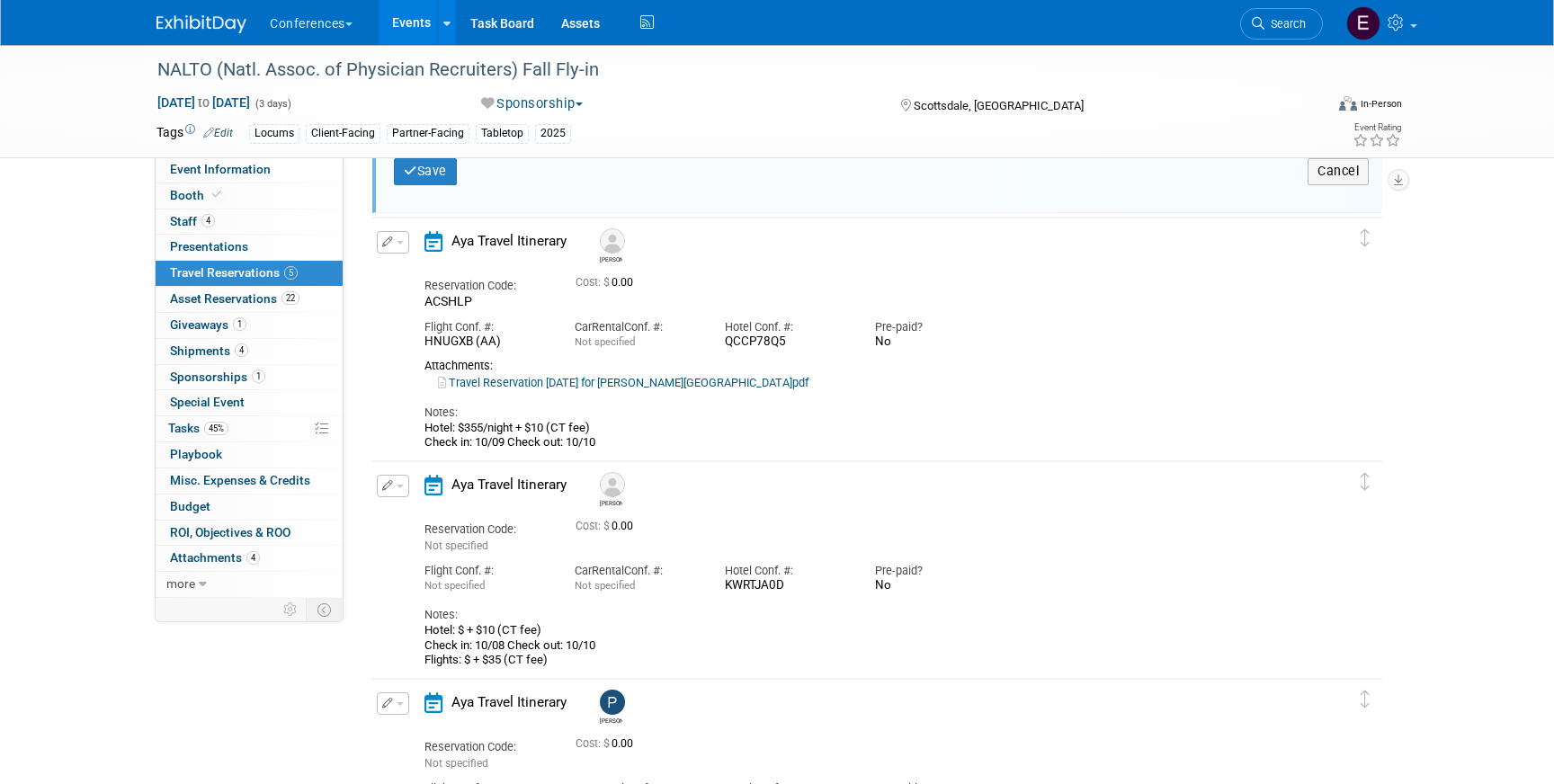
scroll to position [944, 0]
drag, startPoint x: 422, startPoint y: 433, endPoint x: 613, endPoint y: 442, distance: 191.2
click at [614, 443] on div "Aya Travel Itinerary Stephanie Reservation Code: ACSHLP Cost: $ 0.00 No" at bounding box center [861, 342] width 901 height 219
copy div "Hotel: $355/night + $10 (CT fee) Check in: 10/09 Check out: 10/10"
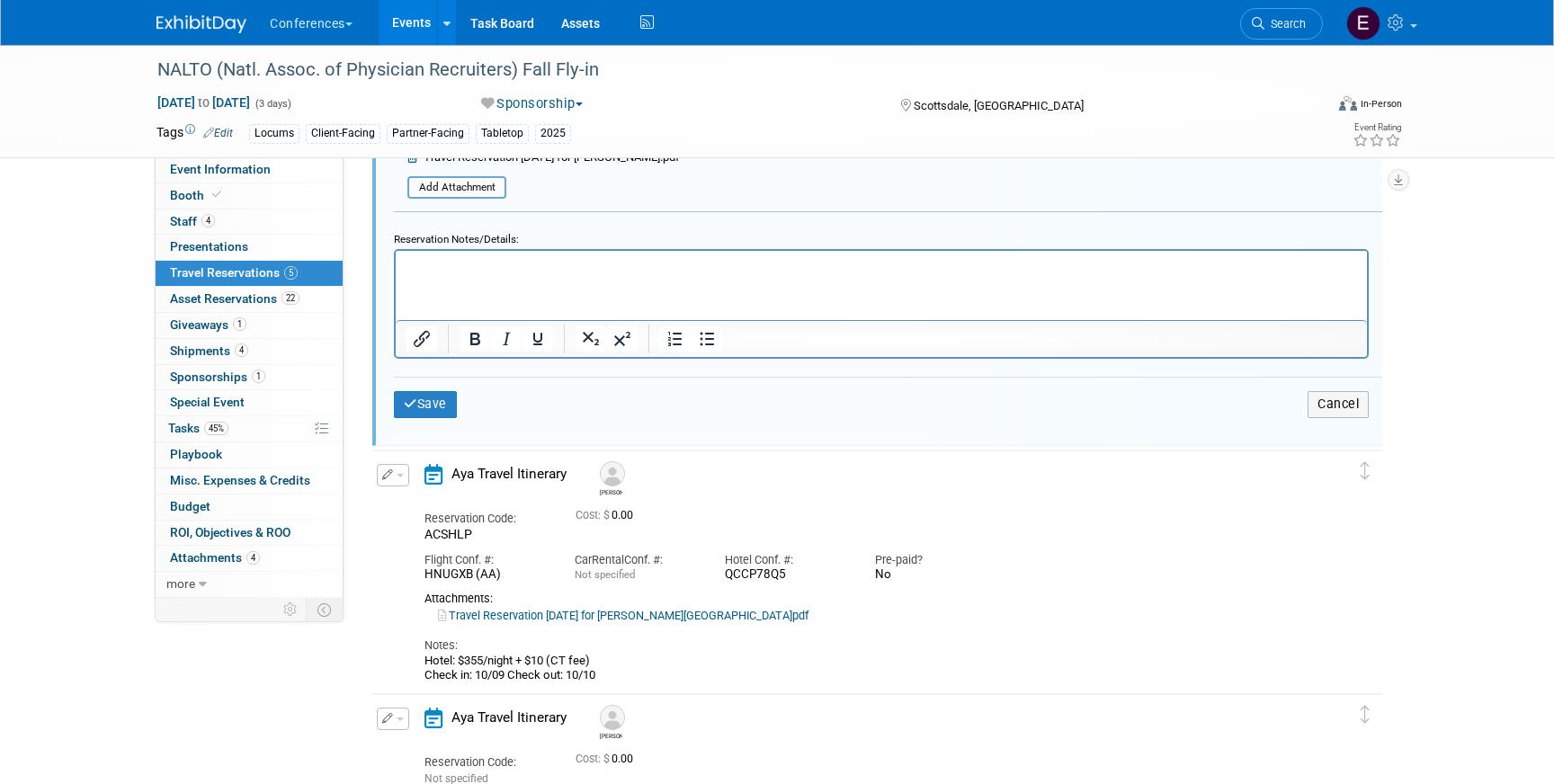
scroll to position [692, 0]
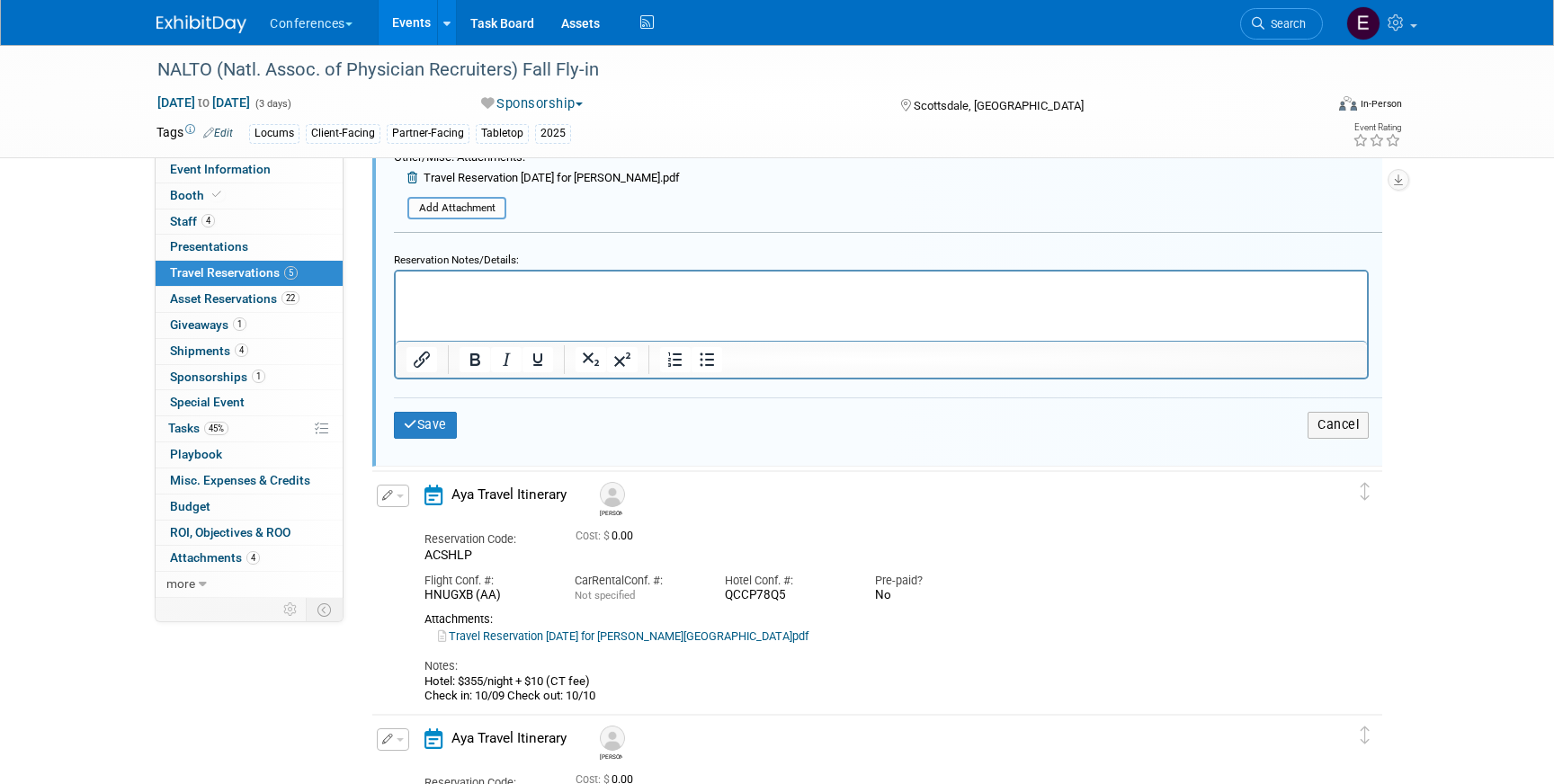
click at [523, 275] on html at bounding box center [881, 283] width 971 height 24
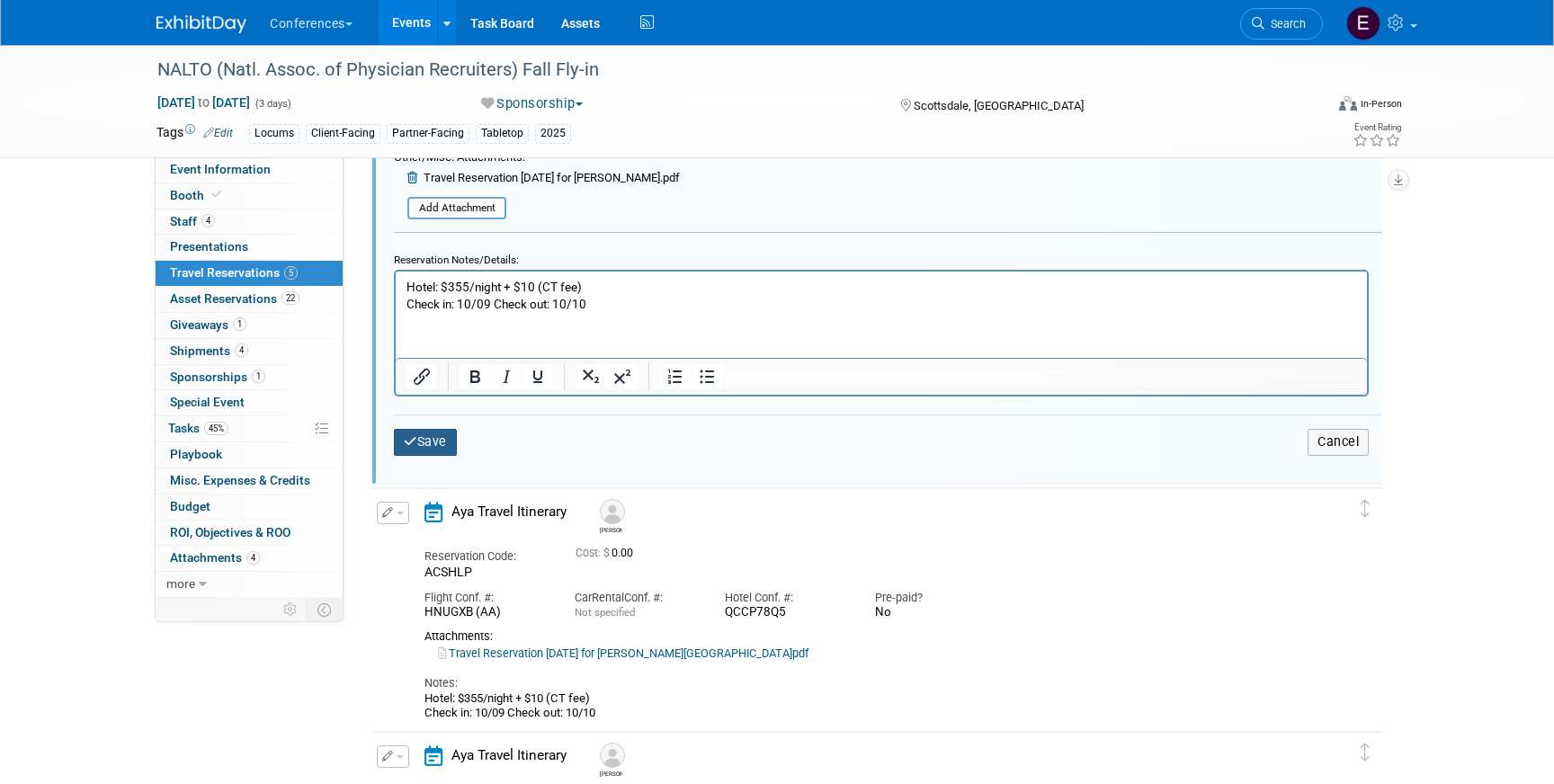
click at [436, 439] on button "Save" at bounding box center [425, 442] width 63 height 26
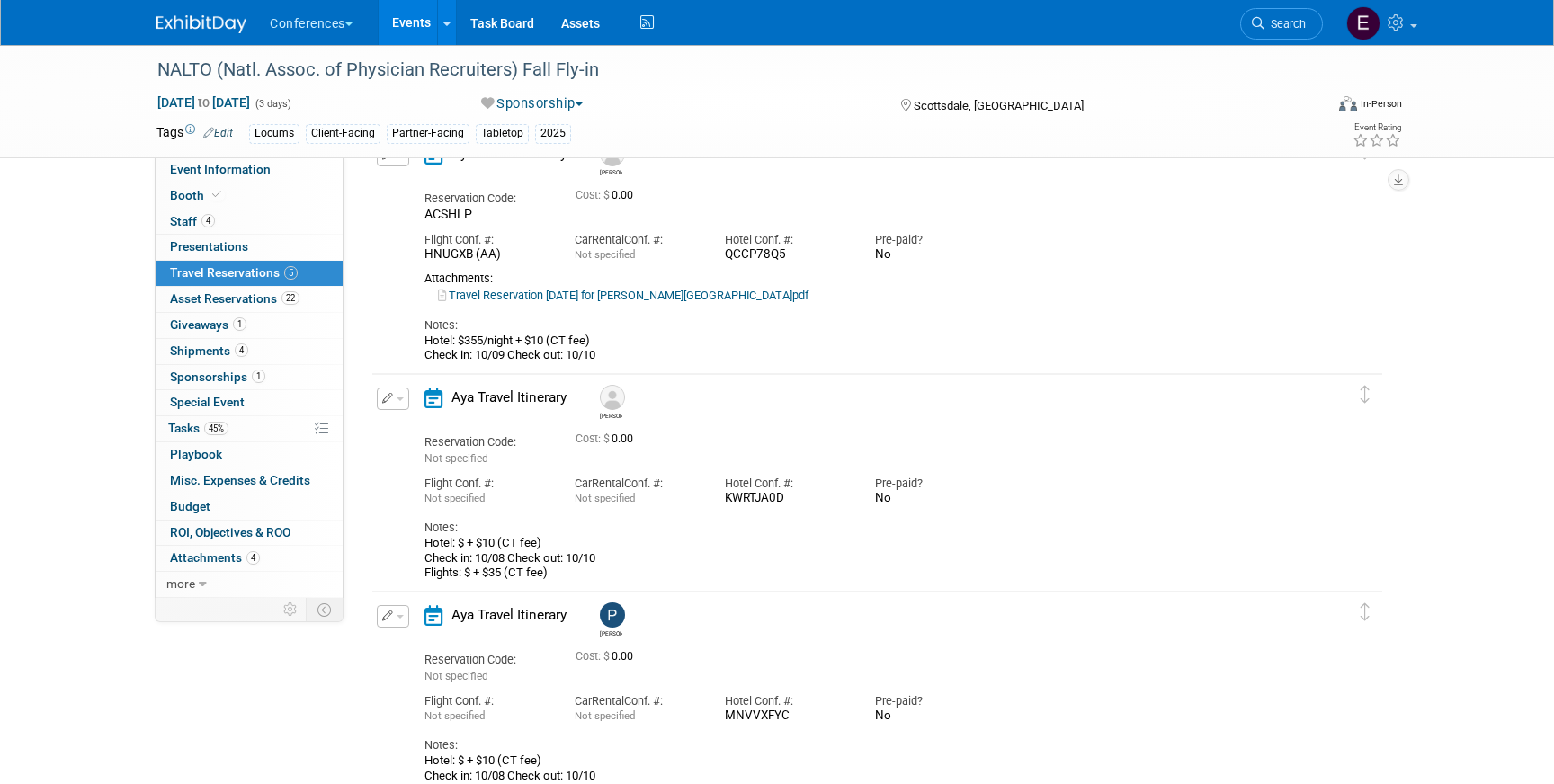
scroll to position [343, 0]
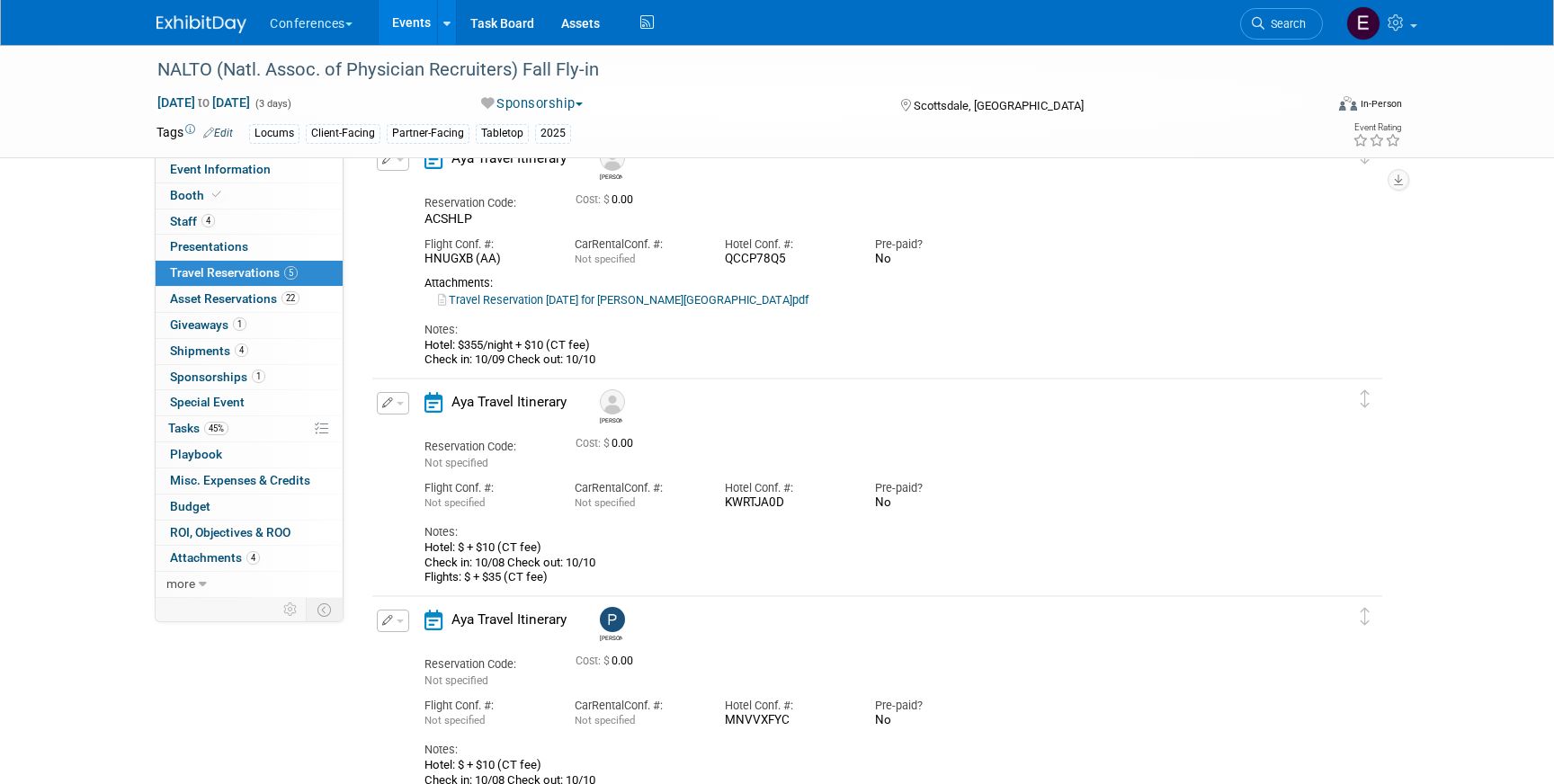
click at [397, 394] on button "button" at bounding box center [393, 403] width 32 height 23
click at [413, 437] on button "Edit Reservation" at bounding box center [454, 435] width 152 height 26
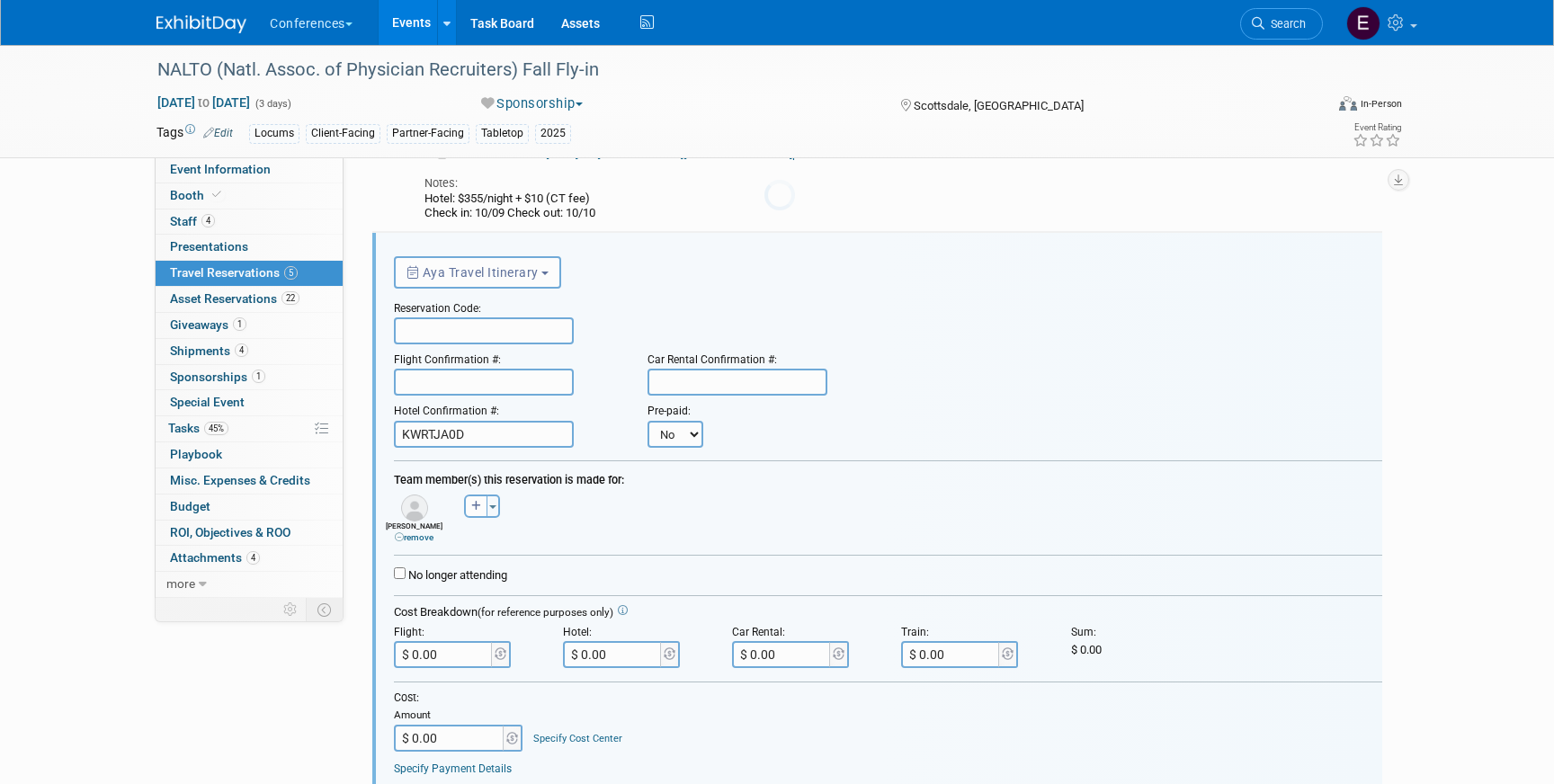
scroll to position [0, 0]
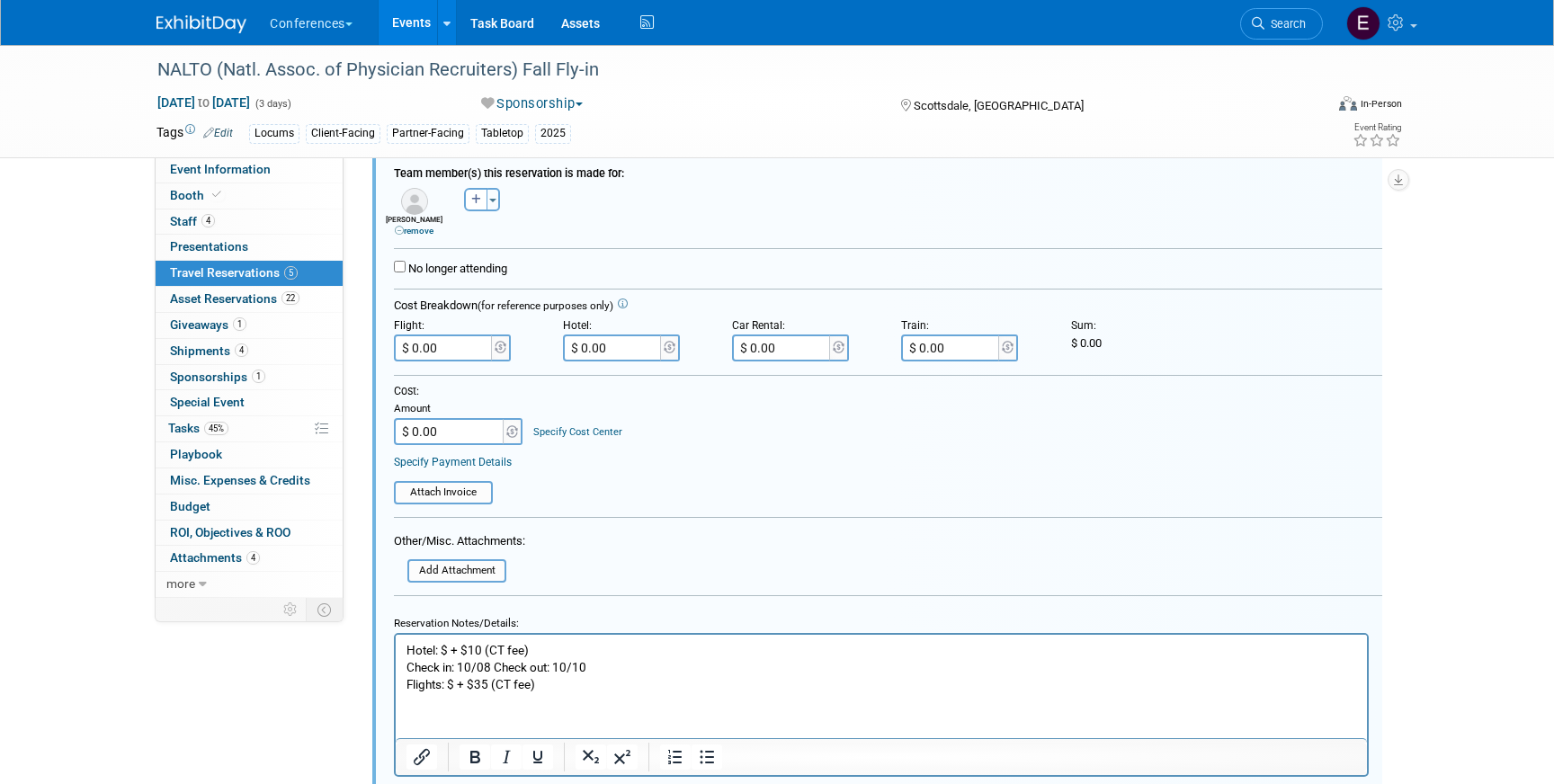
scroll to position [814, 0]
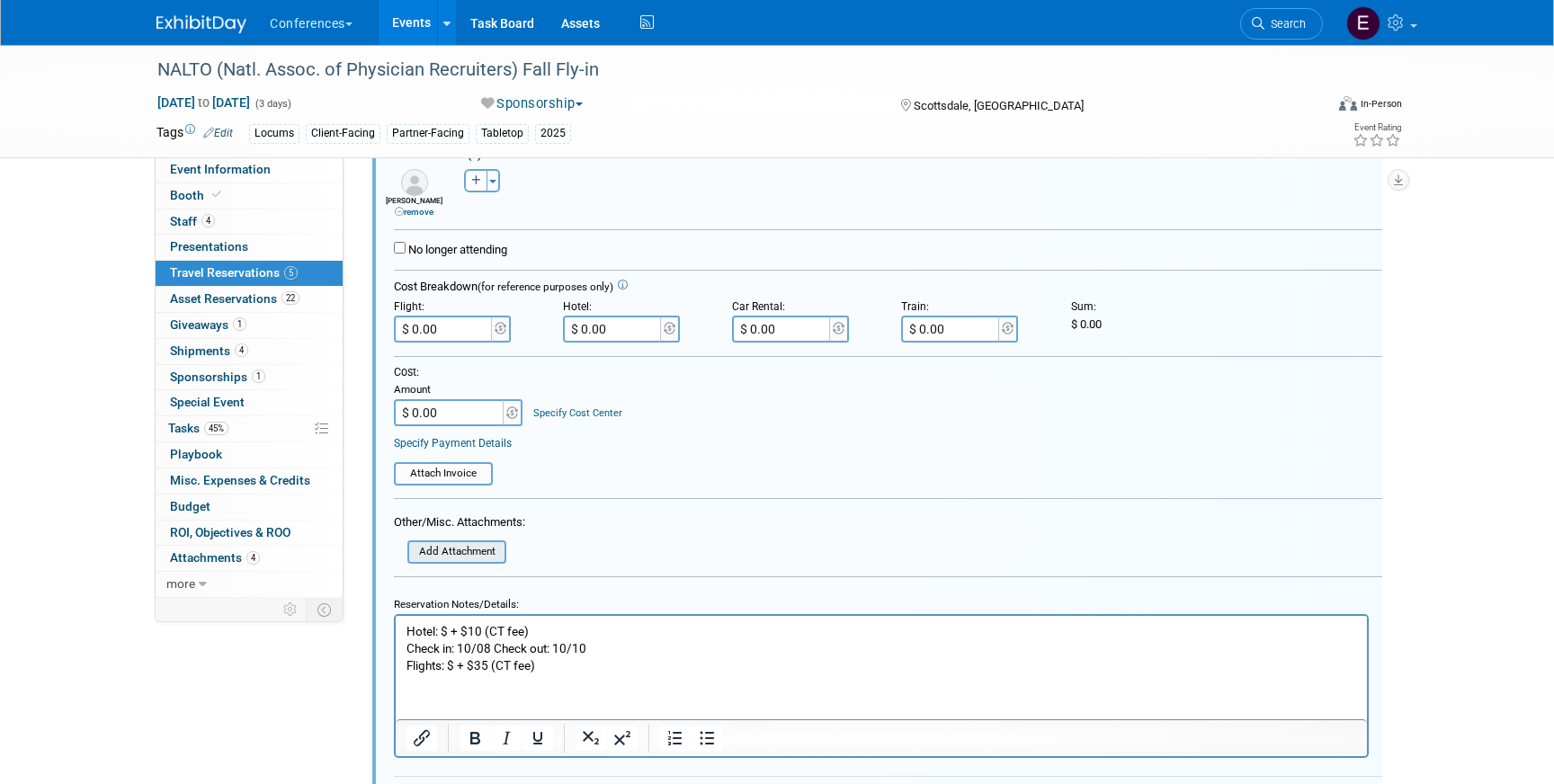
click at [450, 555] on input "file" at bounding box center [397, 552] width 214 height 20
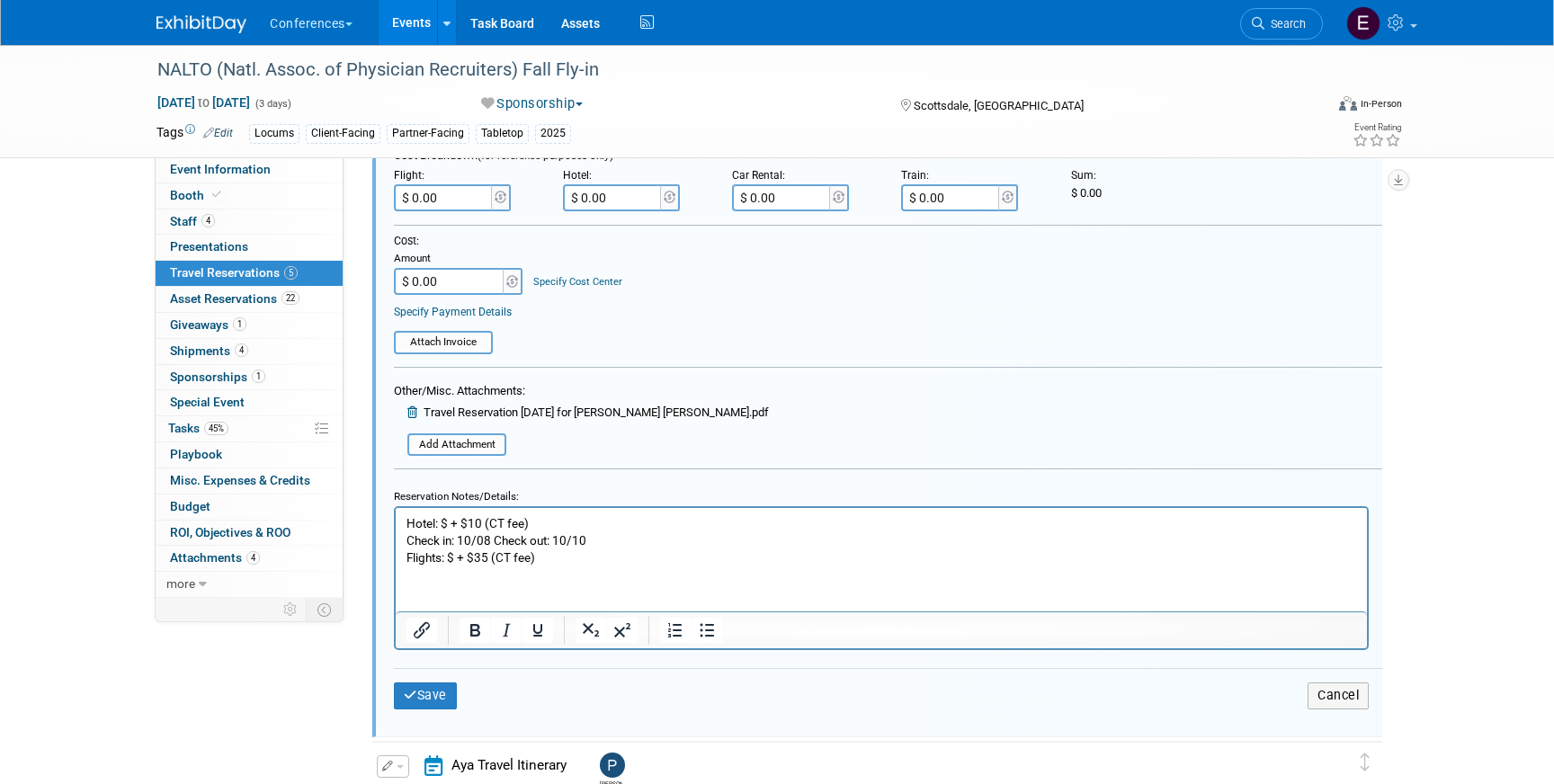
scroll to position [966, 0]
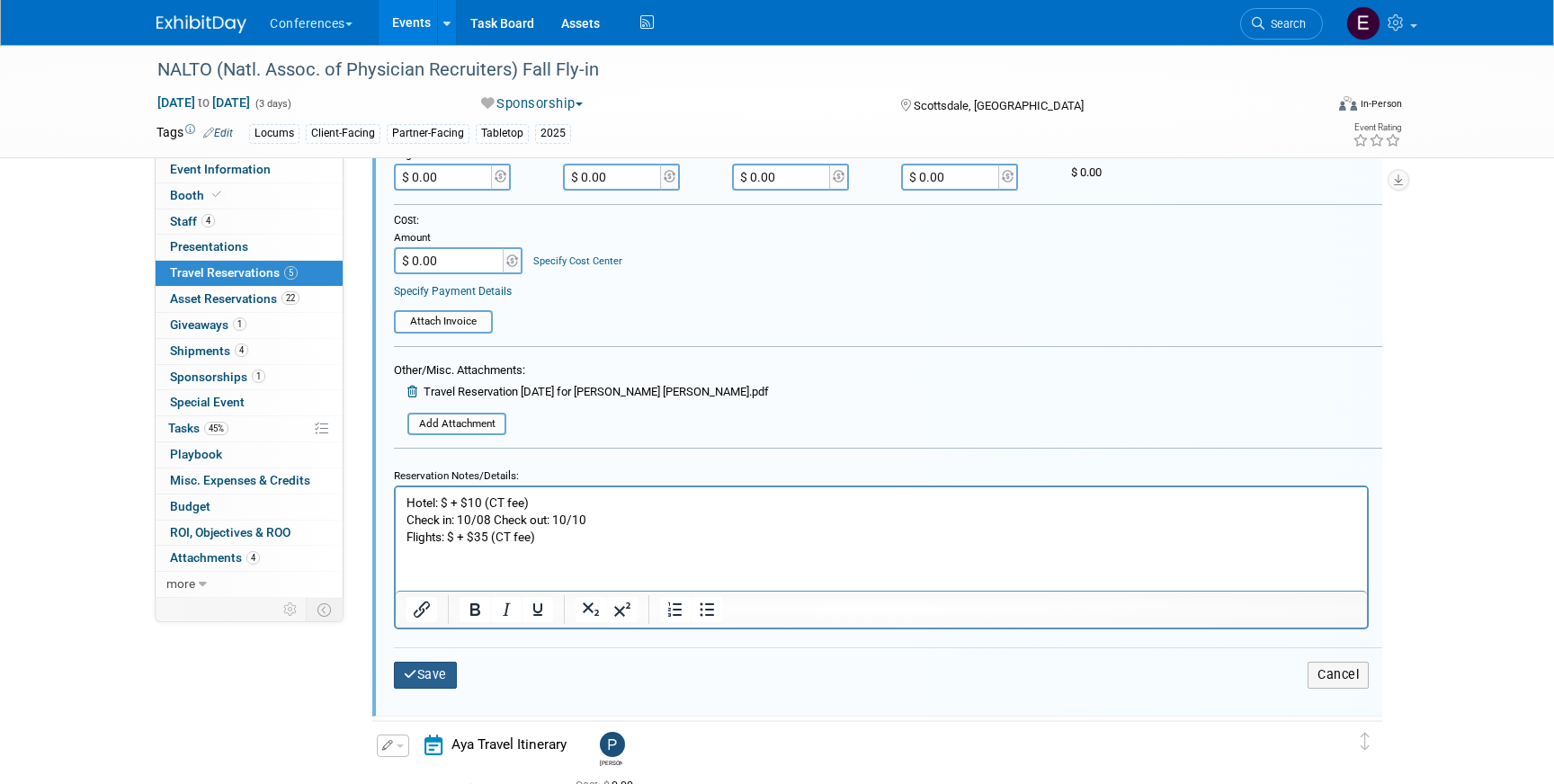
click at [410, 676] on icon "submit" at bounding box center [410, 674] width 14 height 13
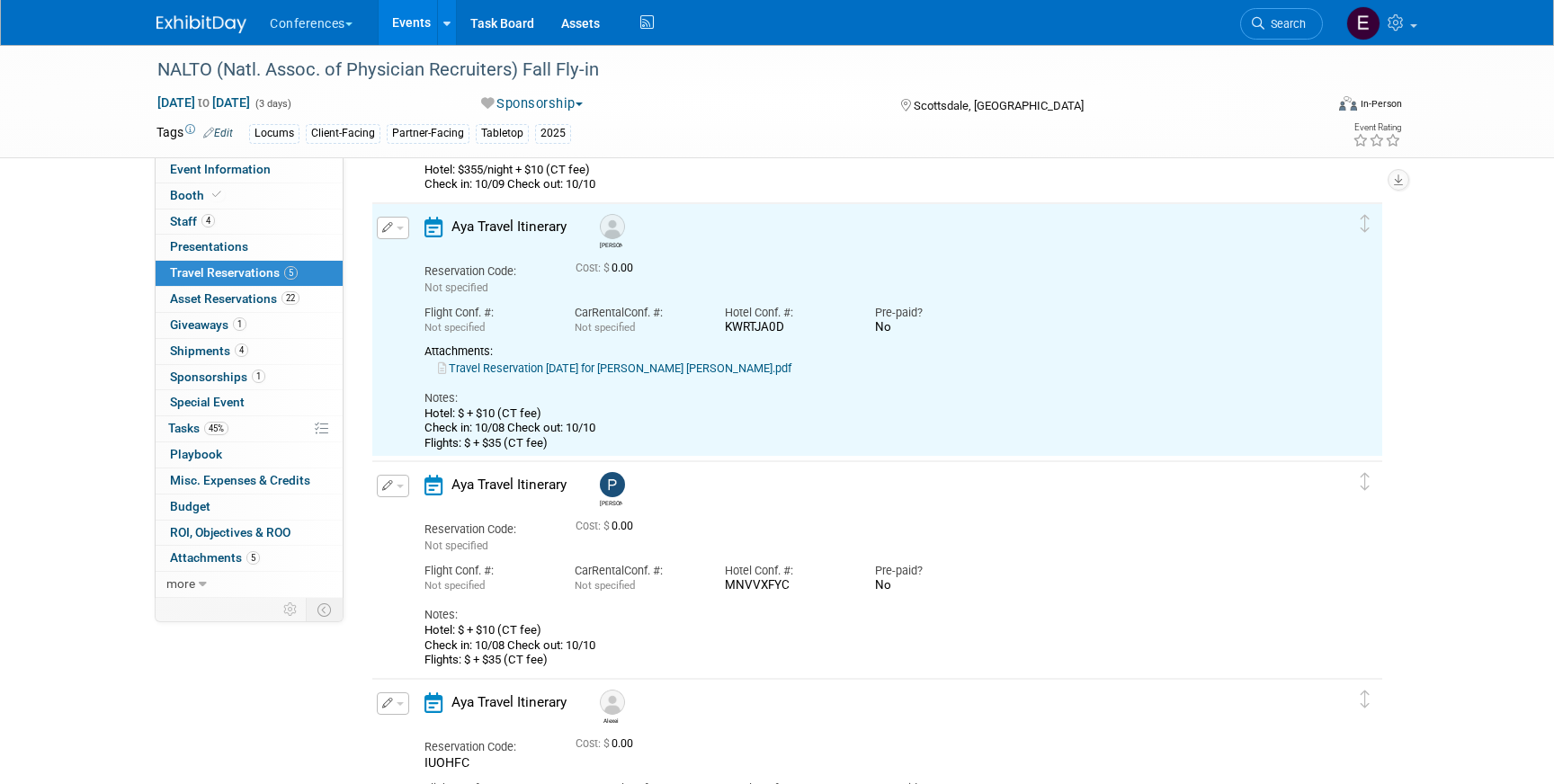
scroll to position [0, 0]
click at [694, 372] on link "Travel Reservation [DATE] for [PERSON_NAME] [PERSON_NAME].pdf" at bounding box center [614, 368] width 353 height 14
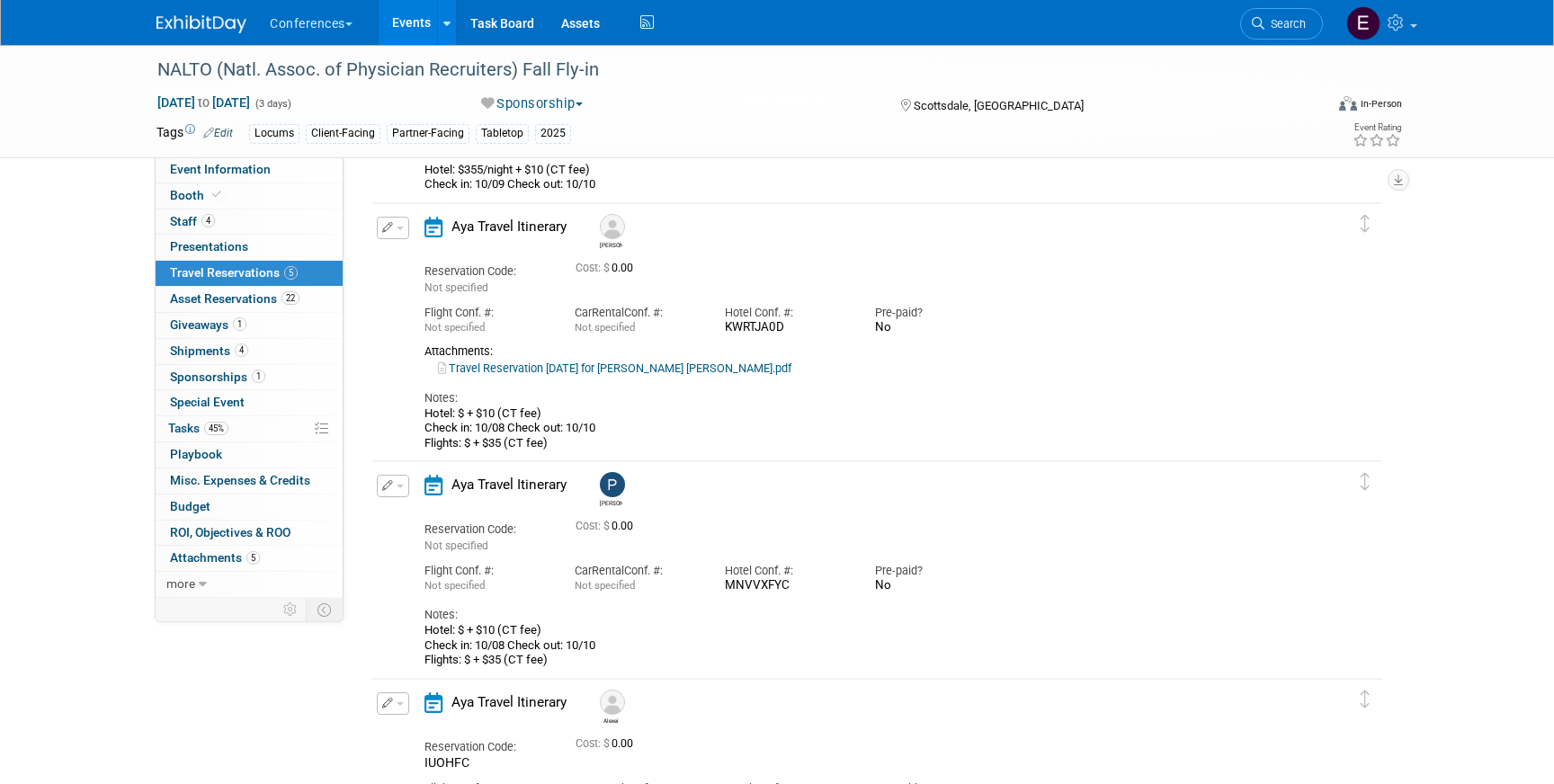
click at [401, 235] on button "button" at bounding box center [393, 227] width 32 height 23
click at [405, 254] on button "Edit Reservation" at bounding box center [454, 259] width 152 height 26
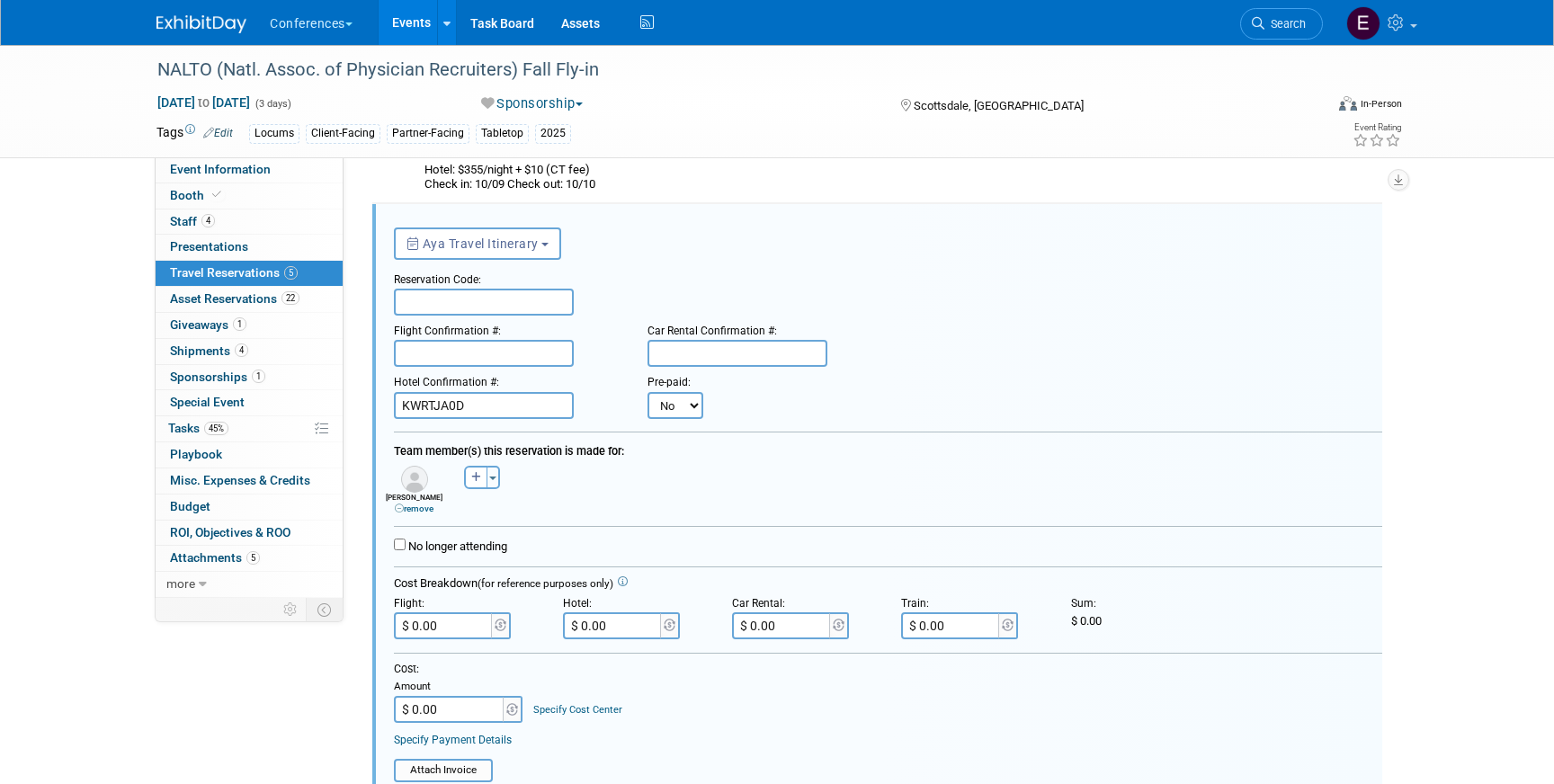
click at [415, 304] on input "text" at bounding box center [483, 302] width 180 height 27
paste input "OEYEYB"
type input "OEYEYB"
click at [546, 360] on input "text" at bounding box center [483, 353] width 180 height 27
paste input "OEYEYB"
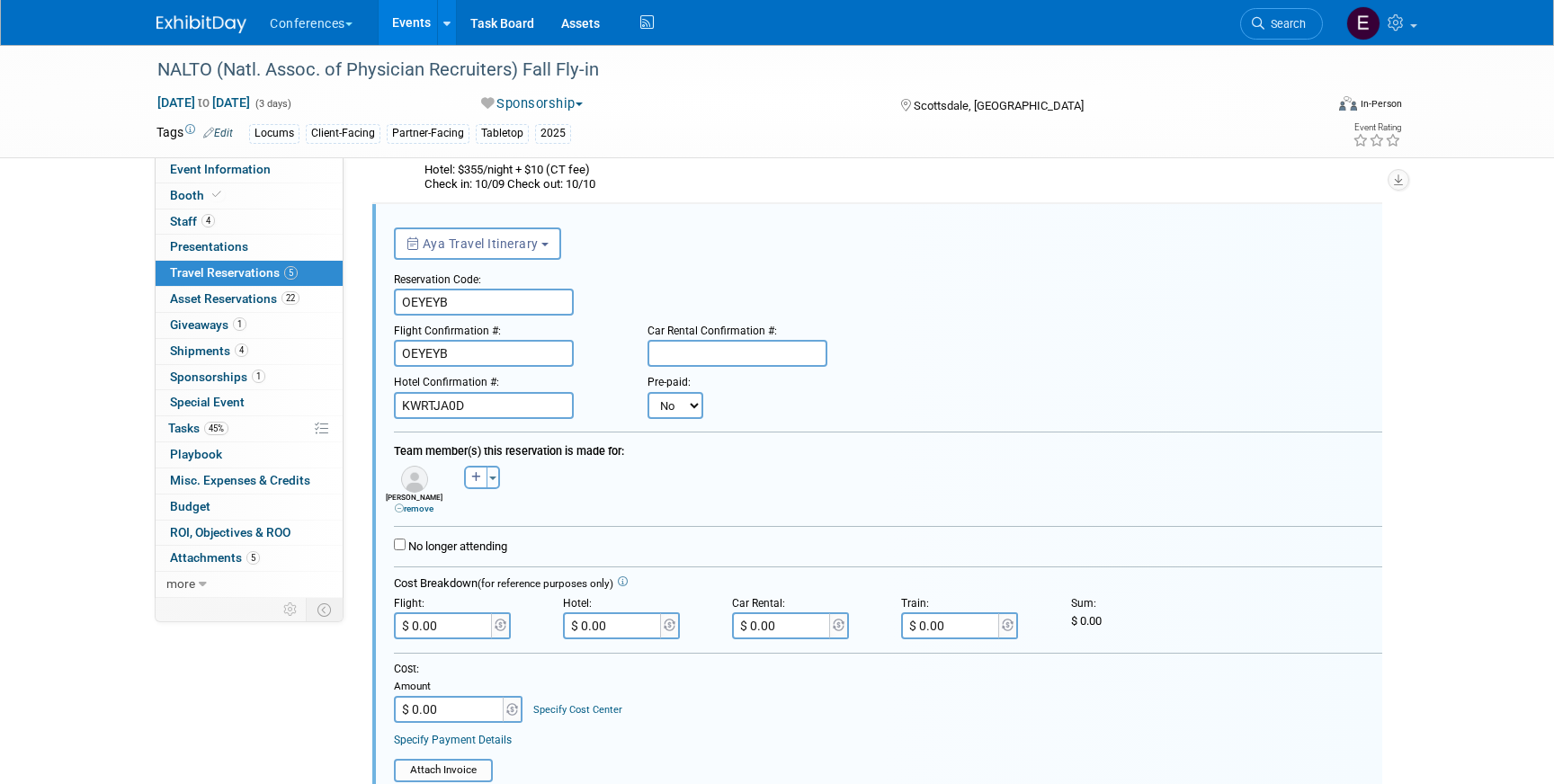
type input "OEYEYB"
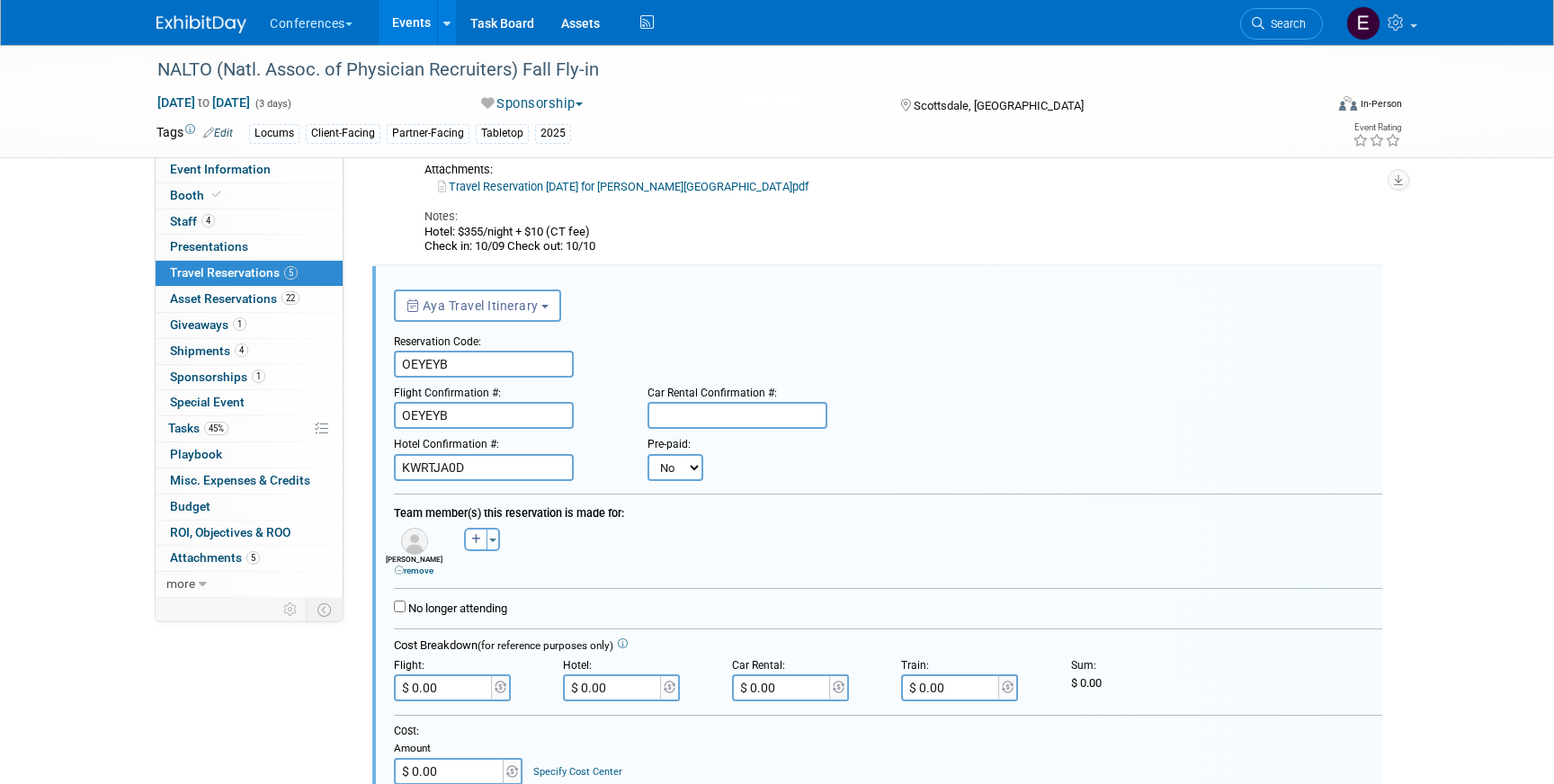
scroll to position [450, 0]
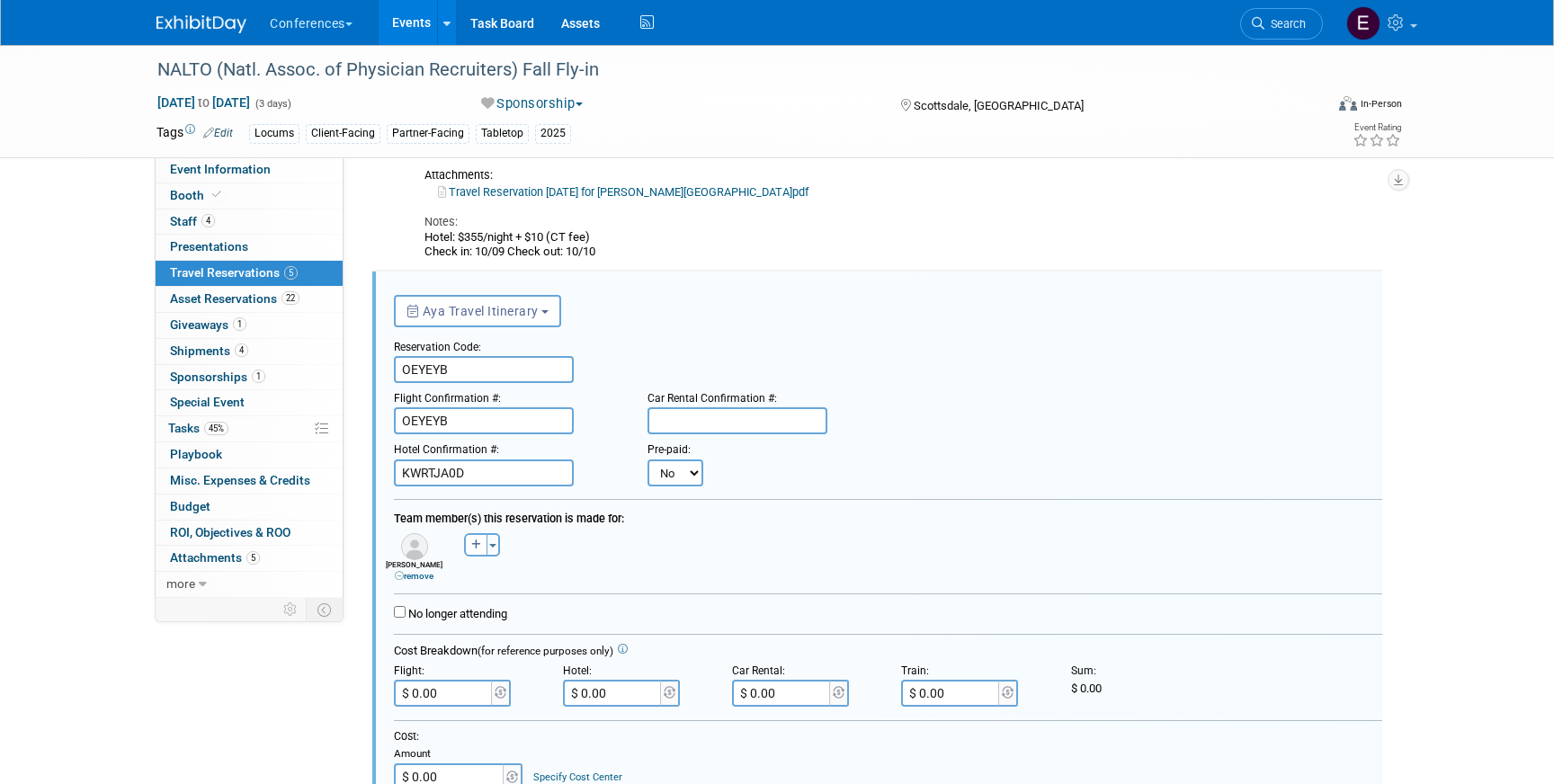
drag, startPoint x: 604, startPoint y: 249, endPoint x: 416, endPoint y: 236, distance: 188.4
click at [416, 236] on div "Aya Travel Itinerary [PERSON_NAME] Reservation Code: ACSHLP Cost: $ 0.00 No" at bounding box center [861, 149] width 901 height 219
copy div "Hotel: $355/night + $10 (CT fee) Check in: 10/09 Check out: 10/10"
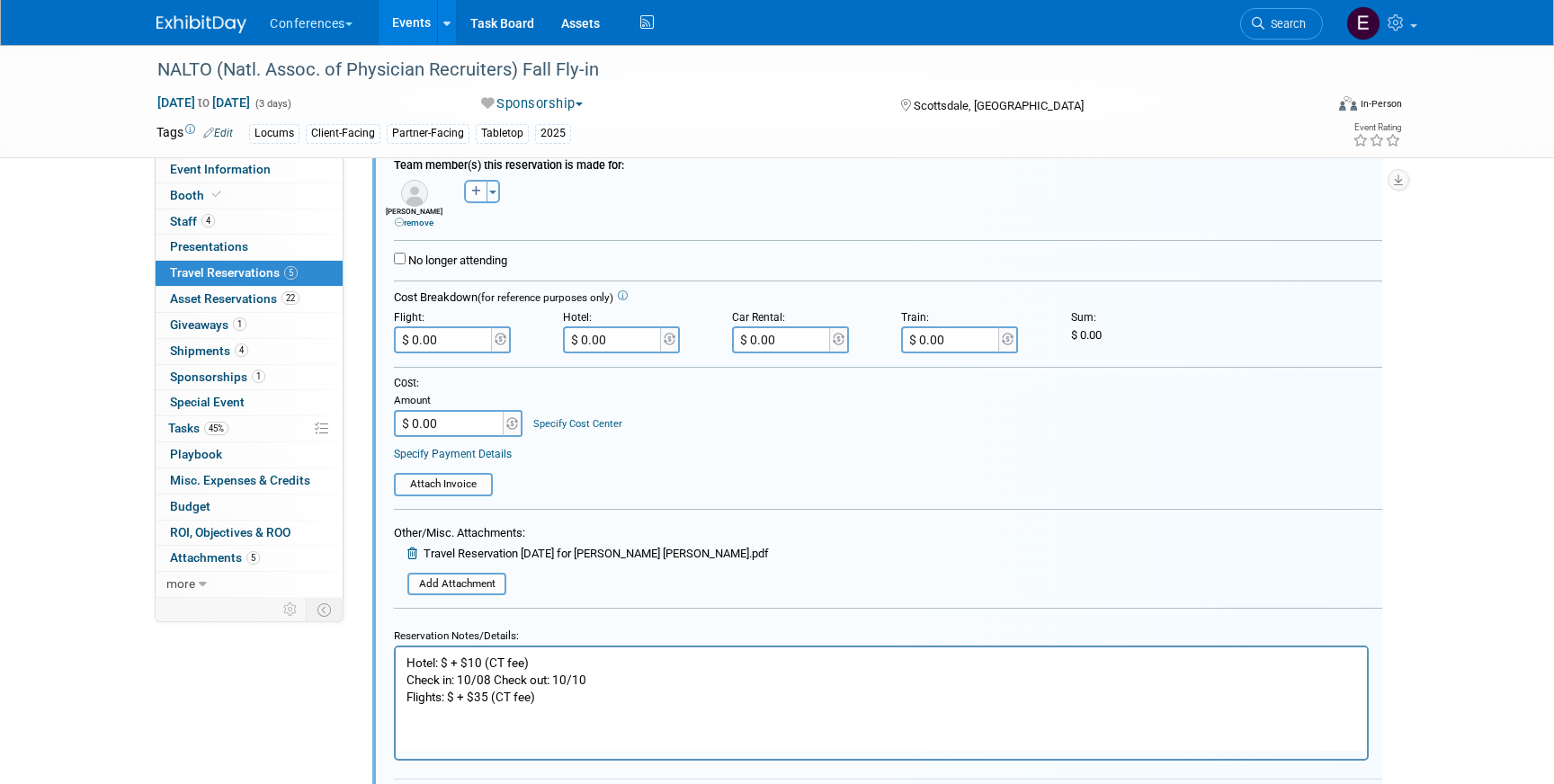
scroll to position [814, 0]
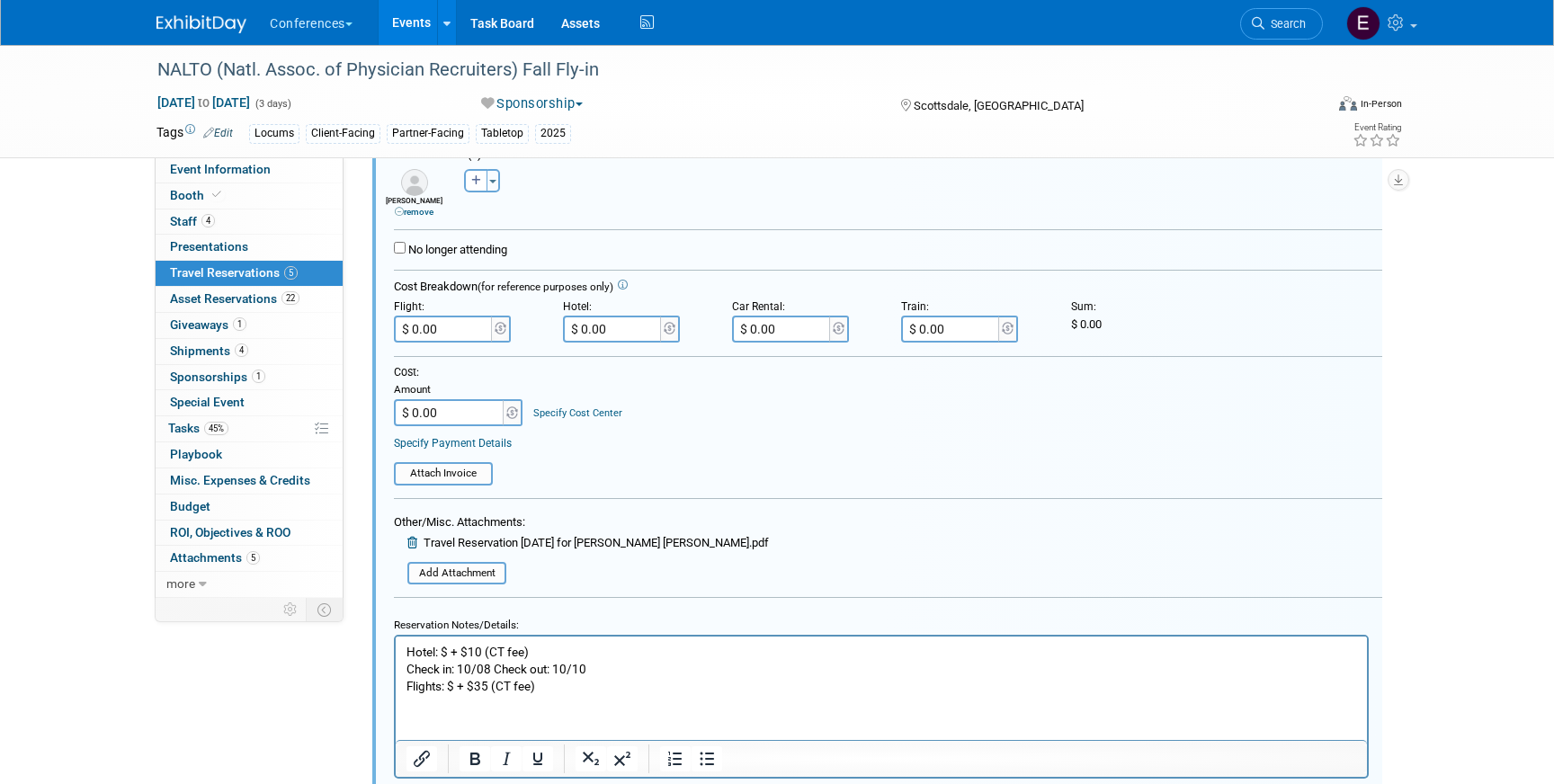
click at [491, 667] on p "Hotel: $ + $10 (CT fee) Check in: 10/08 Check out: 10/10 Flights: $ + $35 (CT f…" at bounding box center [882, 669] width 950 height 51
drag, startPoint x: 447, startPoint y: 653, endPoint x: 997, endPoint y: 1252, distance: 813.2
click at [447, 653] on p "Hotel: $ + $10 (CT fee) Check in: 10/09 Check out: 10/10 Flights: $ + $35 (CT f…" at bounding box center [882, 669] width 950 height 51
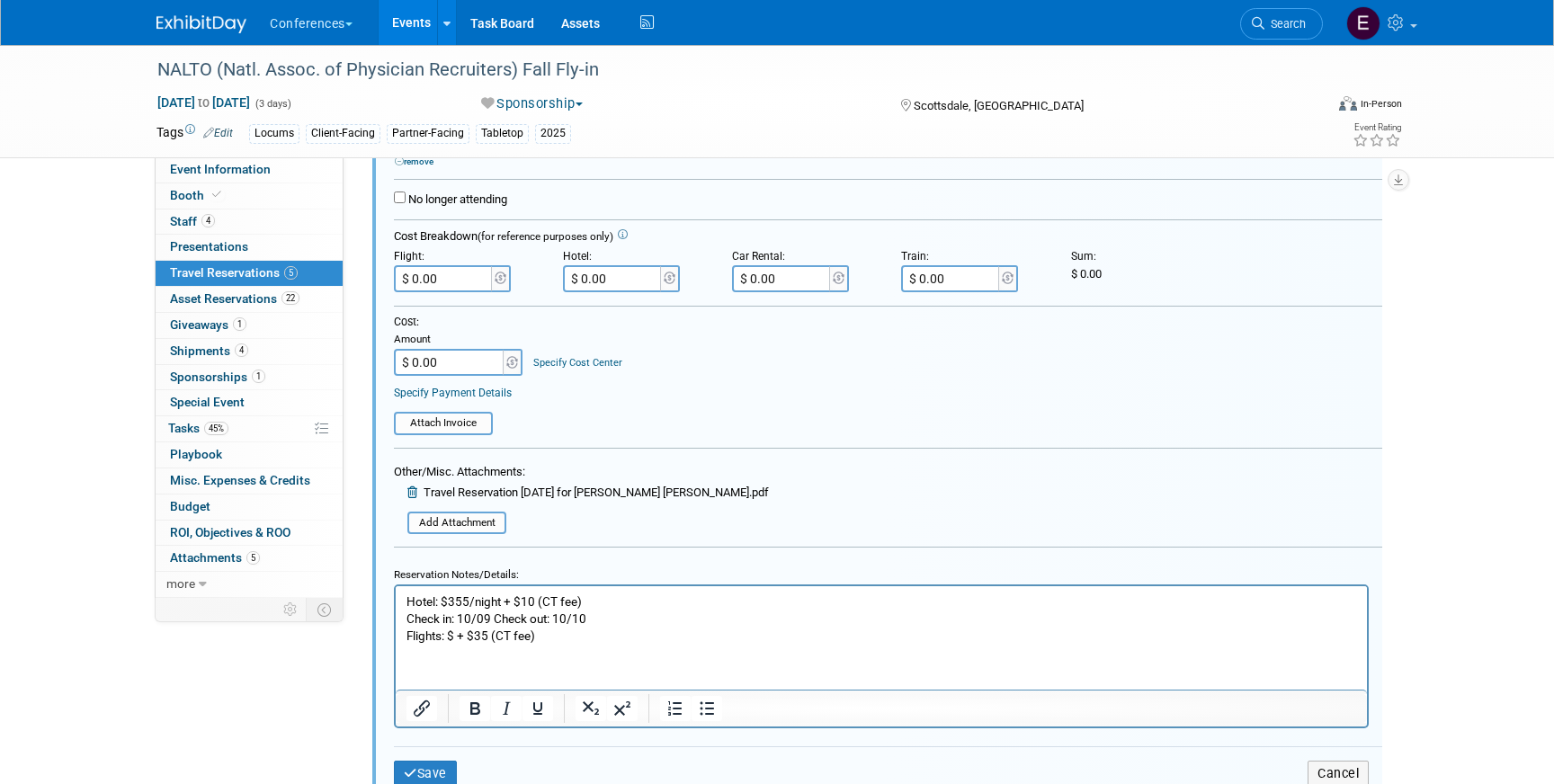
scroll to position [933, 0]
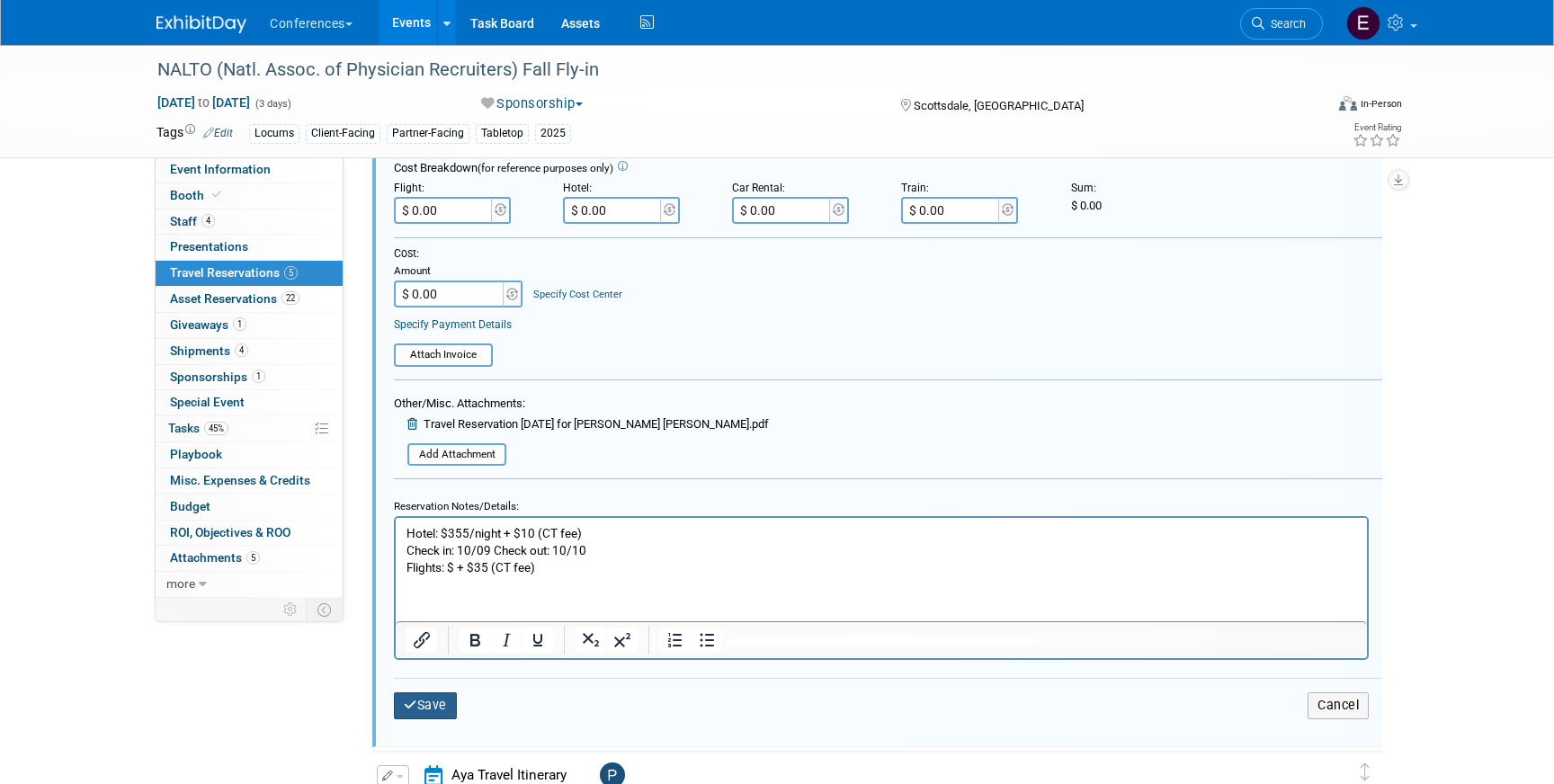
click at [437, 707] on button "Save" at bounding box center [425, 705] width 63 height 26
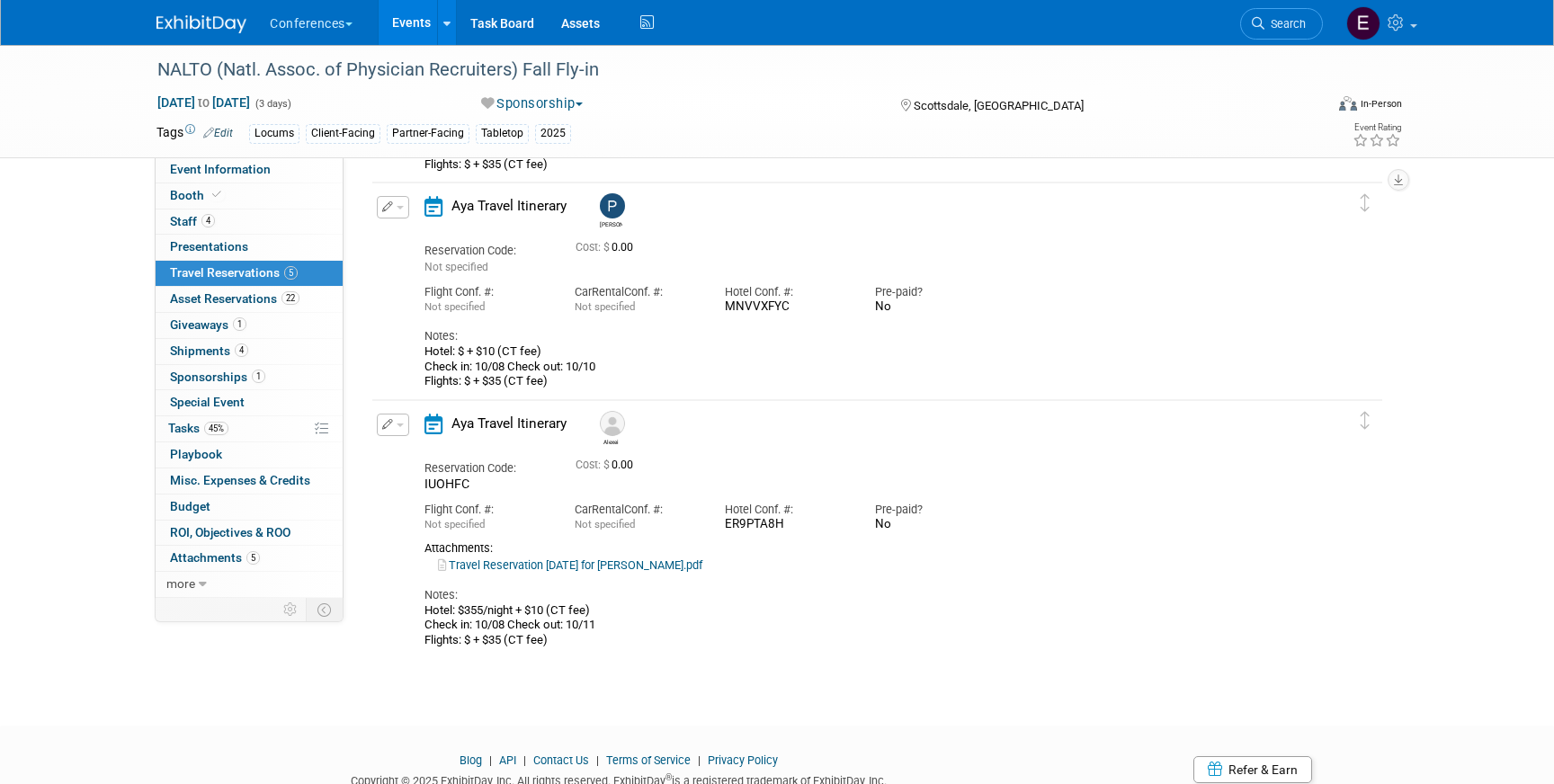
scroll to position [793, 0]
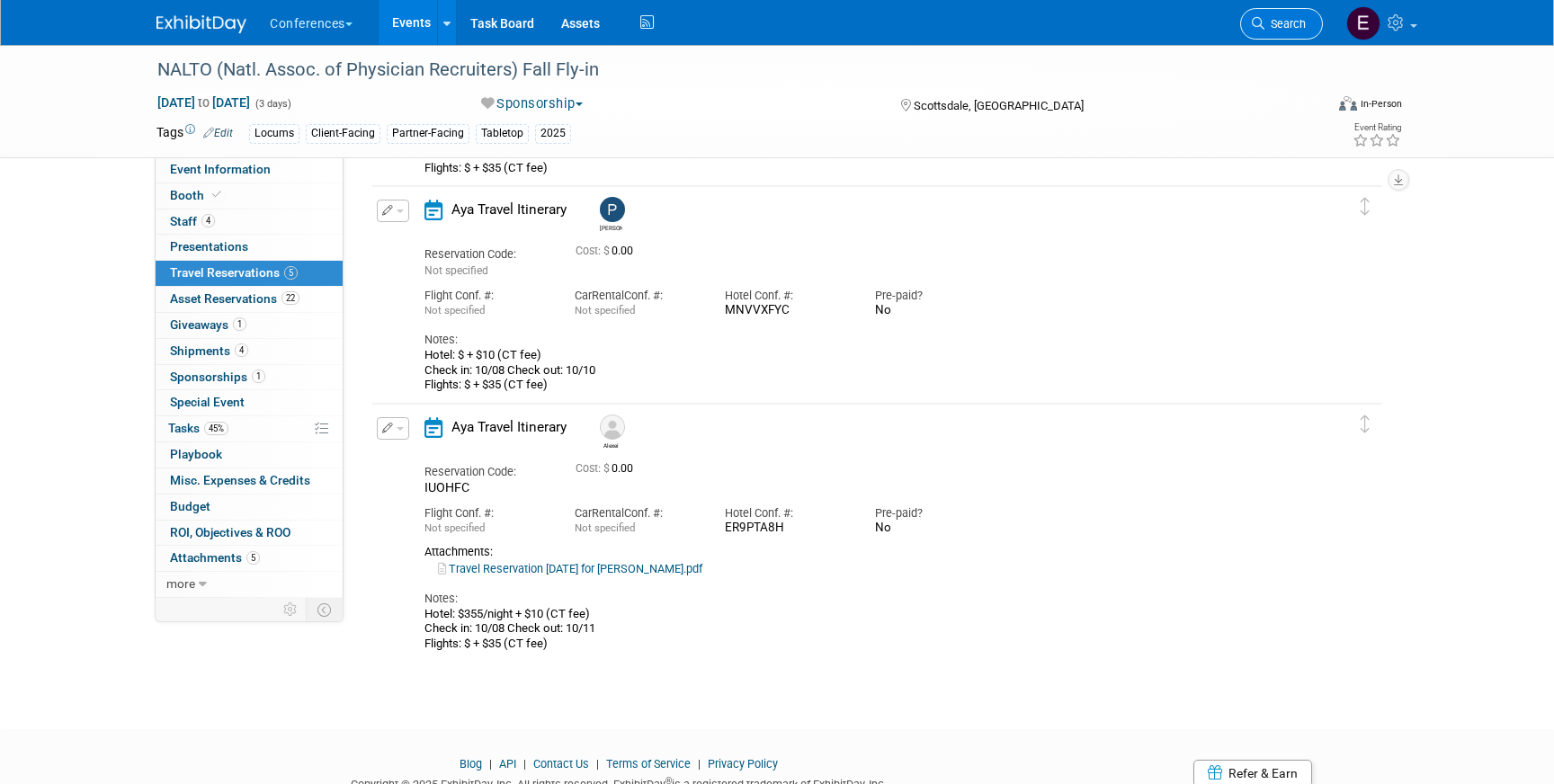
click at [1276, 33] on link "Search" at bounding box center [1282, 24] width 83 height 31
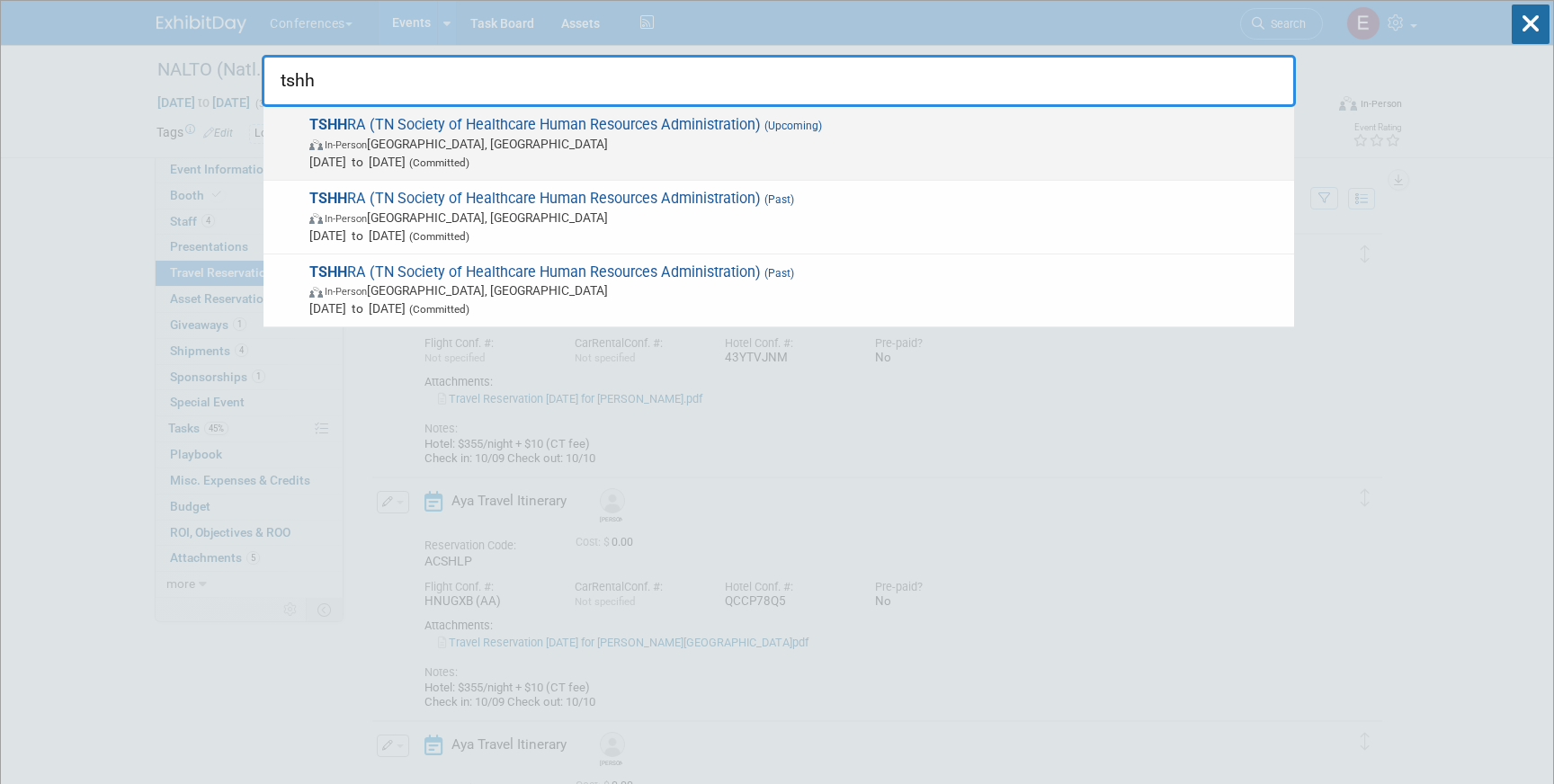
type input "tshh"
click at [725, 156] on span "[DATE] to [DATE] (Committed)" at bounding box center [797, 162] width 976 height 18
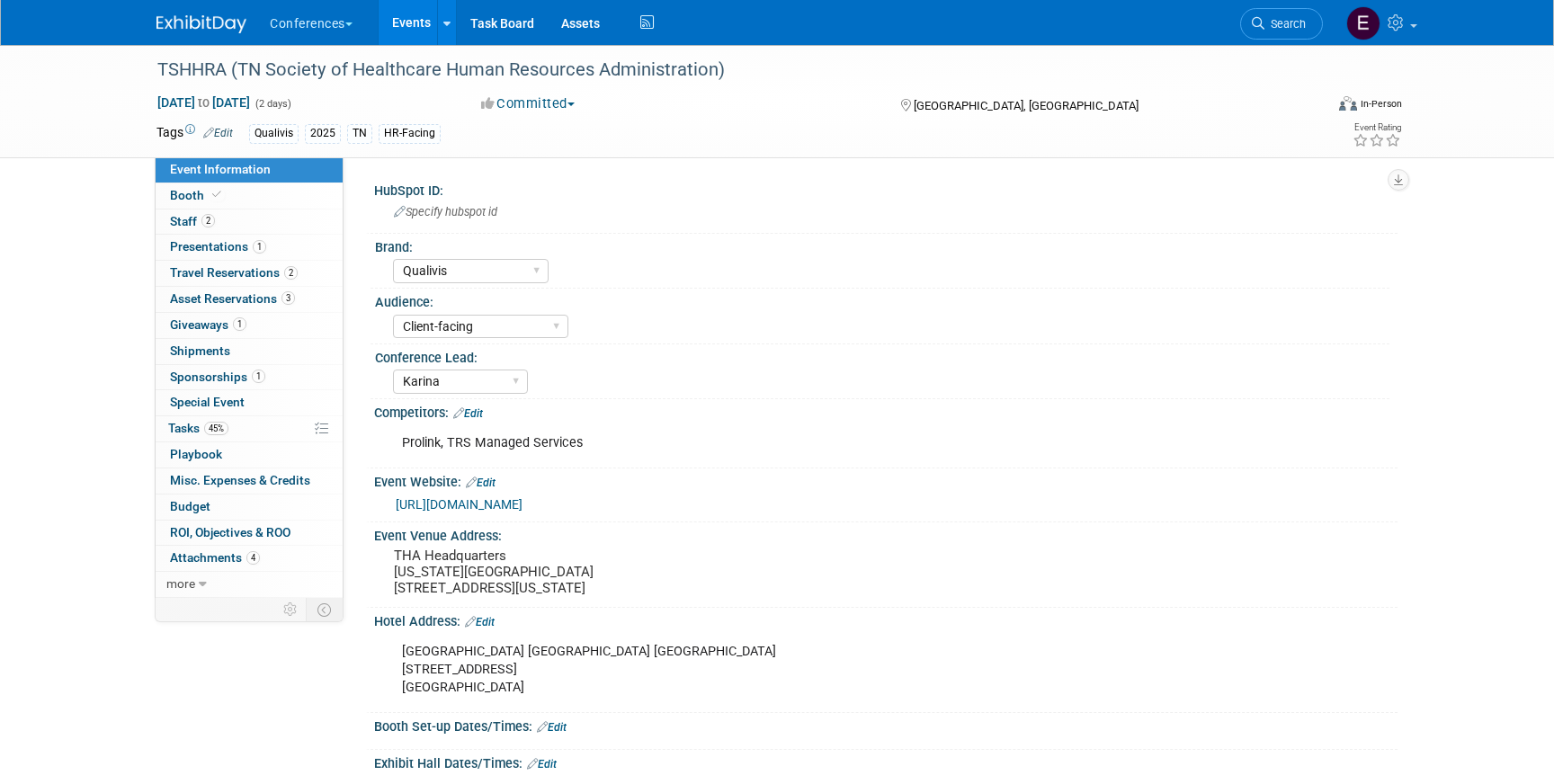
select select "Qualivis"
select select "Client-facing"
select select "Karina"
click at [268, 227] on link "2 Staff 2" at bounding box center [250, 221] width 187 height 25
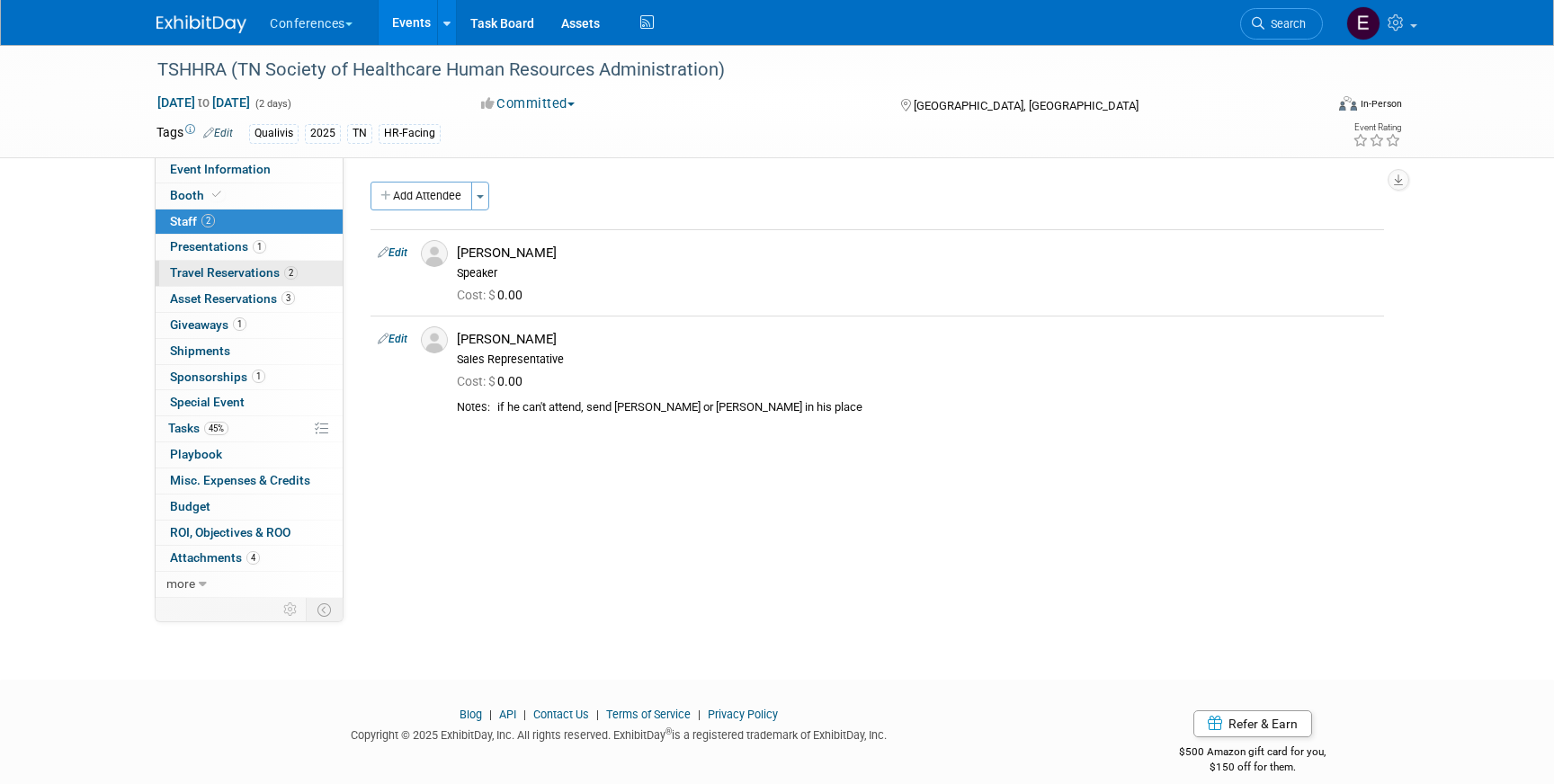
click at [264, 282] on link "2 Travel Reservations 2" at bounding box center [250, 272] width 187 height 25
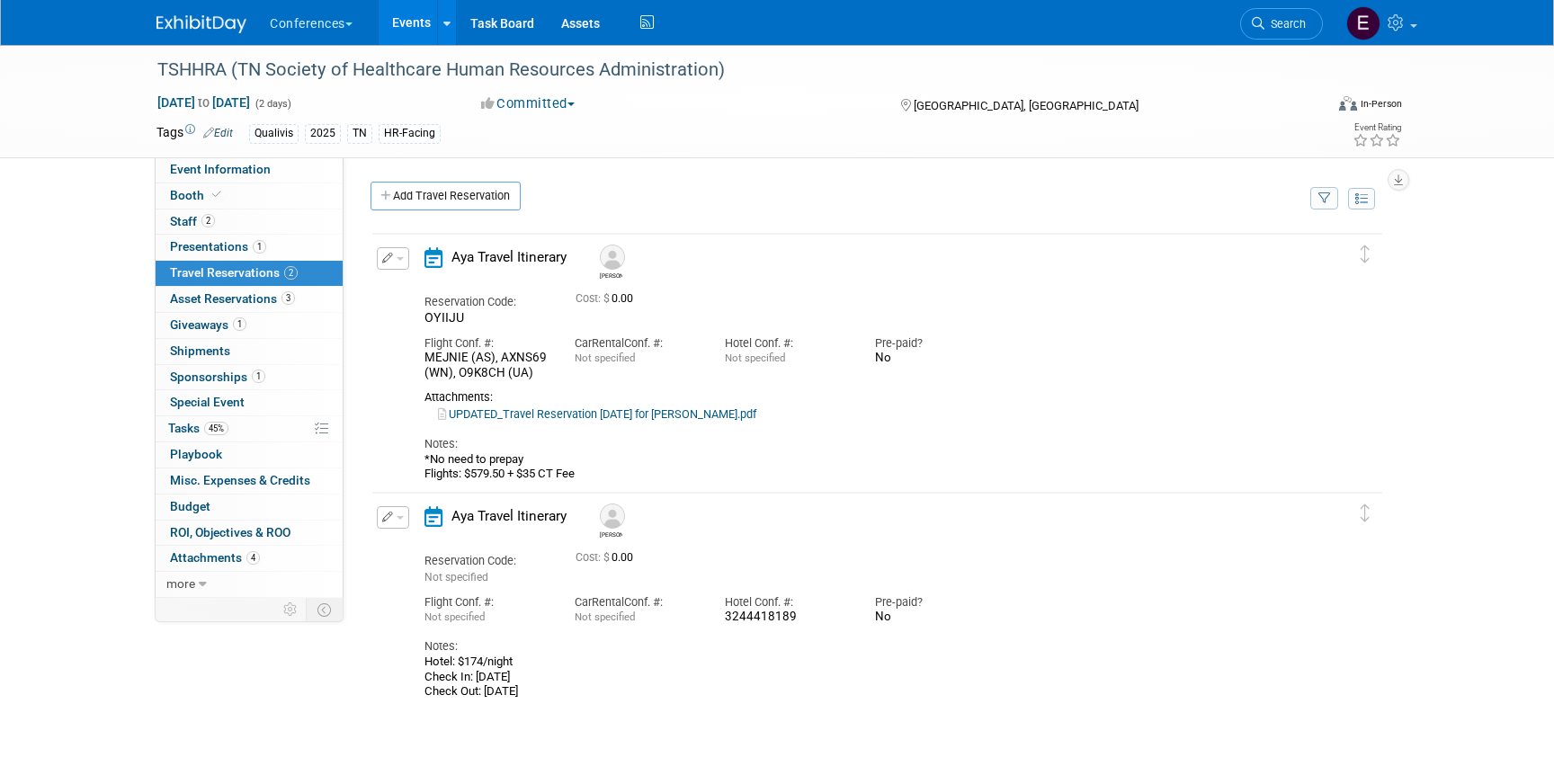
scroll to position [85, 0]
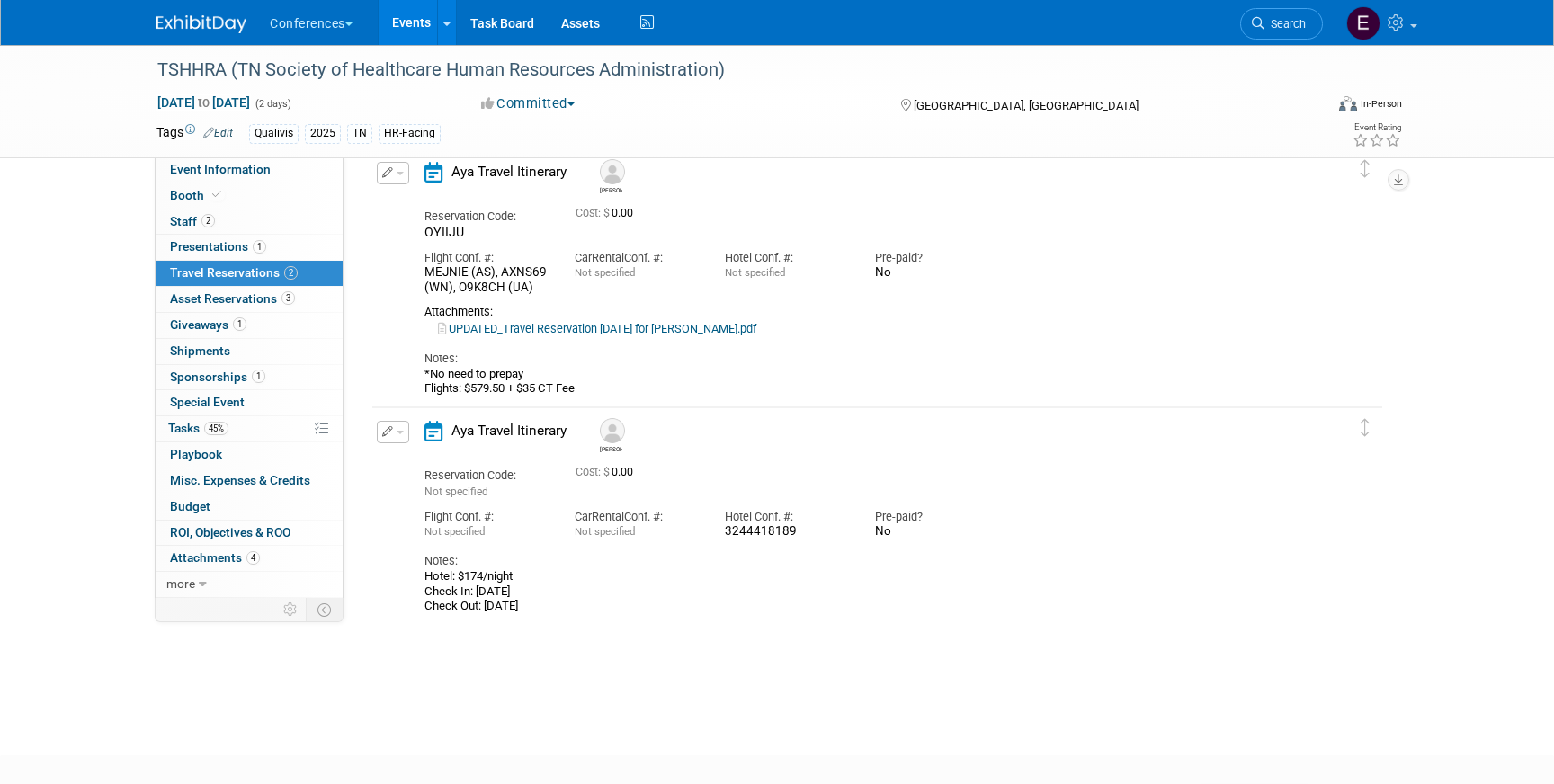
click at [387, 435] on icon "button" at bounding box center [388, 432] width 12 height 11
click at [394, 451] on button "Edit Reservation" at bounding box center [454, 463] width 152 height 26
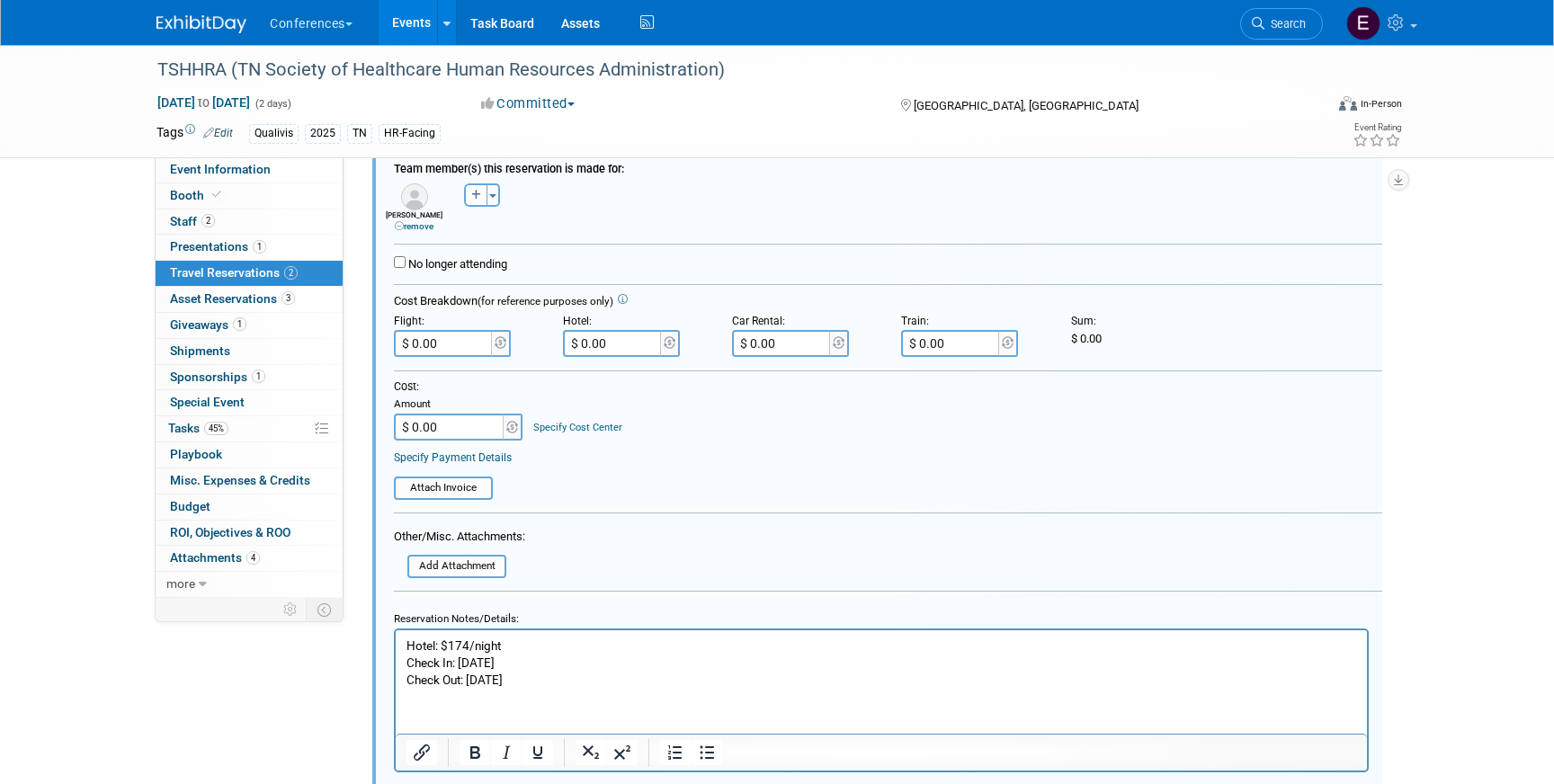
scroll to position [626, 0]
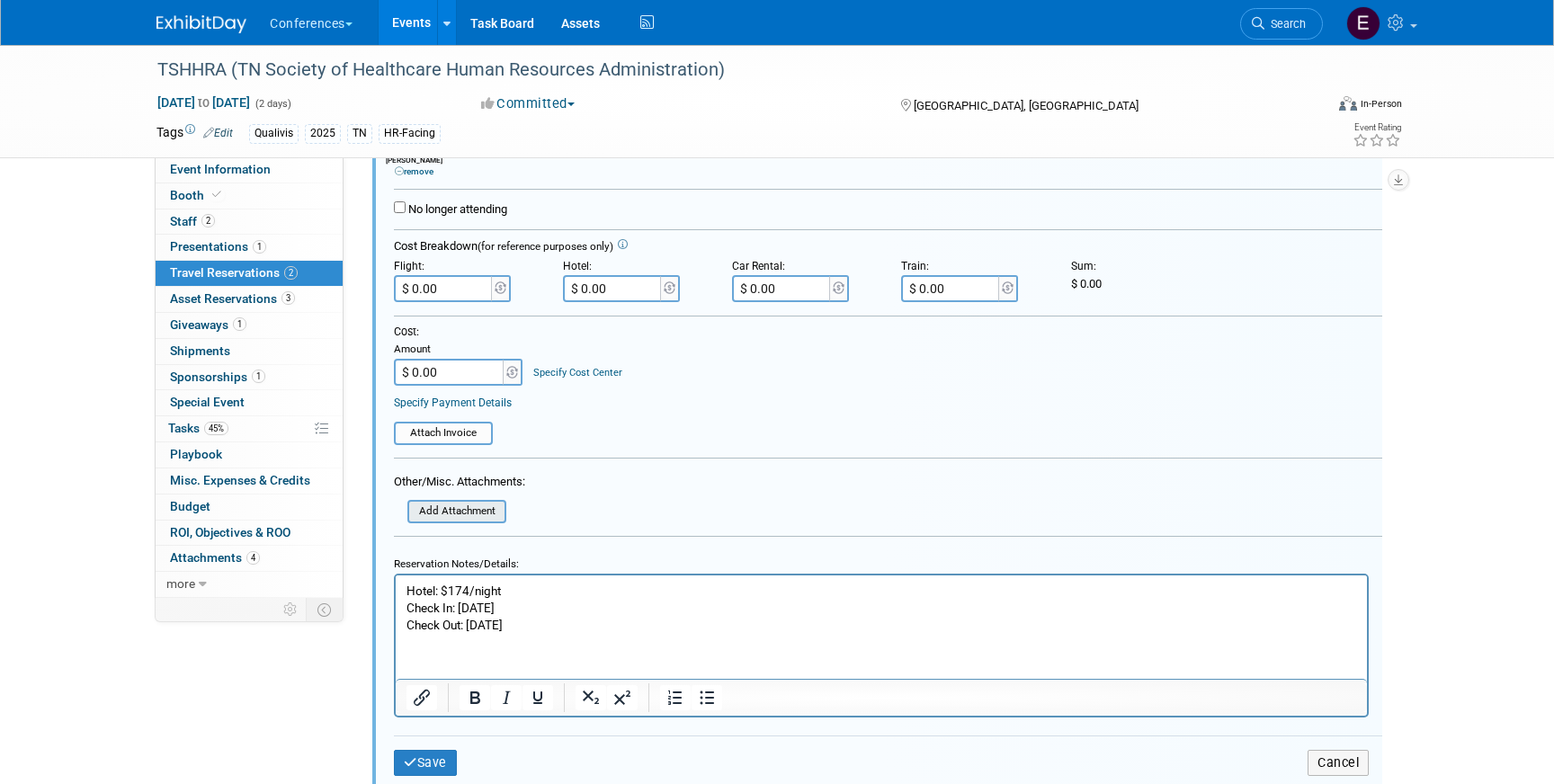
click at [445, 507] on input "file" at bounding box center [397, 512] width 214 height 20
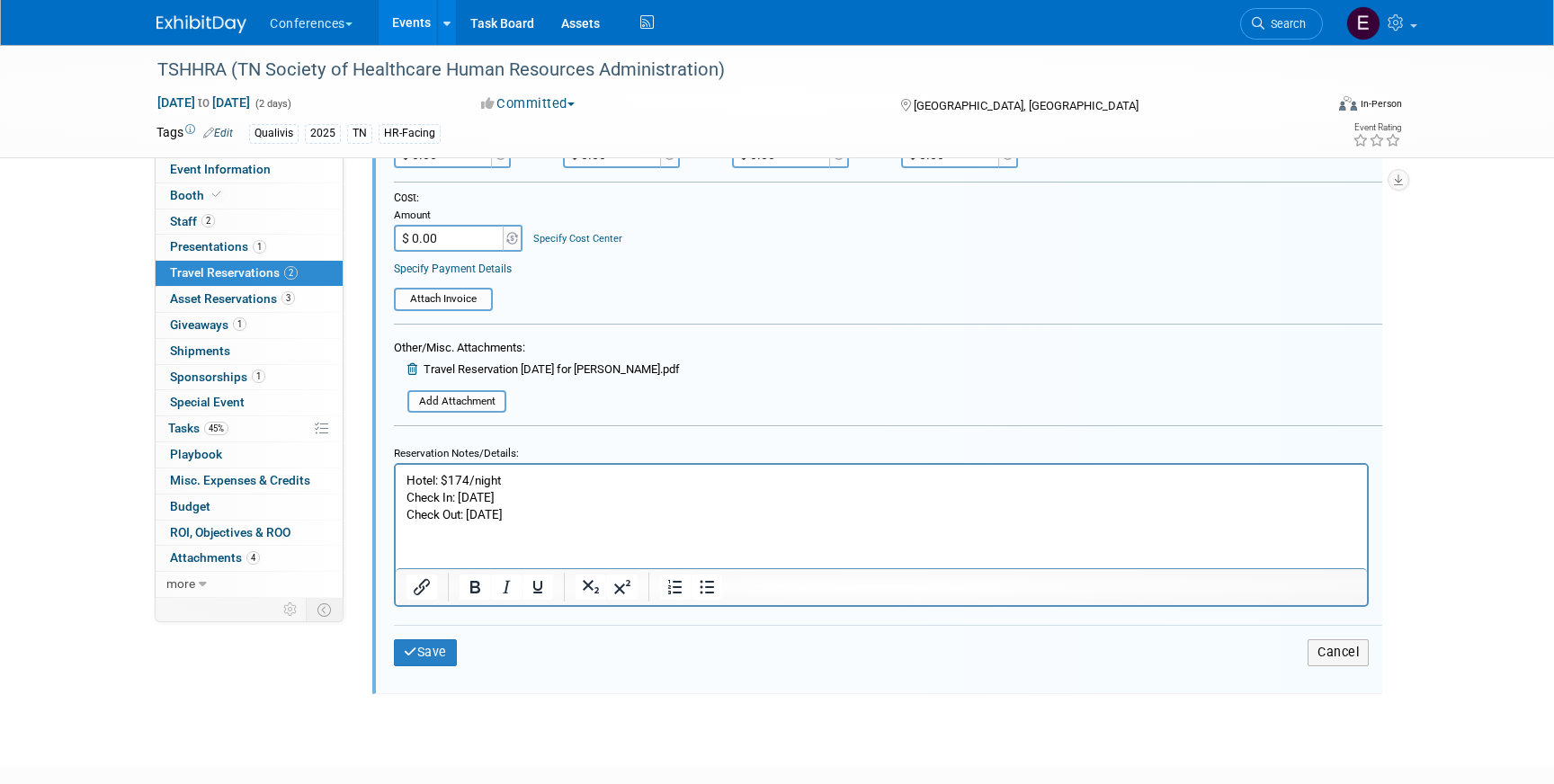
scroll to position [762, 0]
click at [438, 670] on div "Save Cancel" at bounding box center [888, 649] width 989 height 54
click at [439, 651] on button "Save" at bounding box center [425, 650] width 63 height 26
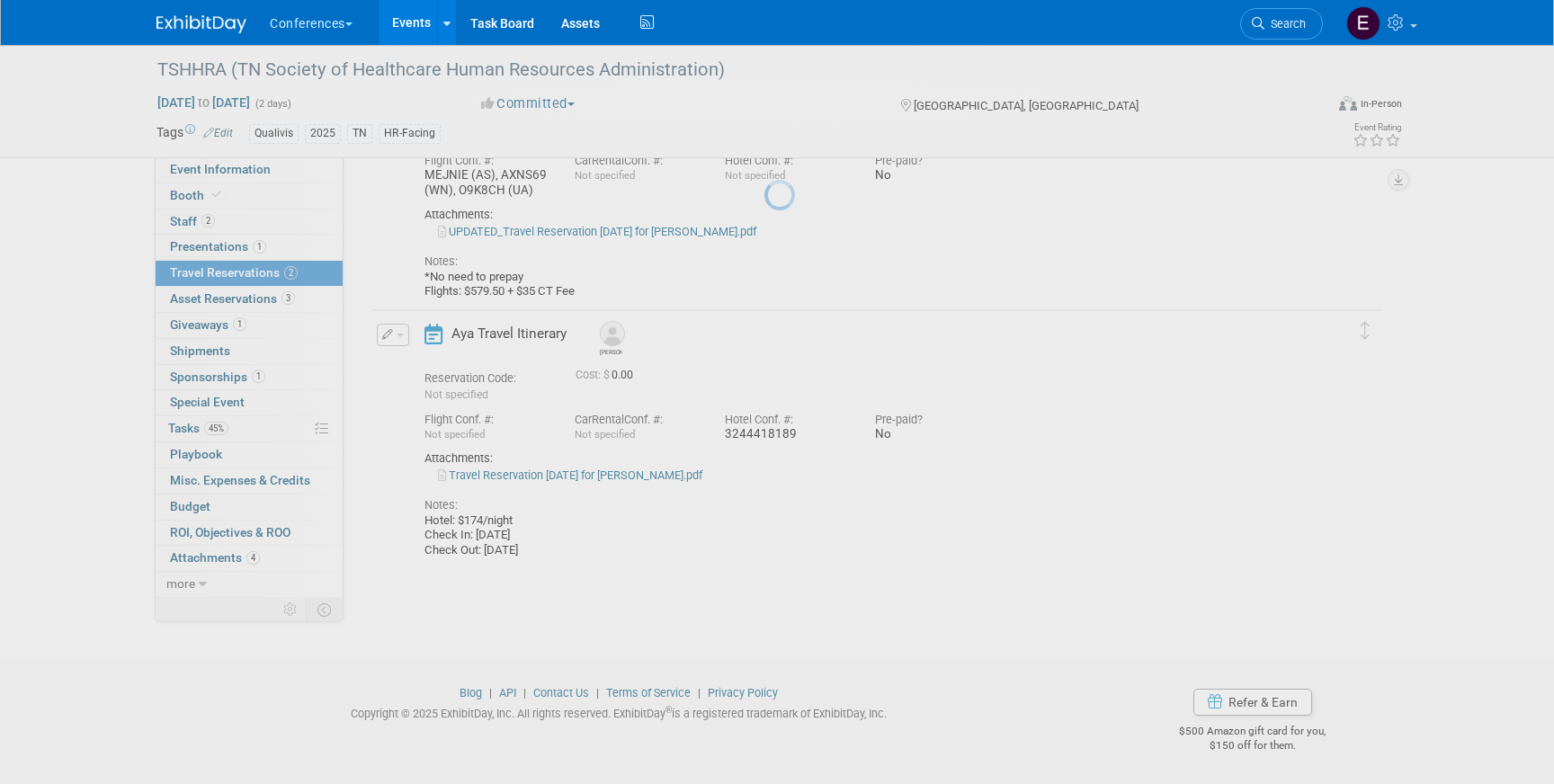
scroll to position [183, 0]
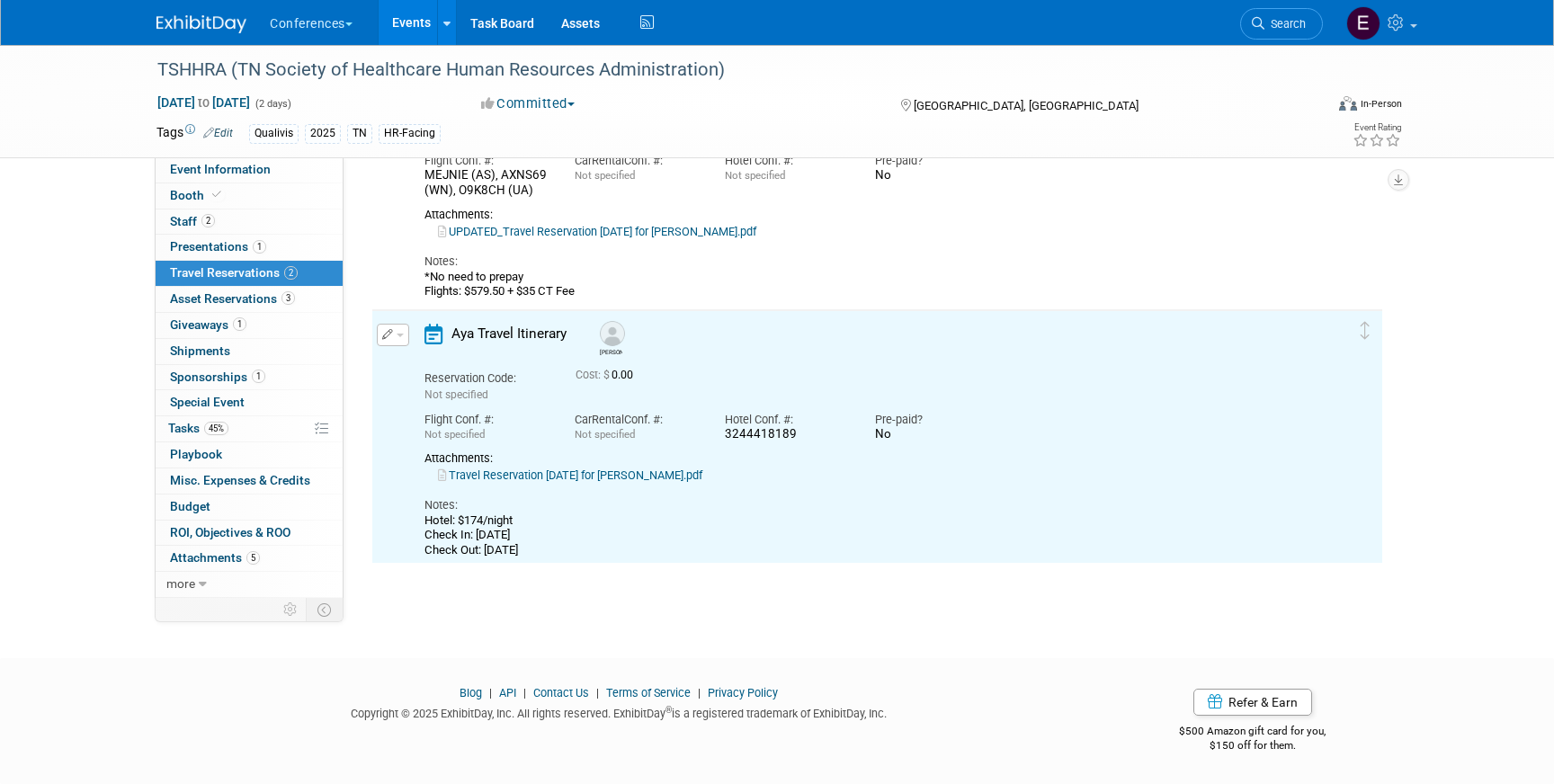
click at [703, 476] on link "Travel Reservation [DATE] for [PERSON_NAME].pdf" at bounding box center [570, 475] width 264 height 14
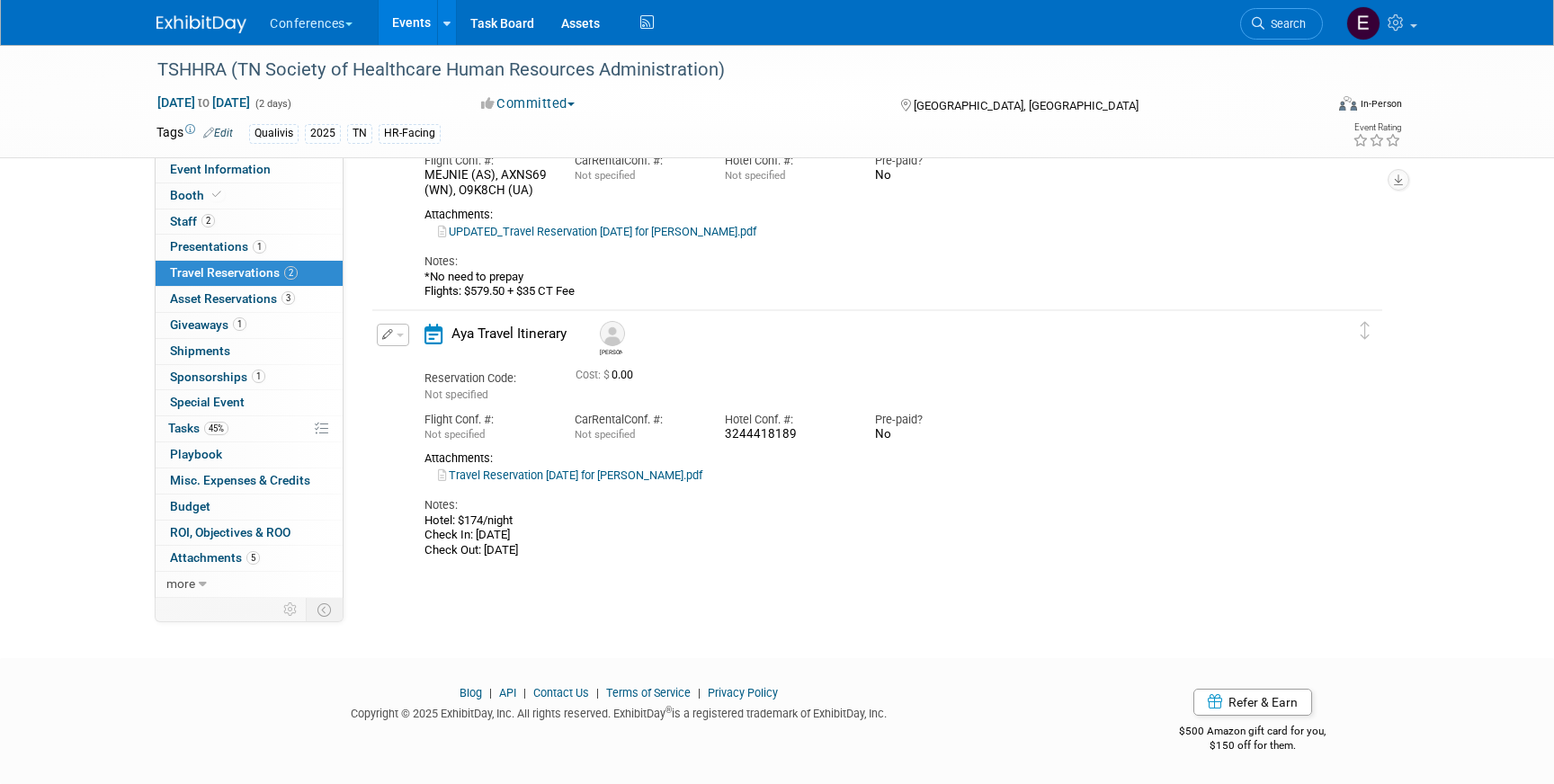
click at [391, 335] on icon "button" at bounding box center [388, 335] width 12 height 11
click at [432, 362] on button "Edit Reservation" at bounding box center [454, 366] width 152 height 26
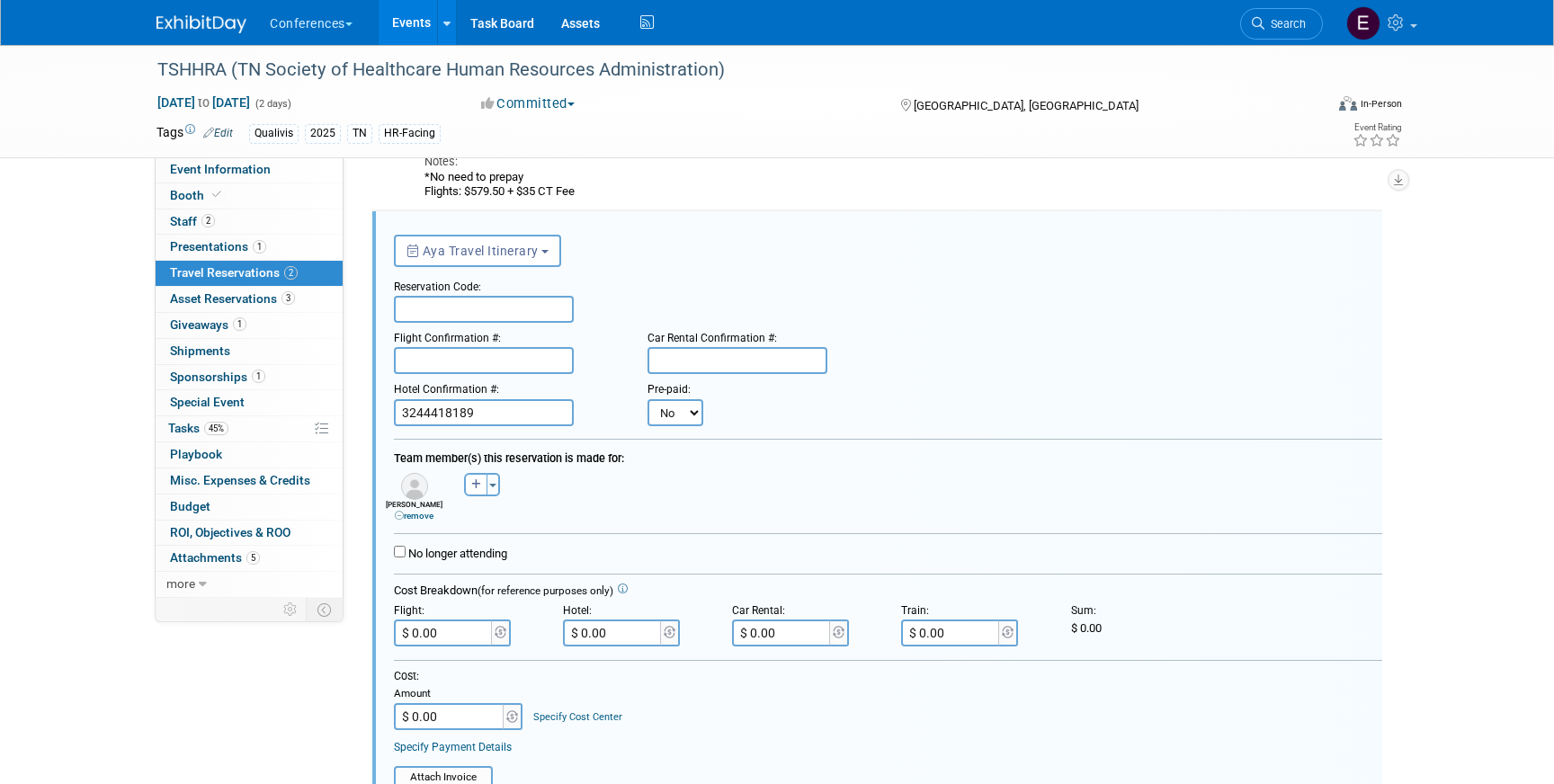
scroll to position [290, 0]
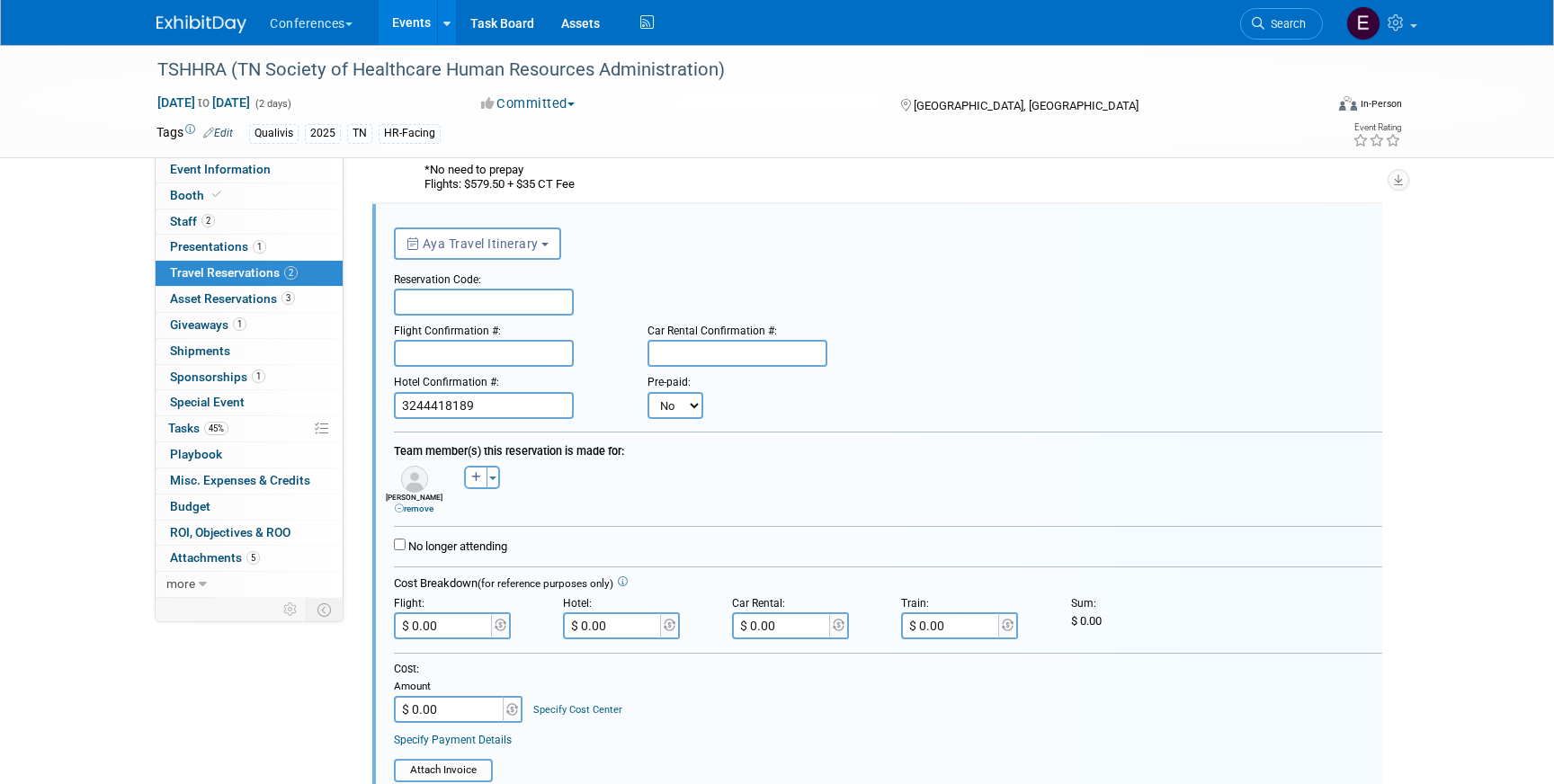
click at [455, 310] on input "text" at bounding box center [483, 302] width 180 height 27
paste input "YWOMLR"
type input "YWOMLR"
click at [518, 347] on input "text" at bounding box center [483, 353] width 180 height 27
paste input "QGBQZT (AA)"
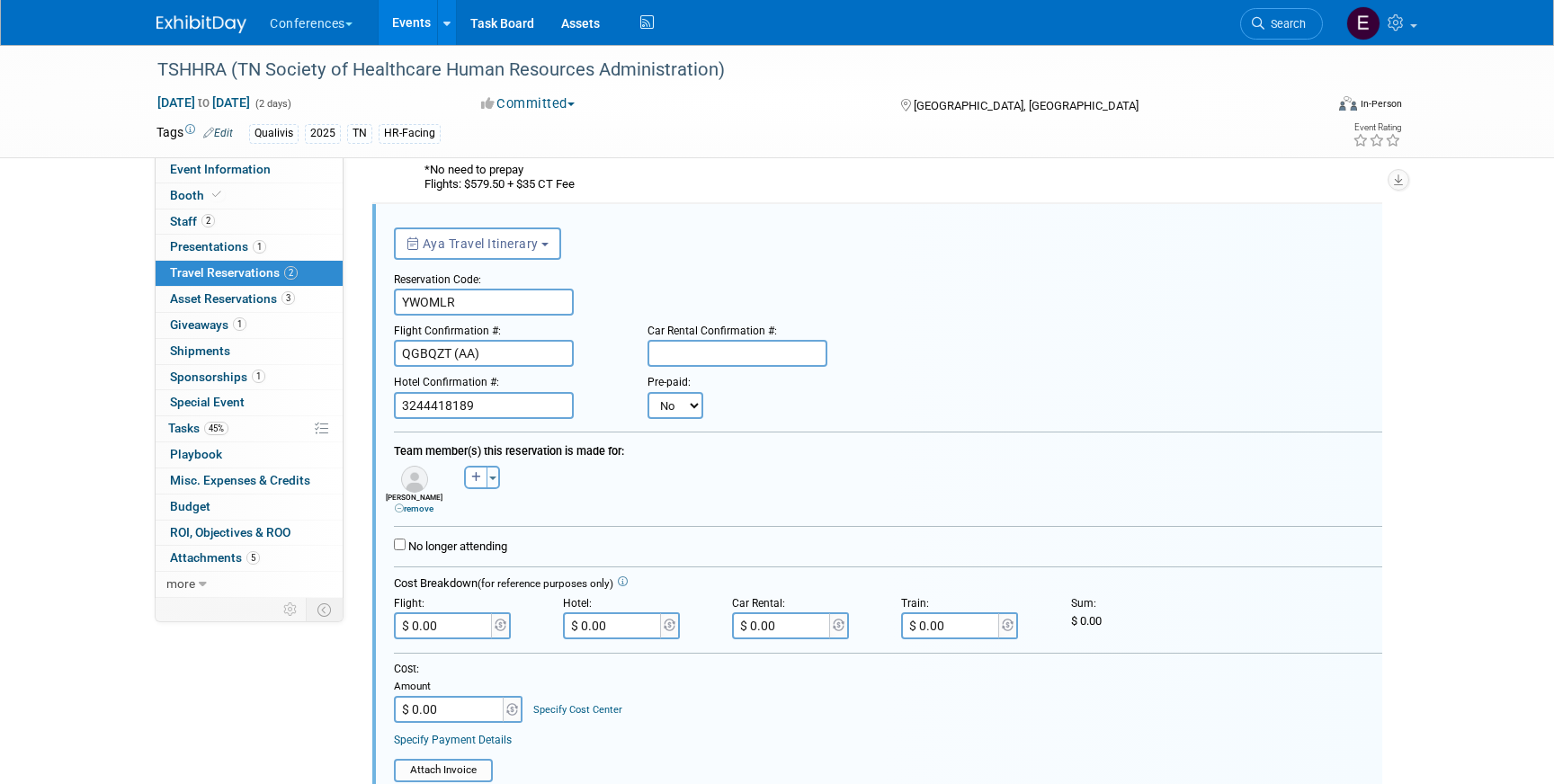
type input "QGBQZT (AA)"
click at [715, 370] on div "Pre-paid: No Yes" at bounding box center [676, 392] width 84 height 51
click at [727, 355] on input "text" at bounding box center [738, 353] width 180 height 27
paste input "1384859969COUNT"
type input "1384859969COUNT"
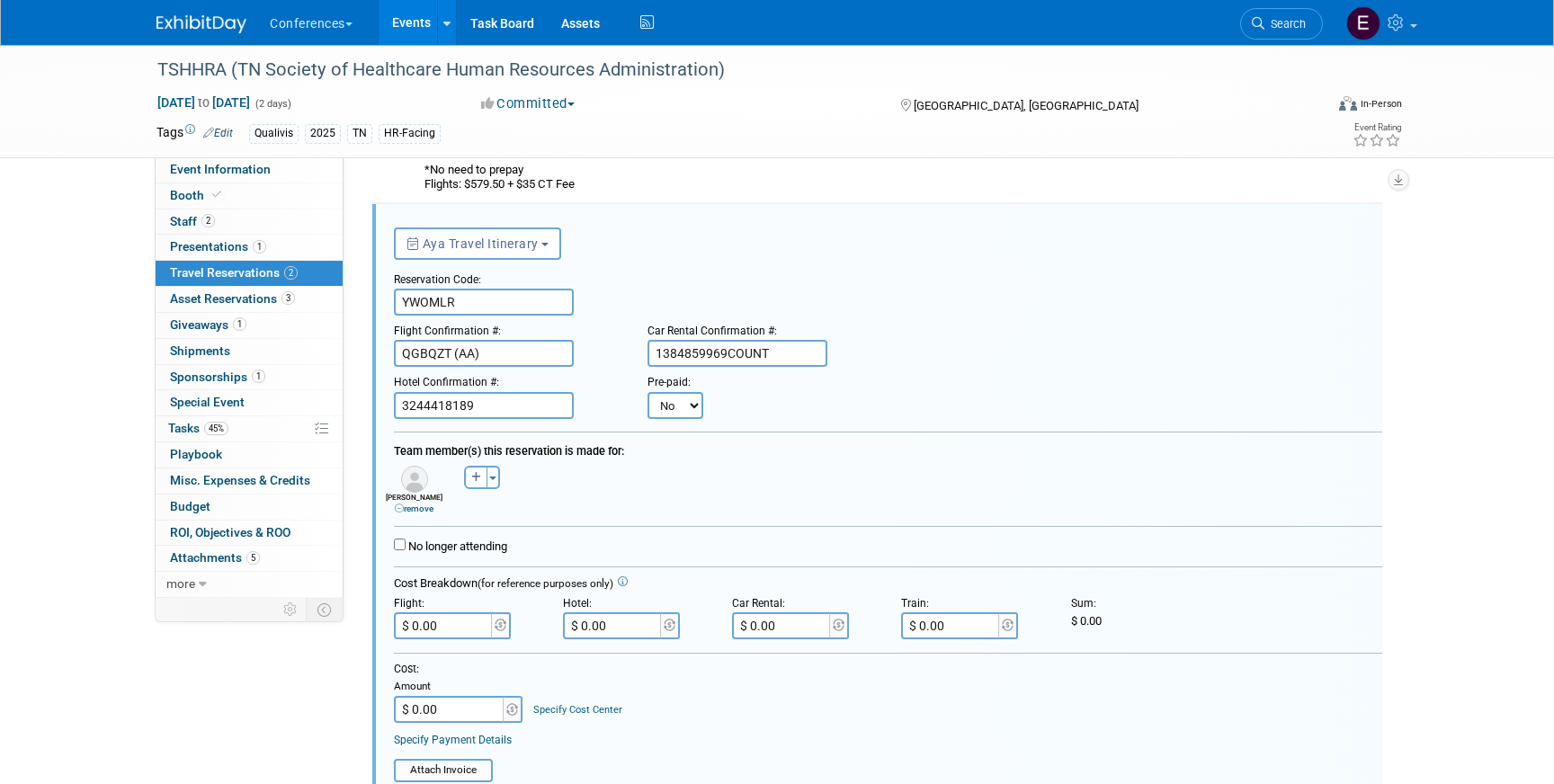
click at [810, 634] on input "$ 0.00" at bounding box center [783, 625] width 101 height 27
paste input "198.85"
type input "$ 198.85"
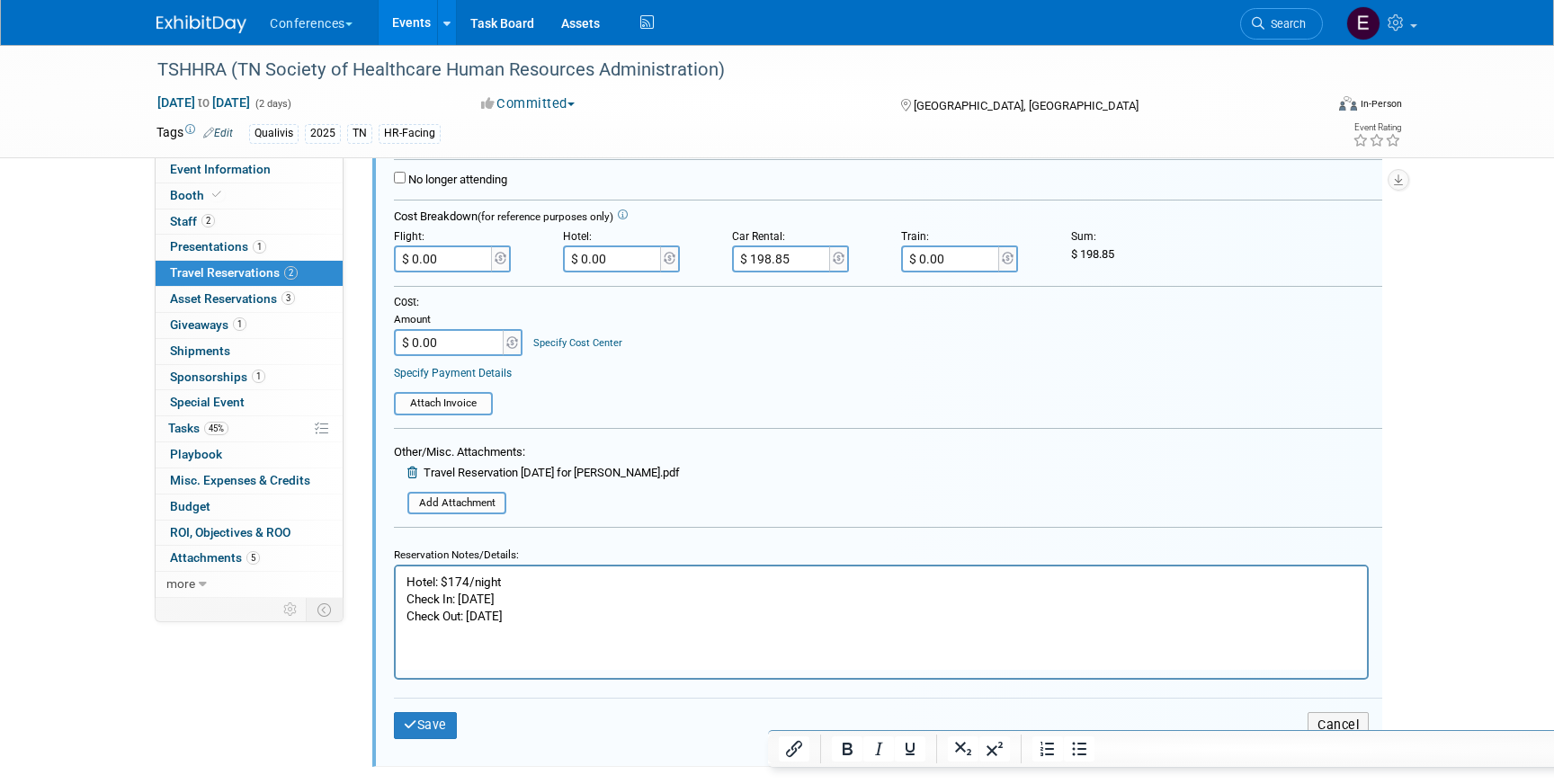
scroll to position [684, 0]
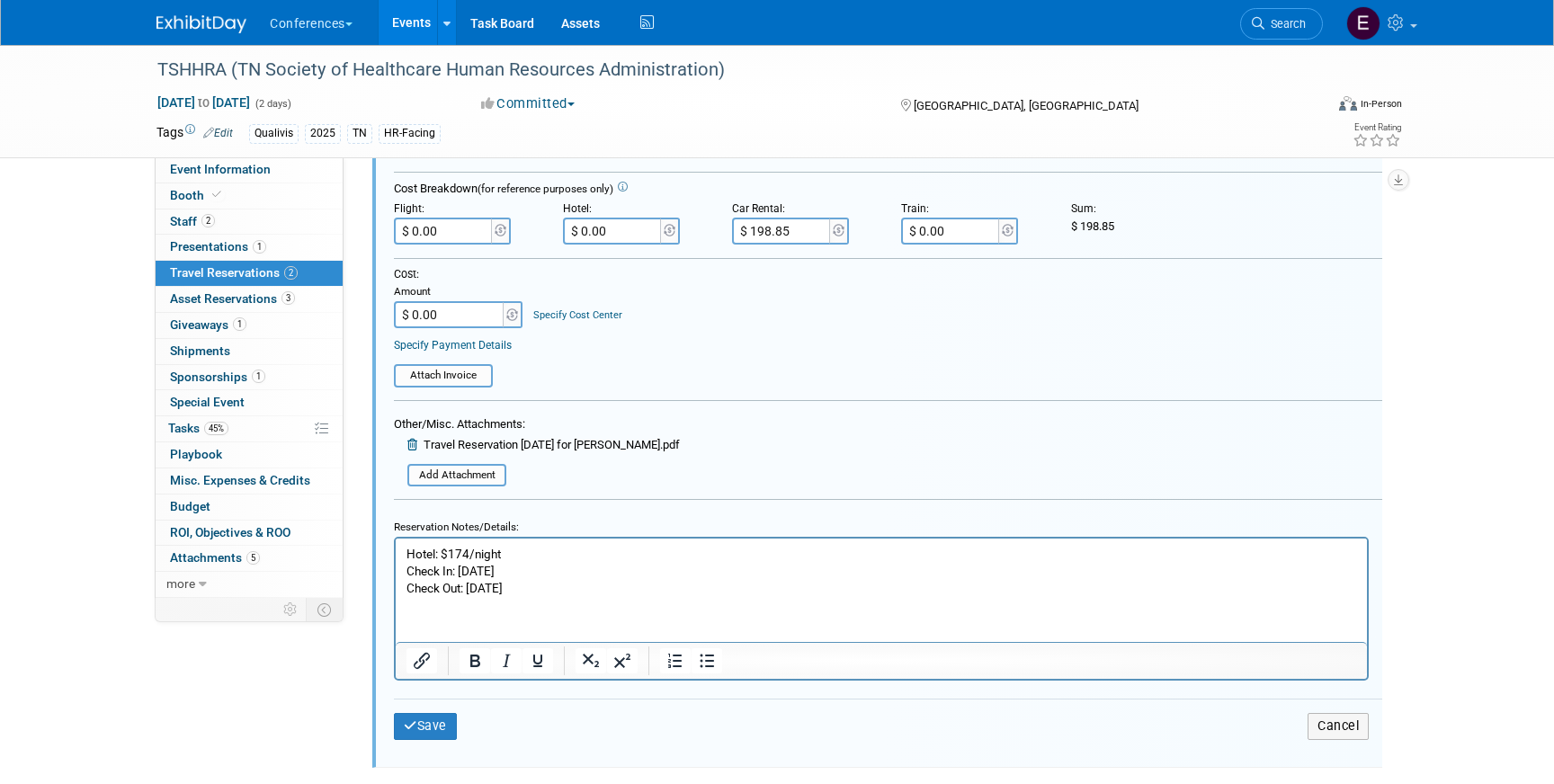
click at [406, 591] on p "Hotel: $174/night Check In: [DATE] Check Out: [DATE]" at bounding box center [882, 571] width 950 height 51
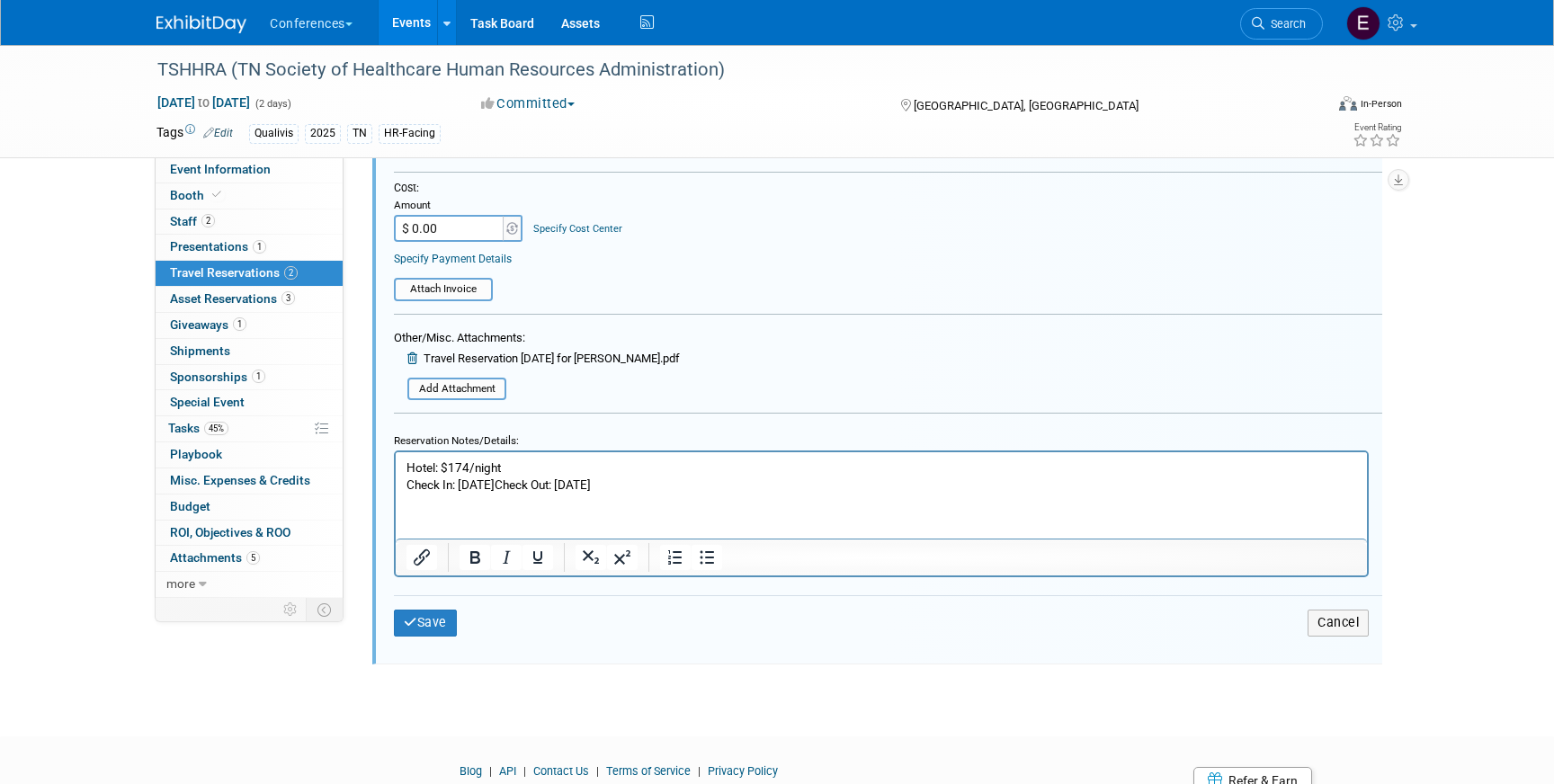
scroll to position [772, 0]
click at [434, 626] on button "Save" at bounding box center [425, 621] width 63 height 26
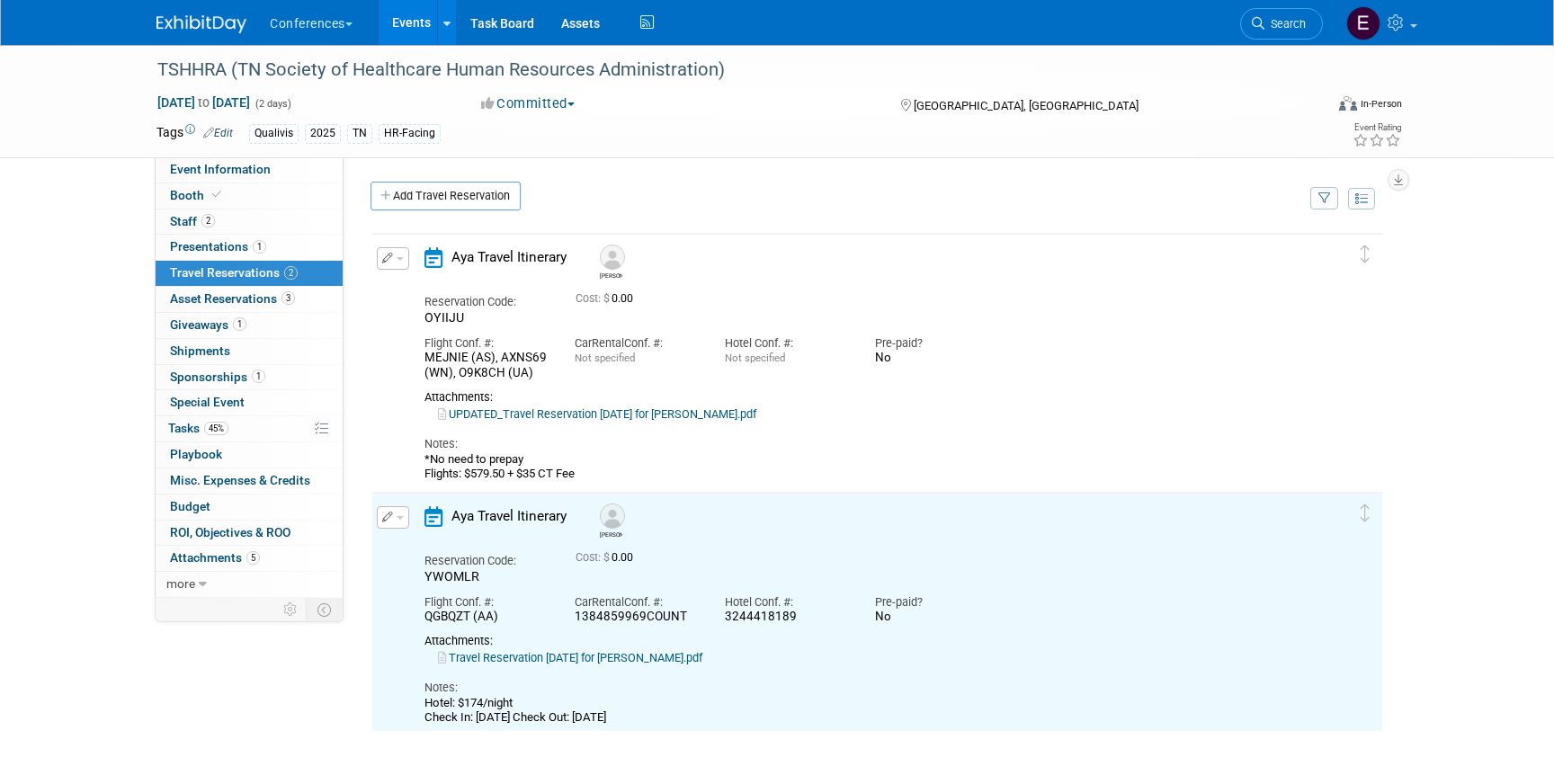
scroll to position [1, 0]
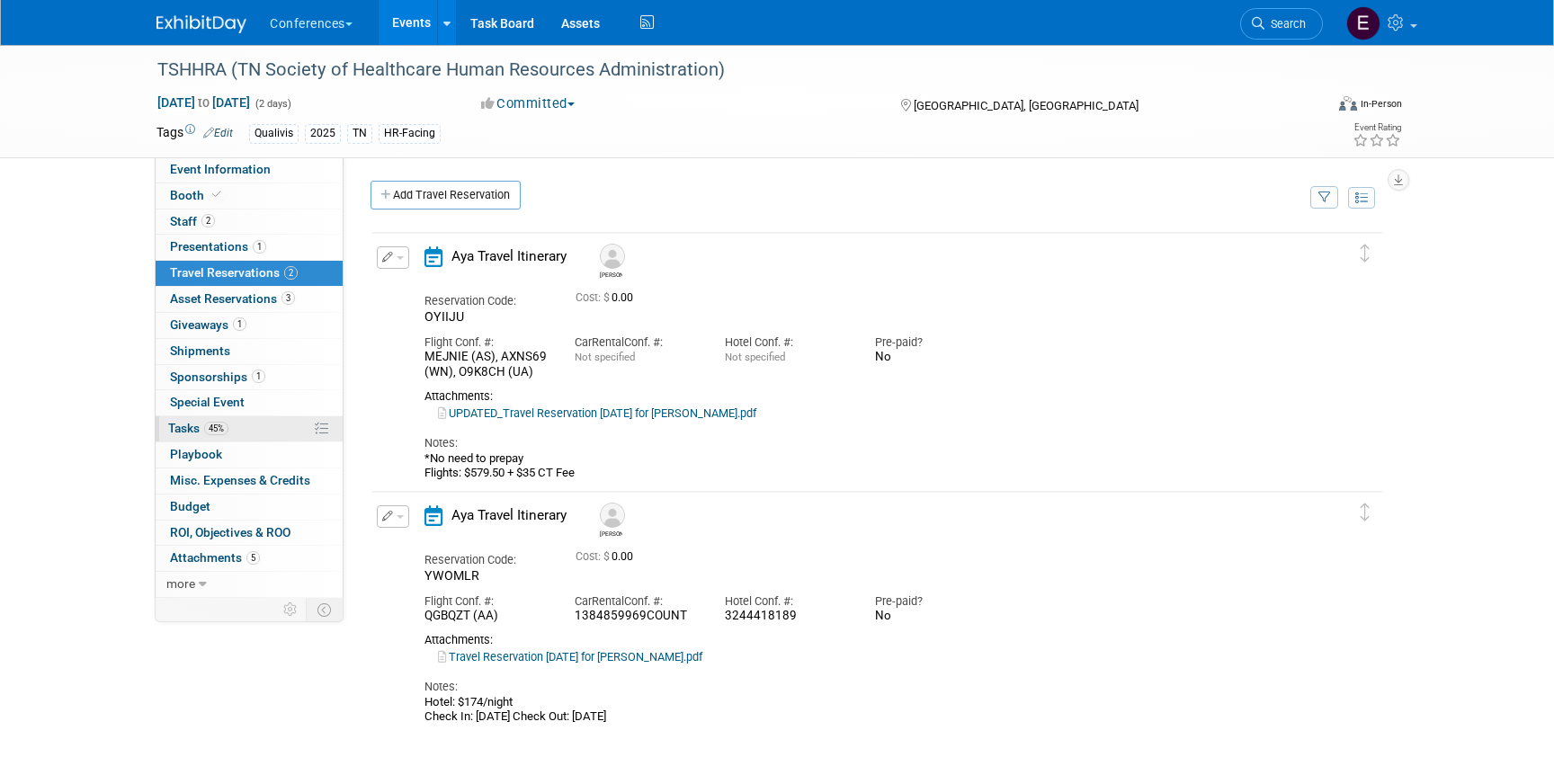
click at [253, 426] on link "45% Tasks 45%" at bounding box center [250, 428] width 187 height 25
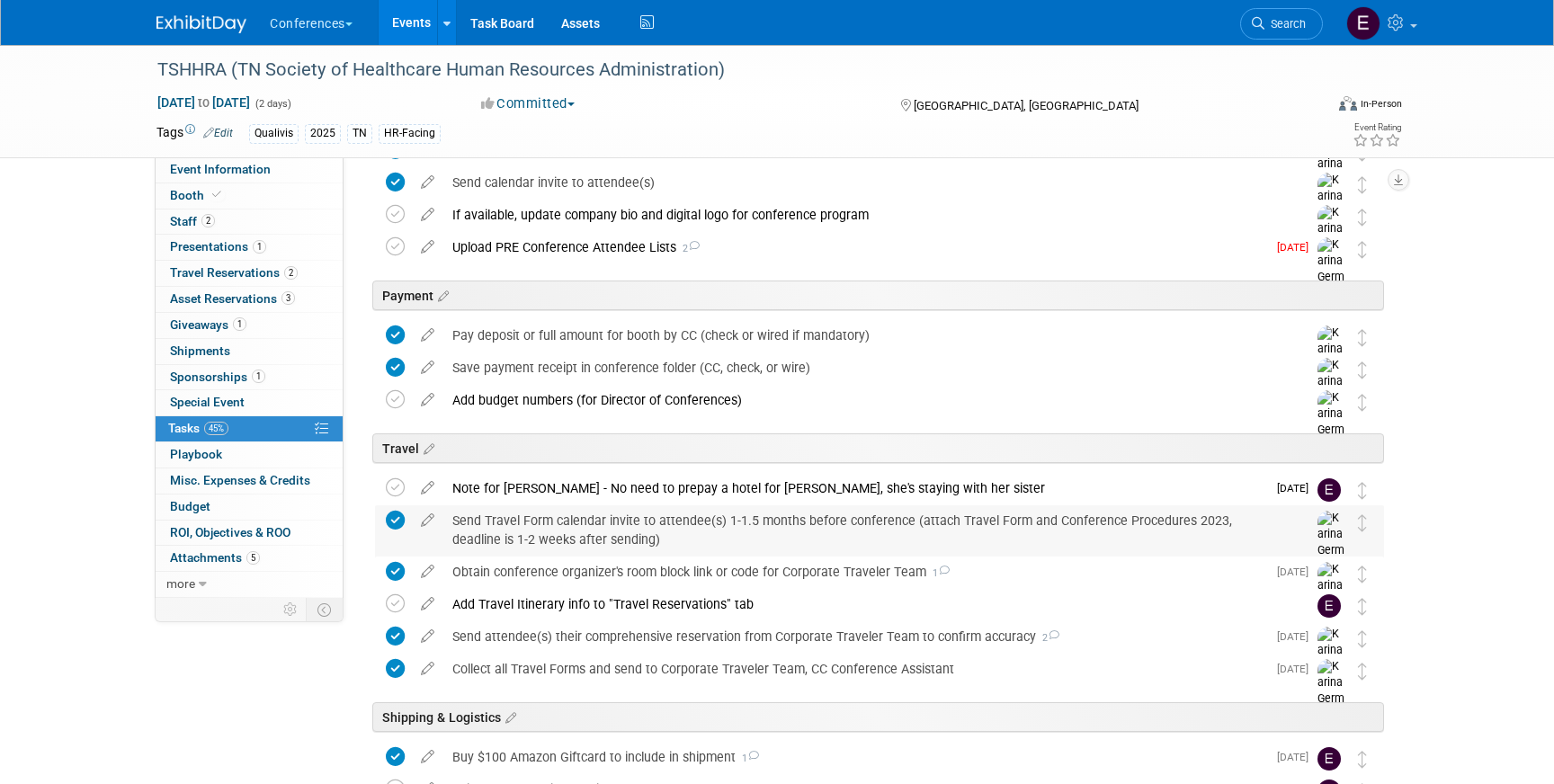
scroll to position [375, 0]
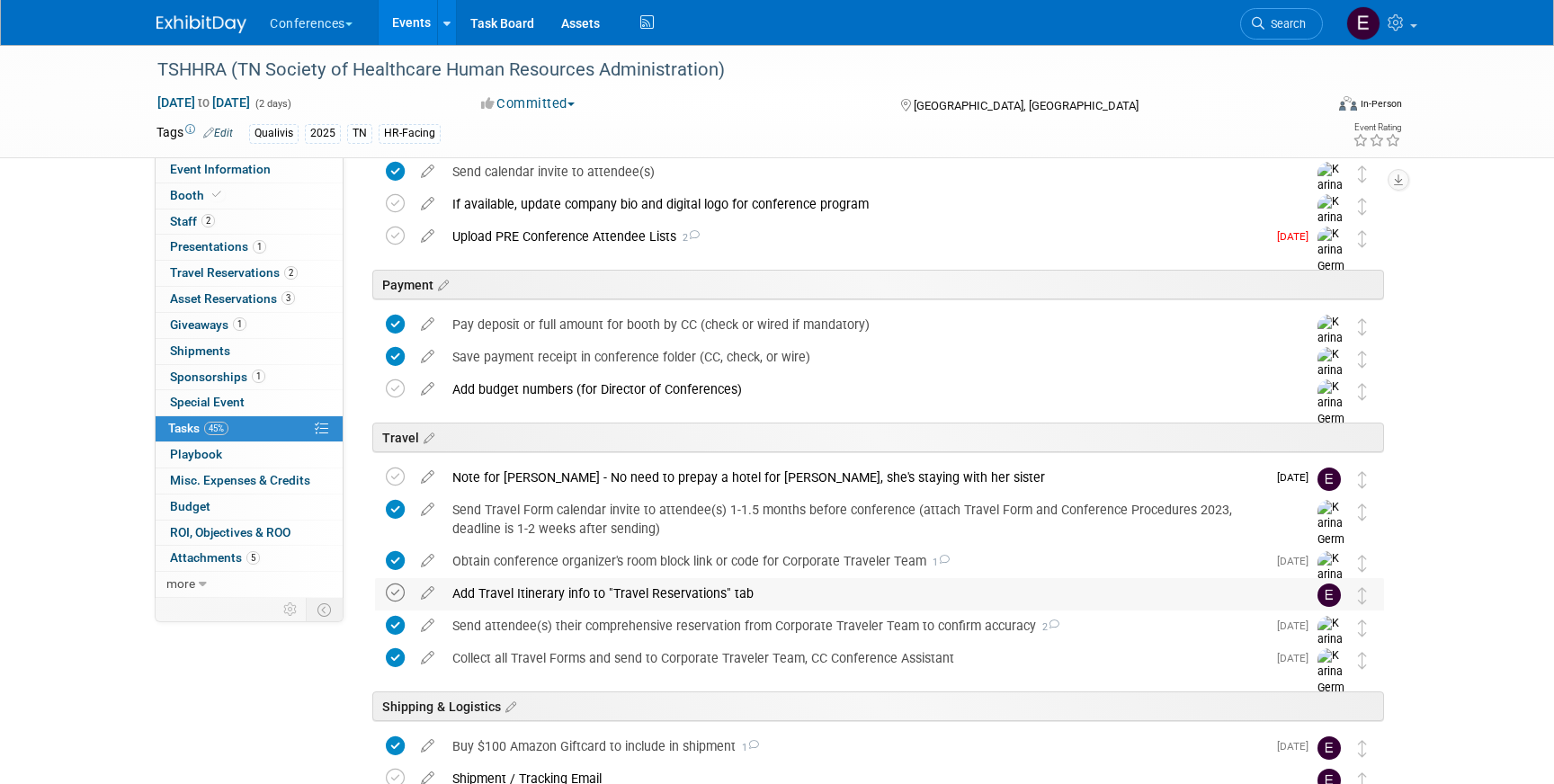
click at [400, 589] on icon at bounding box center [395, 592] width 19 height 19
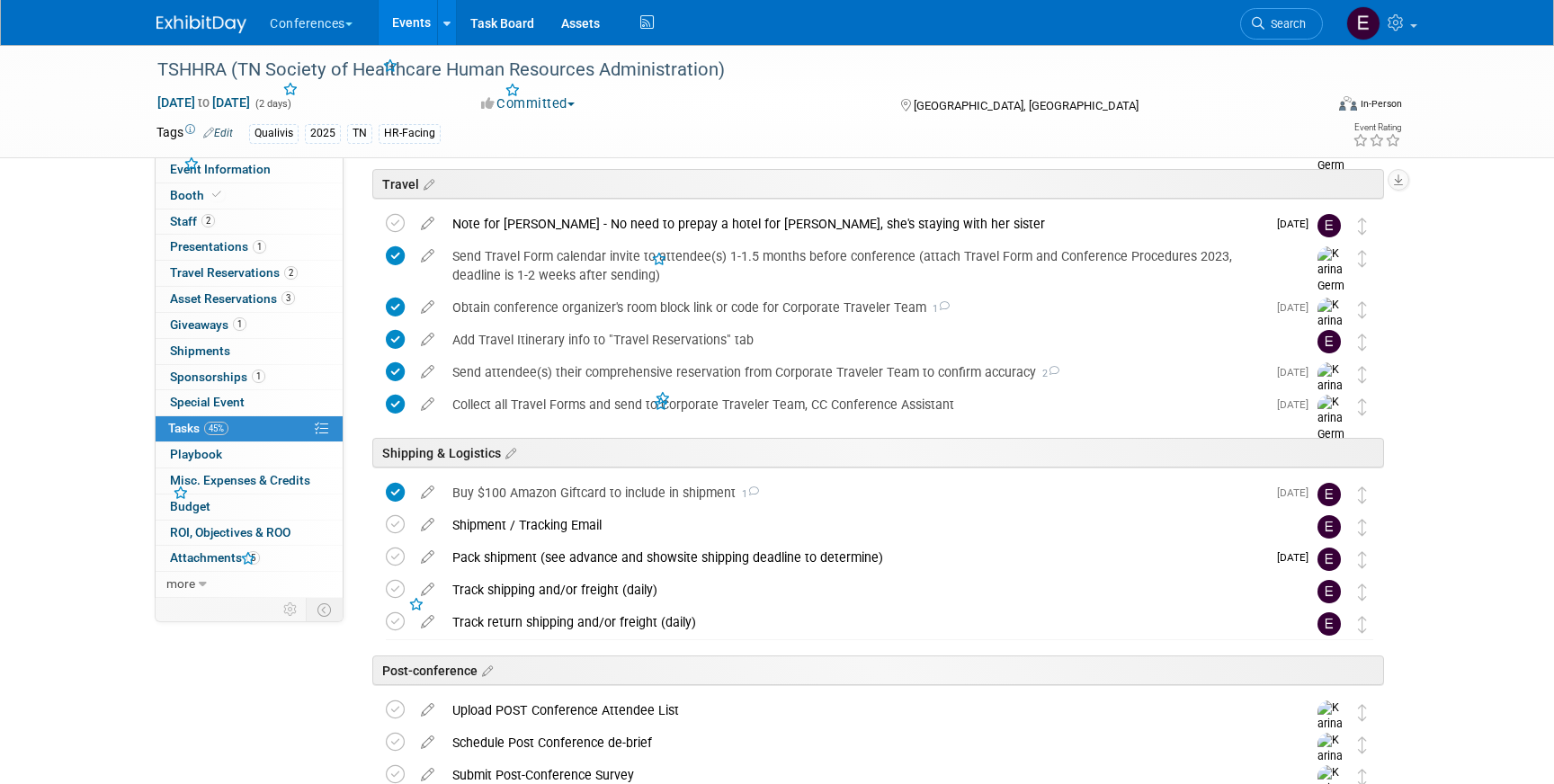
scroll to position [624, 0]
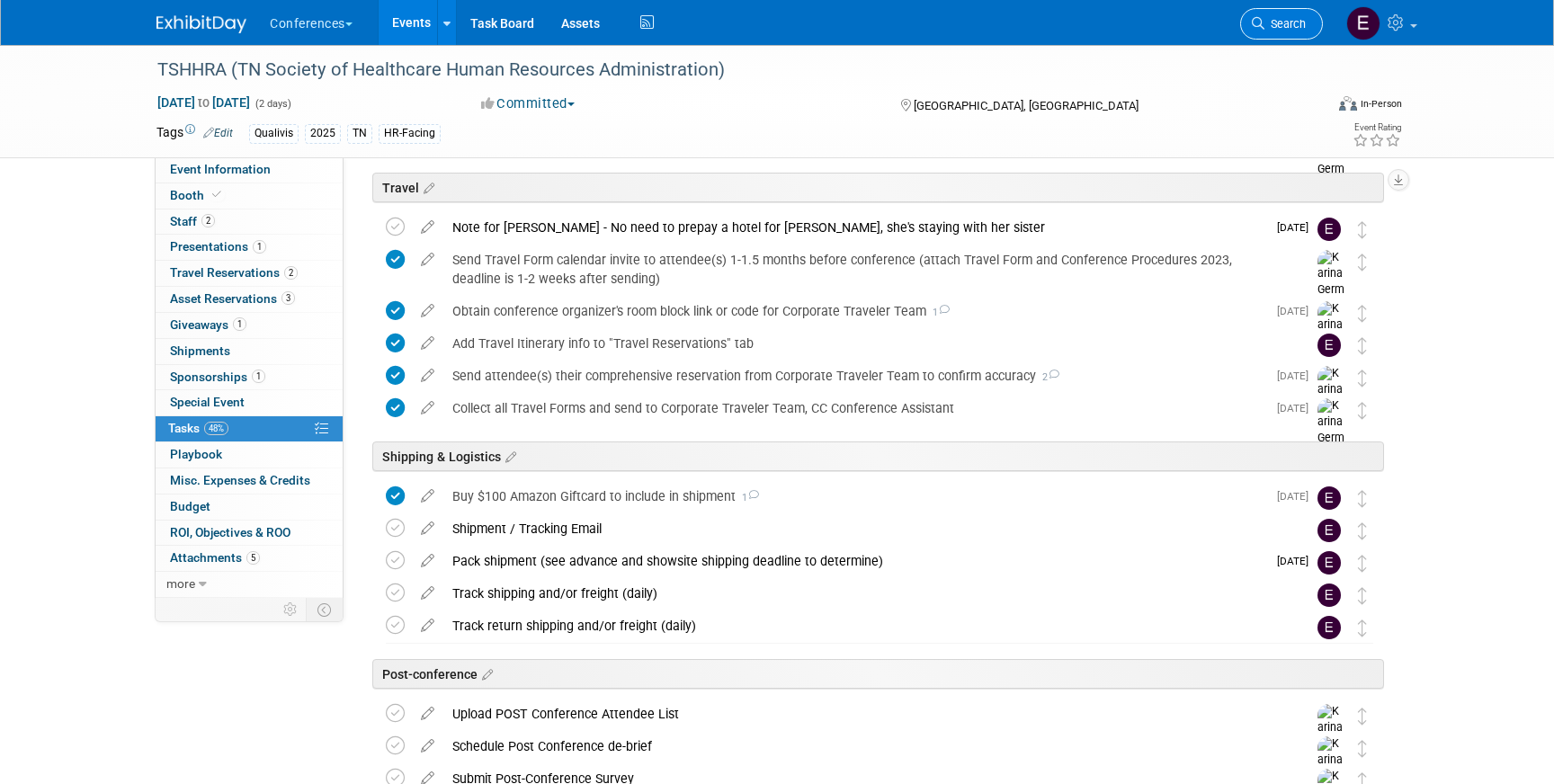
click at [1287, 21] on span "Search" at bounding box center [1285, 24] width 41 height 14
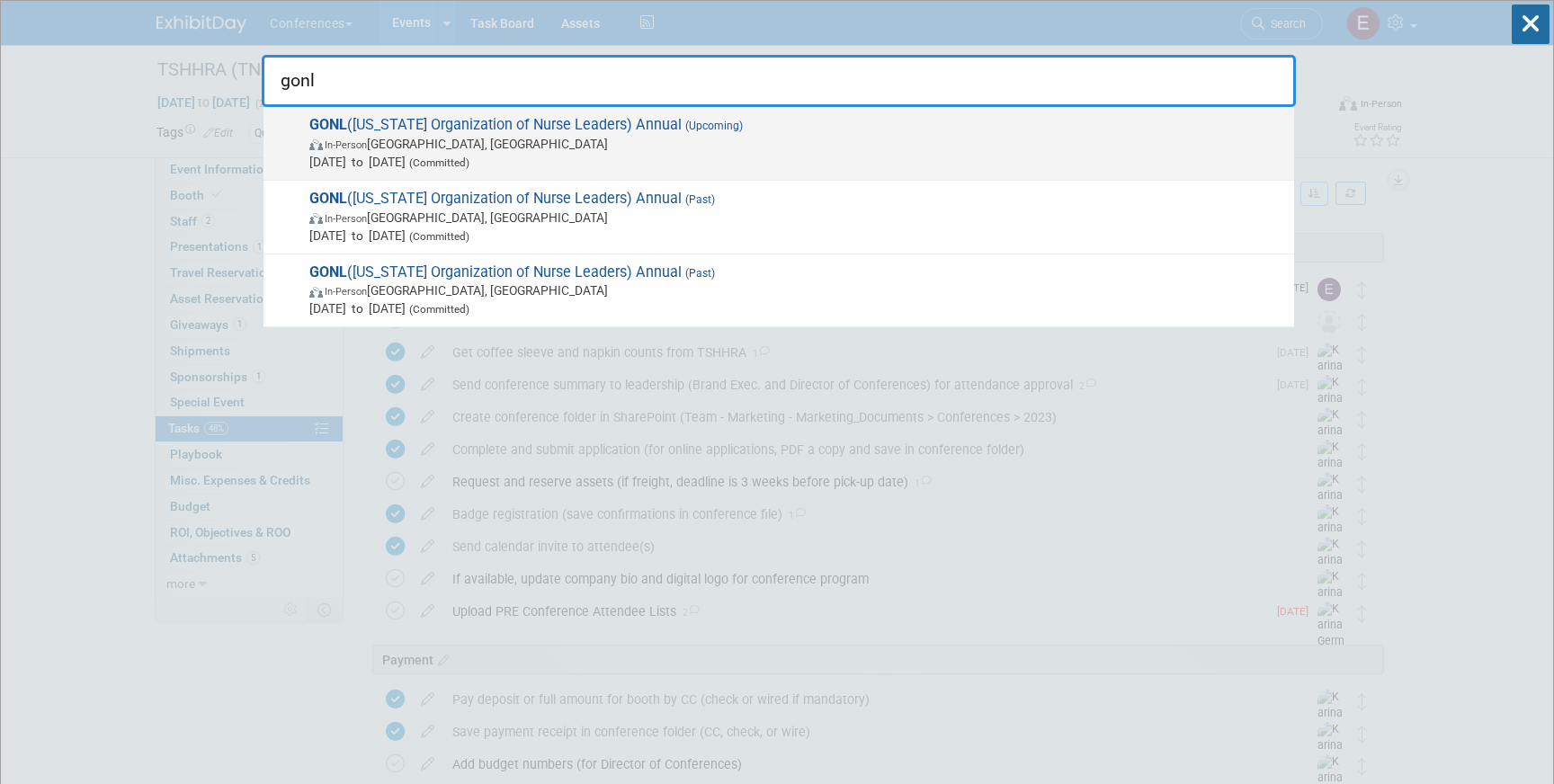
type input "gonl"
click at [649, 143] on span "In-Person [GEOGRAPHIC_DATA], [GEOGRAPHIC_DATA]" at bounding box center [797, 144] width 976 height 18
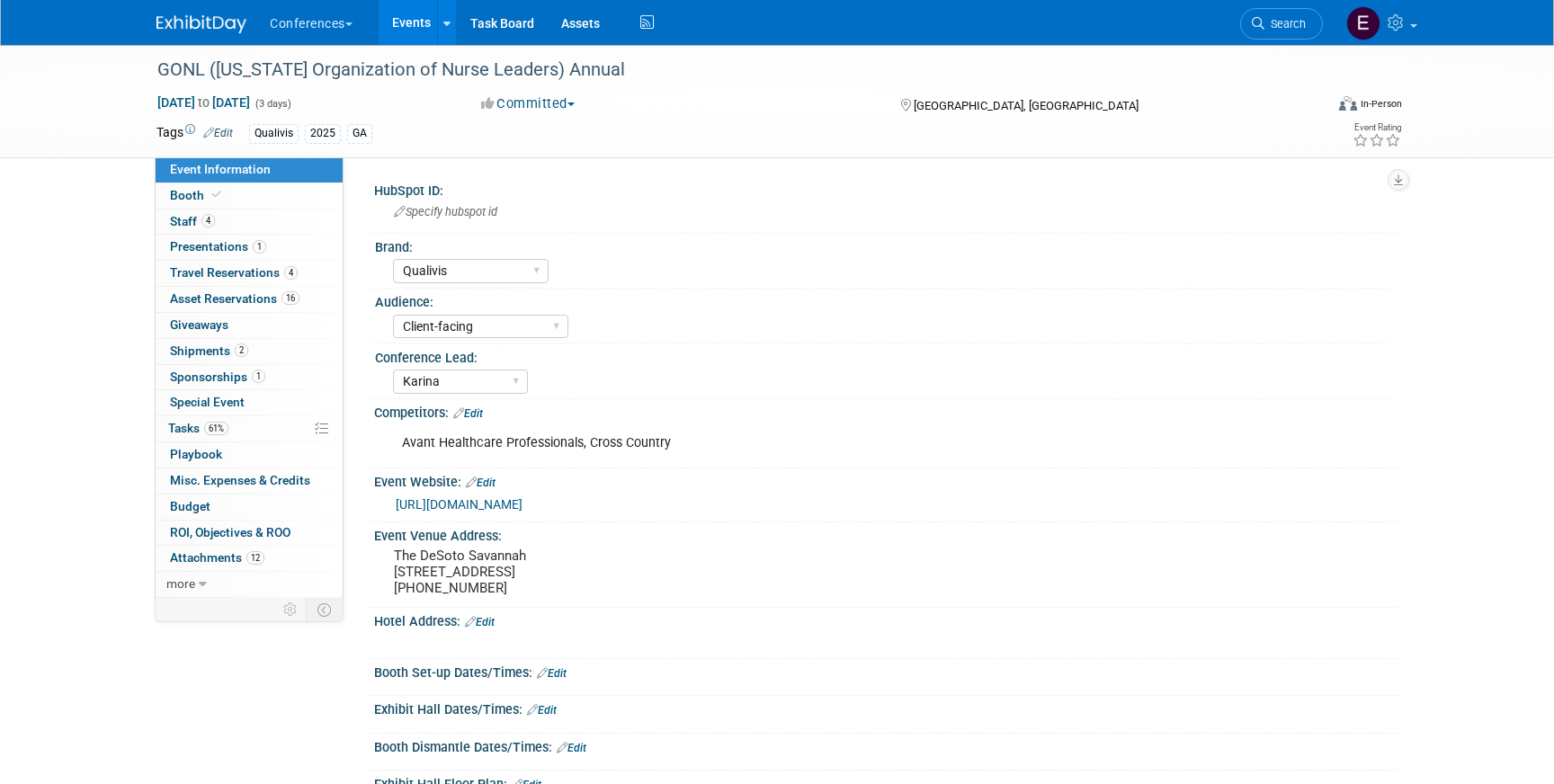
select select "Qualivis"
select select "Client-facing"
select select "Karina"
click at [275, 276] on span "Travel Reservations 4" at bounding box center [233, 272] width 128 height 15
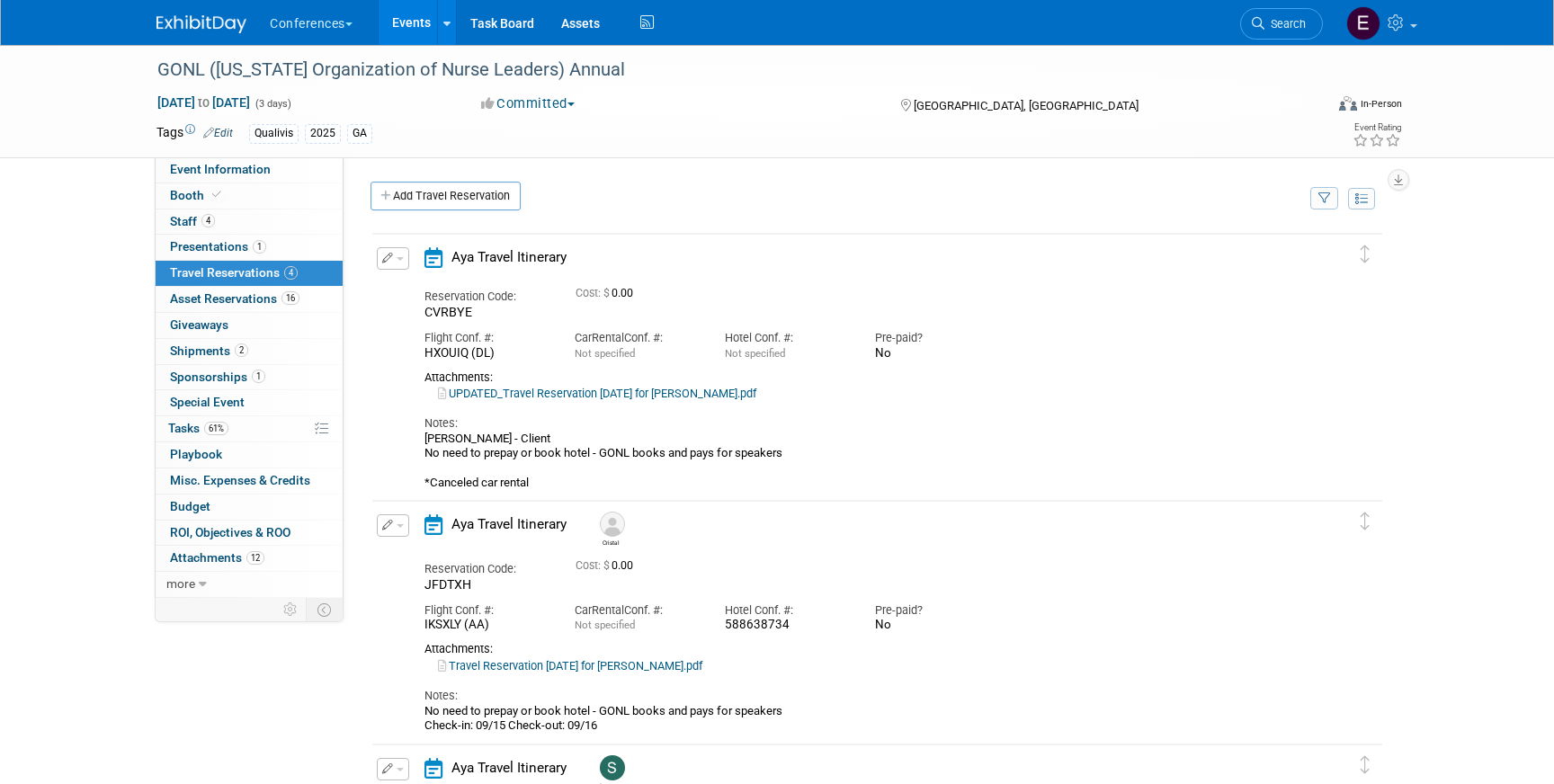
click at [400, 266] on button "button" at bounding box center [393, 259] width 32 height 23
click at [405, 291] on button "Edit Reservation" at bounding box center [454, 290] width 152 height 26
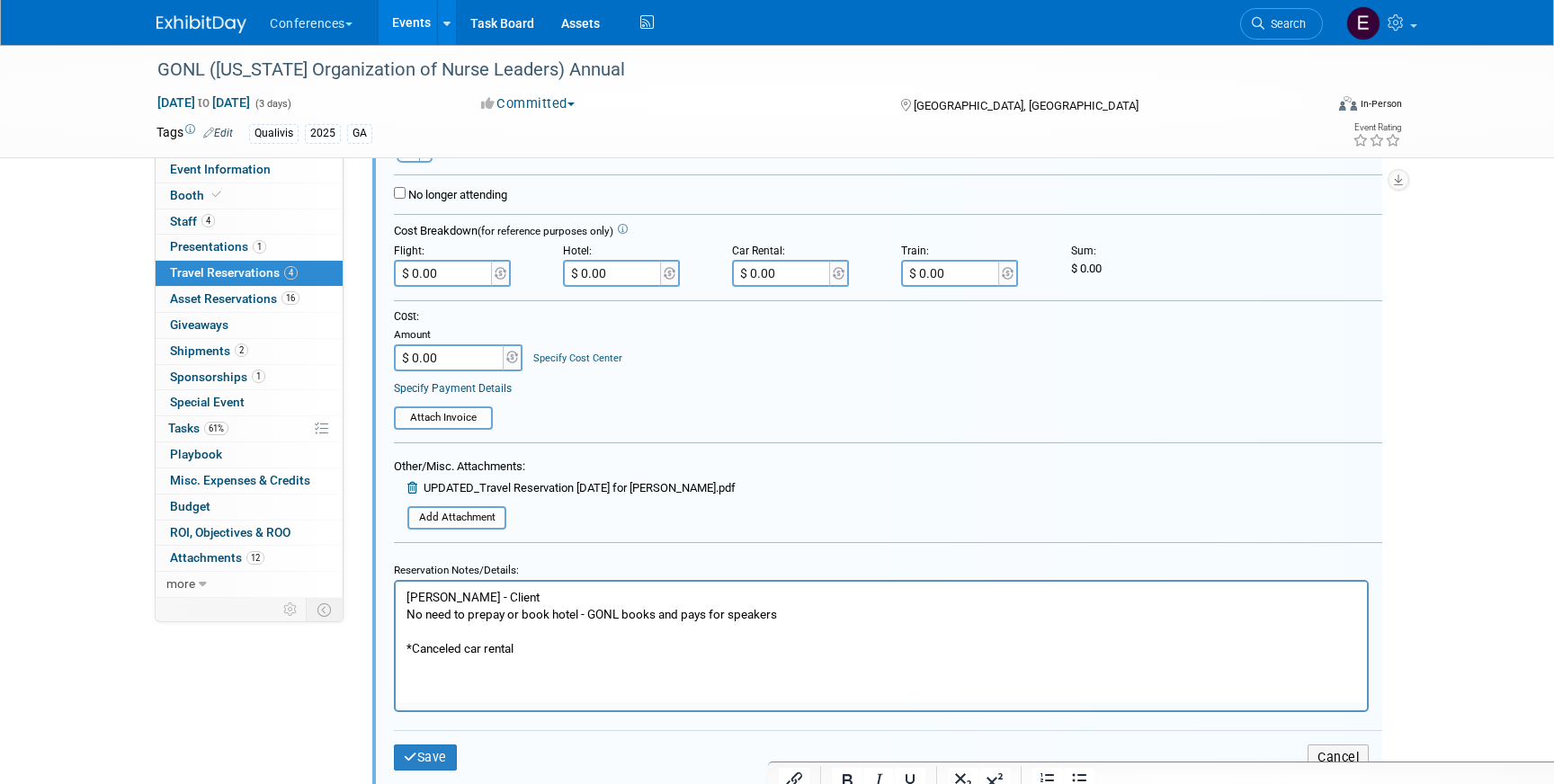
scroll to position [363, 0]
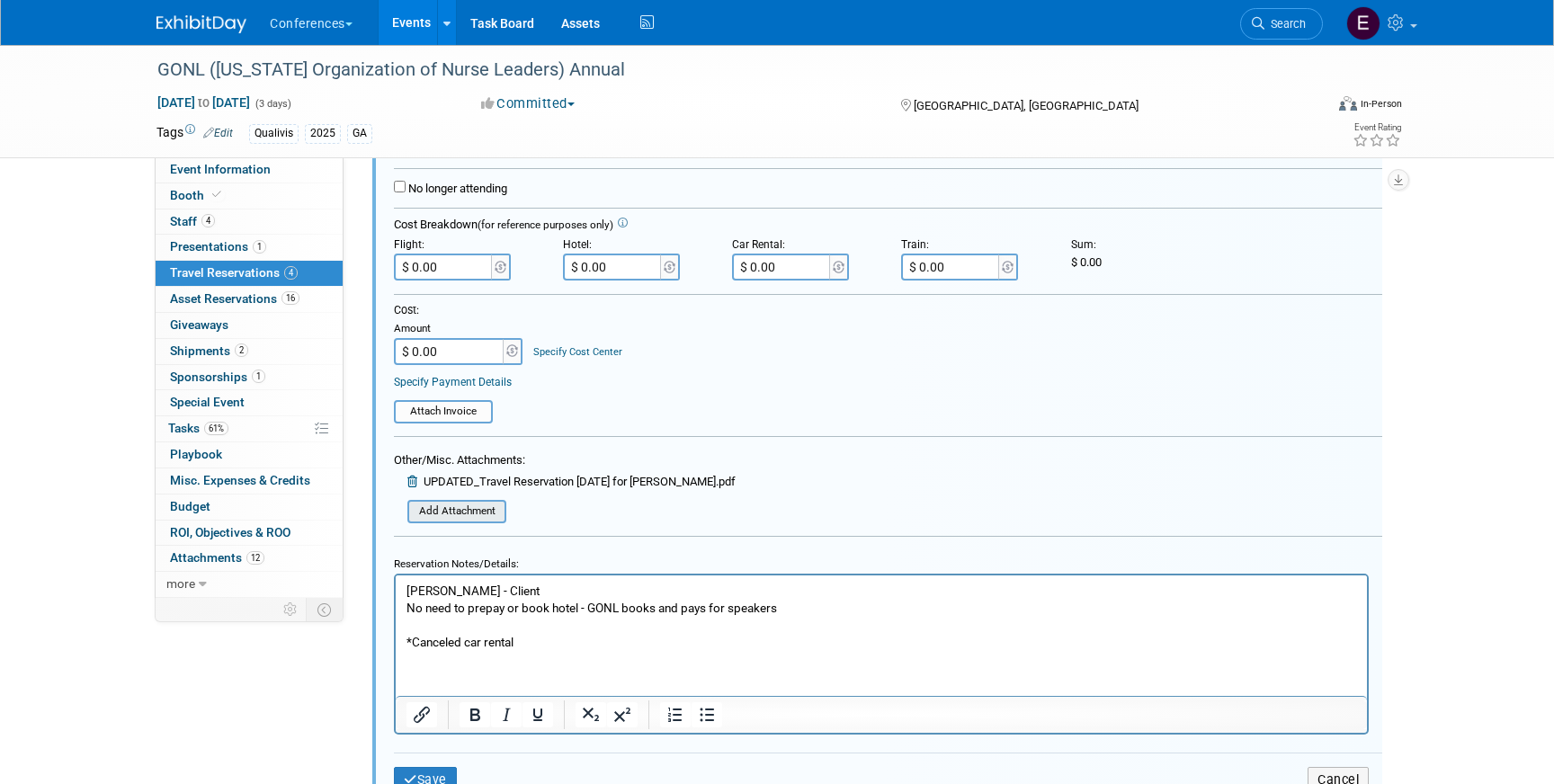
click at [452, 516] on input "file" at bounding box center [397, 512] width 214 height 20
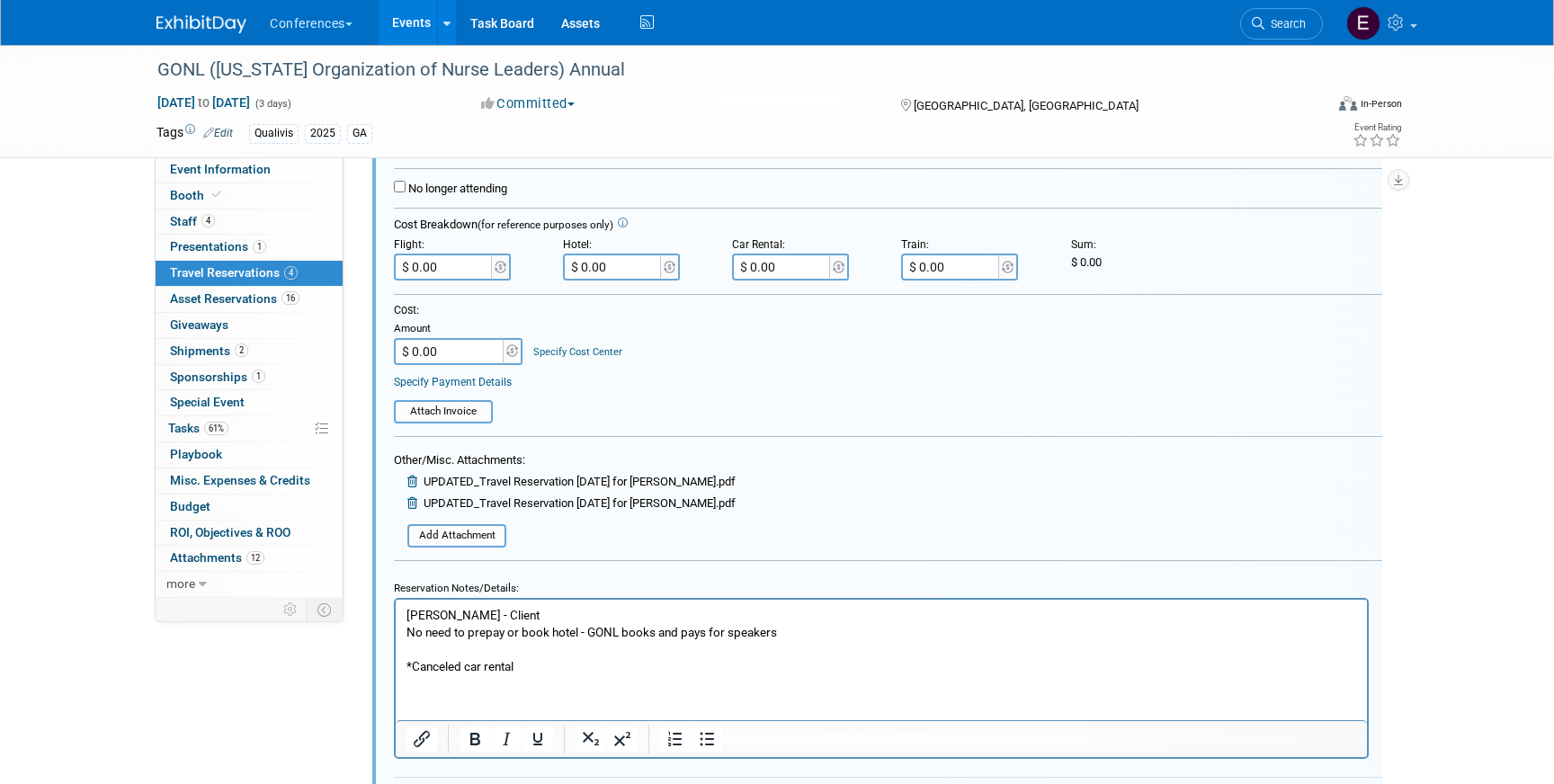
click at [410, 482] on icon at bounding box center [414, 481] width 14 height 12
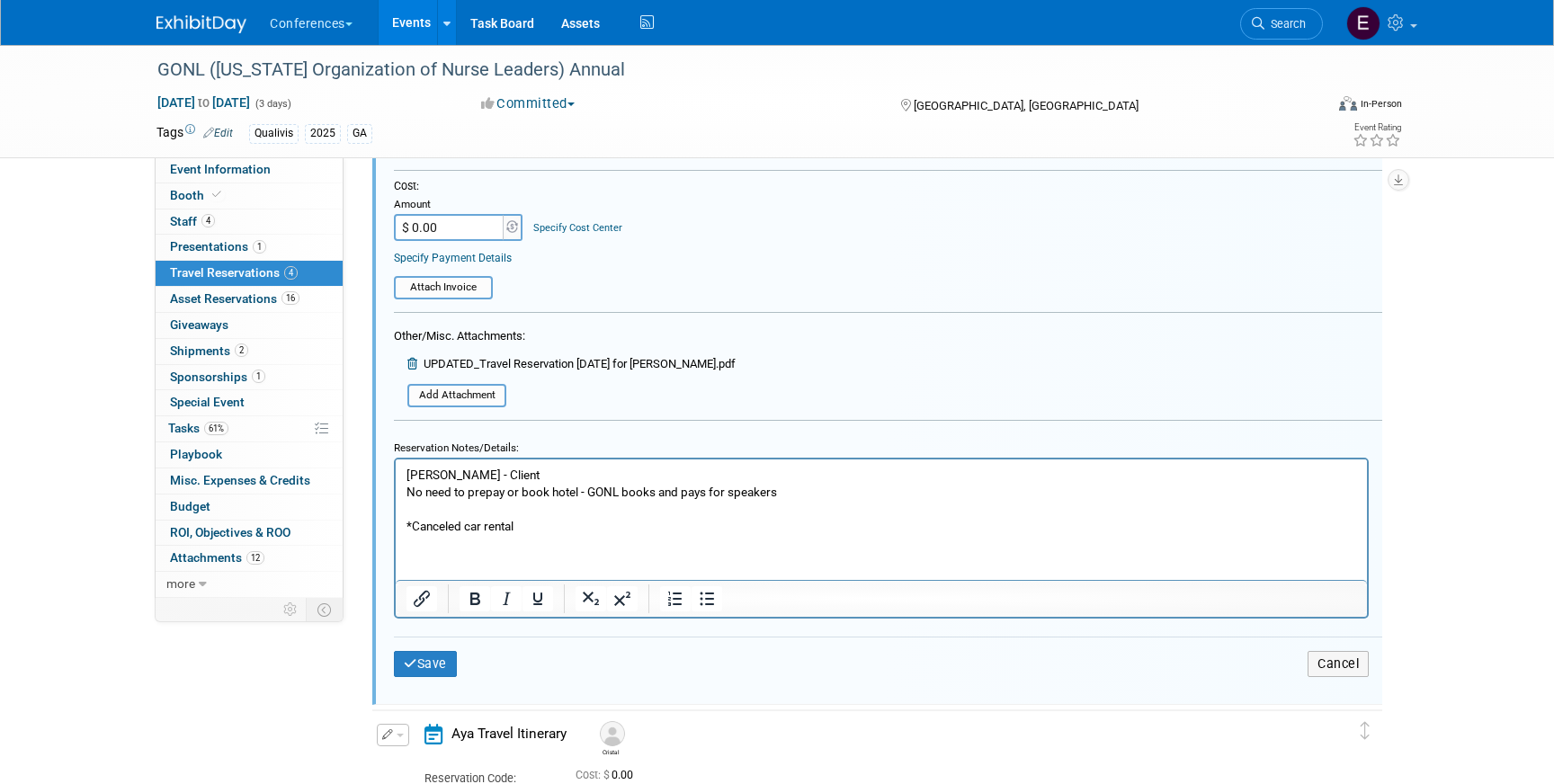
scroll to position [503, 0]
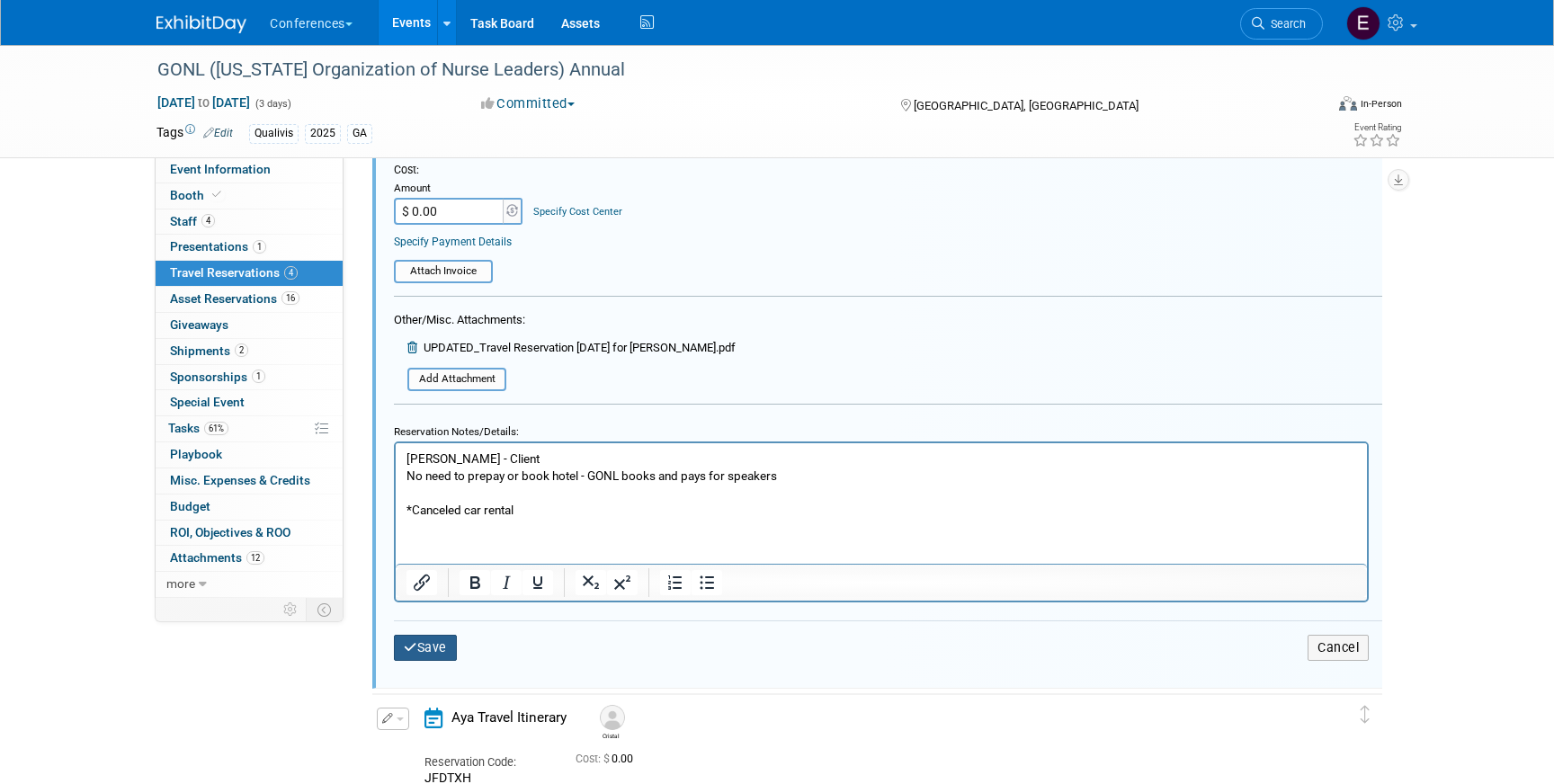
click at [423, 647] on button "Save" at bounding box center [425, 647] width 63 height 26
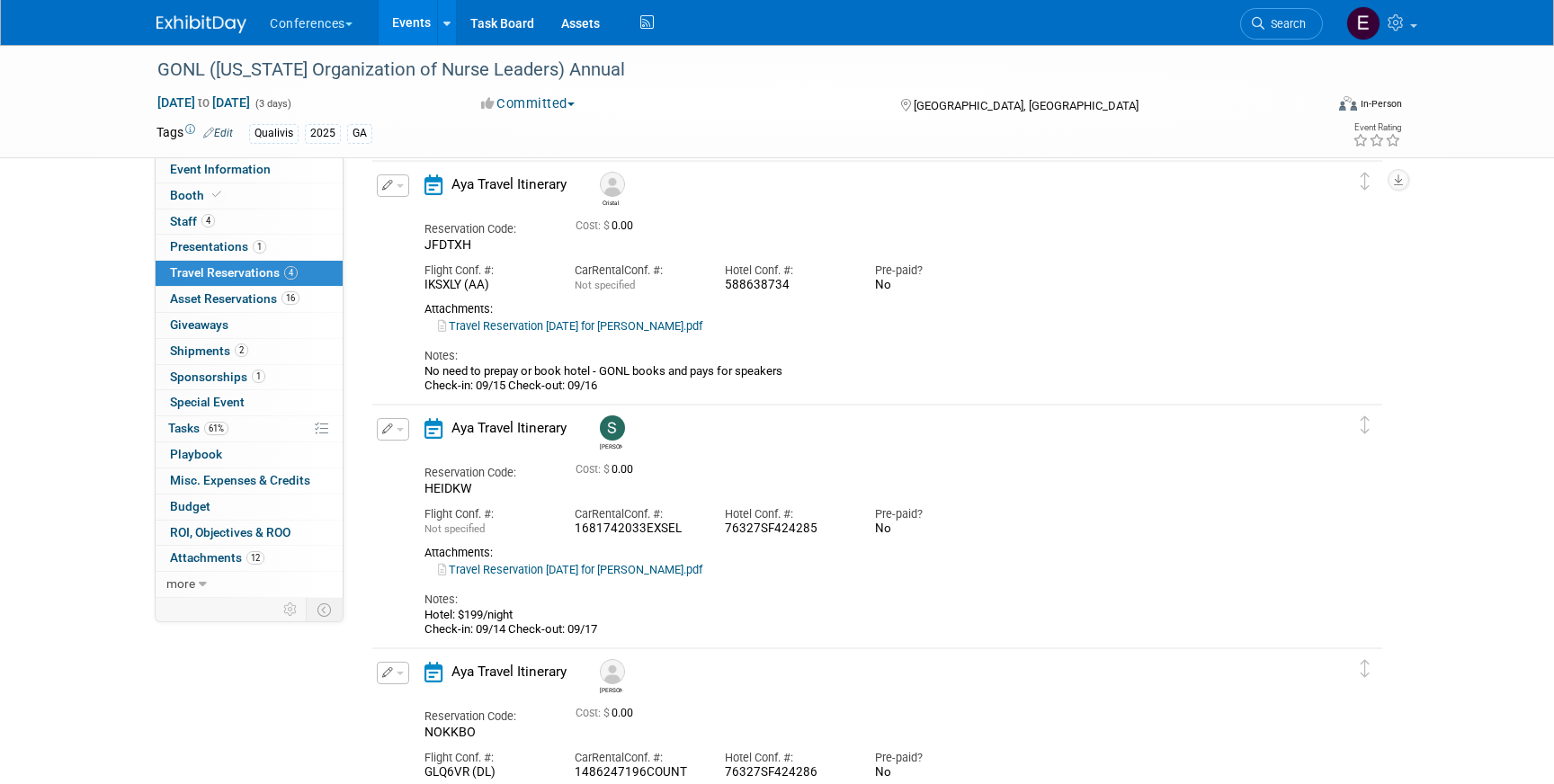
scroll to position [30, 0]
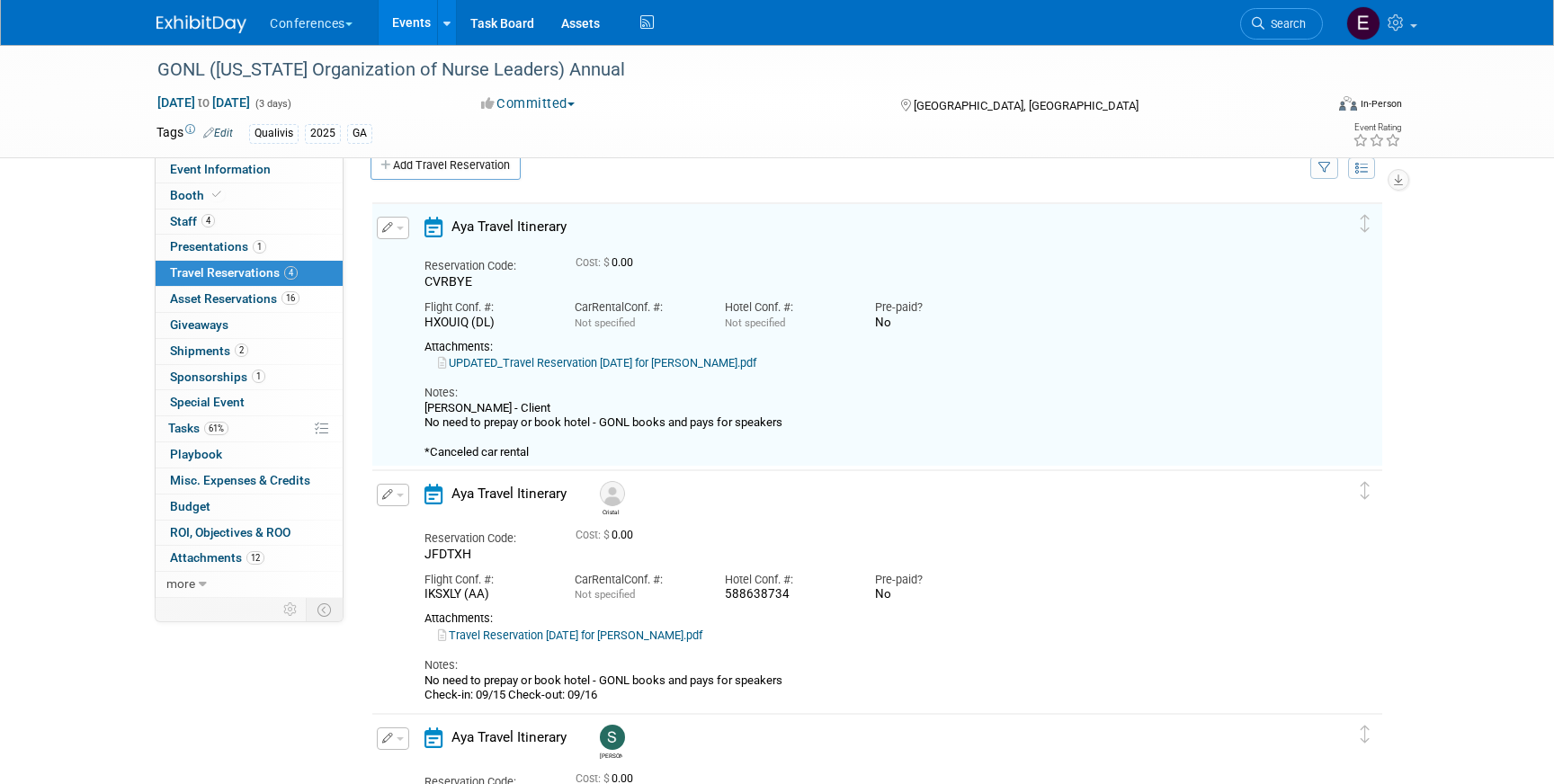
click at [649, 362] on link "UPDATED_Travel Reservation September 15 for COREY T LEBER.pdf" at bounding box center [596, 362] width 318 height 14
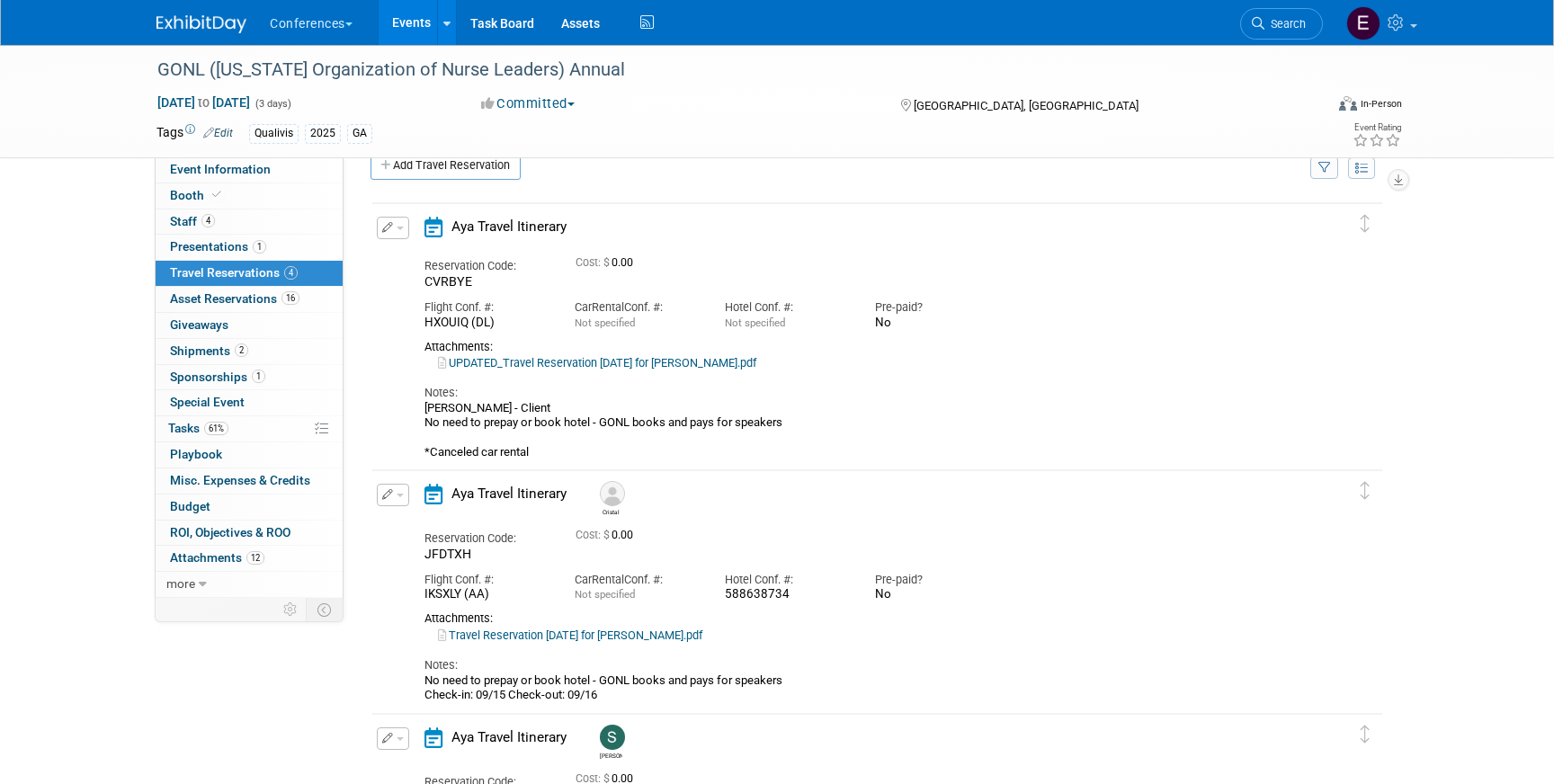
click at [383, 226] on icon "button" at bounding box center [388, 227] width 12 height 11
click at [408, 267] on button "Edit Reservation" at bounding box center [454, 259] width 152 height 26
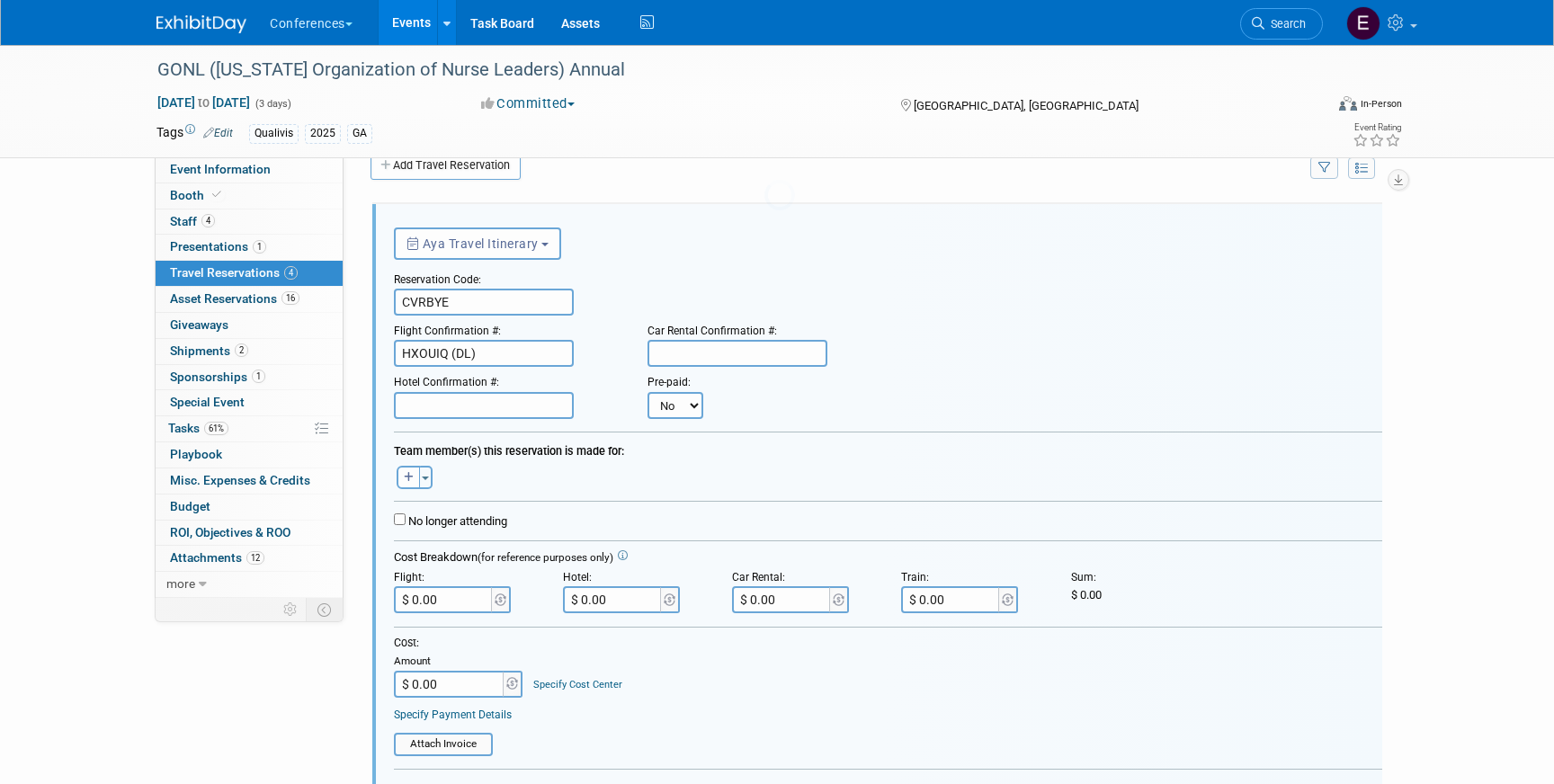
scroll to position [0, 0]
click at [704, 357] on input "text" at bounding box center [738, 353] width 180 height 27
paste input "1487400746COUNT"
type input "1487400746COUNT"
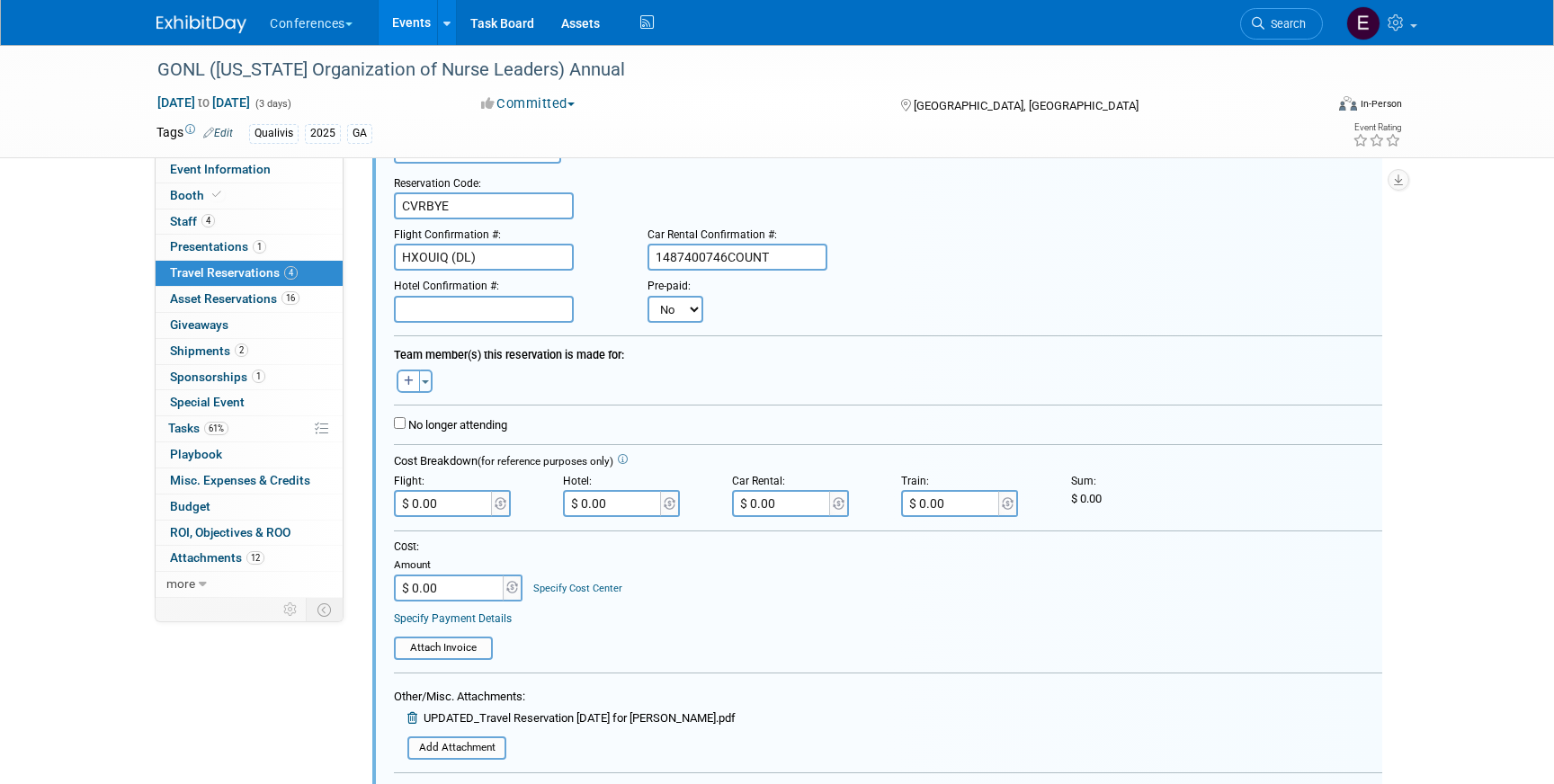
scroll to position [151, 0]
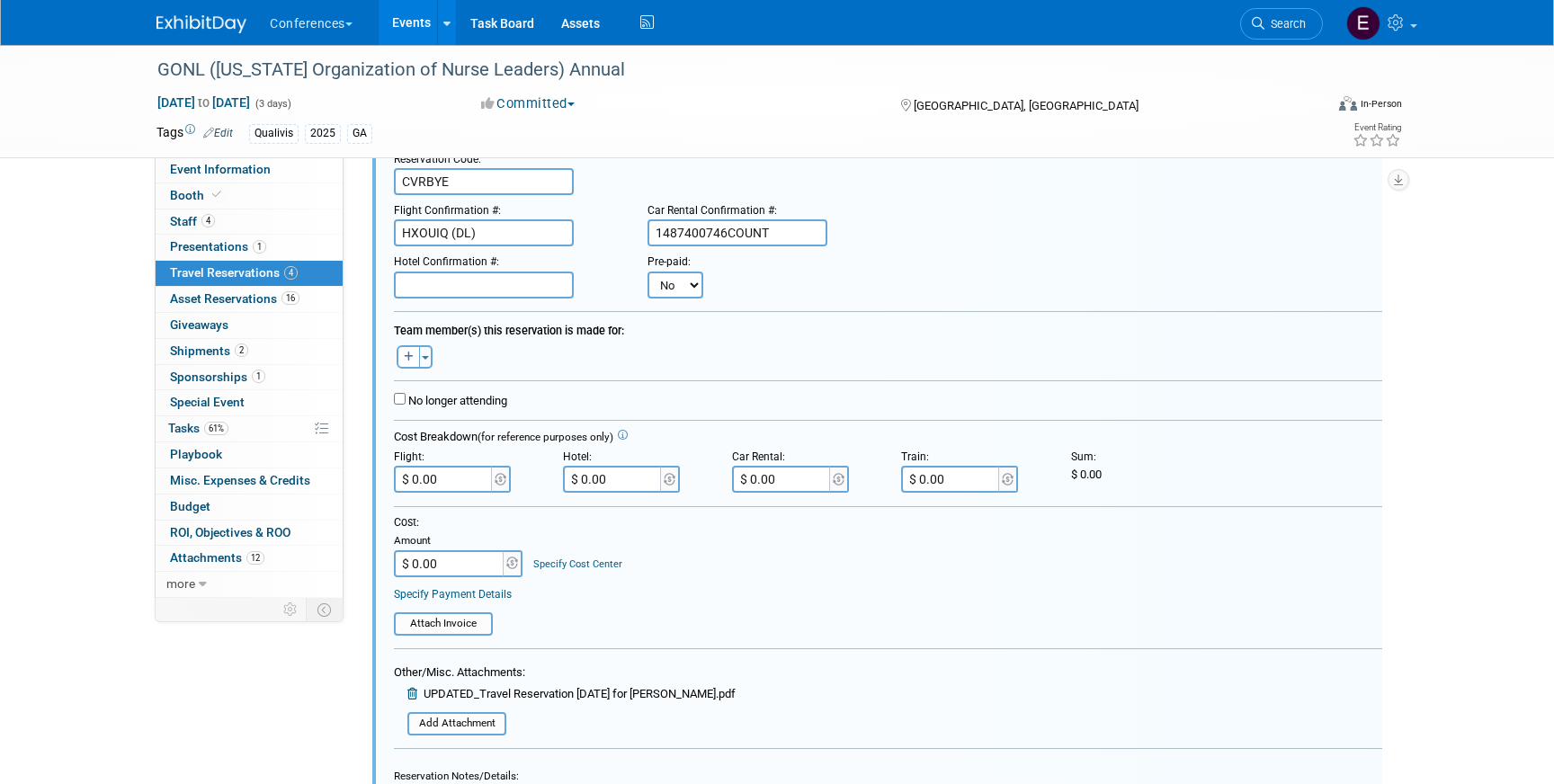
click at [791, 475] on input "$ 0.00" at bounding box center [783, 479] width 101 height 27
paste input "114.4"
type input "$ 114.40"
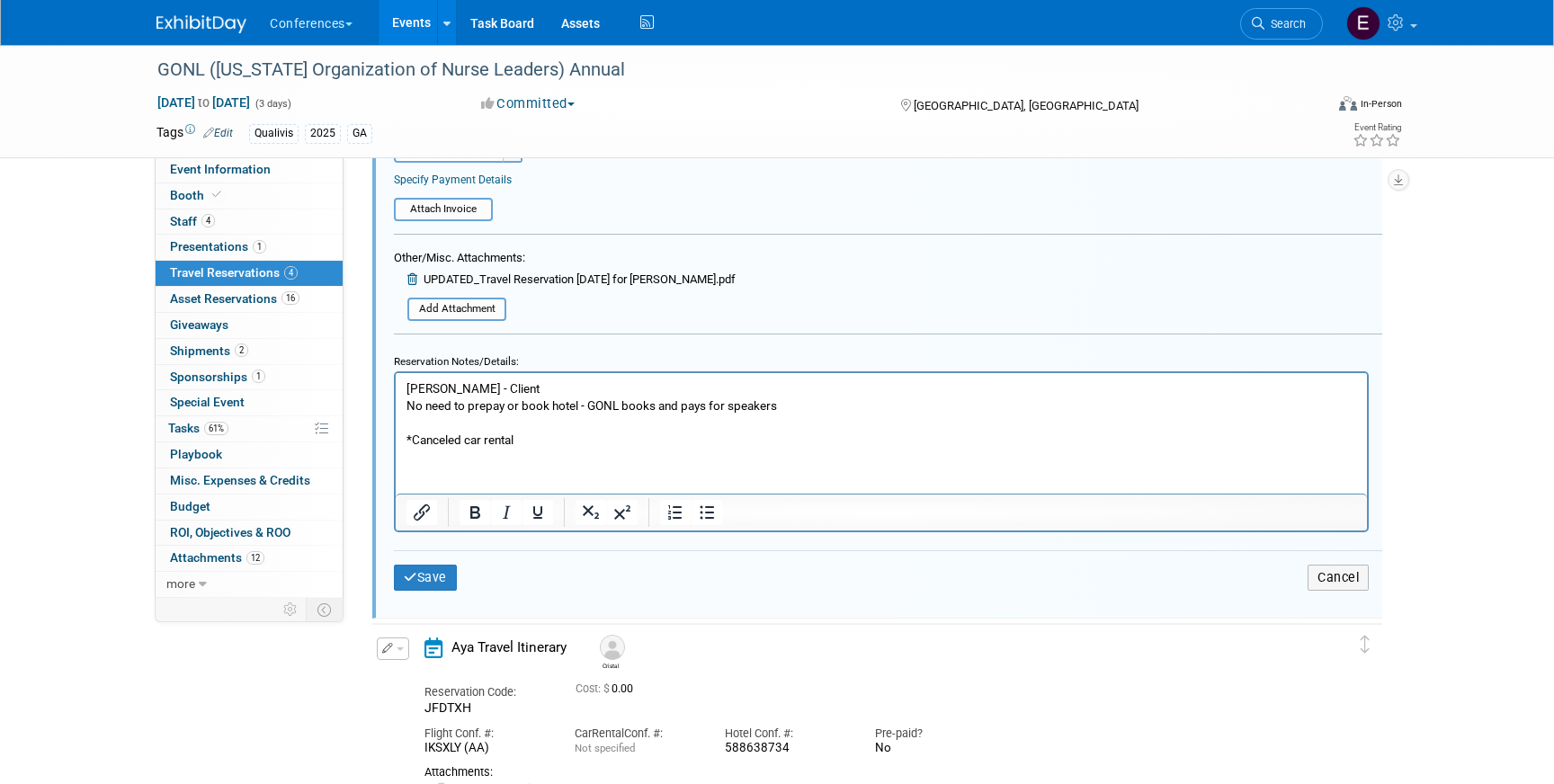
scroll to position [583, 0]
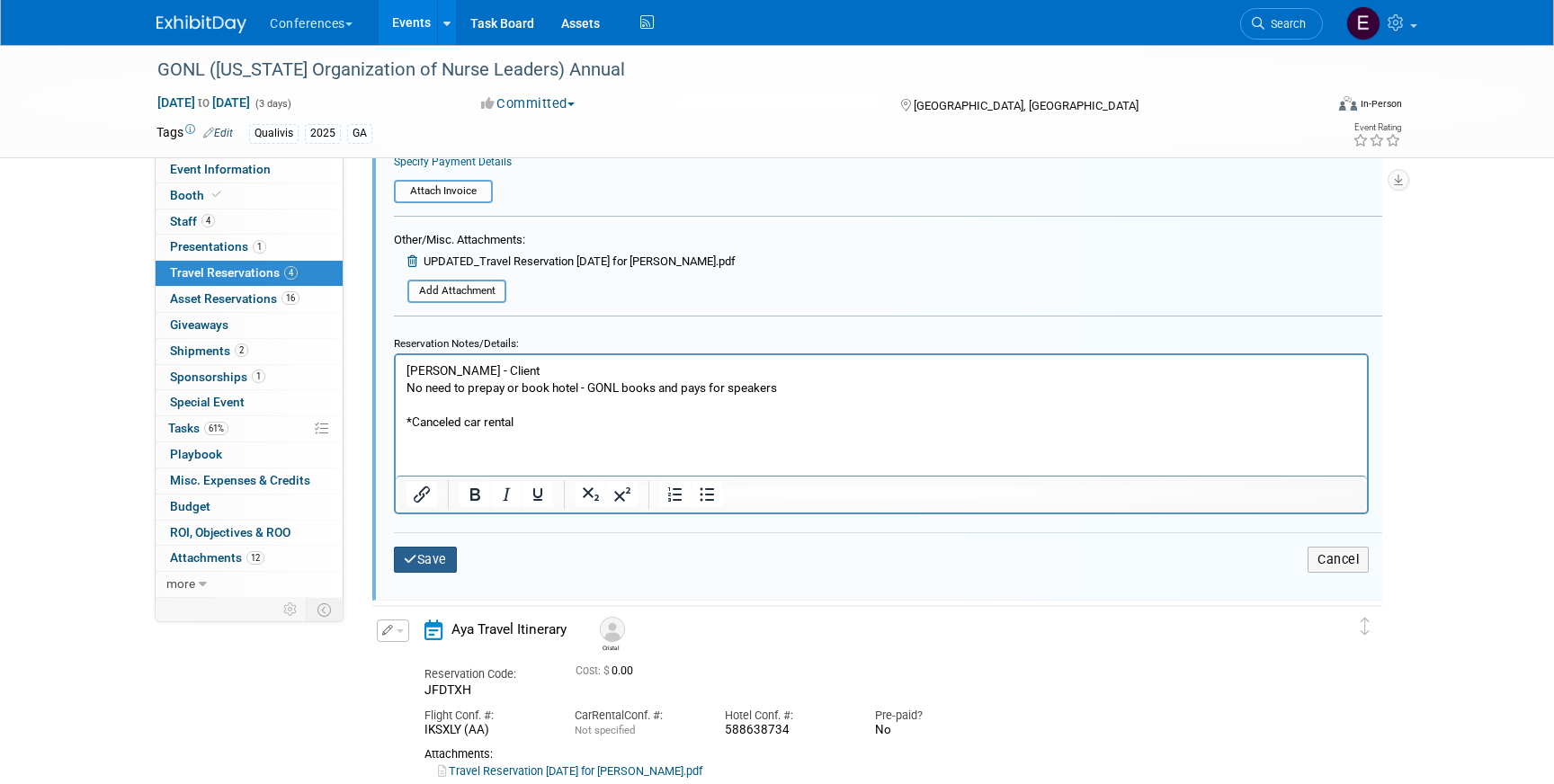
click at [440, 559] on button "Save" at bounding box center [425, 559] width 63 height 26
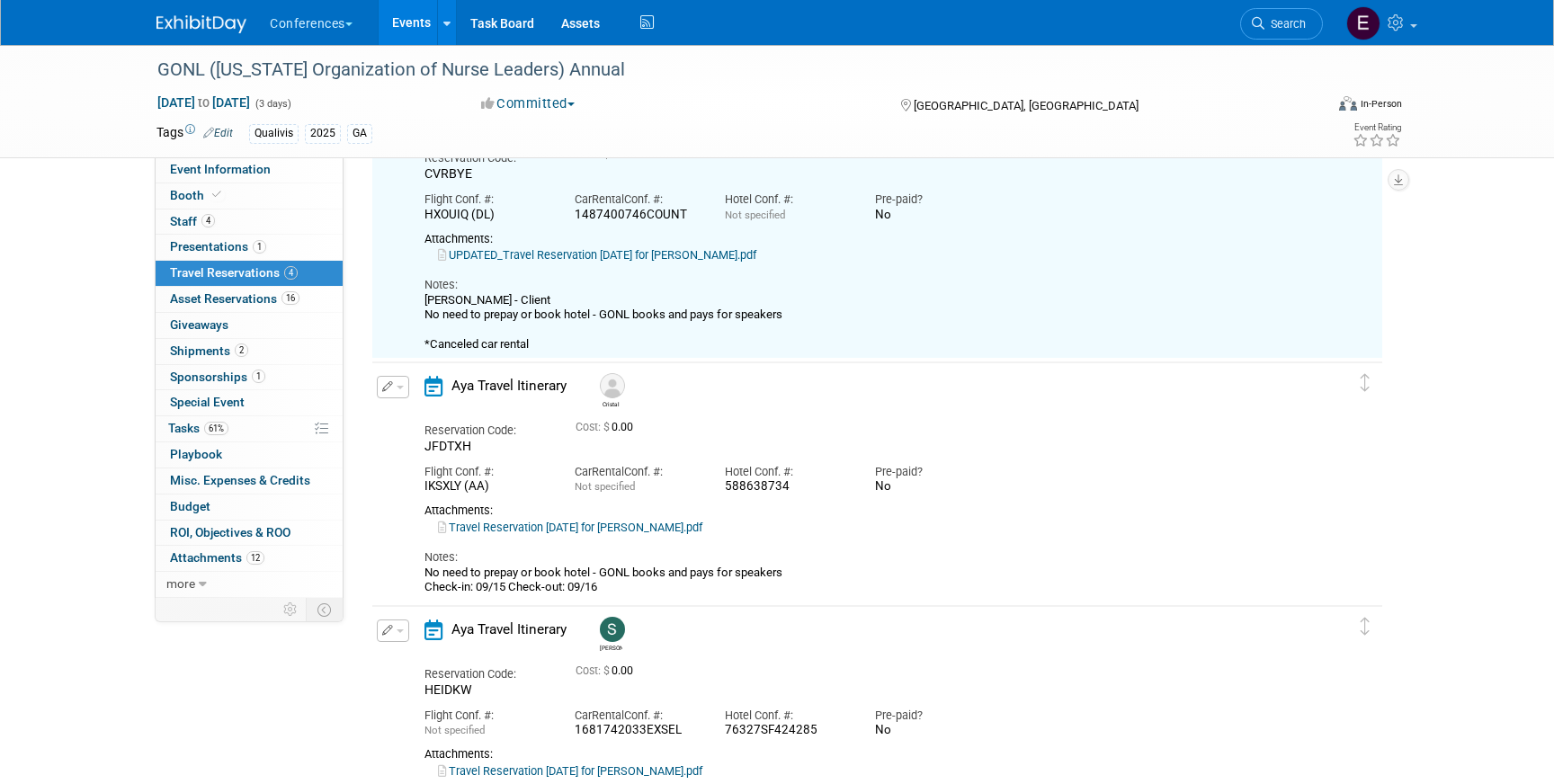
scroll to position [30, 0]
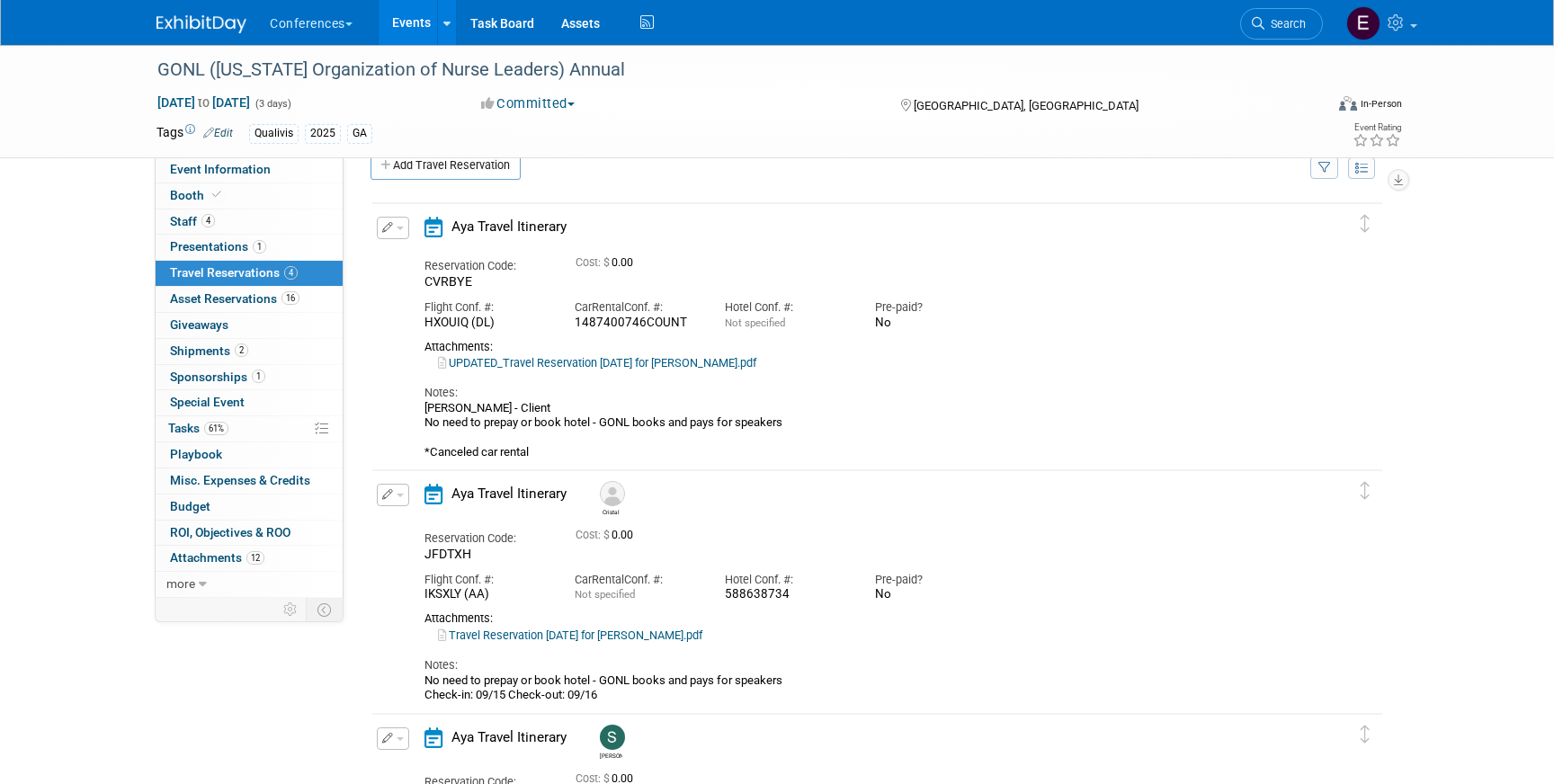
click at [1432, 725] on div "GONL (Georgia Organization of Nurse Leaders) Annual Sep 15, 2025 to Sep 17, 202…" at bounding box center [777, 633] width 1554 height 1237
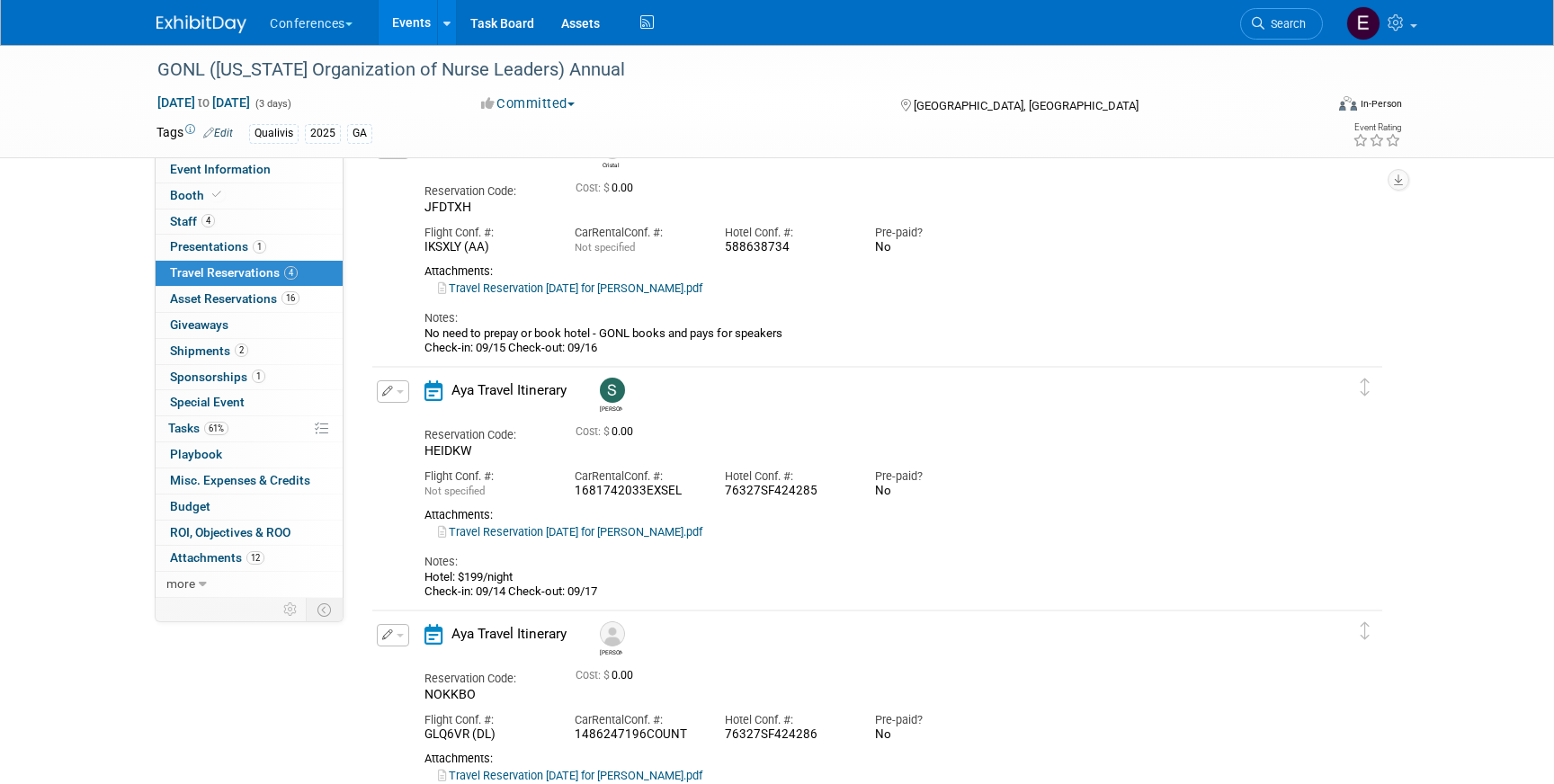
scroll to position [657, 0]
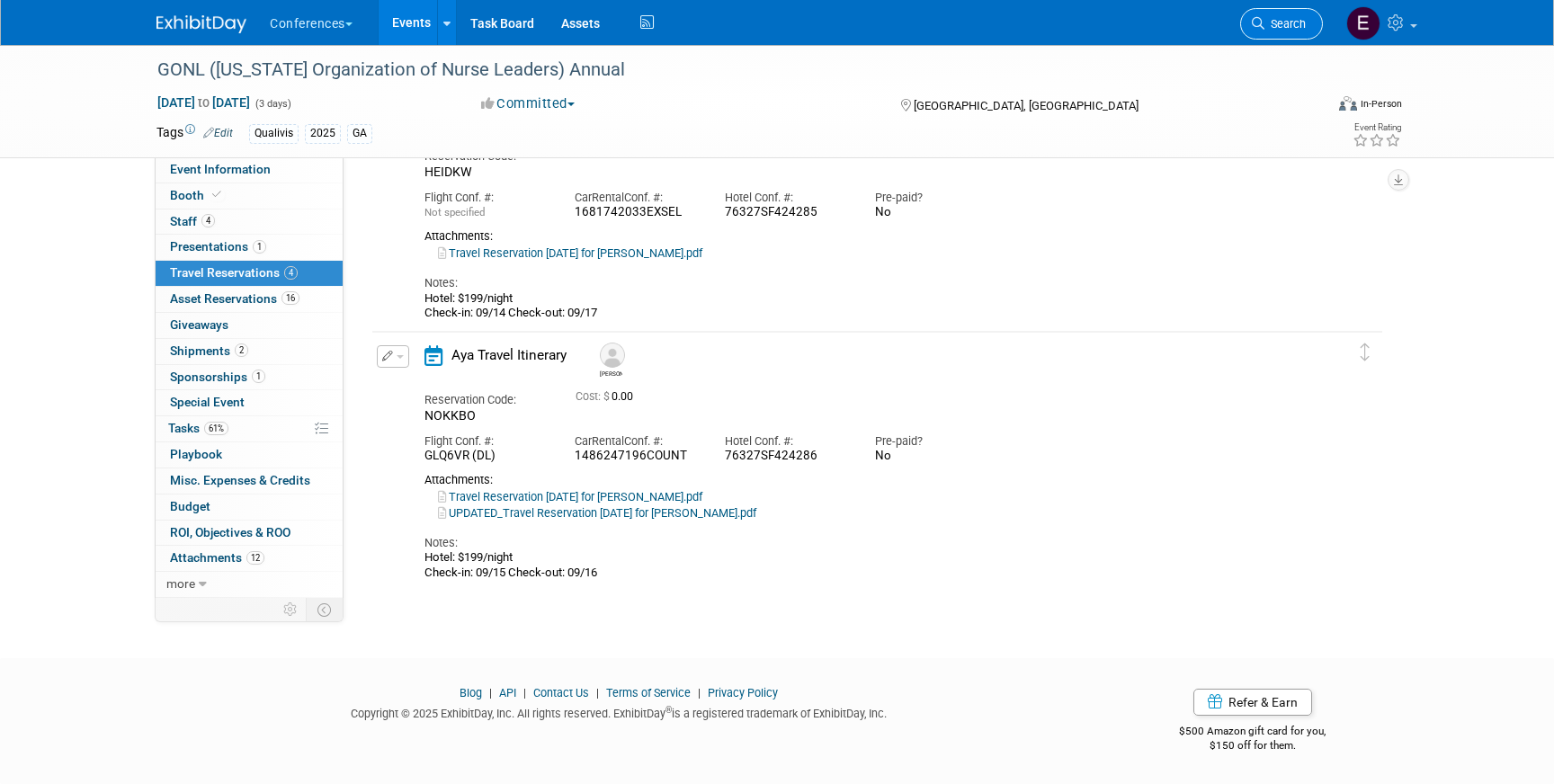
click at [1252, 27] on icon at bounding box center [1259, 24] width 13 height 13
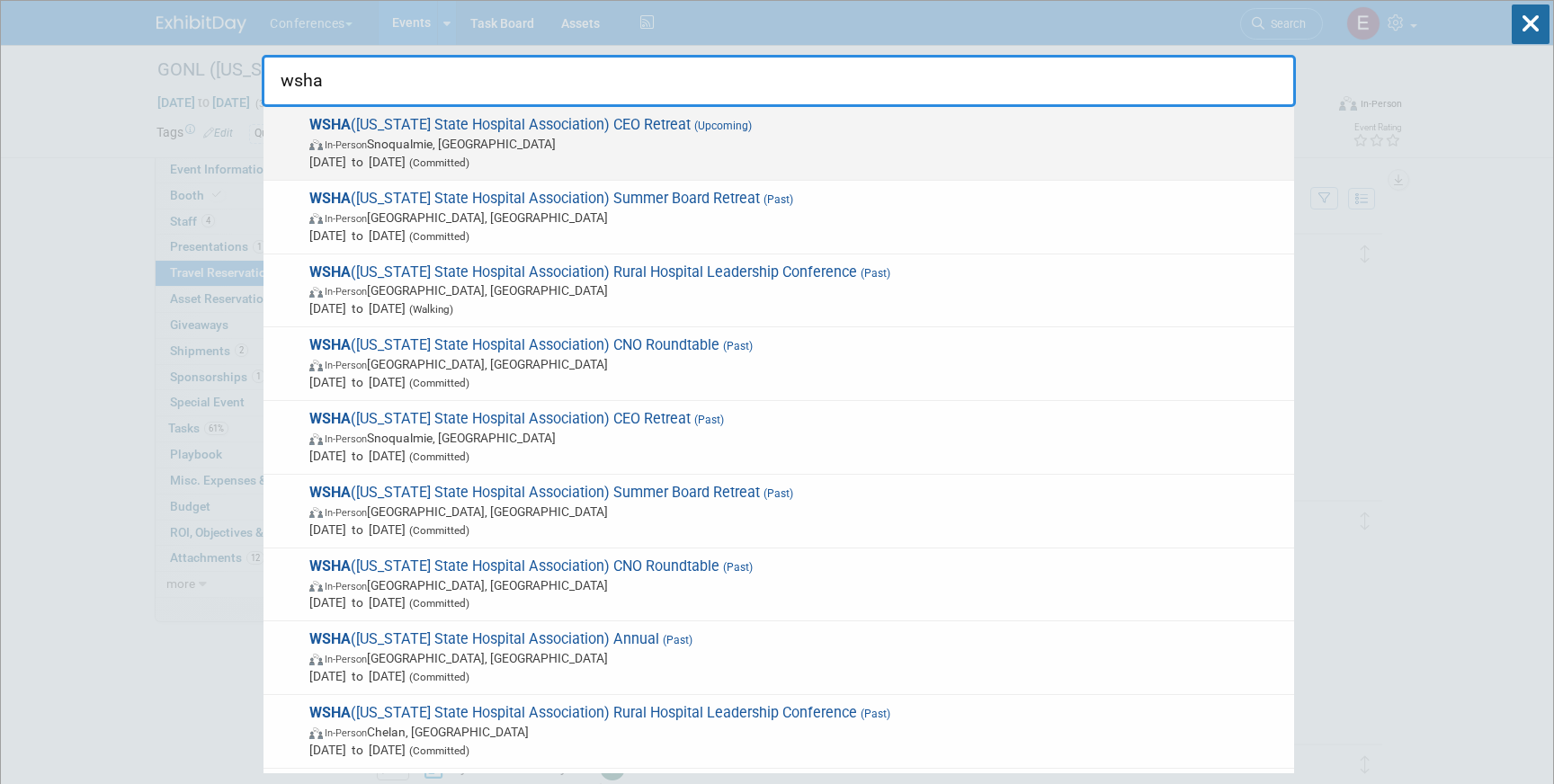
type input "wsha"
click at [759, 151] on span "In-Person Snoqualmie, WA" at bounding box center [797, 144] width 976 height 18
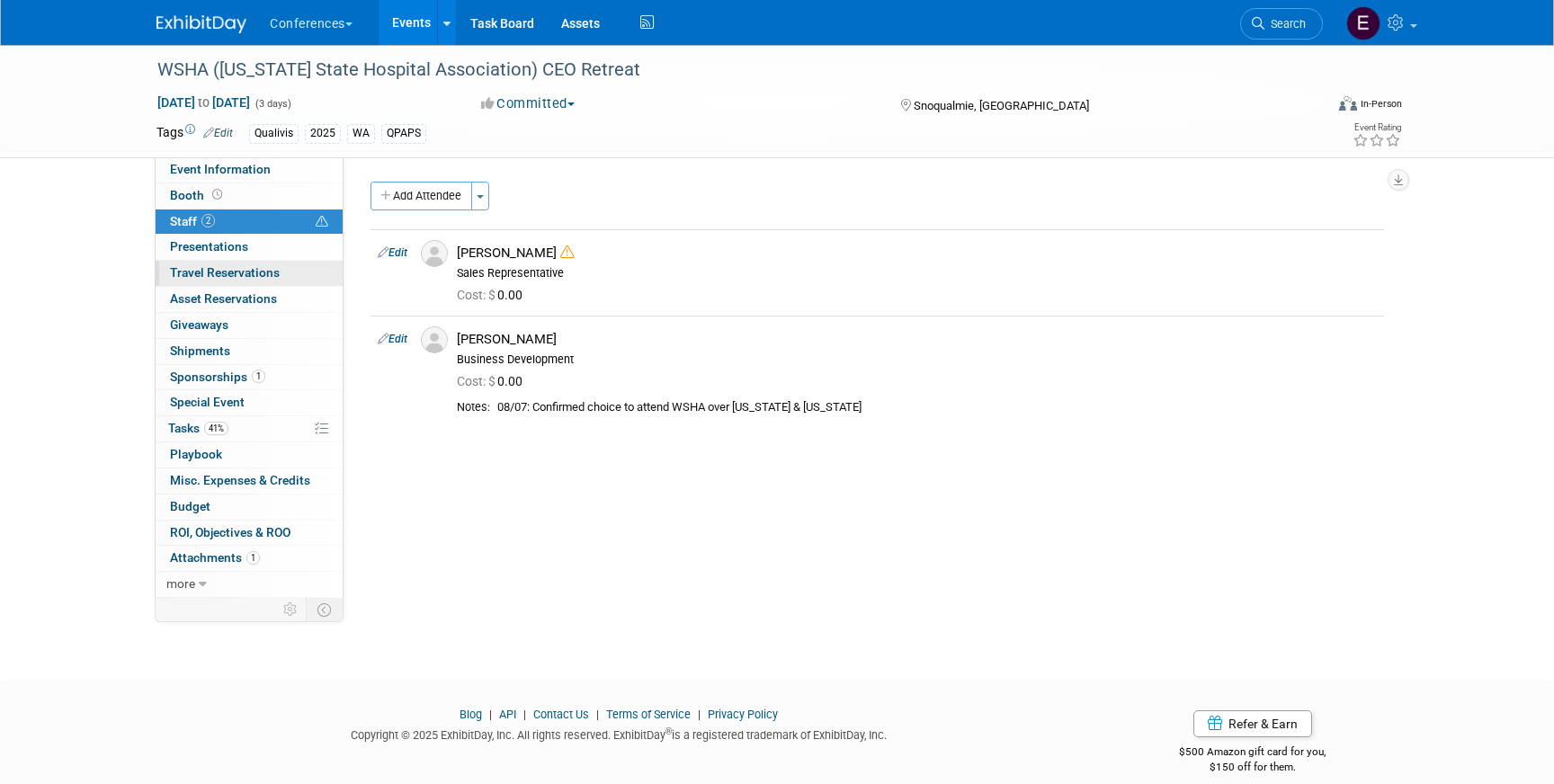
click at [271, 275] on span "Travel Reservations 0" at bounding box center [225, 272] width 110 height 15
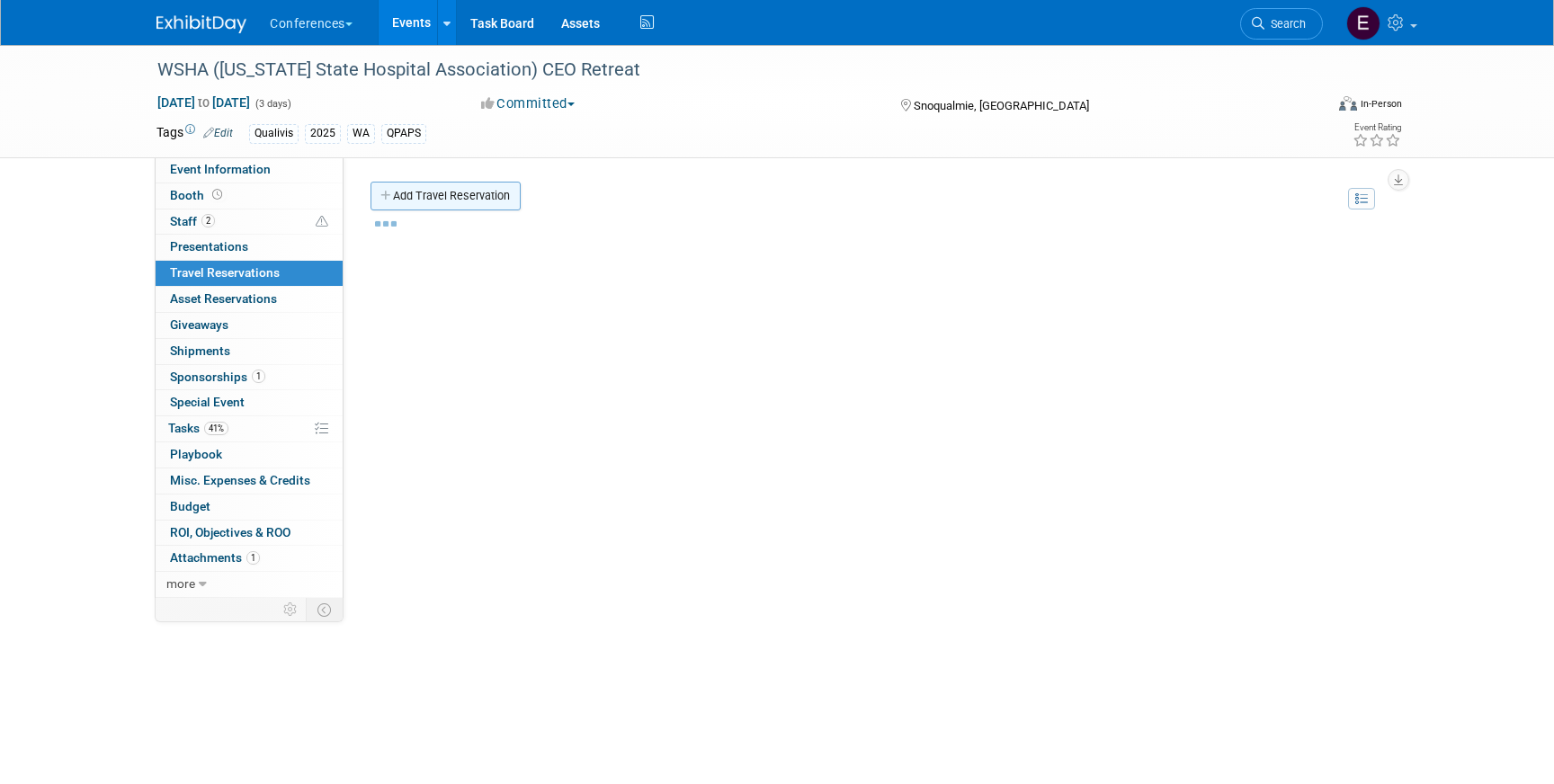
click at [478, 196] on link "Add Travel Reservation" at bounding box center [446, 195] width 150 height 28
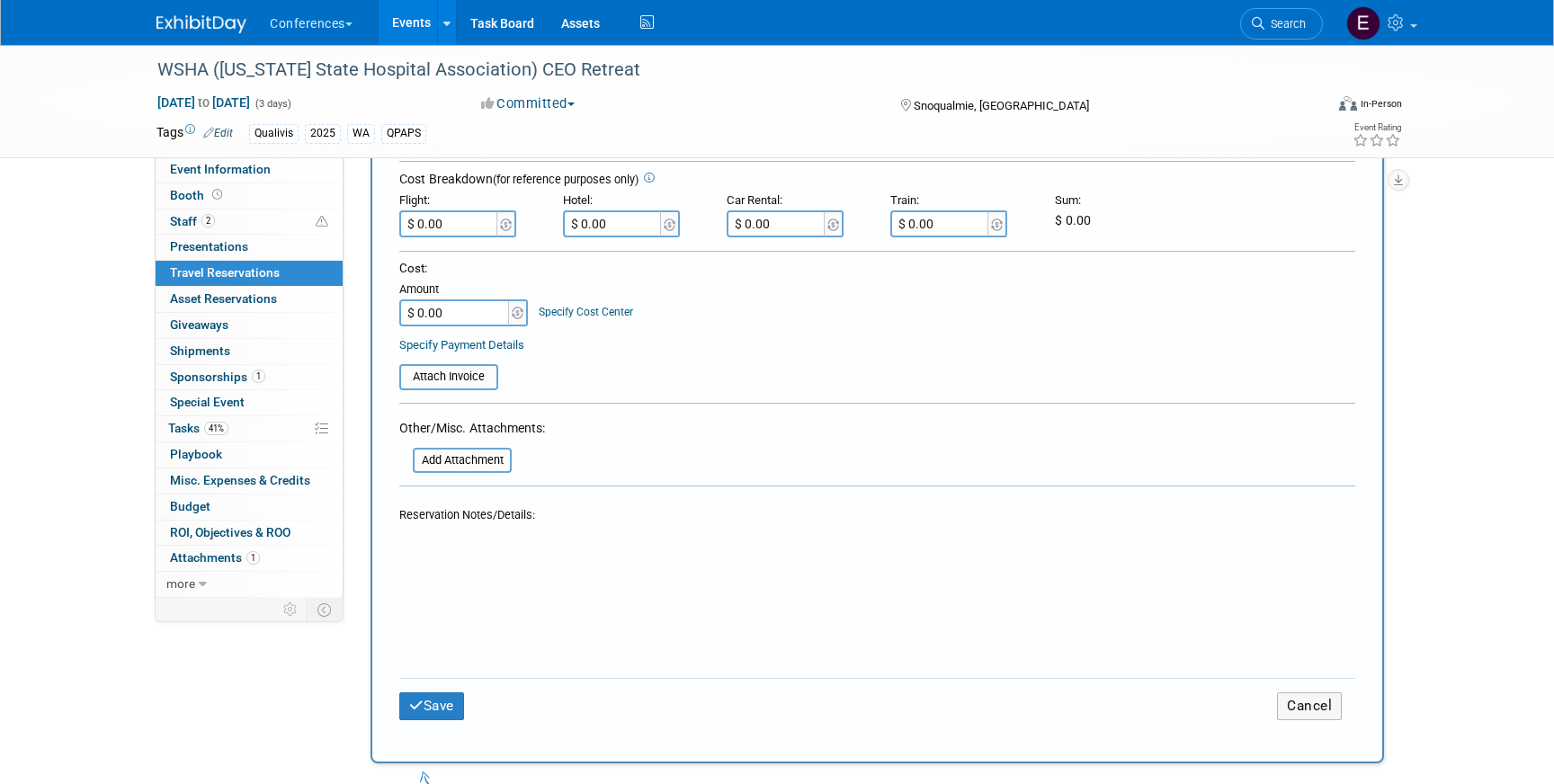
scroll to position [439, 0]
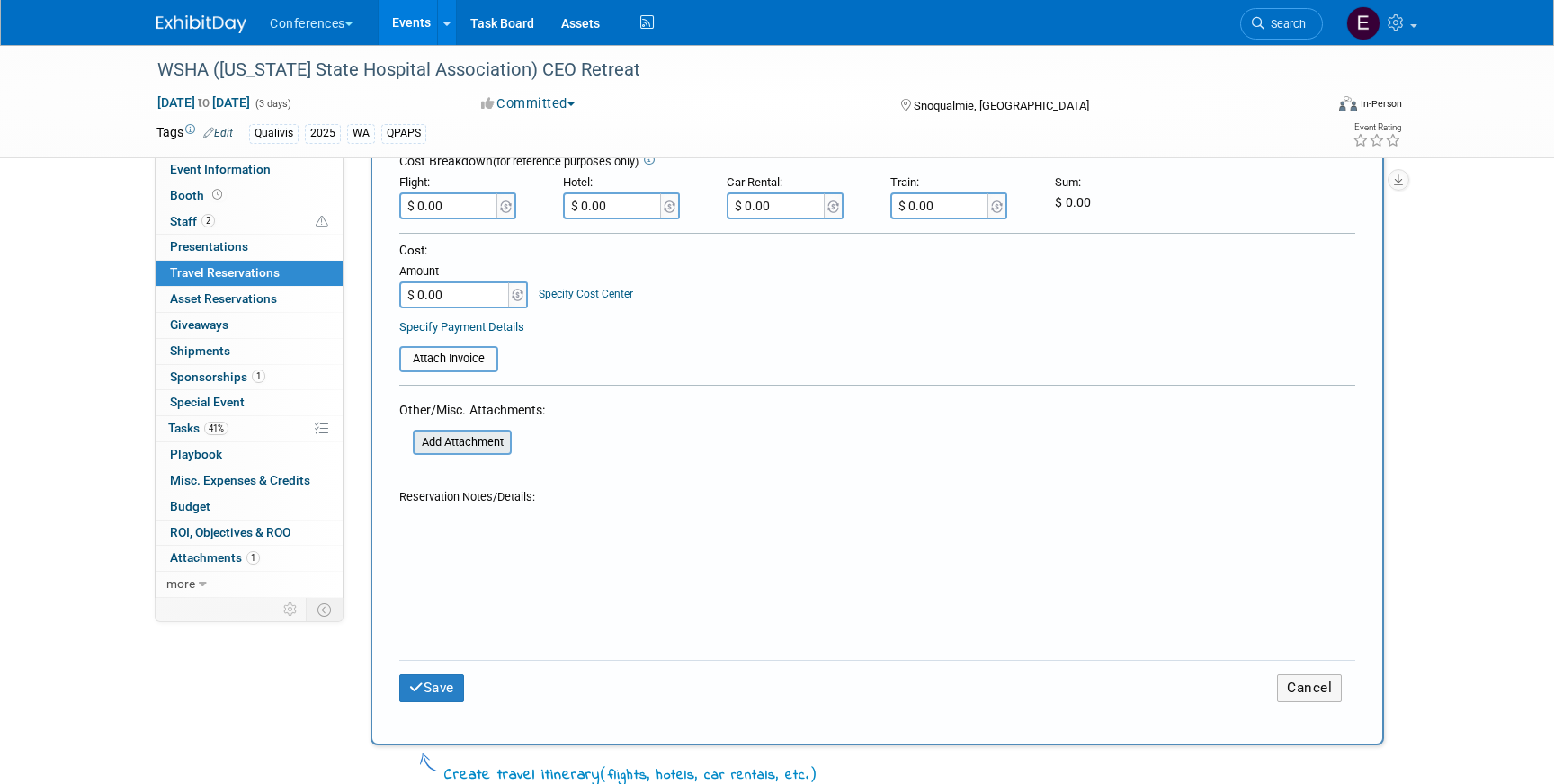
click at [444, 436] on input "file" at bounding box center [403, 443] width 214 height 22
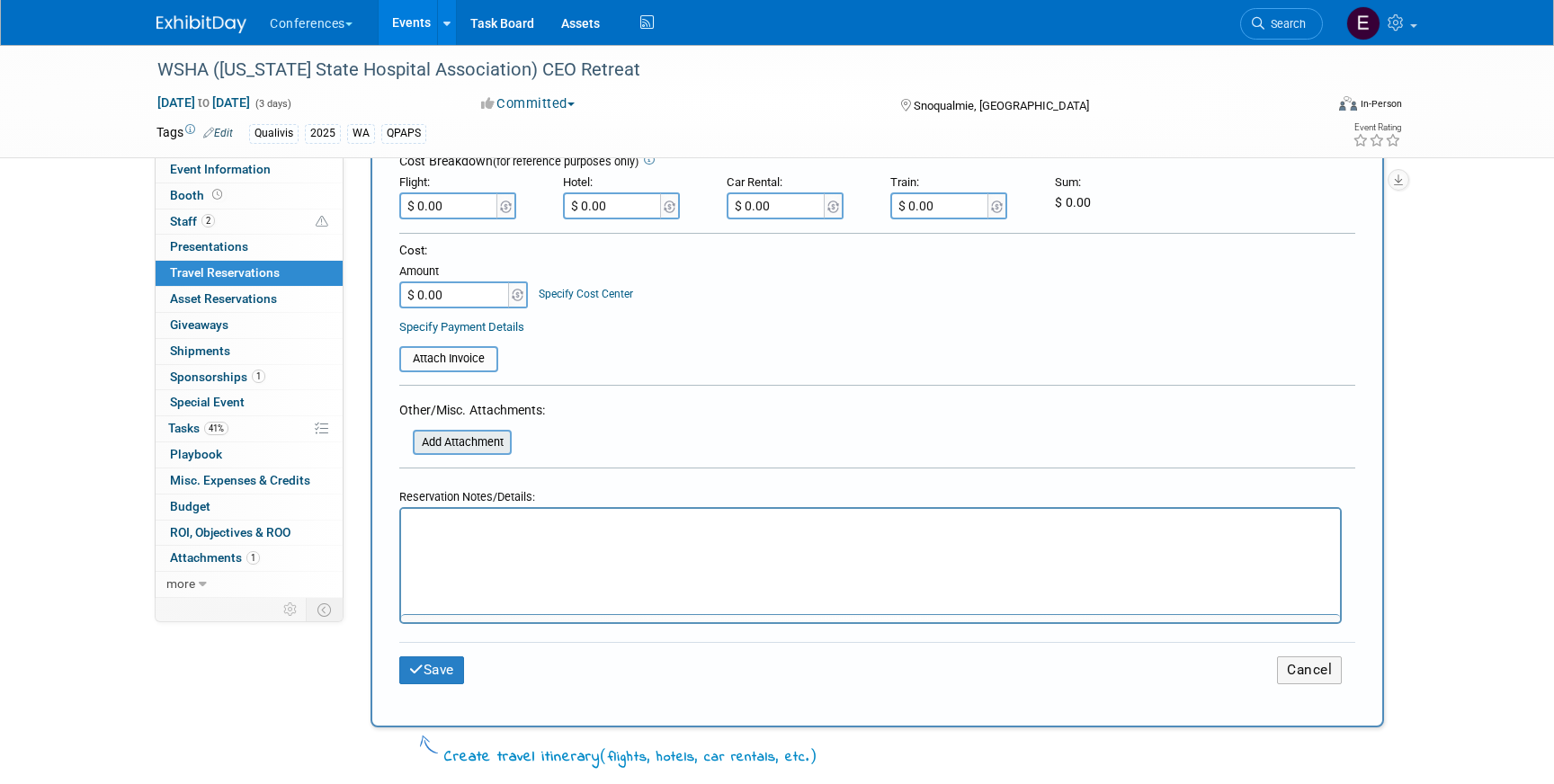
scroll to position [0, 0]
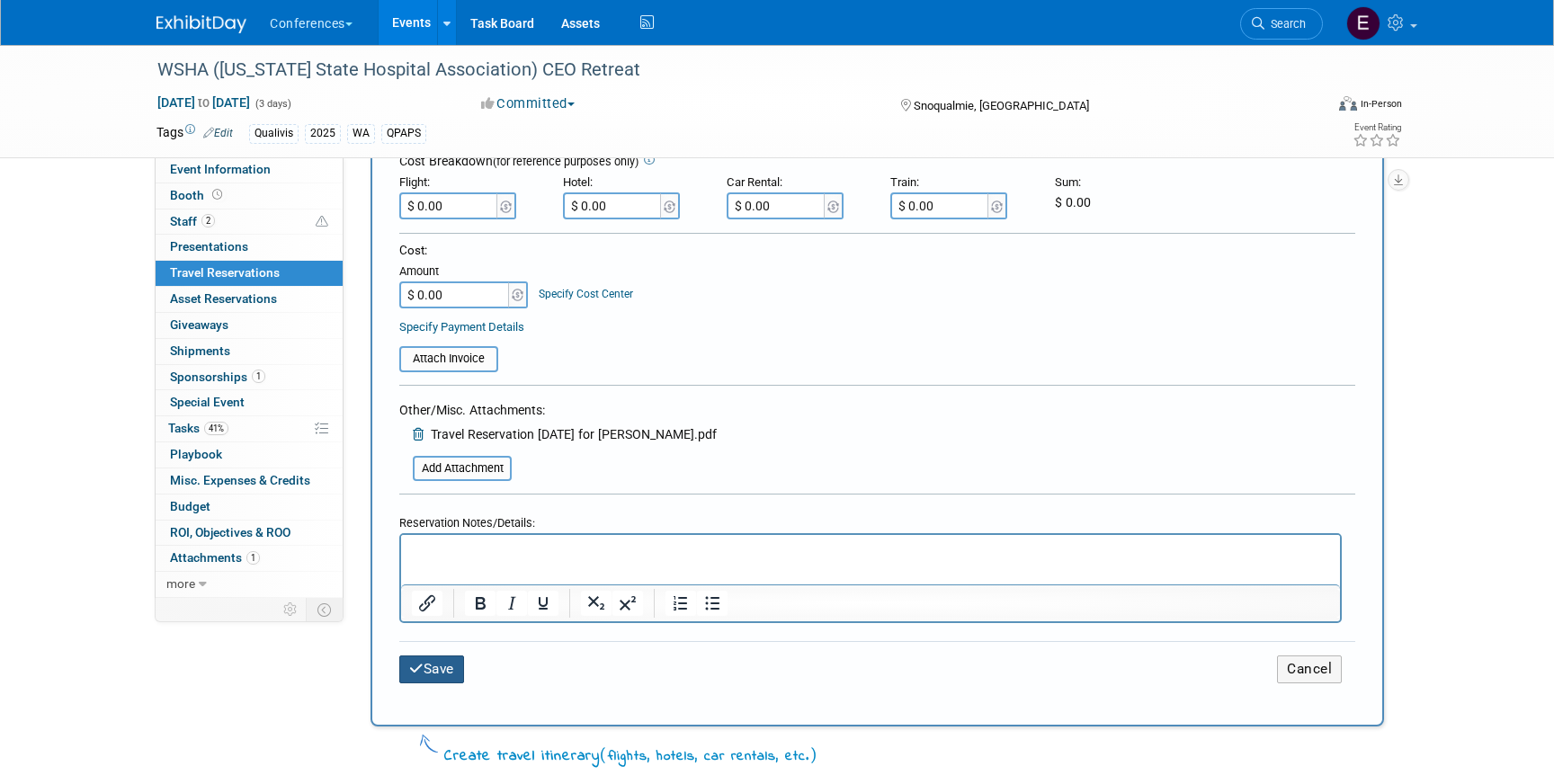
click at [434, 668] on button "Save" at bounding box center [431, 669] width 65 height 28
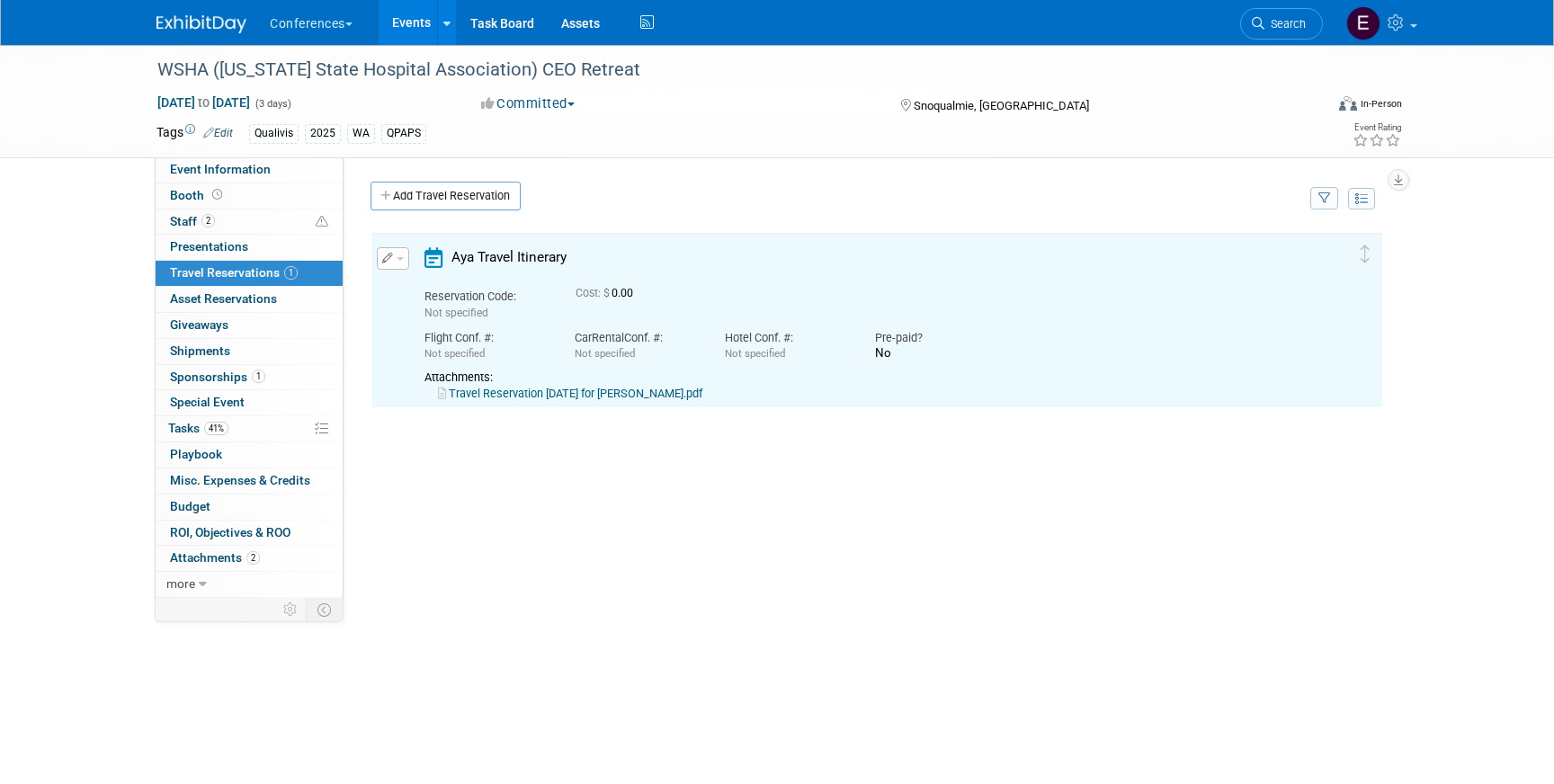
click at [520, 393] on link "Travel Reservation [DATE] for [PERSON_NAME].pdf" at bounding box center [570, 393] width 264 height 14
